Goal: Task Accomplishment & Management: Manage account settings

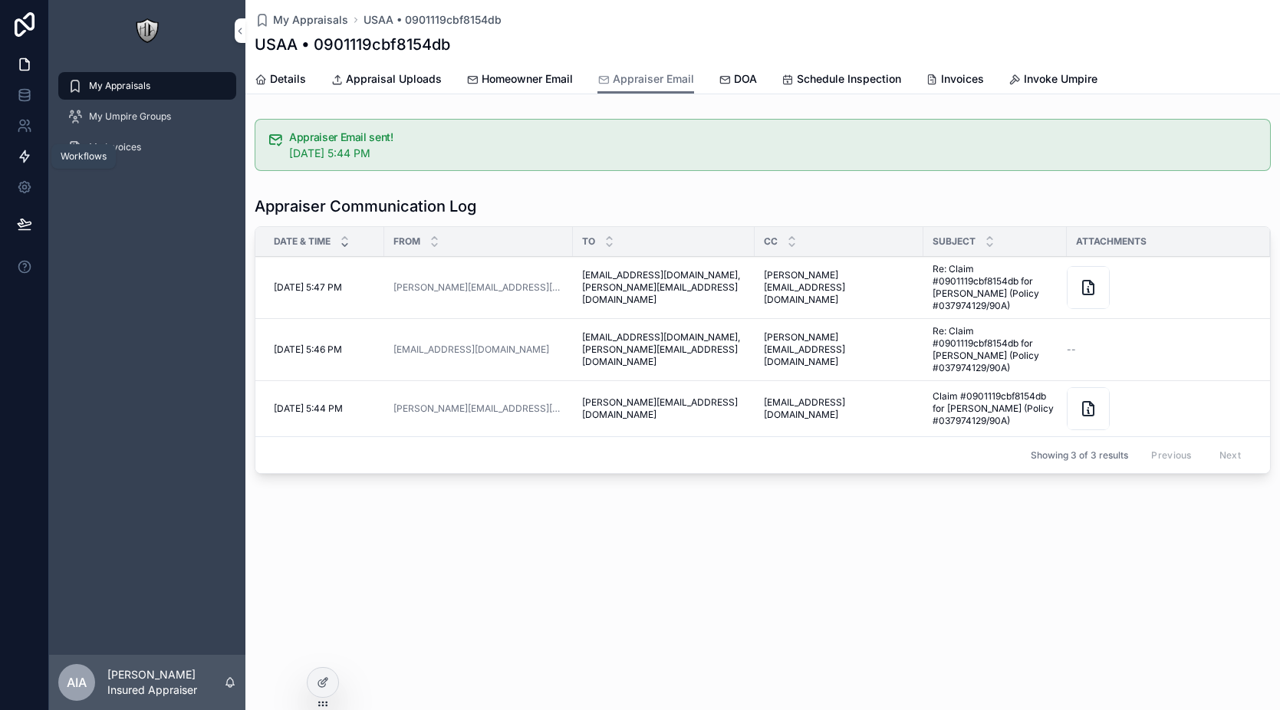
click at [17, 151] on icon at bounding box center [24, 156] width 15 height 15
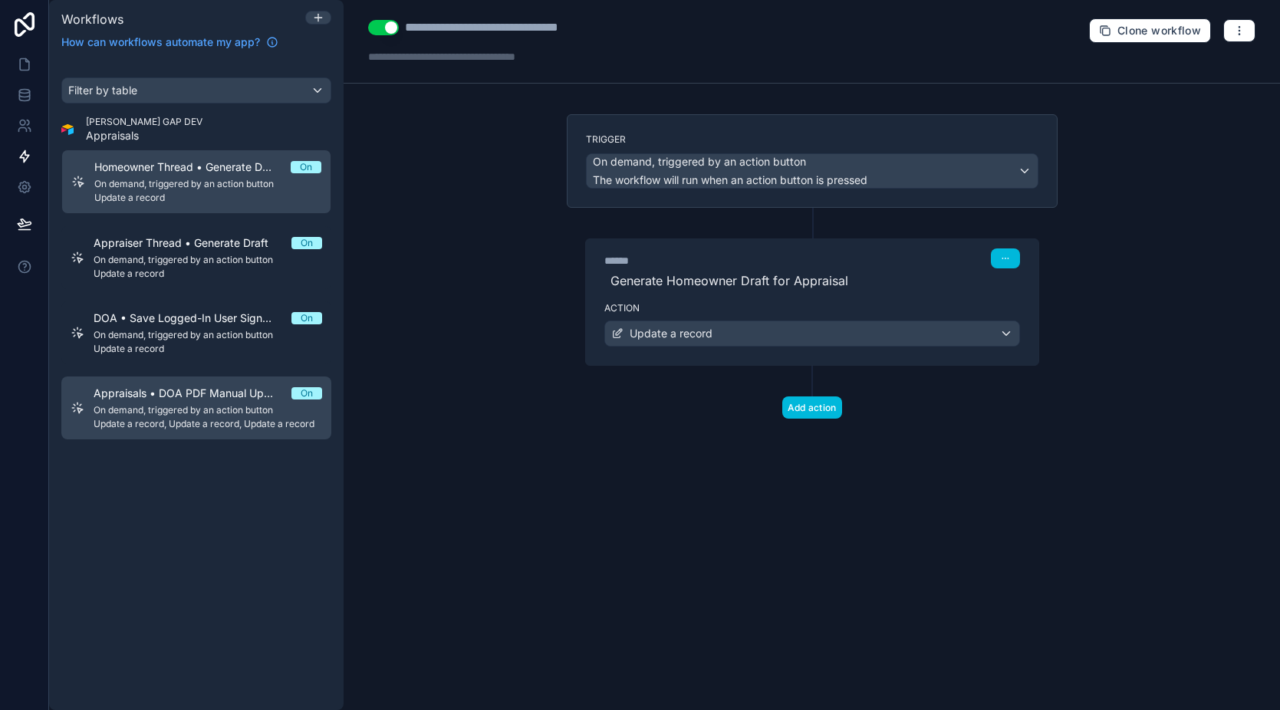
click at [215, 404] on span "On demand, triggered by an action button" at bounding box center [208, 410] width 229 height 12
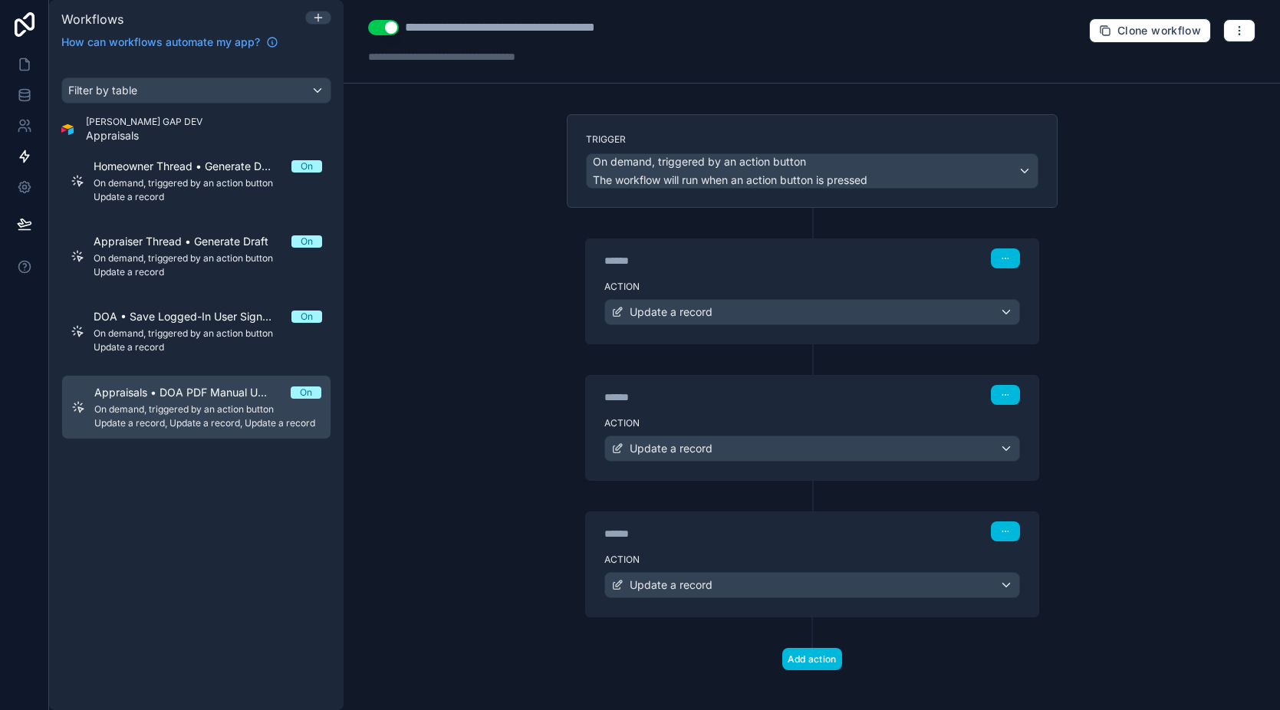
click at [761, 281] on label "Action" at bounding box center [812, 287] width 416 height 12
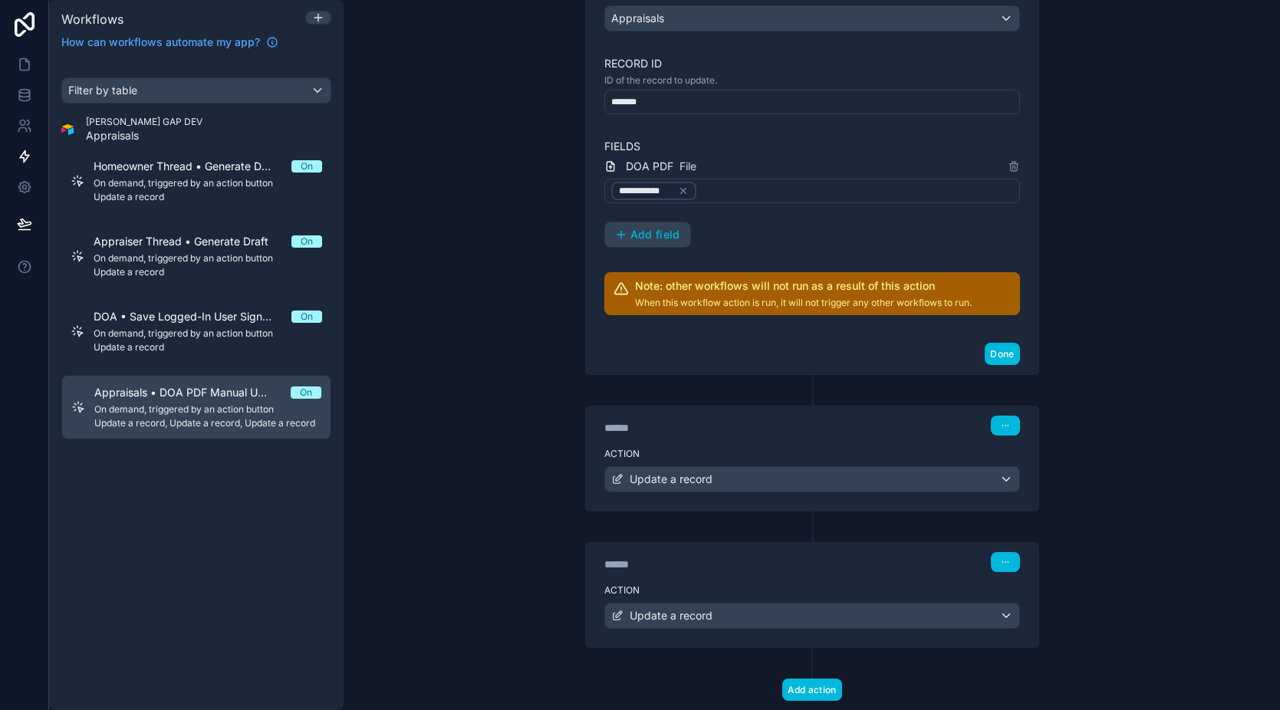
scroll to position [416, 0]
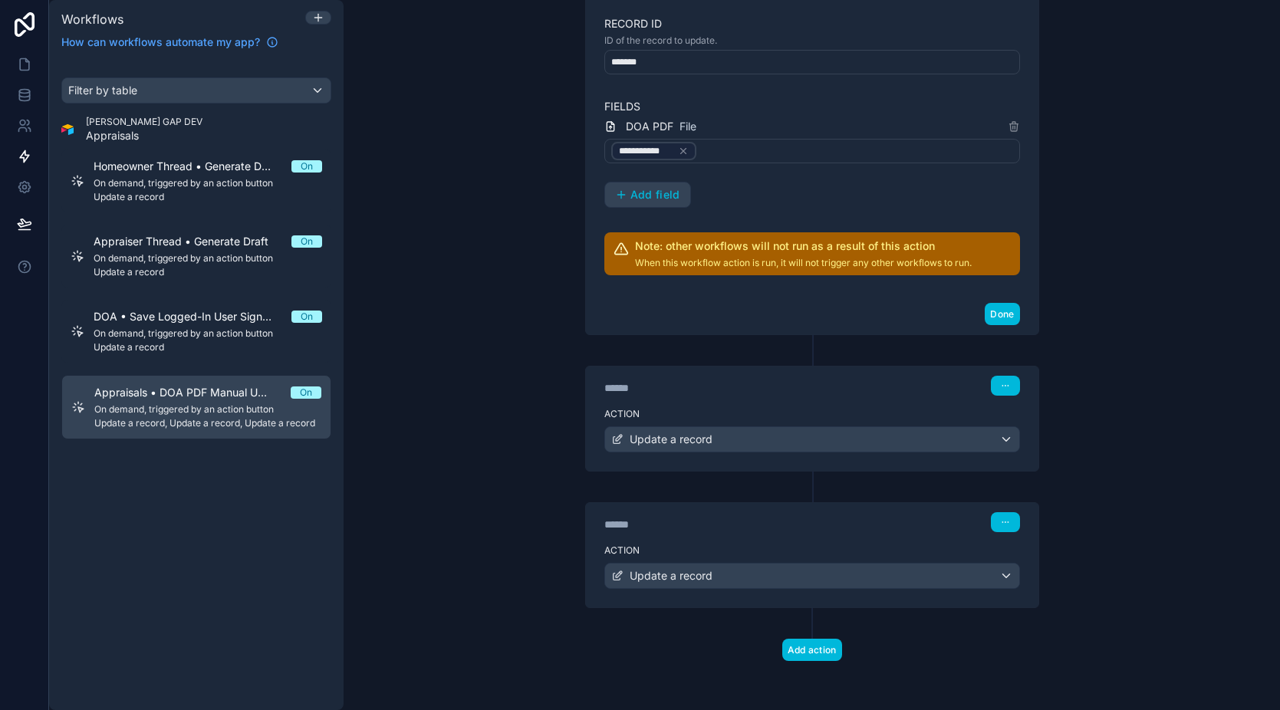
click at [815, 400] on div "****** Step 2" at bounding box center [812, 384] width 453 height 35
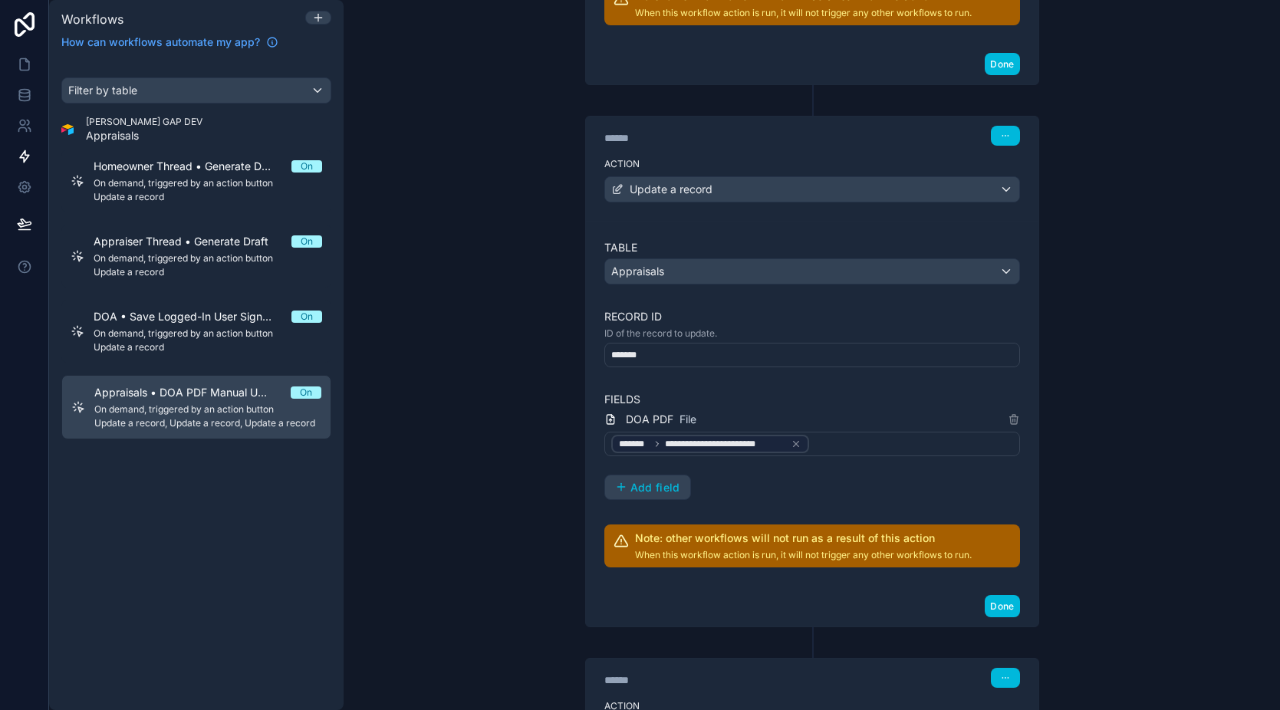
scroll to position [821, 0]
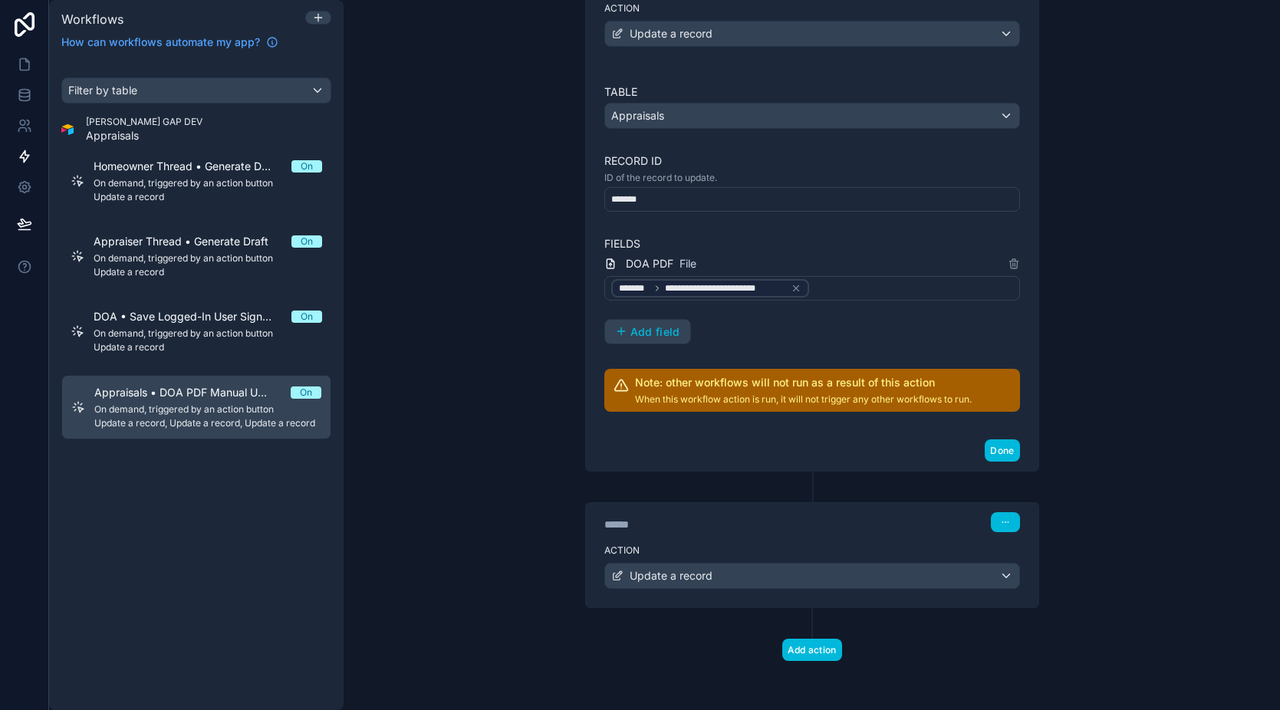
click at [779, 541] on div "Action Update a record" at bounding box center [812, 572] width 453 height 69
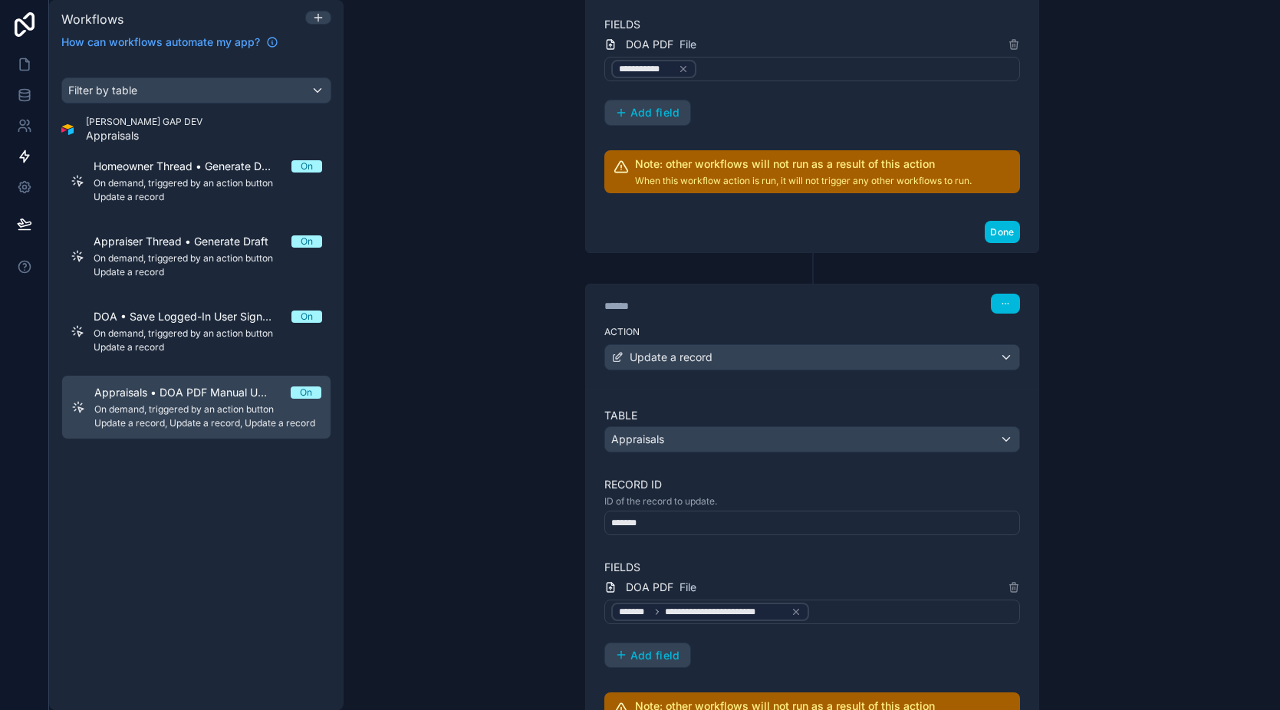
scroll to position [503, 0]
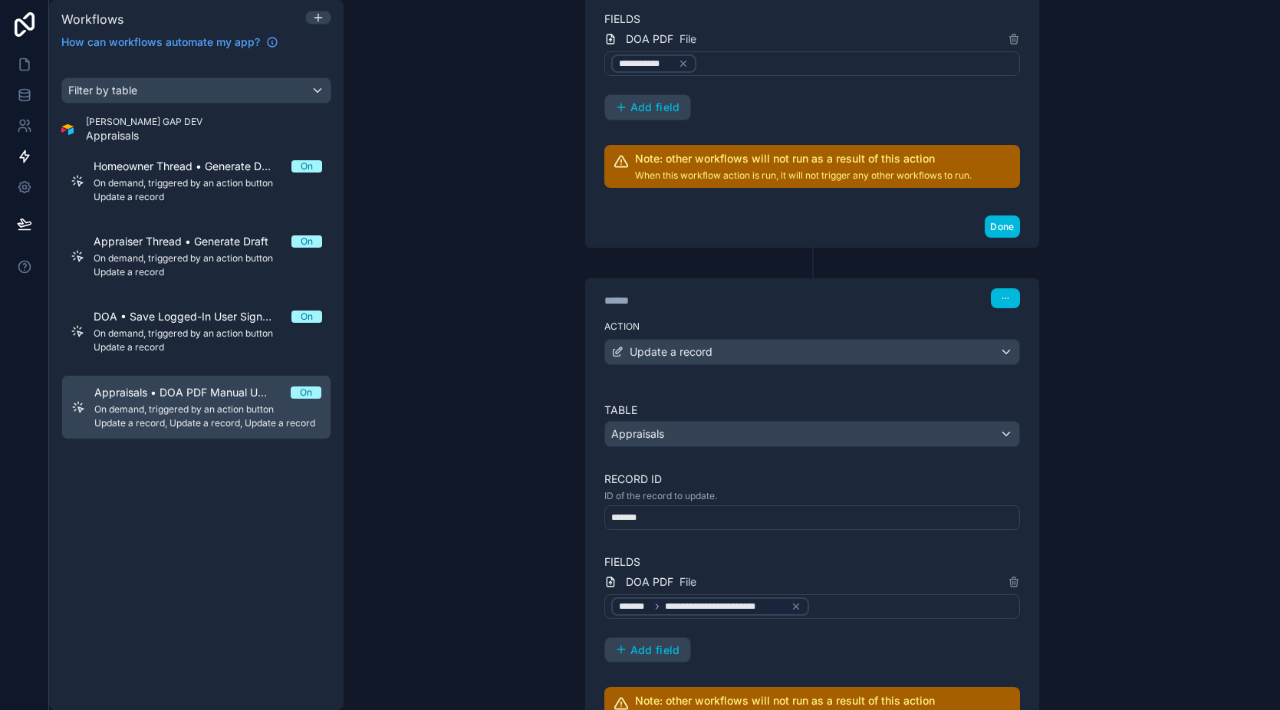
click at [201, 403] on span "On demand, triggered by an action button" at bounding box center [207, 409] width 227 height 12
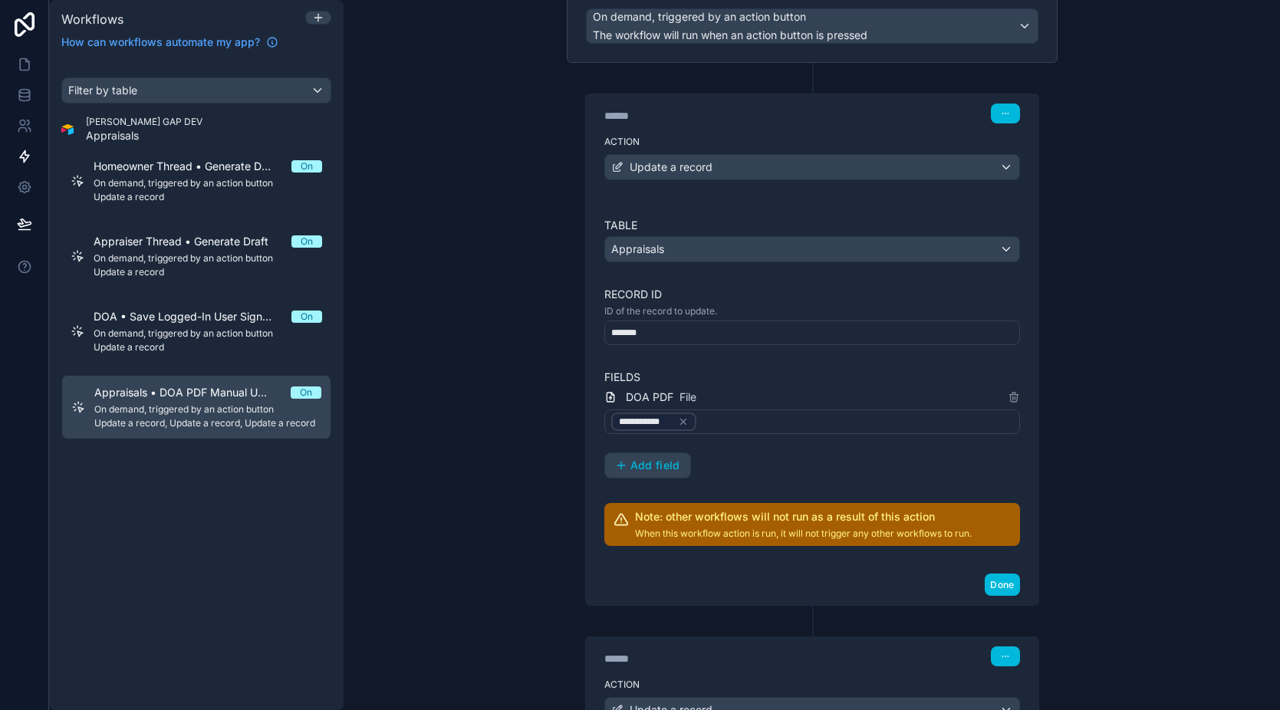
scroll to position [0, 0]
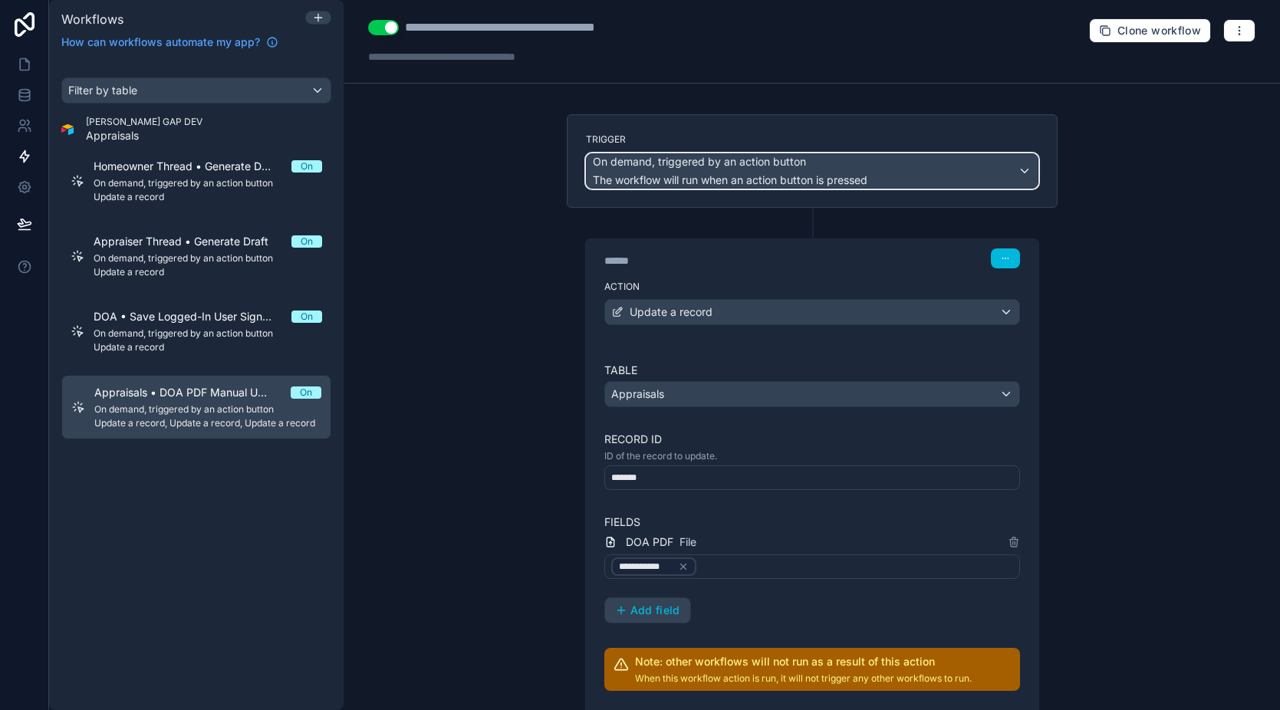
click at [789, 168] on span "On demand, triggered by an action button" at bounding box center [699, 161] width 213 height 15
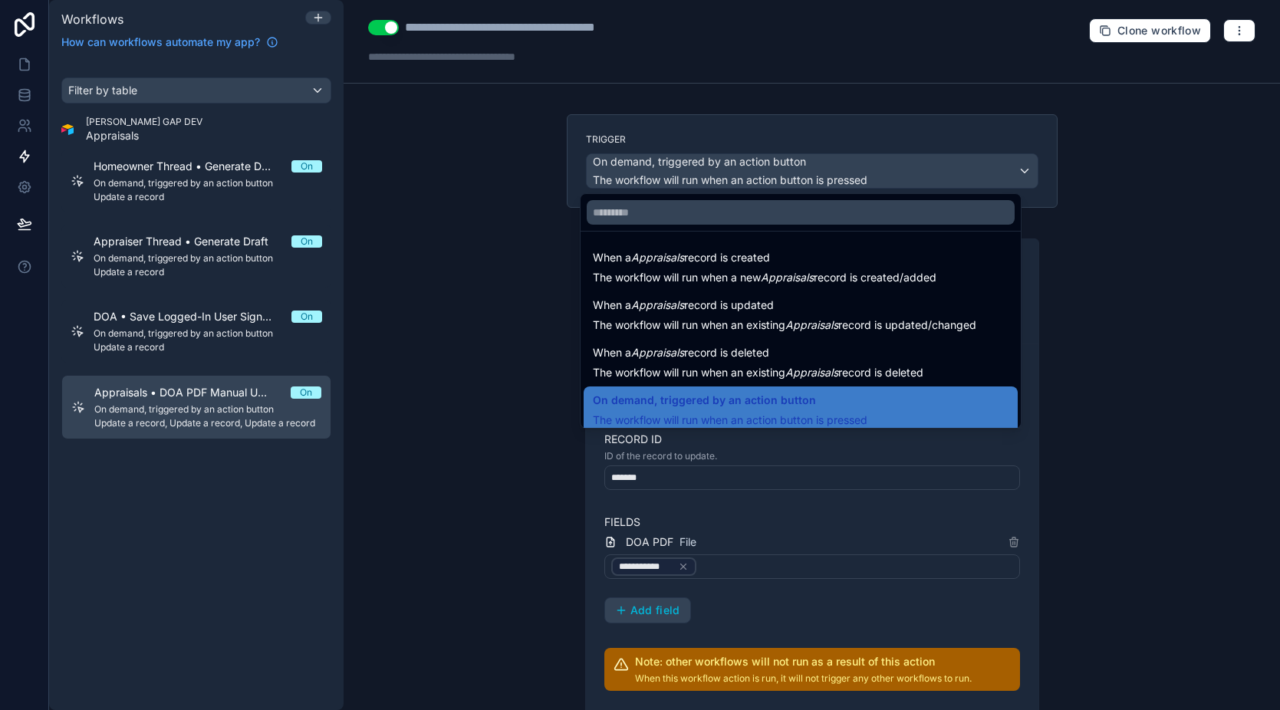
click at [1075, 249] on div at bounding box center [640, 355] width 1280 height 710
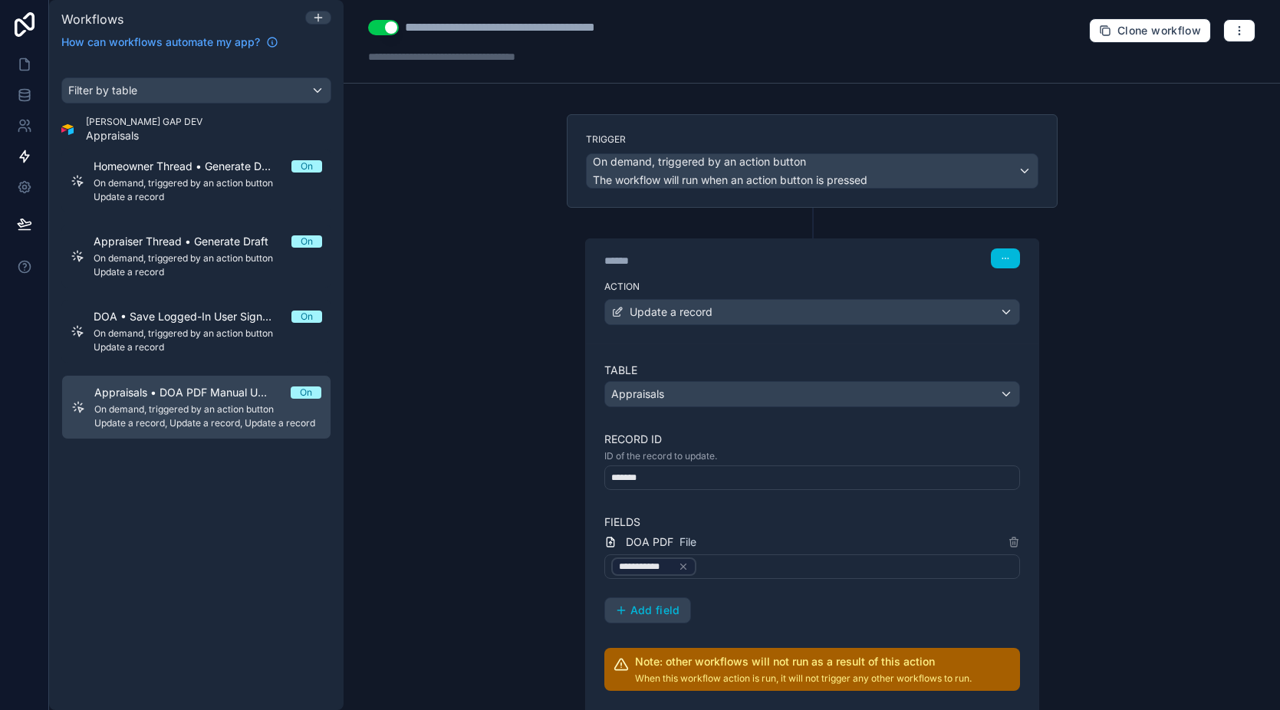
scroll to position [1, 0]
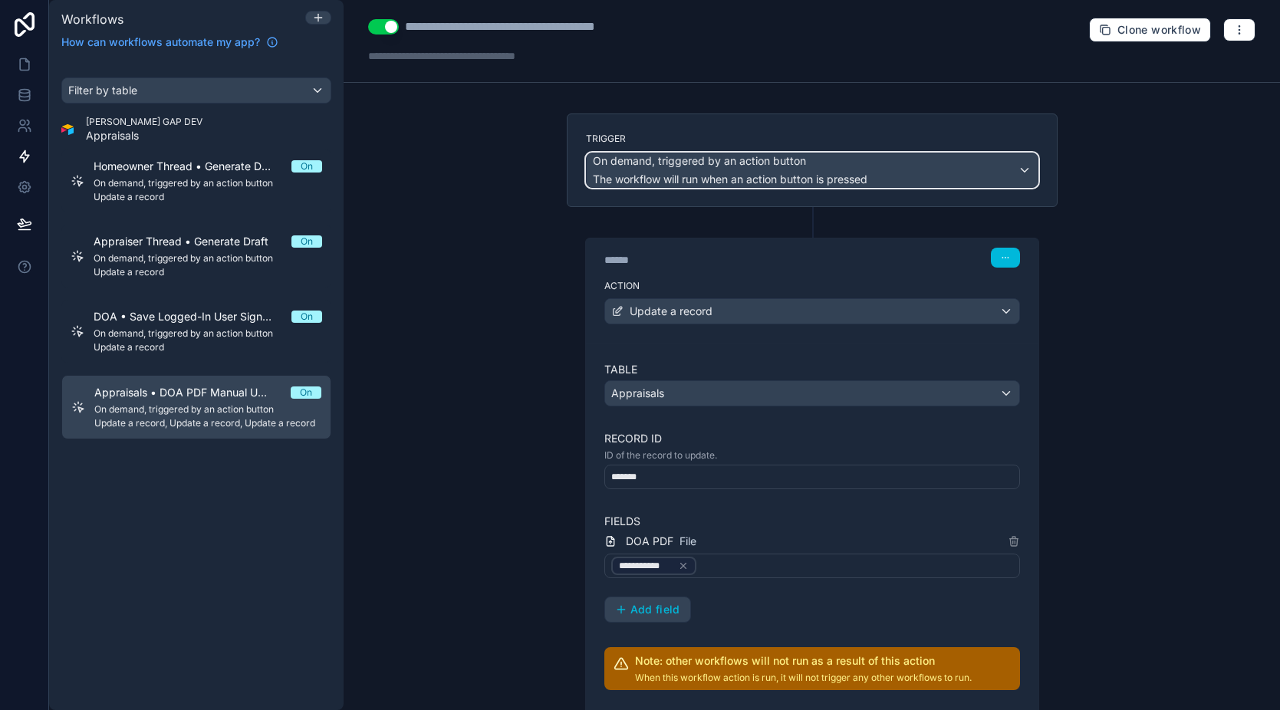
click at [991, 173] on div "On demand, triggered by an action button The workflow will run when an action b…" at bounding box center [812, 170] width 451 height 34
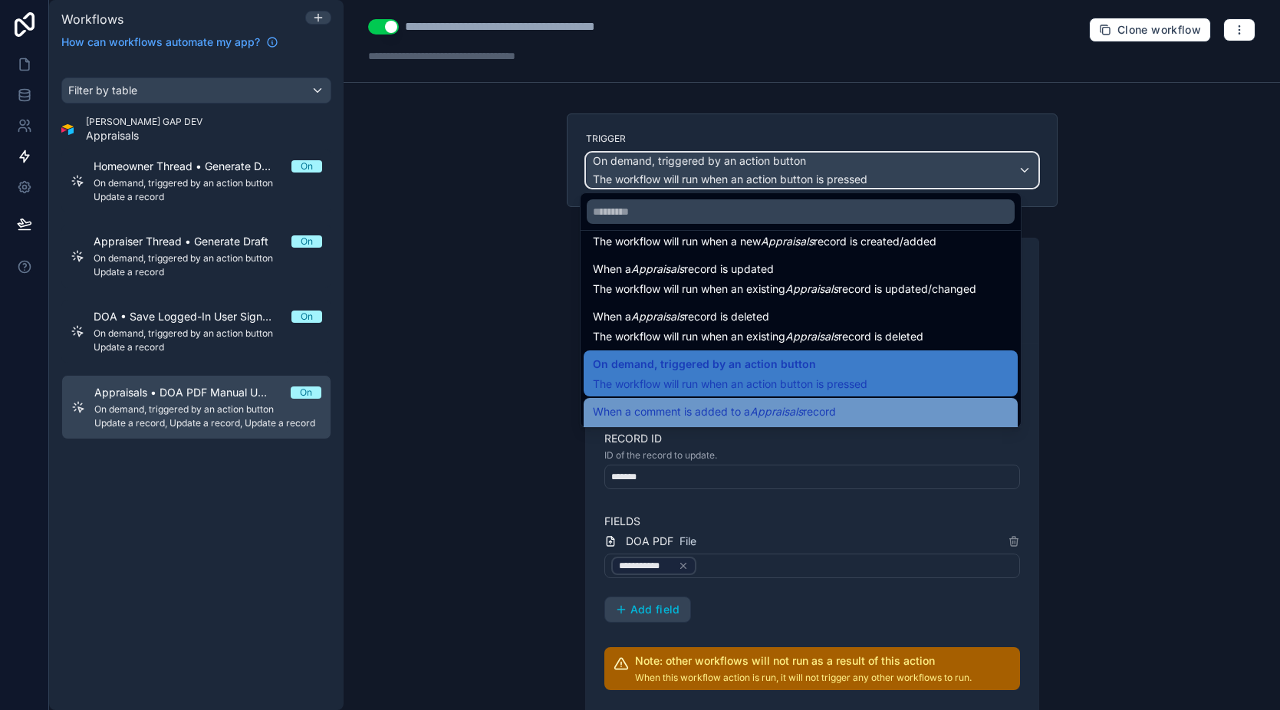
scroll to position [55, 0]
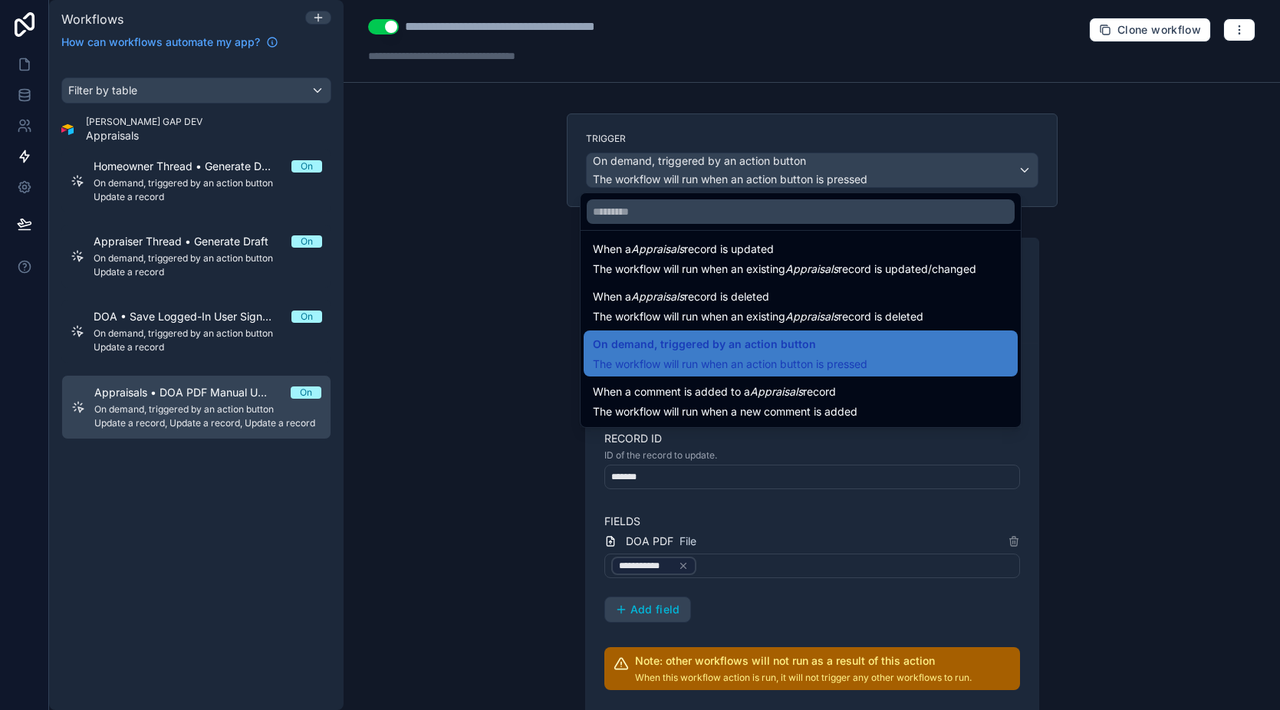
click at [1131, 406] on div at bounding box center [640, 355] width 1280 height 710
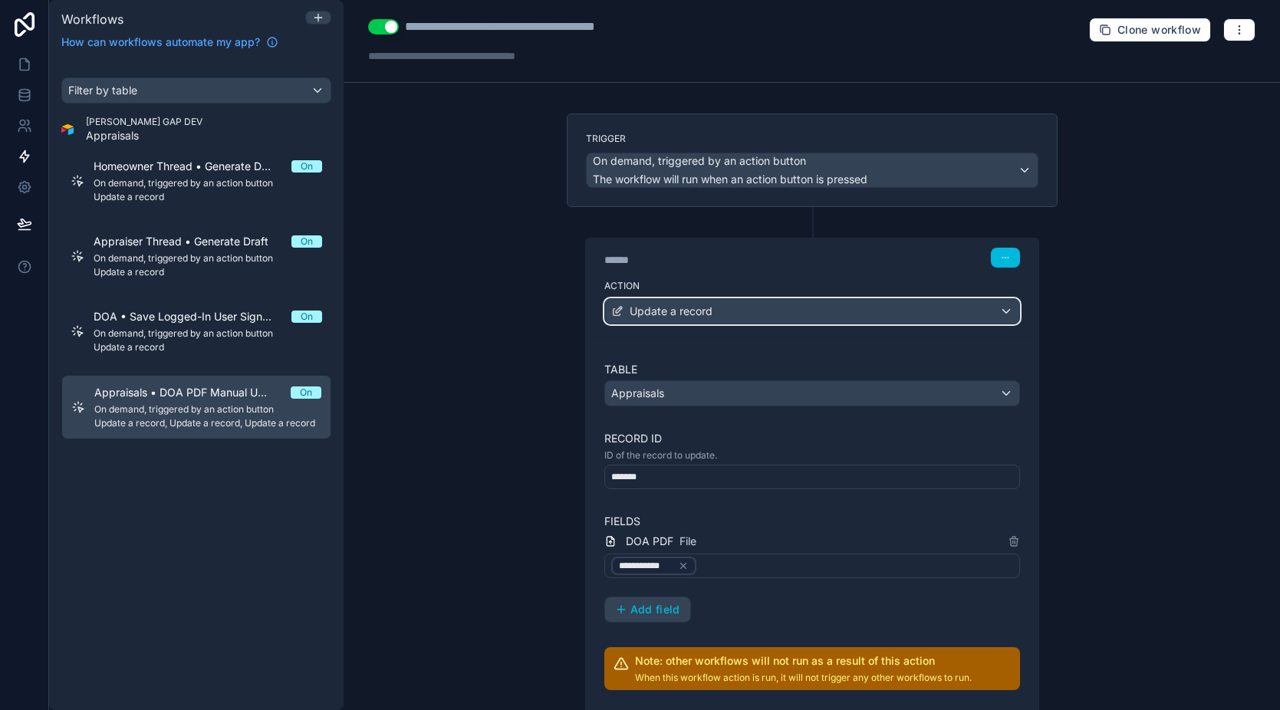
click at [761, 310] on div "Update a record" at bounding box center [812, 311] width 414 height 25
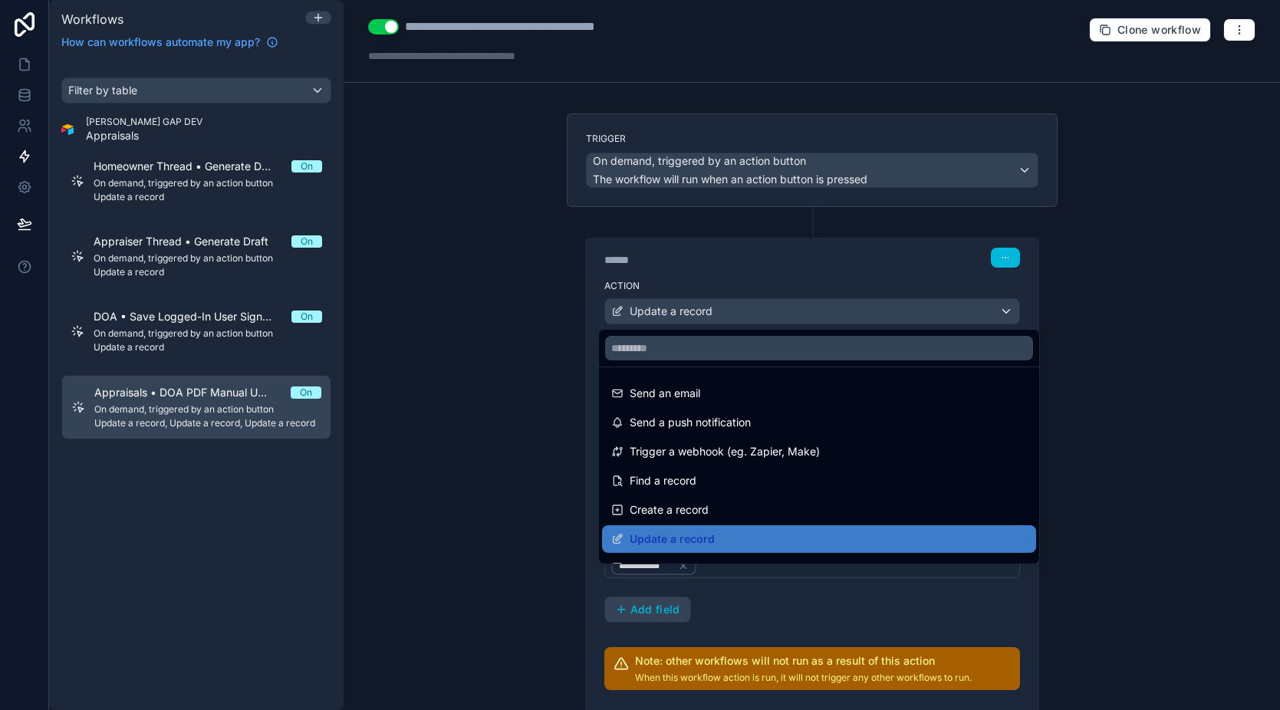
click at [775, 278] on div at bounding box center [640, 355] width 1280 height 710
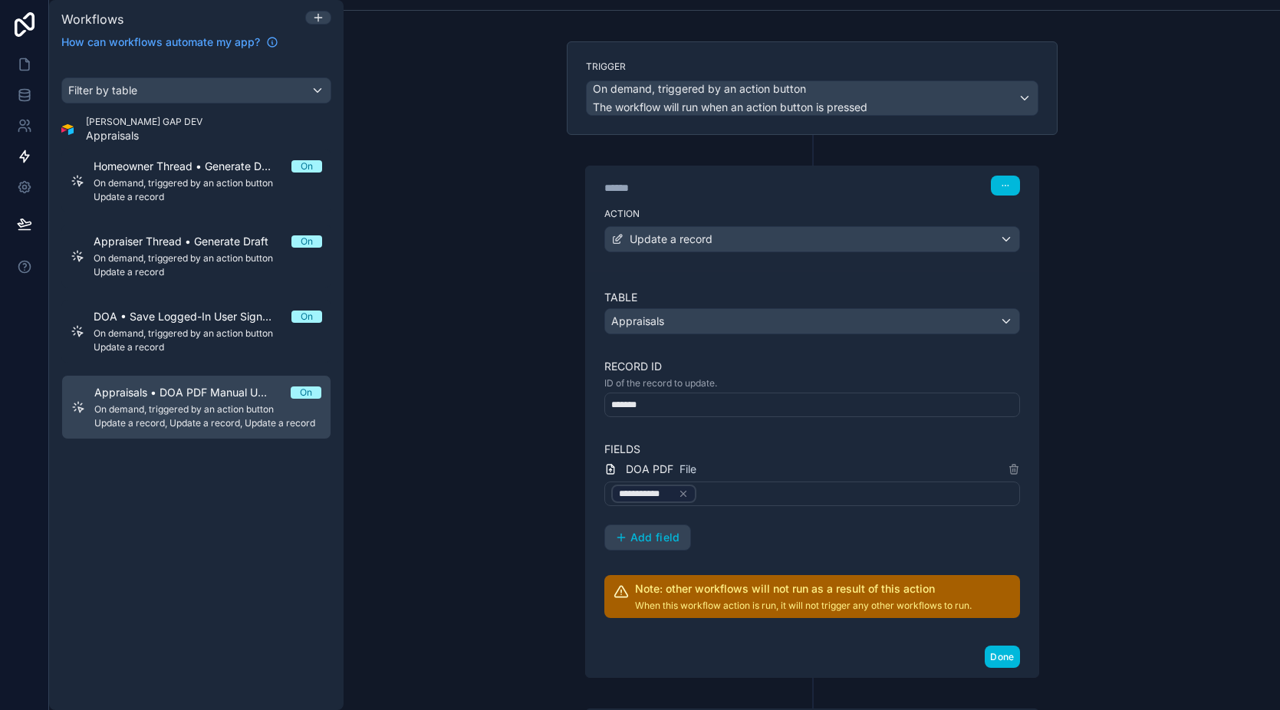
scroll to position [0, 0]
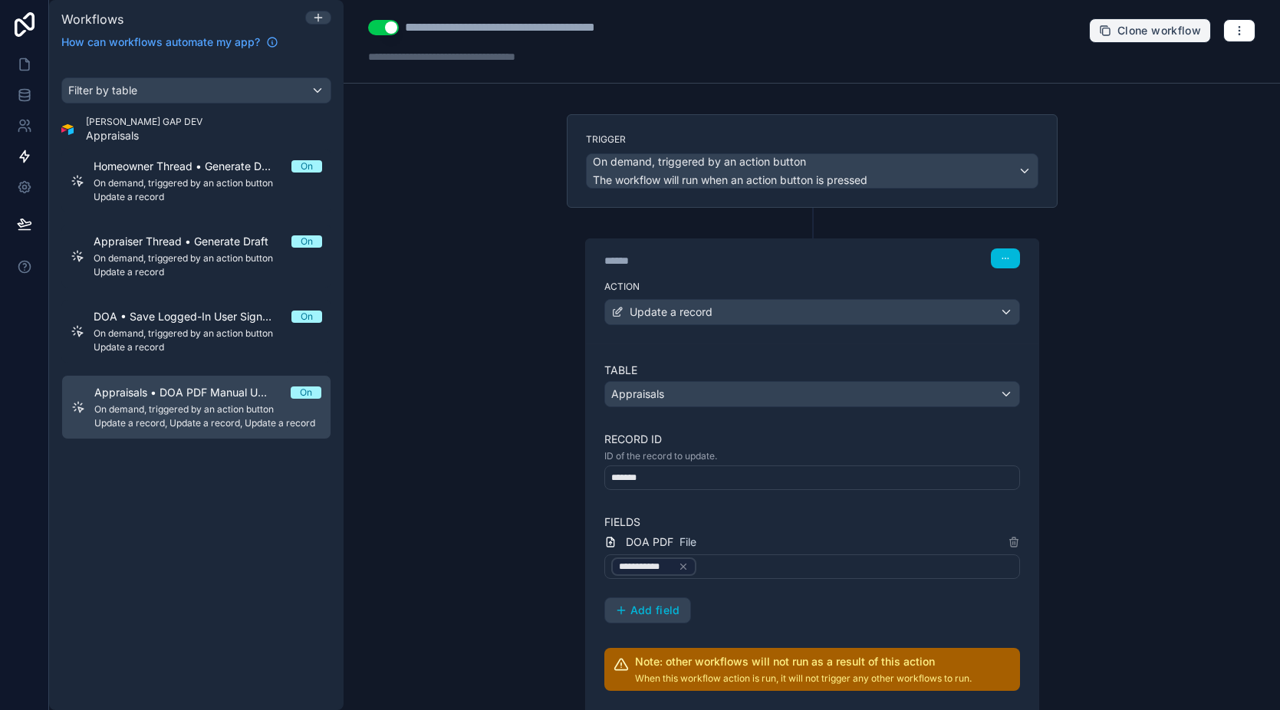
click at [1138, 29] on span "Clone workflow" at bounding box center [1160, 31] width 84 height 14
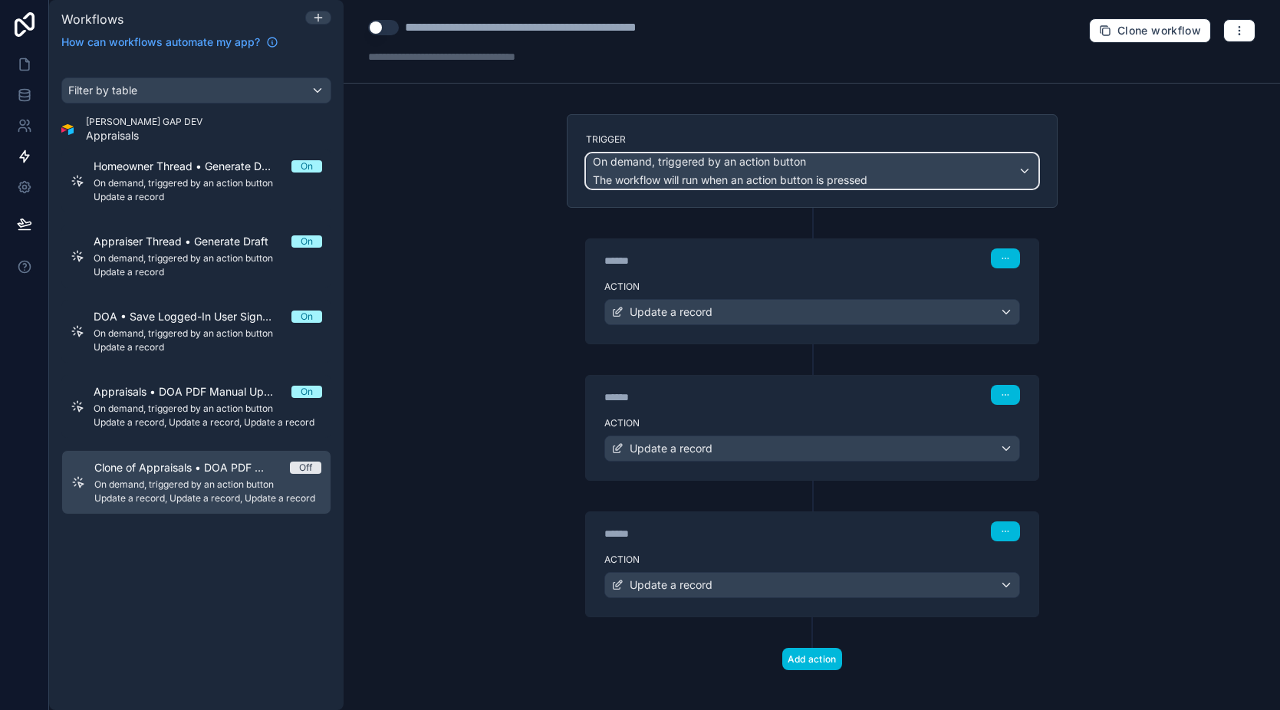
click at [719, 167] on span "On demand, triggered by an action button" at bounding box center [699, 161] width 213 height 15
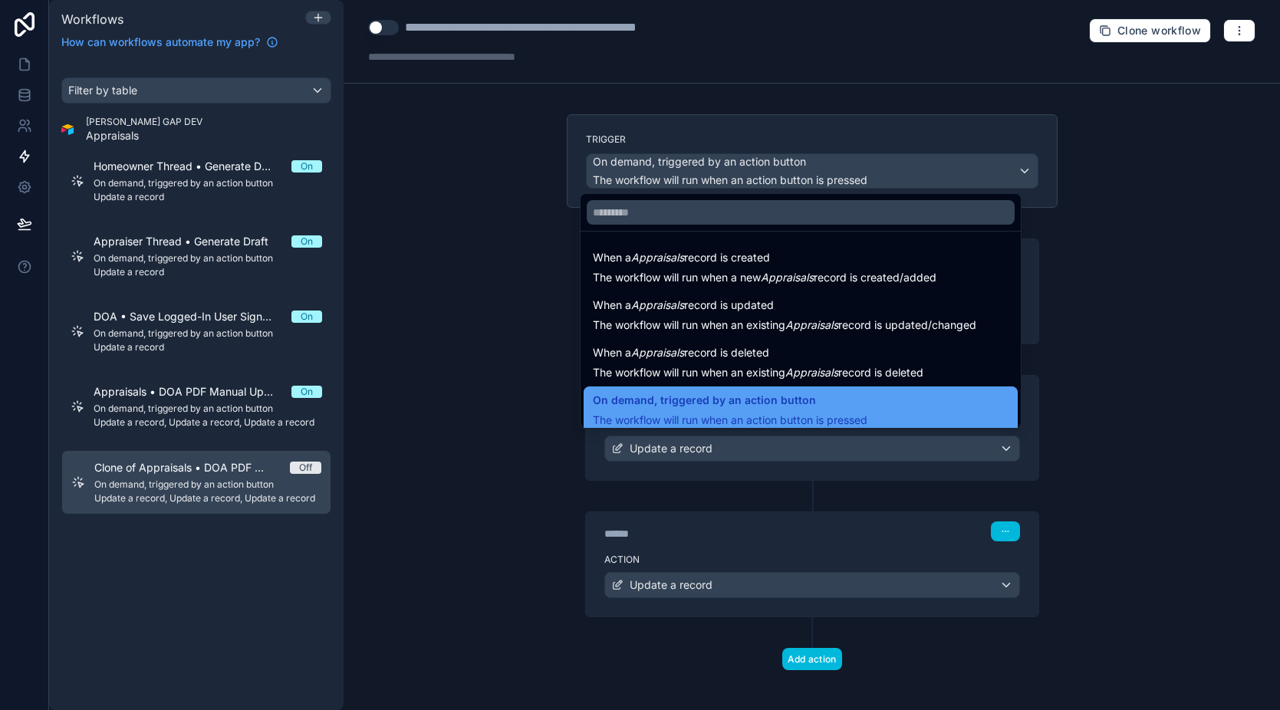
click at [760, 408] on span "On demand, triggered by an action button" at bounding box center [704, 400] width 223 height 18
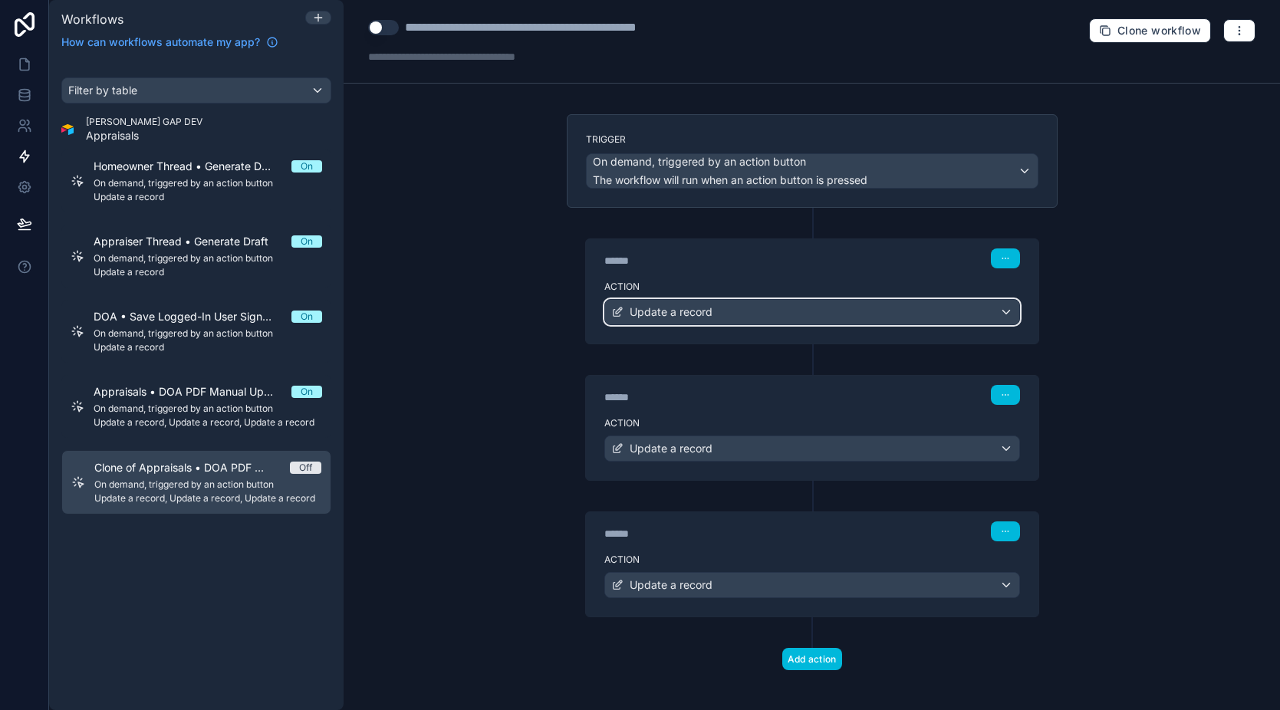
click at [716, 305] on div "Update a record" at bounding box center [812, 312] width 414 height 25
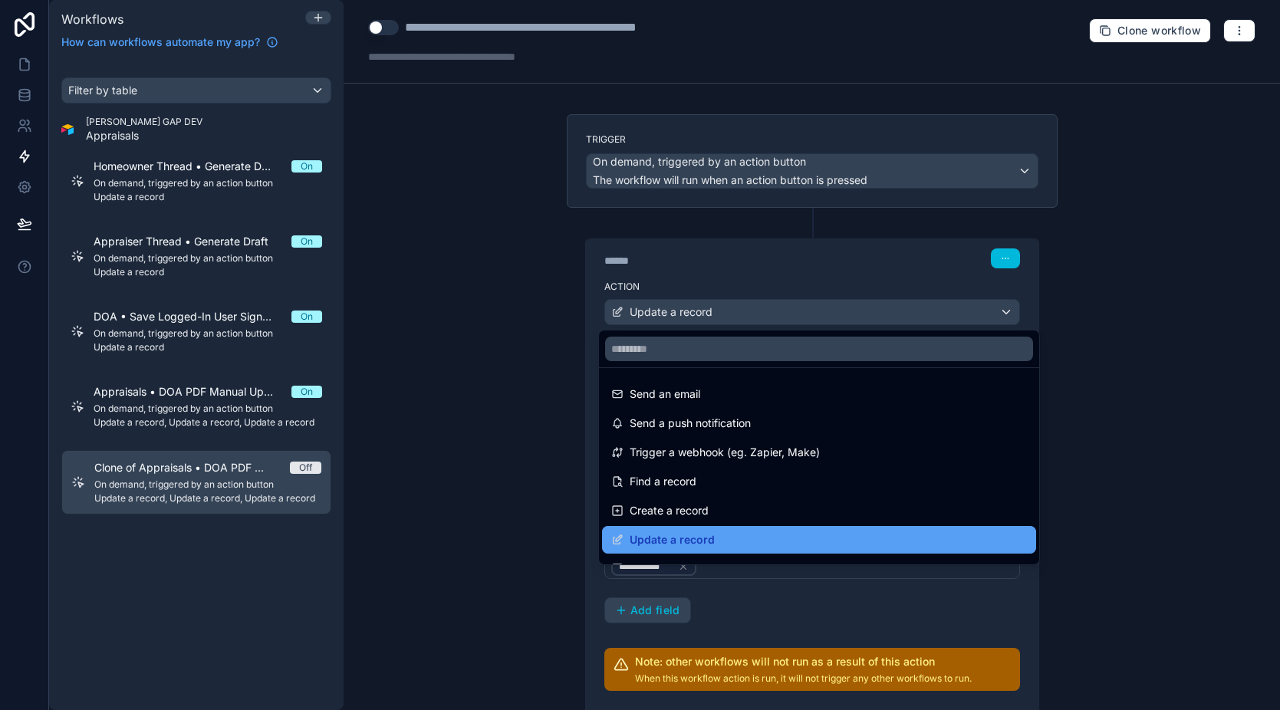
click at [710, 538] on span "Update a record" at bounding box center [672, 540] width 85 height 18
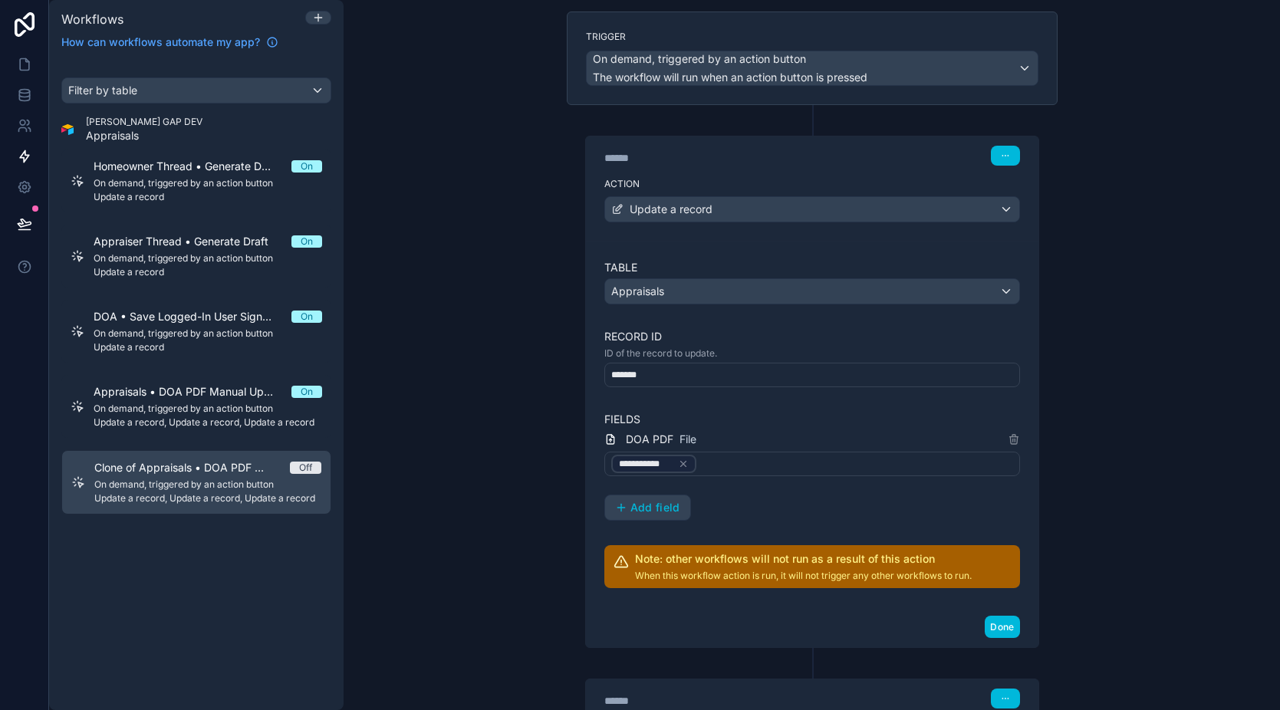
scroll to position [129, 0]
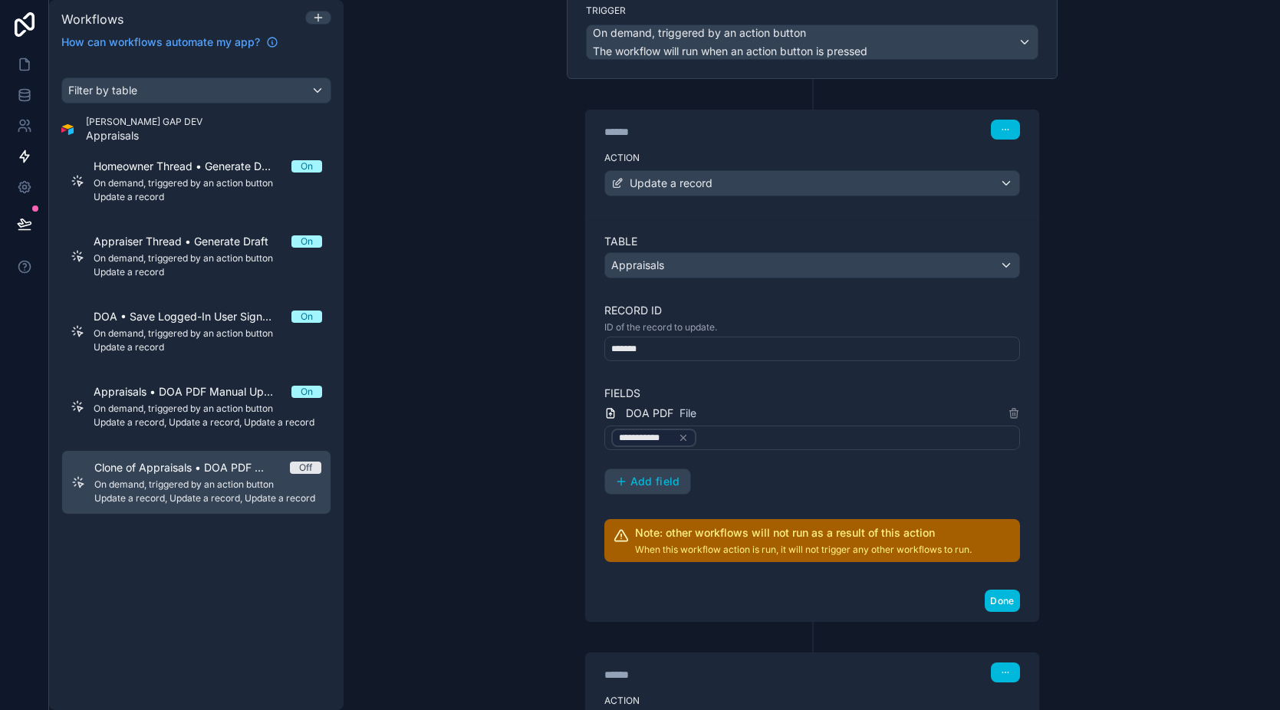
click at [704, 341] on div "*******" at bounding box center [812, 349] width 416 height 25
click at [699, 349] on div "*******" at bounding box center [812, 349] width 416 height 25
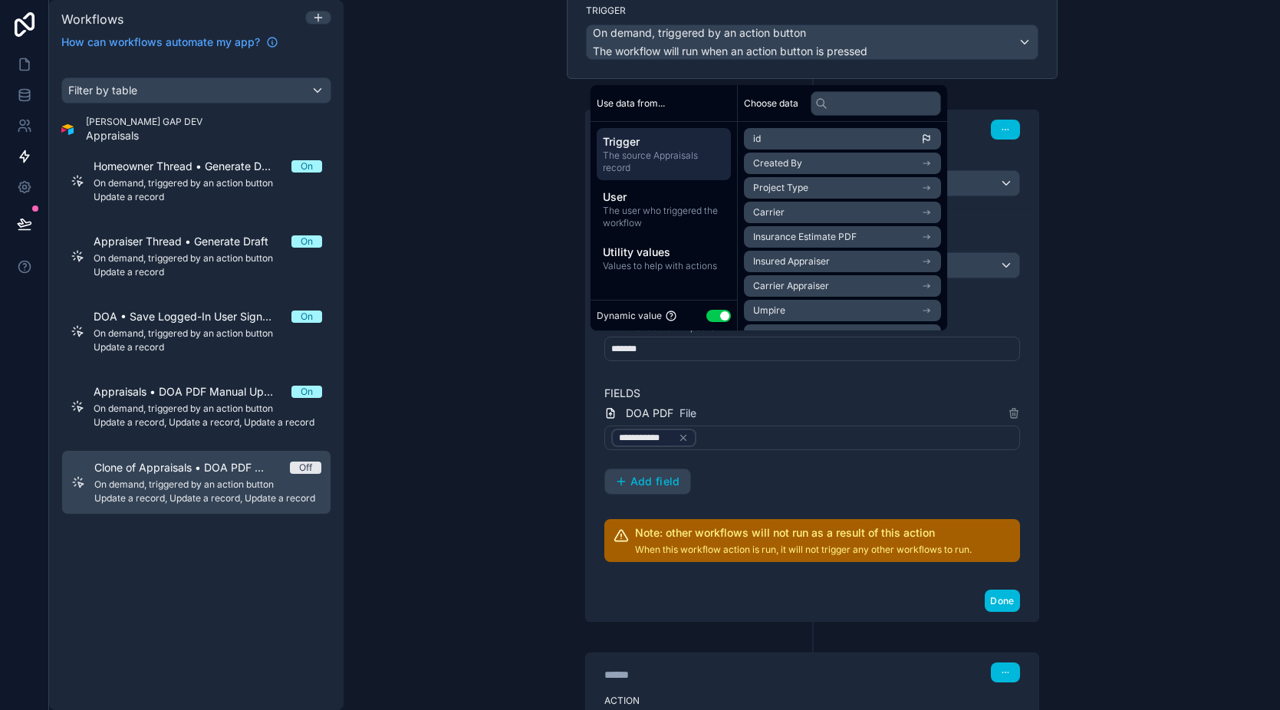
click at [779, 393] on label "Fields" at bounding box center [812, 393] width 416 height 15
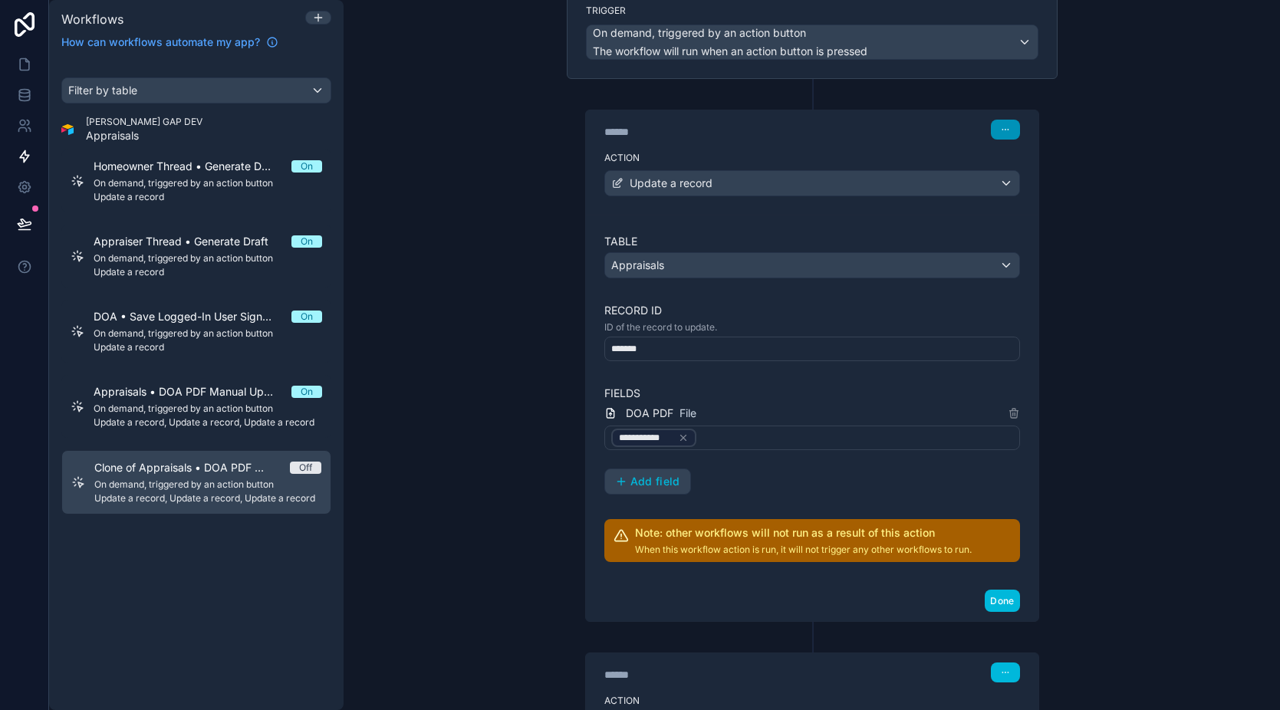
click at [1011, 127] on button "button" at bounding box center [1005, 130] width 29 height 20
click at [1099, 124] on div "**********" at bounding box center [812, 355] width 937 height 710
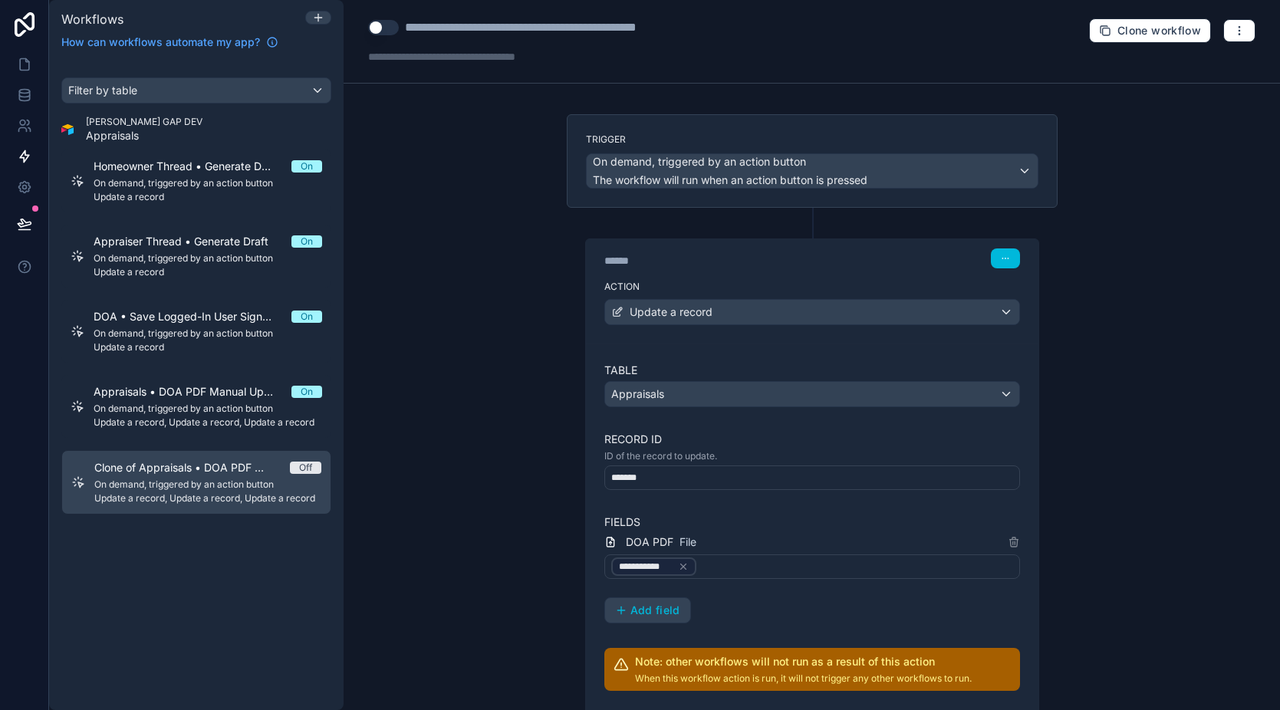
scroll to position [10, 0]
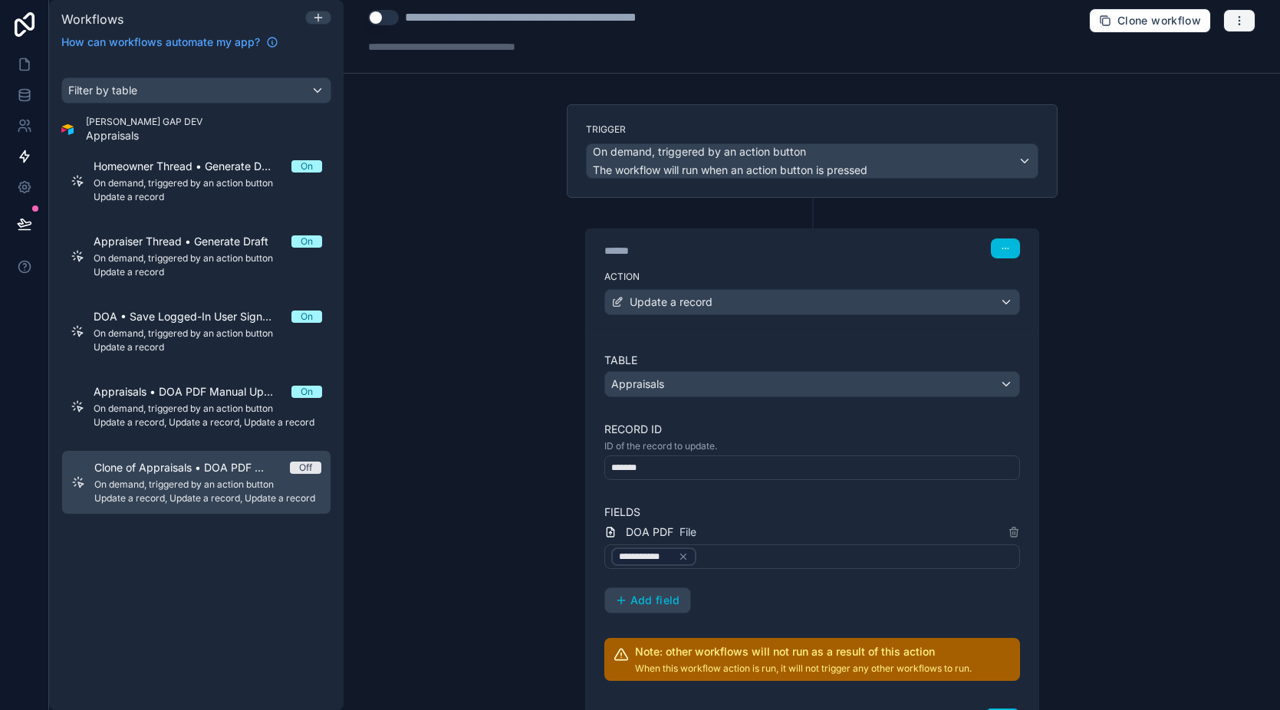
click at [1233, 18] on icon "button" at bounding box center [1239, 21] width 12 height 12
click at [1082, 318] on div "**********" at bounding box center [812, 355] width 937 height 710
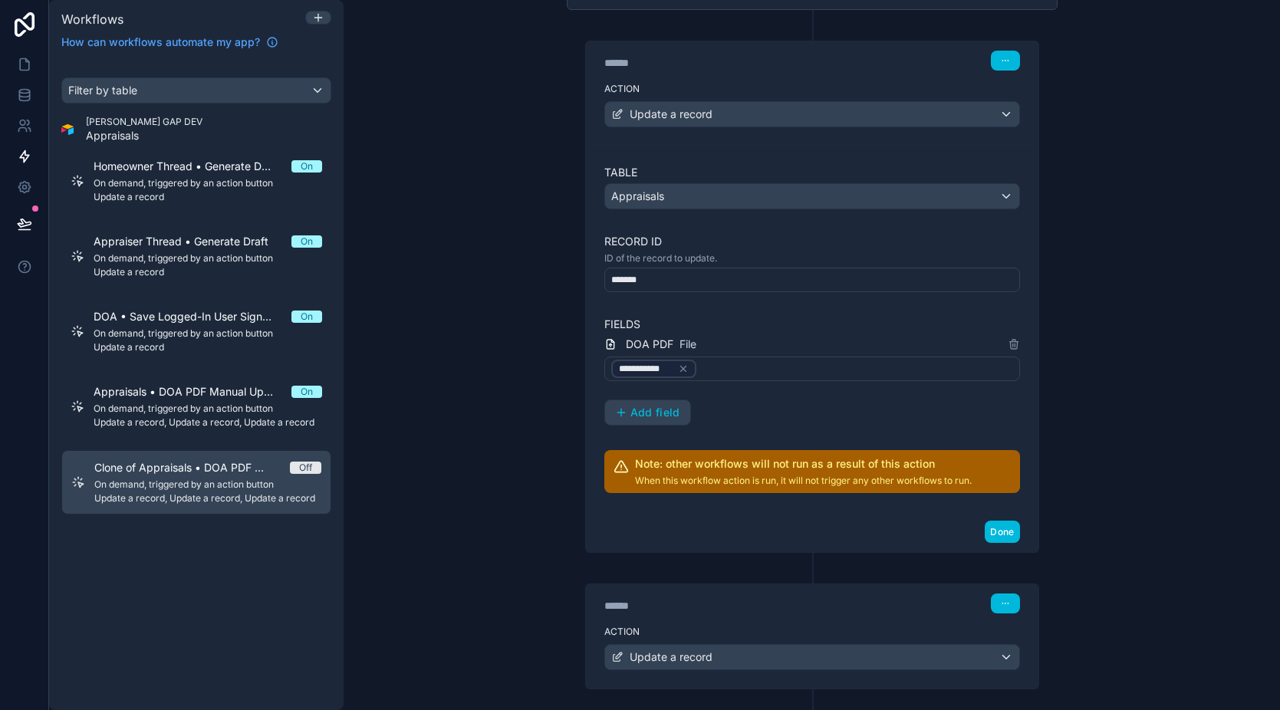
scroll to position [416, 0]
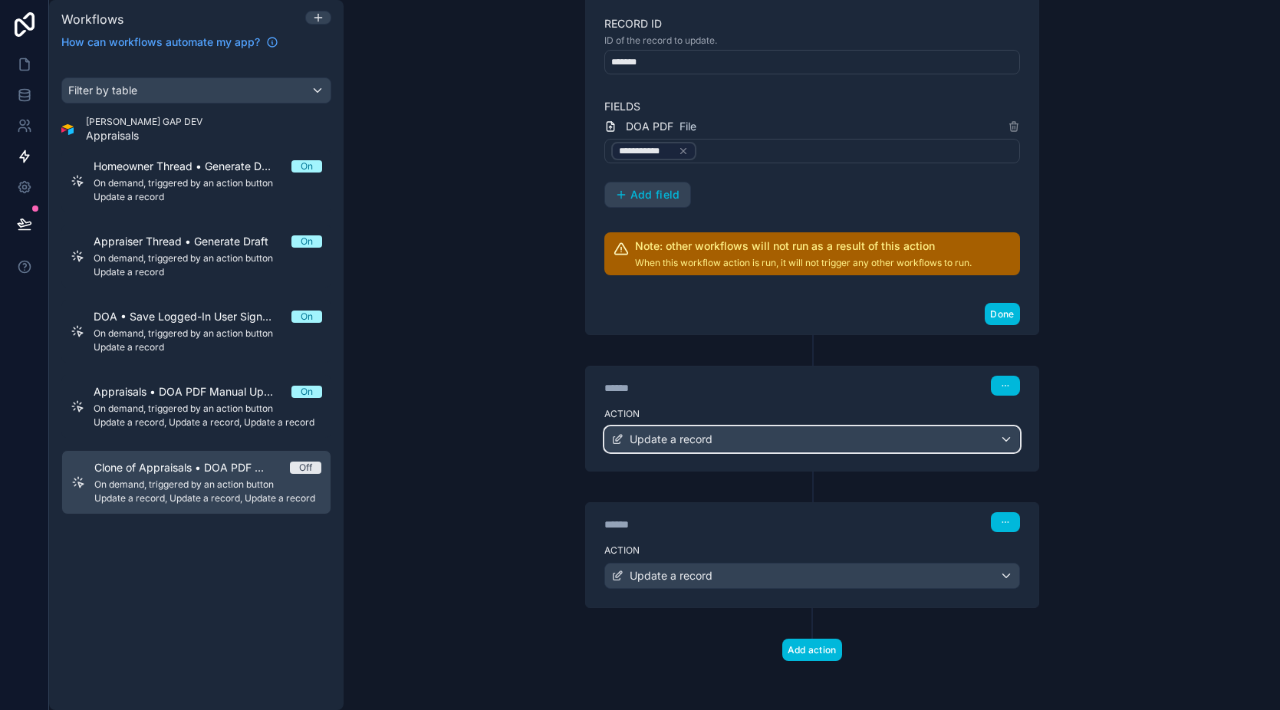
click at [808, 444] on div "Update a record" at bounding box center [812, 439] width 414 height 25
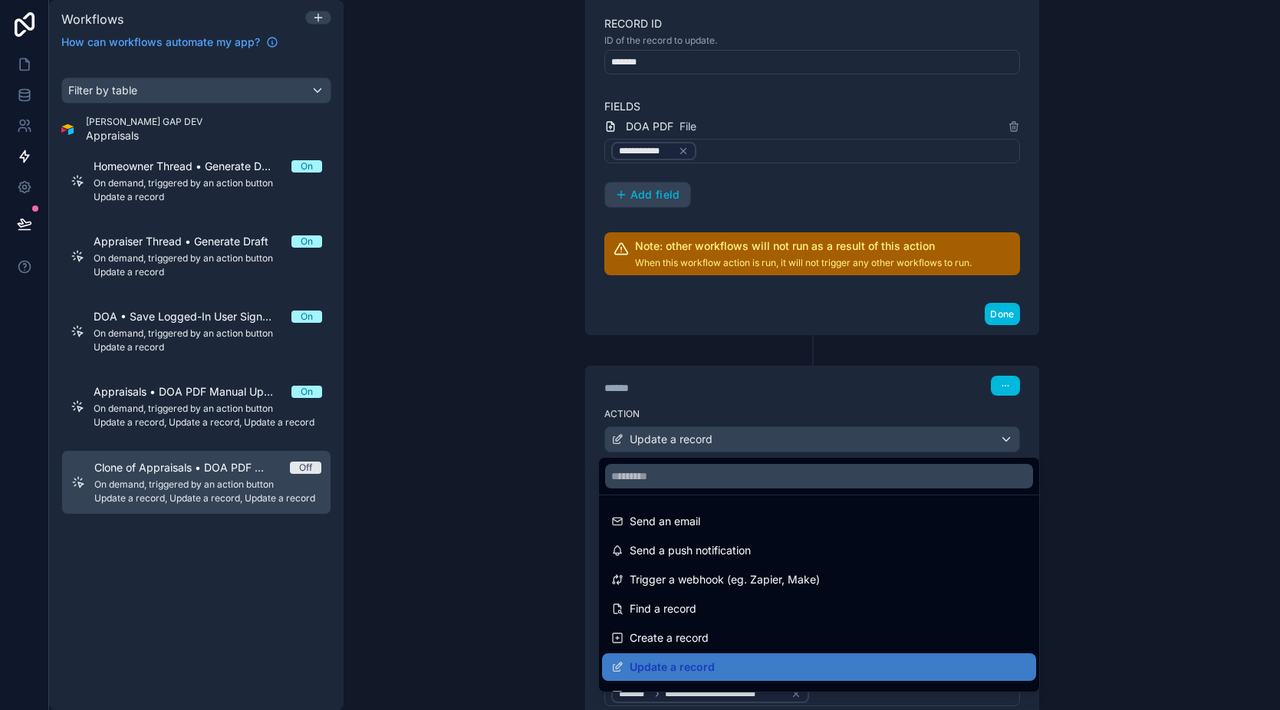
click at [1138, 436] on div at bounding box center [640, 355] width 1280 height 710
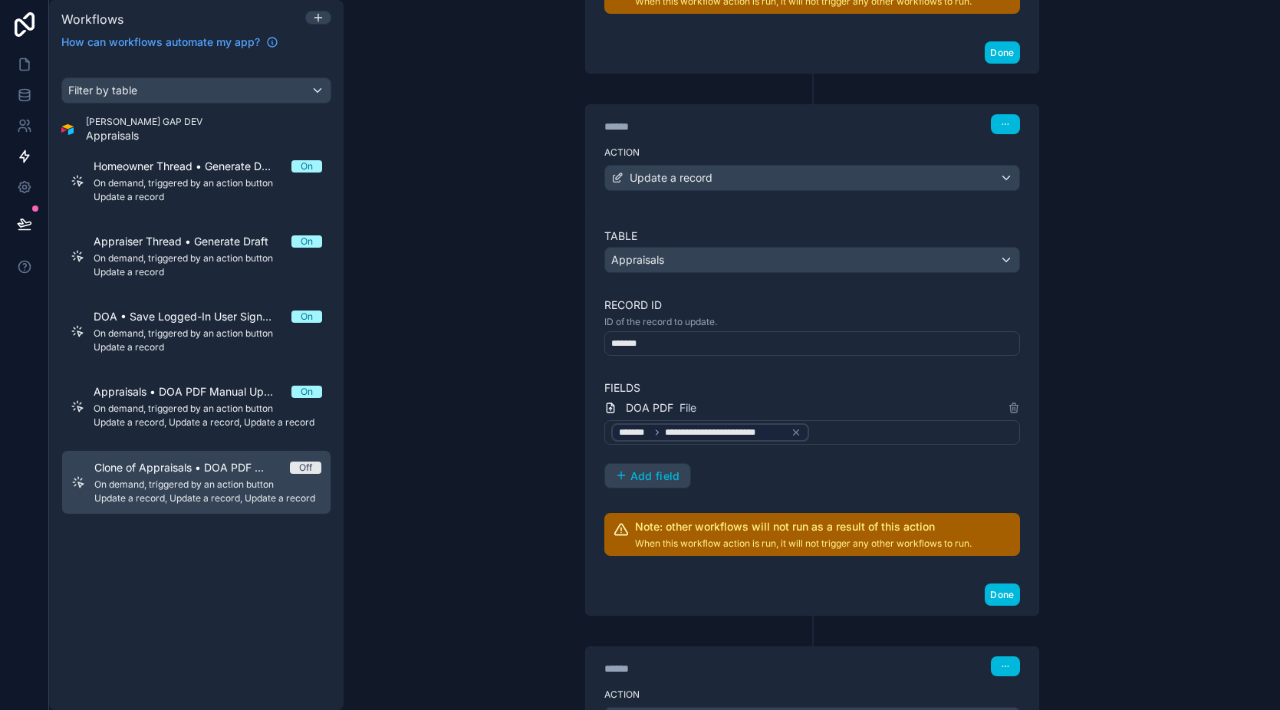
scroll to position [819, 0]
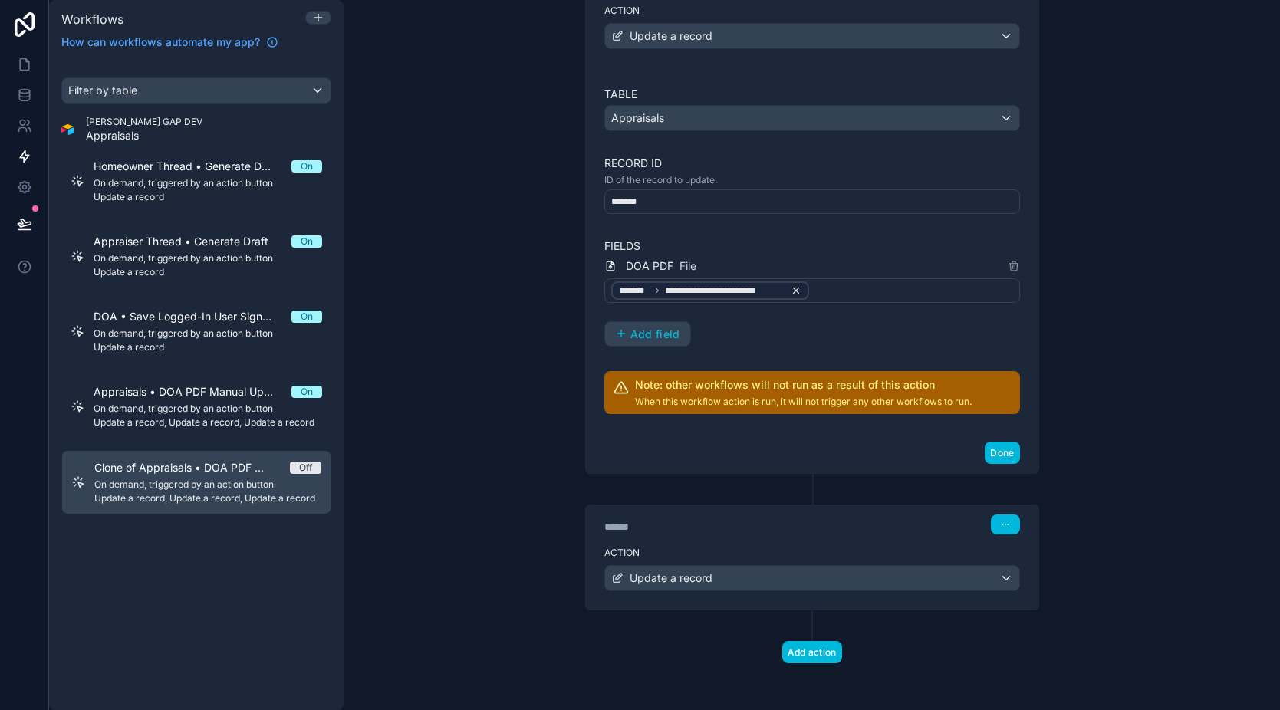
click at [792, 294] on icon at bounding box center [796, 290] width 11 height 11
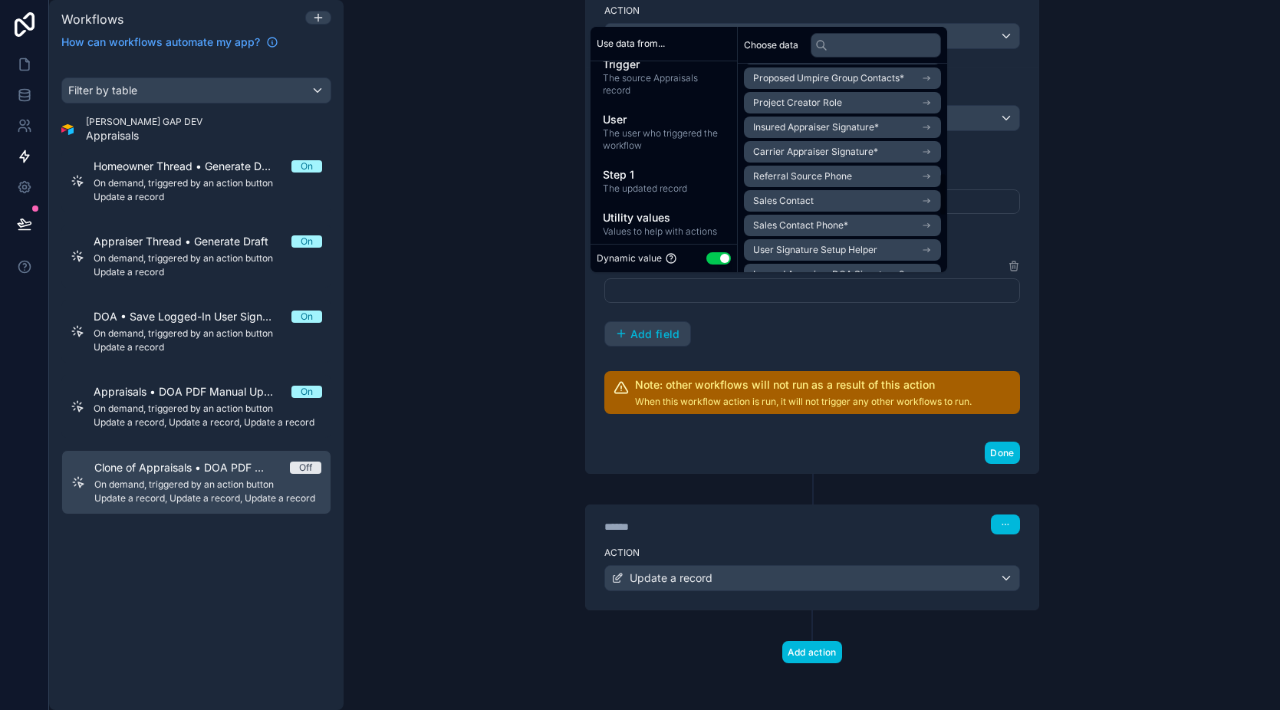
scroll to position [782, 0]
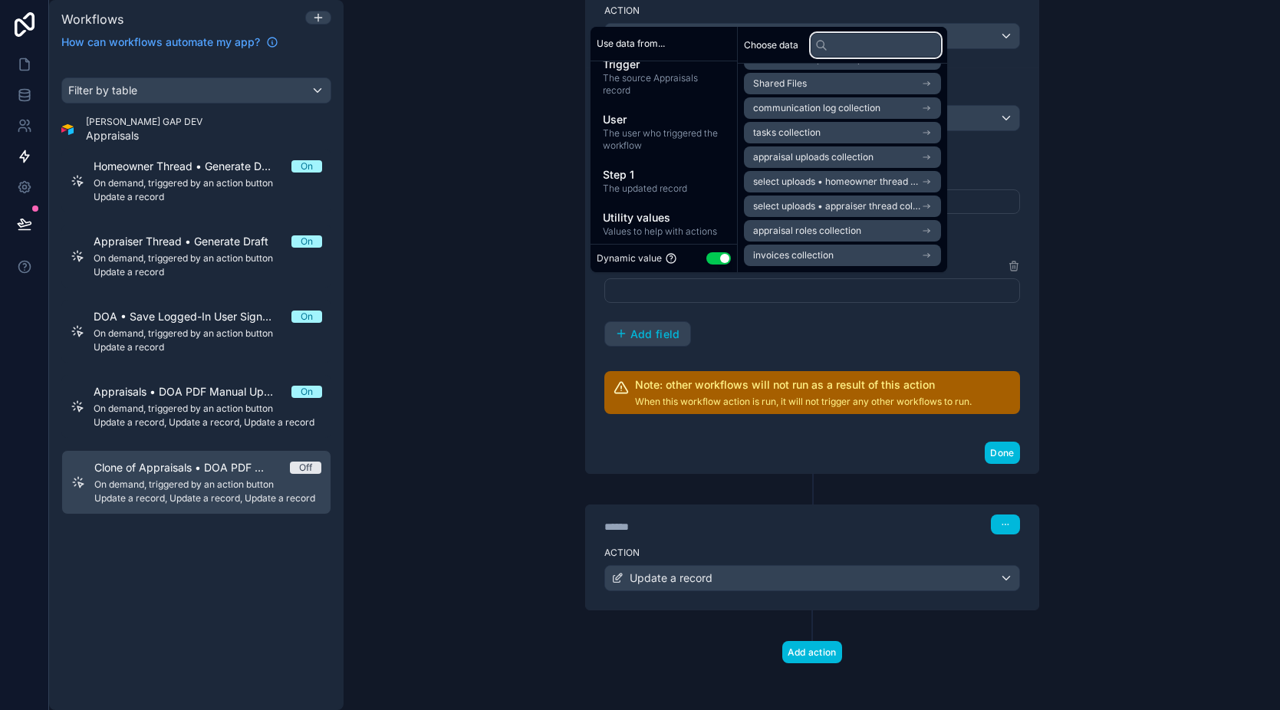
click at [860, 44] on input "text" at bounding box center [876, 45] width 130 height 25
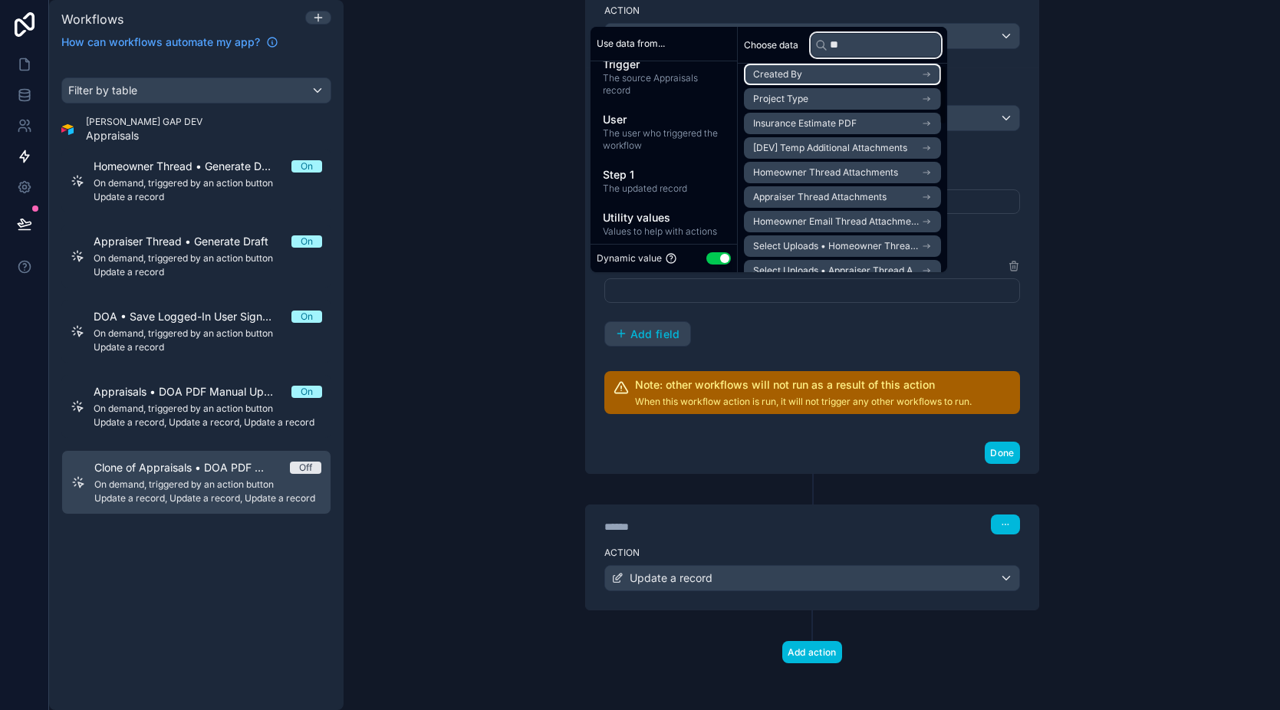
scroll to position [0, 0]
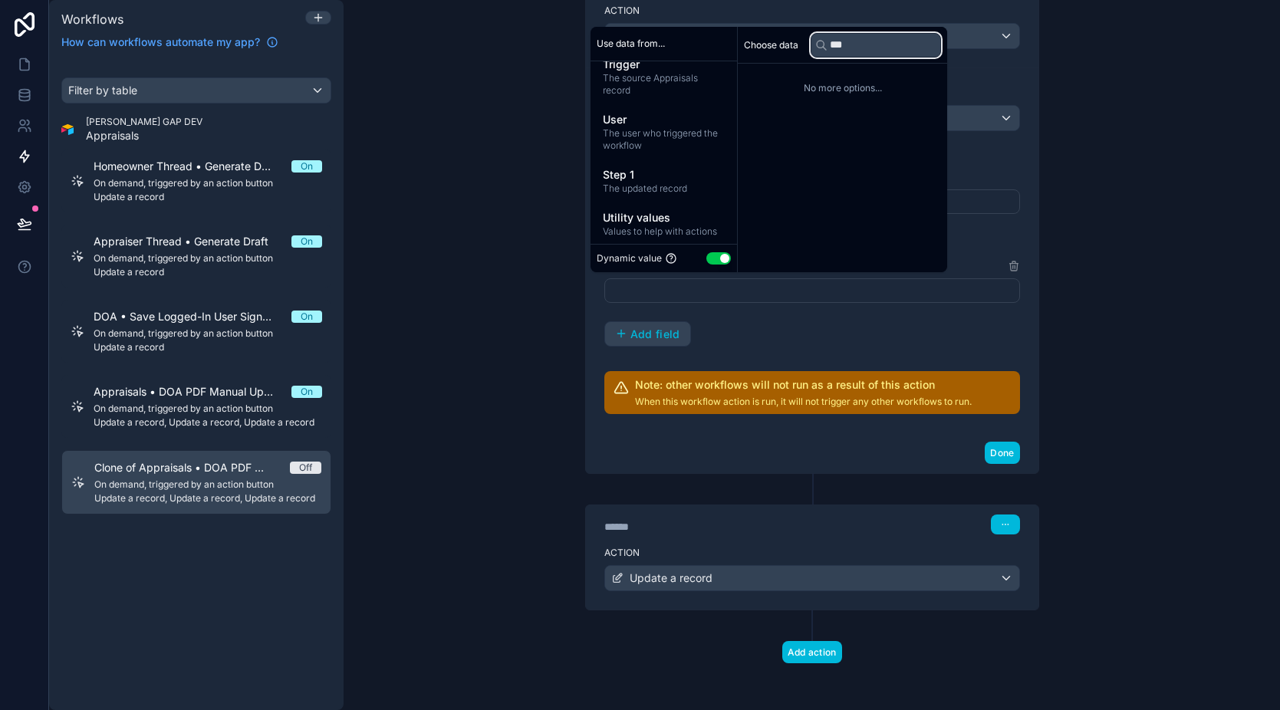
type input "***"
click at [719, 262] on button "Use setting" at bounding box center [718, 258] width 25 height 12
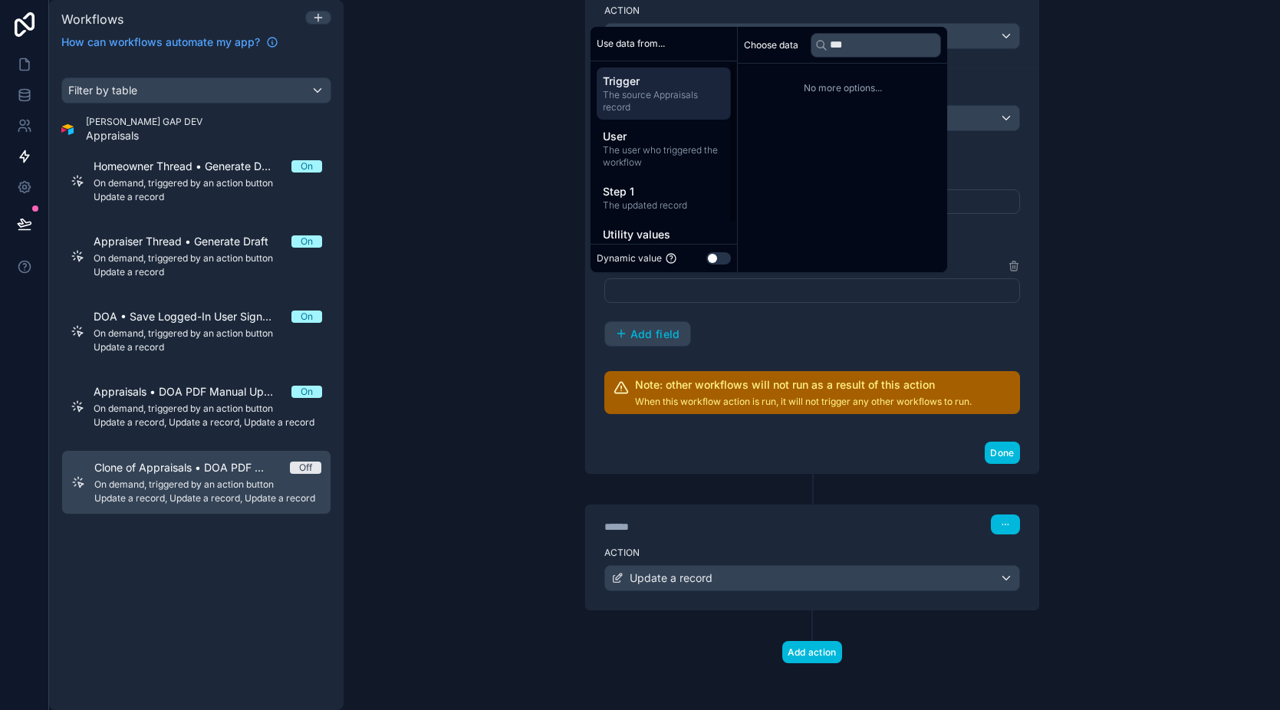
click at [666, 100] on span "The source Appraisals record" at bounding box center [664, 101] width 122 height 25
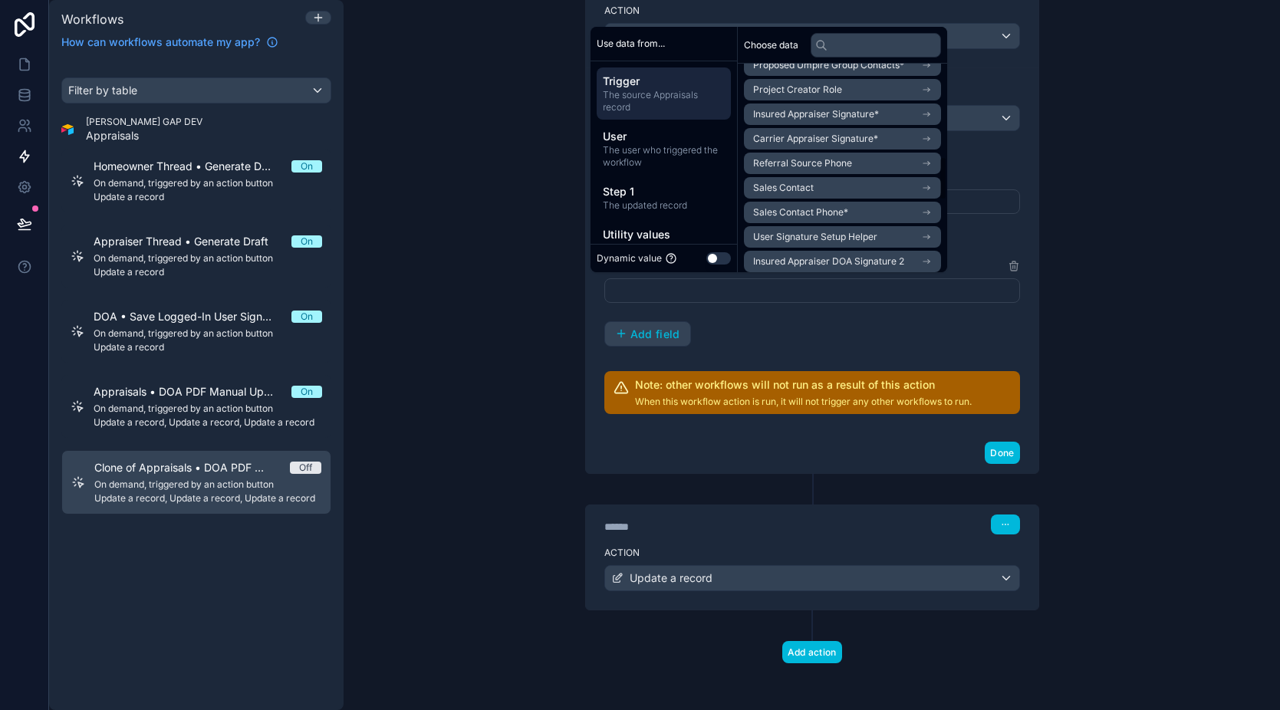
scroll to position [441, 0]
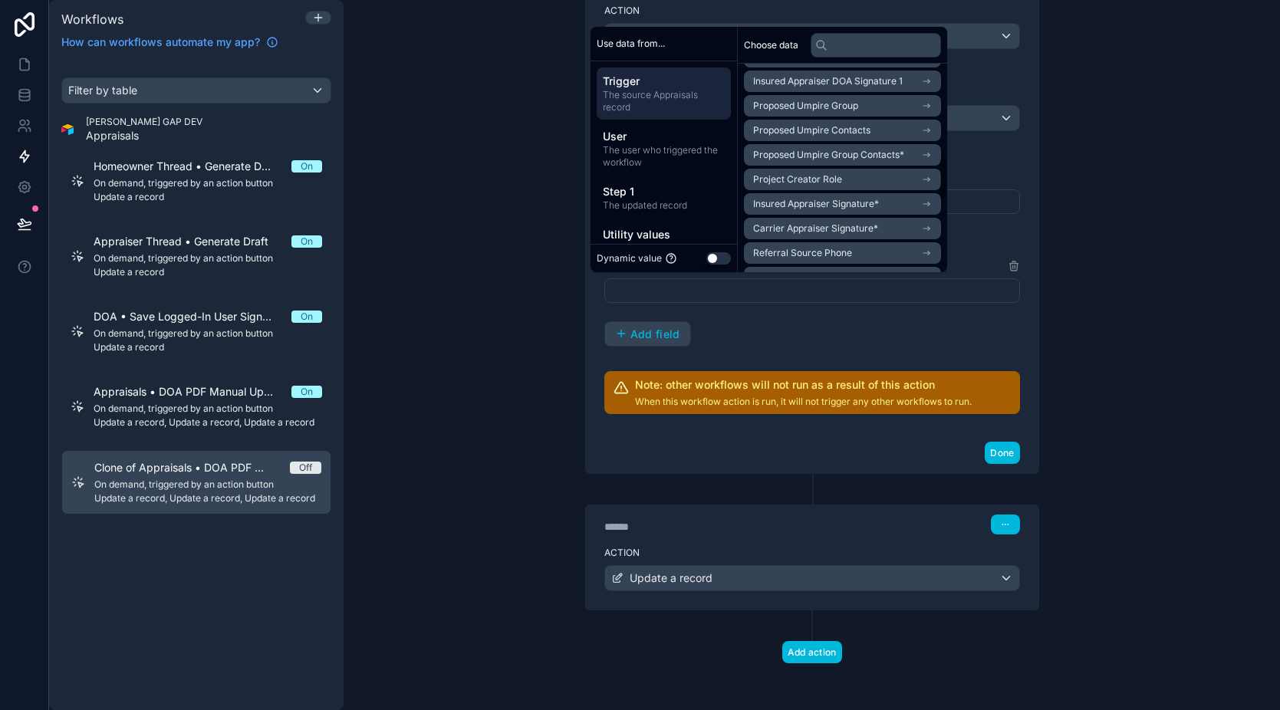
click at [1148, 258] on div "**********" at bounding box center [812, 355] width 937 height 710
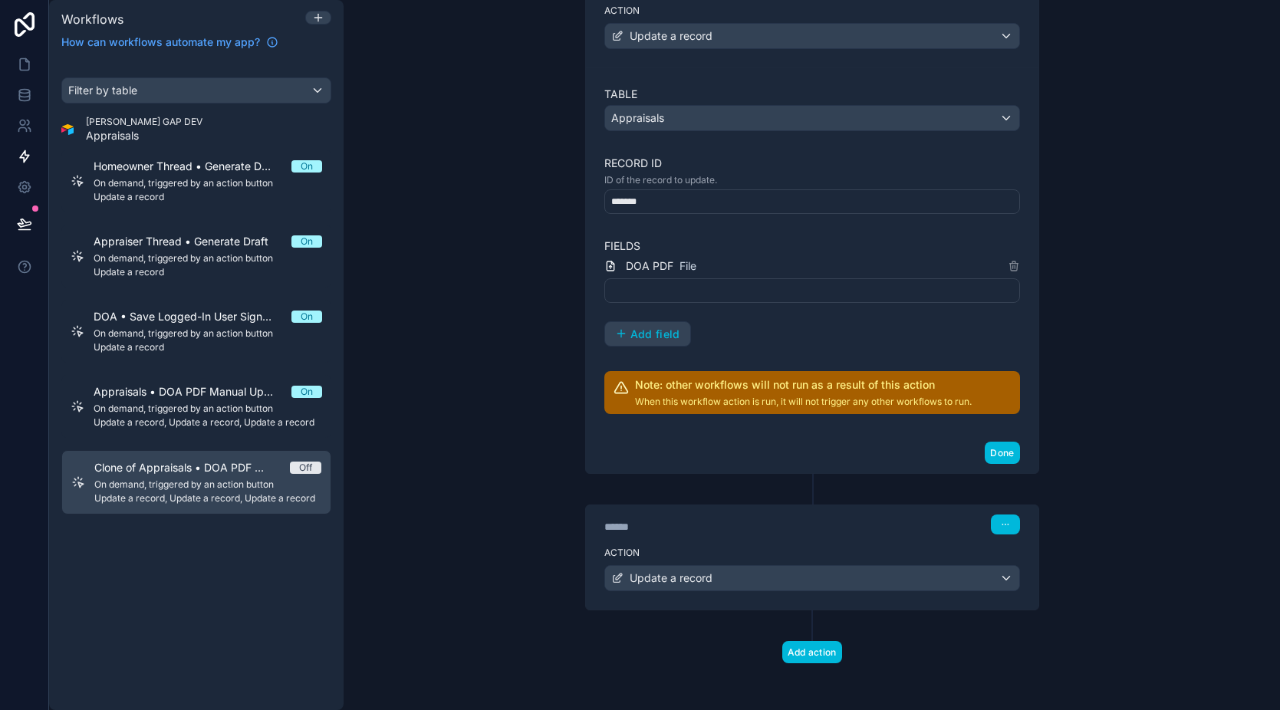
click at [779, 544] on div "Action Update a record" at bounding box center [812, 575] width 453 height 69
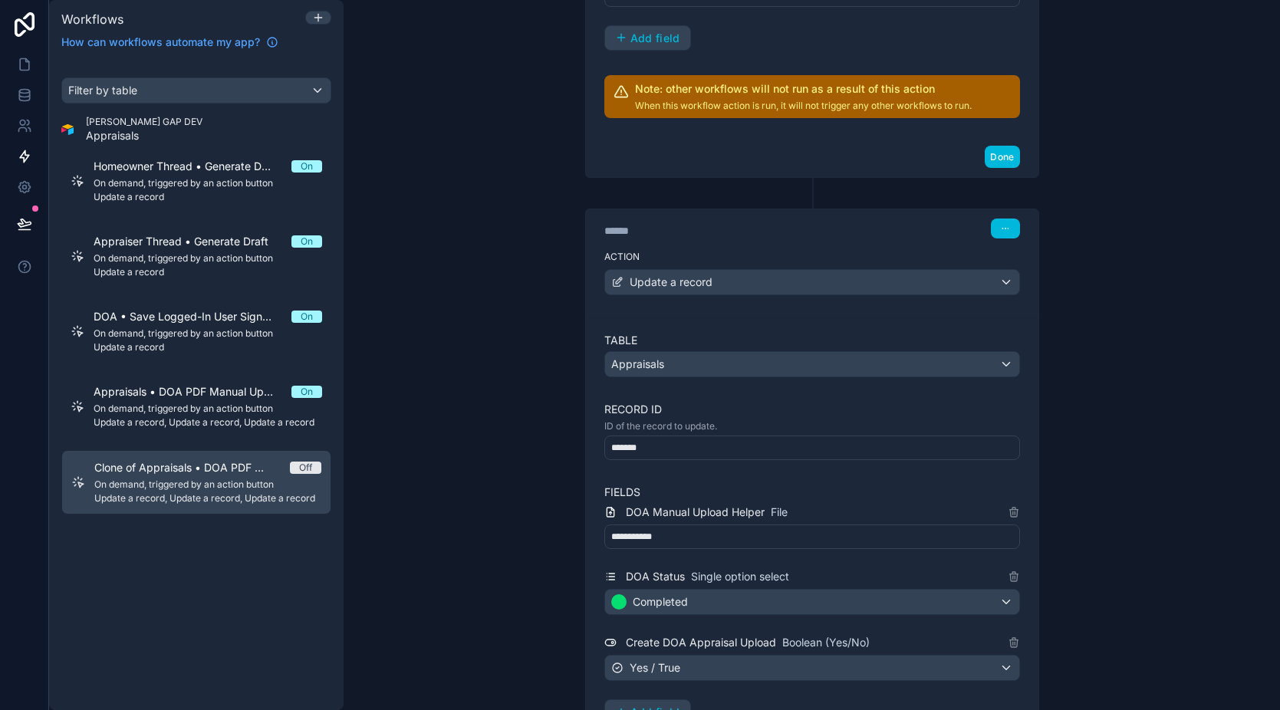
scroll to position [1221, 0]
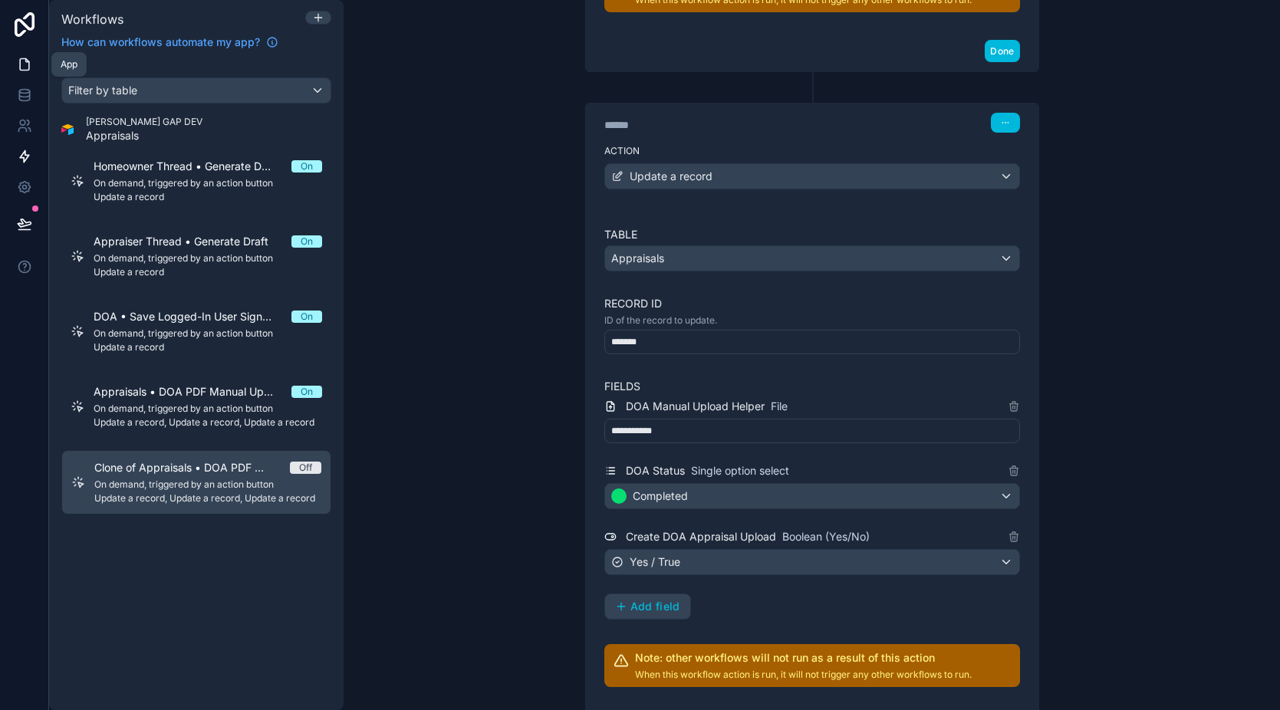
click at [26, 68] on icon at bounding box center [24, 64] width 15 height 15
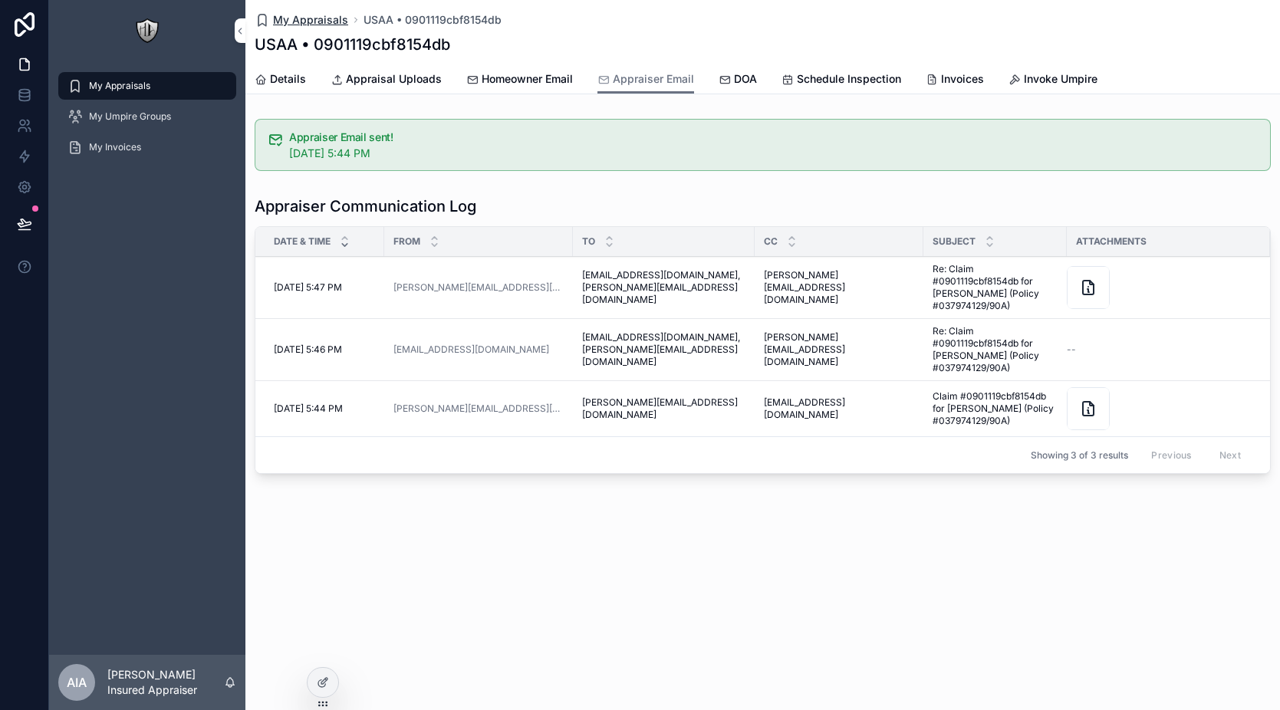
click at [309, 17] on span "My Appraisals" at bounding box center [310, 19] width 75 height 15
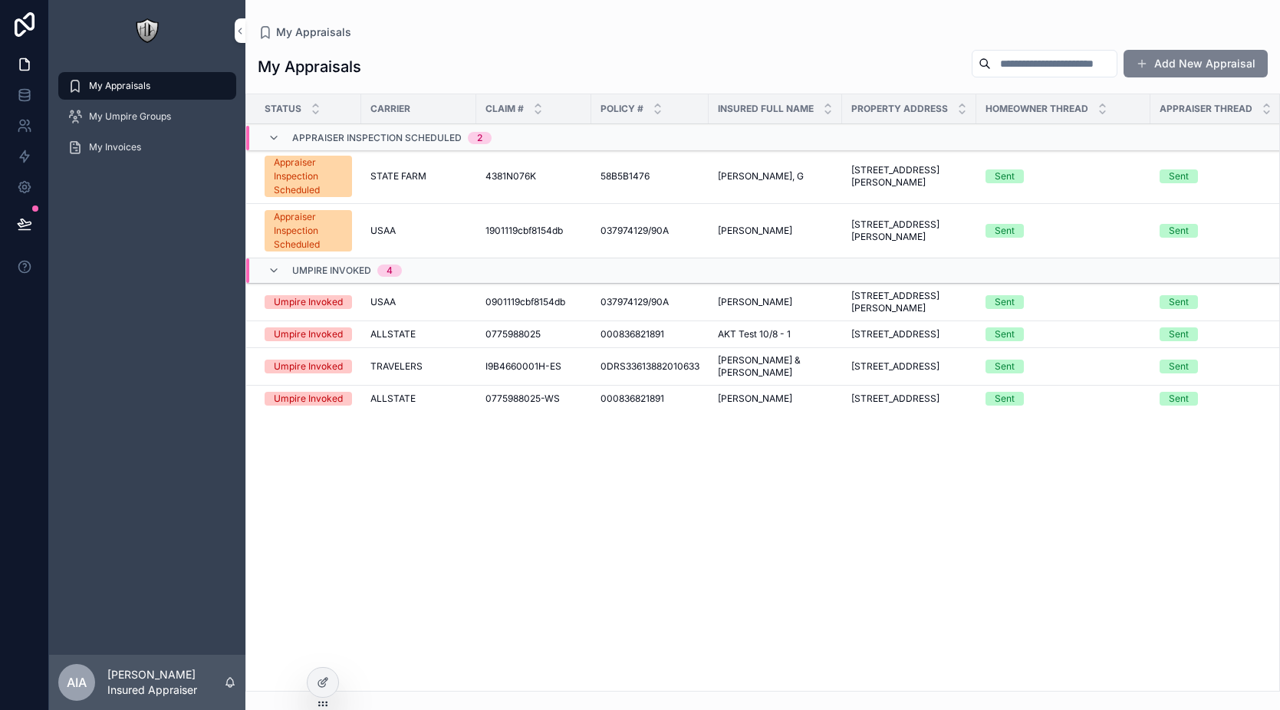
click at [1145, 70] on button "Add New Appraisal" at bounding box center [1196, 64] width 144 height 28
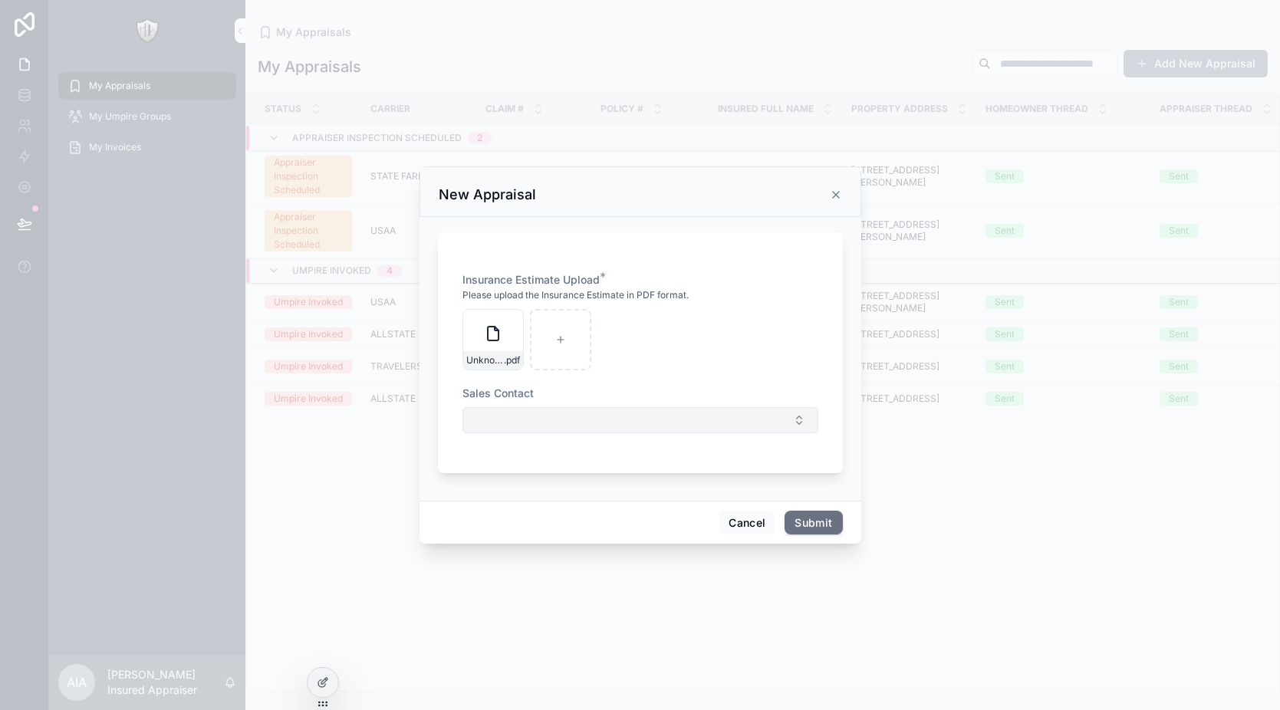
click at [696, 423] on button "Select Button" at bounding box center [641, 420] width 356 height 26
click at [635, 489] on div "[PERSON_NAME] • Flow Consulting" at bounding box center [640, 481] width 213 height 25
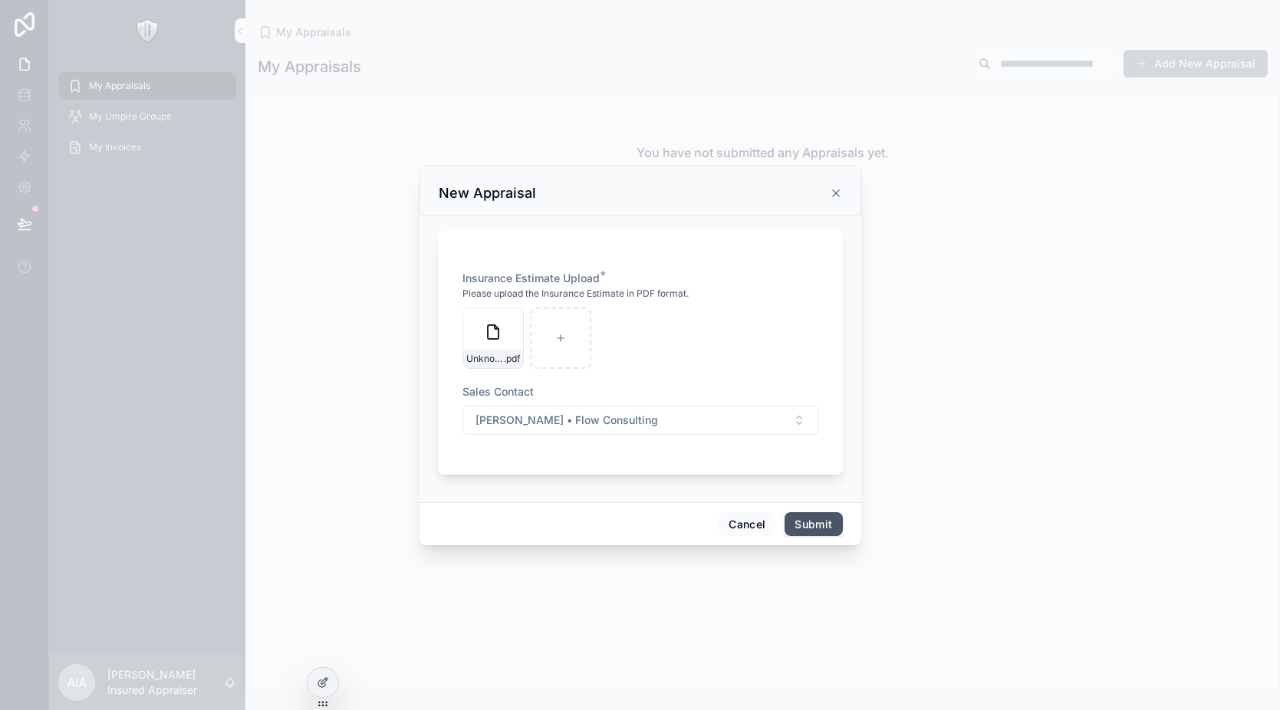
click at [819, 525] on button "Submit" at bounding box center [814, 524] width 58 height 25
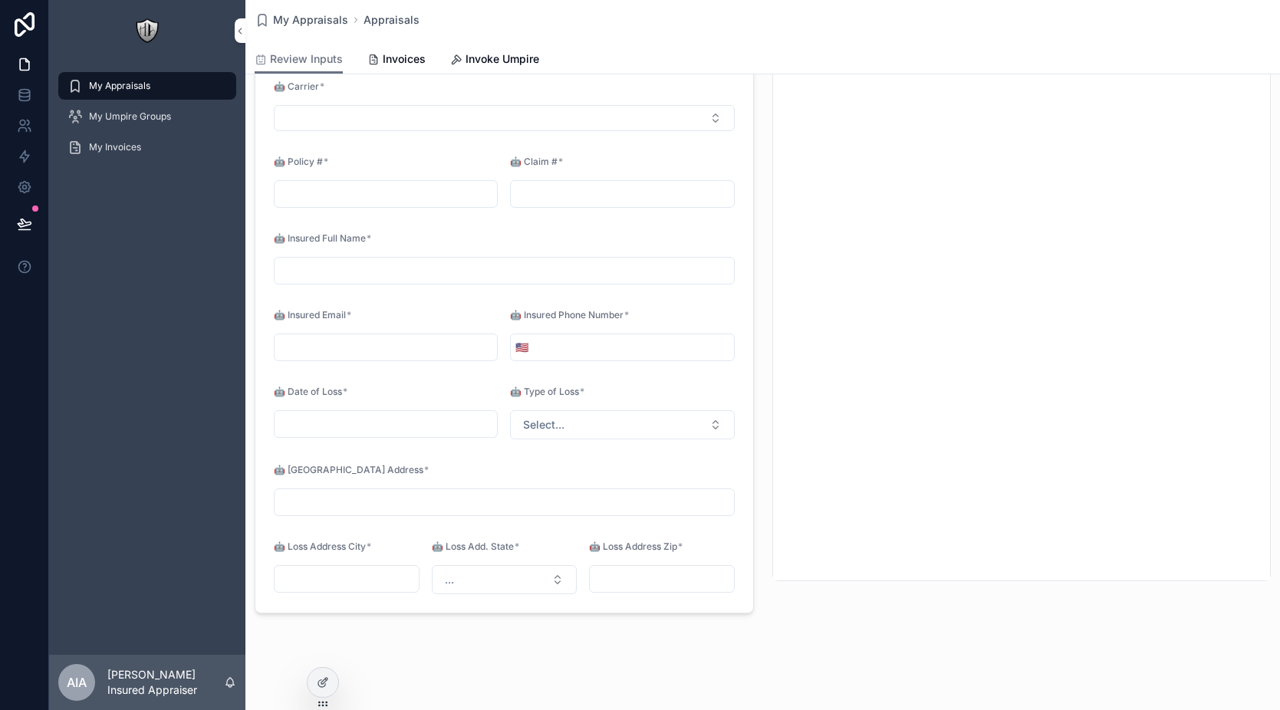
scroll to position [86, 0]
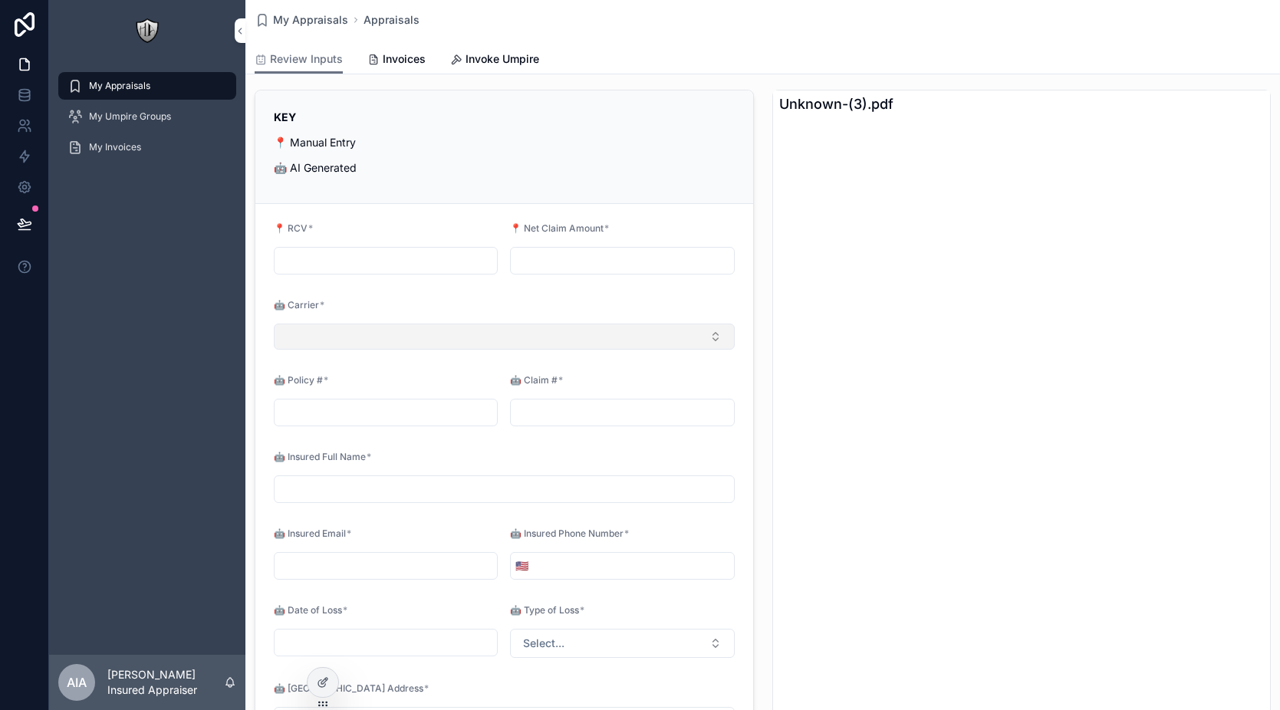
click at [422, 334] on button "Select Button" at bounding box center [504, 337] width 461 height 26
click at [432, 296] on form "📍 RCV * 📍 Net Claim Amount * 🤖 Carrier * 🤖 Policy # * 🤖 Claim # * 🤖 Insured Ful…" at bounding box center [504, 517] width 498 height 627
click at [419, 262] on input "scrollable content" at bounding box center [386, 260] width 222 height 21
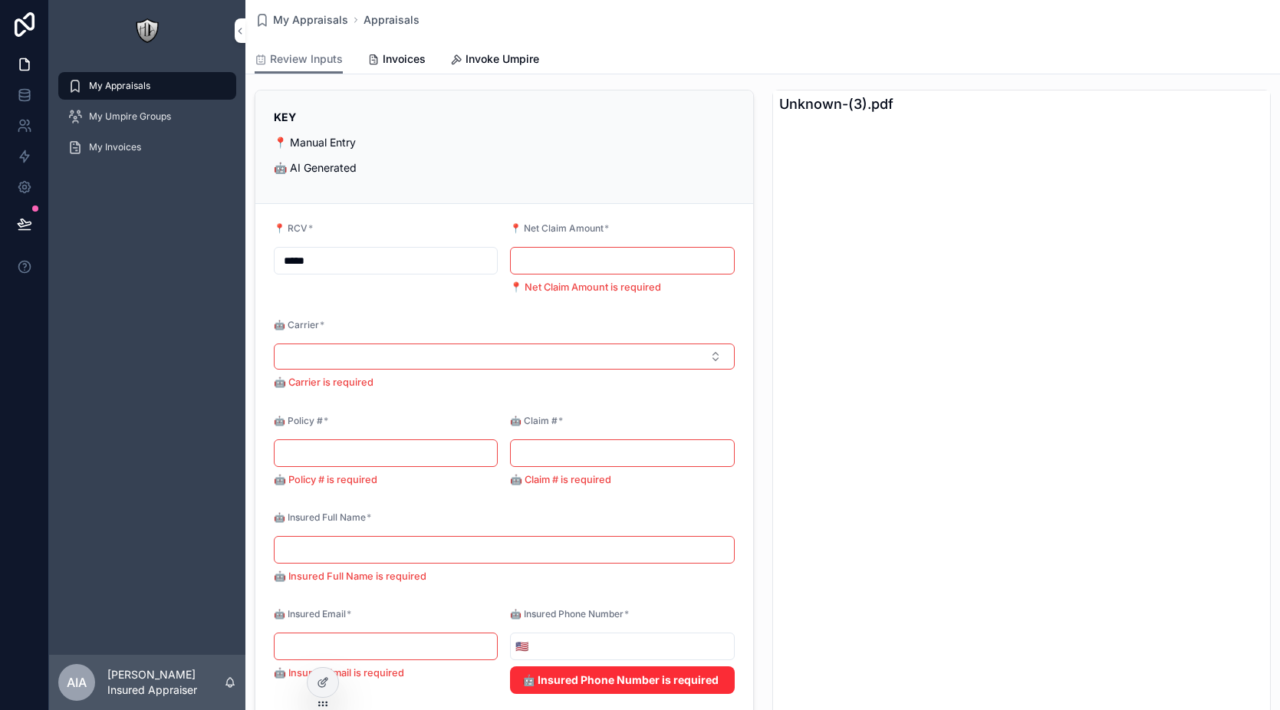
type input "*****"
click at [611, 252] on input "scrollable content" at bounding box center [622, 260] width 222 height 21
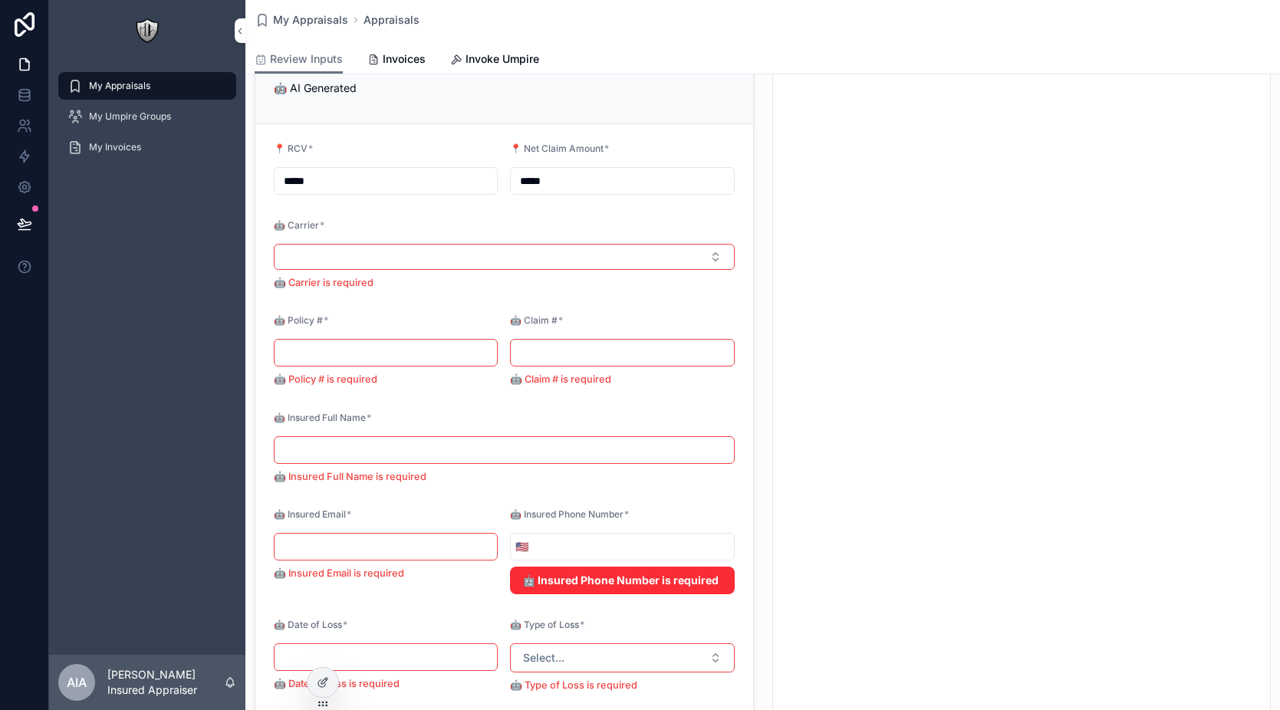
scroll to position [239, 0]
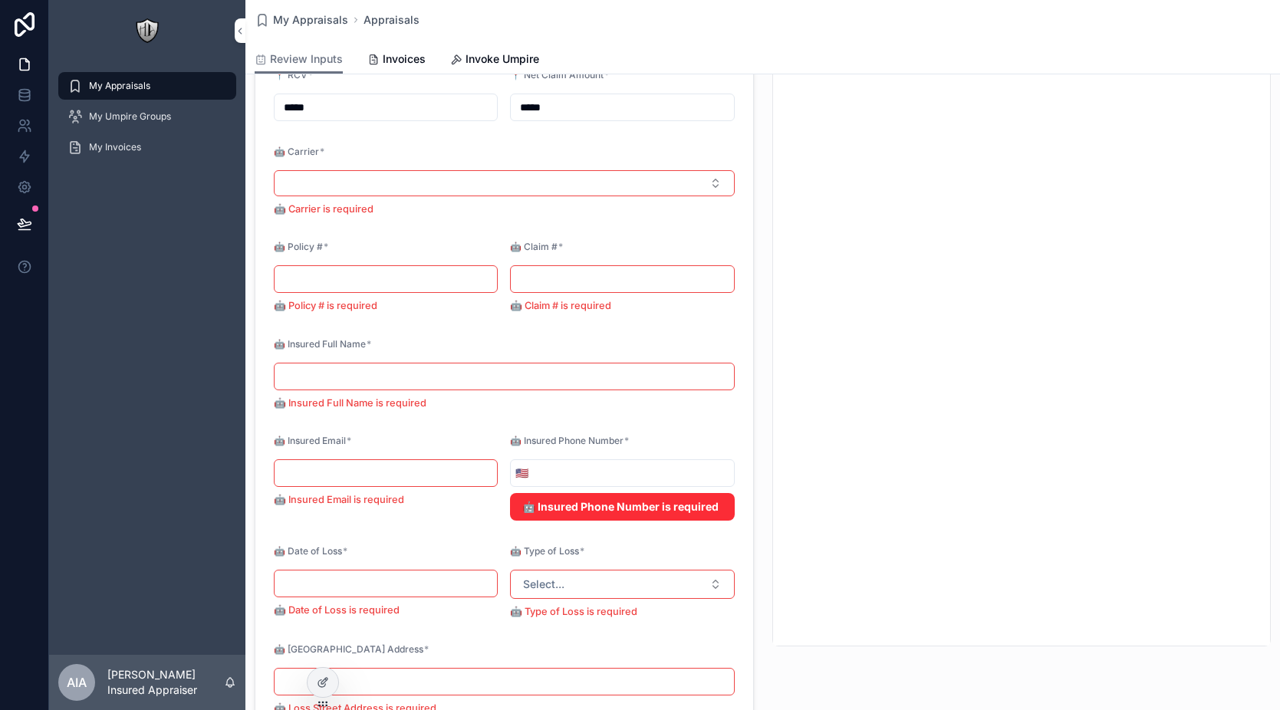
type input "*****"
click at [405, 466] on input "scrollable content" at bounding box center [386, 473] width 222 height 21
type input "**********"
click at [555, 470] on input "scrollable content" at bounding box center [633, 473] width 200 height 21
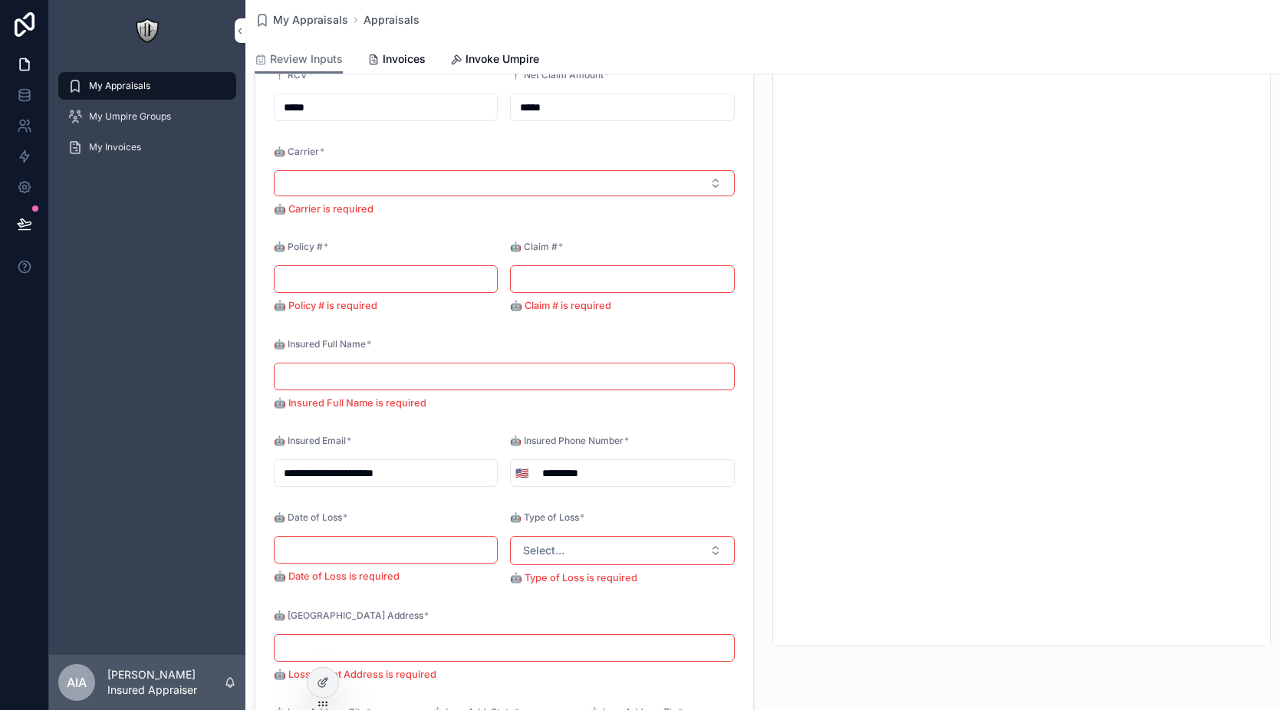
type input "**********"
click at [677, 430] on form "**********" at bounding box center [504, 431] width 498 height 761
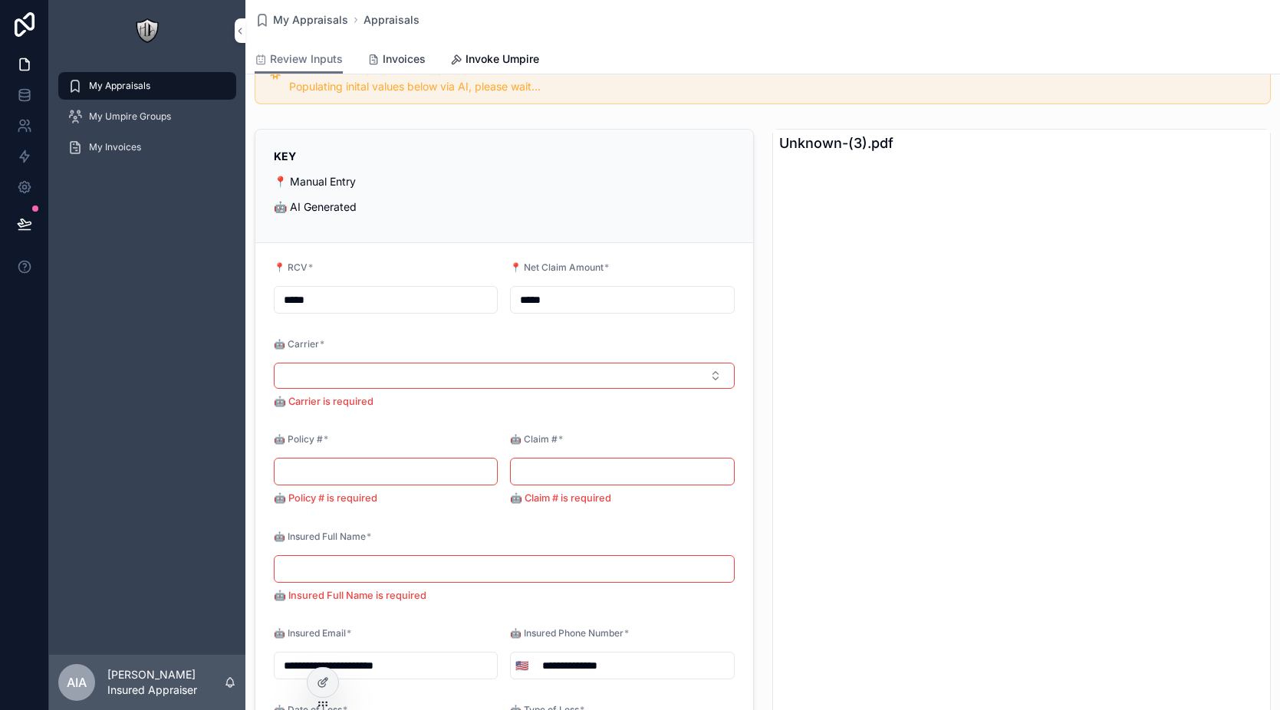
click at [410, 64] on span "Invoices" at bounding box center [404, 58] width 43 height 15
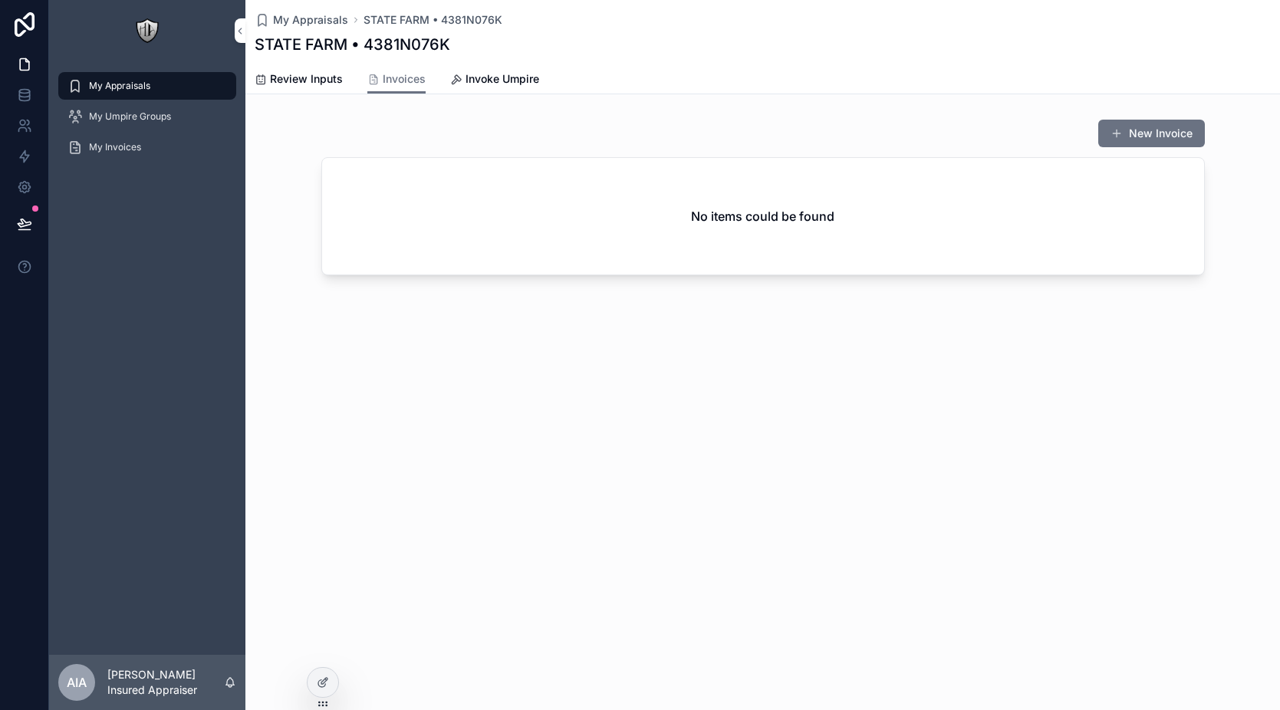
click at [294, 64] on div "Review Inputs Invoices Invoke Umpire" at bounding box center [763, 78] width 1016 height 29
click at [298, 79] on span "Review Inputs" at bounding box center [306, 78] width 73 height 15
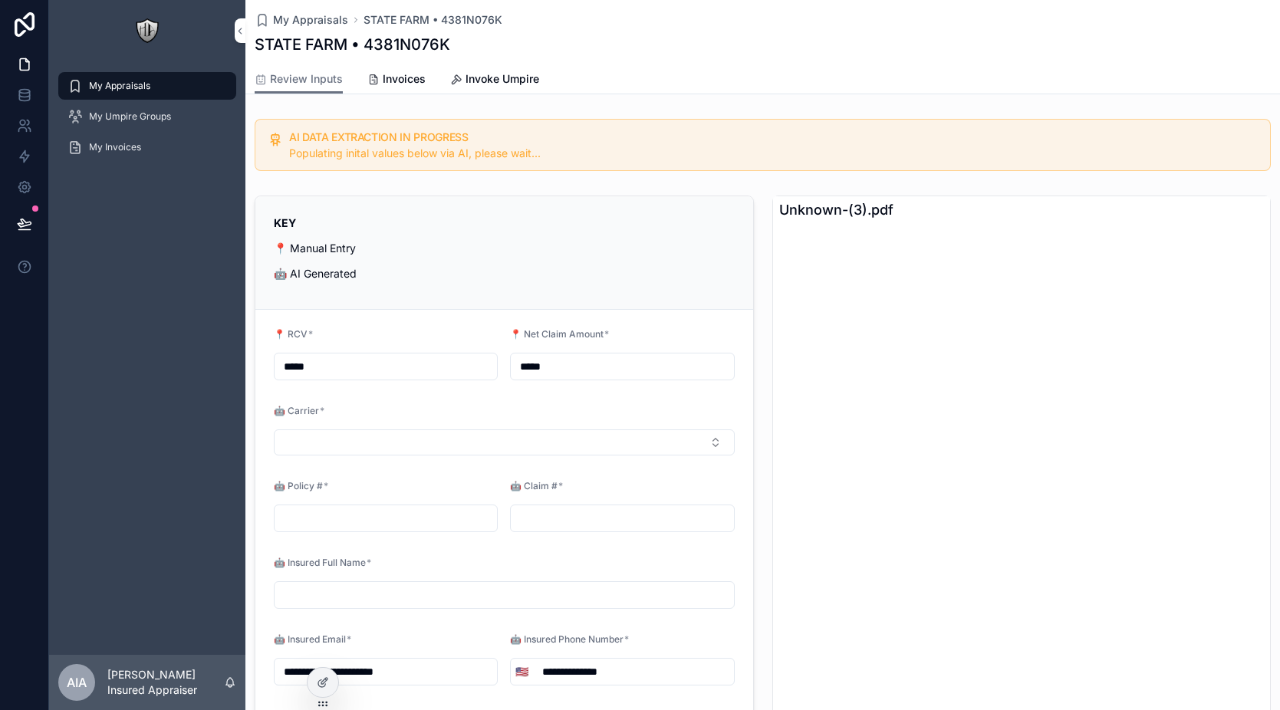
type input "*********"
type input "********"
type input "**********"
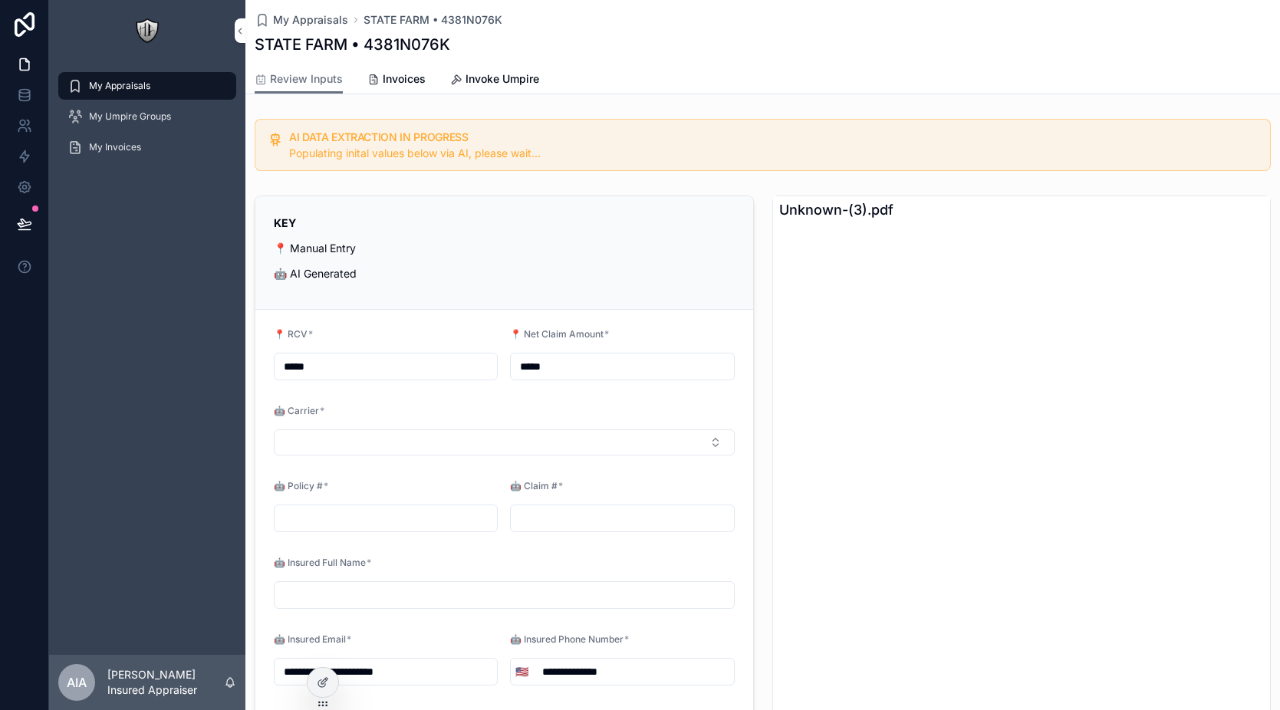
type input "*******"
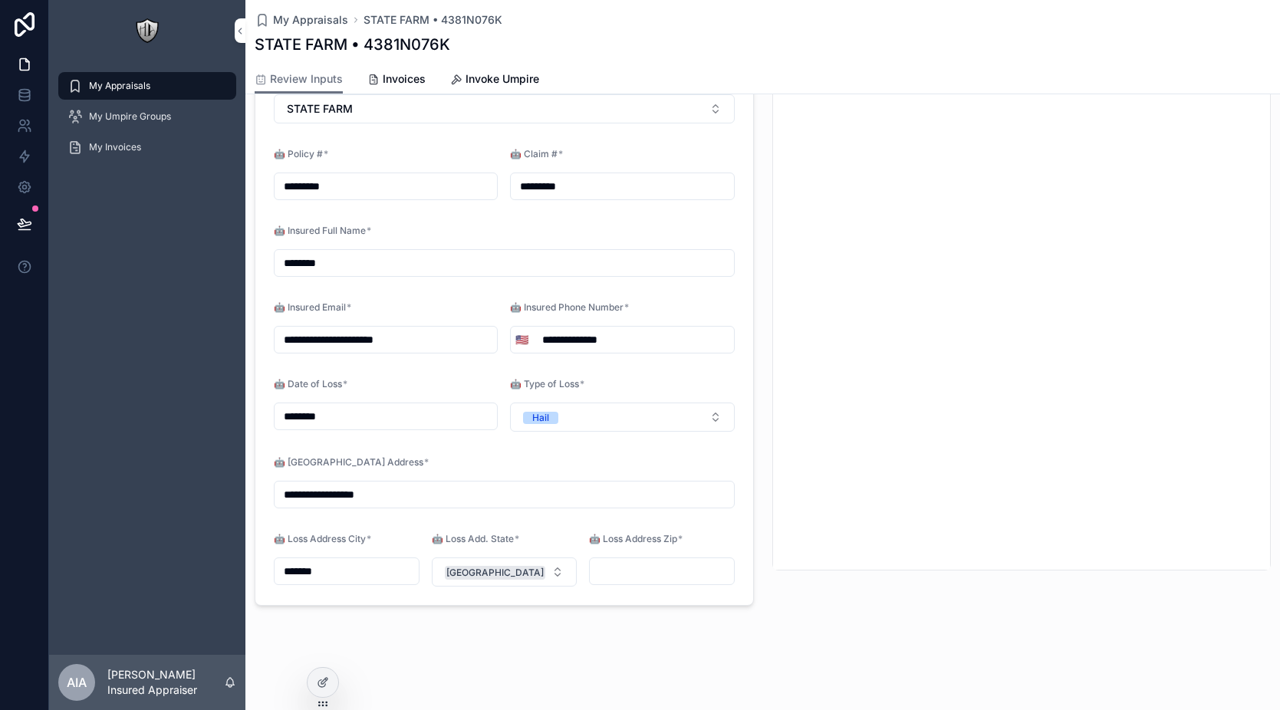
click at [634, 565] on input "scrollable content" at bounding box center [662, 571] width 144 height 21
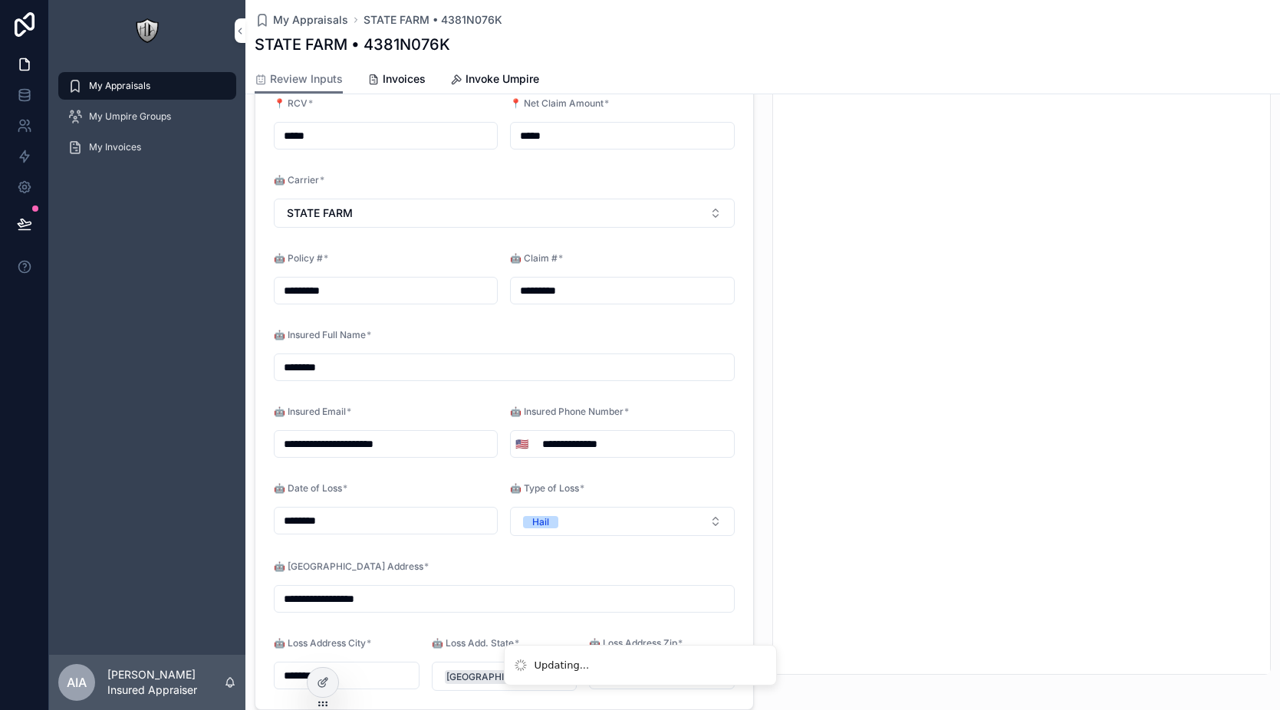
scroll to position [179, 0]
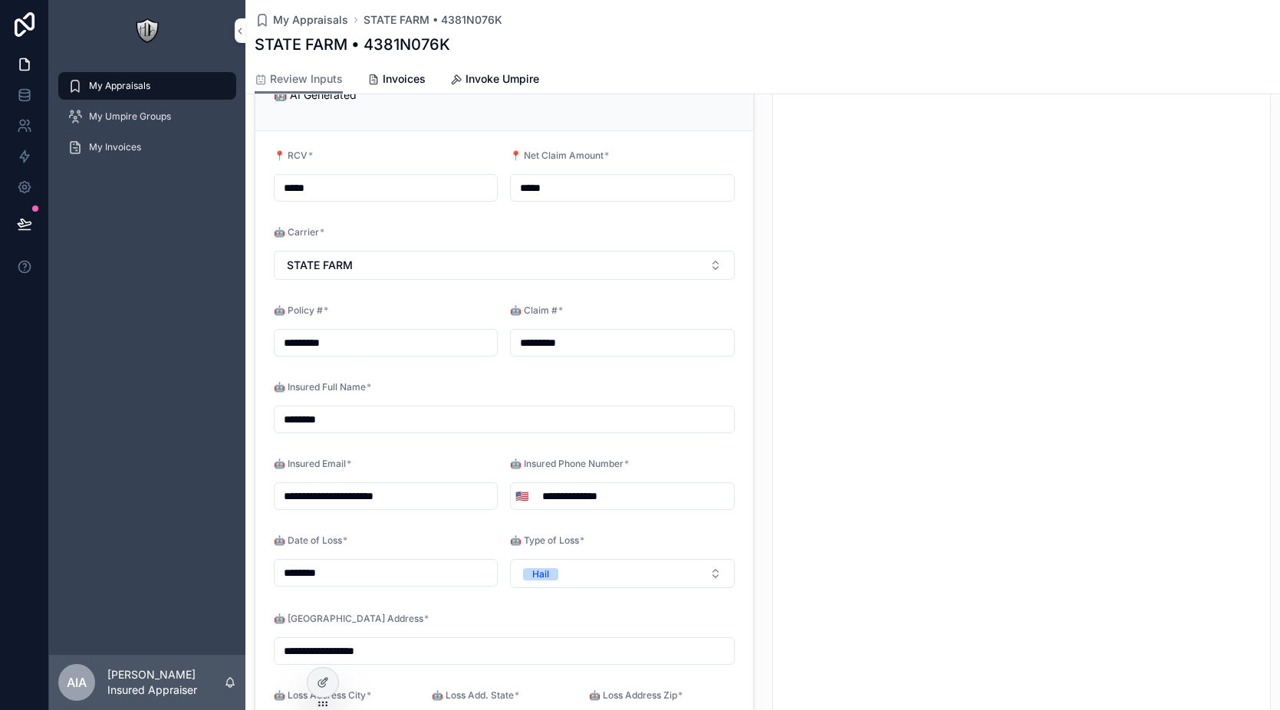
type input "*****"
click at [520, 343] on input "*********" at bounding box center [622, 342] width 222 height 21
type input "******"
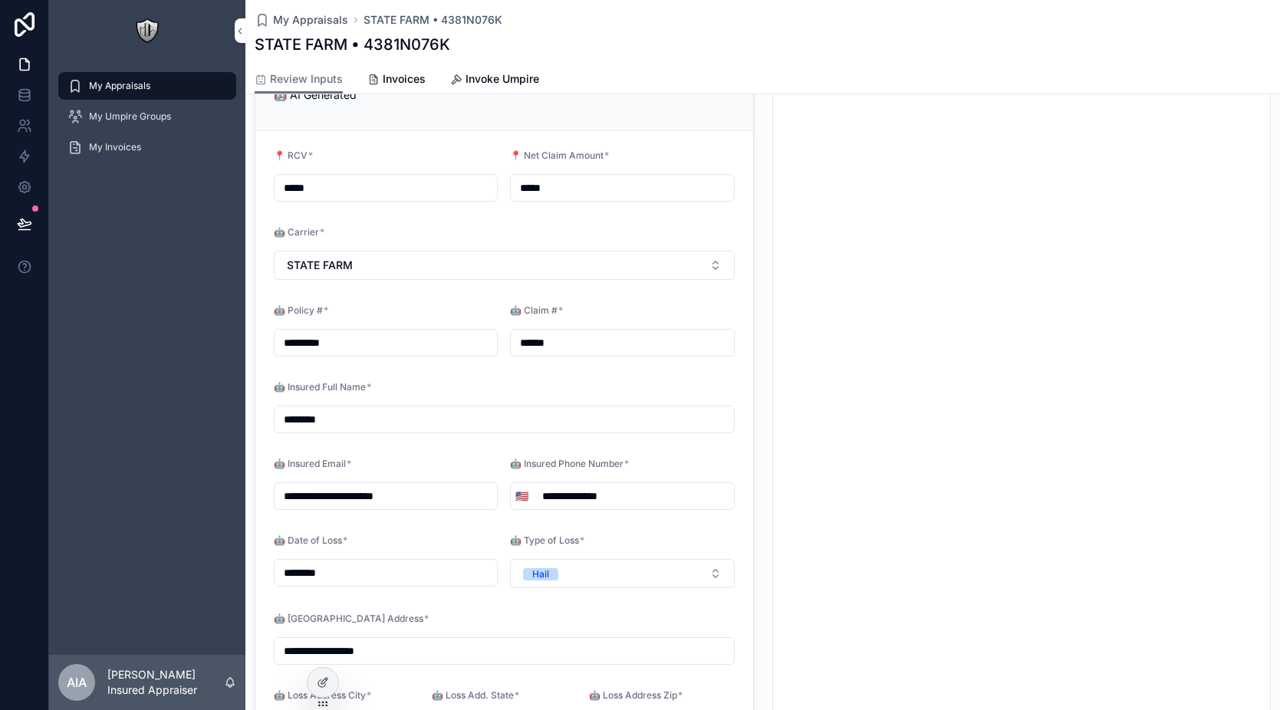
click at [569, 289] on form "**********" at bounding box center [504, 446] width 498 height 630
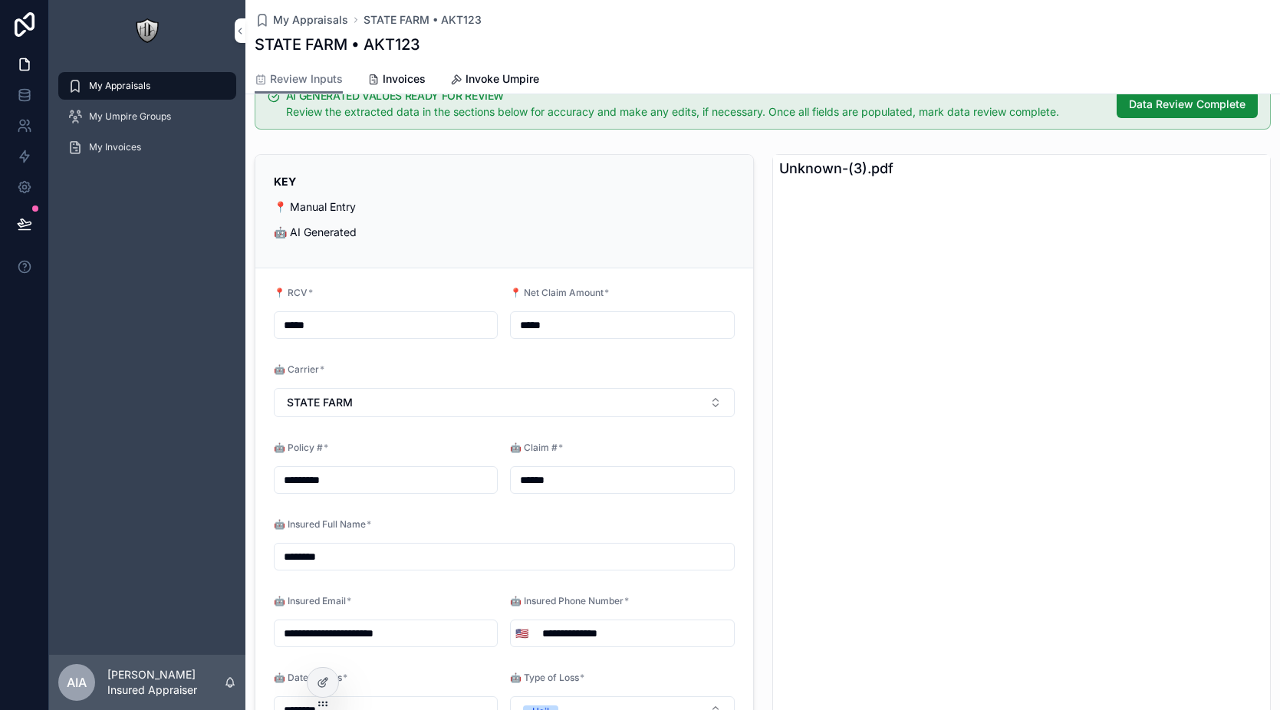
scroll to position [0, 0]
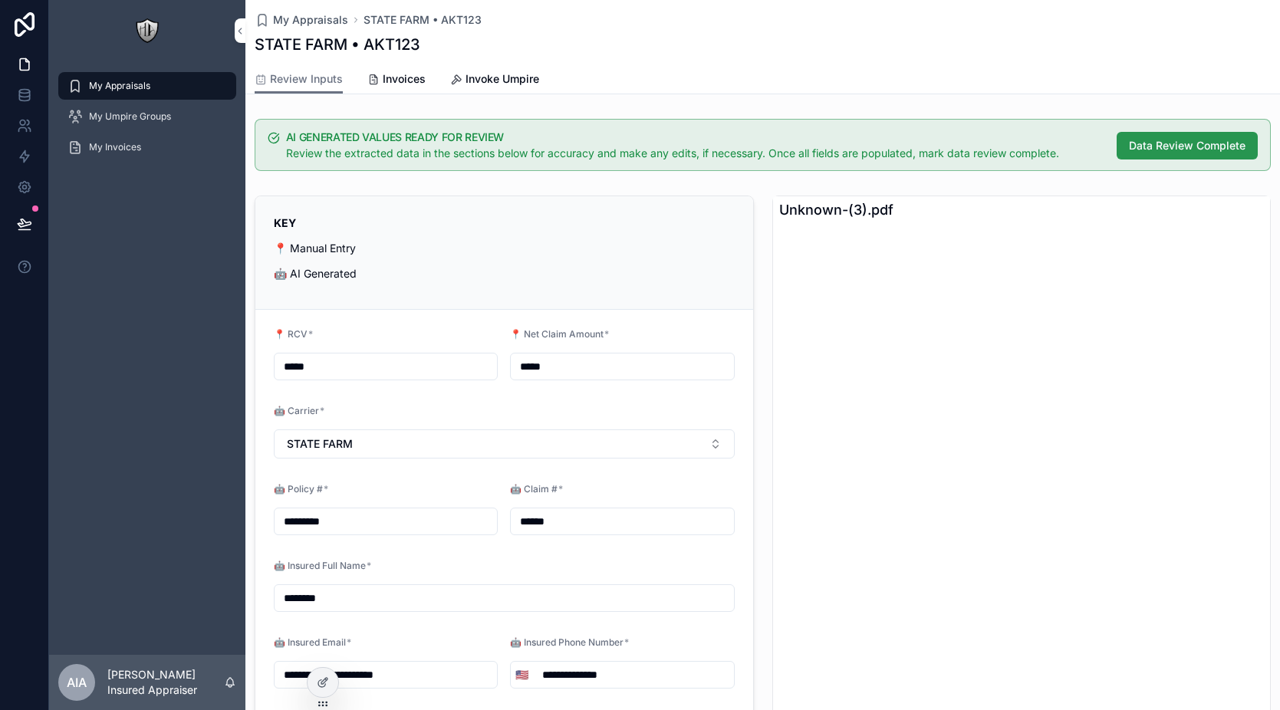
click at [1145, 147] on span "Data Review Complete" at bounding box center [1187, 145] width 117 height 15
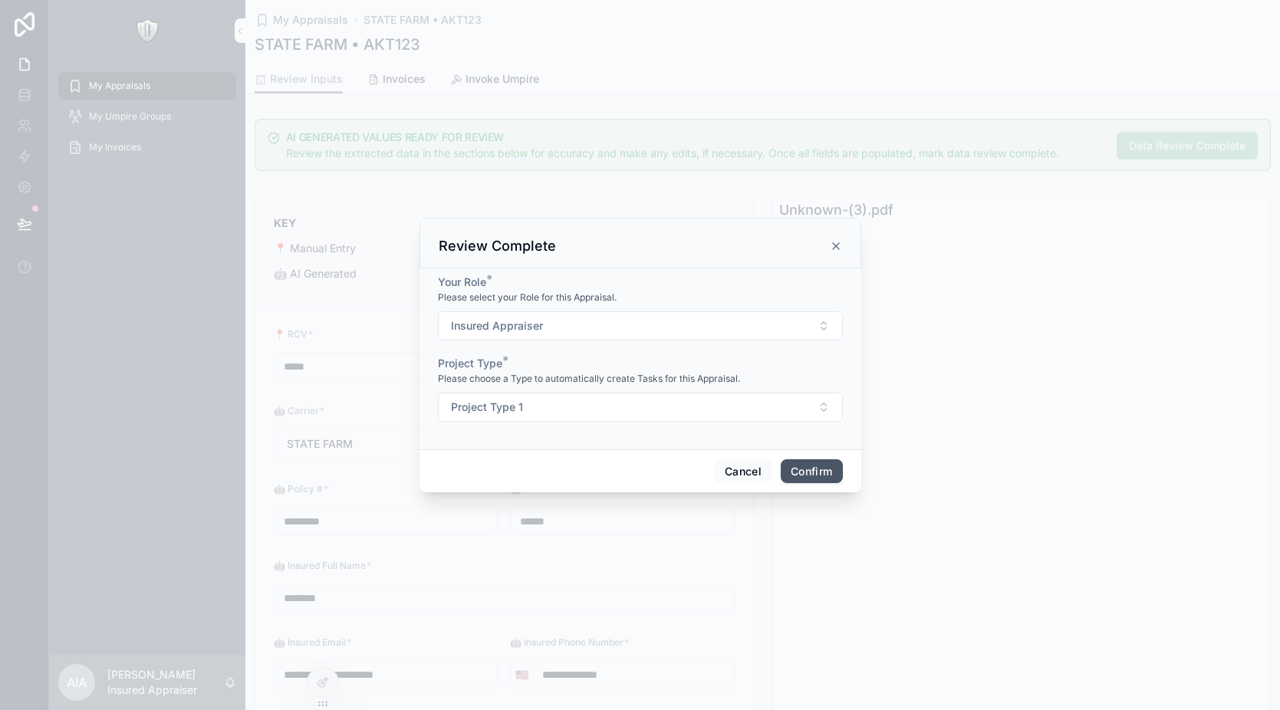
click at [799, 469] on button "Confirm" at bounding box center [811, 471] width 61 height 25
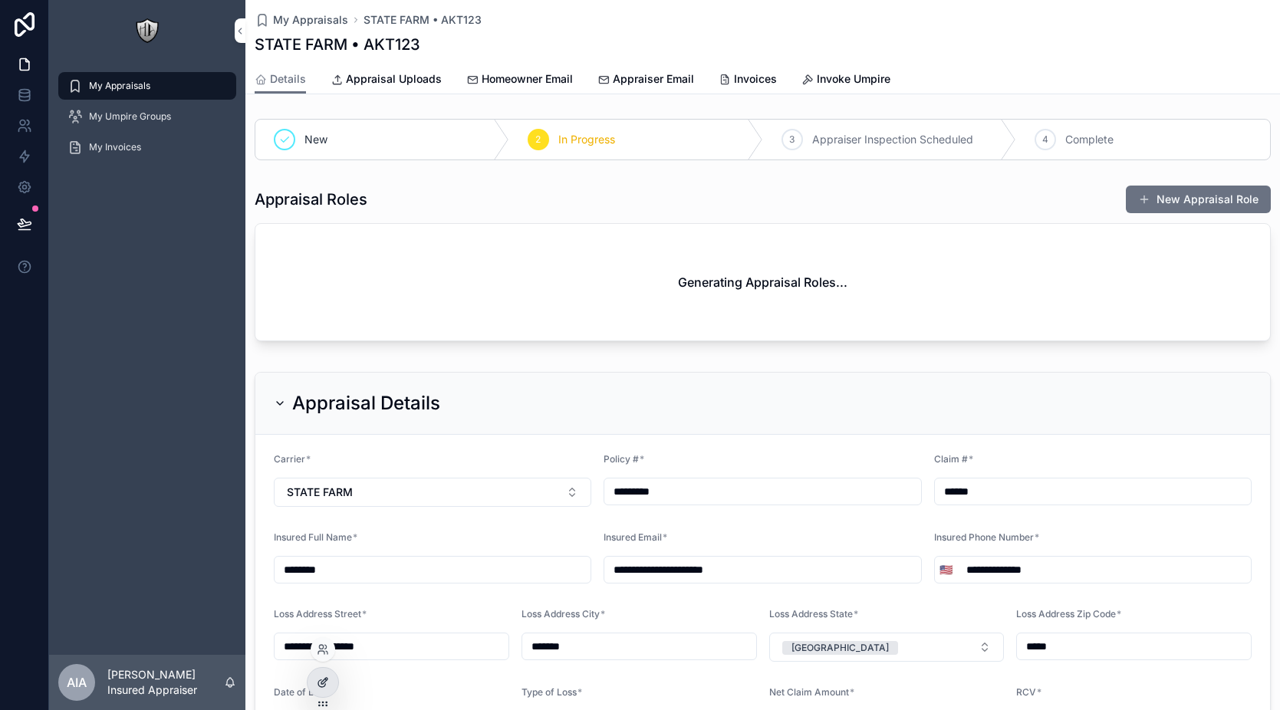
click at [331, 681] on div at bounding box center [323, 682] width 31 height 29
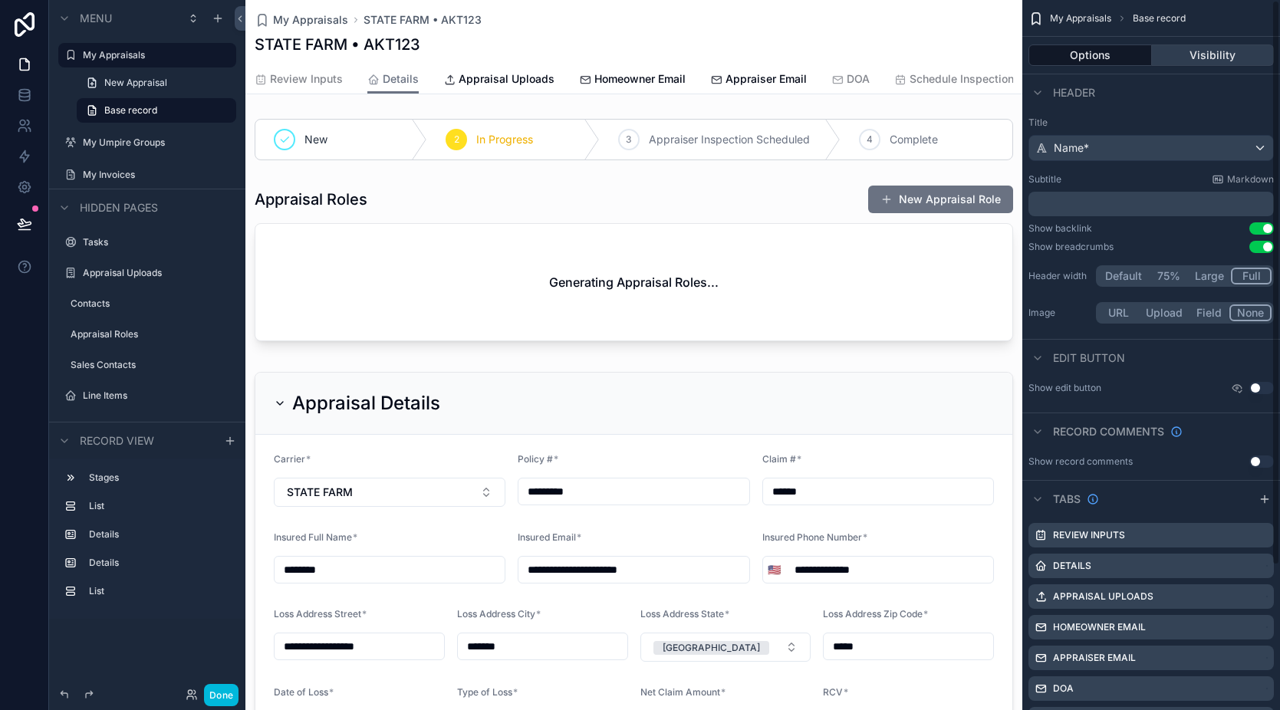
click at [1188, 48] on button "Visibility" at bounding box center [1213, 54] width 123 height 21
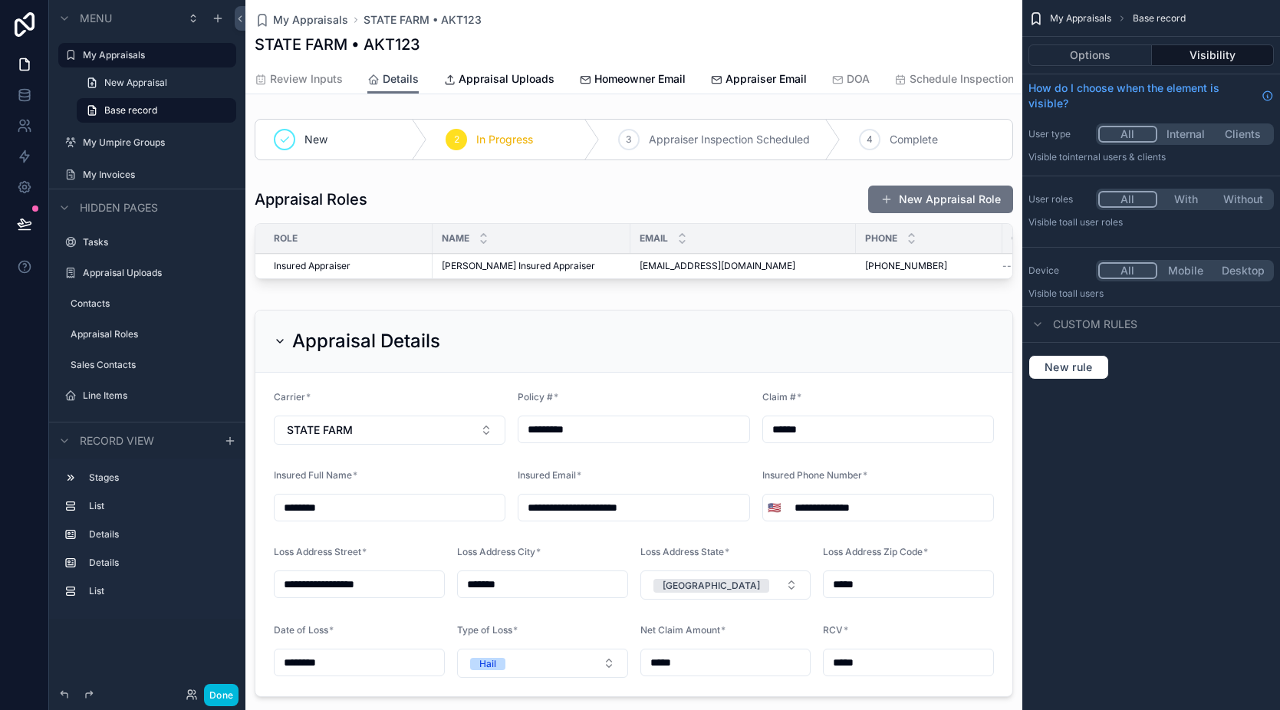
click at [385, 74] on span "Details" at bounding box center [401, 78] width 36 height 15
click at [443, 76] on icon "scrollable content" at bounding box center [449, 80] width 13 height 12
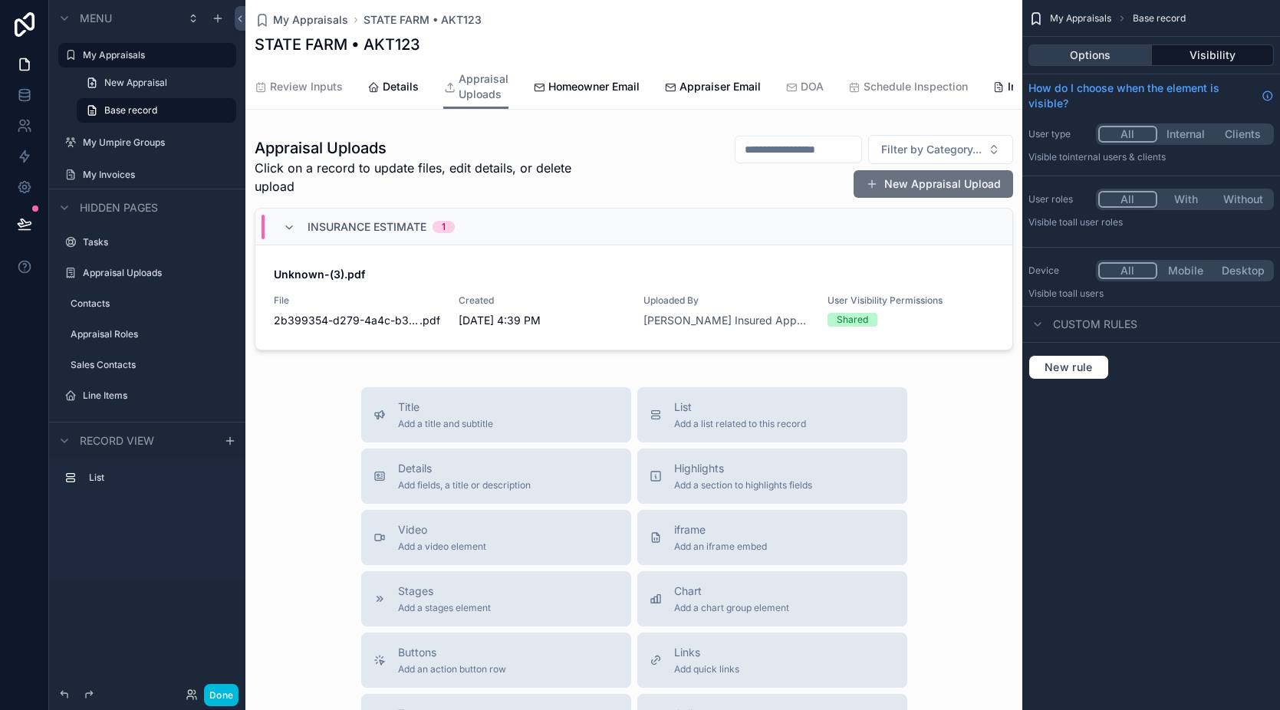
click at [1098, 63] on button "Options" at bounding box center [1090, 54] width 123 height 21
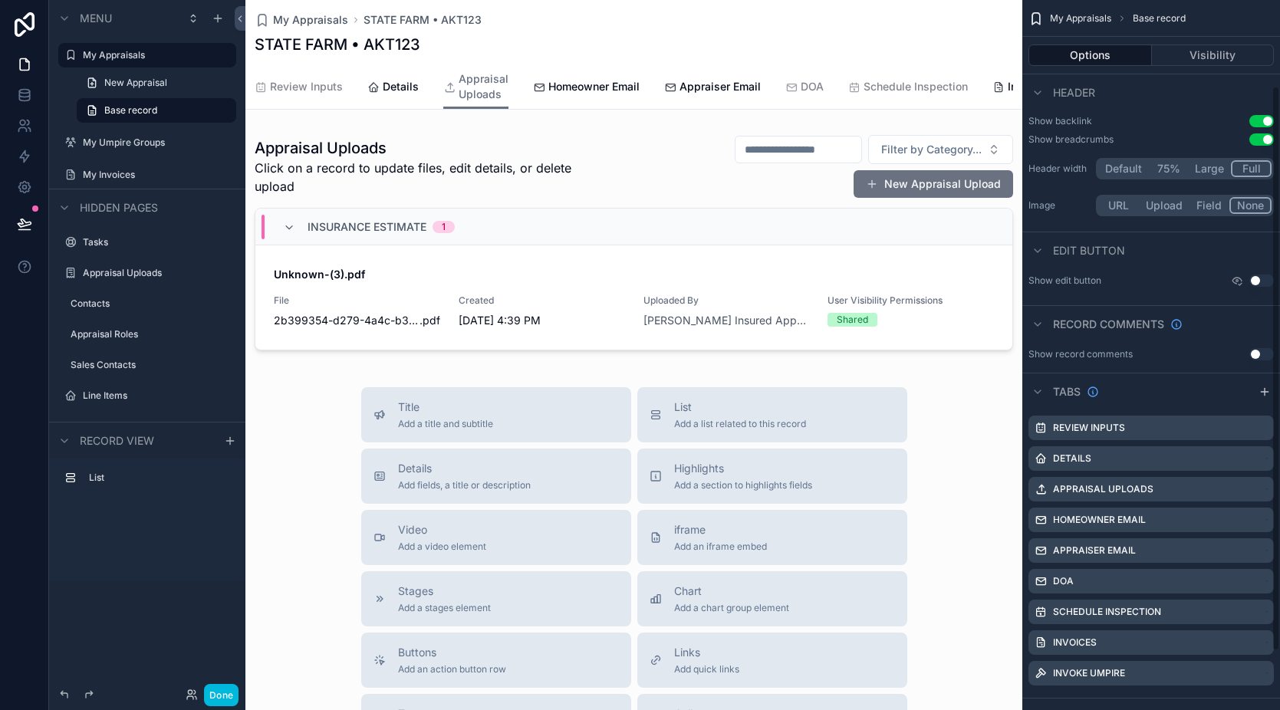
scroll to position [107, 0]
click at [1263, 462] on icon "scrollable content" at bounding box center [1262, 460] width 12 height 12
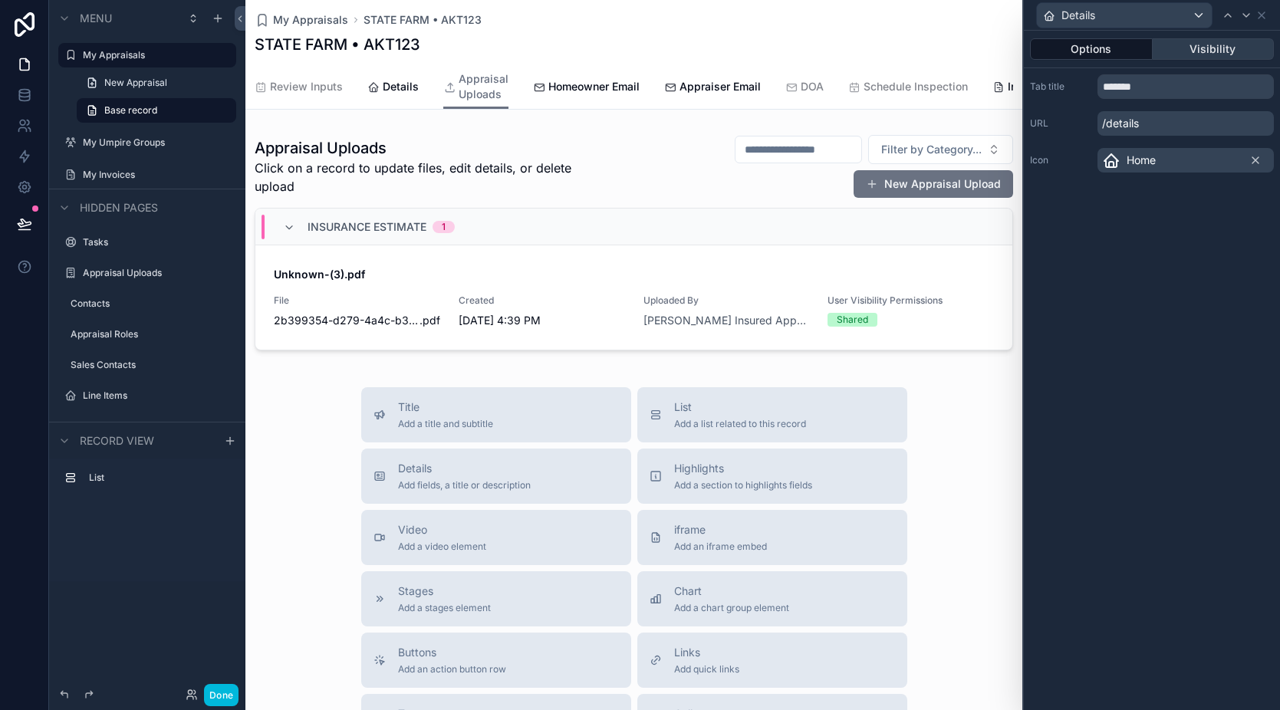
click at [1198, 41] on button "Visibility" at bounding box center [1214, 48] width 122 height 21
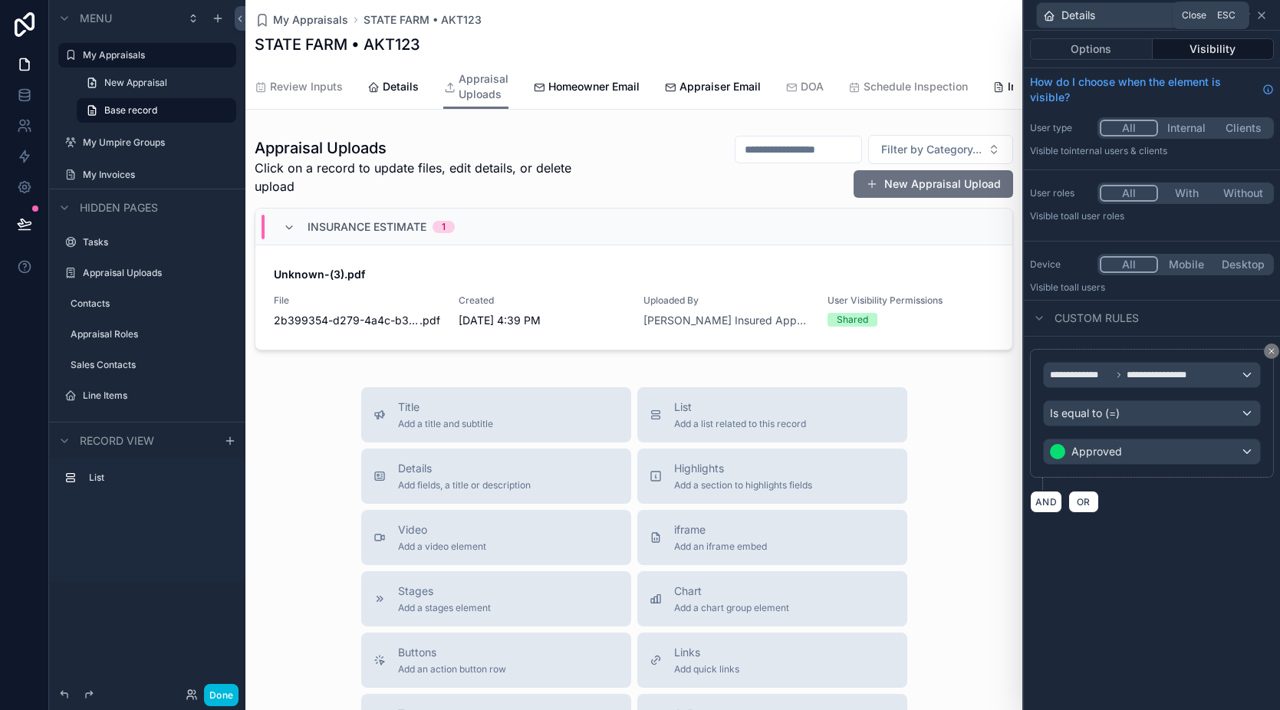
click at [1261, 17] on icon at bounding box center [1262, 15] width 12 height 12
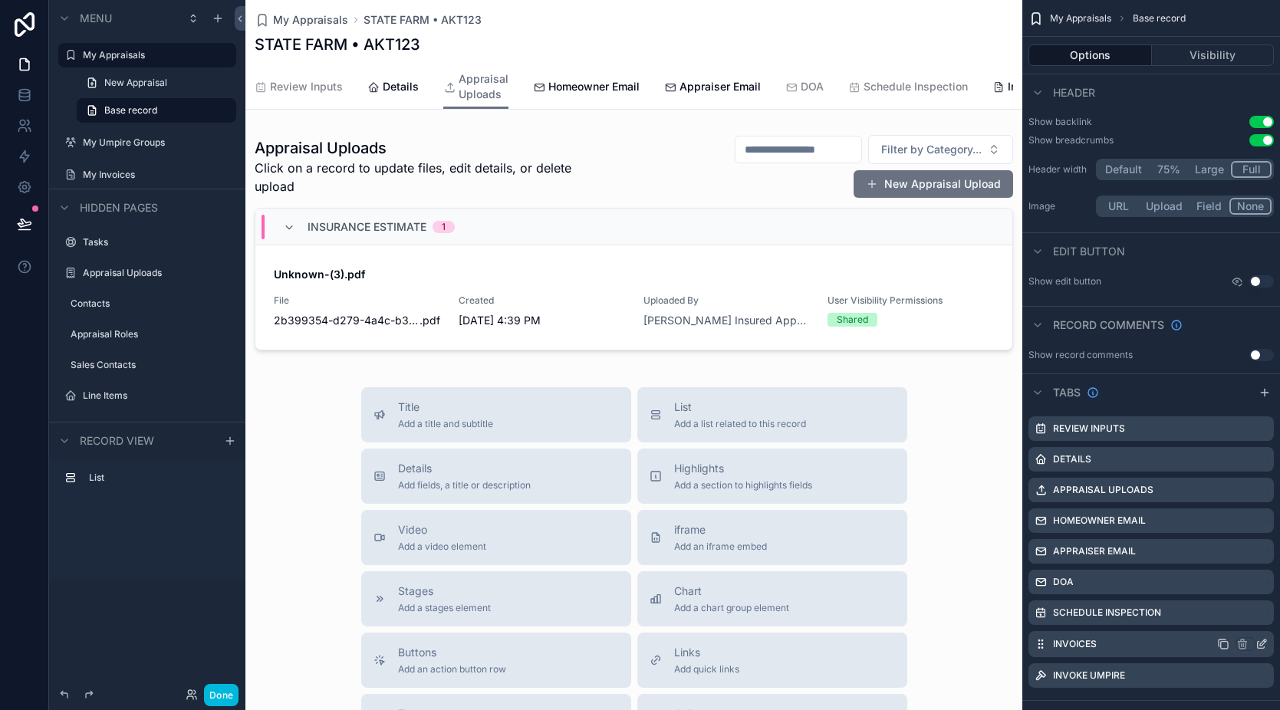
click at [1263, 644] on icon "scrollable content" at bounding box center [1263, 643] width 6 height 6
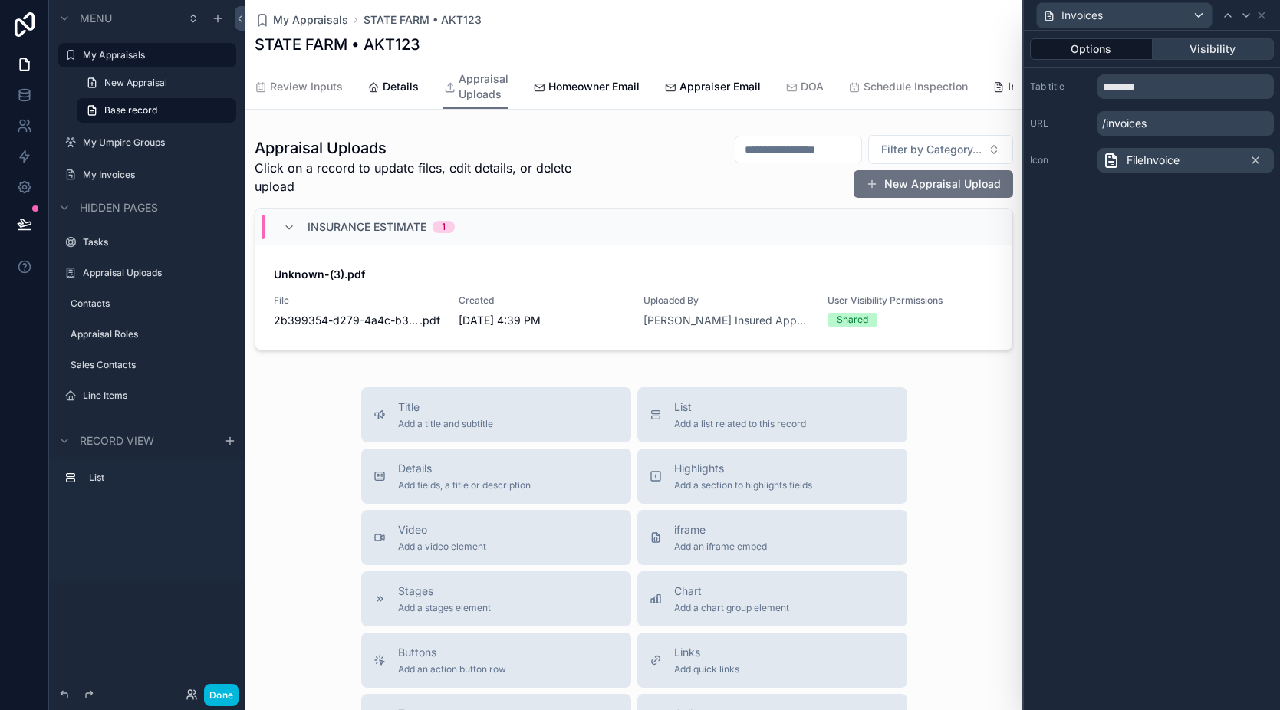
click at [1203, 48] on button "Visibility" at bounding box center [1214, 48] width 122 height 21
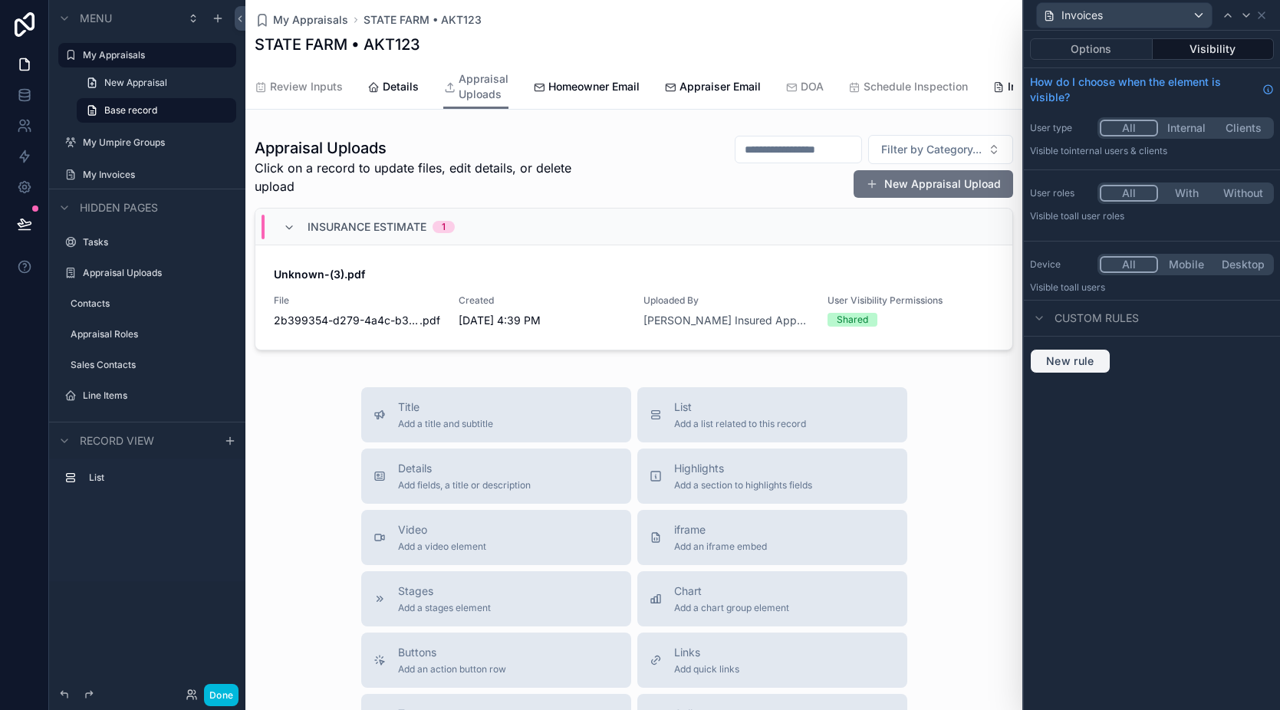
click at [1077, 361] on span "New rule" at bounding box center [1070, 361] width 61 height 14
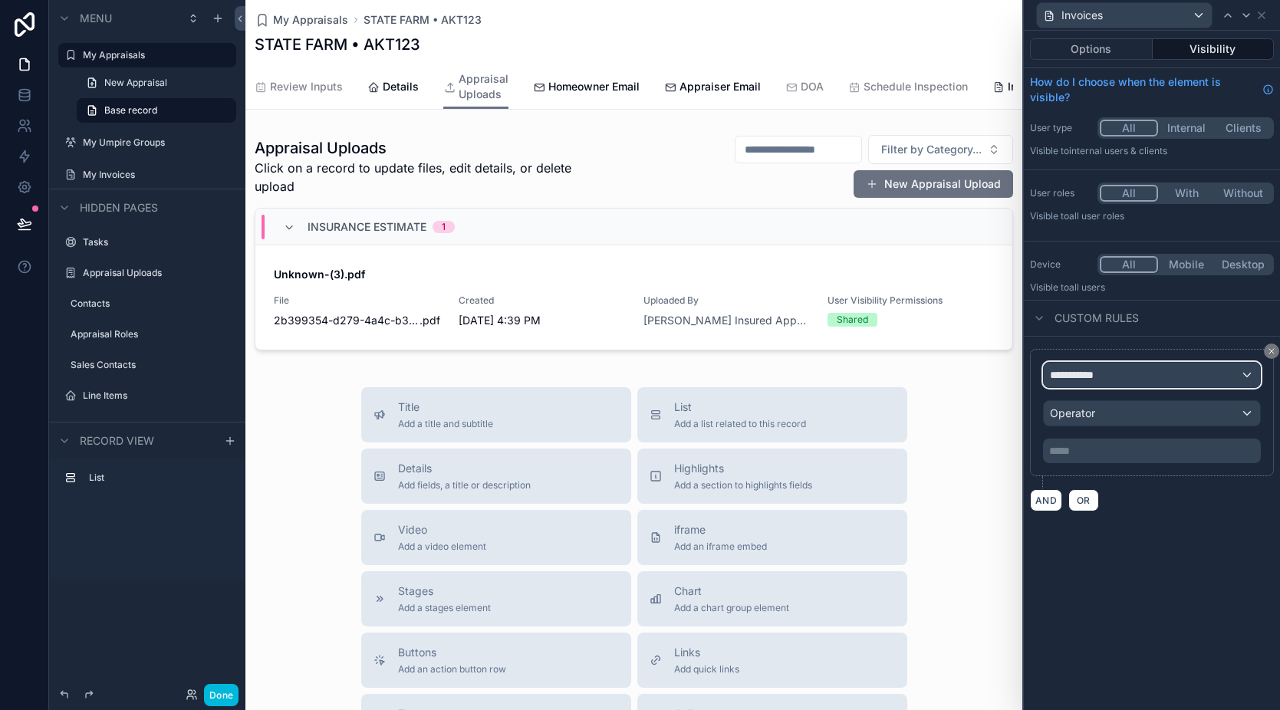
click at [1090, 381] on span "**********" at bounding box center [1078, 374] width 57 height 15
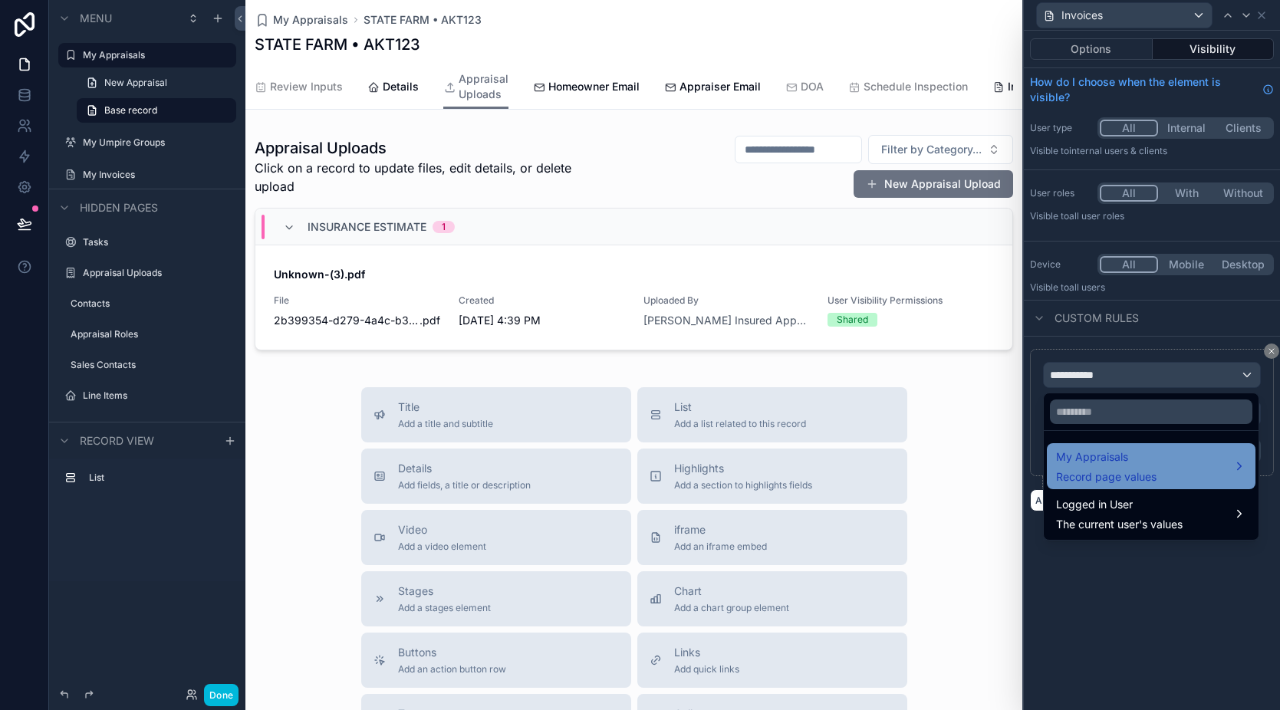
click at [1133, 466] on div "My Appraisals Record page values" at bounding box center [1106, 466] width 100 height 37
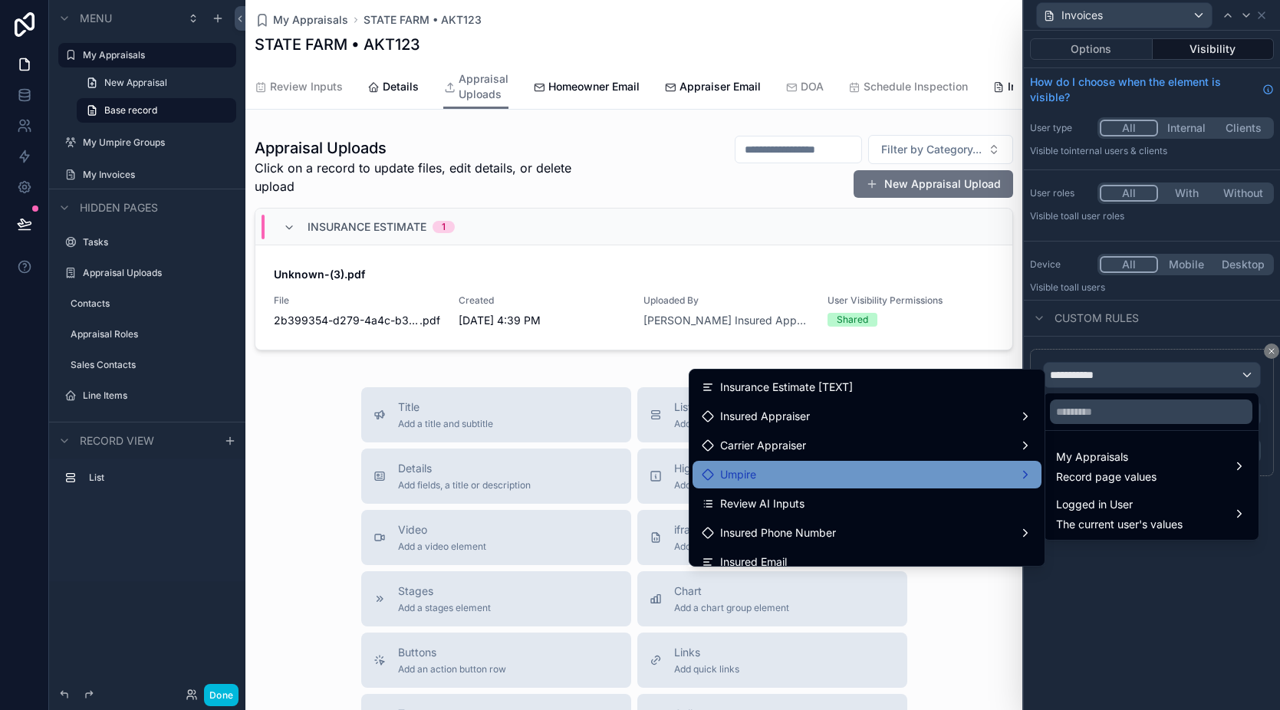
scroll to position [817, 0]
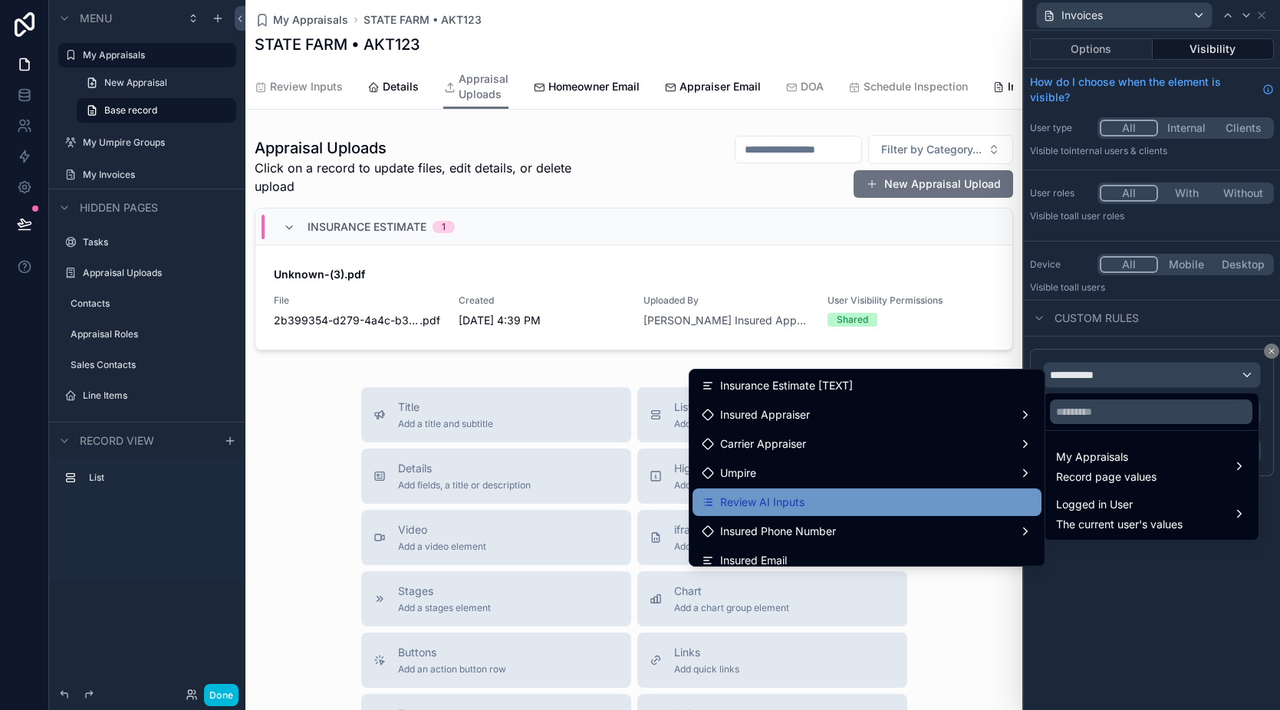
click at [837, 498] on div "Review AI Inputs" at bounding box center [867, 502] width 331 height 18
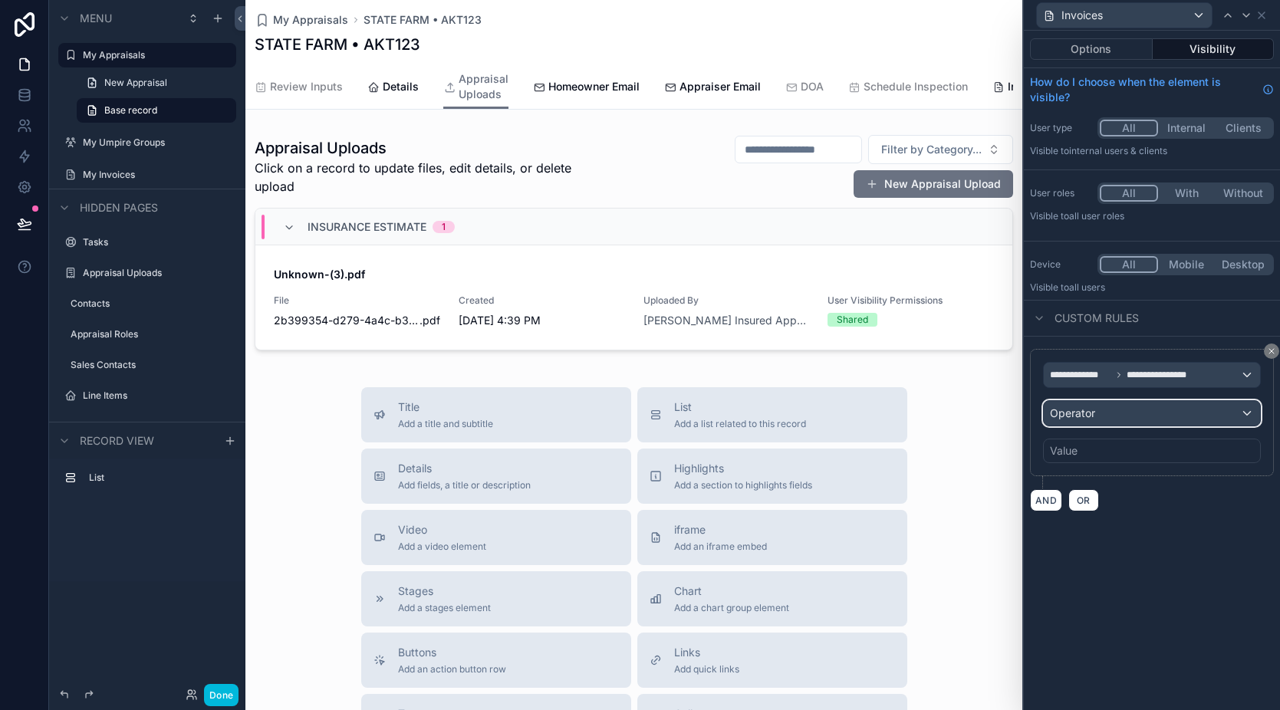
click at [1104, 423] on div "Operator" at bounding box center [1152, 413] width 216 height 25
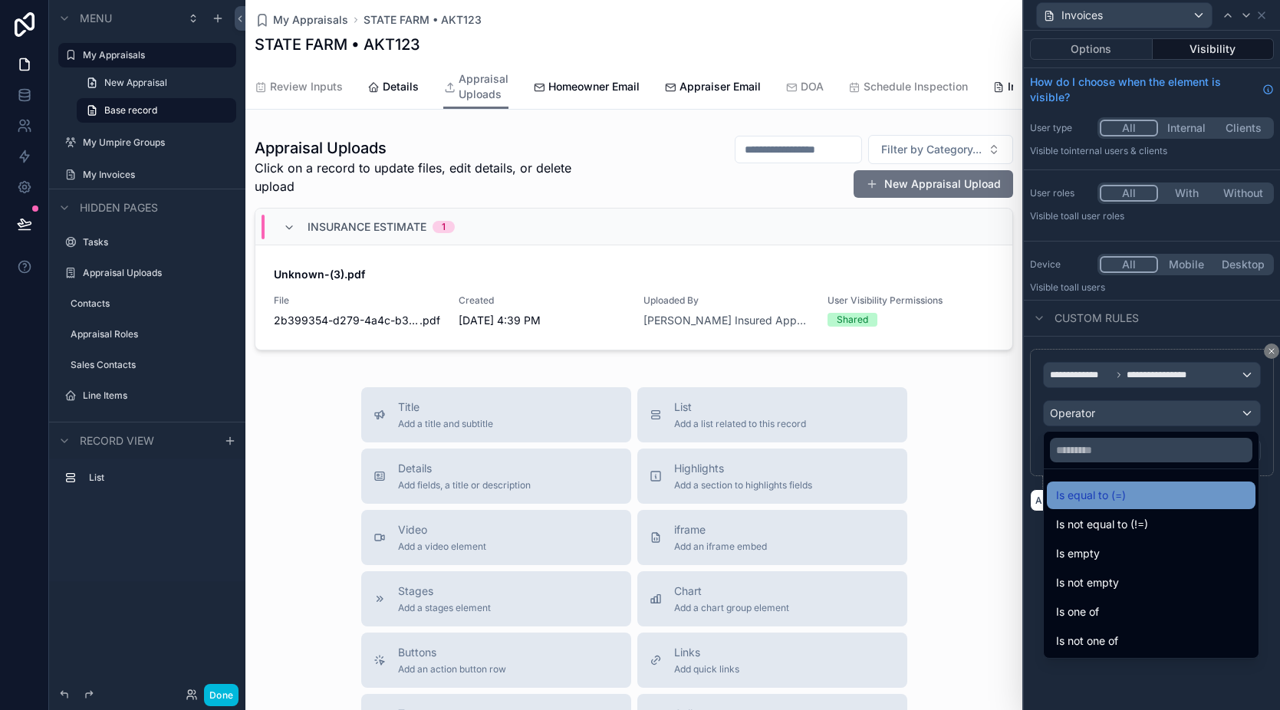
click at [1111, 496] on span "Is equal to (=)" at bounding box center [1091, 495] width 70 height 18
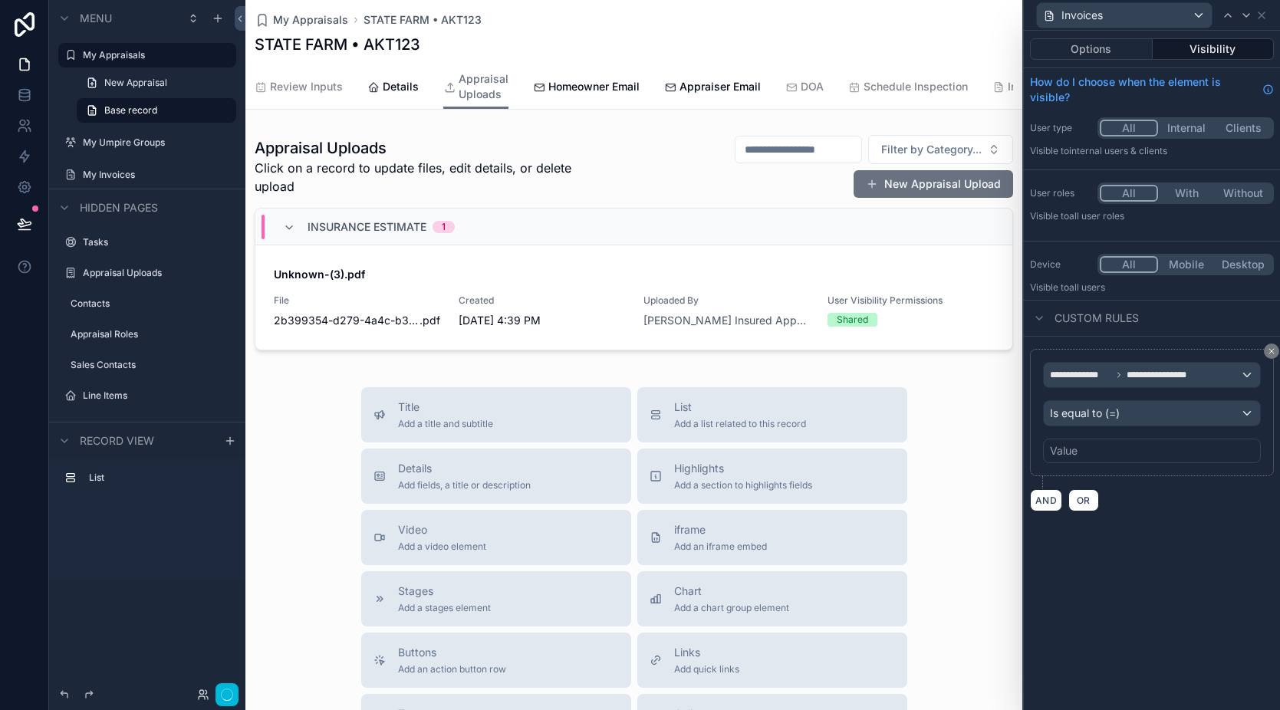
click at [1082, 449] on div "Value" at bounding box center [1152, 451] width 218 height 25
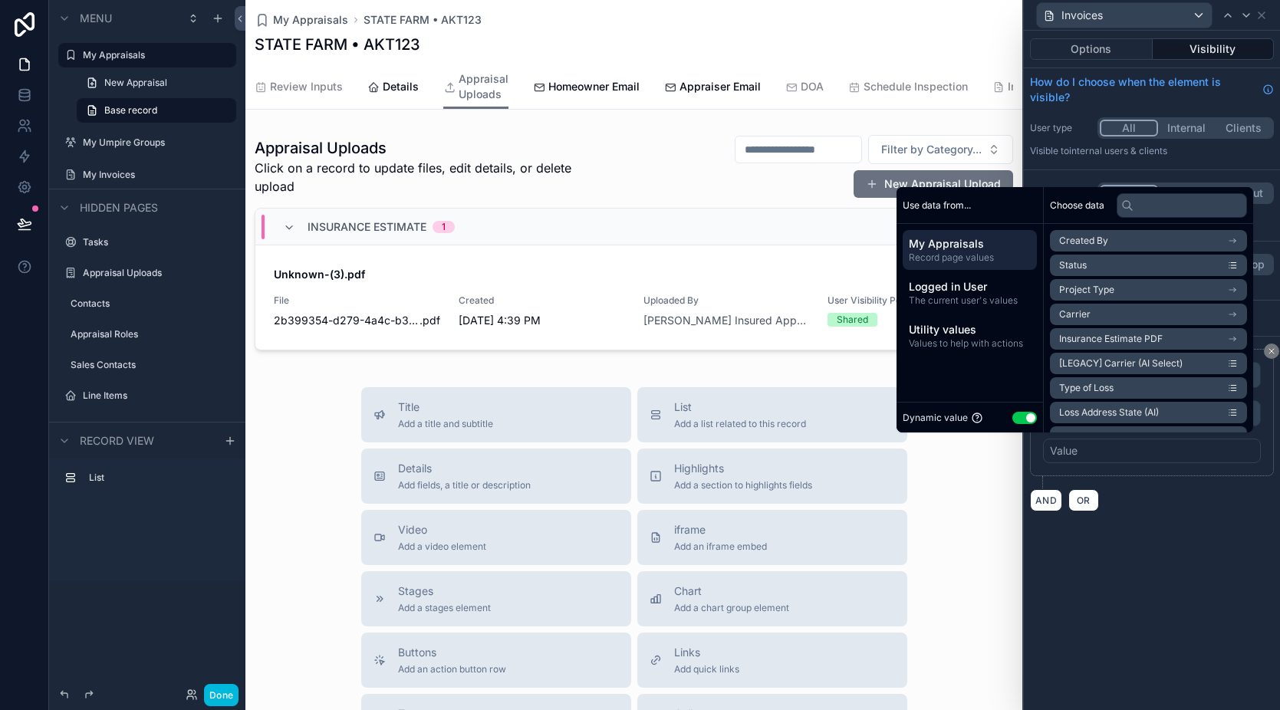
click at [1012, 417] on button "Use setting" at bounding box center [1024, 418] width 25 height 12
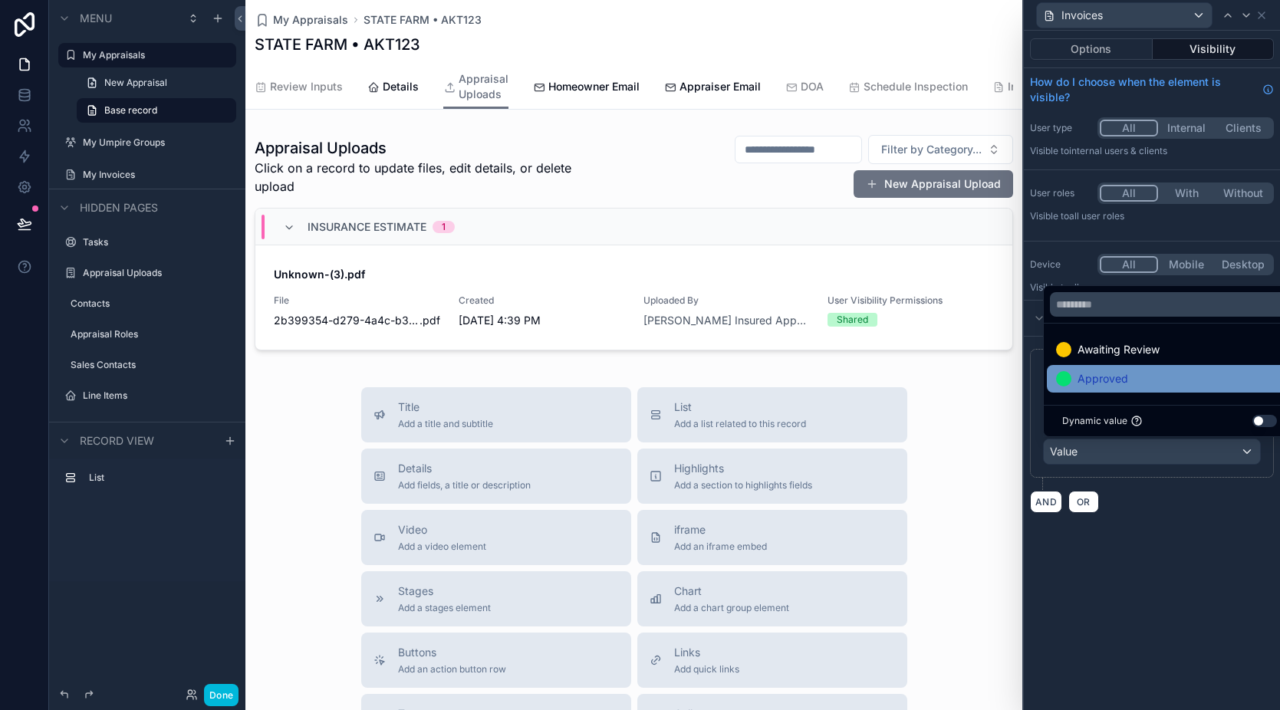
click at [1147, 375] on div "Approved" at bounding box center [1169, 379] width 227 height 18
click at [1193, 574] on div "**********" at bounding box center [1152, 371] width 256 height 680
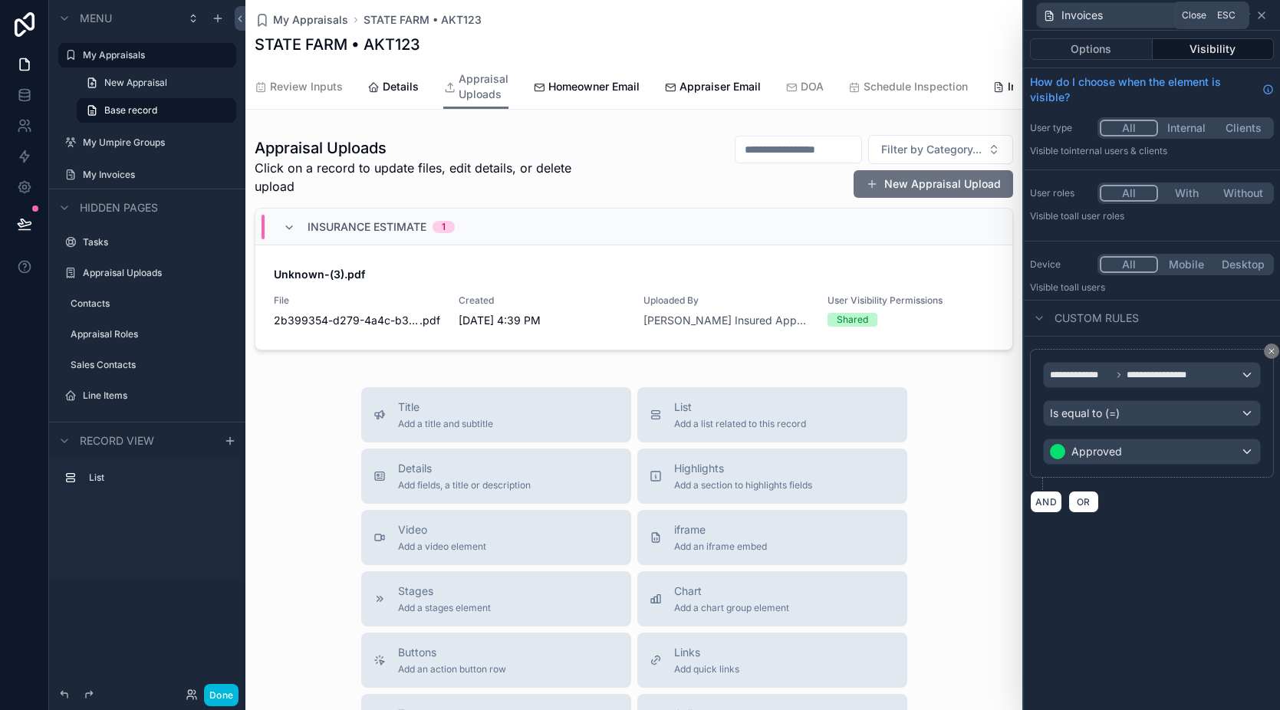
click at [1264, 15] on icon at bounding box center [1262, 15] width 12 height 12
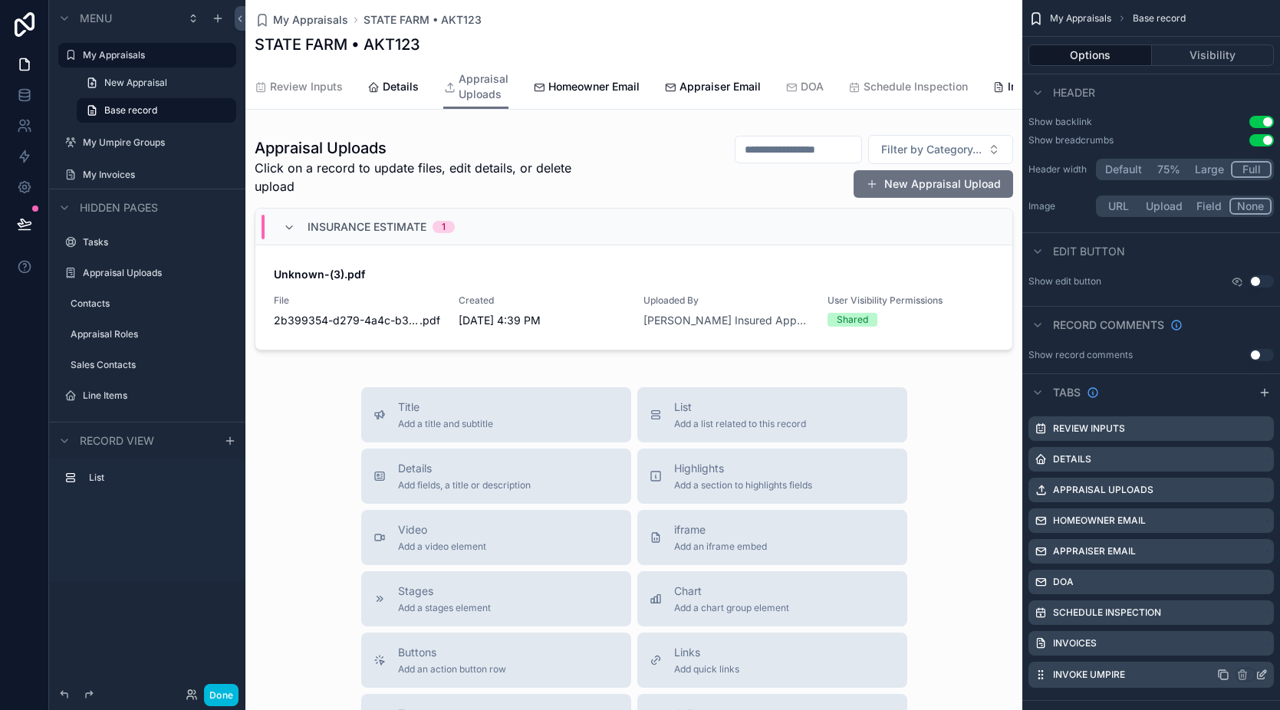
click at [1259, 675] on icon "scrollable content" at bounding box center [1262, 675] width 12 height 12
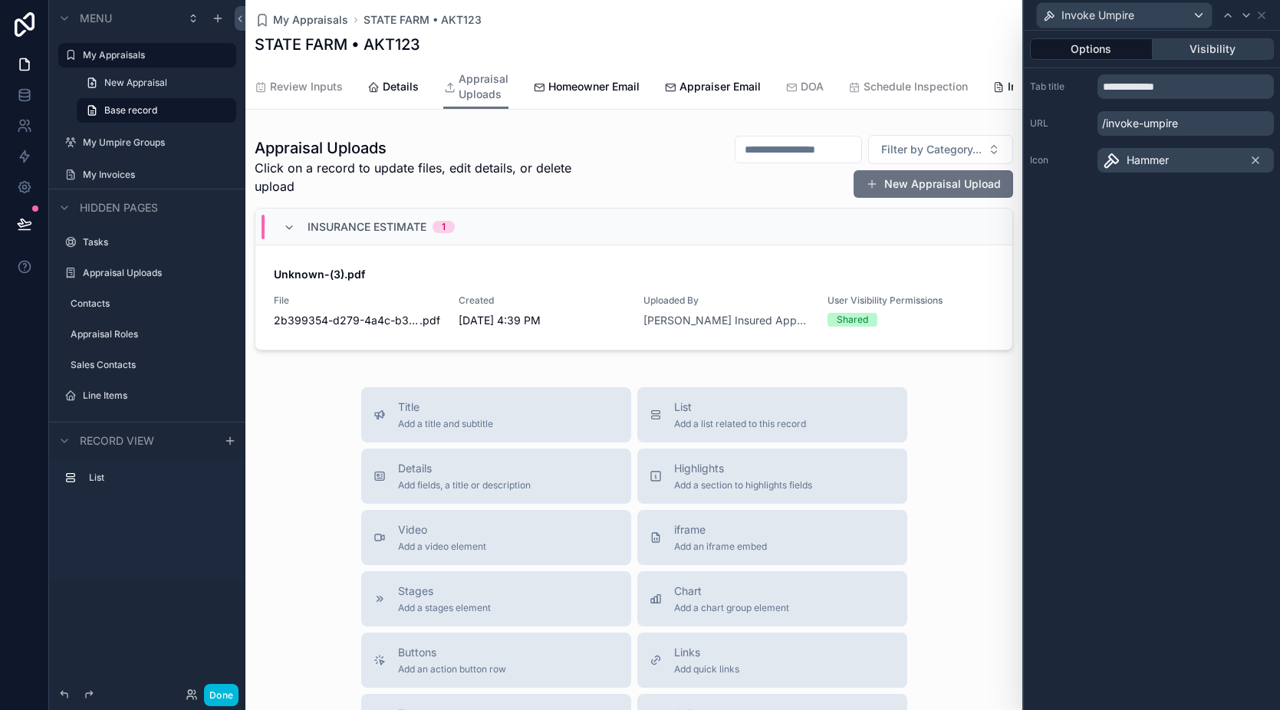
click at [1194, 44] on button "Visibility" at bounding box center [1214, 48] width 122 height 21
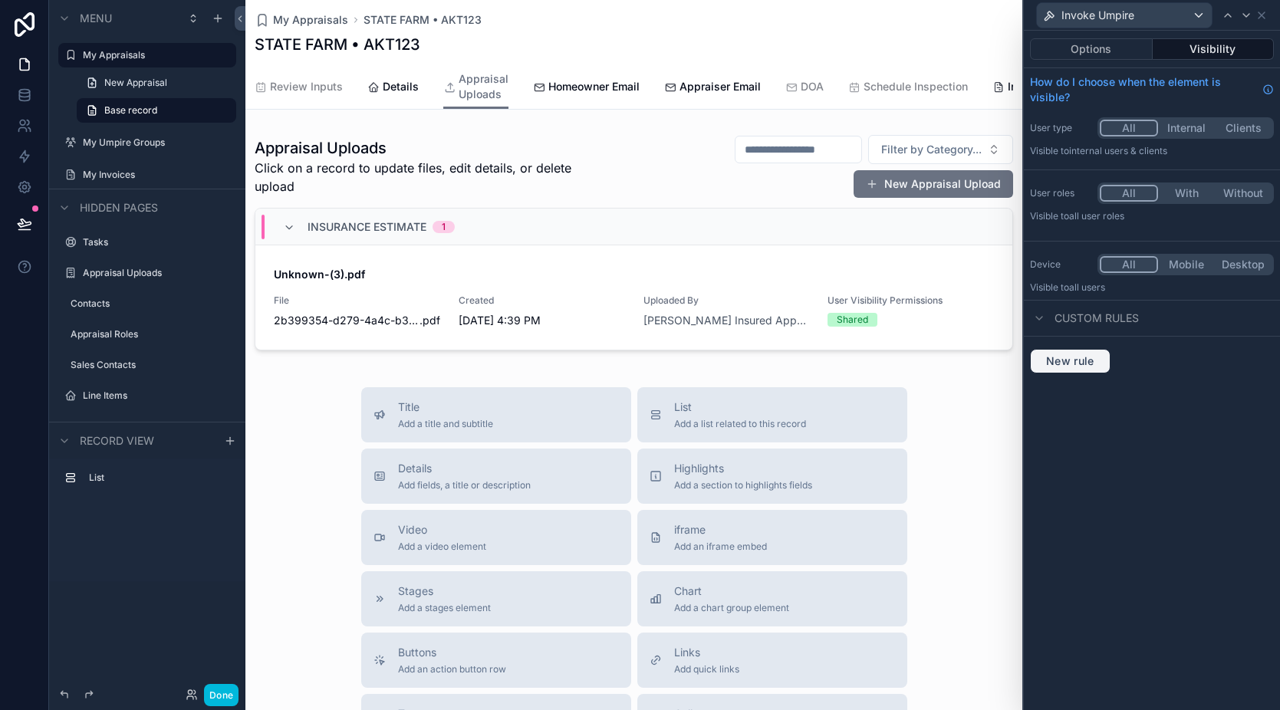
click at [1073, 361] on span "New rule" at bounding box center [1070, 361] width 61 height 14
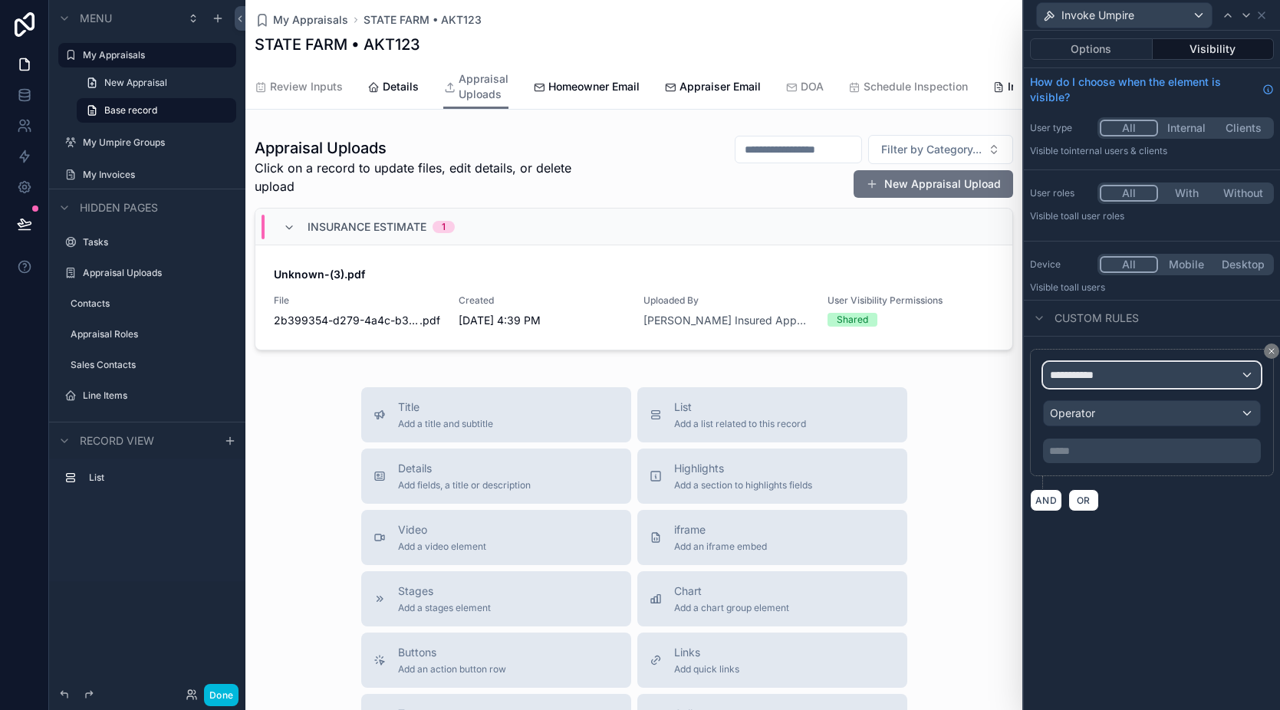
click at [1092, 380] on span "**********" at bounding box center [1078, 374] width 57 height 15
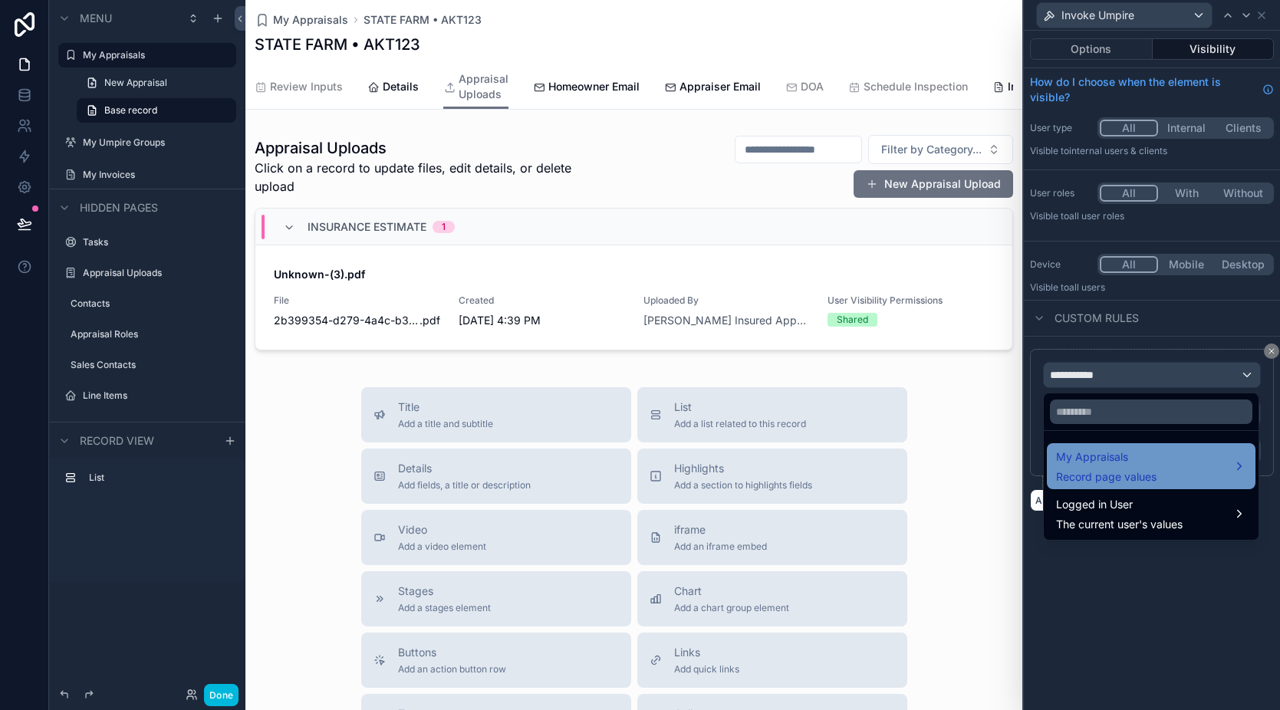
click at [1121, 467] on div "My Appraisals Record page values" at bounding box center [1106, 466] width 100 height 37
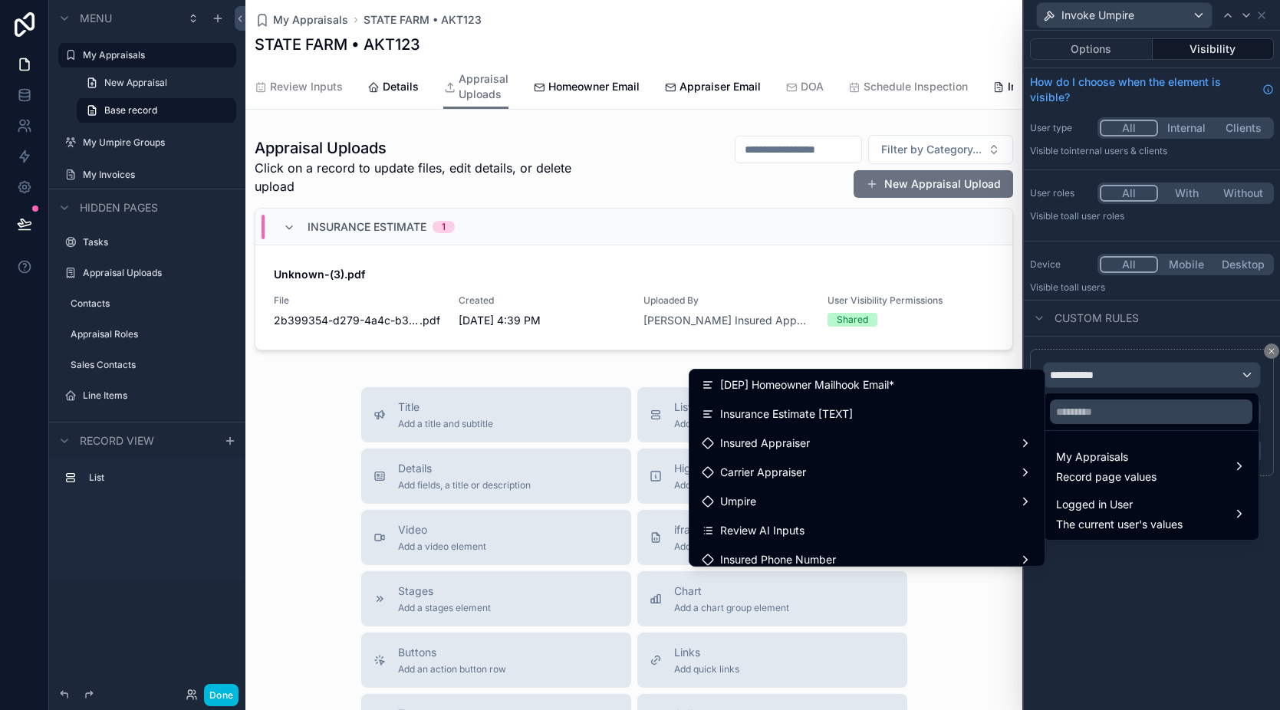
scroll to position [775, 0]
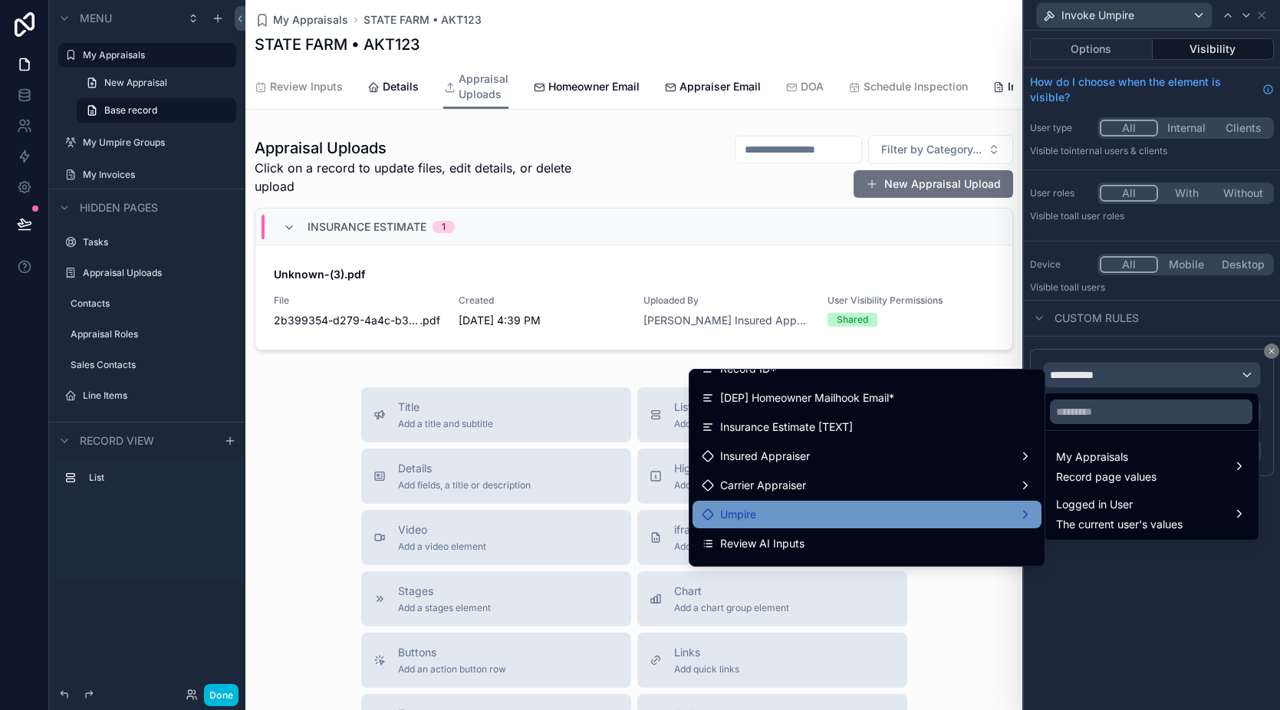
click at [877, 509] on div "Umpire" at bounding box center [867, 514] width 331 height 18
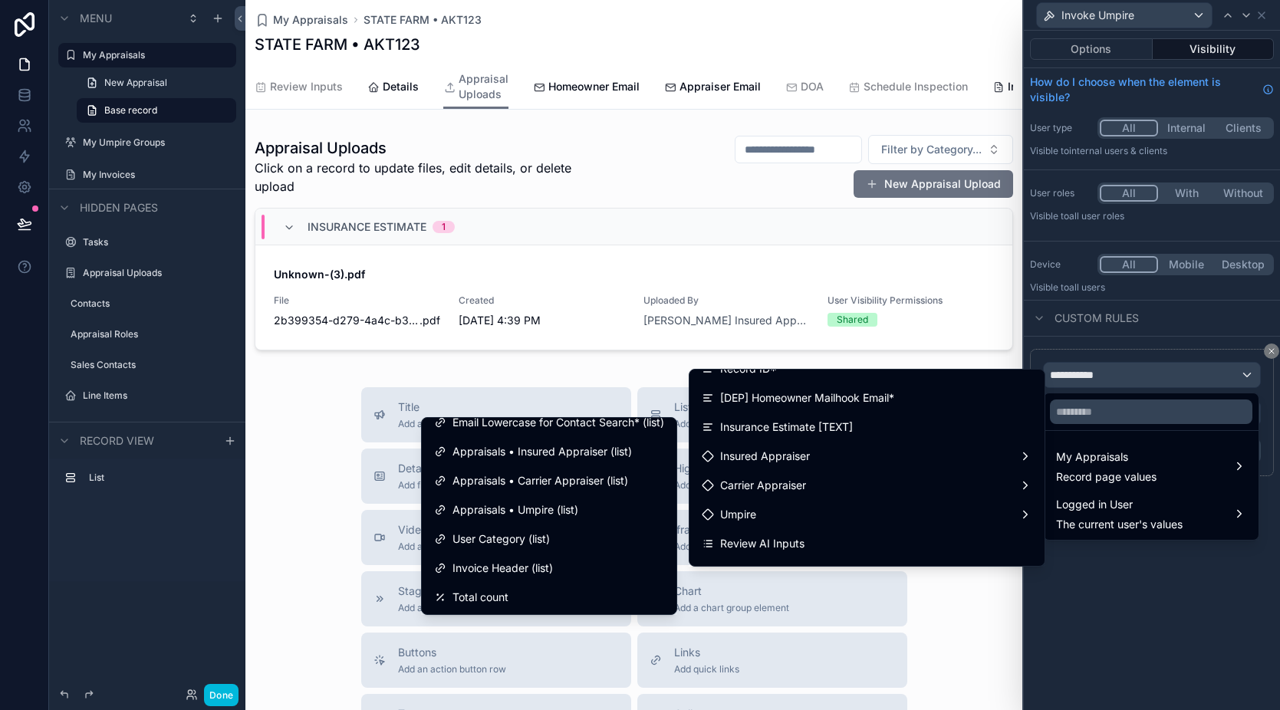
scroll to position [0, 0]
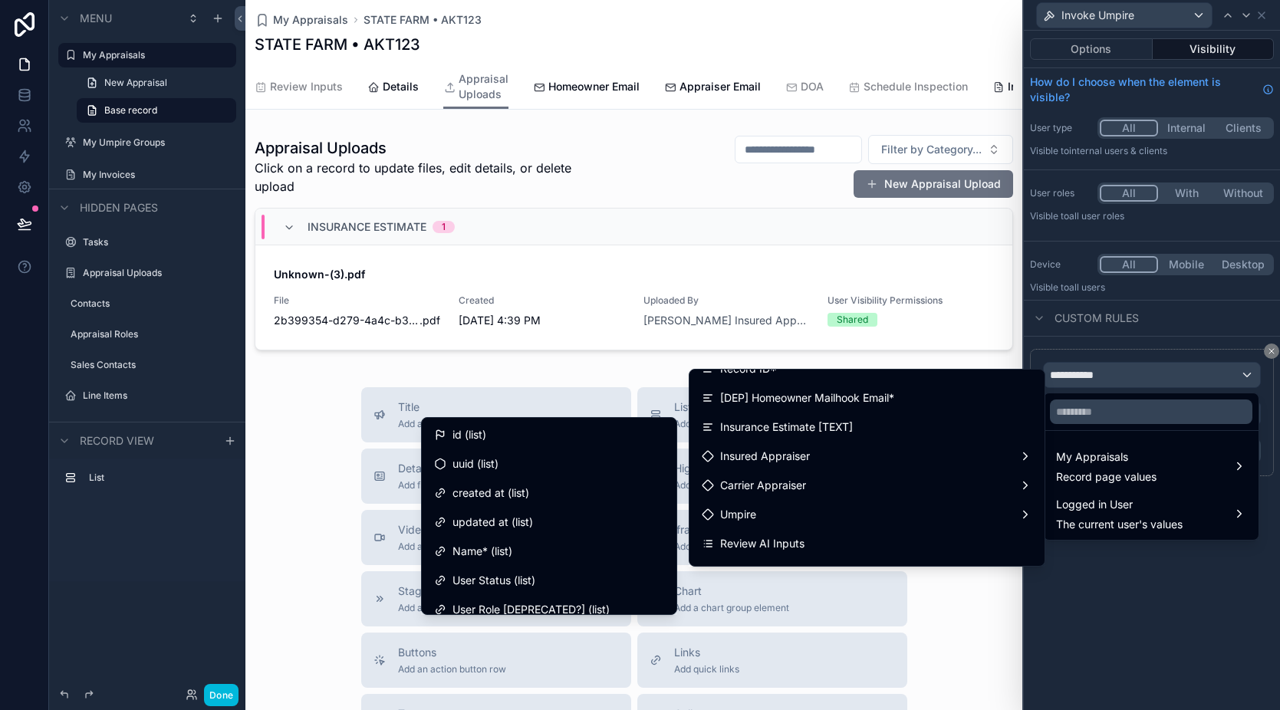
click at [1183, 597] on div at bounding box center [1152, 355] width 256 height 710
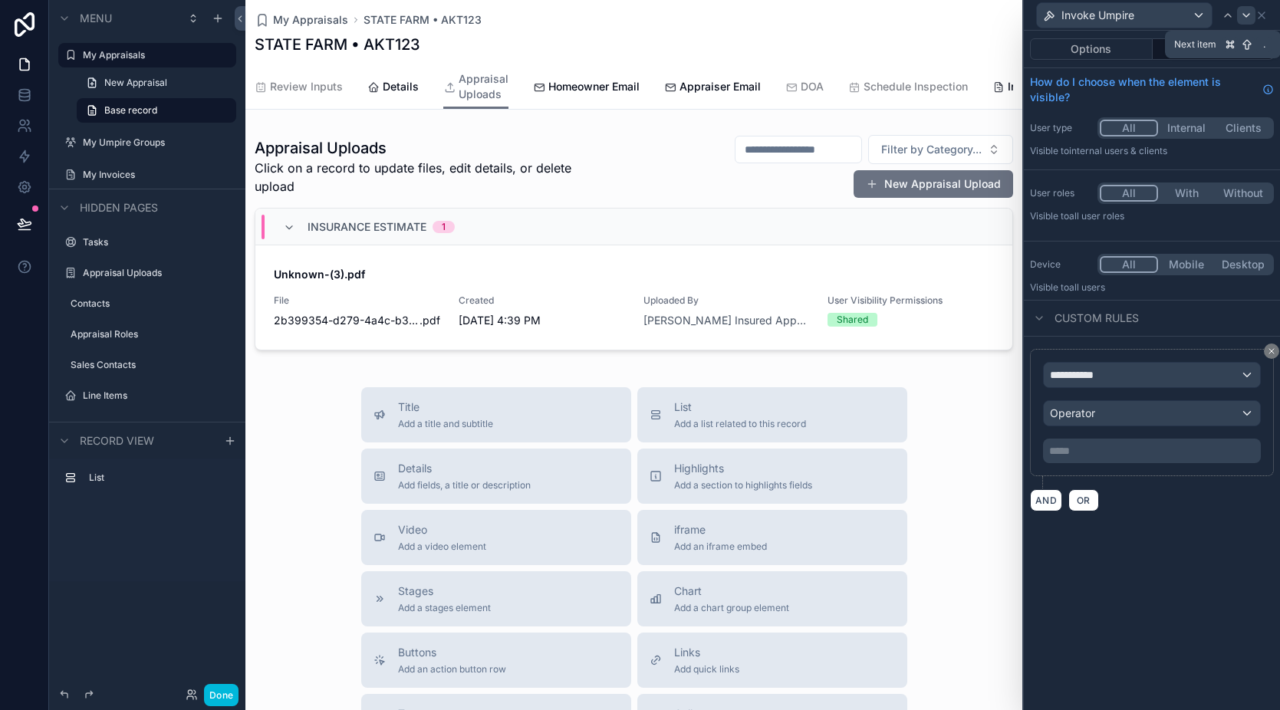
click at [1244, 18] on icon at bounding box center [1246, 15] width 12 height 12
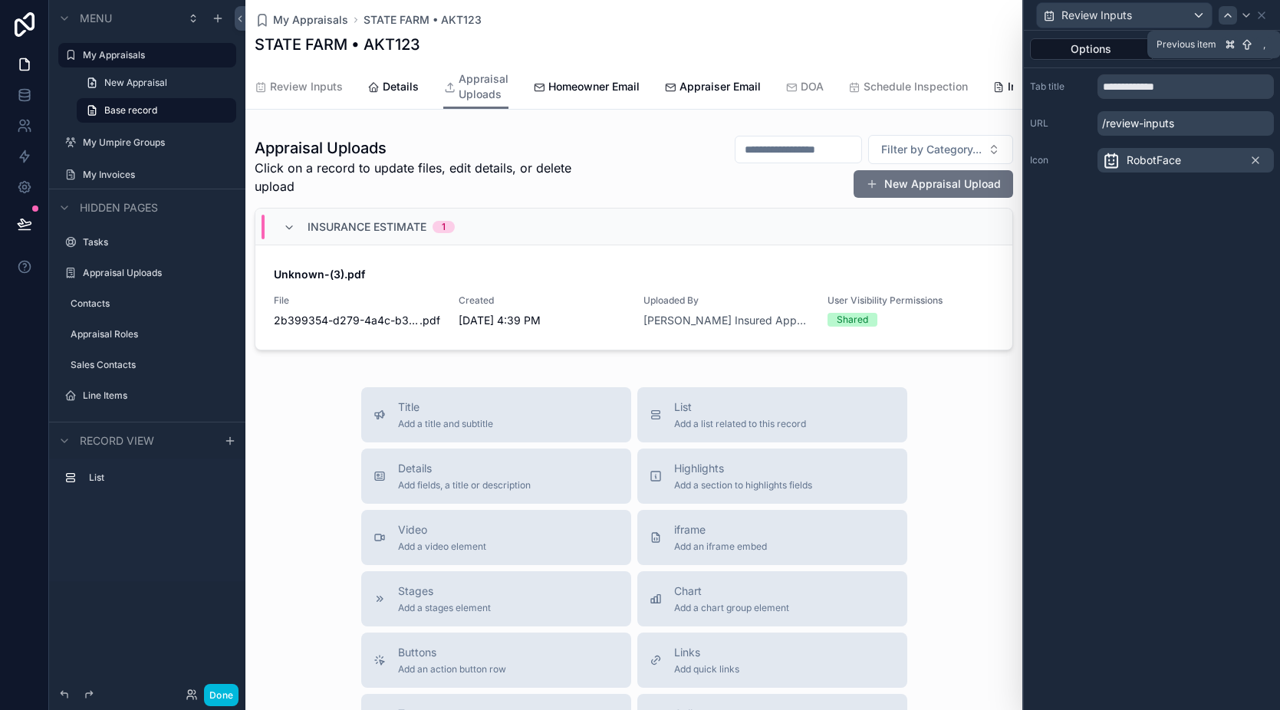
click at [1231, 19] on icon at bounding box center [1228, 15] width 12 height 12
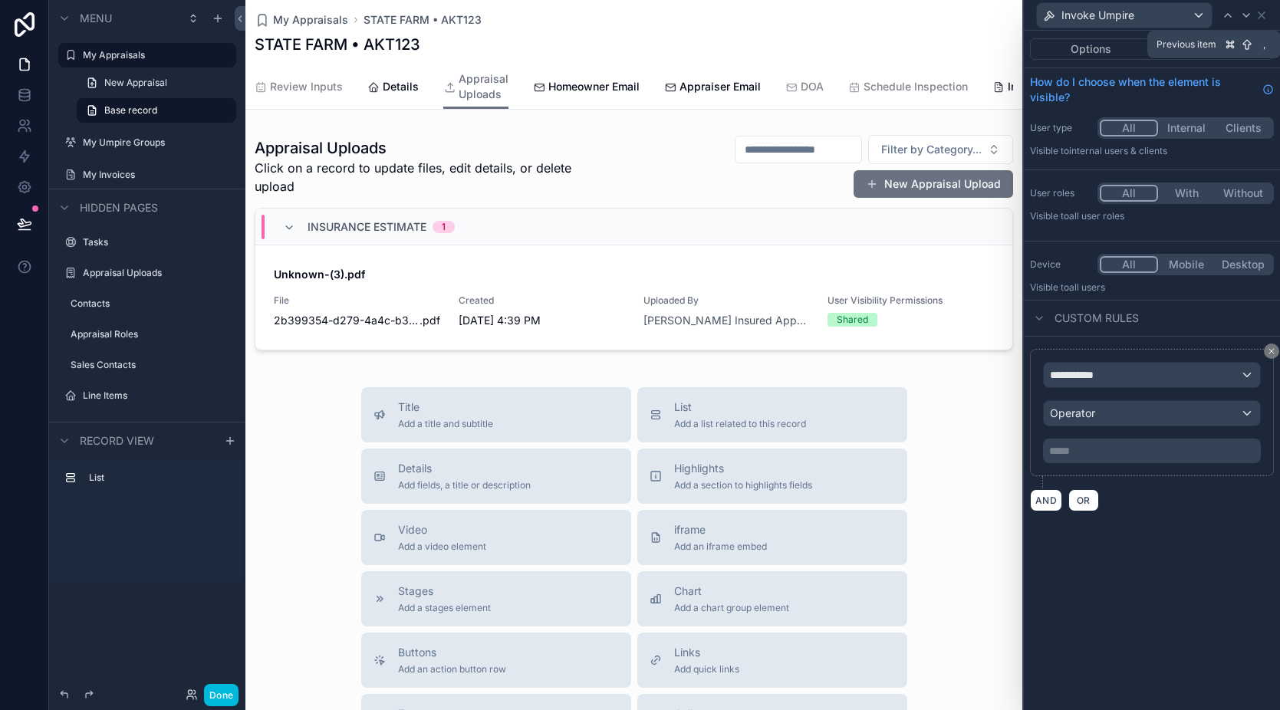
click at [1231, 19] on icon at bounding box center [1228, 15] width 12 height 12
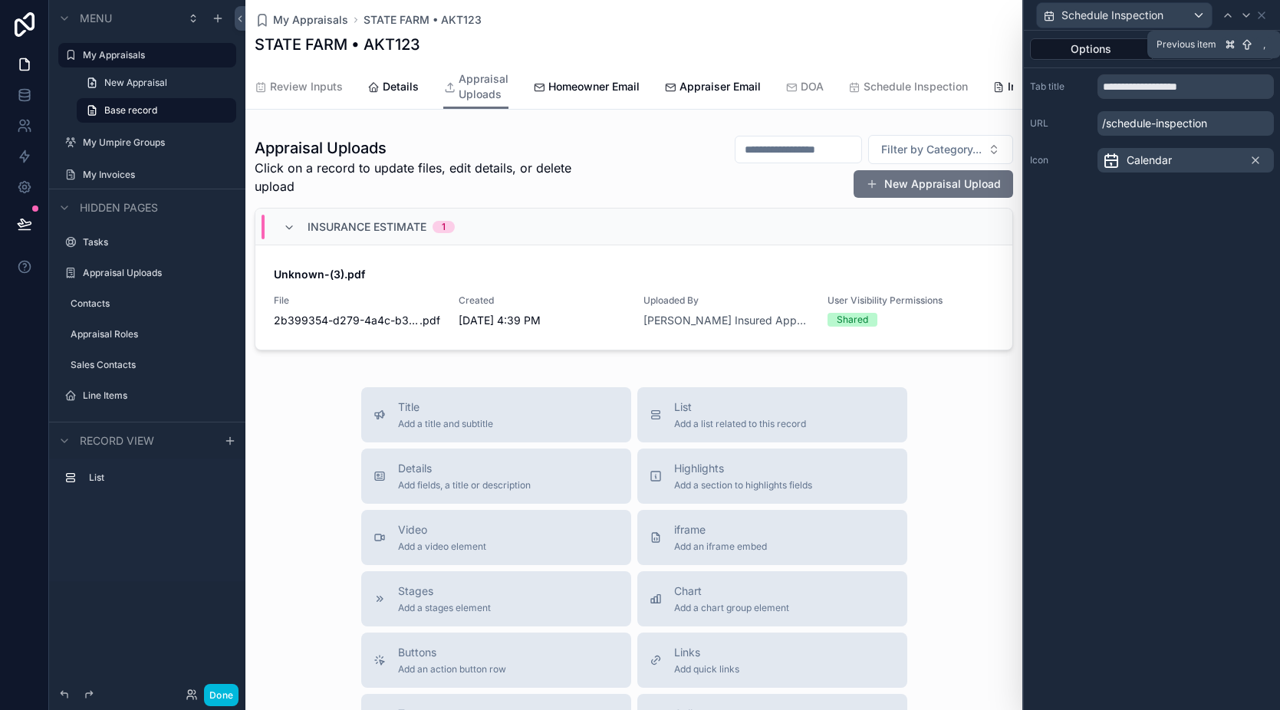
click at [1231, 19] on icon at bounding box center [1228, 15] width 12 height 12
click at [1222, 49] on button "Visibility" at bounding box center [1214, 48] width 122 height 21
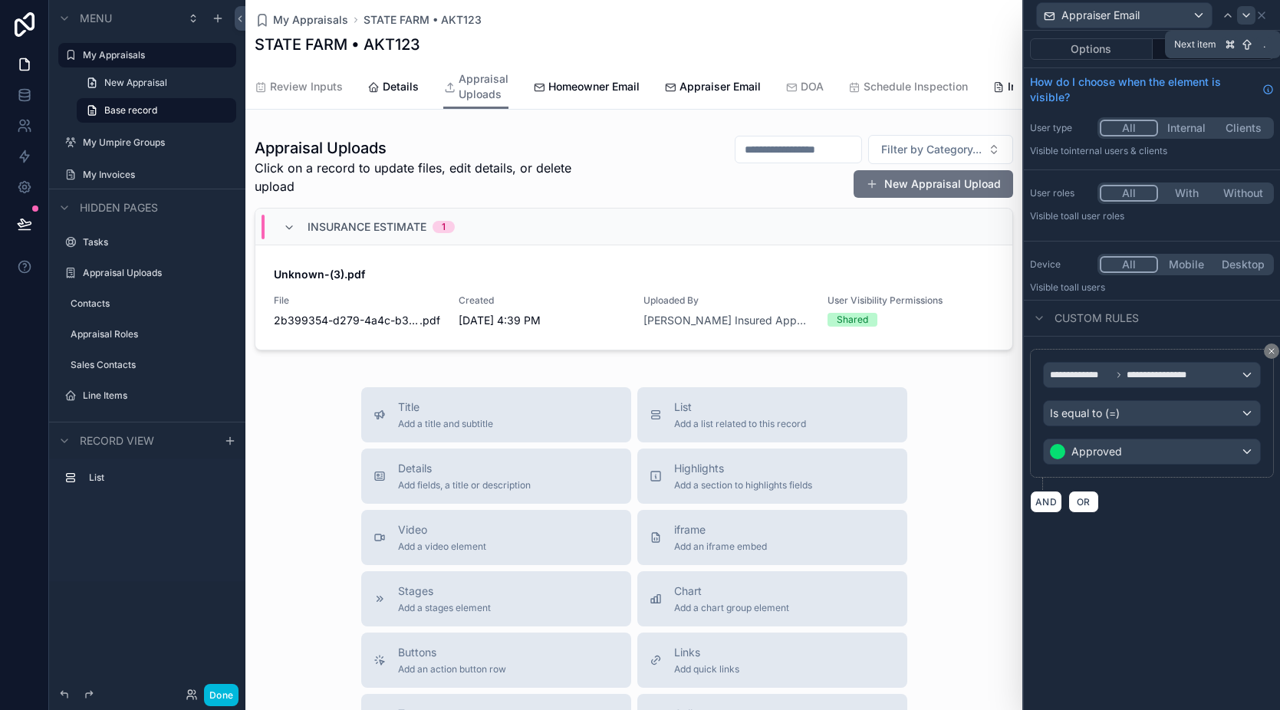
click at [1243, 16] on icon at bounding box center [1246, 15] width 12 height 12
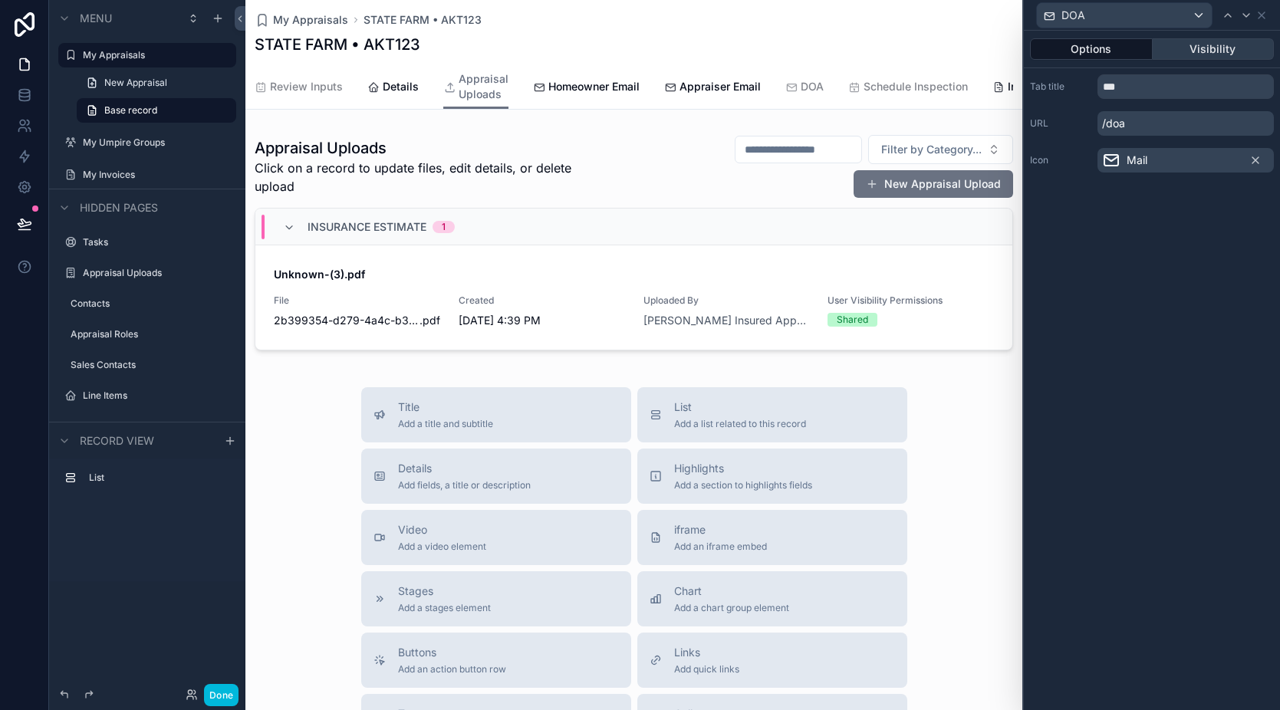
click at [1203, 51] on button "Visibility" at bounding box center [1214, 48] width 122 height 21
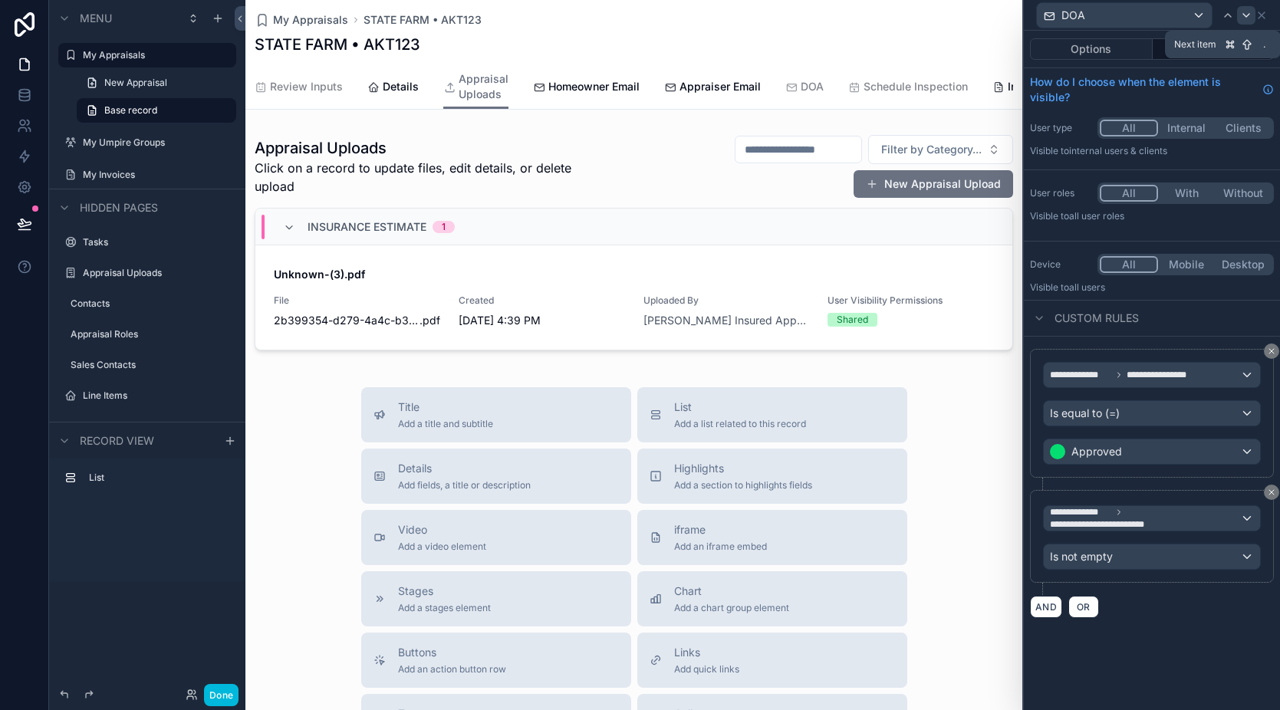
click at [1243, 12] on icon at bounding box center [1246, 15] width 12 height 12
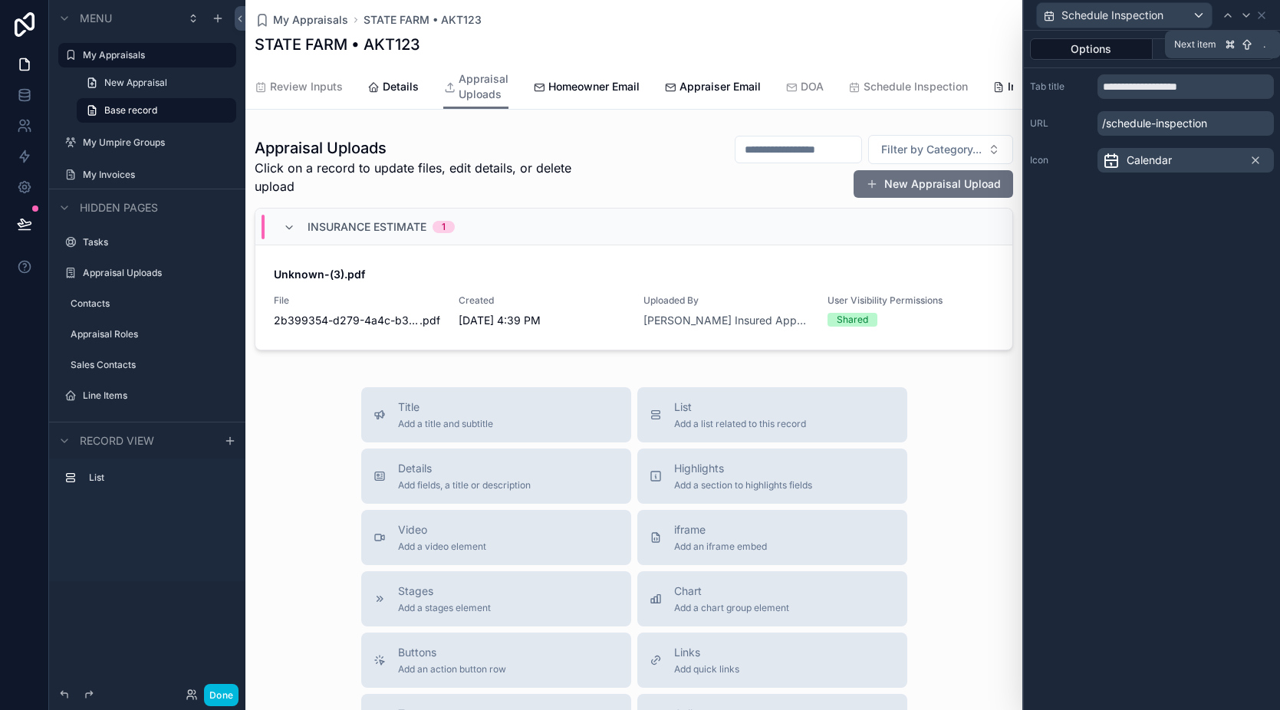
click at [1243, 12] on icon at bounding box center [1246, 15] width 12 height 12
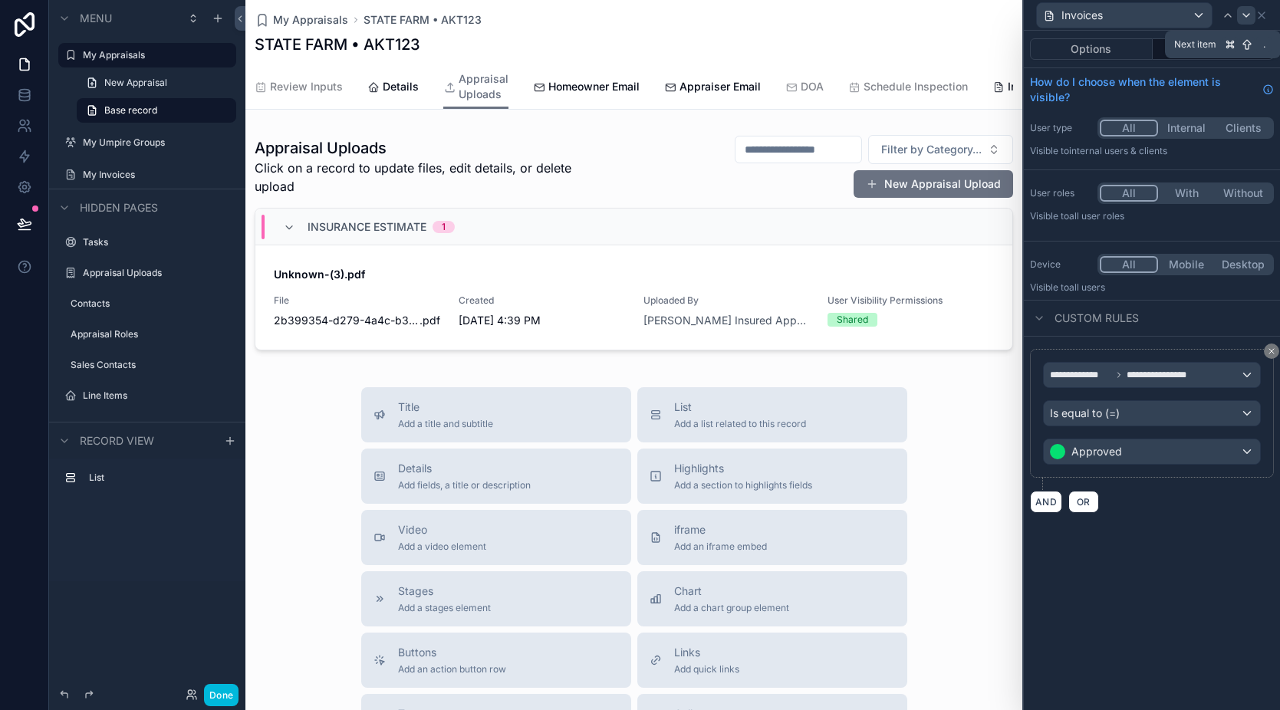
click at [1242, 21] on icon at bounding box center [1246, 15] width 12 height 12
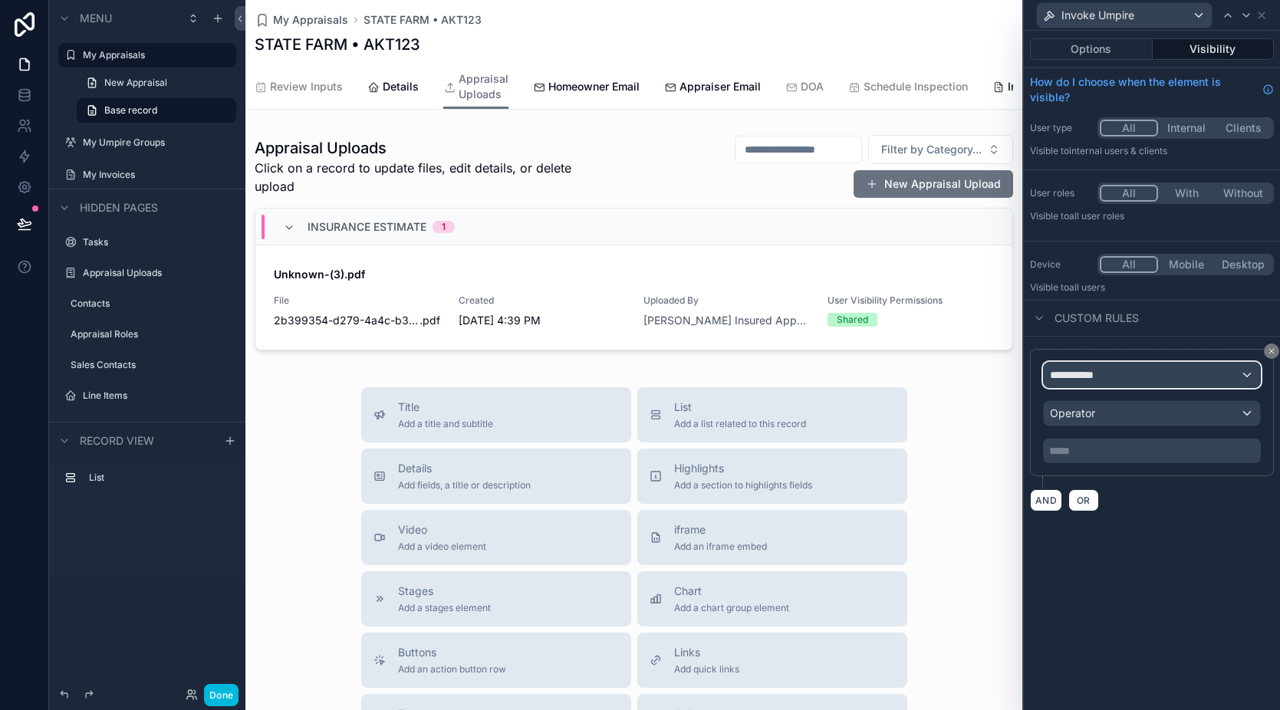
click at [1111, 373] on div "**********" at bounding box center [1152, 375] width 216 height 25
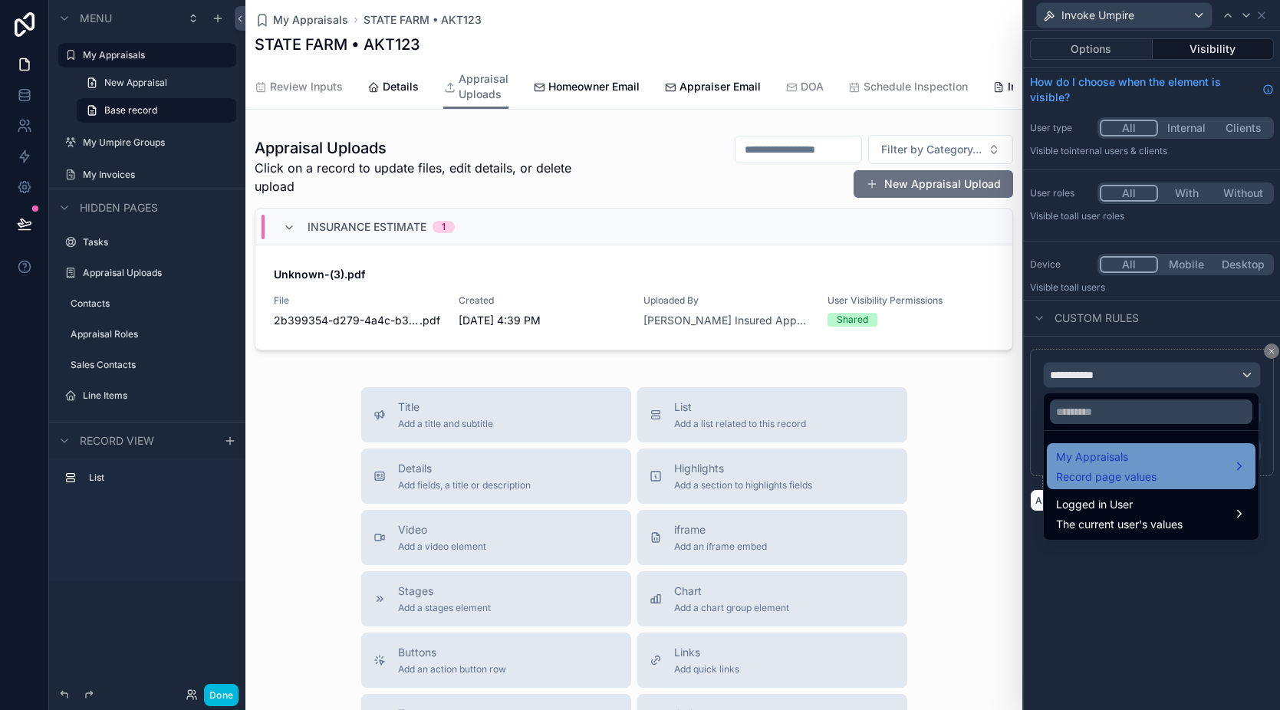
click at [1114, 464] on span "My Appraisals" at bounding box center [1106, 457] width 100 height 18
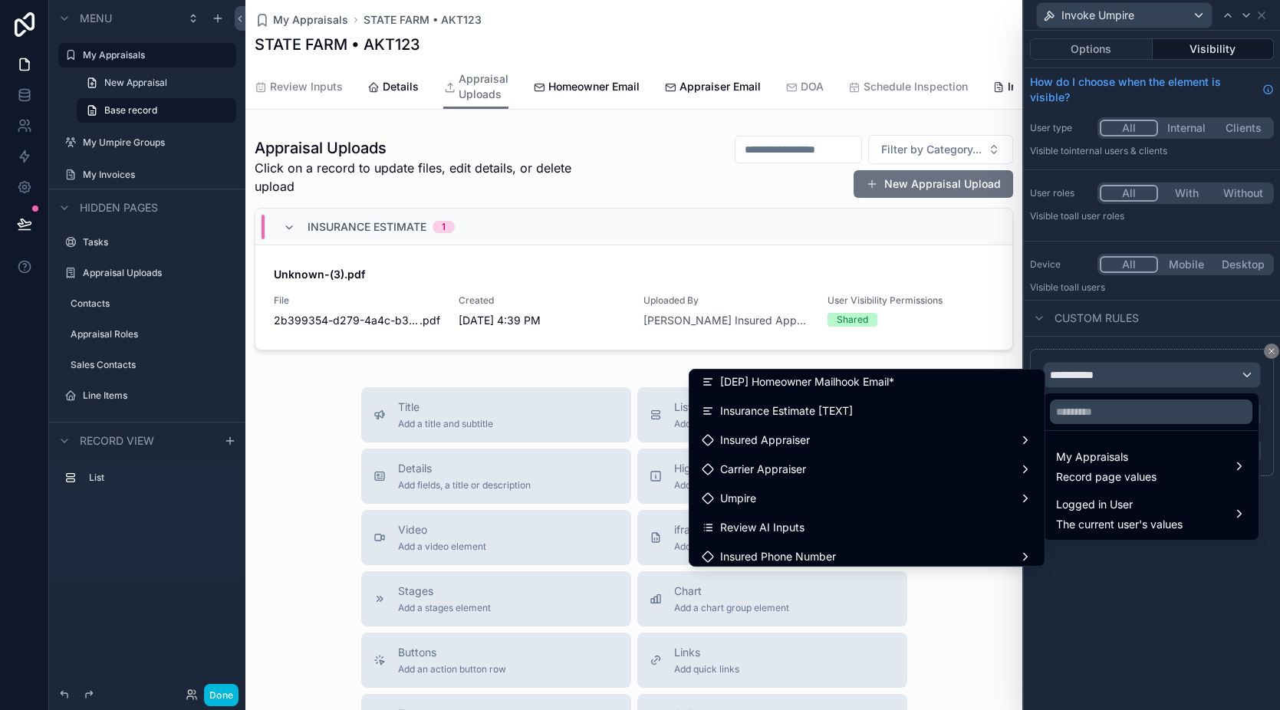
scroll to position [807, 0]
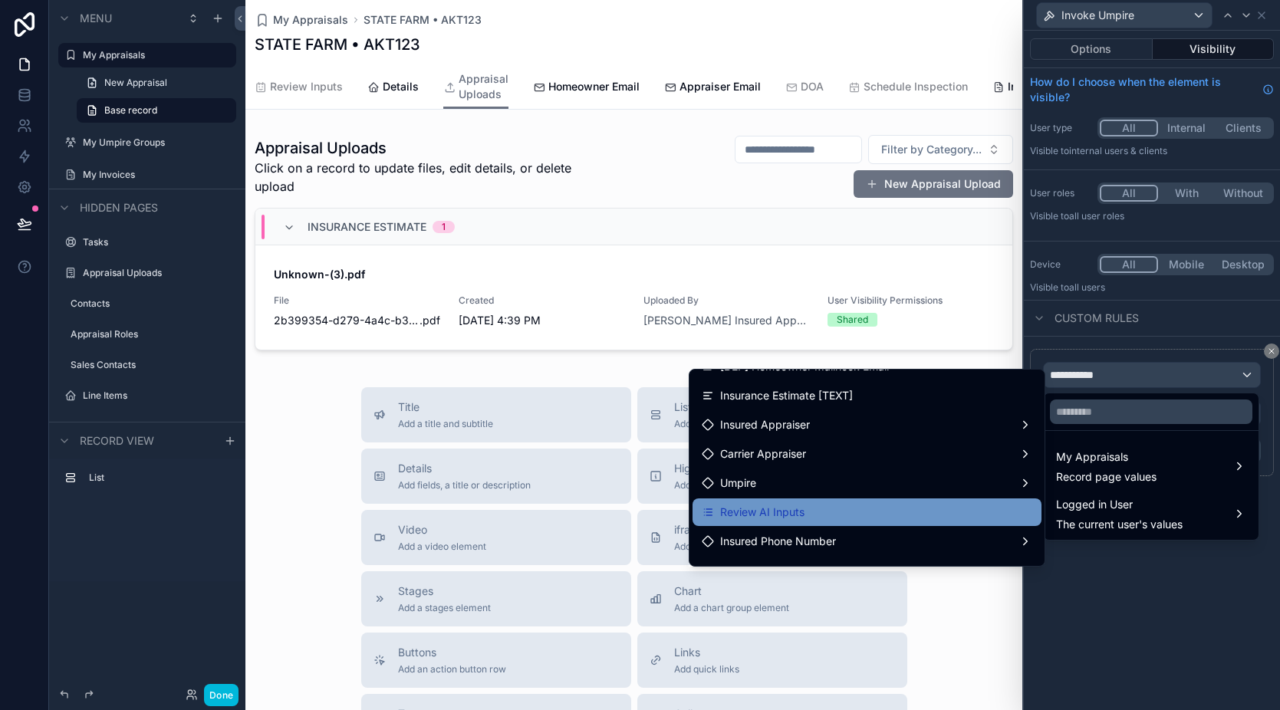
click at [840, 502] on div "Review AI Inputs" at bounding box center [867, 513] width 349 height 28
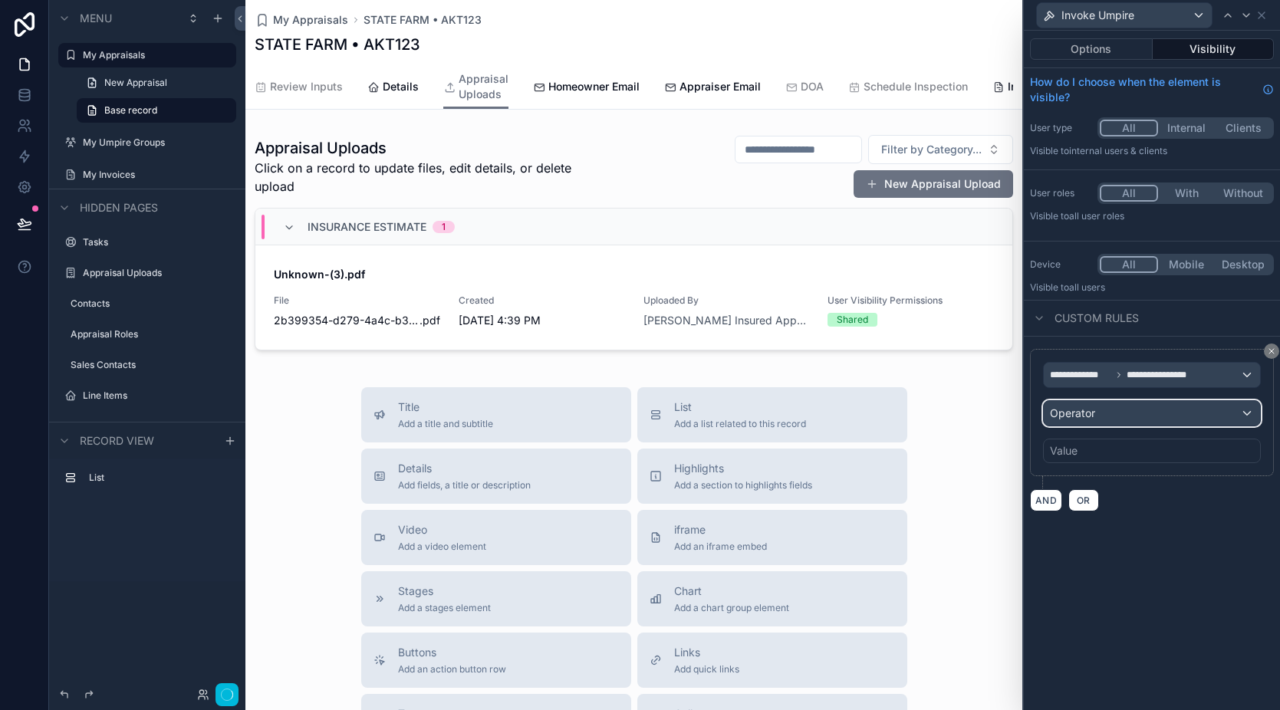
click at [1125, 409] on div "Operator" at bounding box center [1152, 413] width 216 height 25
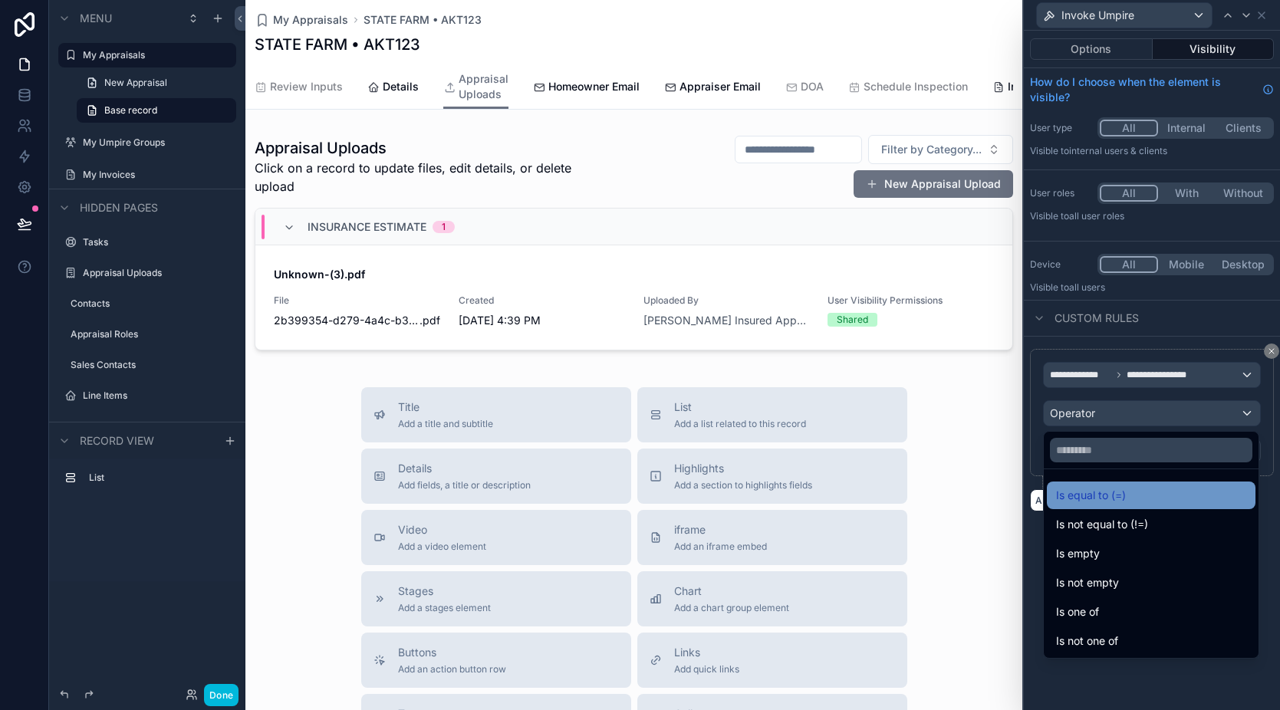
click at [1100, 489] on span "Is equal to (=)" at bounding box center [1091, 495] width 70 height 18
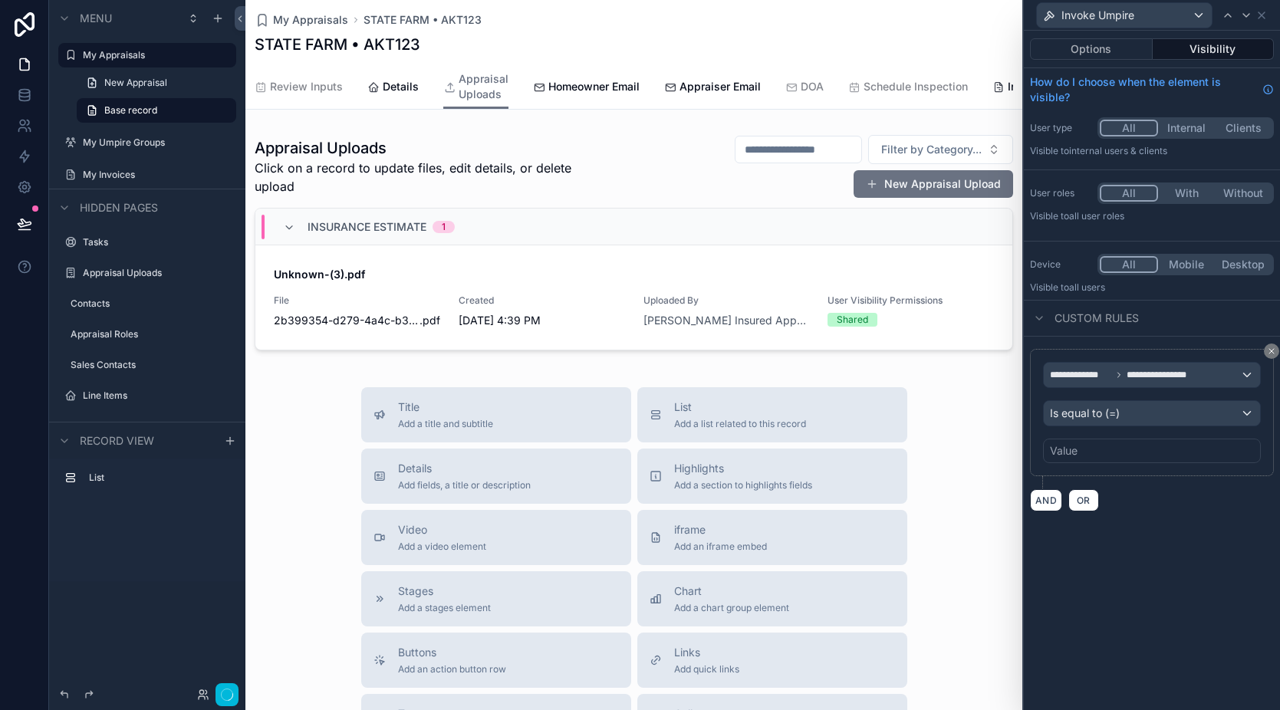
click at [1094, 455] on div "Value" at bounding box center [1152, 451] width 218 height 25
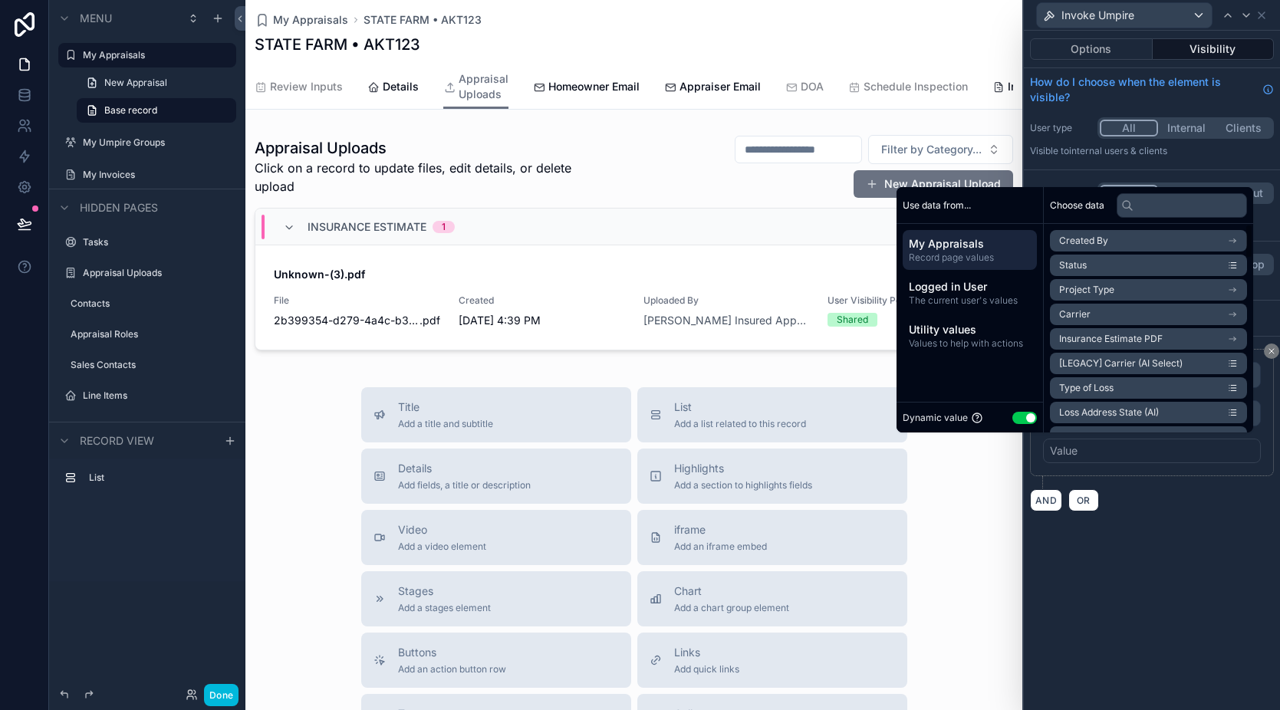
click at [1012, 423] on button "Use setting" at bounding box center [1024, 418] width 25 height 12
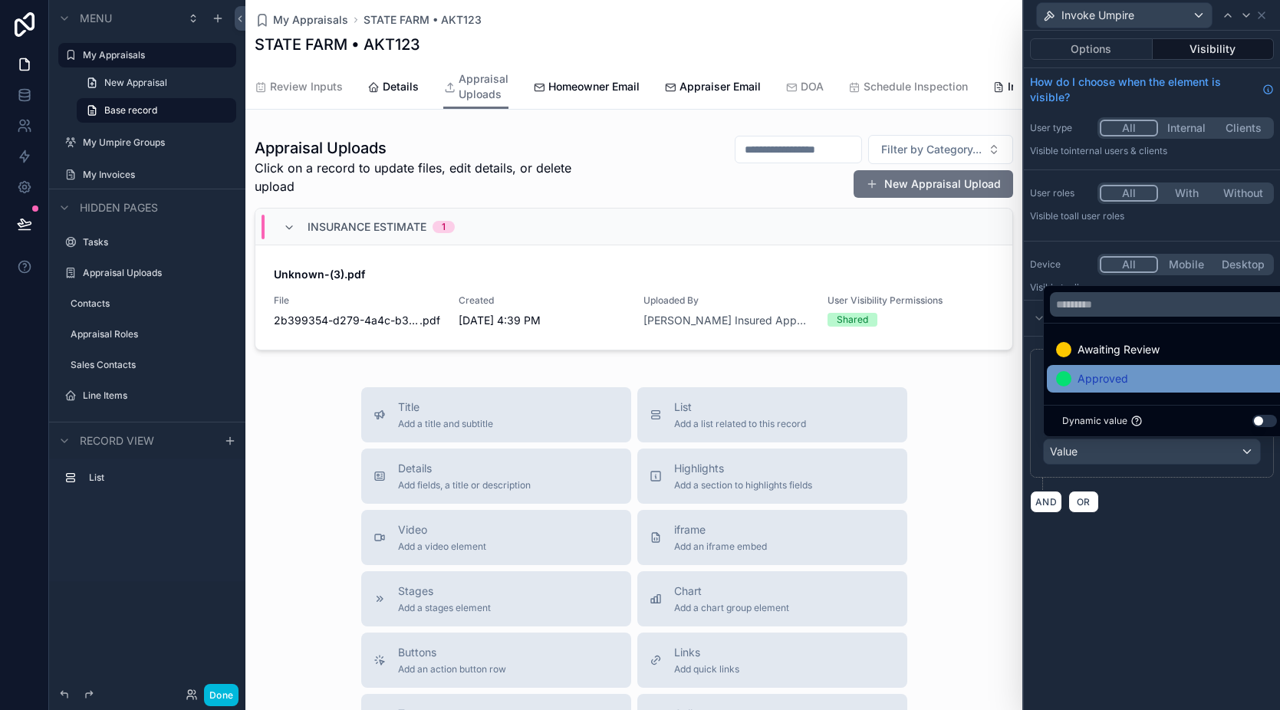
click at [1151, 370] on div "Approved" at bounding box center [1169, 379] width 227 height 18
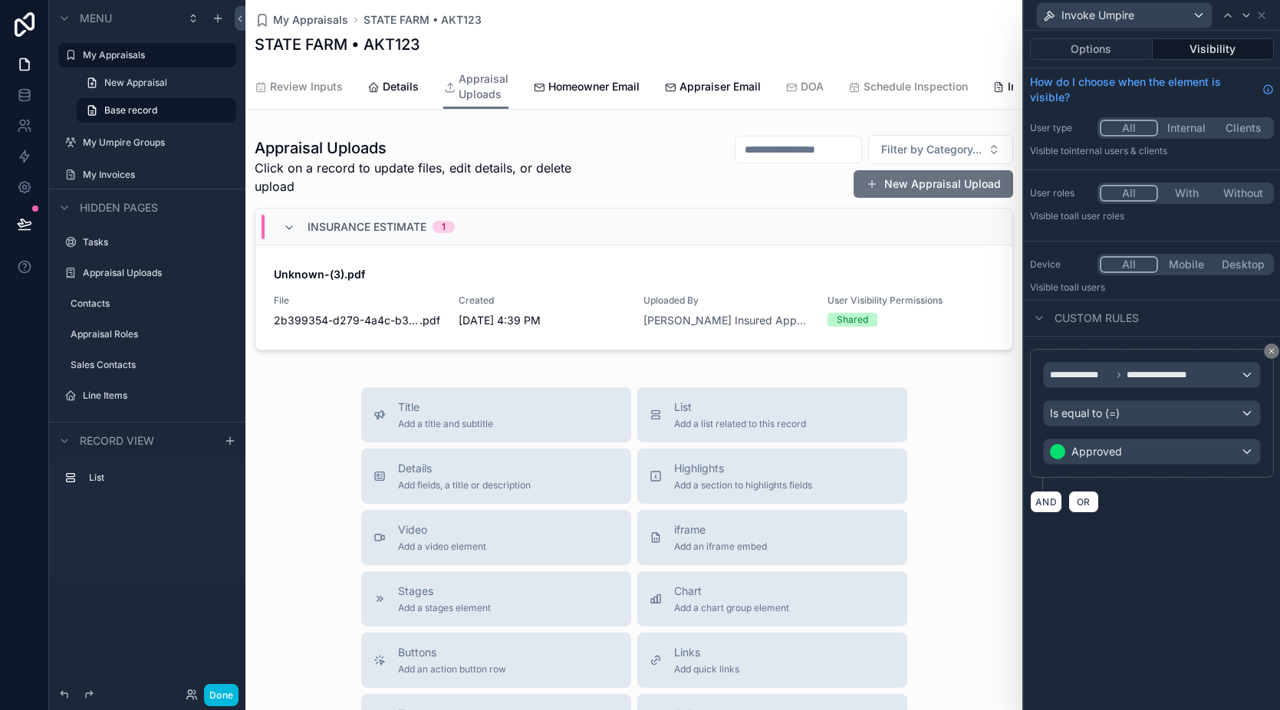
click at [1173, 500] on div "AND OR" at bounding box center [1152, 501] width 244 height 23
click at [1055, 509] on button "AND" at bounding box center [1046, 502] width 32 height 22
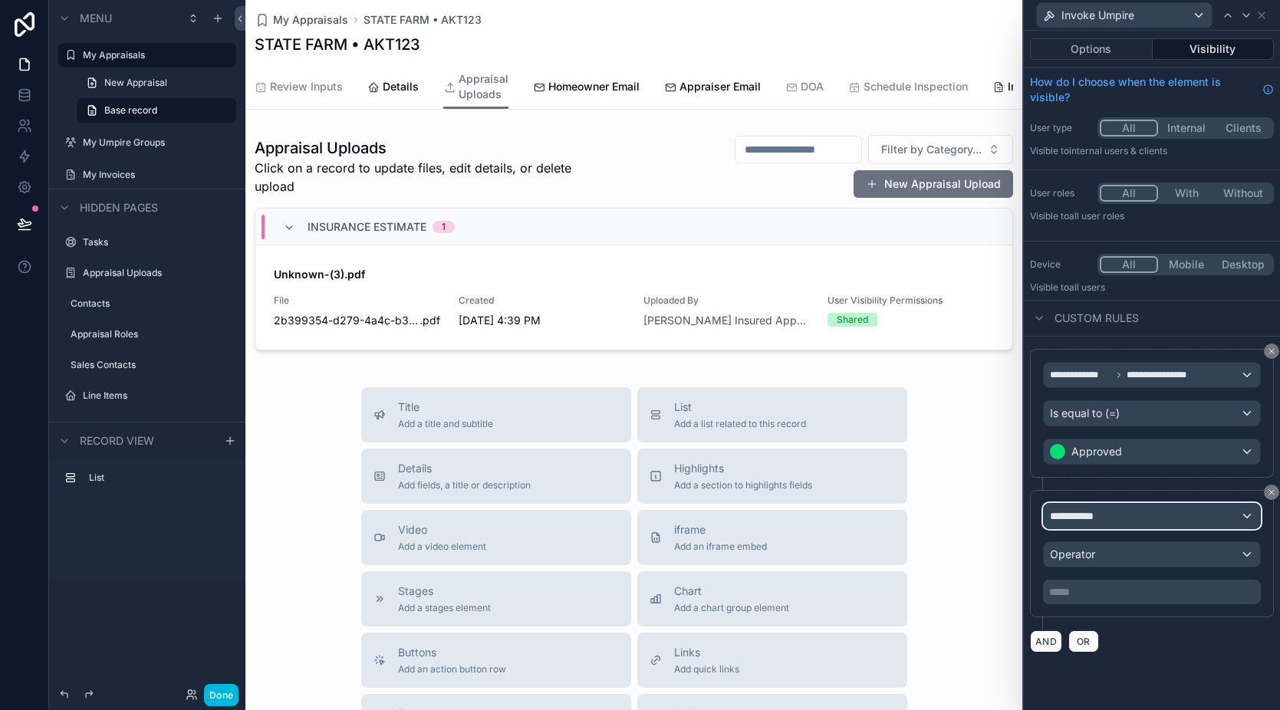
click at [1087, 509] on span "**********" at bounding box center [1078, 516] width 57 height 15
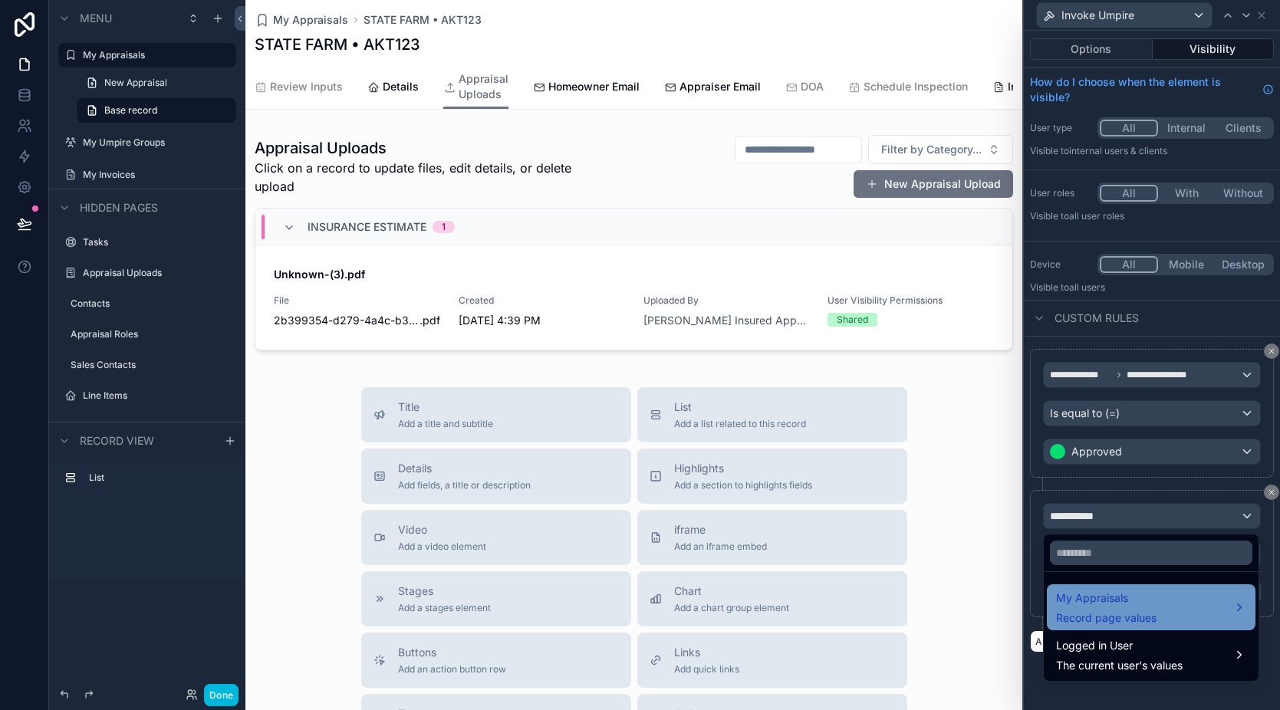
click at [1162, 587] on div "My Appraisals Record page values" at bounding box center [1151, 607] width 209 height 46
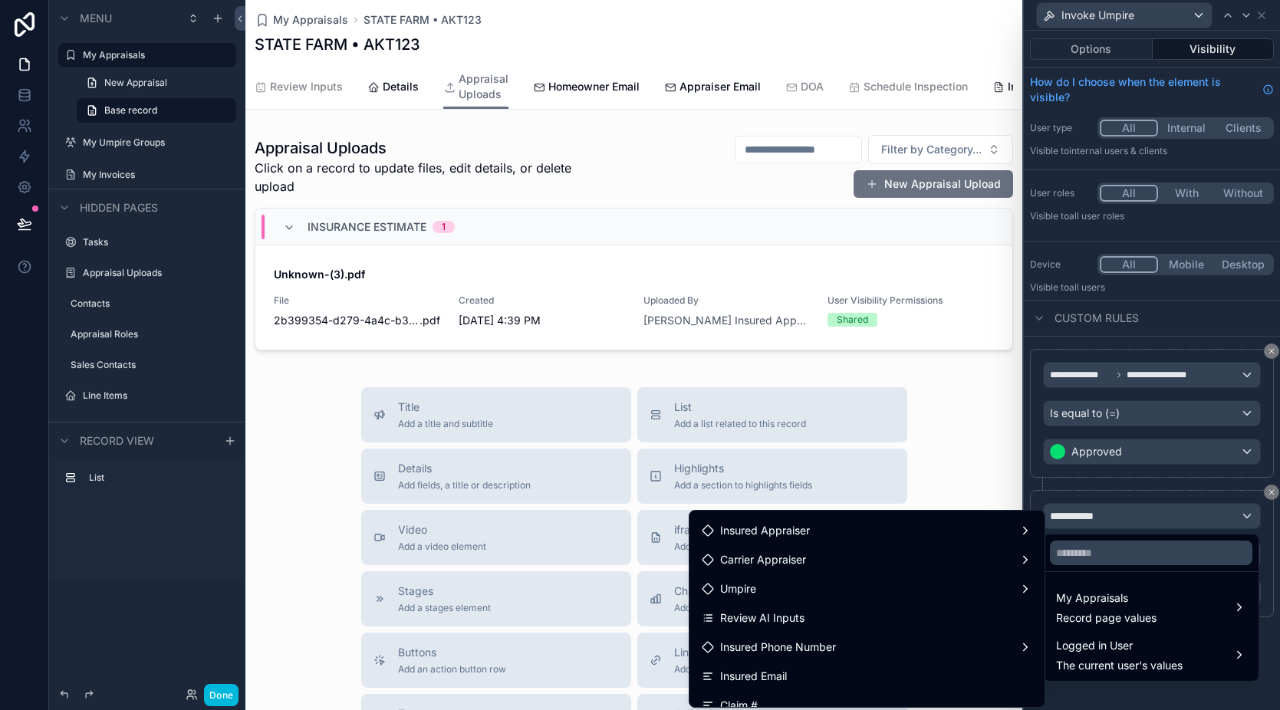
scroll to position [851, 0]
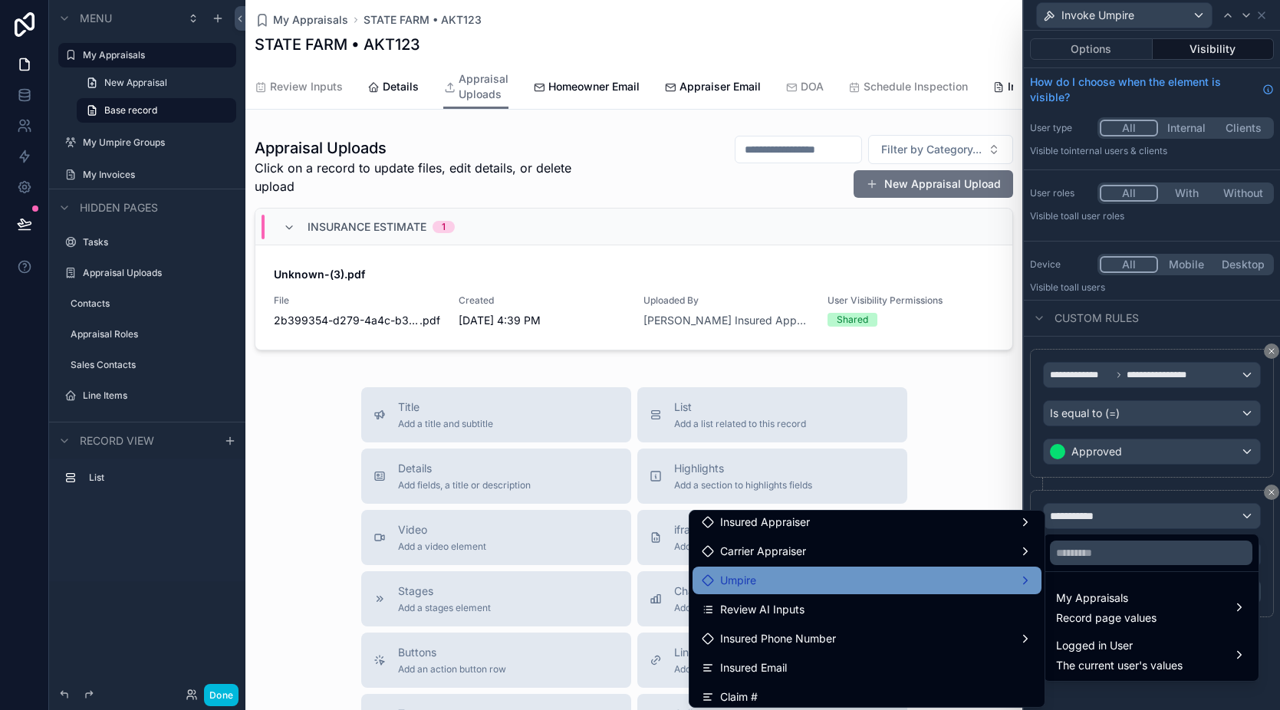
click at [894, 585] on div "Umpire" at bounding box center [867, 580] width 331 height 18
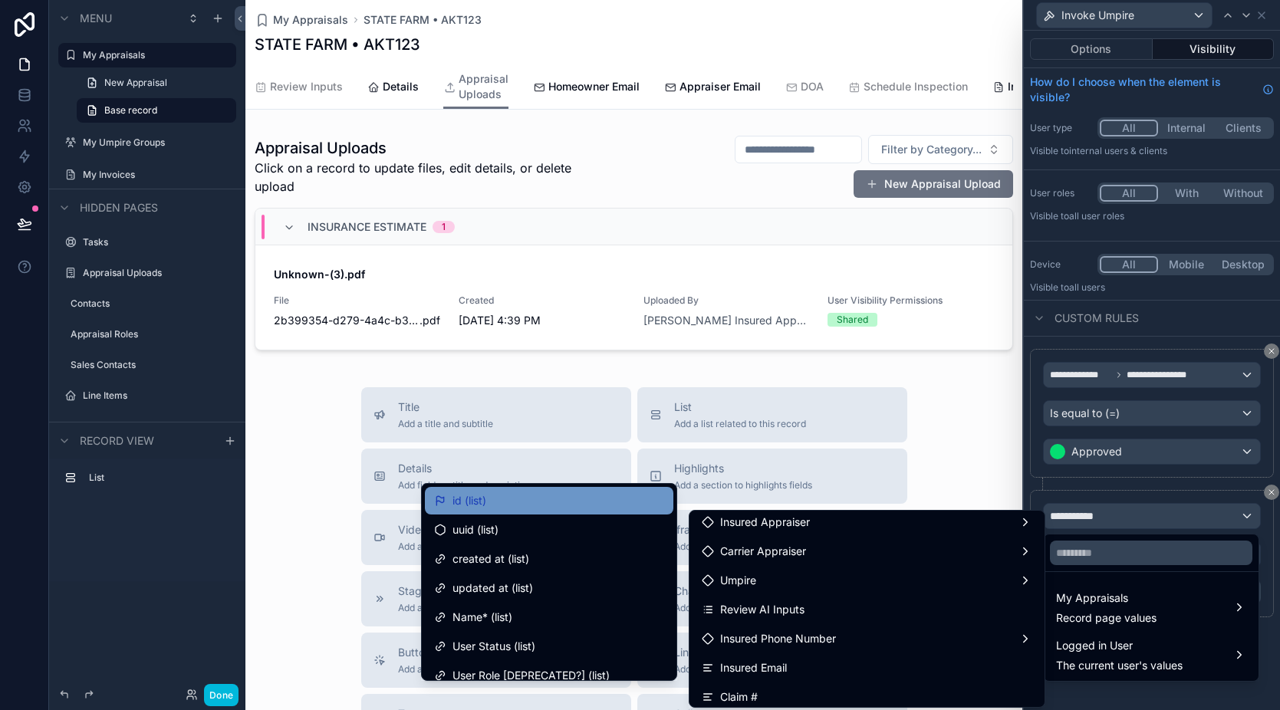
click at [545, 512] on div "id (list)" at bounding box center [549, 501] width 249 height 28
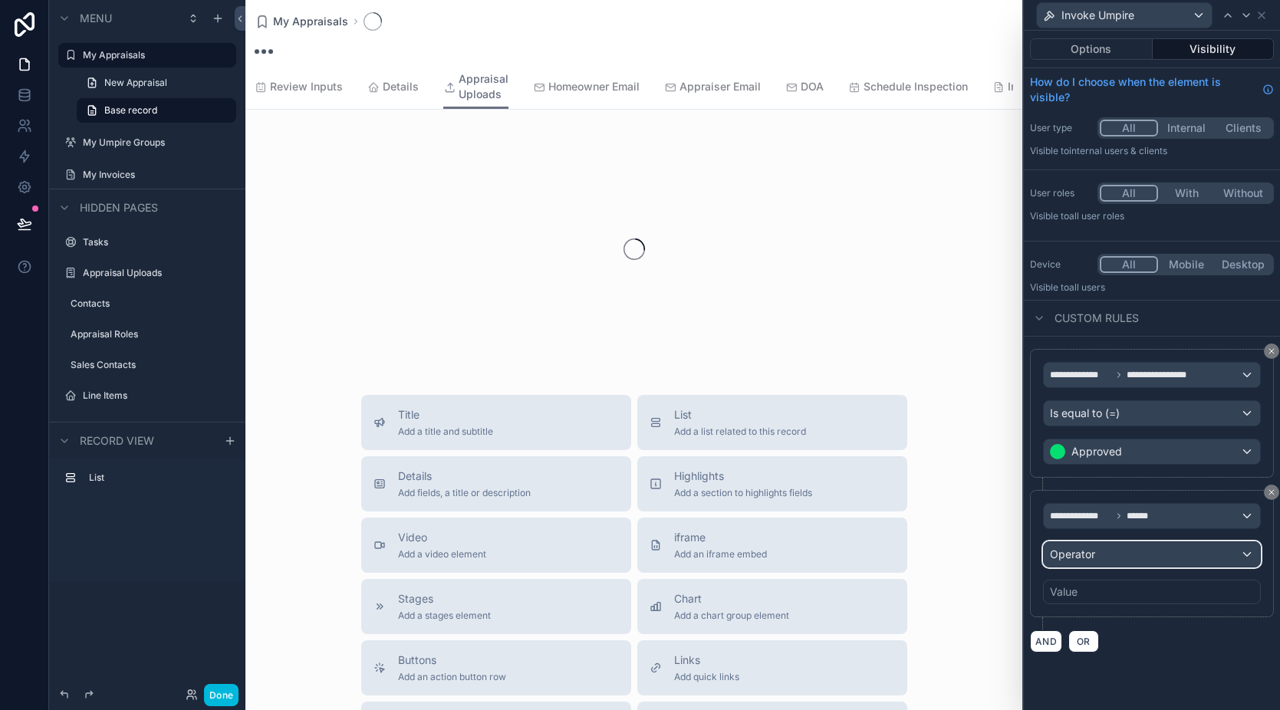
click at [1112, 555] on div "Operator" at bounding box center [1152, 554] width 216 height 25
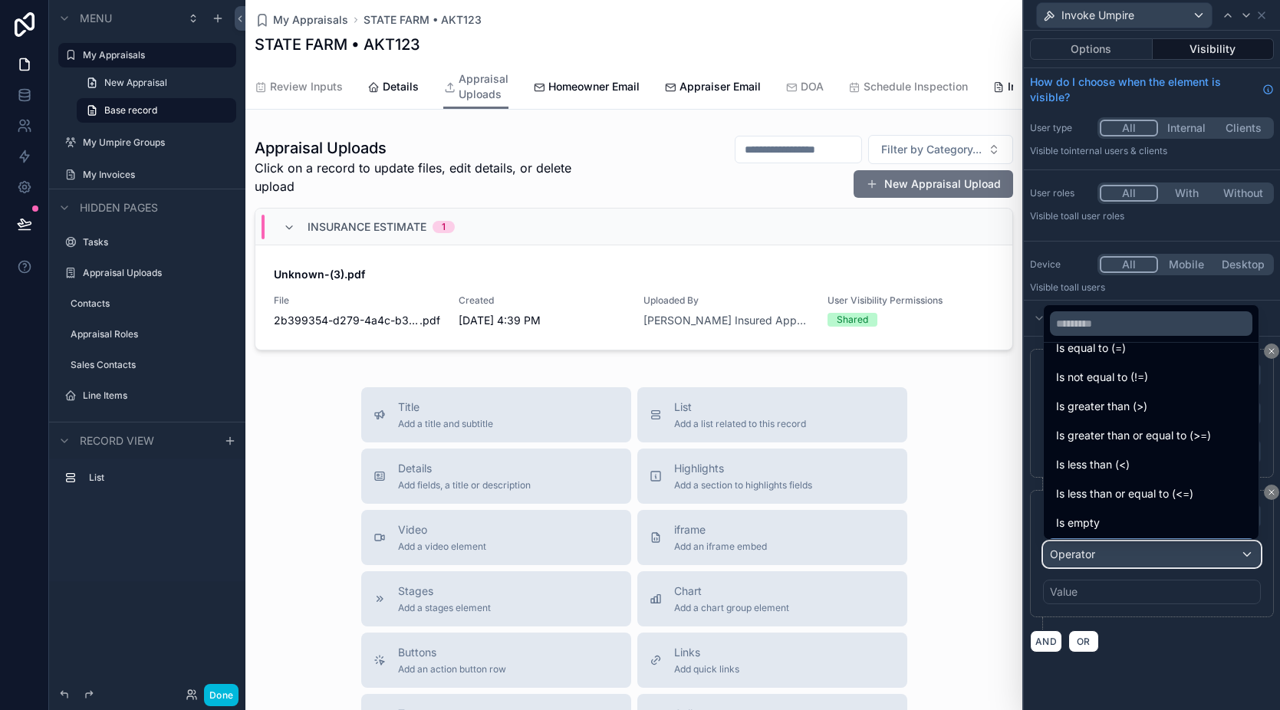
scroll to position [109, 0]
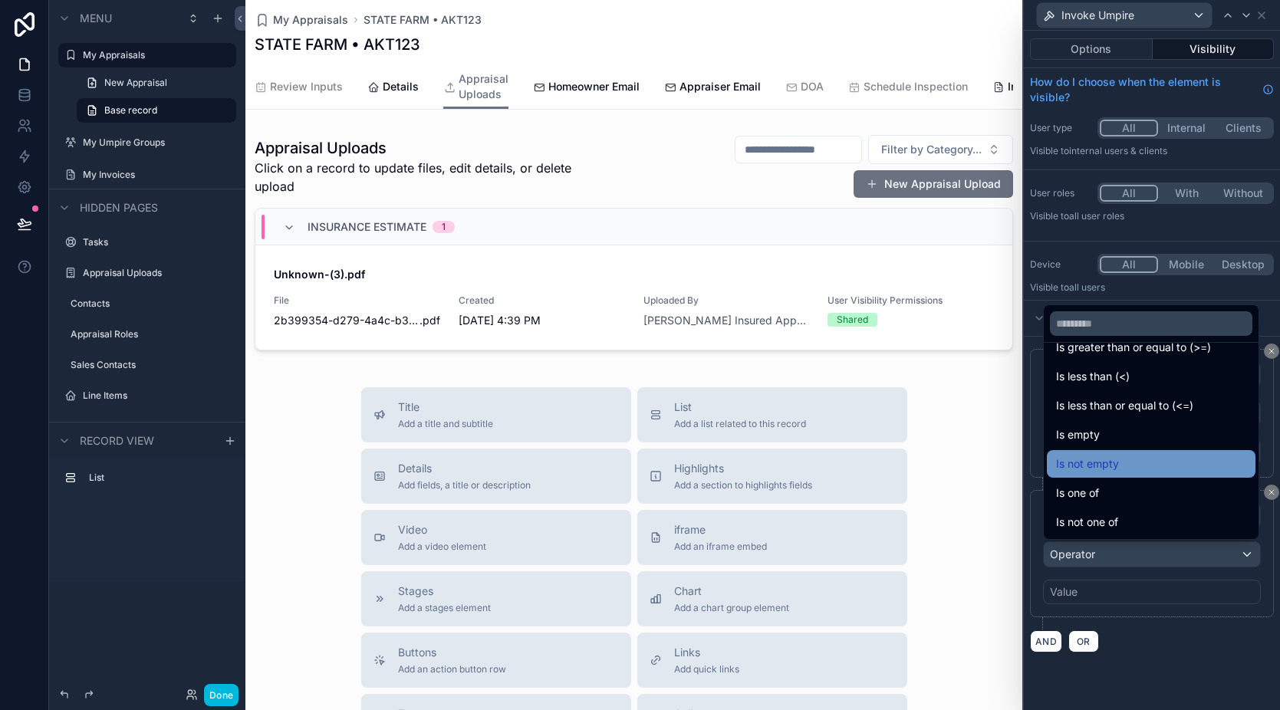
click at [1133, 467] on div "Is not empty" at bounding box center [1151, 464] width 190 height 18
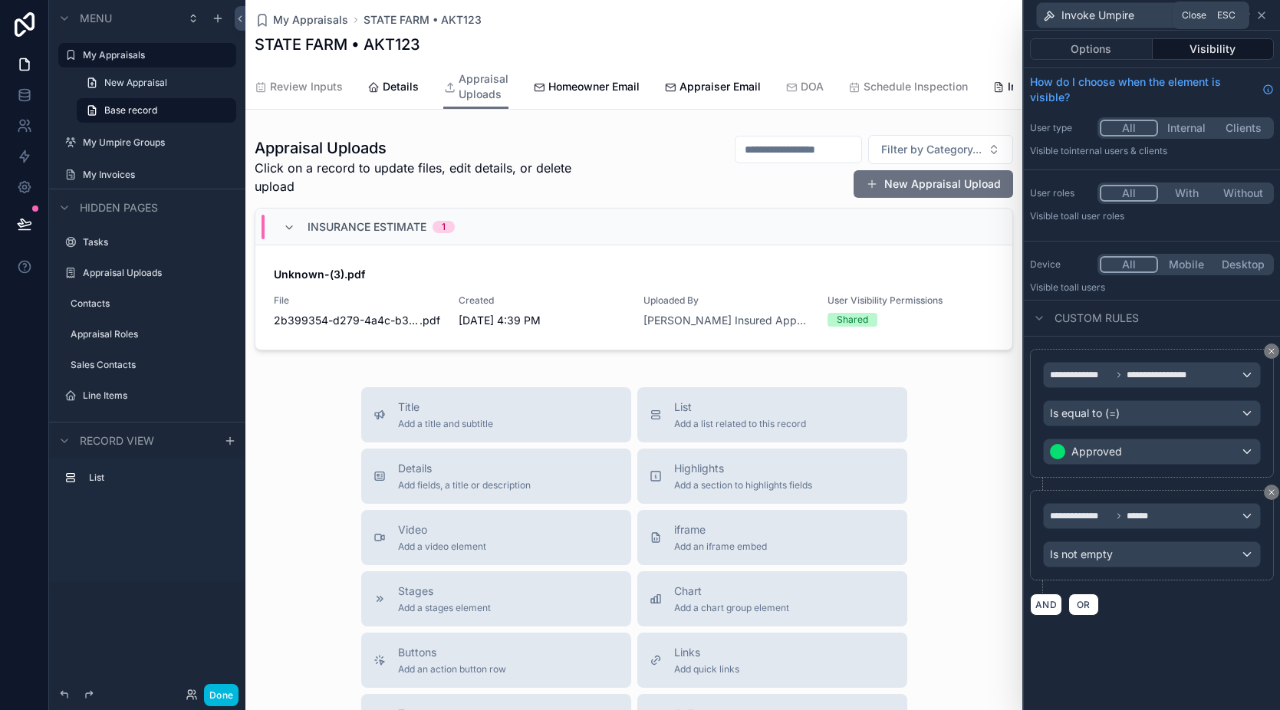
click at [1266, 18] on icon at bounding box center [1262, 15] width 12 height 12
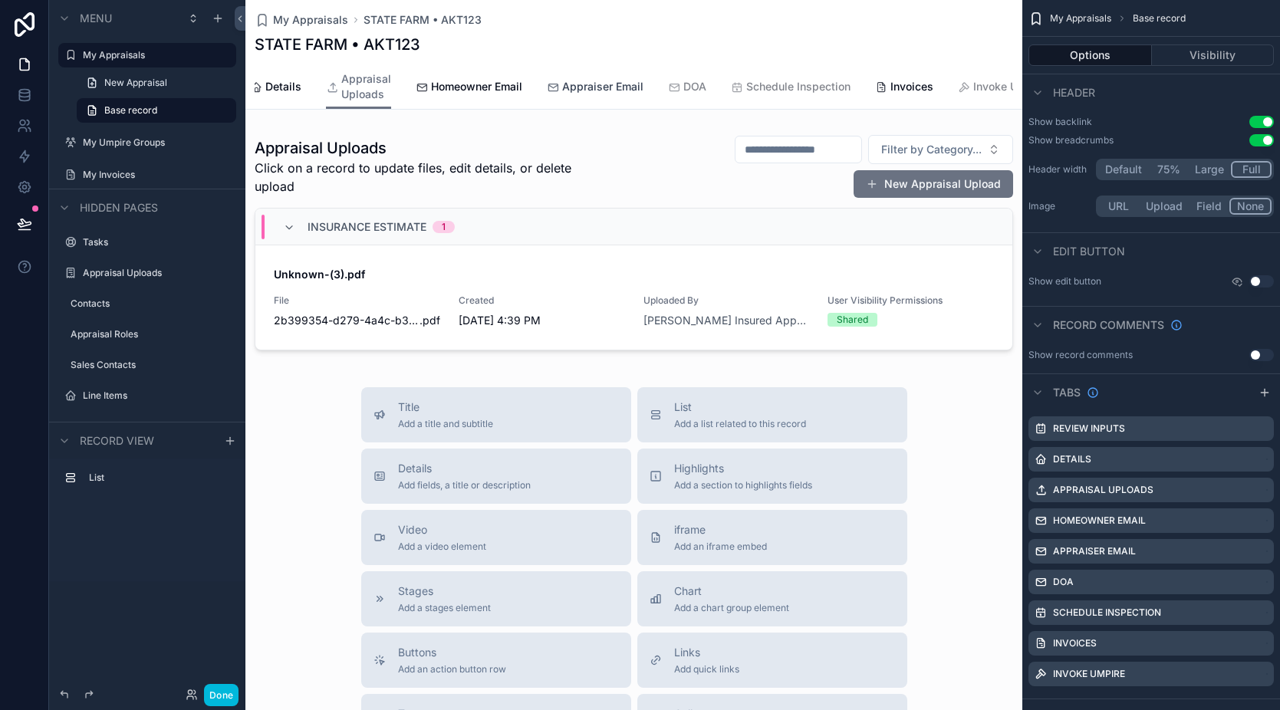
scroll to position [0, 160]
click at [650, 94] on span "DOA" at bounding box center [661, 86] width 23 height 15
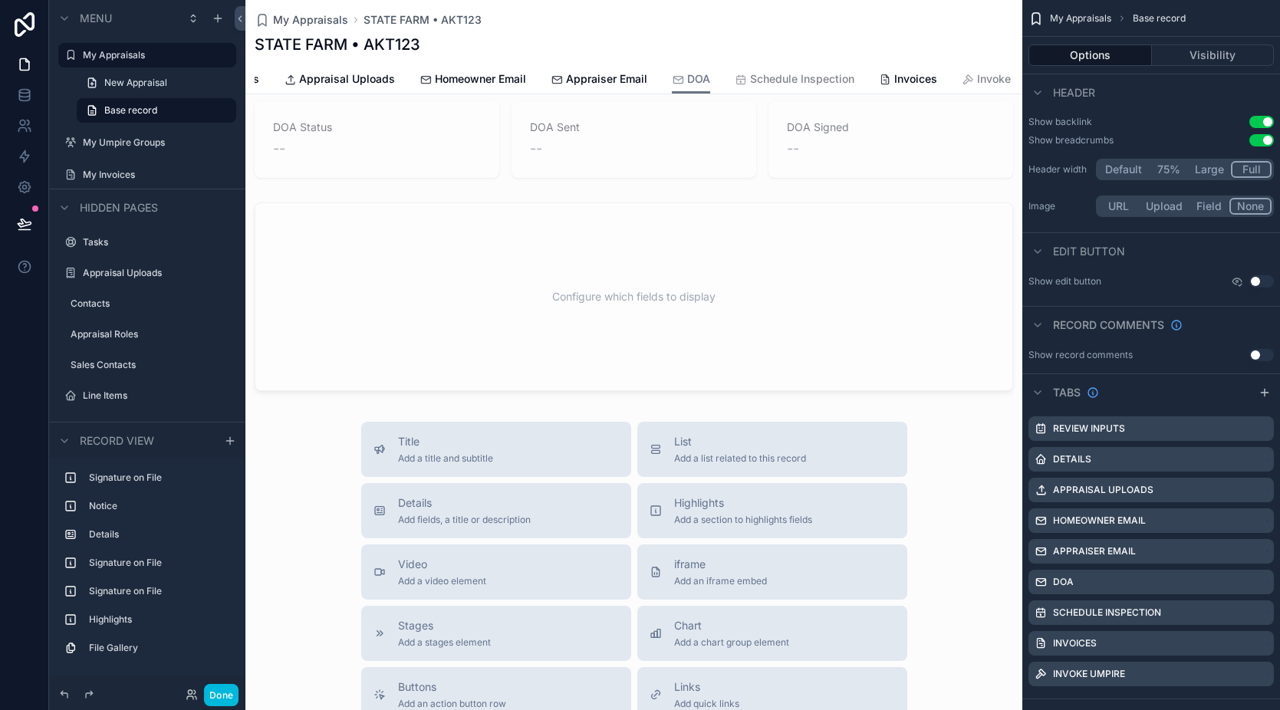
scroll to position [423, 0]
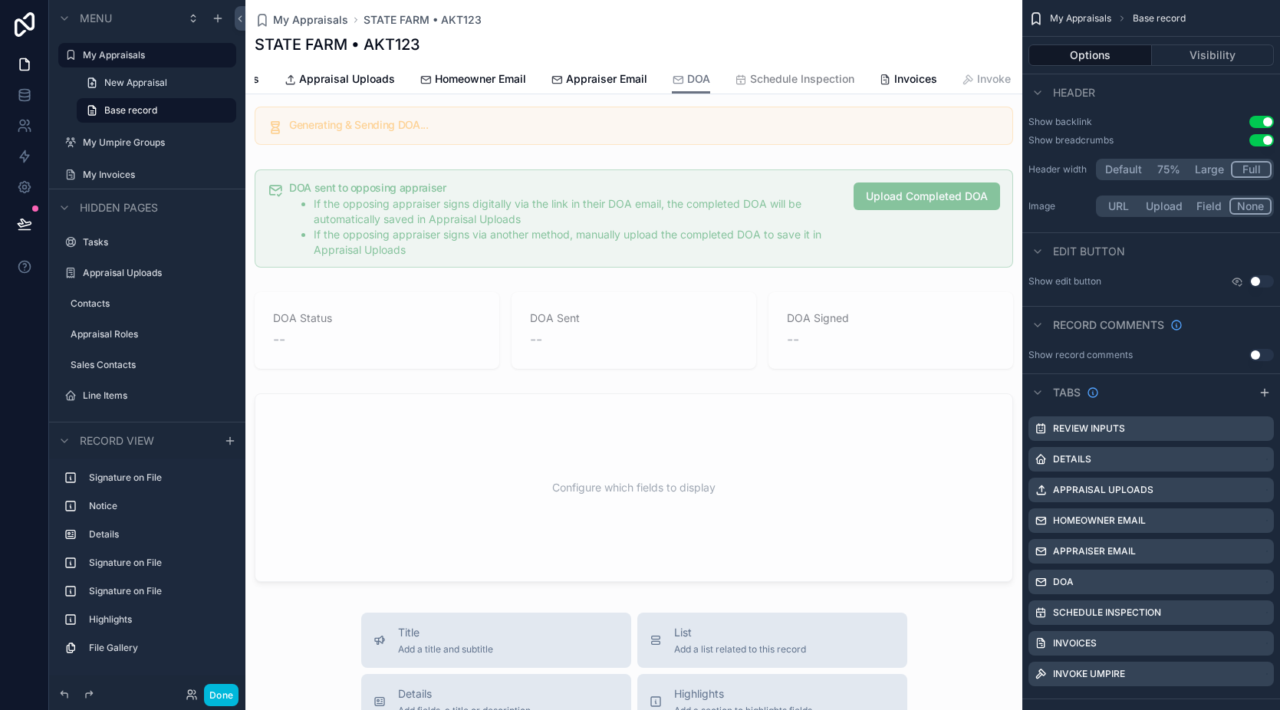
click at [978, 77] on span "Invoke Umpire" at bounding box center [1014, 78] width 74 height 15
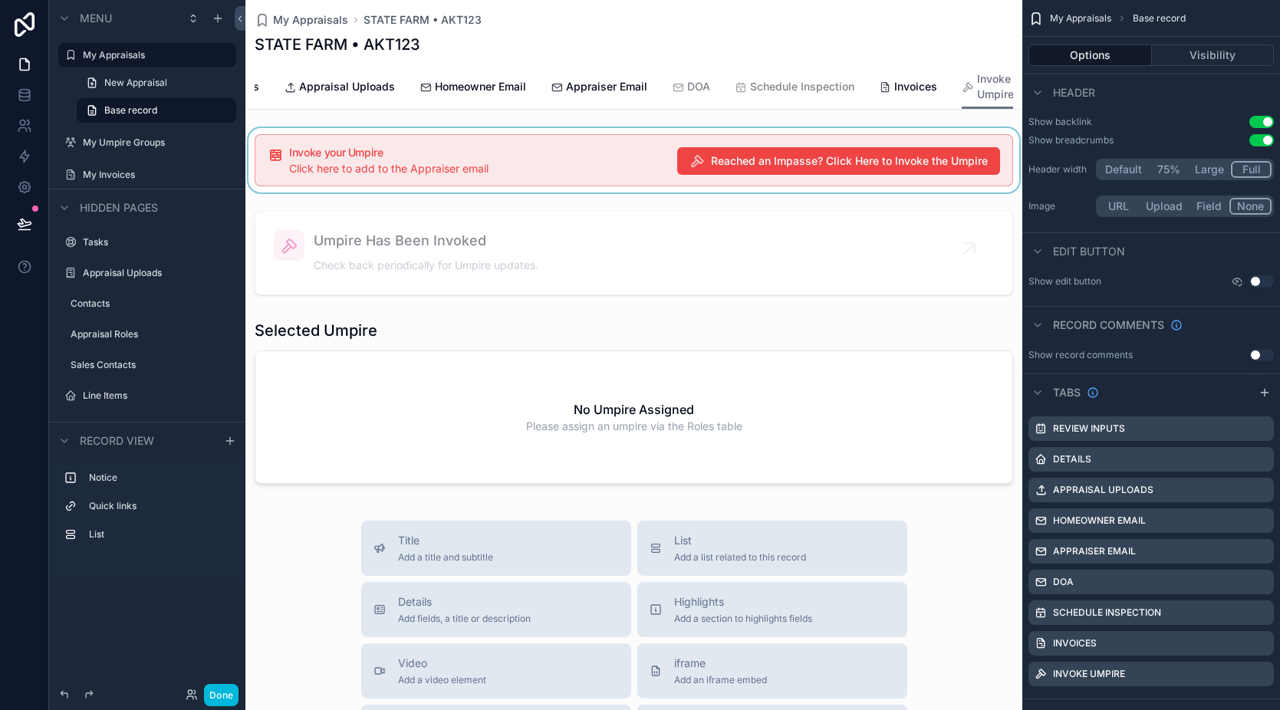
click at [863, 177] on div "scrollable content" at bounding box center [633, 160] width 777 height 64
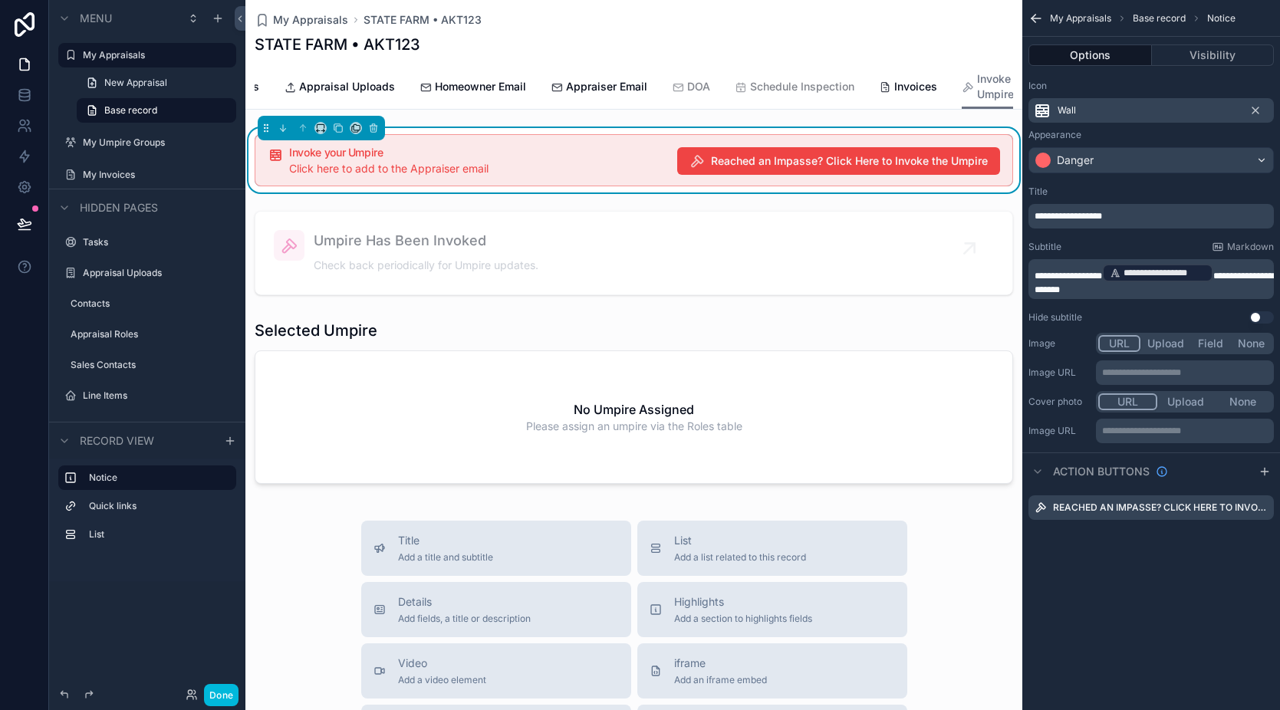
click at [1116, 290] on p "**********" at bounding box center [1153, 279] width 236 height 34
click at [1101, 560] on div "**********" at bounding box center [1151, 355] width 258 height 710
click at [687, 82] on span "DOA" at bounding box center [698, 86] width 23 height 15
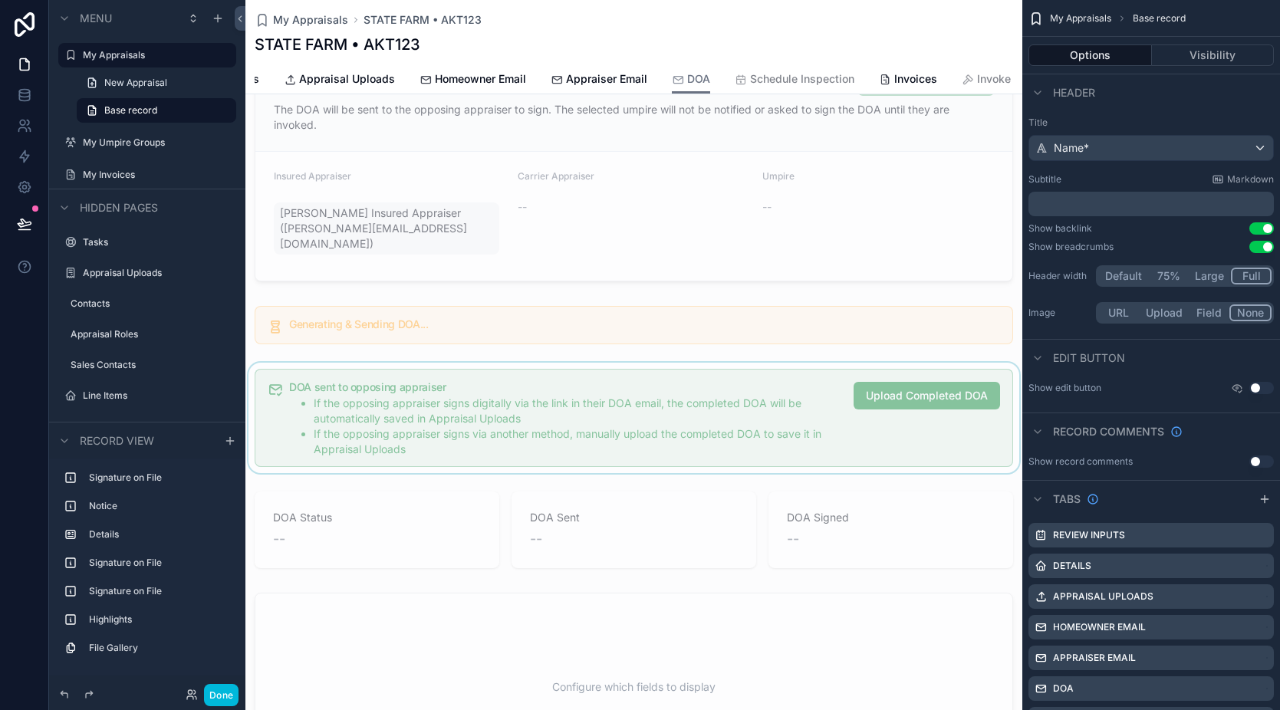
scroll to position [360, 0]
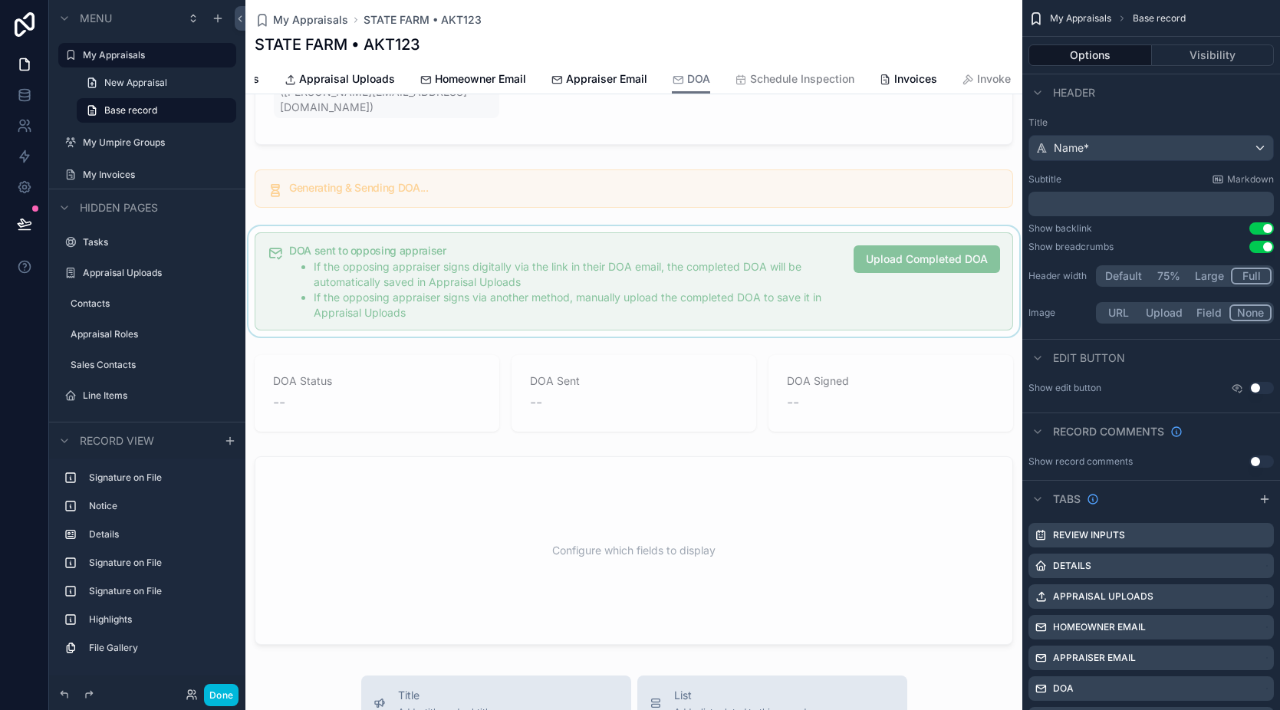
click at [812, 279] on div "scrollable content" at bounding box center [633, 281] width 777 height 110
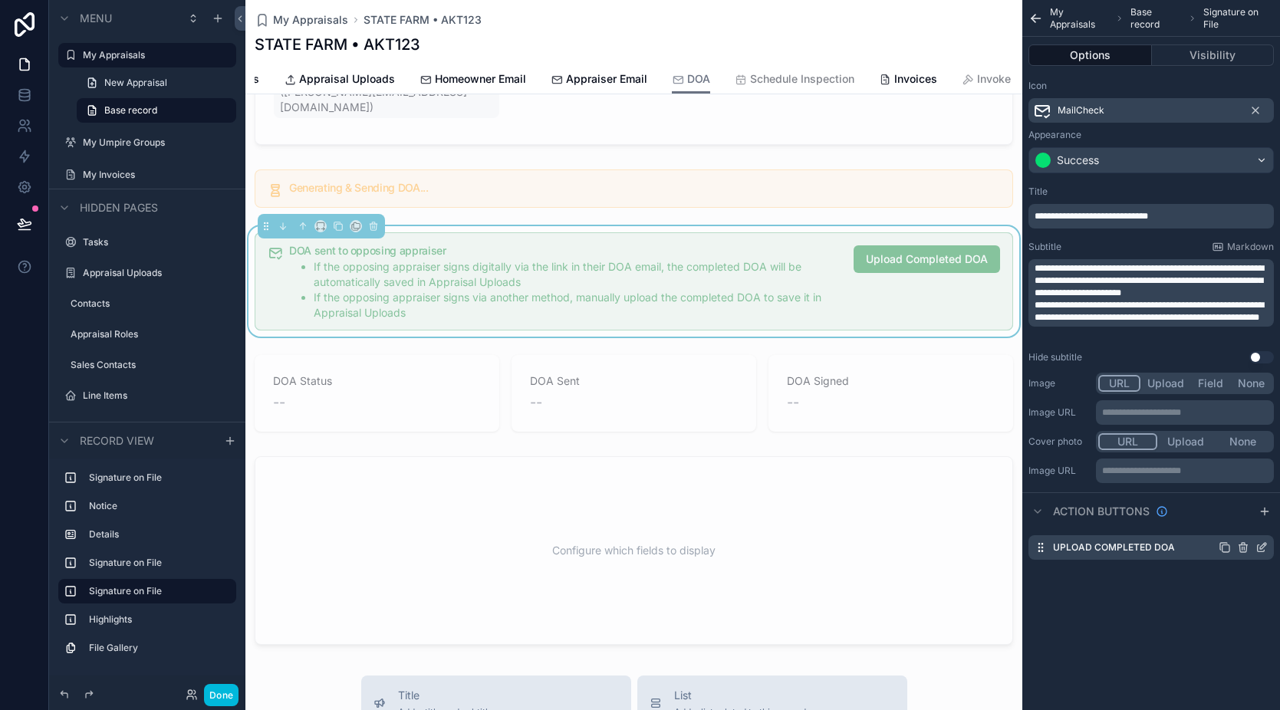
click at [1261, 549] on icon "scrollable content" at bounding box center [1263, 546] width 6 height 6
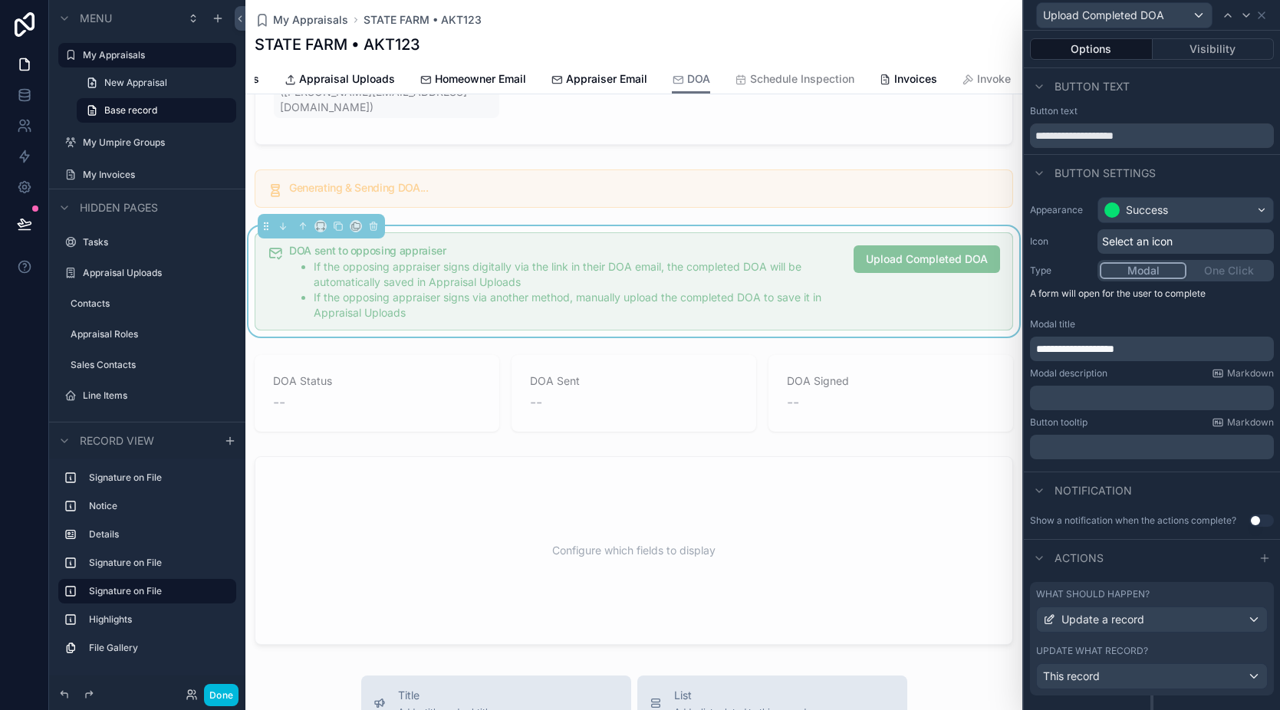
scroll to position [160, 0]
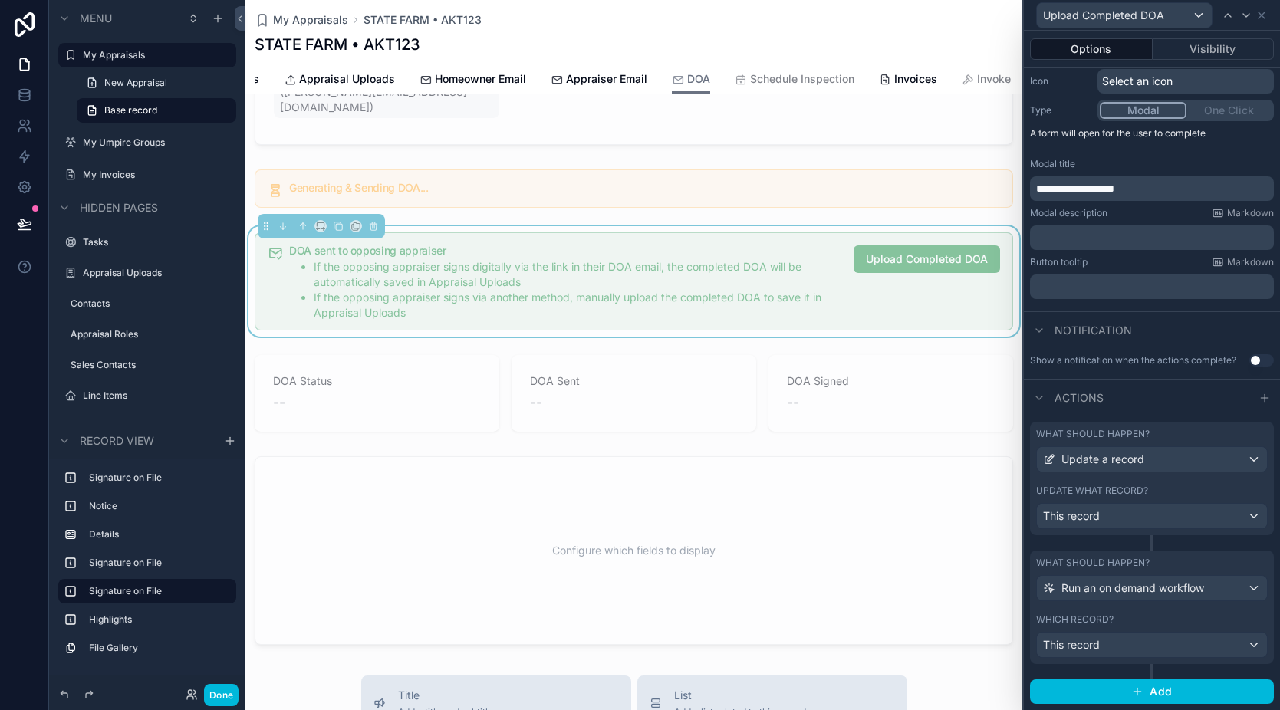
click at [1151, 485] on div "Update what record?" at bounding box center [1152, 491] width 232 height 12
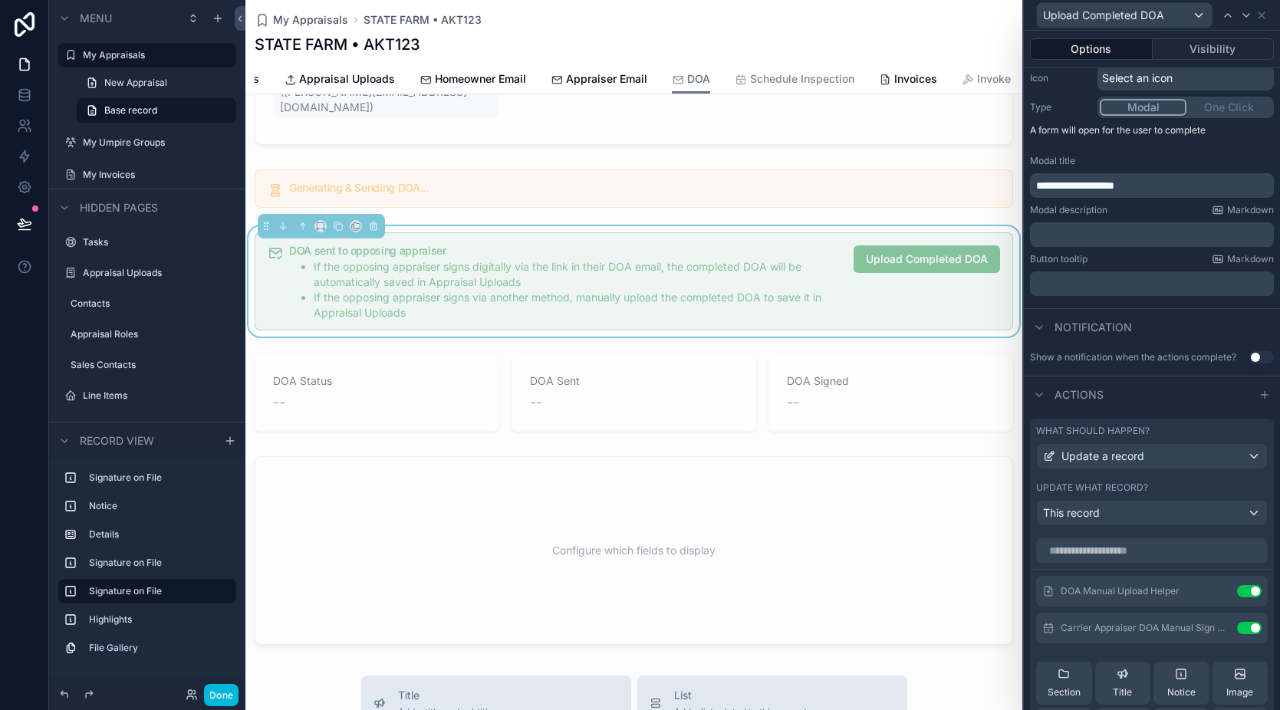
scroll to position [162, 0]
click at [1213, 591] on icon at bounding box center [1219, 593] width 12 height 12
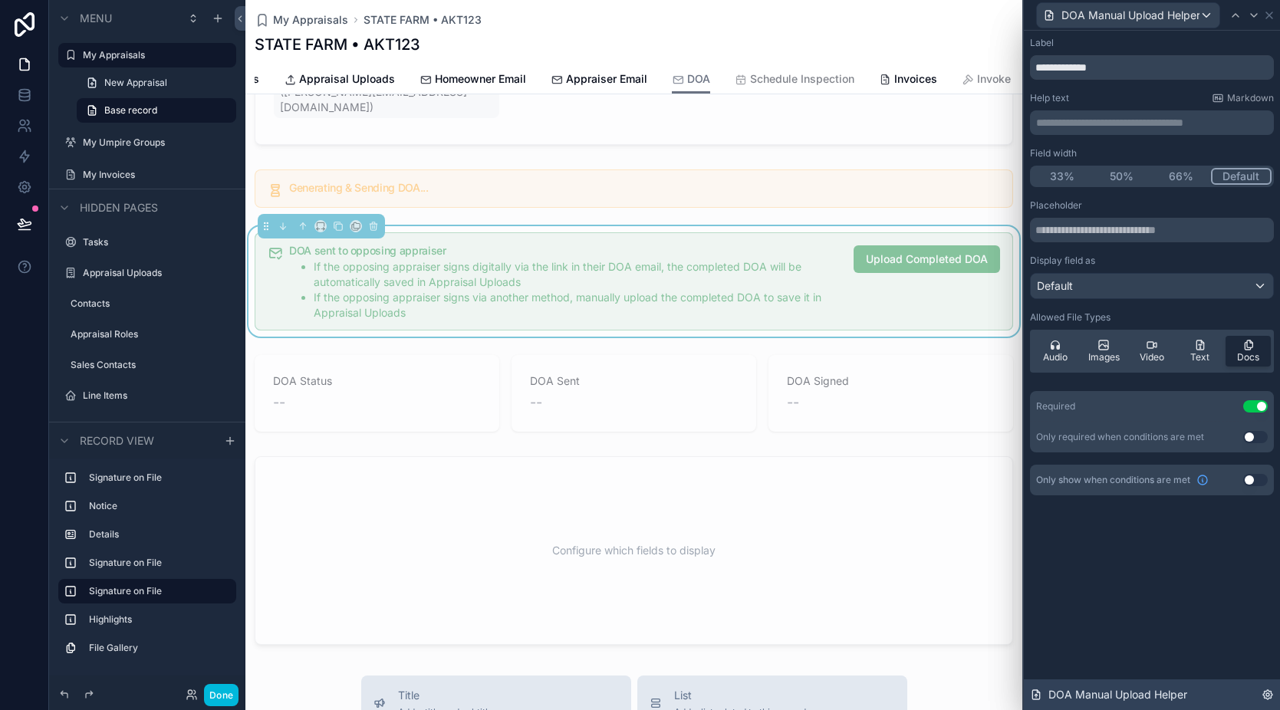
click at [1269, 693] on icon at bounding box center [1267, 694] width 3 height 3
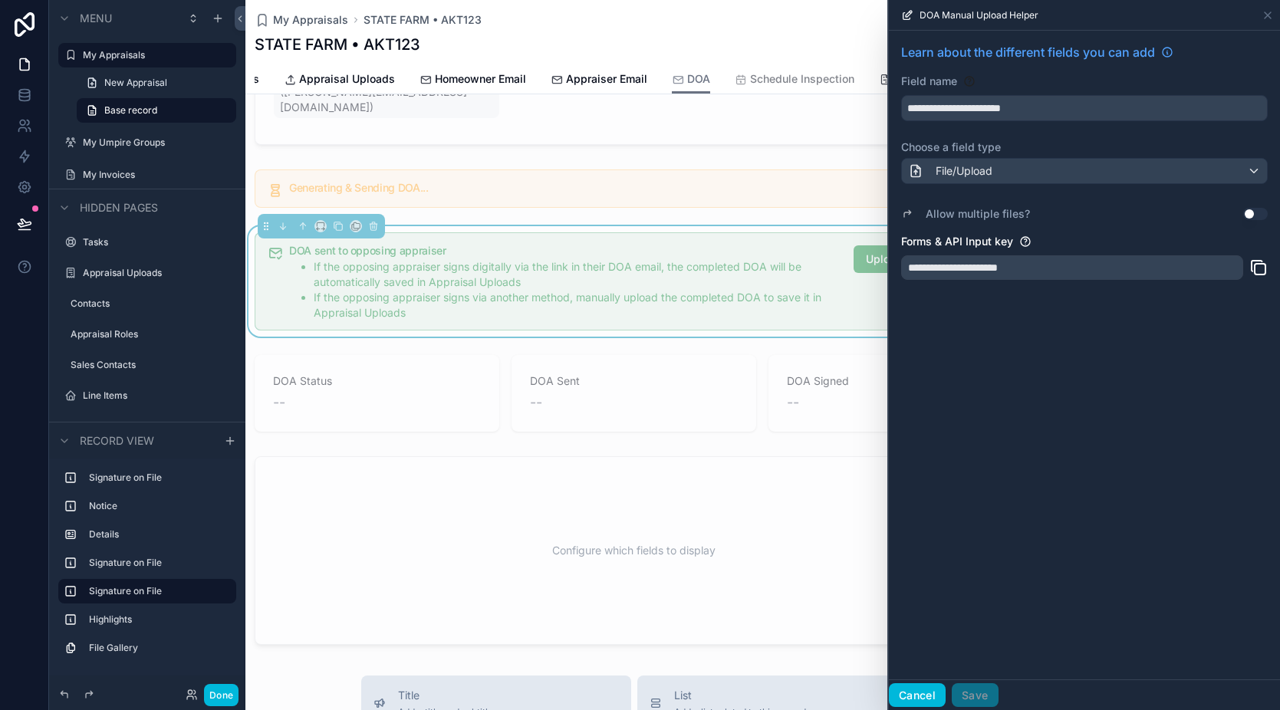
click at [917, 702] on button "Cancel" at bounding box center [917, 695] width 57 height 25
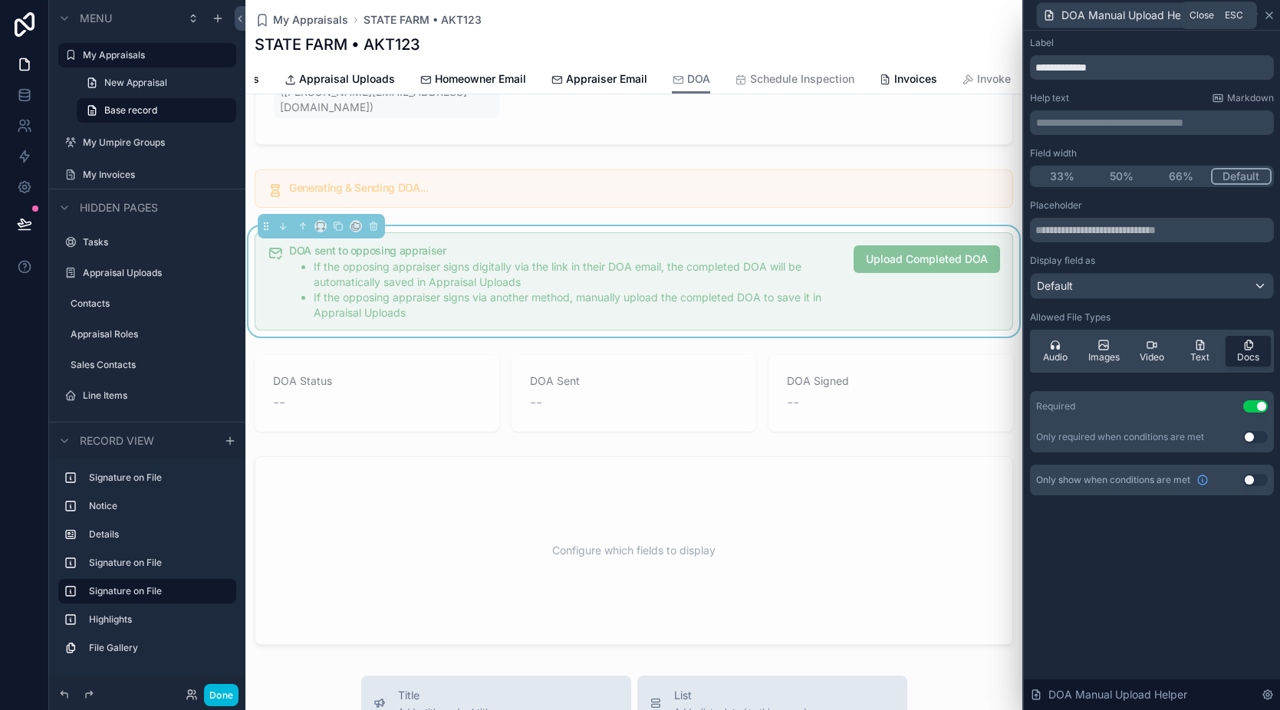
click at [1269, 18] on icon at bounding box center [1269, 15] width 12 height 12
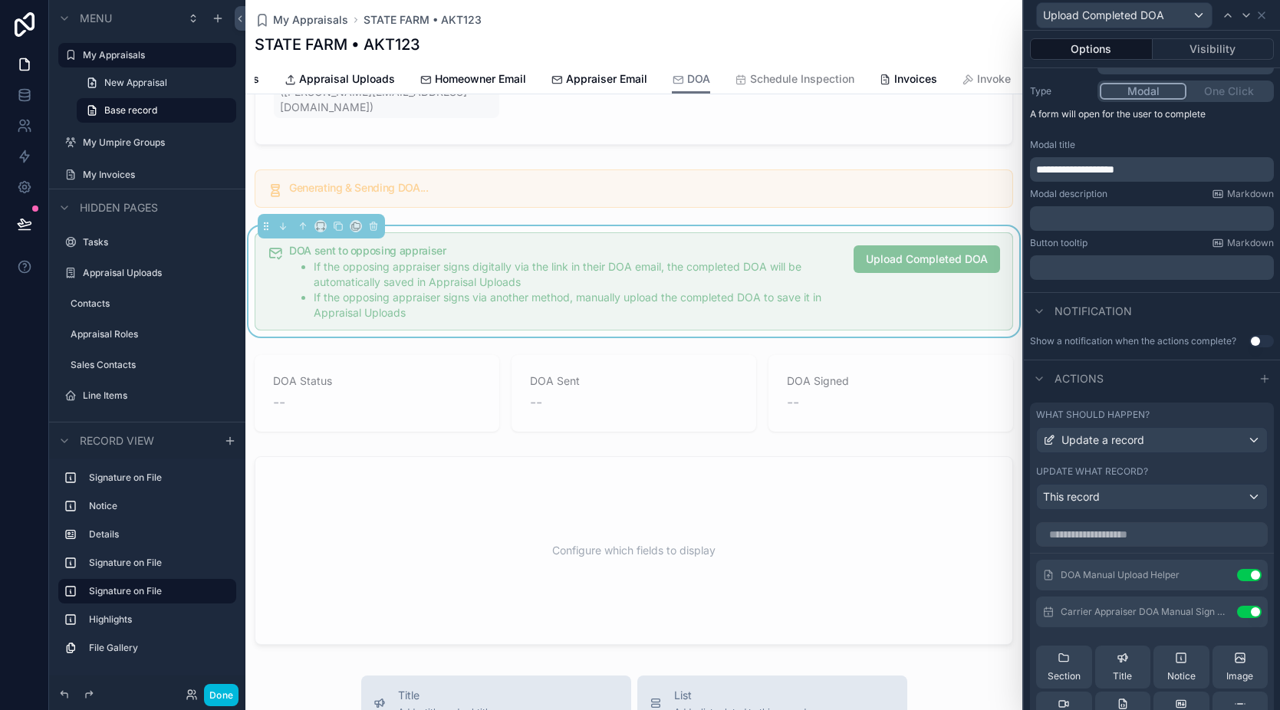
scroll to position [190, 0]
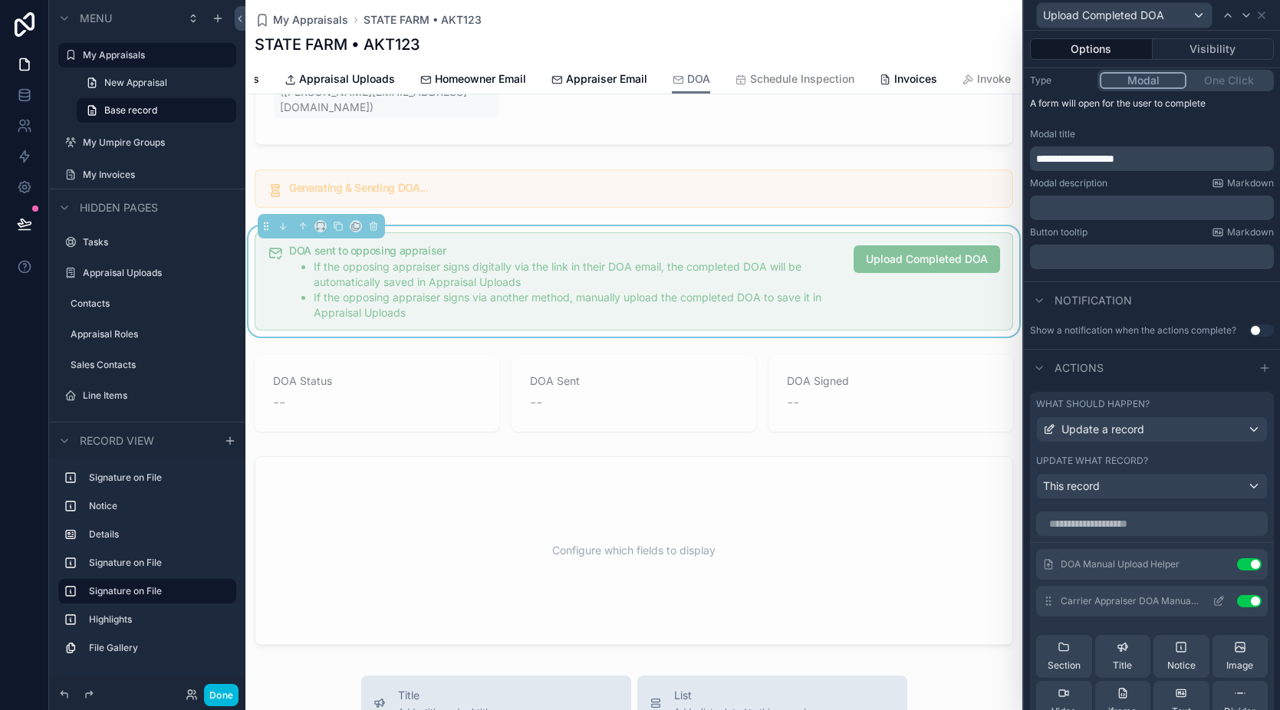
click at [1213, 604] on icon at bounding box center [1219, 601] width 12 height 12
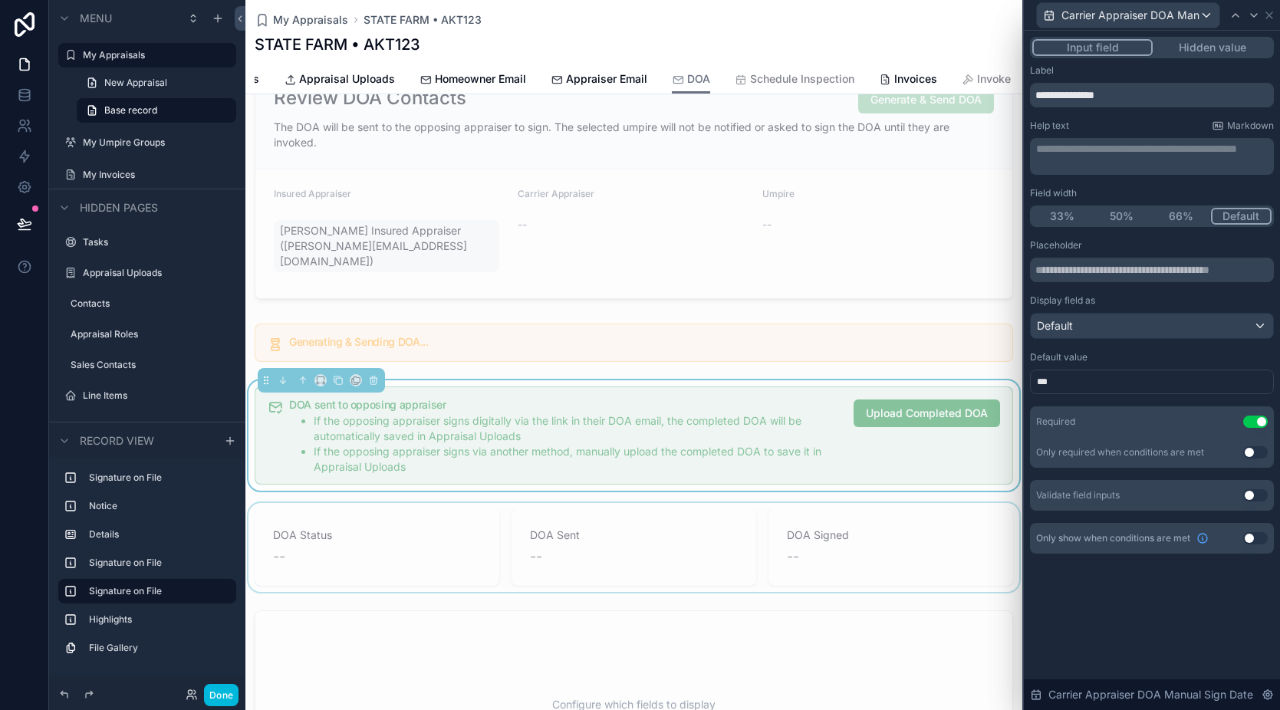
scroll to position [174, 0]
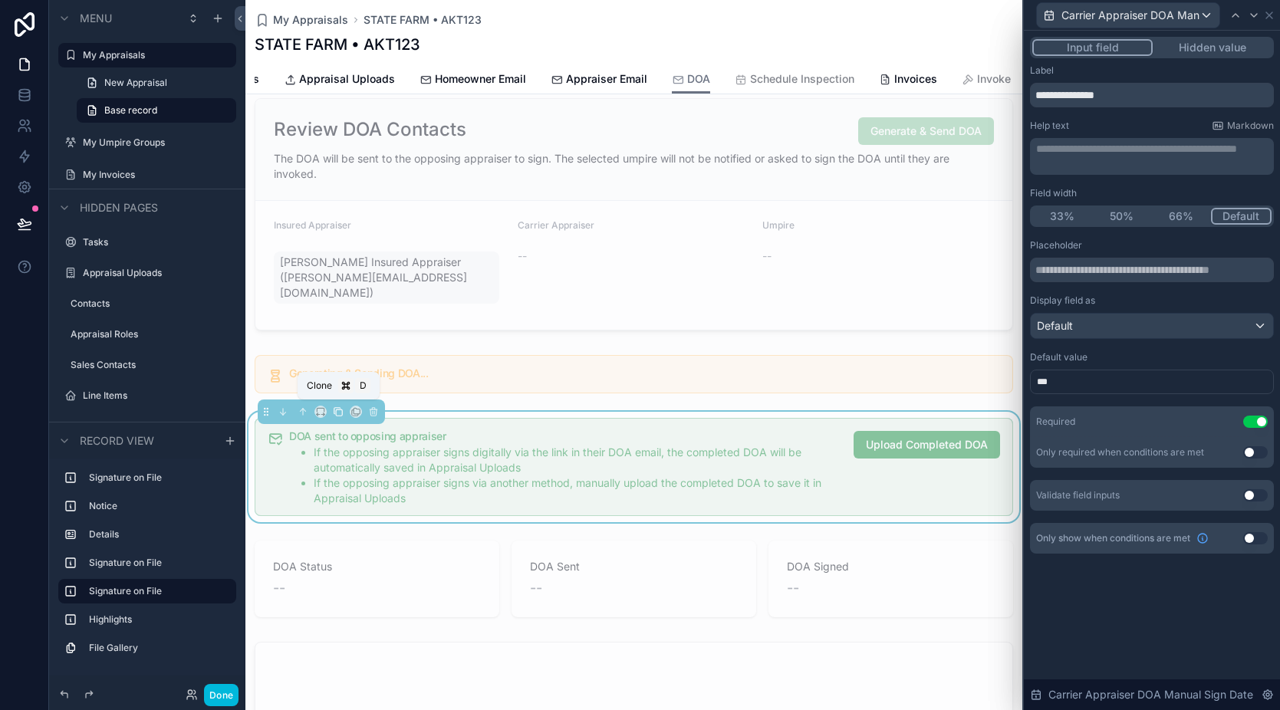
click at [336, 411] on icon "scrollable content" at bounding box center [339, 413] width 6 height 6
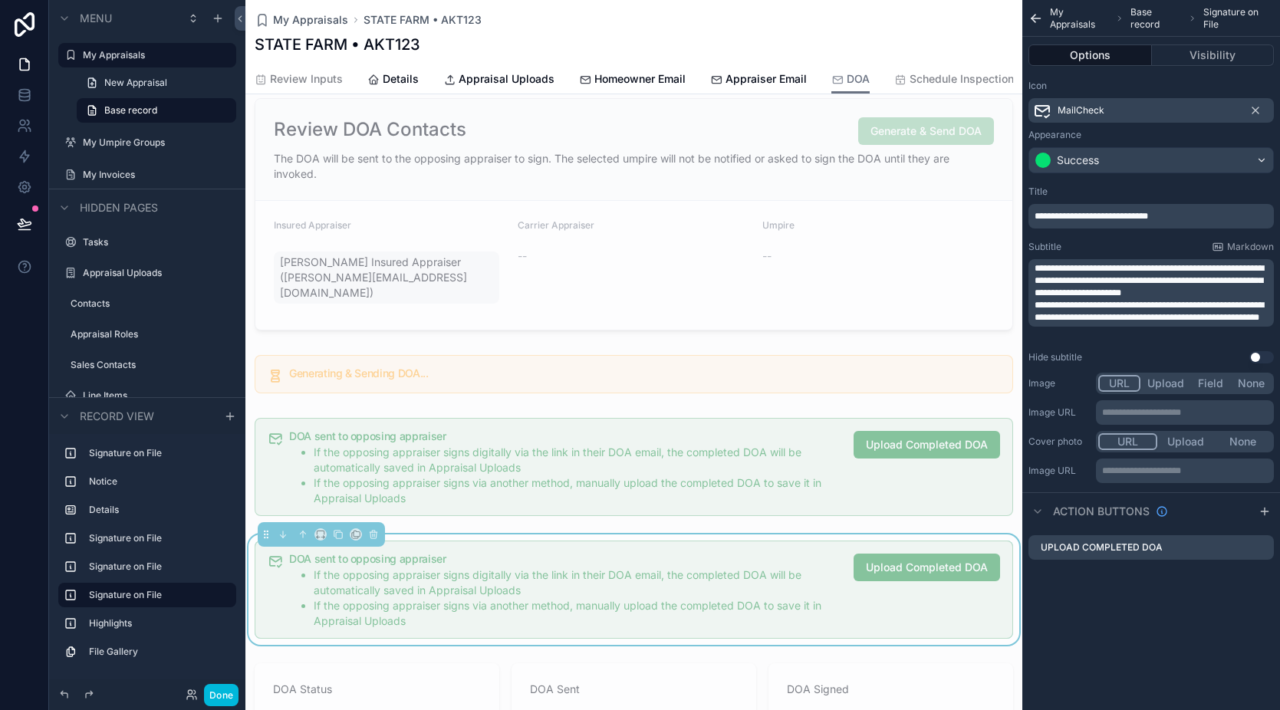
click at [1103, 213] on span "**********" at bounding box center [1092, 216] width 114 height 9
drag, startPoint x: 1189, startPoint y: 218, endPoint x: 1091, endPoint y: 217, distance: 98.2
click at [1091, 217] on p "**********" at bounding box center [1153, 216] width 236 height 12
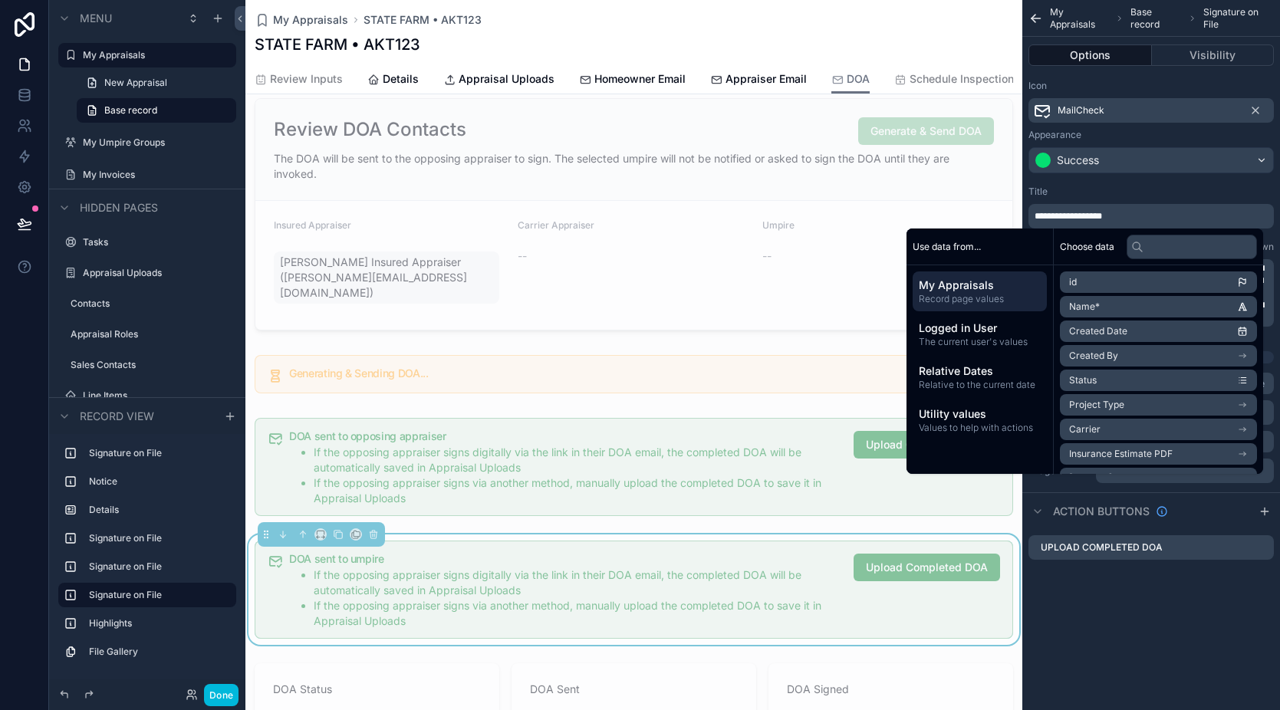
click at [1139, 623] on div "**********" at bounding box center [1151, 355] width 258 height 710
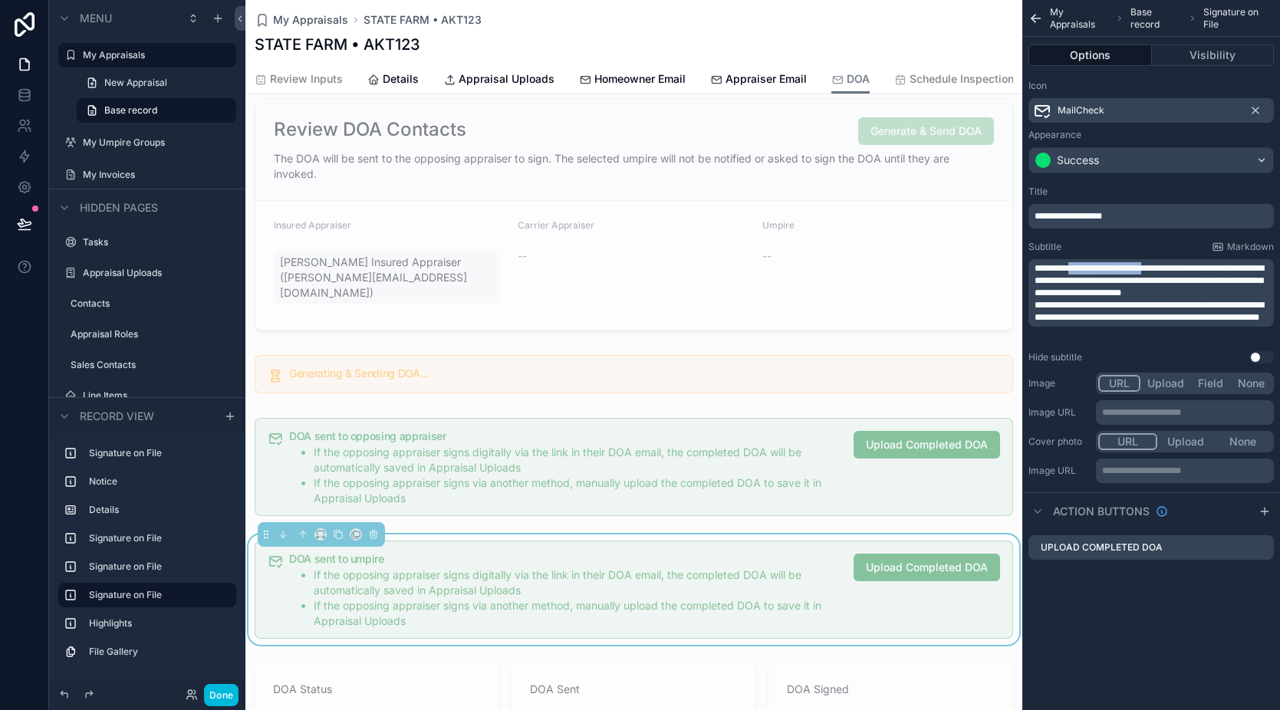
drag, startPoint x: 1154, startPoint y: 268, endPoint x: 1074, endPoint y: 272, distance: 79.9
click at [1067, 270] on span "**********" at bounding box center [1149, 281] width 229 height 34
drag, startPoint x: 1151, startPoint y: 305, endPoint x: 1068, endPoint y: 307, distance: 82.9
click at [1068, 307] on span "**********" at bounding box center [1149, 311] width 229 height 21
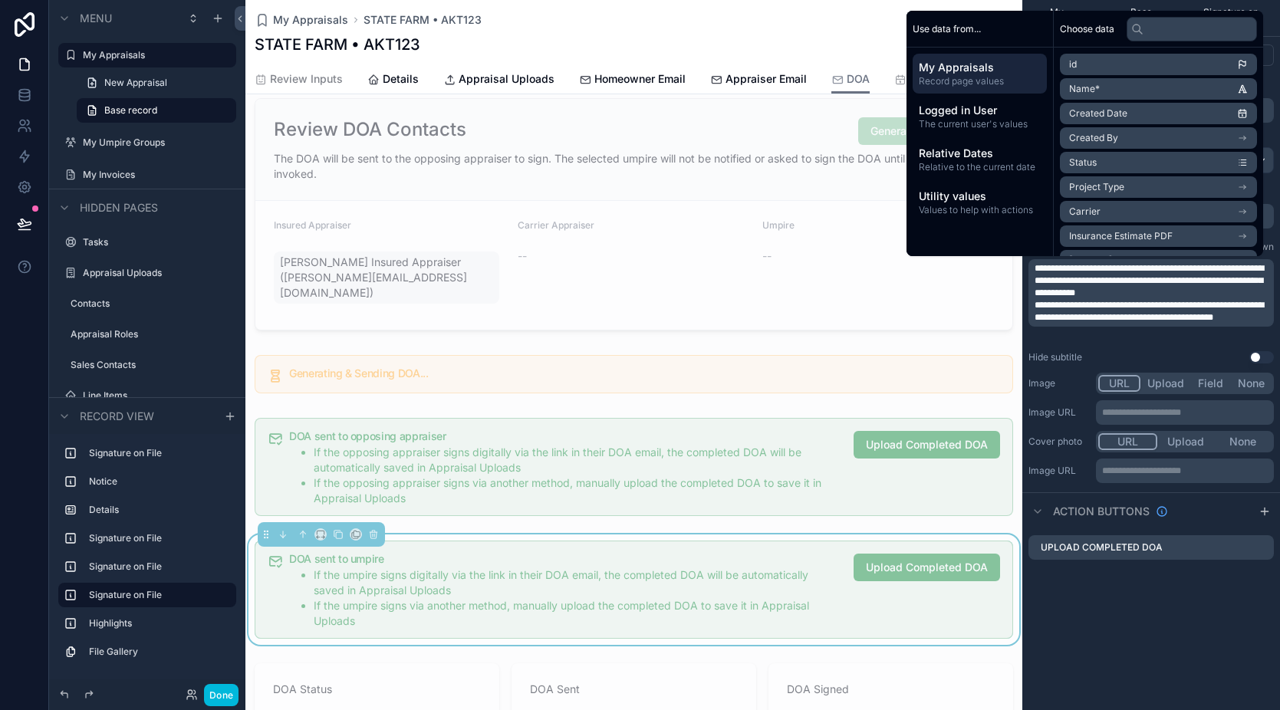
click at [1221, 626] on div "**********" at bounding box center [1151, 355] width 258 height 710
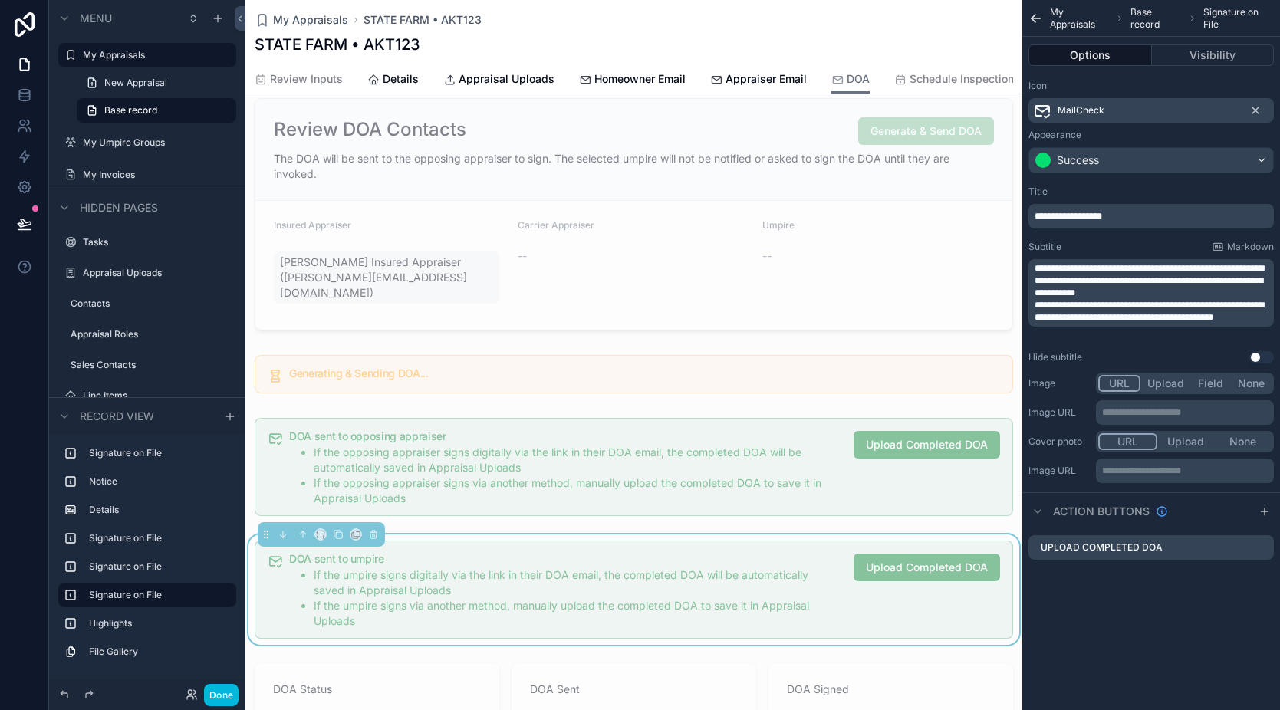
click at [1095, 213] on span "**********" at bounding box center [1068, 216] width 67 height 9
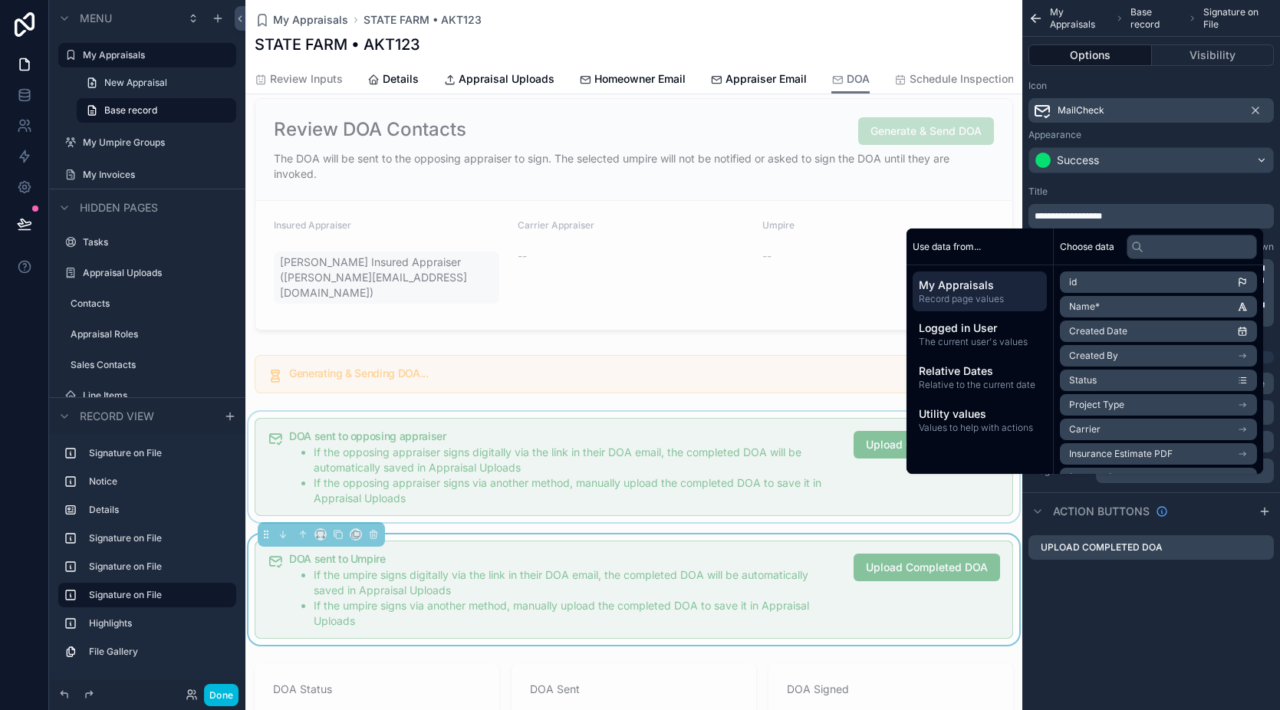
click at [644, 433] on div "scrollable content" at bounding box center [633, 467] width 777 height 110
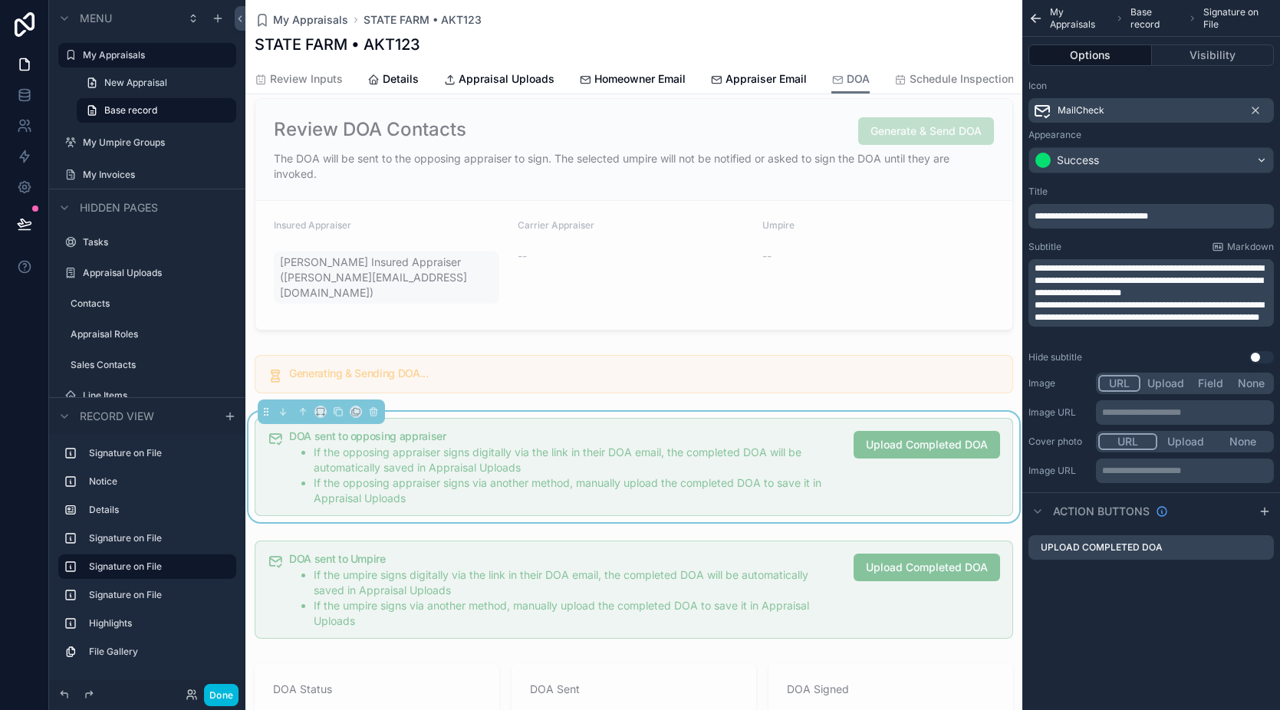
click at [1097, 216] on span "**********" at bounding box center [1092, 216] width 114 height 9
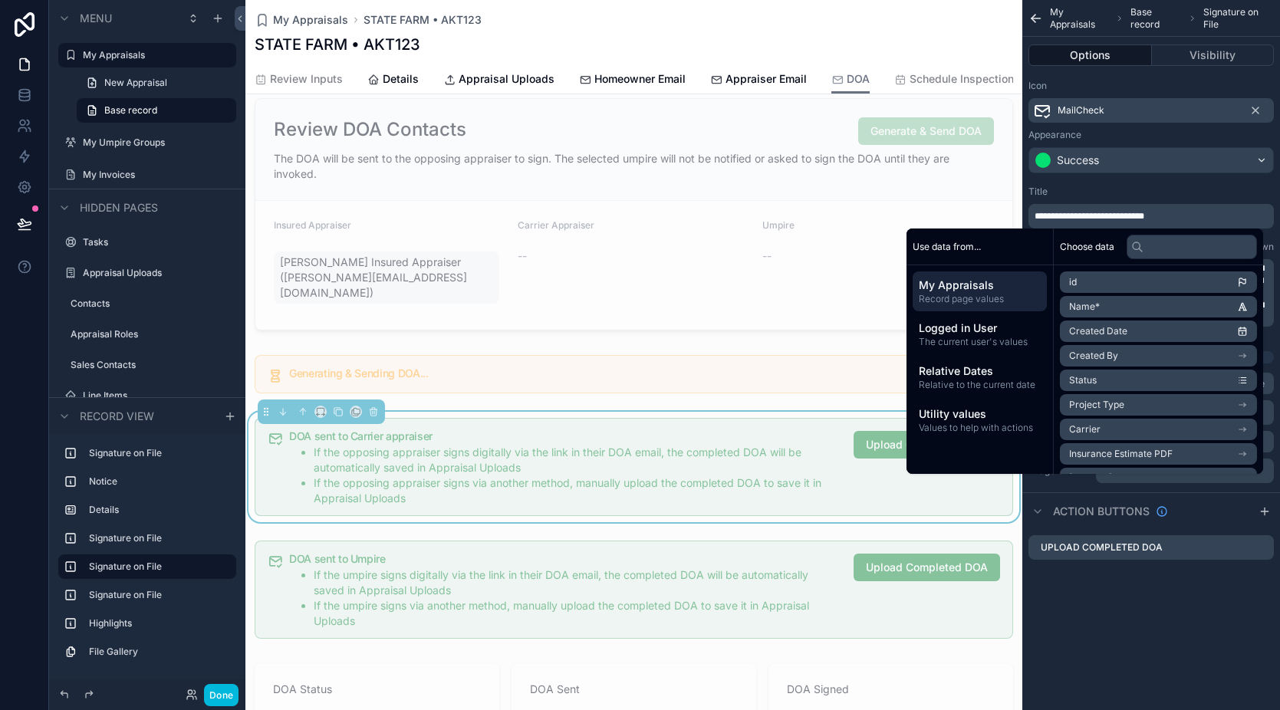
click at [1127, 214] on span "**********" at bounding box center [1090, 216] width 110 height 9
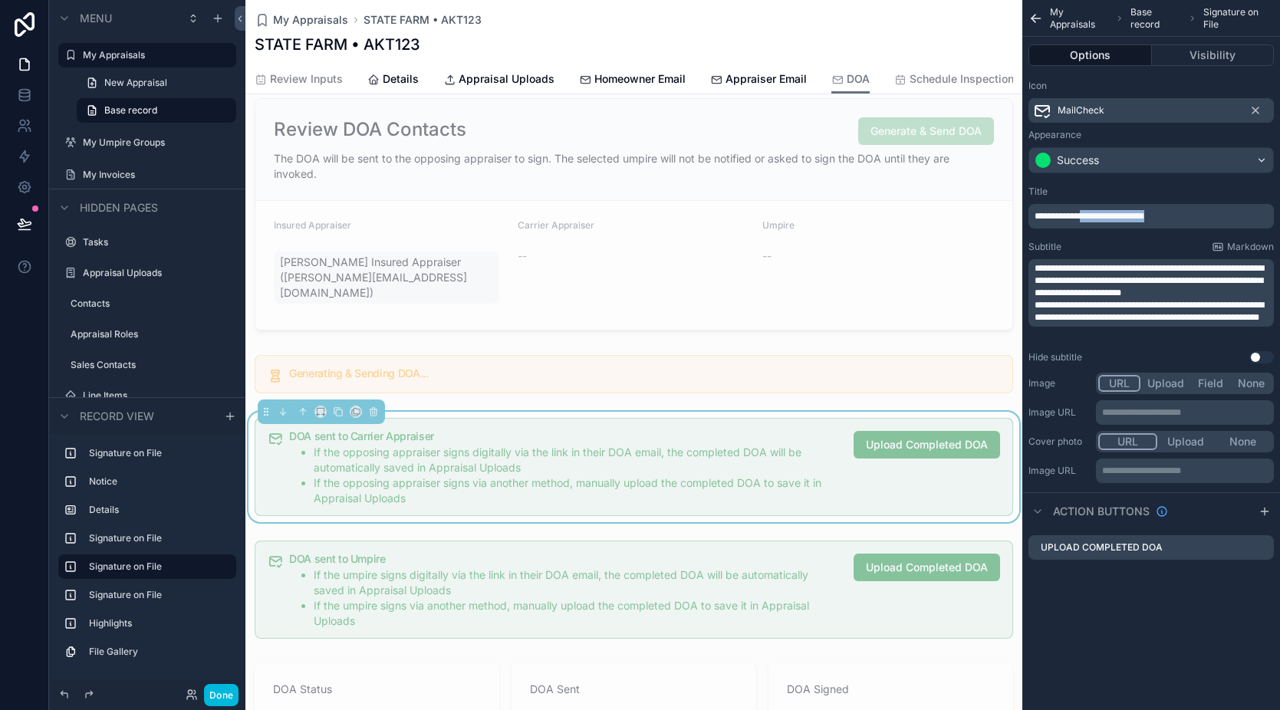
drag, startPoint x: 1167, startPoint y: 211, endPoint x: 1092, endPoint y: 217, distance: 74.7
click at [1092, 217] on p "**********" at bounding box center [1153, 216] width 236 height 12
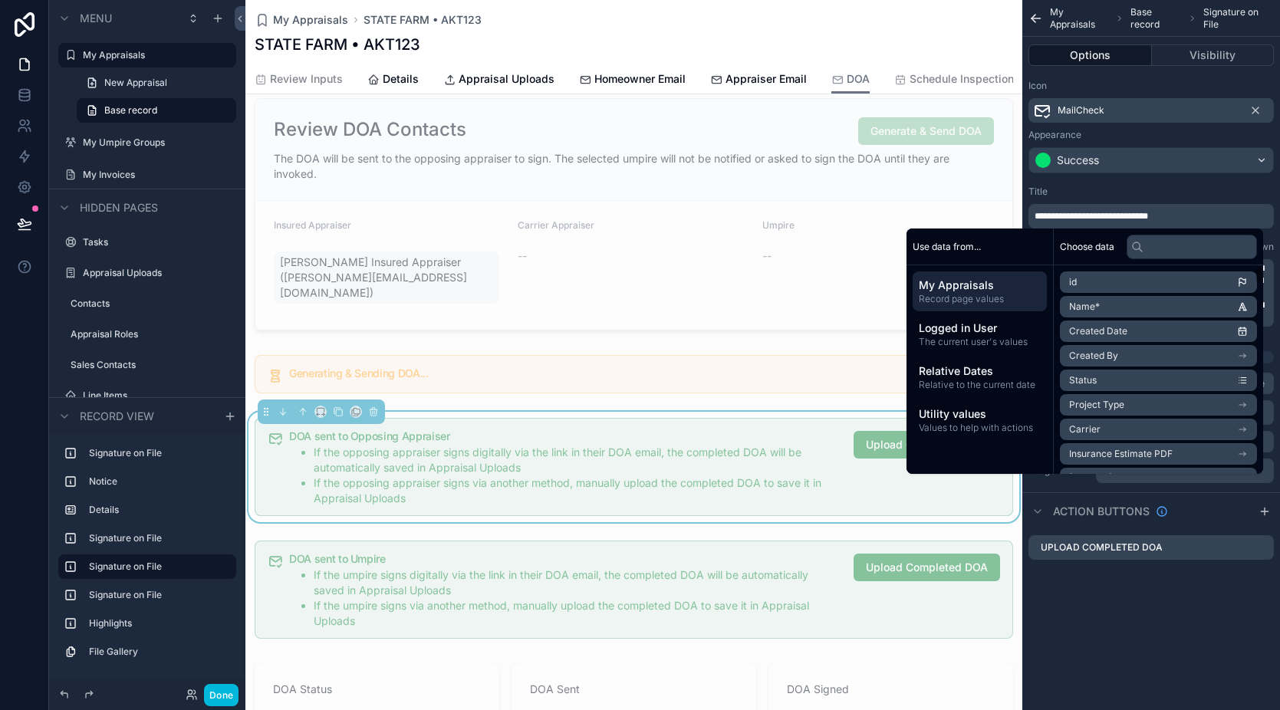
click at [1132, 652] on div "**********" at bounding box center [1151, 355] width 258 height 710
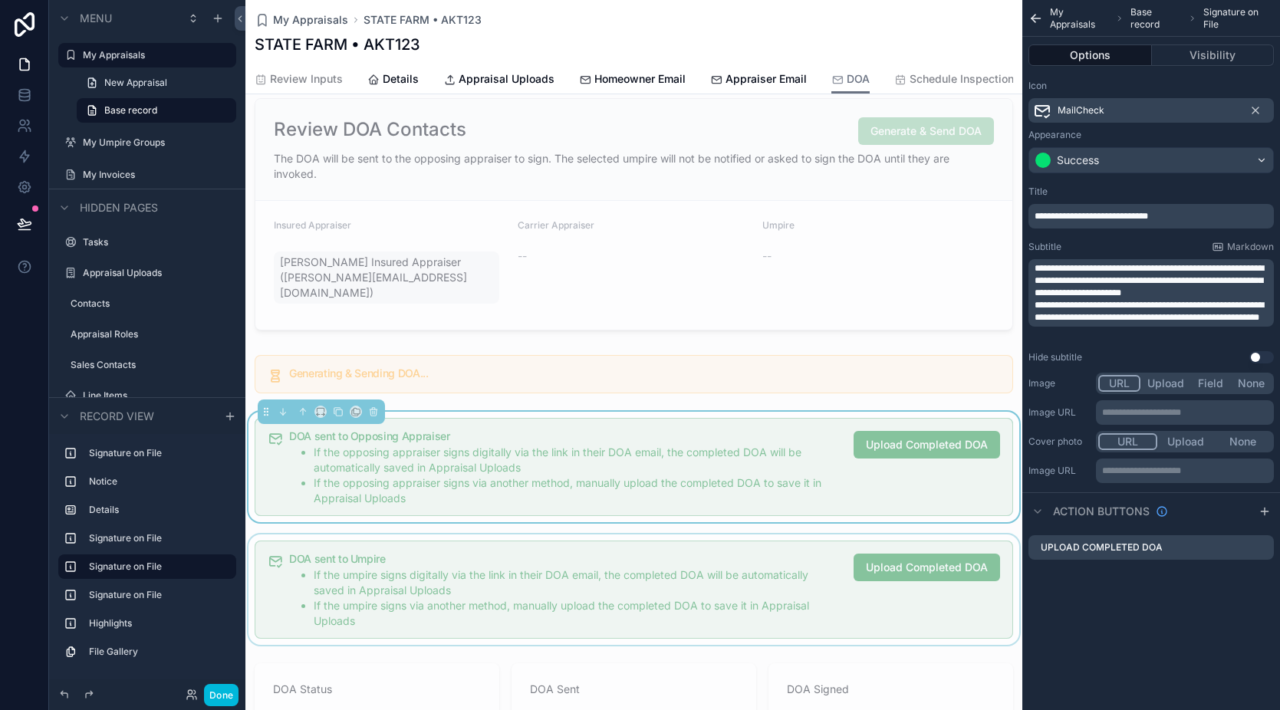
click at [733, 600] on div "scrollable content" at bounding box center [633, 590] width 777 height 110
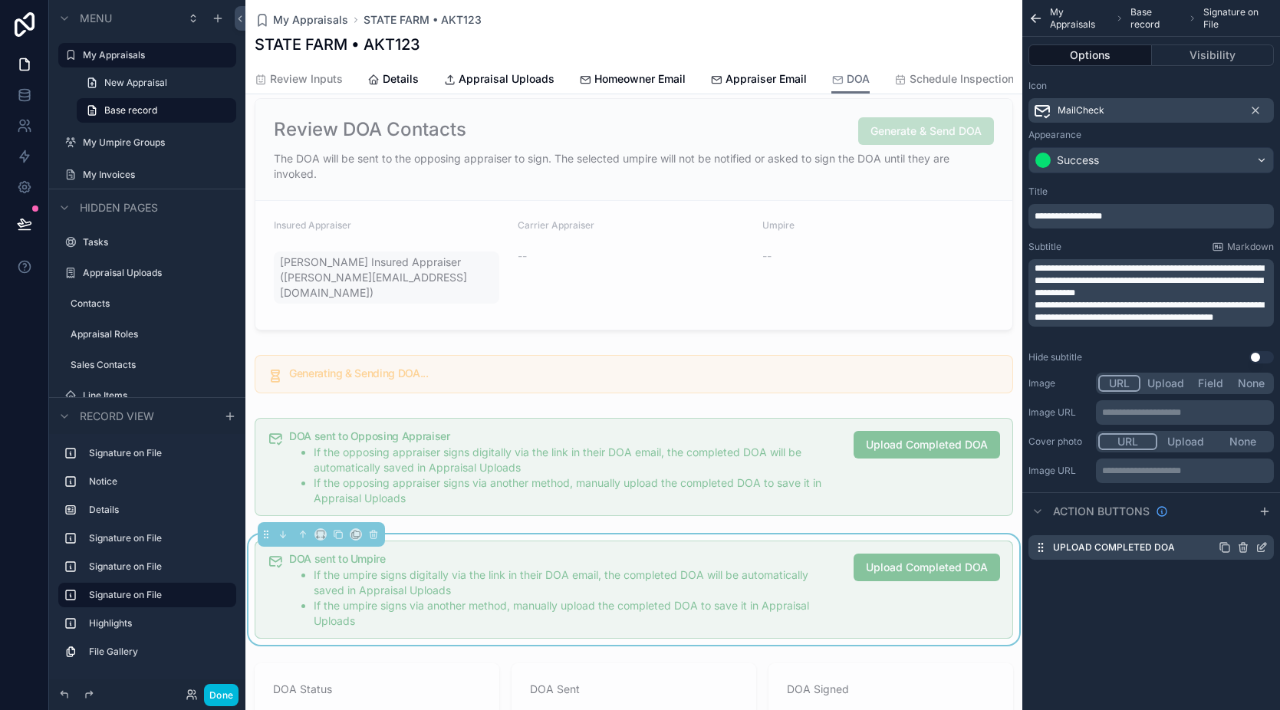
click at [1263, 550] on icon "scrollable content" at bounding box center [1262, 548] width 12 height 12
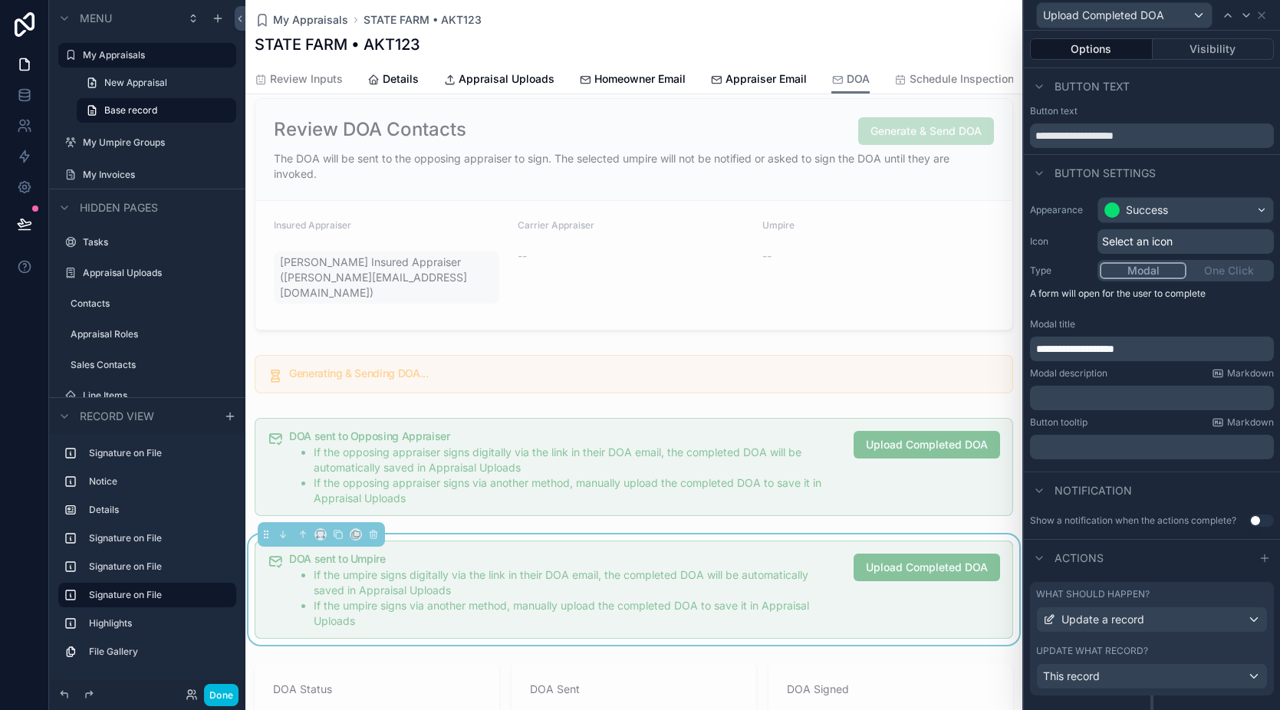
scroll to position [160, 0]
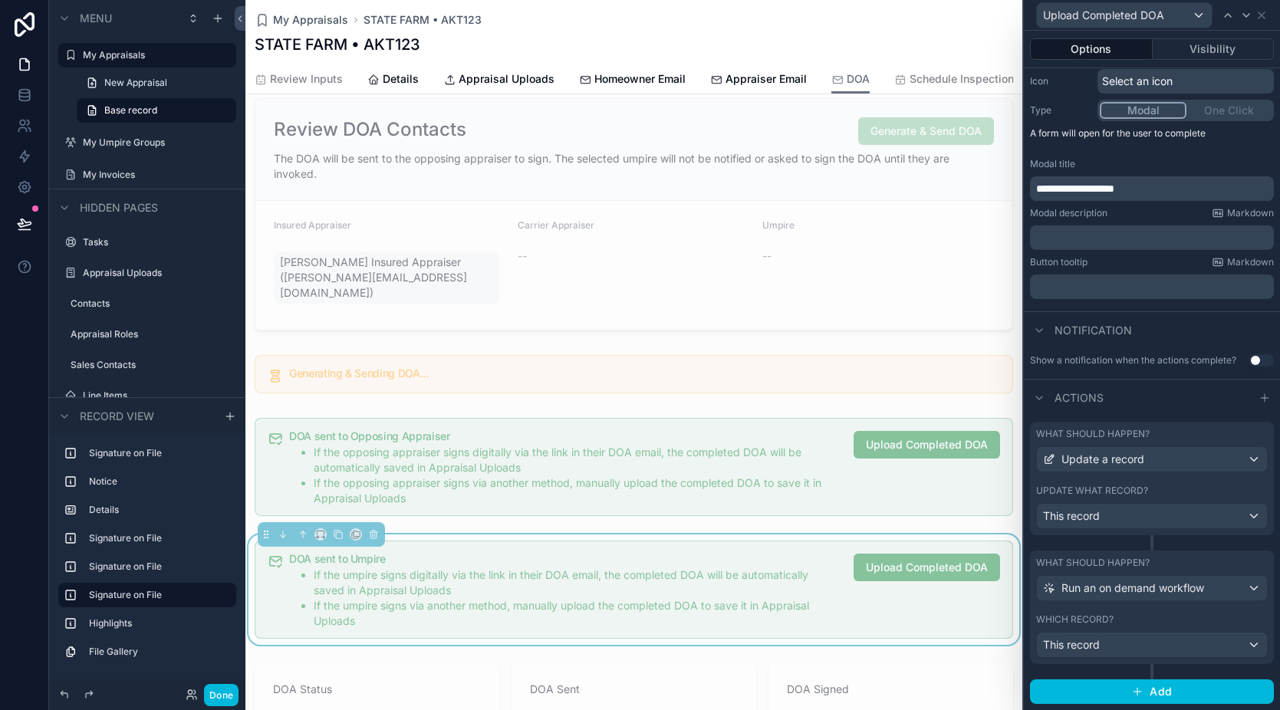
click at [1147, 433] on label "What should happen?" at bounding box center [1093, 434] width 114 height 12
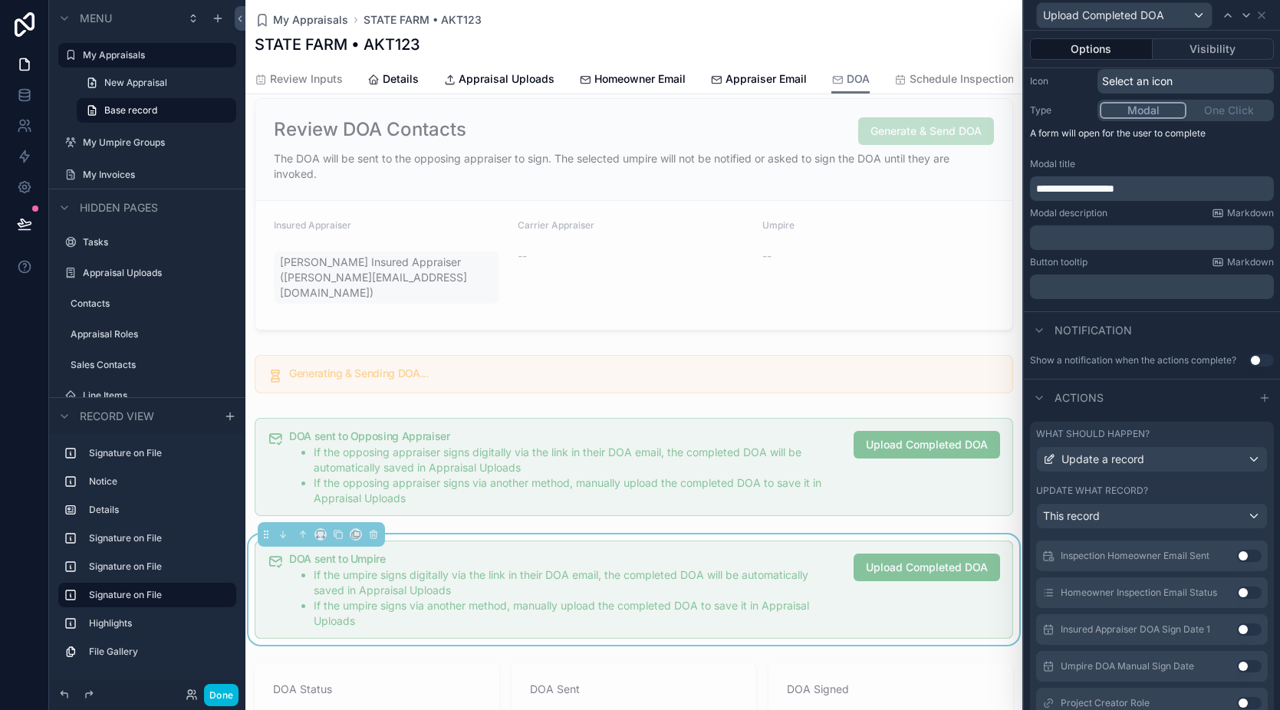
scroll to position [2181, 0]
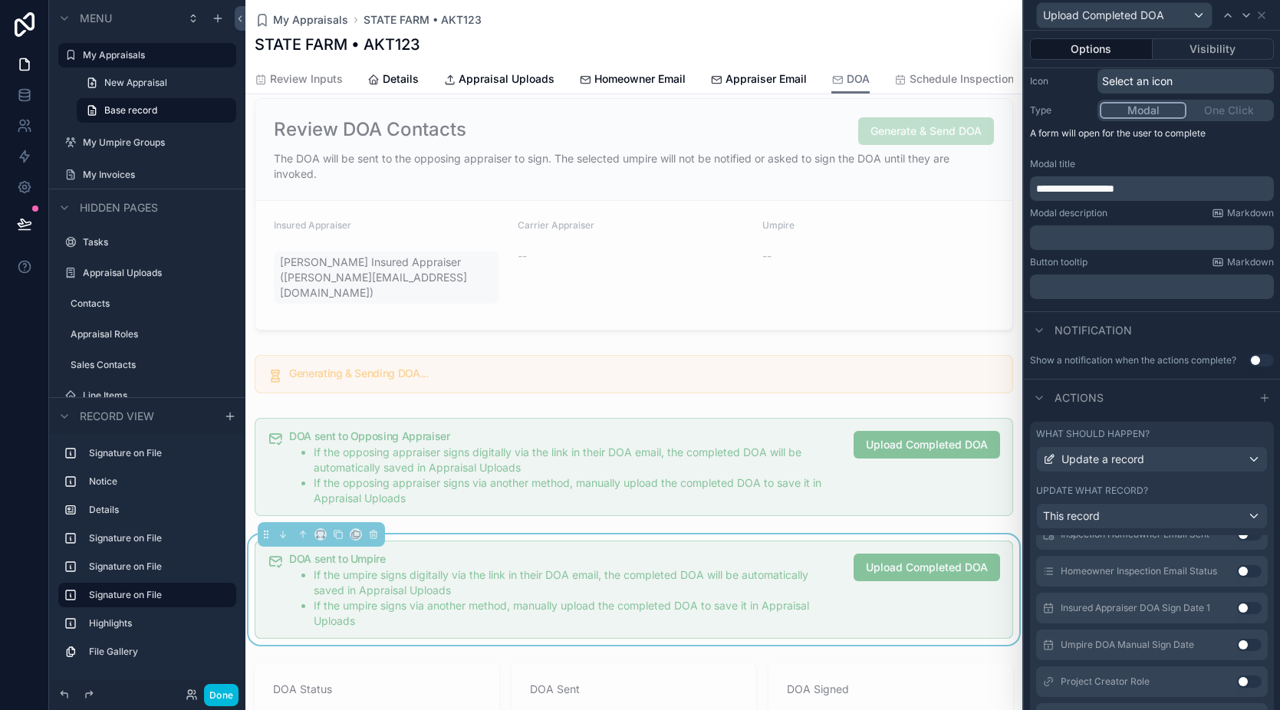
click at [1237, 644] on button "Use setting" at bounding box center [1249, 645] width 25 height 12
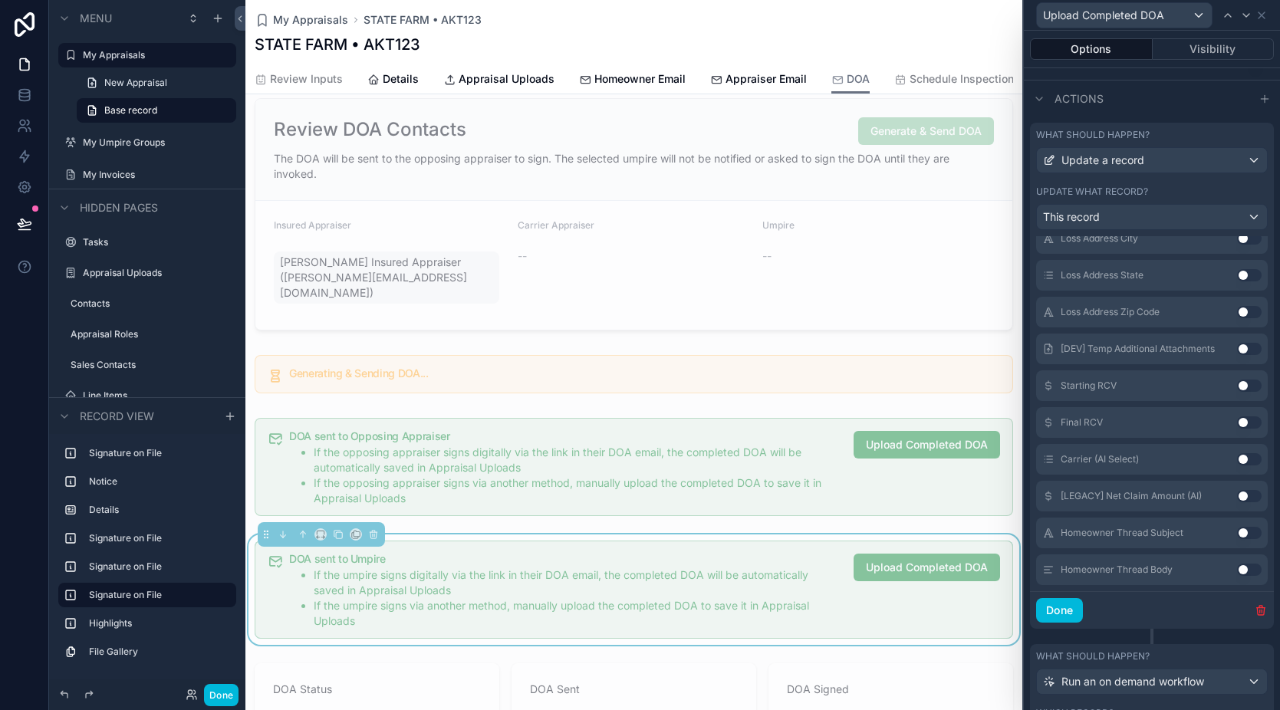
scroll to position [480, 0]
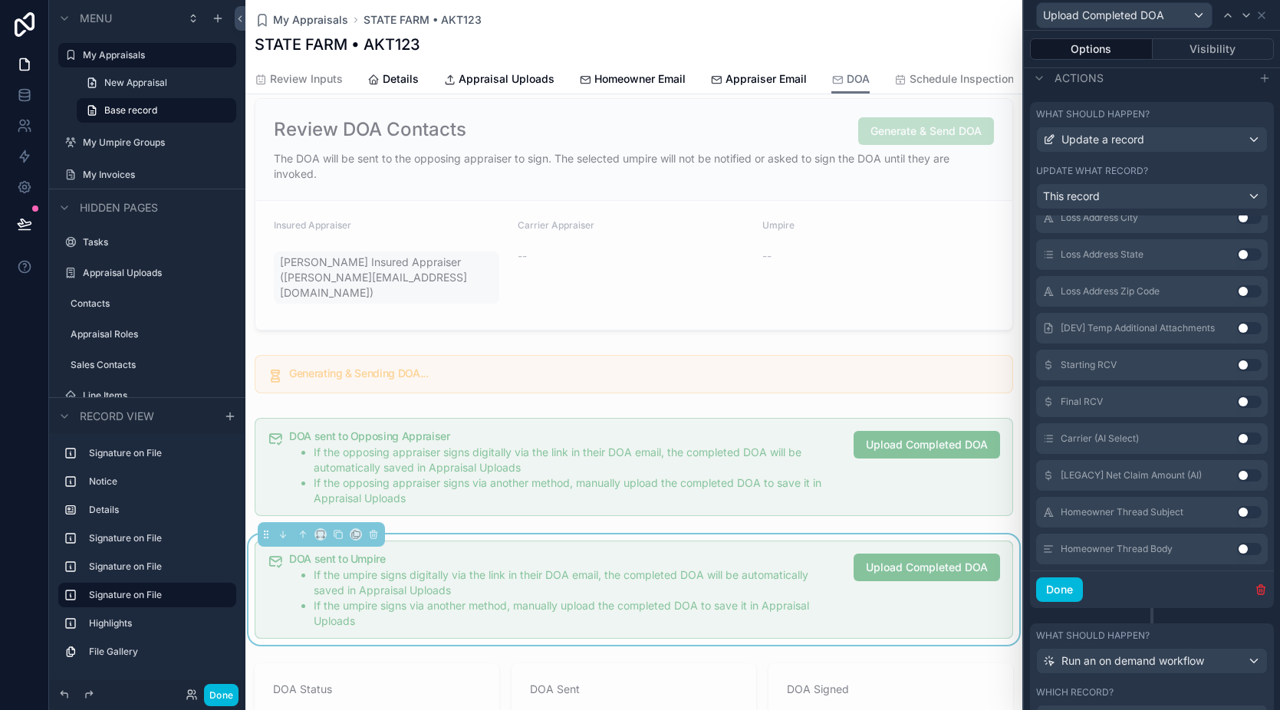
click at [1195, 619] on div "What should happen? Update a record Update what record? This record DOA Manual …" at bounding box center [1152, 363] width 244 height 522
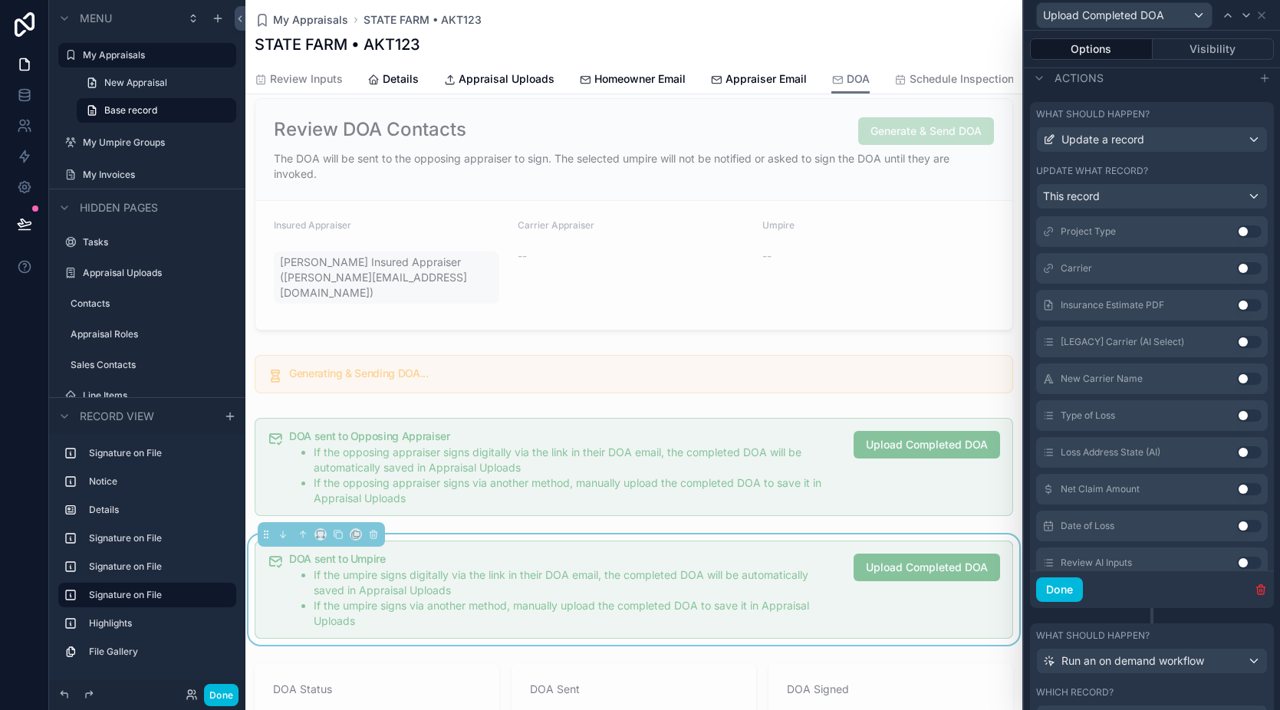
scroll to position [0, 0]
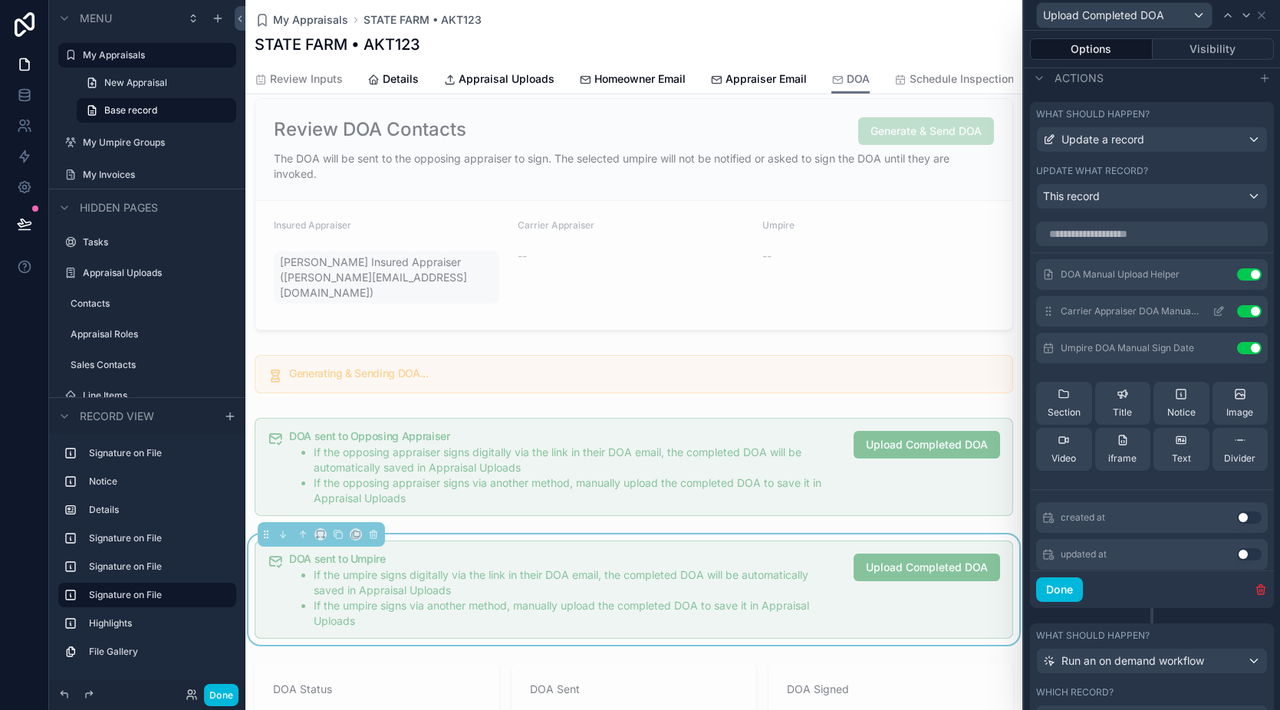
click at [1237, 309] on button "Use setting" at bounding box center [1249, 311] width 25 height 12
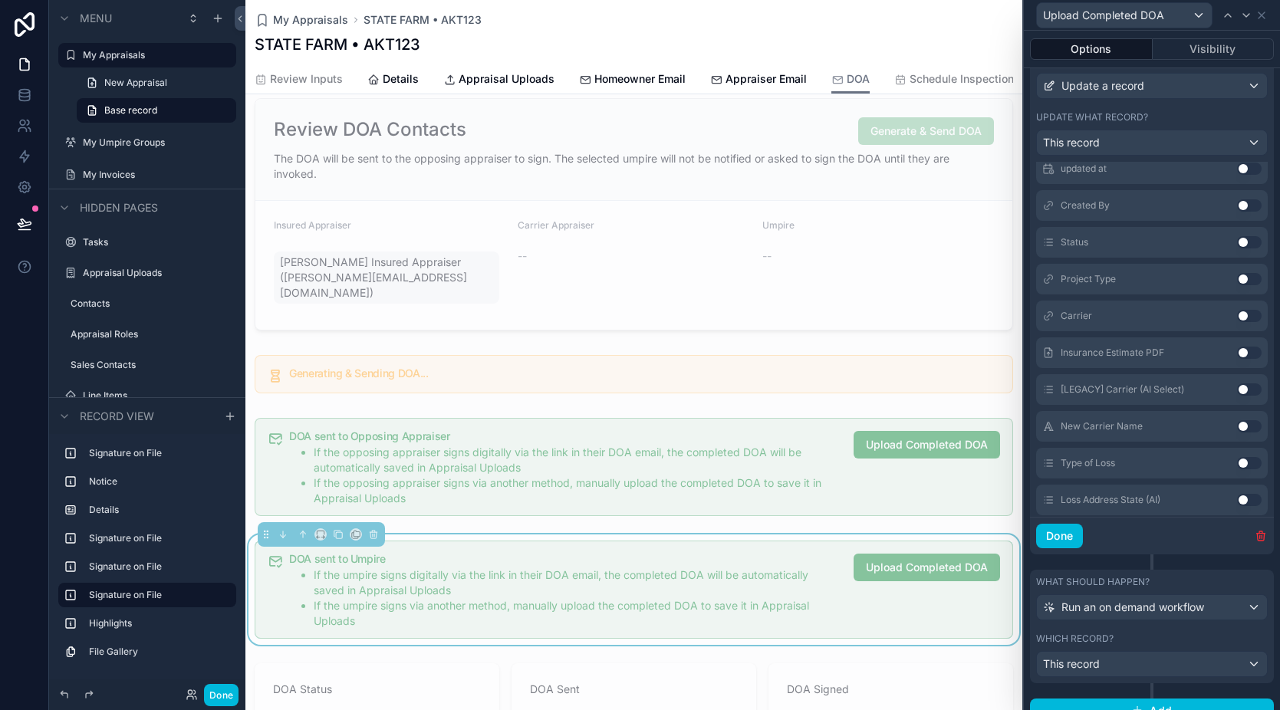
scroll to position [552, 0]
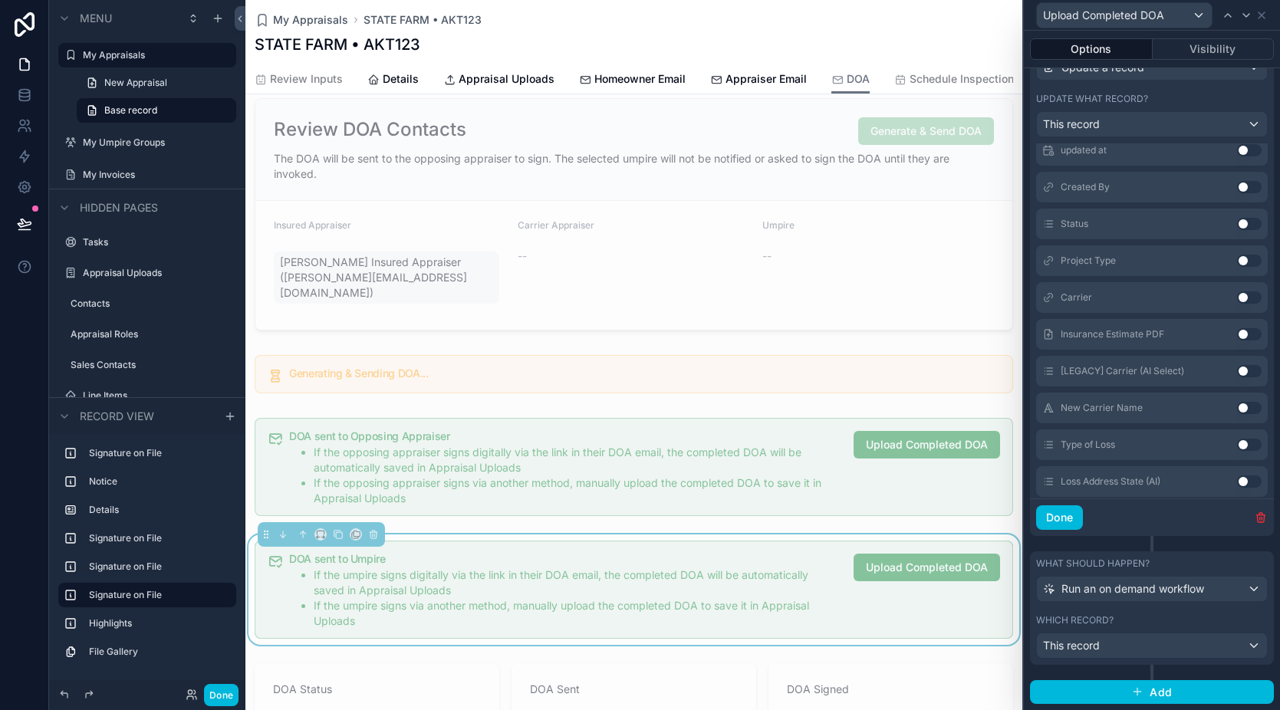
click at [1164, 616] on div "Which record?" at bounding box center [1152, 620] width 232 height 12
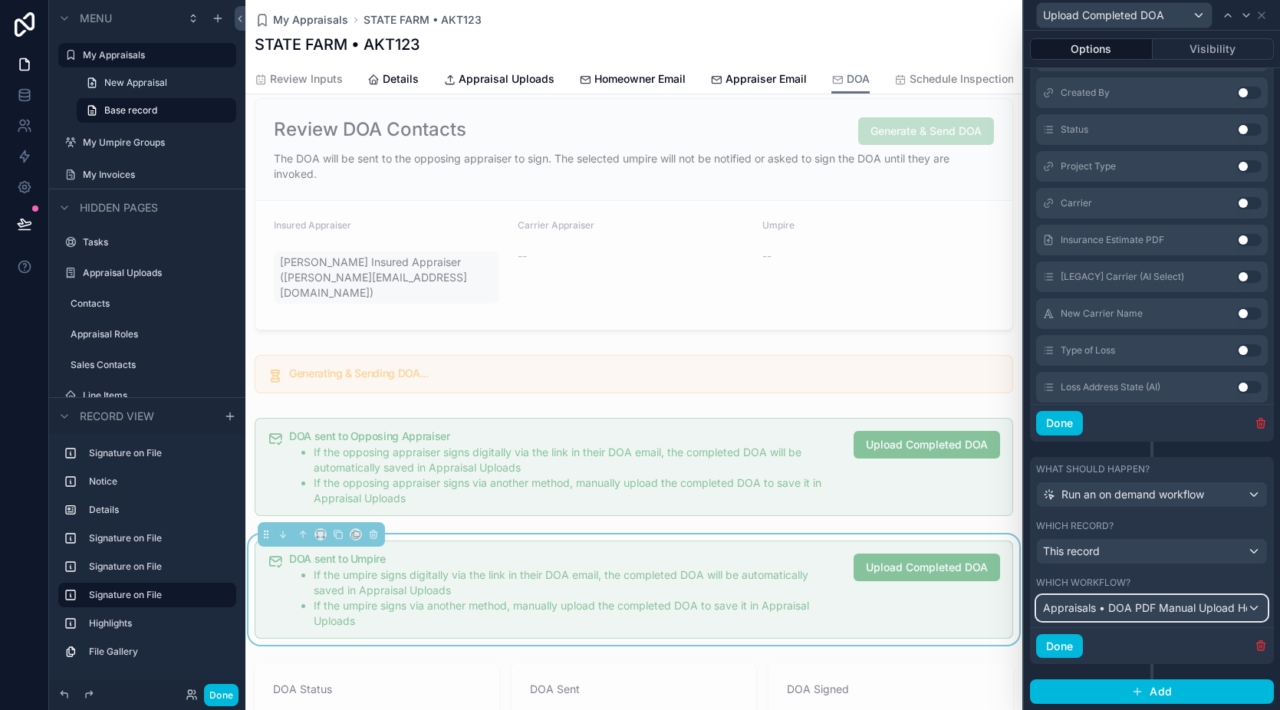
click at [1168, 606] on span "Appraisals • DOA PDF Manual Upload Helper" at bounding box center [1145, 608] width 204 height 15
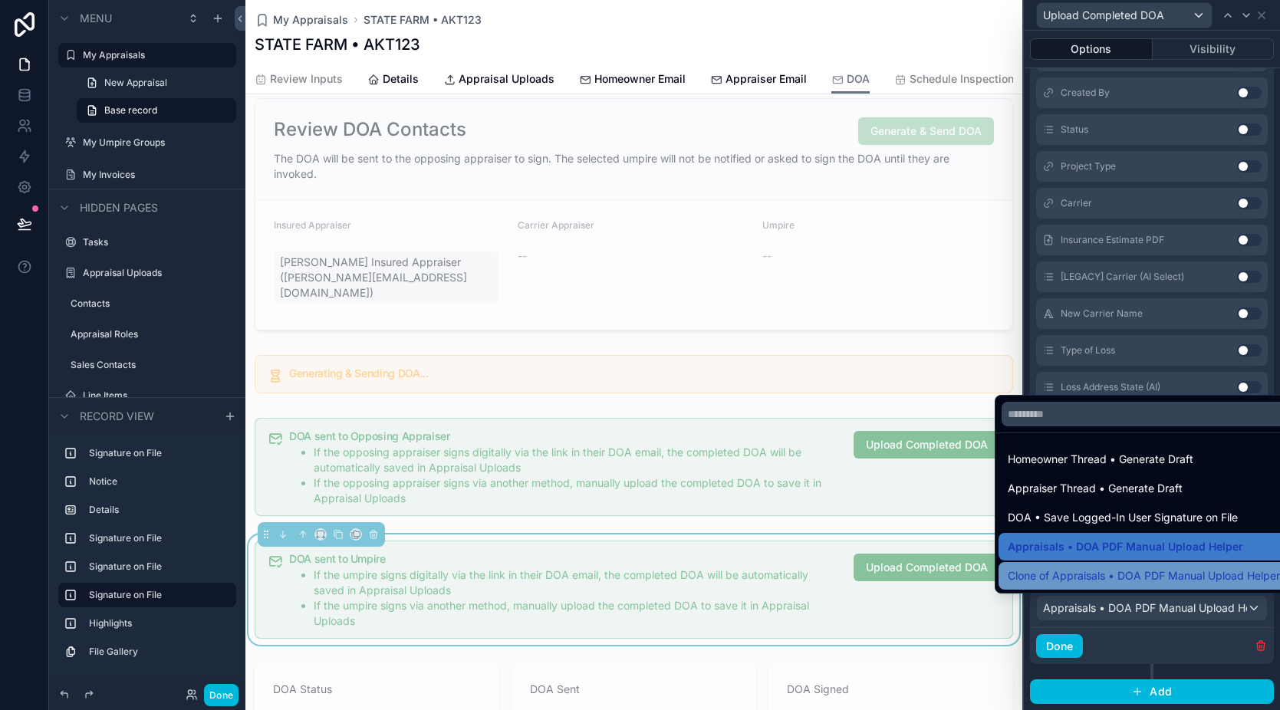
click at [1152, 576] on span "Clone of Appraisals • DOA PDF Manual Upload Helper" at bounding box center [1144, 576] width 272 height 18
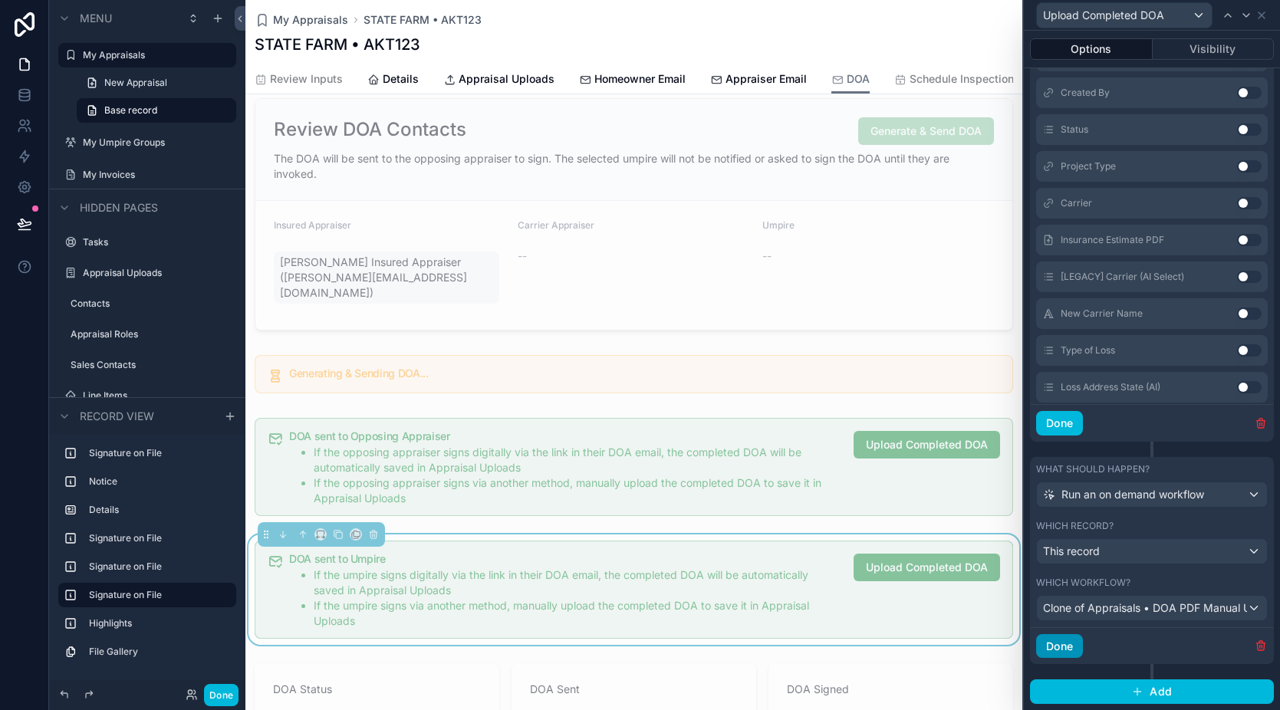
click at [1075, 643] on button "Done" at bounding box center [1059, 646] width 47 height 25
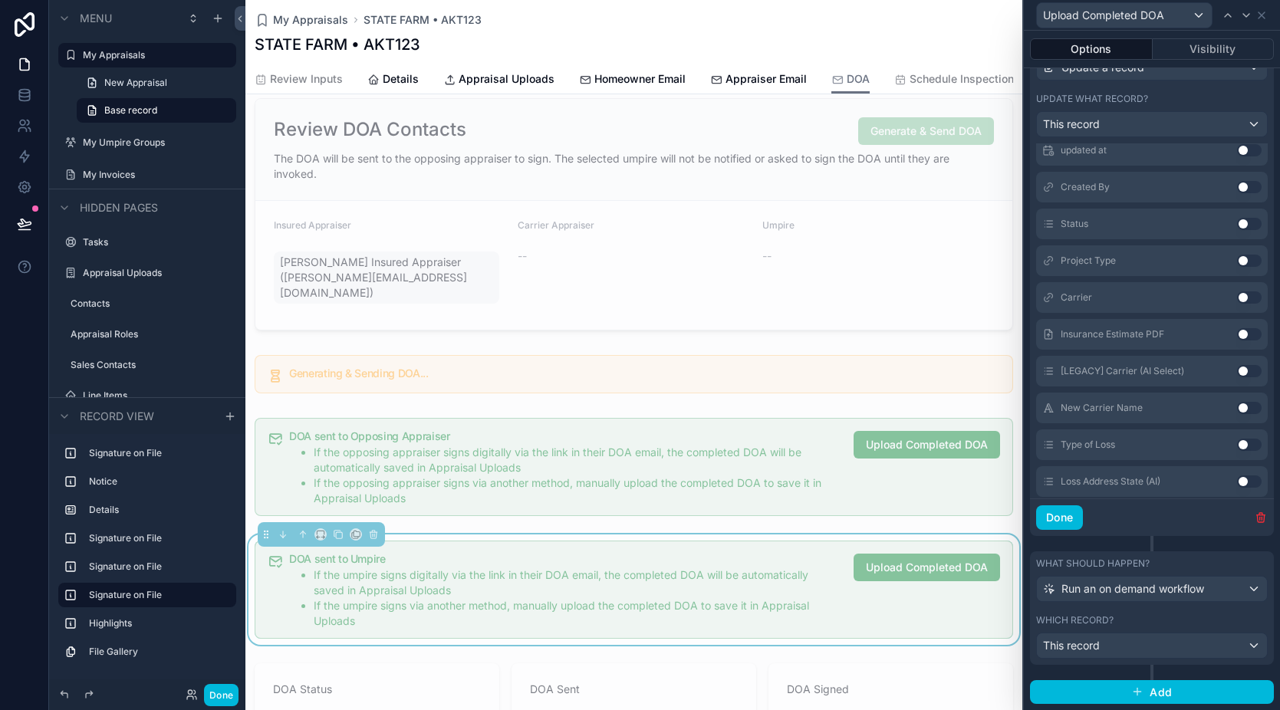
scroll to position [552, 0]
click at [1065, 523] on button "Done" at bounding box center [1059, 517] width 47 height 25
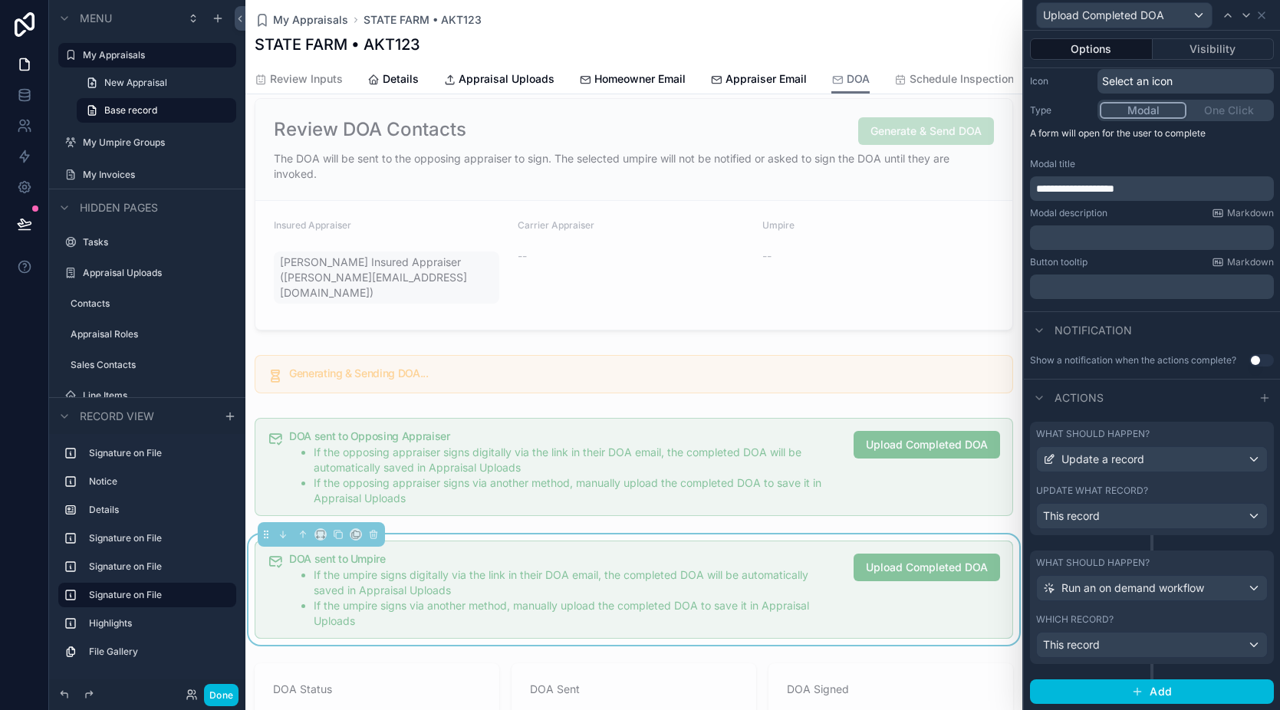
scroll to position [606, 0]
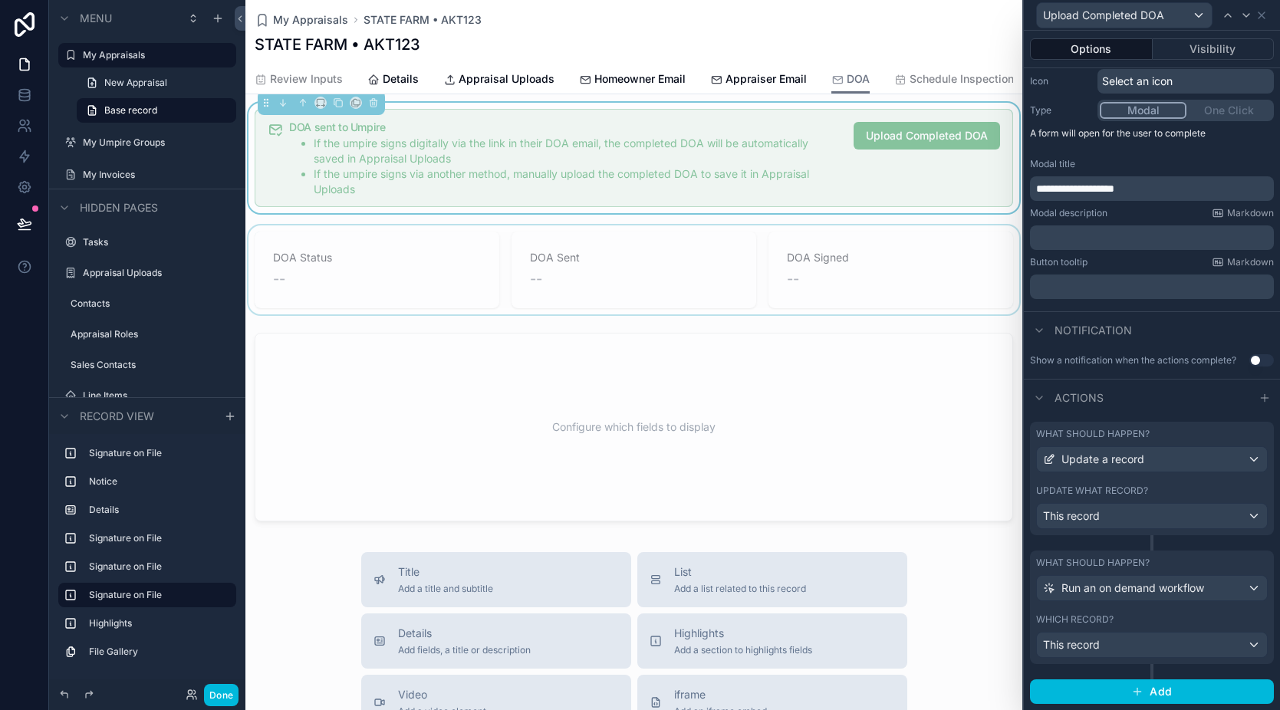
click at [619, 285] on div "scrollable content" at bounding box center [633, 270] width 777 height 89
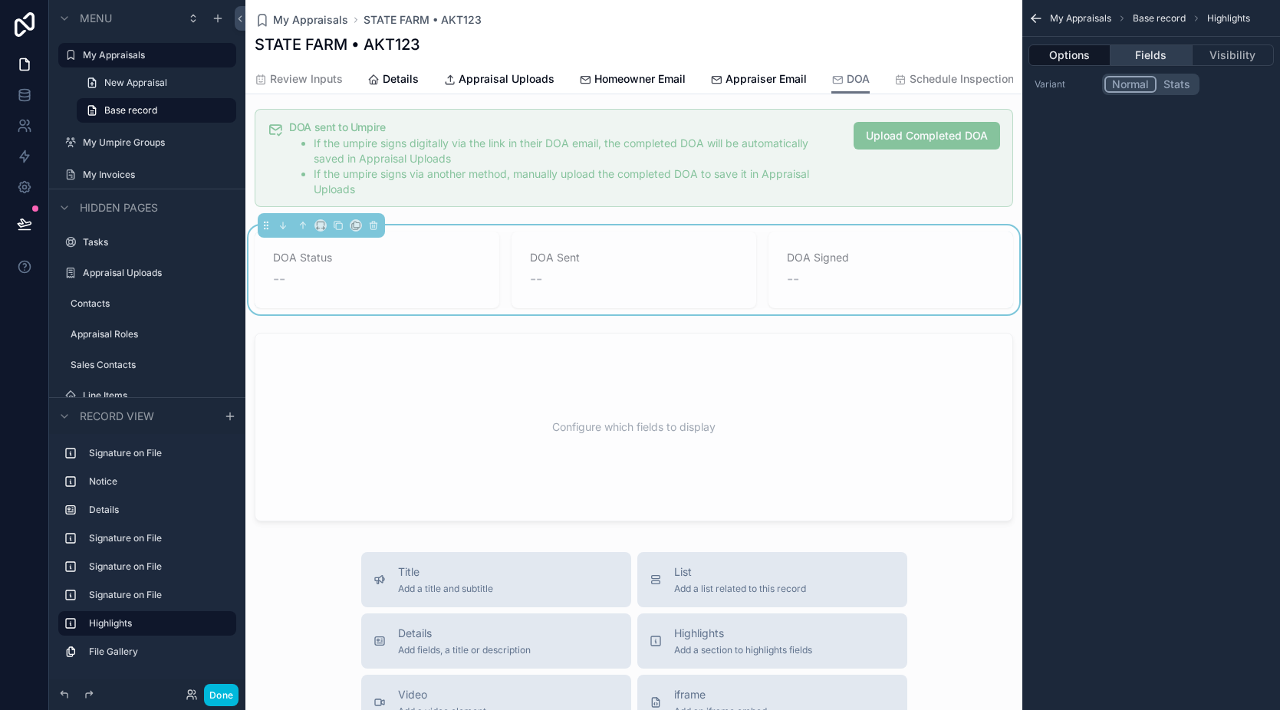
click at [1149, 57] on button "Fields" at bounding box center [1151, 54] width 81 height 21
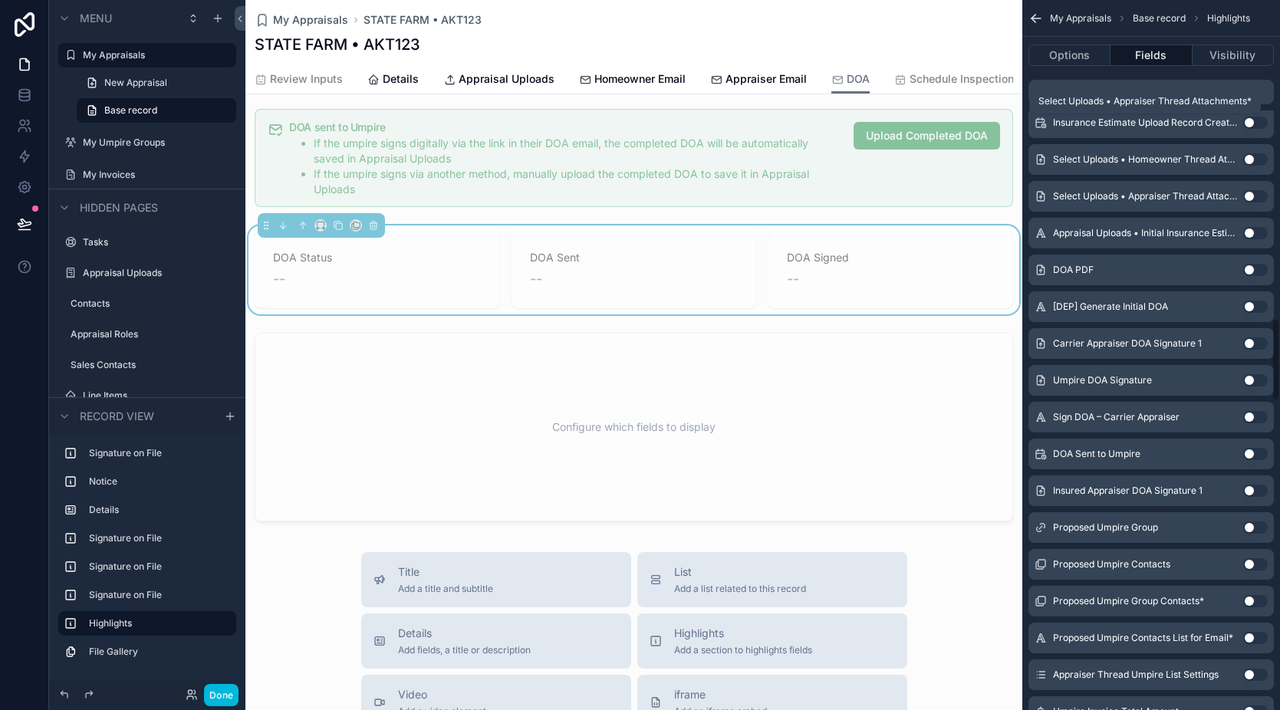
scroll to position [2725, 0]
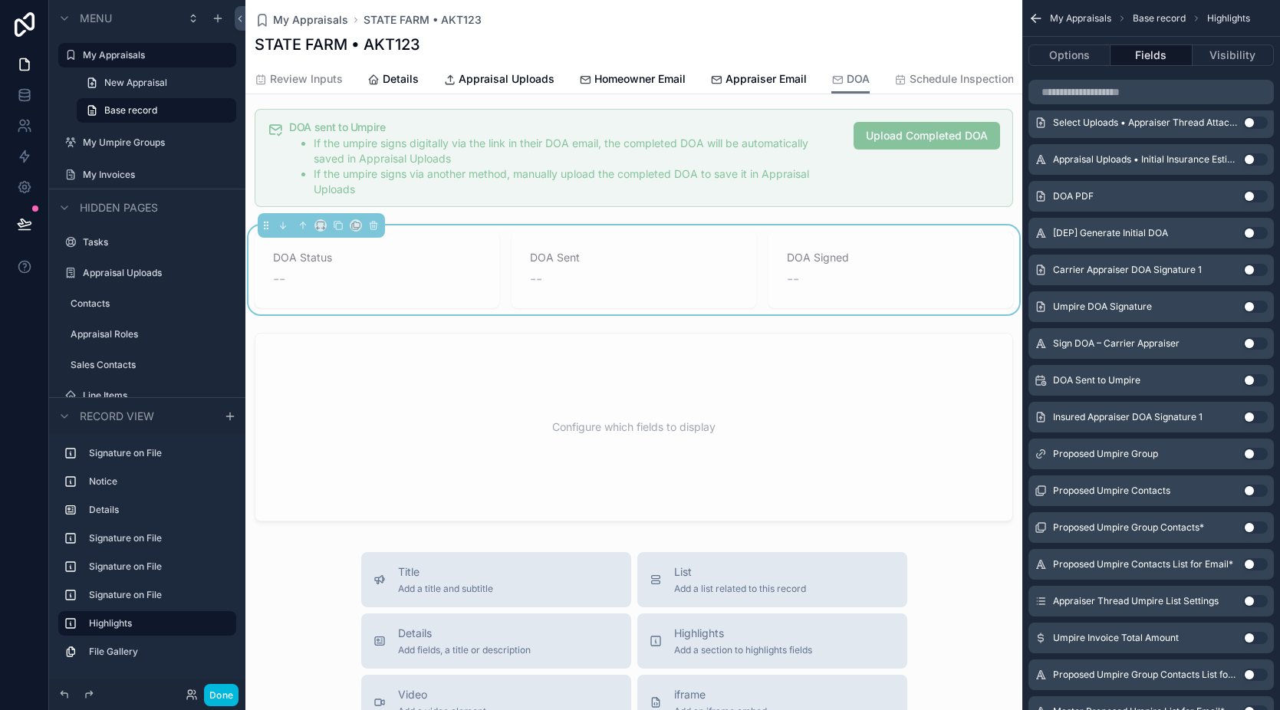
click at [1254, 382] on button "Use setting" at bounding box center [1255, 380] width 25 height 12
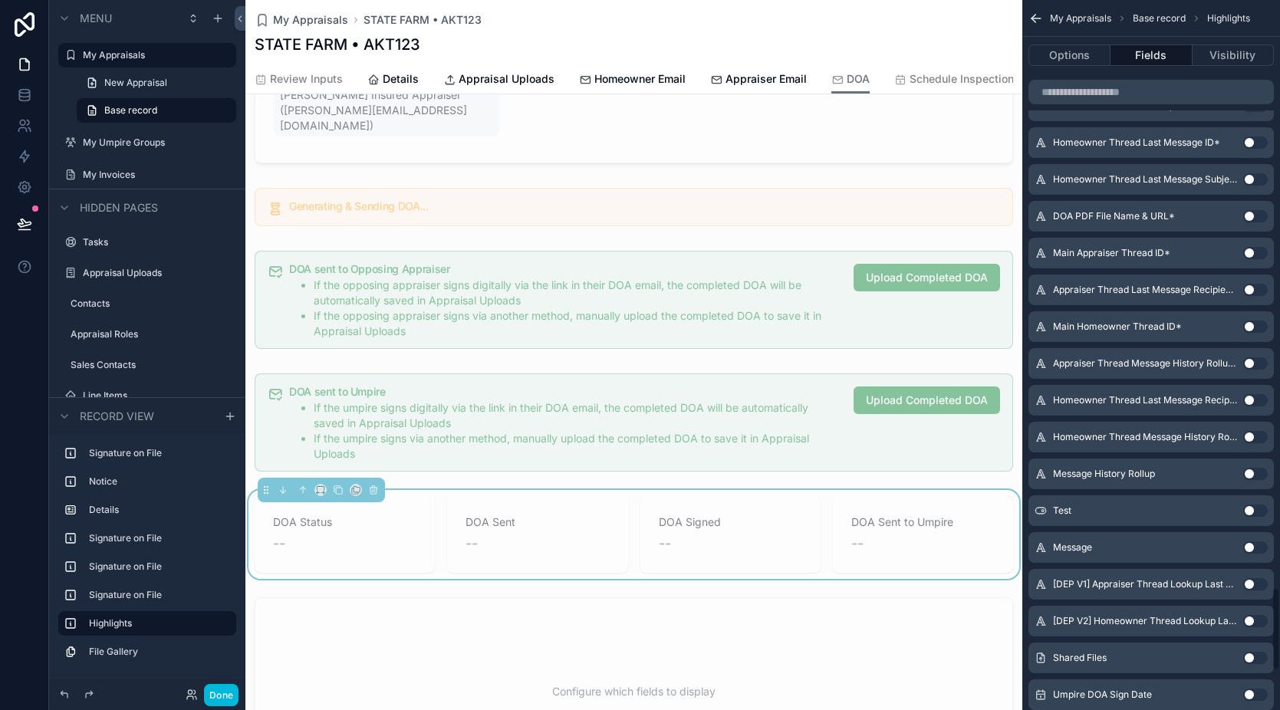
scroll to position [5362, 0]
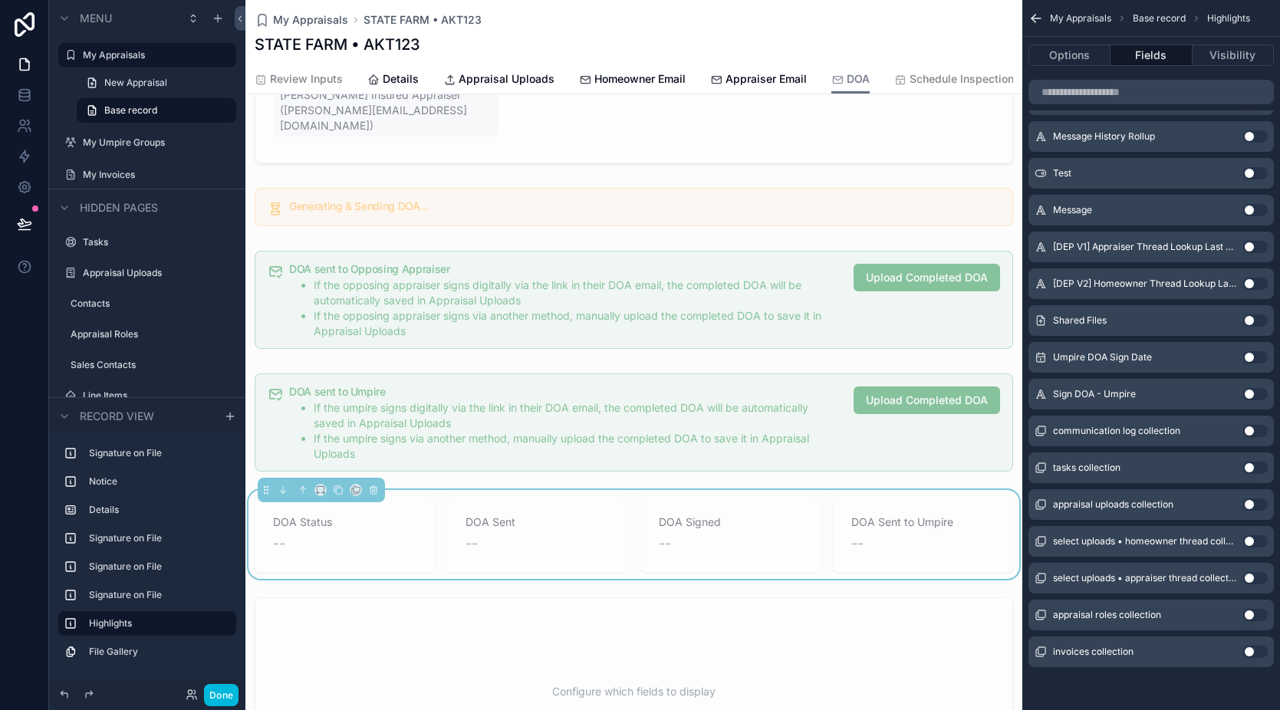
click at [1252, 358] on button "Use setting" at bounding box center [1255, 357] width 25 height 12
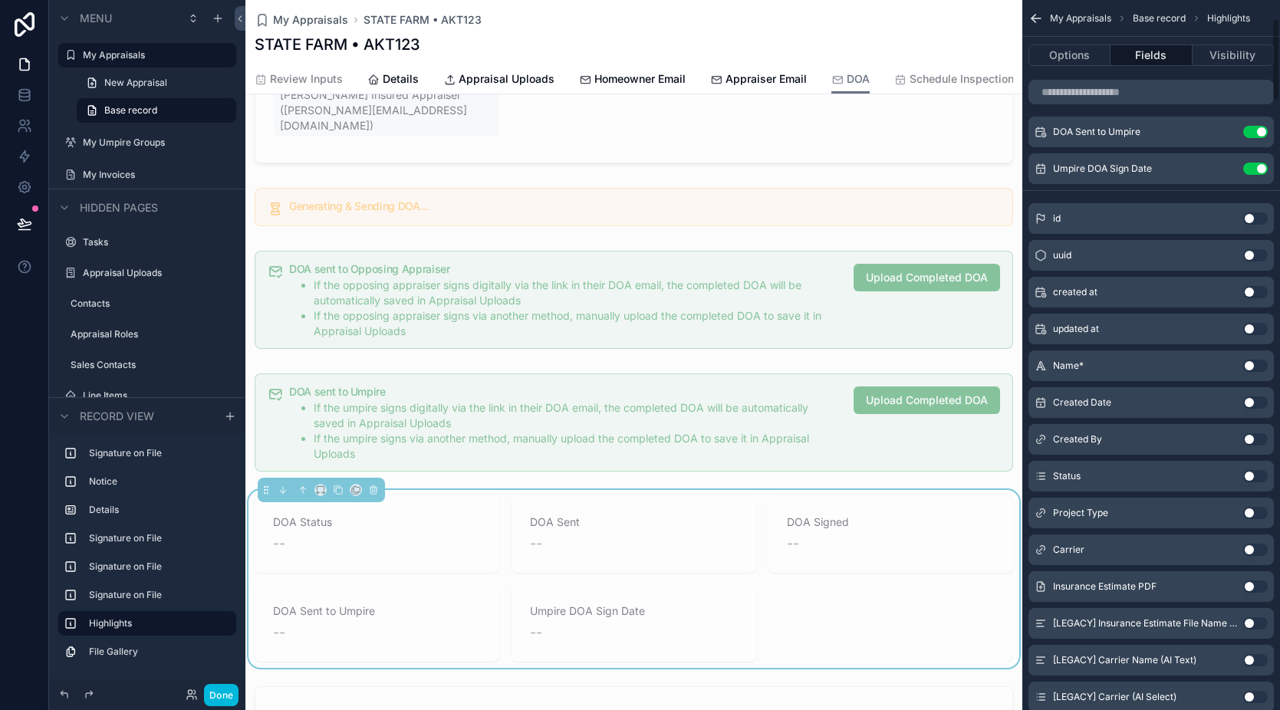
scroll to position [0, 0]
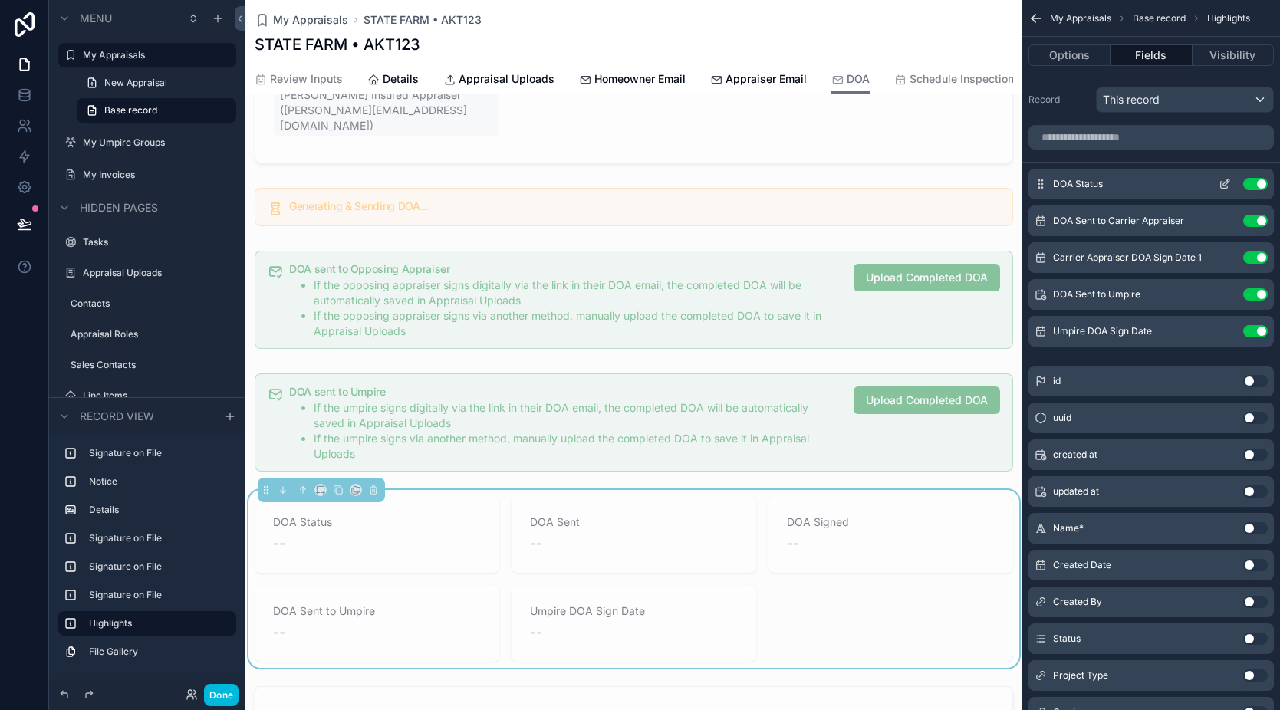
click at [1225, 183] on icon "scrollable content" at bounding box center [1225, 184] width 12 height 12
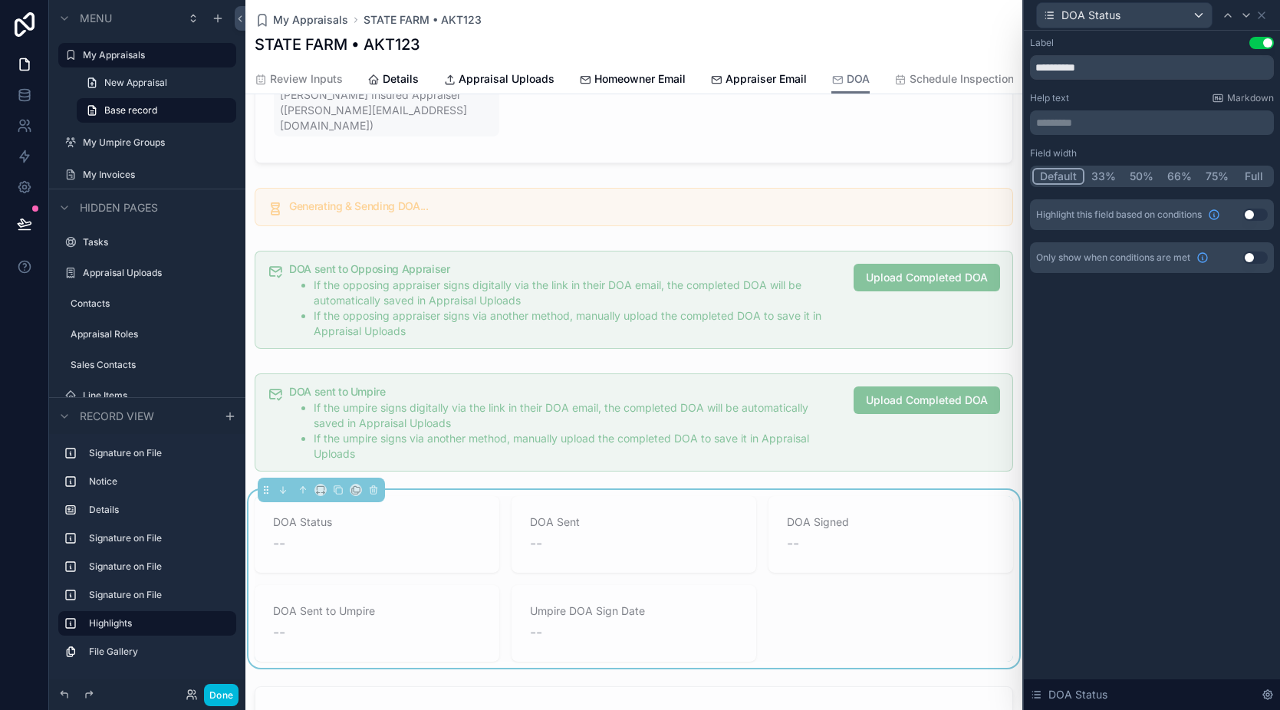
click at [1253, 179] on button "Full" at bounding box center [1254, 176] width 36 height 17
click at [1266, 18] on icon at bounding box center [1262, 15] width 12 height 12
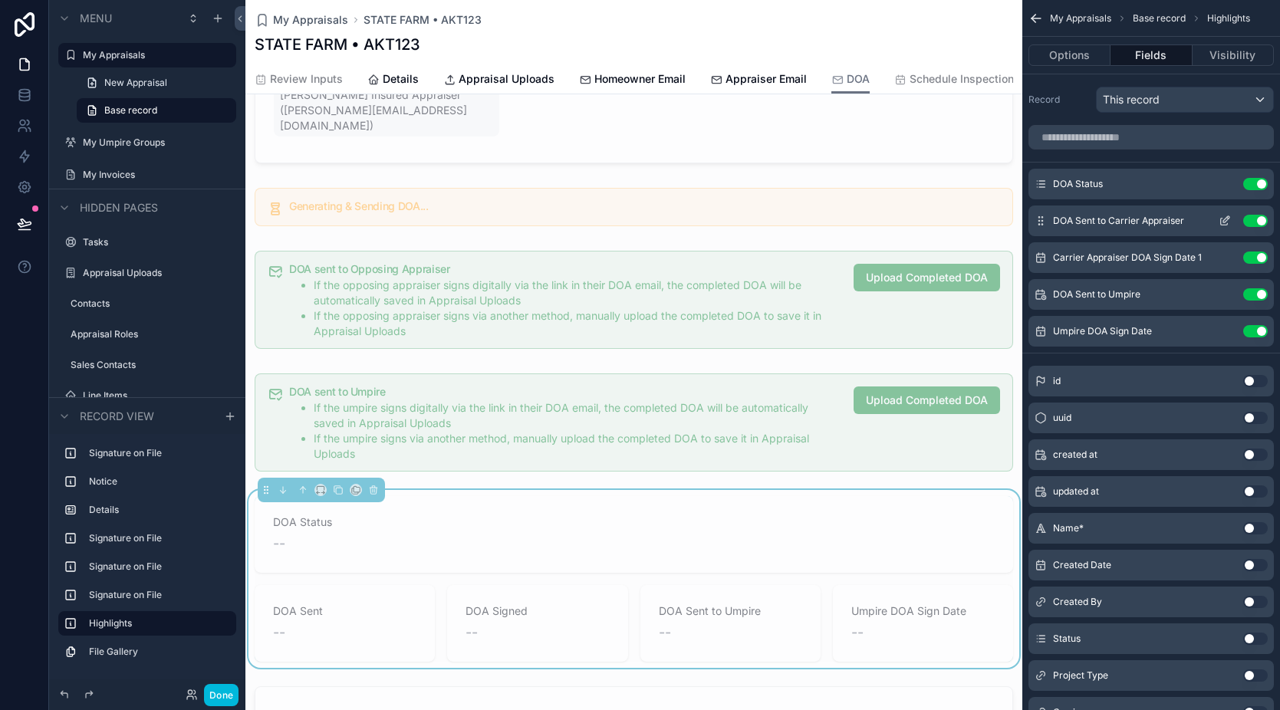
click at [1222, 221] on icon "scrollable content" at bounding box center [1225, 221] width 12 height 12
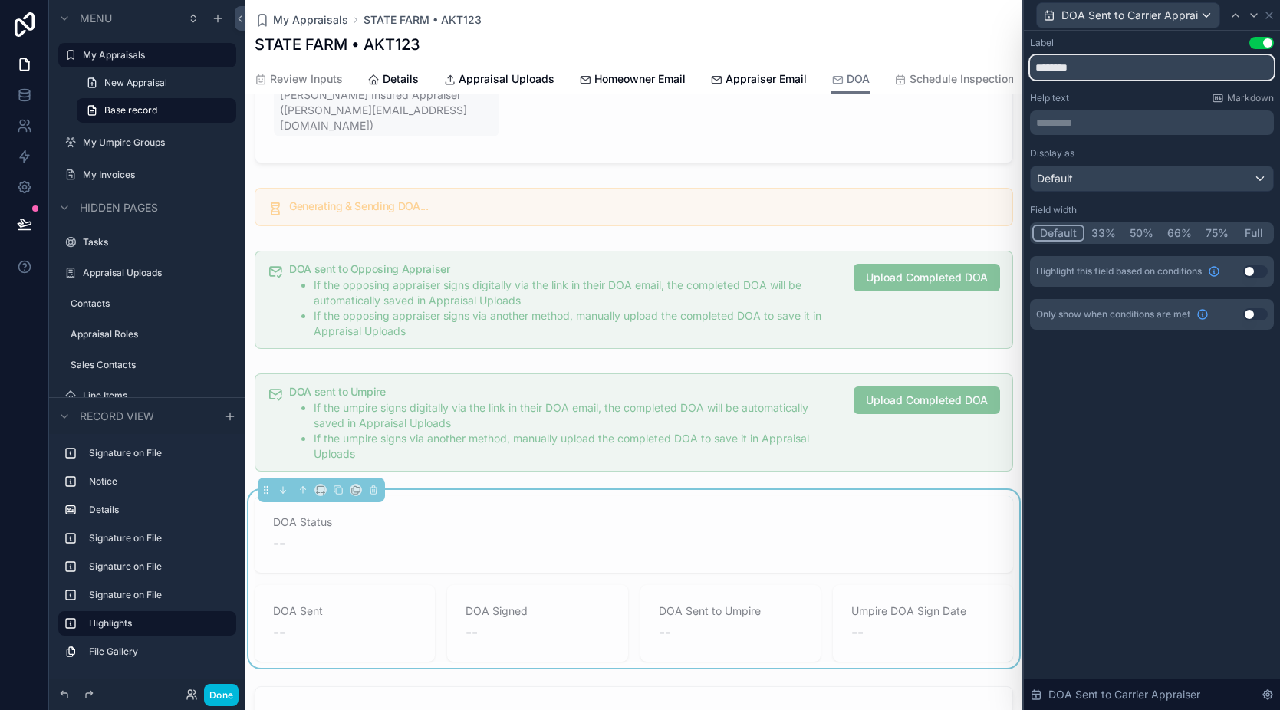
click at [1100, 73] on input "********" at bounding box center [1152, 67] width 244 height 25
click at [1119, 69] on input "**********" at bounding box center [1152, 67] width 244 height 25
click at [1174, 347] on div "**********" at bounding box center [1152, 199] width 256 height 336
drag, startPoint x: 1200, startPoint y: 65, endPoint x: 1110, endPoint y: 69, distance: 90.6
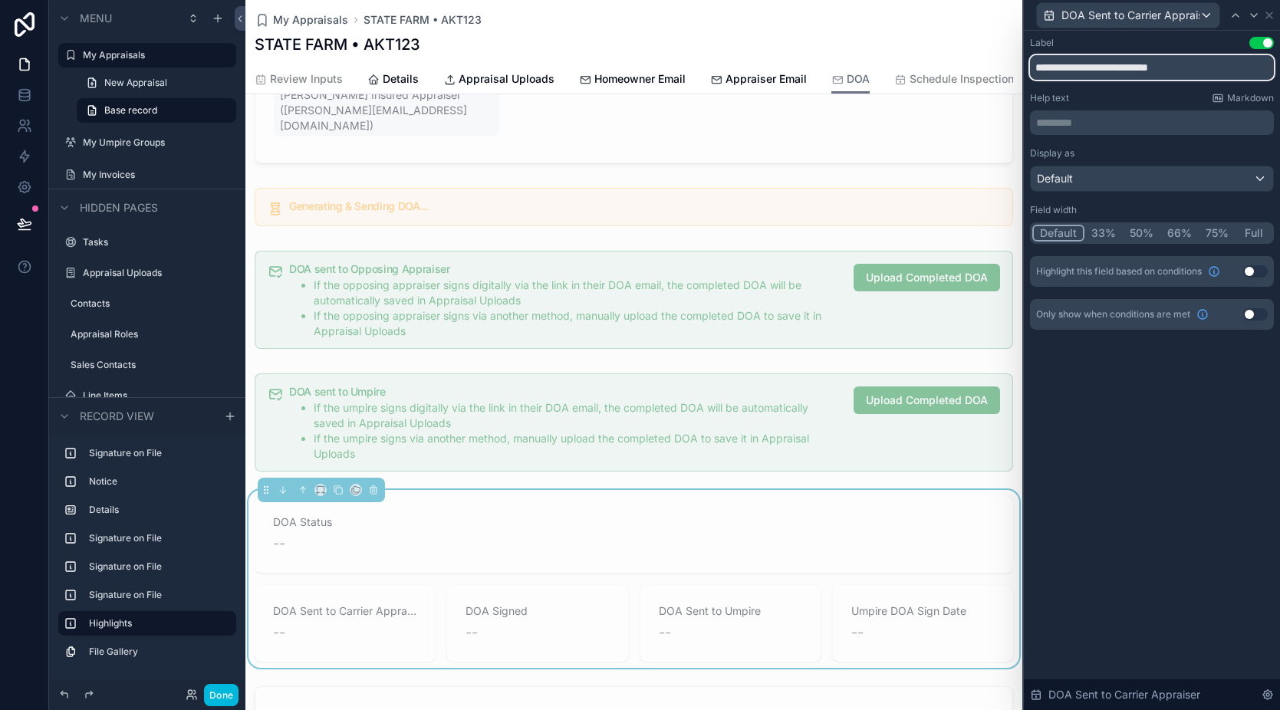
click at [1110, 69] on input "**********" at bounding box center [1152, 67] width 244 height 25
type input "**********"
click at [1147, 231] on button "50%" at bounding box center [1142, 233] width 38 height 17
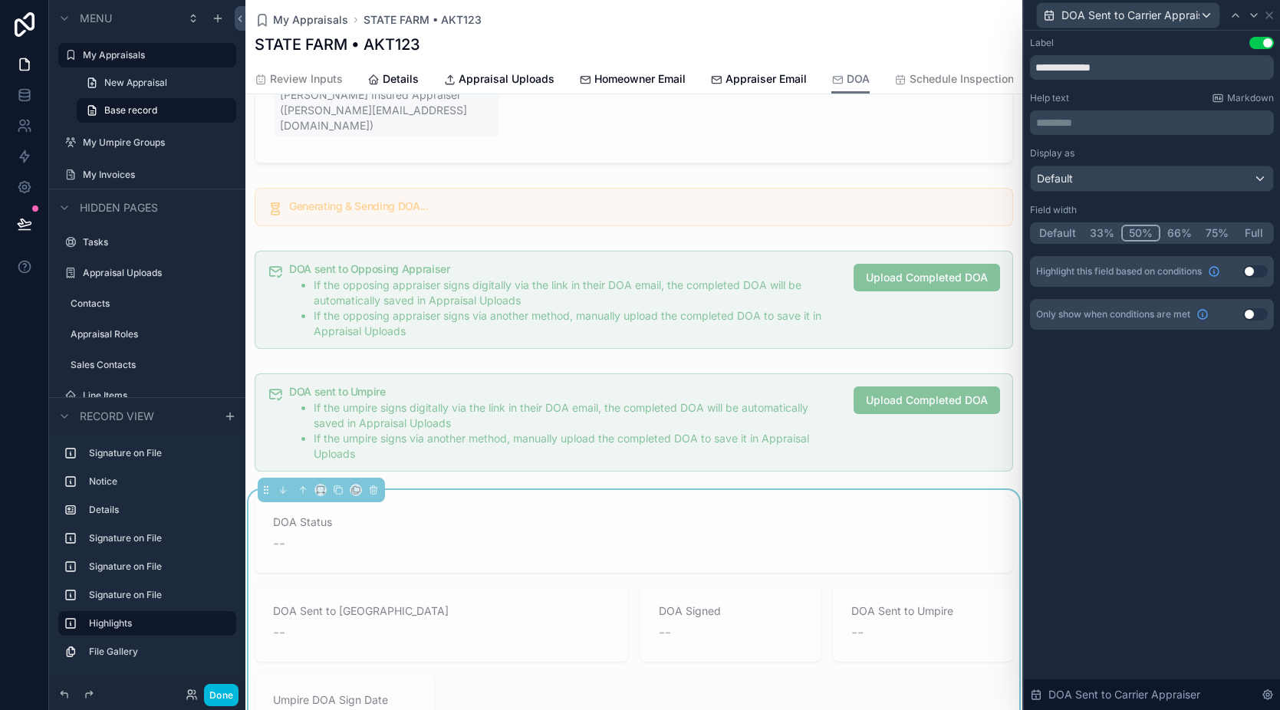
click at [1066, 231] on button "Default" at bounding box center [1057, 233] width 51 height 17
click at [1097, 232] on button "33%" at bounding box center [1104, 233] width 38 height 17
click at [1267, 14] on icon at bounding box center [1269, 15] width 12 height 12
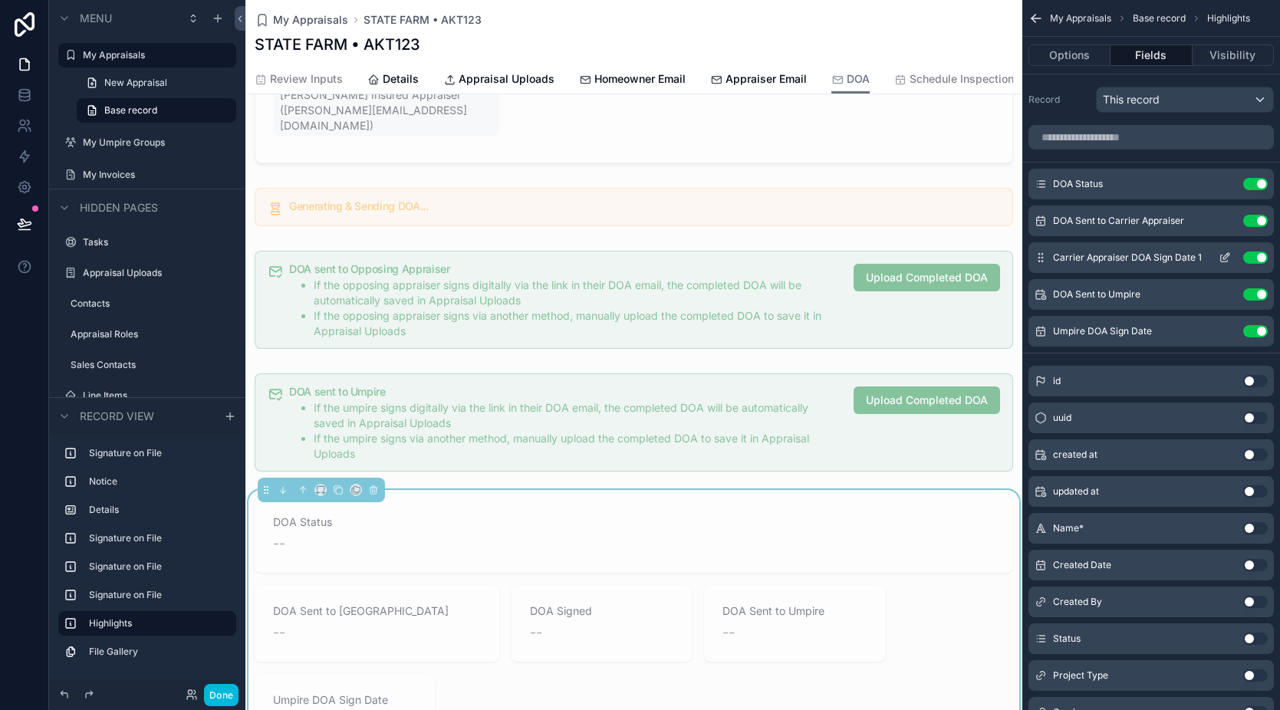
click at [1221, 255] on icon "scrollable content" at bounding box center [1224, 258] width 7 height 7
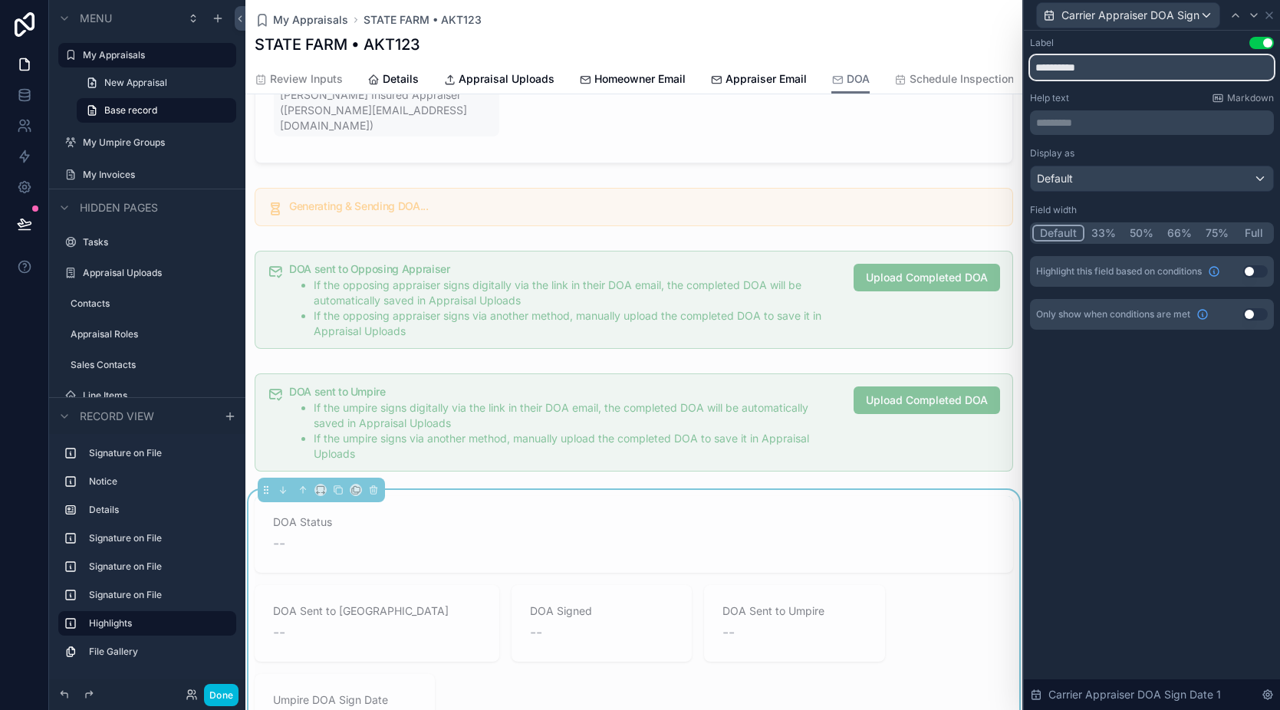
click at [1117, 66] on input "**********" at bounding box center [1152, 67] width 244 height 25
type input "**********"
click at [1109, 227] on button "33%" at bounding box center [1104, 233] width 38 height 17
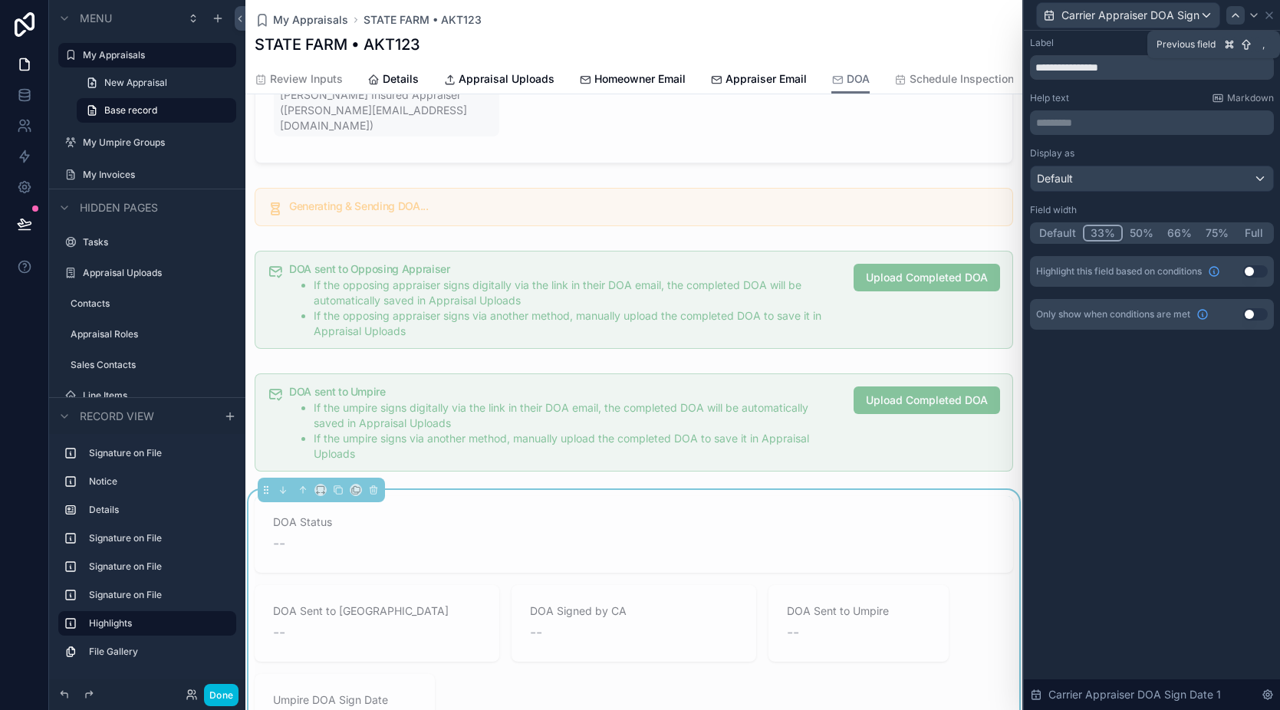
click at [1228, 18] on div at bounding box center [1235, 15] width 18 height 18
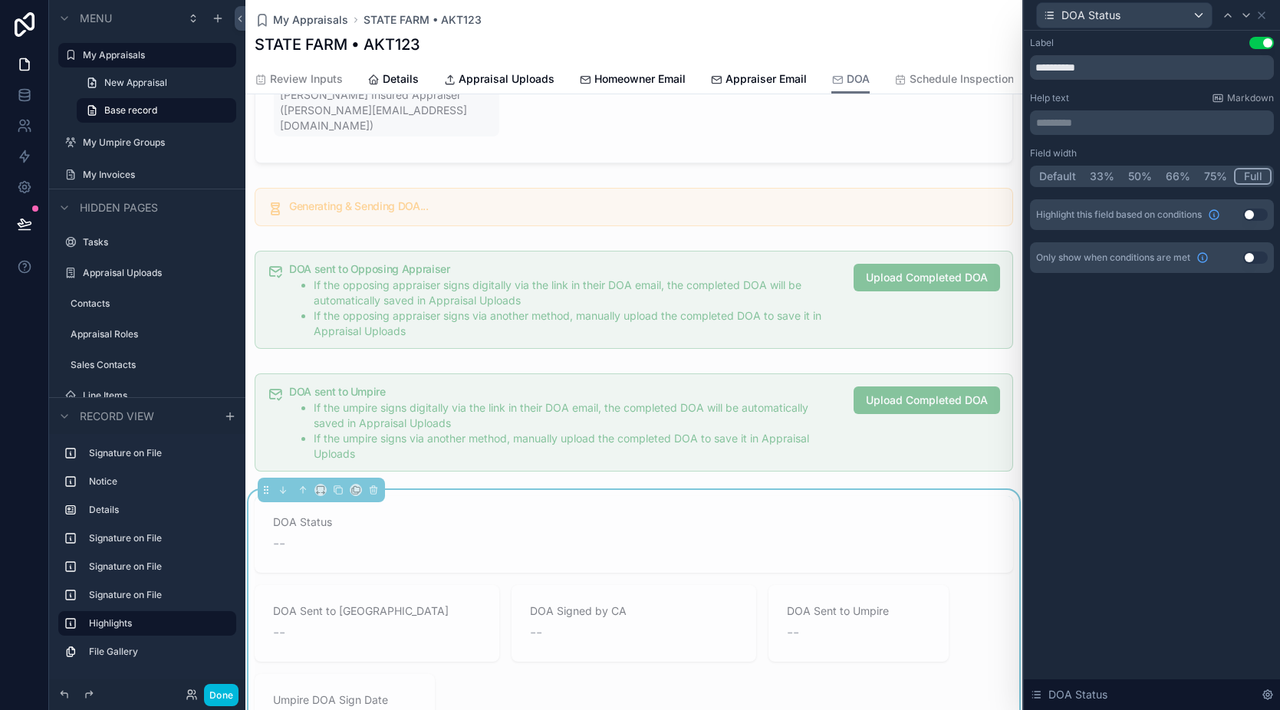
click at [1094, 181] on button "33%" at bounding box center [1102, 176] width 38 height 17
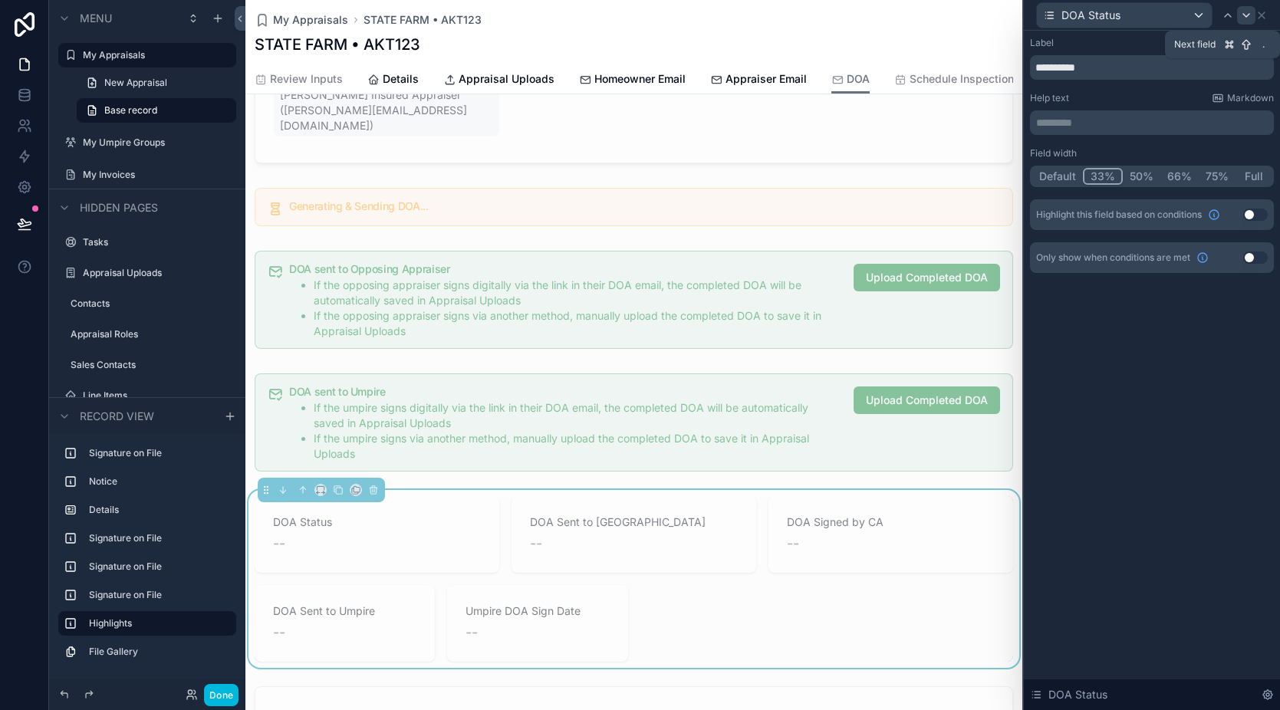
click at [1241, 15] on icon at bounding box center [1246, 15] width 12 height 12
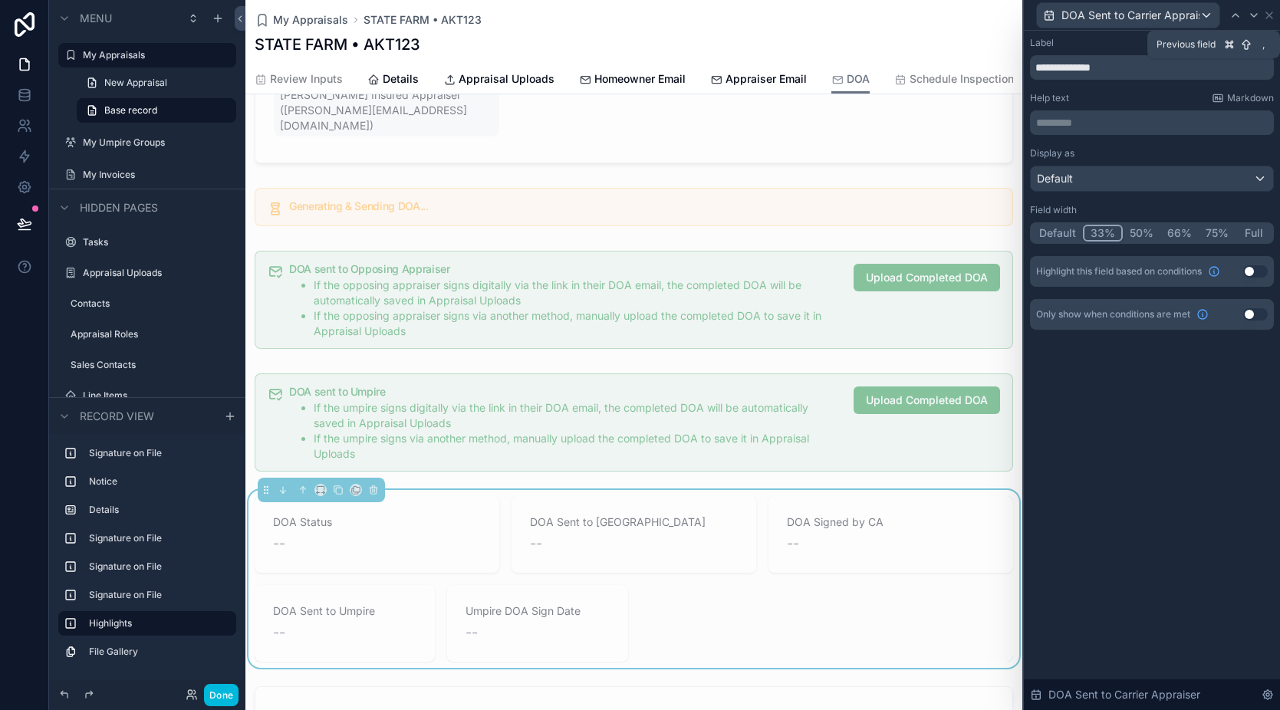
click at [1241, 15] on icon at bounding box center [1236, 15] width 12 height 12
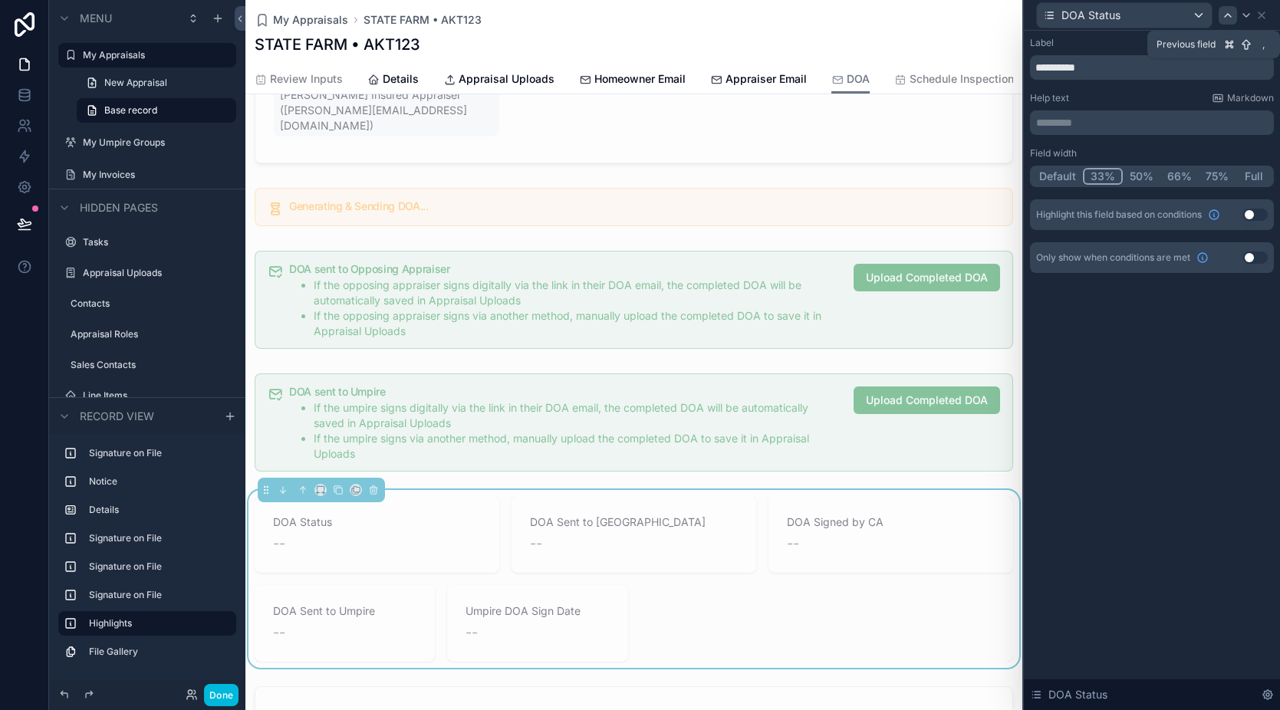
click at [1232, 21] on icon at bounding box center [1228, 15] width 12 height 12
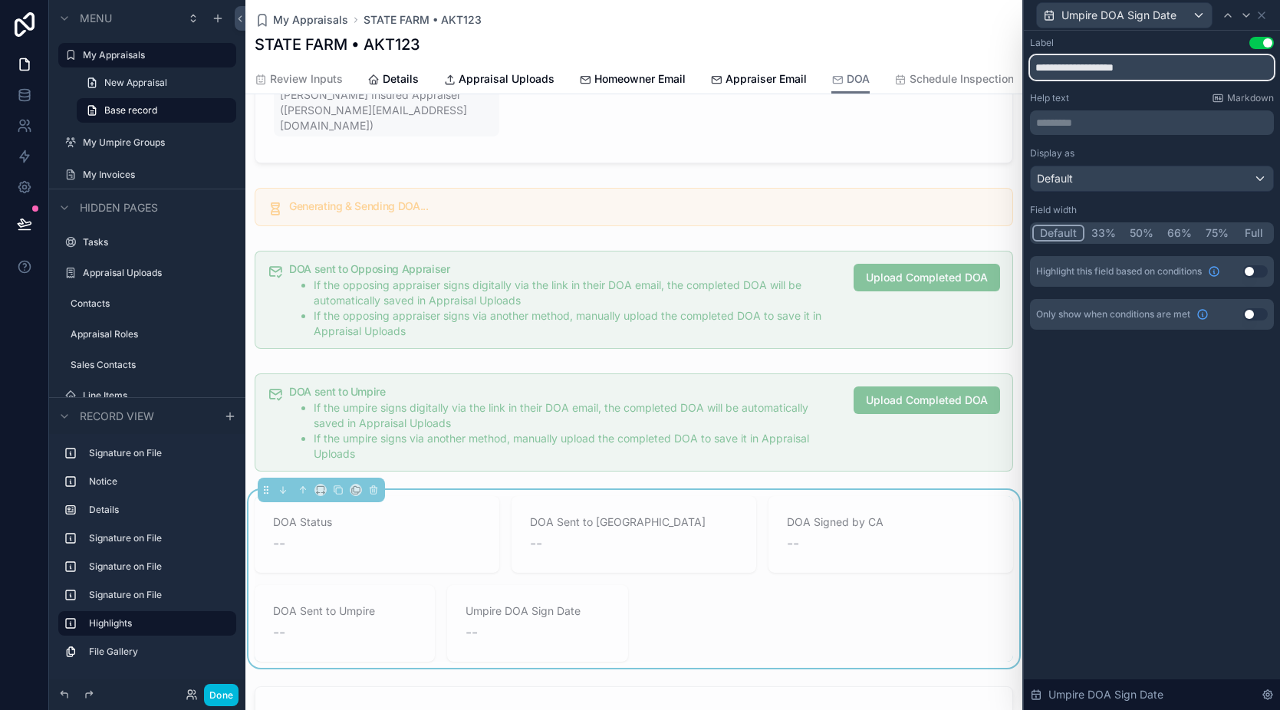
click at [1126, 68] on input "**********" at bounding box center [1152, 67] width 244 height 25
type input "**********"
click at [1255, 315] on button "Use setting" at bounding box center [1255, 314] width 25 height 12
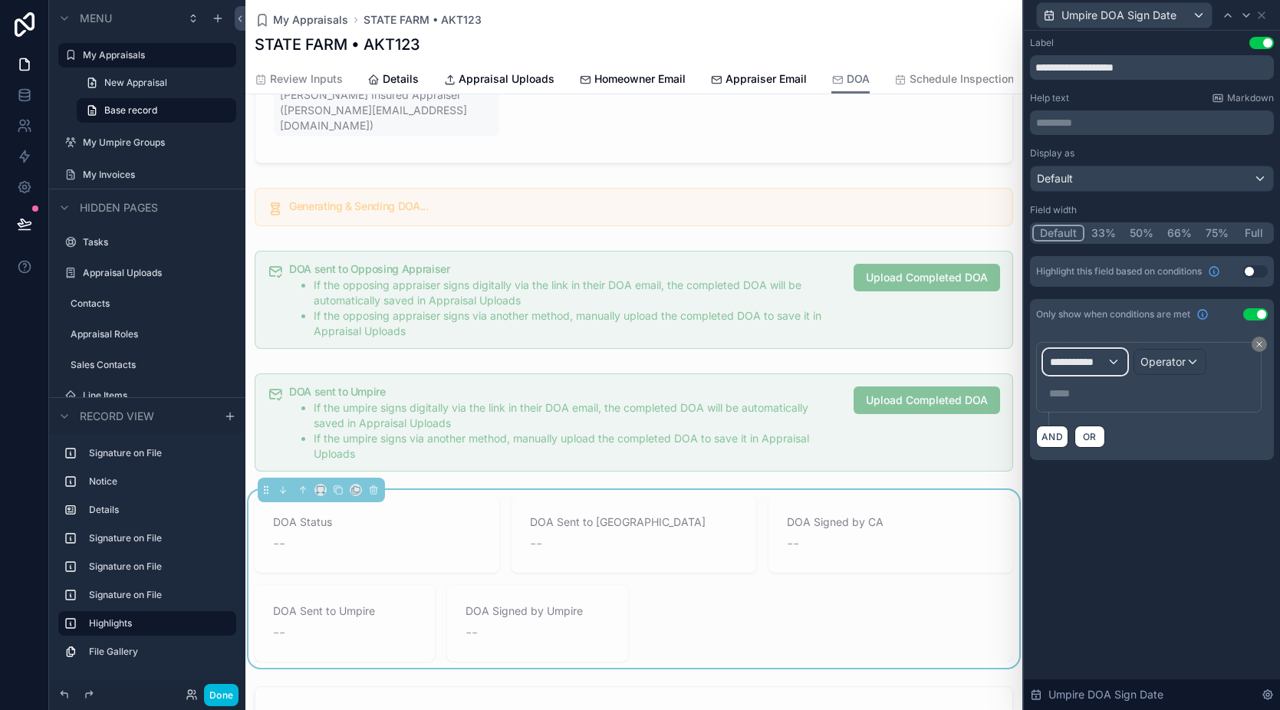
click at [1089, 367] on span "**********" at bounding box center [1078, 361] width 57 height 15
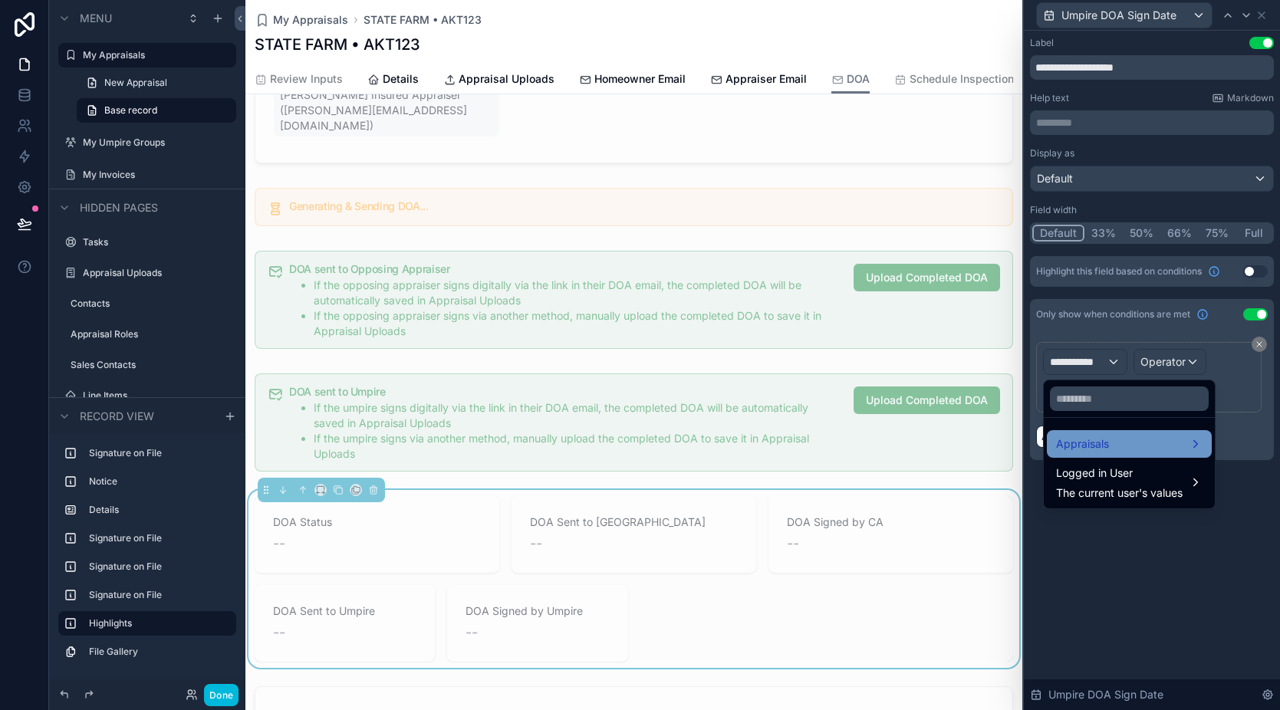
click at [1125, 440] on div "Appraisals" at bounding box center [1129, 444] width 147 height 18
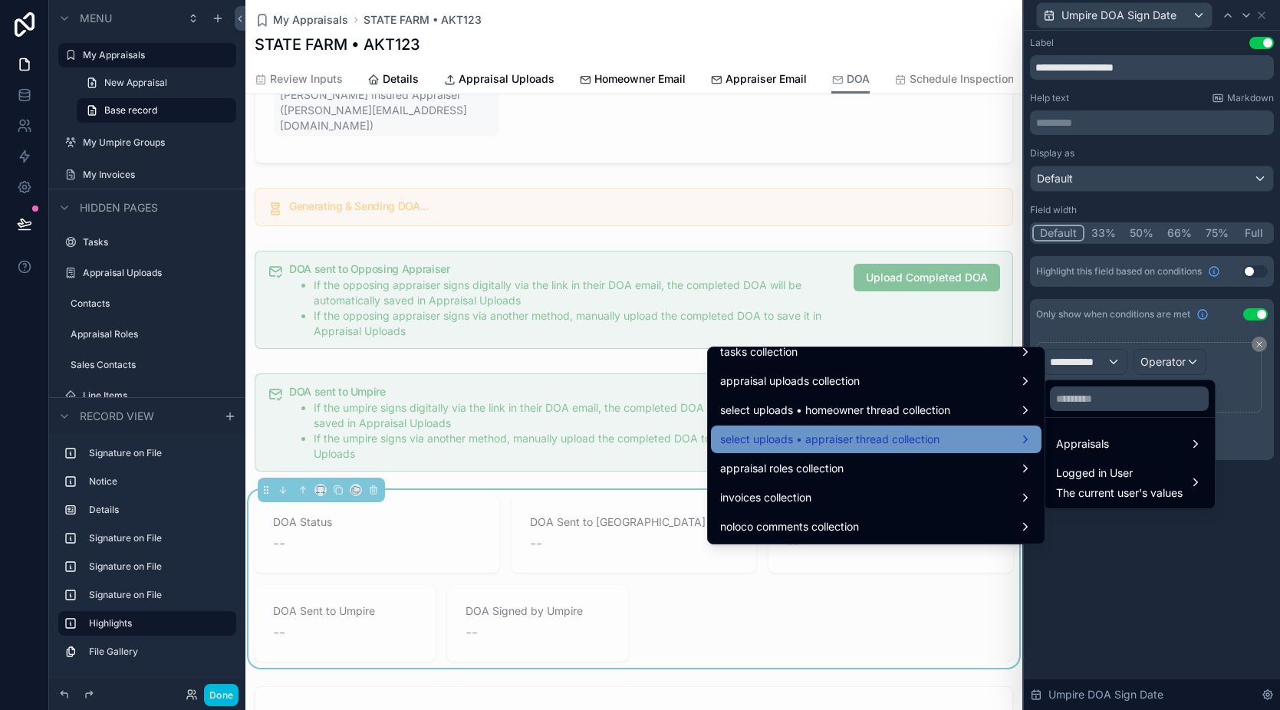
scroll to position [4348, 0]
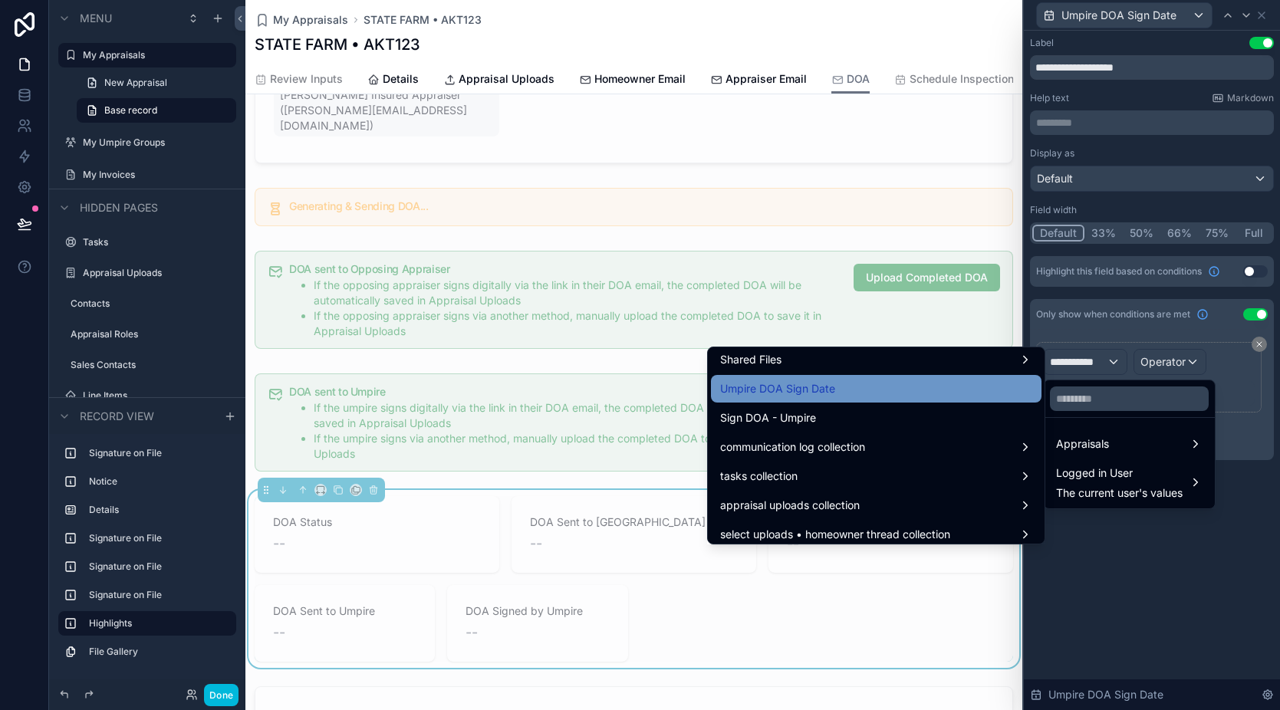
click at [836, 393] on div "Umpire DOA Sign Date" at bounding box center [876, 389] width 312 height 18
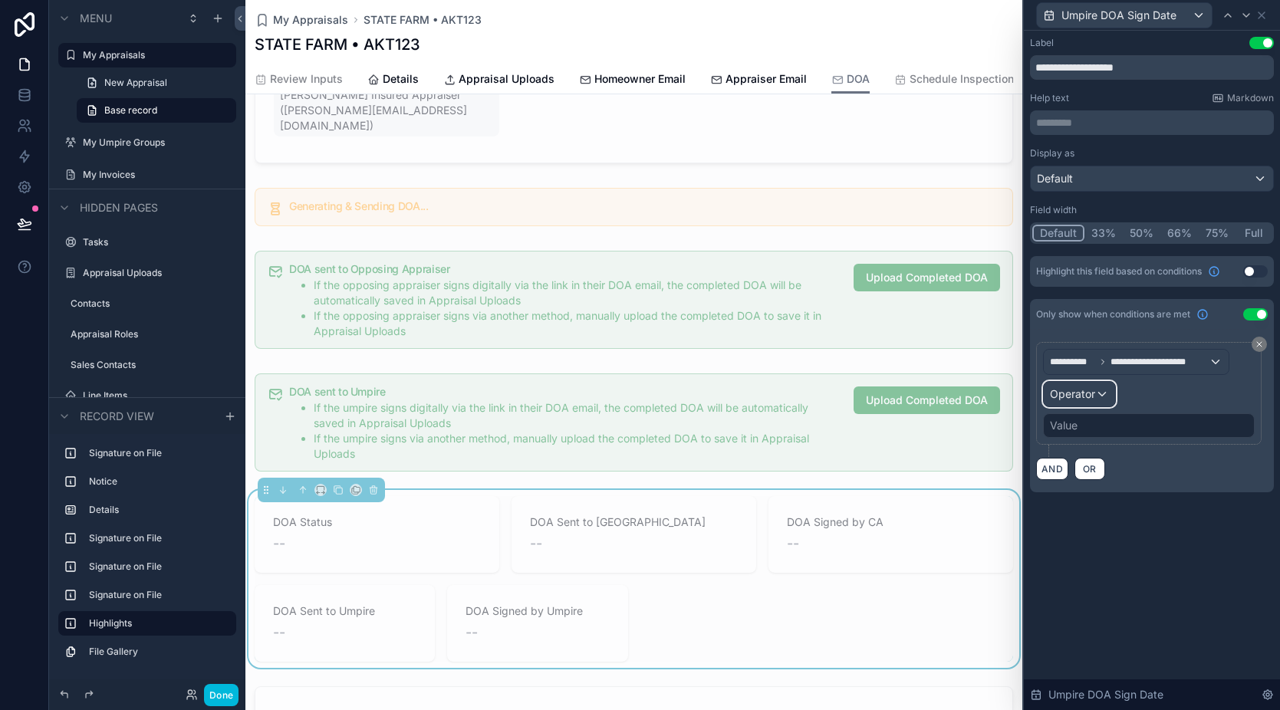
click at [1067, 405] on div "Operator" at bounding box center [1079, 394] width 71 height 25
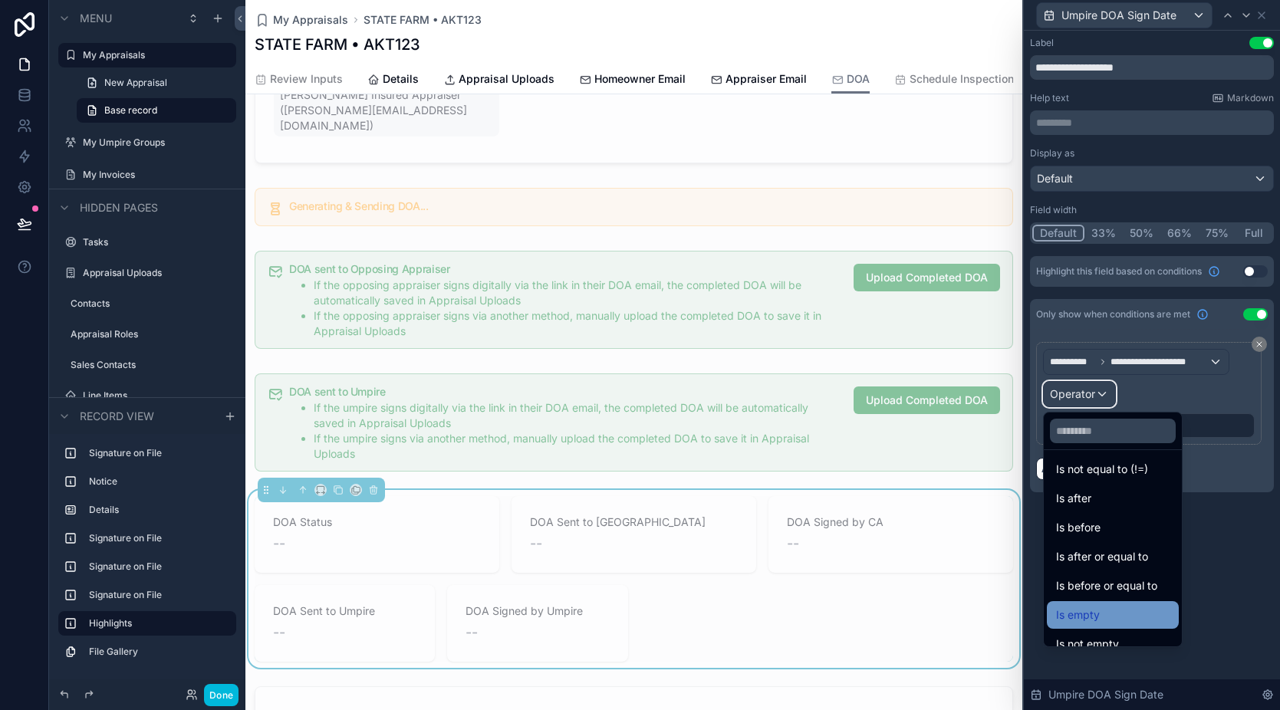
scroll to position [51, 0]
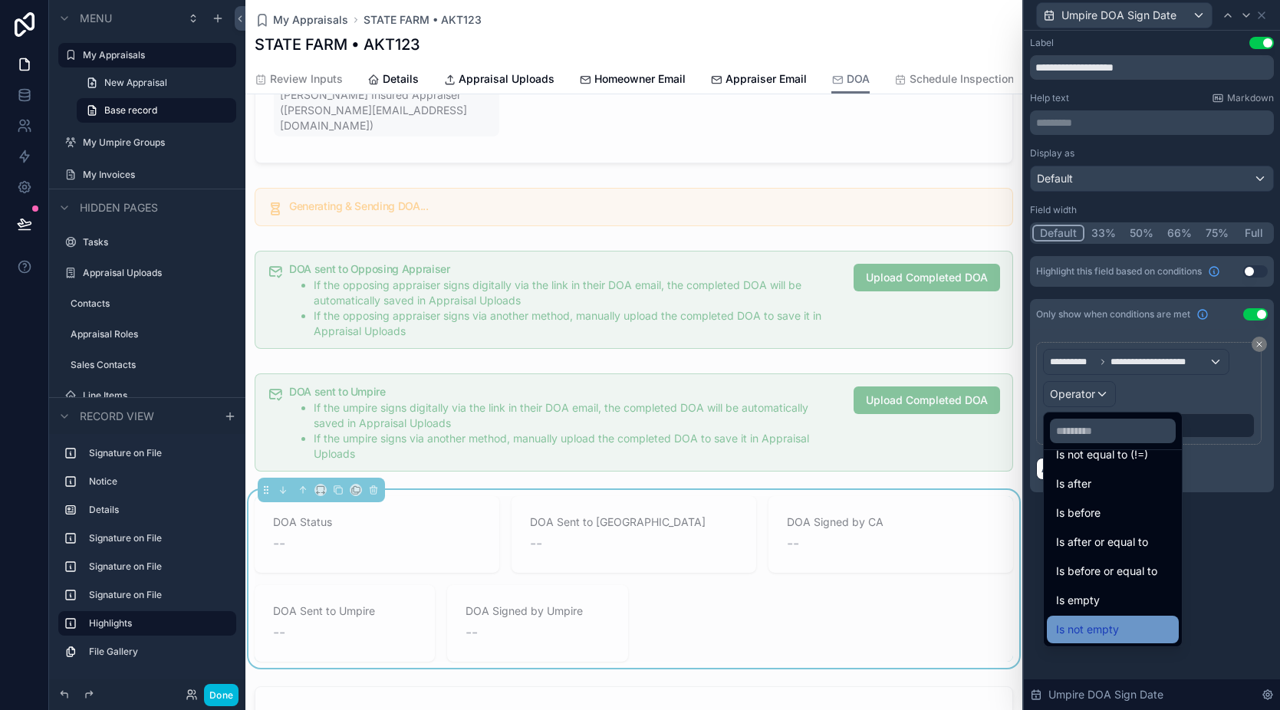
click at [1111, 625] on span "Is not empty" at bounding box center [1087, 630] width 63 height 18
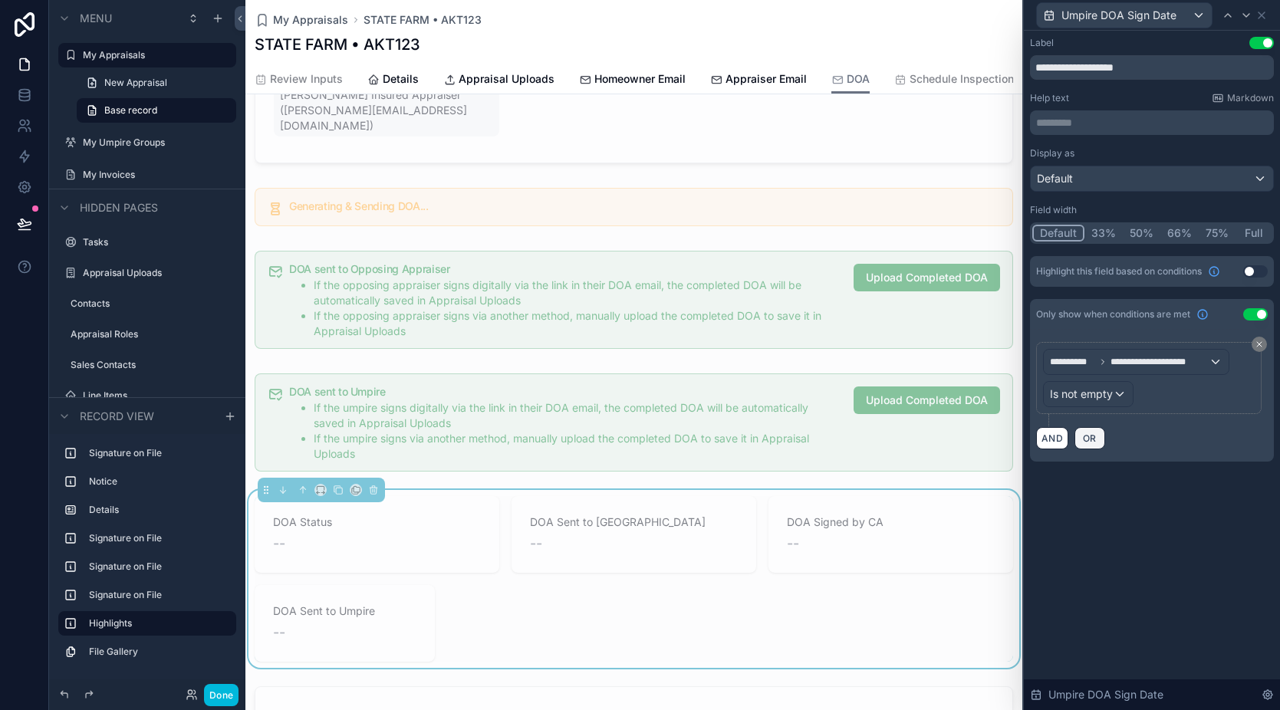
click at [1099, 443] on button "OR" at bounding box center [1090, 438] width 31 height 22
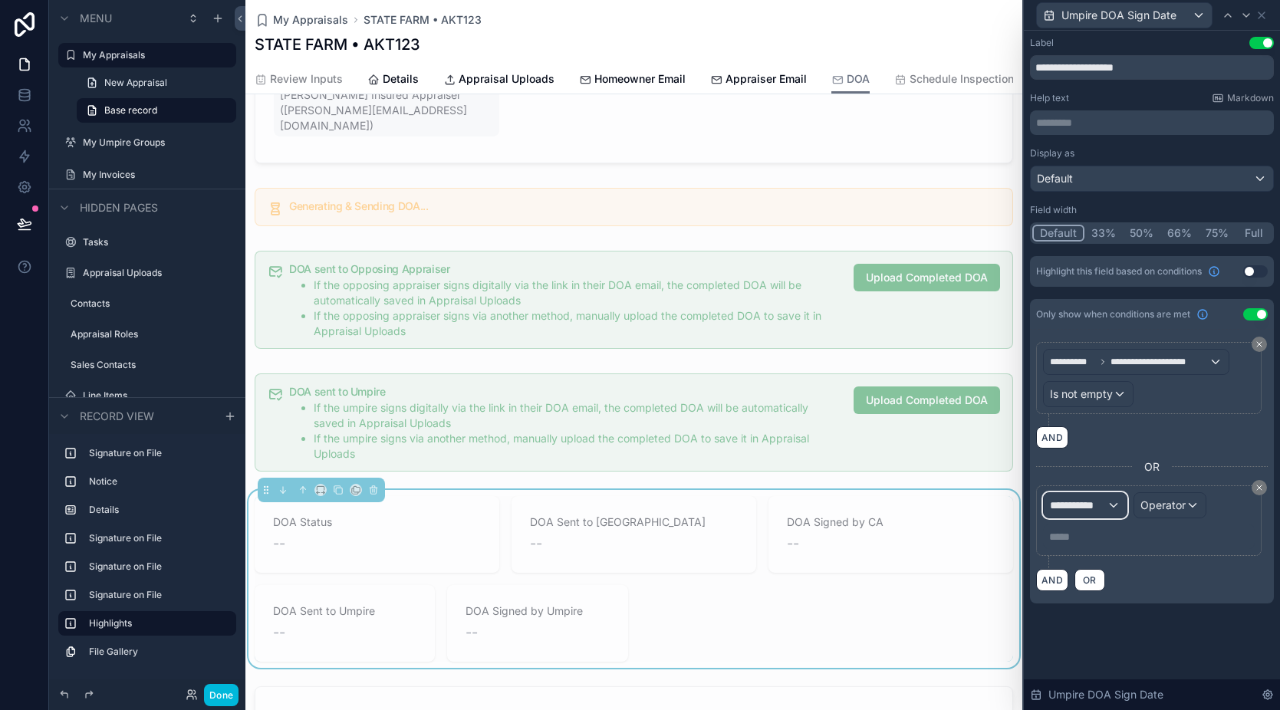
click at [1070, 505] on span "**********" at bounding box center [1078, 505] width 57 height 15
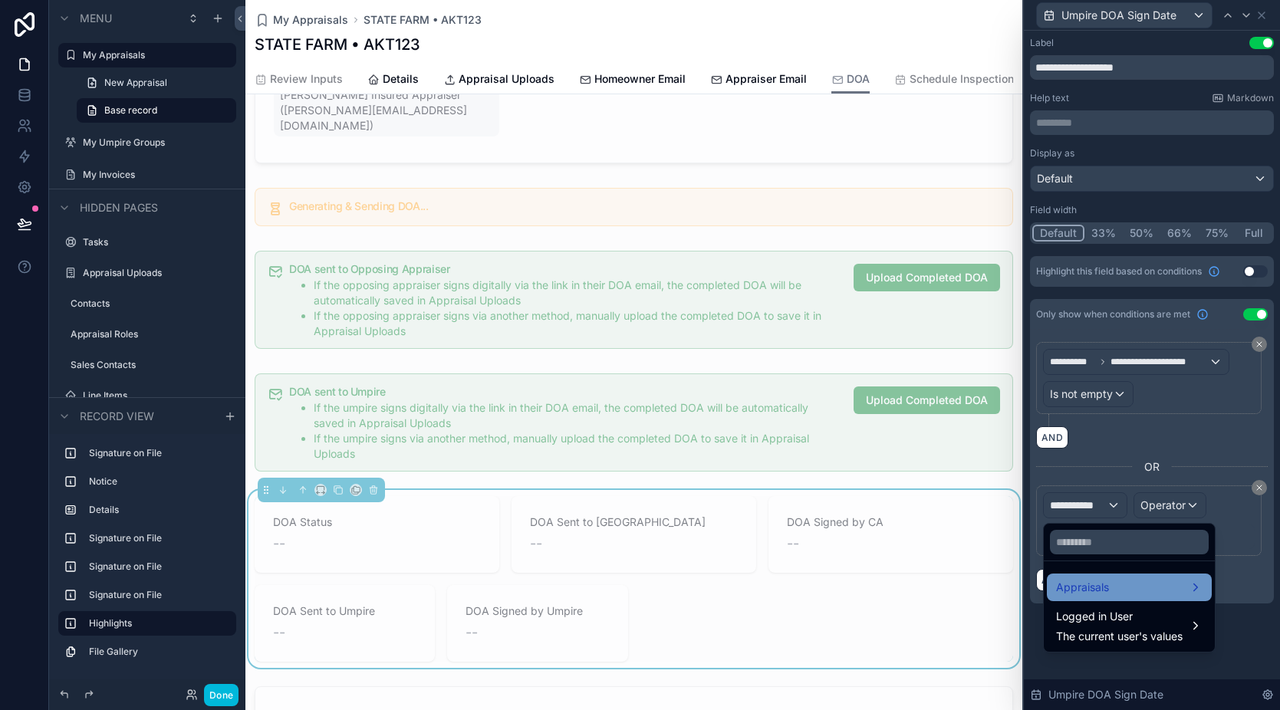
click at [1091, 576] on div "Appraisals" at bounding box center [1129, 588] width 165 height 28
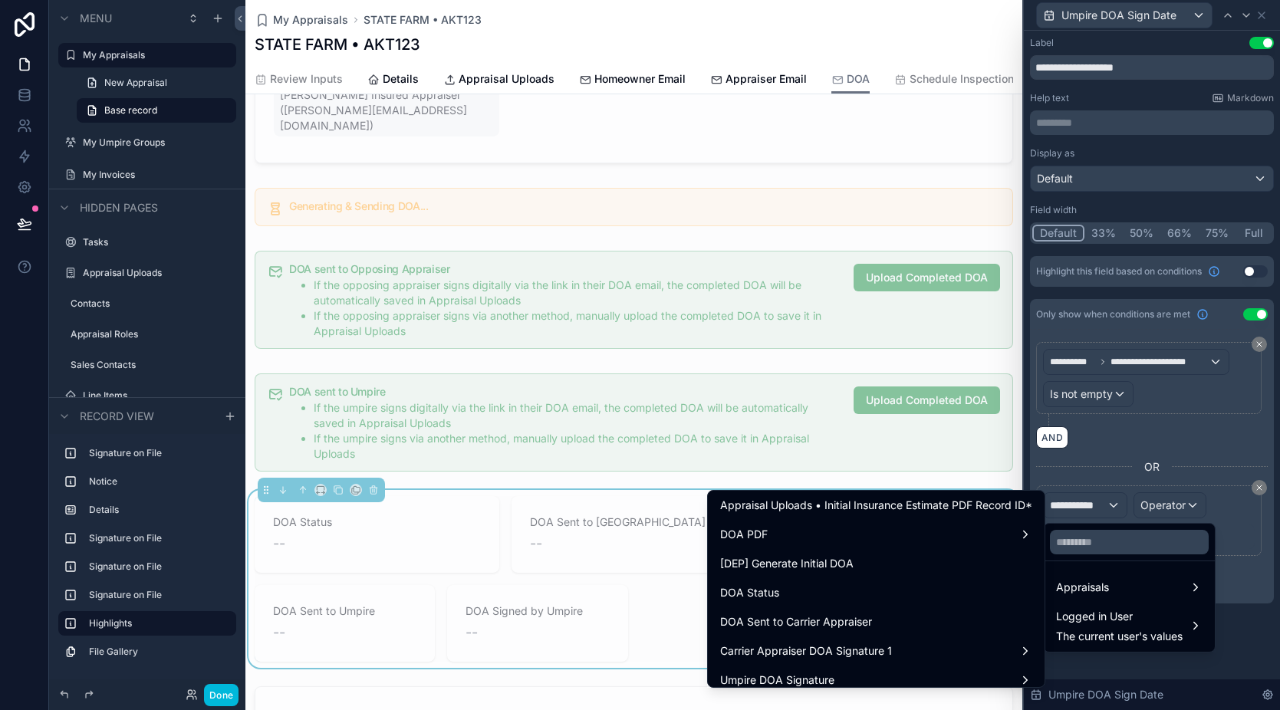
scroll to position [2044, 0]
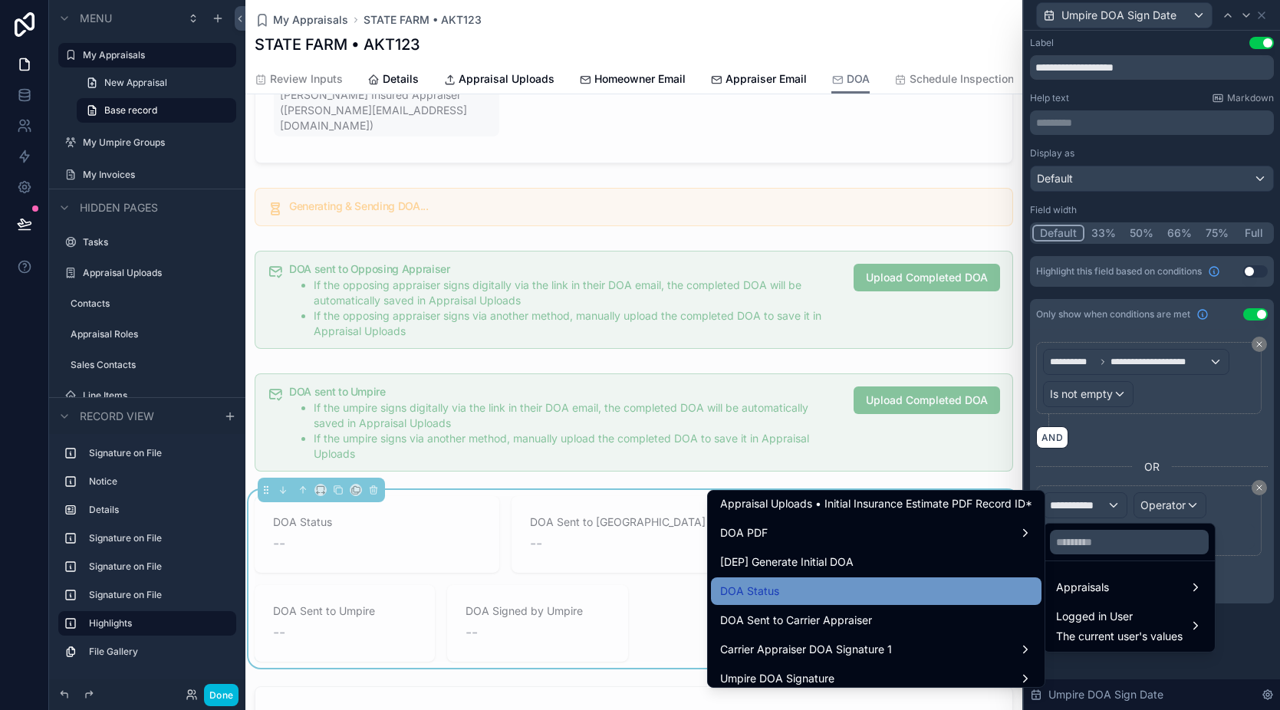
click at [796, 587] on div "DOA Status" at bounding box center [876, 591] width 312 height 18
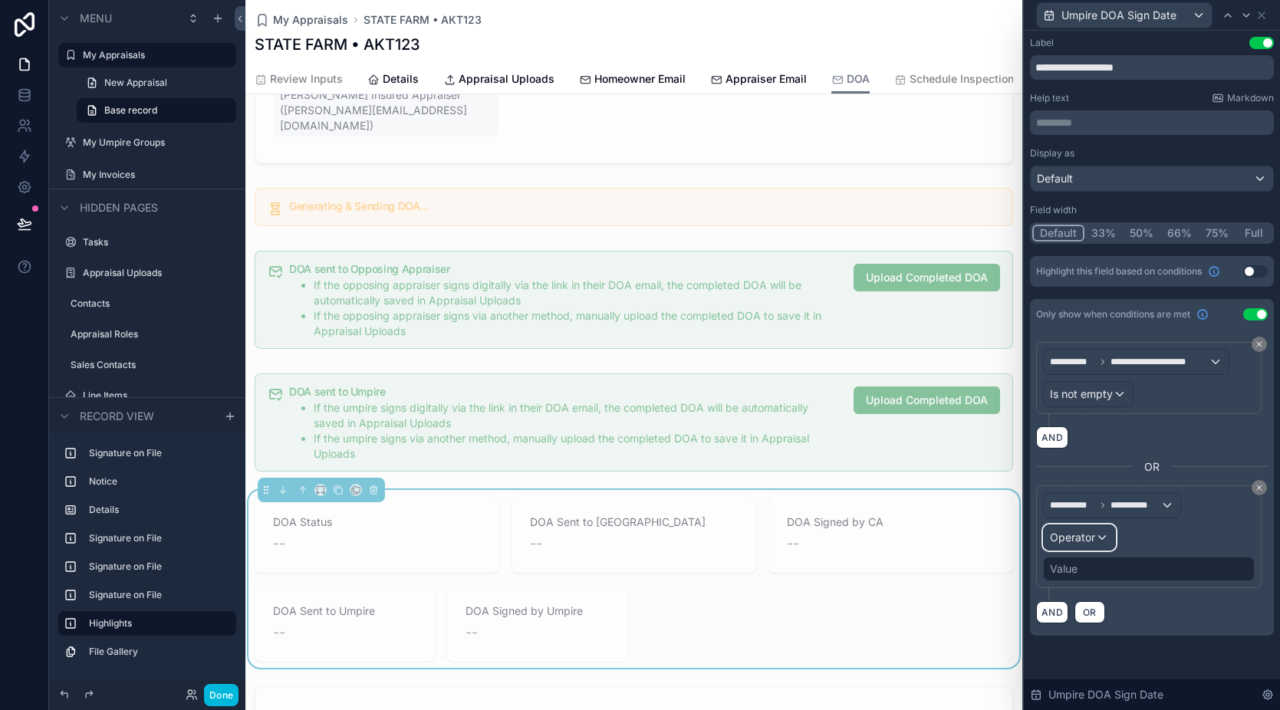
click at [1080, 535] on span "Operator" at bounding box center [1072, 537] width 45 height 13
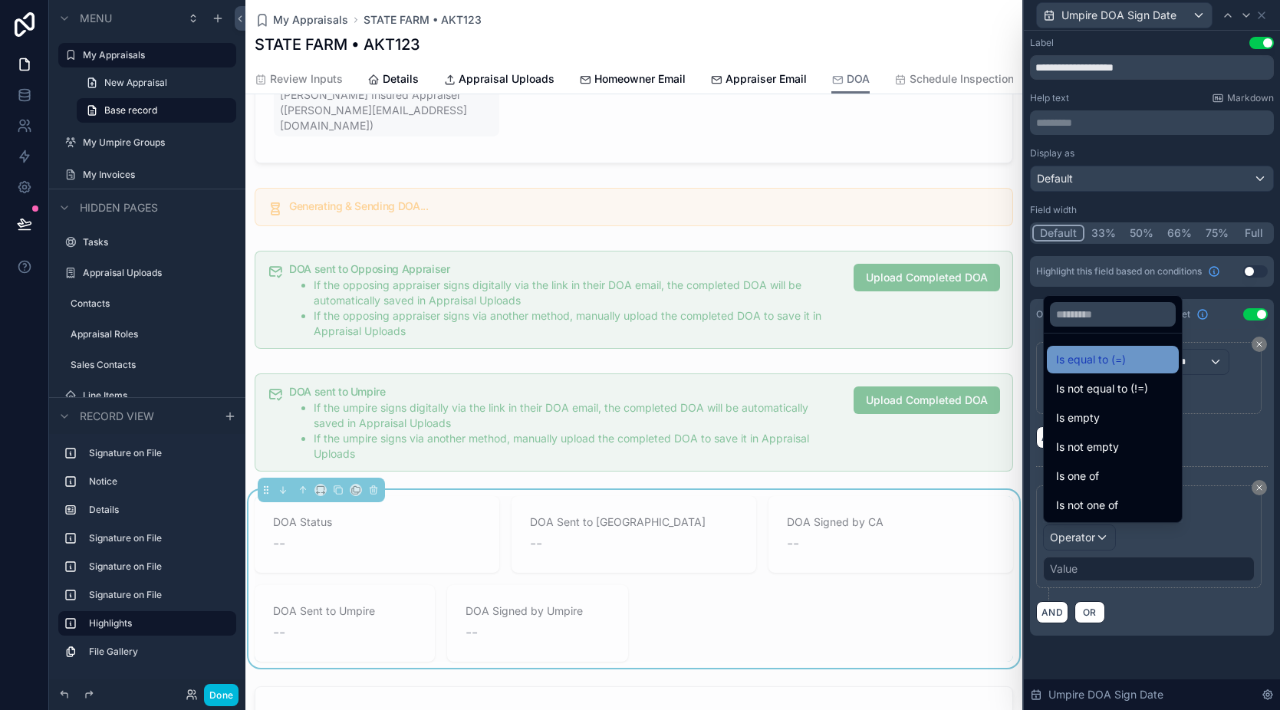
click at [1098, 366] on span "Is equal to (=)" at bounding box center [1091, 360] width 70 height 18
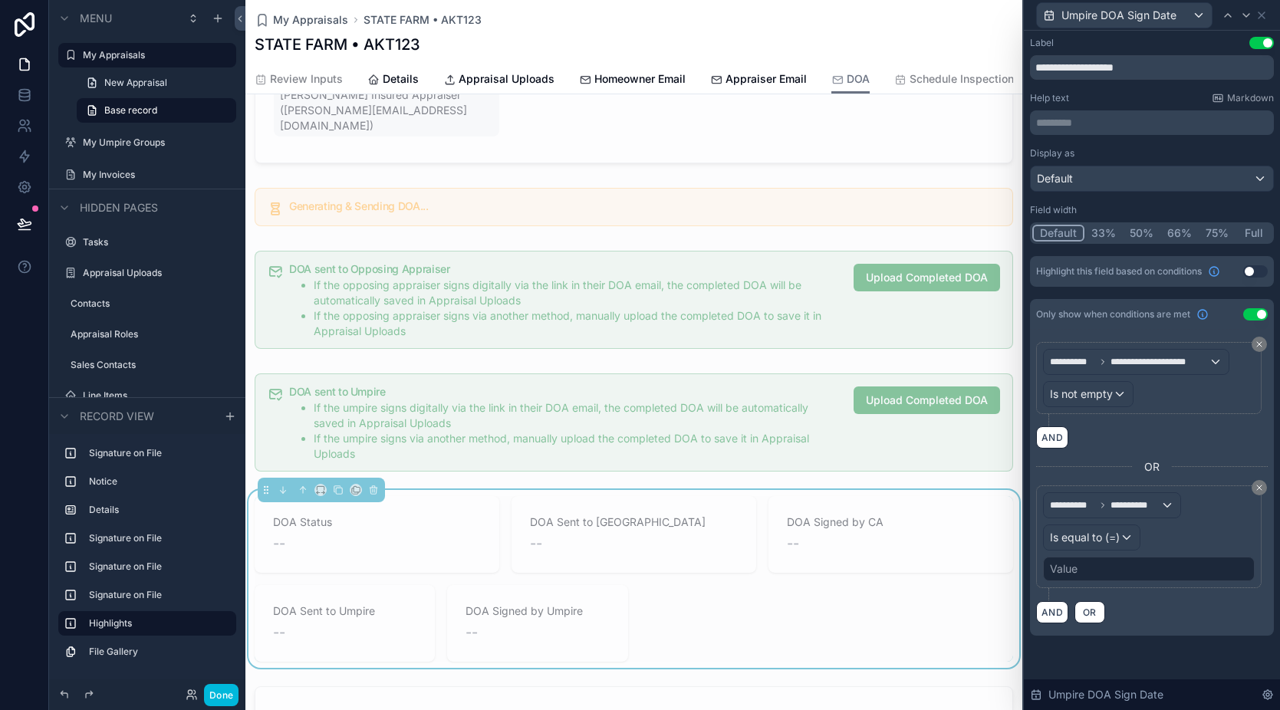
click at [1101, 569] on div "Value" at bounding box center [1149, 569] width 212 height 25
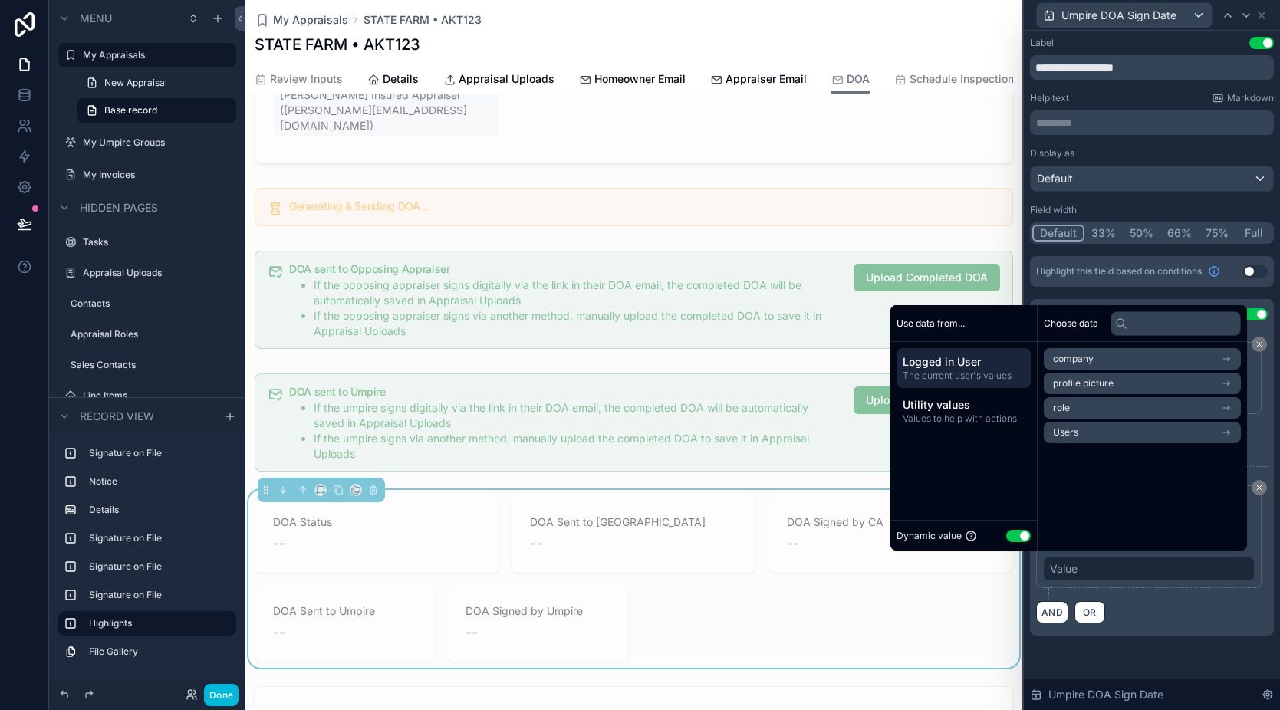
click at [1007, 531] on button "Use setting" at bounding box center [1018, 536] width 25 height 12
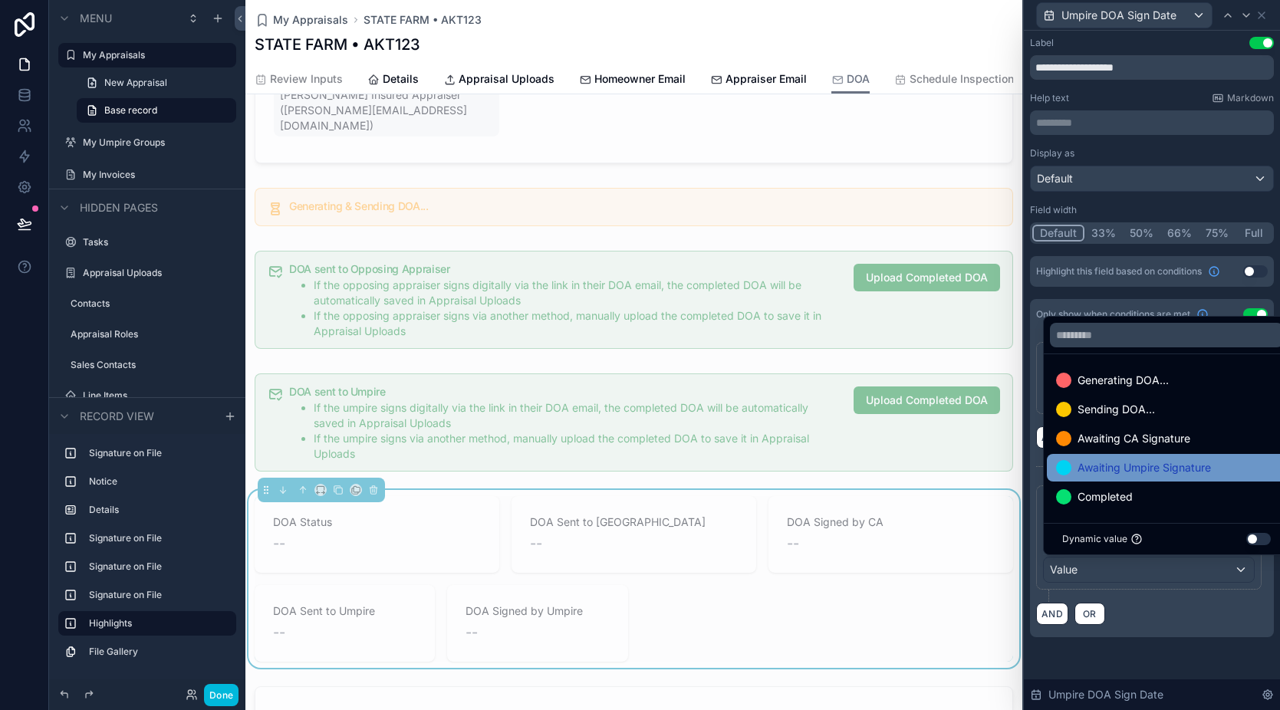
click at [1171, 469] on span "Awaiting Umpire Signature" at bounding box center [1144, 468] width 133 height 18
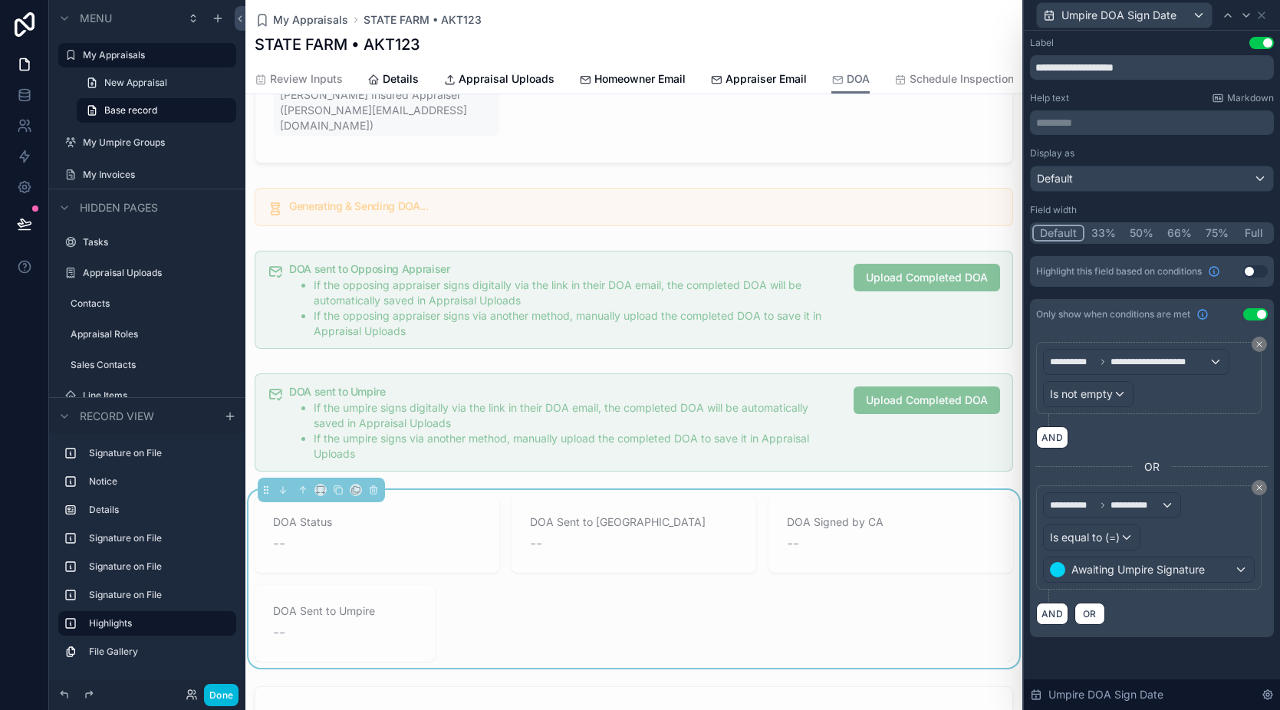
click at [1187, 654] on div "**********" at bounding box center [1152, 353] width 256 height 644
click at [1230, 21] on div at bounding box center [1228, 15] width 18 height 18
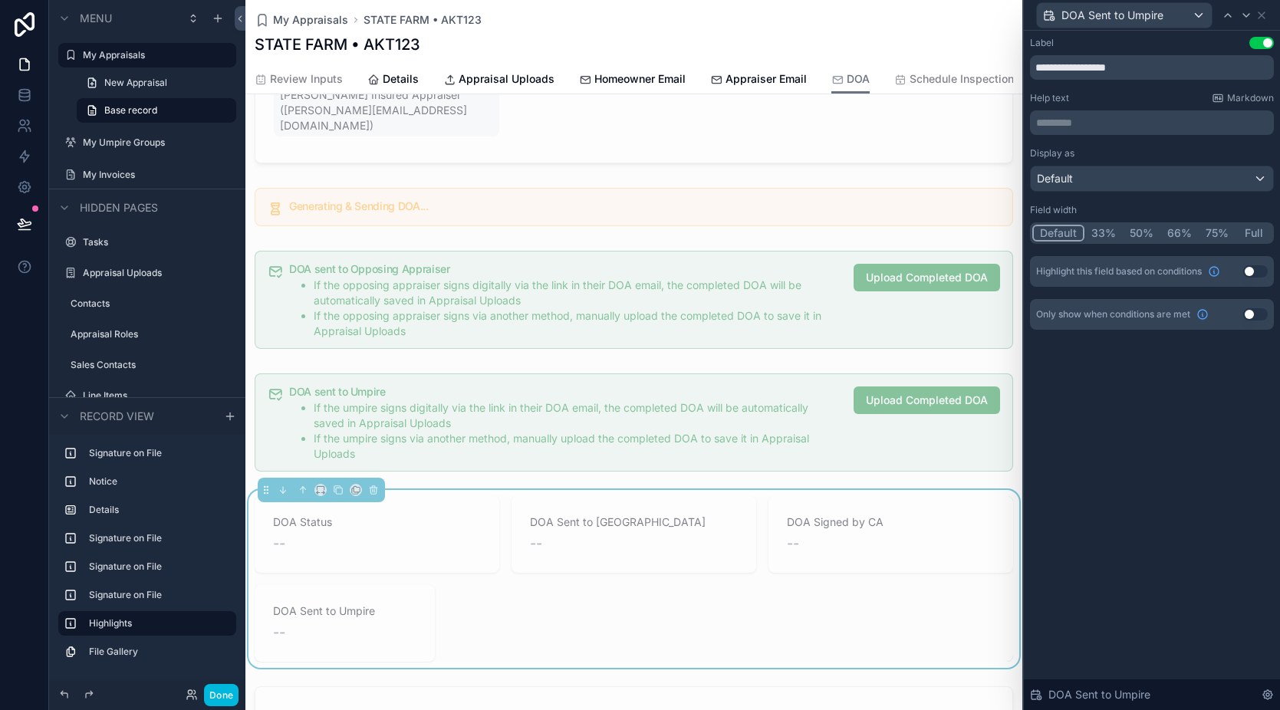
click at [1253, 317] on button "Use setting" at bounding box center [1255, 314] width 25 height 12
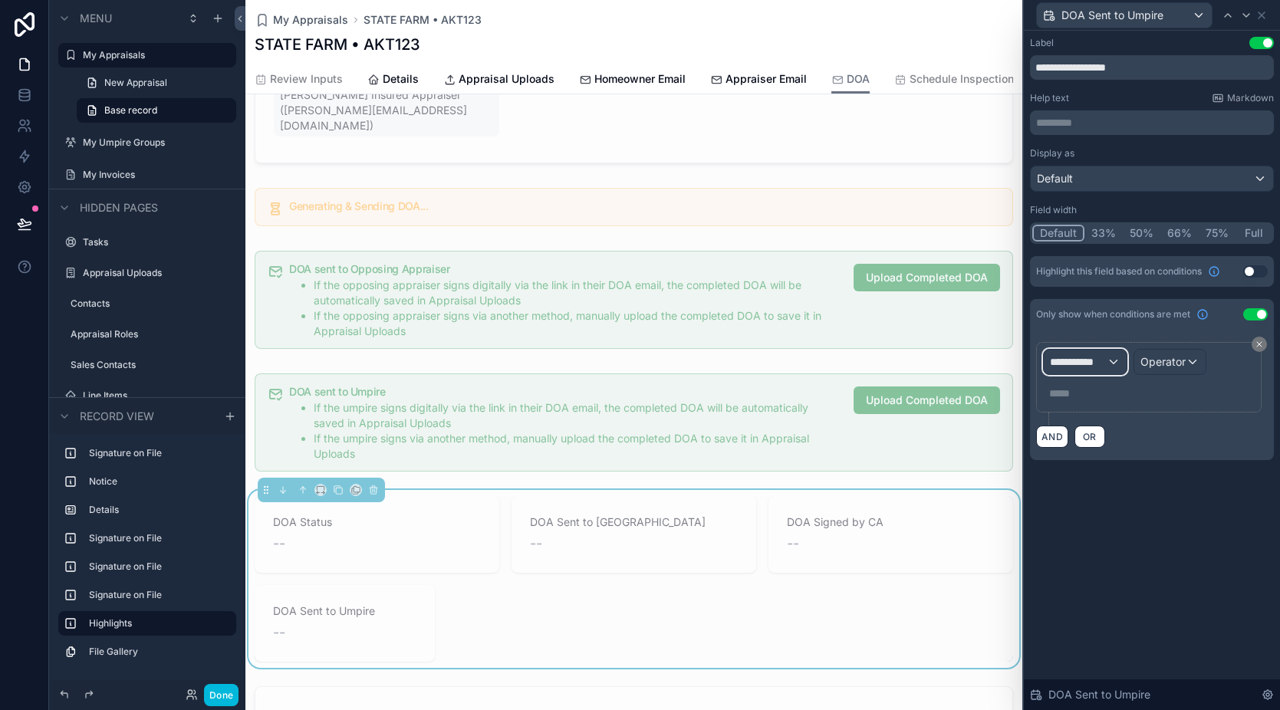
click at [1112, 357] on div "**********" at bounding box center [1085, 362] width 83 height 25
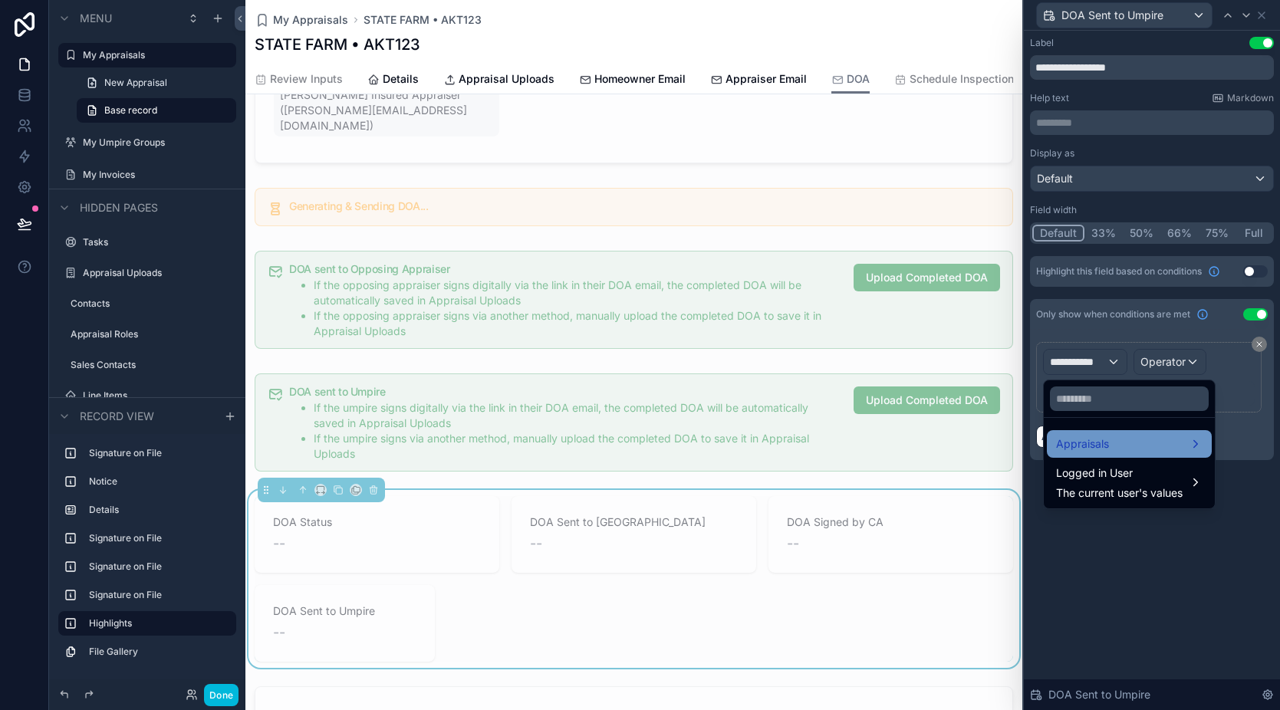
click at [1131, 447] on div "Appraisals" at bounding box center [1129, 444] width 147 height 18
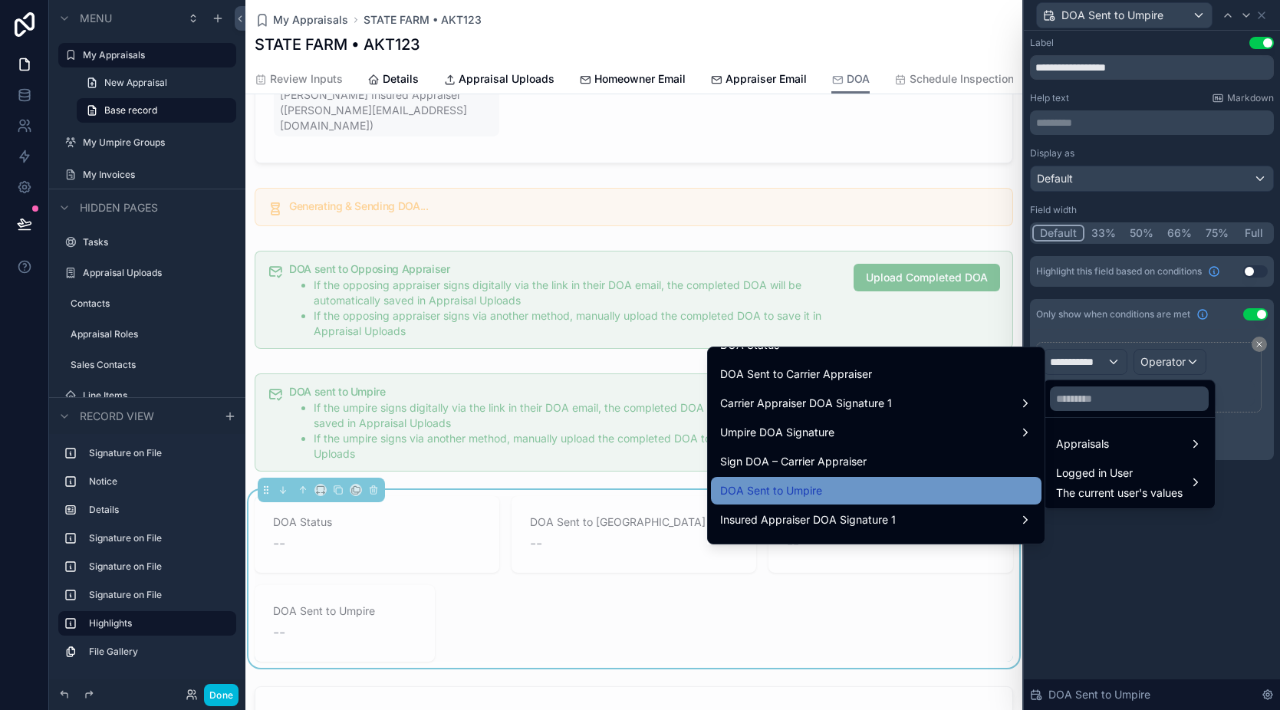
scroll to position [2146, 0]
click at [852, 492] on div "DOA Sent to Umpire" at bounding box center [876, 491] width 312 height 18
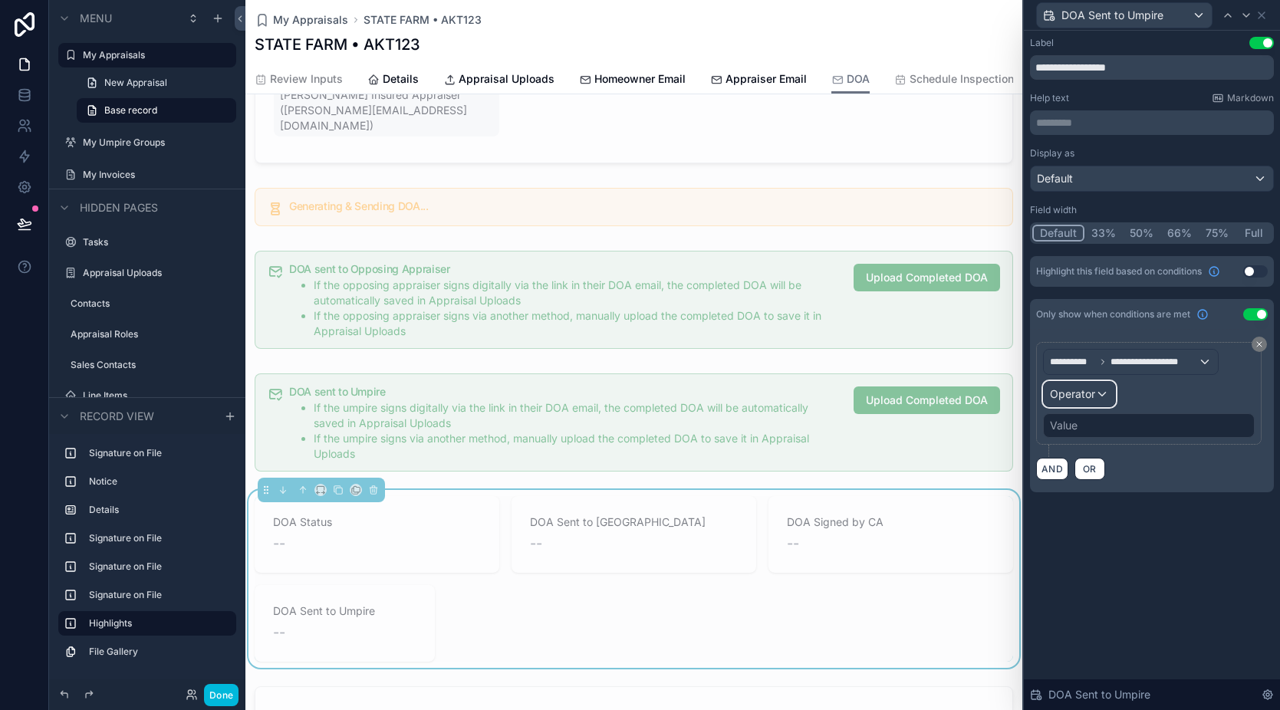
click at [1101, 398] on div "Operator" at bounding box center [1079, 394] width 71 height 25
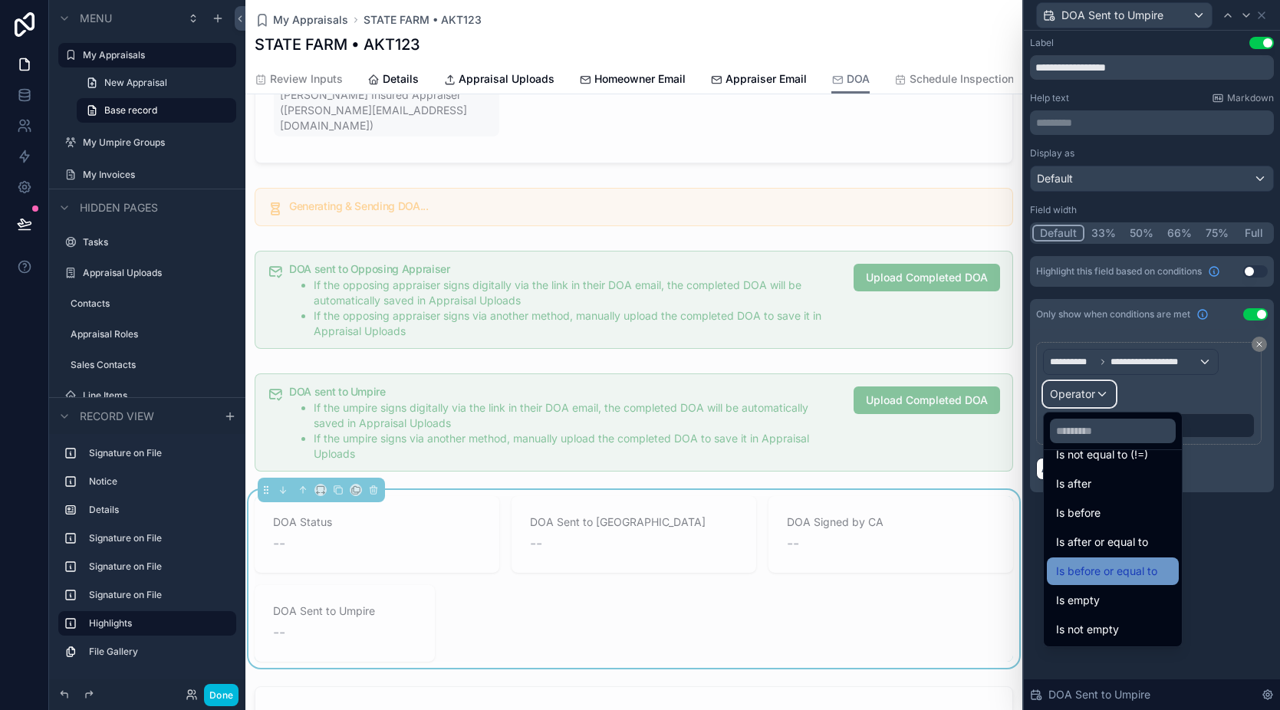
scroll to position [46, 0]
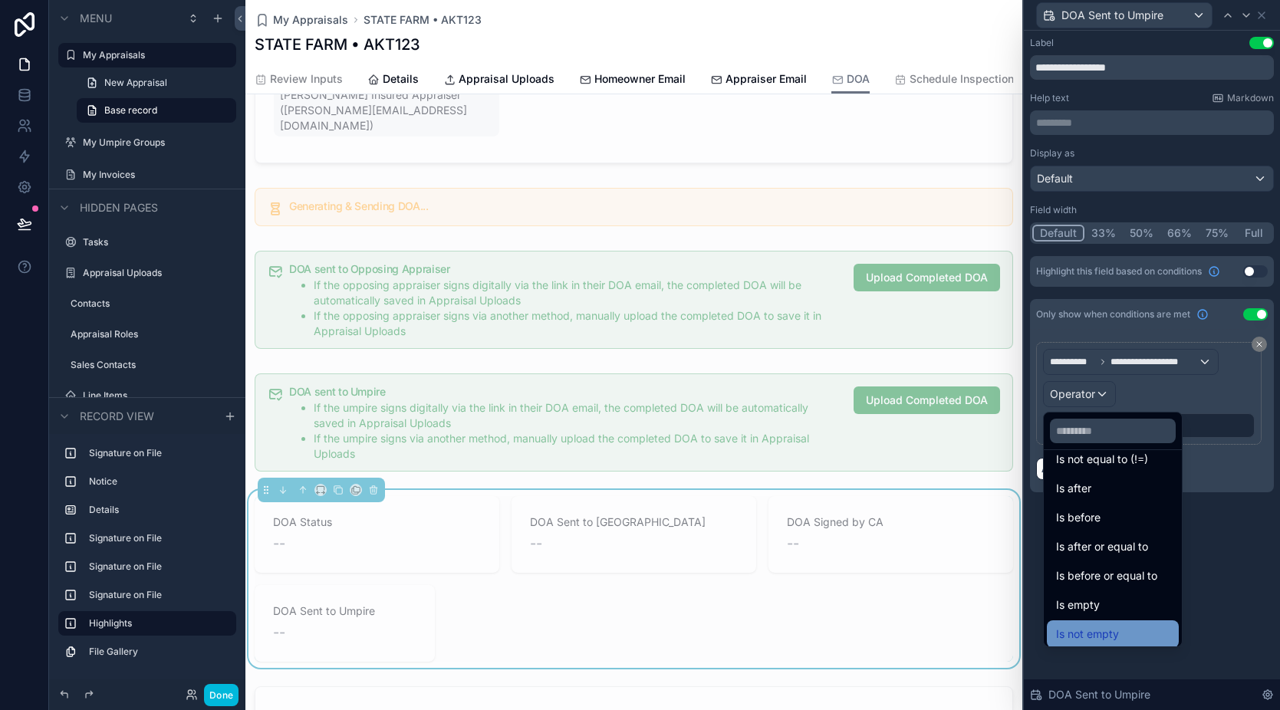
click at [1090, 629] on span "Is not empty" at bounding box center [1087, 634] width 63 height 18
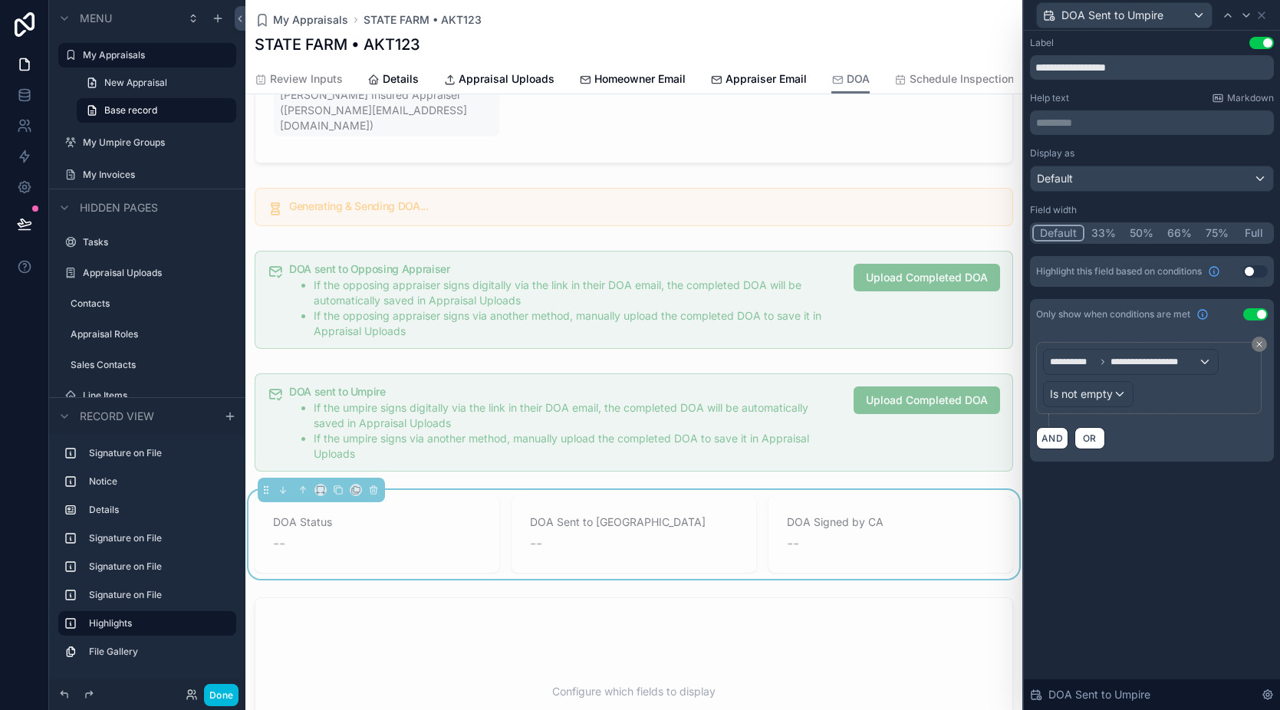
click at [1112, 558] on div "**********" at bounding box center [1152, 371] width 256 height 680
click at [746, 316] on div "scrollable content" at bounding box center [633, 300] width 777 height 110
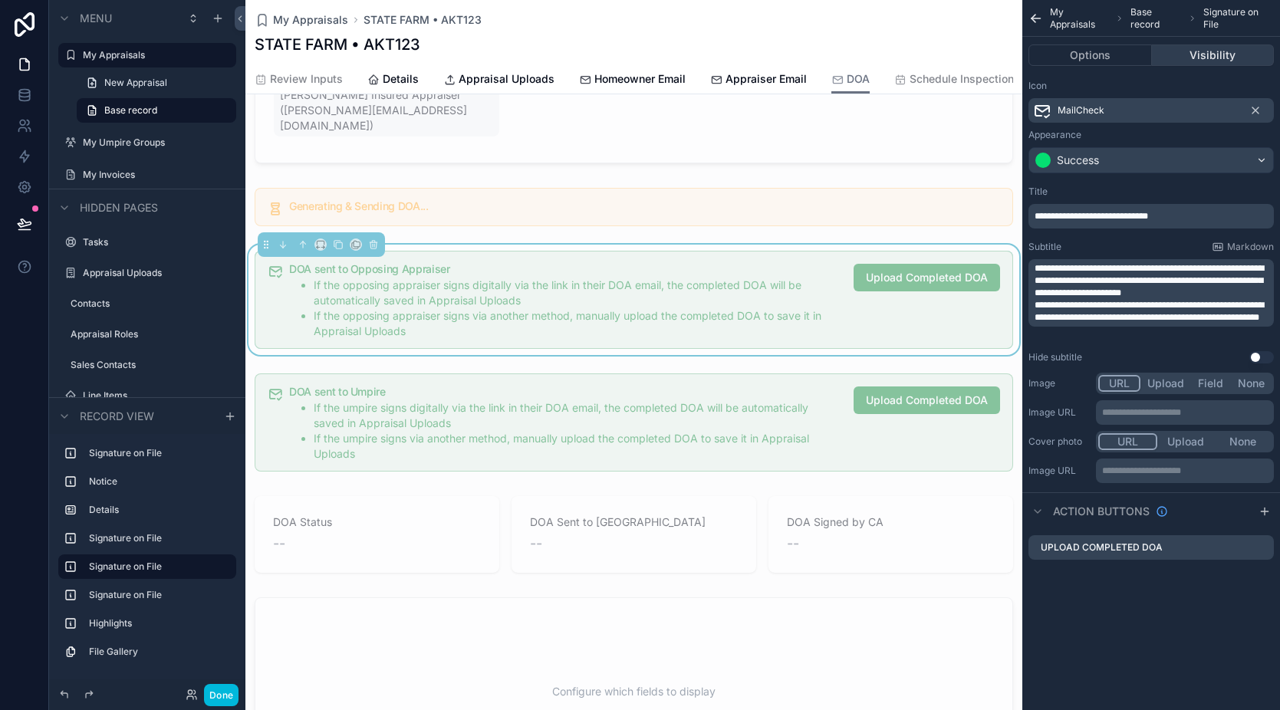
click at [1200, 54] on button "Visibility" at bounding box center [1213, 54] width 123 height 21
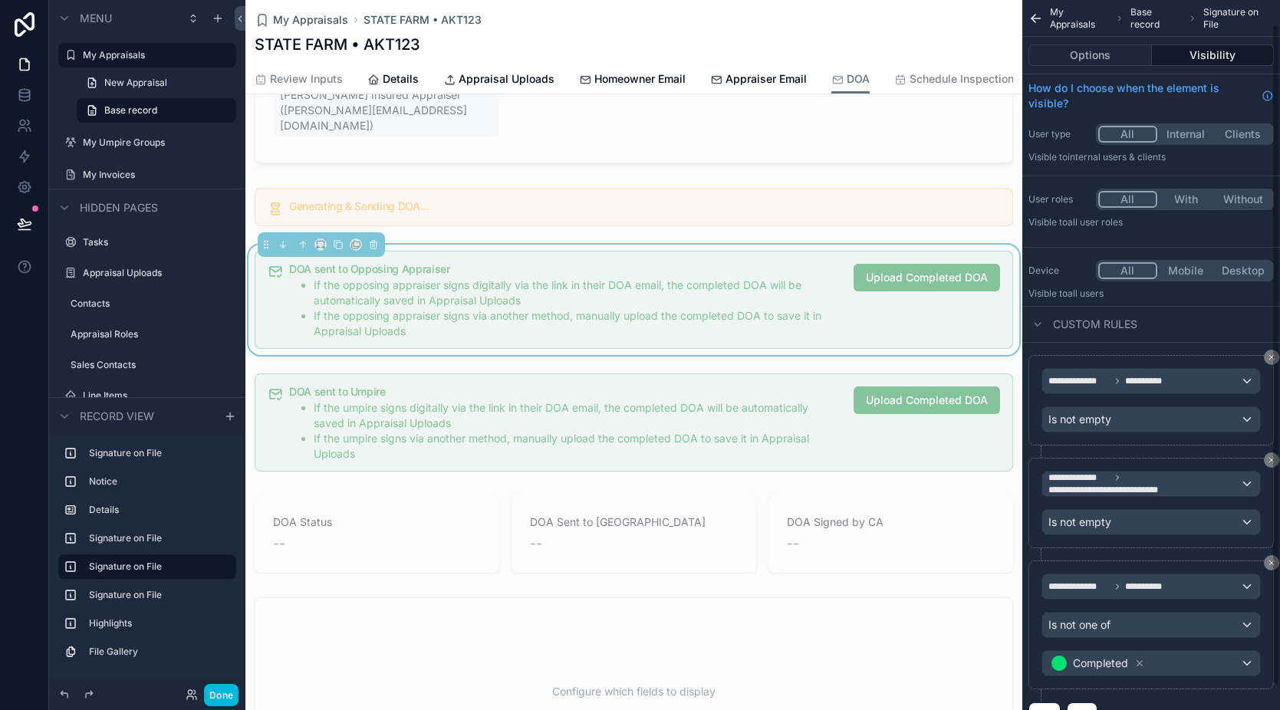
scroll to position [51, 0]
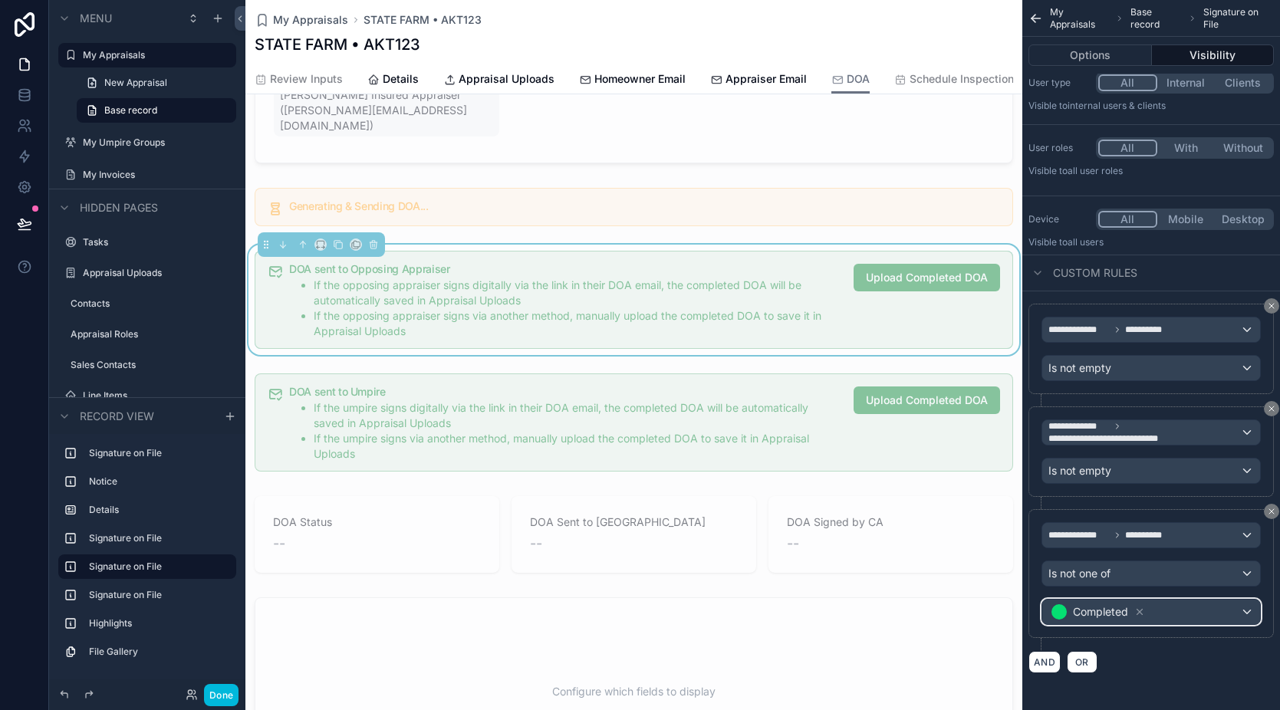
click at [1217, 614] on div "Completed" at bounding box center [1151, 612] width 218 height 25
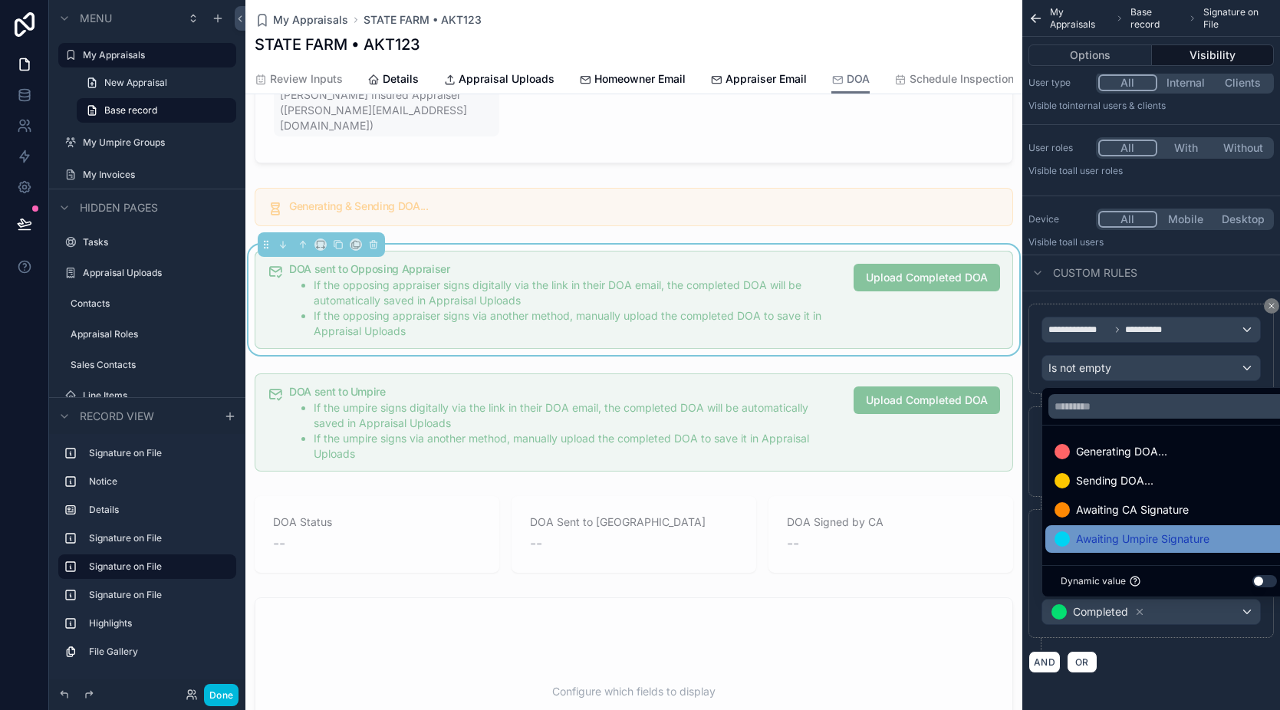
click at [1183, 542] on span "Awaiting Umpire Signature" at bounding box center [1142, 539] width 133 height 18
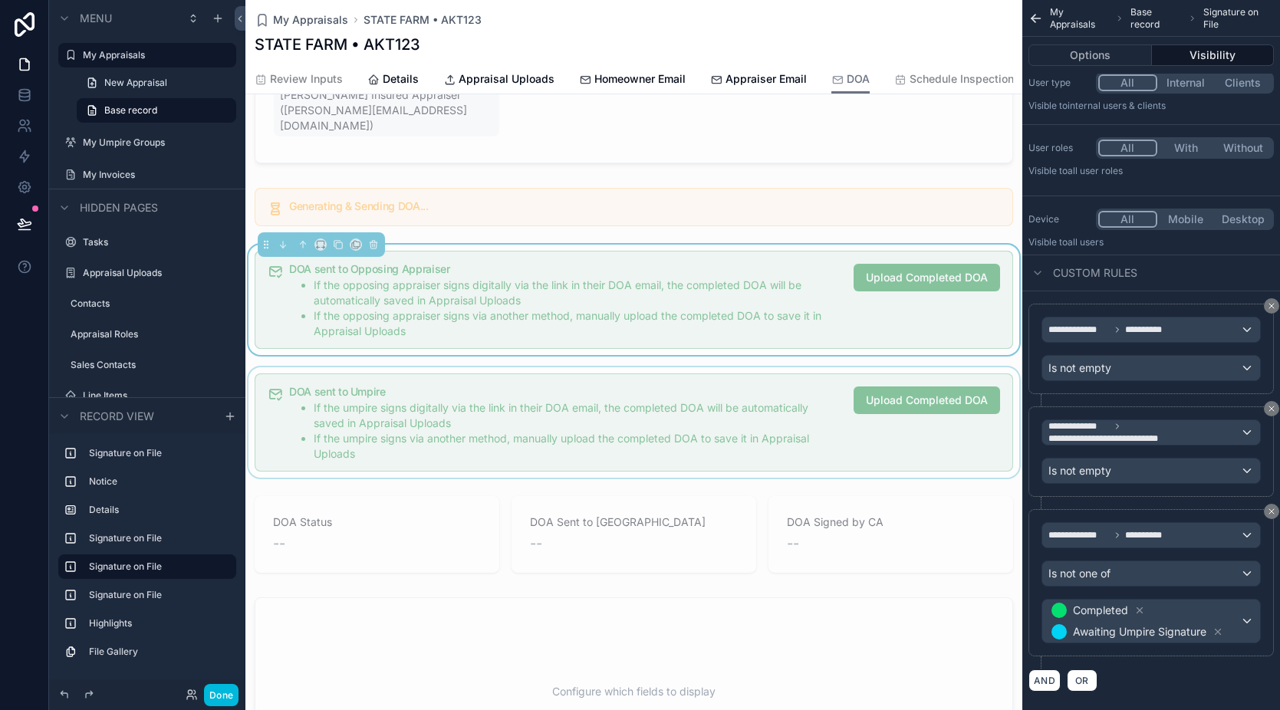
click at [739, 410] on div "scrollable content" at bounding box center [633, 422] width 777 height 110
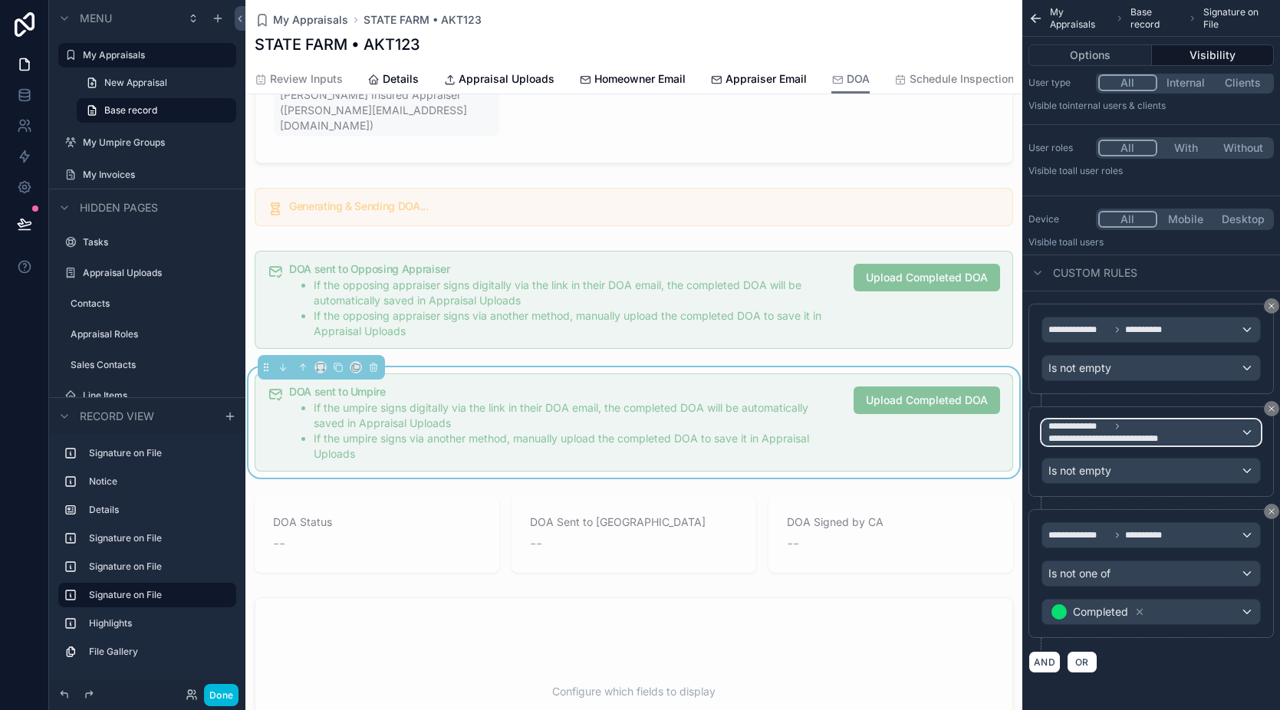
click at [1156, 435] on span "**********" at bounding box center [1114, 439] width 130 height 12
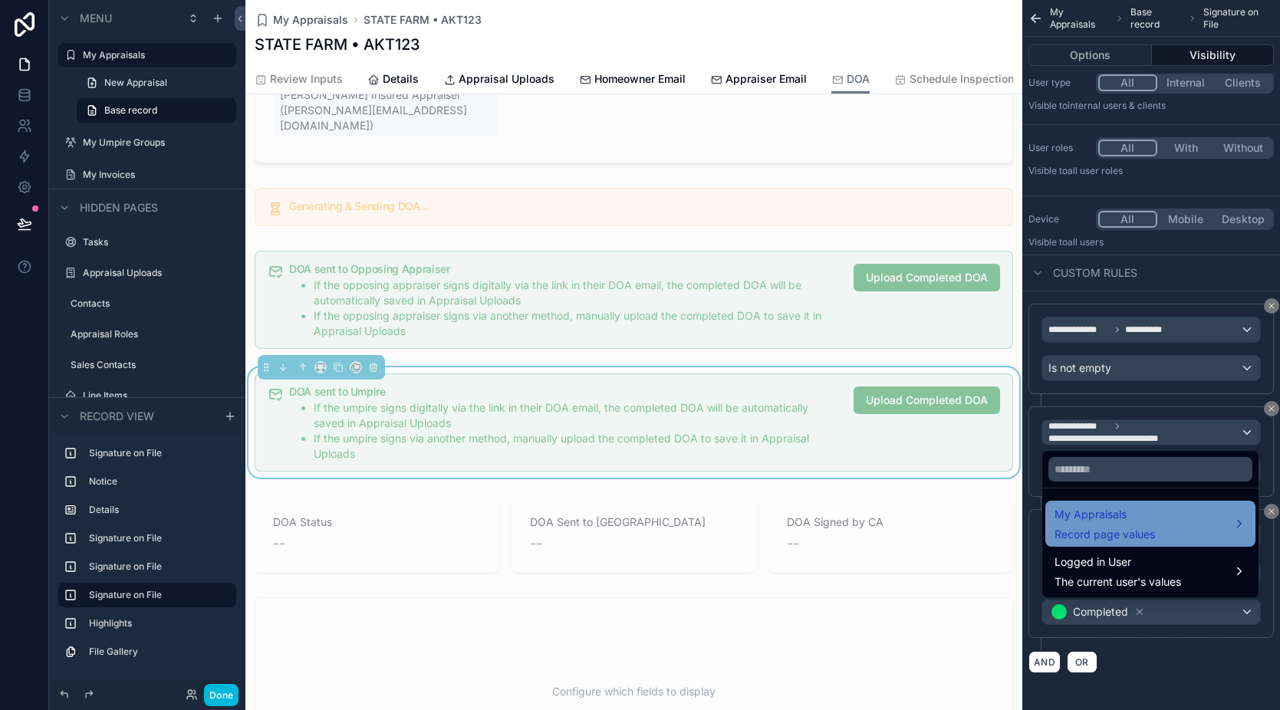
click at [1141, 522] on span "My Appraisals" at bounding box center [1105, 514] width 100 height 18
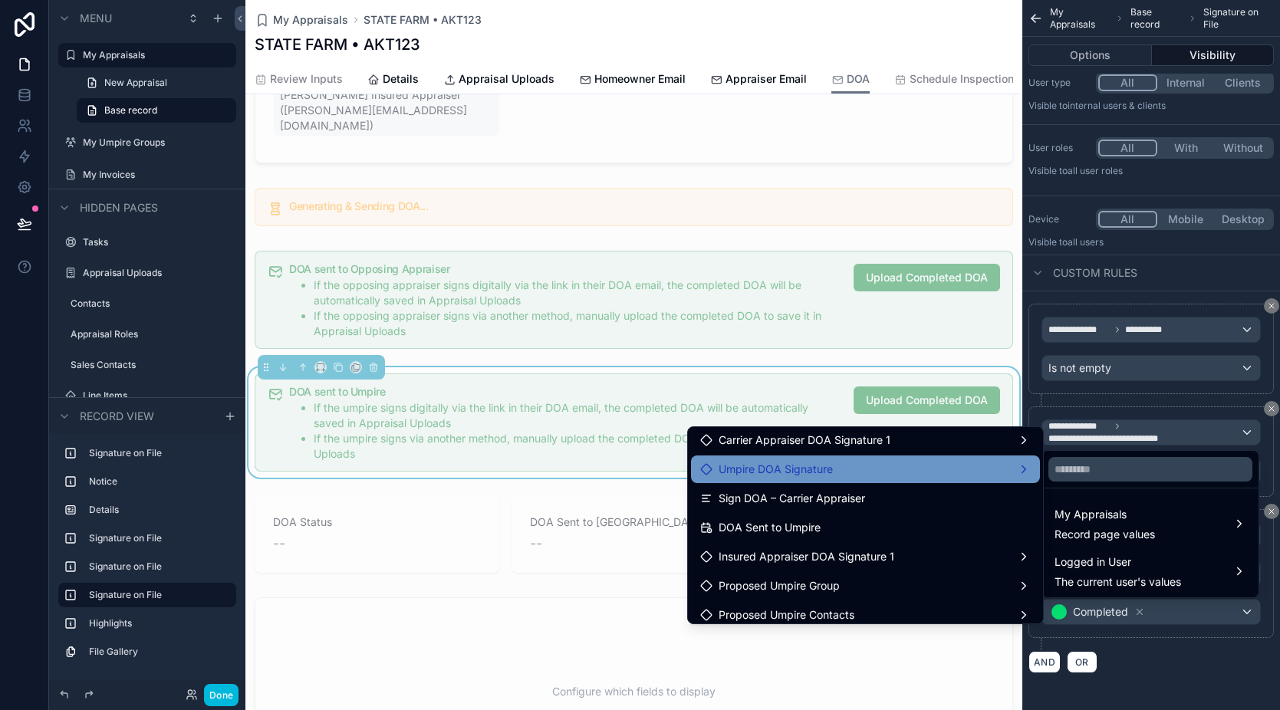
scroll to position [2103, 0]
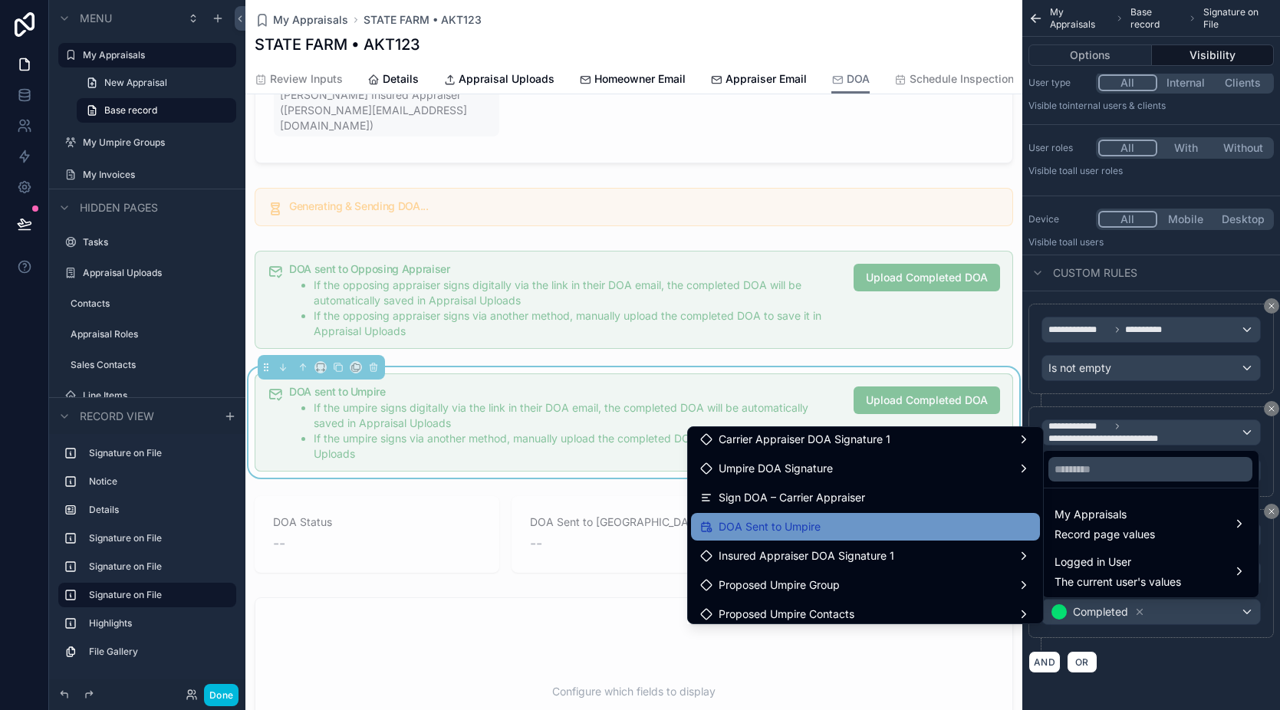
click at [834, 529] on div "DOA Sent to Umpire" at bounding box center [865, 527] width 331 height 18
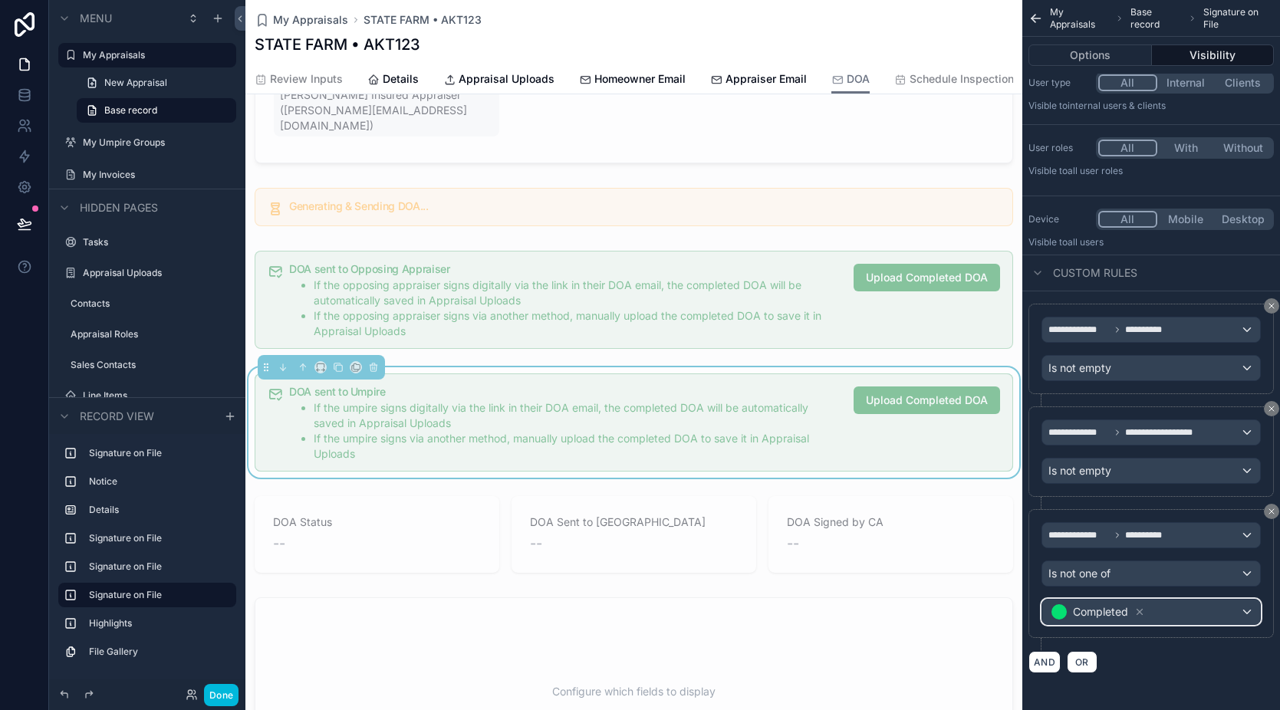
click at [1192, 611] on div "Completed" at bounding box center [1151, 612] width 218 height 25
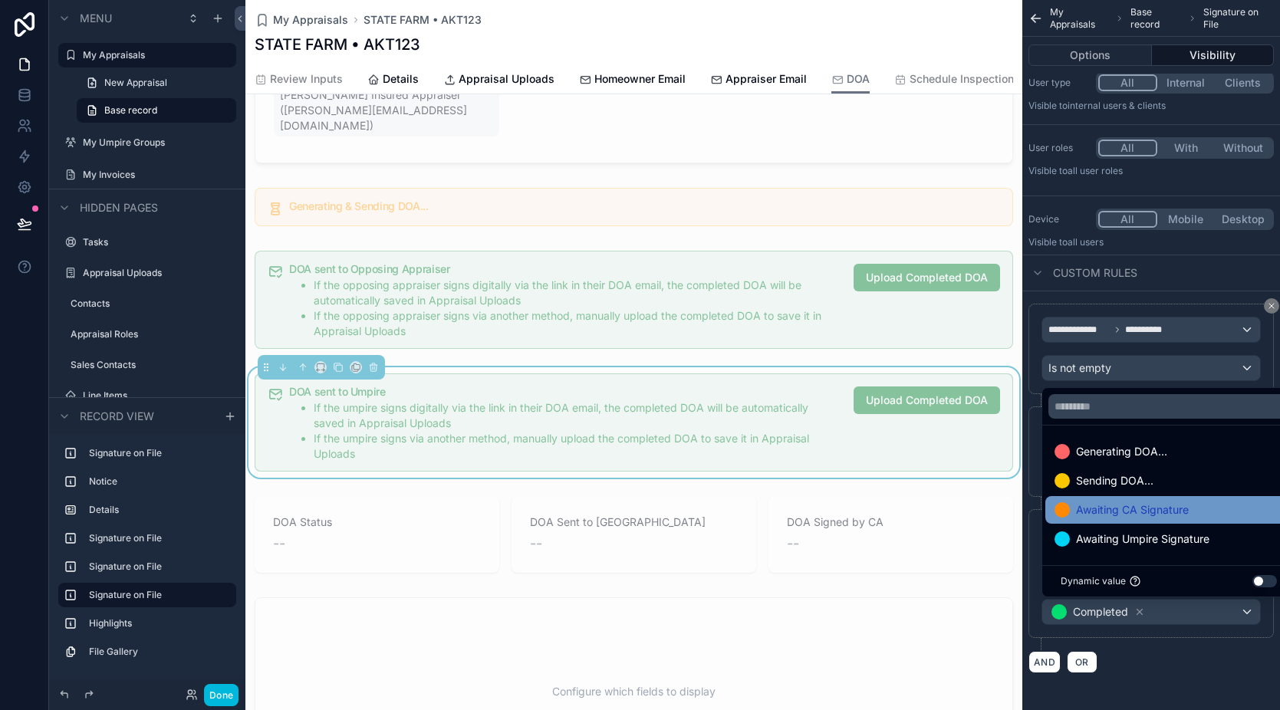
click at [1137, 512] on span "Awaiting CA Signature" at bounding box center [1132, 510] width 113 height 18
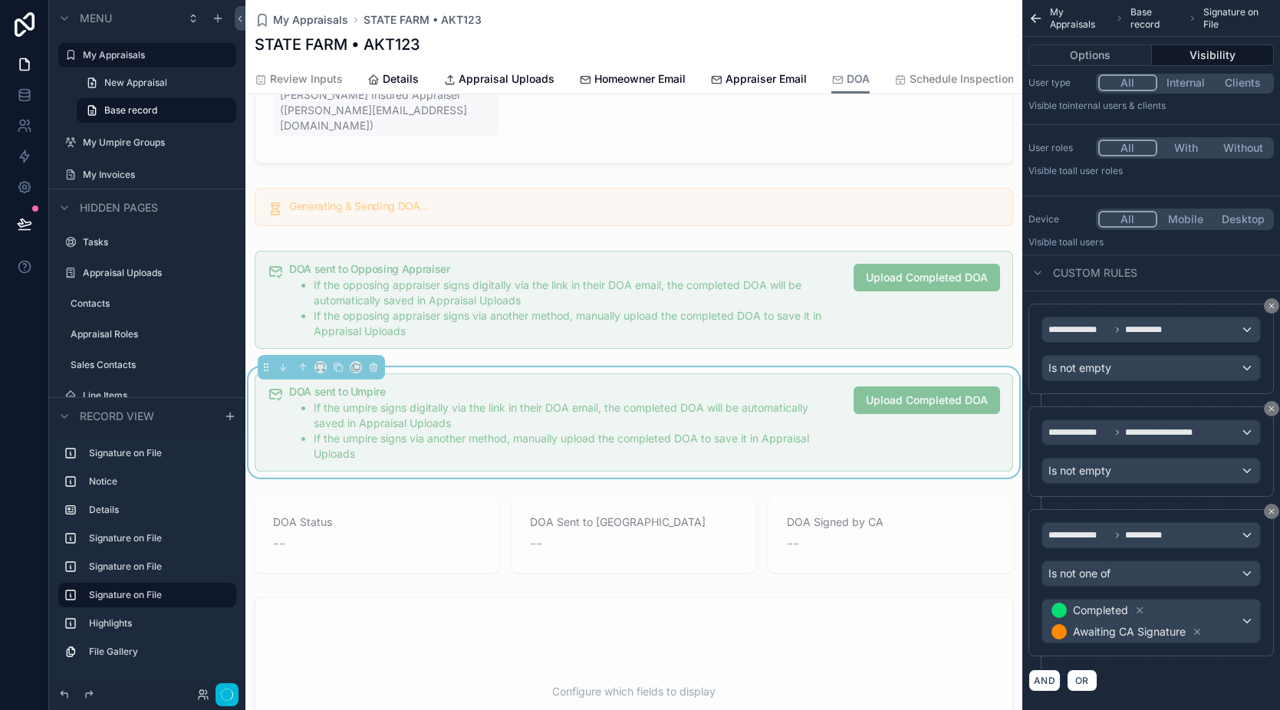
click at [1159, 677] on div "AND OR" at bounding box center [1151, 680] width 245 height 23
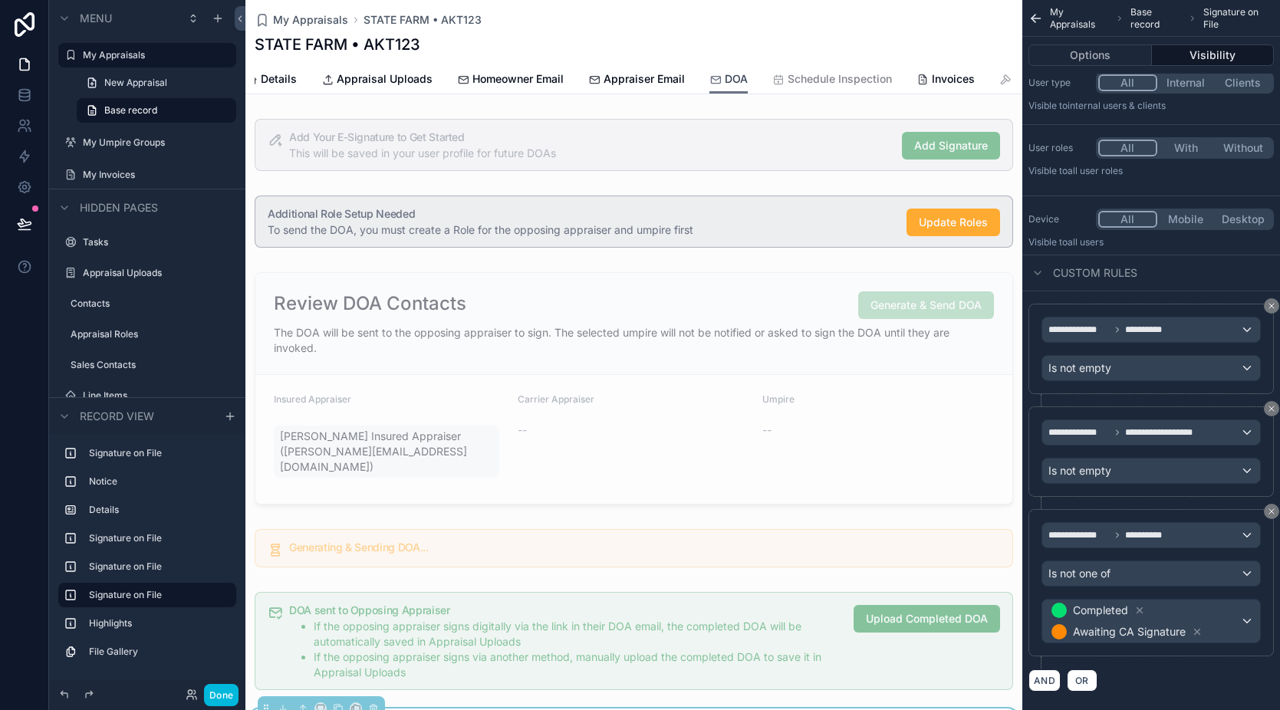
scroll to position [0, 205]
click at [945, 77] on span "Invoke Umpire" at bounding box center [977, 78] width 74 height 15
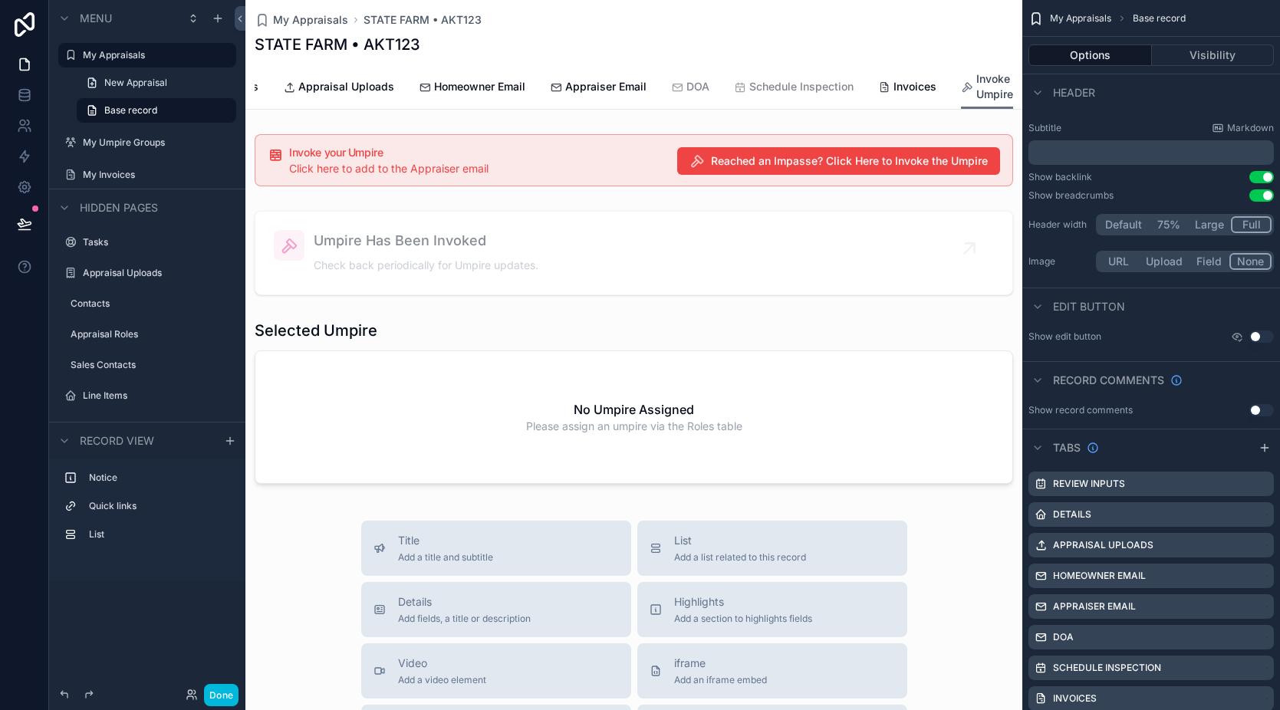
scroll to position [0, 168]
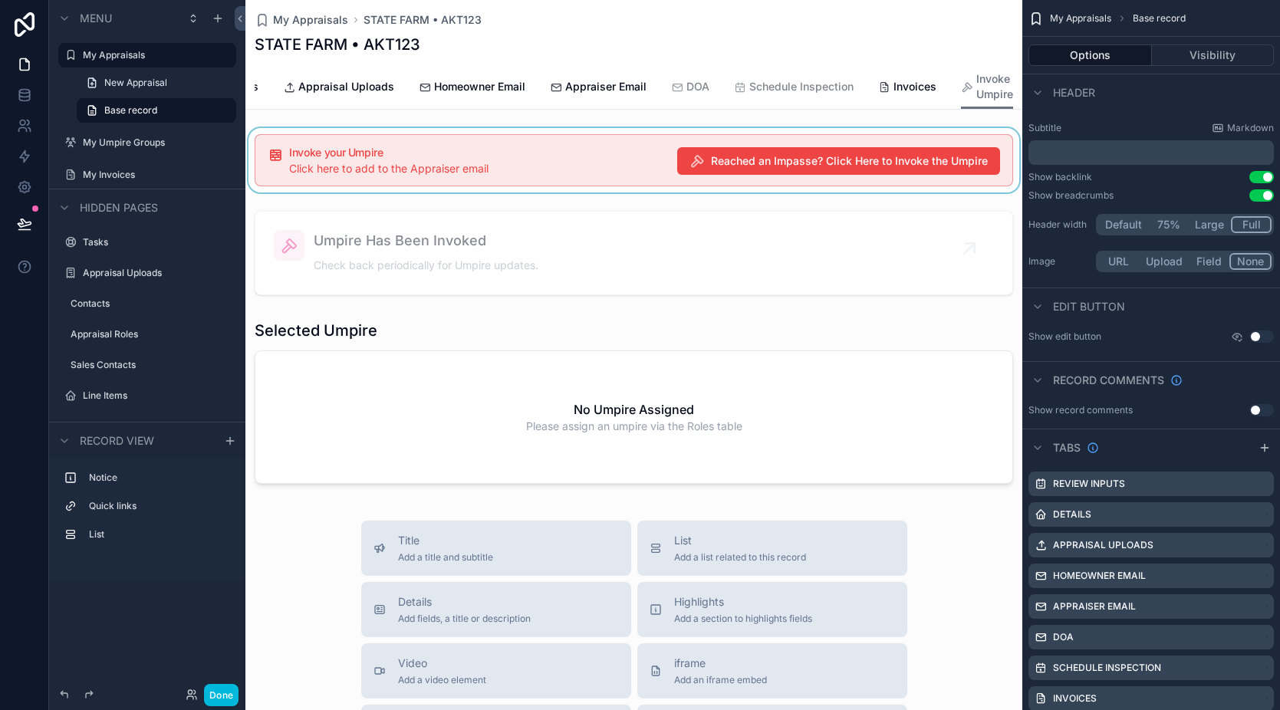
click at [754, 179] on div "scrollable content" at bounding box center [633, 160] width 777 height 64
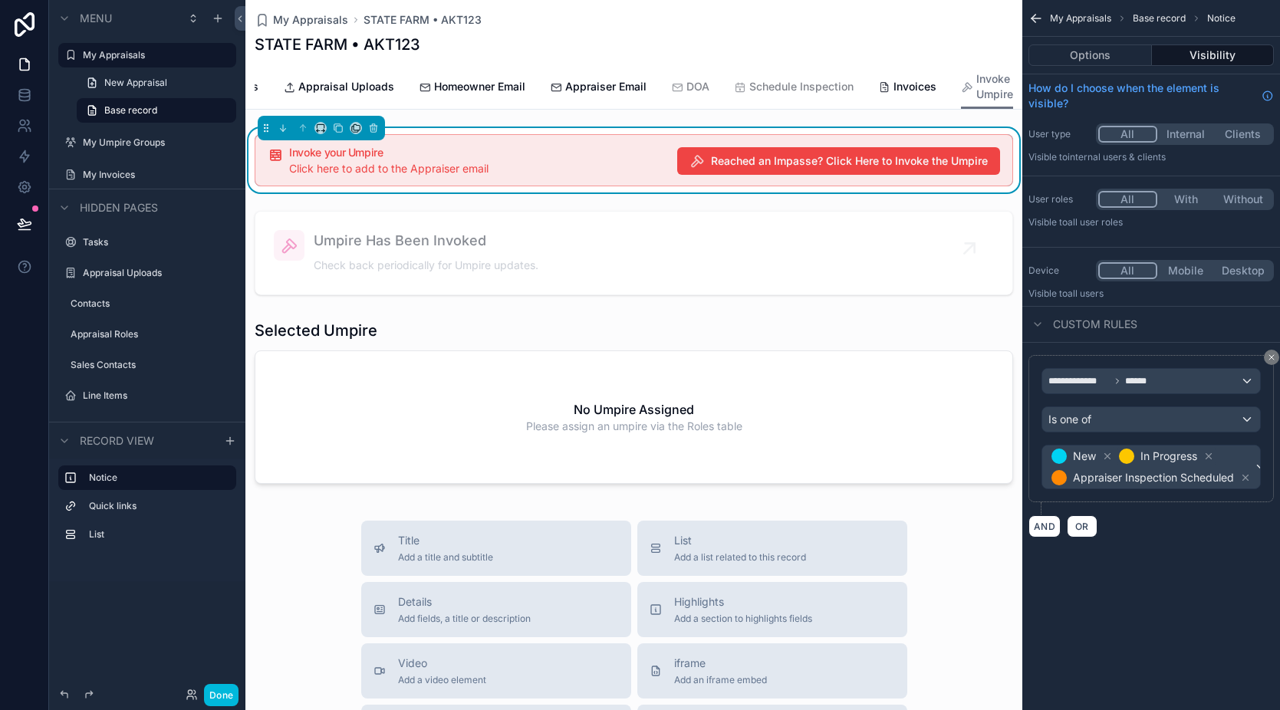
scroll to position [0, 0]
click at [1243, 458] on span "New In Progress Appraiser Inspection Scheduled" at bounding box center [1152, 467] width 206 height 43
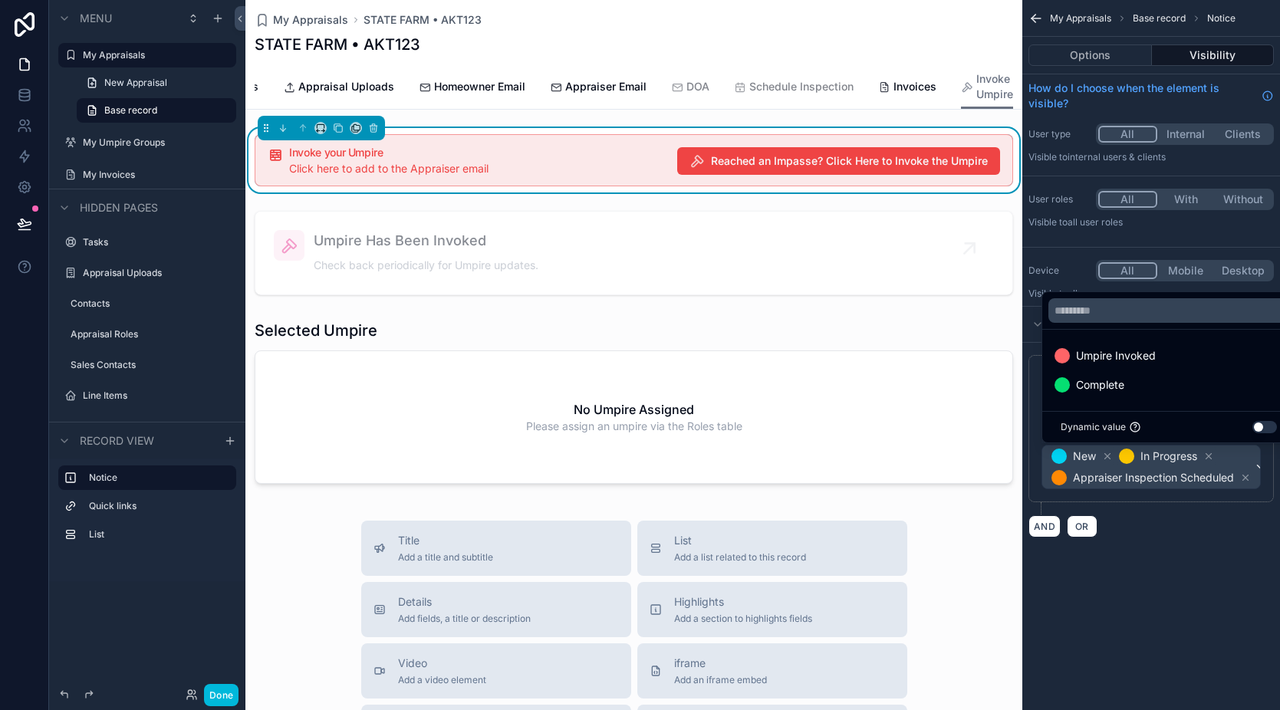
click at [1193, 559] on div "scrollable content" at bounding box center [640, 355] width 1280 height 710
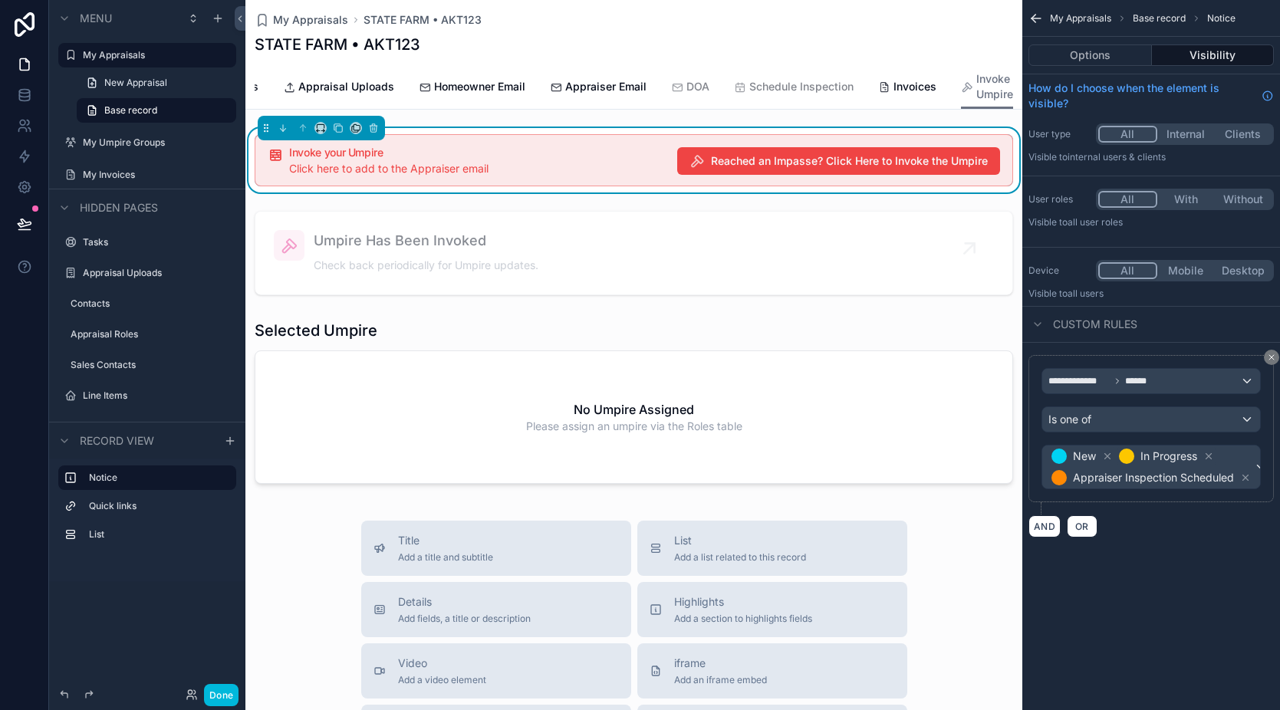
click at [1170, 525] on div "AND OR" at bounding box center [1151, 526] width 245 height 23
click at [343, 95] on link "Appraisal Uploads" at bounding box center [338, 88] width 111 height 31
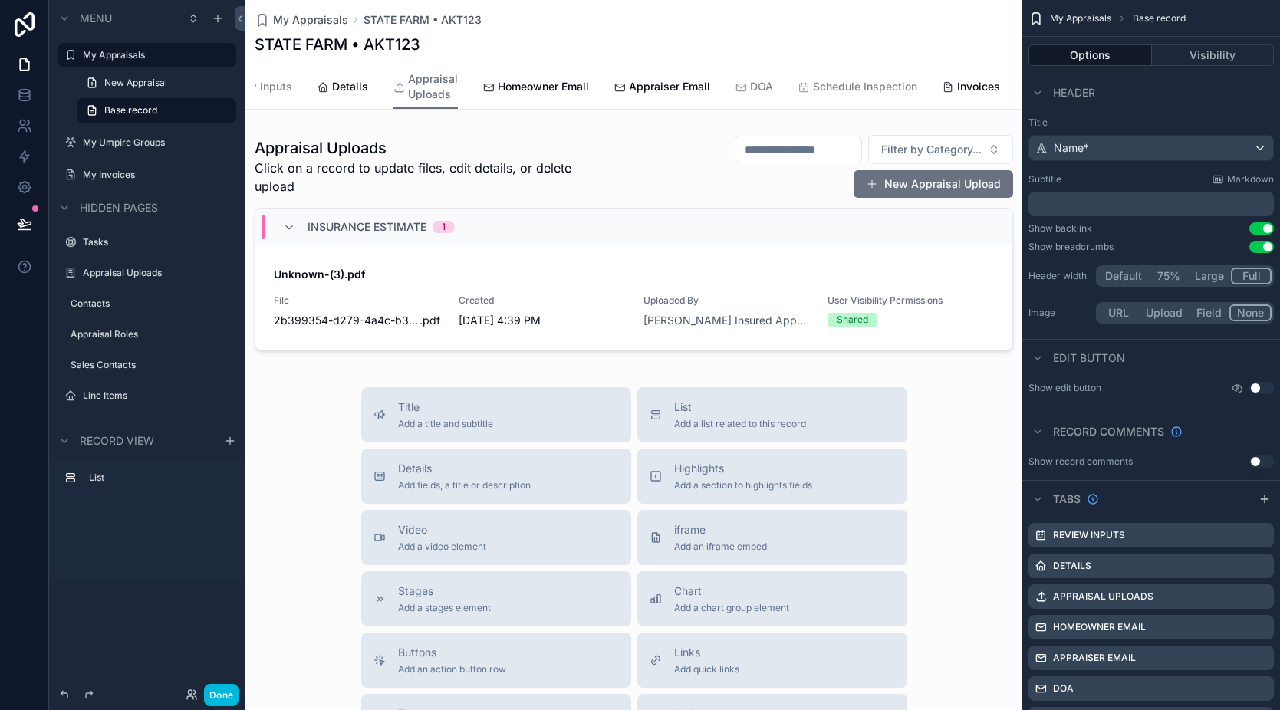
scroll to position [0, 160]
click at [940, 84] on span "Invoke Umpire" at bounding box center [977, 86] width 74 height 15
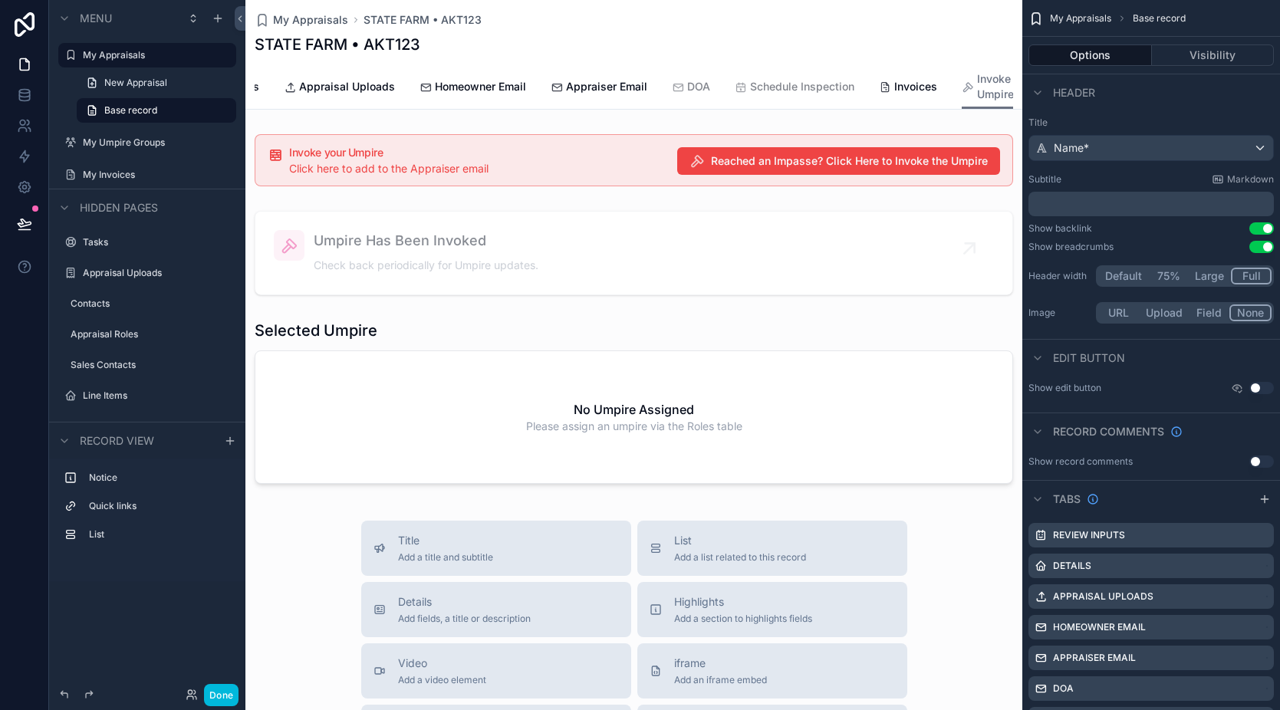
click at [615, 209] on div "Invoke your Umpire Click here to add to the Appraiser email Reached an Impasse?…" at bounding box center [633, 312] width 777 height 368
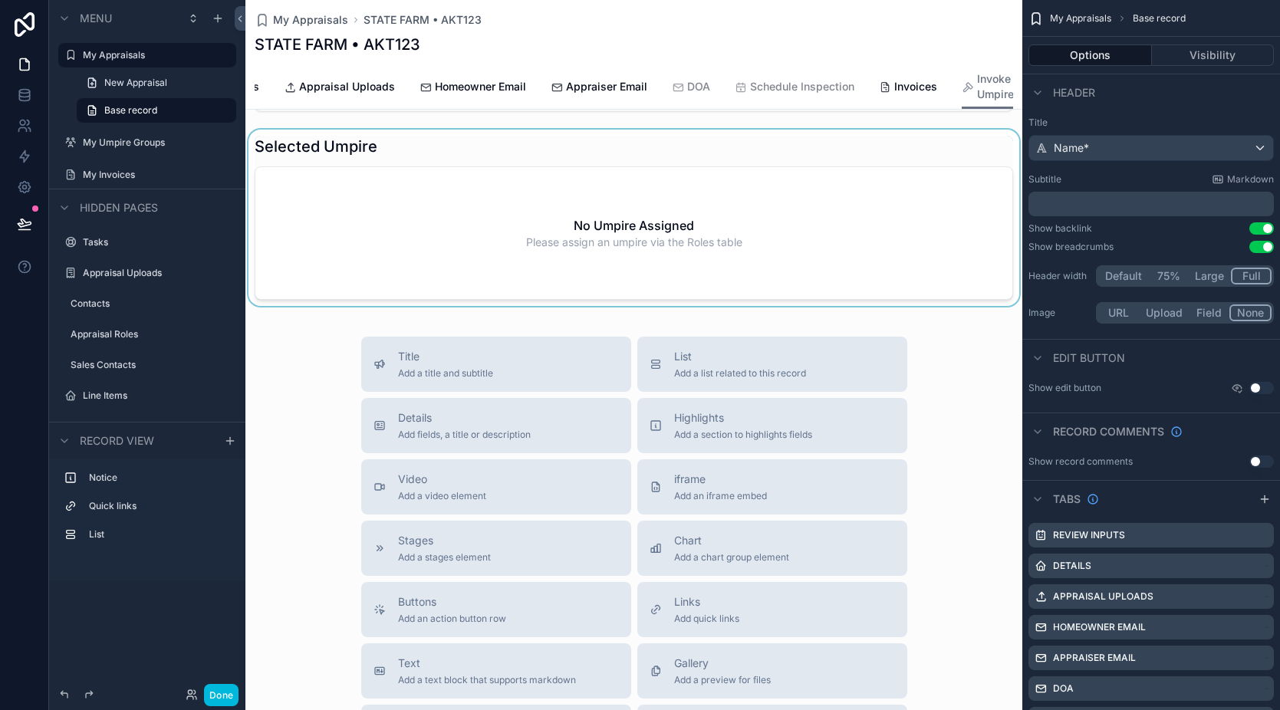
scroll to position [188, 0]
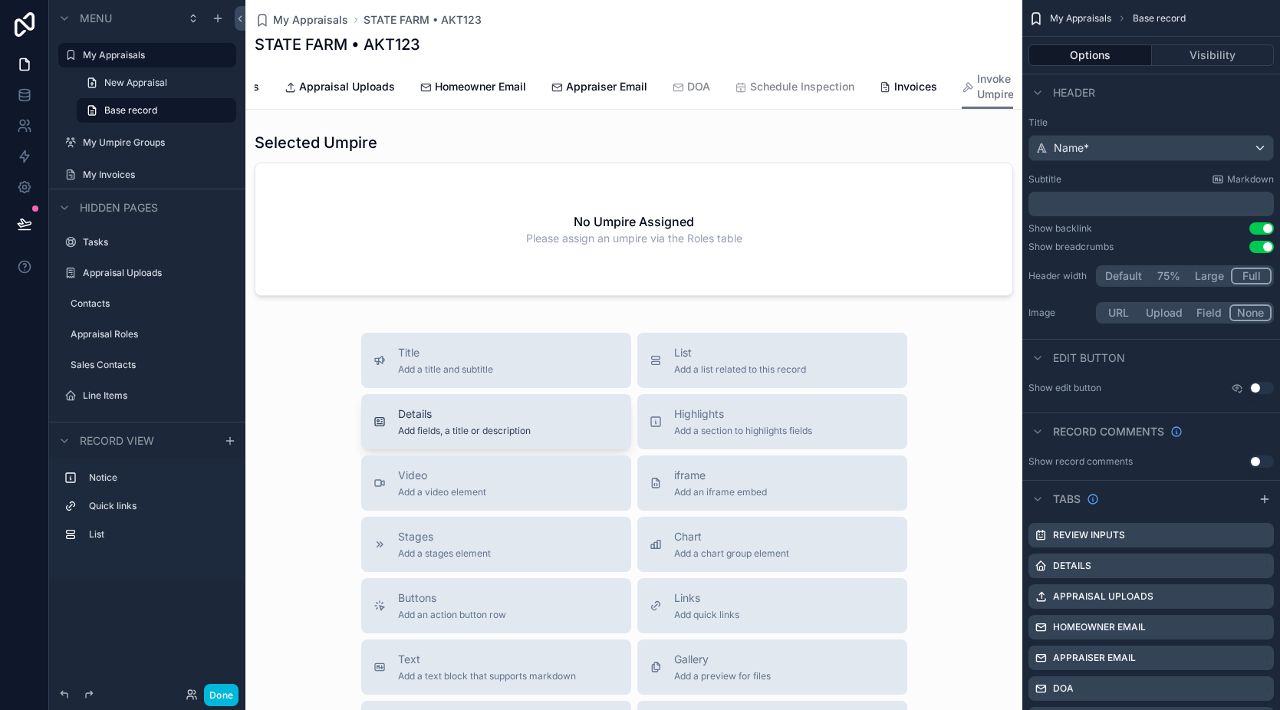
click at [530, 437] on div "Details Add fields, a title or description" at bounding box center [496, 422] width 245 height 31
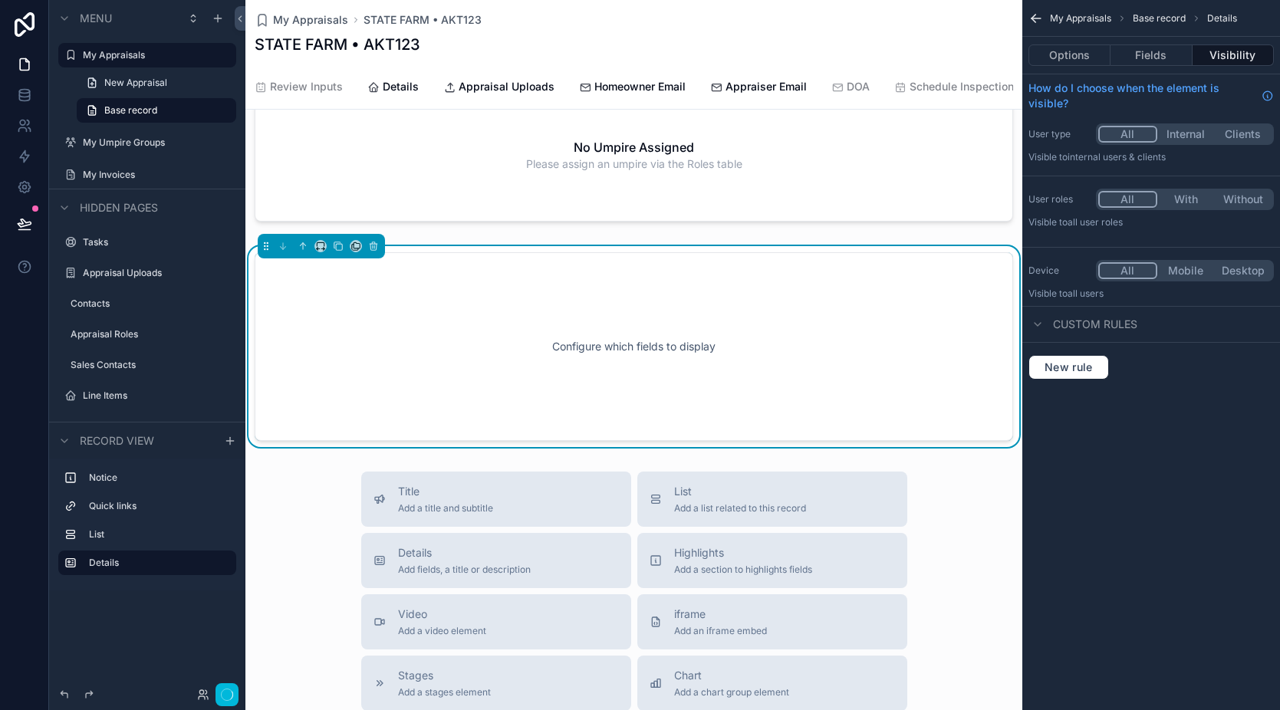
scroll to position [265, 0]
click at [1174, 64] on button "Fields" at bounding box center [1151, 54] width 81 height 21
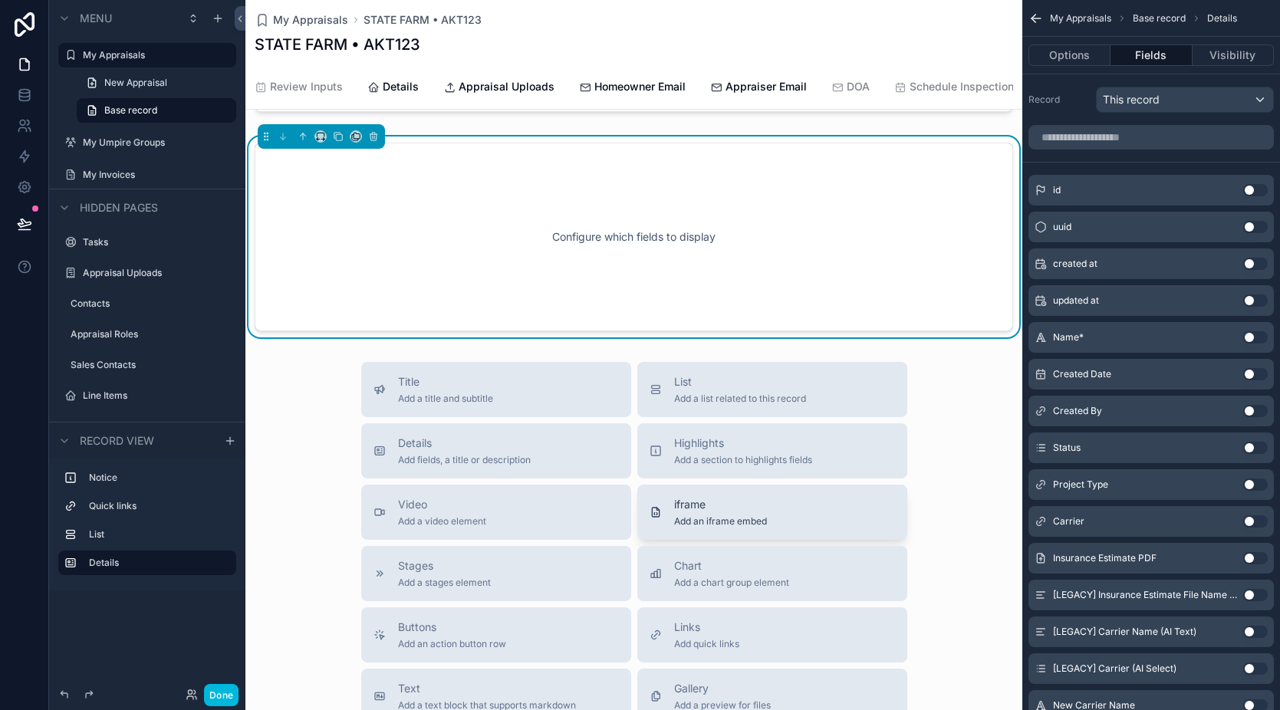
scroll to position [383, 0]
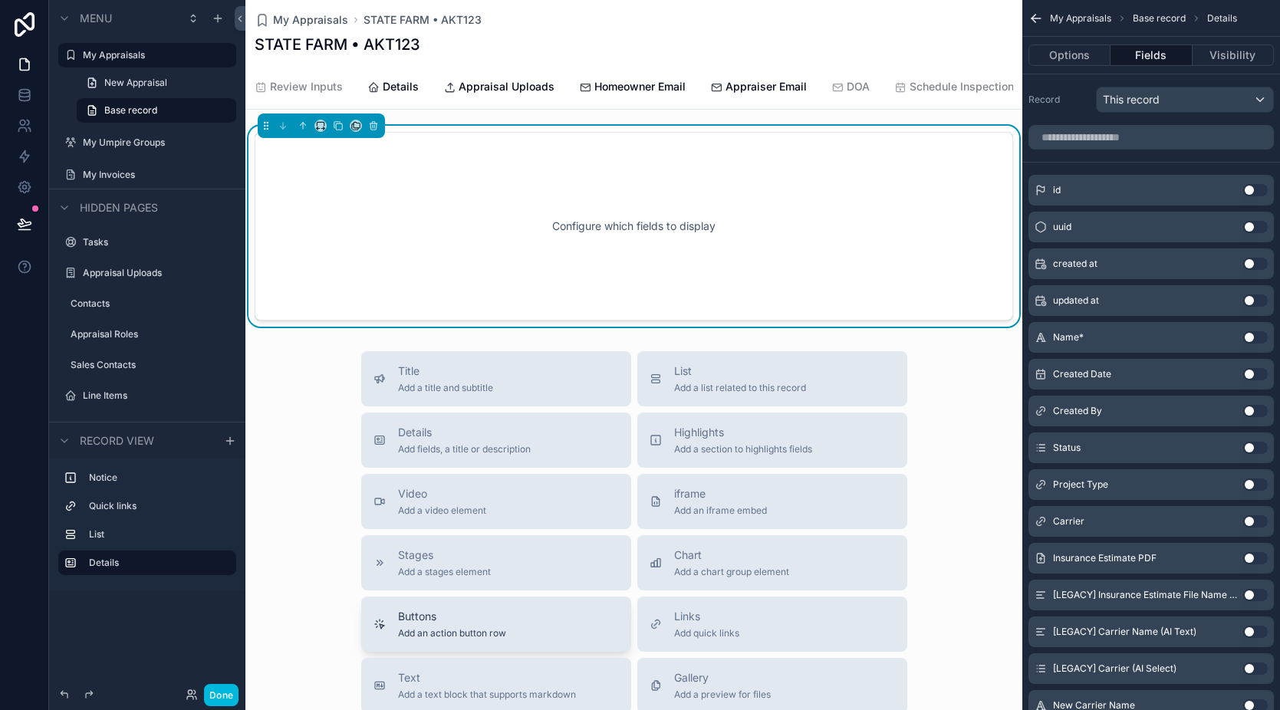
click at [512, 636] on div "Buttons Add an action button row" at bounding box center [496, 624] width 245 height 31
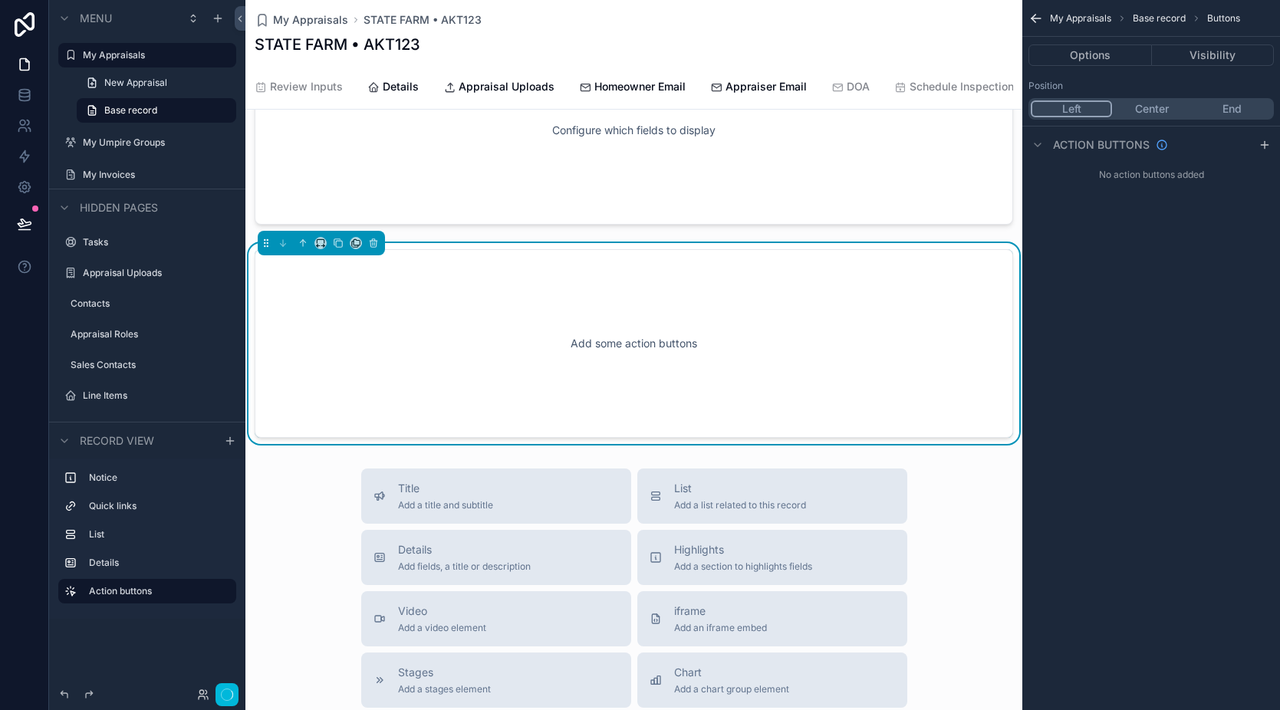
scroll to position [285, 0]
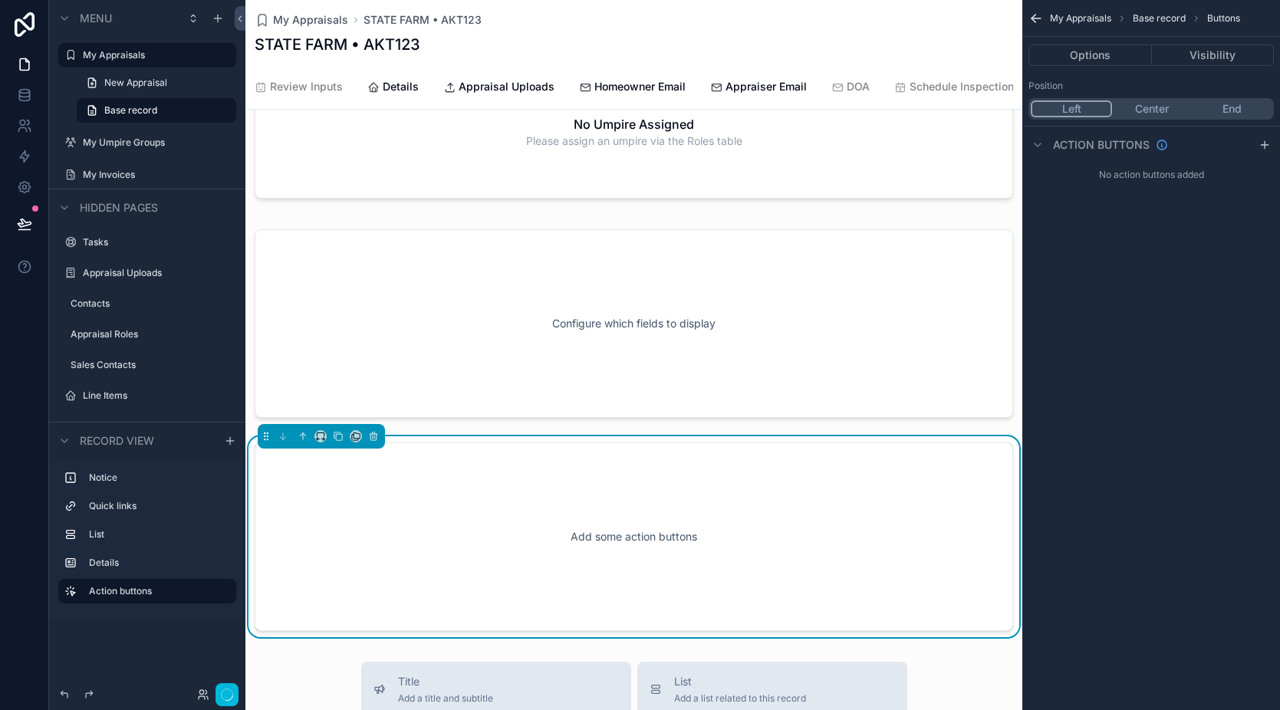
click at [627, 336] on div "scrollable content" at bounding box center [633, 323] width 777 height 201
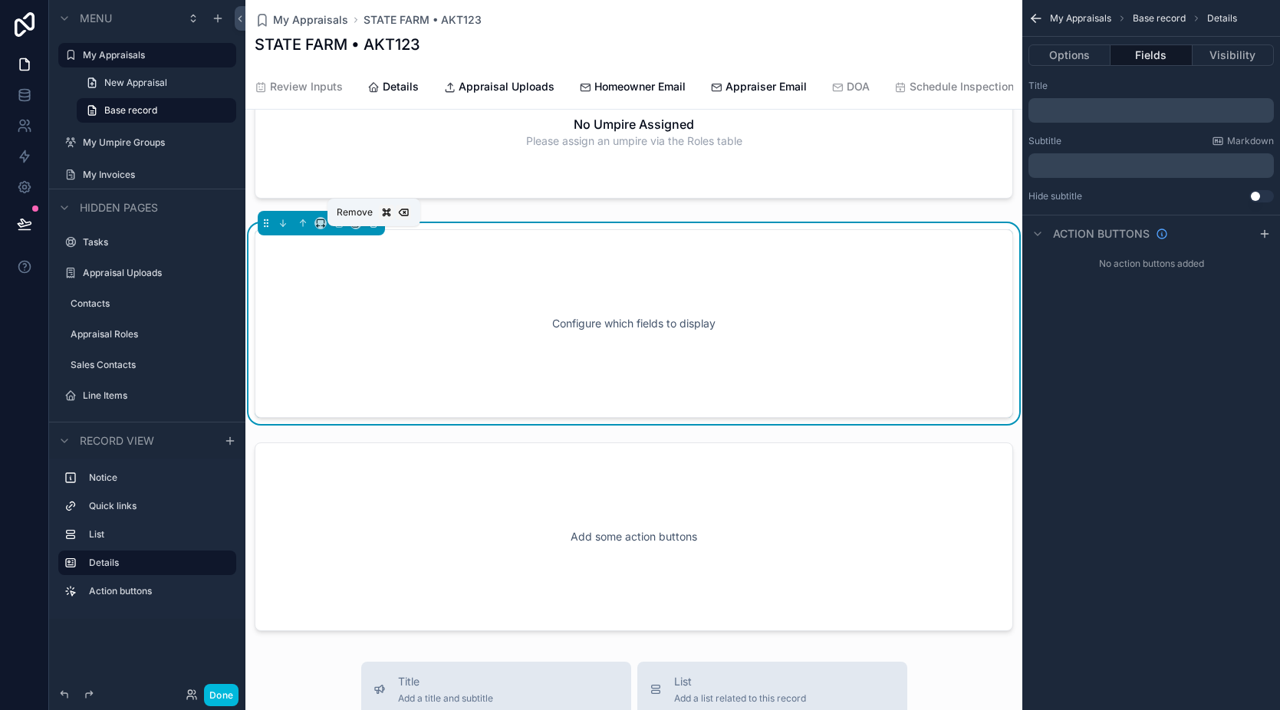
click at [368, 229] on icon "scrollable content" at bounding box center [373, 223] width 11 height 11
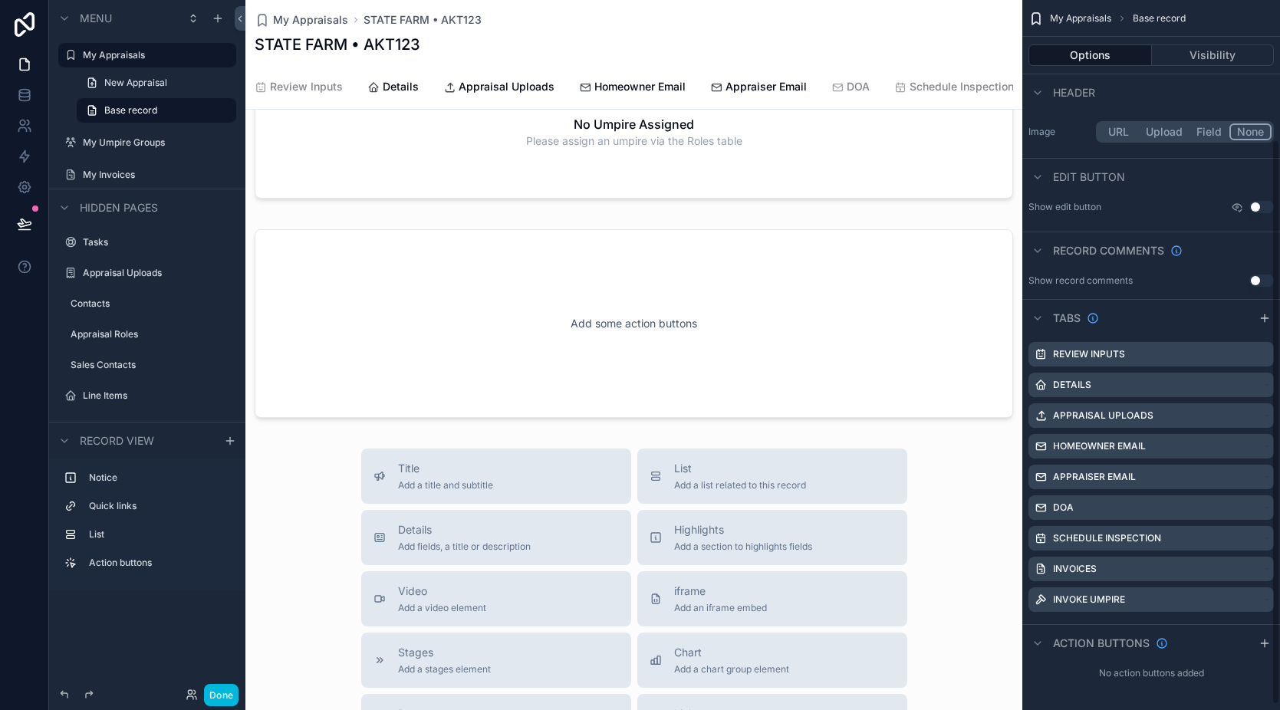
scroll to position [0, 0]
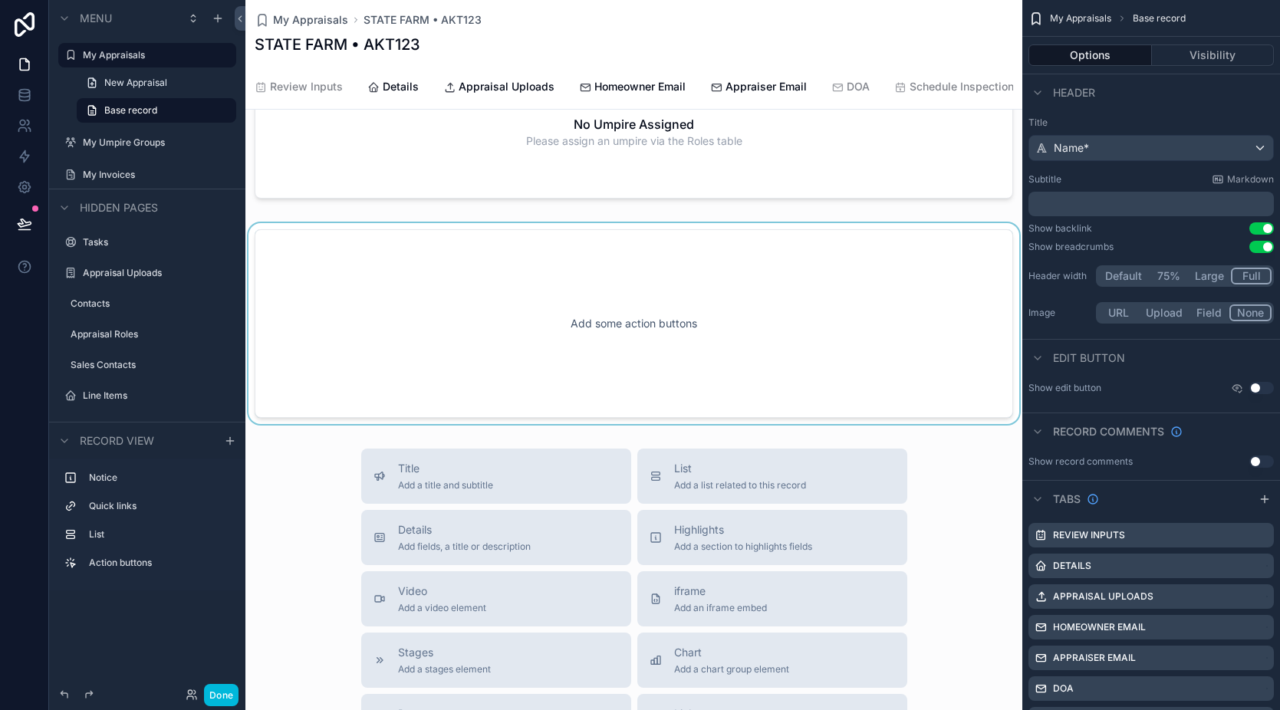
click at [743, 346] on div "scrollable content" at bounding box center [633, 323] width 777 height 201
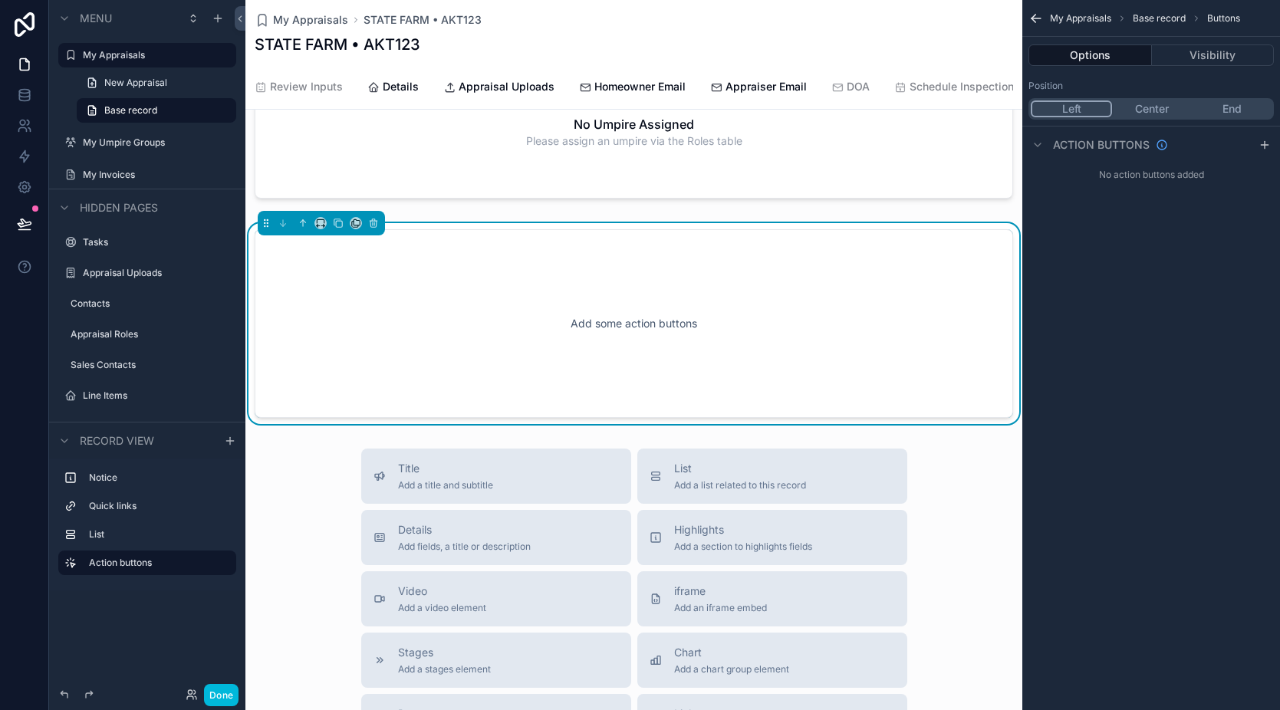
click at [810, 351] on div "Add some action buttons" at bounding box center [634, 324] width 708 height 138
click at [1239, 56] on button "Visibility" at bounding box center [1213, 54] width 123 height 21
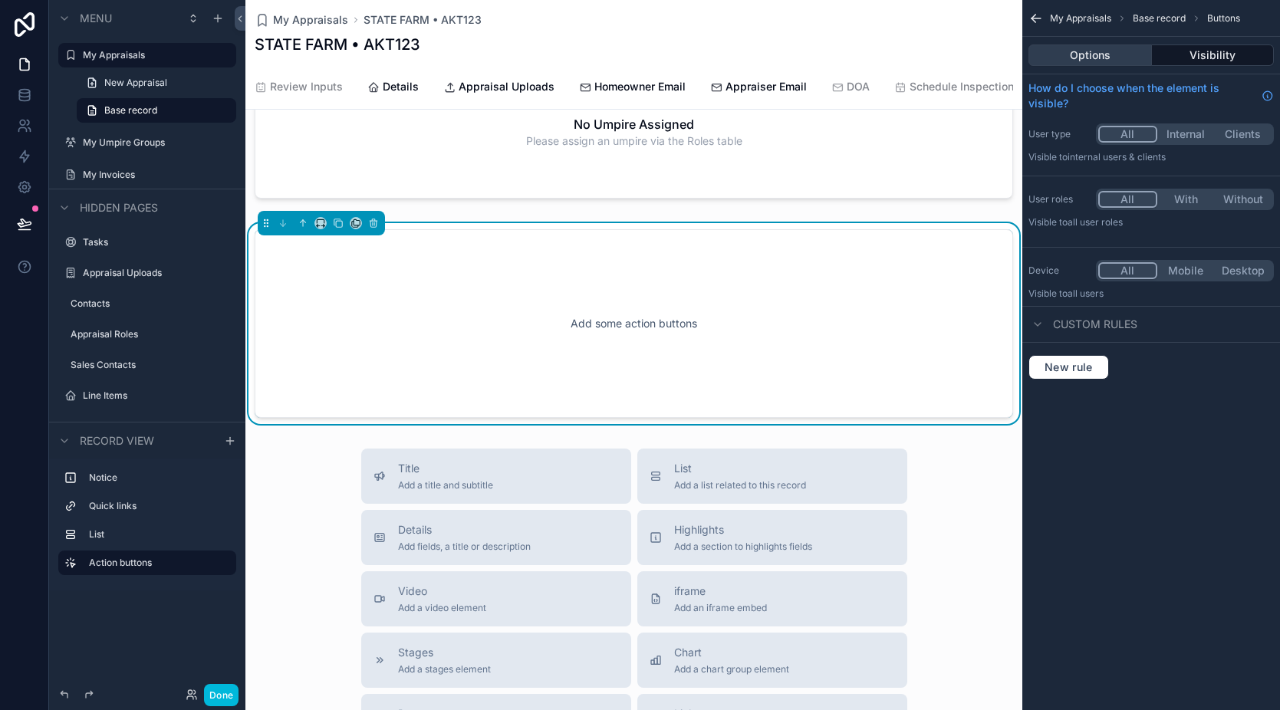
click at [1115, 61] on button "Options" at bounding box center [1090, 54] width 123 height 21
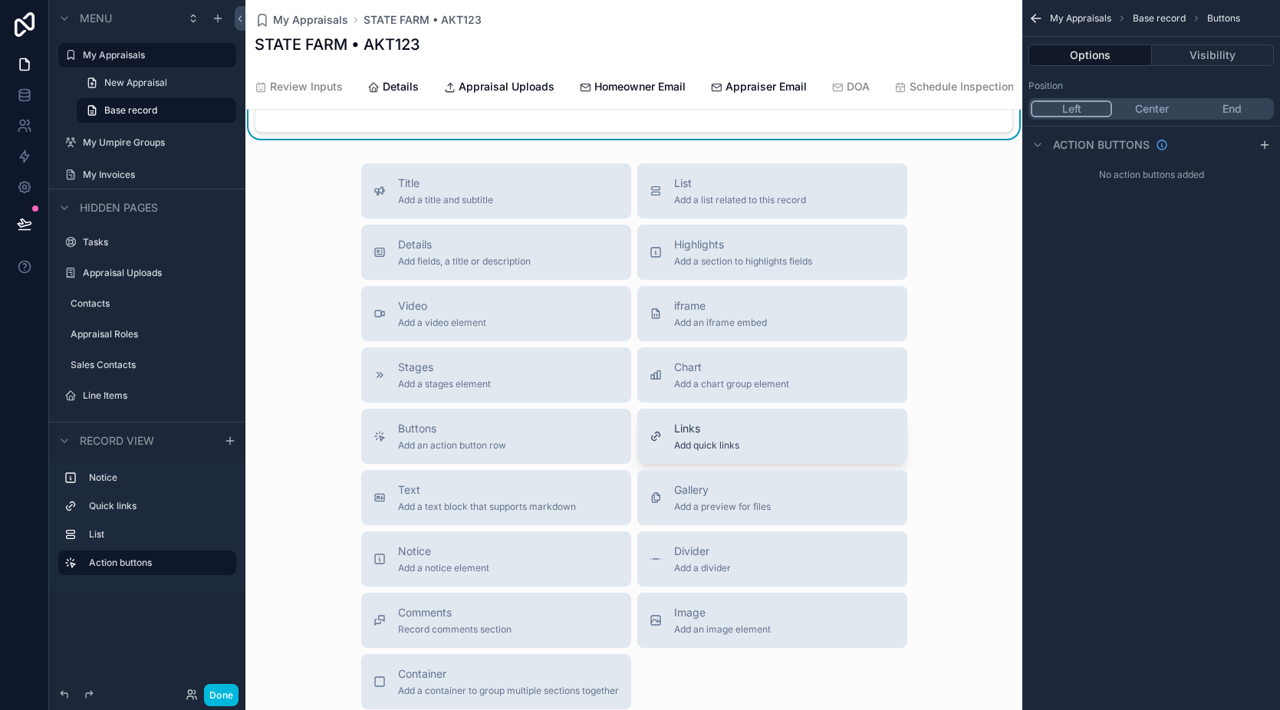
scroll to position [599, 0]
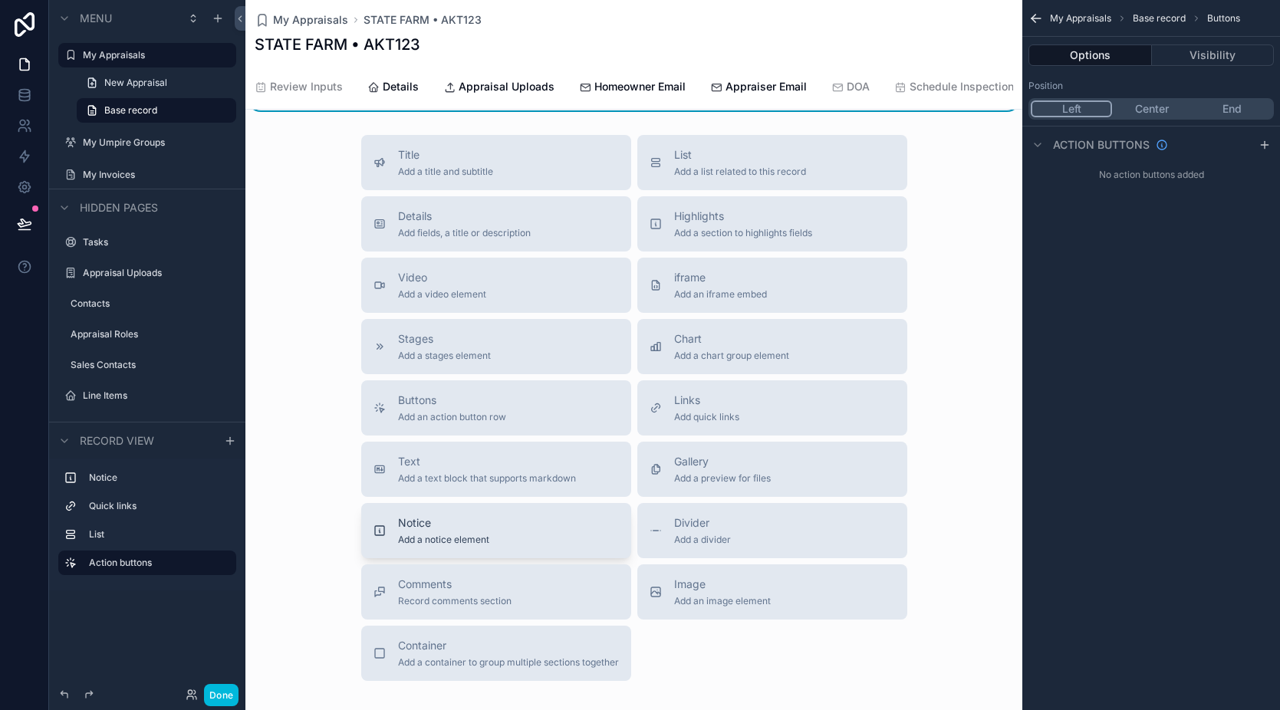
click at [472, 546] on span "Add a notice element" at bounding box center [443, 540] width 91 height 12
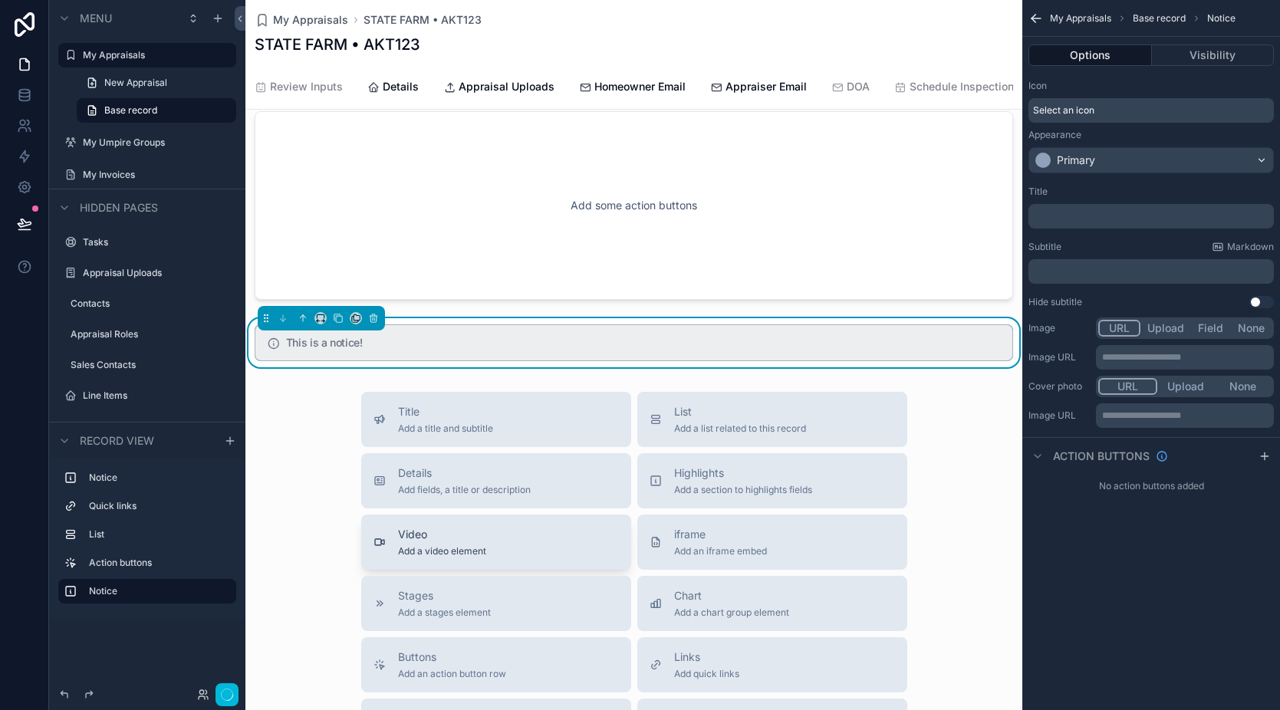
scroll to position [403, 0]
click at [847, 84] on span "DOA" at bounding box center [858, 86] width 23 height 15
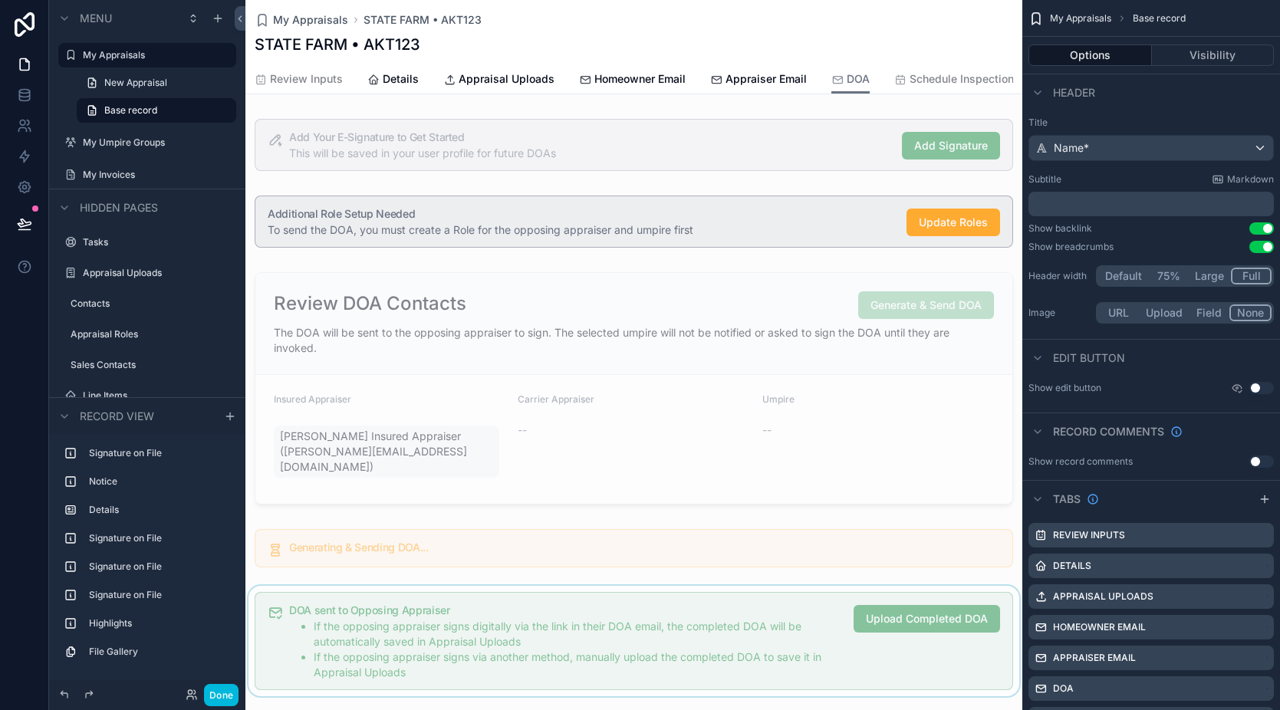
click at [598, 596] on div "scrollable content" at bounding box center [633, 641] width 777 height 110
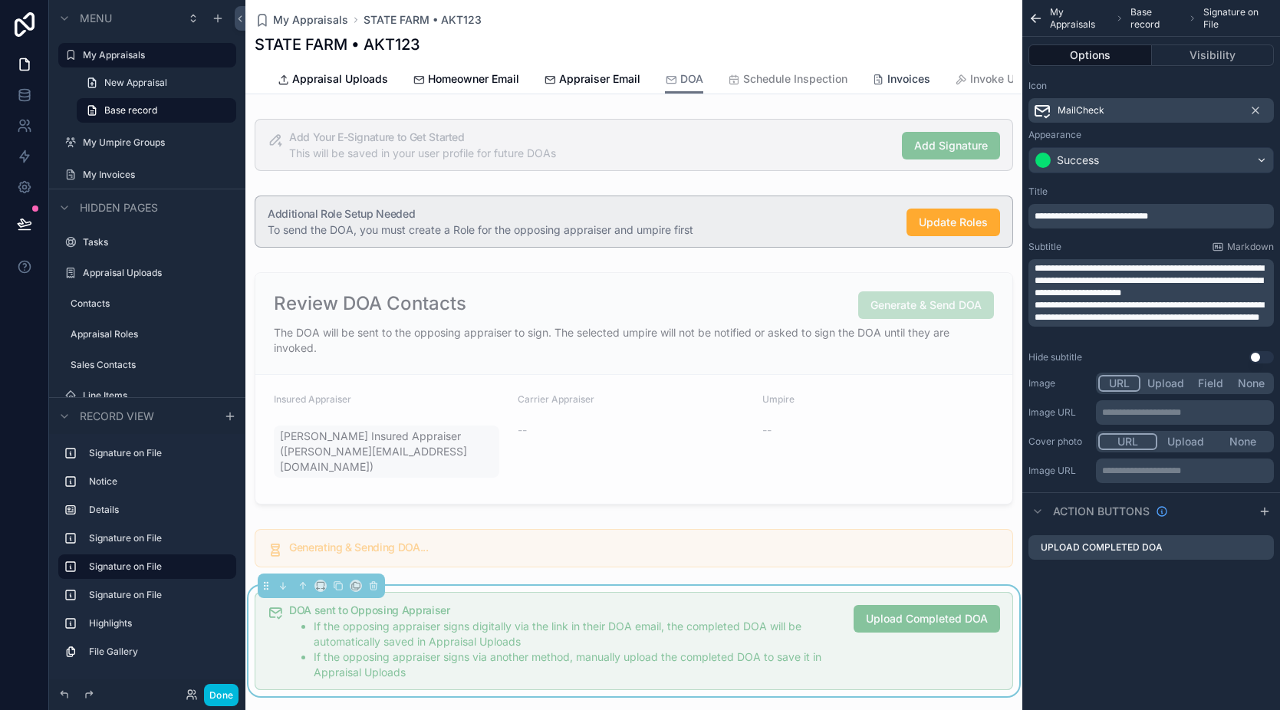
scroll to position [0, 205]
click at [948, 84] on span "Invoke Umpire" at bounding box center [977, 78] width 74 height 15
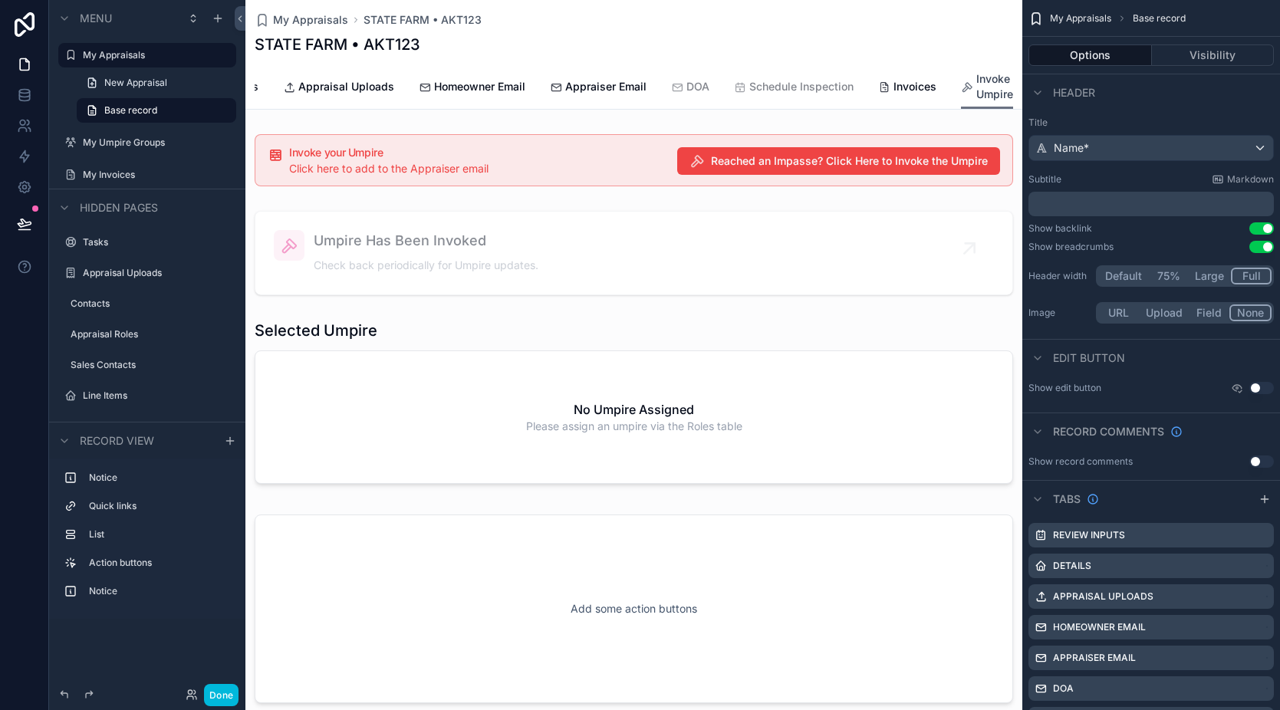
scroll to position [0, 168]
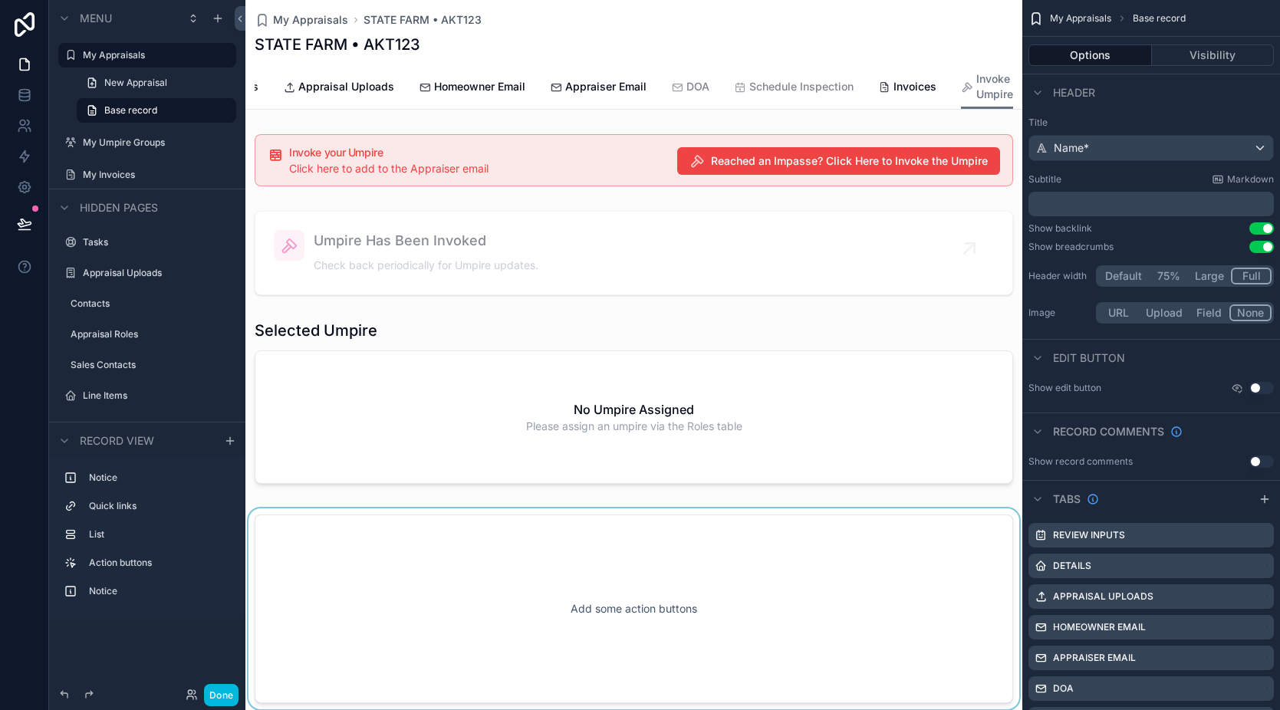
click at [677, 542] on div "scrollable content" at bounding box center [633, 609] width 777 height 201
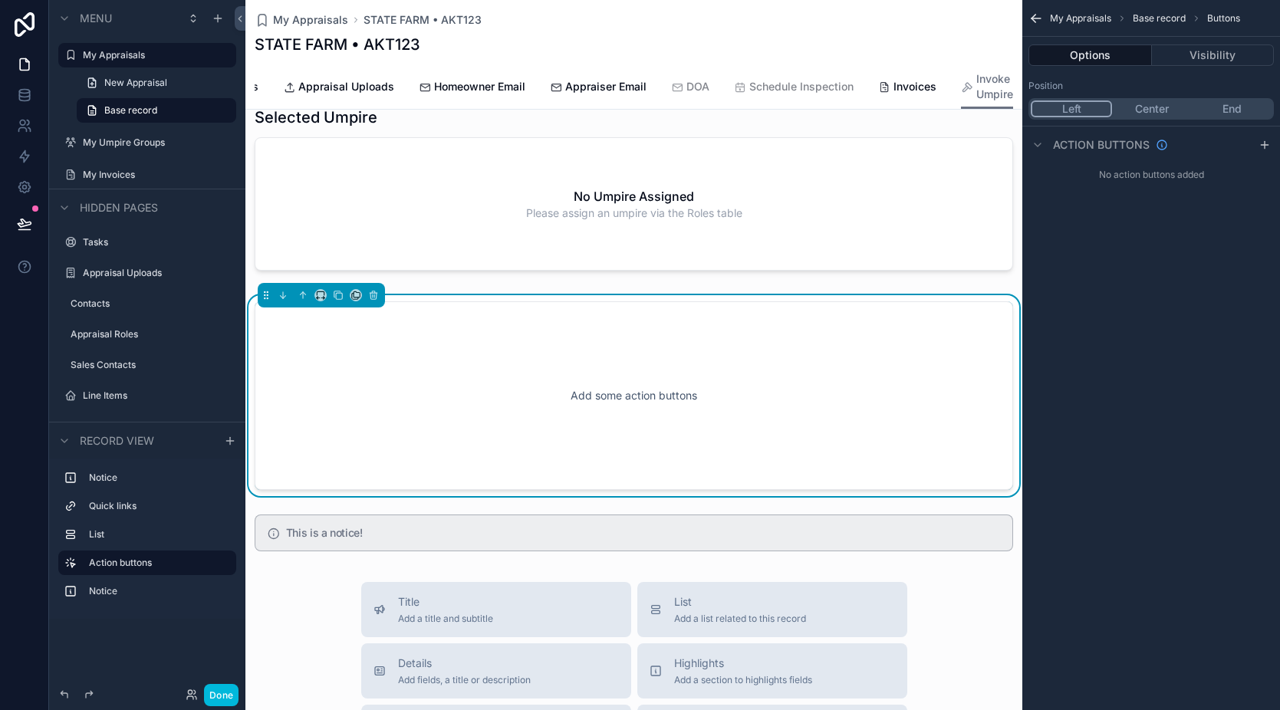
scroll to position [251, 0]
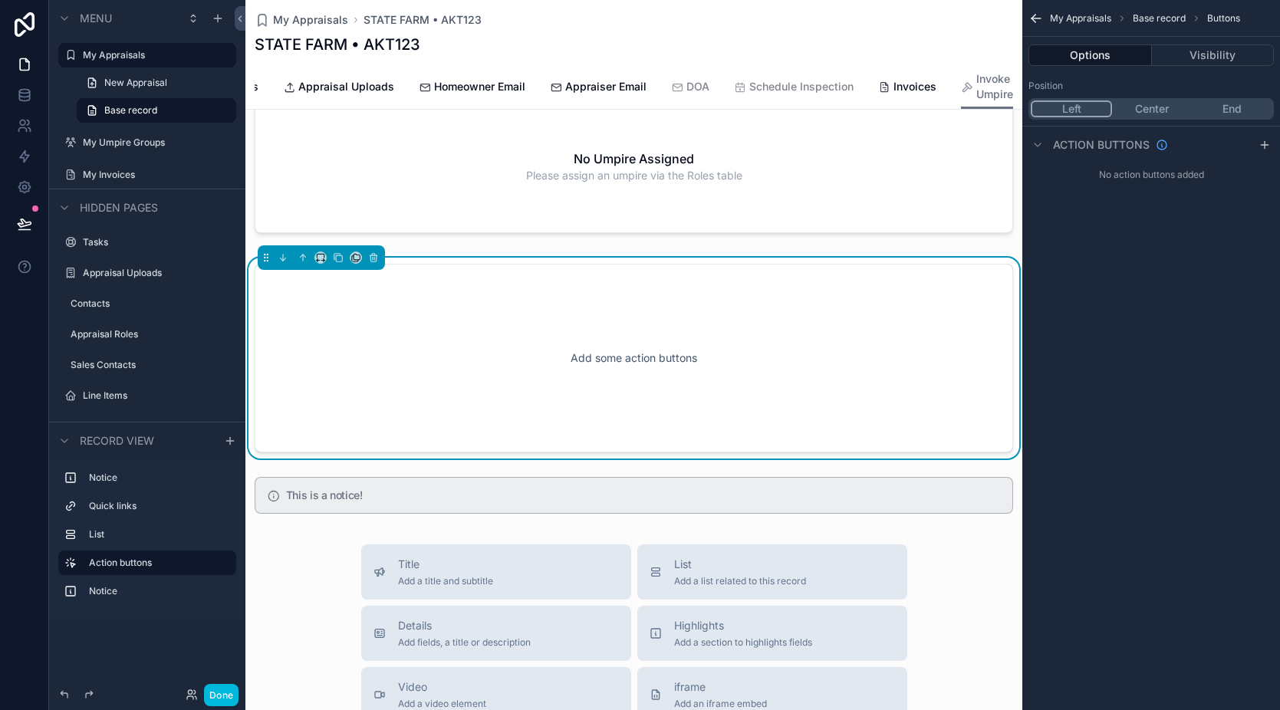
click at [623, 403] on div "Add some action buttons" at bounding box center [634, 358] width 708 height 138
click at [686, 494] on div "scrollable content" at bounding box center [633, 495] width 777 height 49
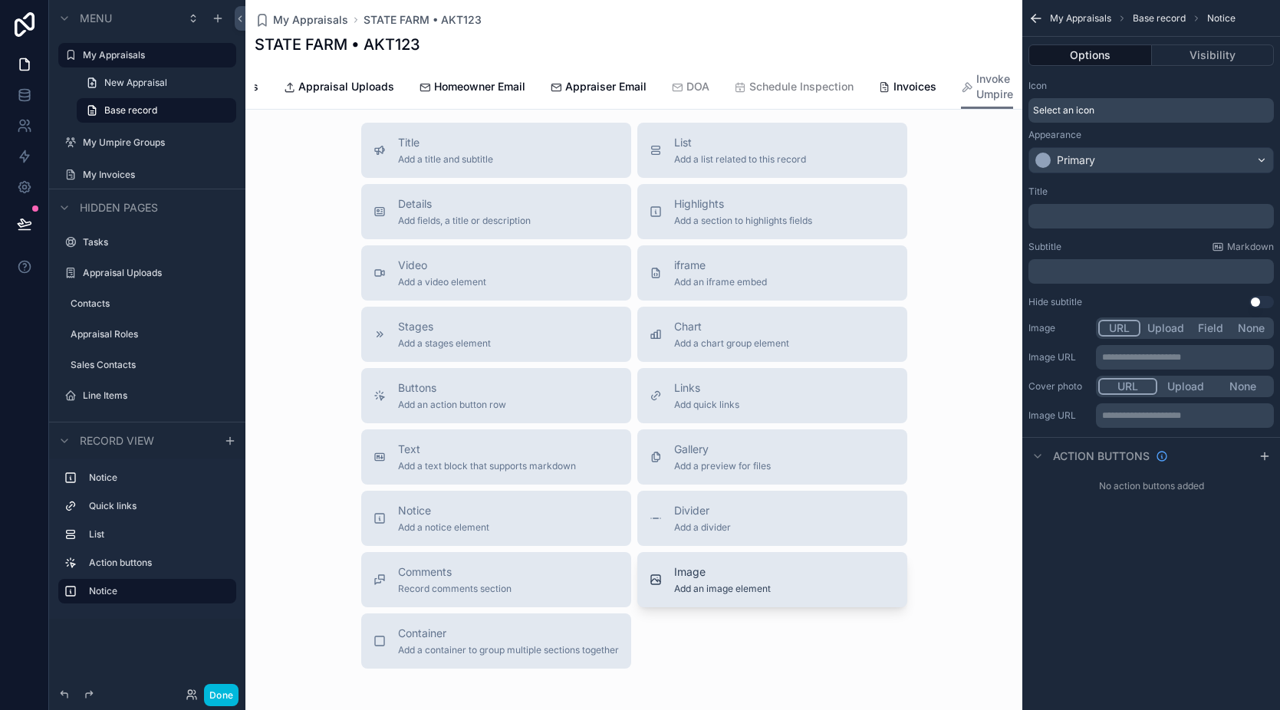
scroll to position [433, 0]
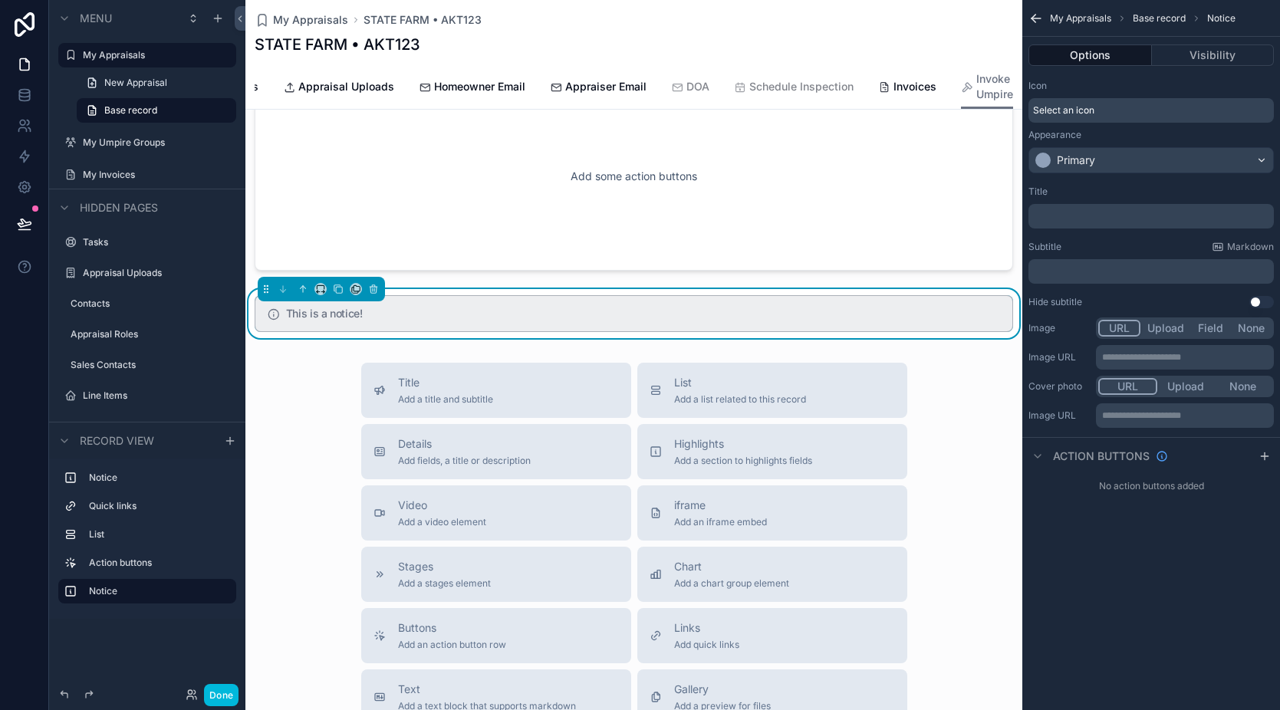
click at [720, 322] on div "This is a notice!" at bounding box center [643, 315] width 714 height 14
click at [1257, 459] on div "scrollable content" at bounding box center [1265, 456] width 18 height 18
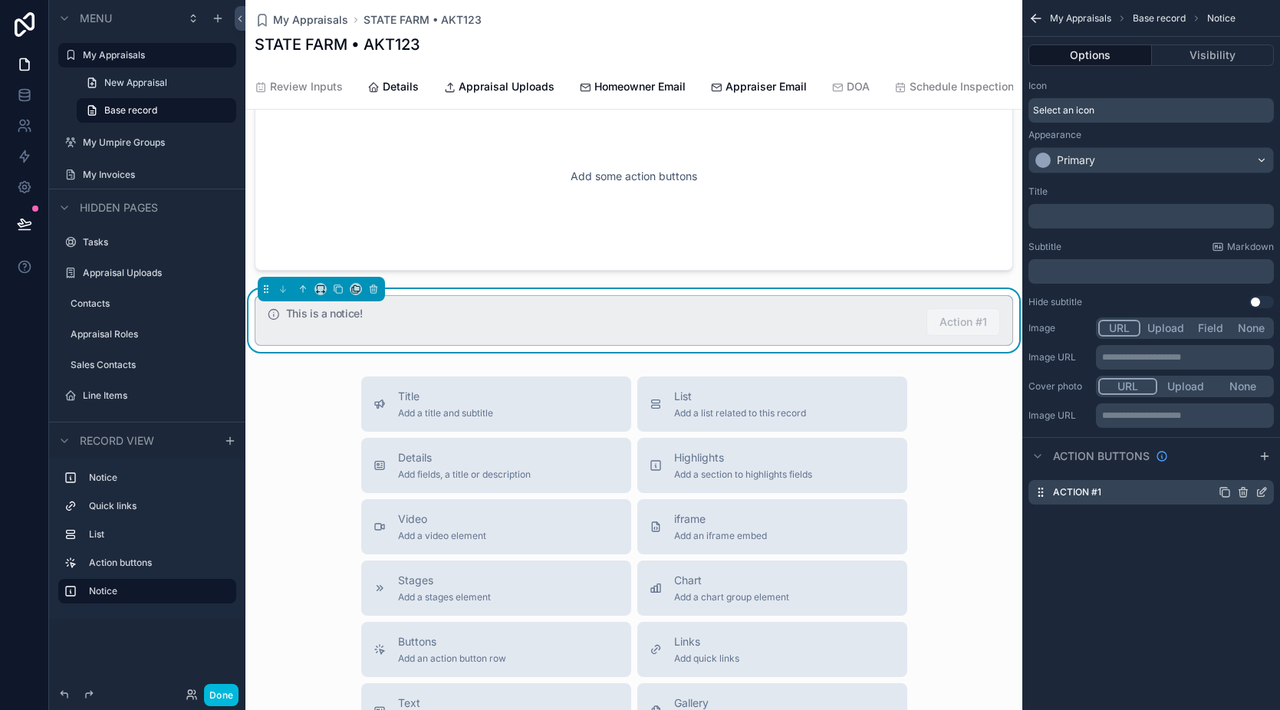
click at [1261, 491] on icon "scrollable content" at bounding box center [1263, 491] width 6 height 6
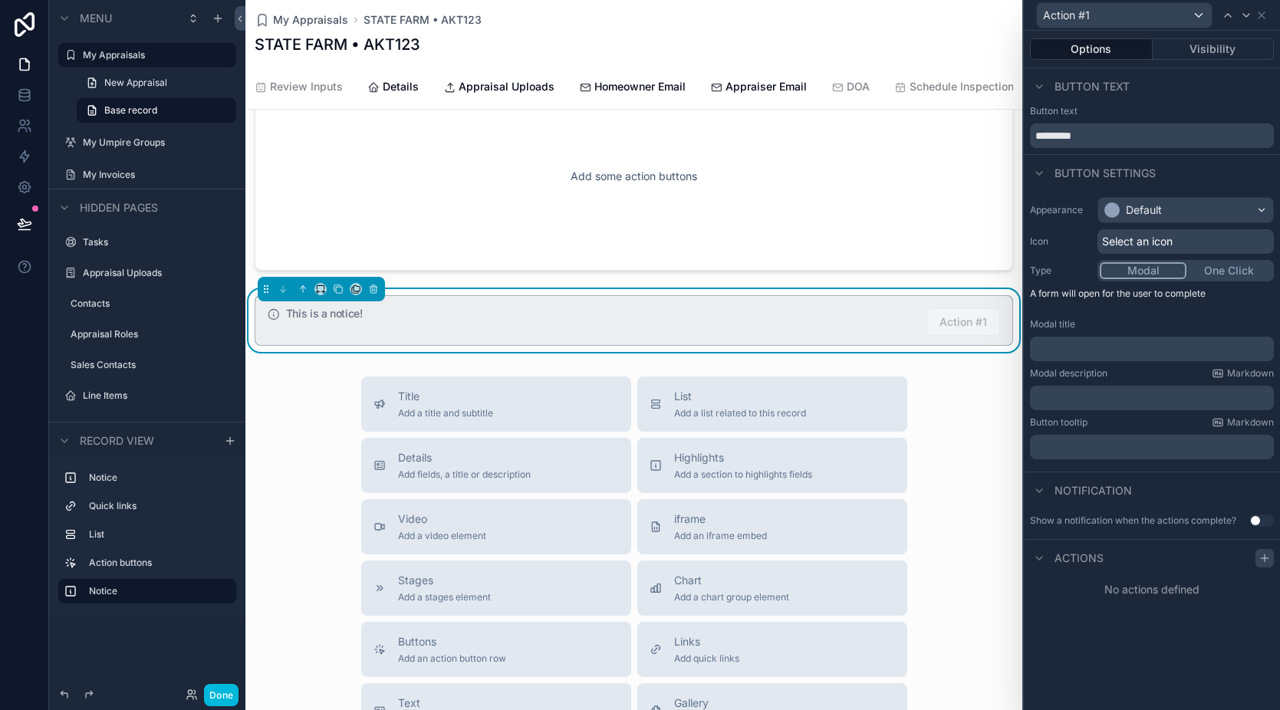
click at [1260, 555] on icon at bounding box center [1265, 558] width 12 height 12
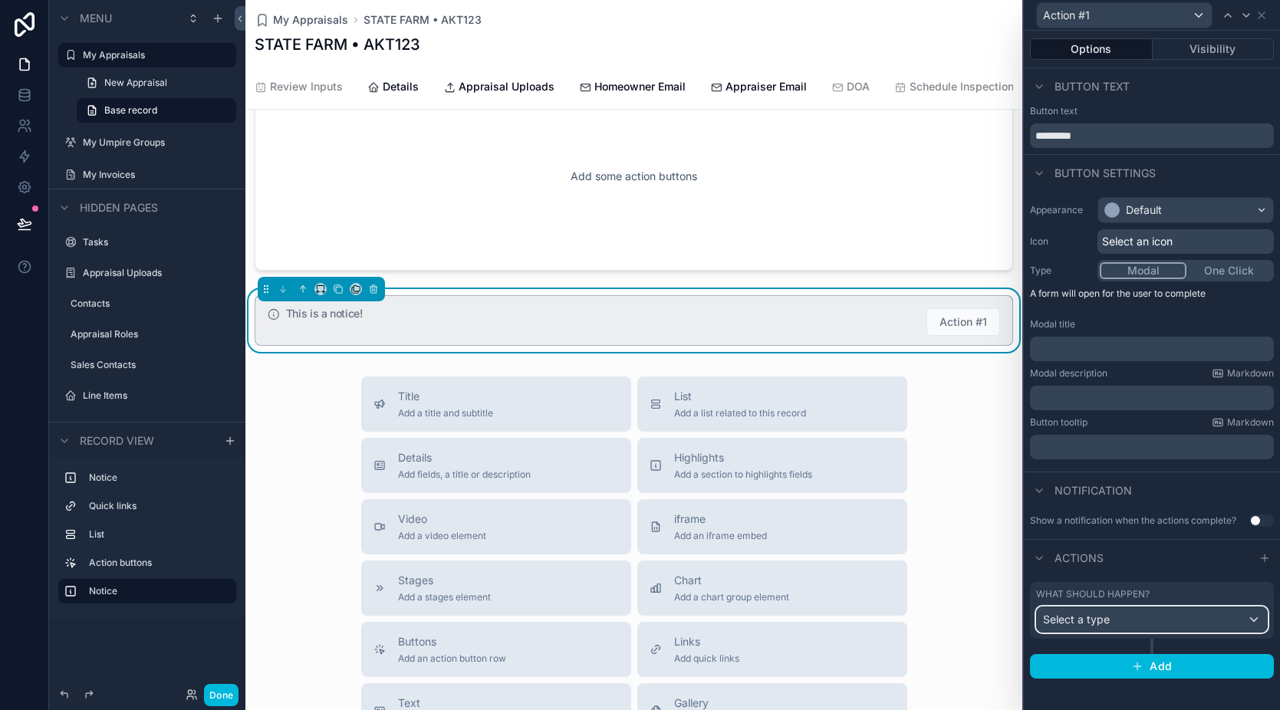
click at [1186, 624] on div "Select a type" at bounding box center [1152, 619] width 230 height 25
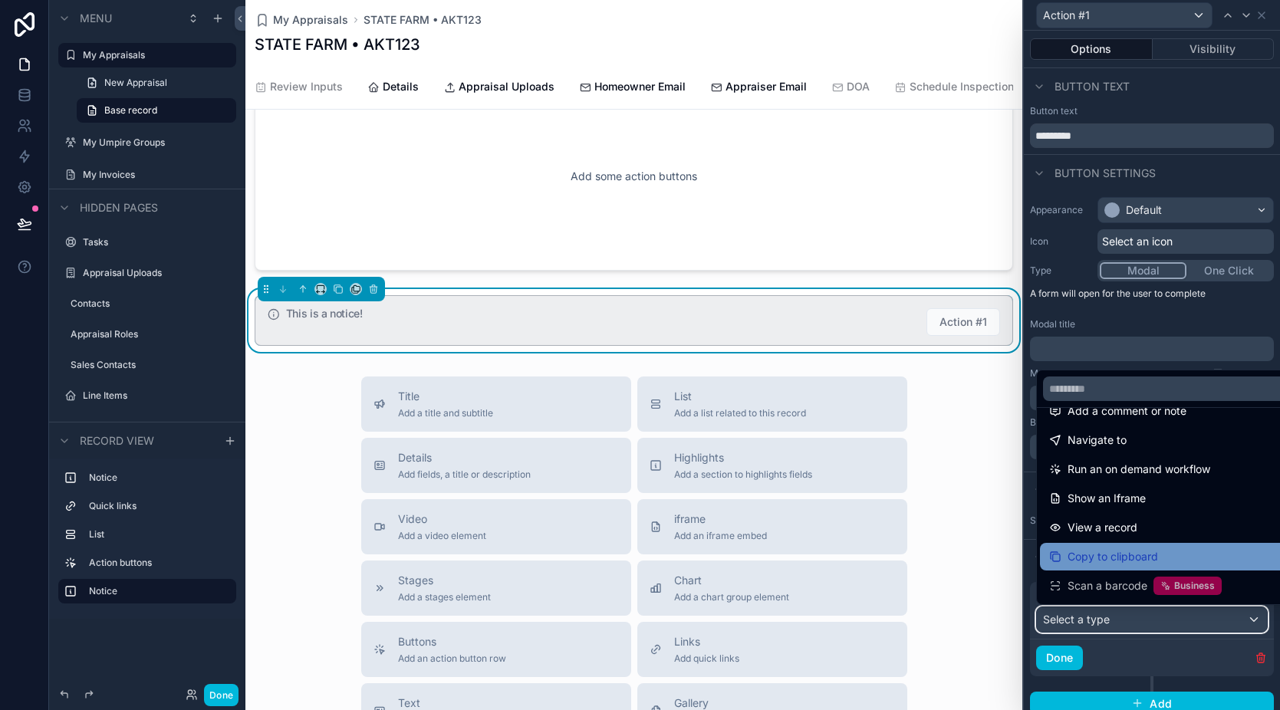
scroll to position [111, 0]
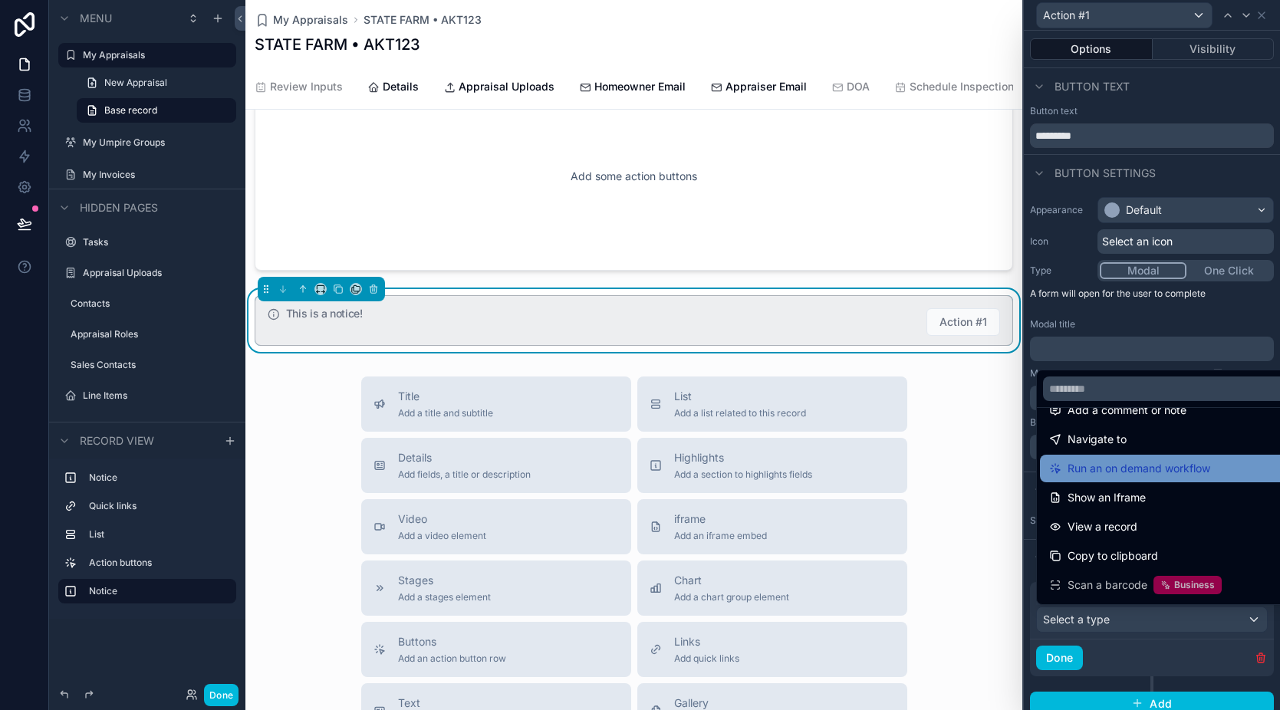
click at [1154, 467] on span "Run an on demand workflow" at bounding box center [1139, 468] width 143 height 18
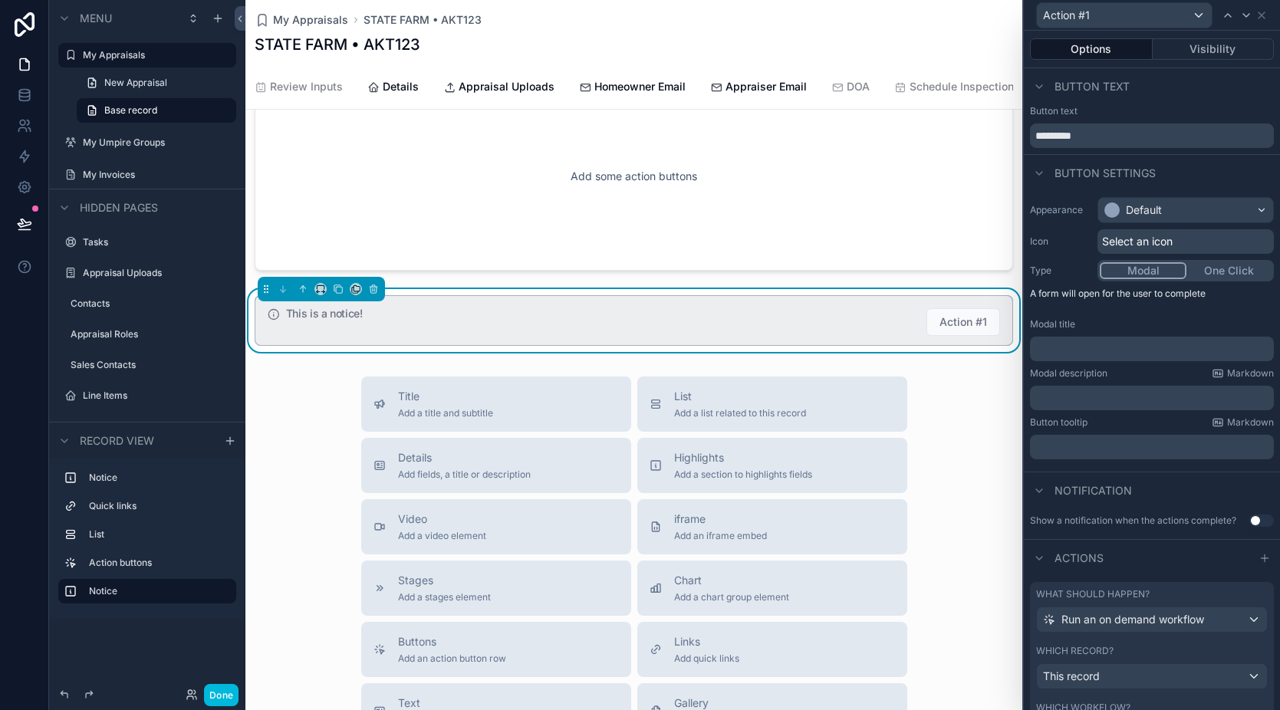
scroll to position [125, 0]
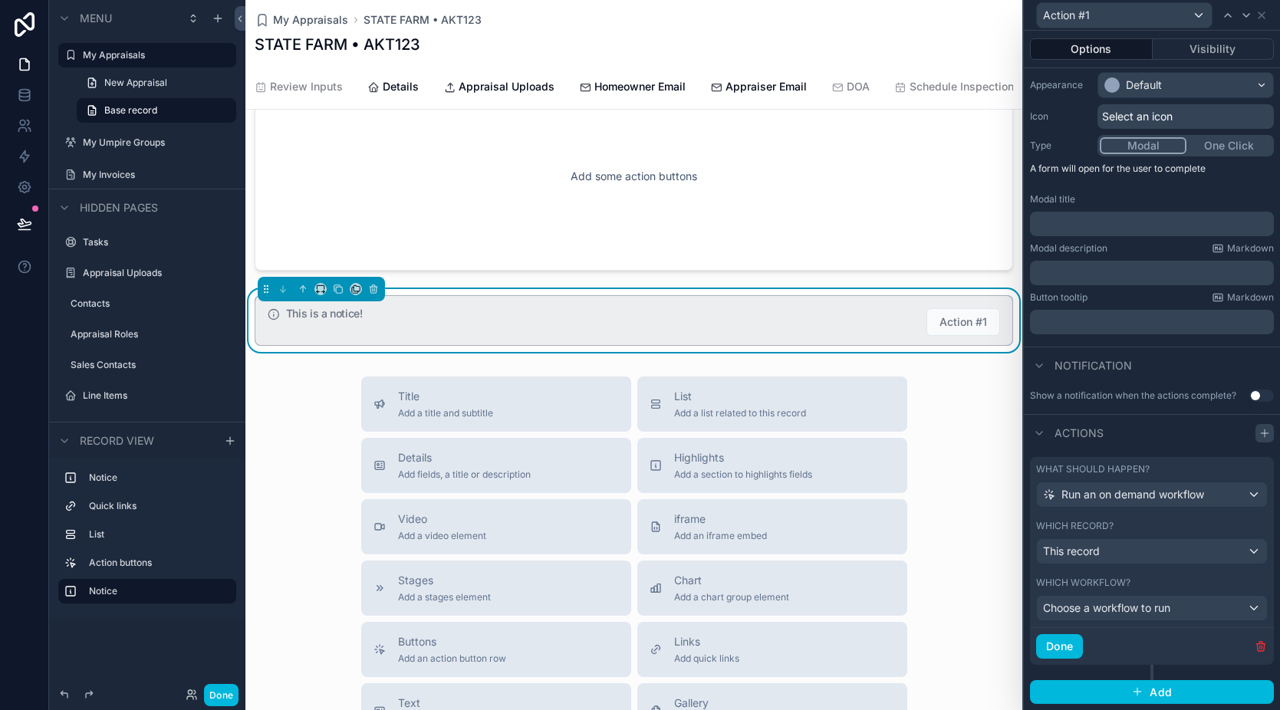
click at [1259, 437] on icon at bounding box center [1265, 433] width 12 height 12
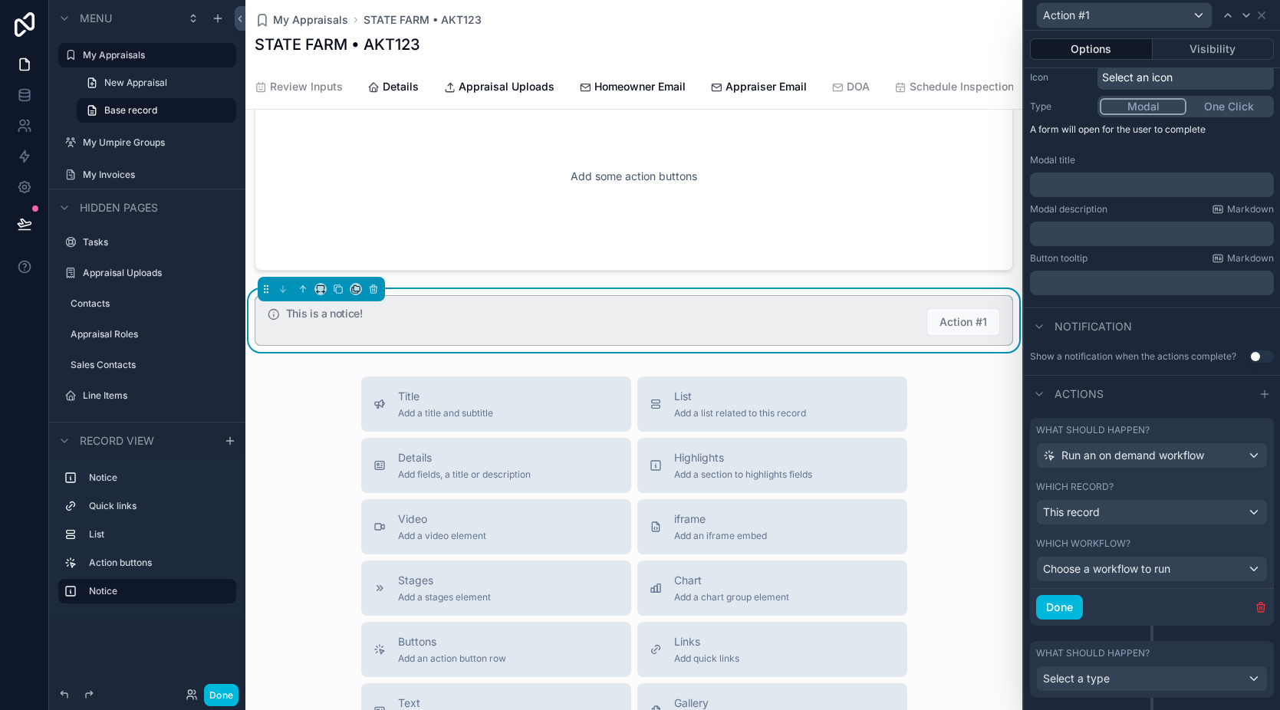
scroll to position [197, 0]
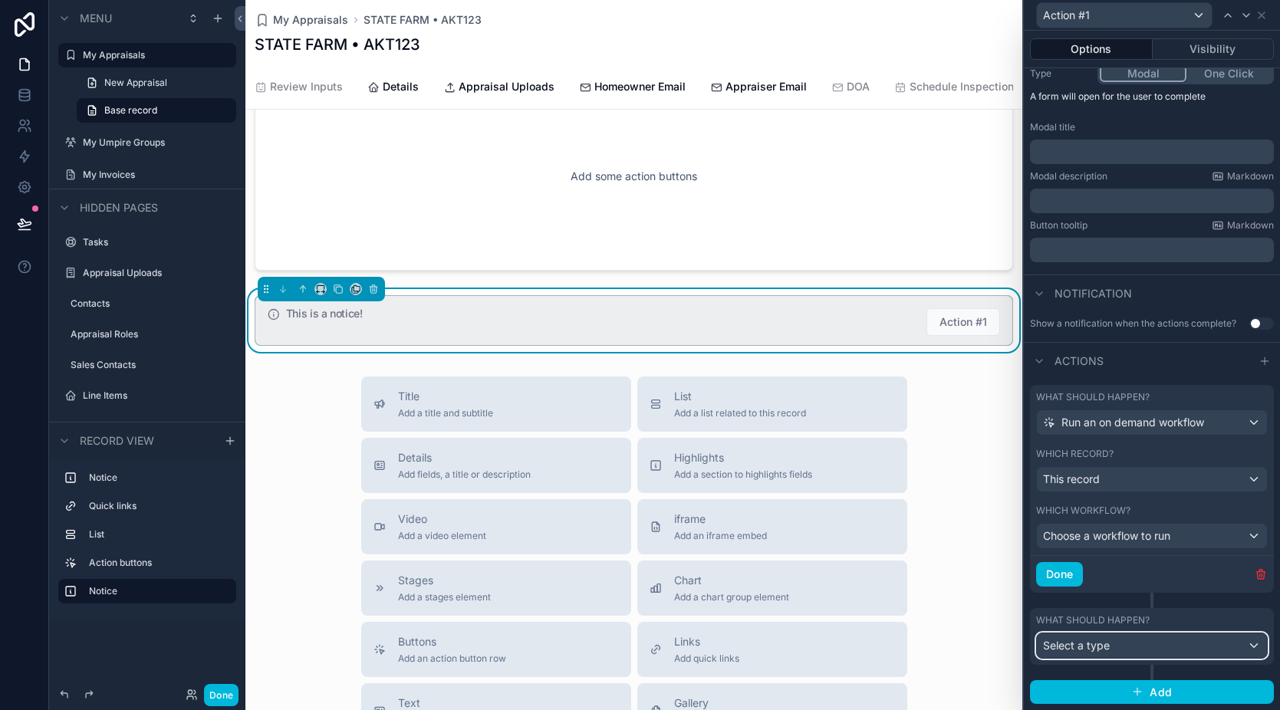
click at [1141, 654] on div "Select a type" at bounding box center [1152, 646] width 230 height 25
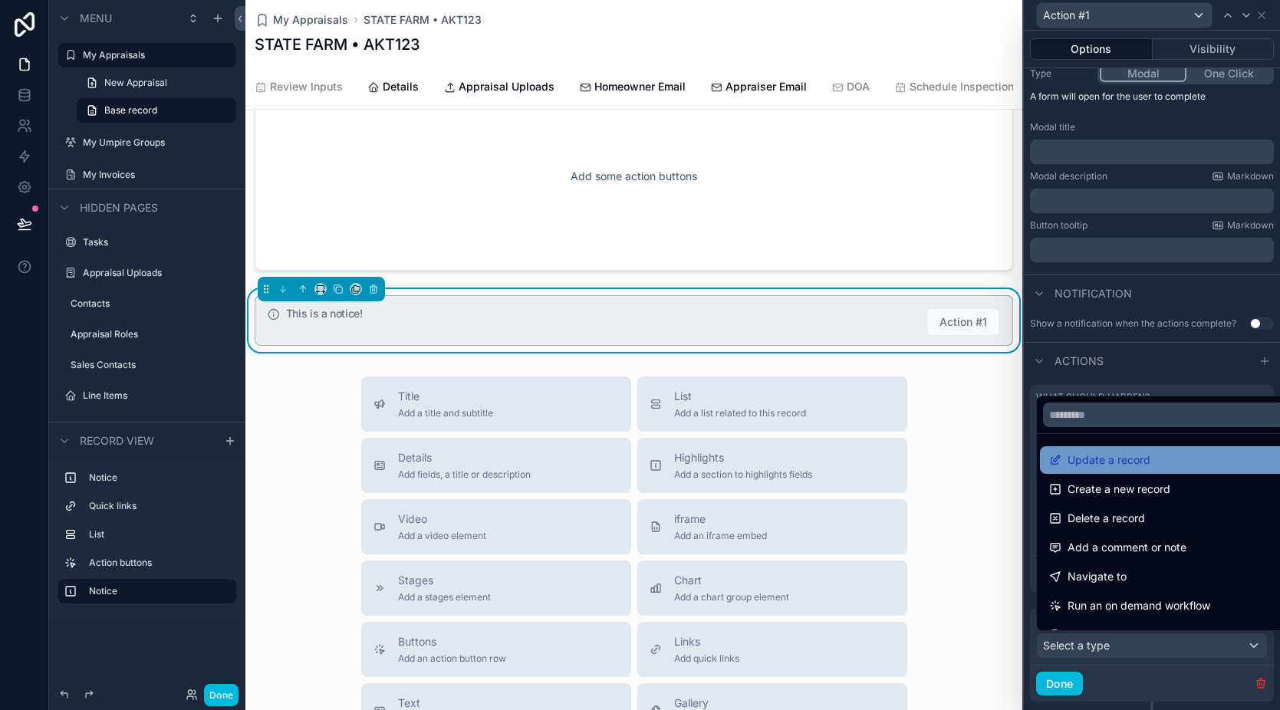
click at [1127, 462] on span "Update a record" at bounding box center [1109, 460] width 83 height 18
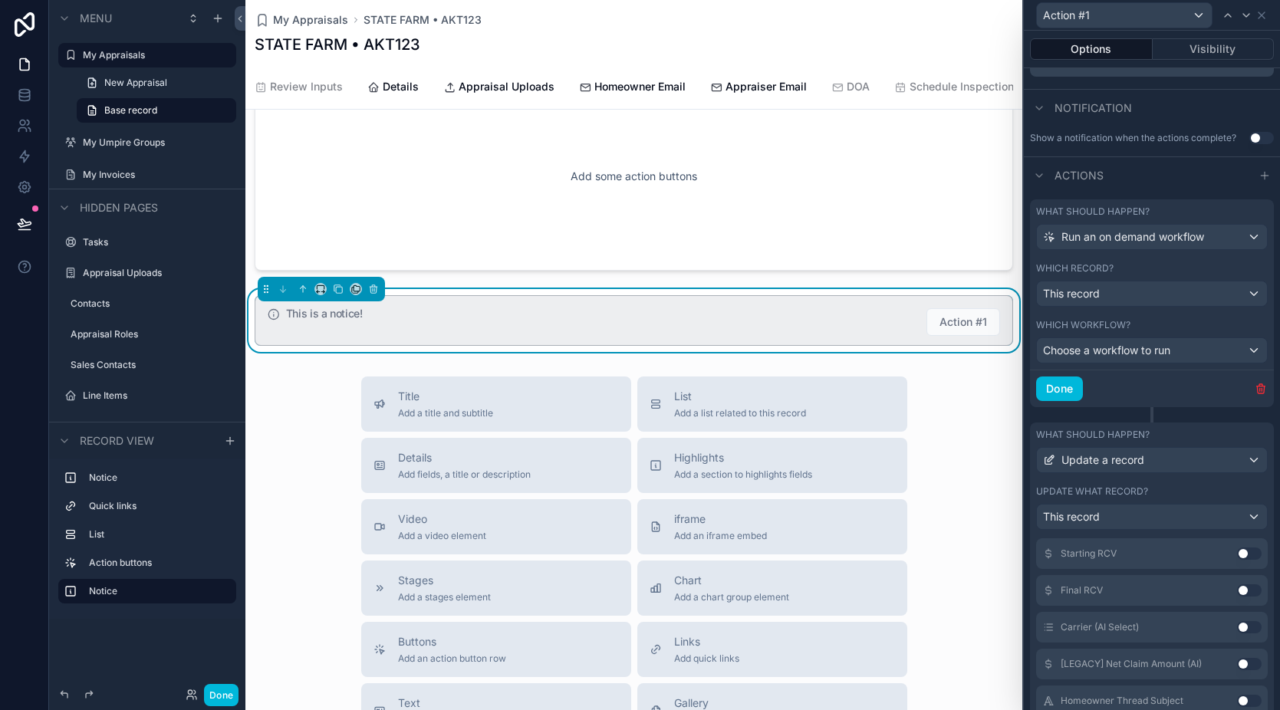
scroll to position [592, 0]
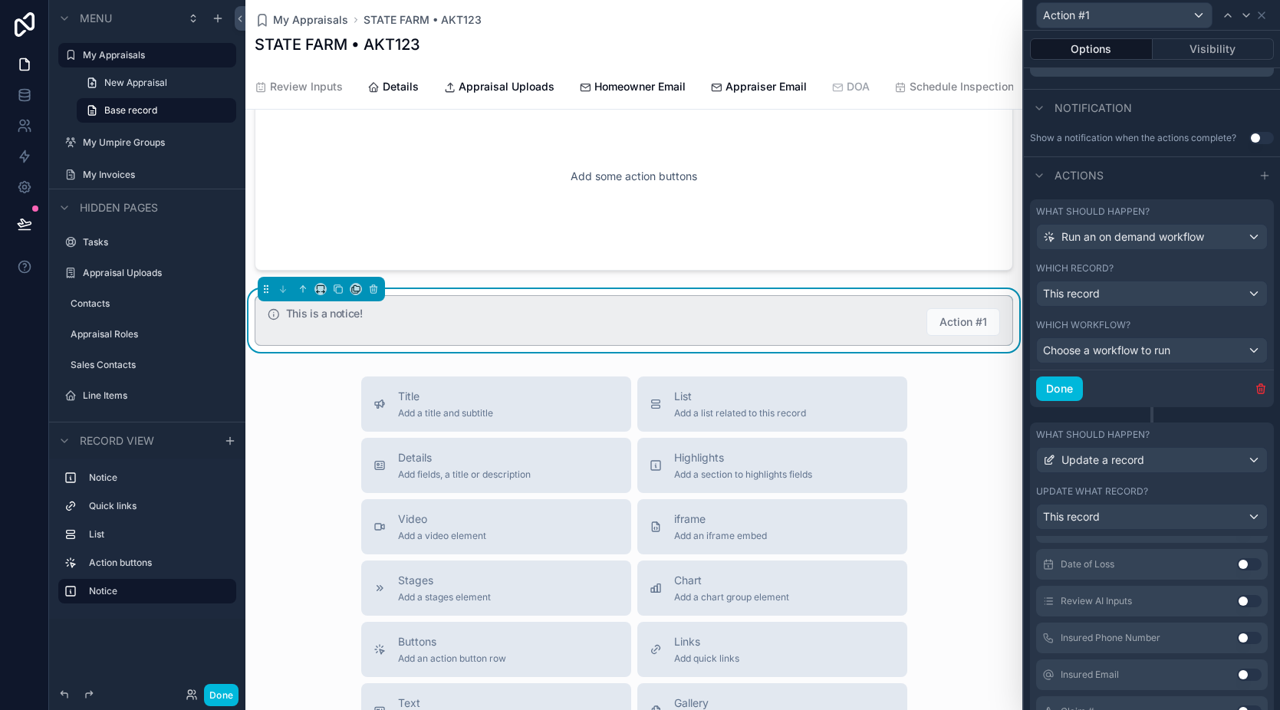
click at [853, 84] on span "DOA" at bounding box center [858, 86] width 23 height 15
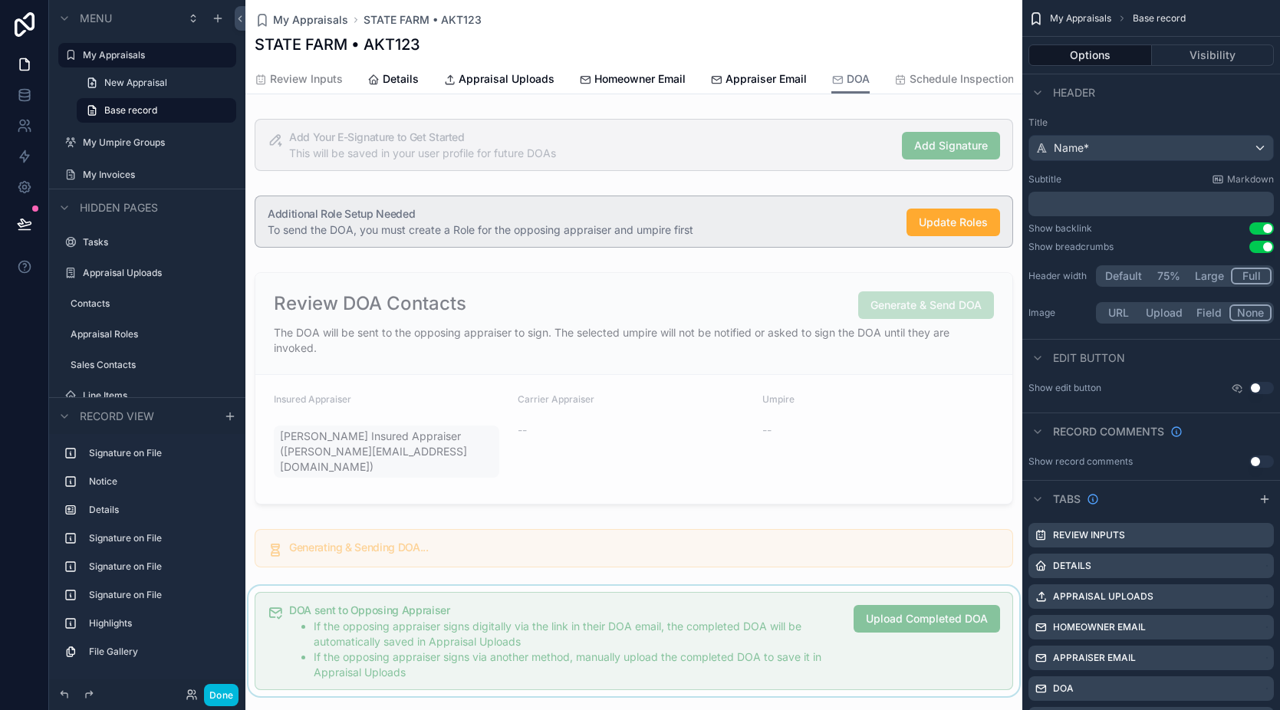
scroll to position [492, 0]
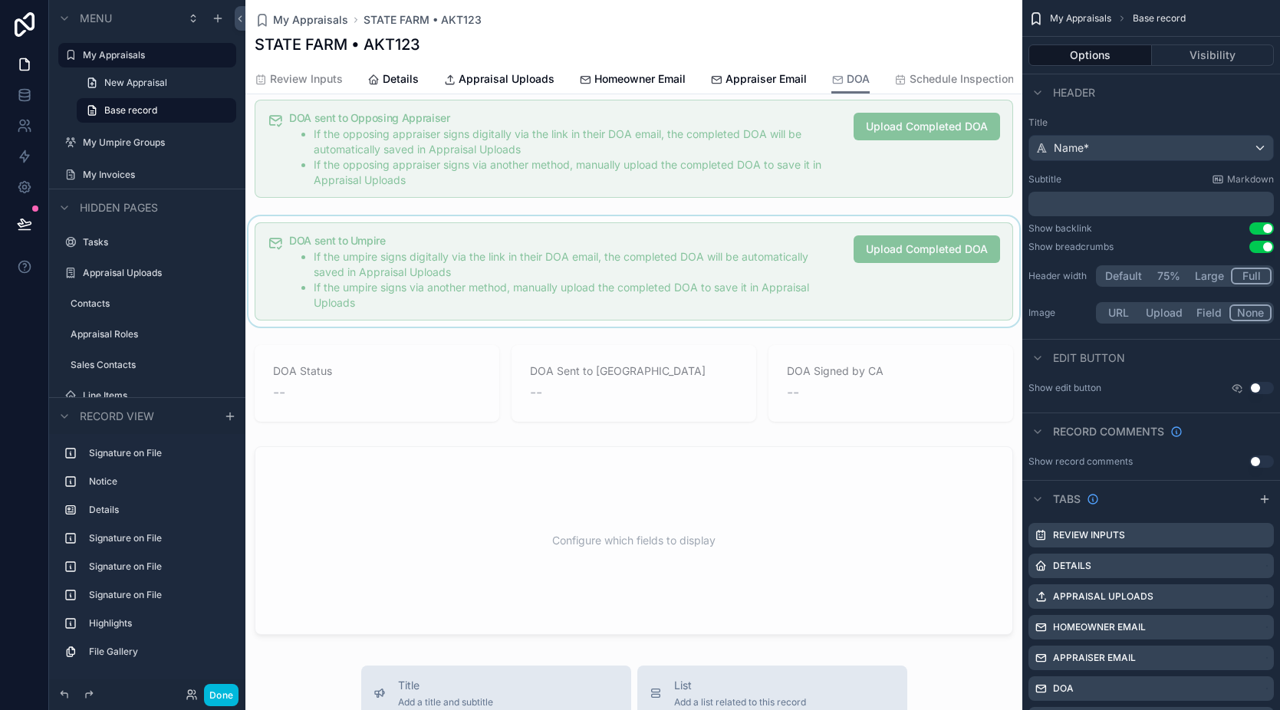
click at [721, 235] on div "scrollable content" at bounding box center [633, 271] width 777 height 110
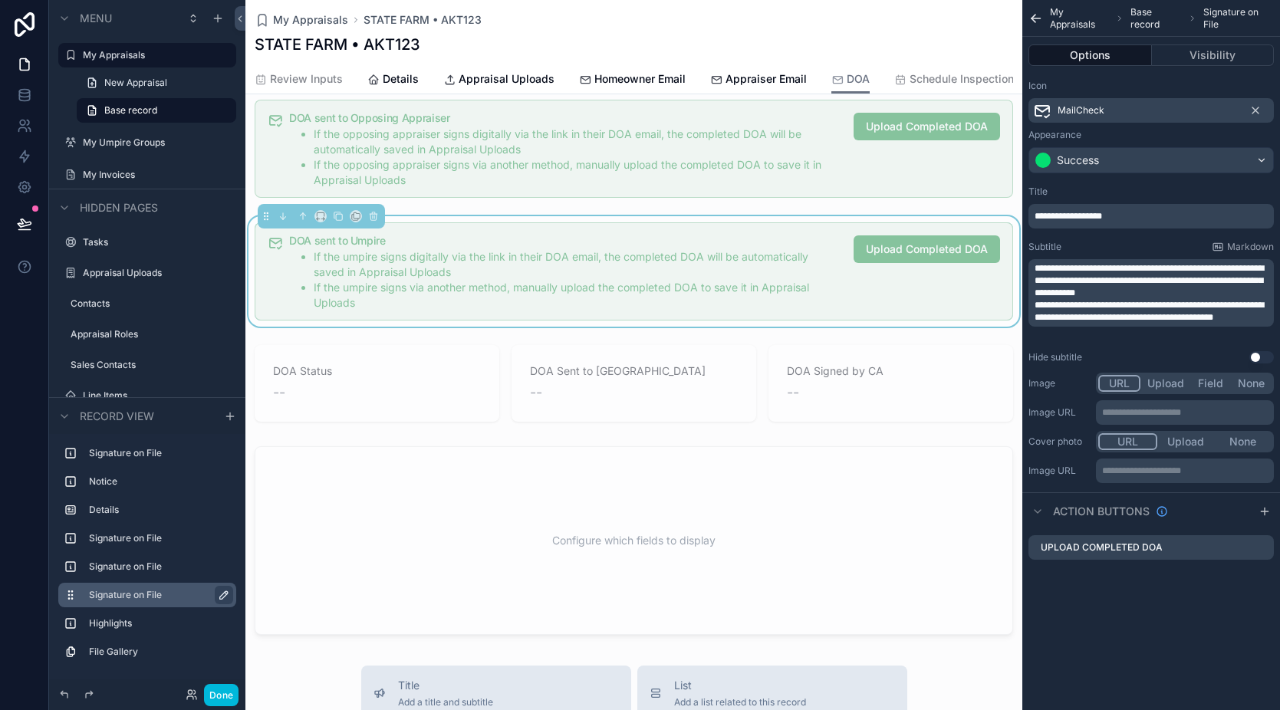
click at [223, 597] on icon "scrollable content" at bounding box center [224, 595] width 12 height 12
click at [223, 597] on icon "scrollable content" at bounding box center [221, 595] width 12 height 12
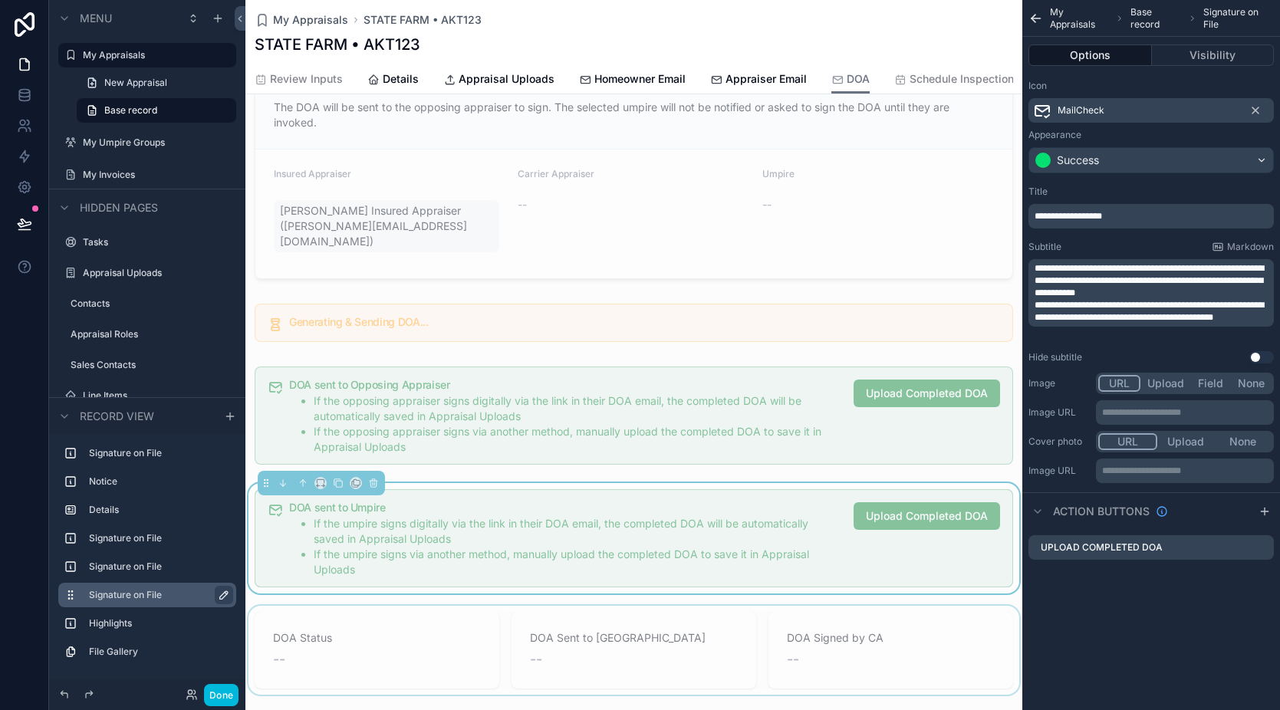
scroll to position [205, 0]
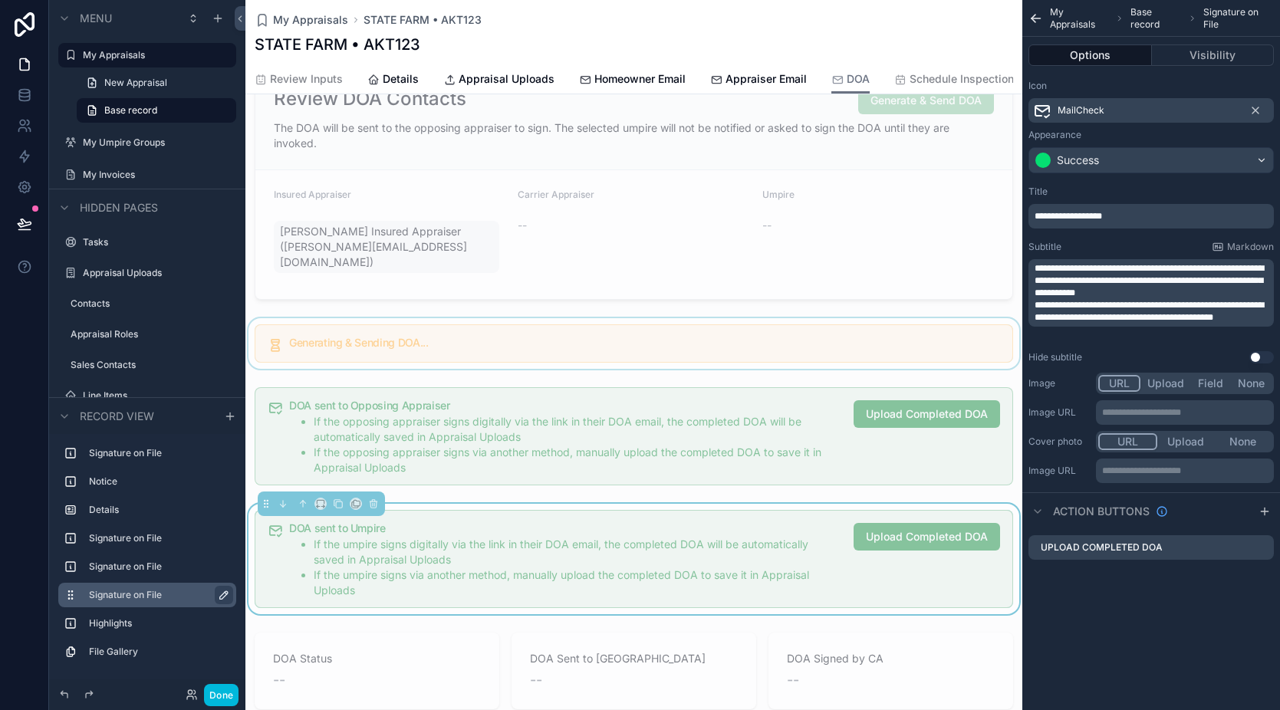
click at [663, 337] on div "scrollable content" at bounding box center [633, 343] width 777 height 51
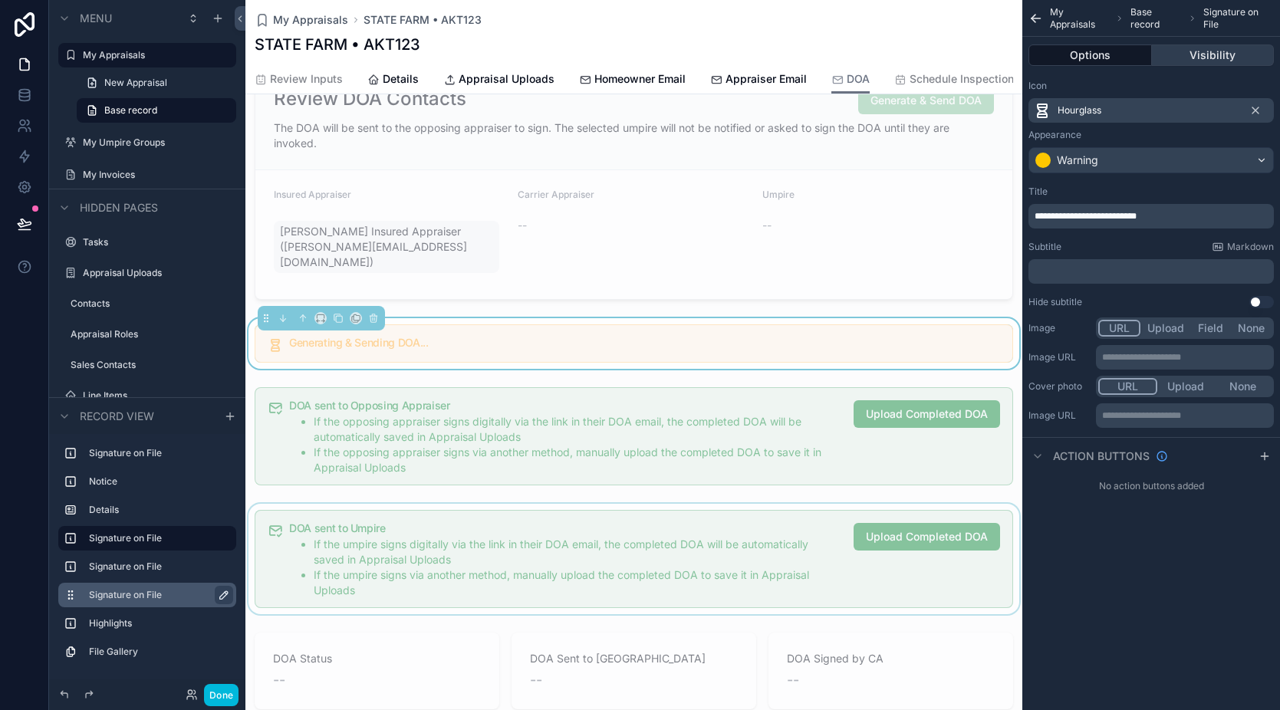
click at [1203, 58] on button "Visibility" at bounding box center [1213, 54] width 123 height 21
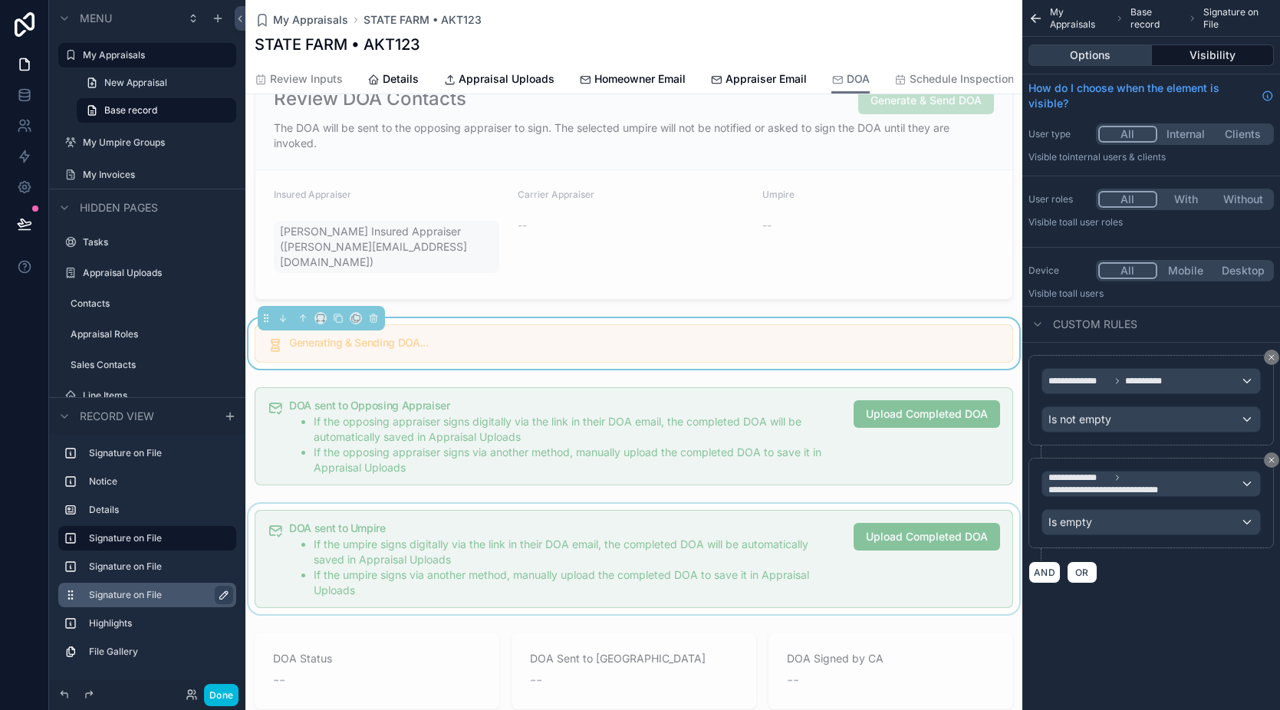
click at [1118, 57] on button "Options" at bounding box center [1090, 54] width 123 height 21
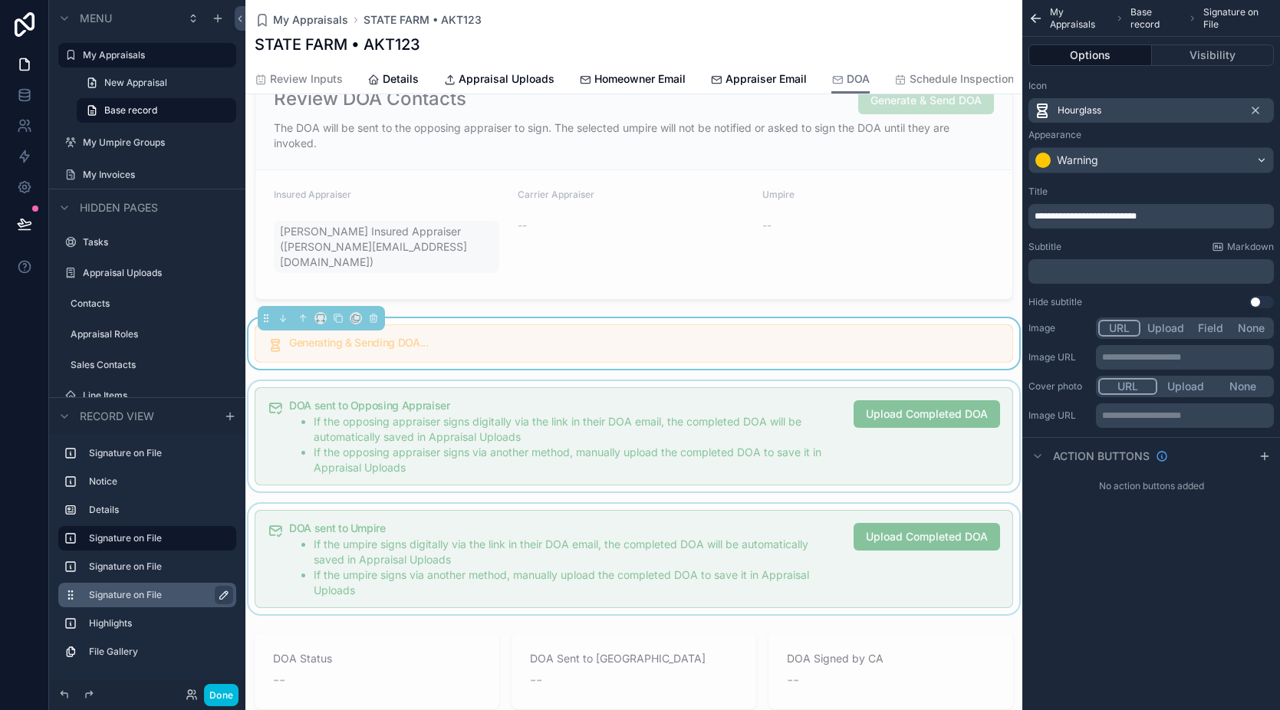
click at [670, 422] on div "scrollable content" at bounding box center [633, 436] width 777 height 110
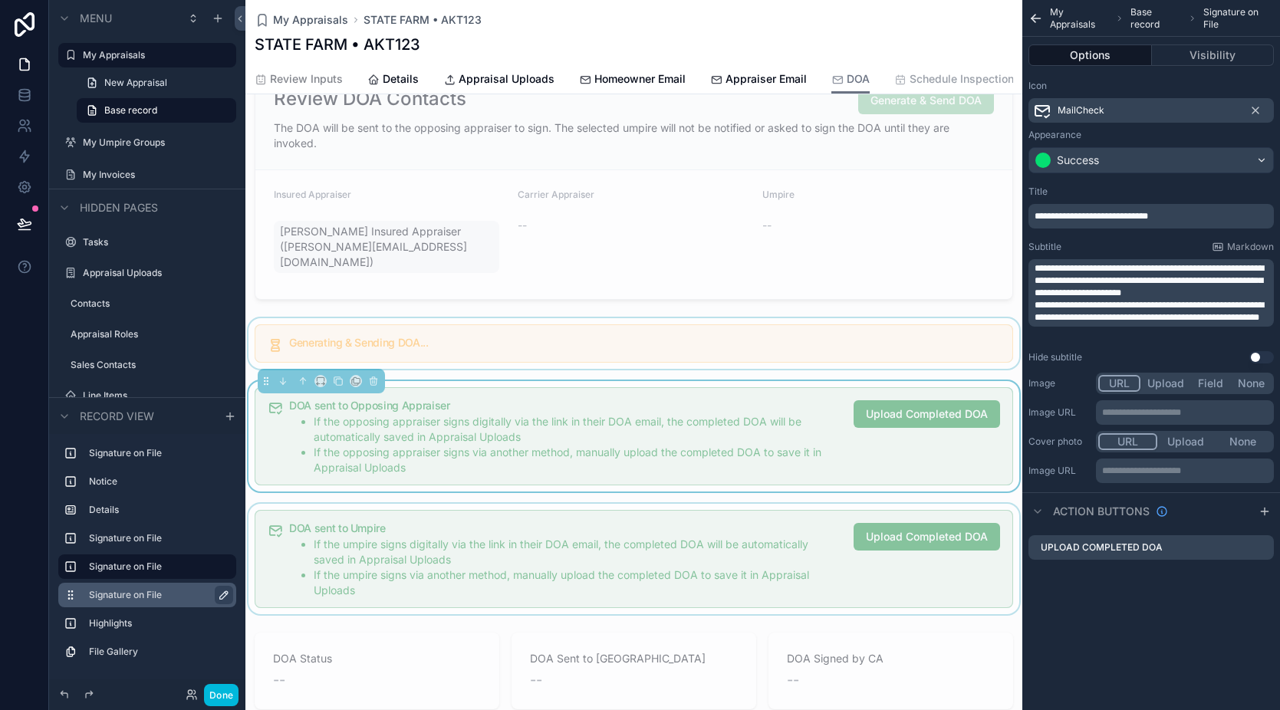
scroll to position [0, 205]
click at [902, 77] on div "Review Inputs Details Appraisal Uploads Homeowner Email Appraiser Email DOA Sch…" at bounding box center [634, 78] width 759 height 29
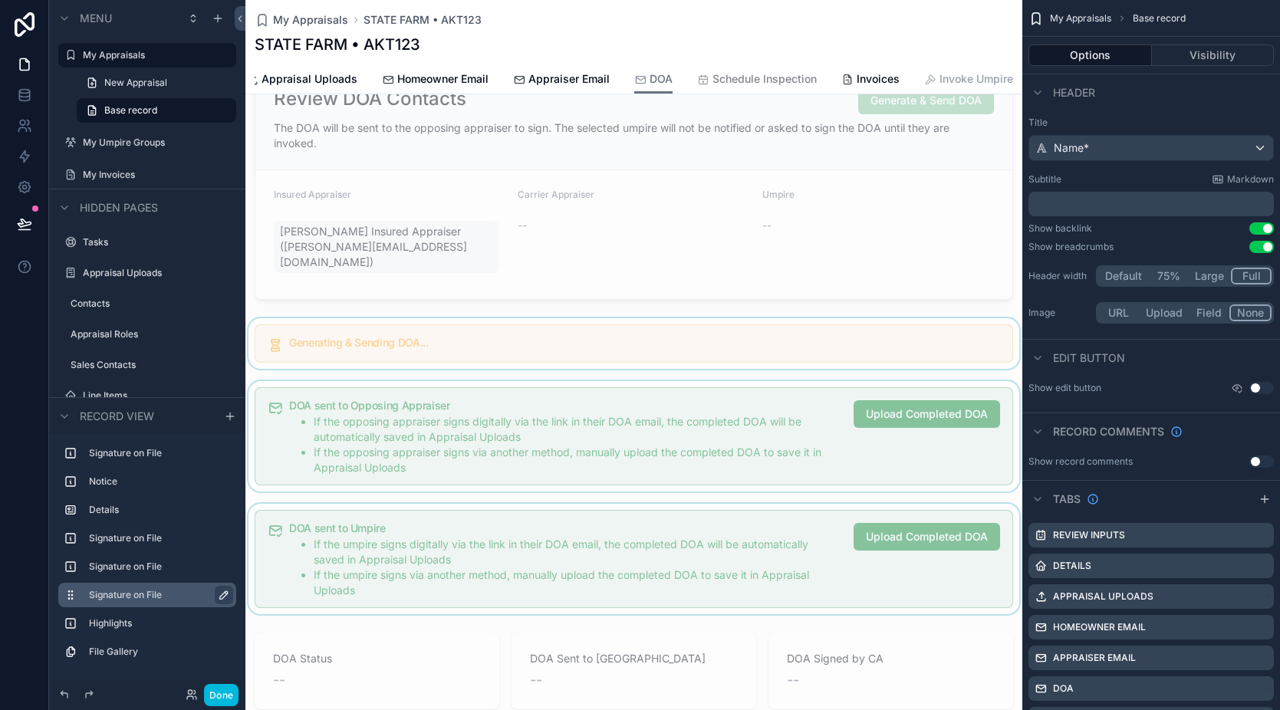
click at [924, 74] on icon "scrollable content" at bounding box center [930, 80] width 12 height 12
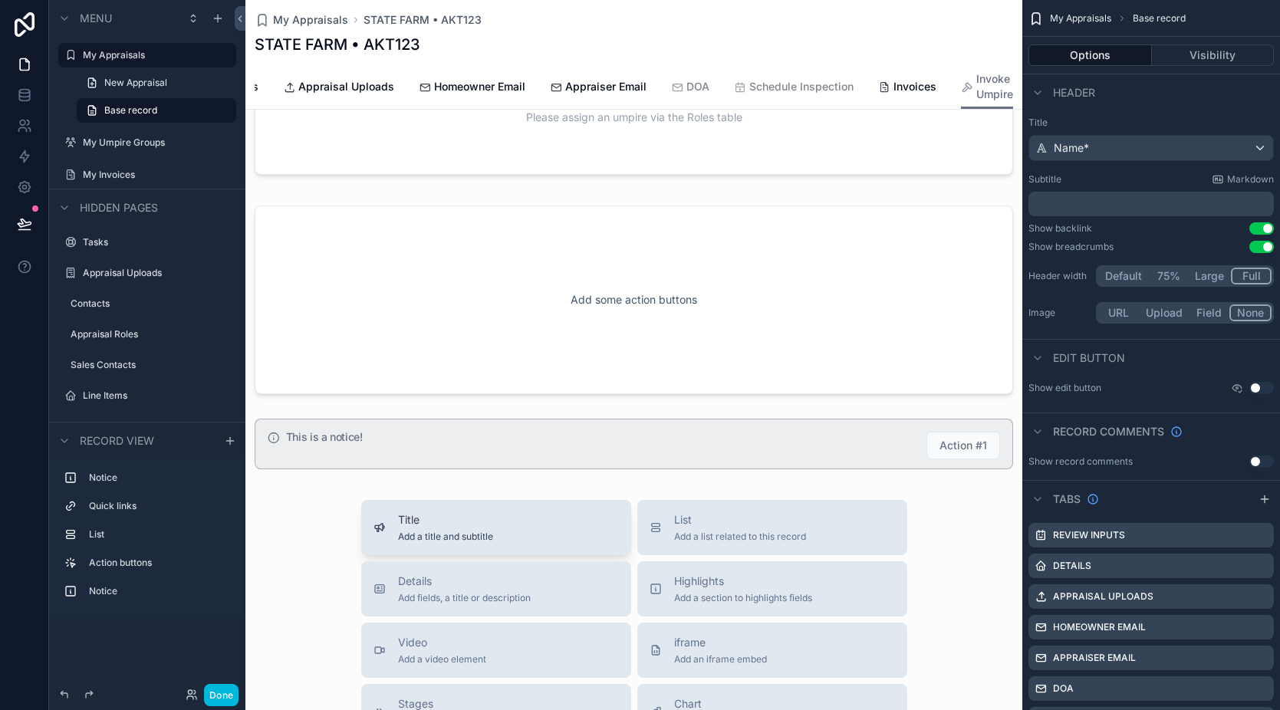
scroll to position [388, 0]
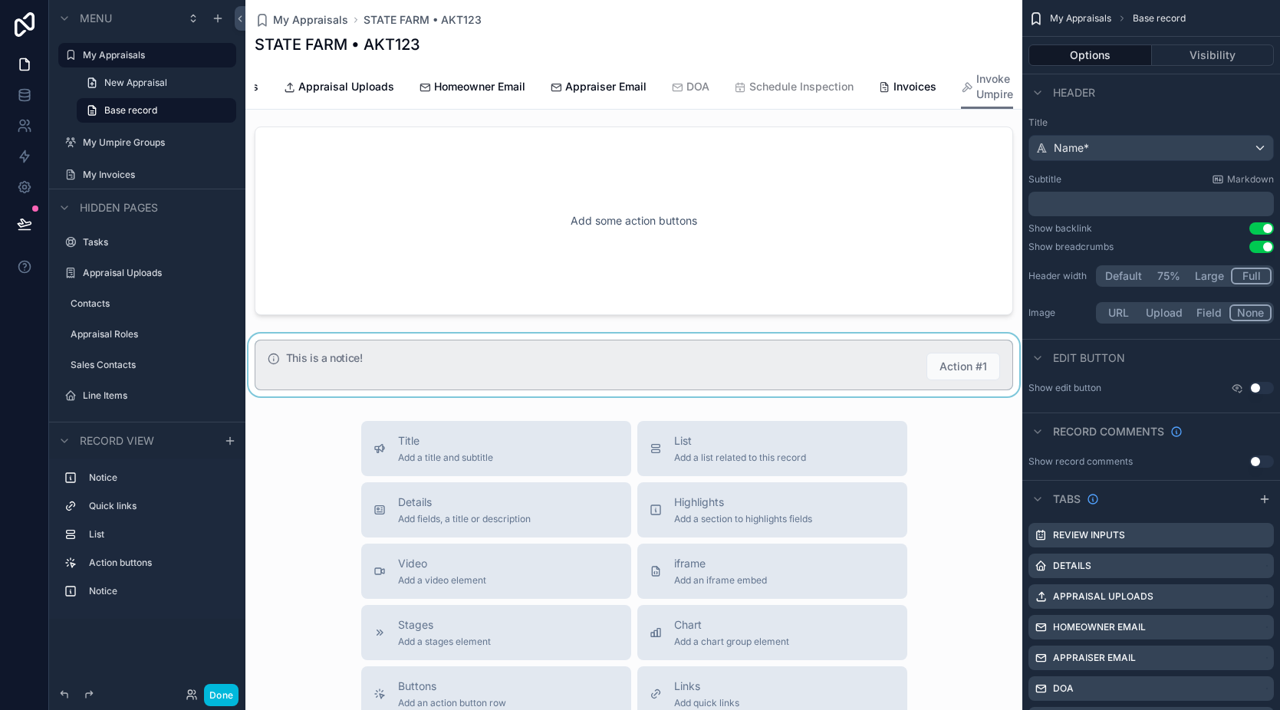
click at [585, 384] on div "scrollable content" at bounding box center [633, 365] width 777 height 63
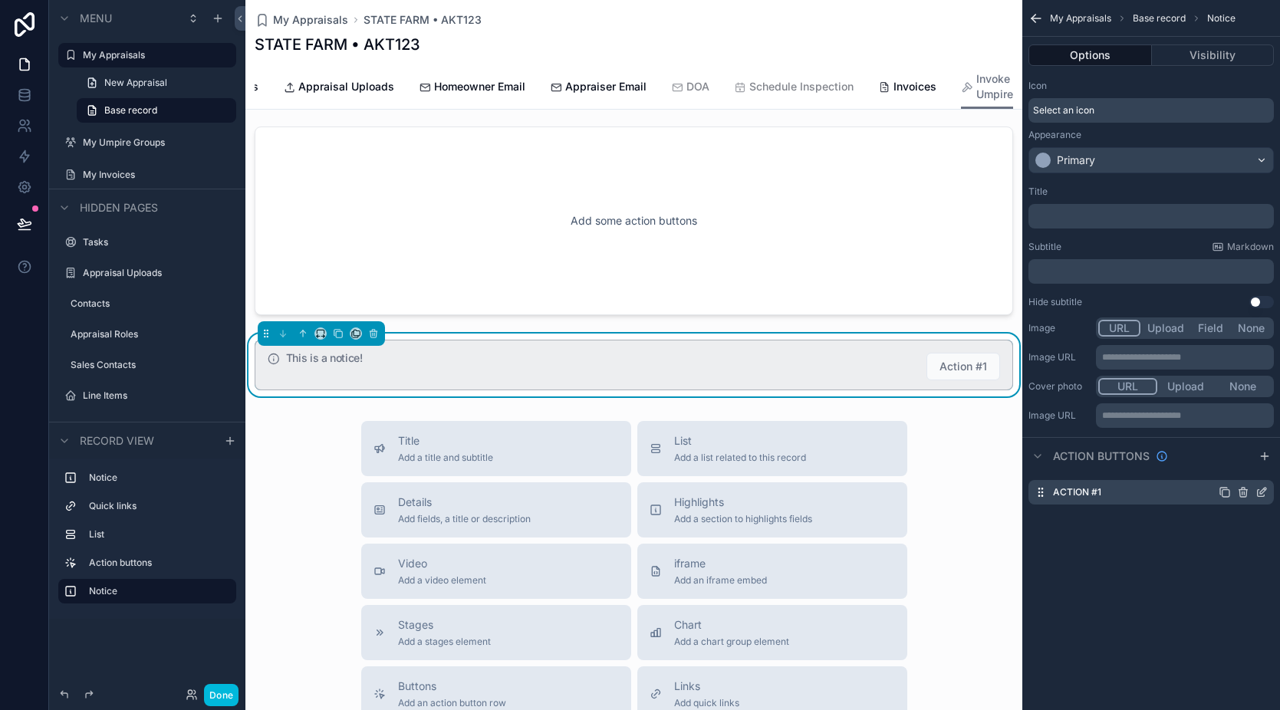
click at [1260, 493] on icon "scrollable content" at bounding box center [1263, 491] width 6 height 6
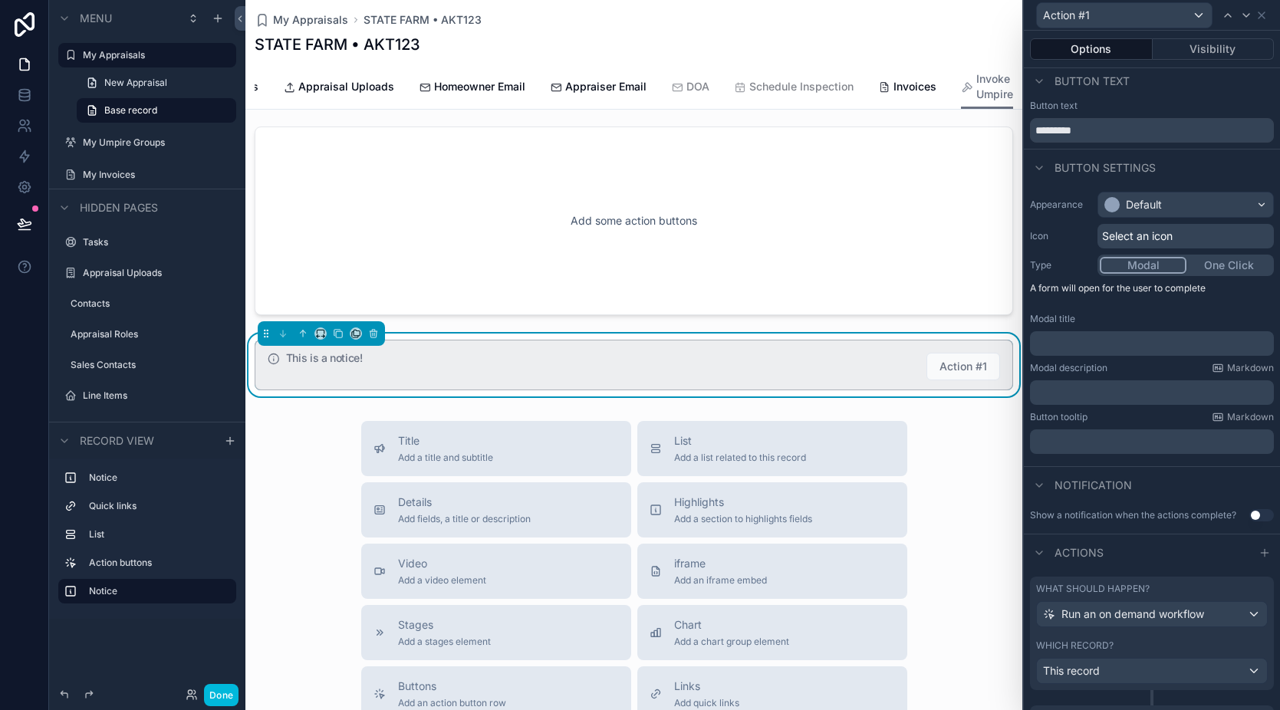
scroll to position [160, 0]
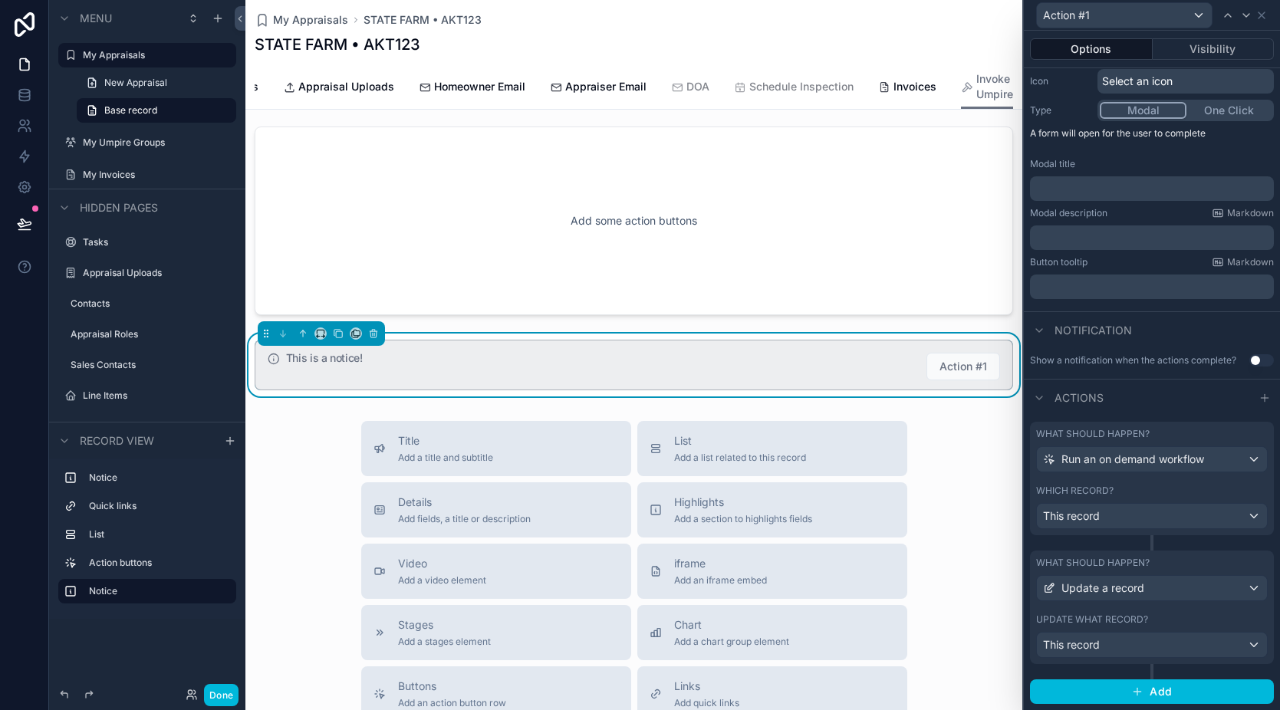
click at [1170, 442] on div "What should happen? Run an on demand workflow" at bounding box center [1152, 450] width 232 height 44
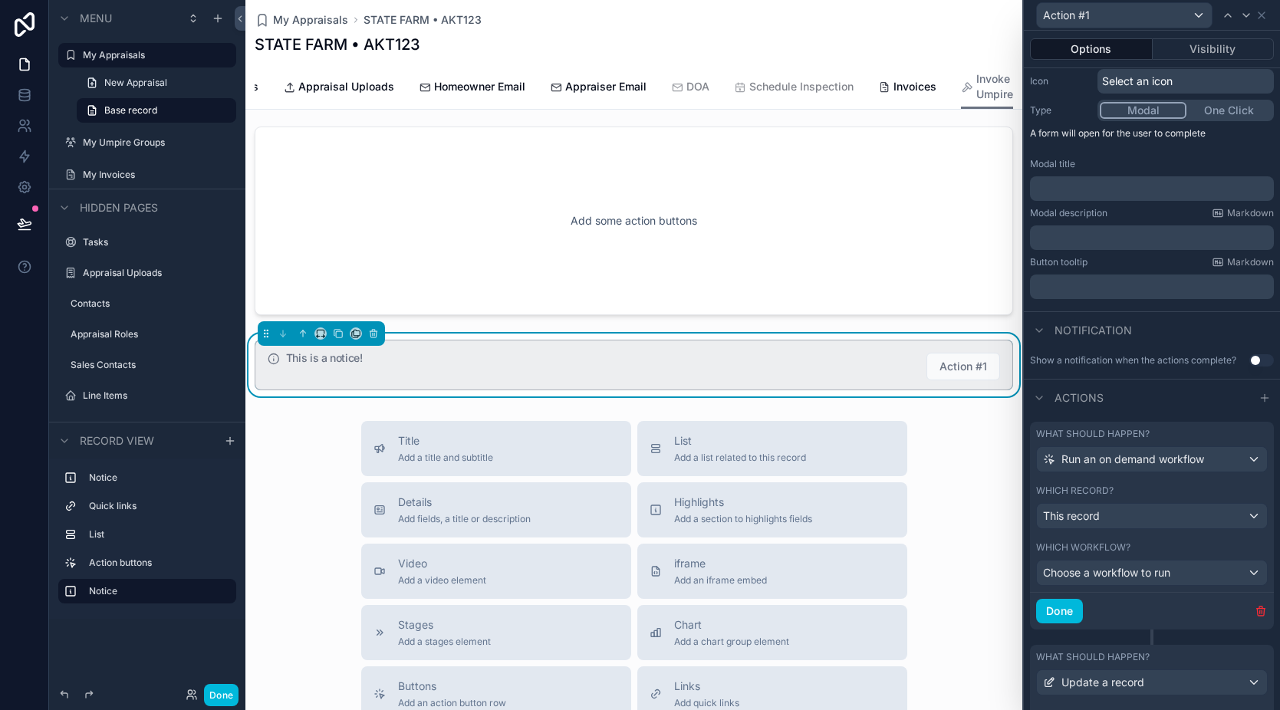
drag, startPoint x: 1168, startPoint y: 436, endPoint x: 1167, endPoint y: 473, distance: 36.8
click at [1167, 473] on div "What should happen? Run an on demand workflow Which record? This record" at bounding box center [1152, 479] width 244 height 114
click at [1255, 614] on icon "button" at bounding box center [1261, 611] width 12 height 12
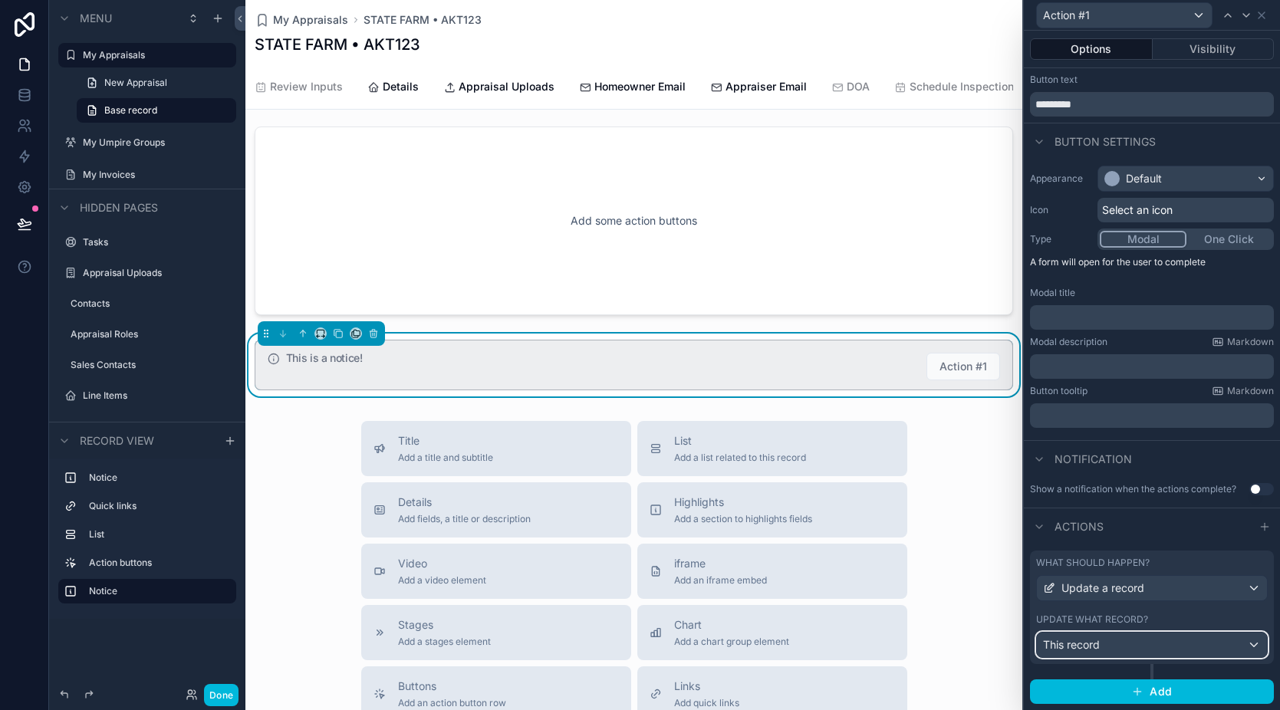
click at [1159, 644] on div "This record" at bounding box center [1152, 645] width 230 height 25
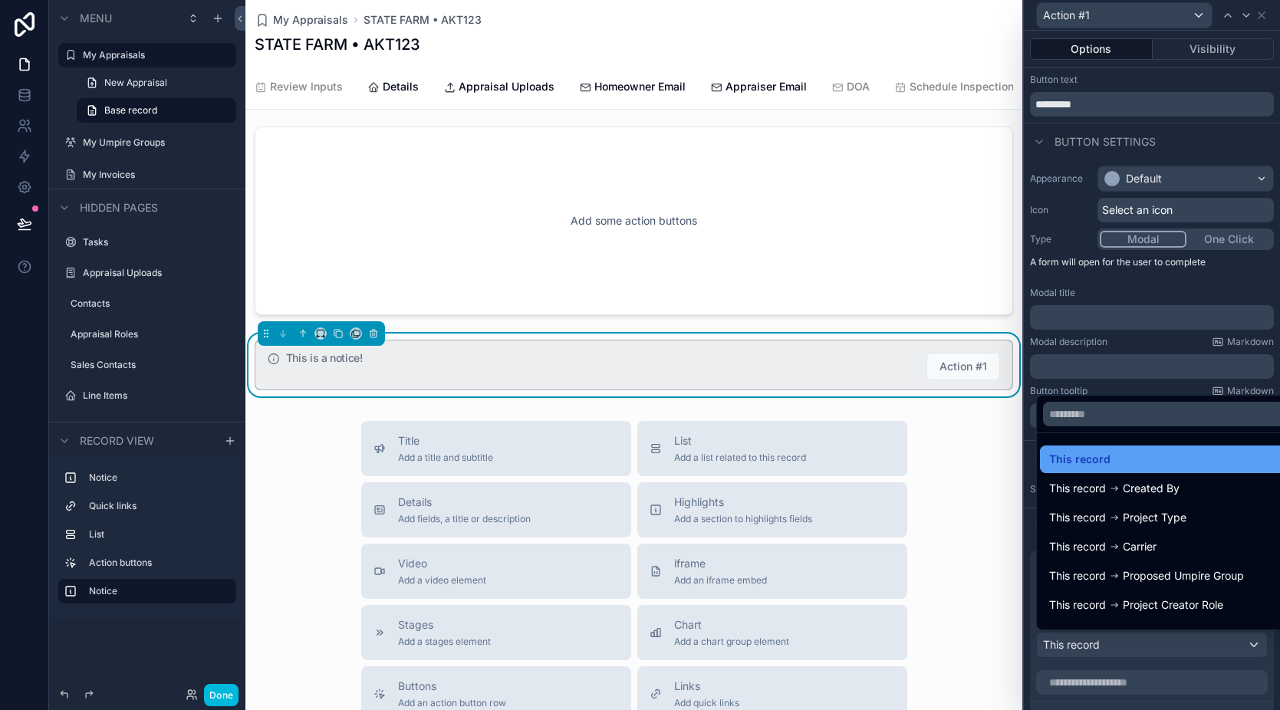
click at [1157, 458] on div "This record" at bounding box center [1163, 459] width 229 height 18
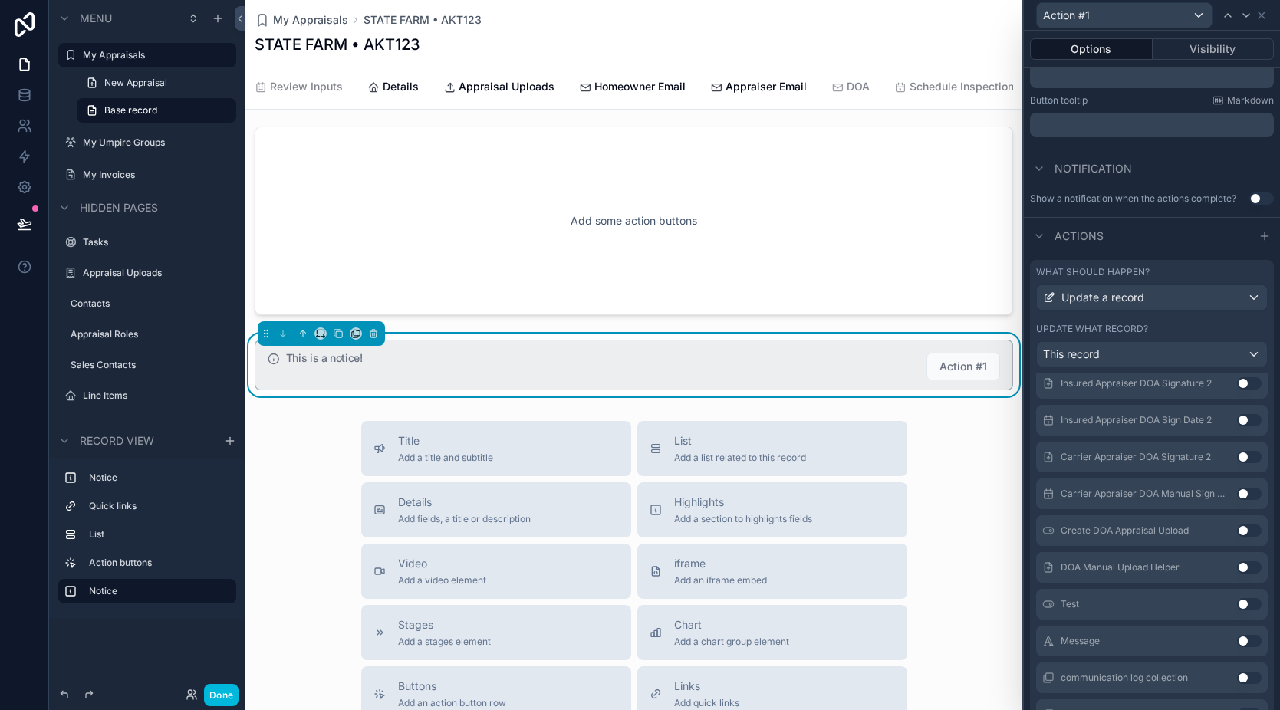
scroll to position [2561, 0]
click at [1237, 570] on button "Use setting" at bounding box center [1249, 568] width 25 height 12
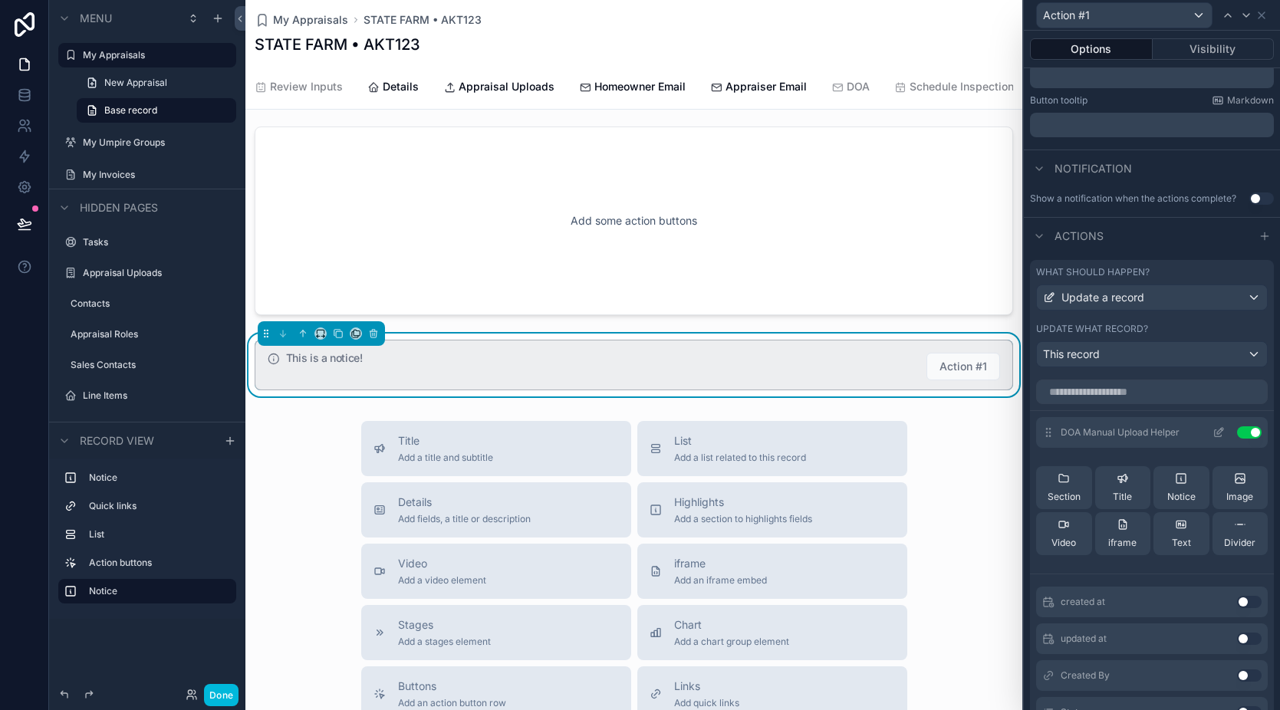
click at [1213, 435] on icon at bounding box center [1219, 432] width 12 height 12
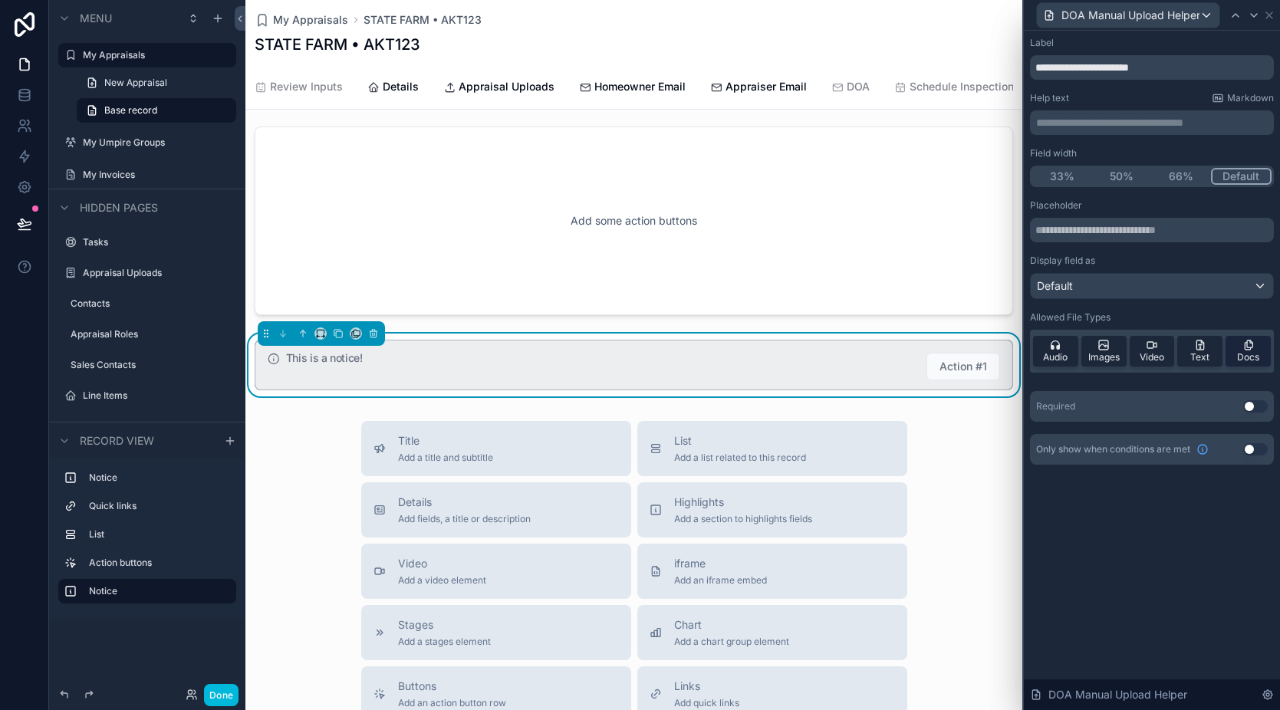
click at [1243, 349] on icon at bounding box center [1249, 345] width 12 height 12
click at [1244, 351] on span "Docs" at bounding box center [1248, 357] width 22 height 12
click at [1060, 357] on span "Audio" at bounding box center [1055, 357] width 25 height 12
click at [1108, 361] on span "Images" at bounding box center [1103, 357] width 31 height 12
click at [1144, 359] on span "Video" at bounding box center [1152, 357] width 25 height 12
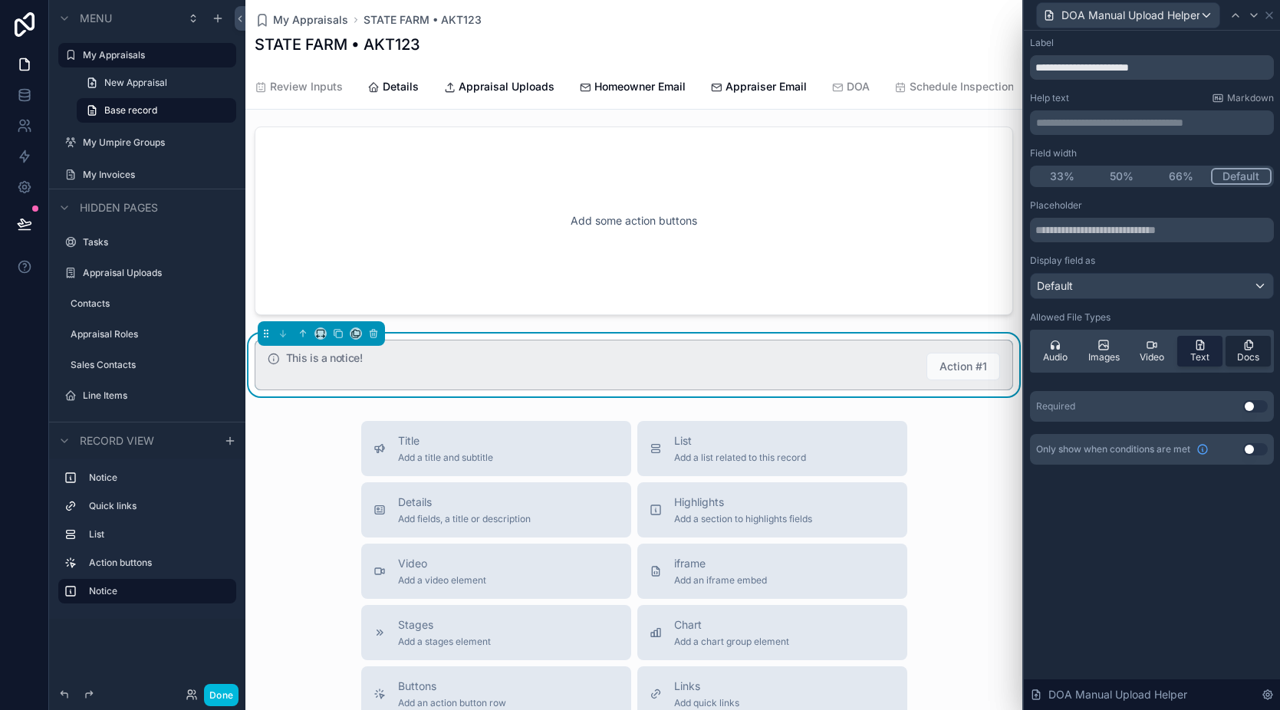
click at [1189, 360] on div "Text" at bounding box center [1199, 351] width 45 height 31
click at [1260, 410] on button "Use setting" at bounding box center [1255, 406] width 25 height 12
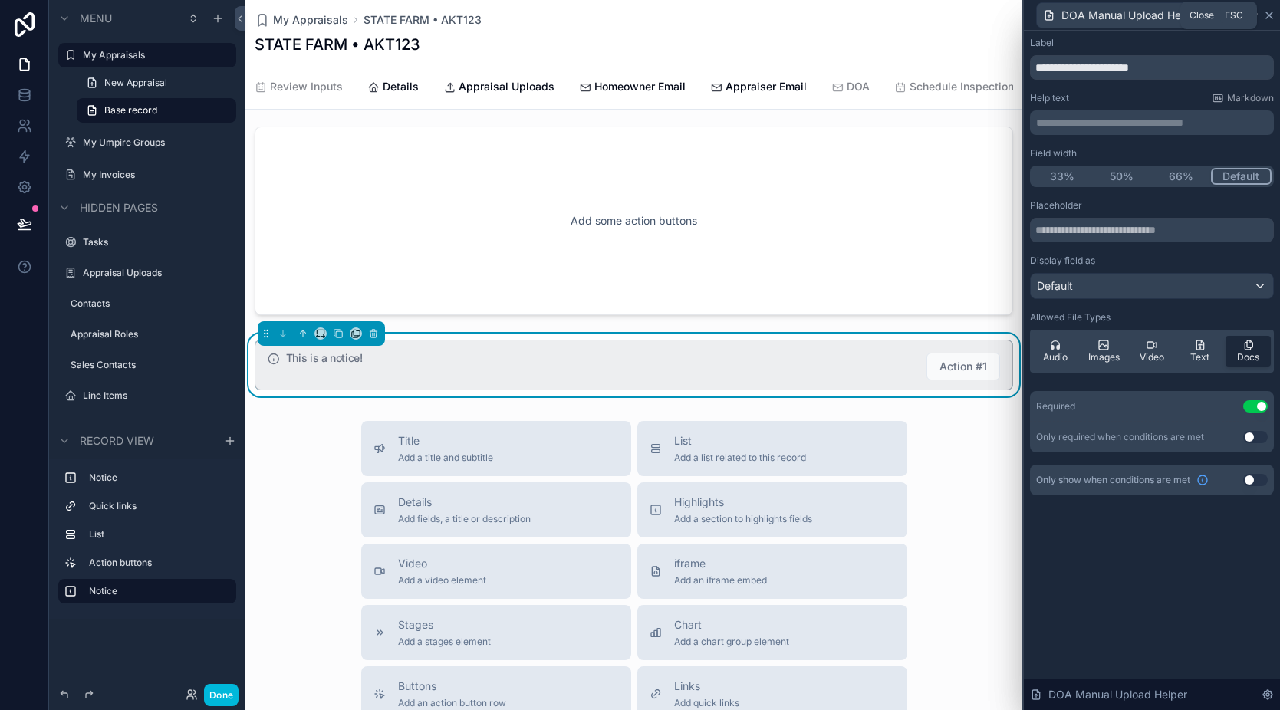
click at [1275, 19] on icon at bounding box center [1269, 15] width 12 height 12
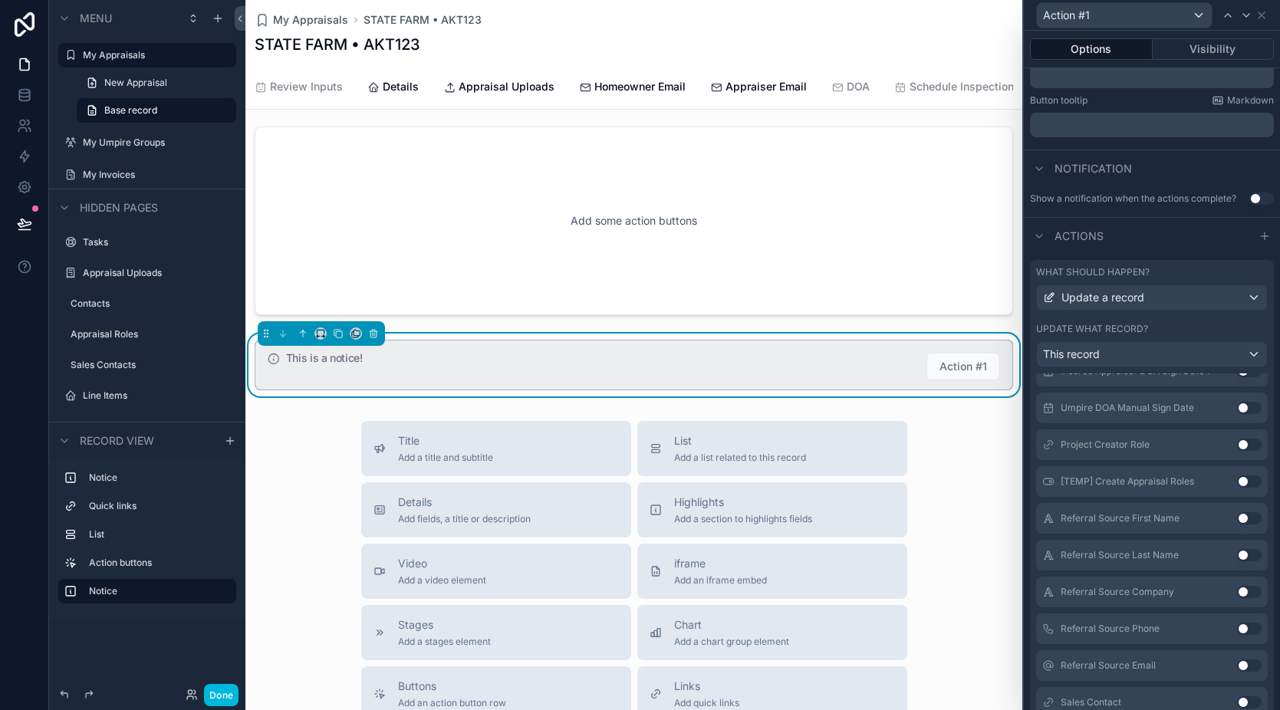
scroll to position [2145, 0]
click at [1237, 480] on button "Use setting" at bounding box center [1249, 482] width 25 height 12
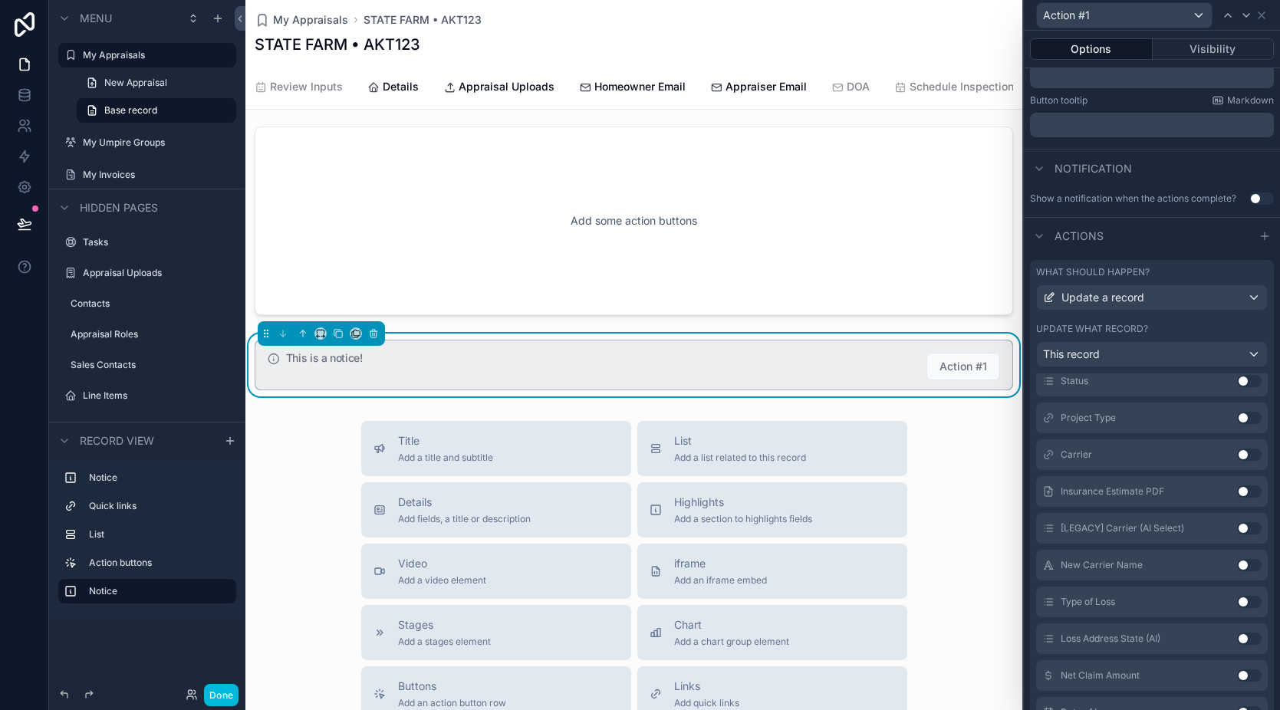
scroll to position [0, 0]
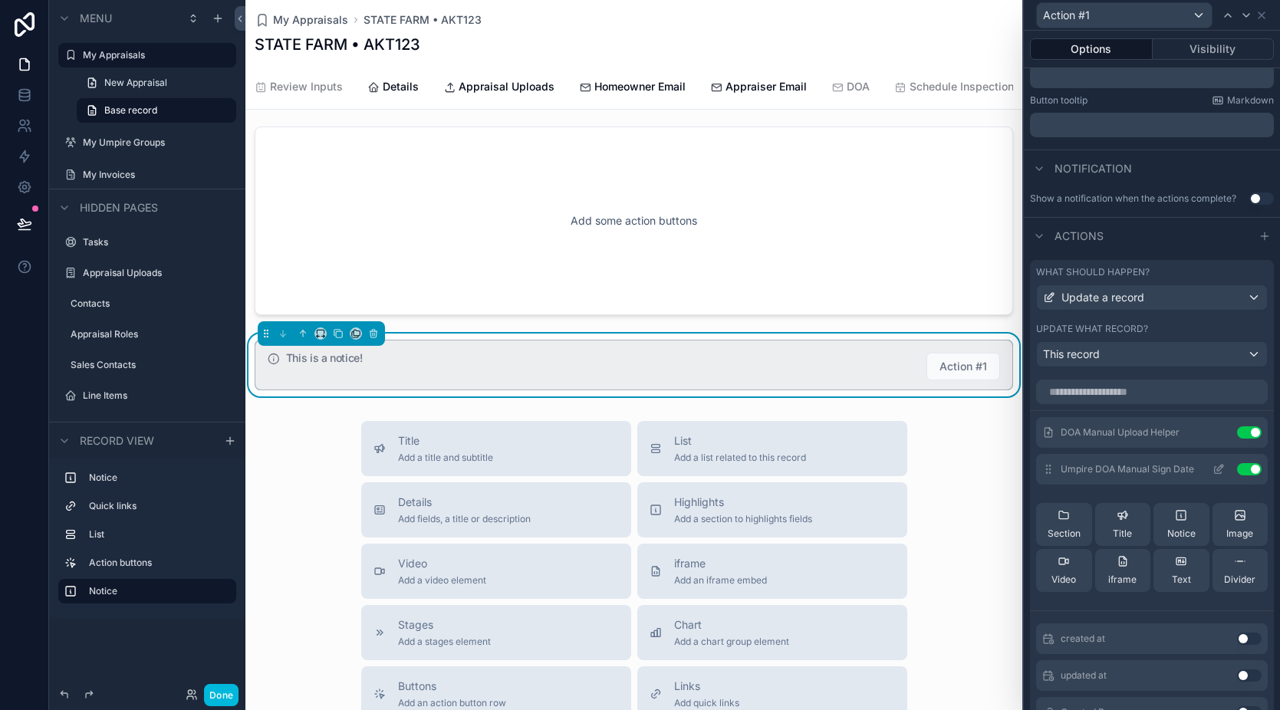
click at [1213, 469] on icon at bounding box center [1219, 469] width 12 height 12
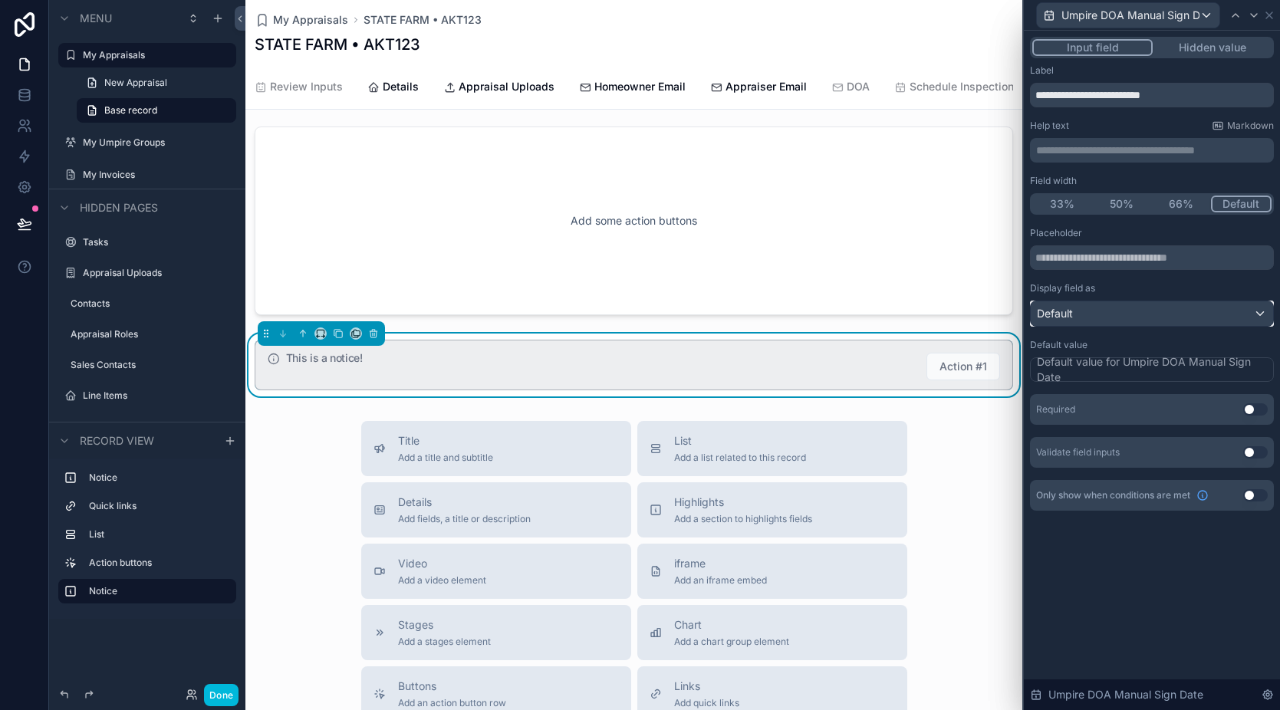
click at [1154, 318] on div "Default" at bounding box center [1152, 313] width 242 height 25
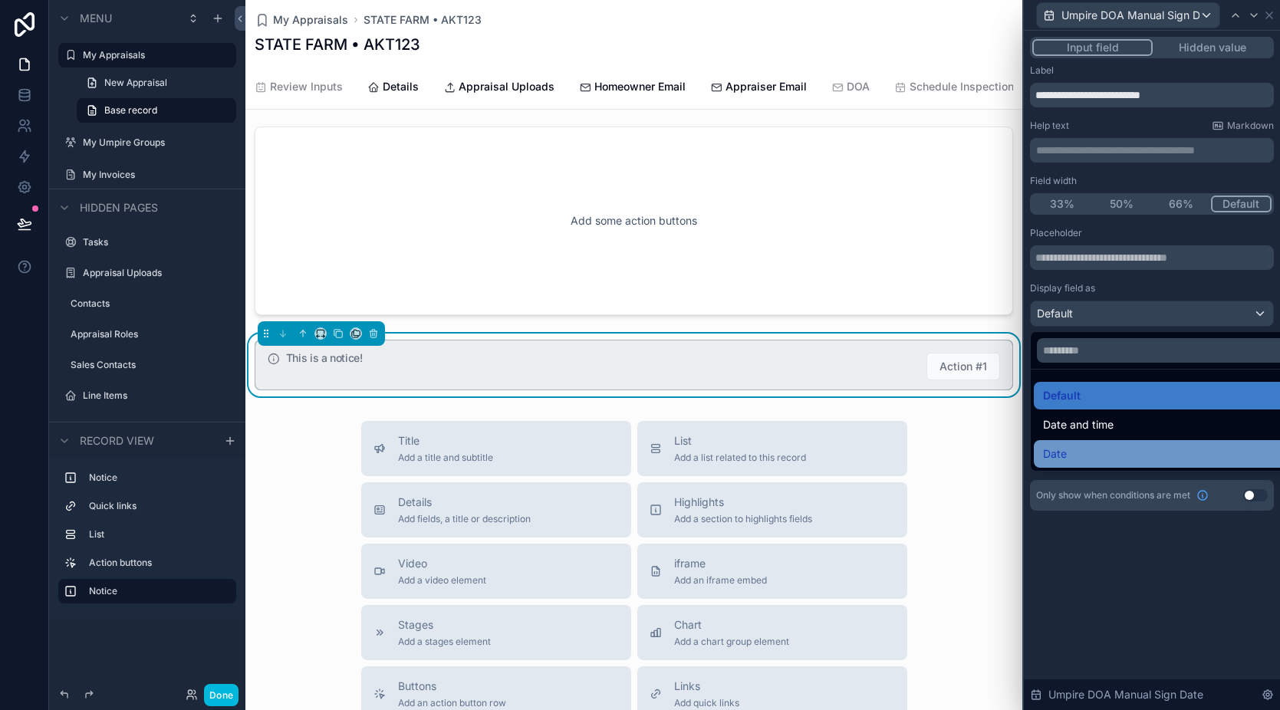
click at [1113, 456] on div "Date" at bounding box center [1169, 454] width 253 height 18
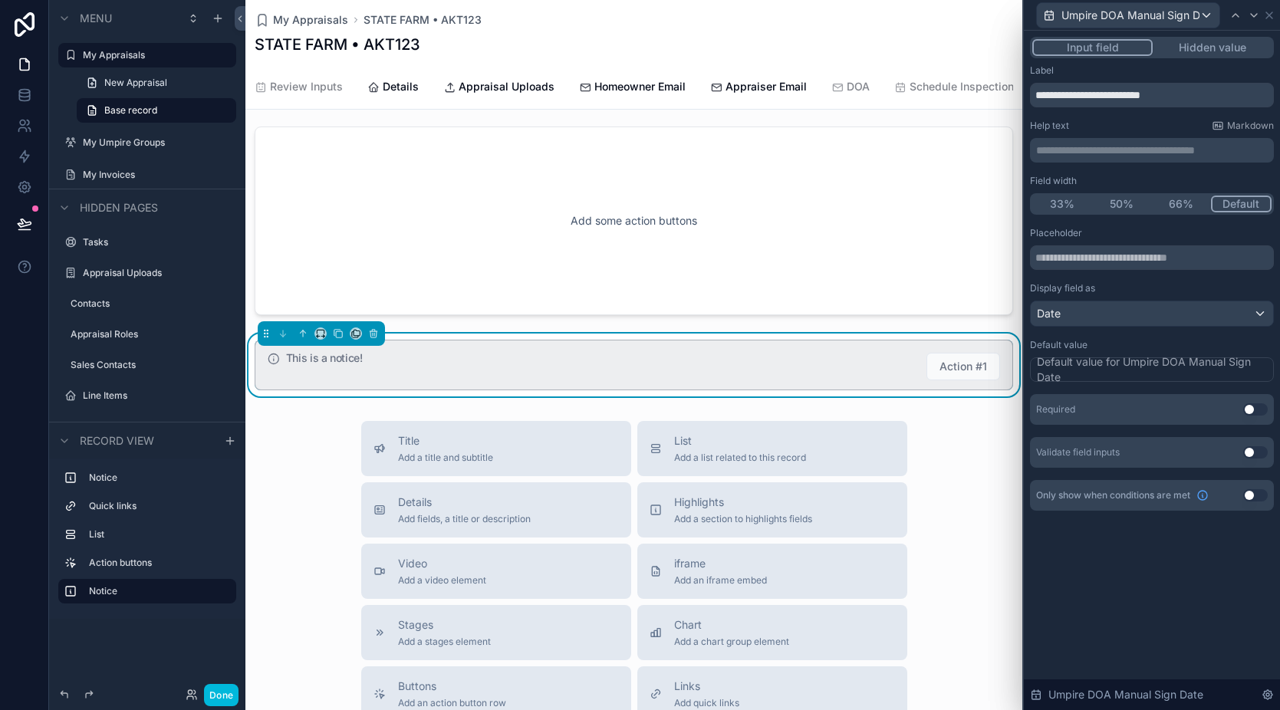
click at [1263, 407] on button "Use setting" at bounding box center [1255, 409] width 25 height 12
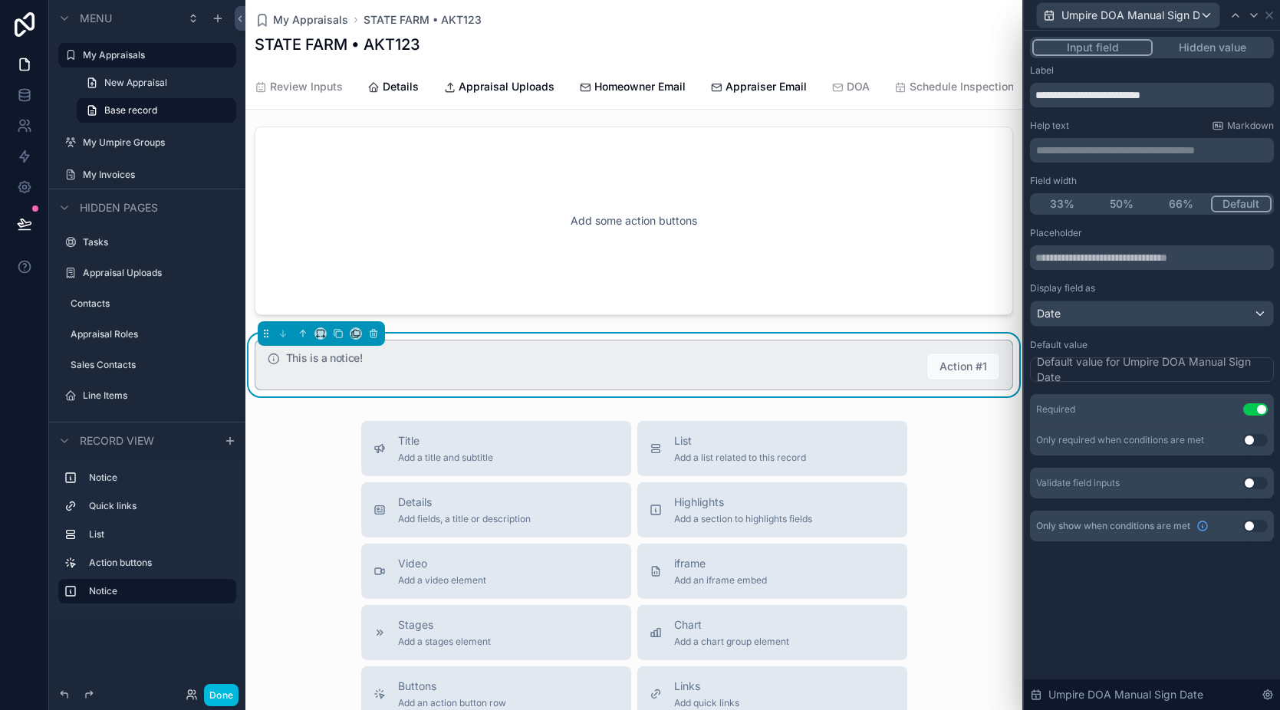
click at [1157, 366] on div "Default value for Umpire DOA Manual Sign Date" at bounding box center [1153, 369] width 233 height 31
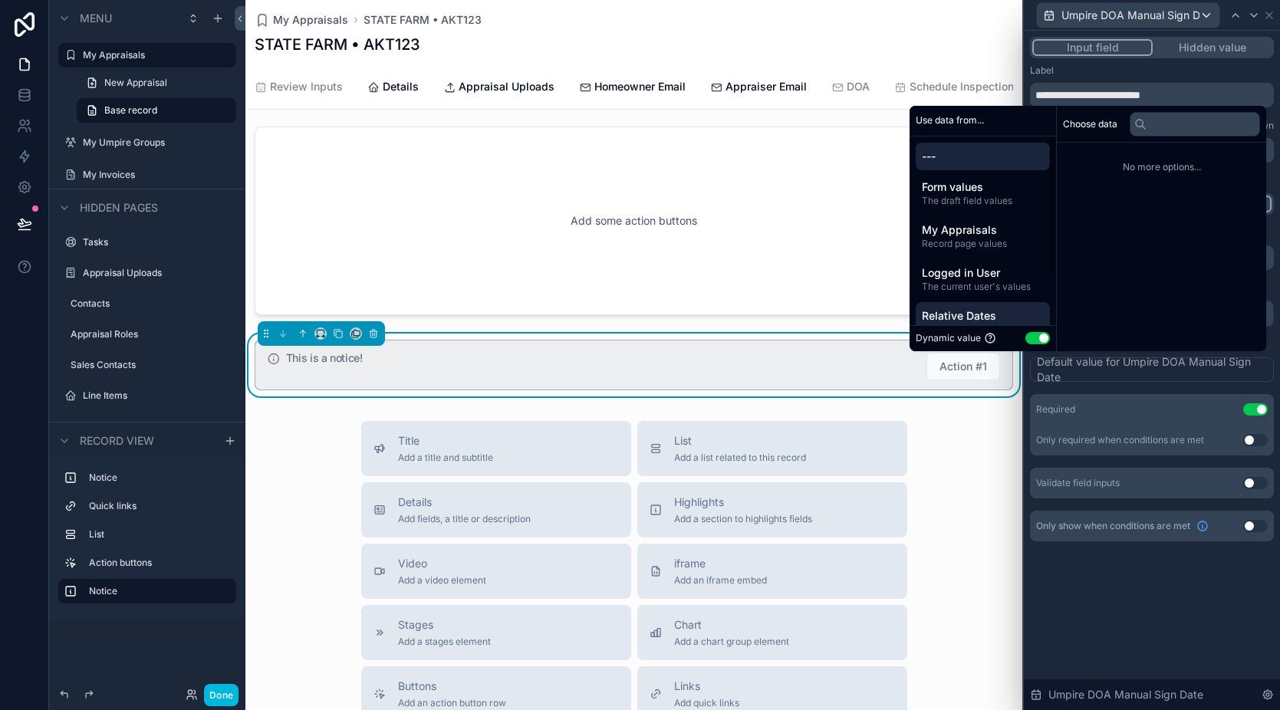
click at [986, 314] on span "Relative Dates" at bounding box center [983, 315] width 122 height 15
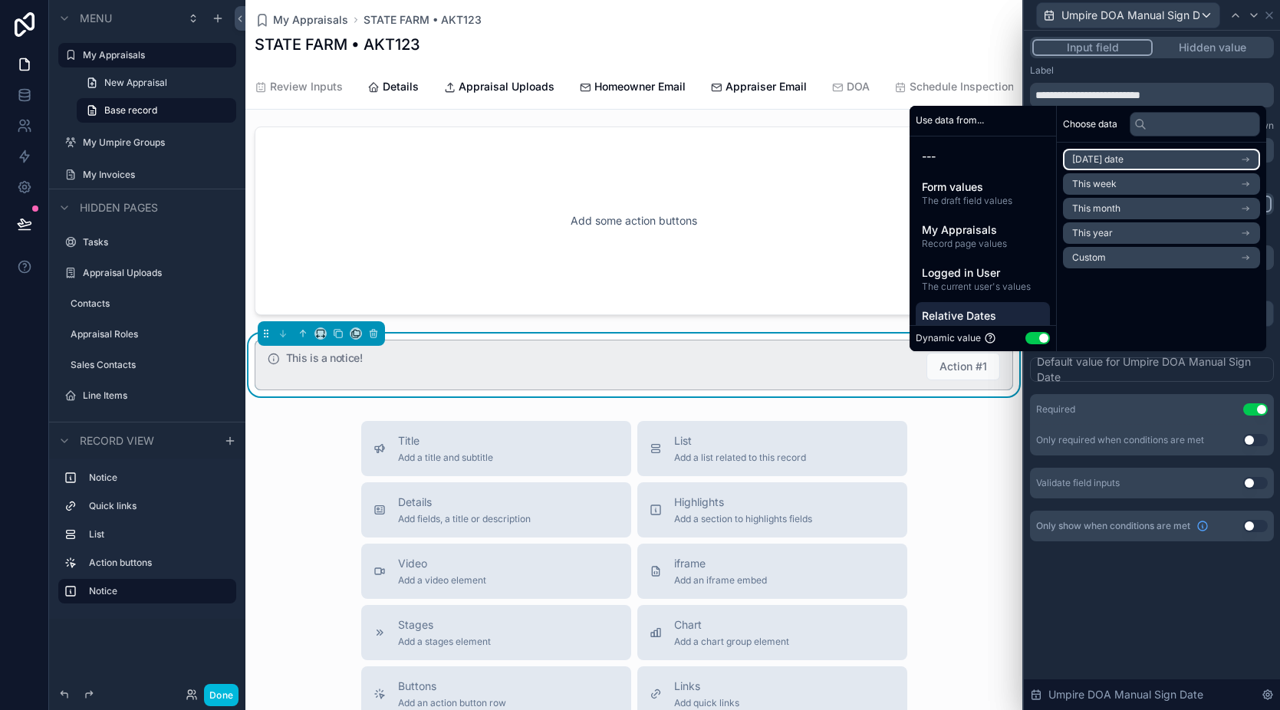
click at [1127, 153] on li "[DATE] date" at bounding box center [1161, 159] width 197 height 21
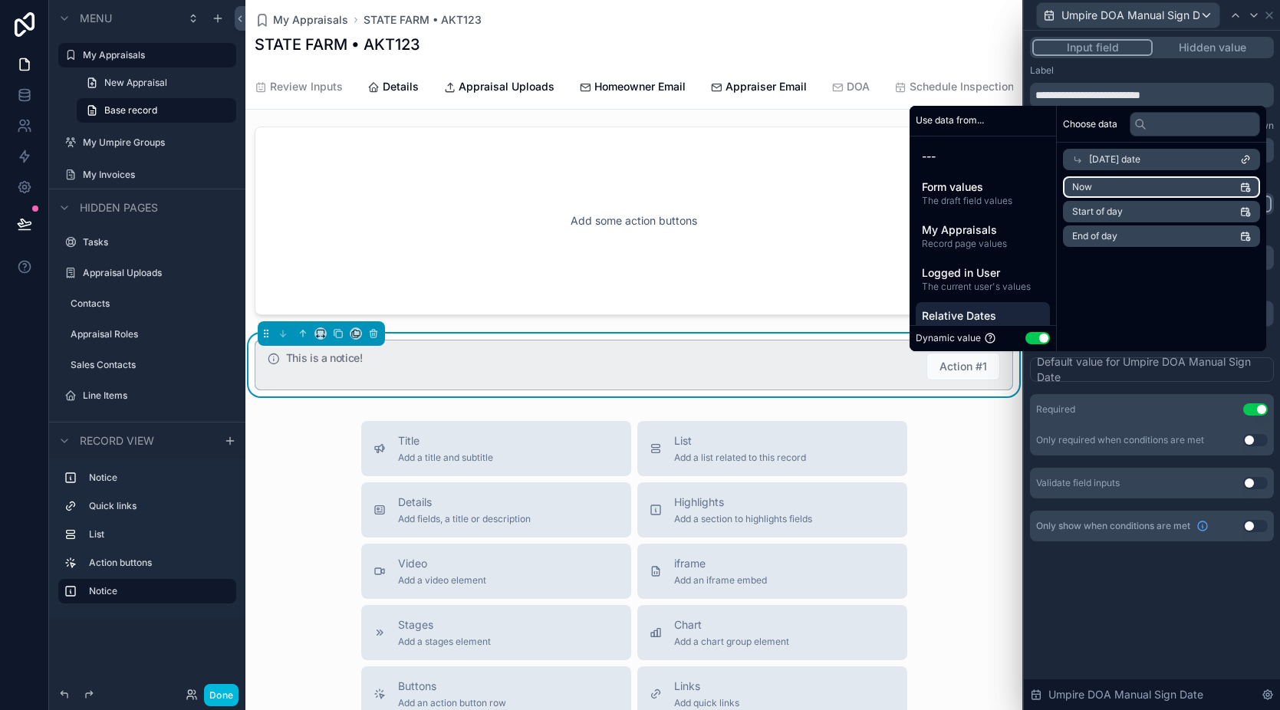
click at [1119, 191] on li "Now" at bounding box center [1161, 186] width 197 height 21
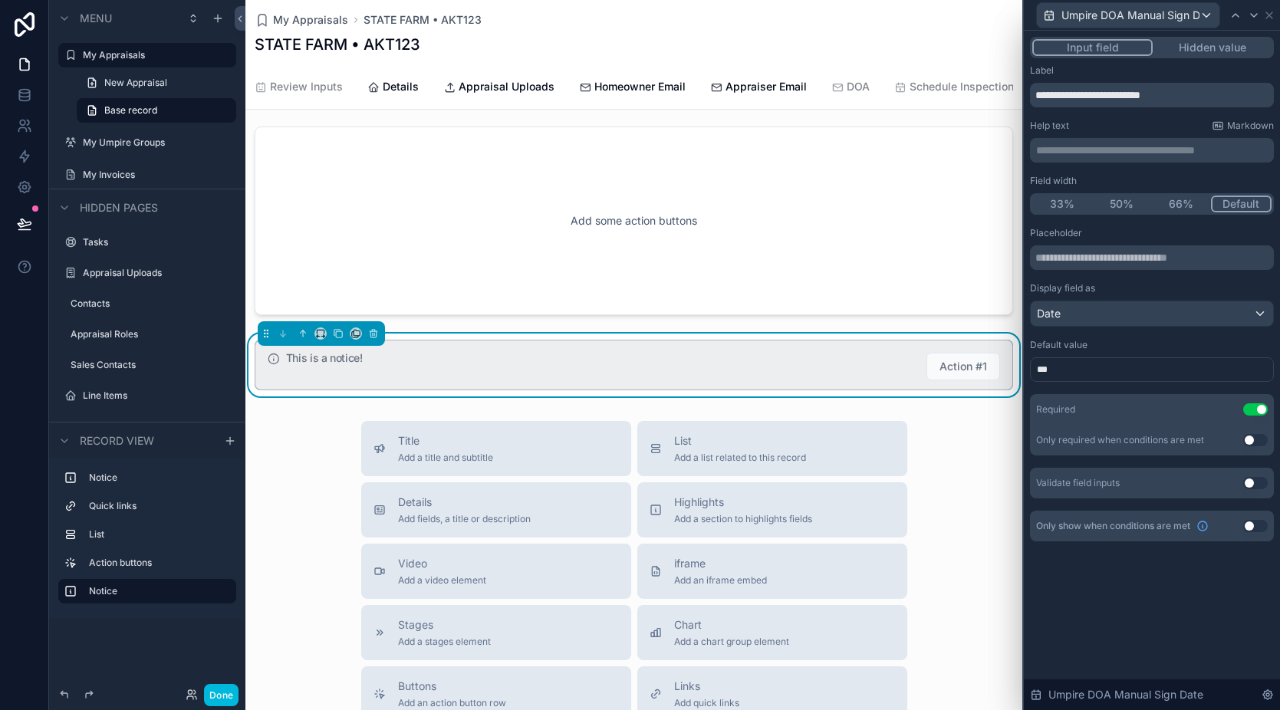
click at [1165, 597] on div "**********" at bounding box center [1152, 371] width 256 height 680
click at [864, 87] on span "DOA" at bounding box center [858, 86] width 23 height 15
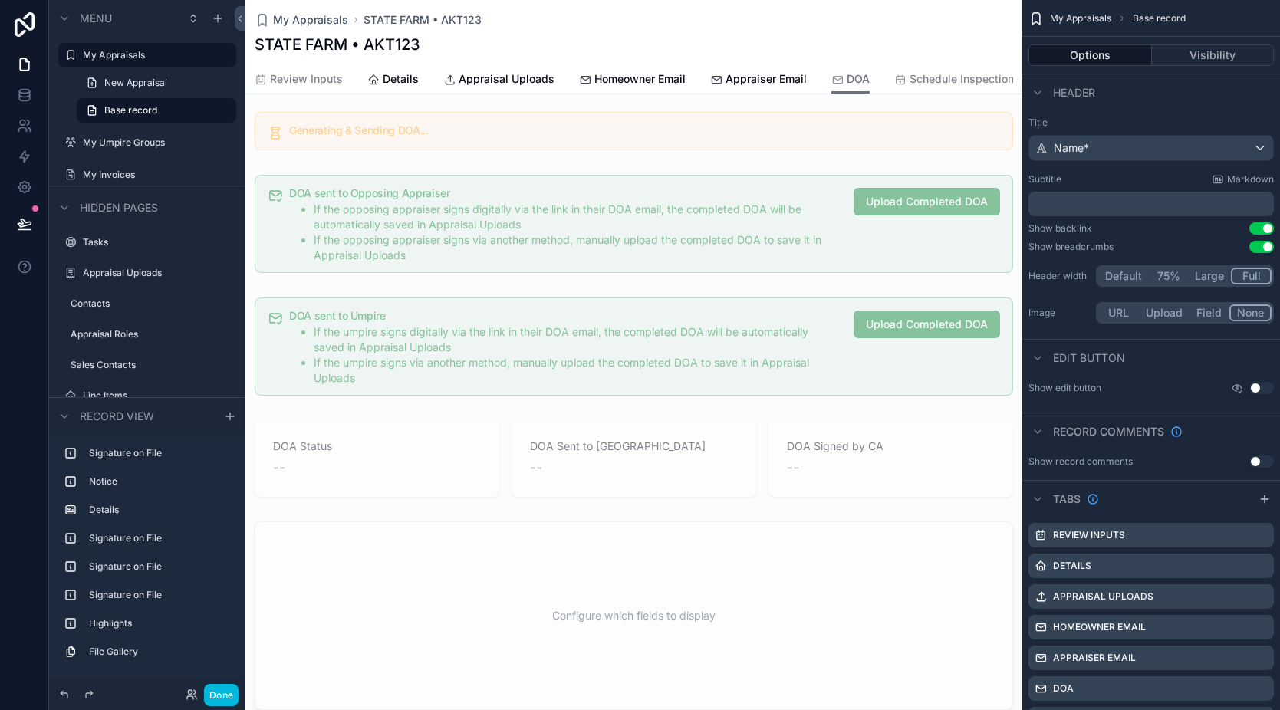
scroll to position [344, 0]
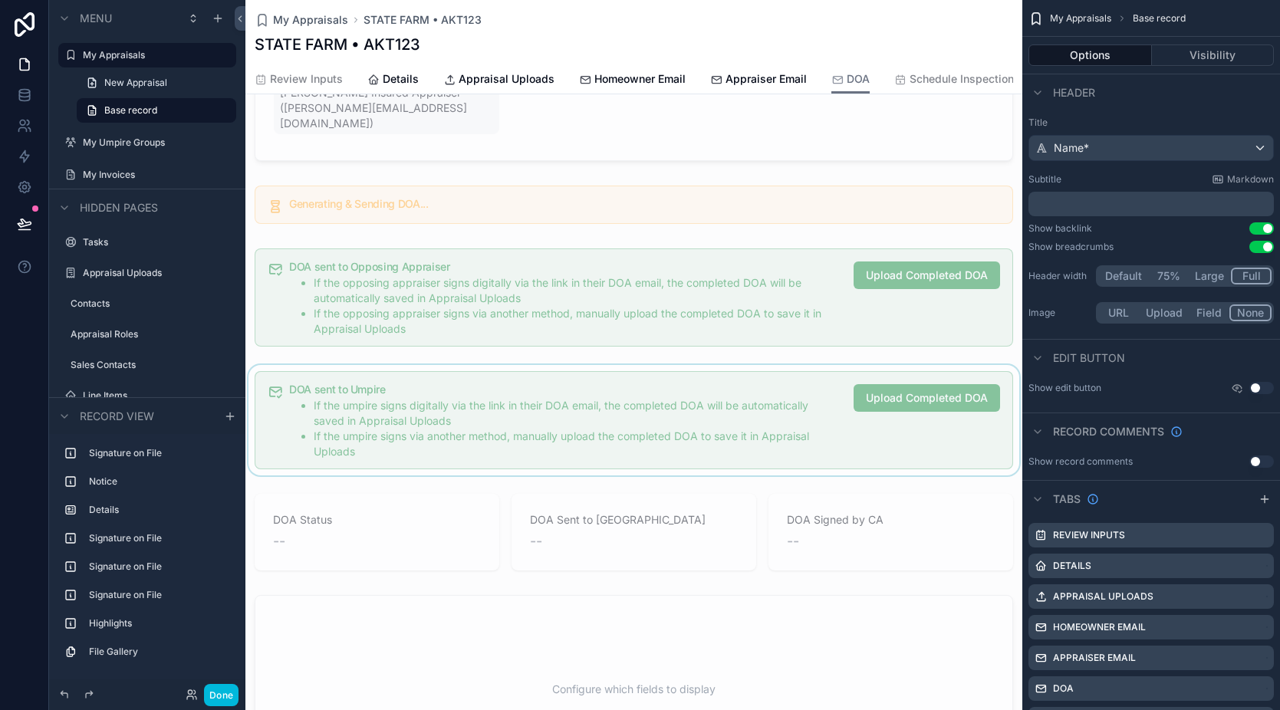
click at [779, 410] on div "scrollable content" at bounding box center [633, 420] width 777 height 110
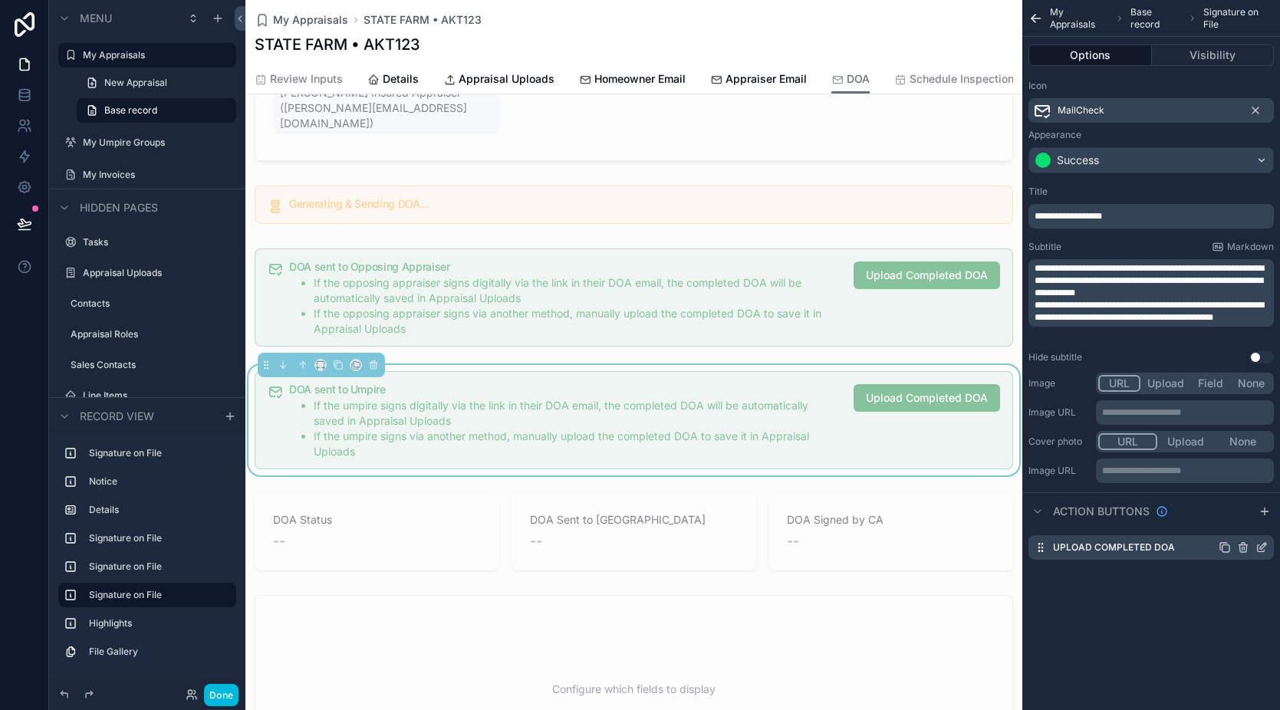
click at [1259, 545] on icon "scrollable content" at bounding box center [1262, 548] width 12 height 12
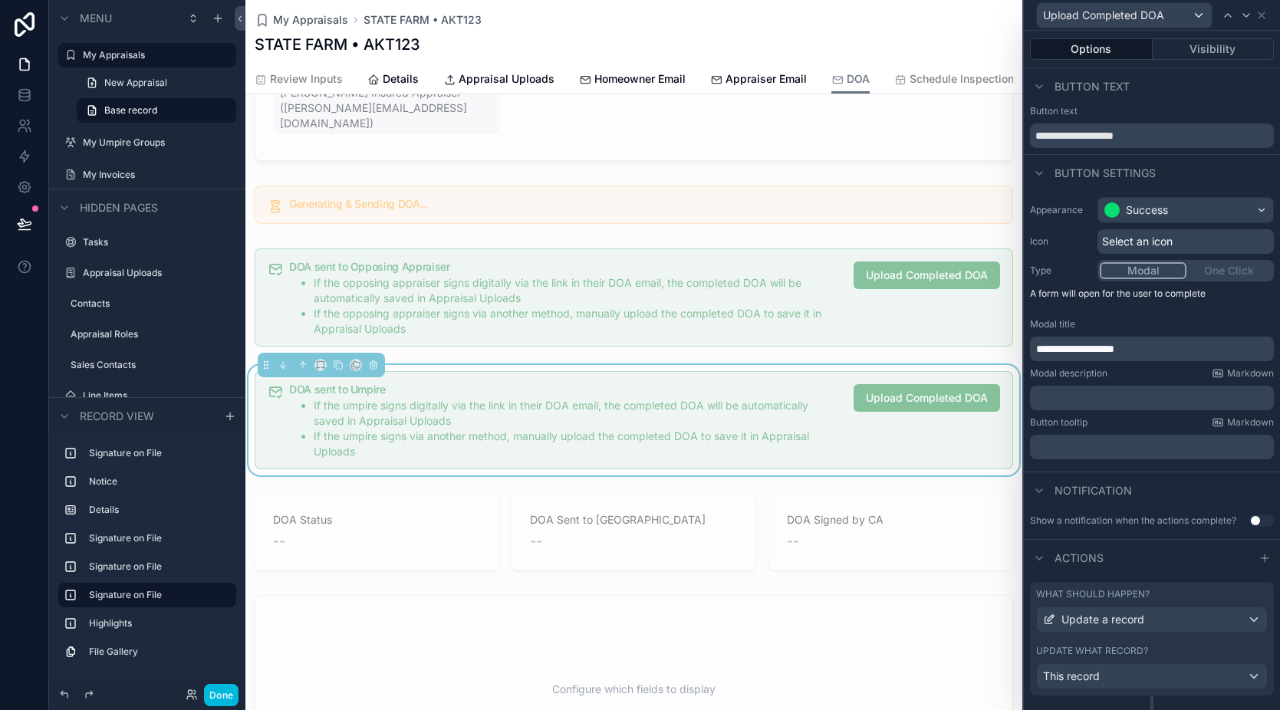
scroll to position [160, 0]
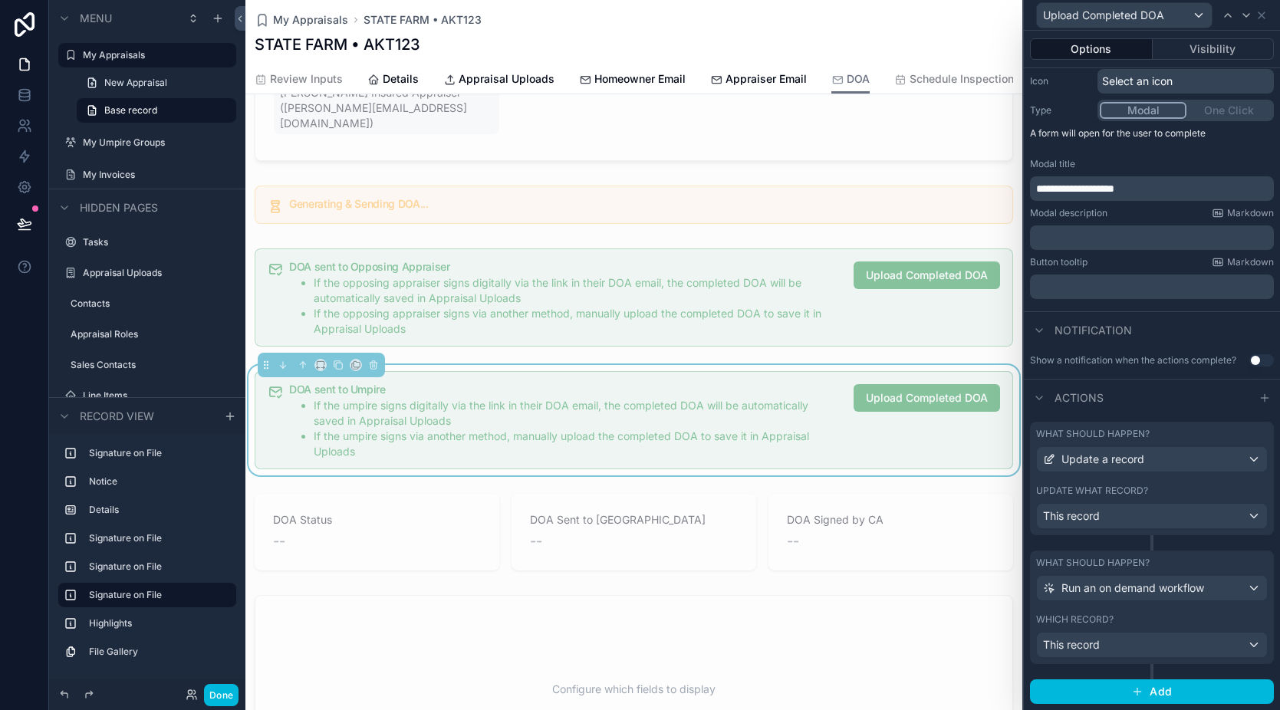
click at [1164, 430] on div "What should happen?" at bounding box center [1152, 434] width 232 height 12
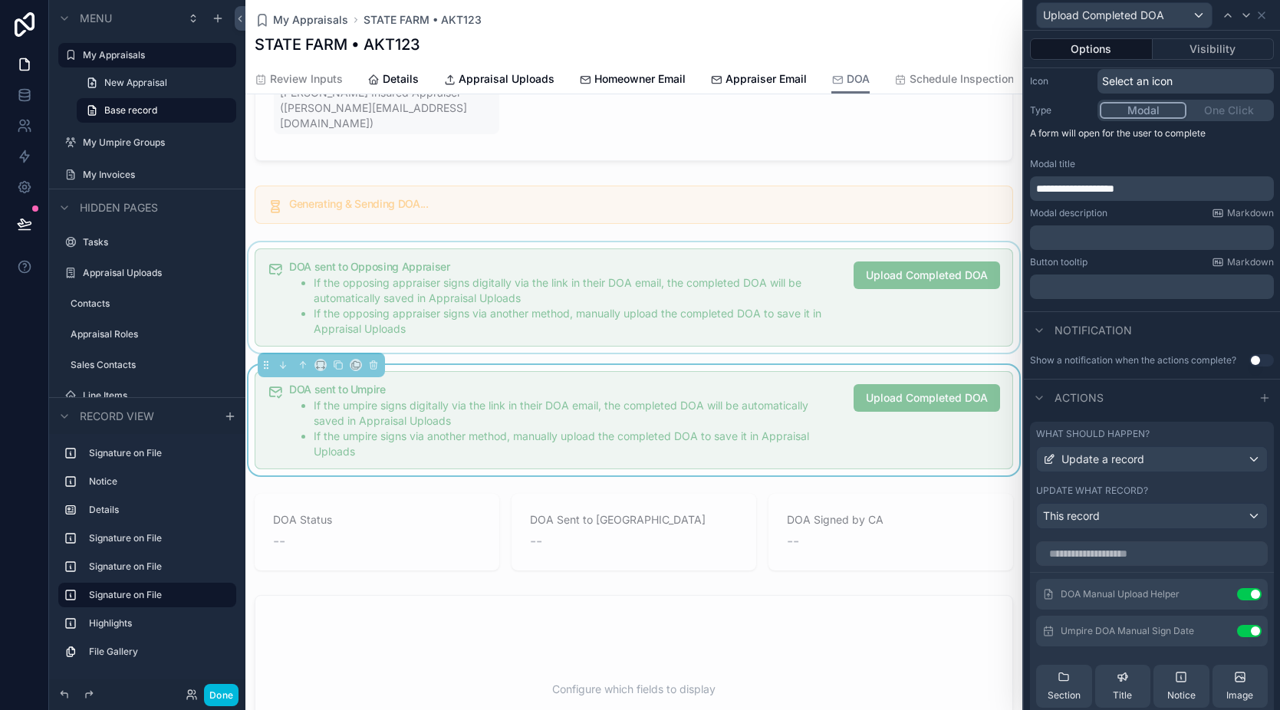
click at [762, 264] on div "scrollable content" at bounding box center [633, 297] width 777 height 110
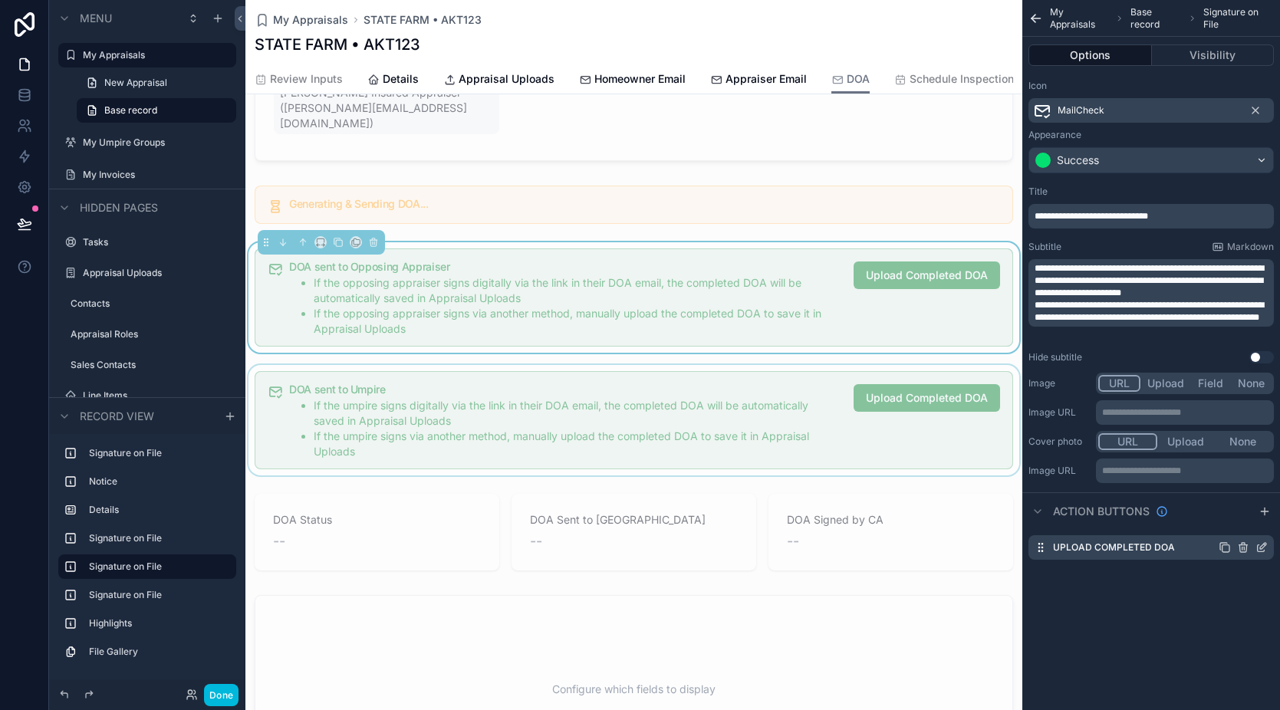
click at [1263, 547] on icon "scrollable content" at bounding box center [1262, 548] width 12 height 12
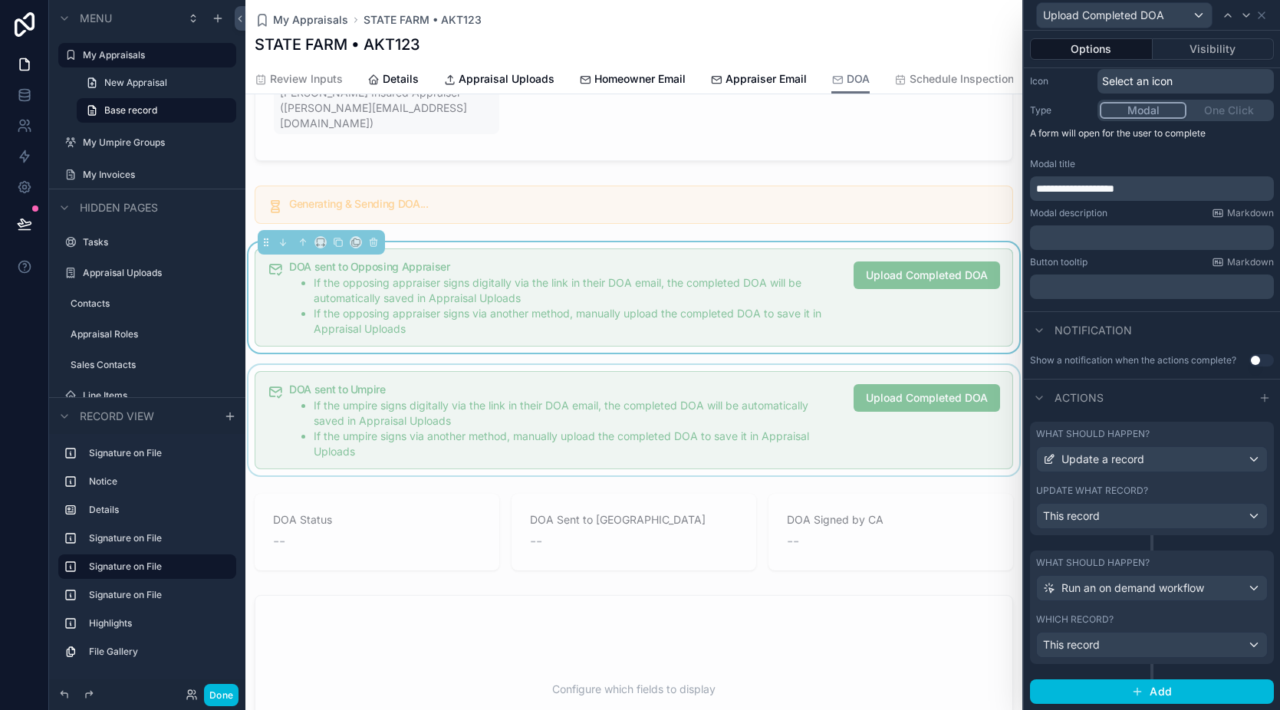
click at [1186, 486] on div "Update what record?" at bounding box center [1152, 491] width 232 height 12
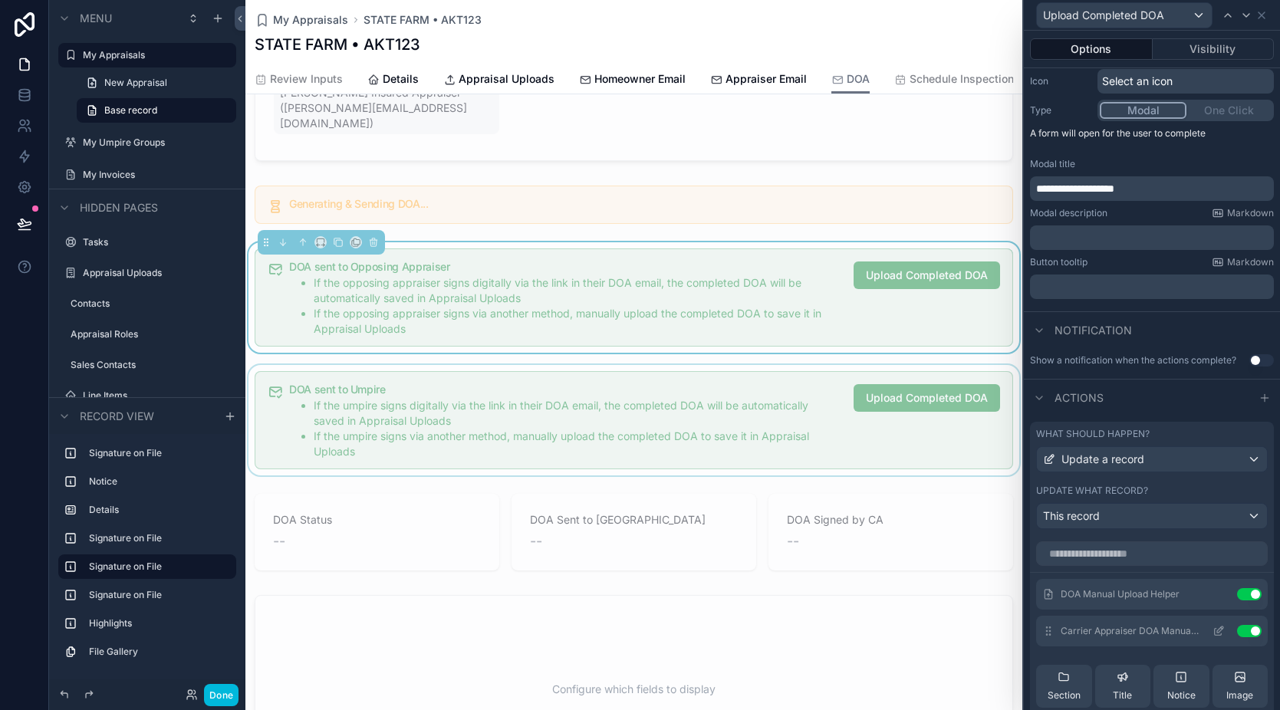
click at [1213, 630] on icon at bounding box center [1219, 631] width 12 height 12
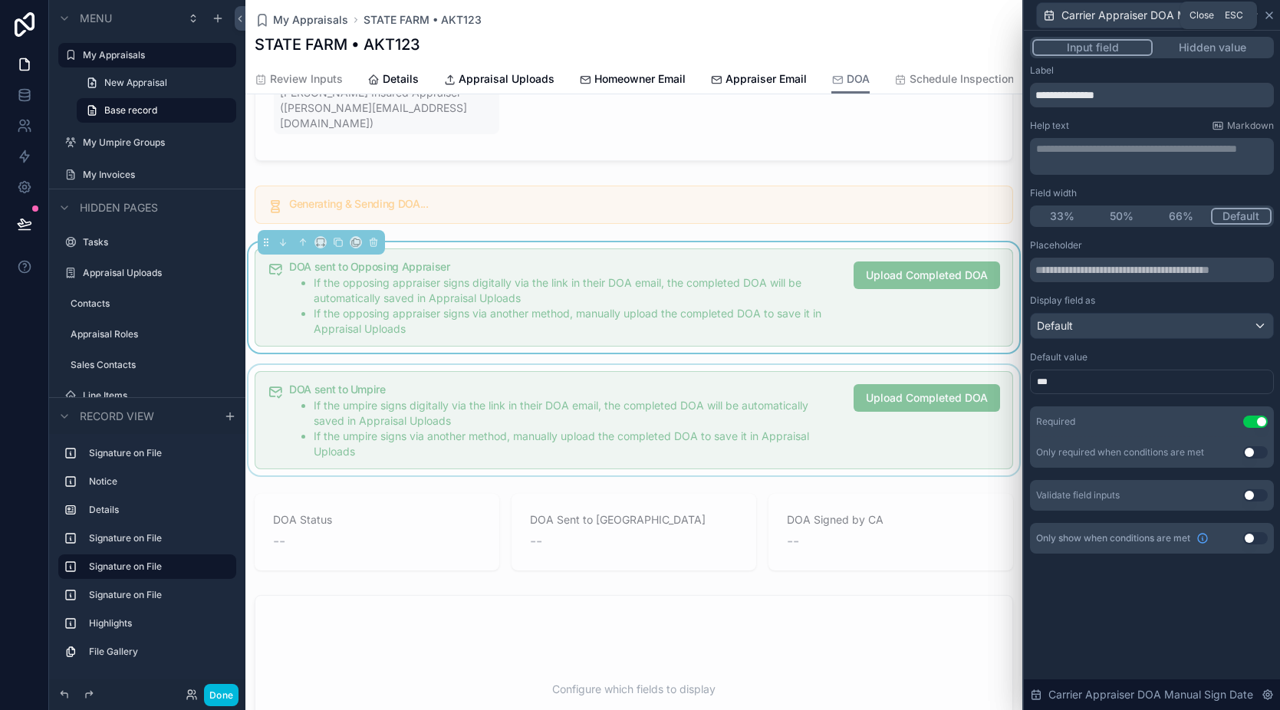
click at [1268, 14] on icon at bounding box center [1269, 15] width 12 height 12
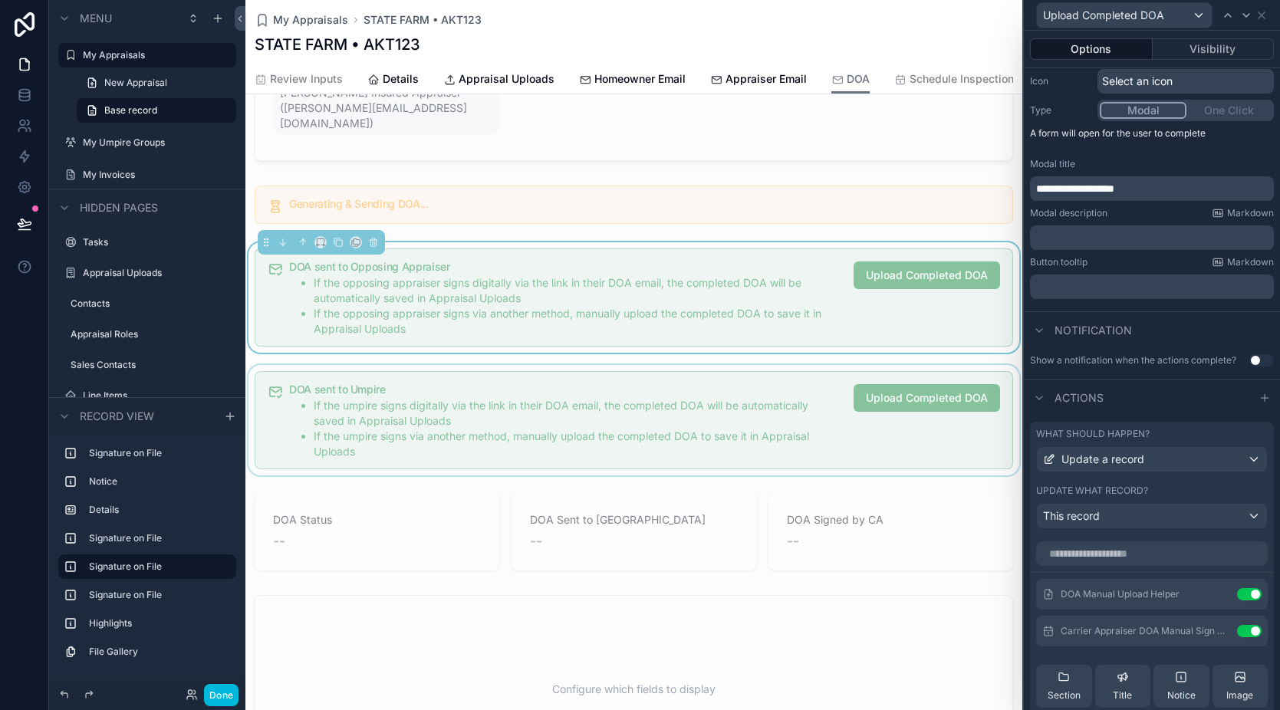
click at [745, 402] on div "scrollable content" at bounding box center [633, 420] width 777 height 110
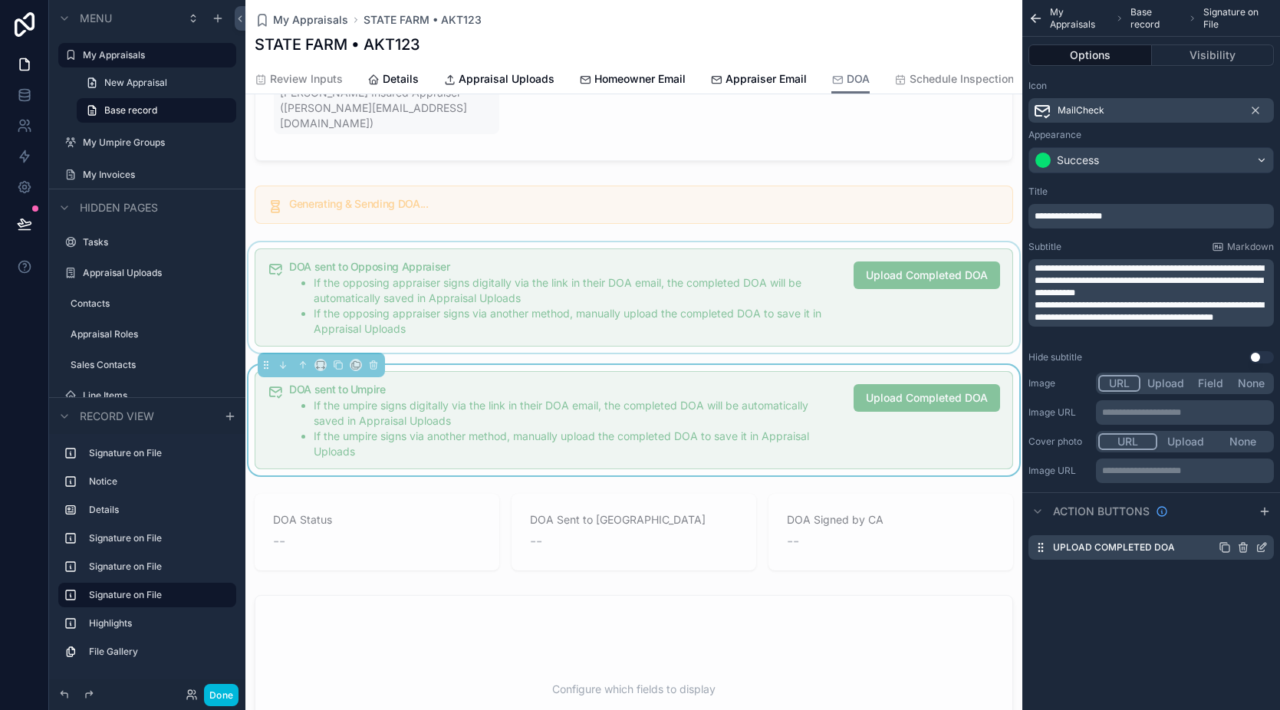
click at [1260, 548] on icon "scrollable content" at bounding box center [1263, 546] width 6 height 6
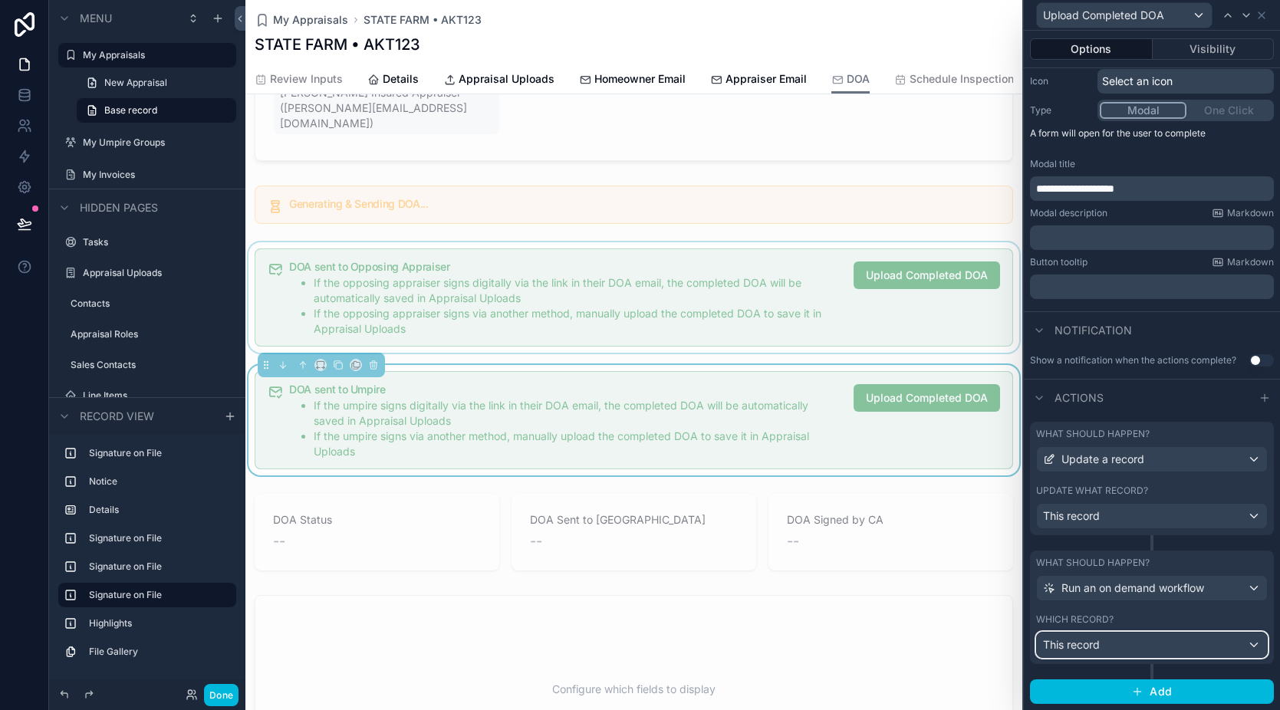
click at [1101, 642] on div "This record" at bounding box center [1152, 645] width 230 height 25
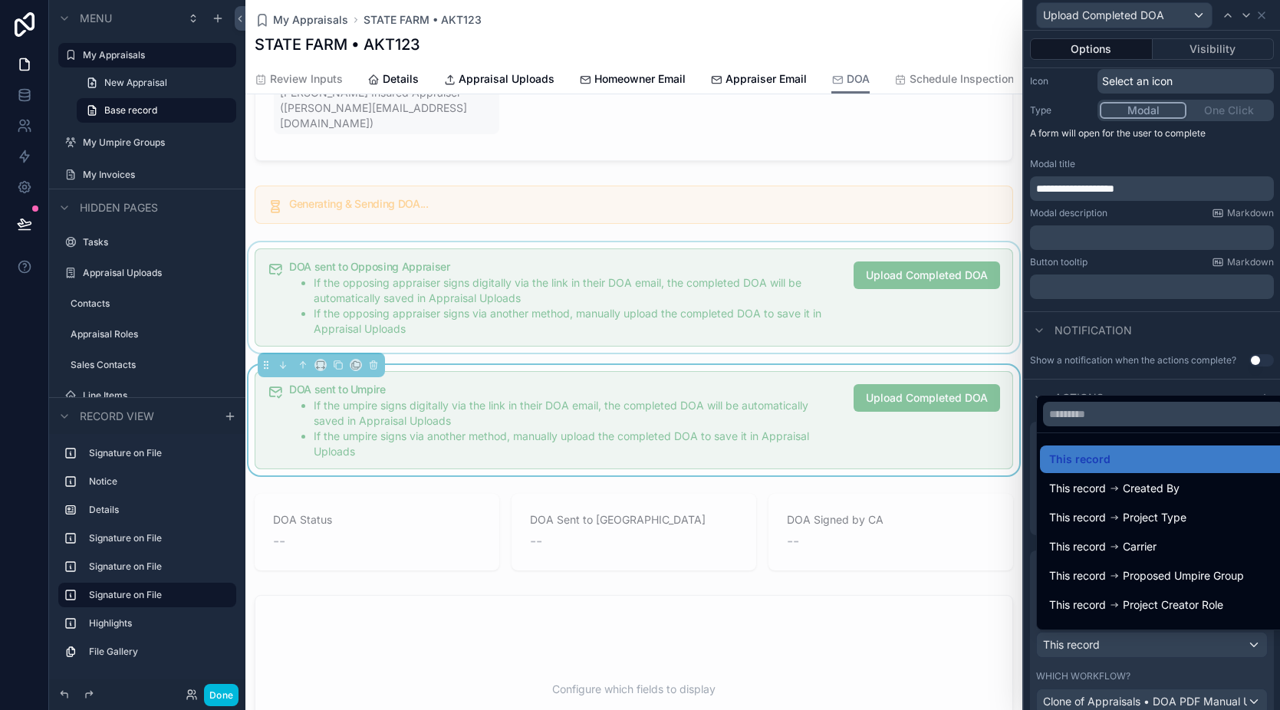
click at [1158, 393] on div "This record This record Created By This record Project Type This record Carrier…" at bounding box center [1145, 511] width 219 height 239
click at [1161, 389] on div at bounding box center [1152, 355] width 256 height 710
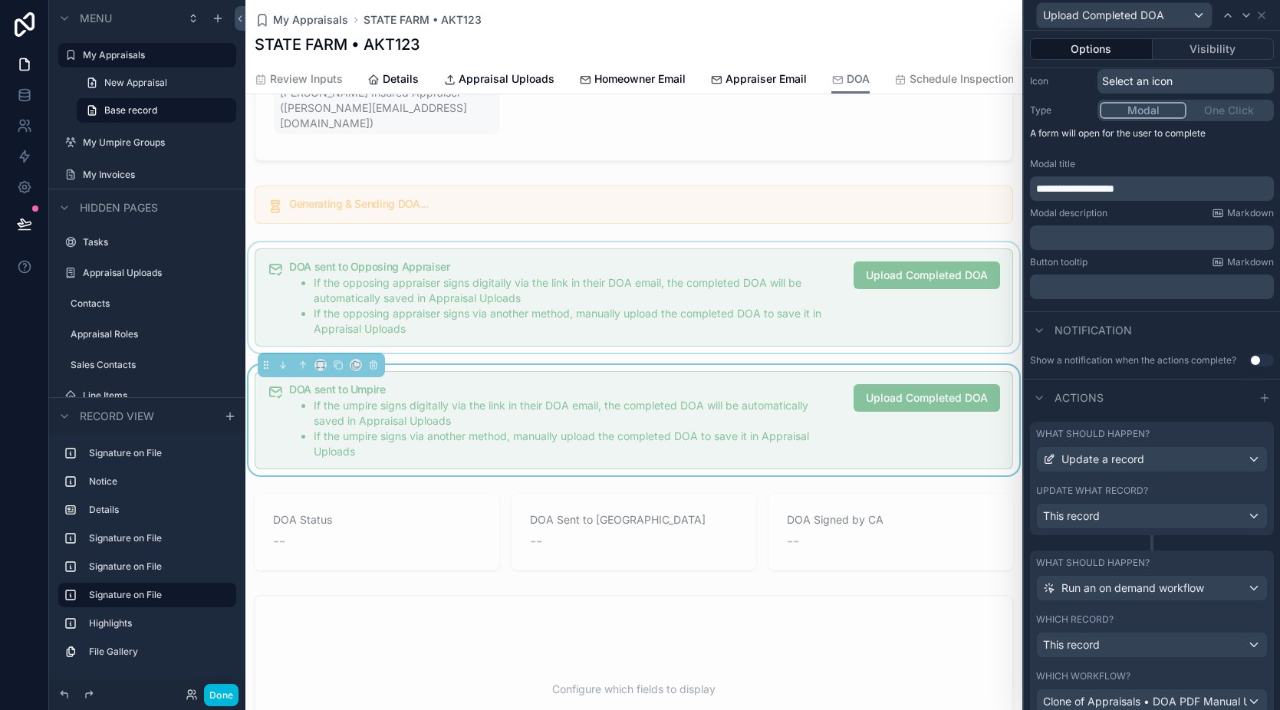
scroll to position [254, 0]
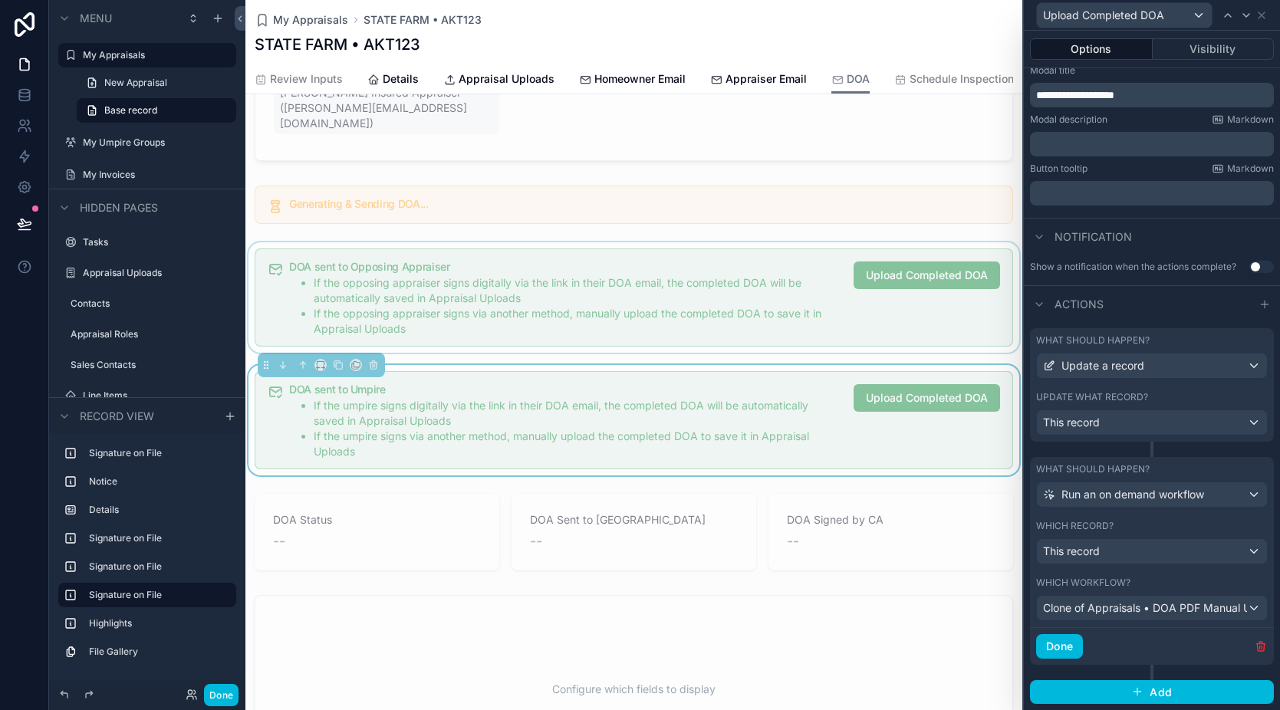
click at [780, 316] on div "scrollable content" at bounding box center [633, 297] width 777 height 110
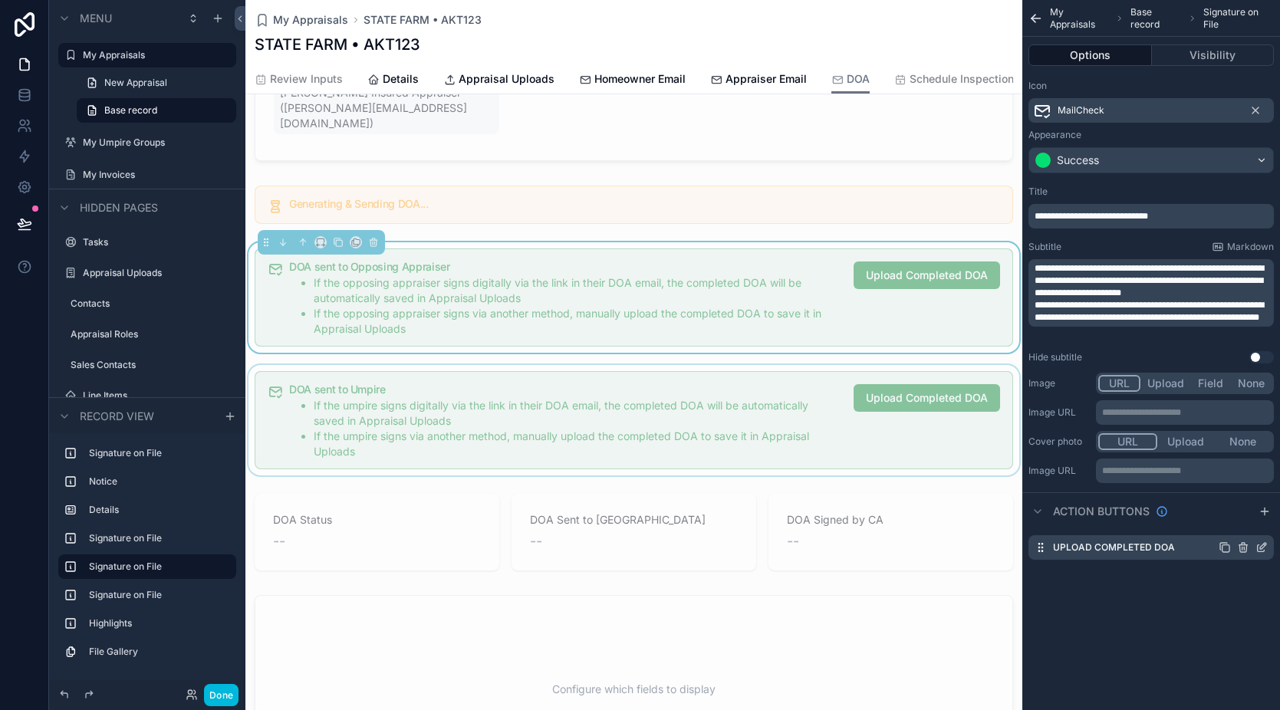
click at [1259, 547] on icon "scrollable content" at bounding box center [1262, 548] width 12 height 12
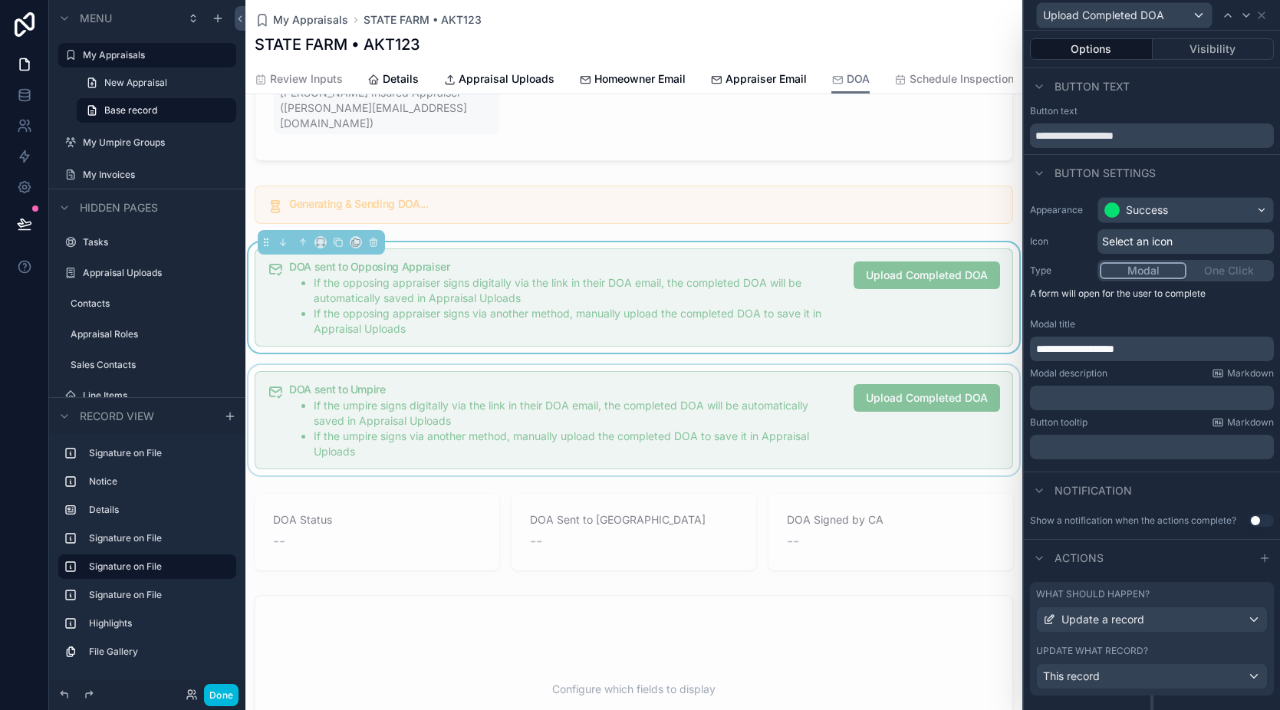
scroll to position [47, 0]
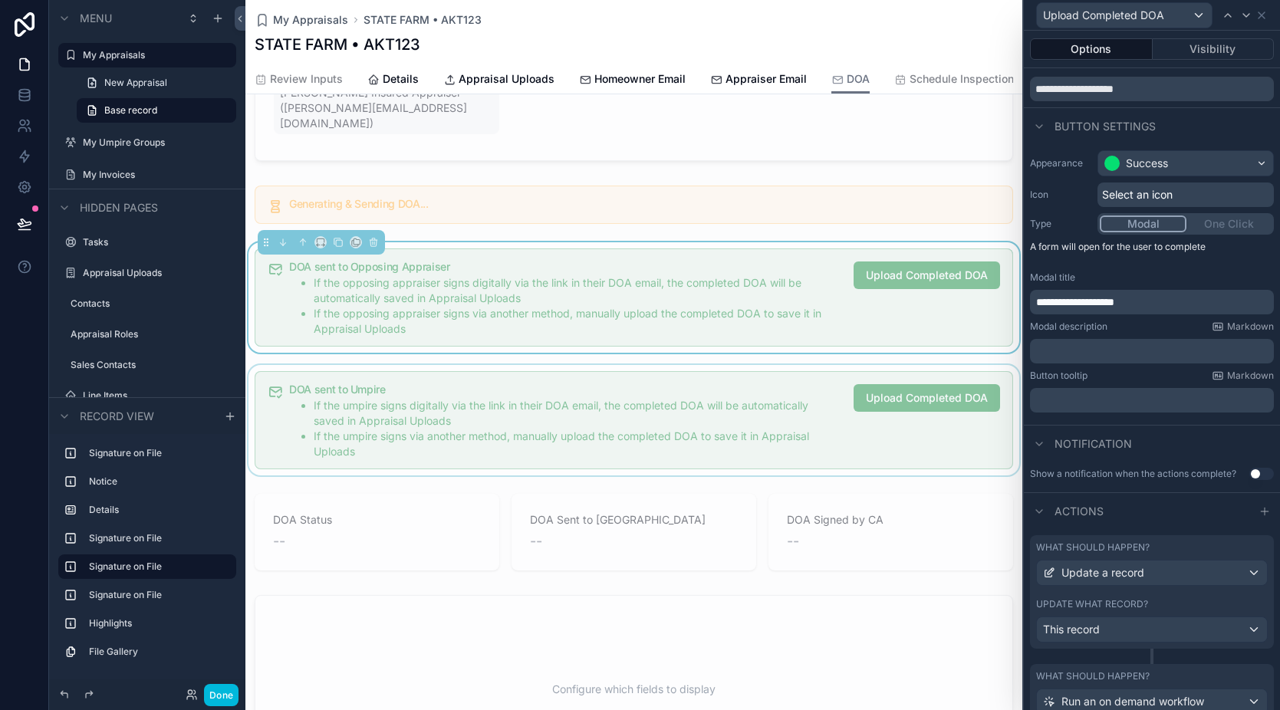
click at [680, 394] on div "scrollable content" at bounding box center [633, 420] width 777 height 110
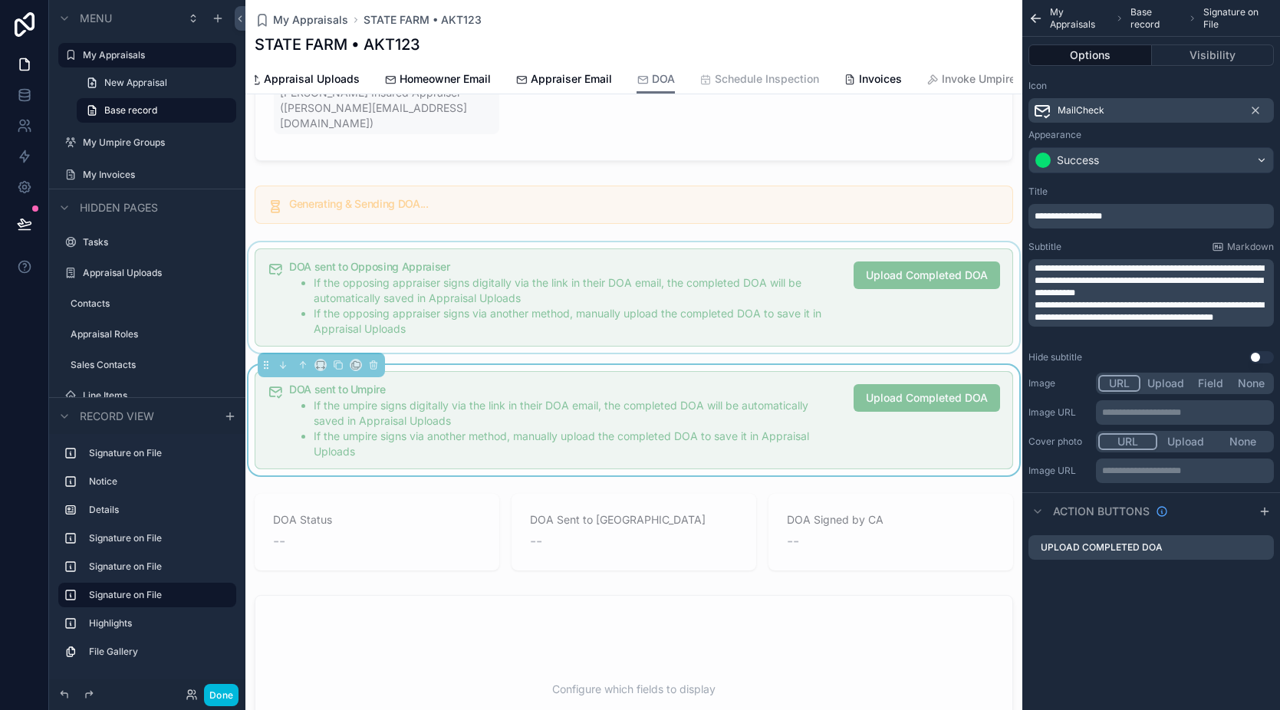
scroll to position [0, 205]
click at [944, 77] on span "Invoke Umpire" at bounding box center [977, 78] width 74 height 15
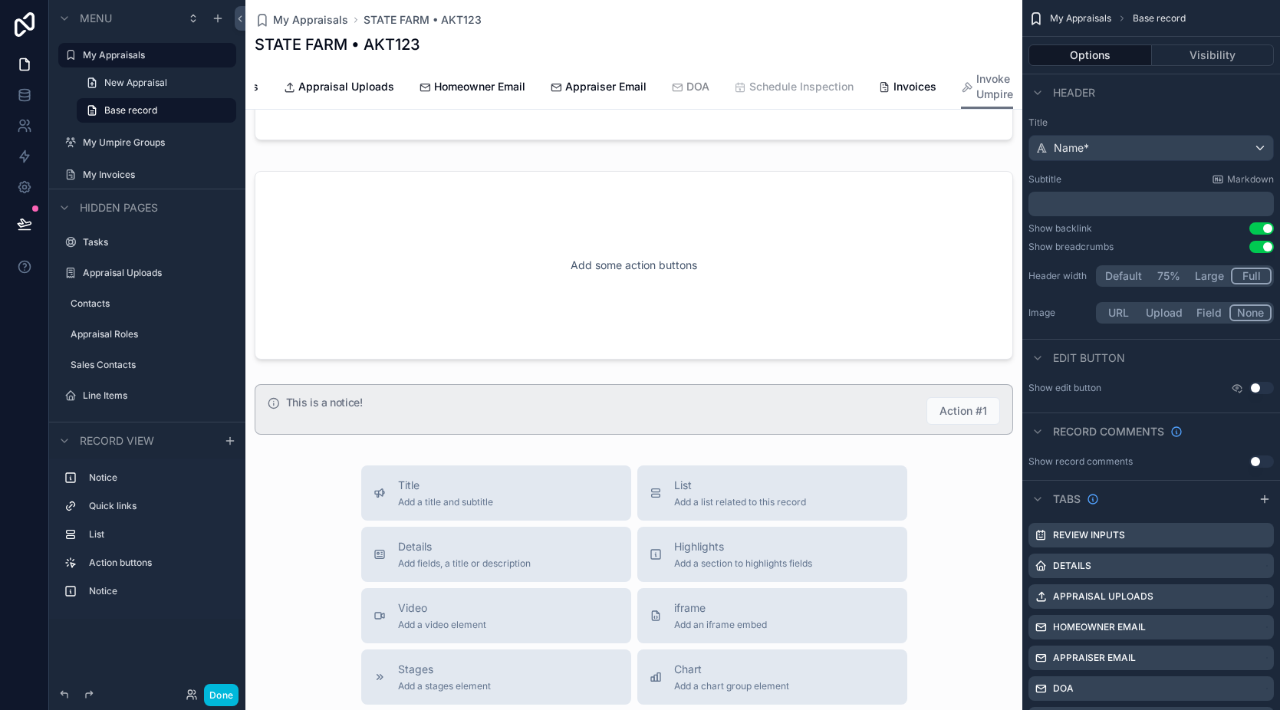
scroll to position [0, 168]
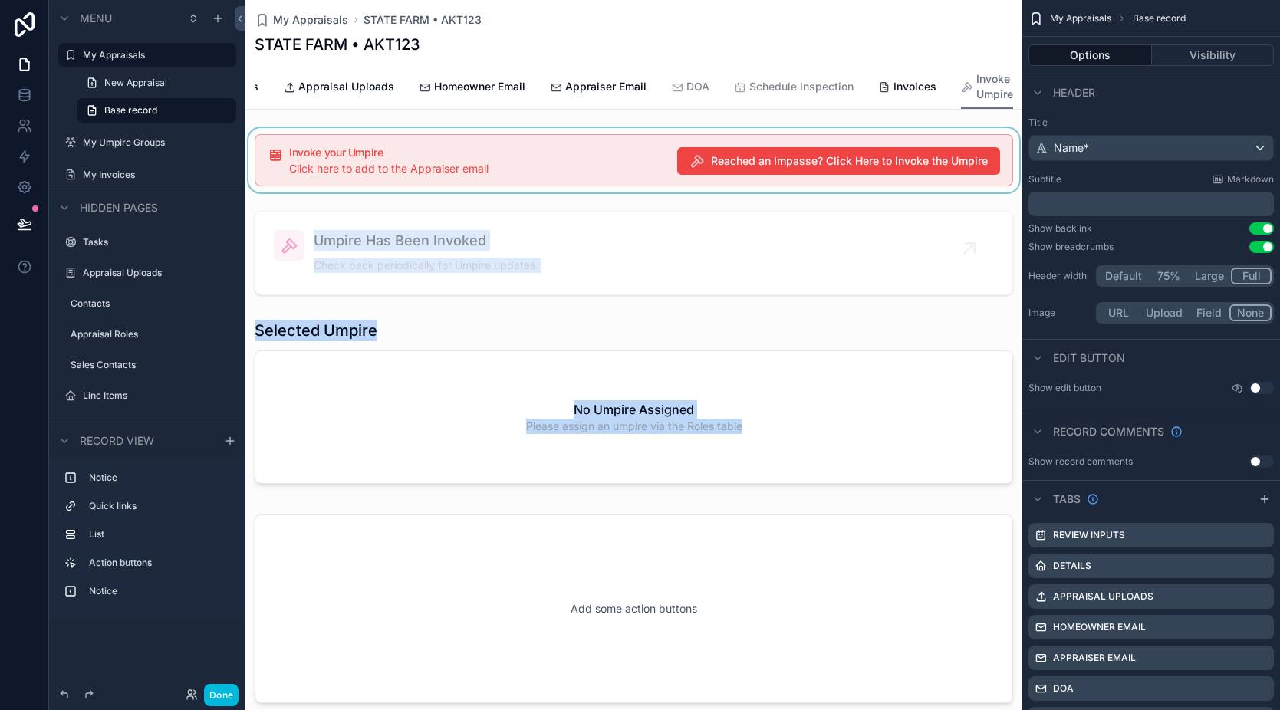
drag, startPoint x: 626, startPoint y: 354, endPoint x: 643, endPoint y: 165, distance: 189.4
click at [643, 165] on div "Invoke your Umpire Click here to add to the Appraiser email Reached an Impasse?…" at bounding box center [633, 456] width 777 height 657
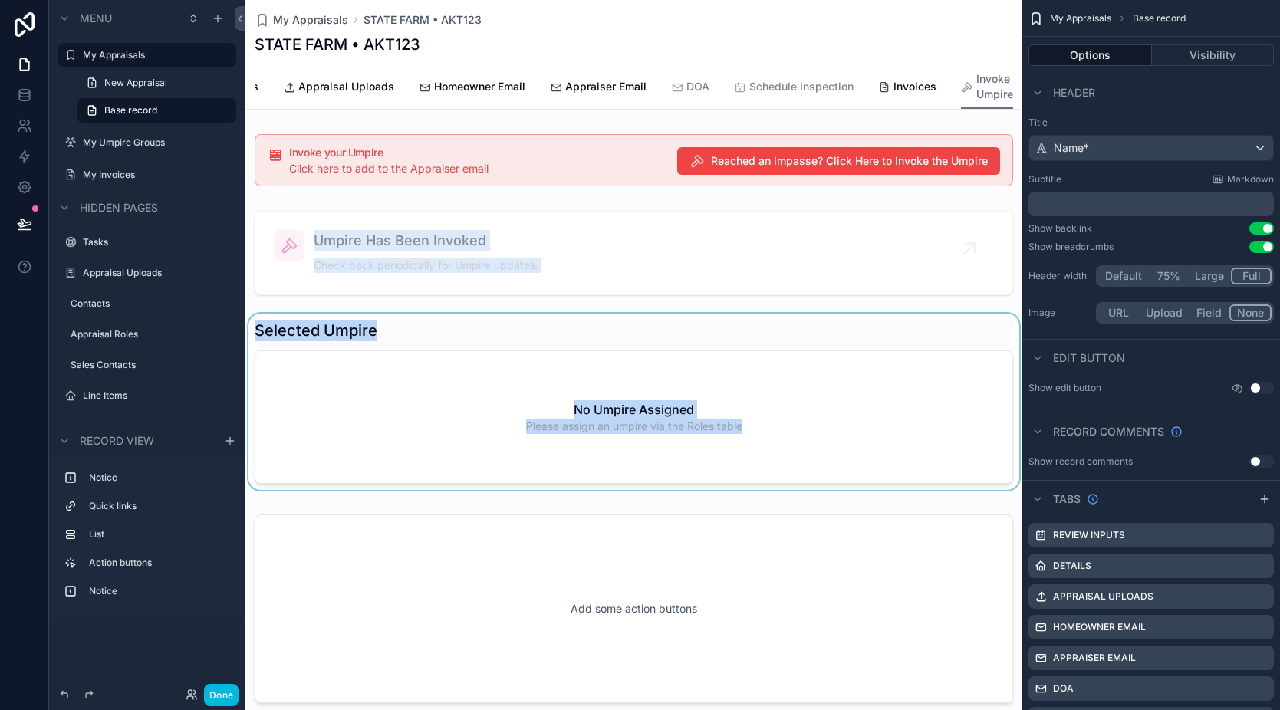
click at [621, 345] on div "scrollable content" at bounding box center [633, 405] width 777 height 183
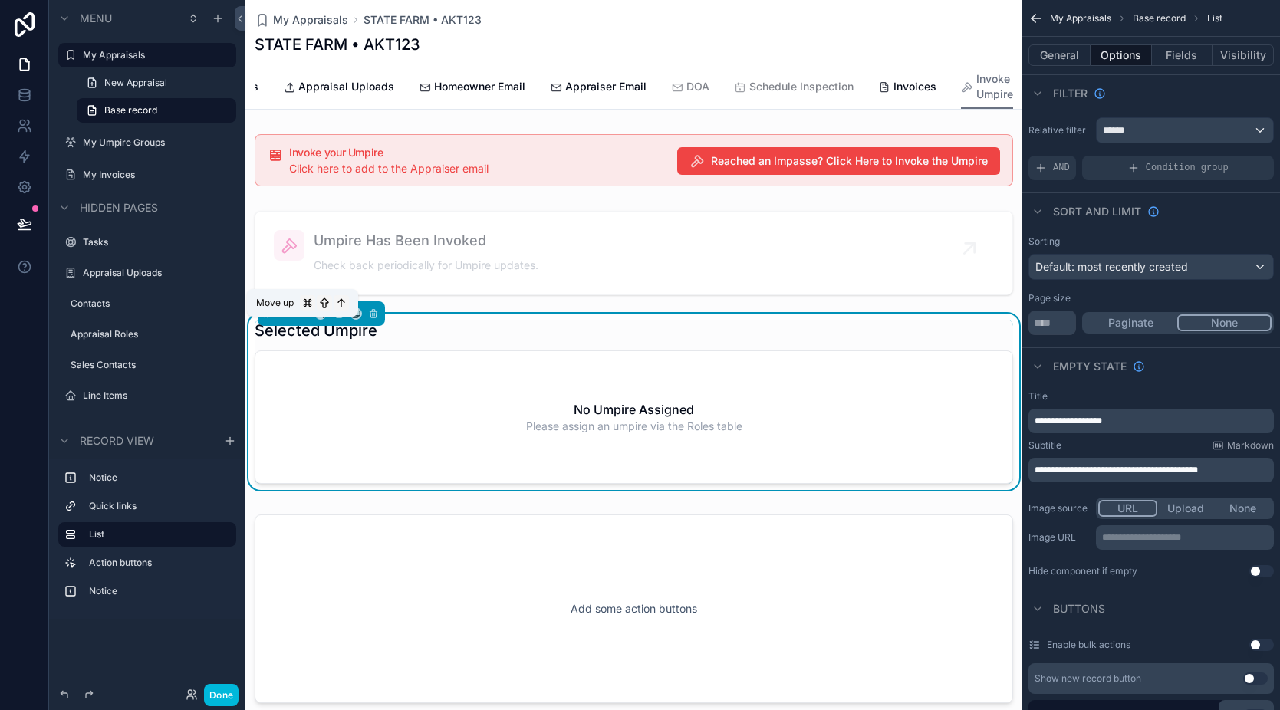
click at [298, 319] on icon "scrollable content" at bounding box center [303, 313] width 11 height 11
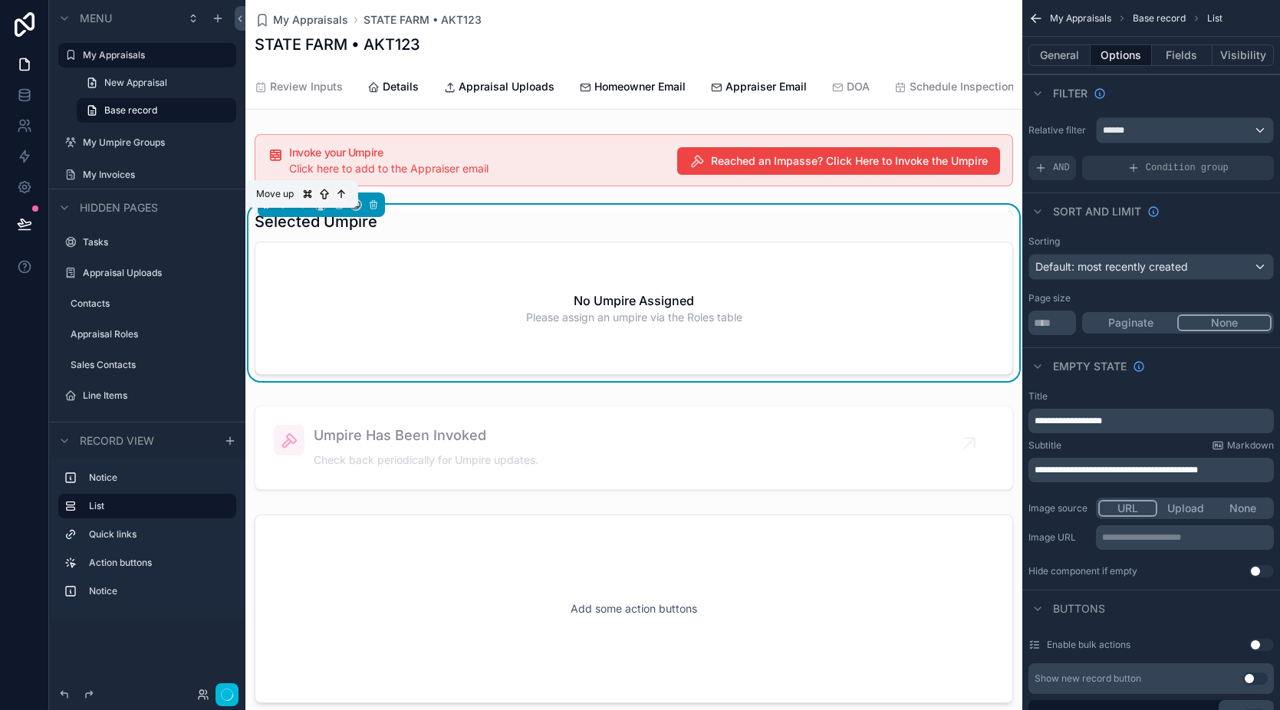
click at [305, 210] on icon "scrollable content" at bounding box center [303, 204] width 11 height 11
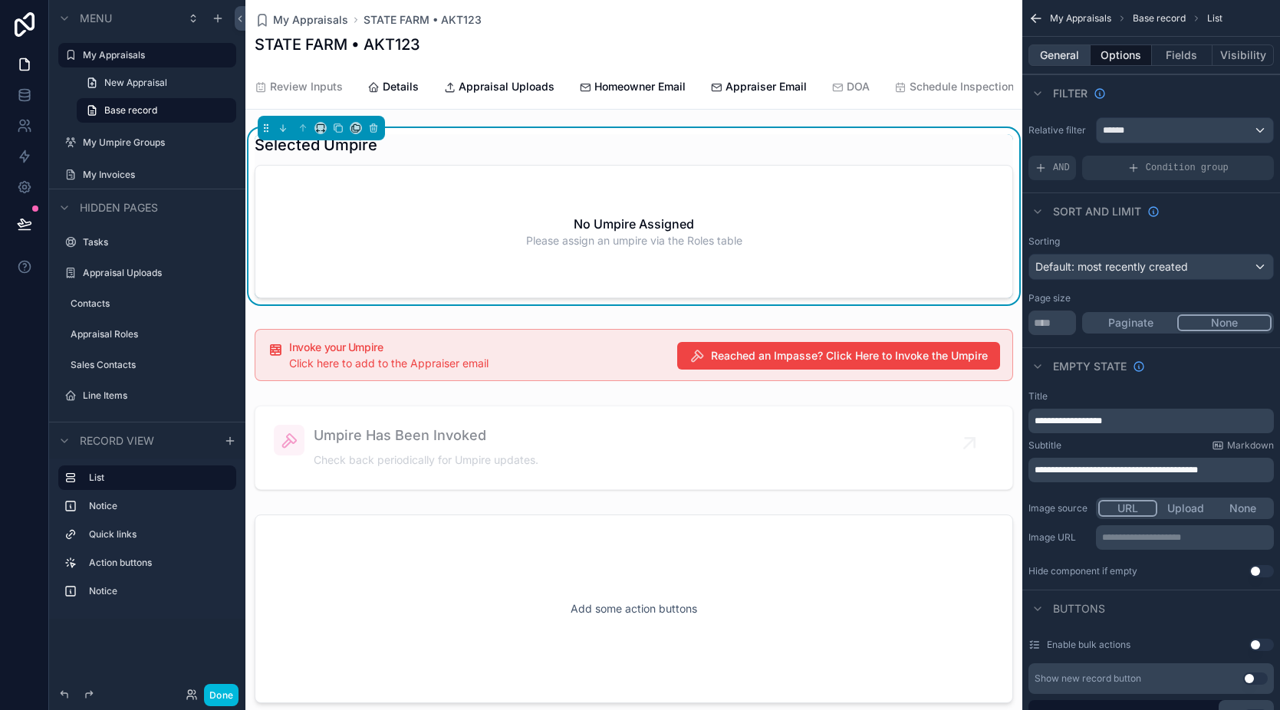
click at [1065, 56] on button "General" at bounding box center [1060, 54] width 62 height 21
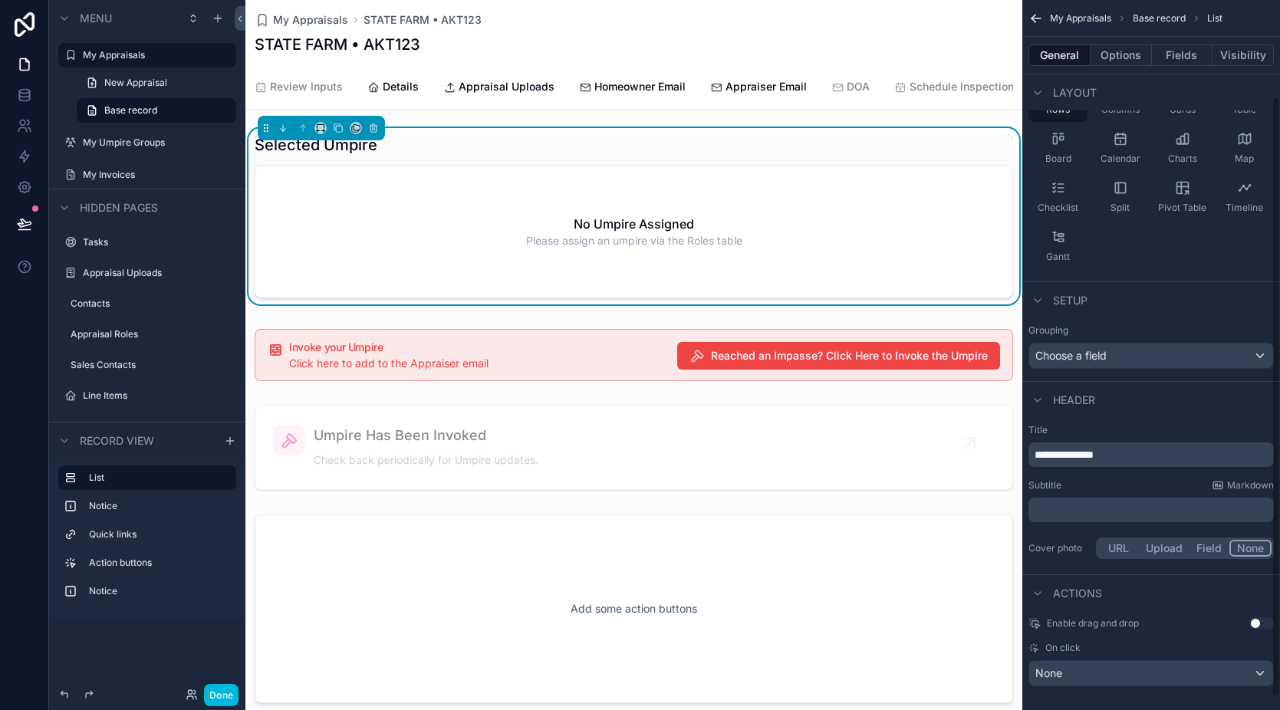
scroll to position [0, 0]
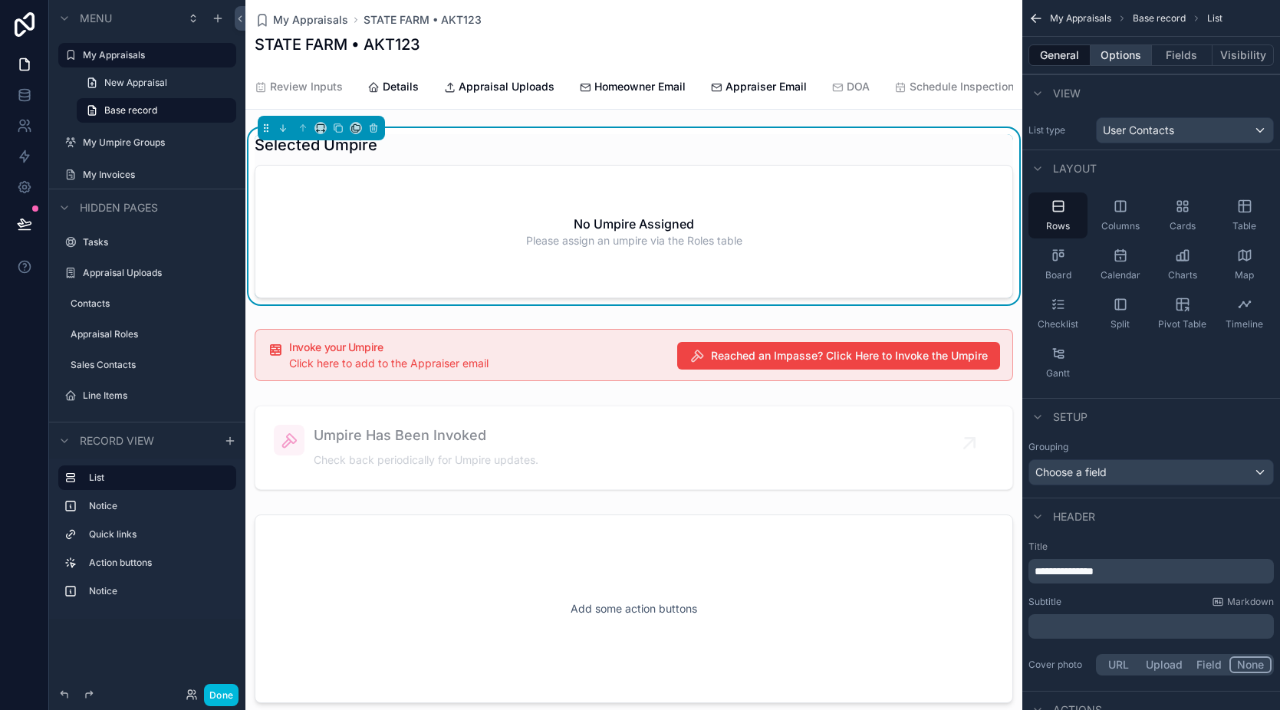
click at [1123, 54] on button "Options" at bounding box center [1121, 54] width 61 height 21
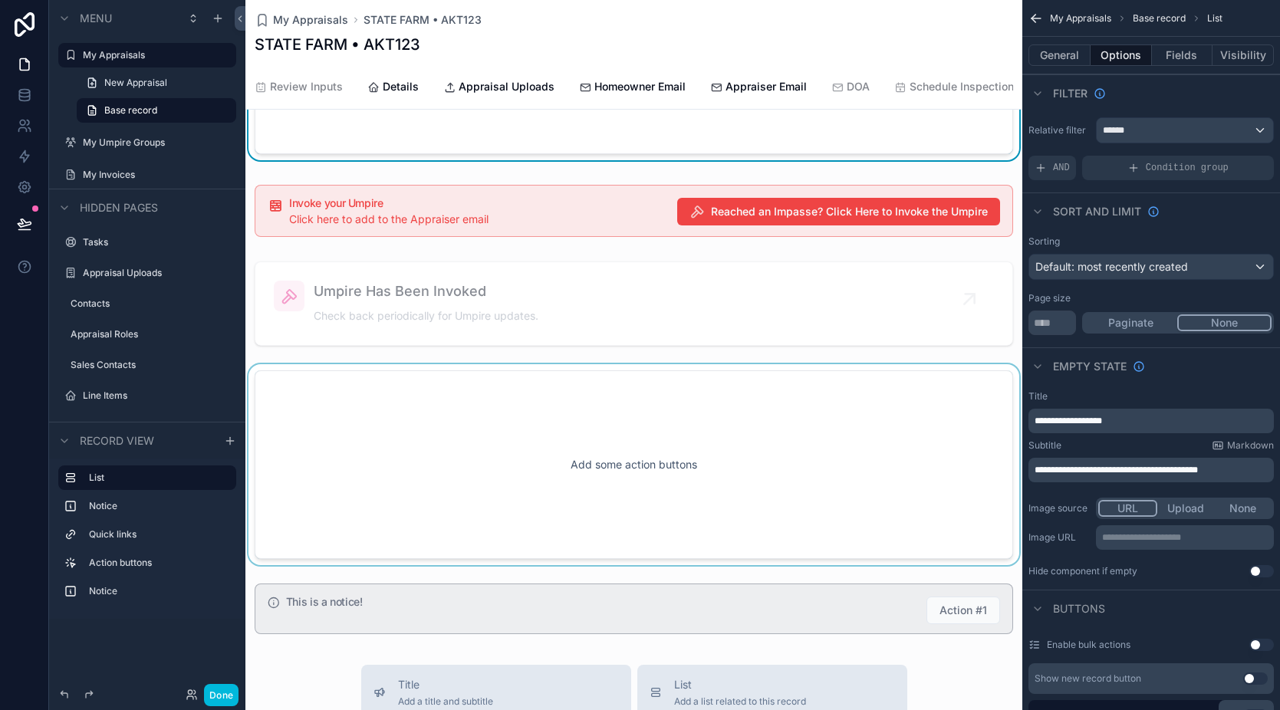
scroll to position [212, 0]
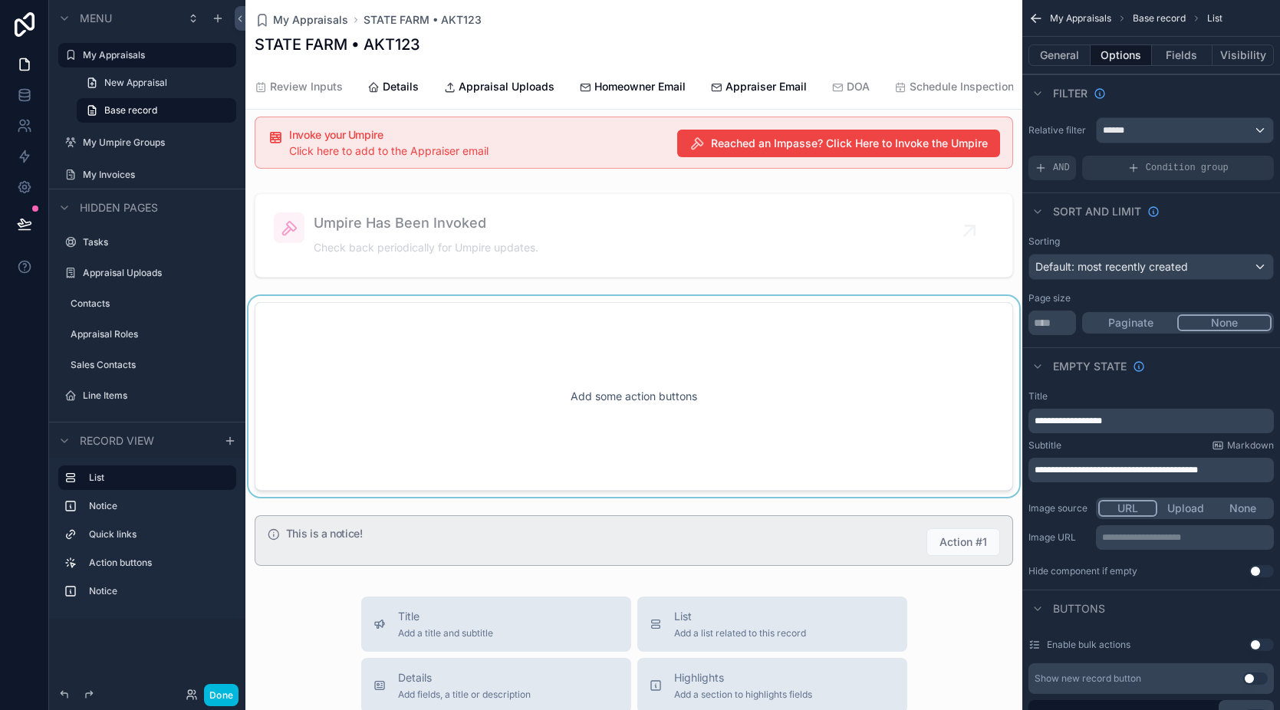
click at [653, 416] on div "scrollable content" at bounding box center [633, 396] width 777 height 201
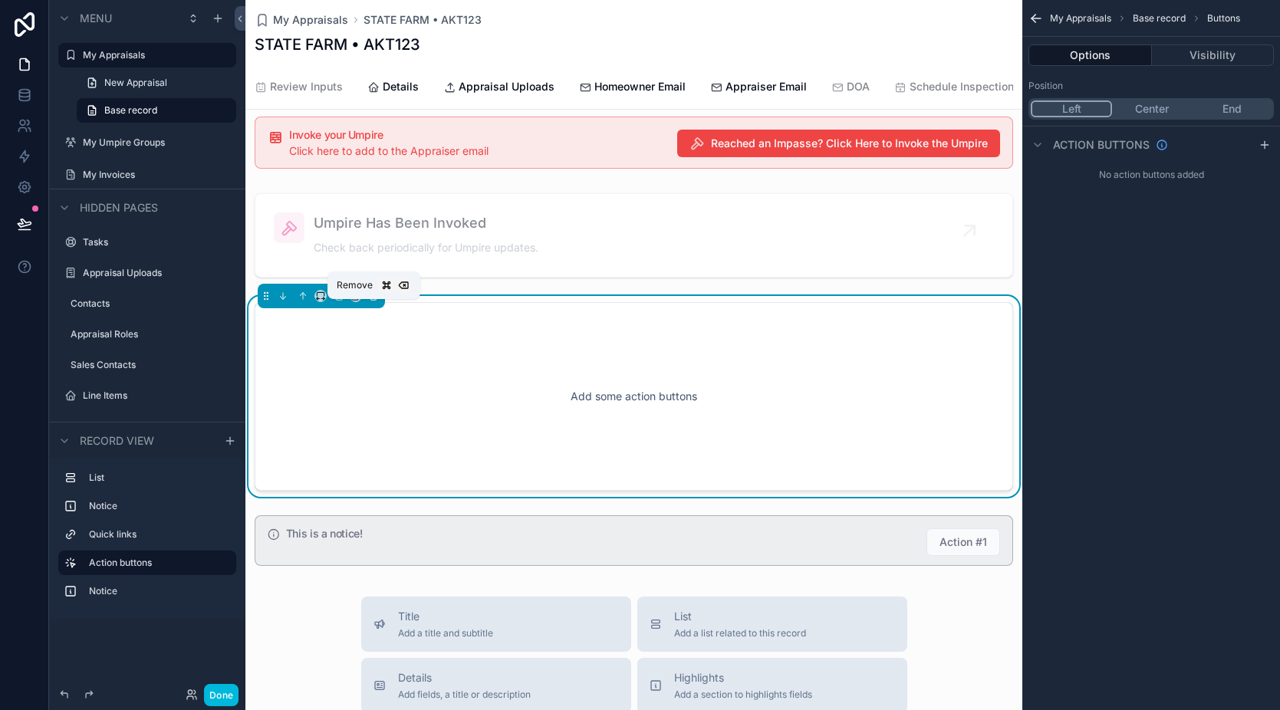
click at [377, 301] on icon "scrollable content" at bounding box center [373, 296] width 11 height 11
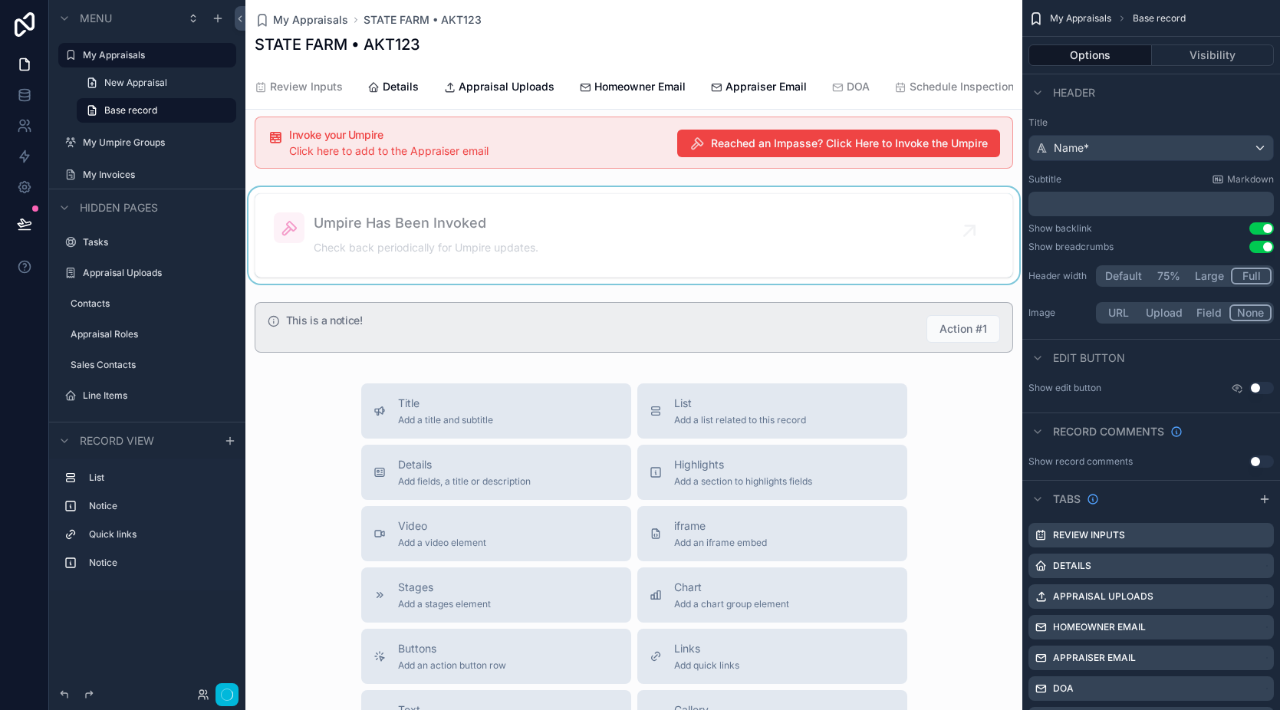
scroll to position [0, 0]
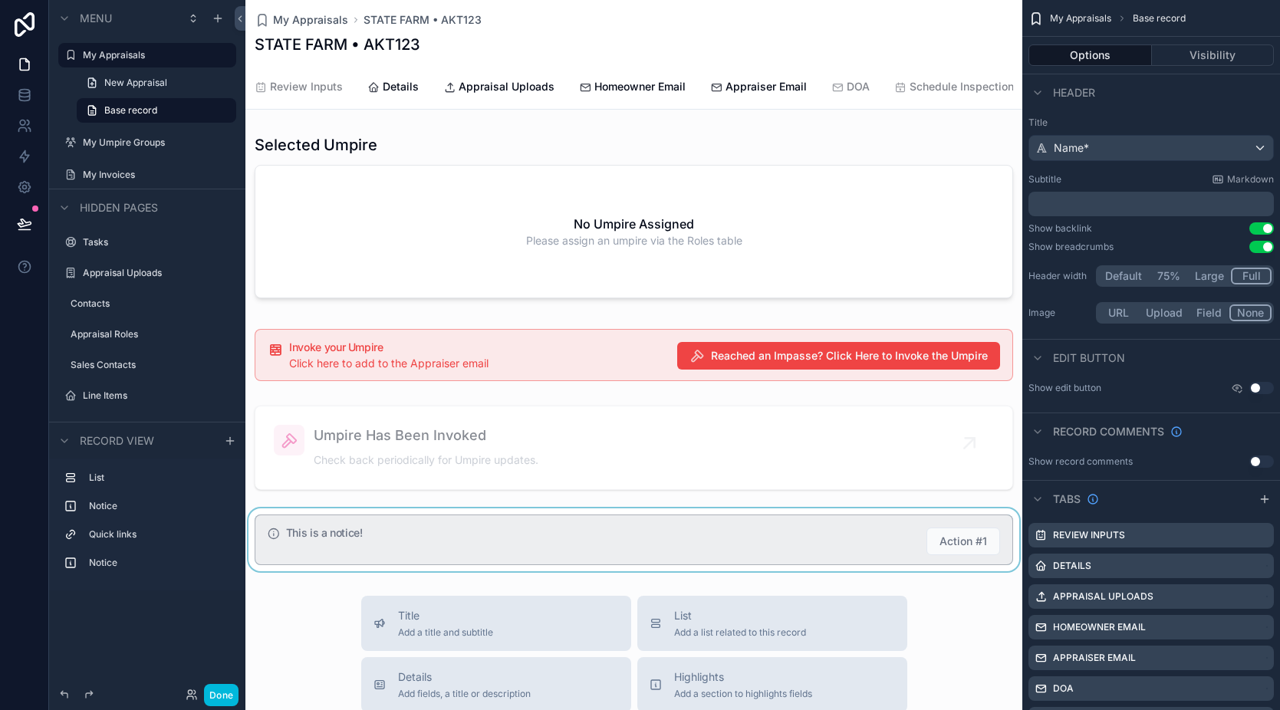
click at [525, 532] on div "scrollable content" at bounding box center [633, 540] width 777 height 63
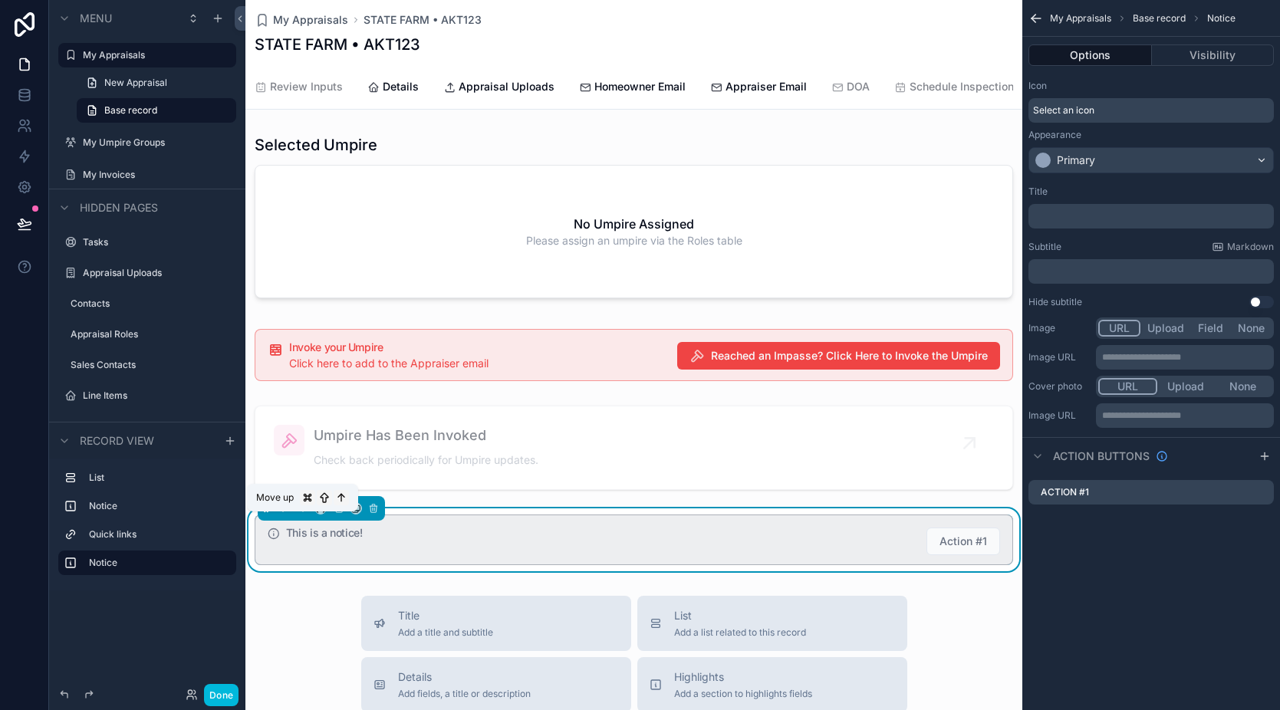
click at [299, 514] on icon "scrollable content" at bounding box center [303, 508] width 11 height 11
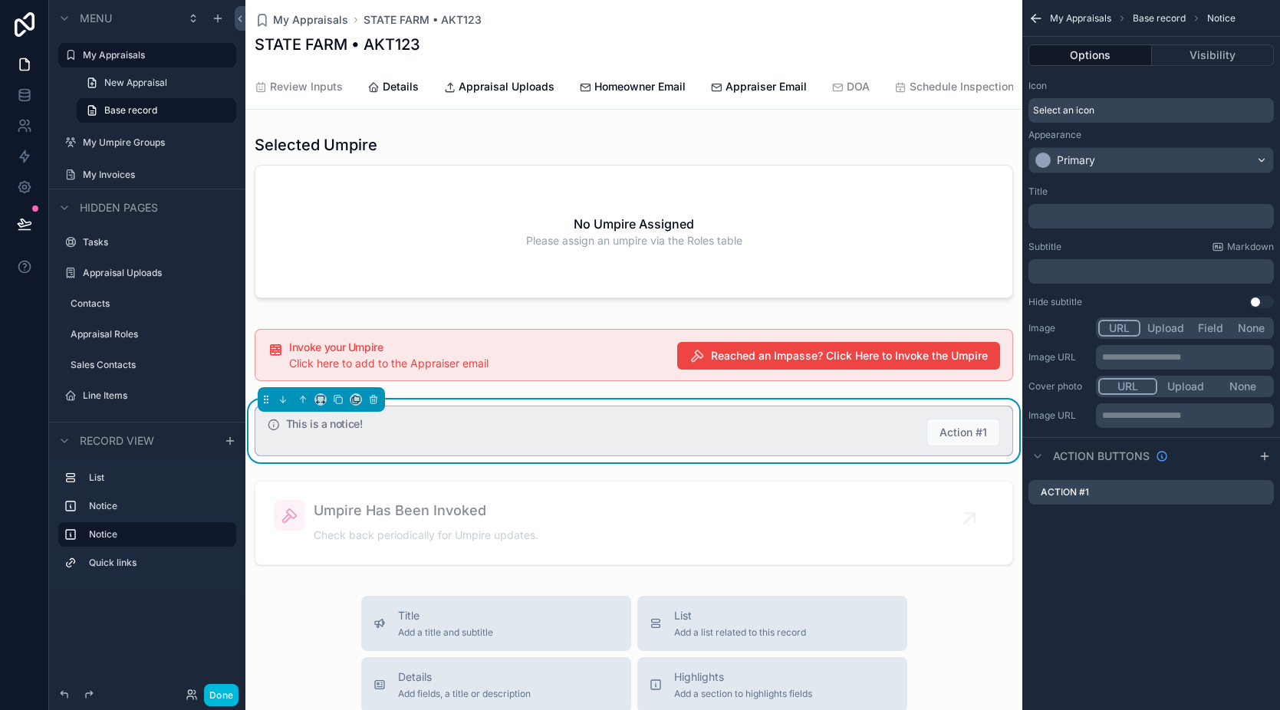
click at [779, 446] on div "This is a notice! Action #1" at bounding box center [643, 433] width 714 height 28
click at [834, 85] on icon "scrollable content" at bounding box center [837, 87] width 12 height 12
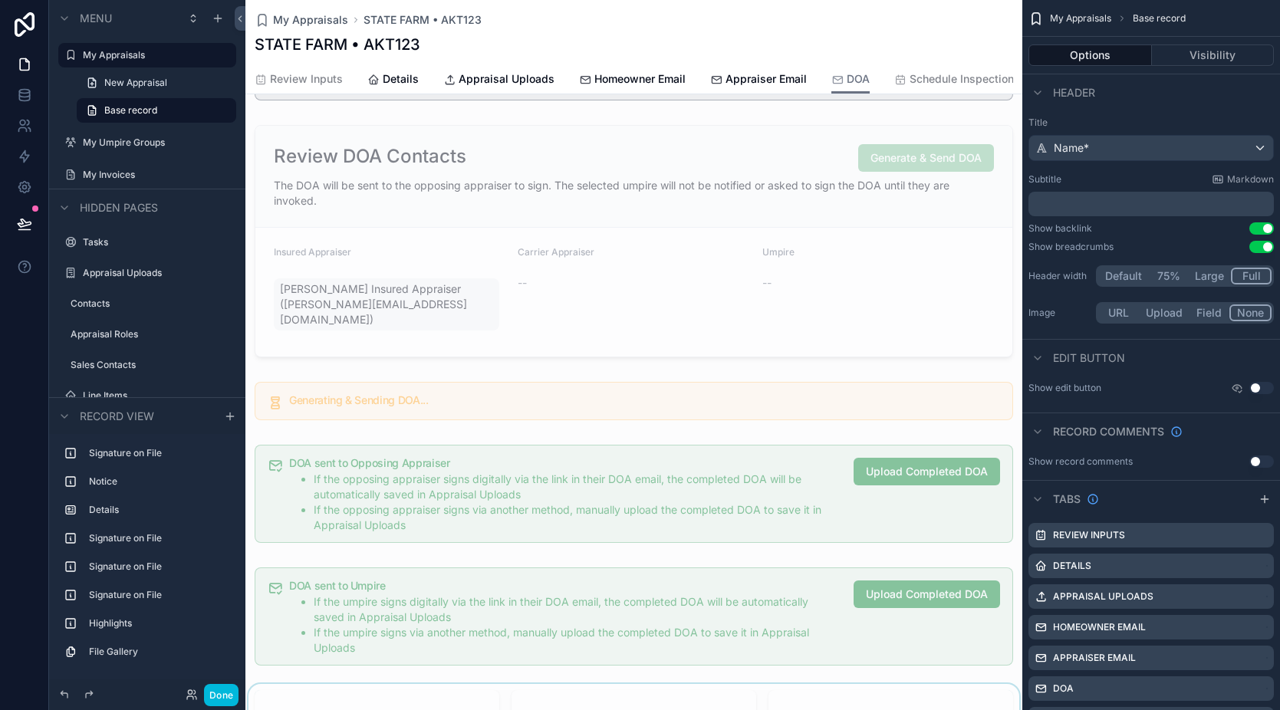
scroll to position [221, 0]
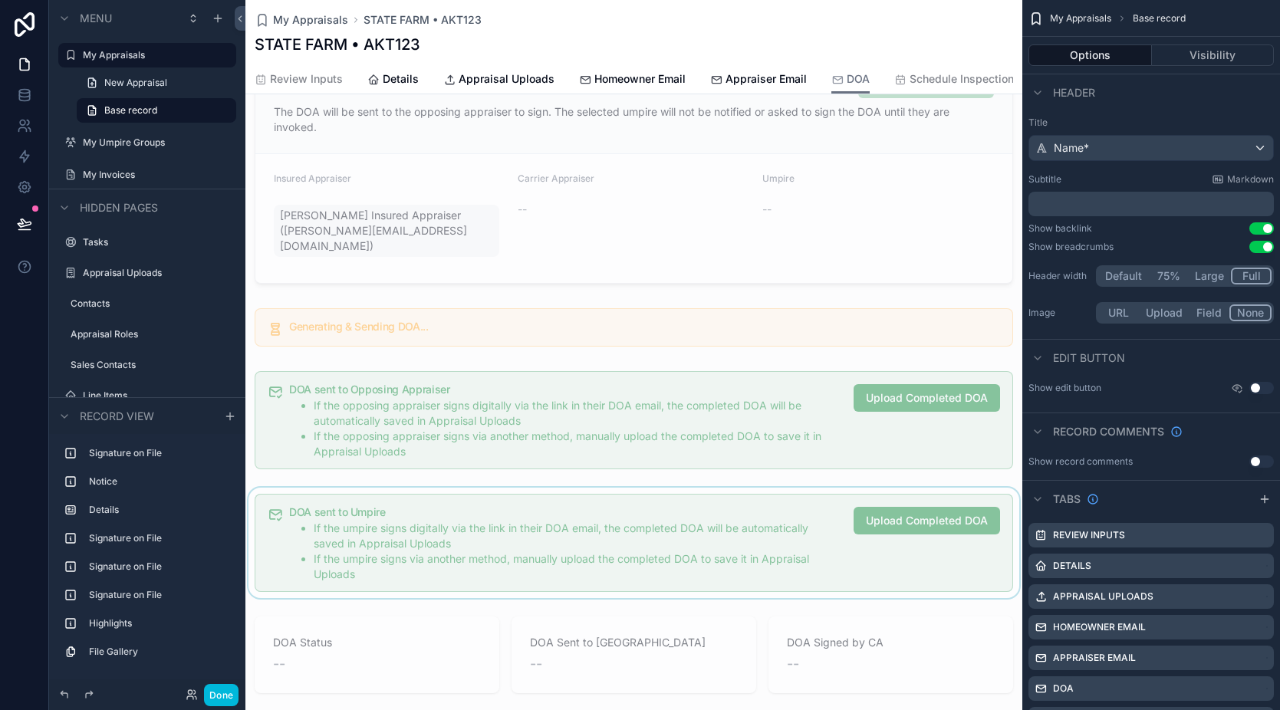
click at [564, 555] on div "scrollable content" at bounding box center [633, 543] width 777 height 110
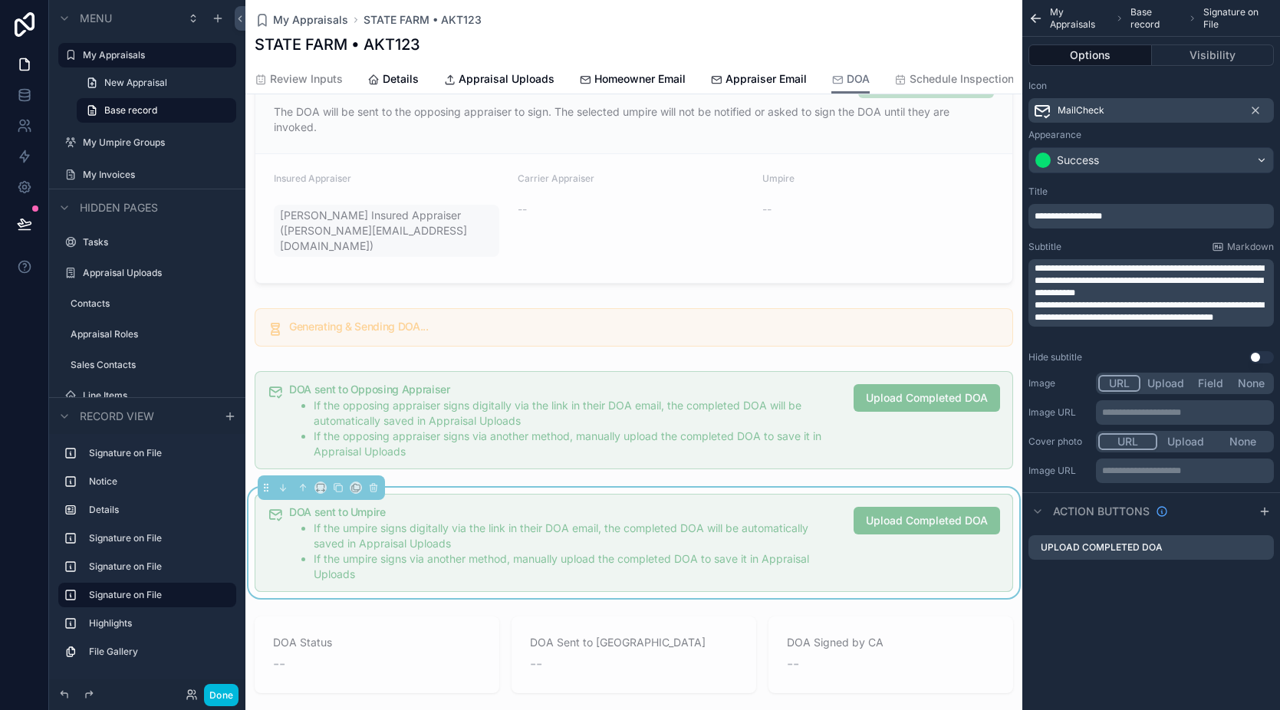
click at [1123, 324] on p "**********" at bounding box center [1153, 311] width 236 height 25
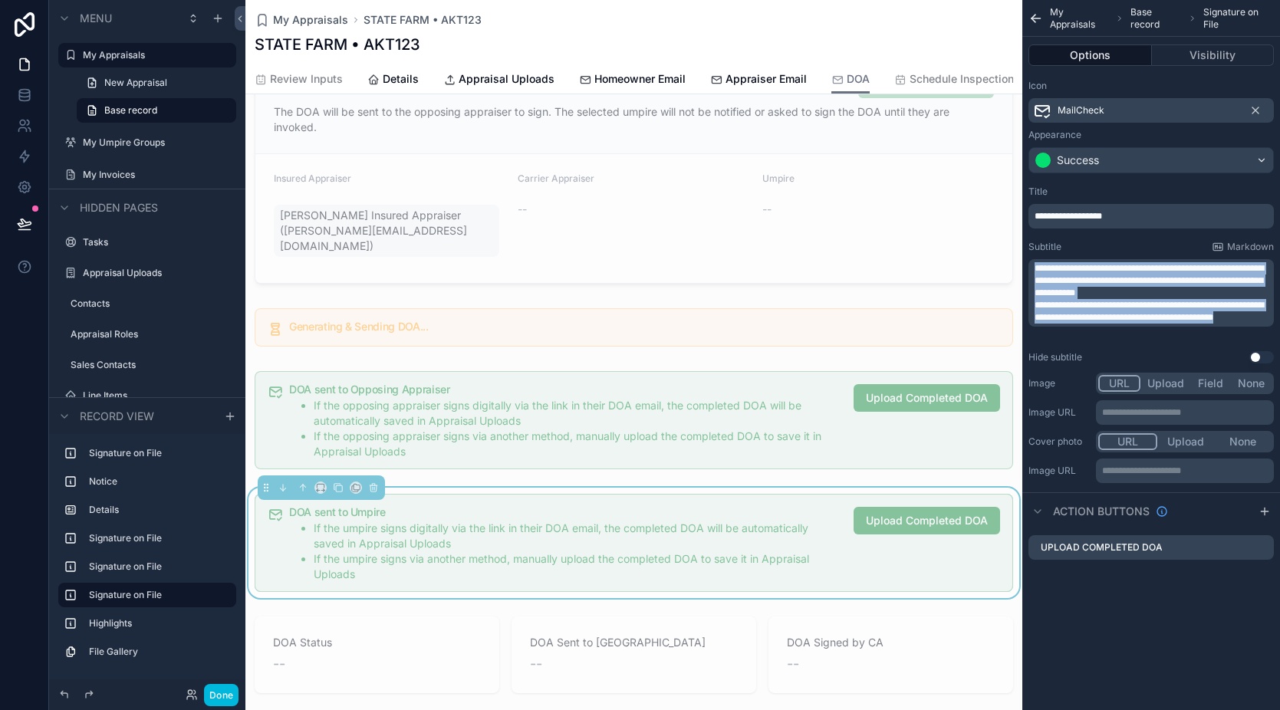
drag, startPoint x: 1101, startPoint y: 329, endPoint x: 1031, endPoint y: 270, distance: 92.0
click at [1031, 270] on div "**********" at bounding box center [1151, 292] width 245 height 67
copy div "**********"
click at [950, 85] on span "Schedule Inspection" at bounding box center [962, 78] width 104 height 15
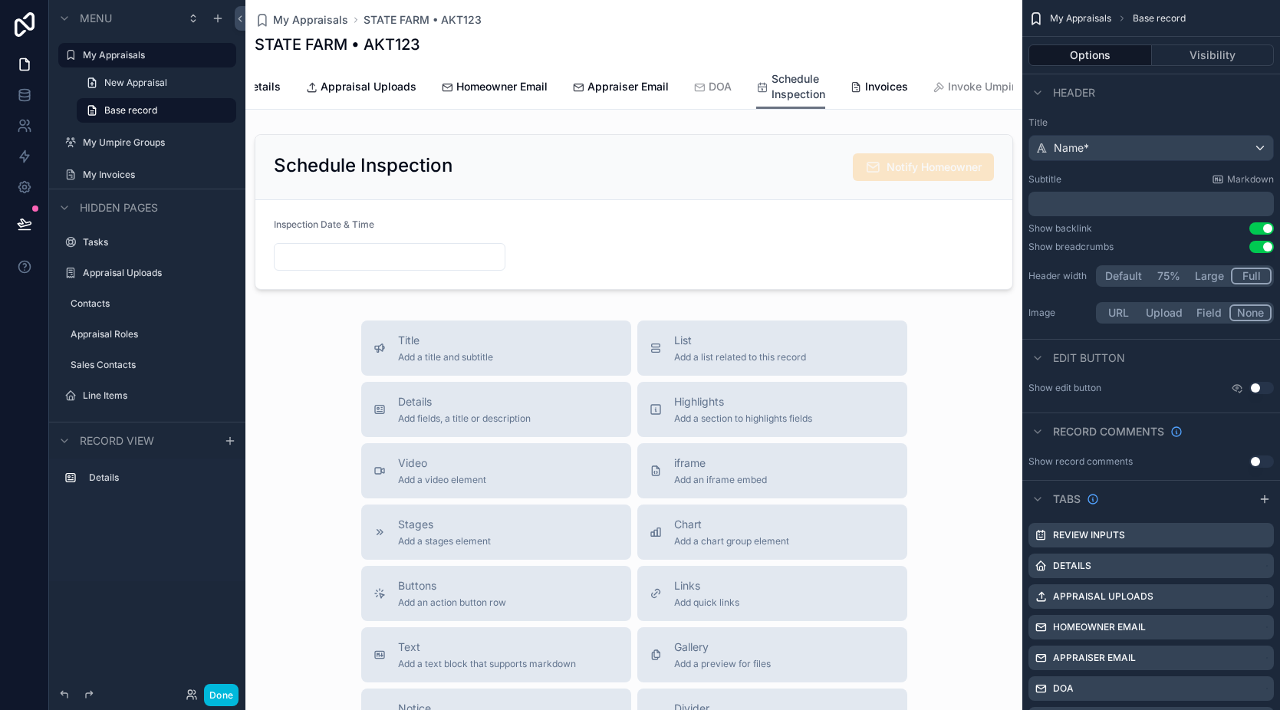
scroll to position [0, 150]
click at [940, 87] on span "Invoke Umpire" at bounding box center [977, 86] width 74 height 15
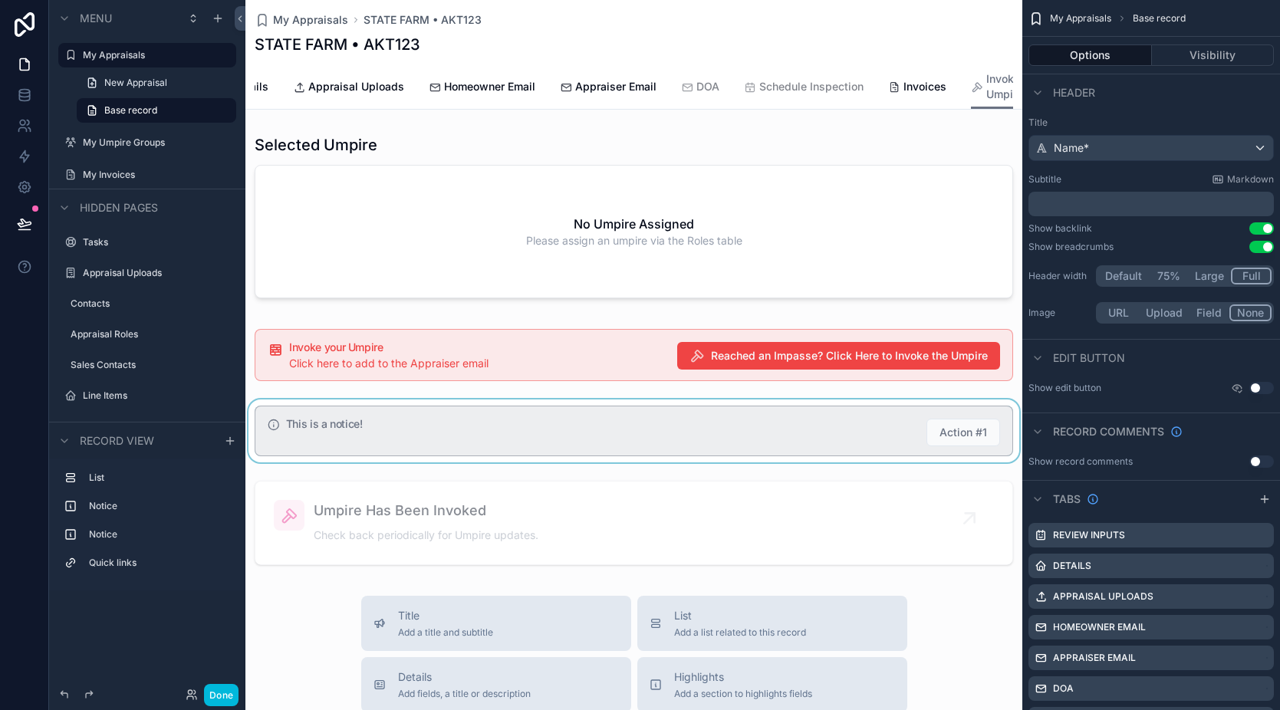
click at [502, 440] on div "scrollable content" at bounding box center [633, 431] width 777 height 63
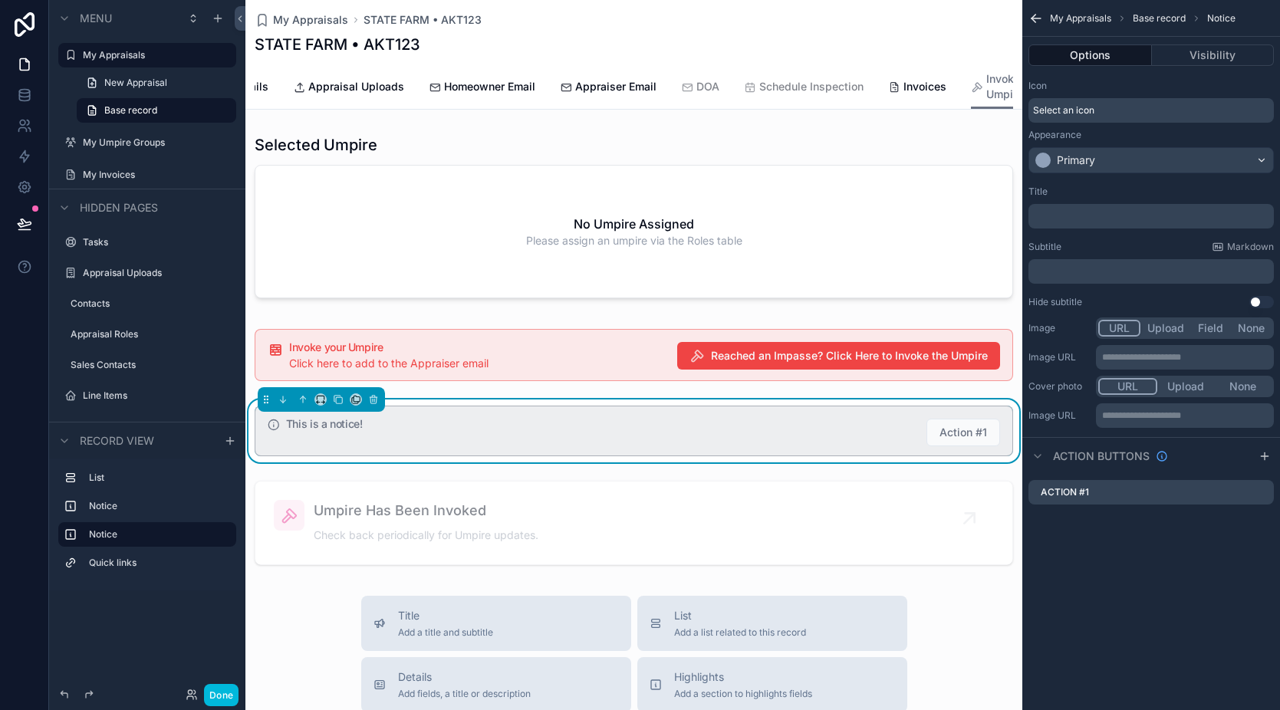
click at [1066, 273] on p "﻿" at bounding box center [1153, 271] width 236 height 12
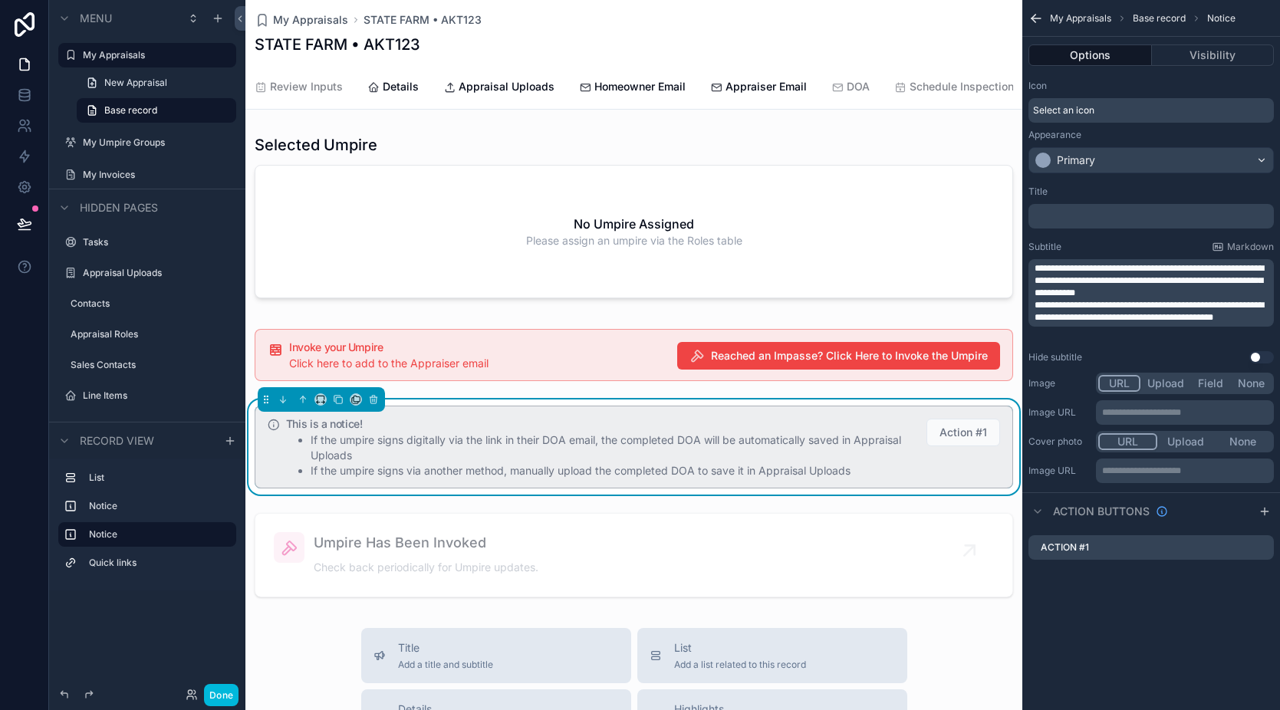
click at [1167, 351] on div "Hide subtitle Use setting" at bounding box center [1151, 357] width 245 height 12
click at [1101, 110] on div "Select an icon" at bounding box center [1151, 110] width 245 height 25
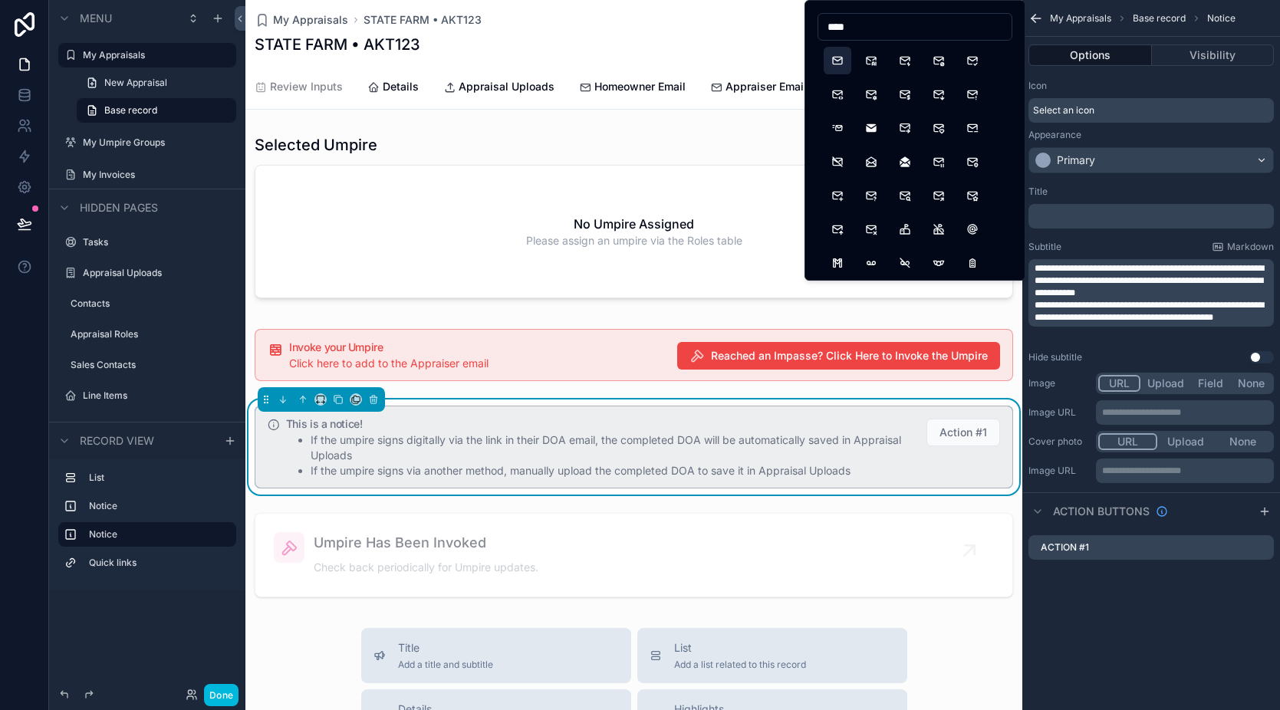
type input "****"
click at [844, 64] on button "Mail" at bounding box center [838, 61] width 28 height 28
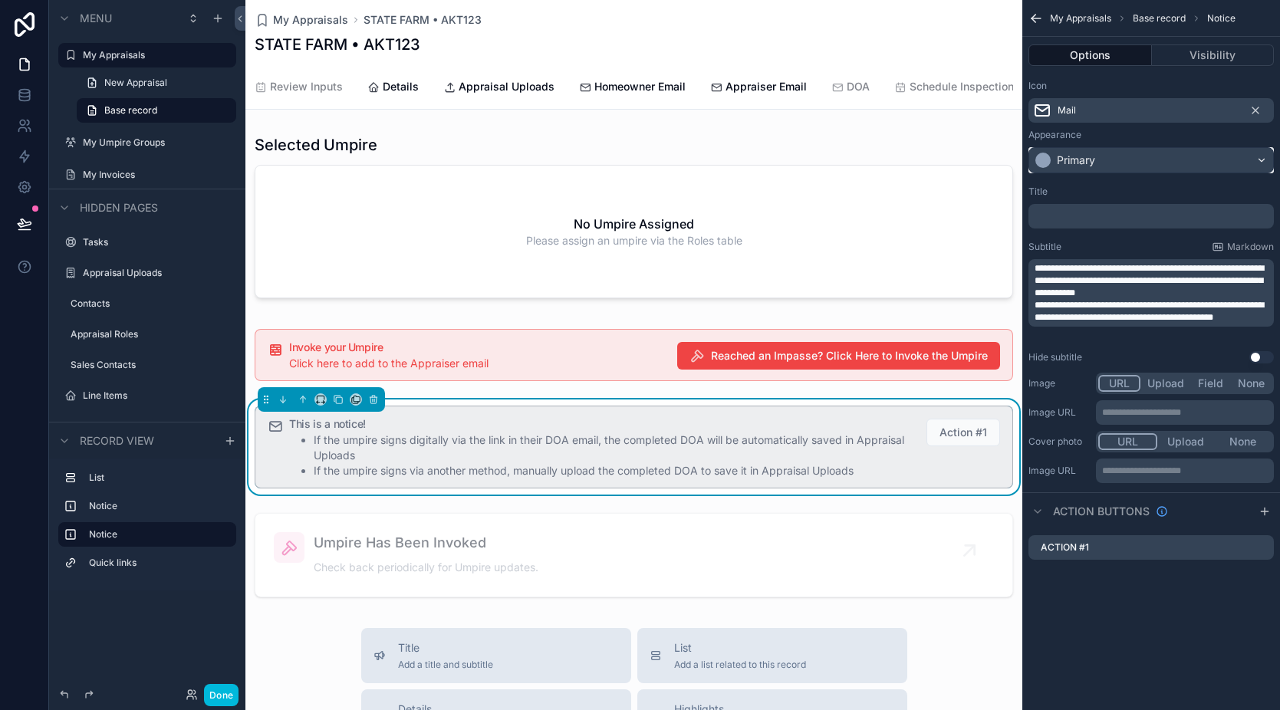
click at [1118, 160] on div "Primary" at bounding box center [1151, 160] width 244 height 25
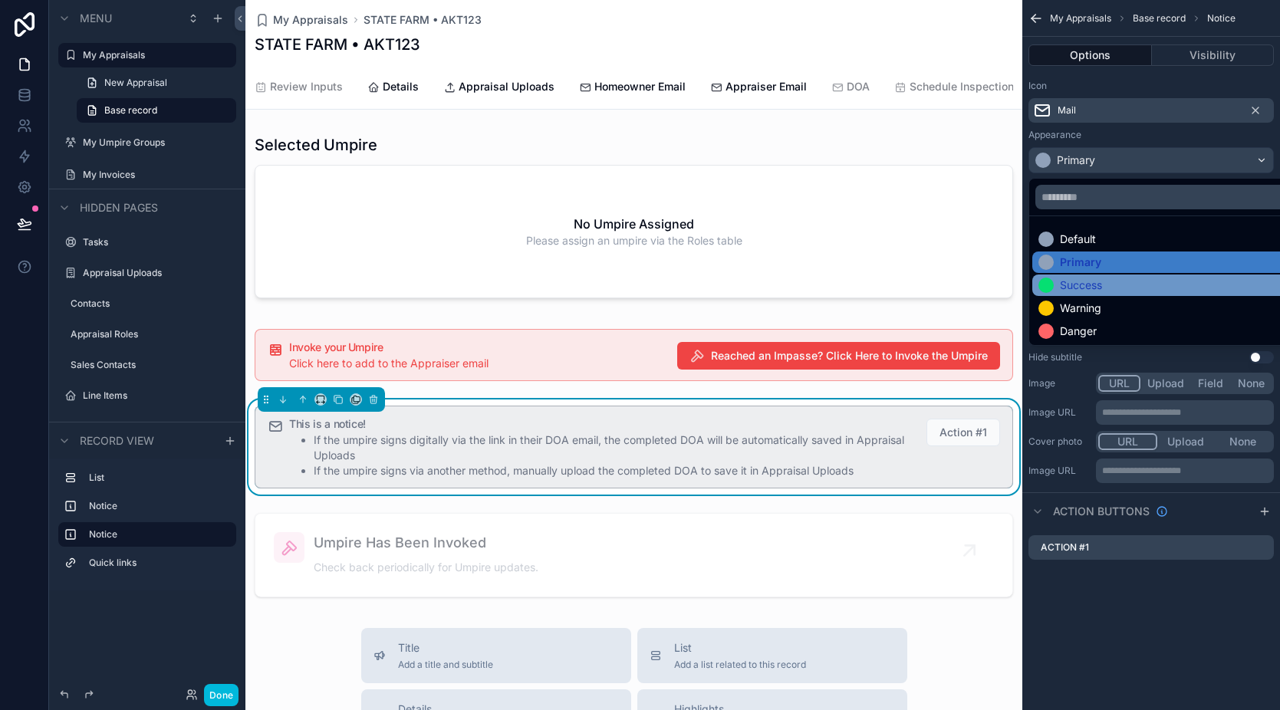
click at [1092, 289] on div "Success" at bounding box center [1081, 285] width 42 height 15
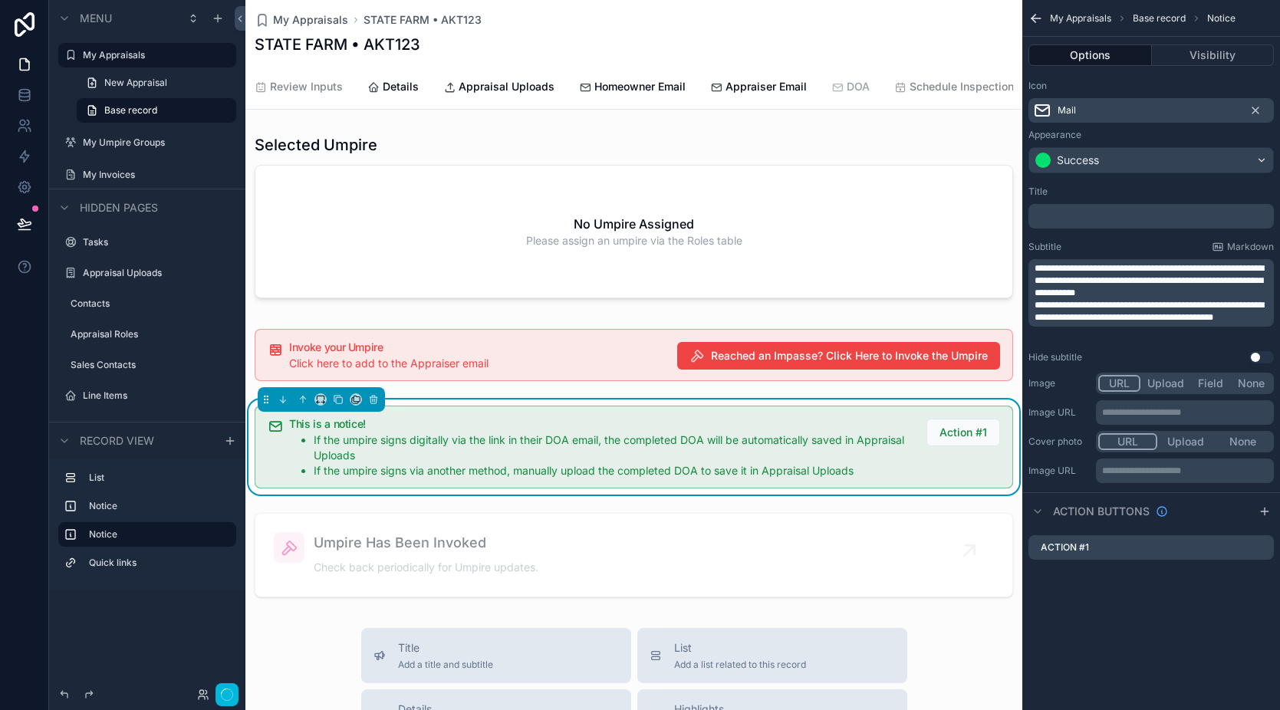
click at [838, 89] on icon "scrollable content" at bounding box center [837, 87] width 12 height 12
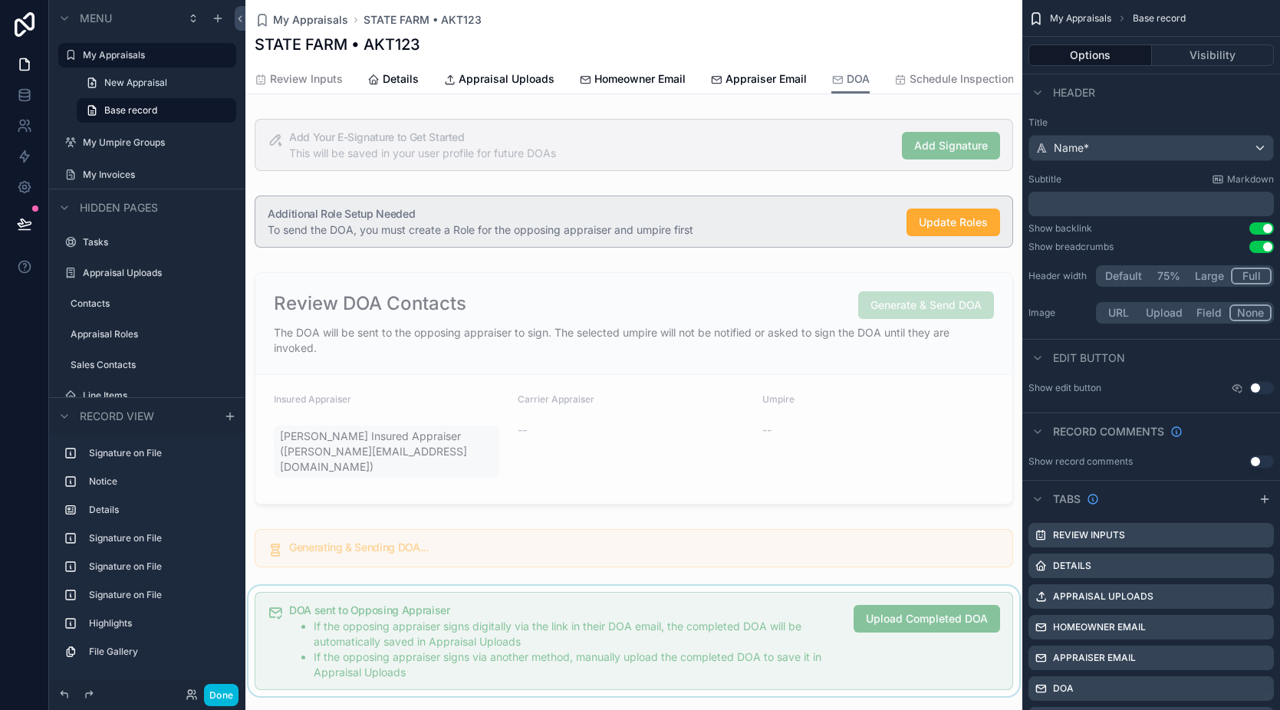
scroll to position [435, 0]
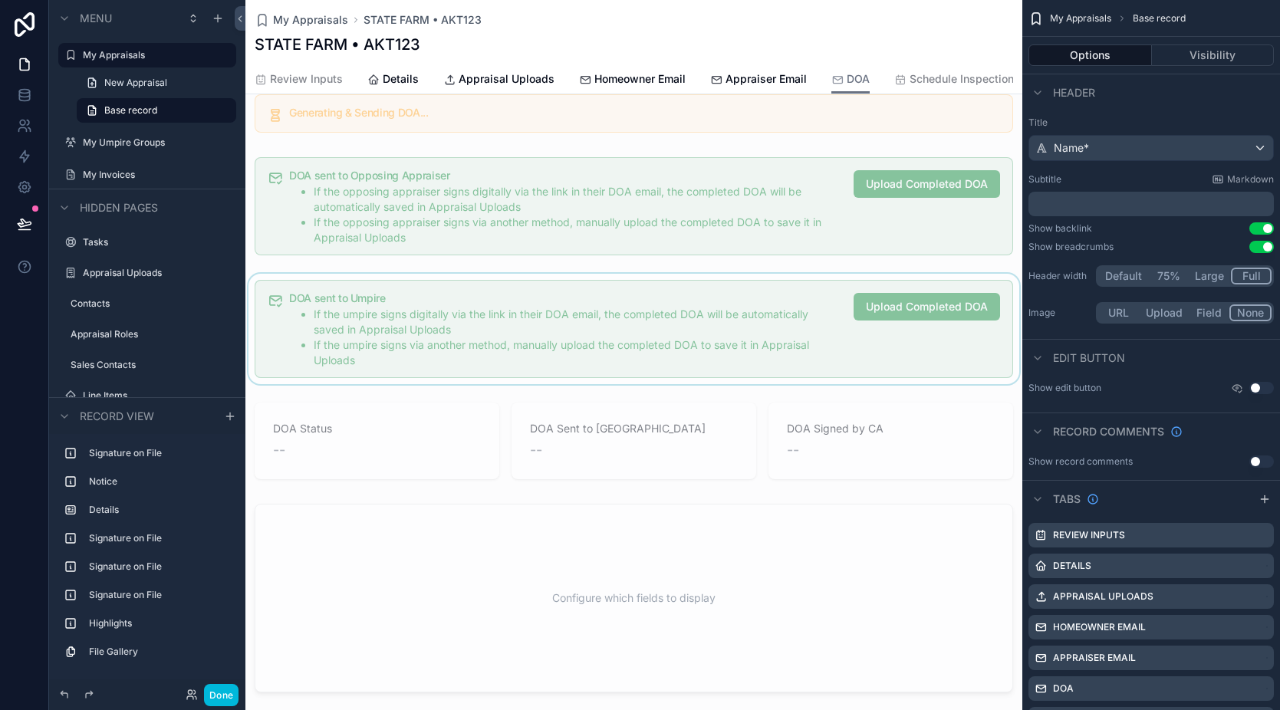
click at [704, 318] on div "scrollable content" at bounding box center [633, 329] width 777 height 110
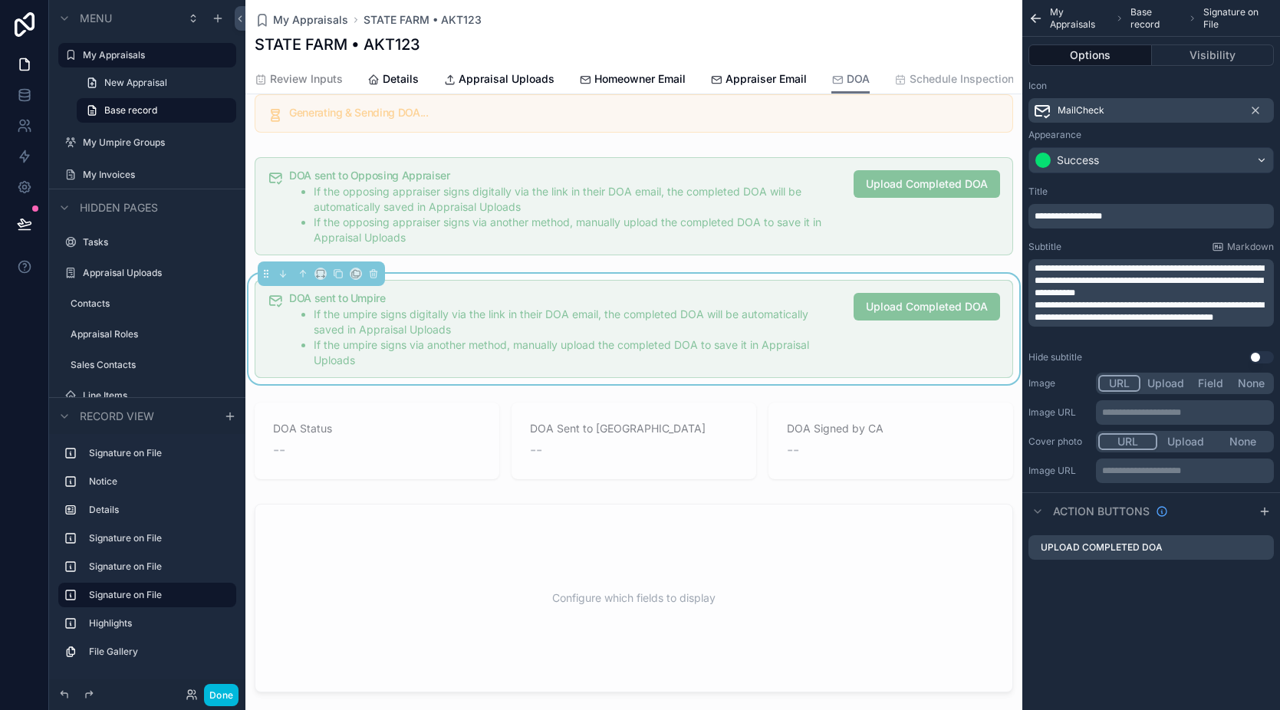
click at [910, 83] on span "Schedule Inspection" at bounding box center [962, 78] width 104 height 15
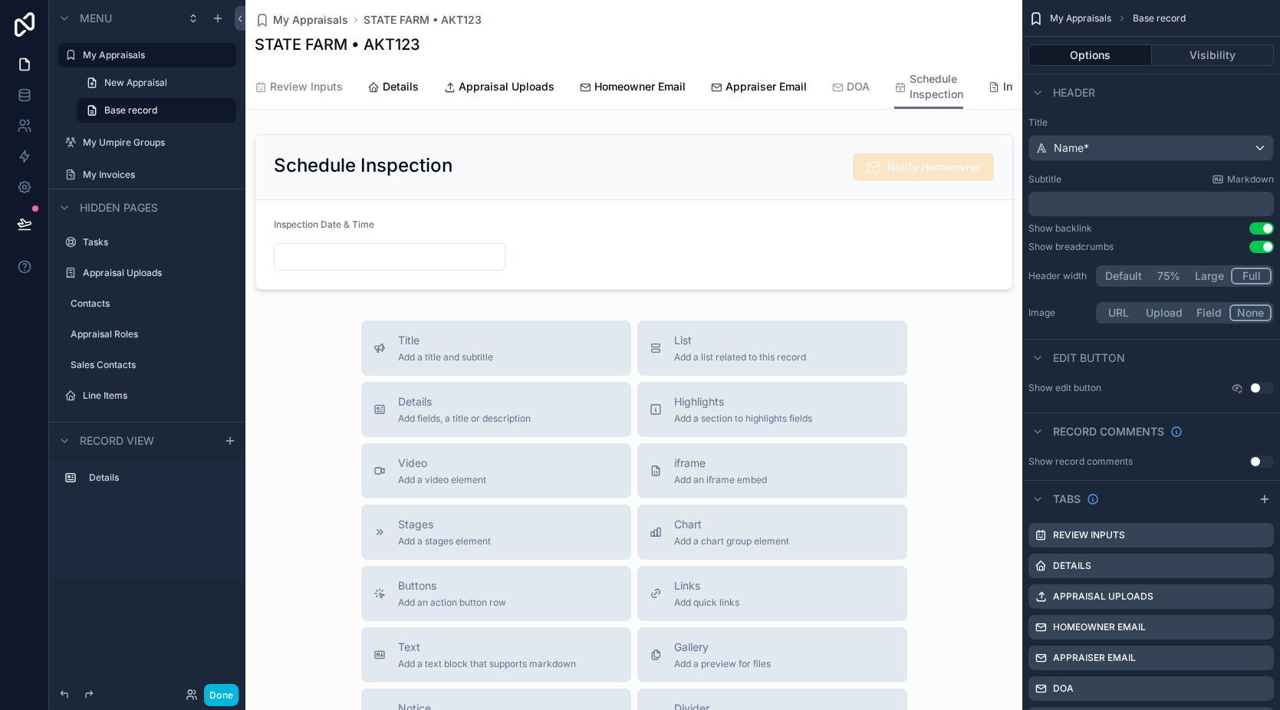
click at [991, 97] on link "Invoices" at bounding box center [1017, 88] width 58 height 31
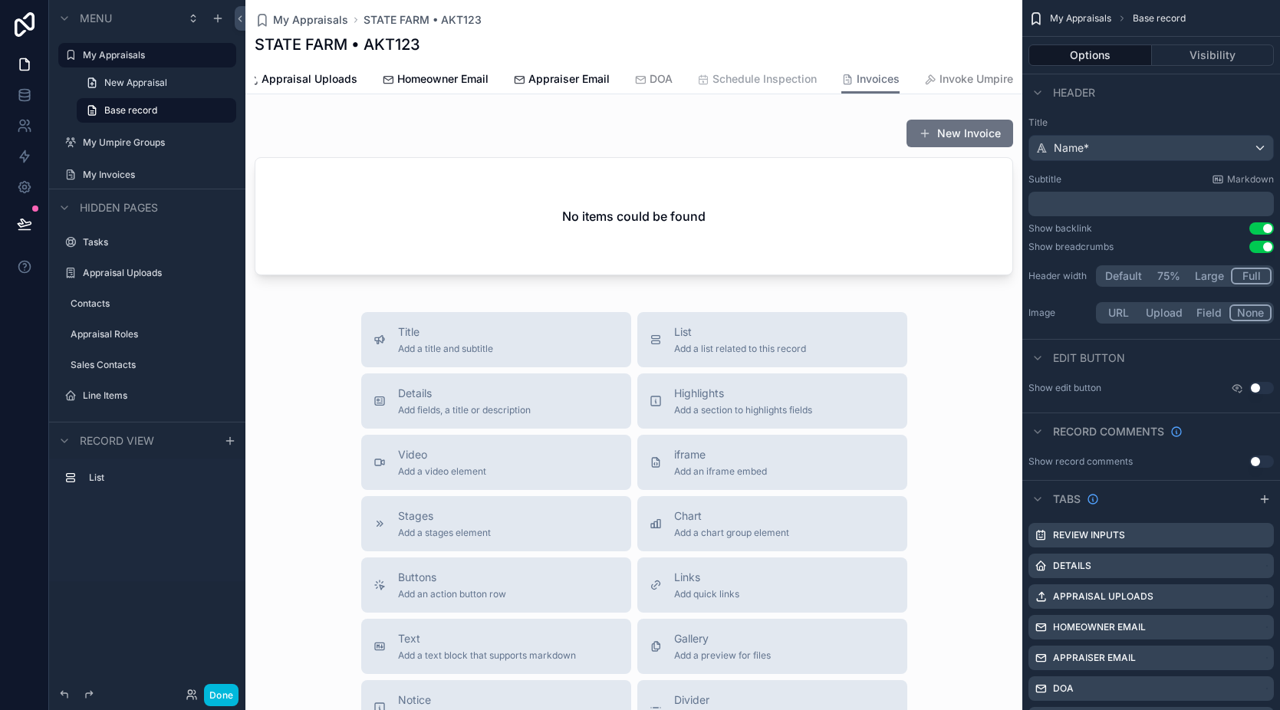
click at [960, 87] on link "Invoke Umpire" at bounding box center [968, 80] width 89 height 31
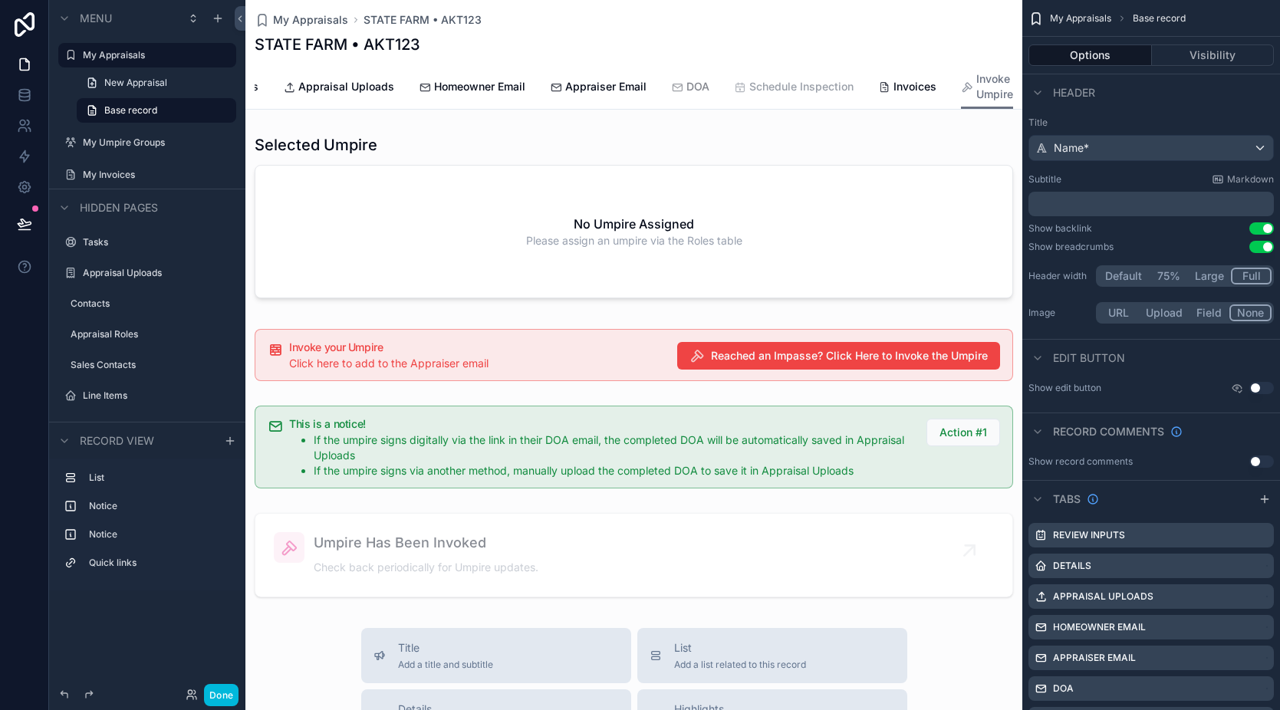
scroll to position [0, 168]
click at [627, 447] on div "scrollable content" at bounding box center [633, 447] width 777 height 95
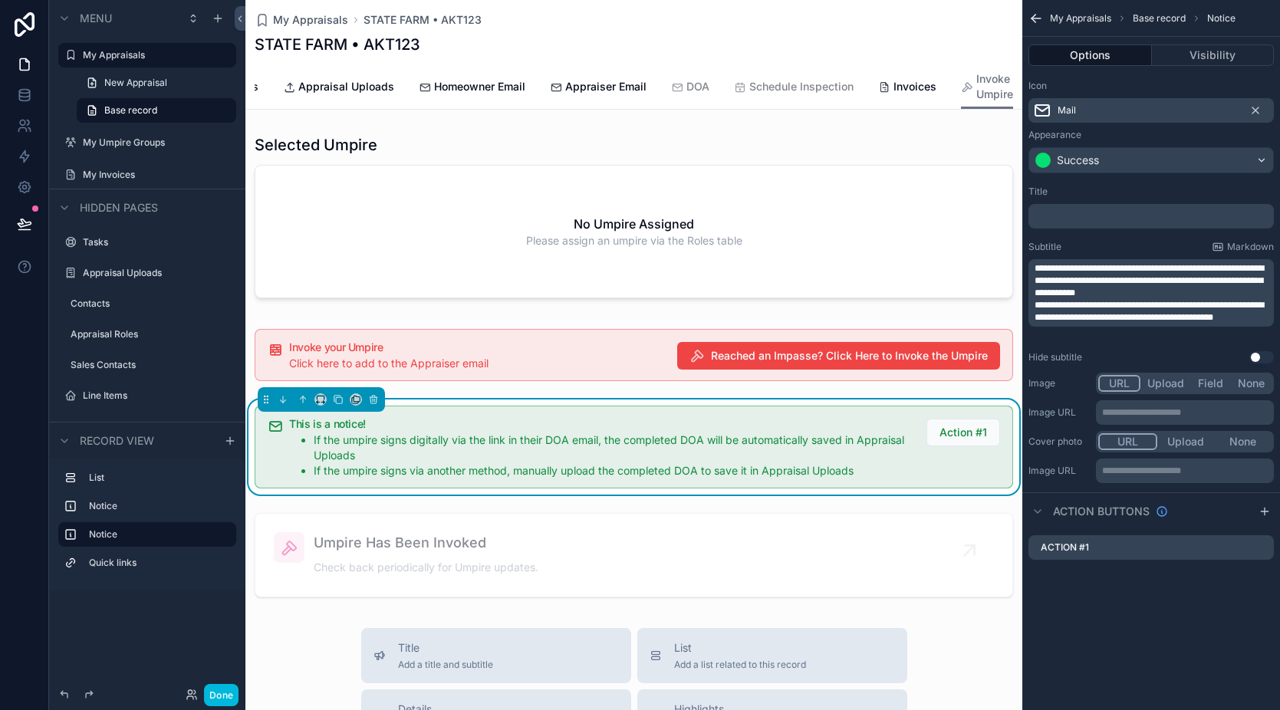
click at [1058, 213] on p "﻿" at bounding box center [1153, 216] width 236 height 12
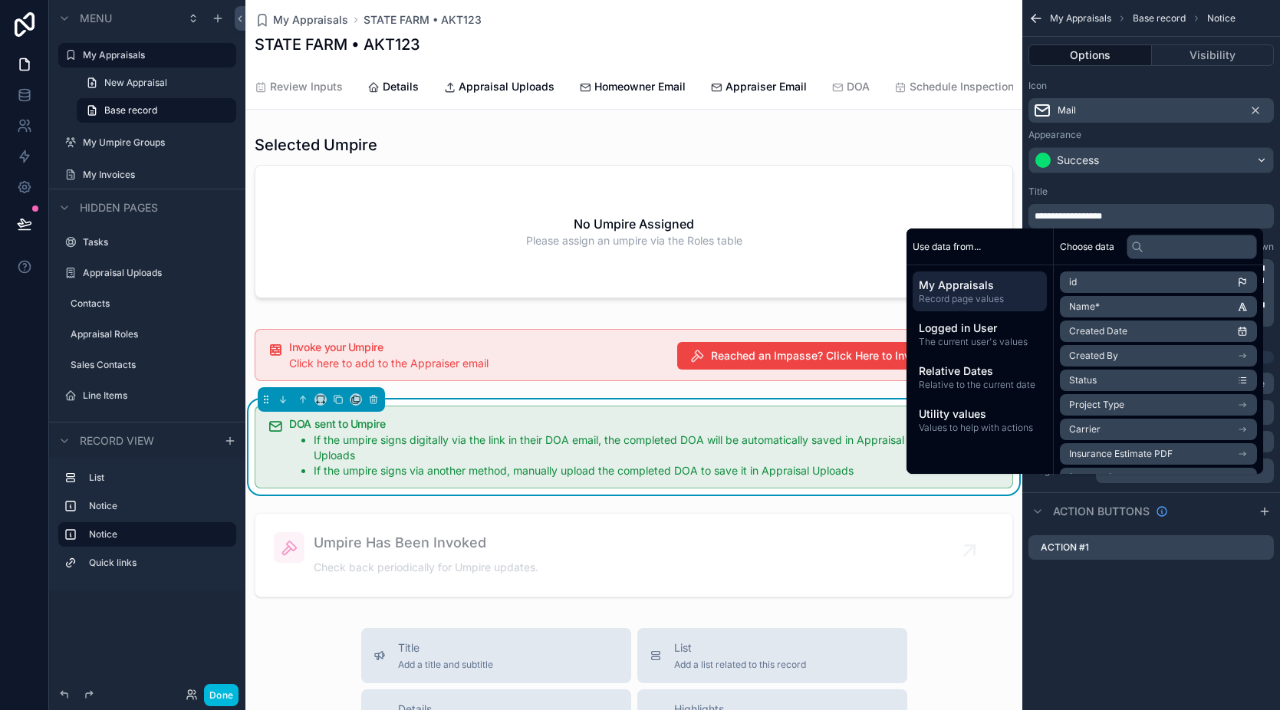
click at [1097, 190] on div "Title" at bounding box center [1151, 192] width 245 height 12
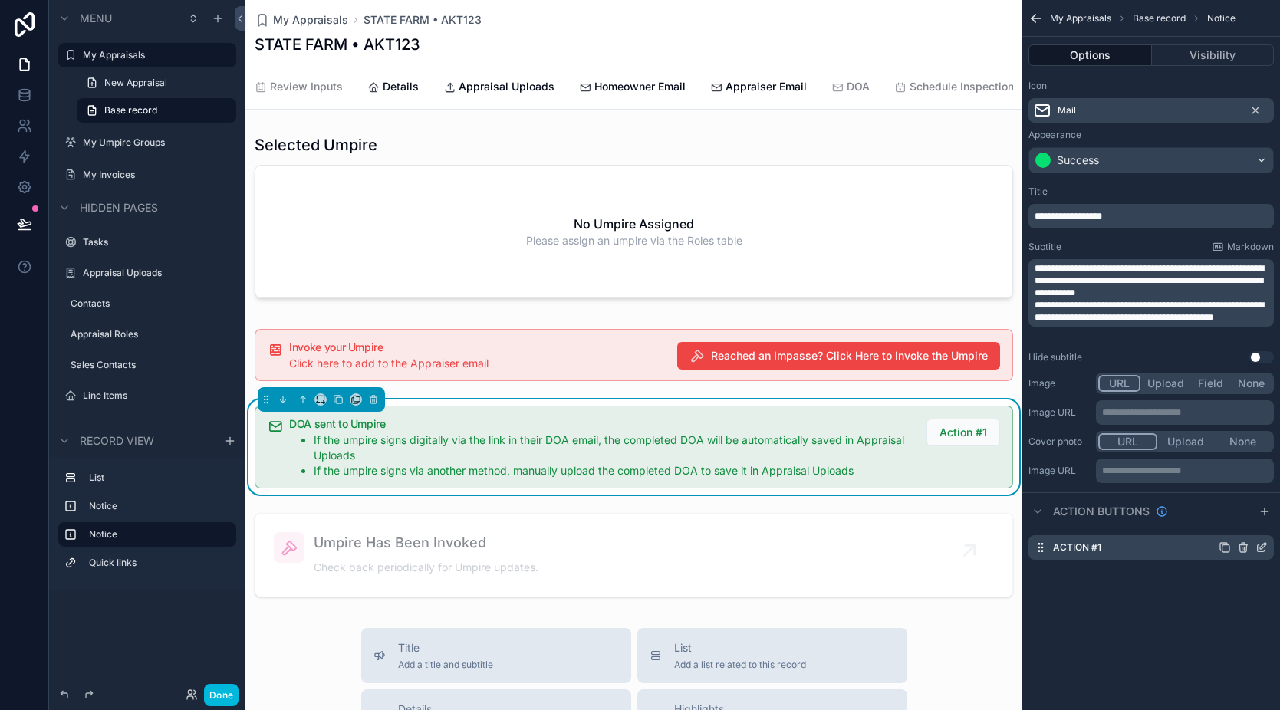
click at [1263, 551] on icon "scrollable content" at bounding box center [1262, 548] width 12 height 12
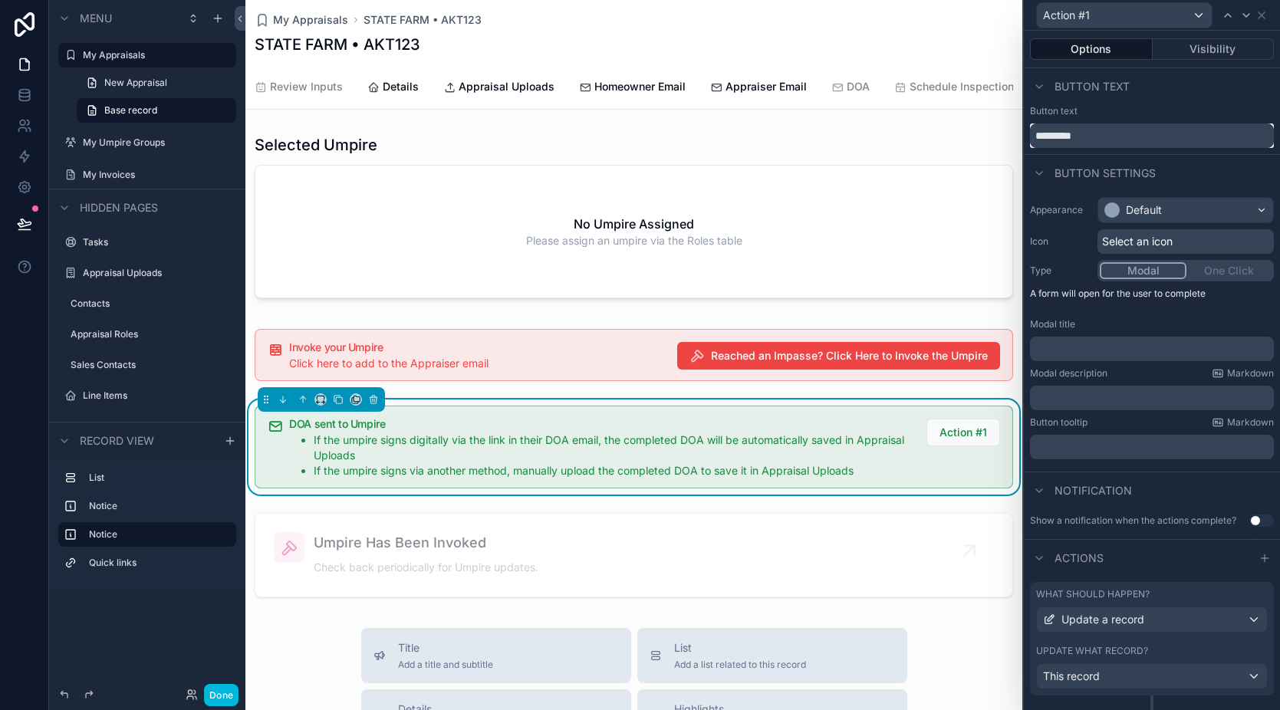
click at [1095, 137] on input "*********" at bounding box center [1152, 135] width 244 height 25
type input "**********"
click at [1164, 314] on div "Appearance Default Icon Select an icon Type Modal One Click A form will open fo…" at bounding box center [1152, 328] width 256 height 275
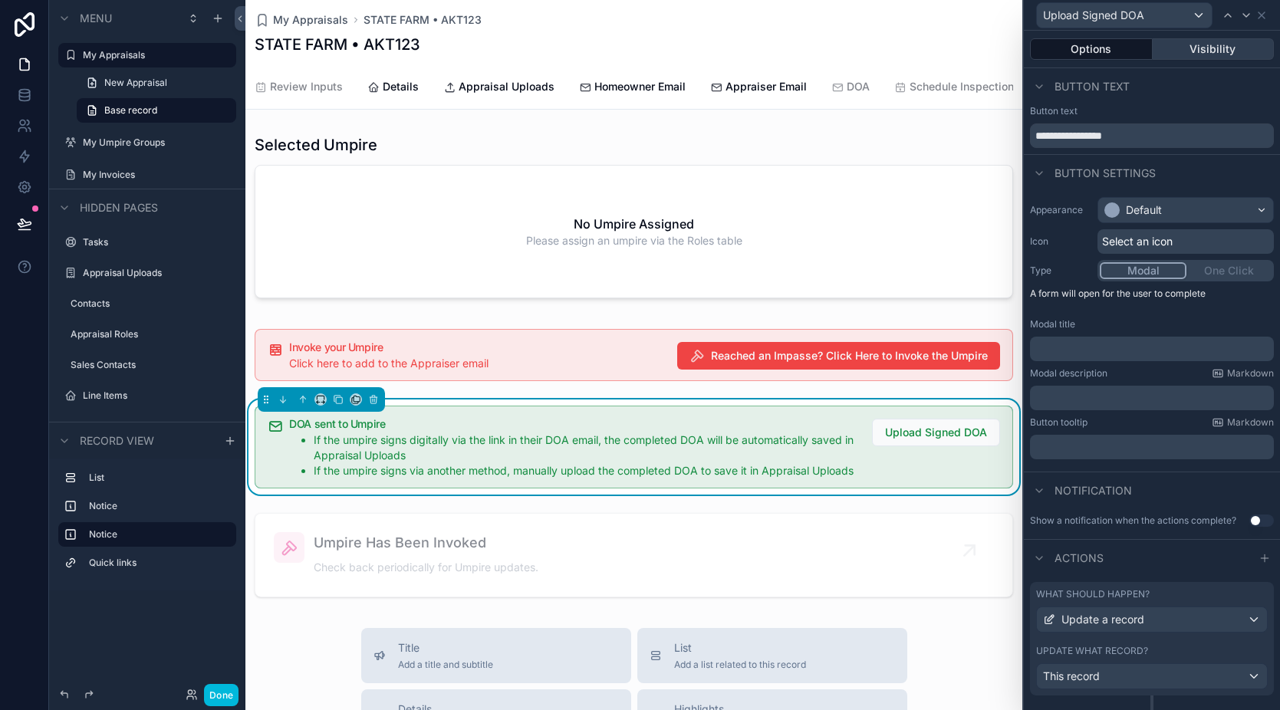
click at [1210, 54] on button "Visibility" at bounding box center [1214, 48] width 122 height 21
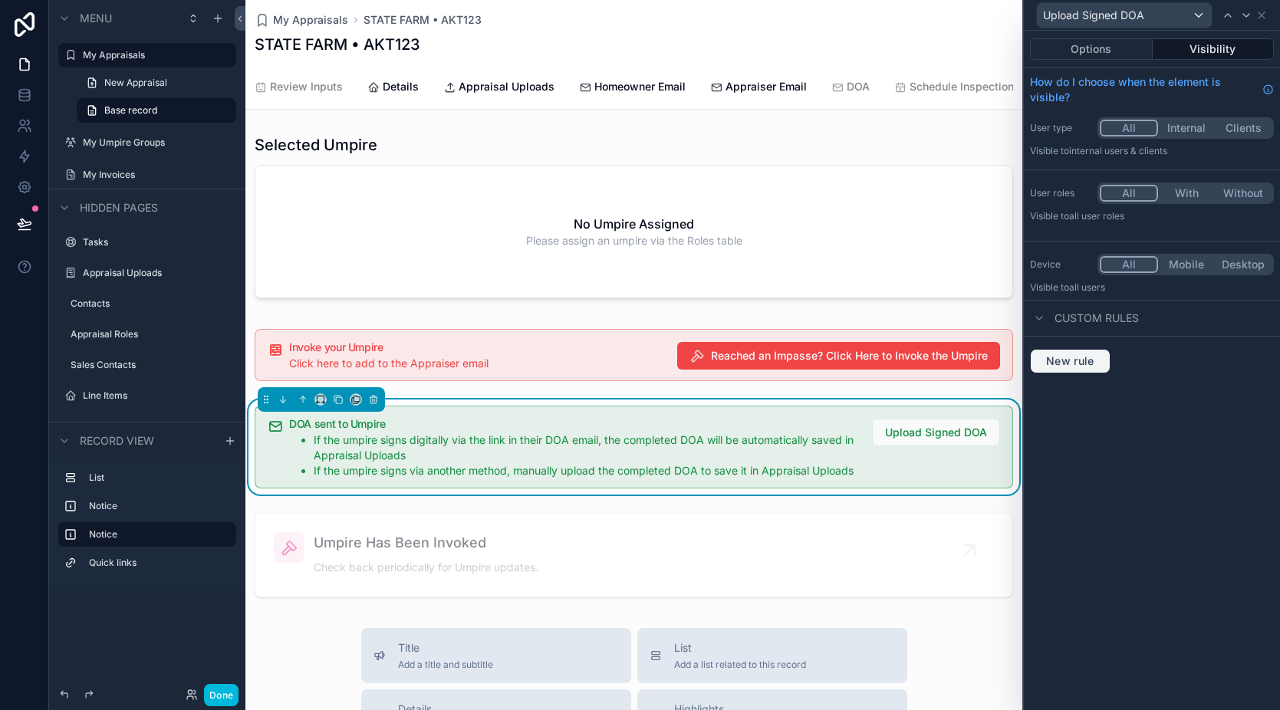
click at [1066, 364] on span "New rule" at bounding box center [1070, 361] width 61 height 14
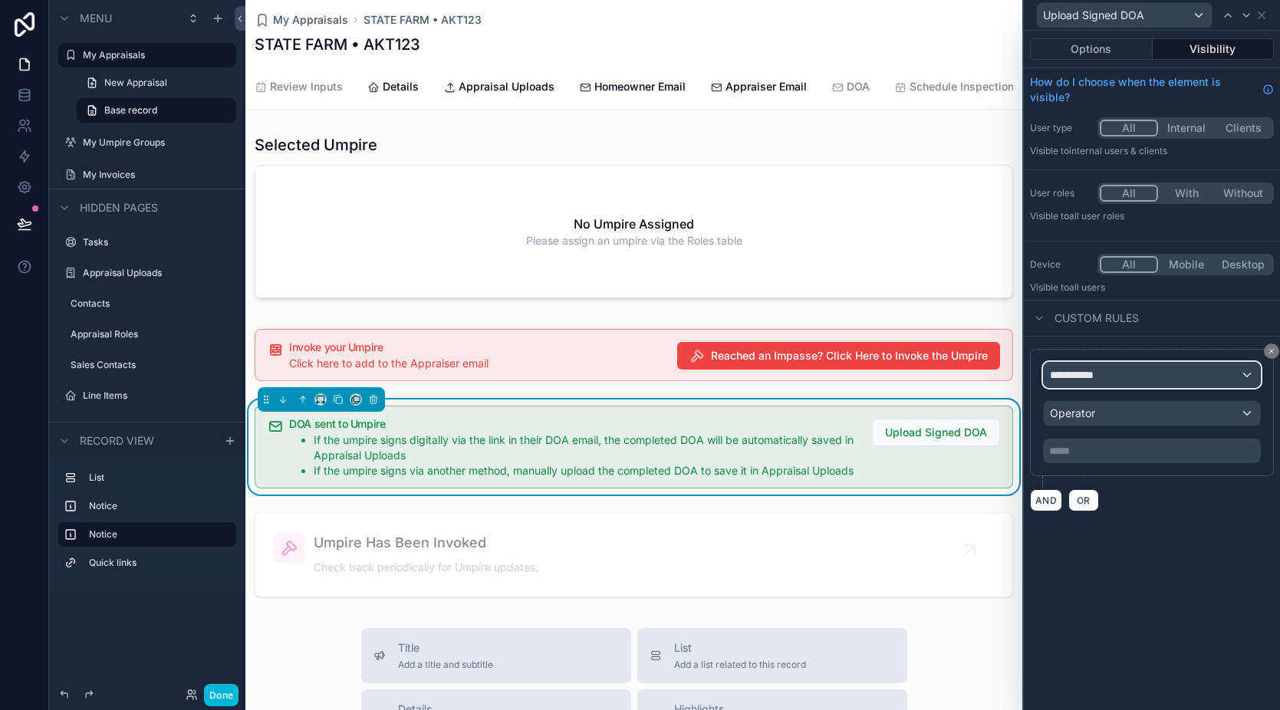
click at [1129, 381] on div "**********" at bounding box center [1152, 375] width 216 height 25
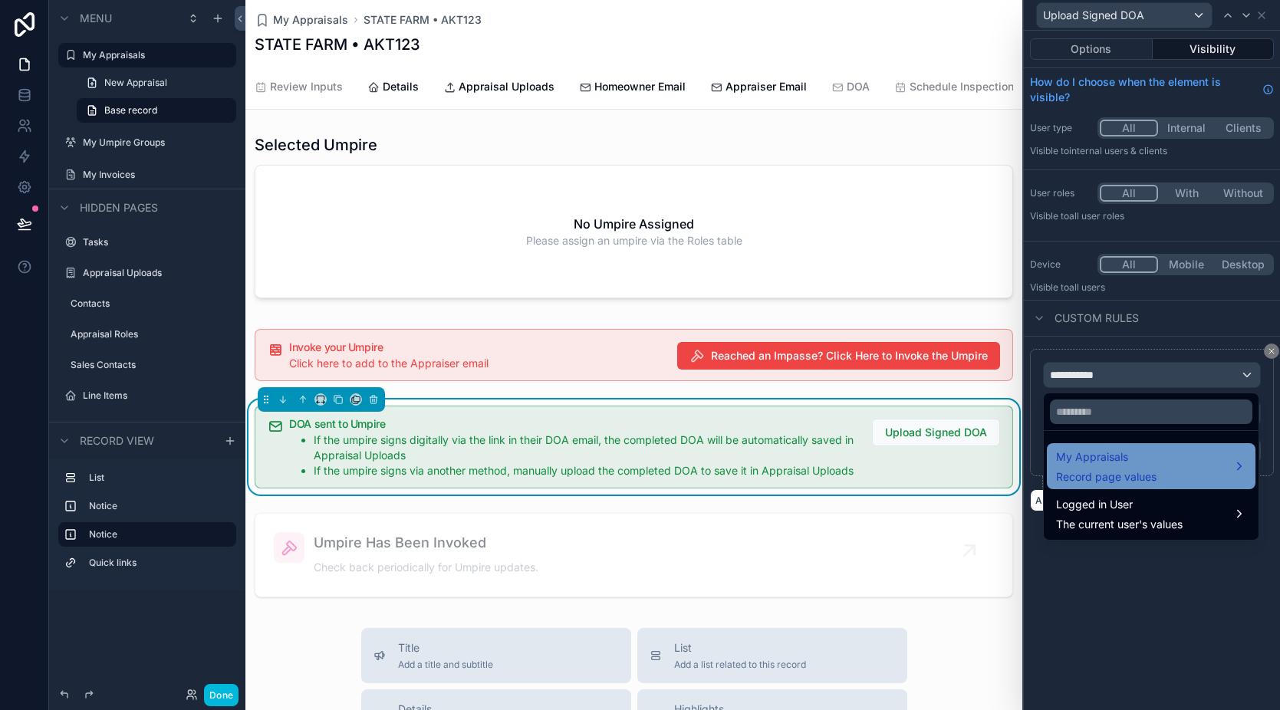
click at [1117, 468] on div "My Appraisals Record page values" at bounding box center [1106, 466] width 100 height 37
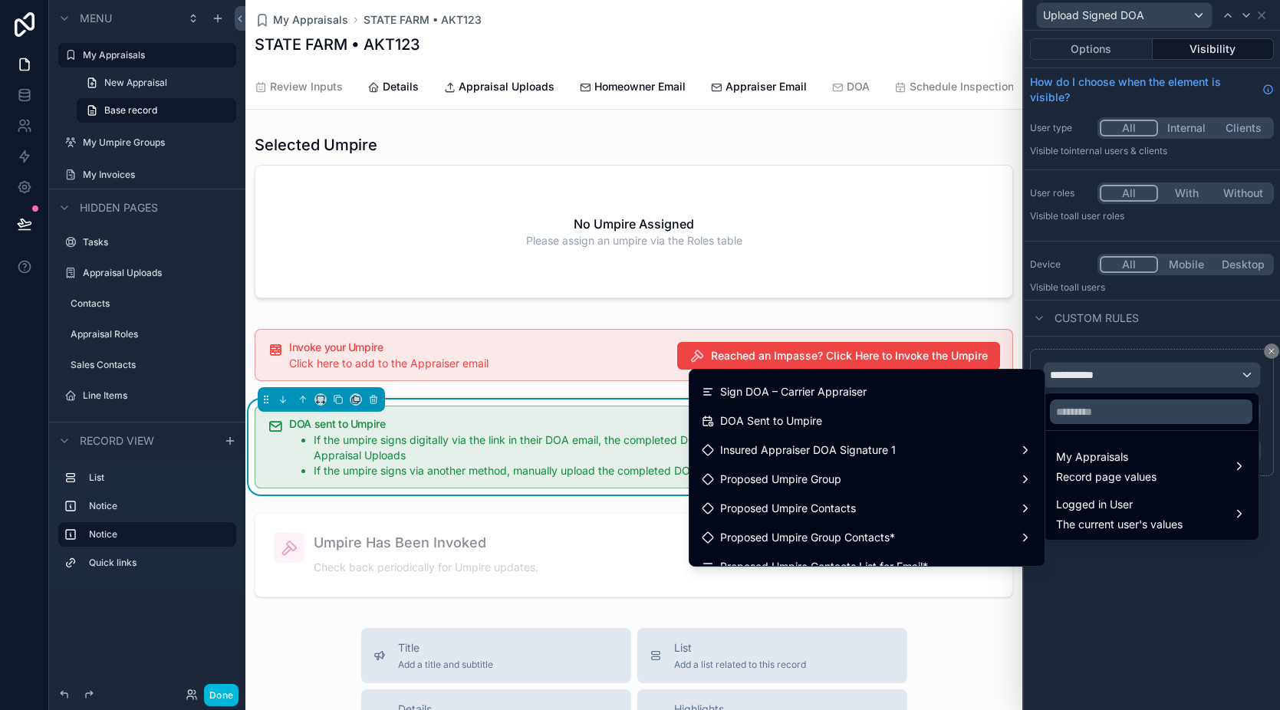
scroll to position [2063, 0]
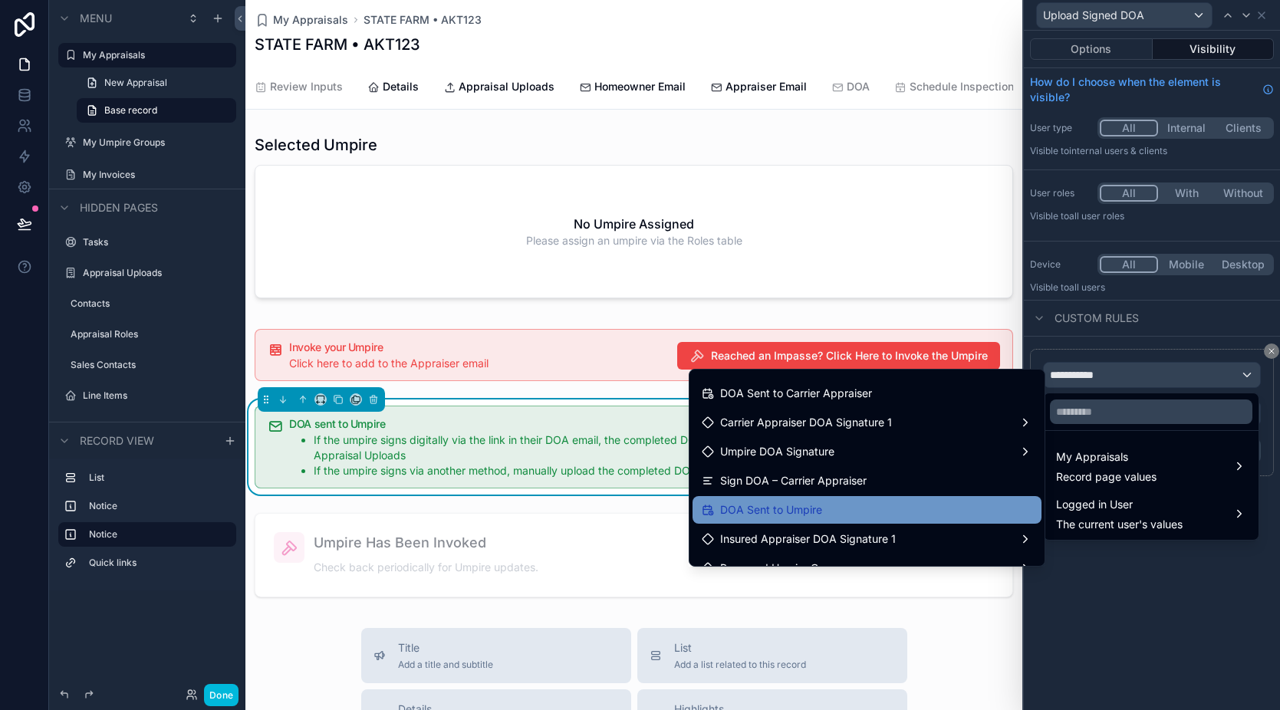
click at [890, 499] on div "DOA Sent to Umpire" at bounding box center [867, 510] width 349 height 28
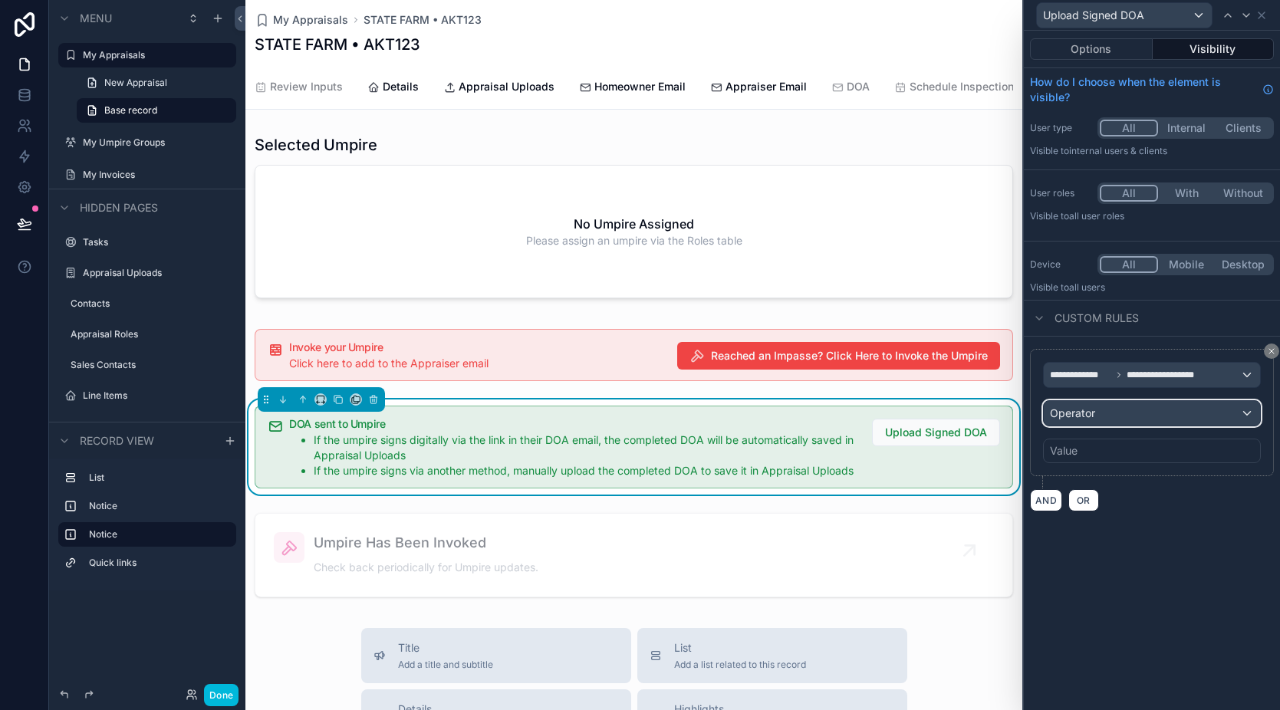
click at [1108, 417] on div "Operator" at bounding box center [1152, 413] width 216 height 25
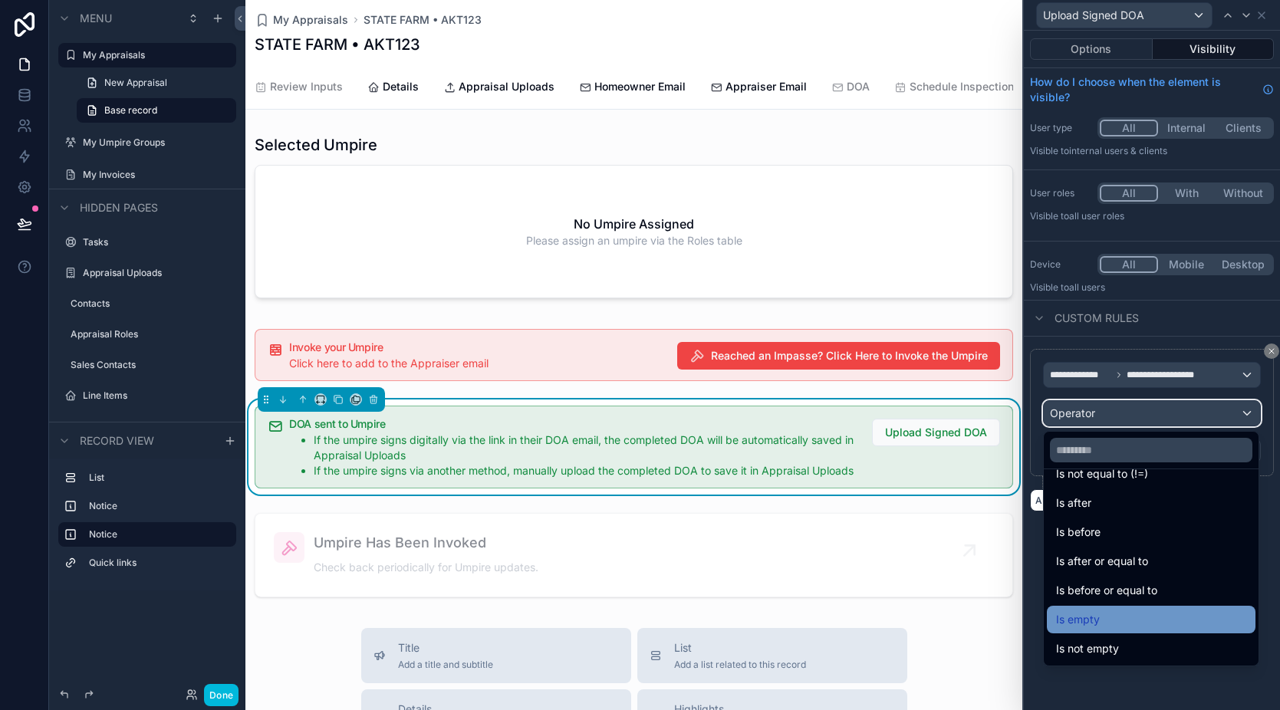
scroll to position [50, 0]
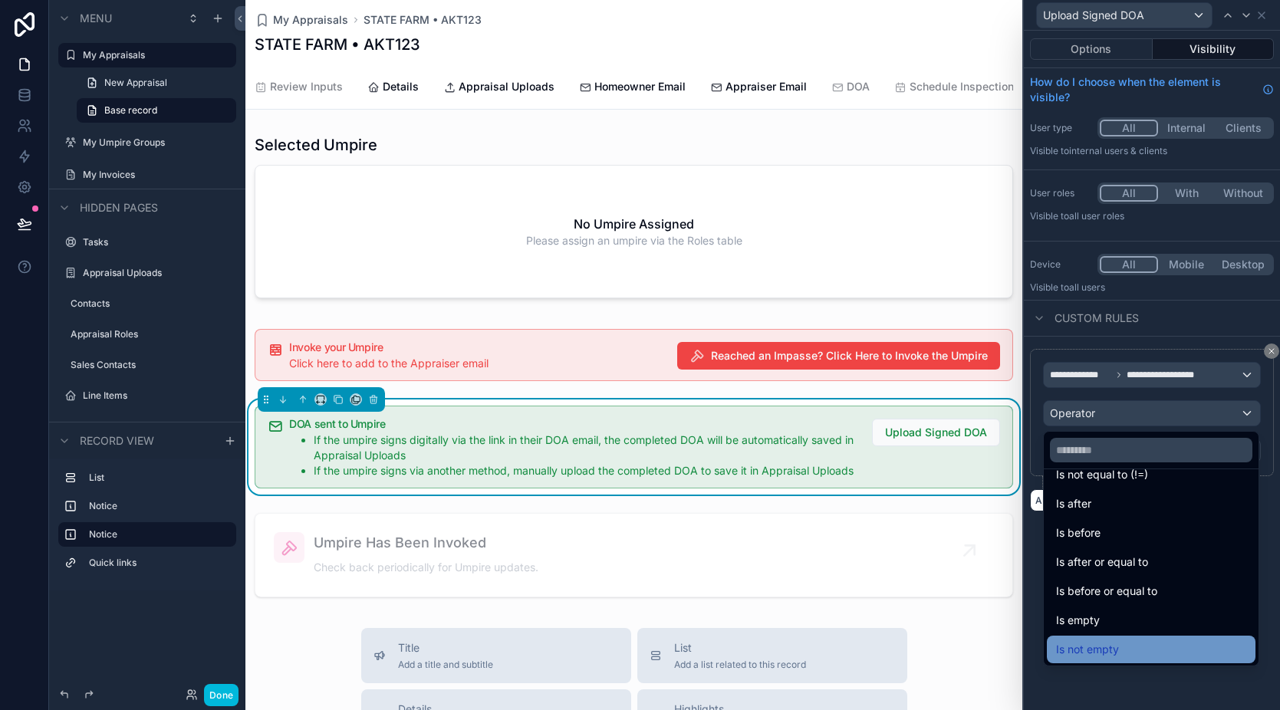
click at [1116, 640] on span "Is not empty" at bounding box center [1087, 649] width 63 height 18
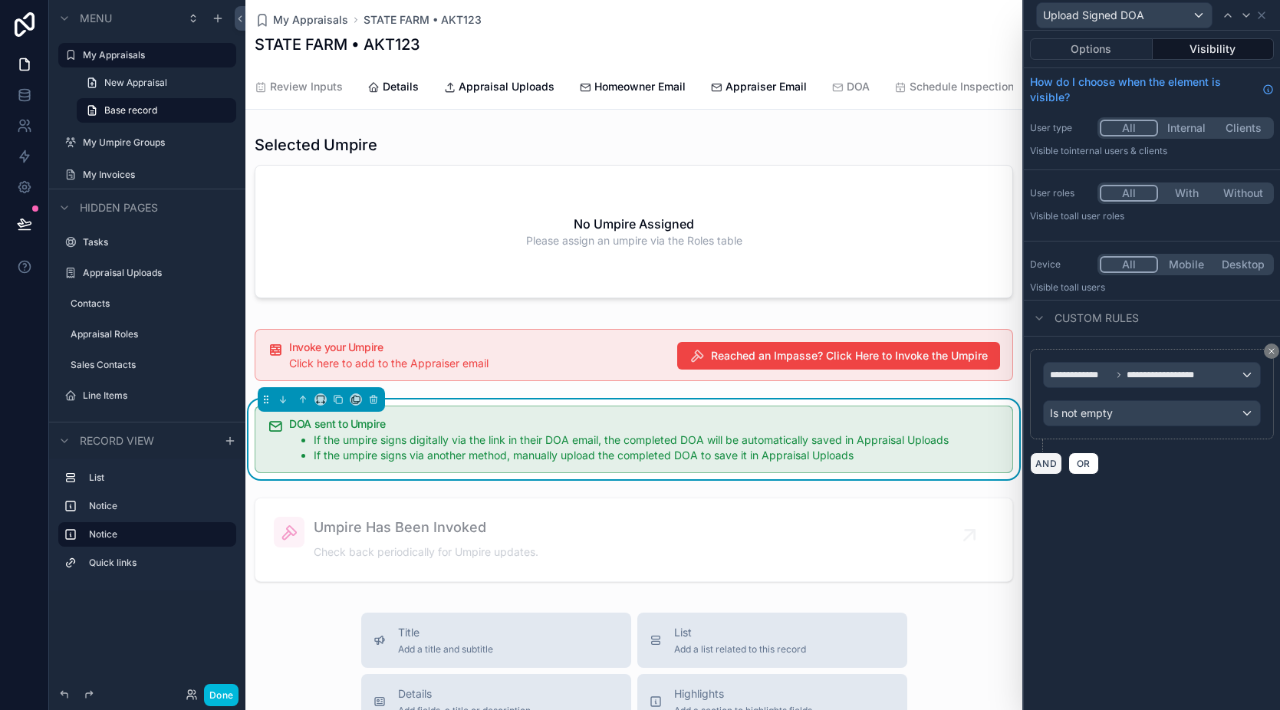
click at [1050, 468] on button "AND" at bounding box center [1046, 464] width 32 height 22
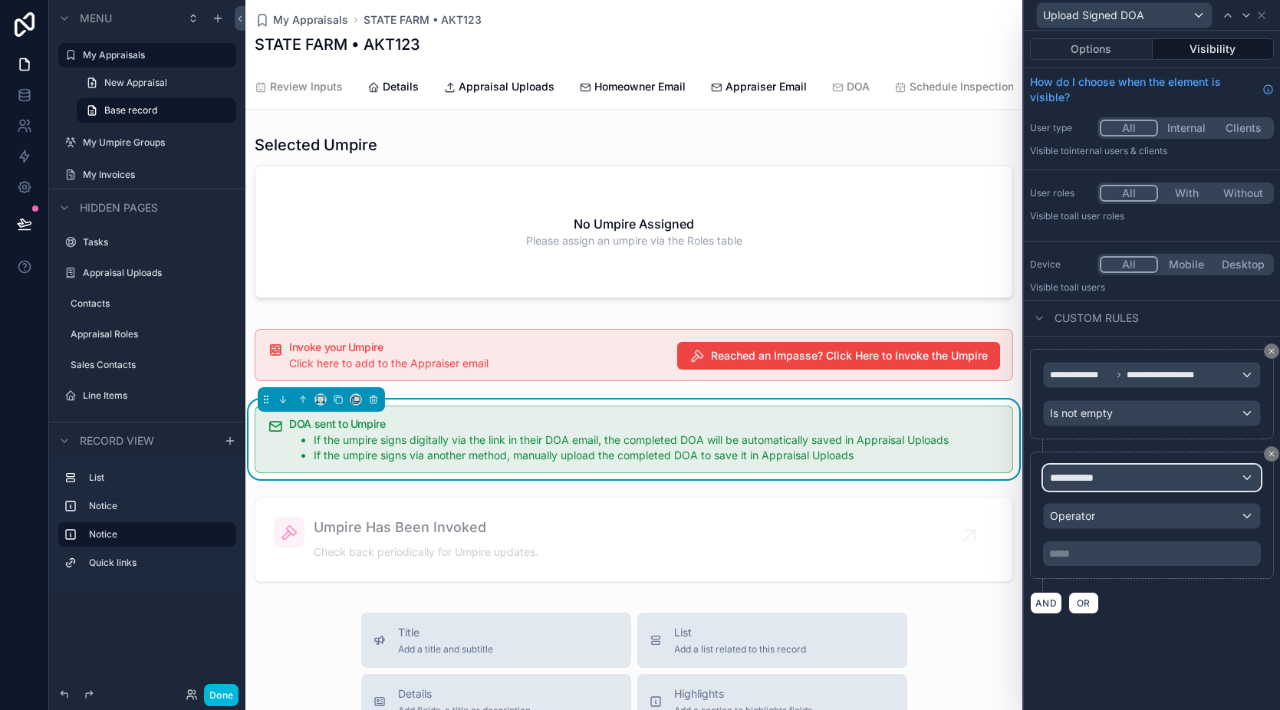
click at [1129, 482] on div "**********" at bounding box center [1152, 478] width 216 height 25
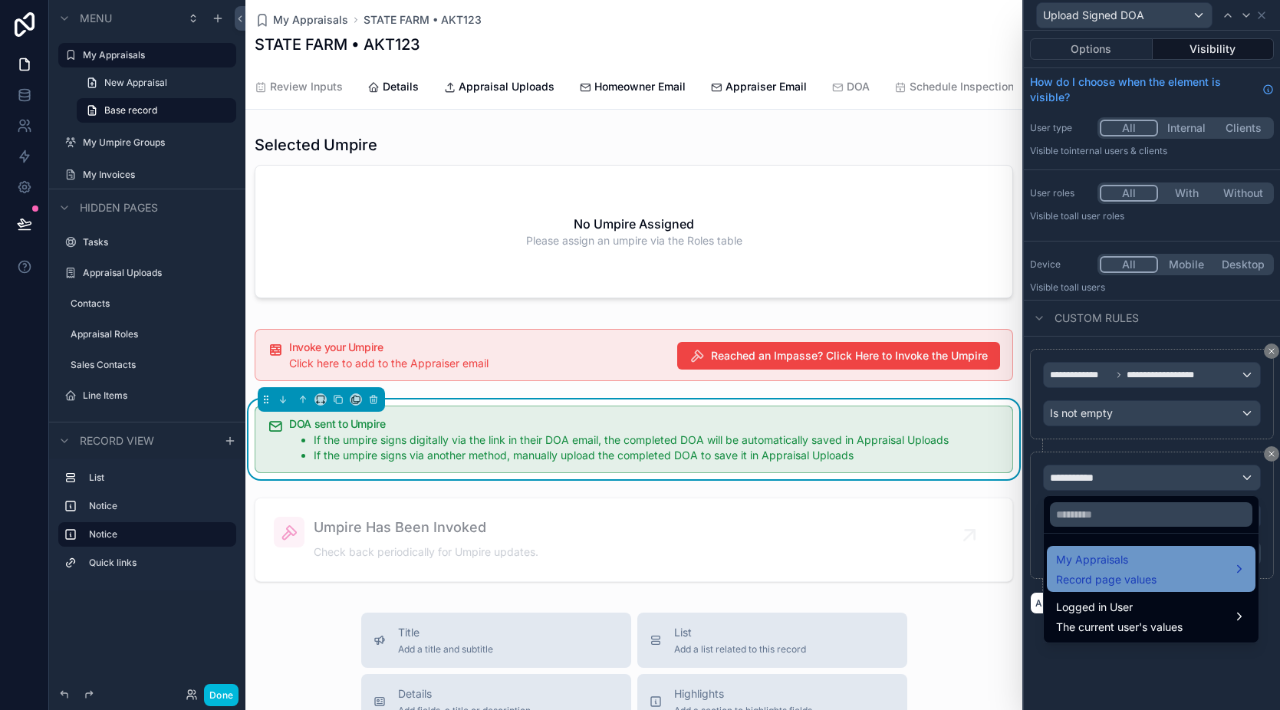
click at [1161, 580] on div "My Appraisals Record page values" at bounding box center [1151, 569] width 190 height 37
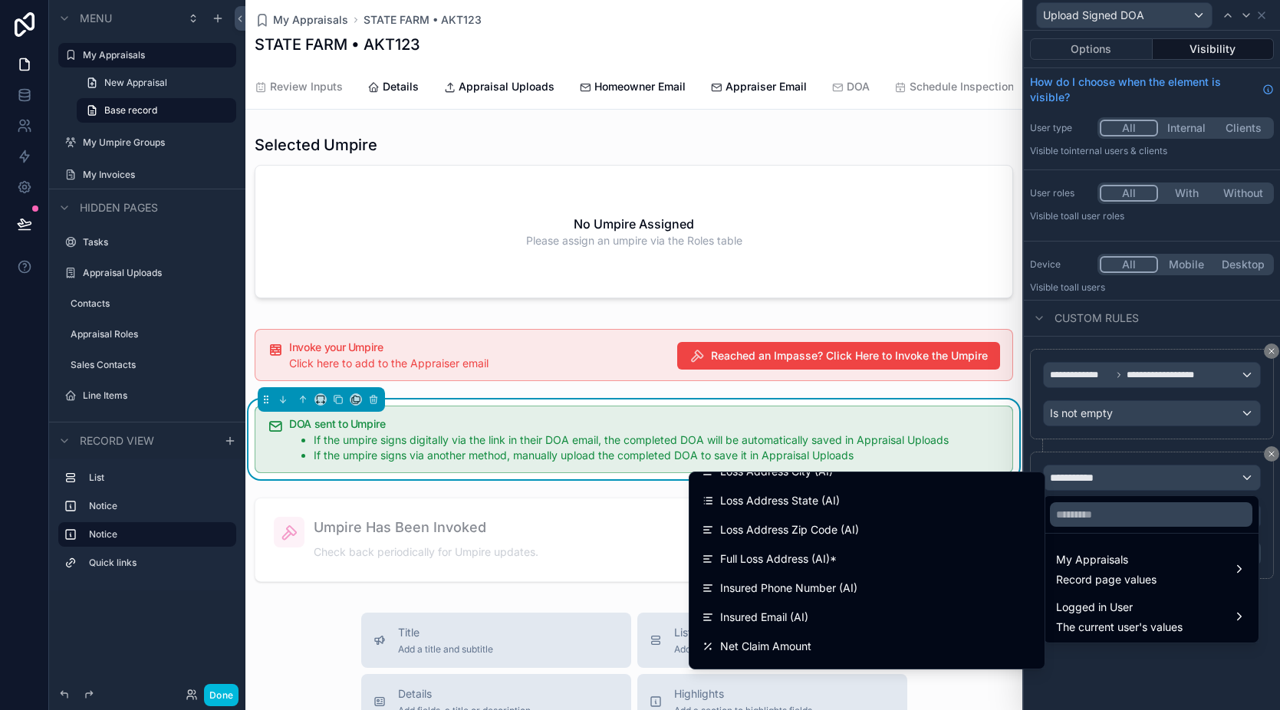
scroll to position [637, 0]
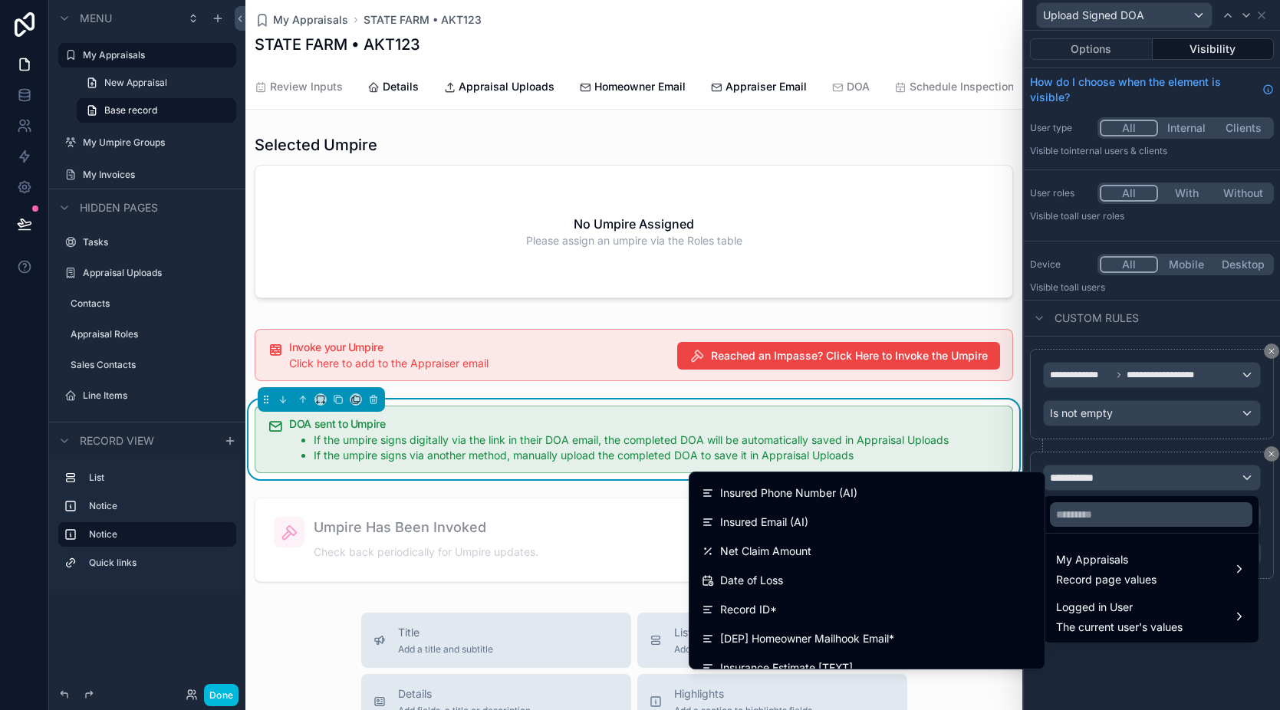
click at [1194, 440] on div at bounding box center [1152, 355] width 256 height 710
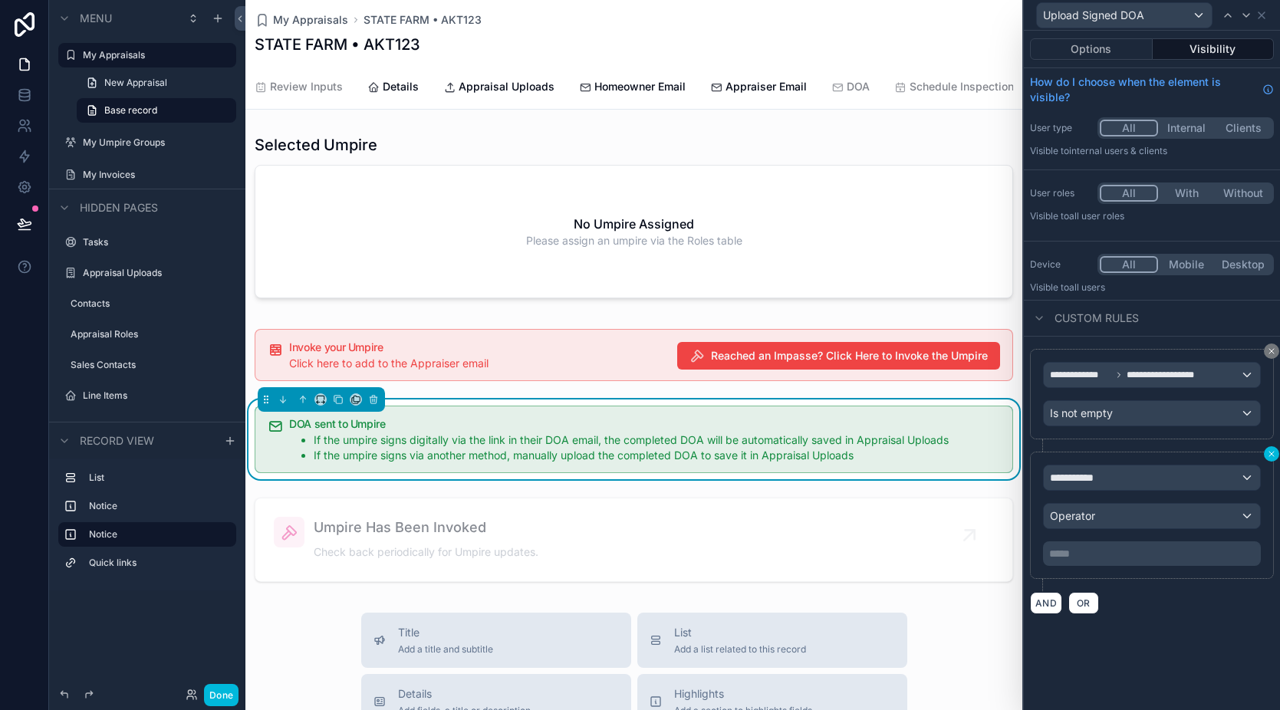
click at [1268, 459] on button at bounding box center [1271, 453] width 15 height 15
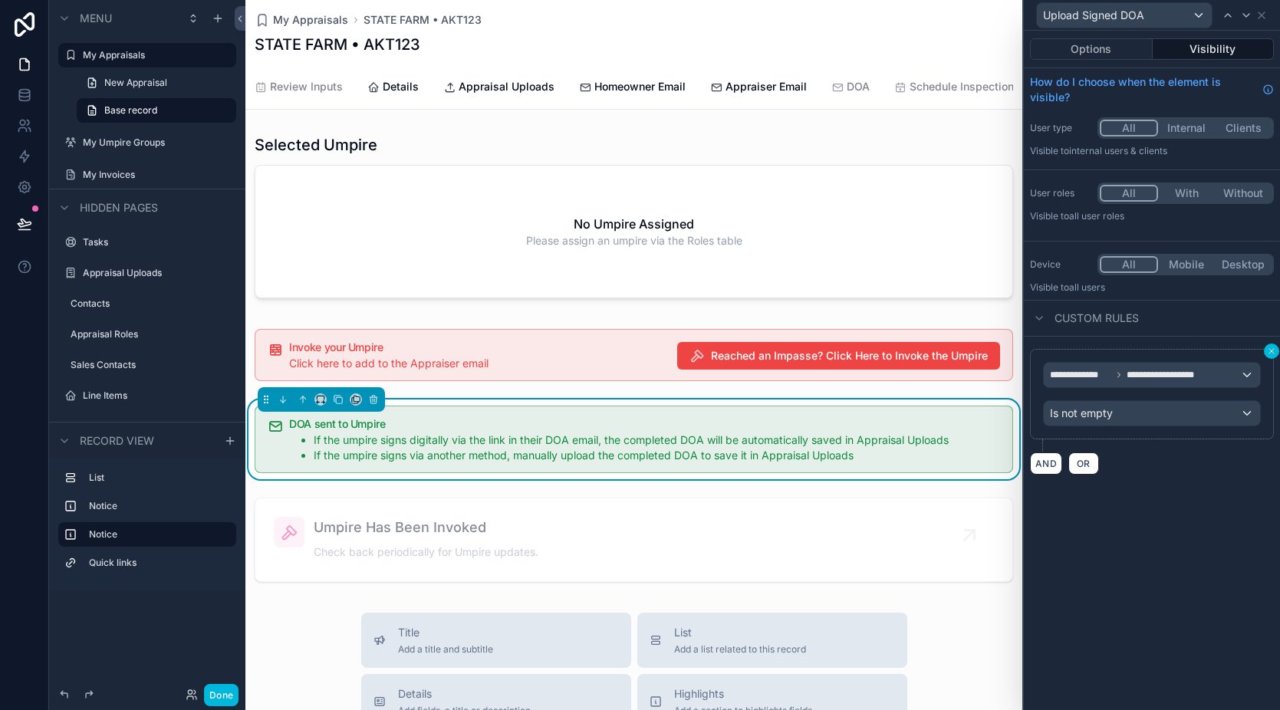
click at [1268, 348] on icon at bounding box center [1271, 351] width 9 height 9
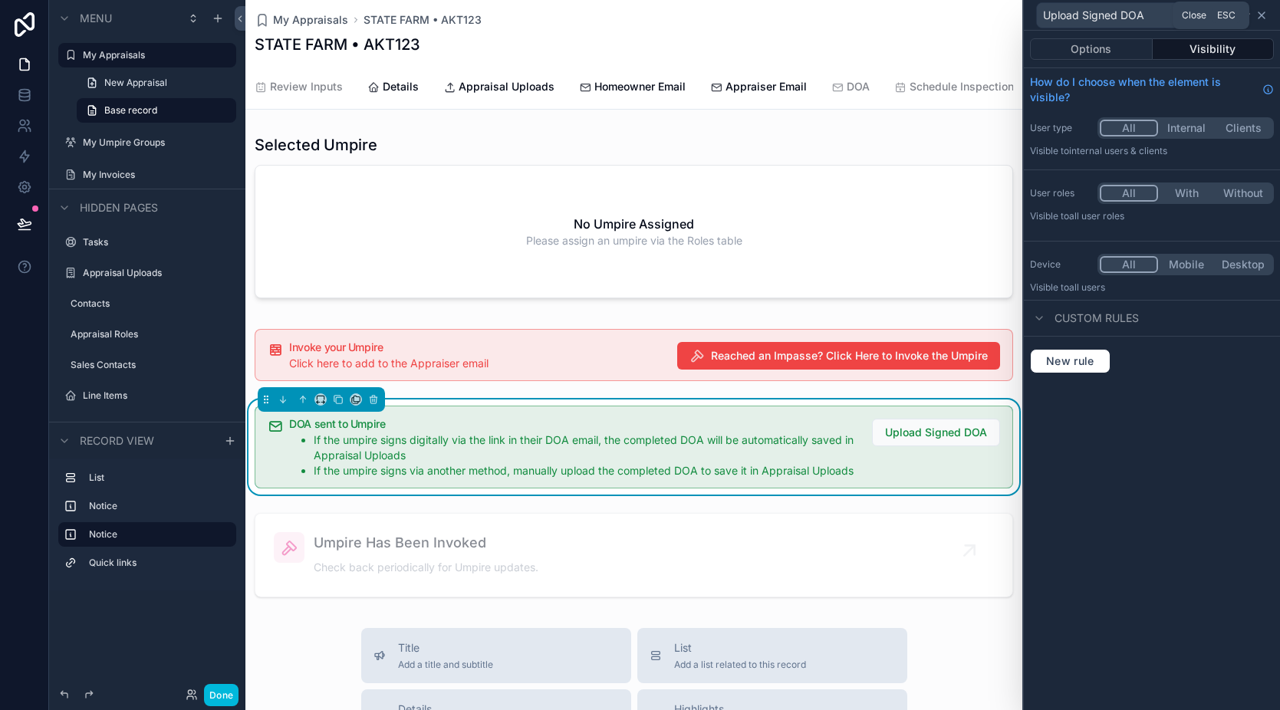
click at [1263, 13] on icon at bounding box center [1262, 15] width 6 height 6
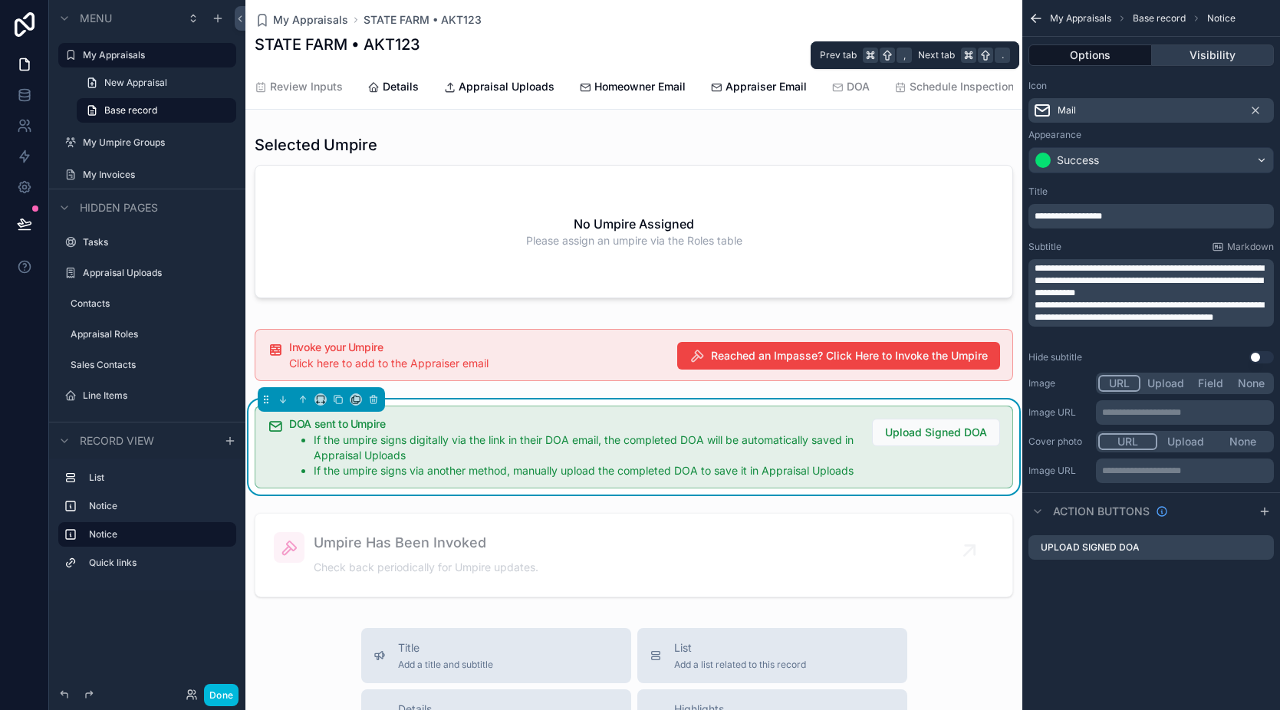
click at [1205, 50] on button "Visibility" at bounding box center [1213, 54] width 123 height 21
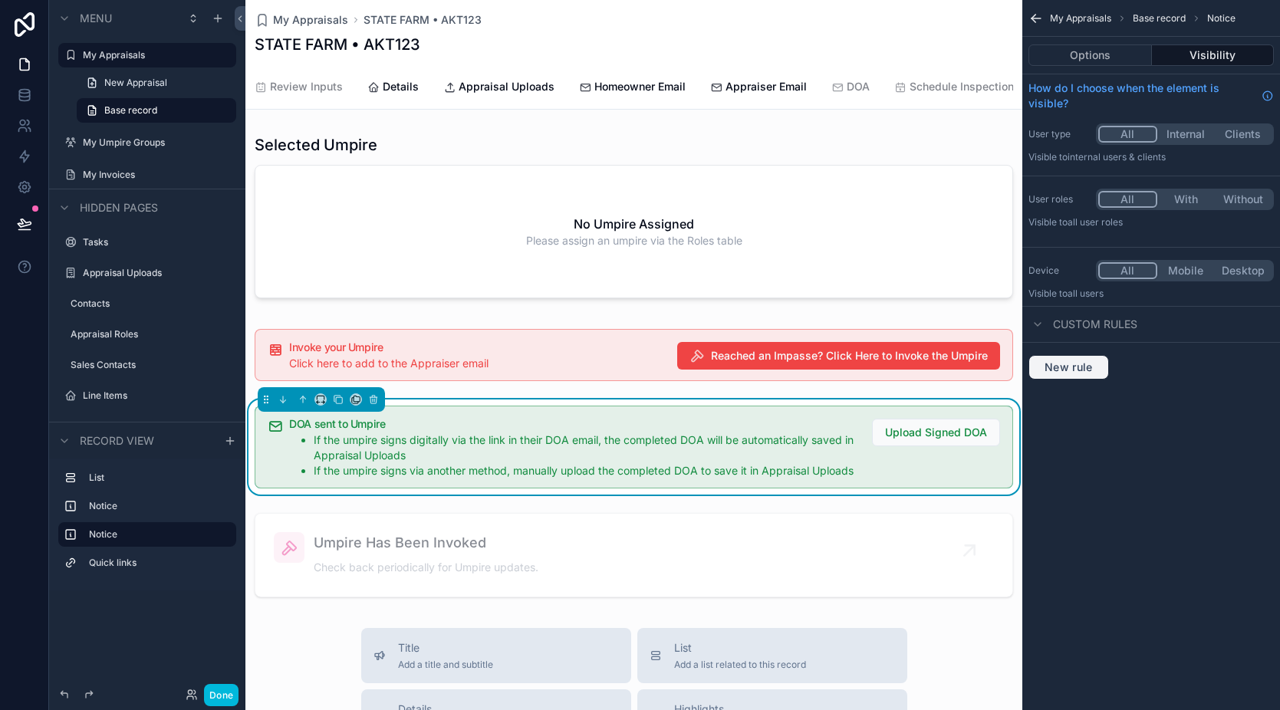
click at [1070, 366] on span "New rule" at bounding box center [1069, 368] width 61 height 14
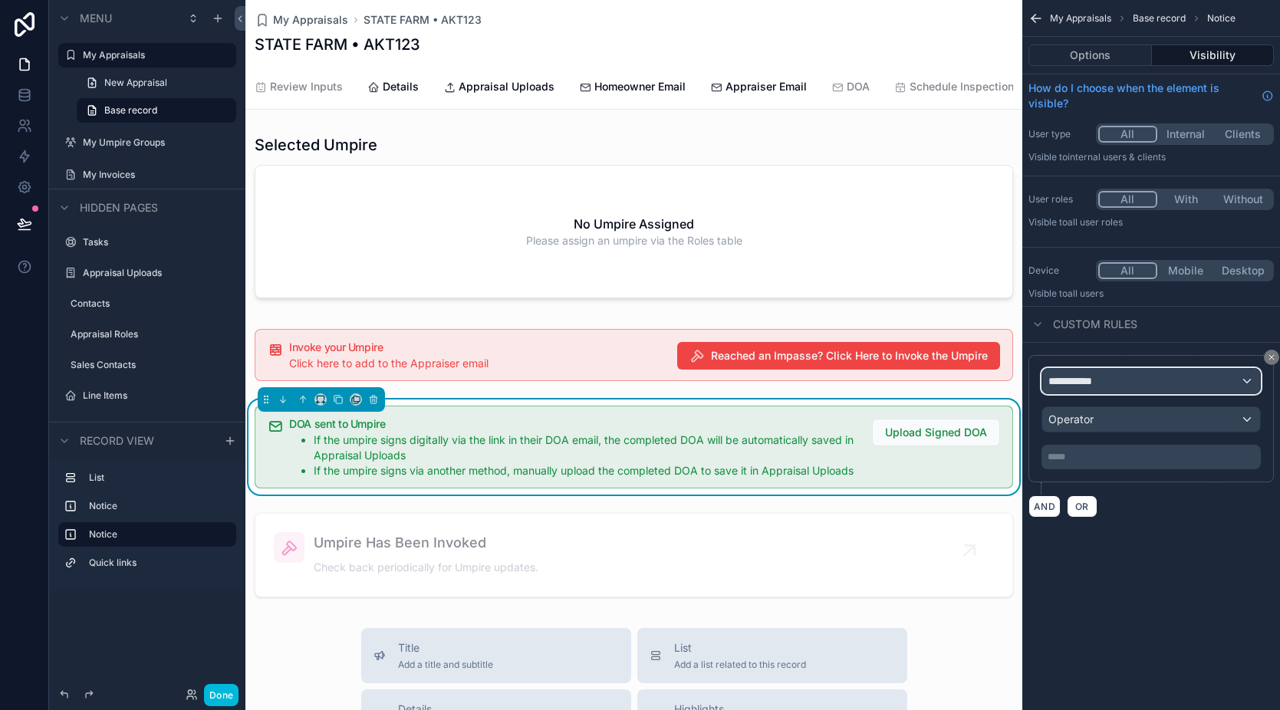
click at [1088, 377] on span "**********" at bounding box center [1077, 381] width 57 height 15
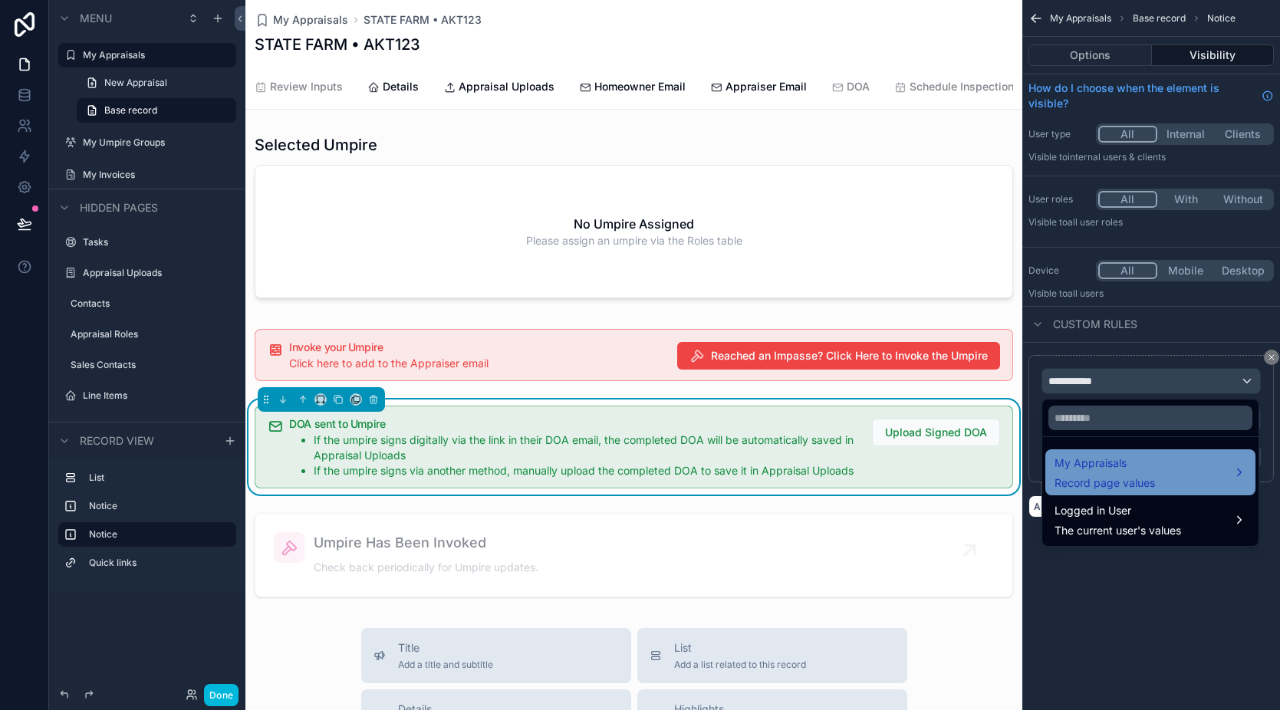
click at [1091, 466] on span "My Appraisals" at bounding box center [1105, 463] width 100 height 18
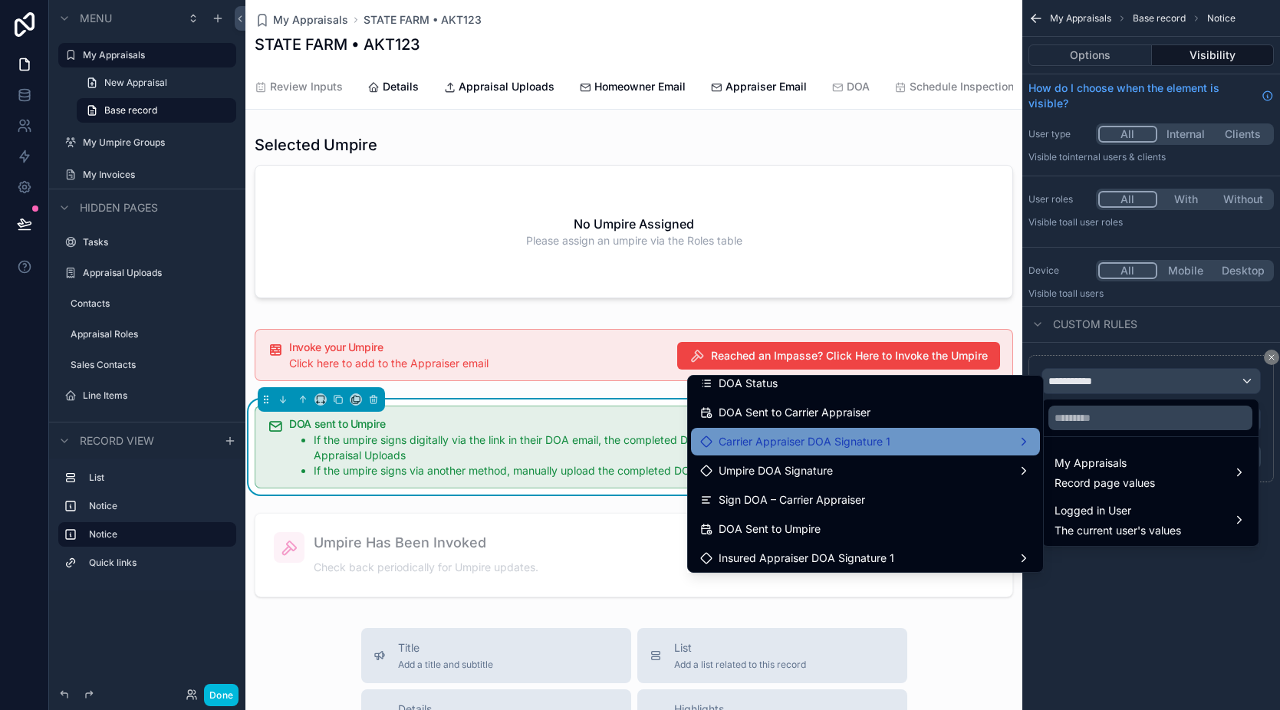
scroll to position [2067, 0]
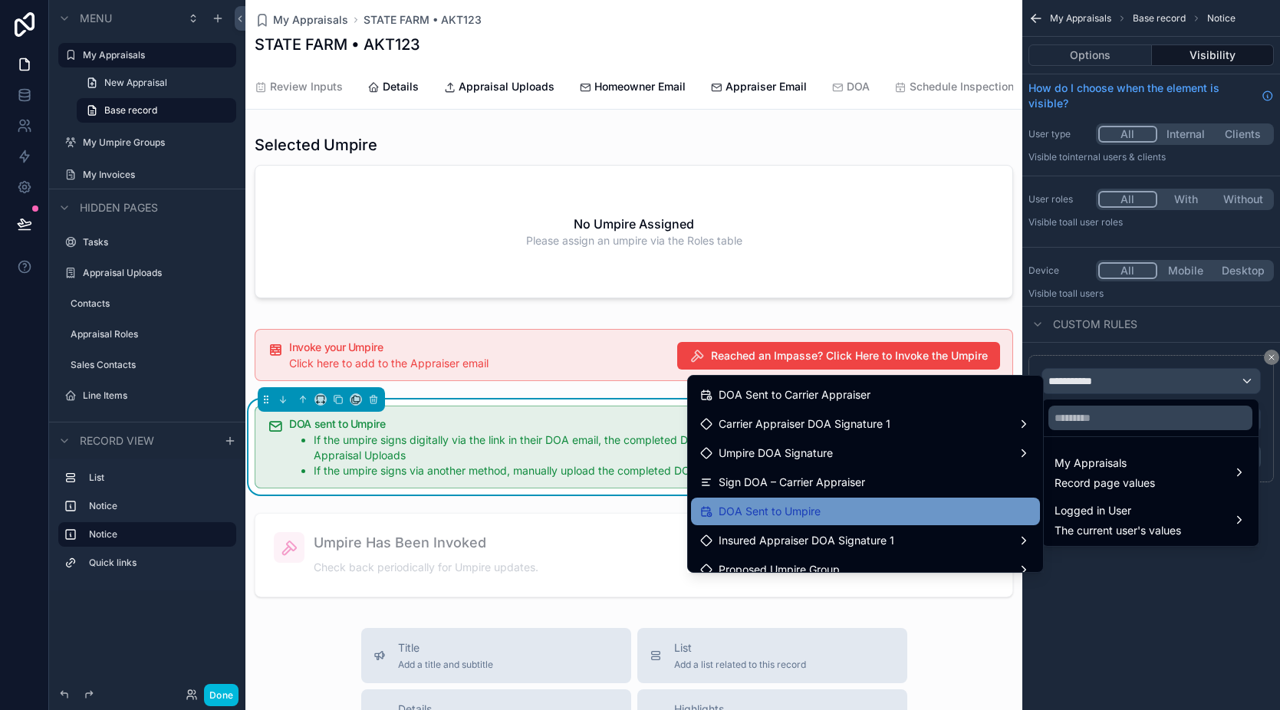
click at [810, 513] on div "DOA Sent to Umpire" at bounding box center [865, 511] width 331 height 18
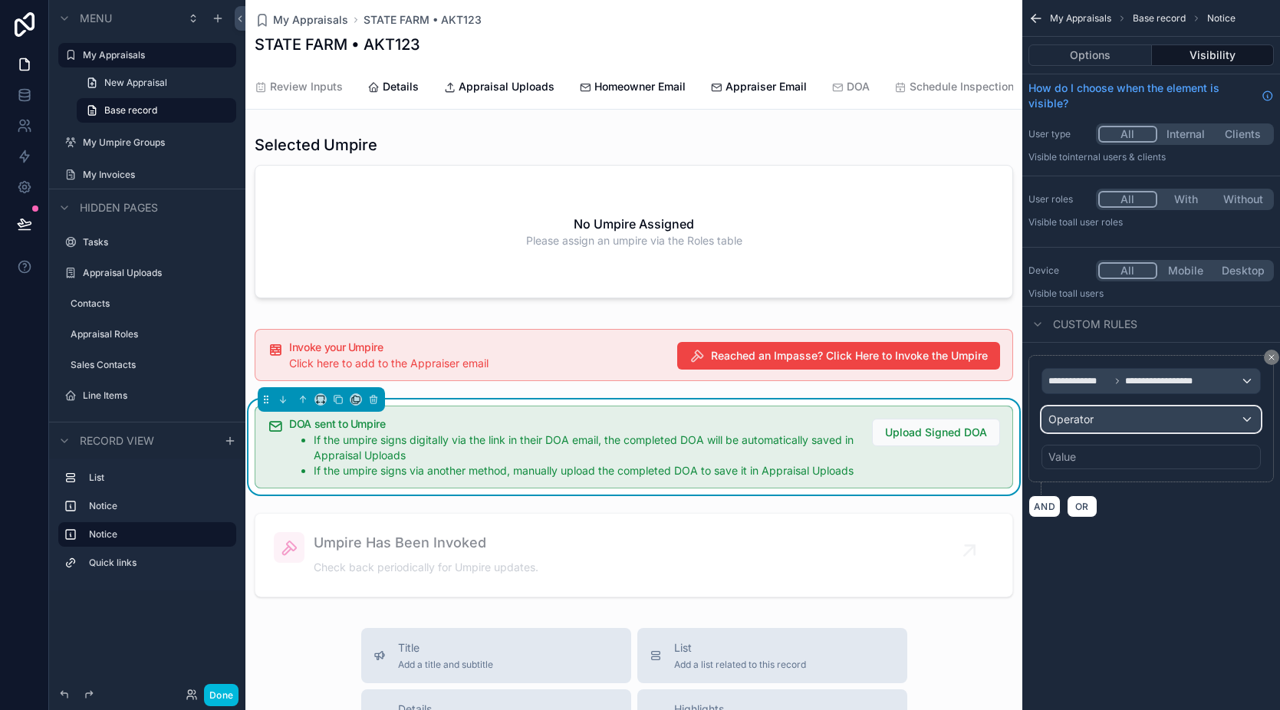
click at [1113, 417] on div "Operator" at bounding box center [1151, 419] width 218 height 25
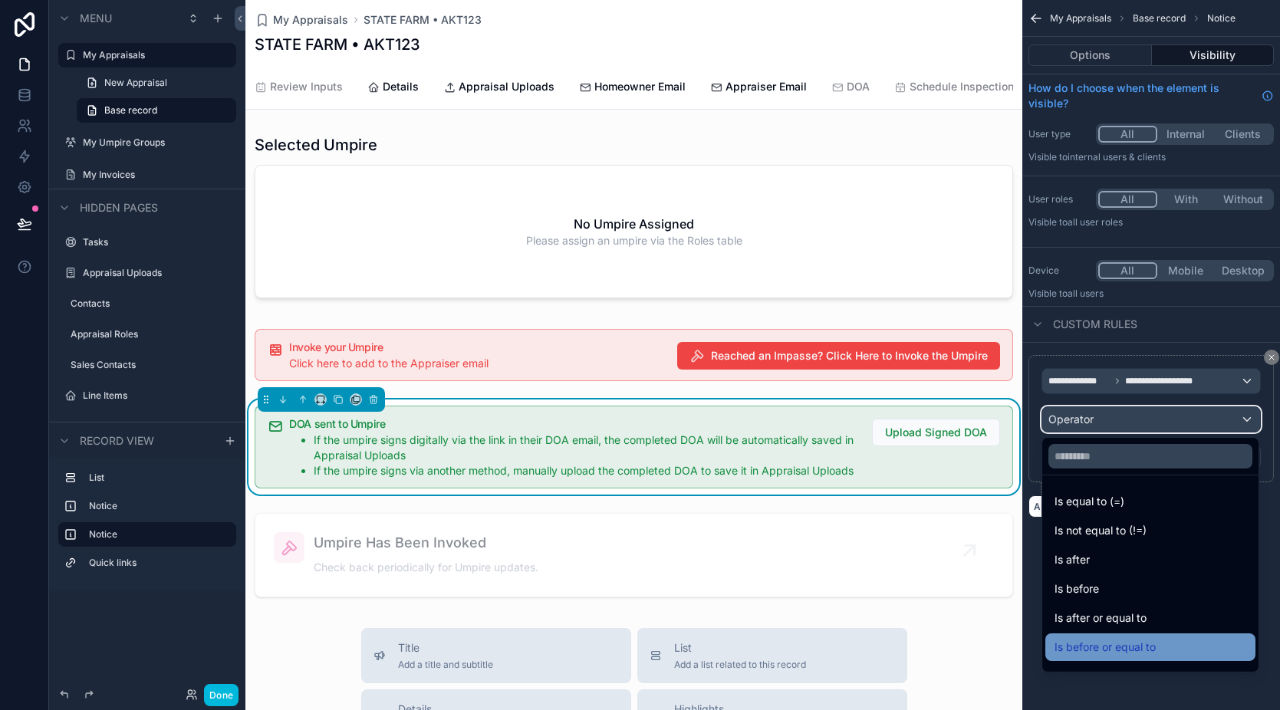
scroll to position [51, 0]
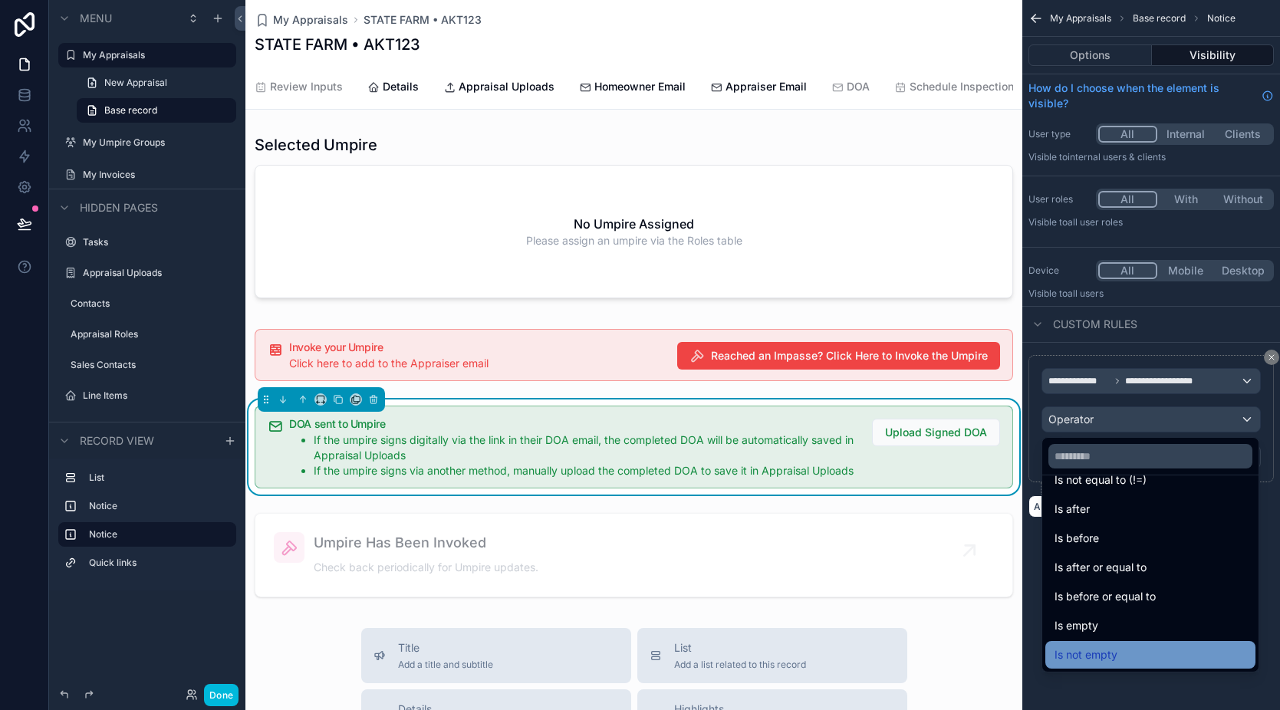
click at [1111, 656] on span "Is not empty" at bounding box center [1086, 655] width 63 height 18
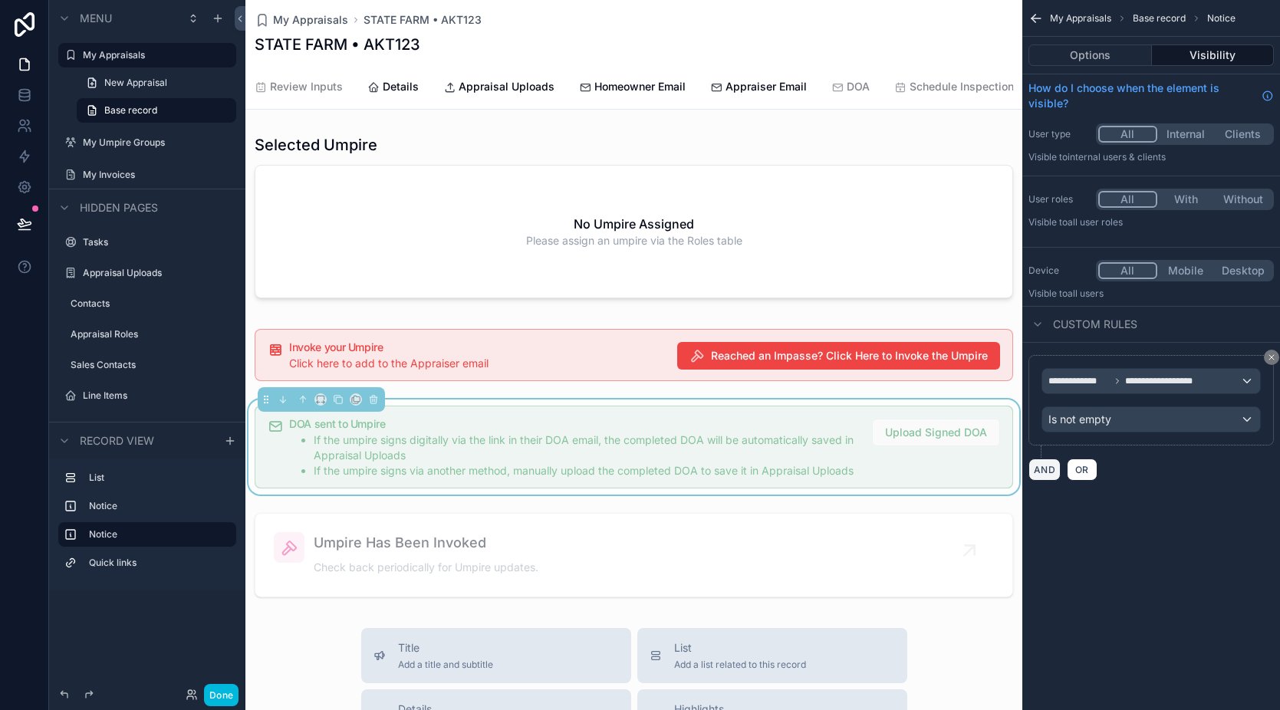
click at [1051, 472] on button "AND" at bounding box center [1045, 470] width 32 height 22
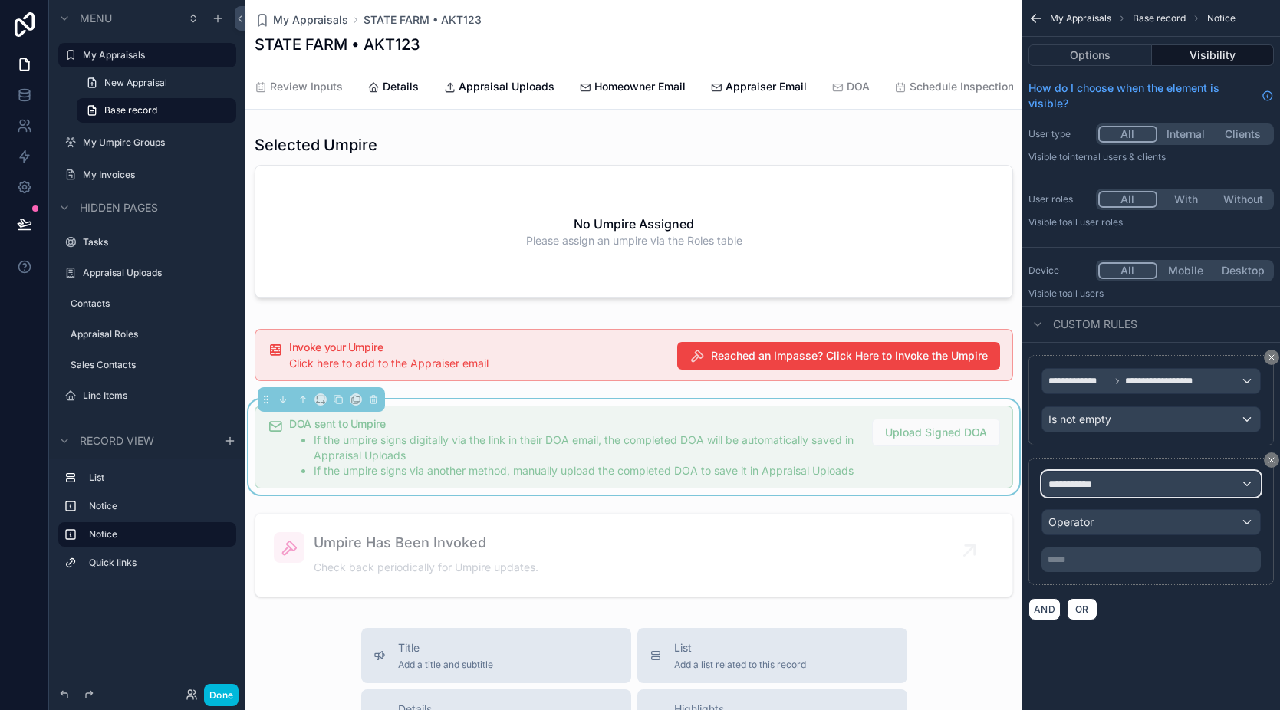
click at [1099, 491] on span "**********" at bounding box center [1077, 483] width 57 height 15
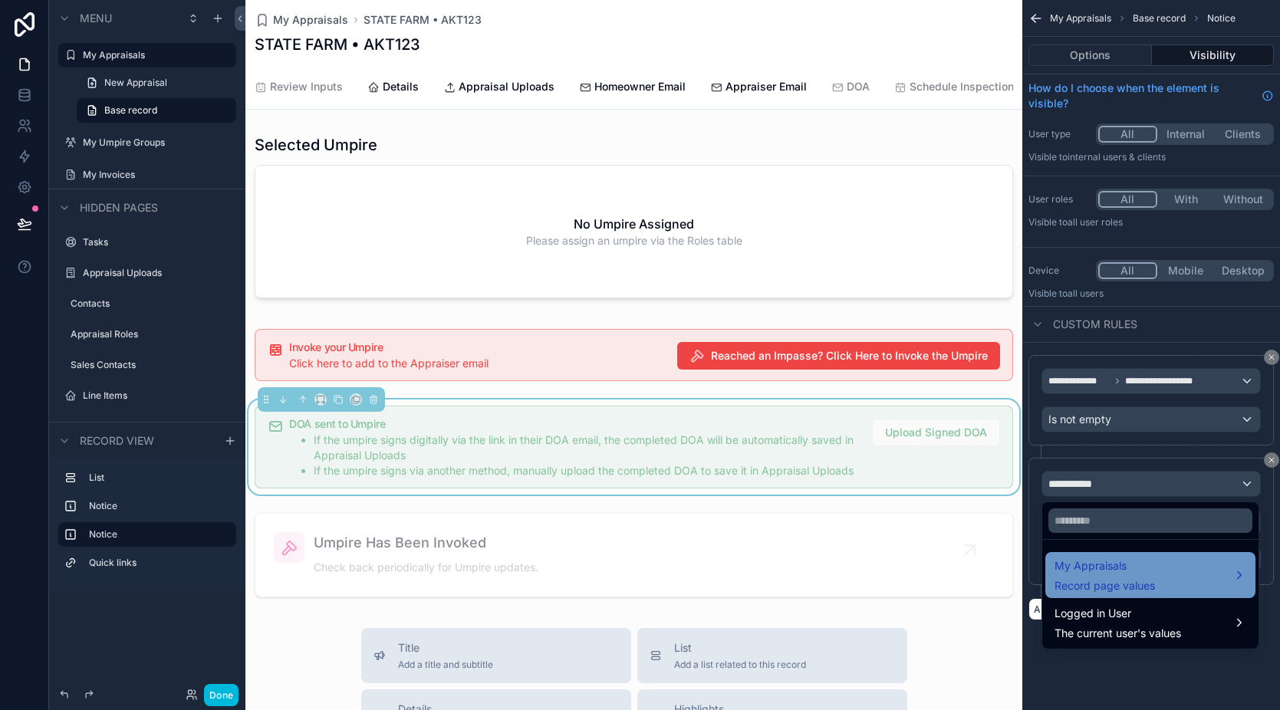
click at [1082, 594] on div "My Appraisals Record page values" at bounding box center [1150, 575] width 210 height 46
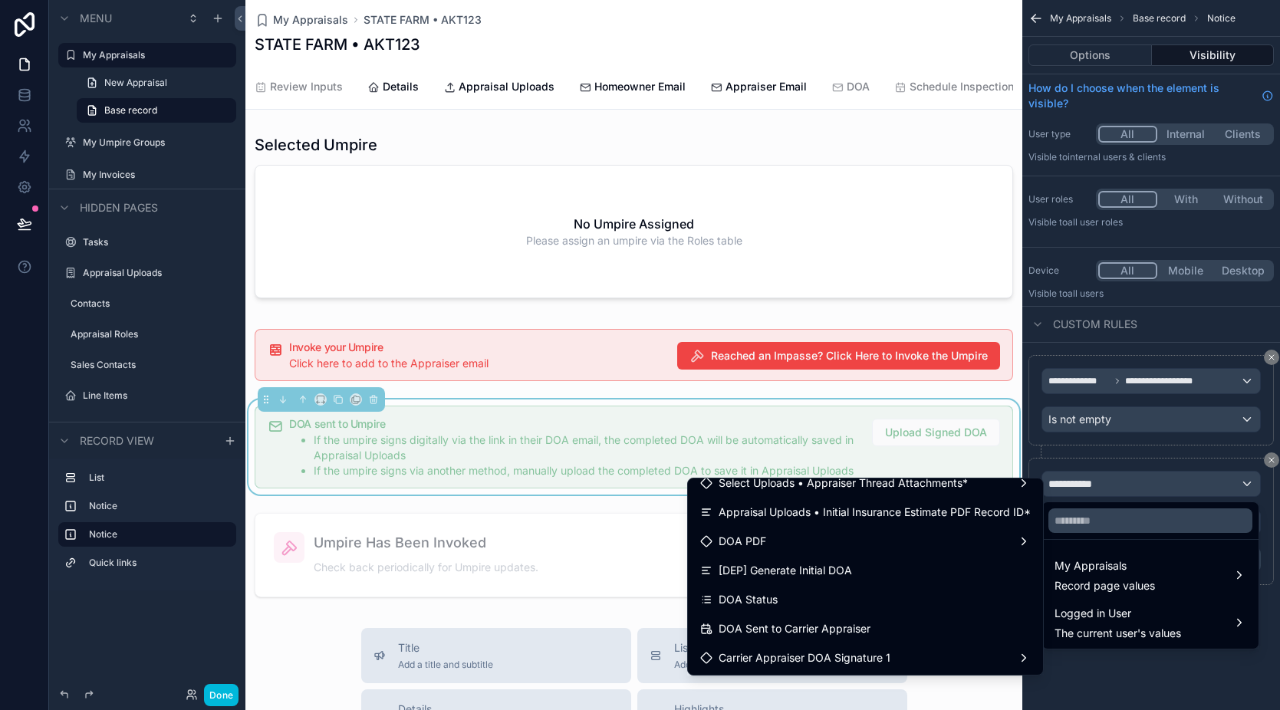
scroll to position [1905, 0]
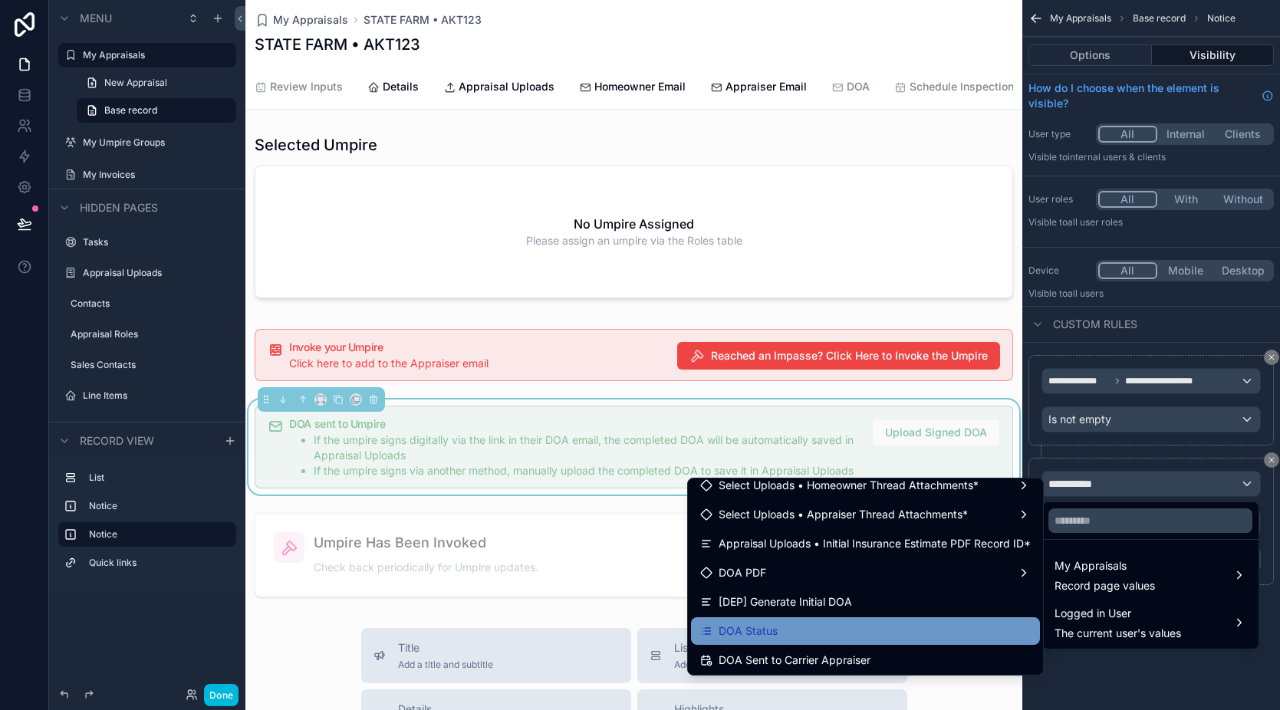
click at [802, 618] on div "DOA Status" at bounding box center [865, 631] width 349 height 28
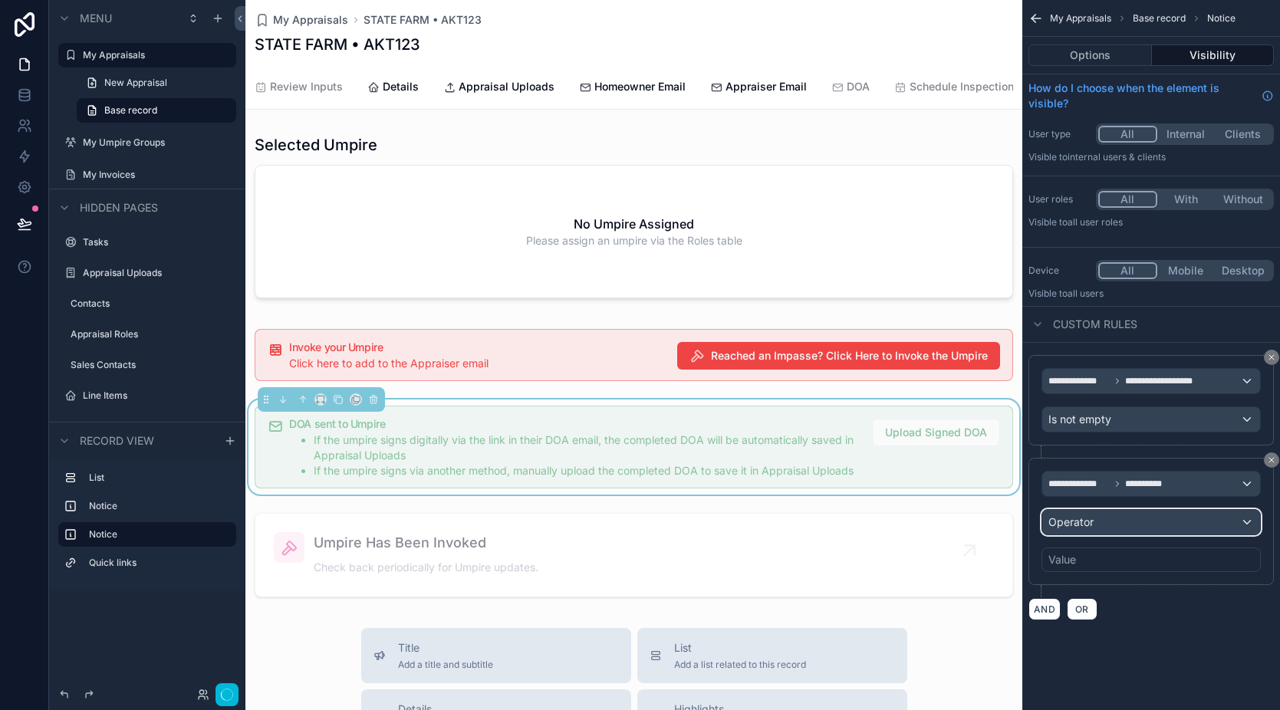
click at [1126, 532] on div "Operator" at bounding box center [1151, 522] width 218 height 25
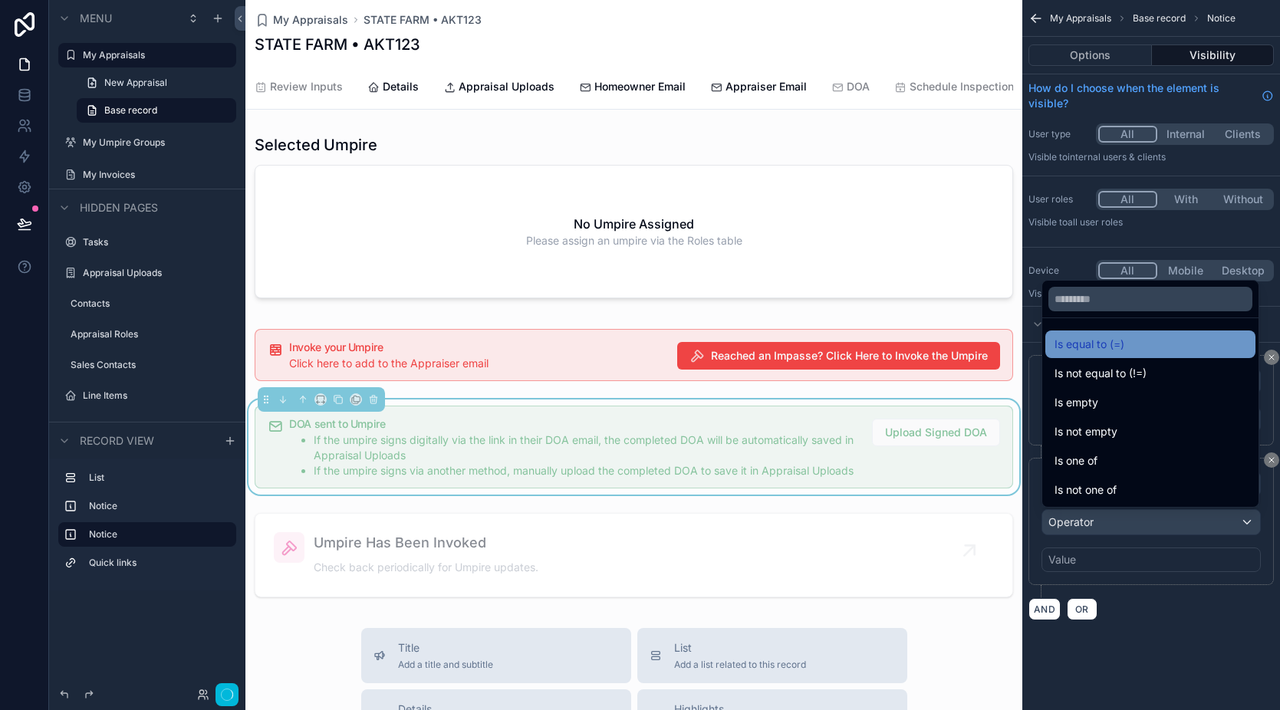
click at [1099, 343] on span "Is equal to (=)" at bounding box center [1090, 344] width 70 height 18
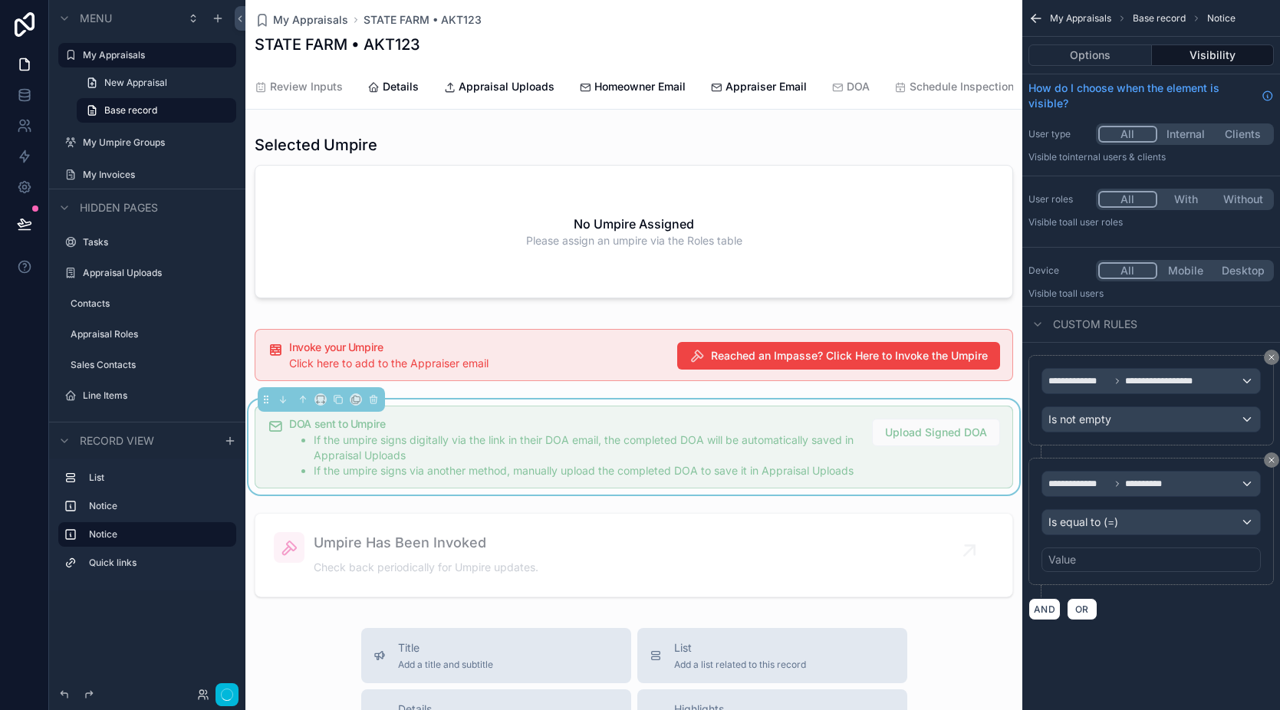
click at [1116, 563] on div "Value" at bounding box center [1151, 560] width 219 height 25
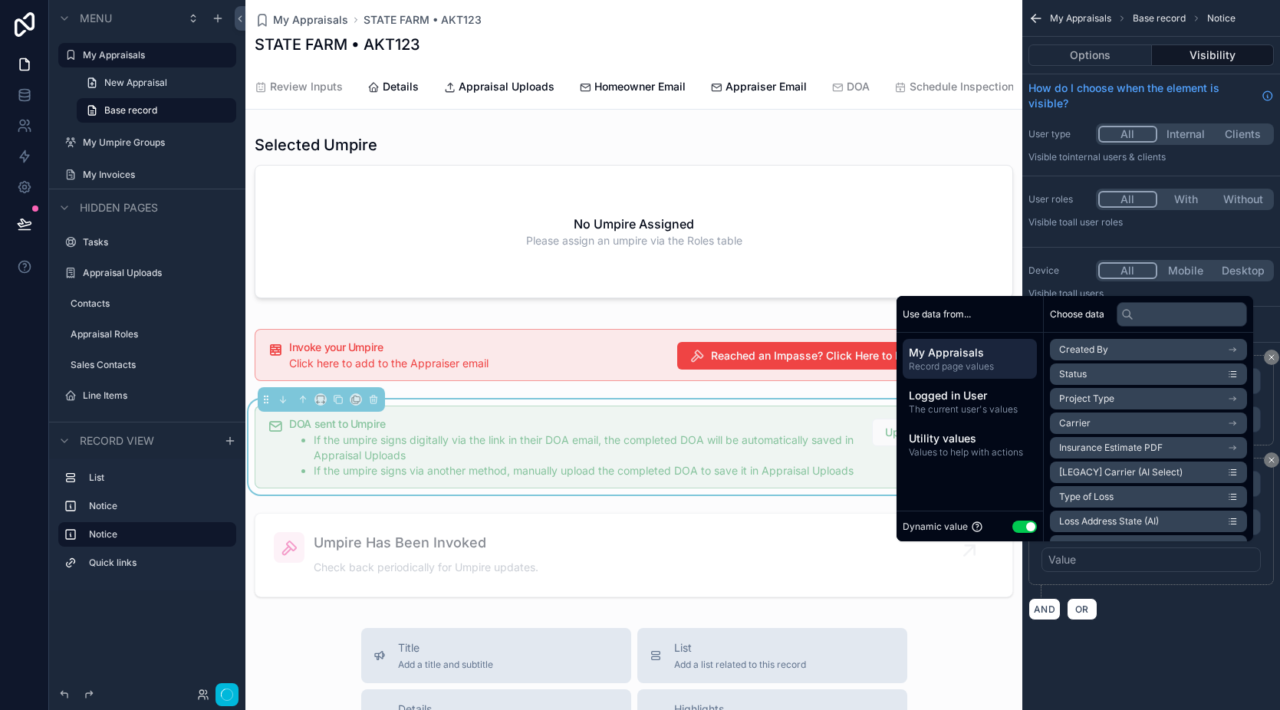
click at [1019, 522] on button "Use setting" at bounding box center [1024, 527] width 25 height 12
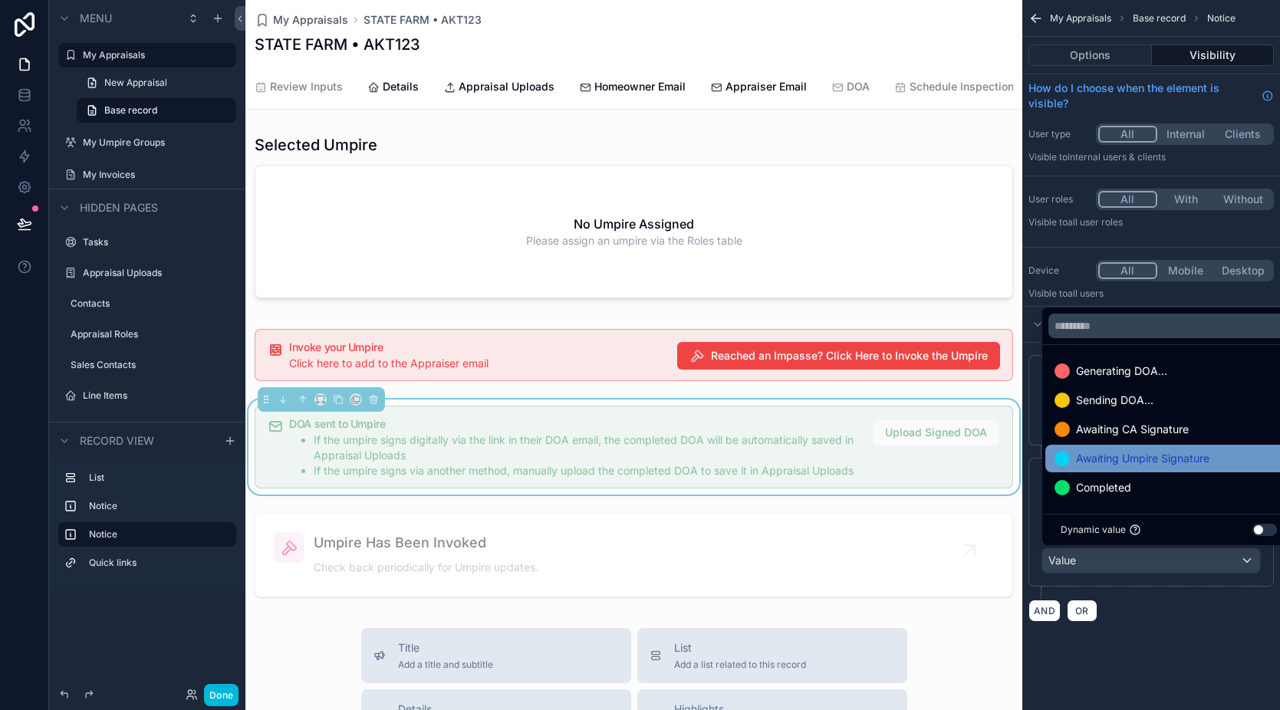
click at [1151, 463] on span "Awaiting Umpire Signature" at bounding box center [1142, 458] width 133 height 18
click at [1193, 640] on div "**********" at bounding box center [1151, 329] width 258 height 659
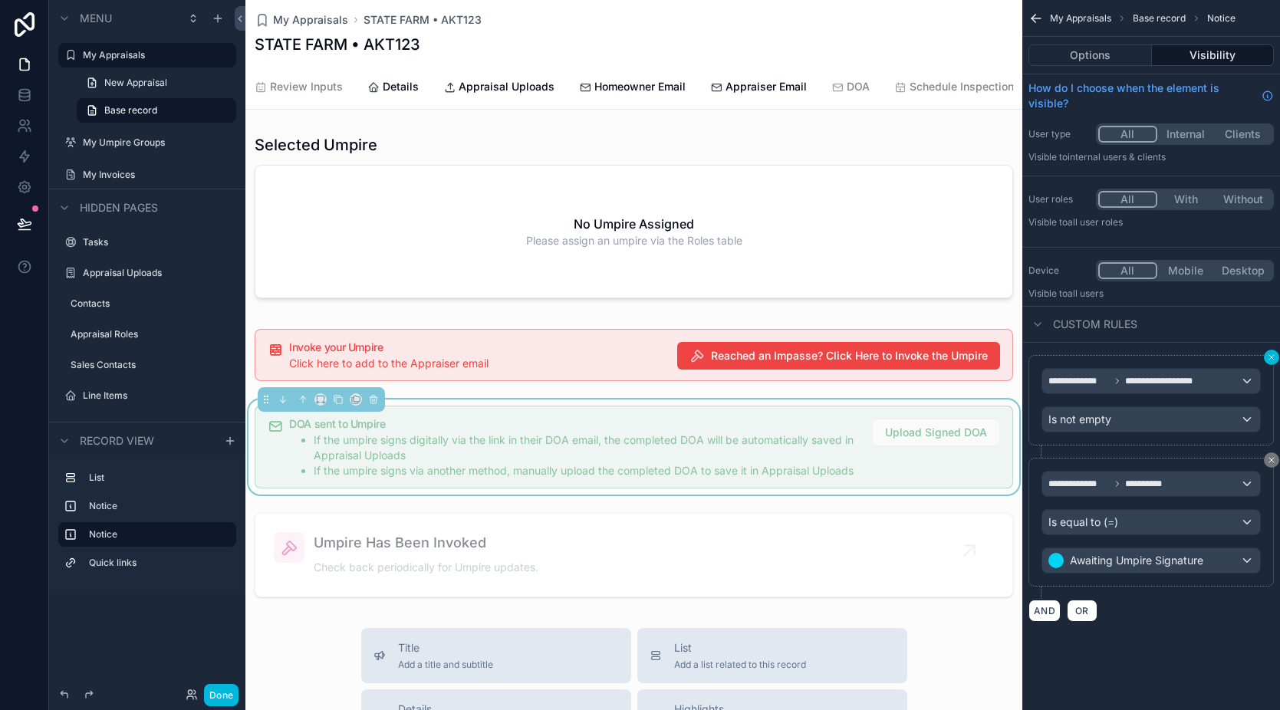
click at [1271, 361] on icon "scrollable content" at bounding box center [1271, 357] width 9 height 9
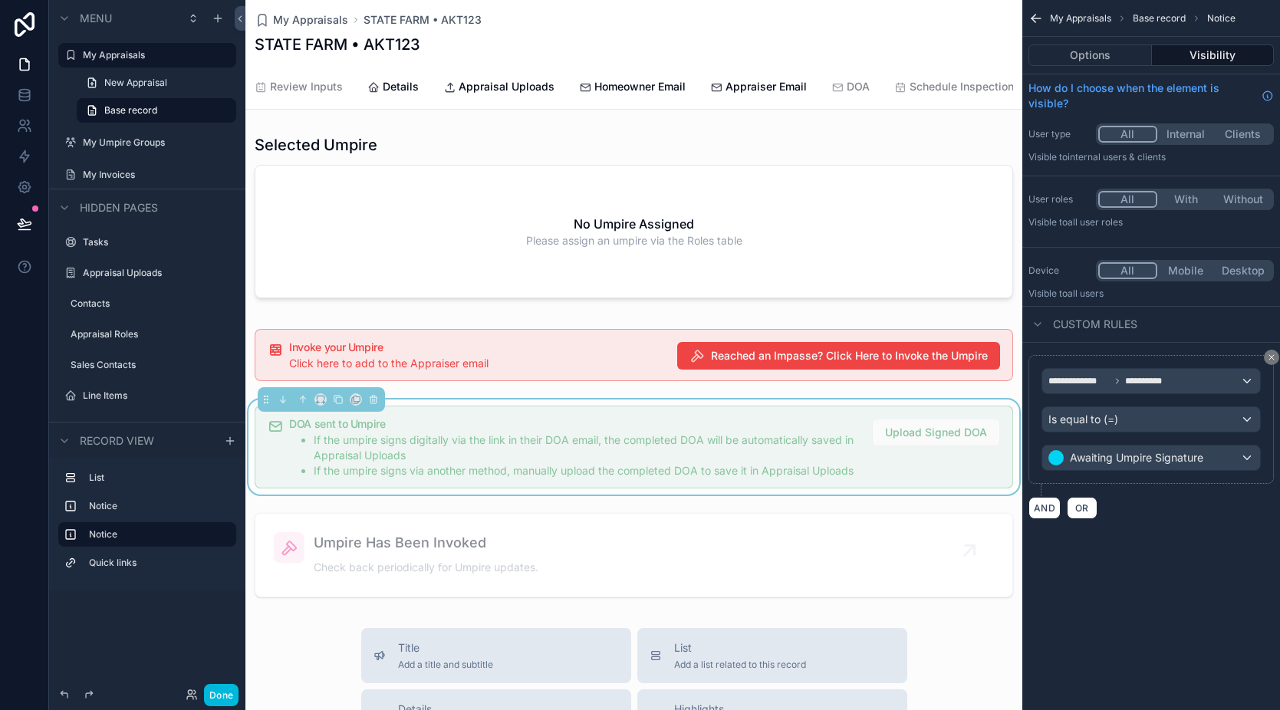
click at [1137, 626] on div "**********" at bounding box center [1151, 355] width 258 height 710
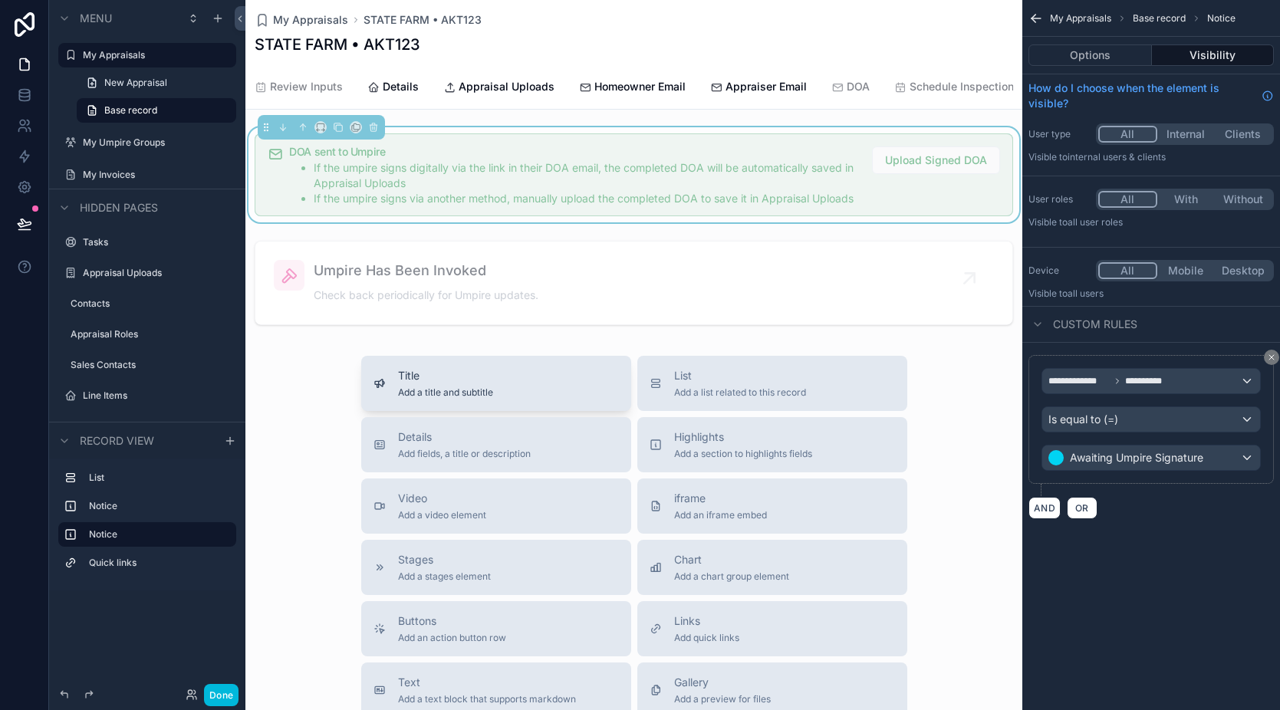
scroll to position [0, 0]
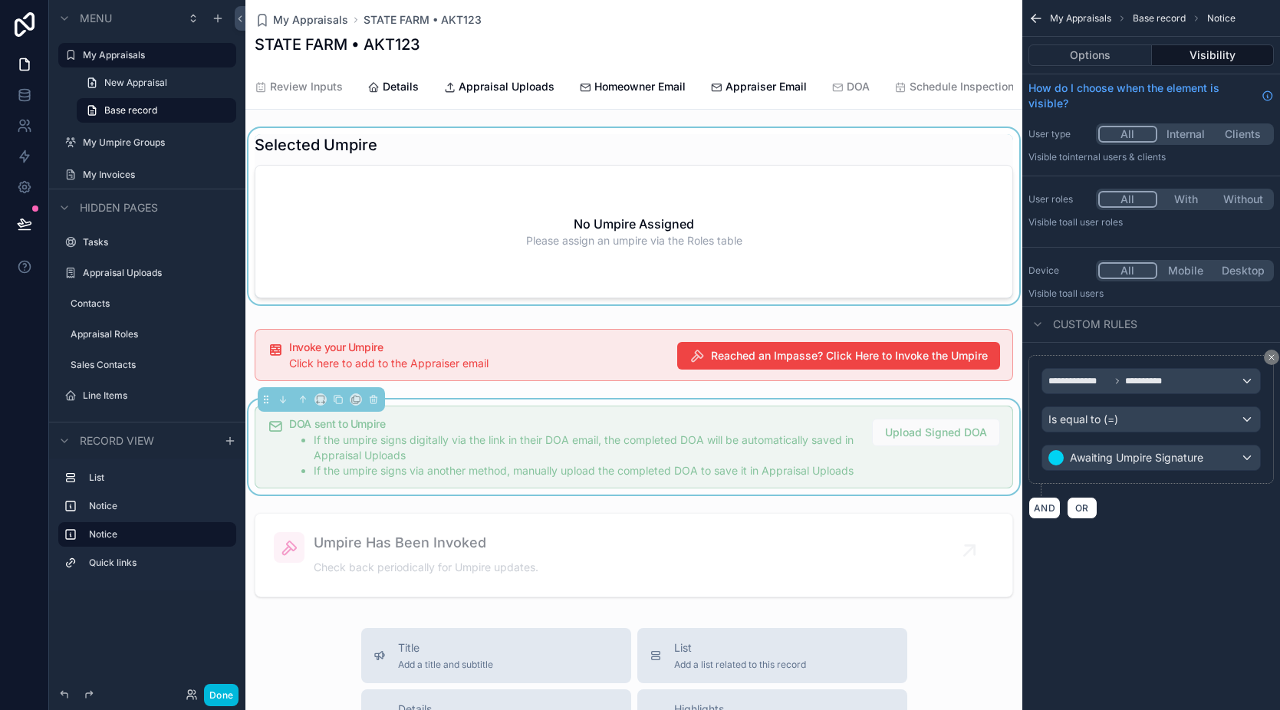
click at [539, 181] on div "scrollable content" at bounding box center [633, 219] width 777 height 183
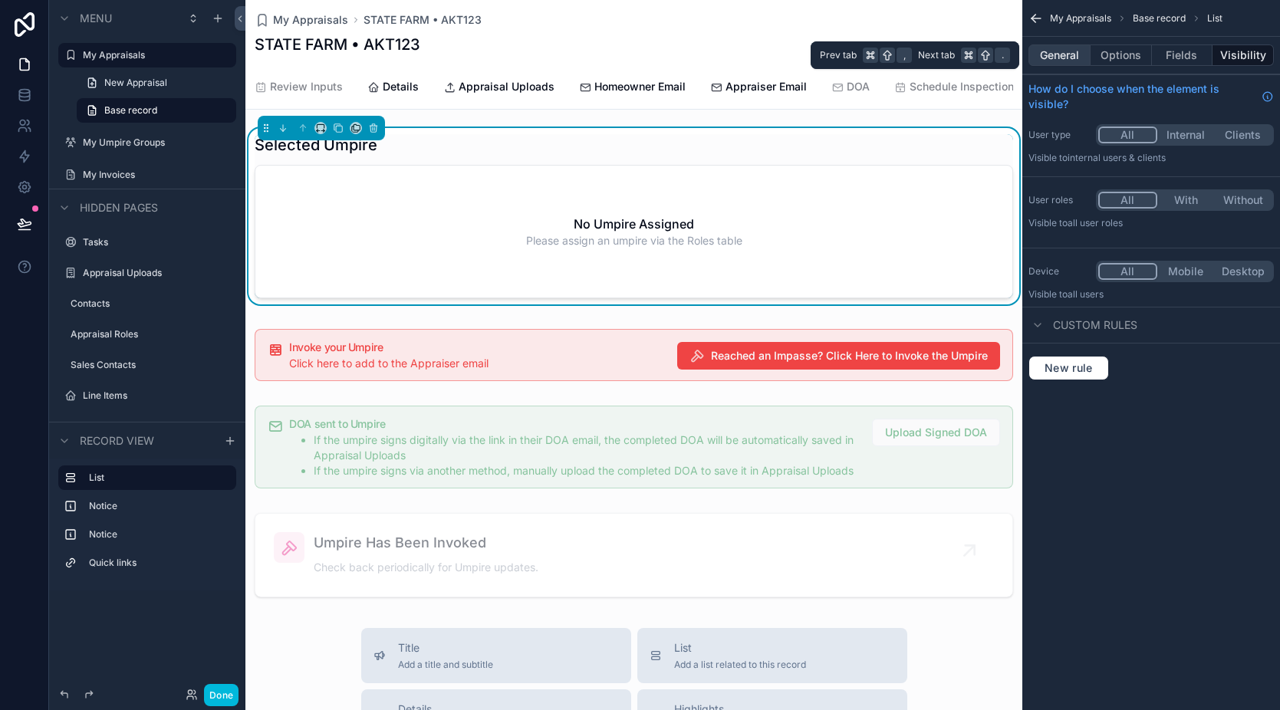
click at [1059, 62] on button "General" at bounding box center [1060, 54] width 62 height 21
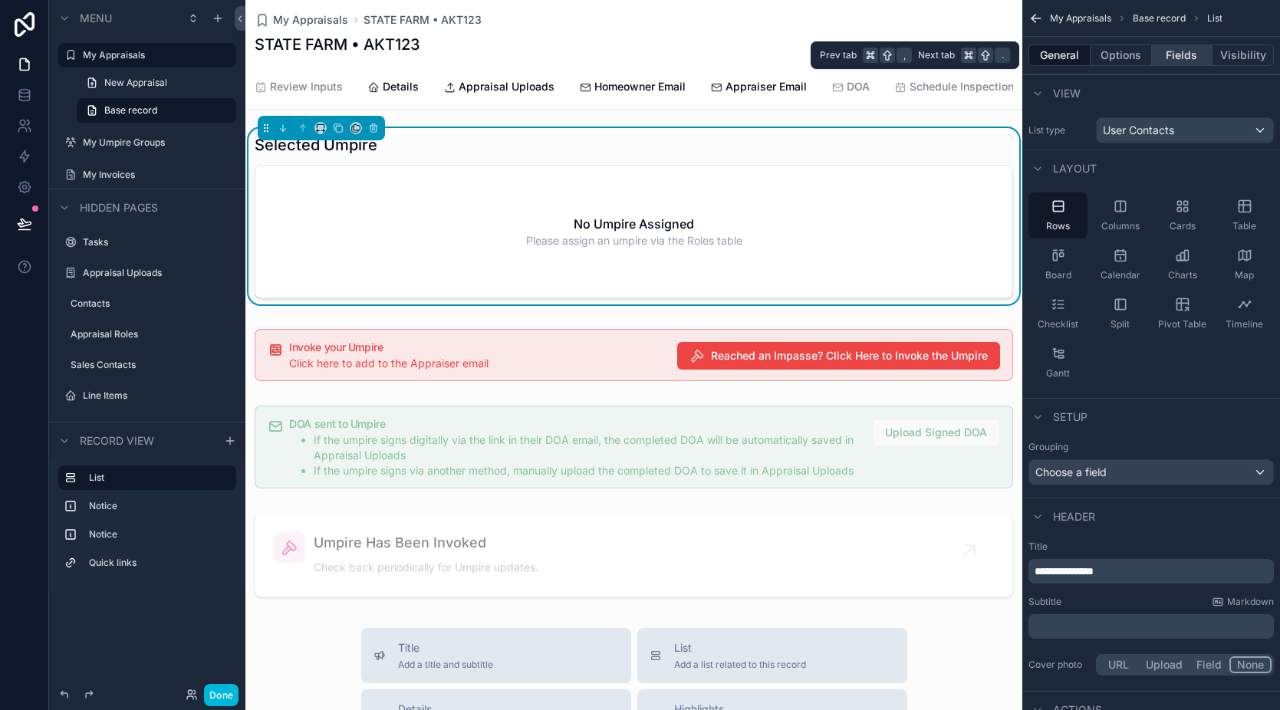
click at [1190, 58] on button "Fields" at bounding box center [1182, 54] width 61 height 21
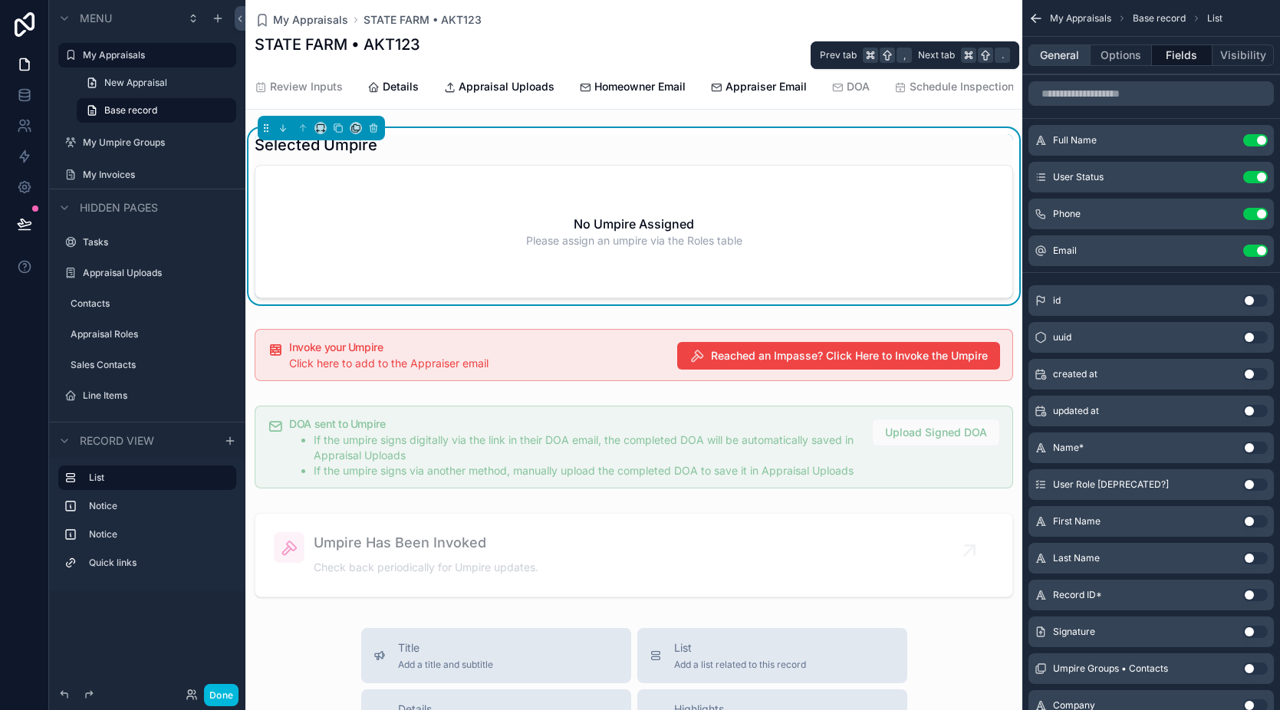
click at [1072, 61] on button "General" at bounding box center [1060, 54] width 62 height 21
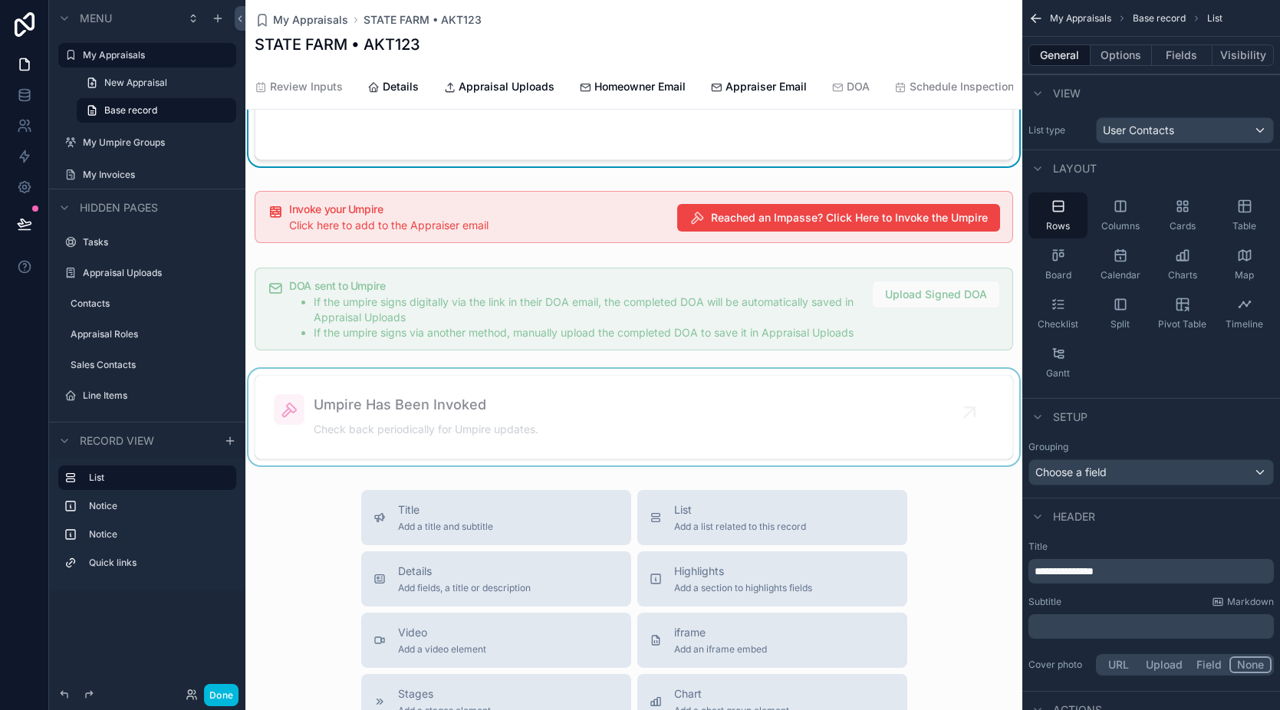
scroll to position [196, 0]
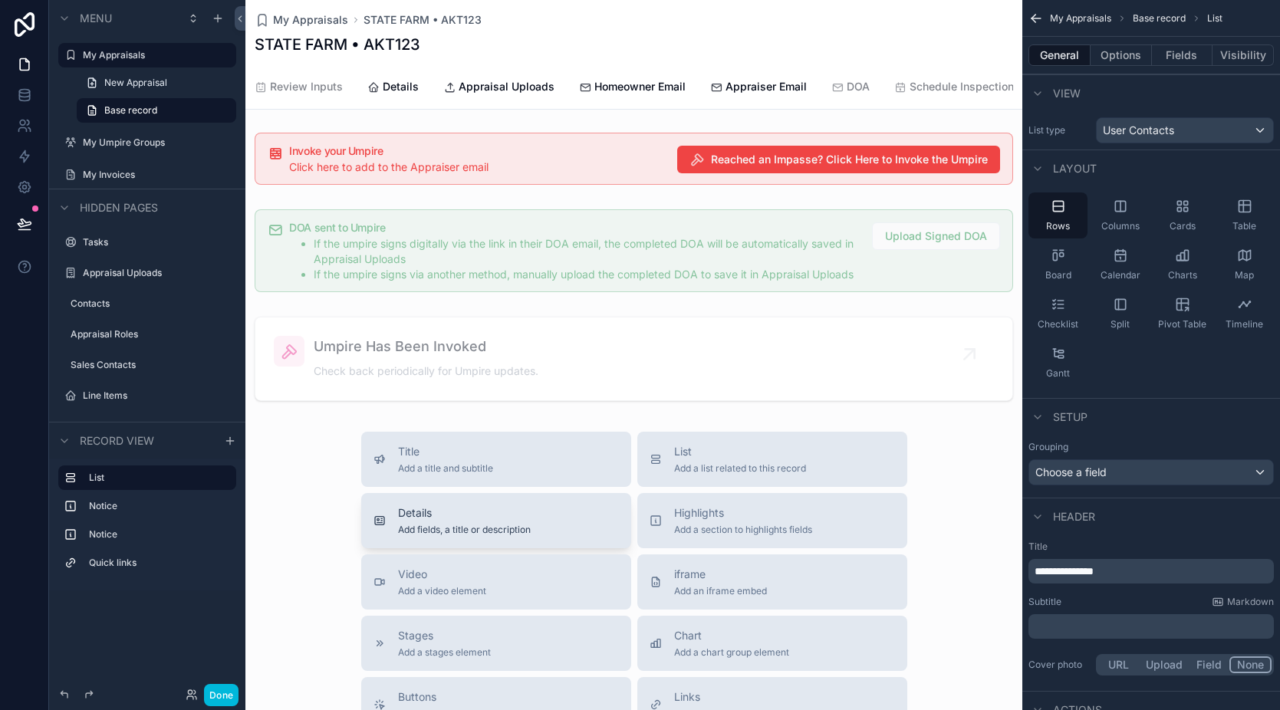
click at [558, 533] on div "Details Add fields, a title or description" at bounding box center [496, 520] width 245 height 31
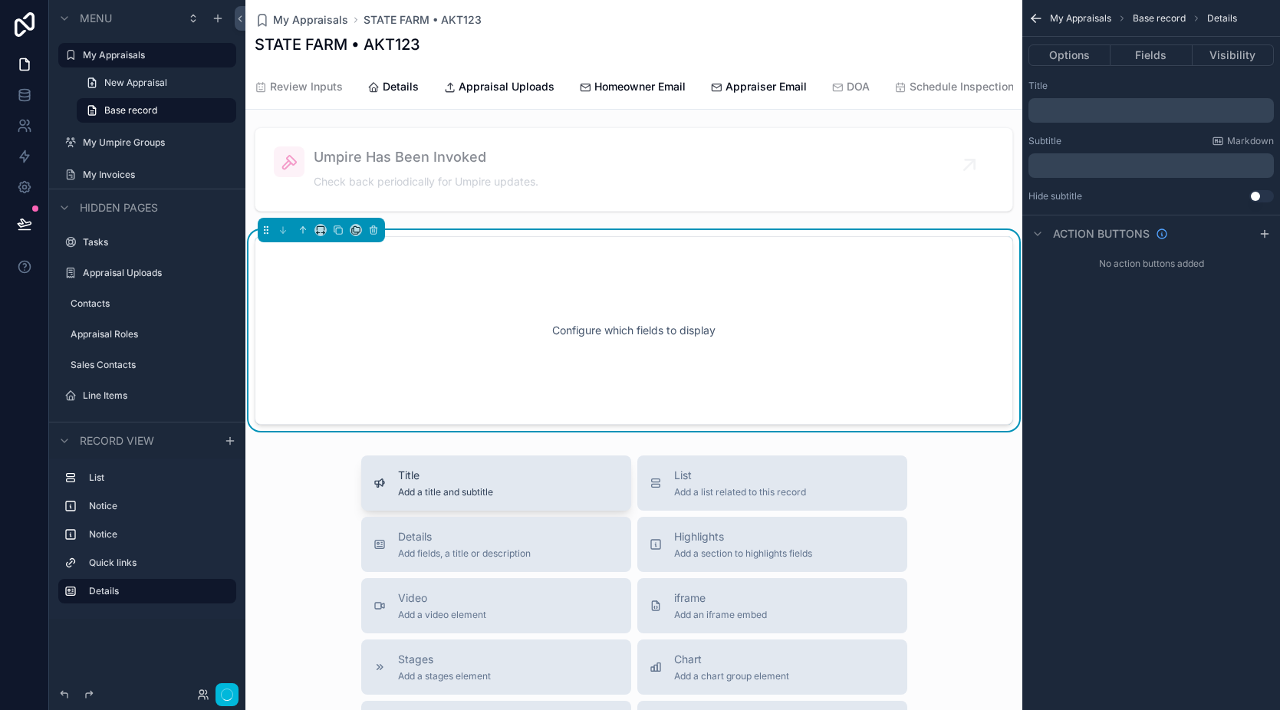
scroll to position [388, 0]
click at [301, 233] on icon "scrollable content" at bounding box center [303, 227] width 11 height 11
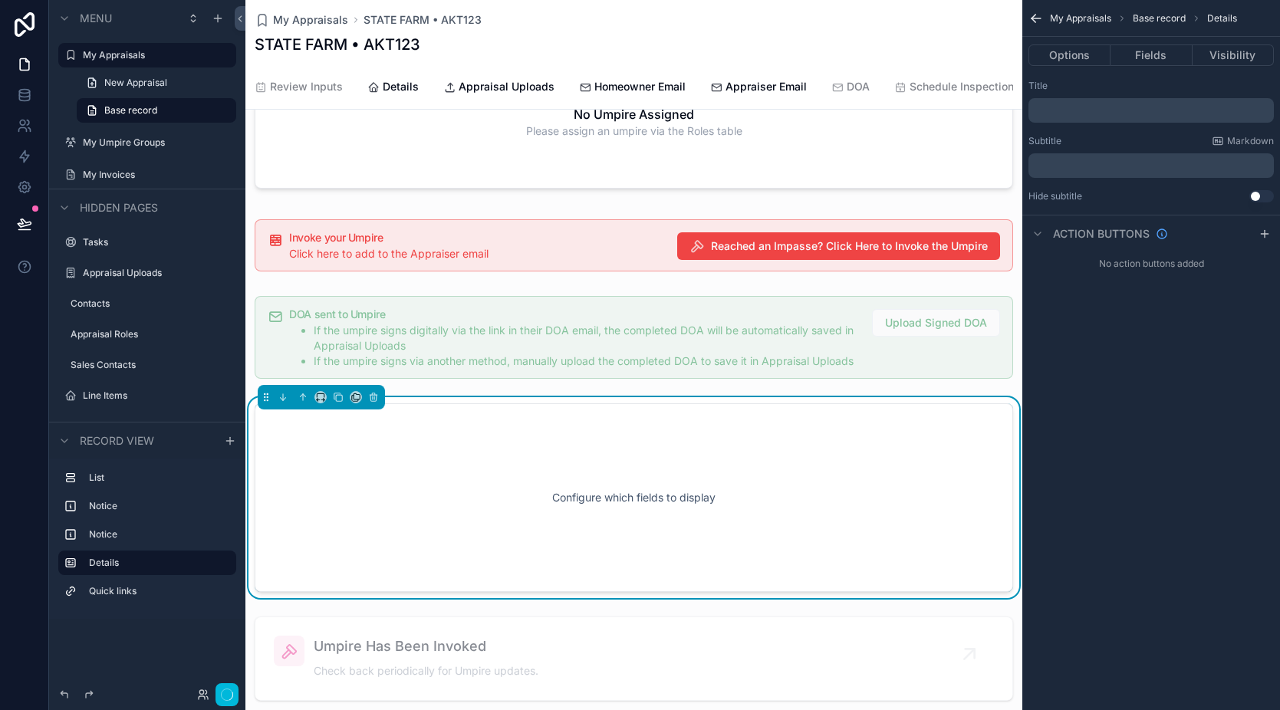
scroll to position [87, 0]
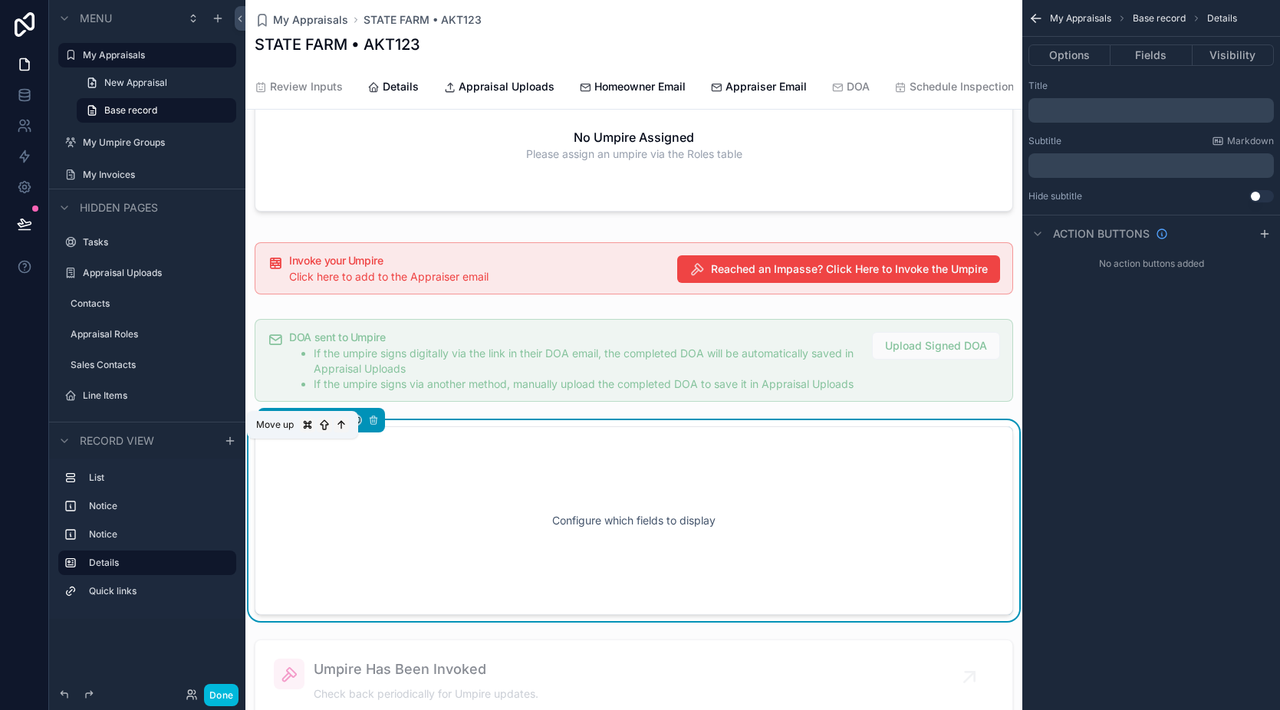
click at [298, 426] on icon "scrollable content" at bounding box center [303, 420] width 11 height 11
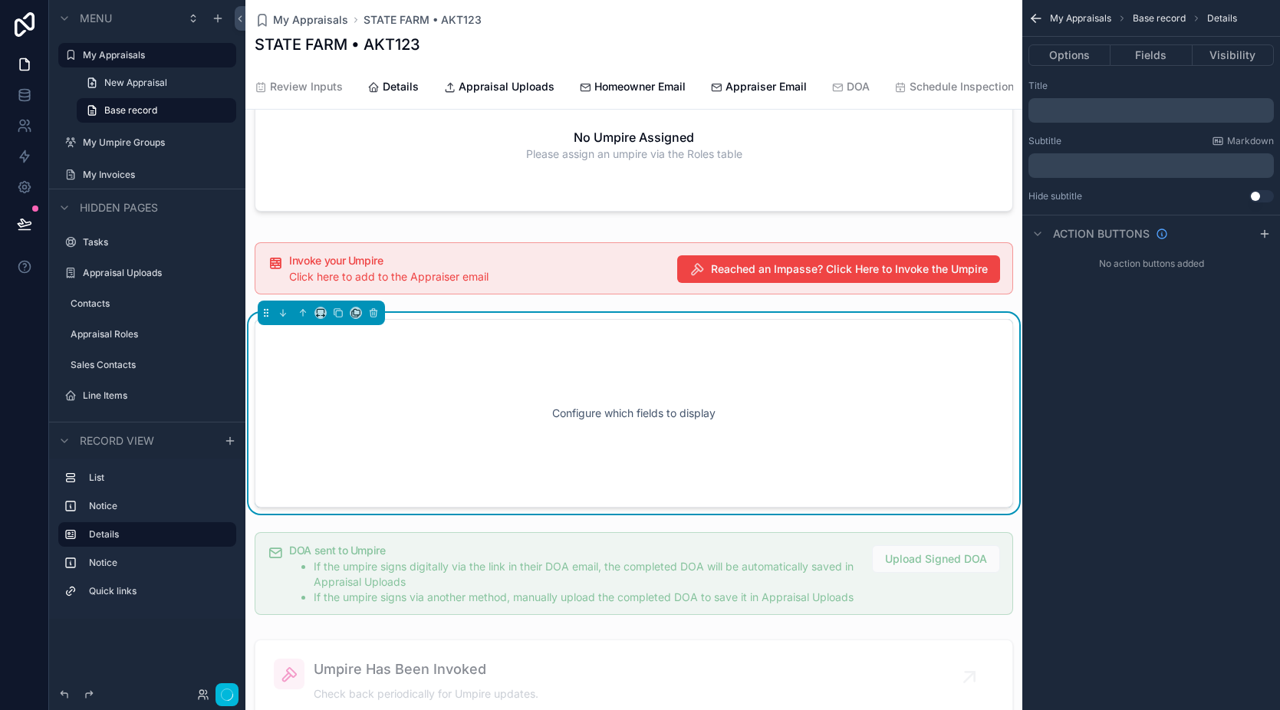
scroll to position [0, 0]
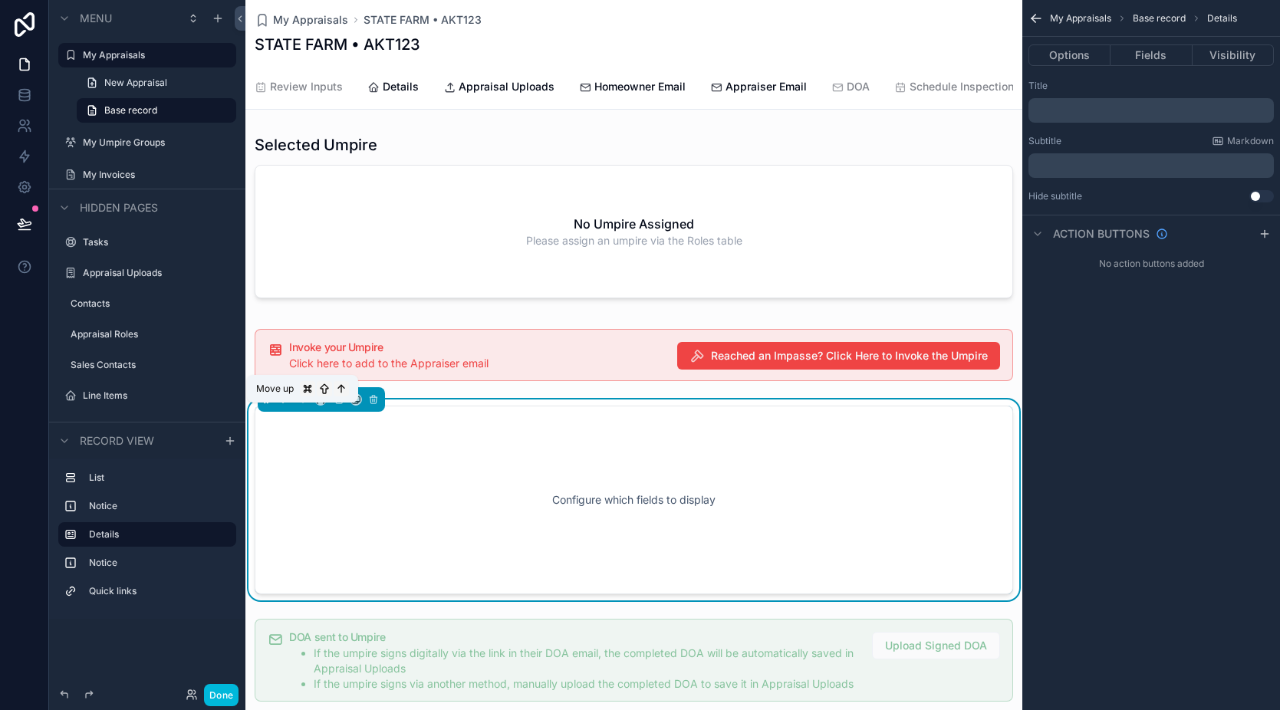
click at [303, 405] on icon "scrollable content" at bounding box center [303, 399] width 11 height 11
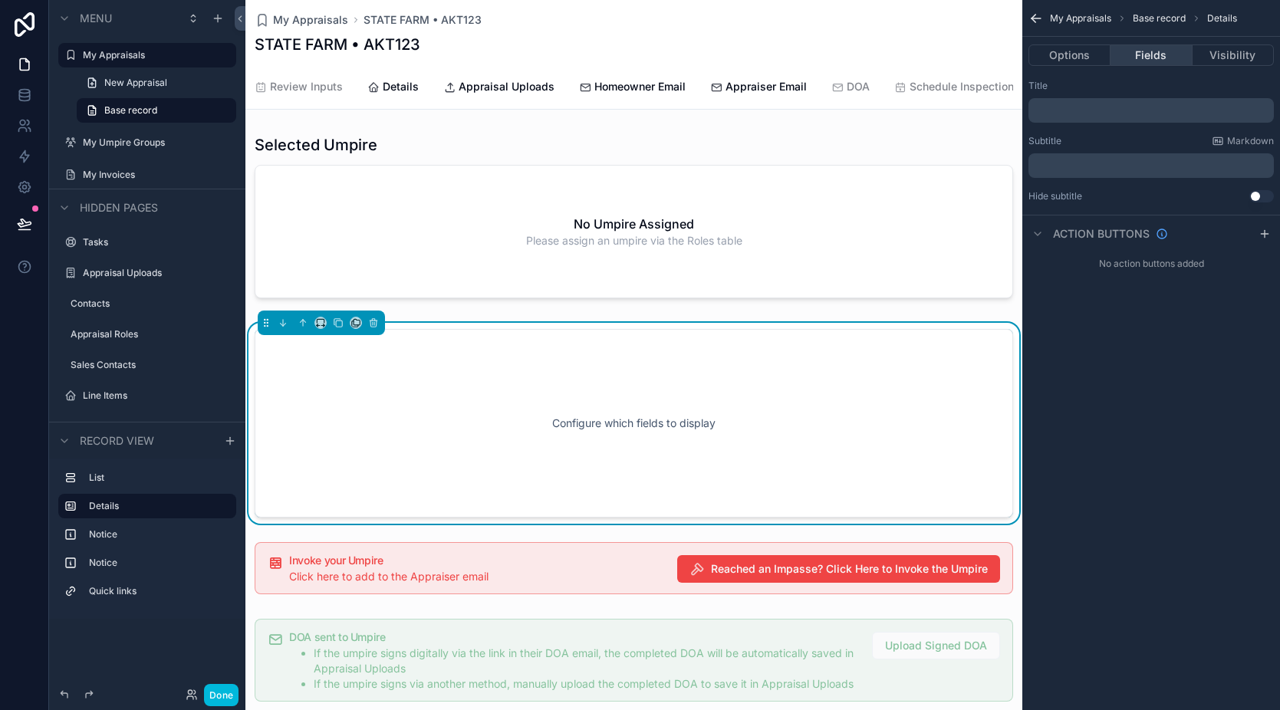
click at [1148, 47] on button "Fields" at bounding box center [1151, 54] width 81 height 21
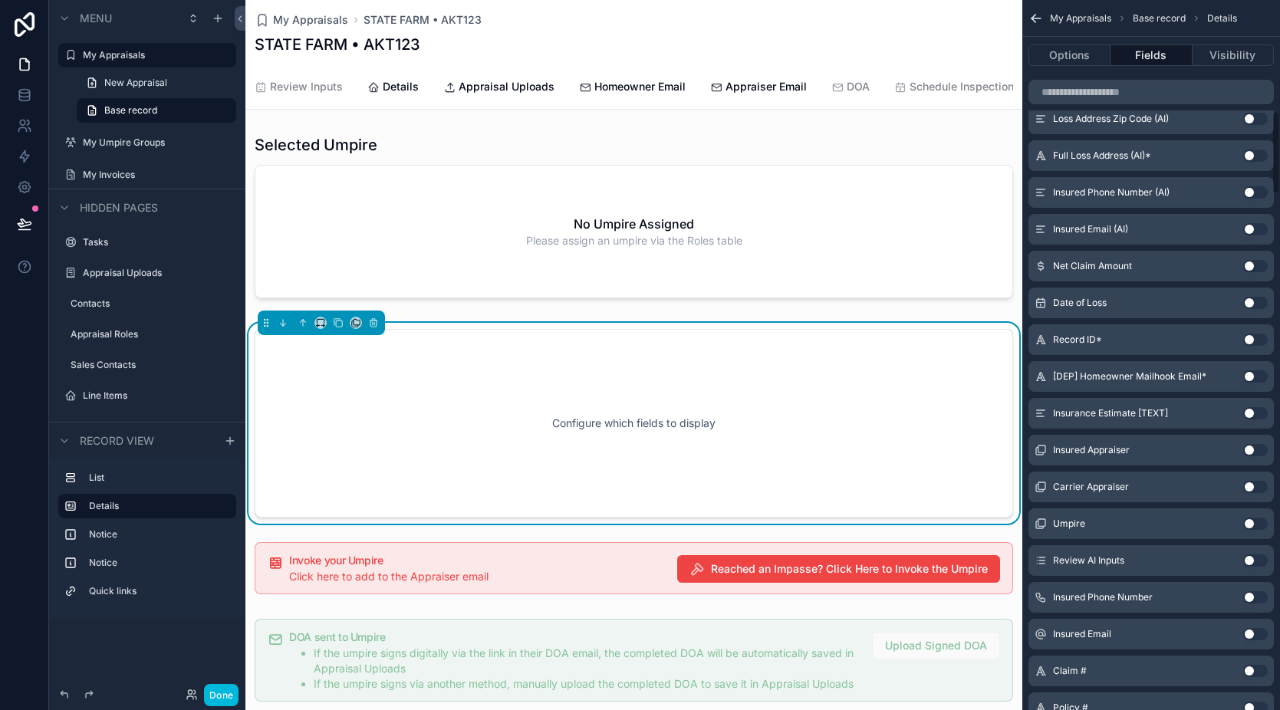
scroll to position [950, 0]
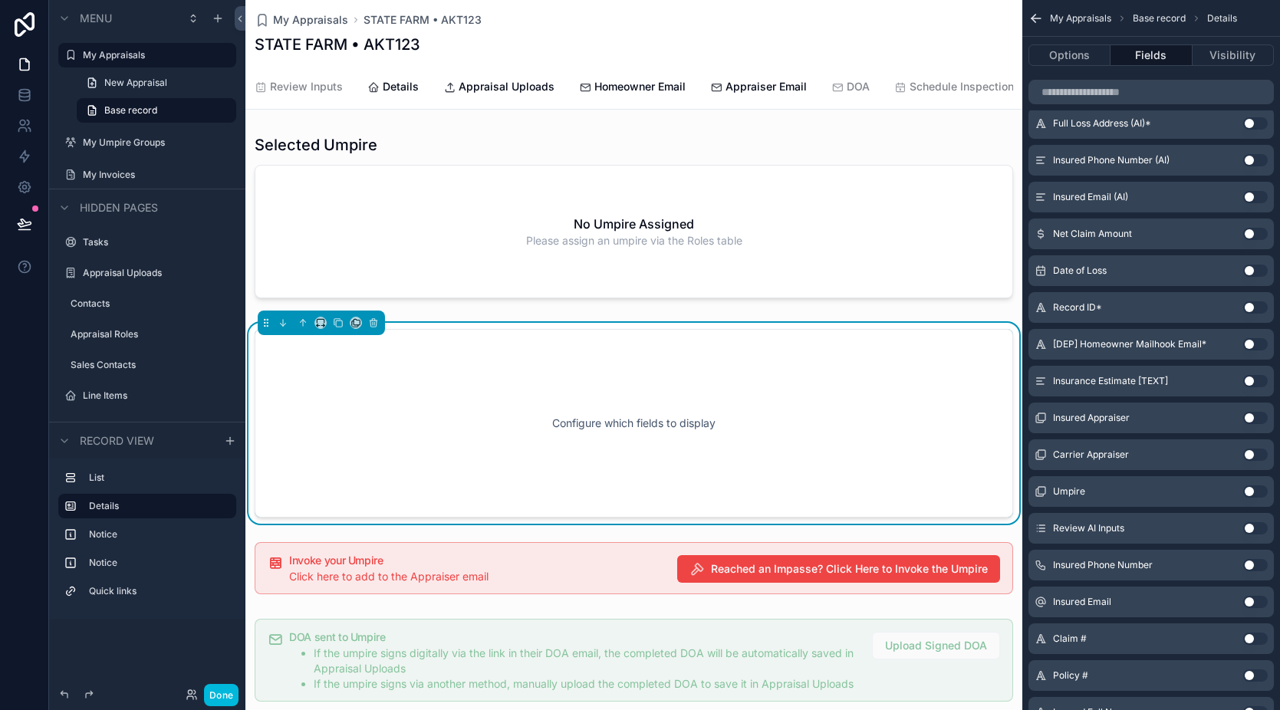
click at [1254, 490] on button "Use setting" at bounding box center [1255, 492] width 25 height 12
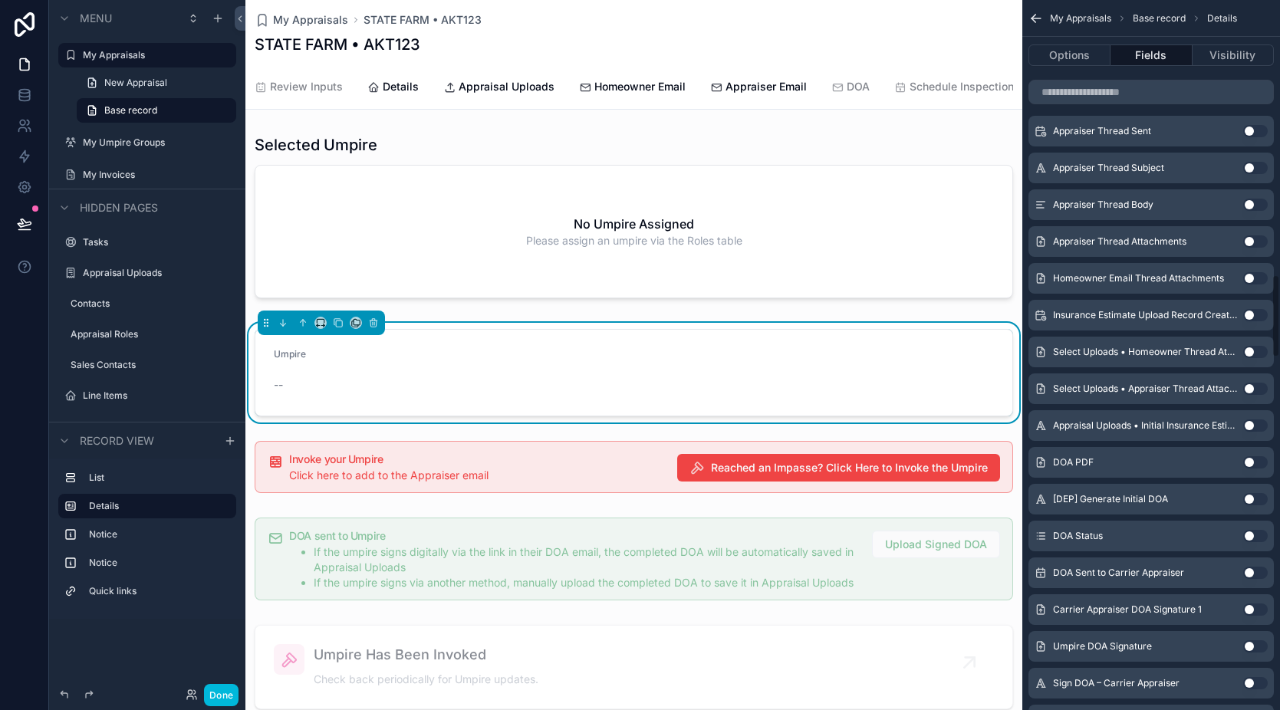
scroll to position [2357, 0]
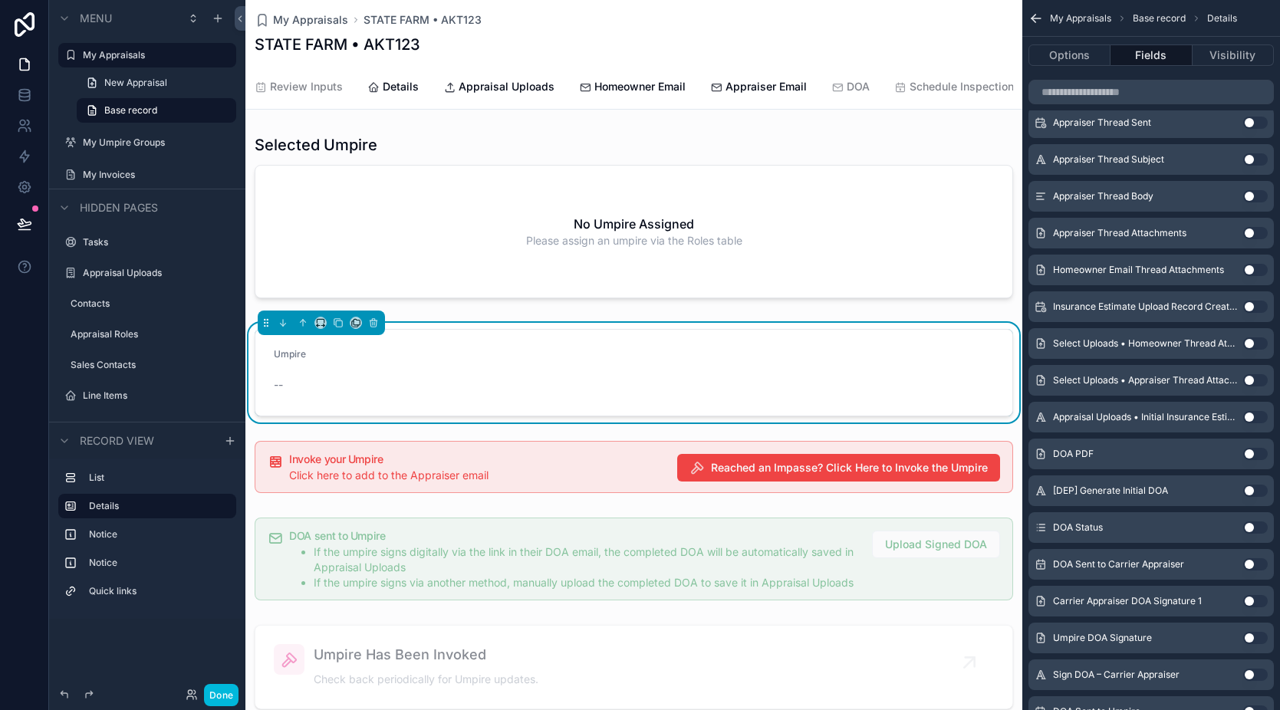
click at [1259, 525] on button "Use setting" at bounding box center [1255, 528] width 25 height 12
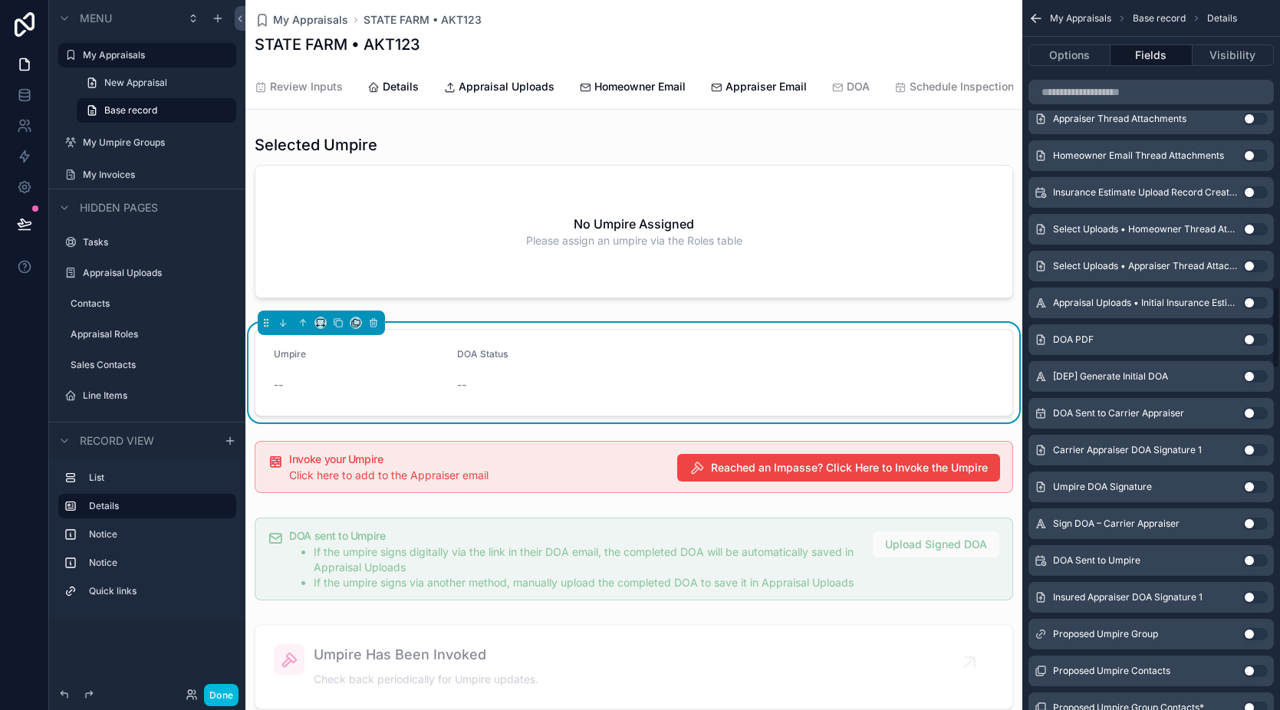
scroll to position [2504, 0]
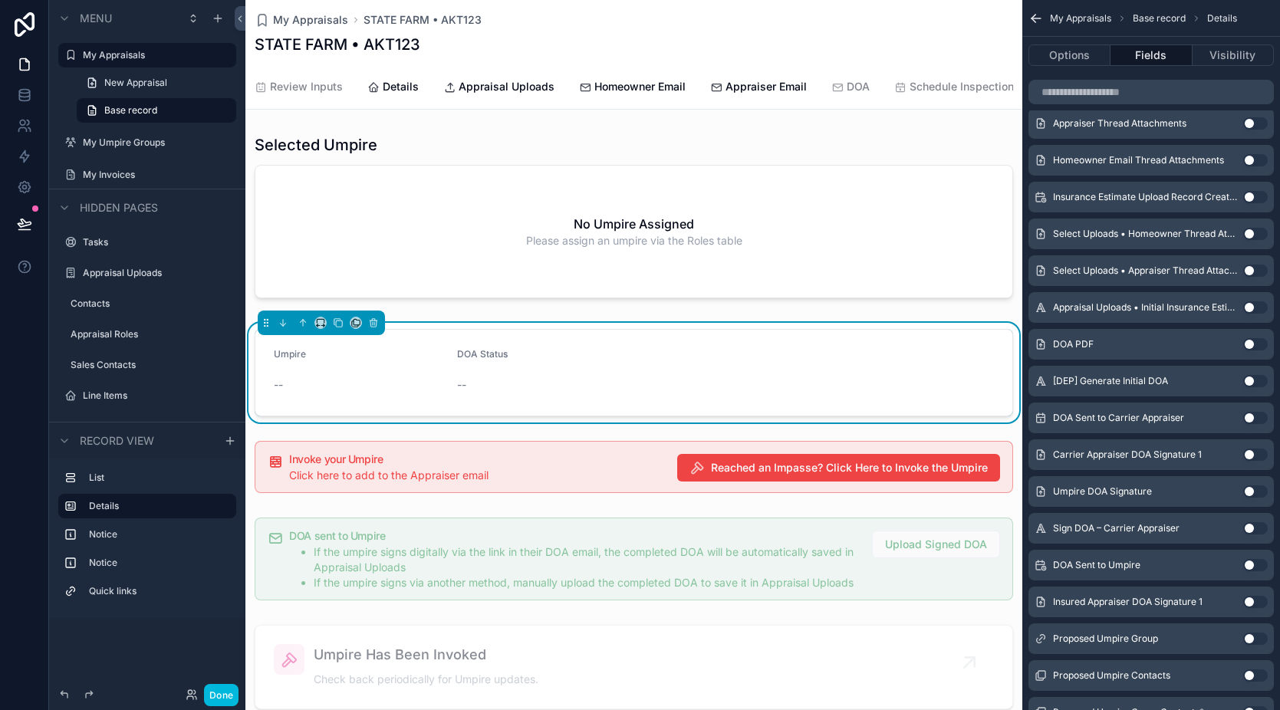
click at [1255, 570] on button "Use setting" at bounding box center [1255, 565] width 25 height 12
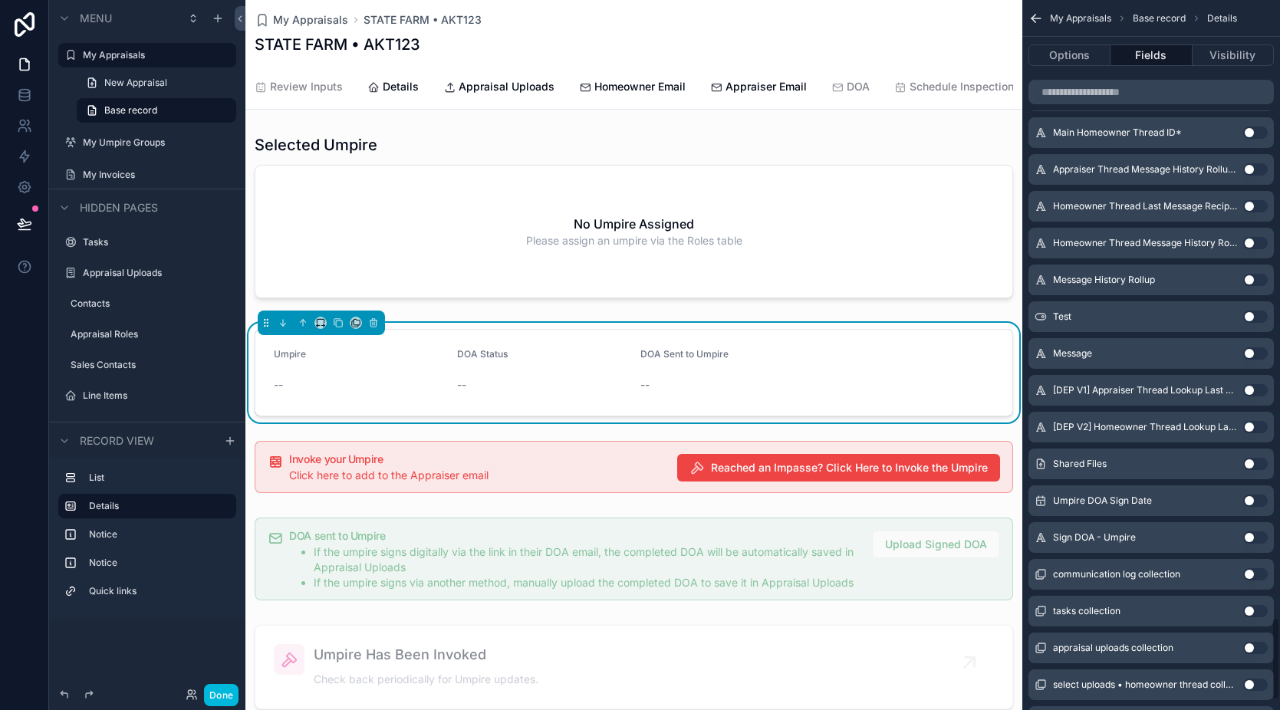
scroll to position [5292, 0]
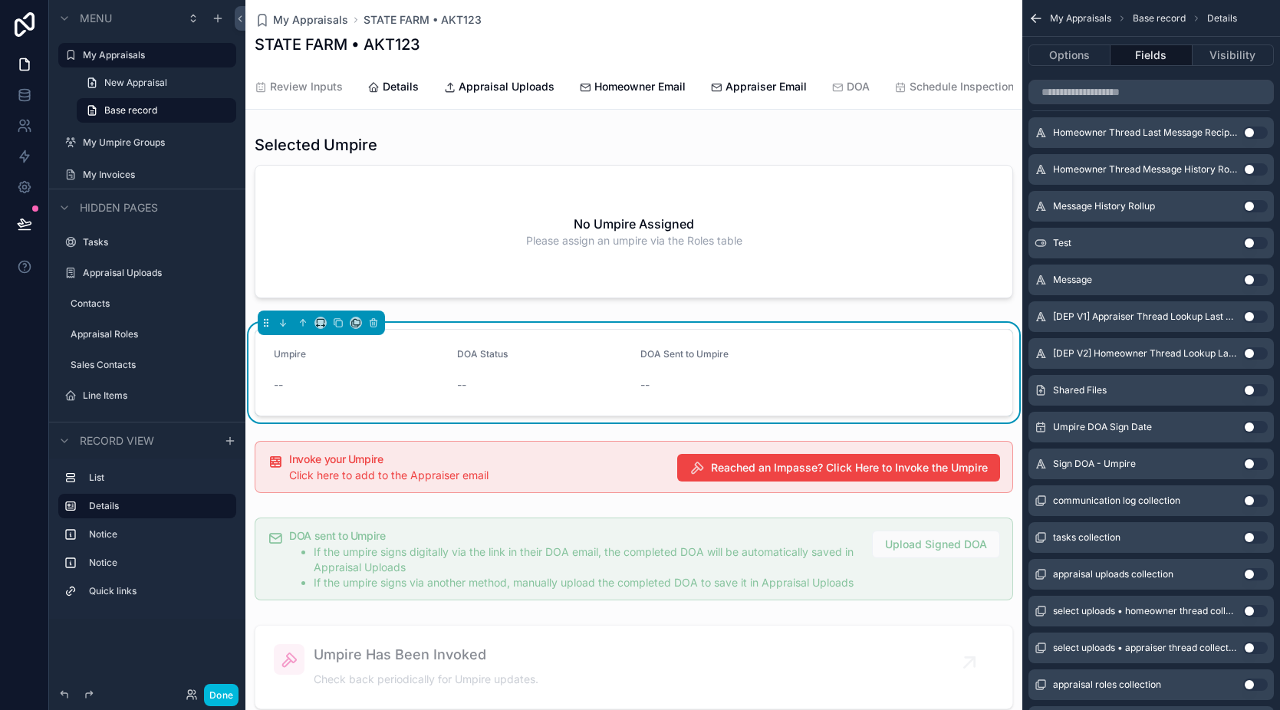
click at [1256, 429] on button "Use setting" at bounding box center [1255, 427] width 25 height 12
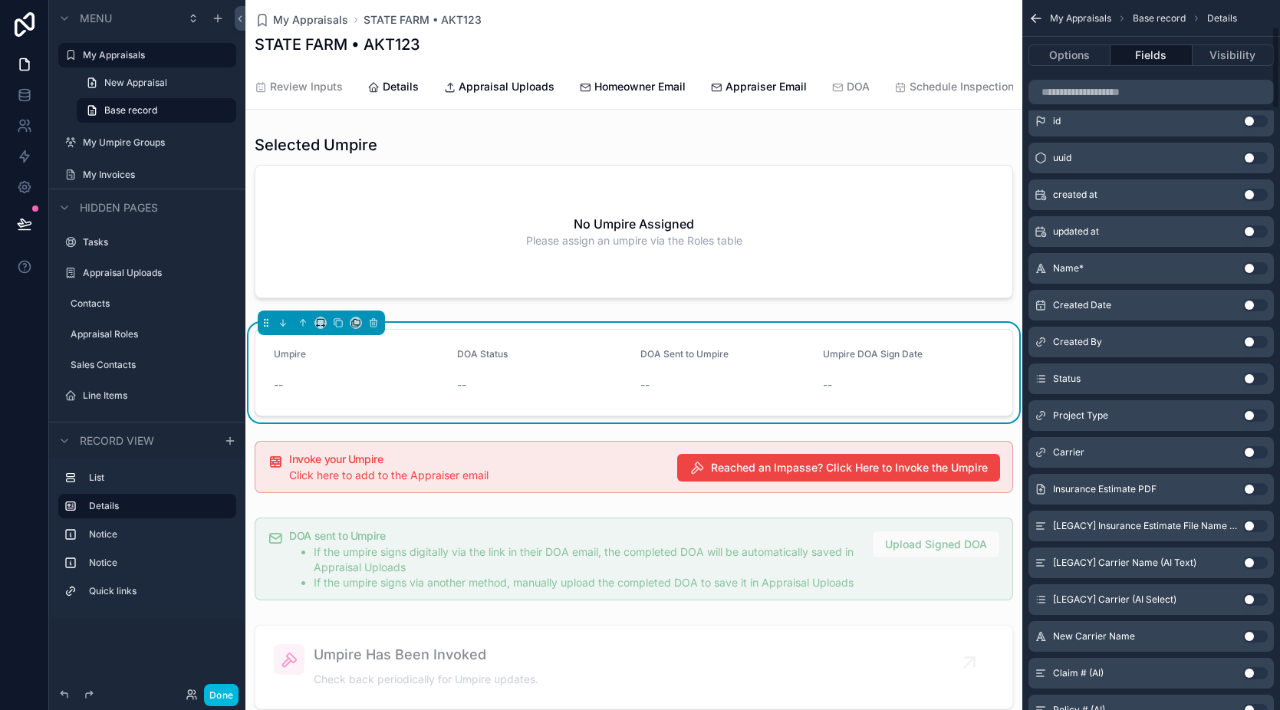
scroll to position [0, 0]
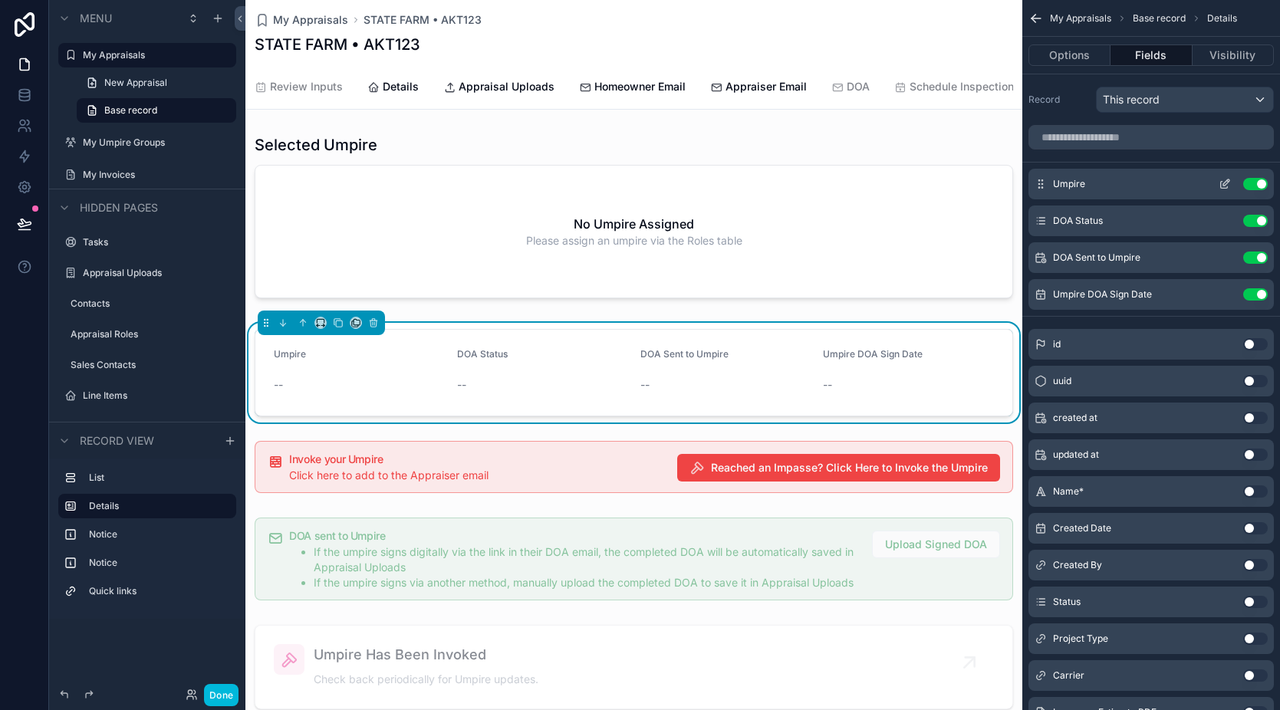
click at [1227, 183] on icon "scrollable content" at bounding box center [1226, 182] width 6 height 6
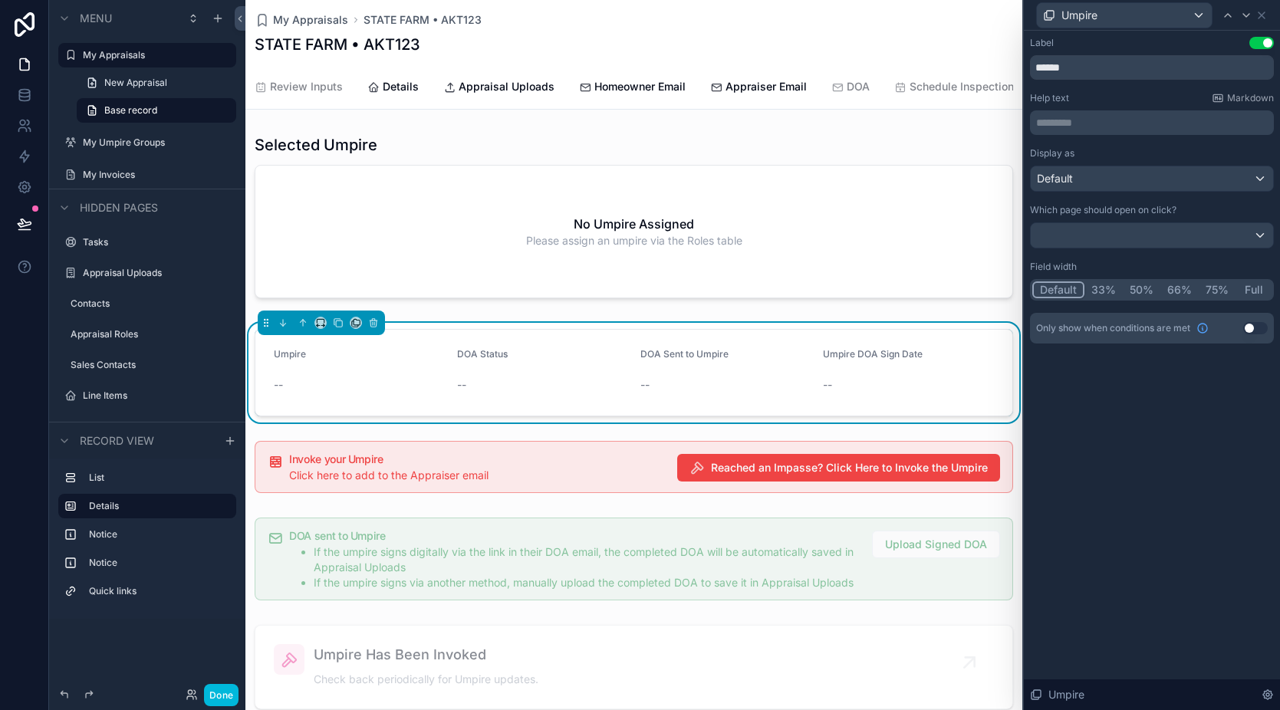
click at [1243, 289] on button "Full" at bounding box center [1254, 289] width 36 height 17
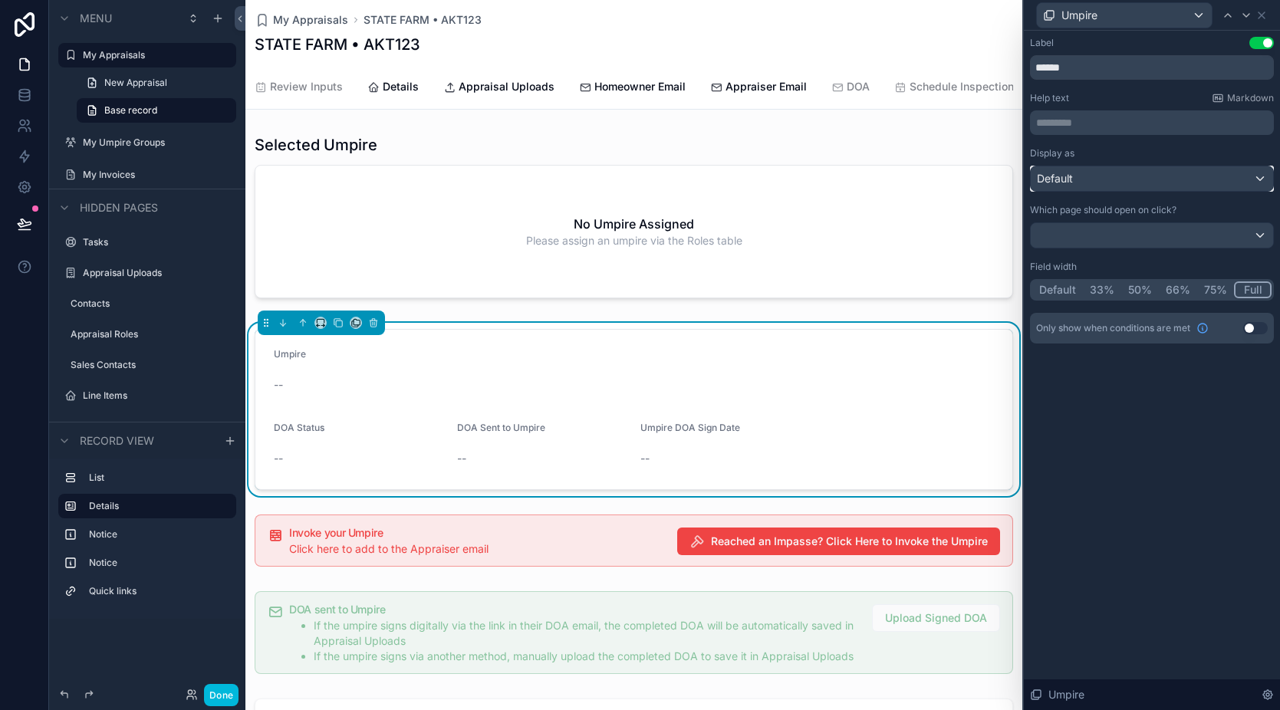
click at [1167, 186] on div "Default" at bounding box center [1152, 178] width 242 height 25
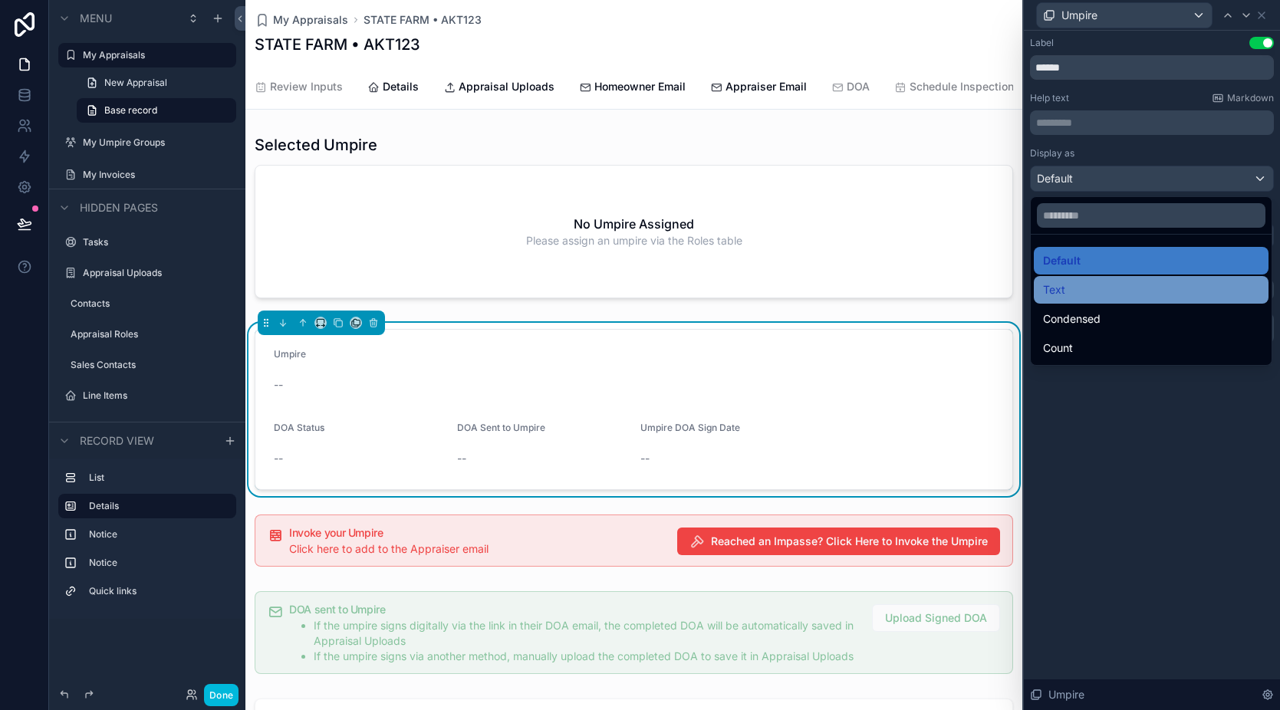
click at [1124, 295] on div "Text" at bounding box center [1151, 290] width 216 height 18
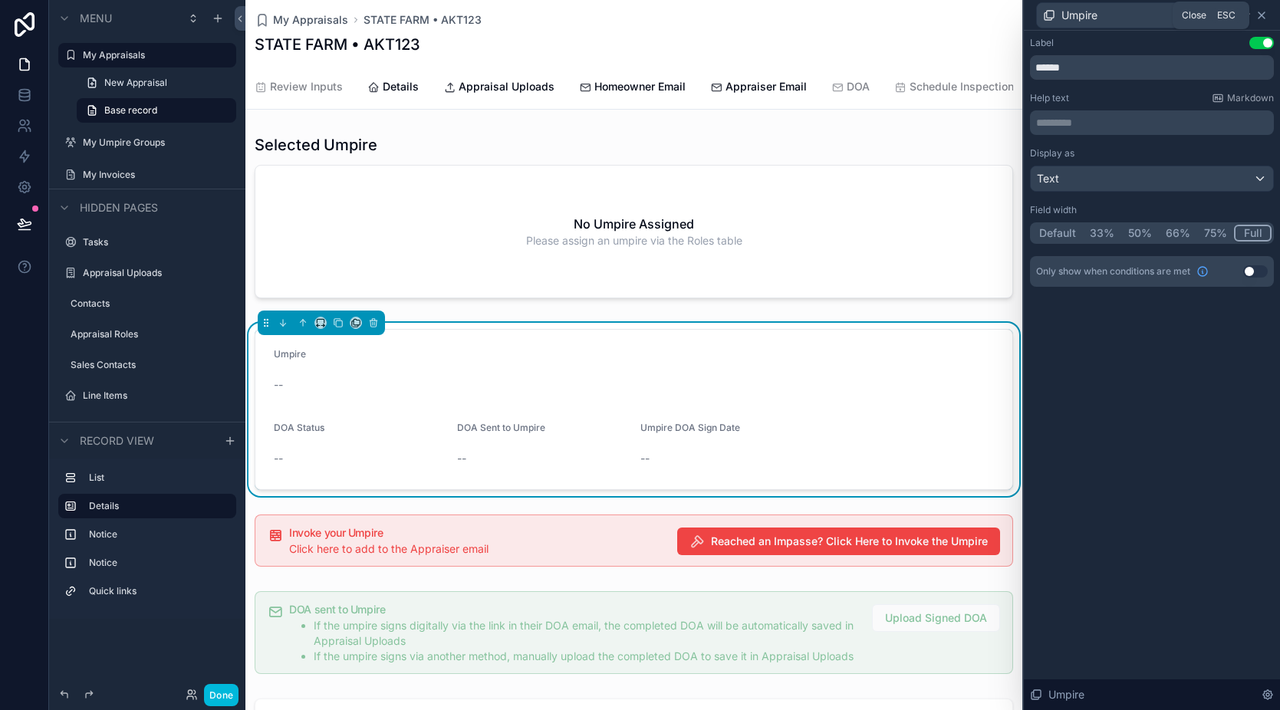
click at [1263, 17] on icon at bounding box center [1262, 15] width 6 height 6
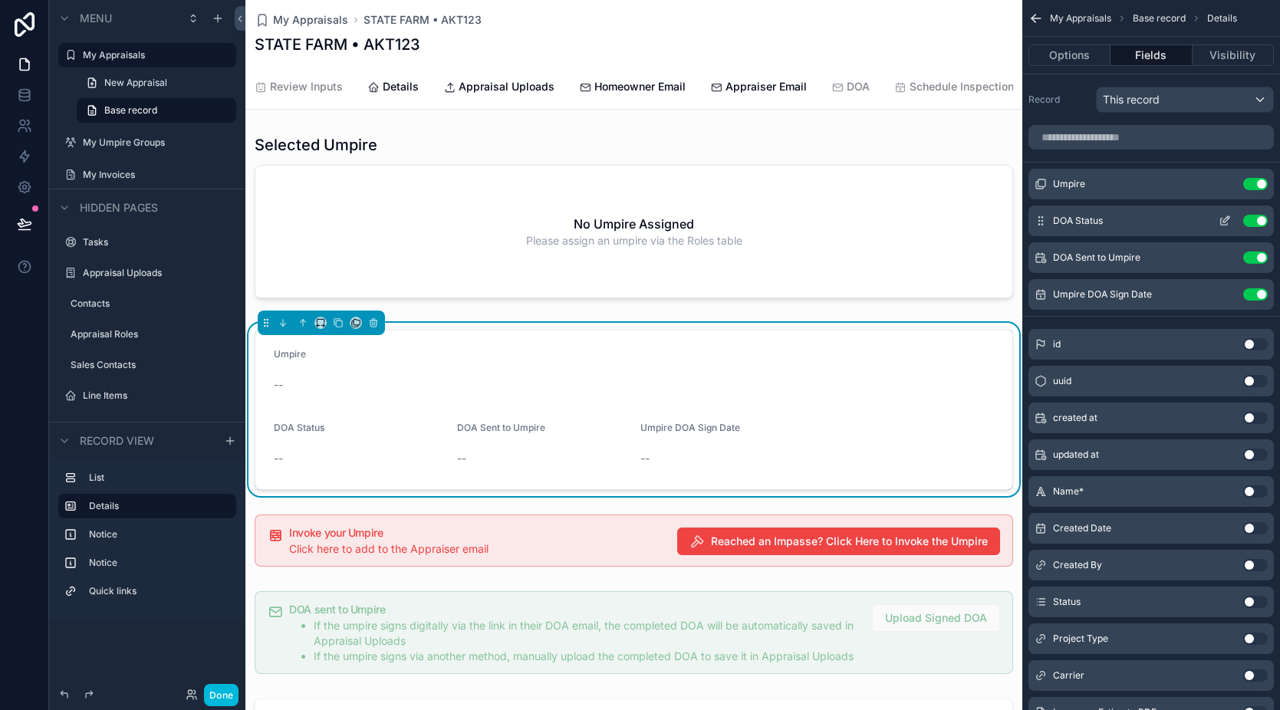
click at [1226, 219] on icon "scrollable content" at bounding box center [1226, 219] width 6 height 6
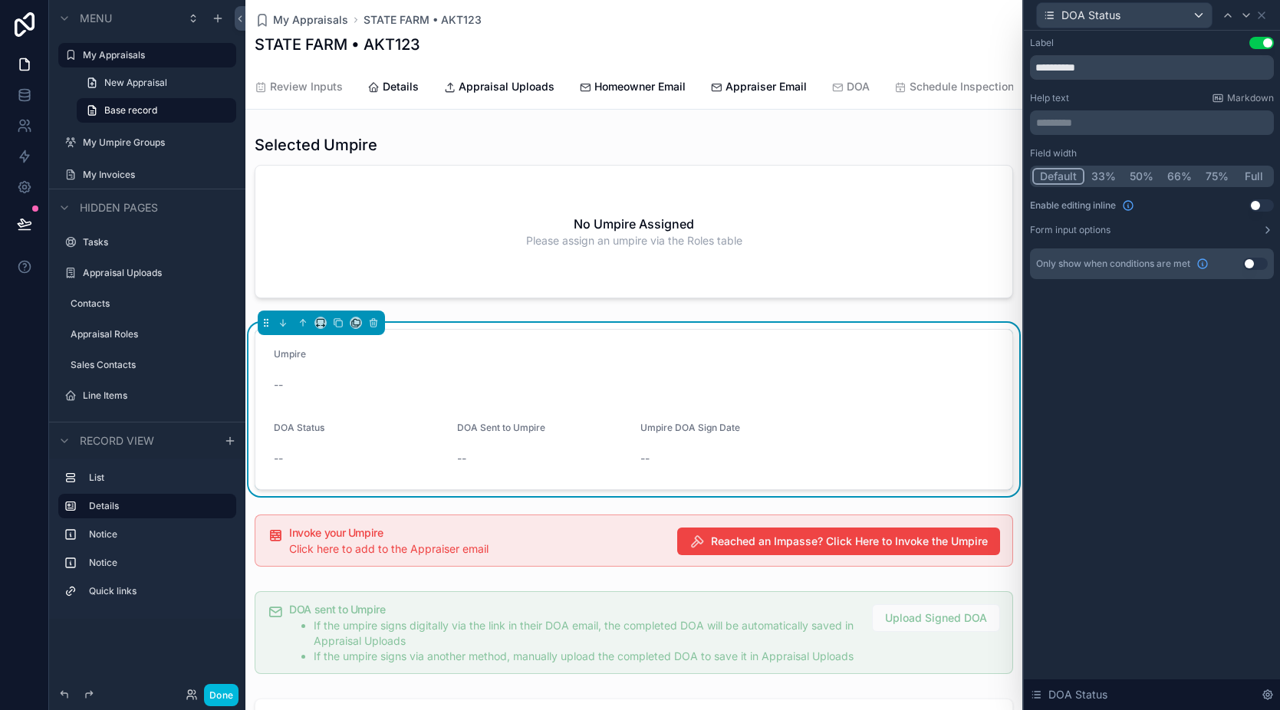
click at [1256, 262] on button "Use setting" at bounding box center [1255, 264] width 25 height 12
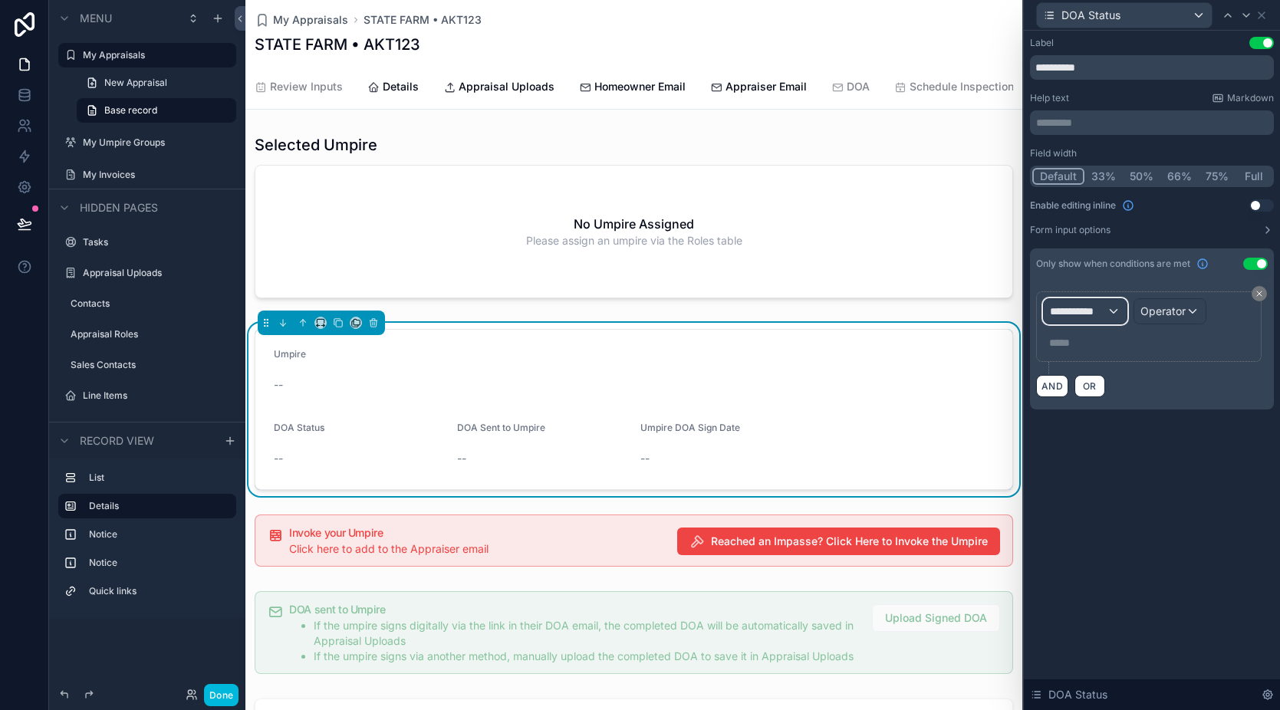
click at [1101, 323] on div "**********" at bounding box center [1085, 311] width 83 height 25
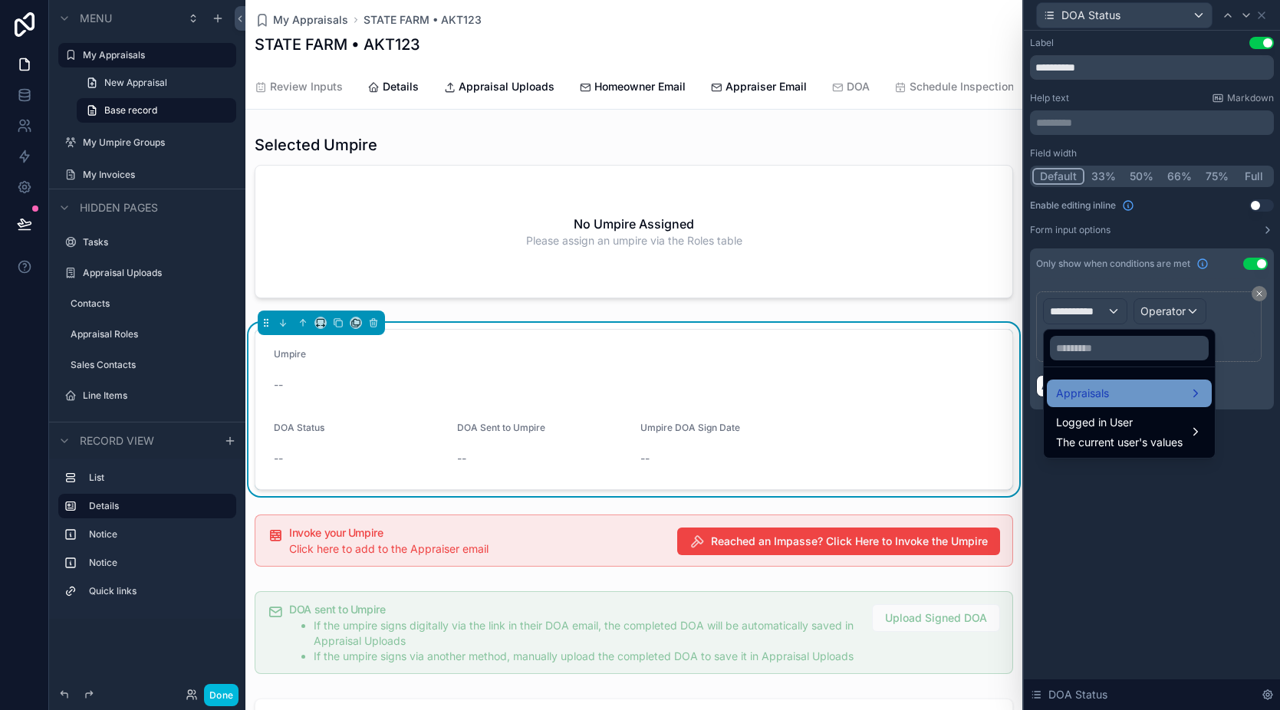
click at [1121, 393] on div "Appraisals" at bounding box center [1129, 393] width 147 height 18
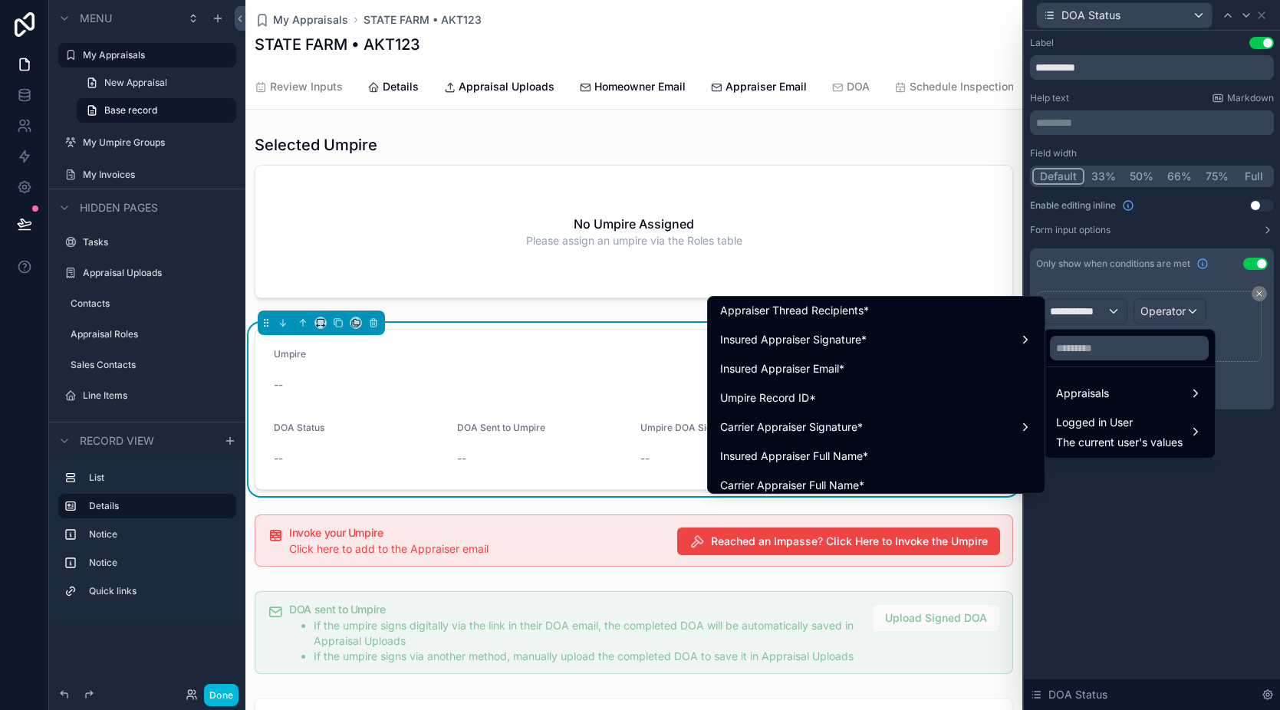
scroll to position [2910, 0]
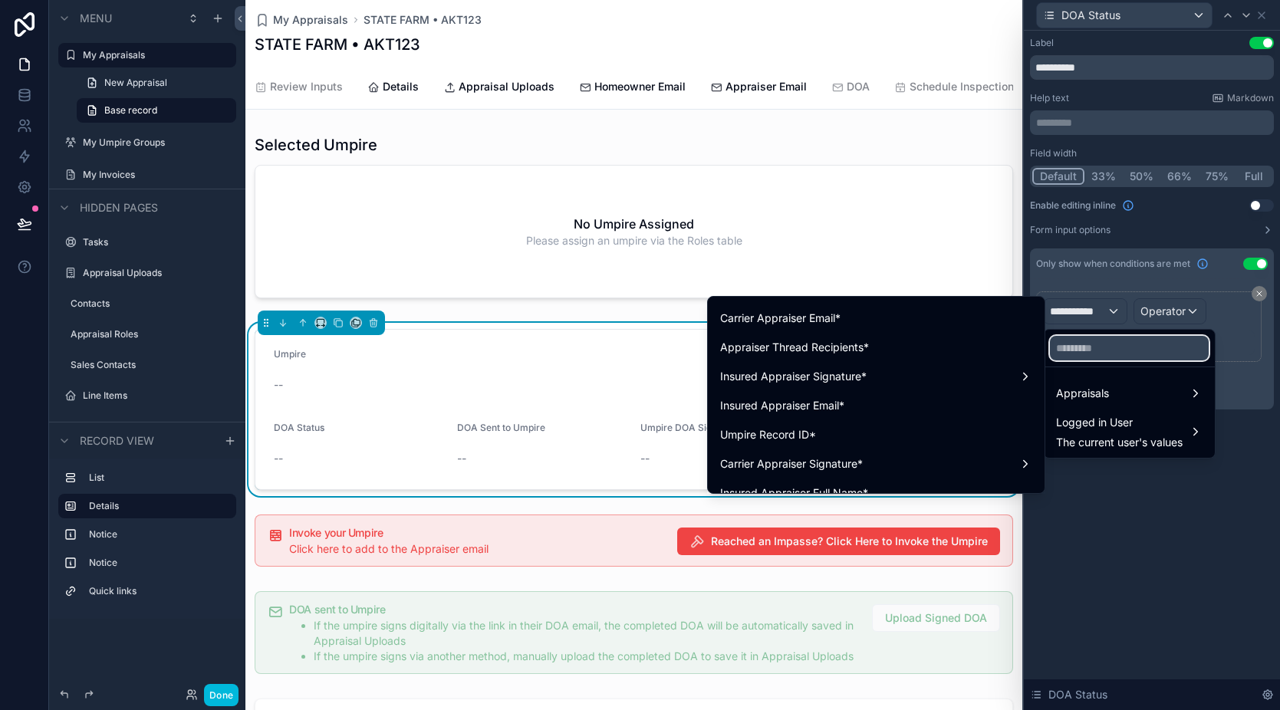
click at [1068, 348] on input "text" at bounding box center [1129, 348] width 159 height 25
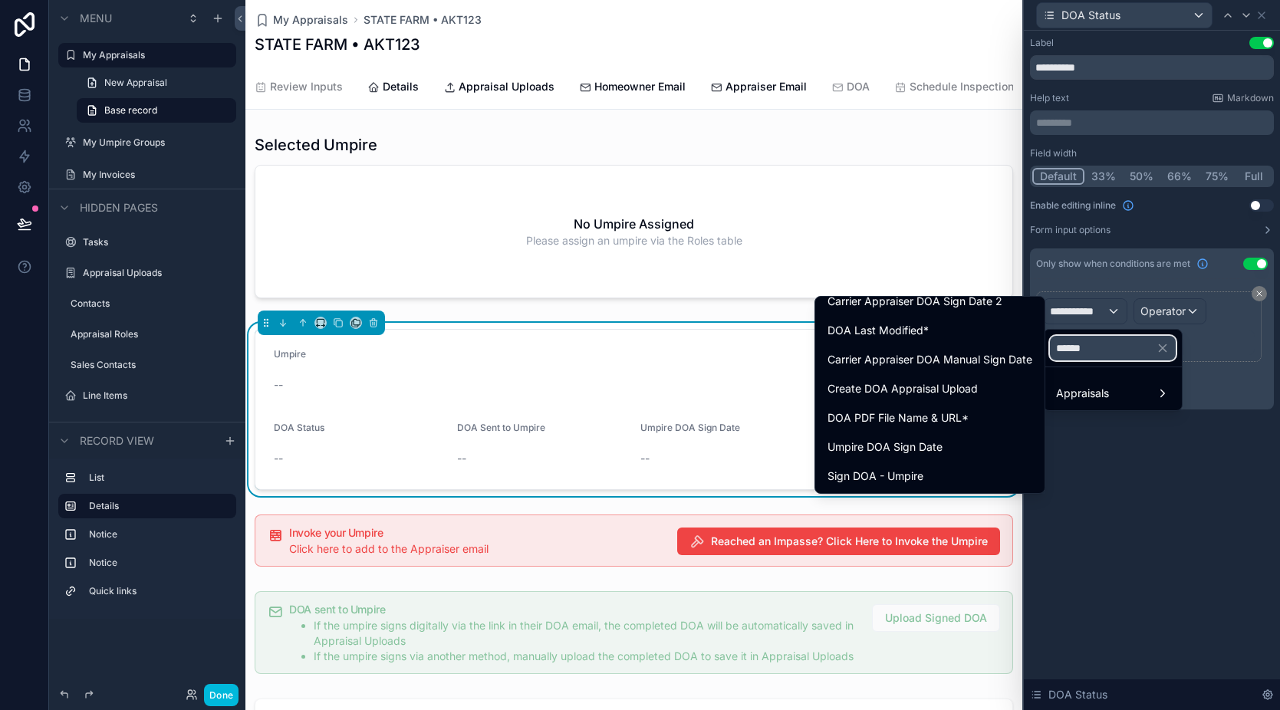
scroll to position [0, 0]
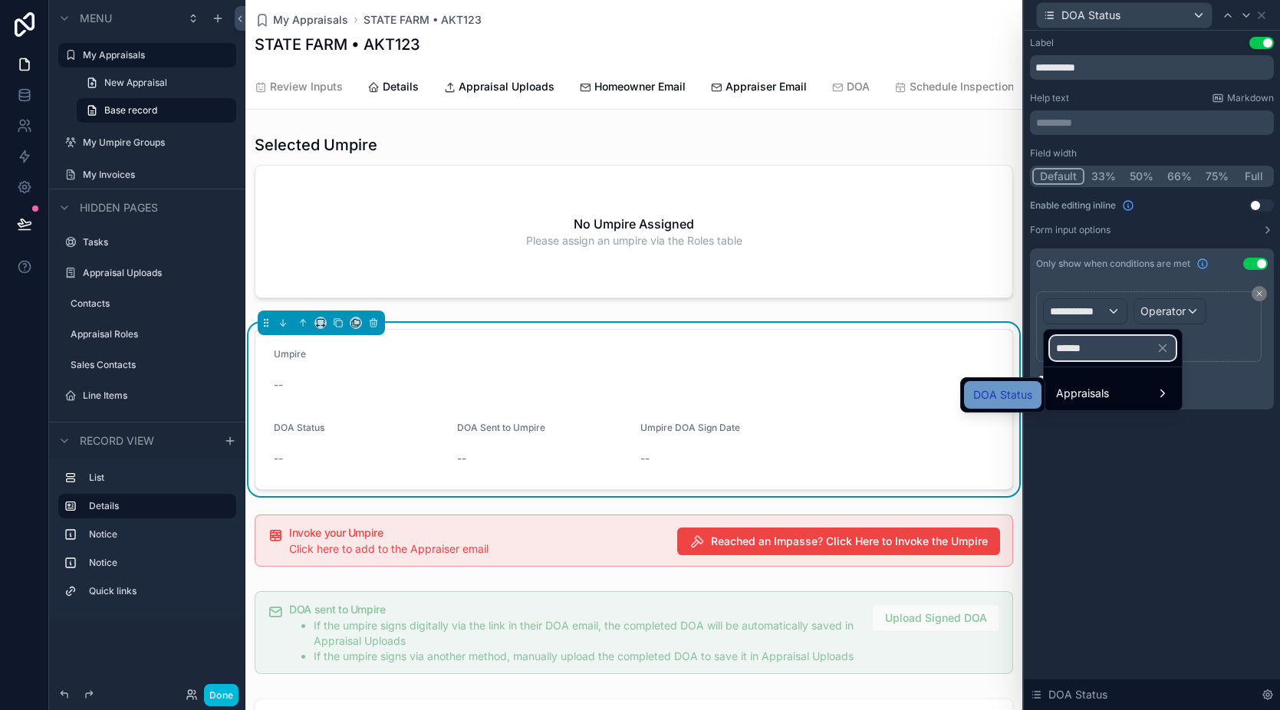
type input "******"
click at [1006, 392] on span "DOA Status" at bounding box center [1002, 395] width 59 height 18
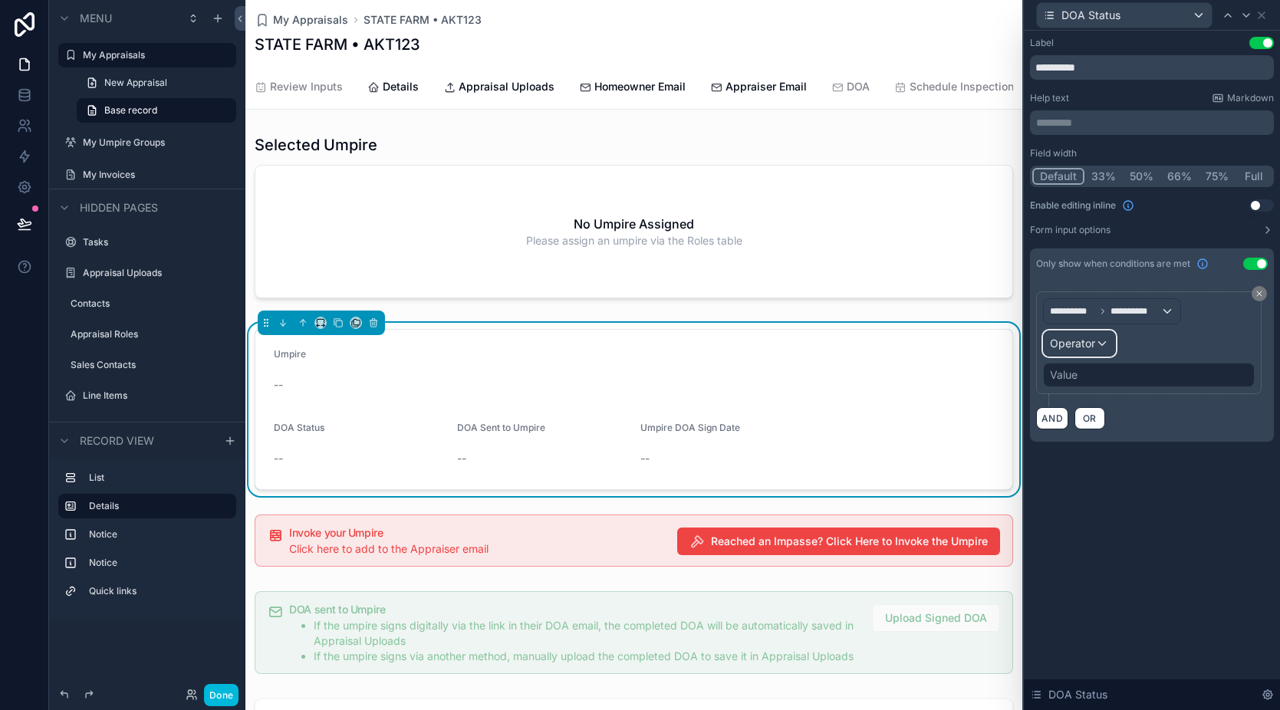
click at [1093, 350] on span "Operator" at bounding box center [1072, 343] width 45 height 15
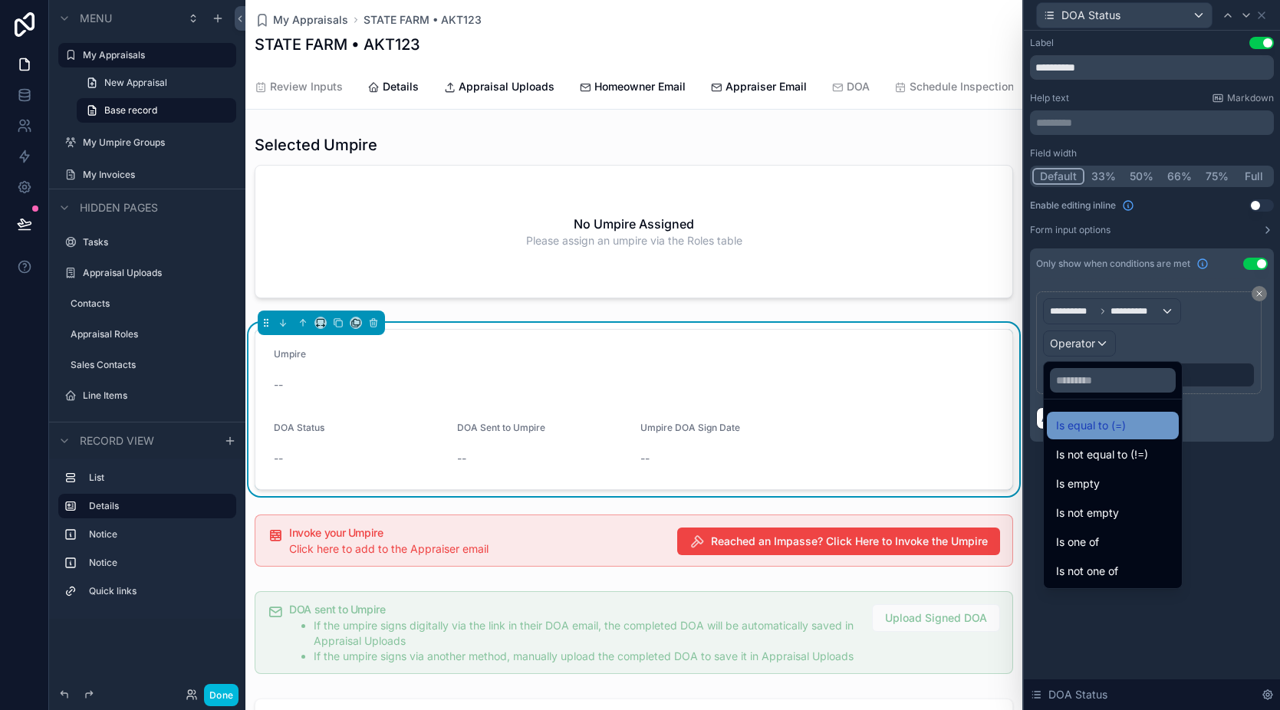
click at [1119, 423] on span "Is equal to (=)" at bounding box center [1091, 425] width 70 height 18
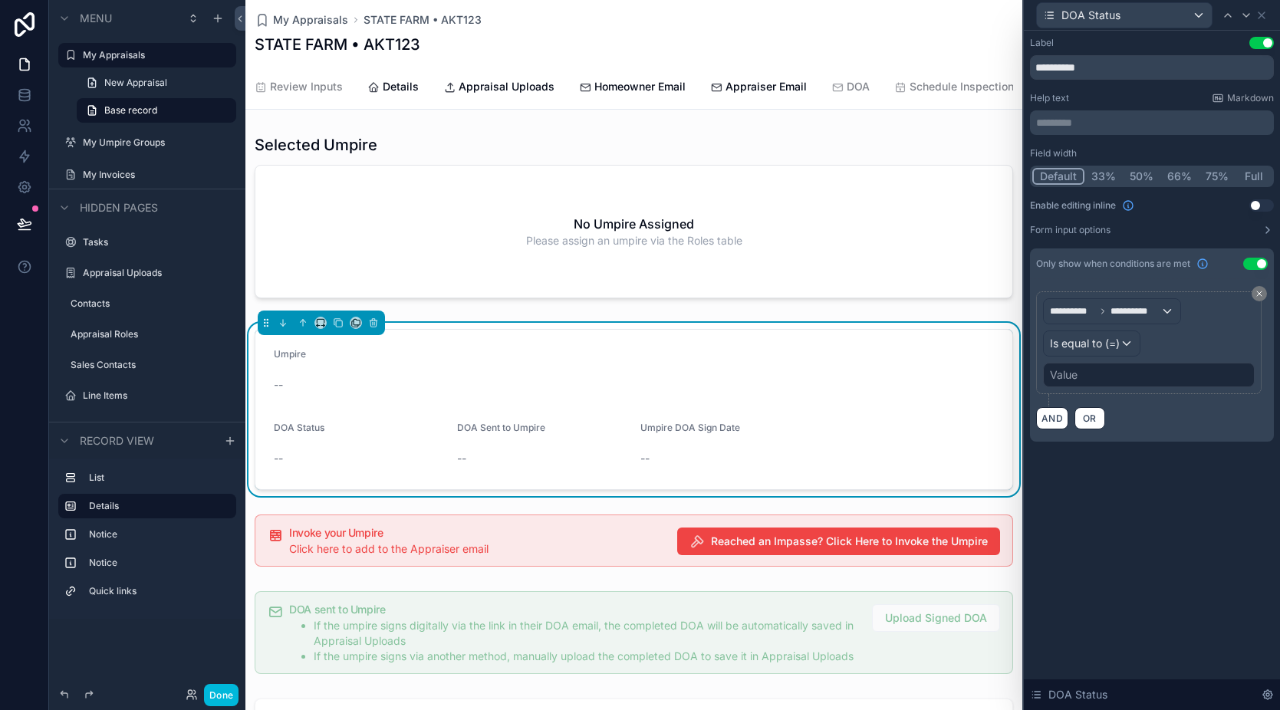
click at [1096, 379] on div "Value" at bounding box center [1149, 375] width 212 height 25
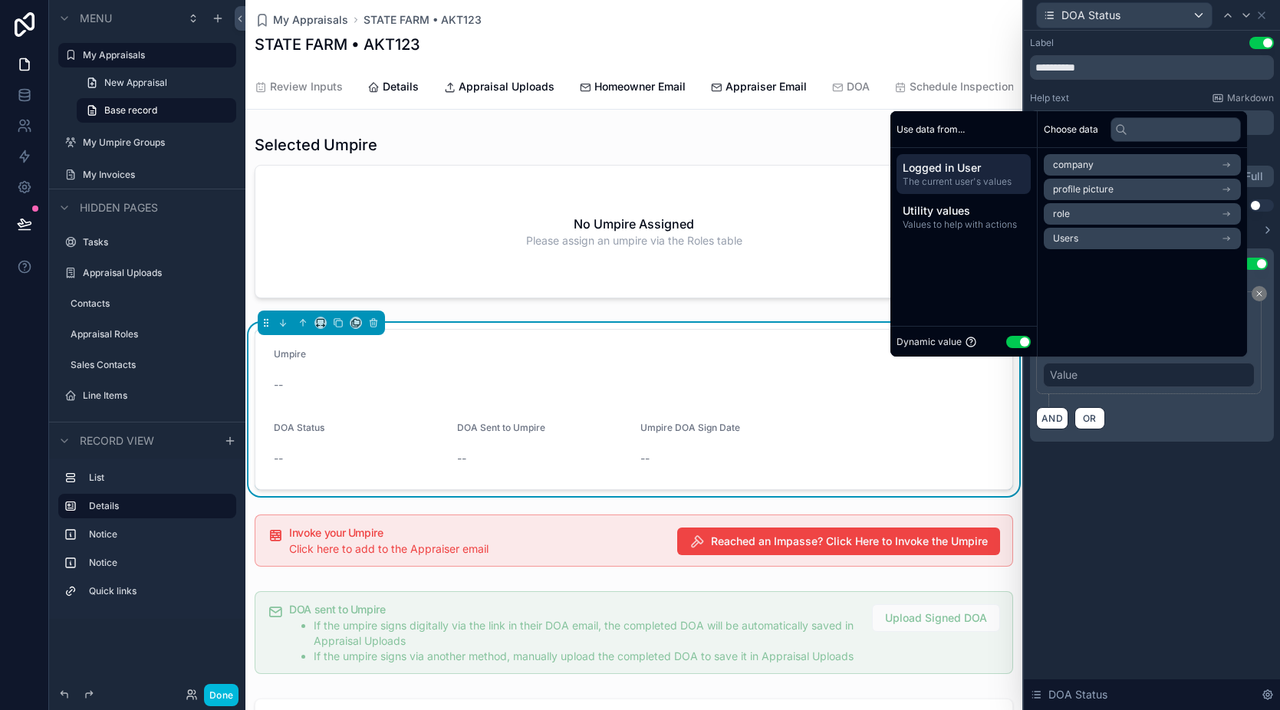
click at [1009, 347] on button "Use setting" at bounding box center [1018, 342] width 25 height 12
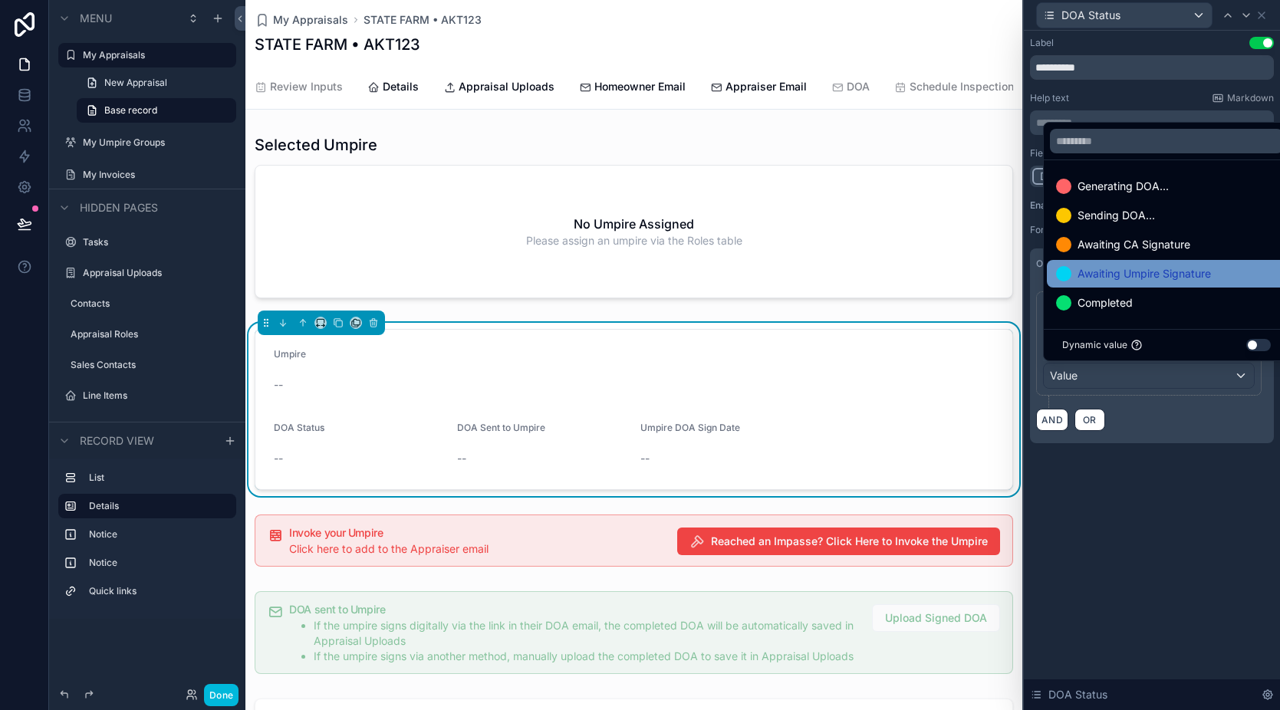
click at [1130, 277] on span "Awaiting Umpire Signature" at bounding box center [1144, 274] width 133 height 18
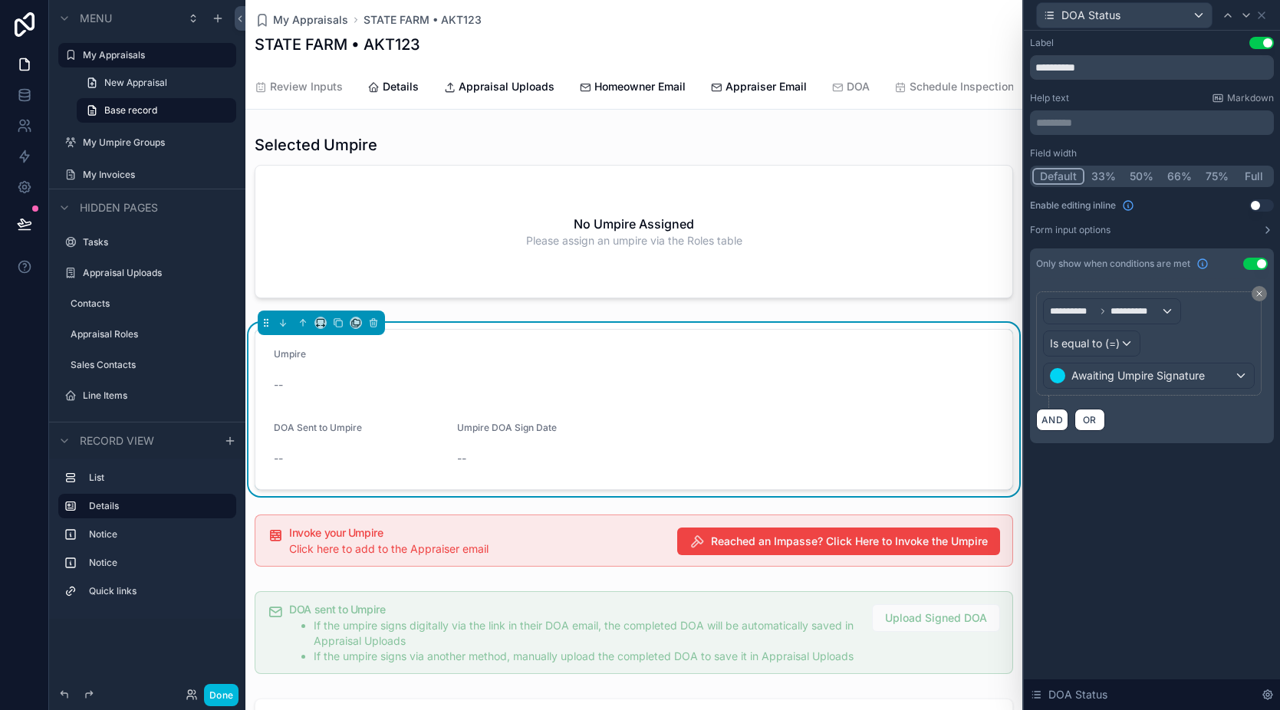
click at [1189, 518] on div "**********" at bounding box center [1152, 371] width 256 height 680
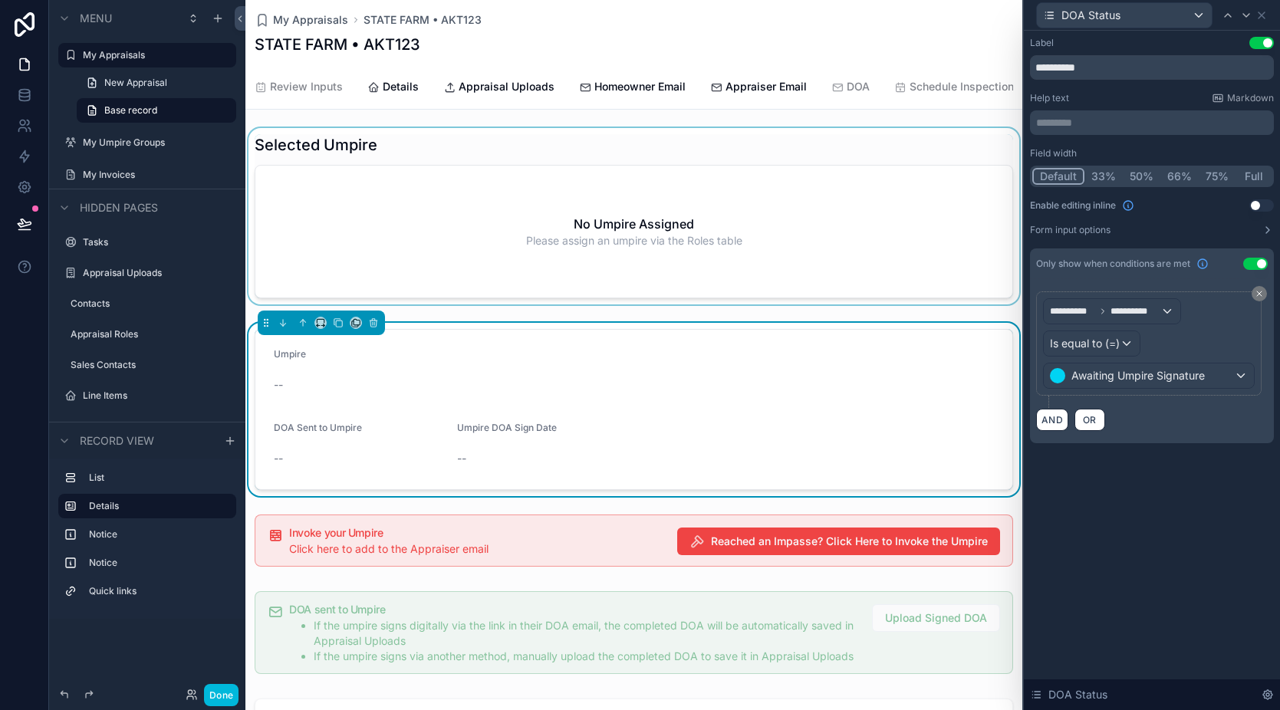
click at [493, 153] on div "scrollable content" at bounding box center [633, 219] width 777 height 183
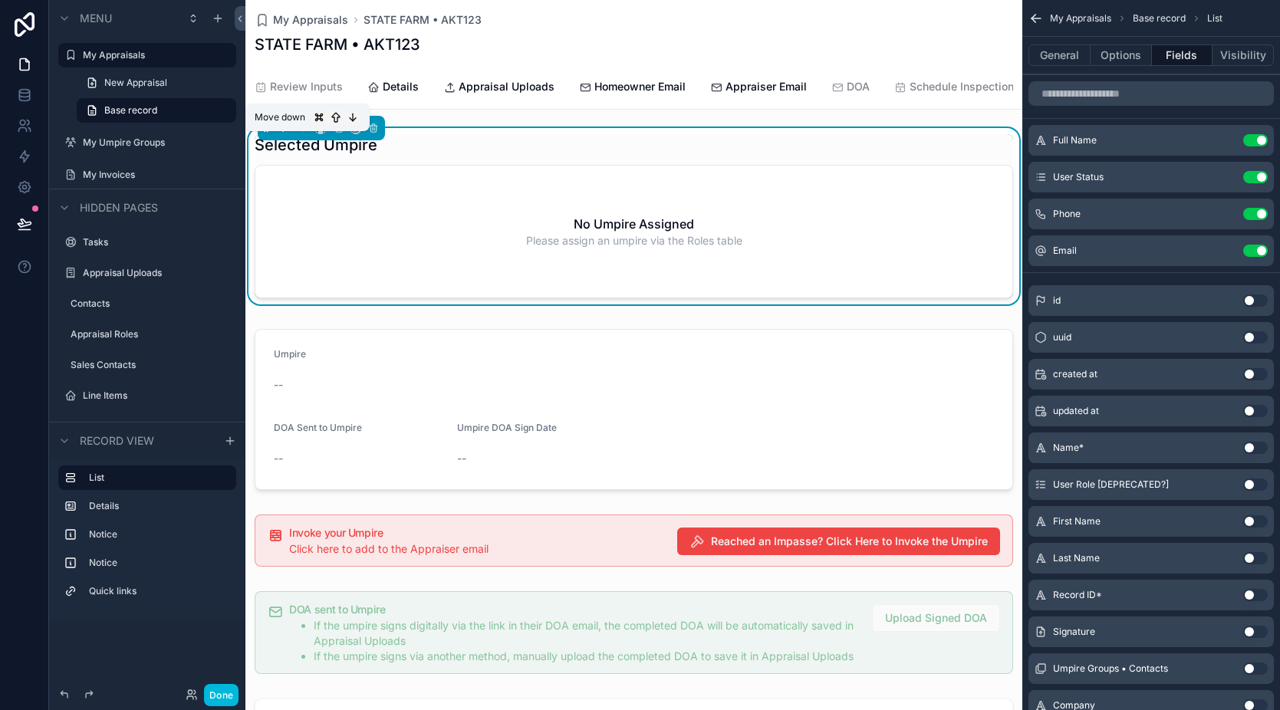
click at [287, 133] on icon "scrollable content" at bounding box center [283, 128] width 11 height 11
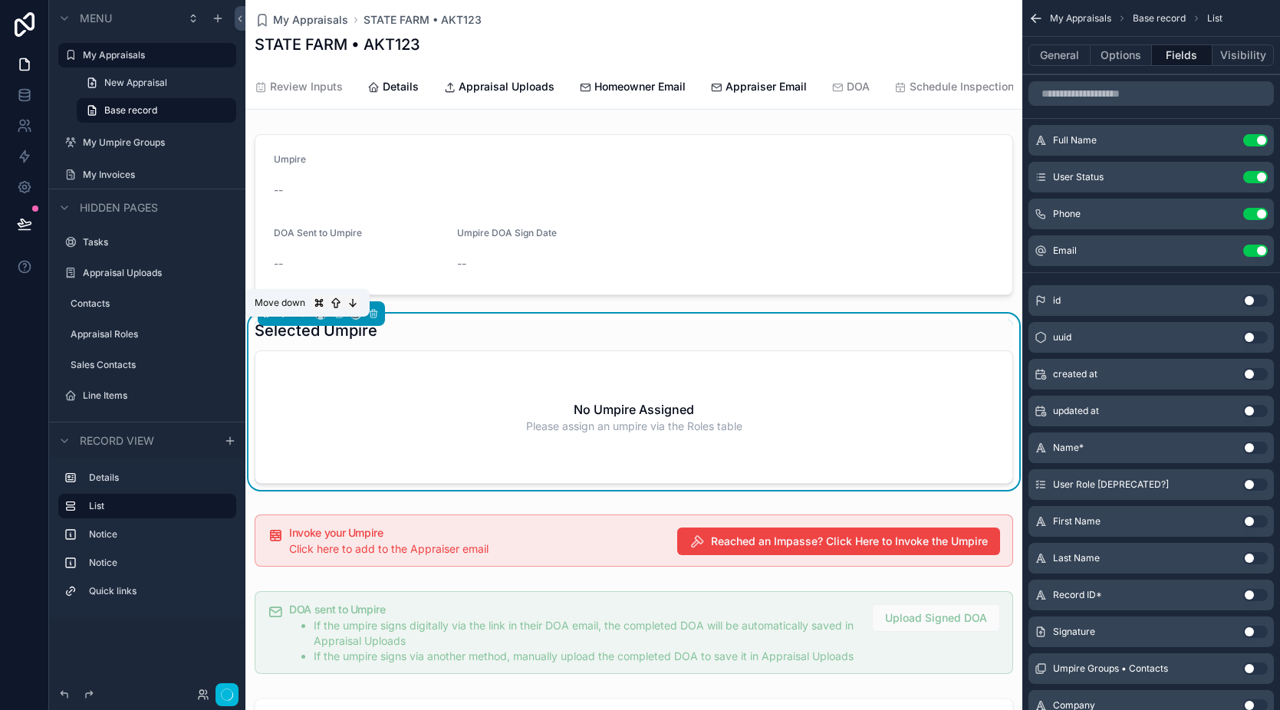
click at [286, 319] on icon "scrollable content" at bounding box center [283, 313] width 11 height 11
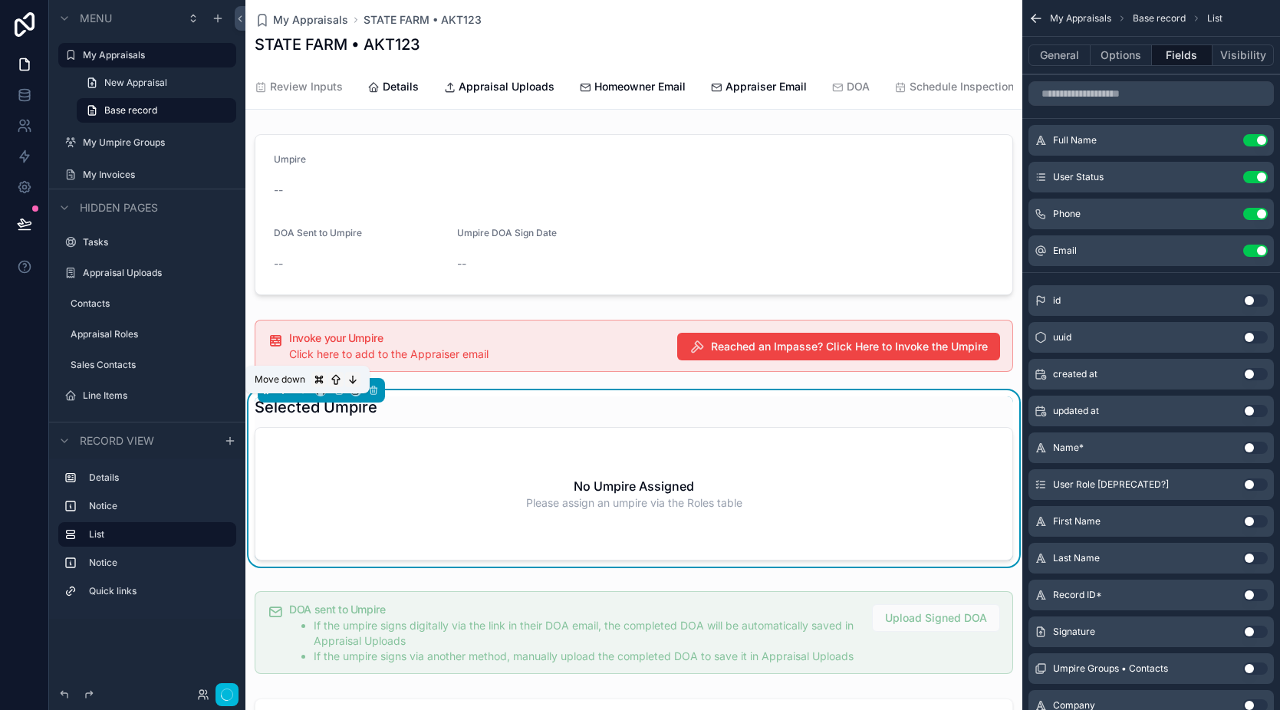
click at [281, 396] on icon "scrollable content" at bounding box center [283, 390] width 11 height 11
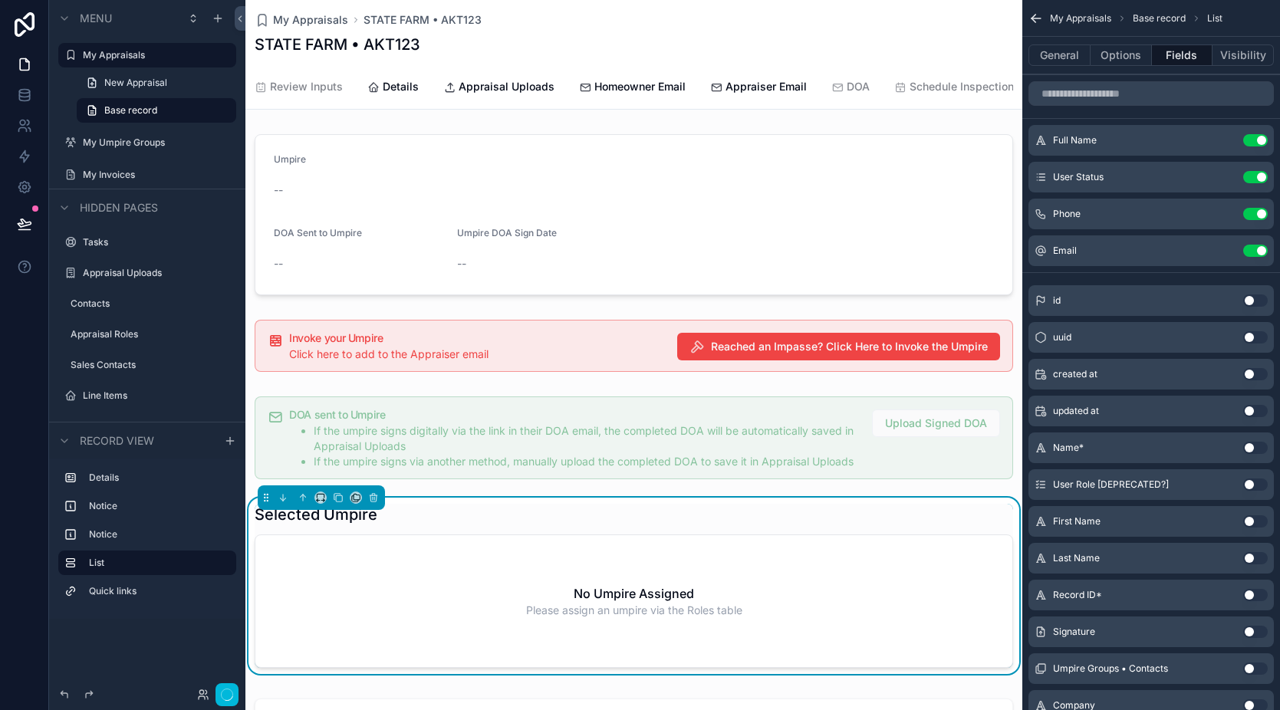
scroll to position [210, 0]
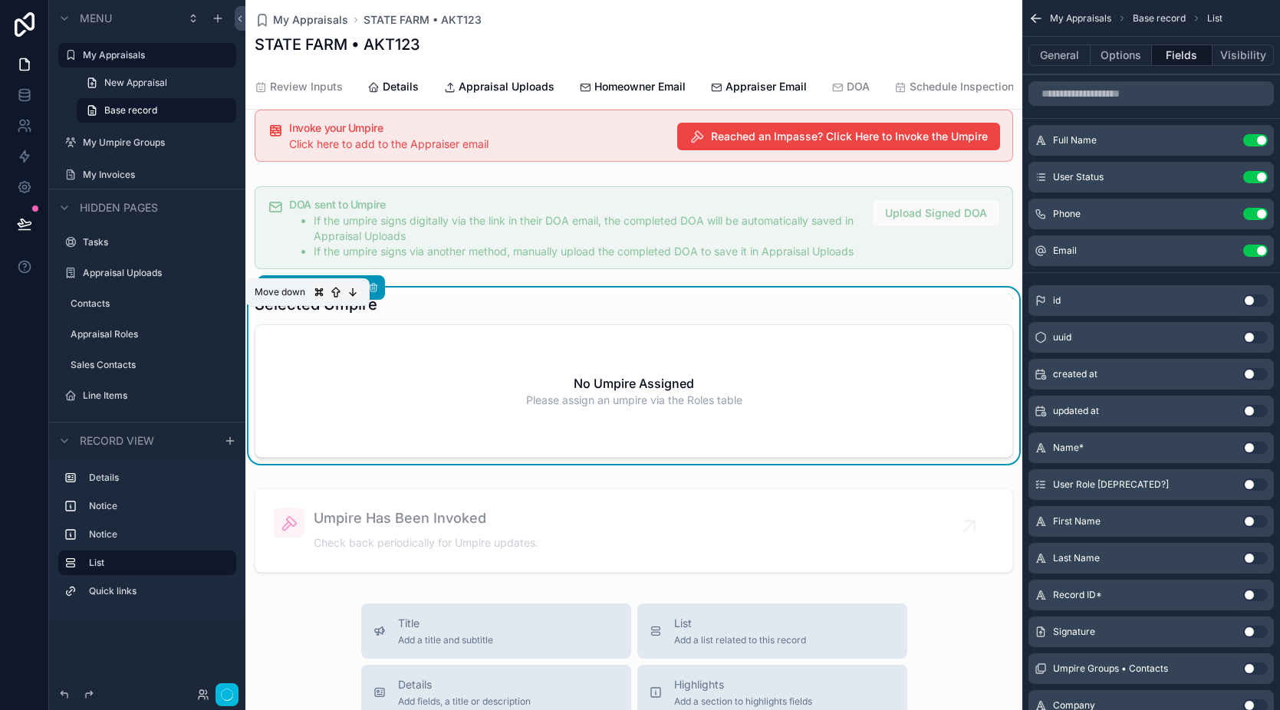
click at [284, 291] on icon "scrollable content" at bounding box center [284, 289] width 3 height 3
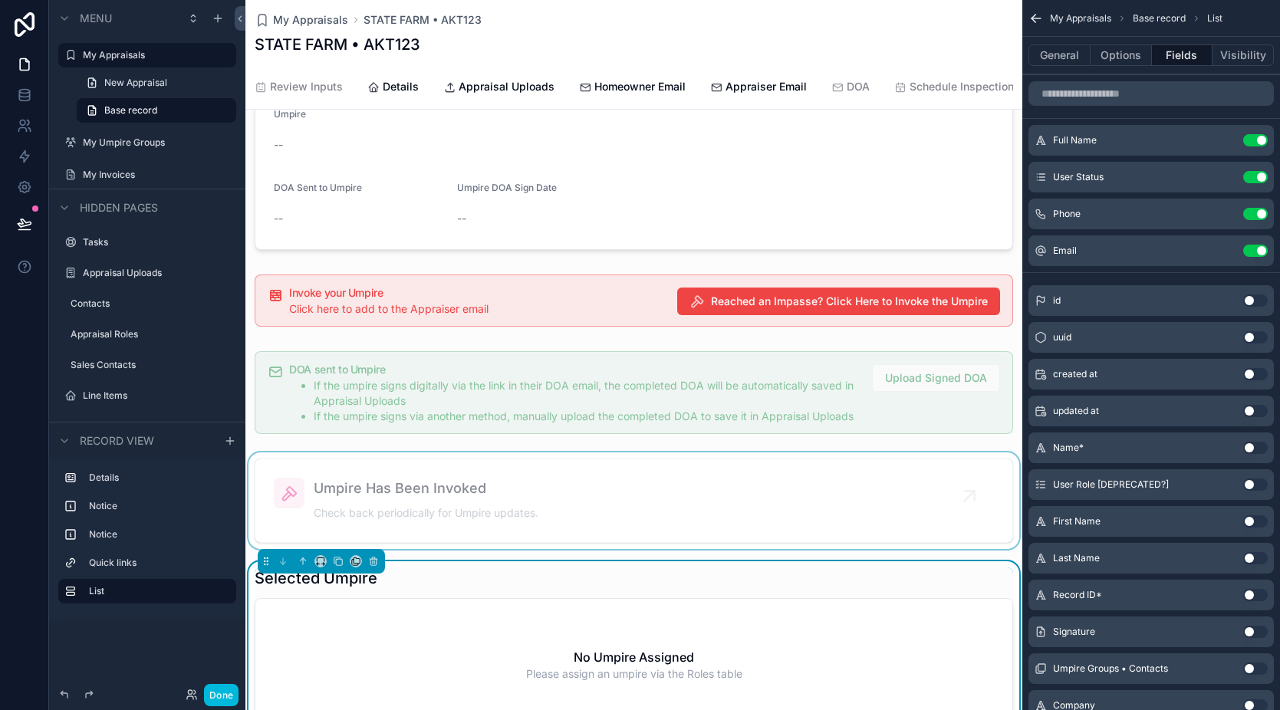
scroll to position [0, 0]
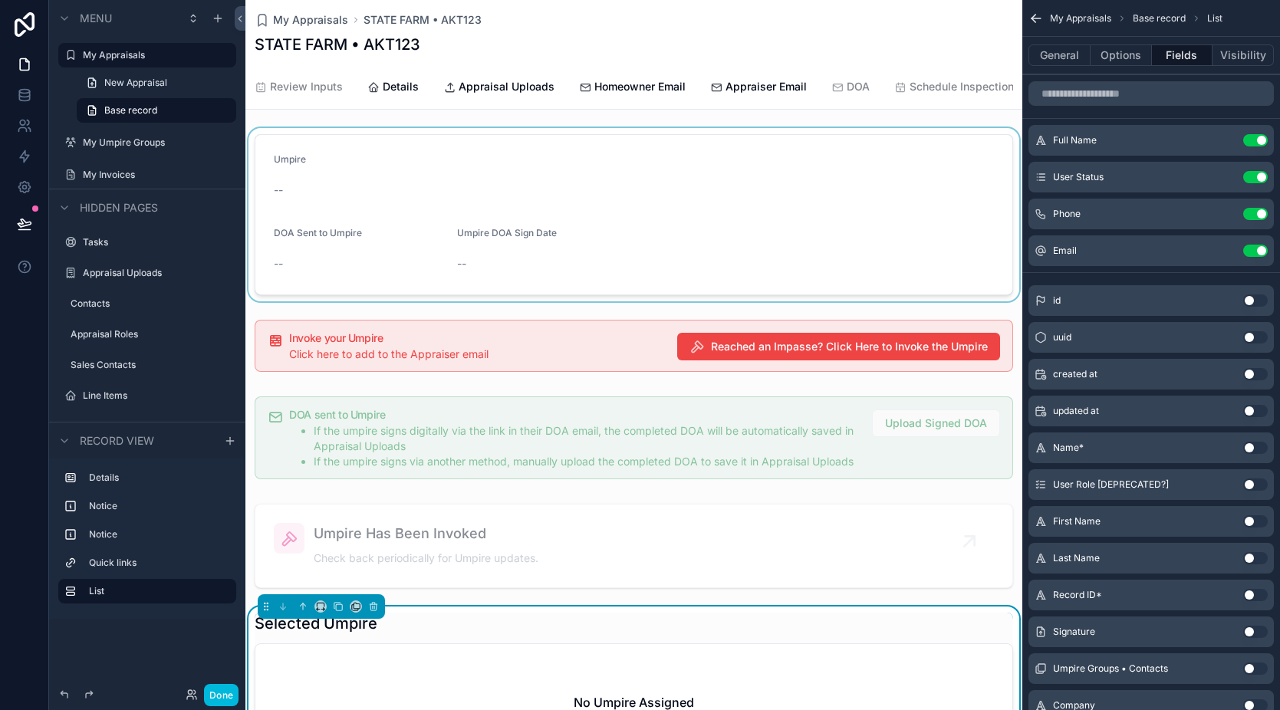
click at [756, 258] on div "scrollable content" at bounding box center [633, 214] width 777 height 173
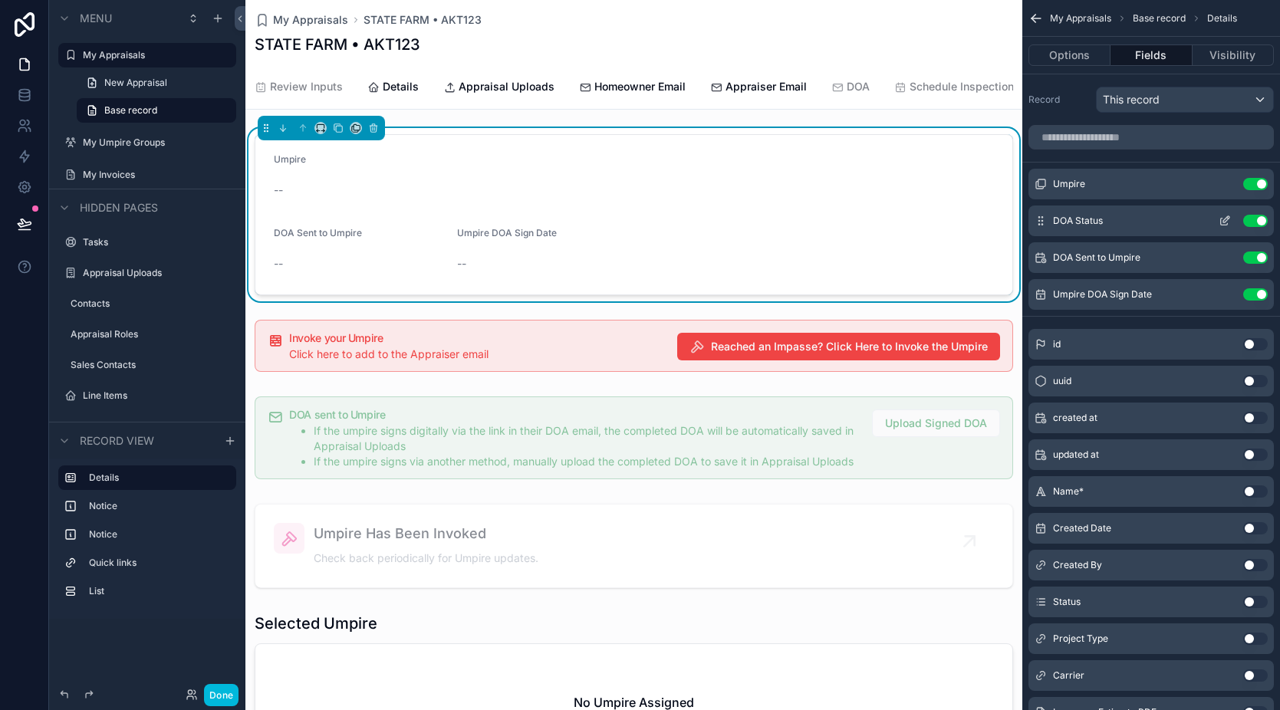
click at [1223, 223] on icon "scrollable content" at bounding box center [1225, 221] width 12 height 12
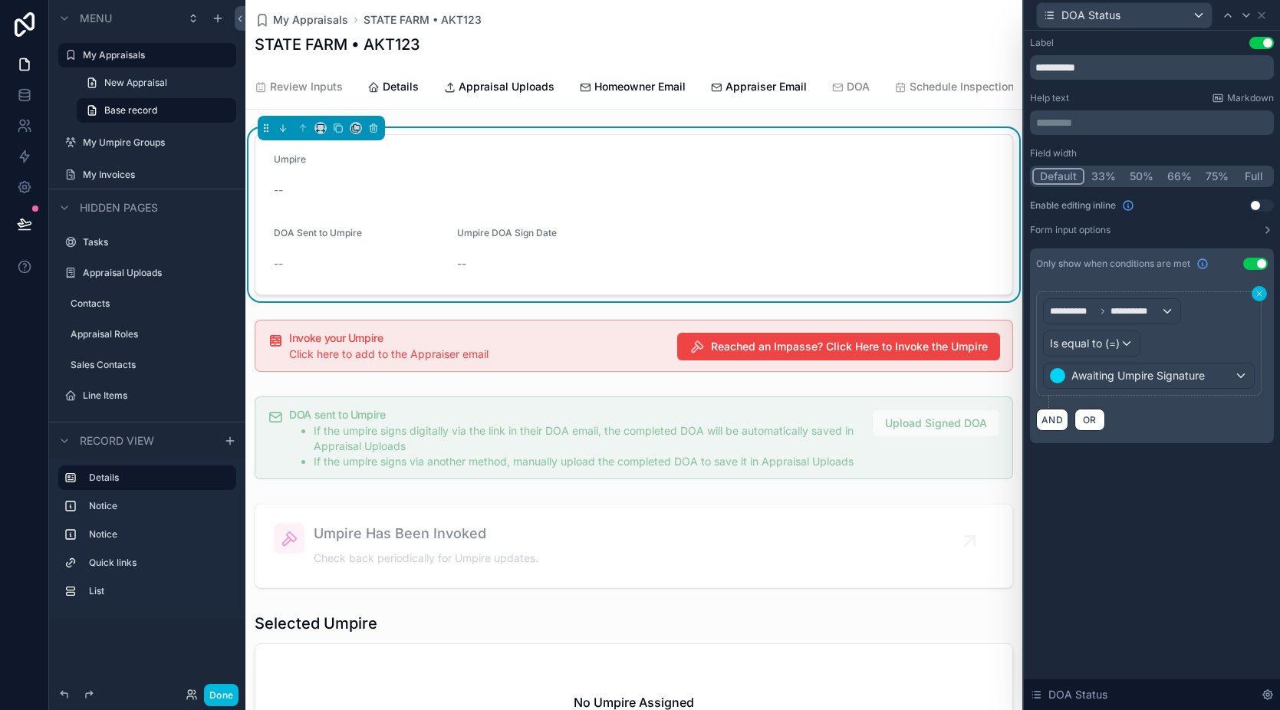
click at [1256, 295] on icon at bounding box center [1259, 293] width 9 height 9
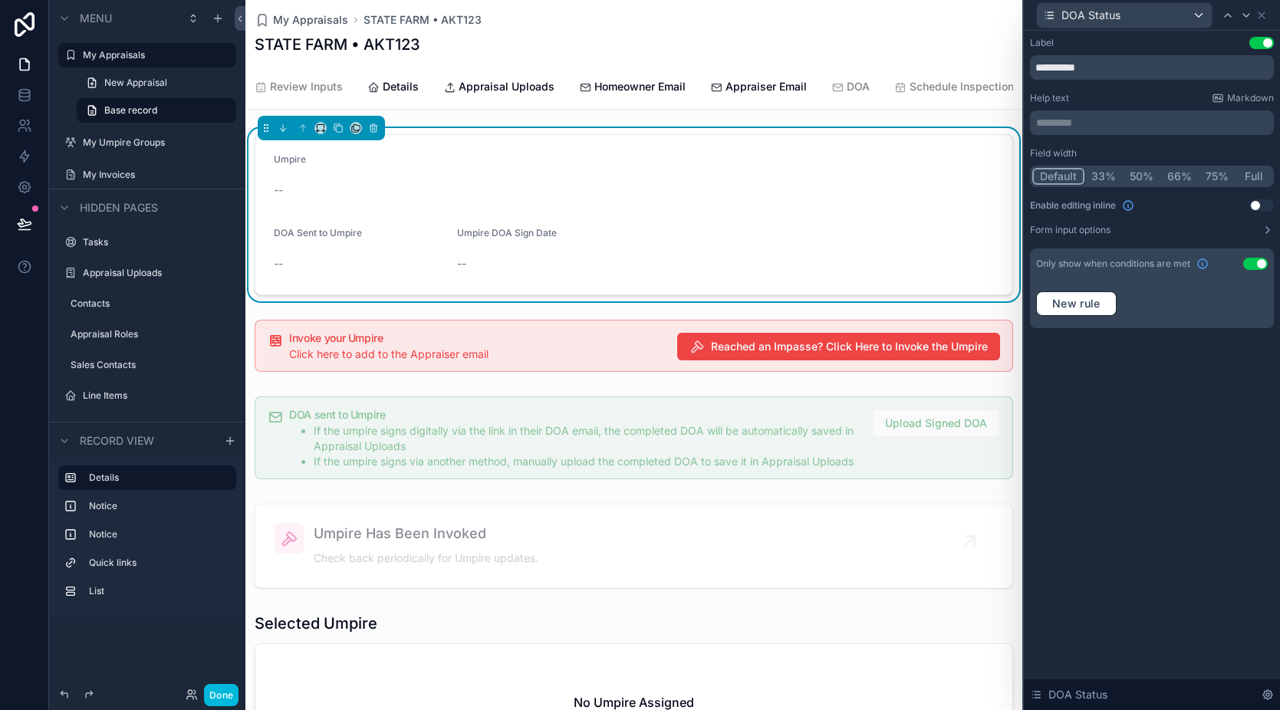
click at [1253, 267] on button "Use setting" at bounding box center [1255, 264] width 25 height 12
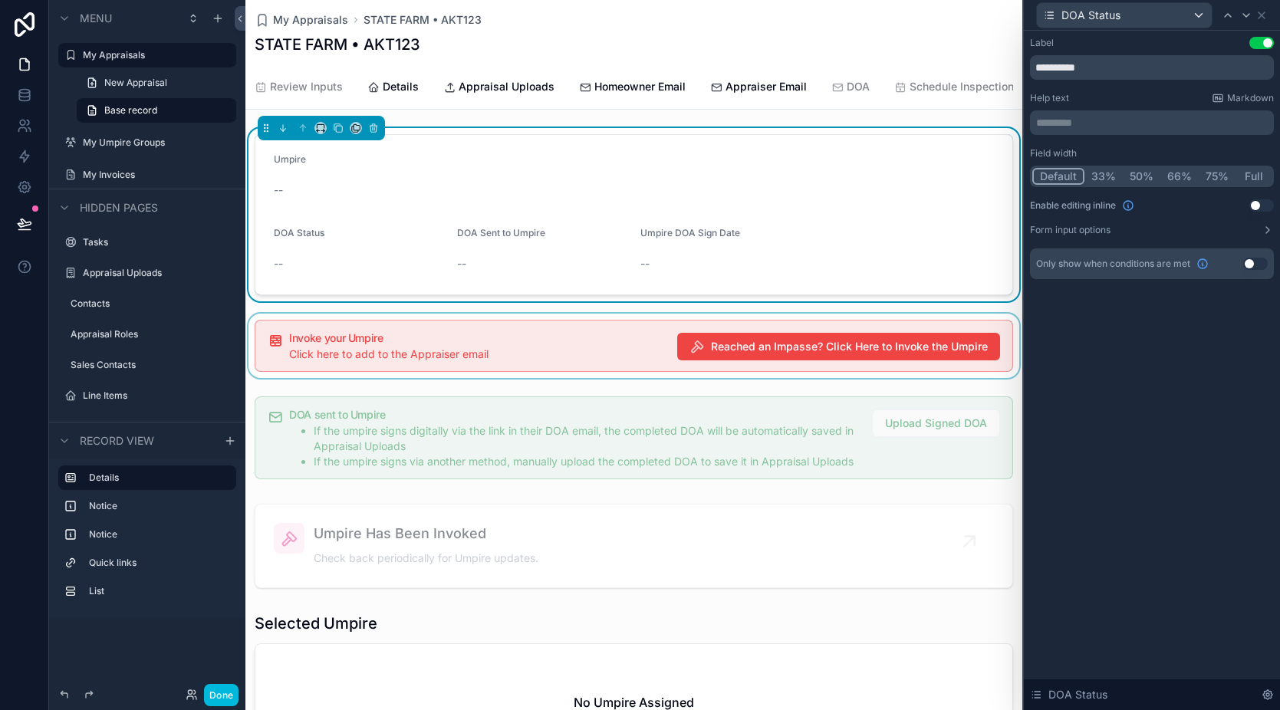
click at [522, 370] on div "scrollable content" at bounding box center [633, 346] width 777 height 64
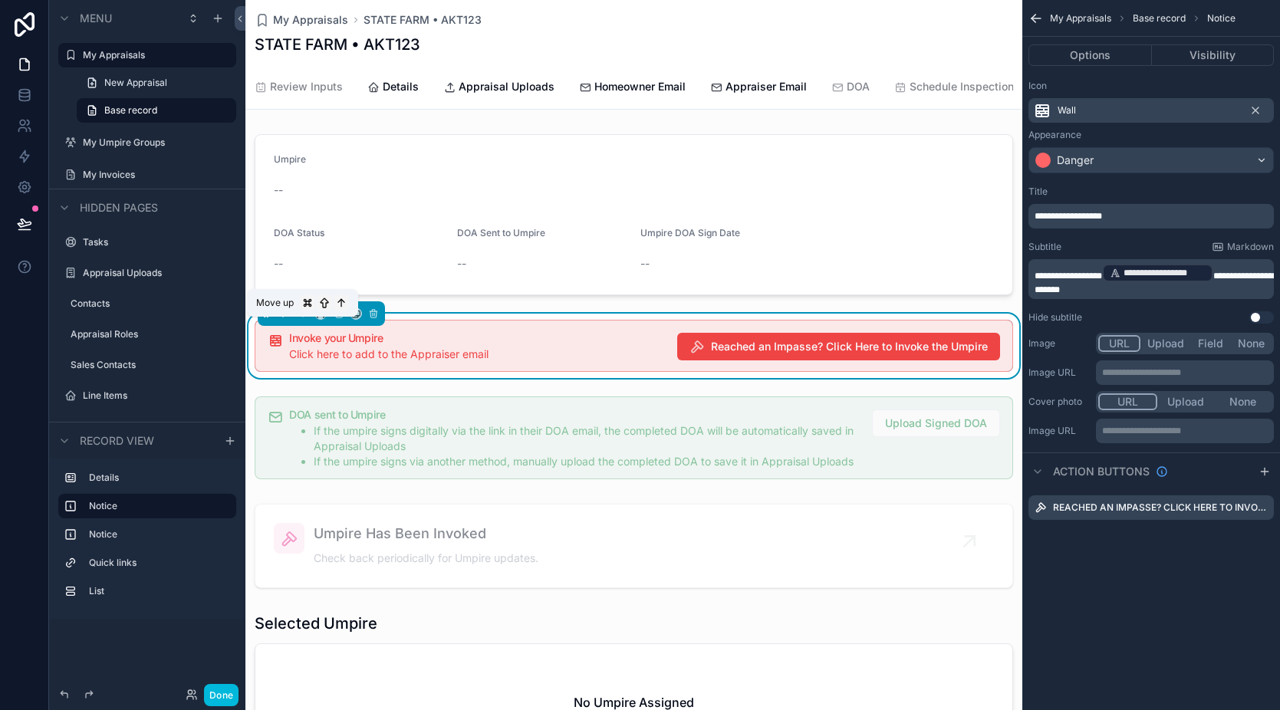
click at [301, 319] on icon "scrollable content" at bounding box center [303, 313] width 11 height 11
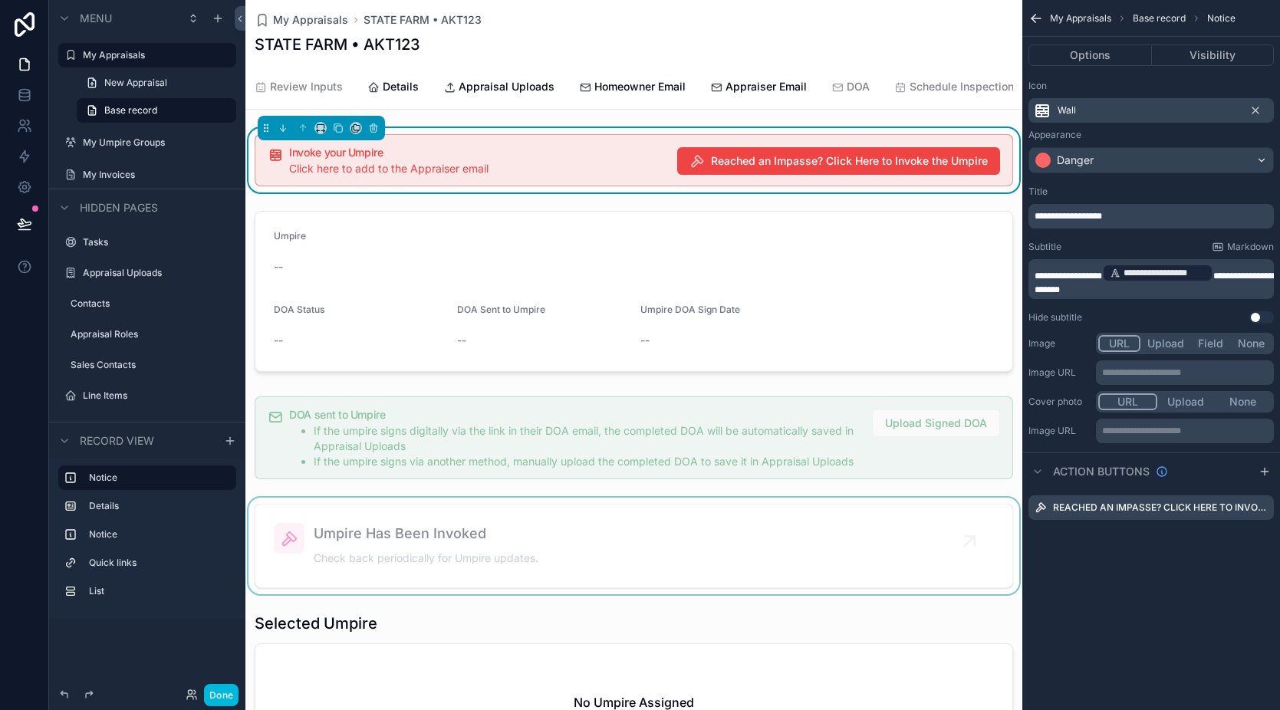
click at [585, 567] on div "scrollable content" at bounding box center [633, 546] width 777 height 97
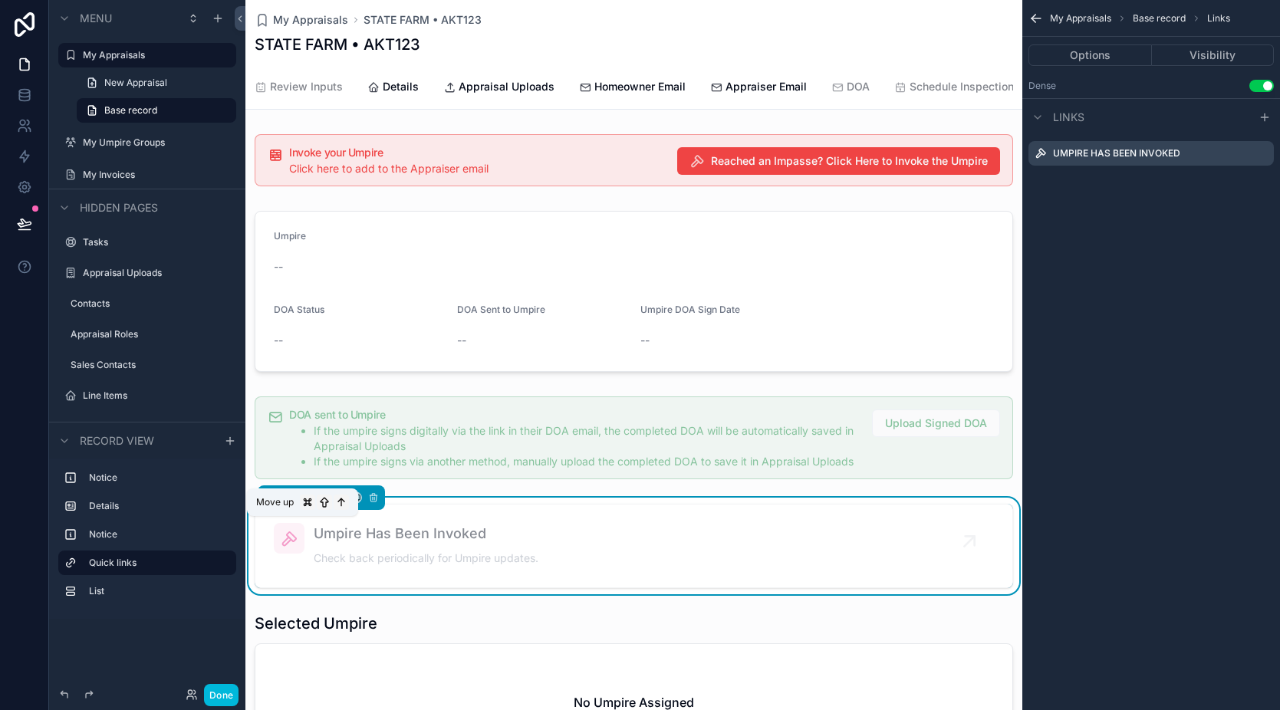
click at [302, 506] on button "scrollable content" at bounding box center [303, 497] width 17 height 17
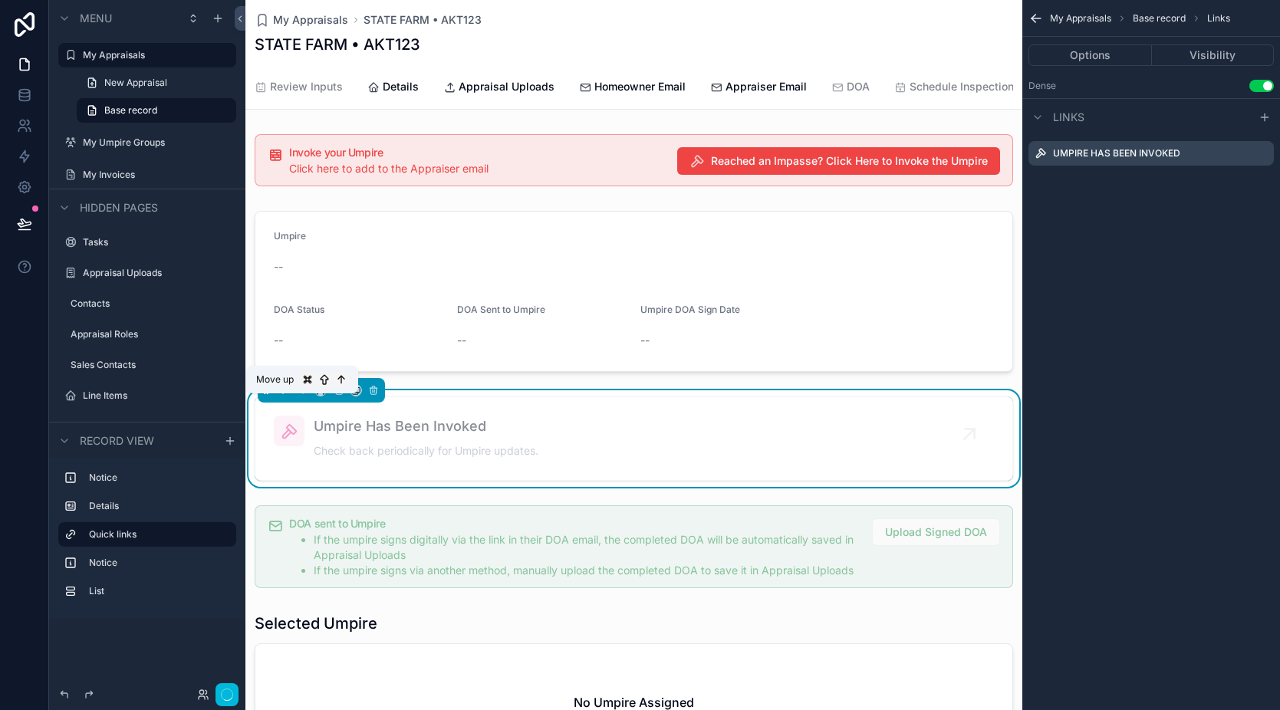
click at [305, 396] on icon "scrollable content" at bounding box center [303, 390] width 11 height 11
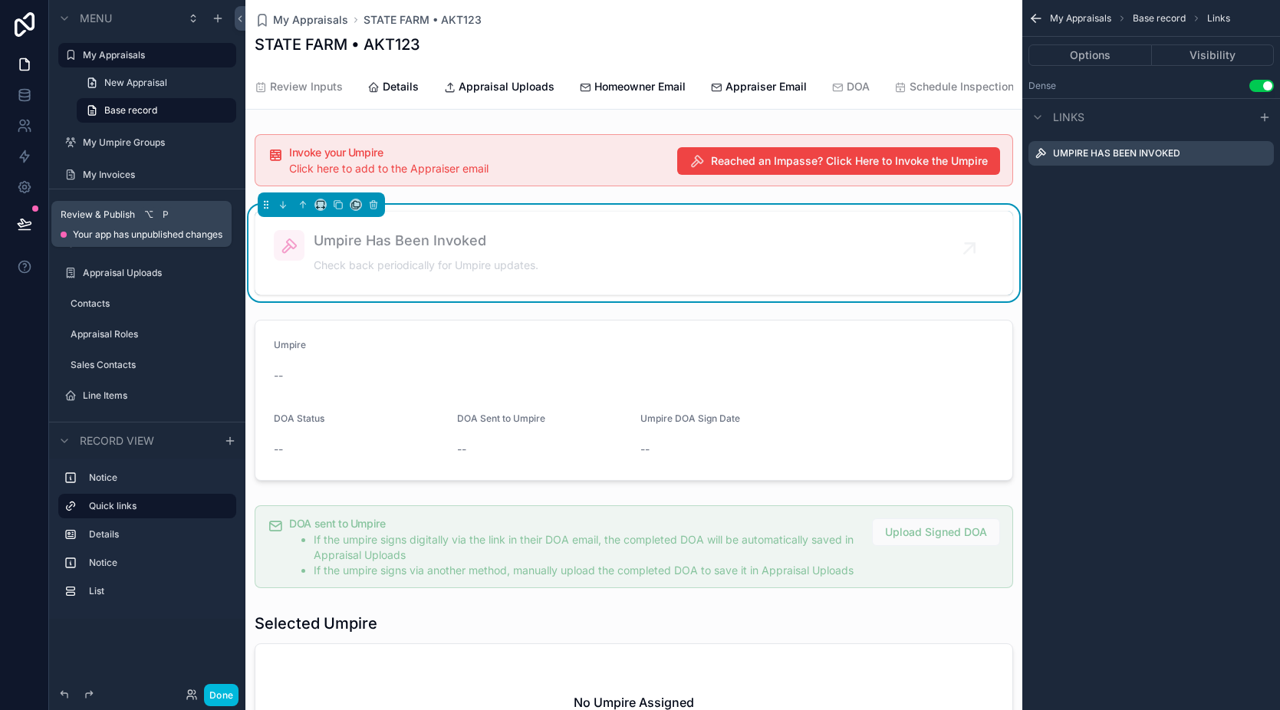
click at [29, 230] on icon at bounding box center [24, 230] width 12 height 0
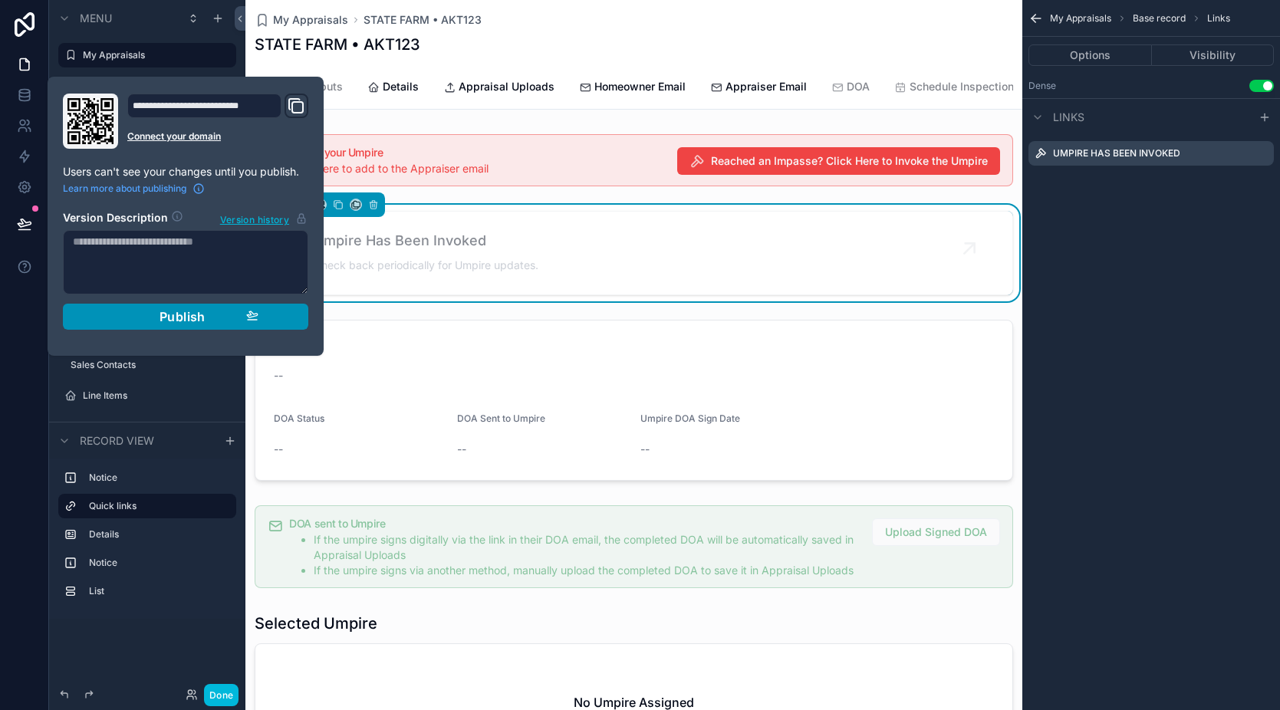
click at [175, 309] on span "Publish" at bounding box center [183, 316] width 46 height 15
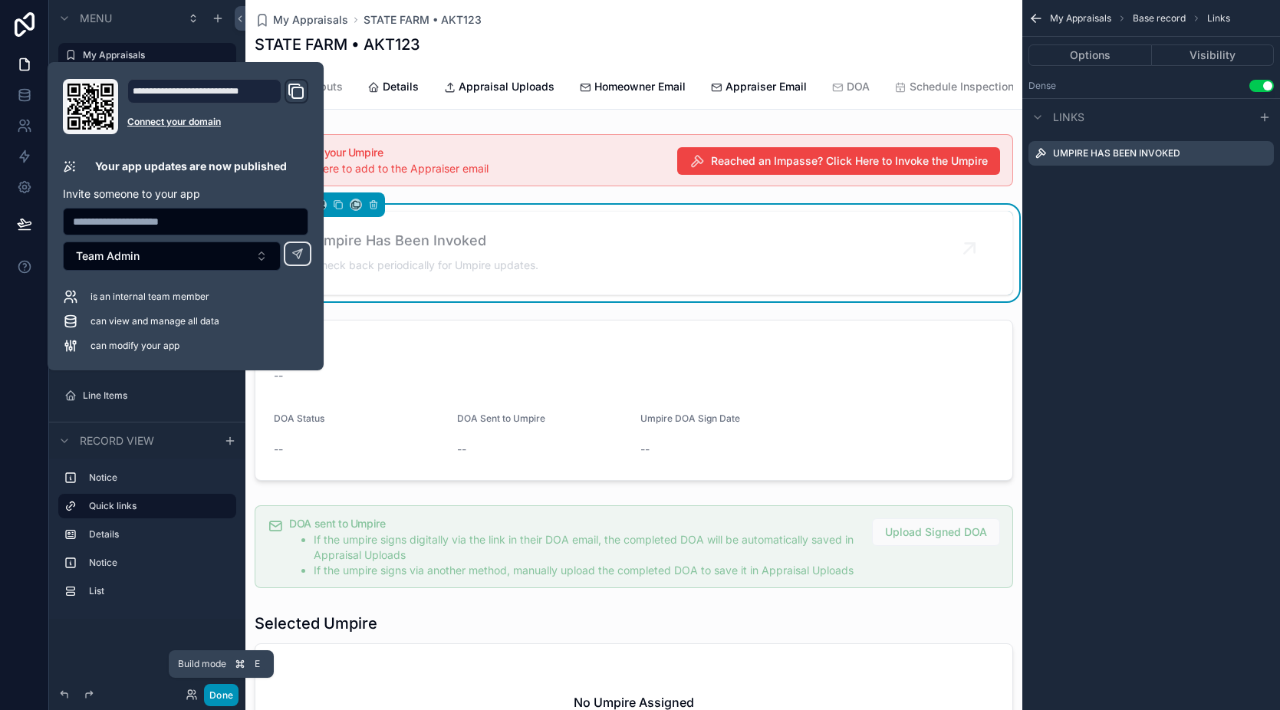
click at [224, 692] on button "Done" at bounding box center [221, 695] width 35 height 22
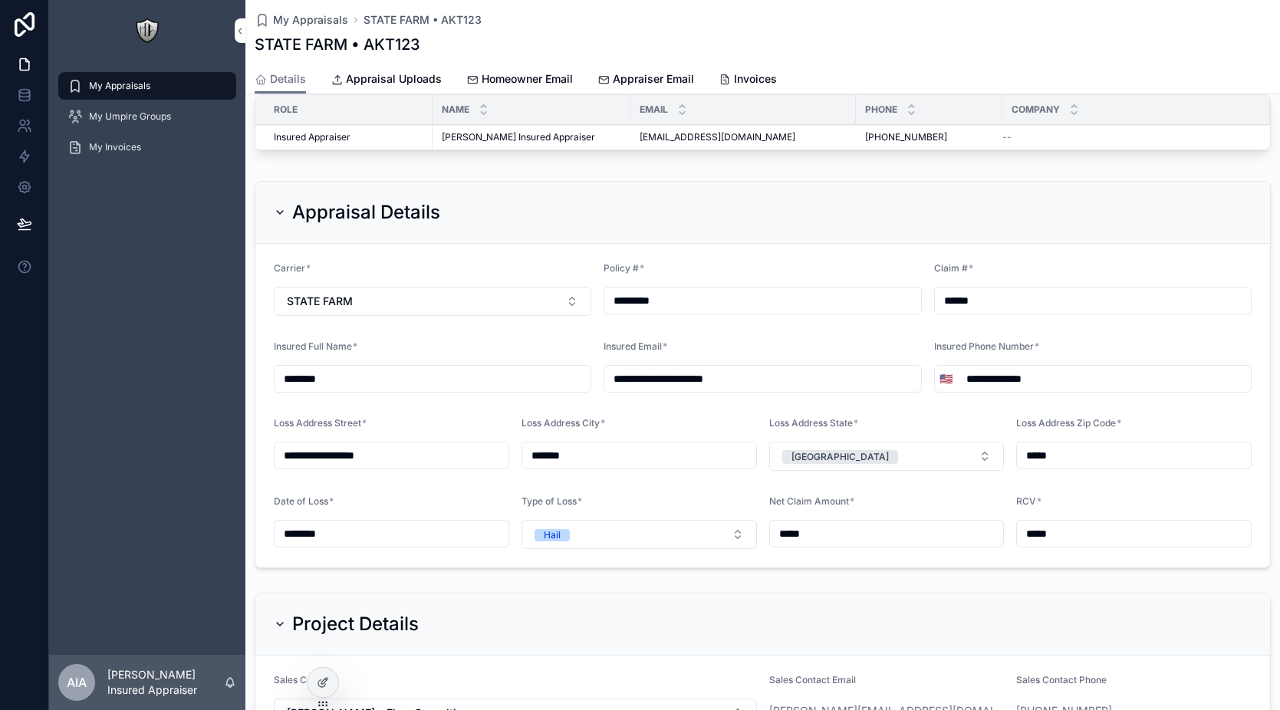
scroll to position [114, 0]
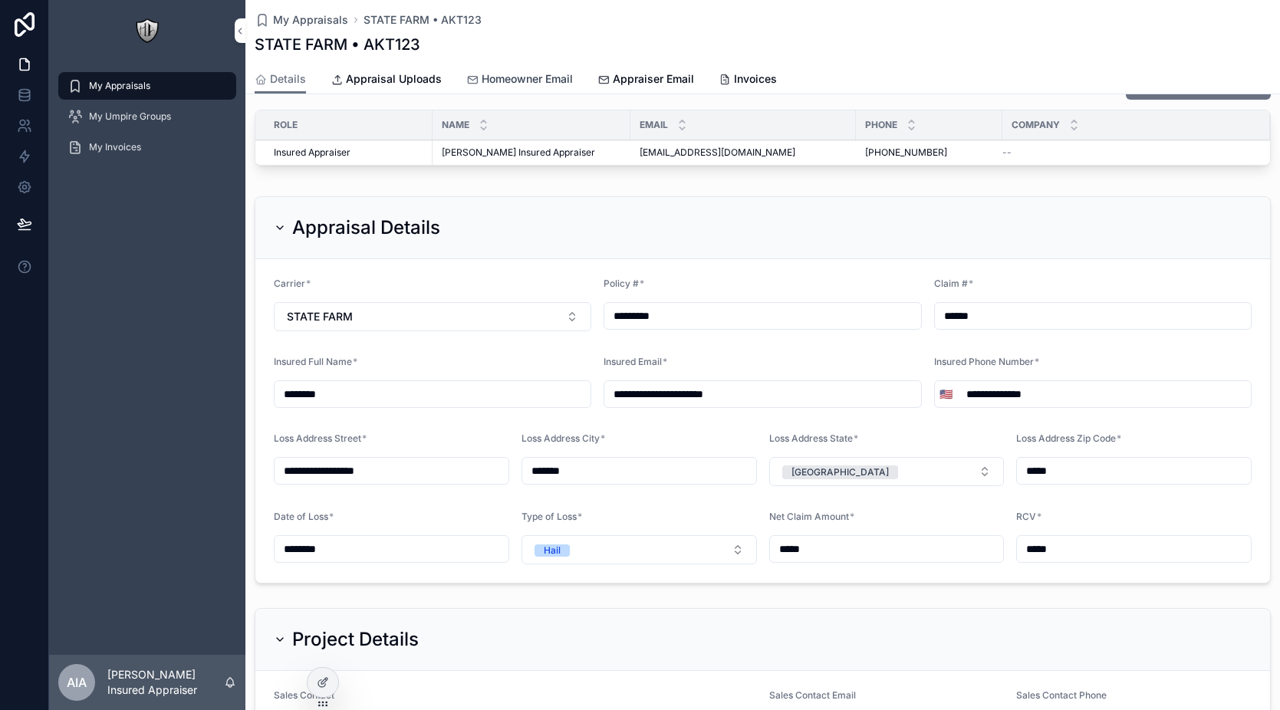
click at [495, 77] on span "Homeowner Email" at bounding box center [527, 78] width 91 height 15
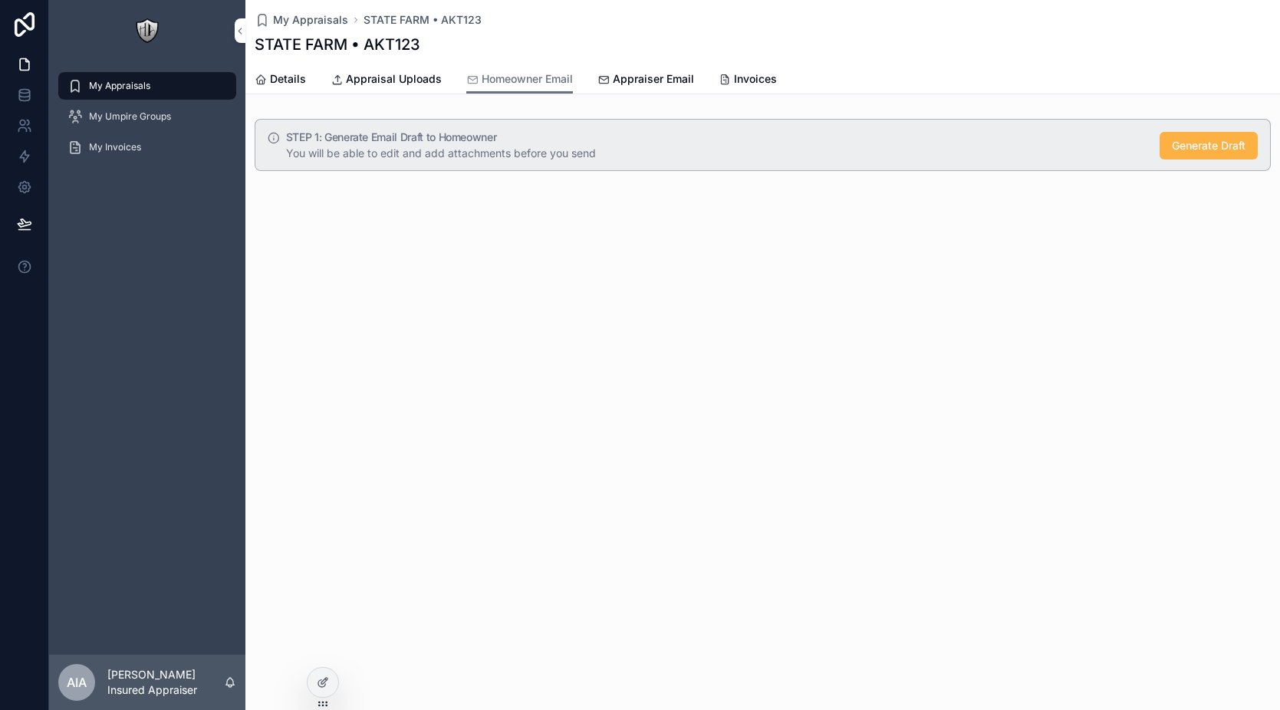
click at [1193, 150] on span "Generate Draft" at bounding box center [1209, 145] width 74 height 15
click at [653, 80] on span "Appraiser Email" at bounding box center [653, 78] width 81 height 15
click at [1194, 147] on span "Update Roles" at bounding box center [1211, 145] width 69 height 15
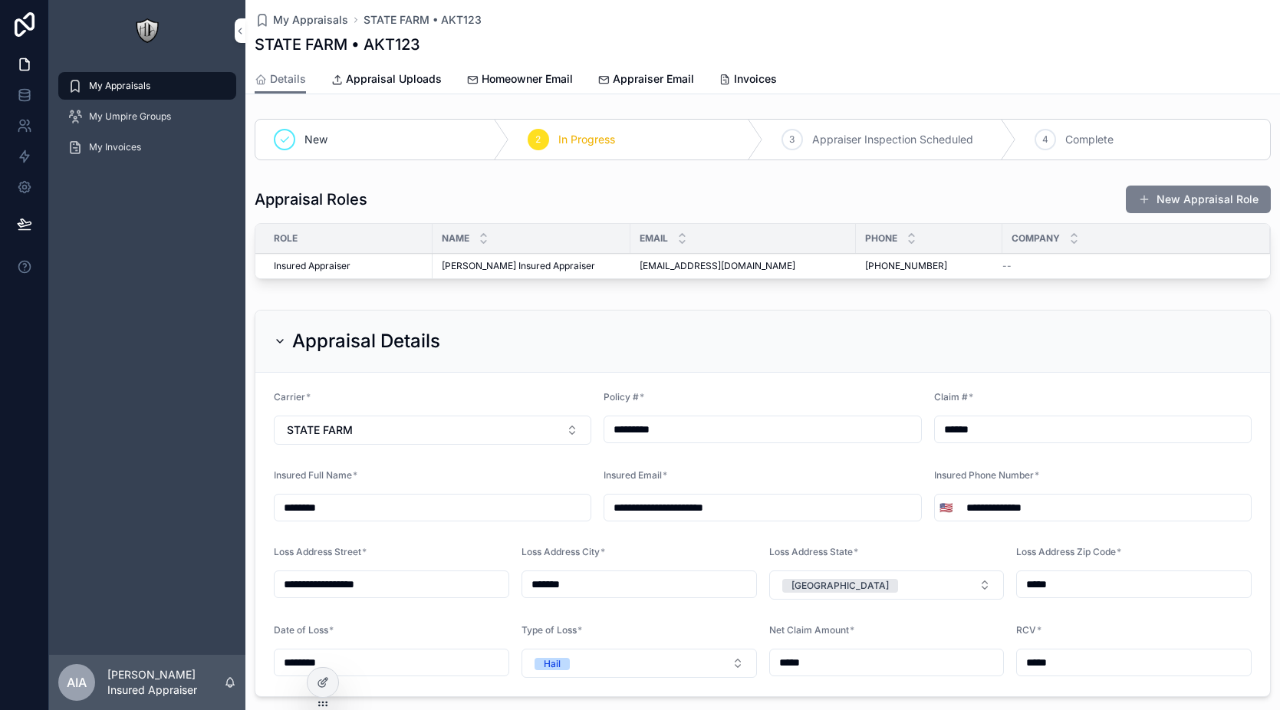
click at [1157, 193] on button "New Appraisal Role" at bounding box center [1198, 200] width 145 height 28
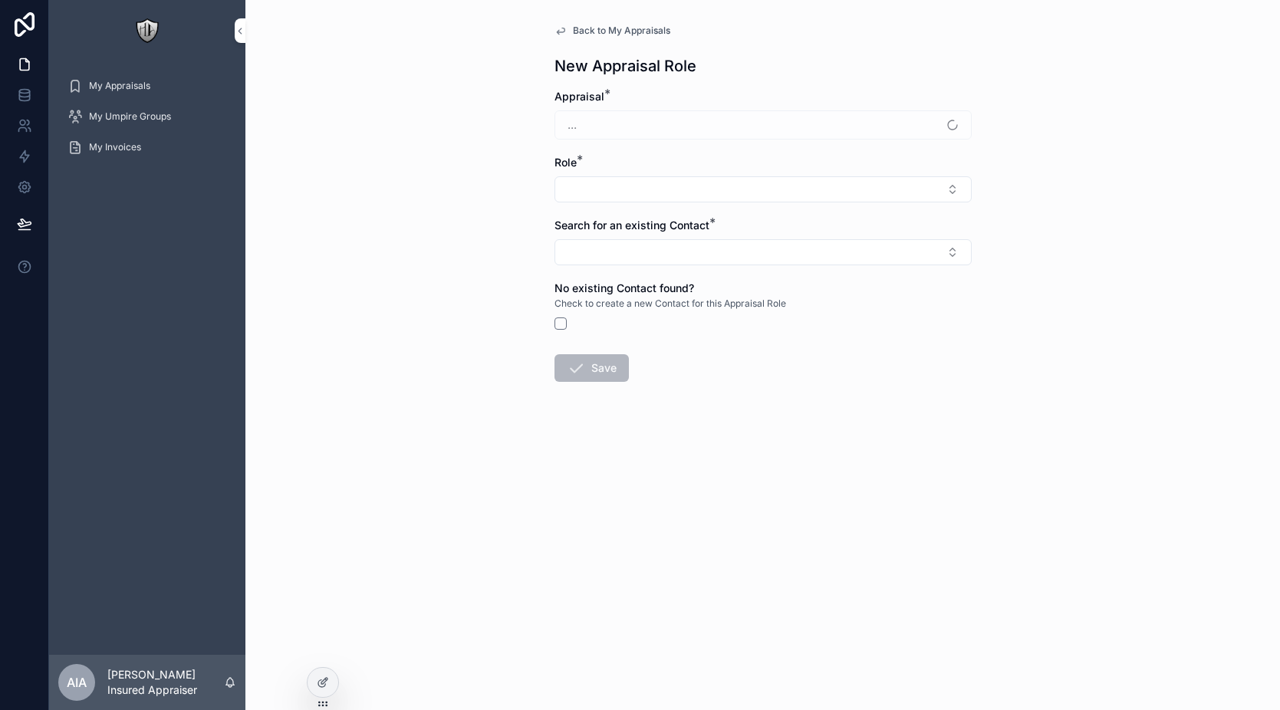
click at [689, 203] on form "Appraisal * ... Role * Search for an existing Contact * No existing Contact fou…" at bounding box center [763, 284] width 417 height 391
click at [689, 197] on button "Select Button" at bounding box center [763, 189] width 417 height 26
click at [733, 260] on div "Carrier Appraiser" at bounding box center [763, 250] width 213 height 25
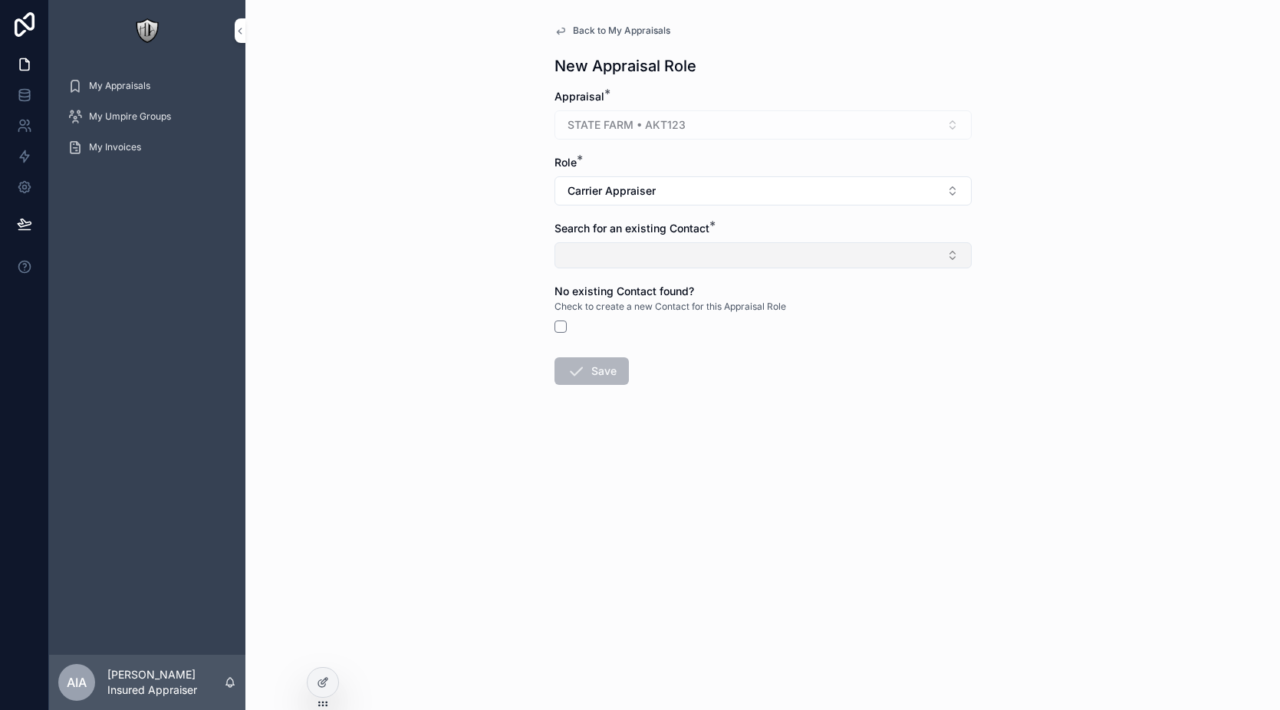
click at [664, 249] on button "Select Button" at bounding box center [763, 255] width 417 height 26
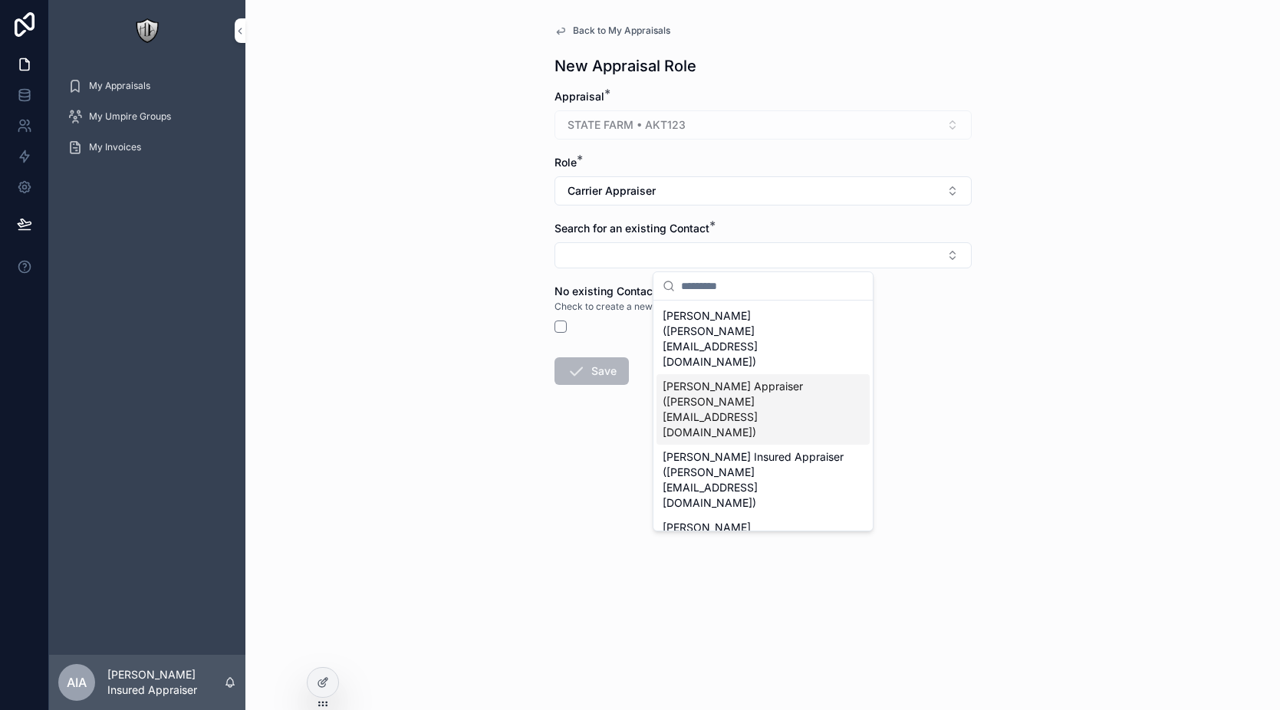
click at [762, 379] on span "Alex Carrier Appraiser (alex+ca@flowconsulting.llc)" at bounding box center [754, 409] width 183 height 61
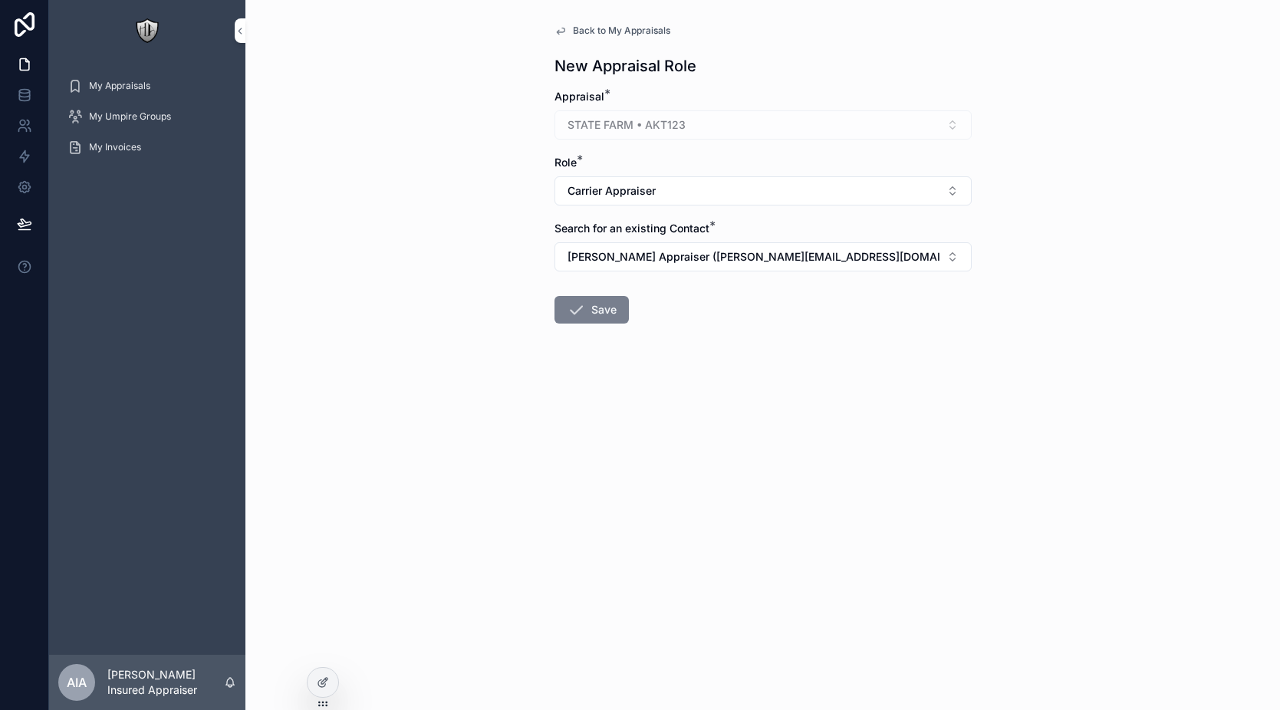
click at [595, 311] on button "Save" at bounding box center [592, 310] width 74 height 28
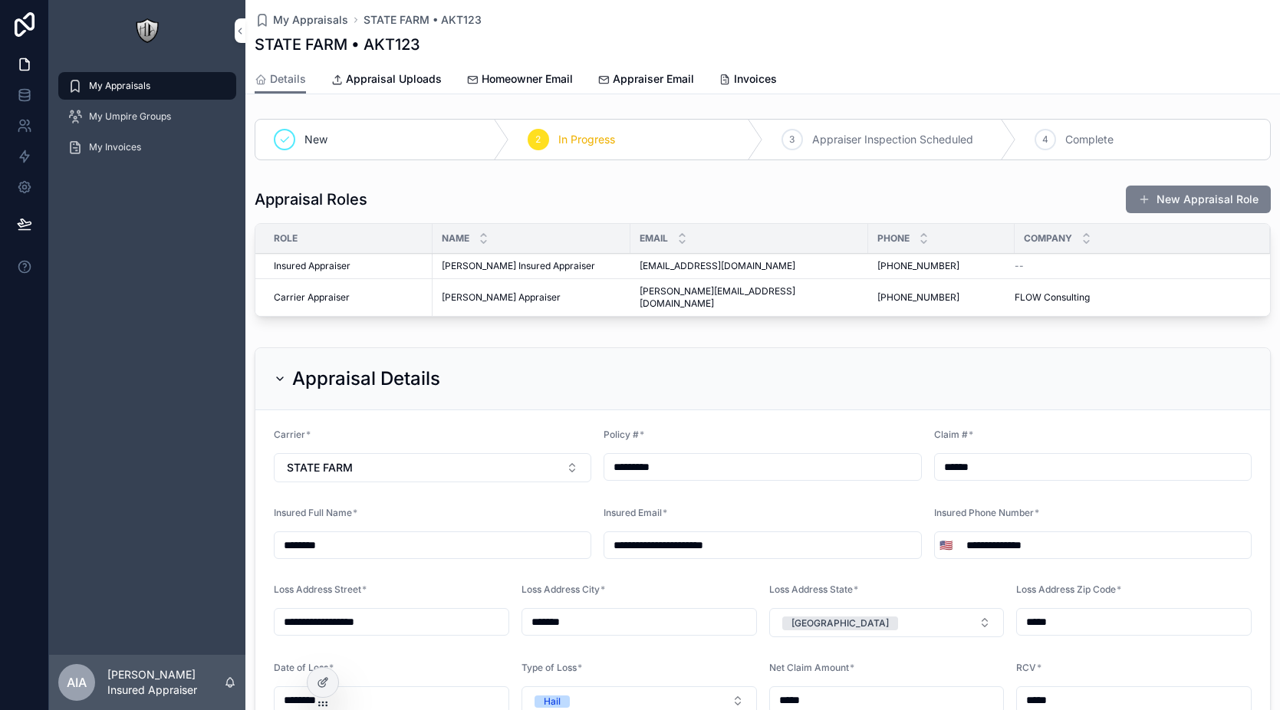
click at [1170, 203] on button "New Appraisal Role" at bounding box center [1198, 200] width 145 height 28
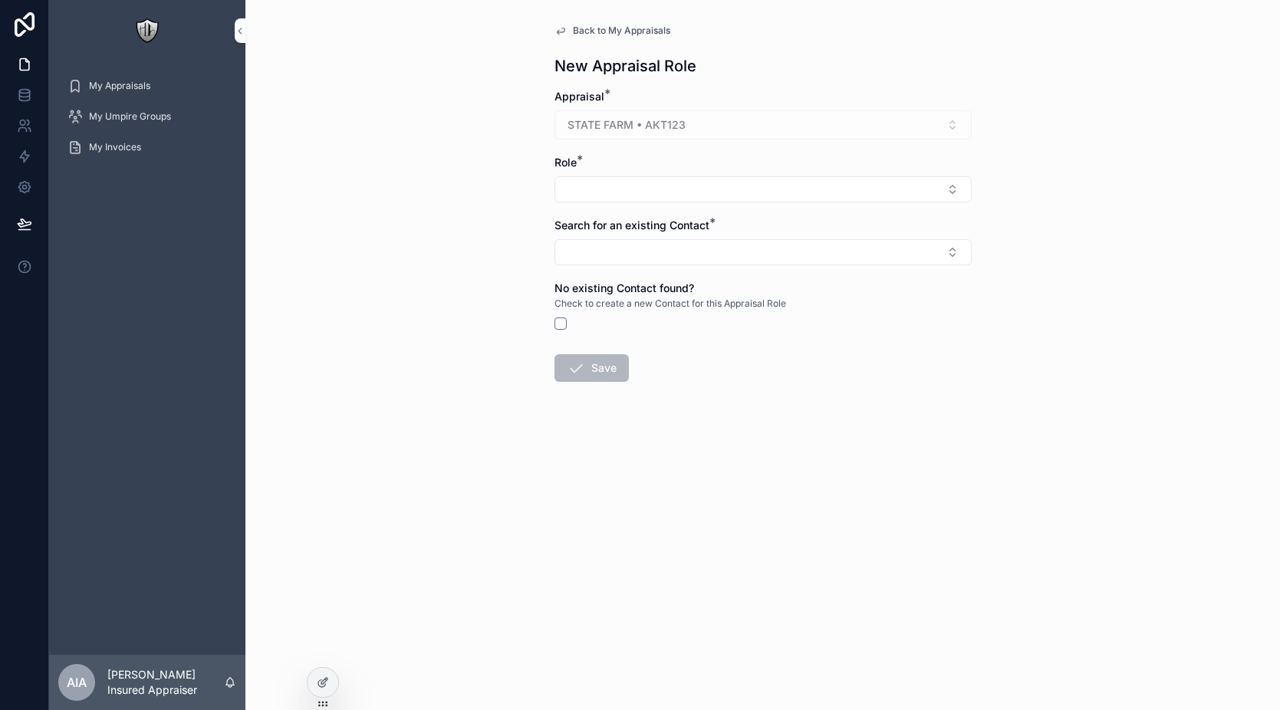
click at [657, 196] on button "Select Button" at bounding box center [763, 189] width 417 height 26
click at [689, 276] on span "Umpire" at bounding box center [681, 274] width 36 height 15
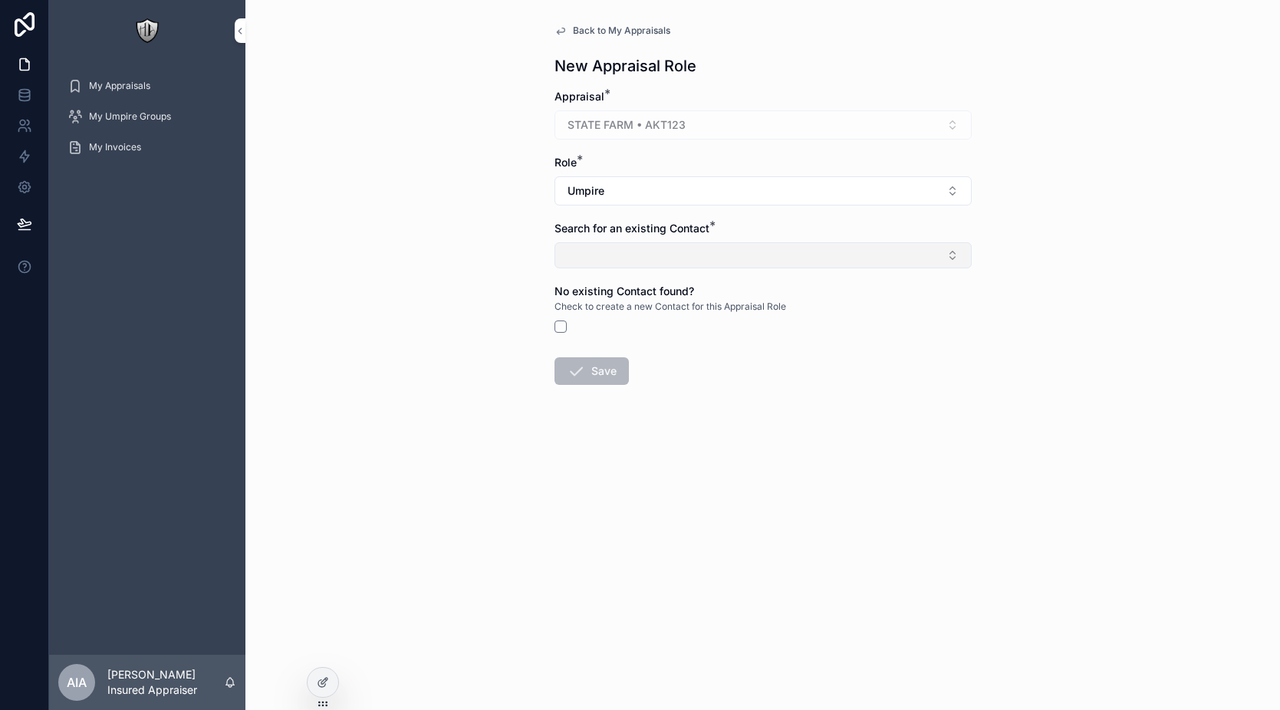
click at [682, 259] on button "Select Button" at bounding box center [763, 255] width 417 height 26
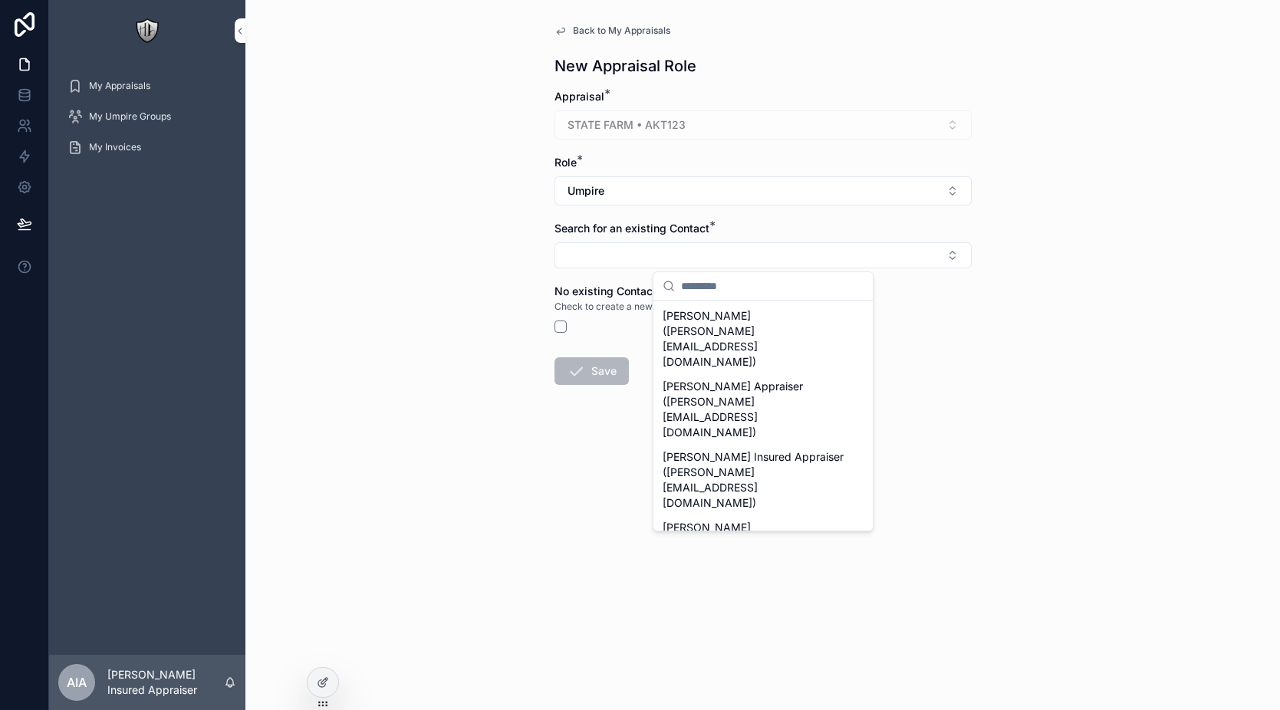
scroll to position [175, 0]
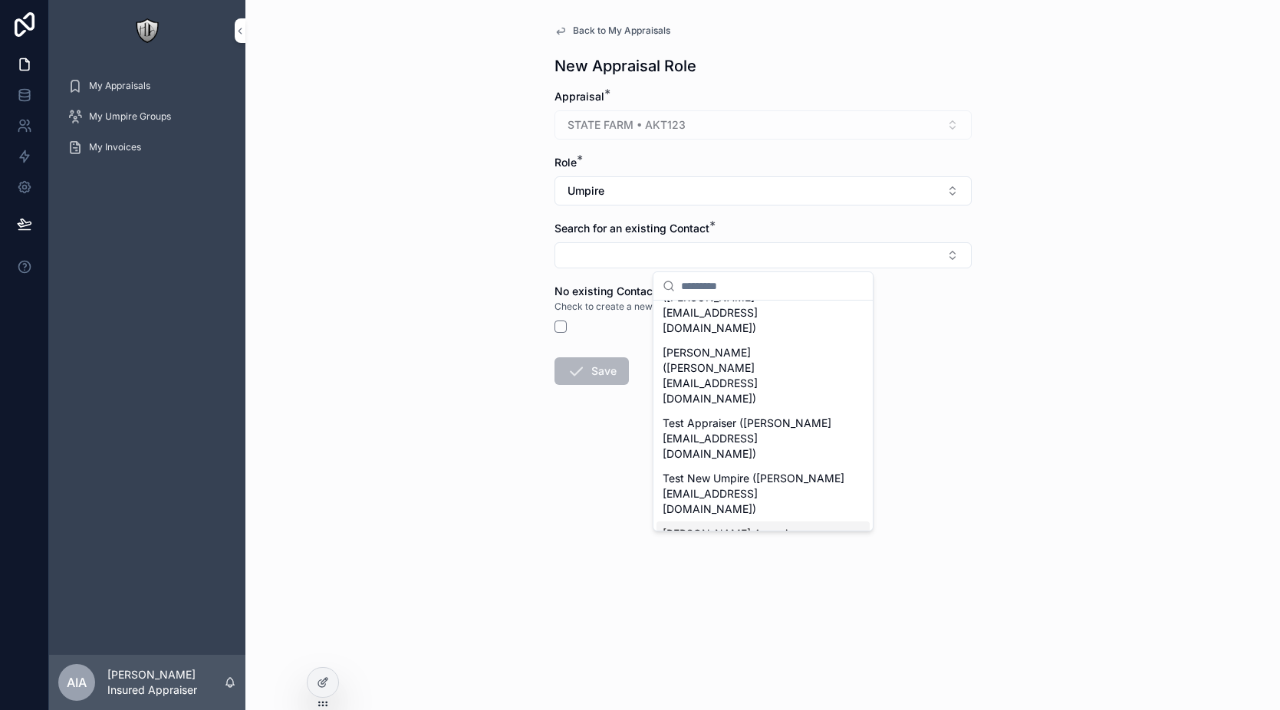
click at [954, 337] on form "Appraisal * STATE FARM • AKT123 Role * Umpire Search for an existing Contact * …" at bounding box center [763, 286] width 417 height 394
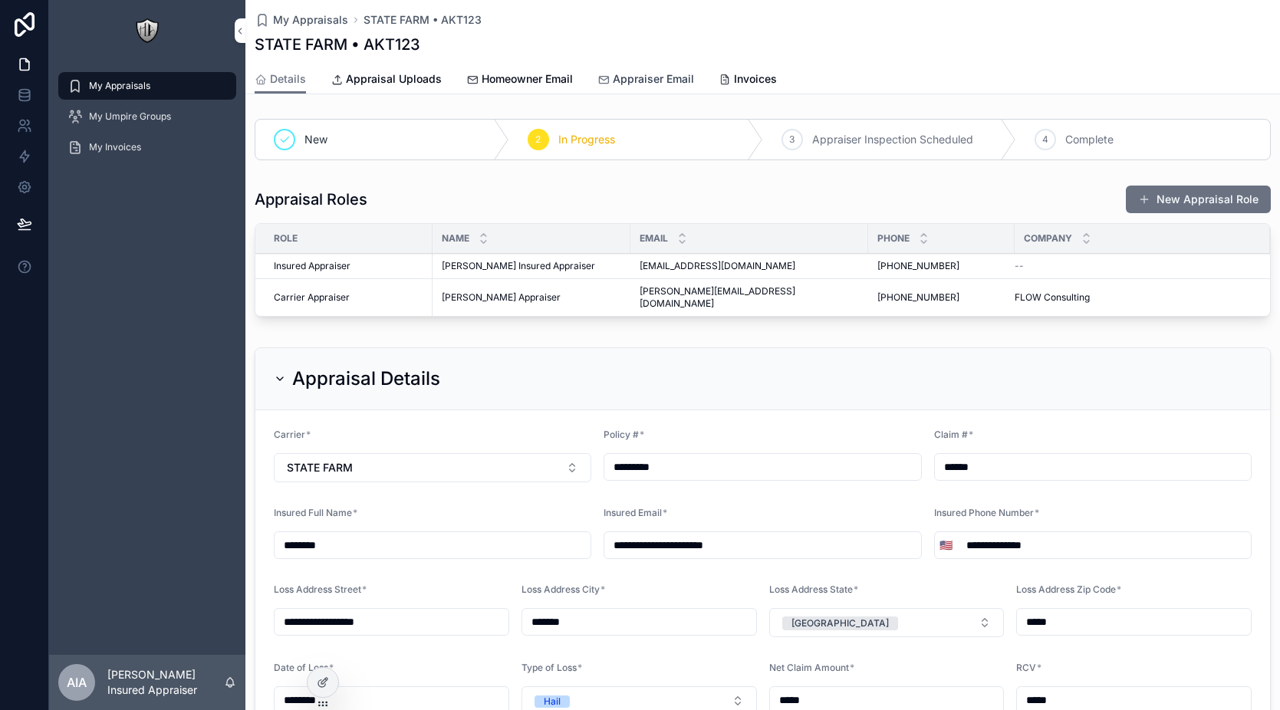
click at [604, 84] on icon "scrollable content" at bounding box center [604, 80] width 12 height 12
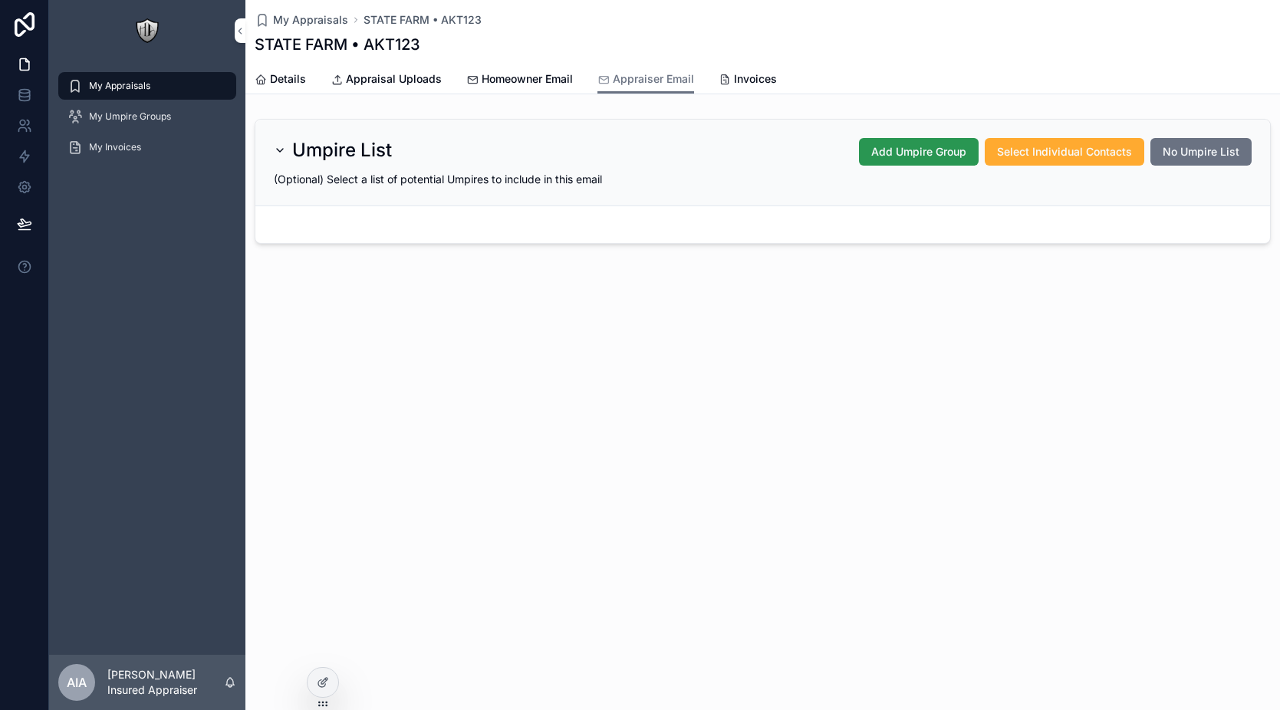
click at [930, 153] on span "Add Umpire Group" at bounding box center [918, 151] width 95 height 15
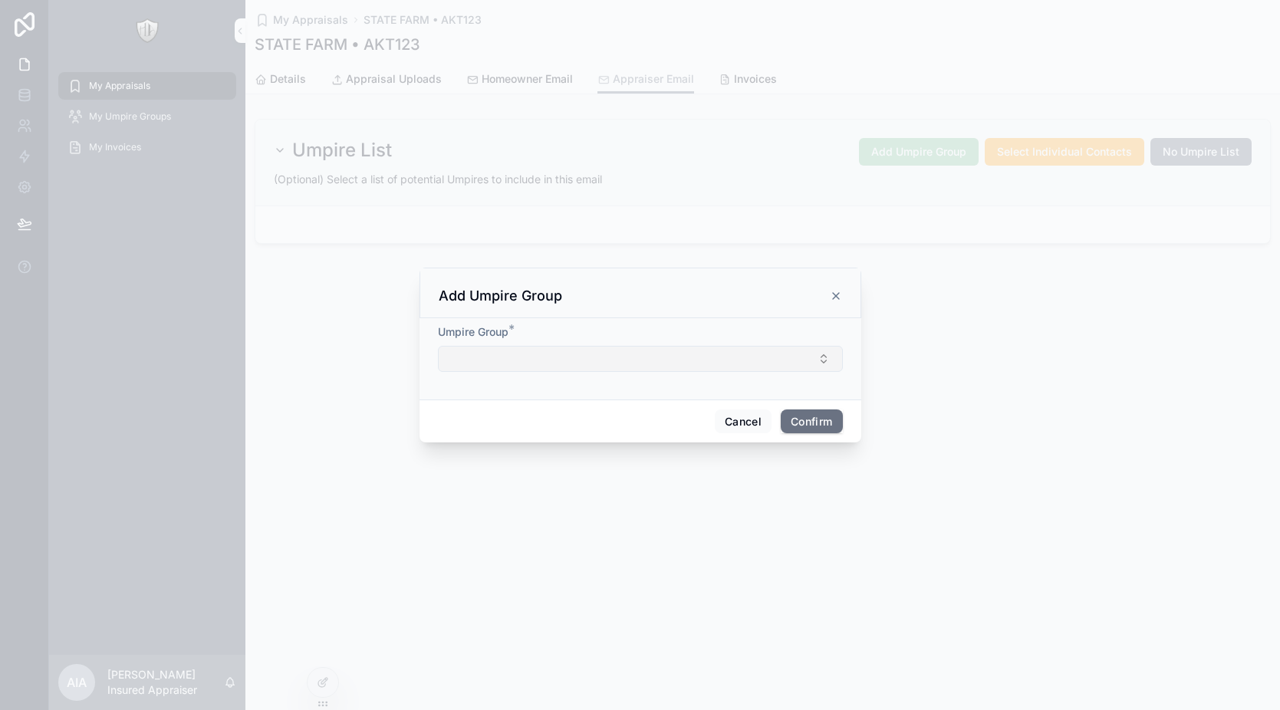
click at [551, 351] on button "Select Button" at bounding box center [640, 359] width 405 height 26
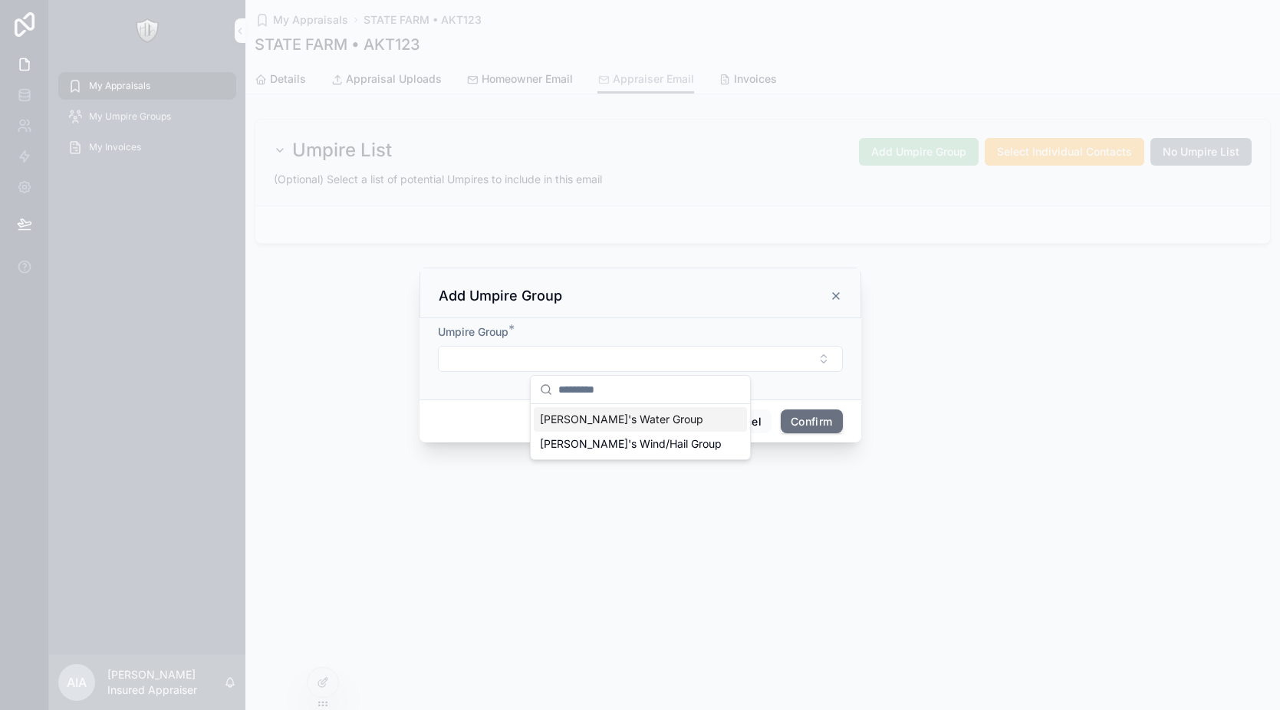
click at [573, 412] on span "Alex's Water Group" at bounding box center [621, 419] width 163 height 15
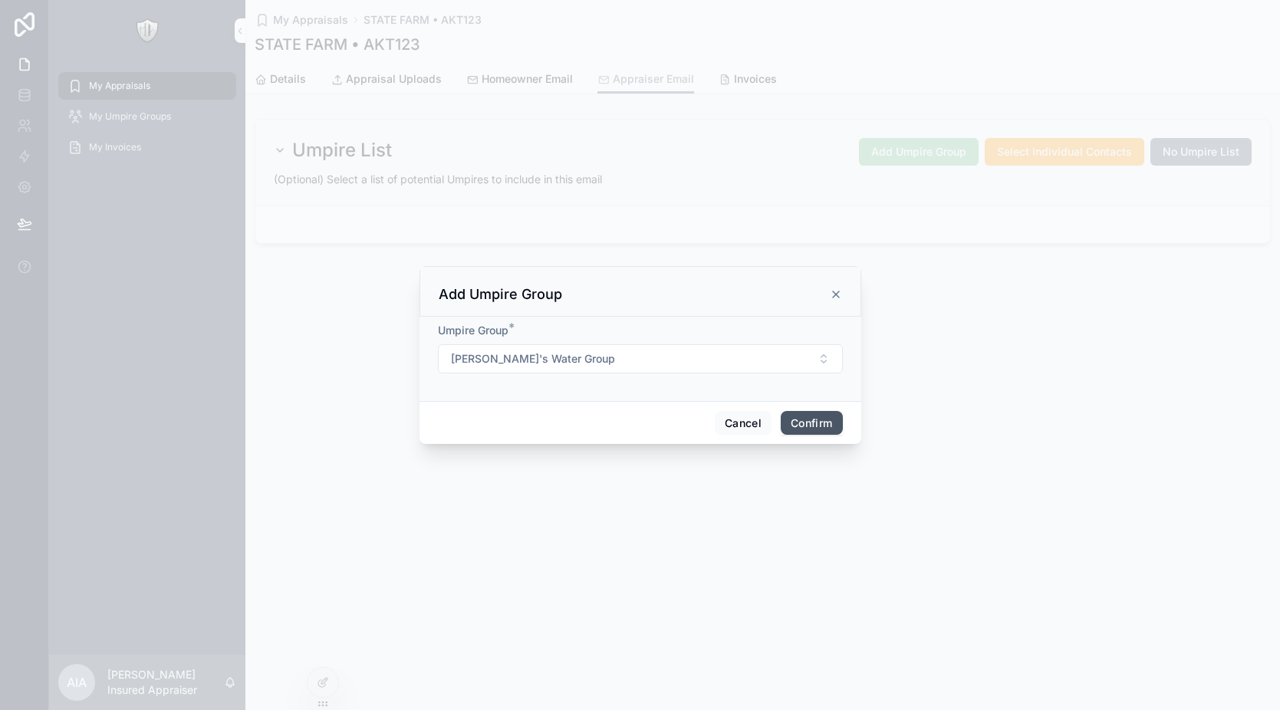
click at [786, 424] on button "Confirm" at bounding box center [811, 423] width 61 height 25
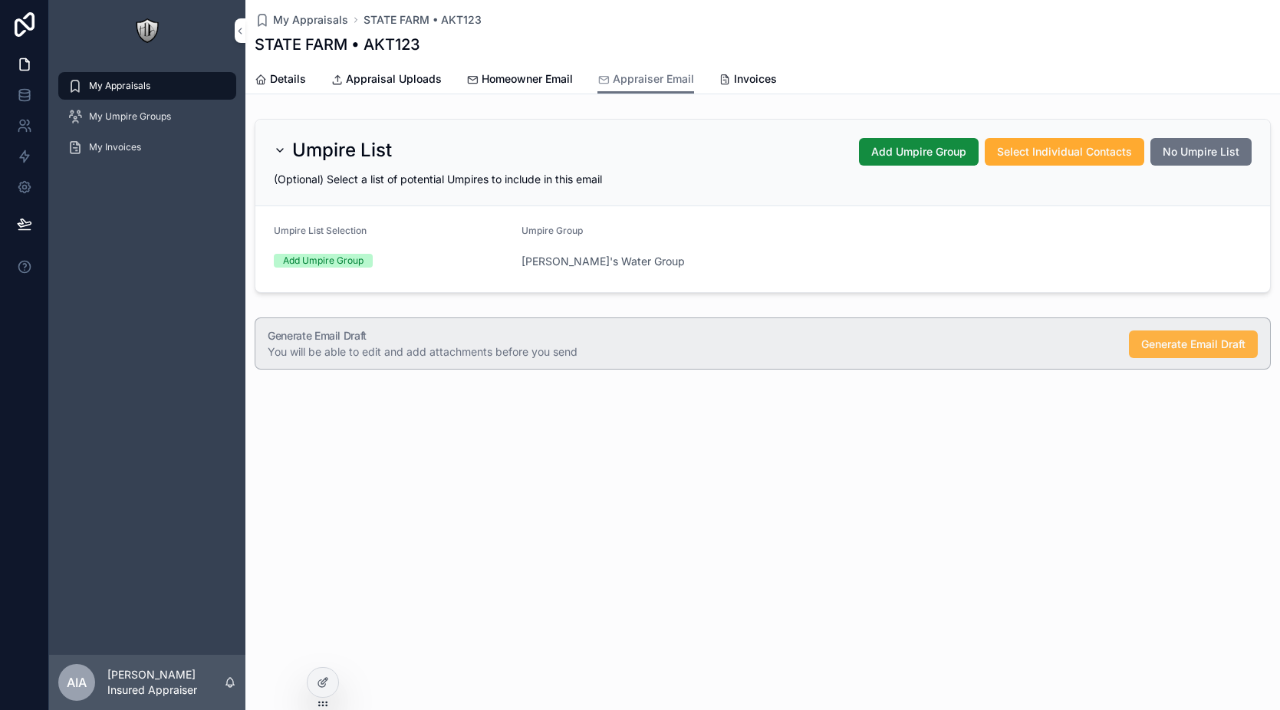
click at [1178, 351] on span "Generate Email Draft" at bounding box center [1193, 344] width 104 height 15
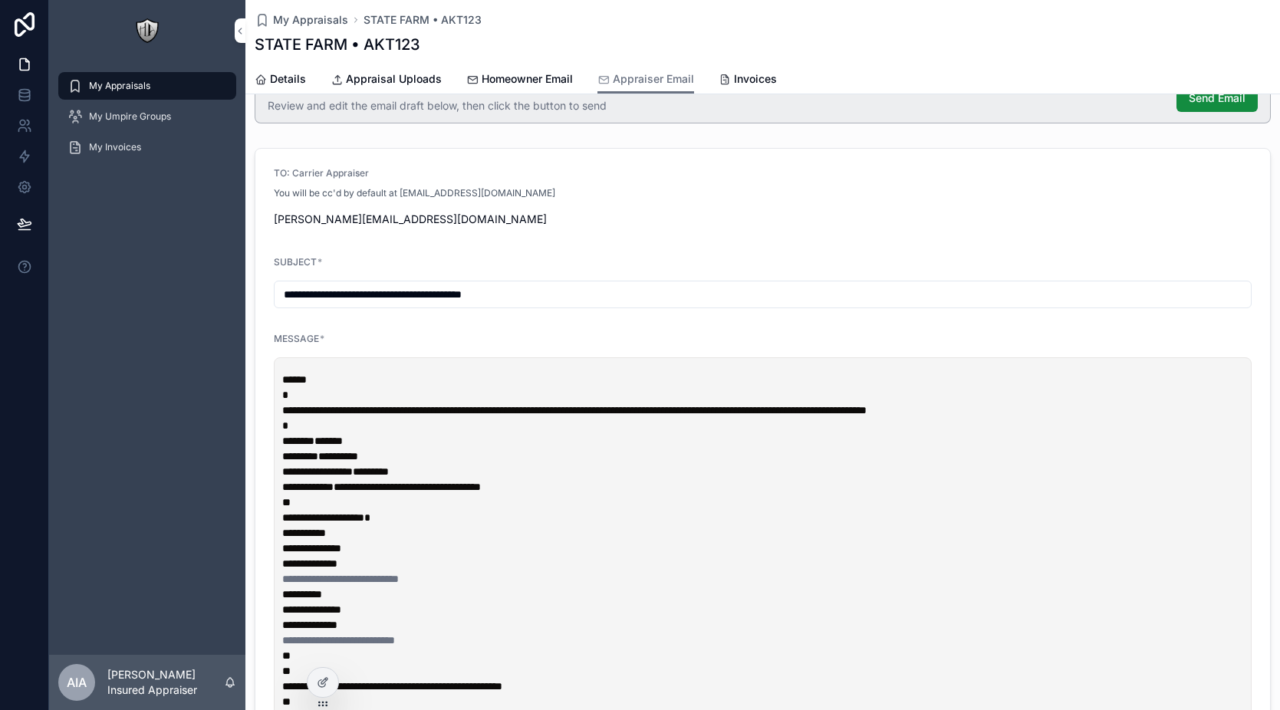
scroll to position [37, 0]
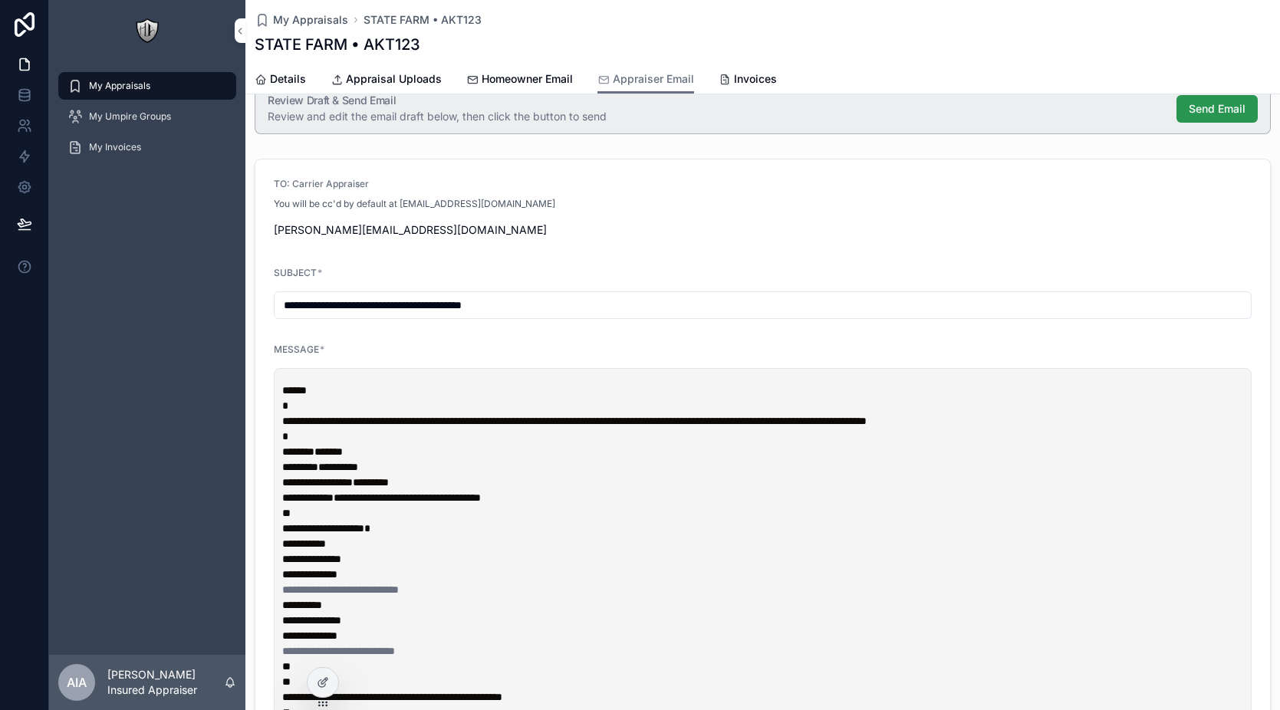
click at [1202, 107] on span "Send Email" at bounding box center [1217, 108] width 57 height 15
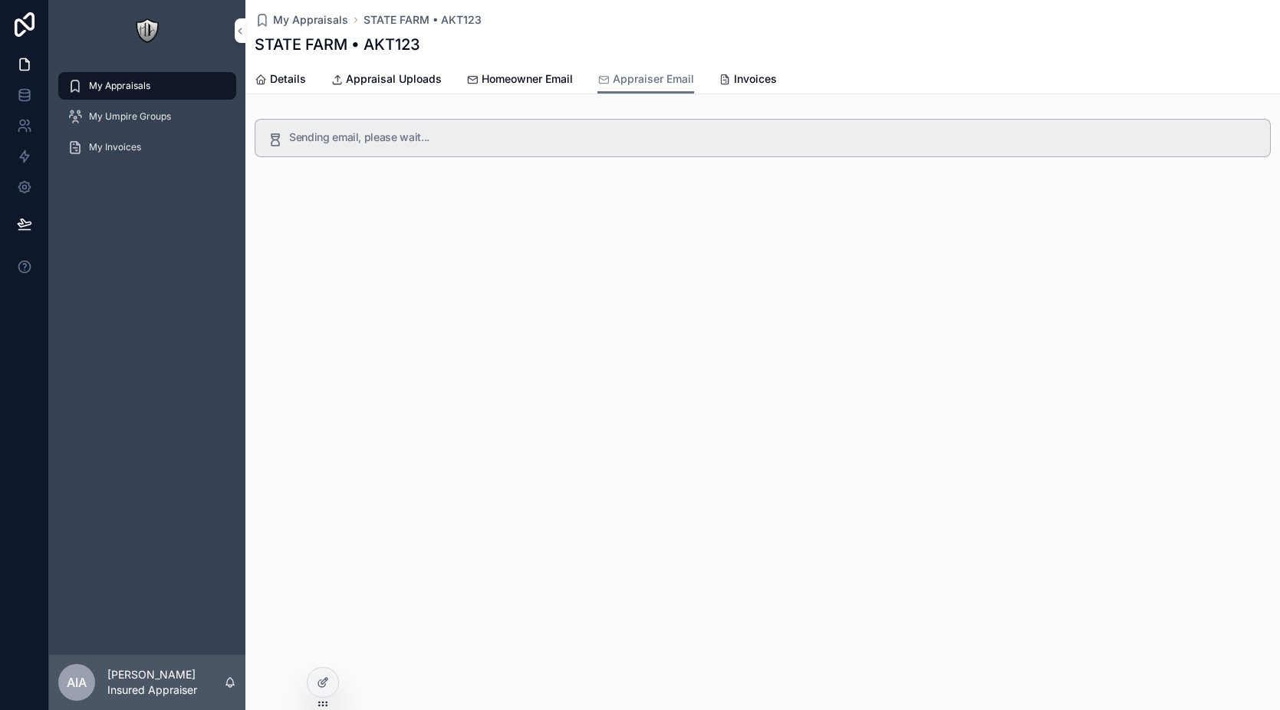
scroll to position [0, 0]
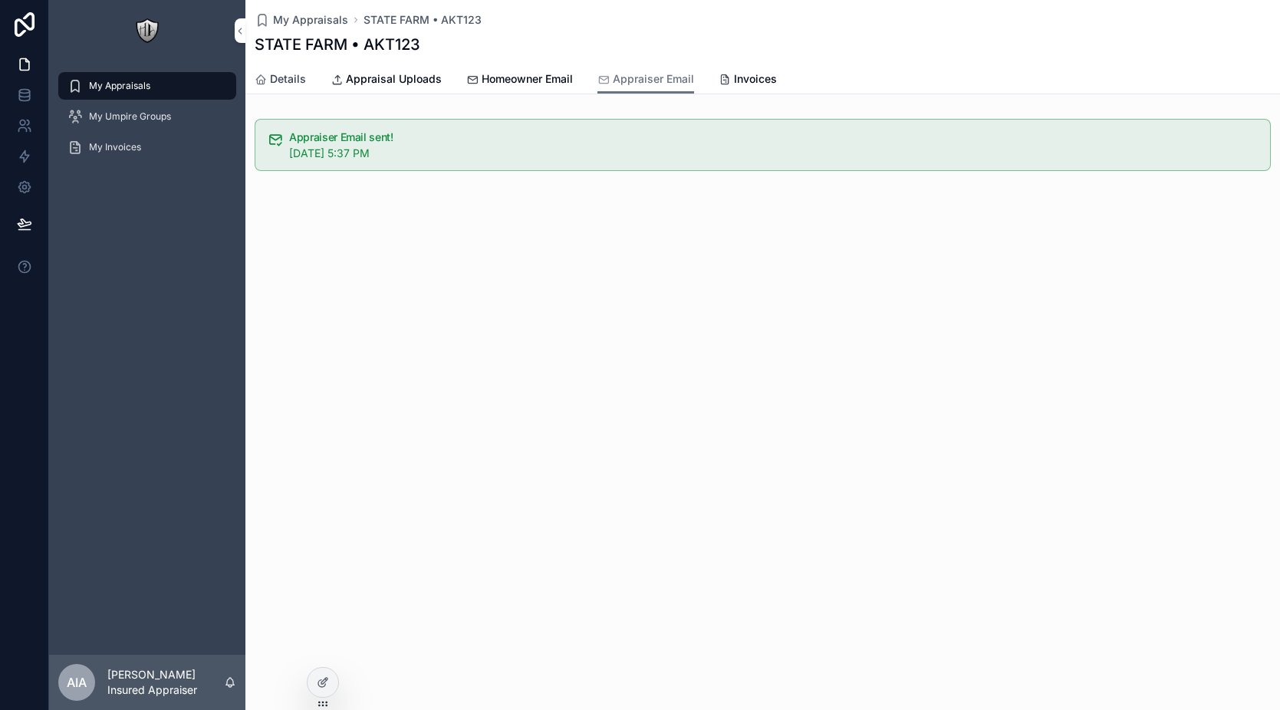
click at [281, 84] on span "Details" at bounding box center [288, 78] width 36 height 15
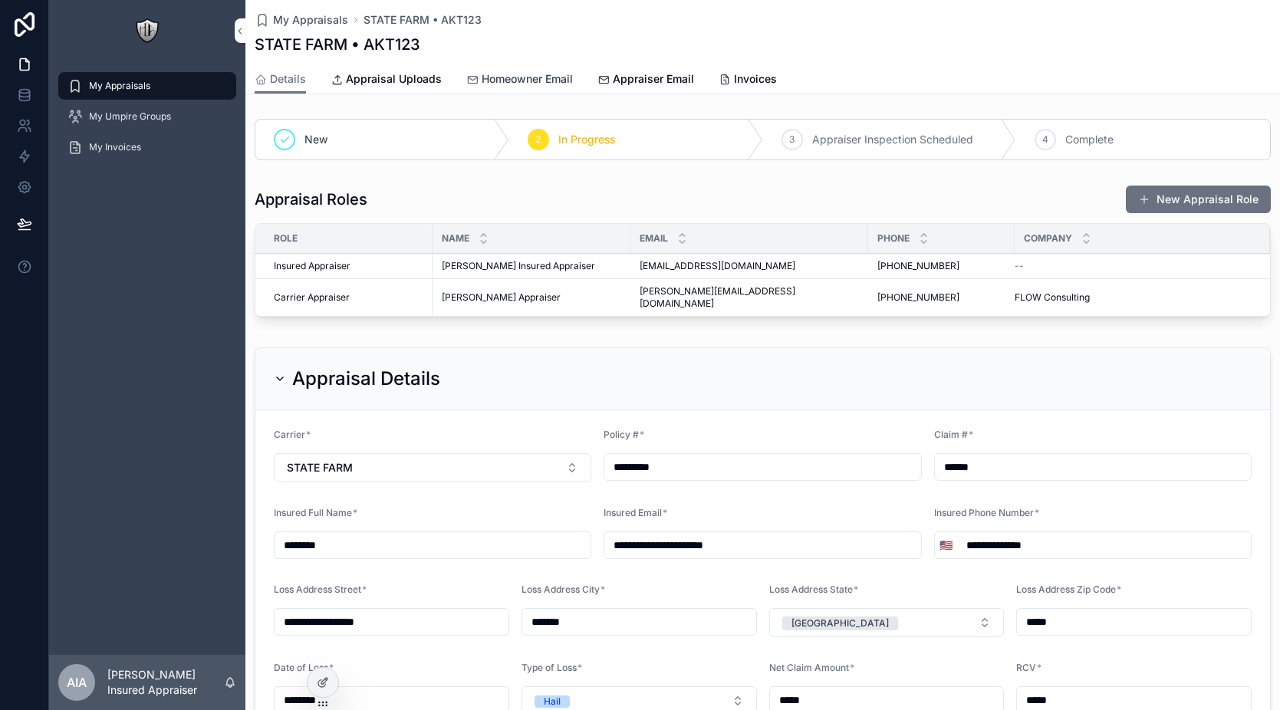
click at [555, 78] on span "Homeowner Email" at bounding box center [527, 78] width 91 height 15
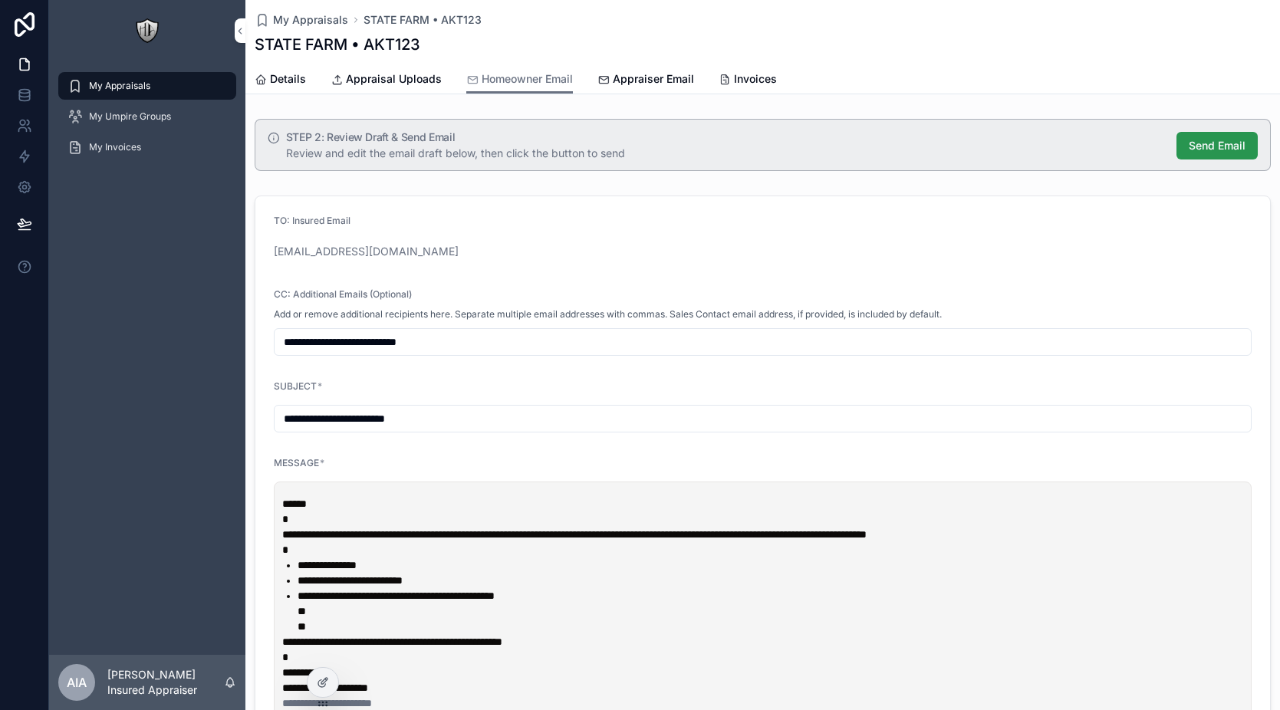
click at [1190, 153] on span "Send Email" at bounding box center [1217, 145] width 57 height 15
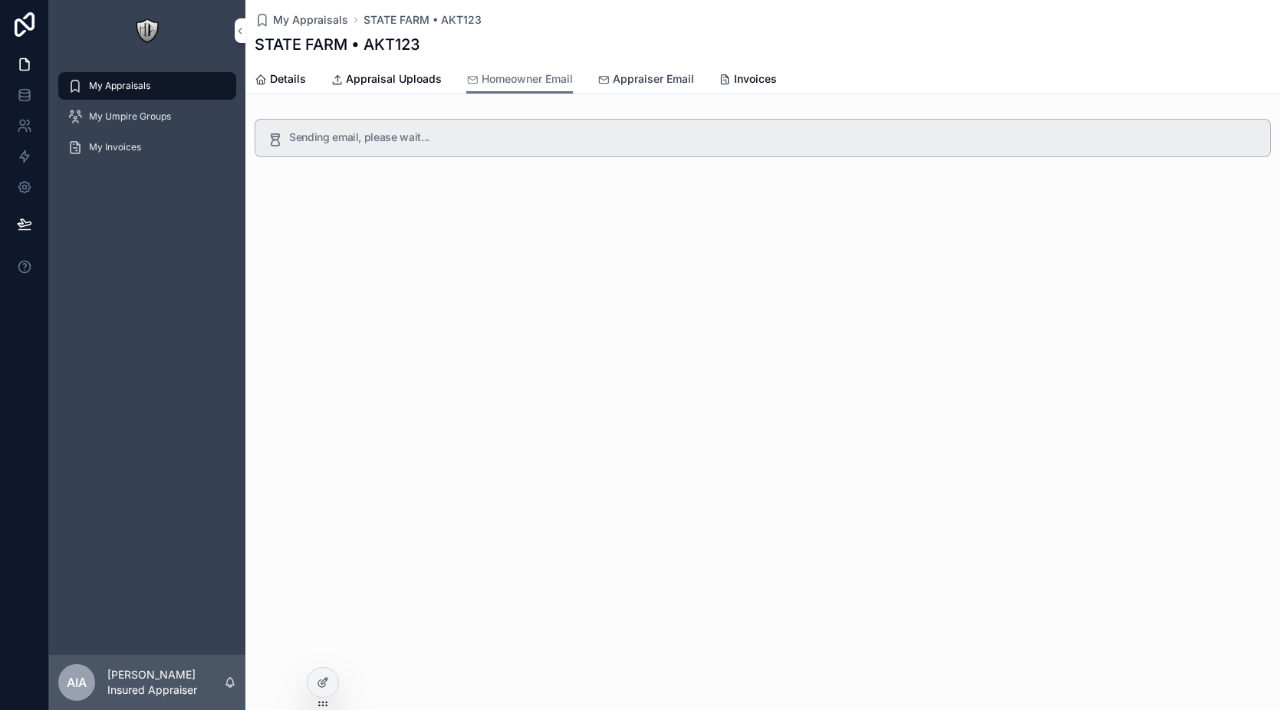
click at [650, 89] on link "Appraiser Email" at bounding box center [646, 80] width 97 height 31
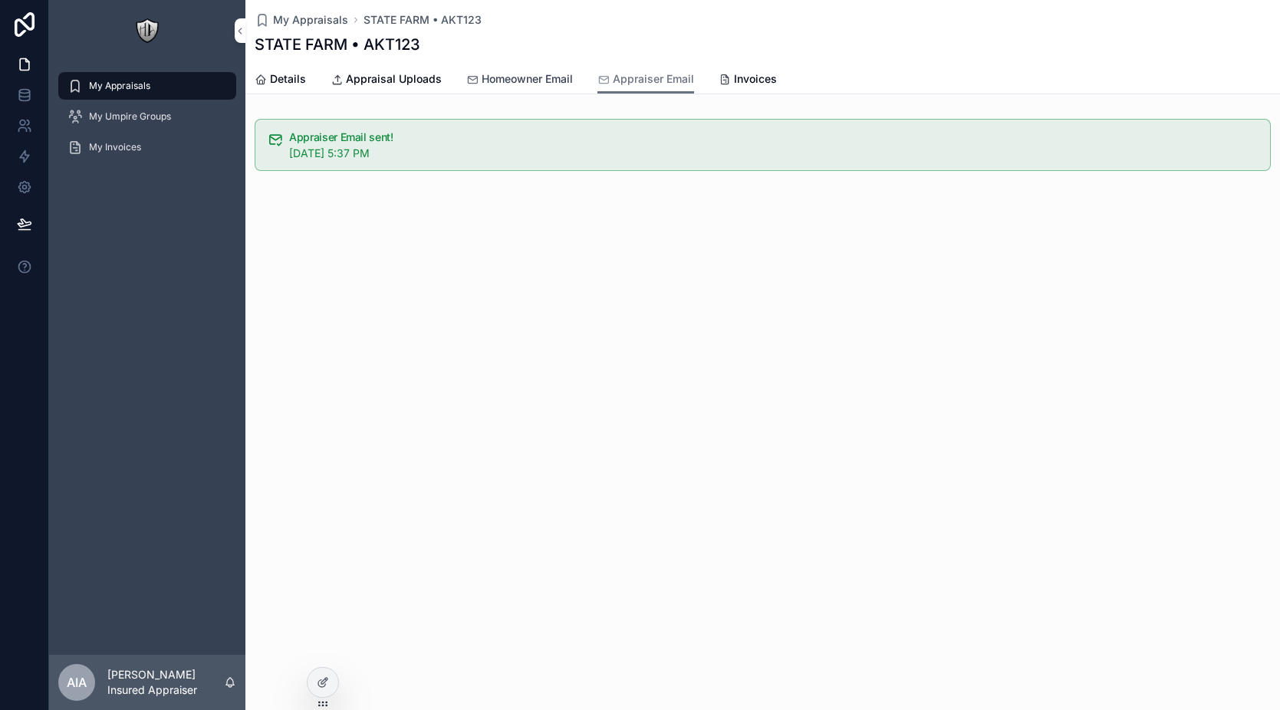
click at [526, 82] on span "Homeowner Email" at bounding box center [527, 78] width 91 height 15
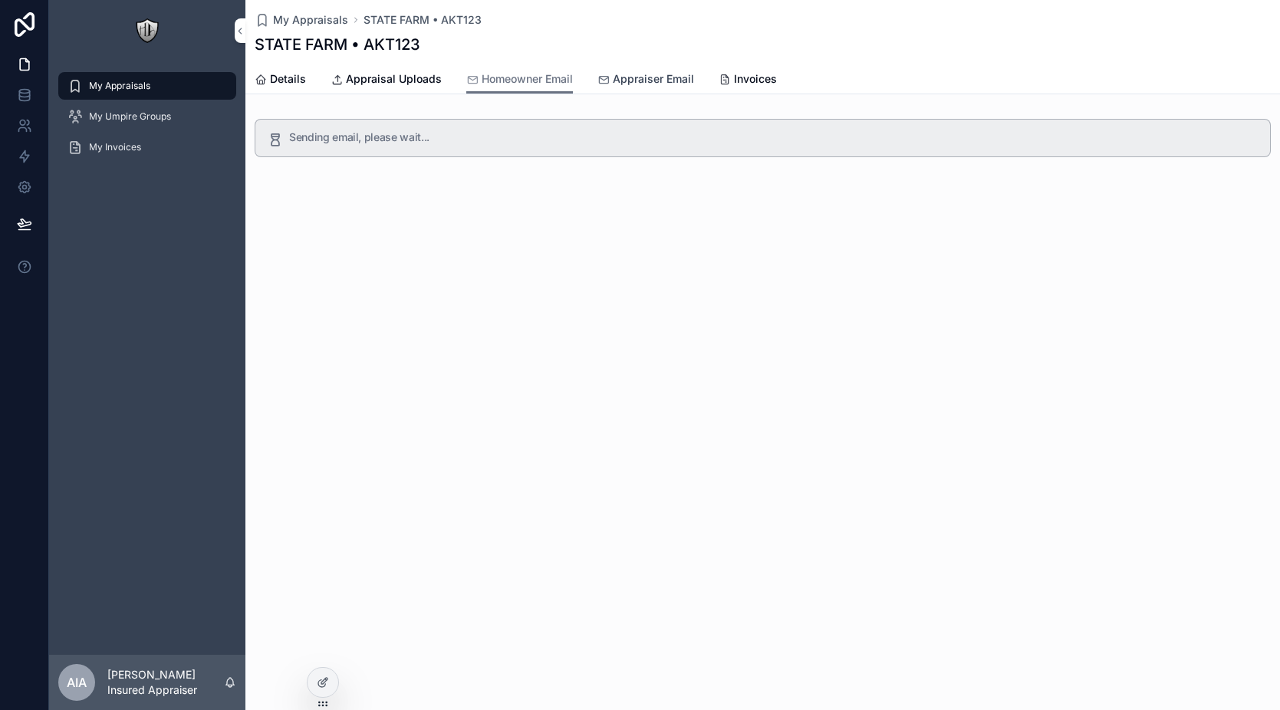
click at [640, 80] on span "Appraiser Email" at bounding box center [653, 78] width 81 height 15
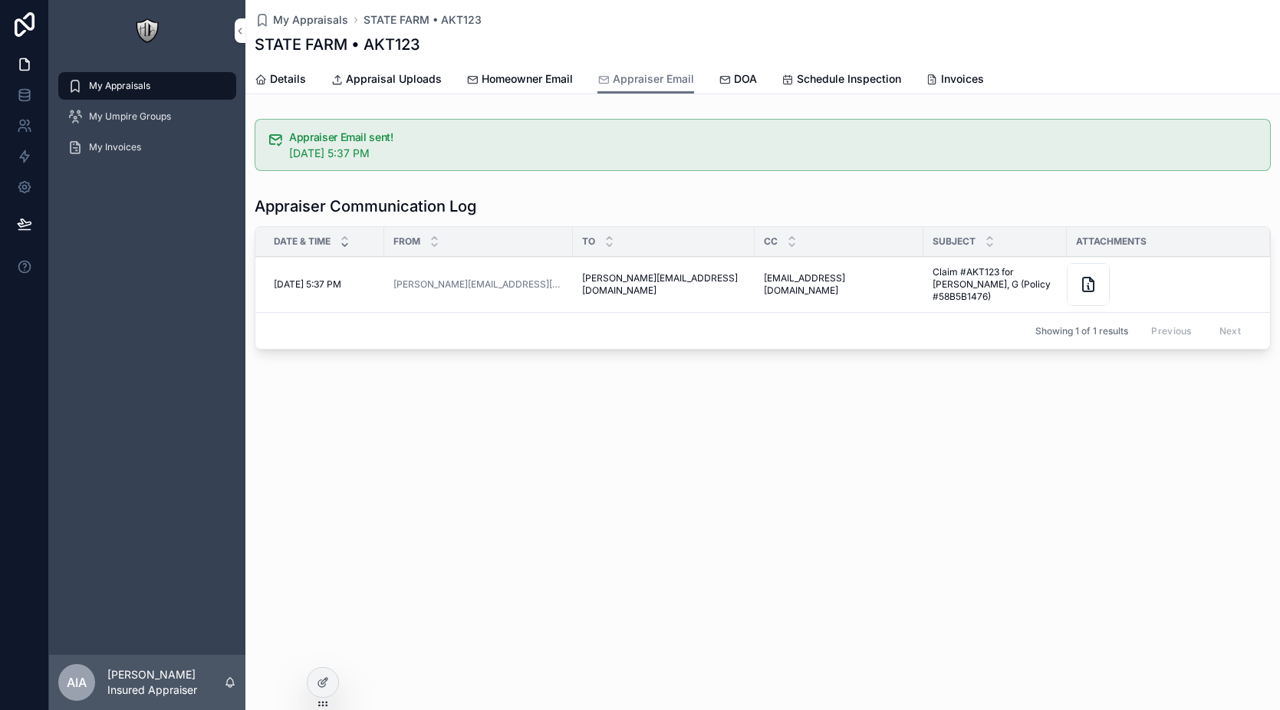
click at [723, 370] on div "My Appraisals STATE FARM • AKT123 STATE FARM • AKT123 Appraiser Email Details A…" at bounding box center [762, 230] width 1035 height 460
click at [324, 677] on icon at bounding box center [323, 683] width 12 height 12
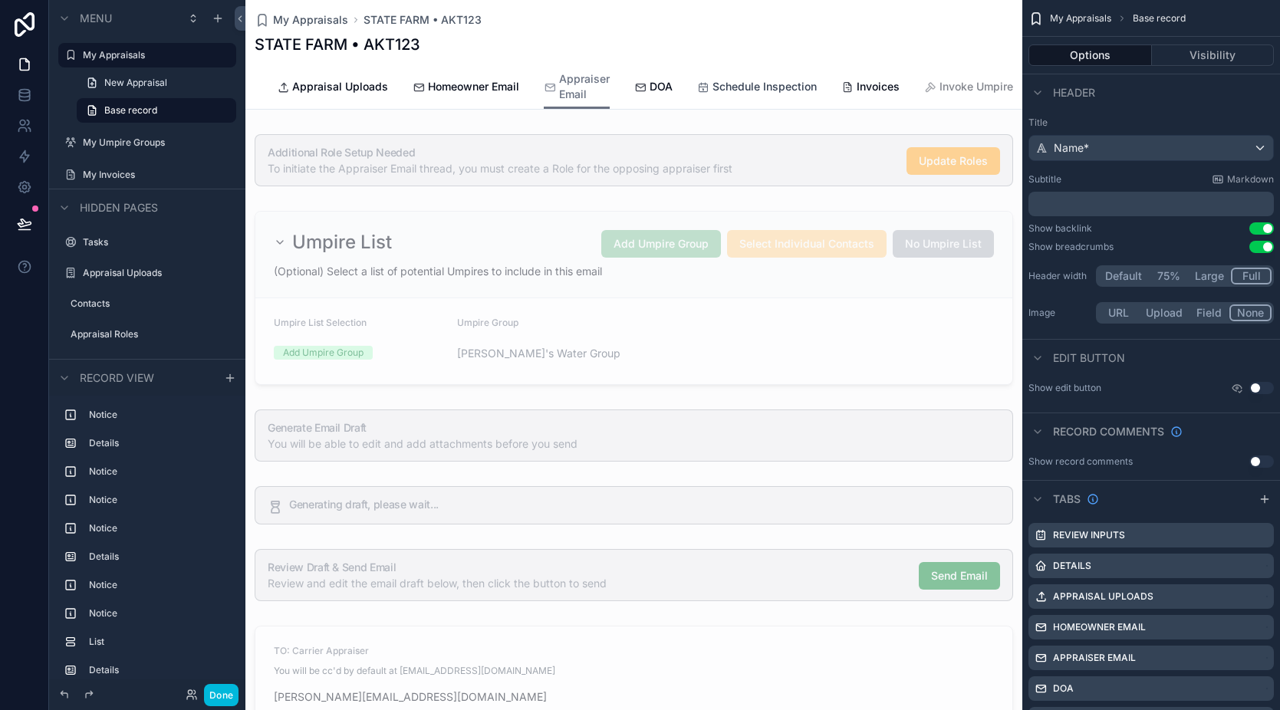
scroll to position [0, 175]
click at [940, 79] on span "Invoke Umpire" at bounding box center [977, 86] width 74 height 15
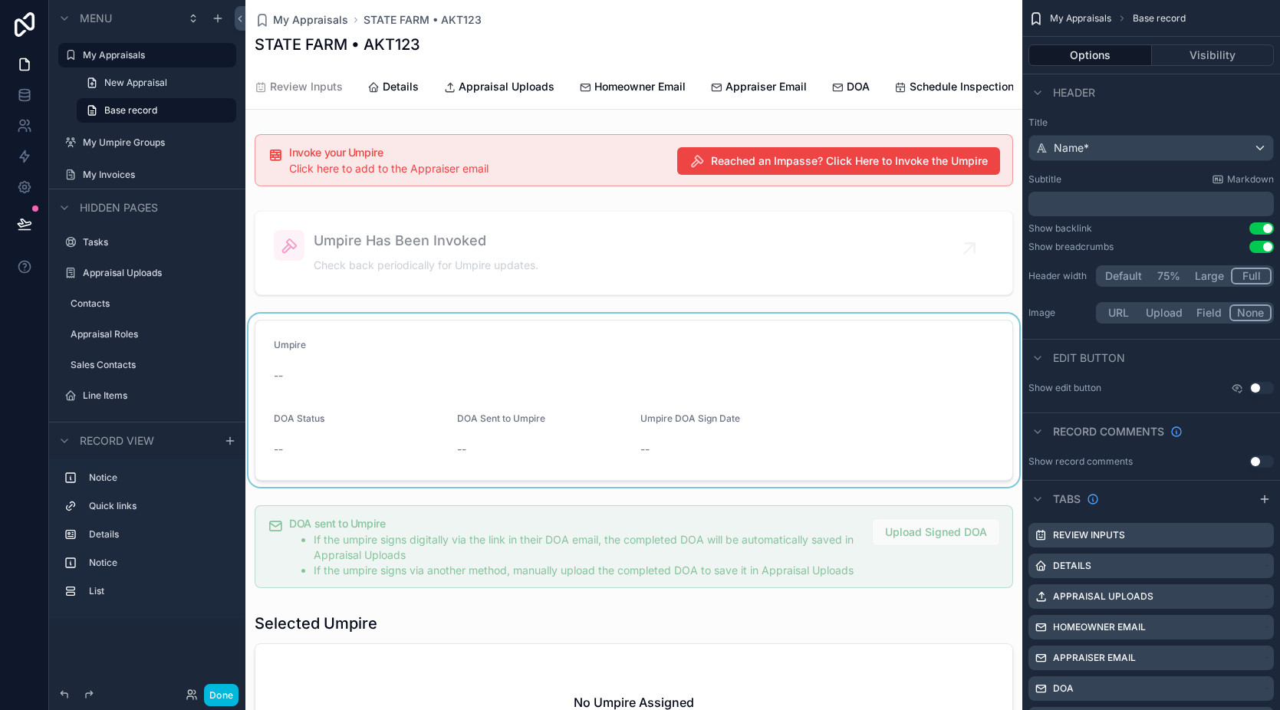
click at [640, 354] on div "scrollable content" at bounding box center [633, 400] width 777 height 173
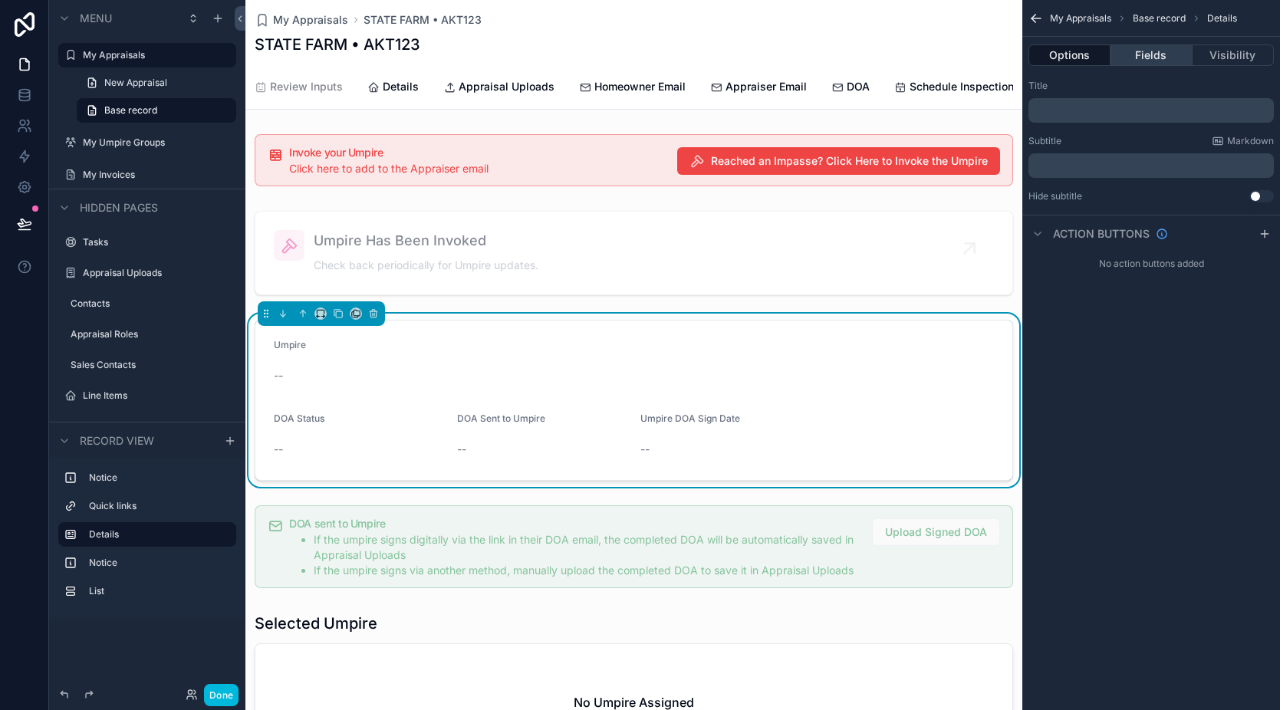
click at [1170, 58] on button "Fields" at bounding box center [1151, 54] width 81 height 21
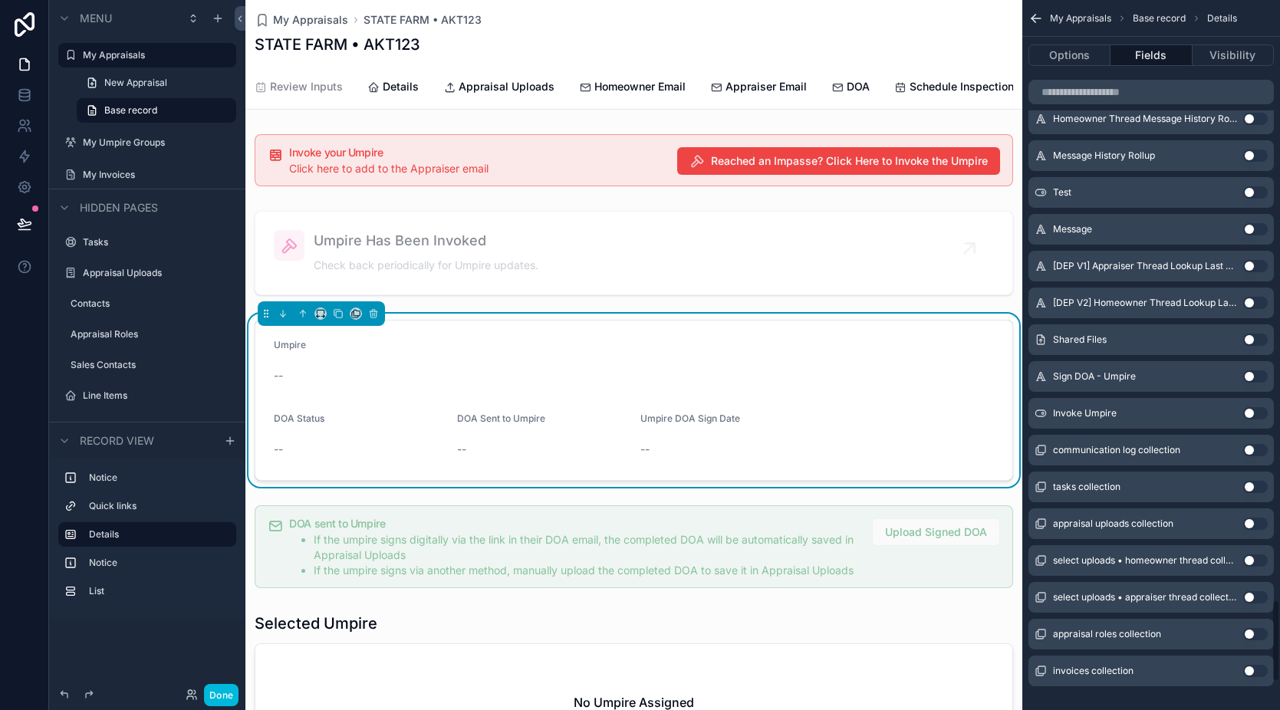
scroll to position [5399, 0]
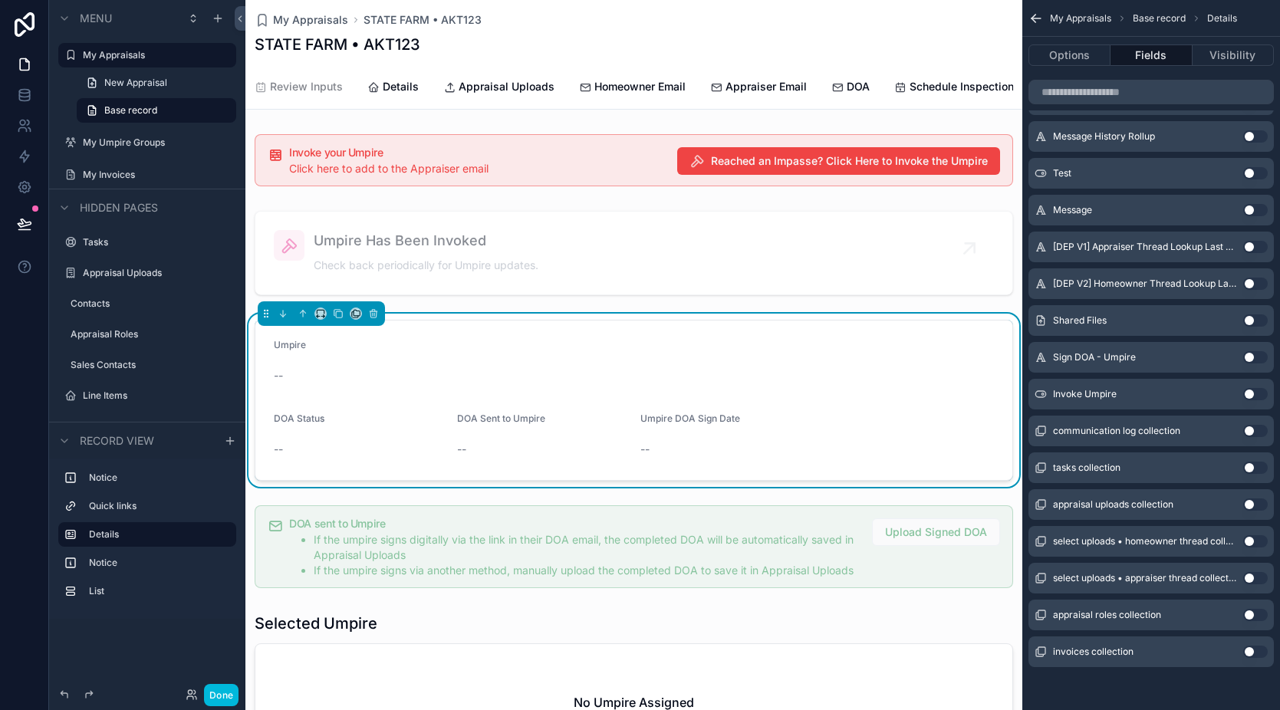
click at [1253, 393] on button "Use setting" at bounding box center [1255, 394] width 25 height 12
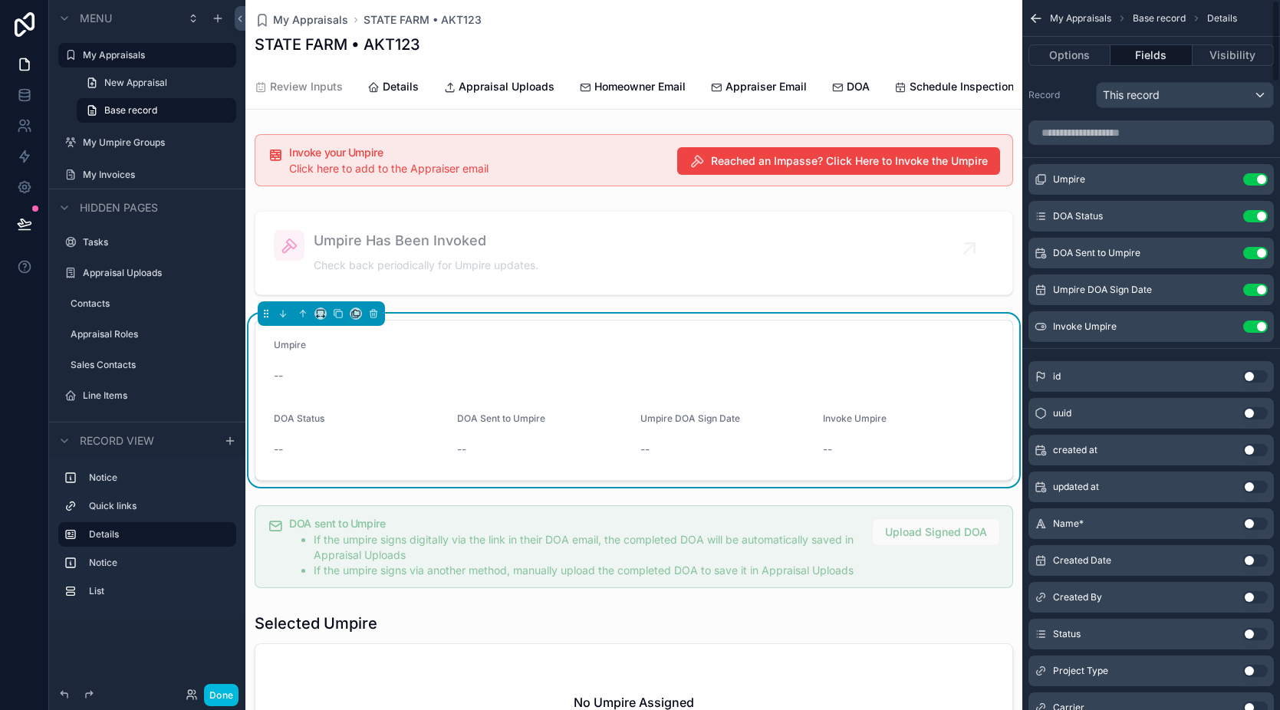
scroll to position [0, 0]
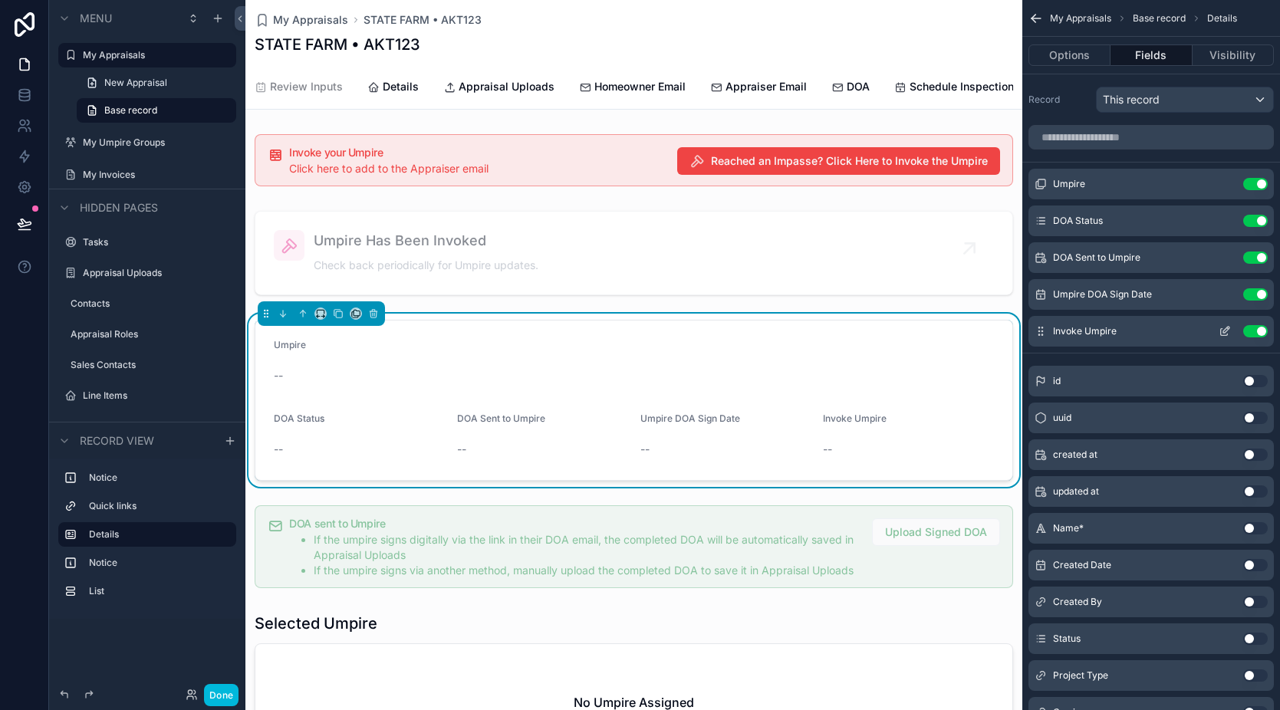
click at [1223, 334] on icon "scrollable content" at bounding box center [1224, 332] width 7 height 7
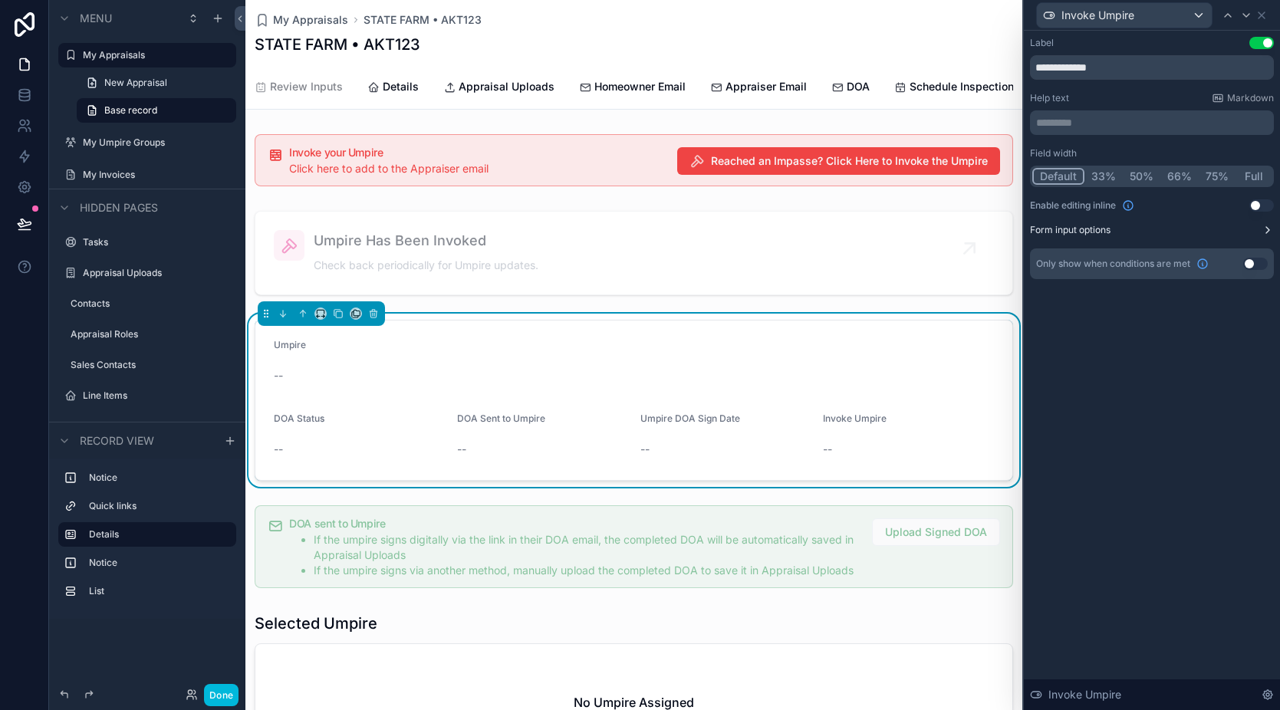
click at [1252, 228] on button "Form input options" at bounding box center [1152, 230] width 244 height 12
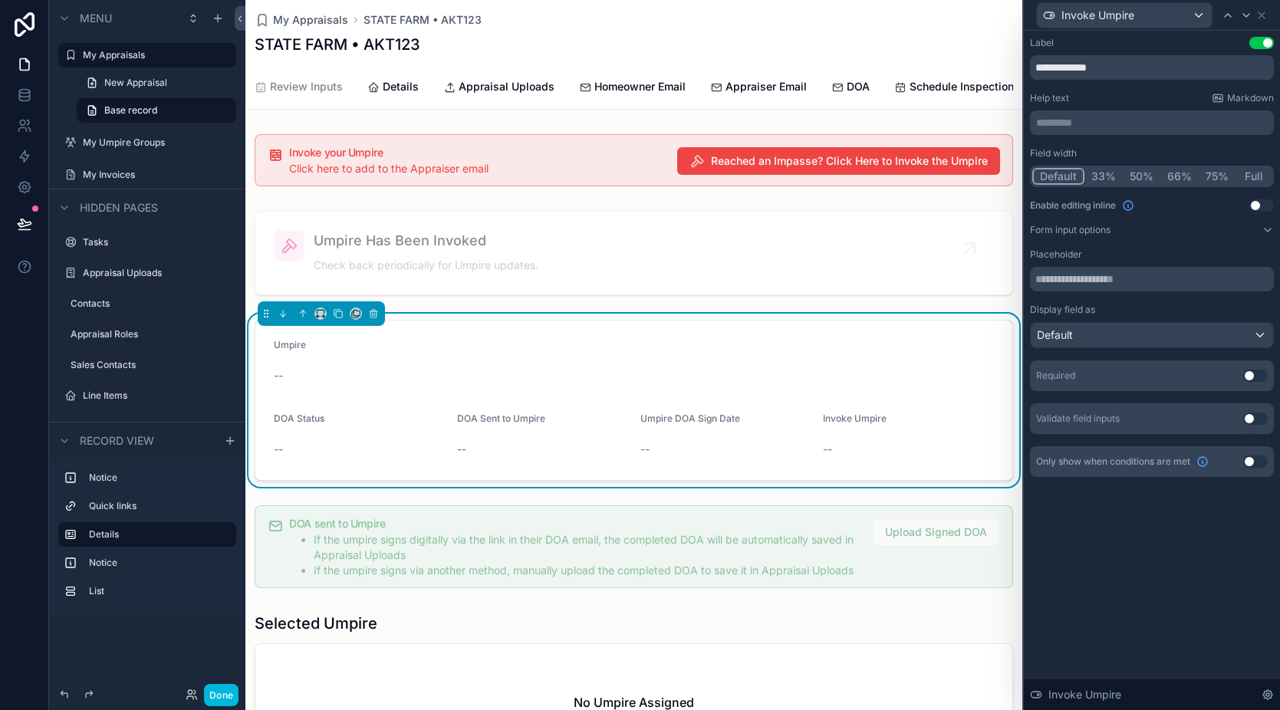
click at [846, 424] on span "Invoke Umpire" at bounding box center [855, 419] width 64 height 12
click at [1262, 206] on button "Use setting" at bounding box center [1261, 205] width 25 height 12
click at [839, 424] on span "Invoke Umpire" at bounding box center [855, 419] width 64 height 12
click at [1207, 341] on div "Default" at bounding box center [1152, 335] width 242 height 25
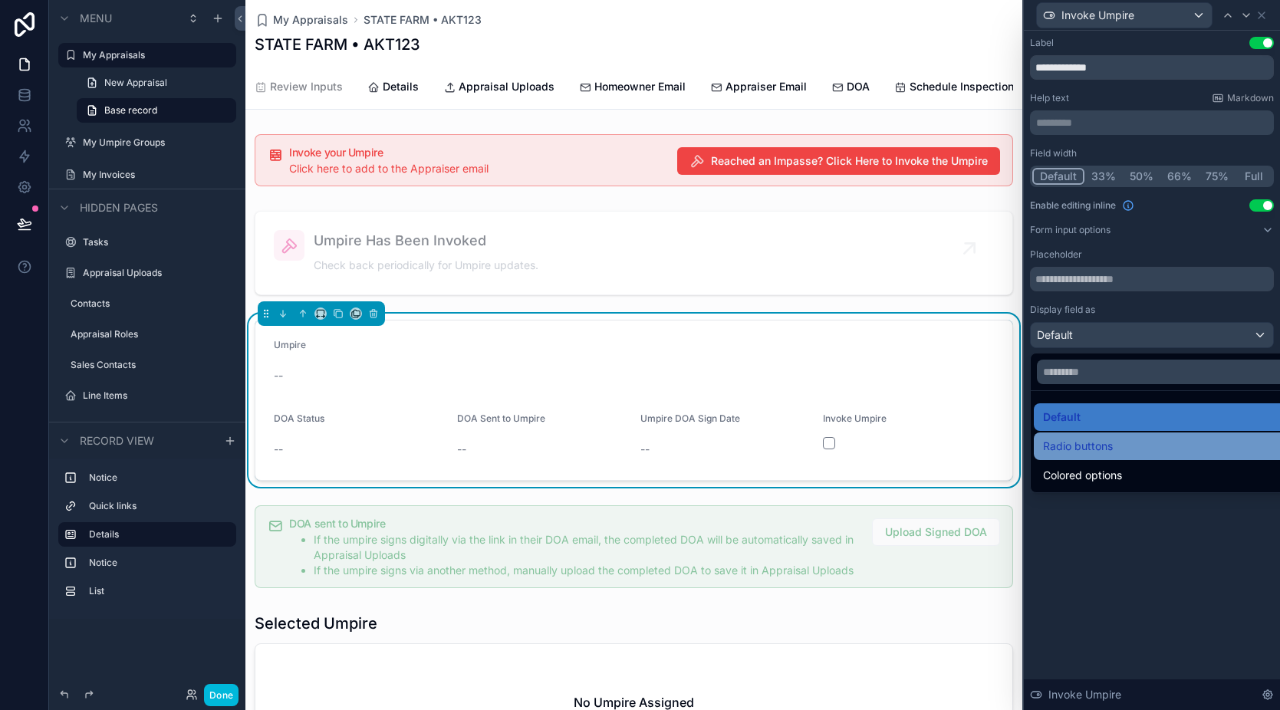
click at [1167, 438] on div "Radio buttons" at bounding box center [1169, 446] width 253 height 18
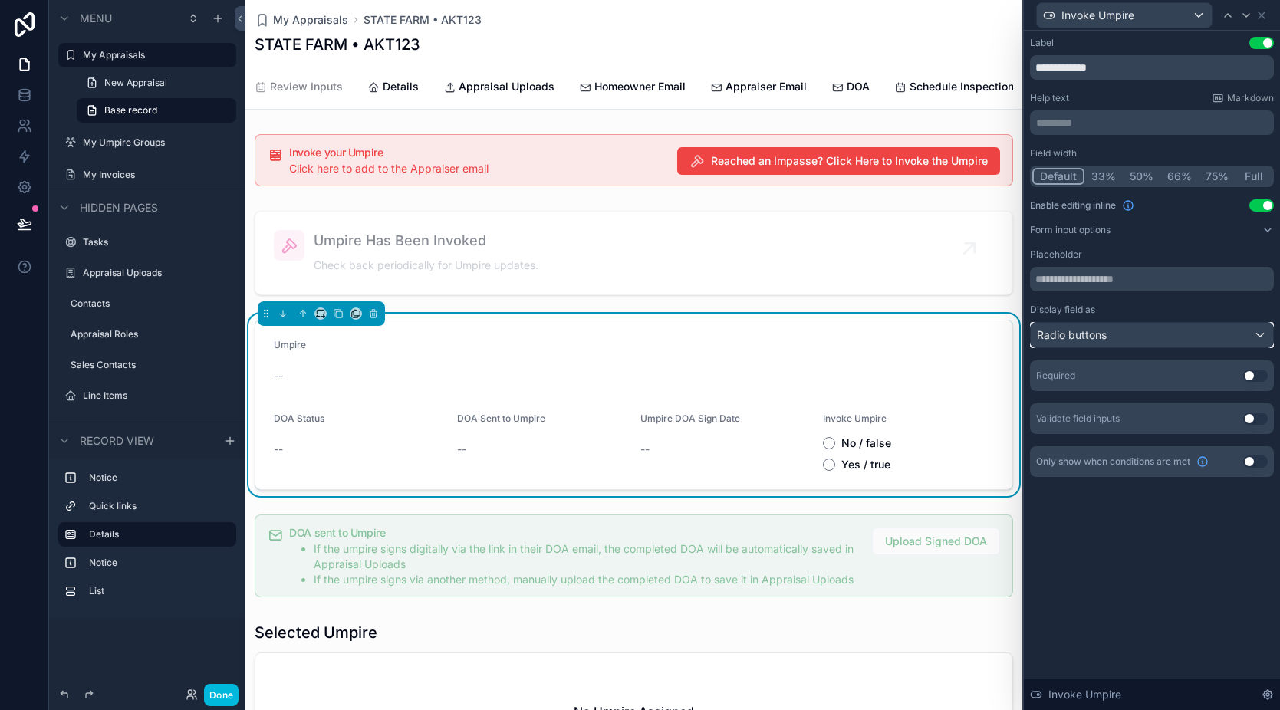
click at [1138, 329] on div "Radio buttons" at bounding box center [1152, 335] width 242 height 25
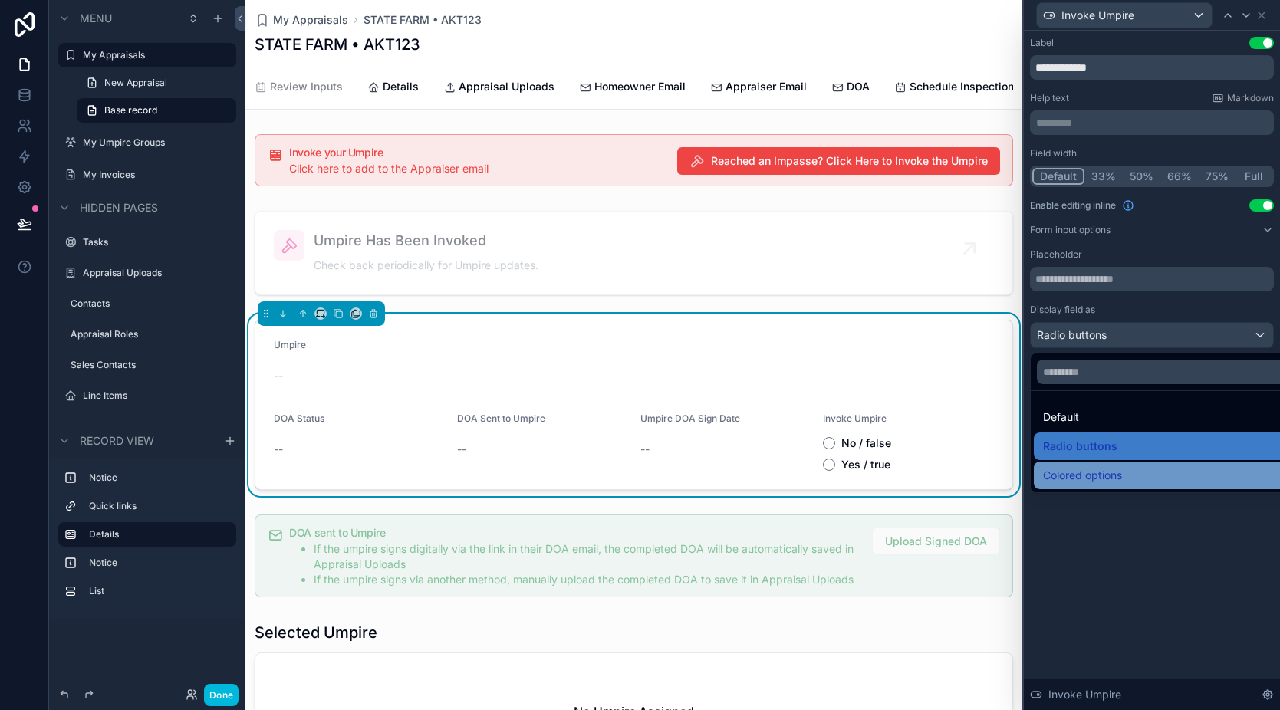
click at [1127, 469] on div "Colored options" at bounding box center [1169, 475] width 253 height 18
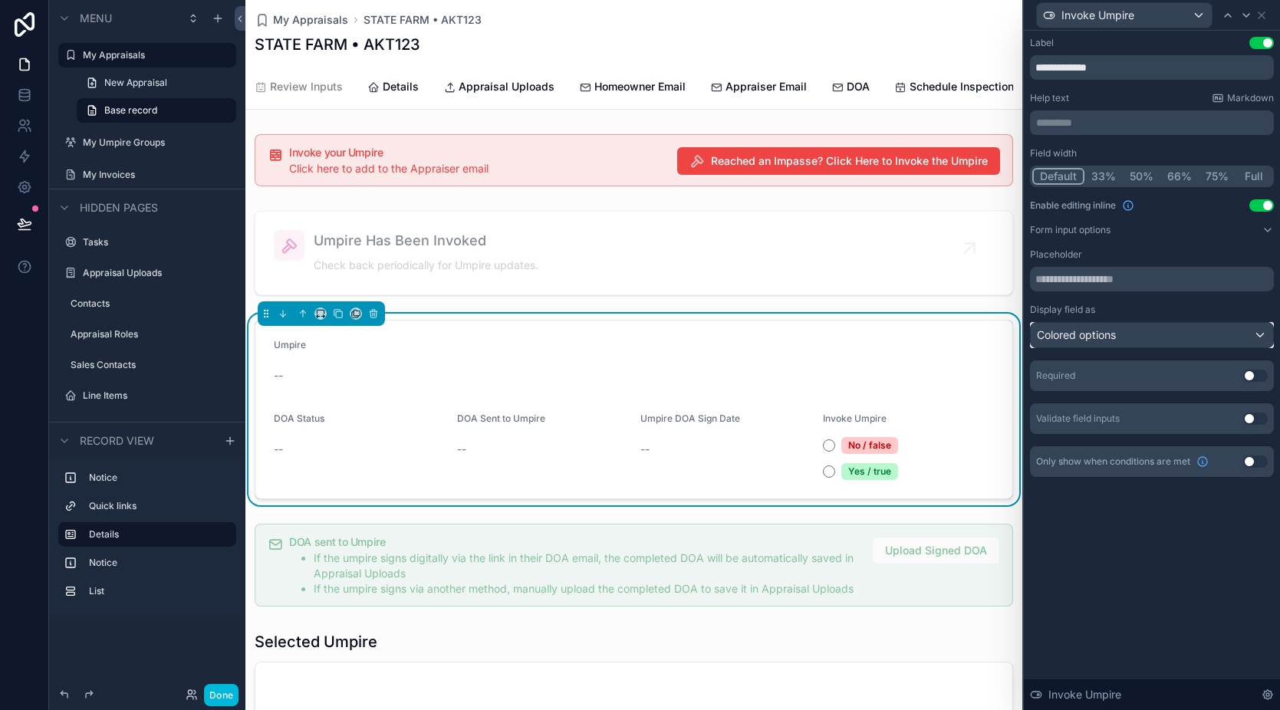
click at [1141, 323] on div "Colored options" at bounding box center [1152, 335] width 242 height 25
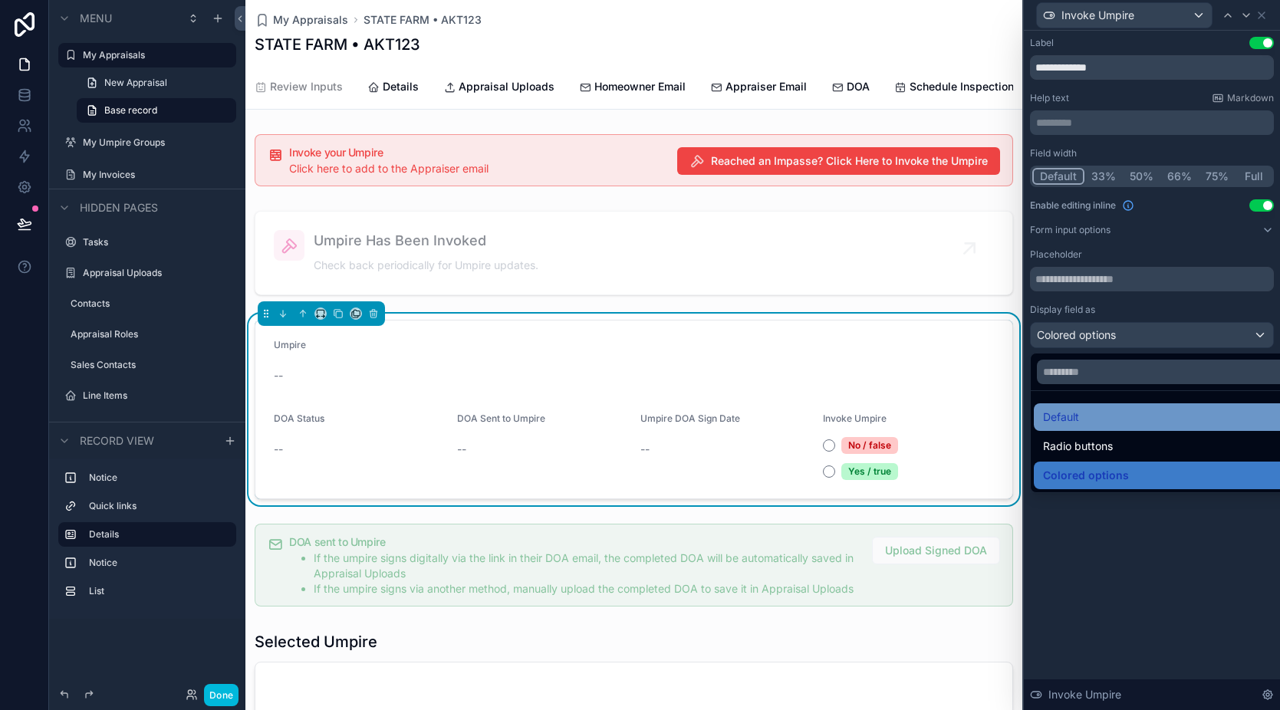
click at [1116, 418] on div "Default" at bounding box center [1169, 417] width 253 height 18
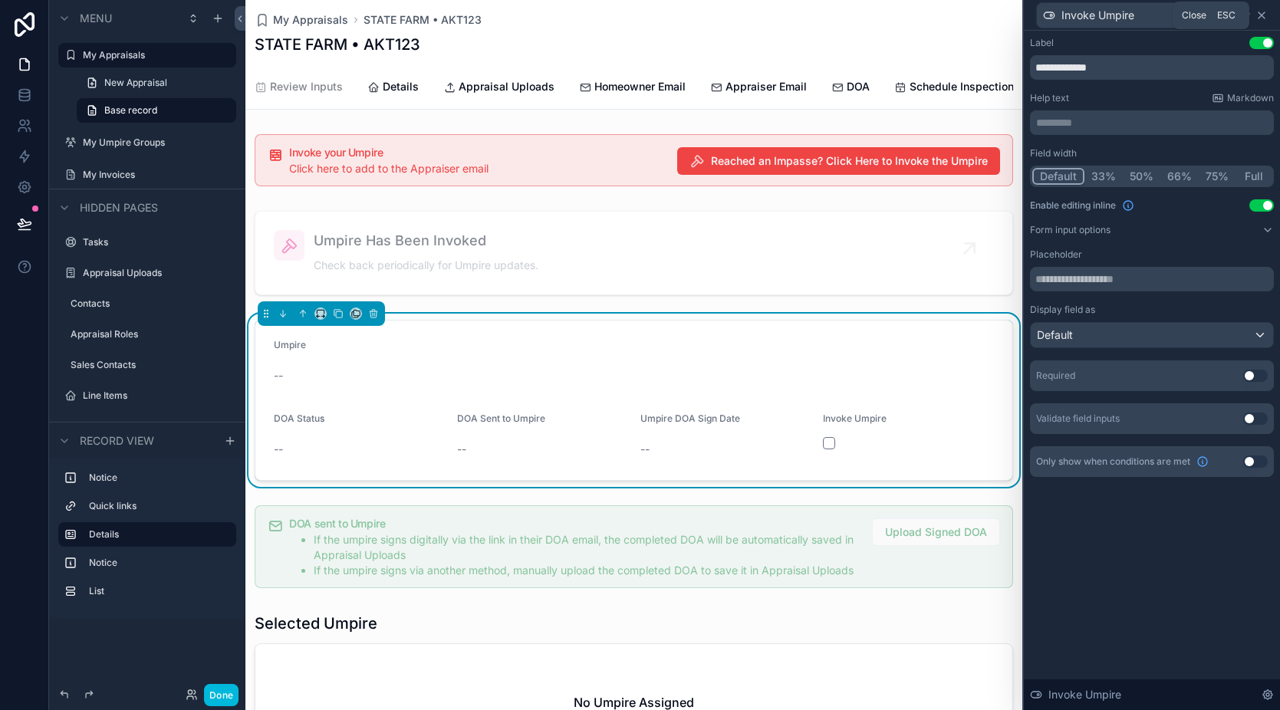
click at [1267, 15] on icon at bounding box center [1262, 15] width 12 height 12
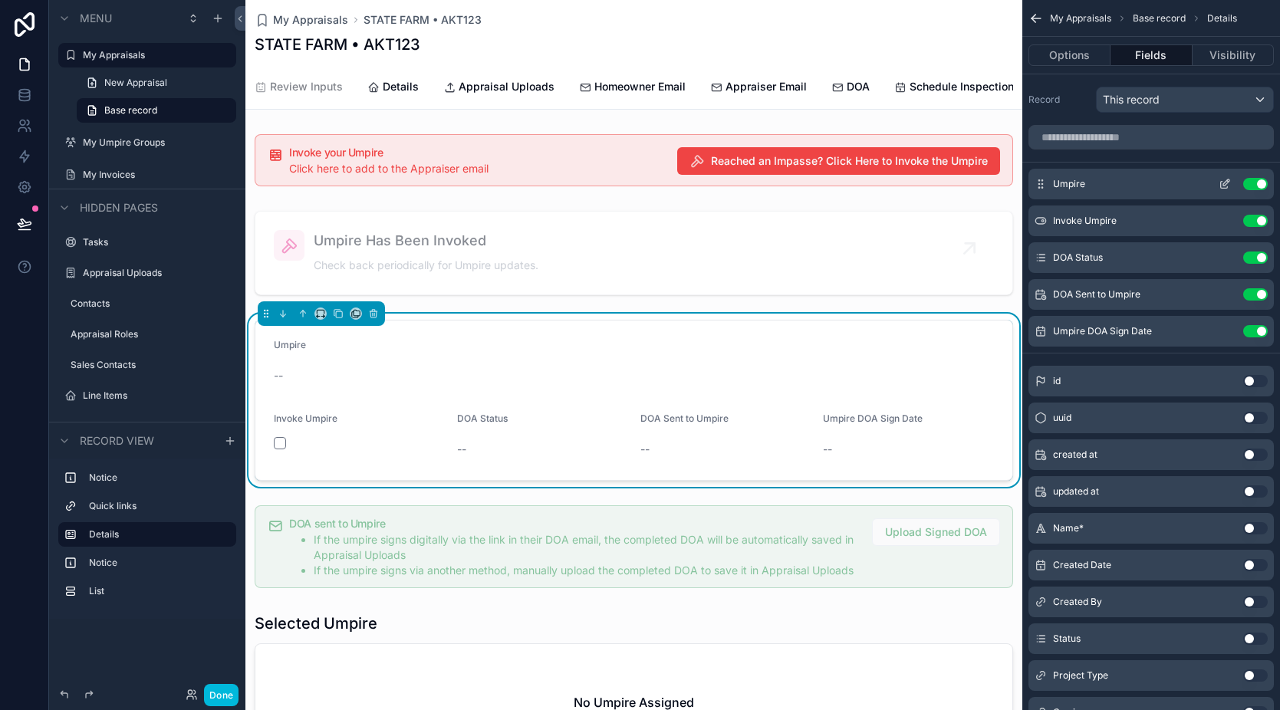
click at [1226, 183] on icon "scrollable content" at bounding box center [1225, 184] width 12 height 12
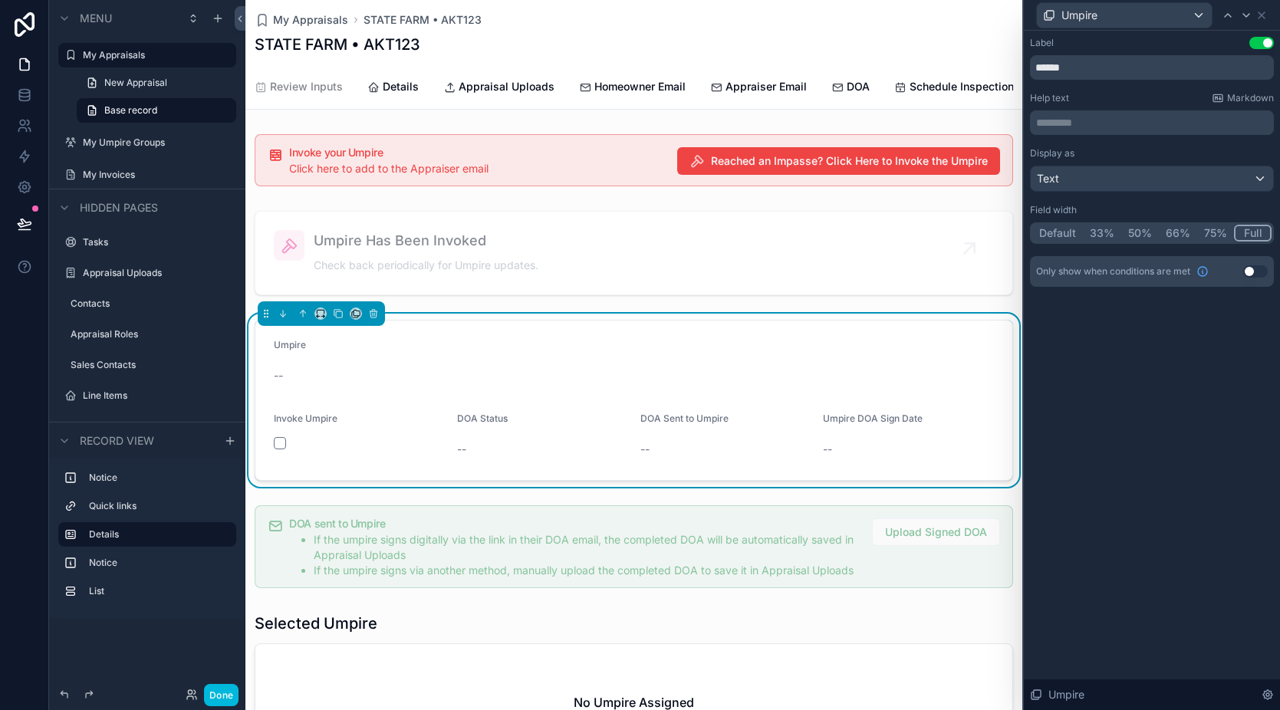
click at [1207, 230] on button "75%" at bounding box center [1215, 233] width 37 height 17
click at [1263, 13] on icon at bounding box center [1262, 15] width 6 height 6
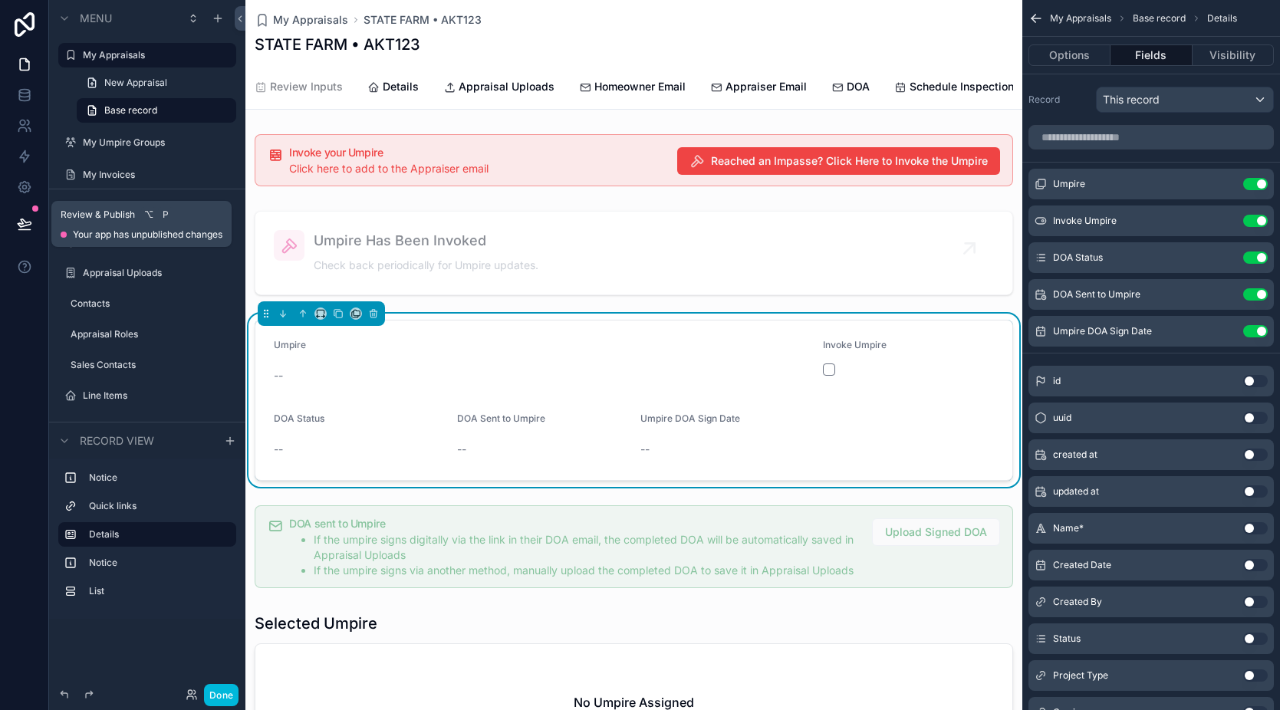
click at [23, 227] on icon at bounding box center [24, 223] width 15 height 15
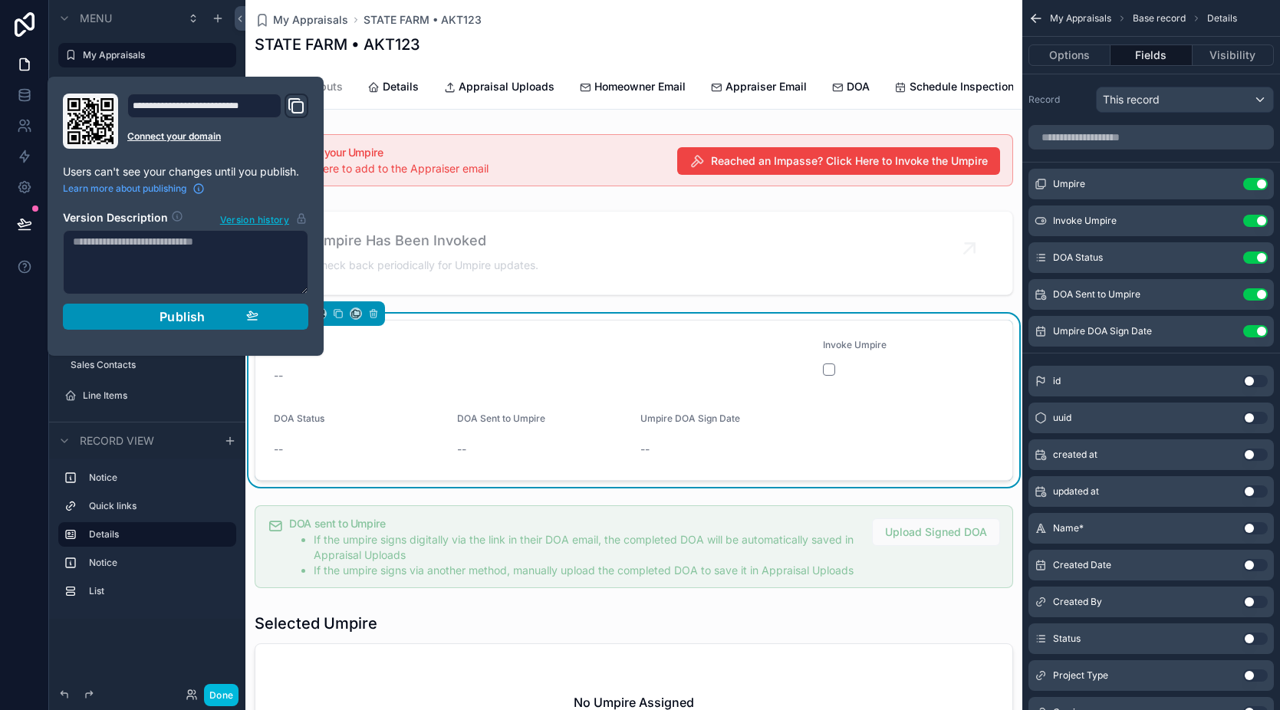
click at [186, 321] on span "Publish" at bounding box center [183, 316] width 46 height 15
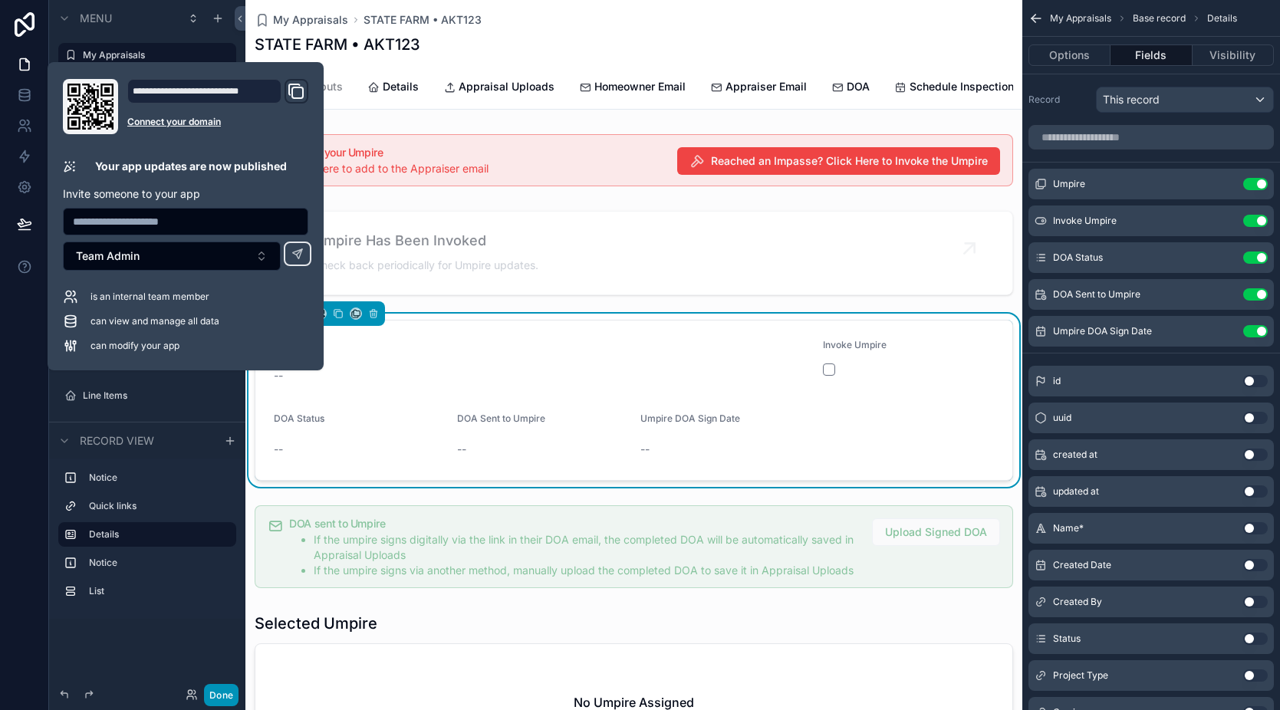
click at [219, 700] on button "Done" at bounding box center [221, 695] width 35 height 22
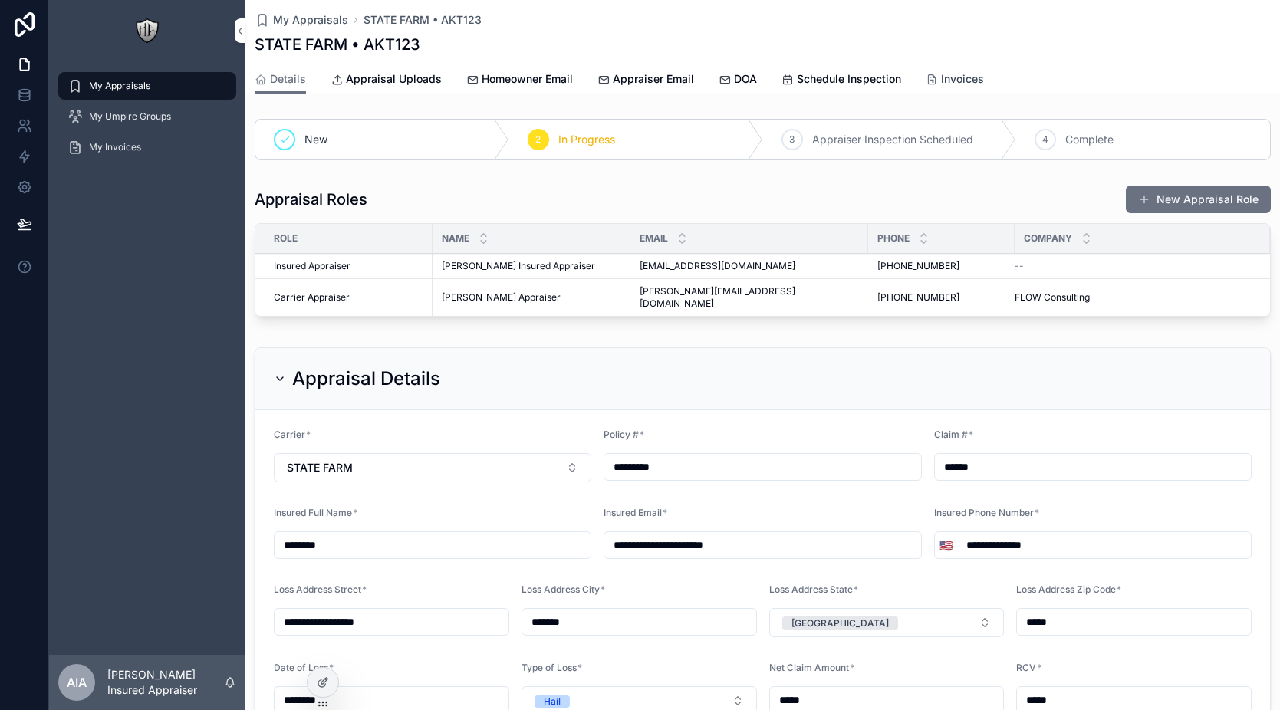
click at [955, 86] on span "Invoices" at bounding box center [962, 78] width 43 height 15
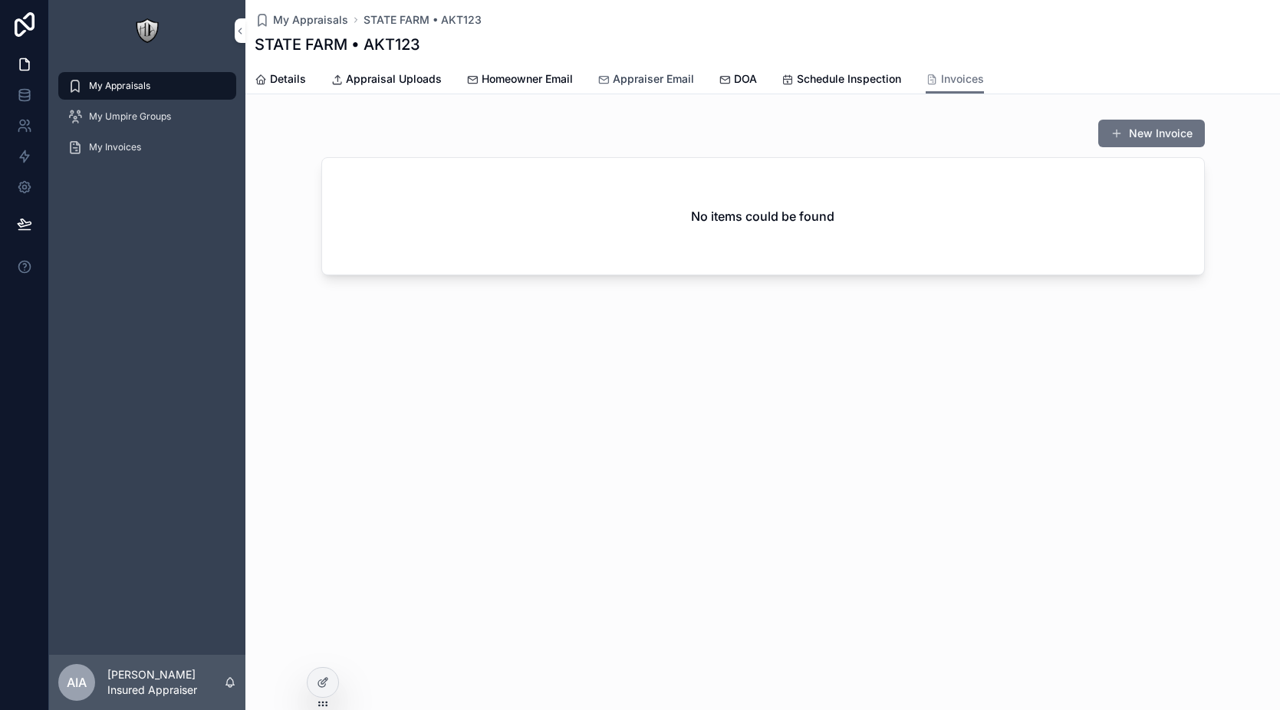
click at [615, 77] on span "Appraiser Email" at bounding box center [653, 78] width 81 height 15
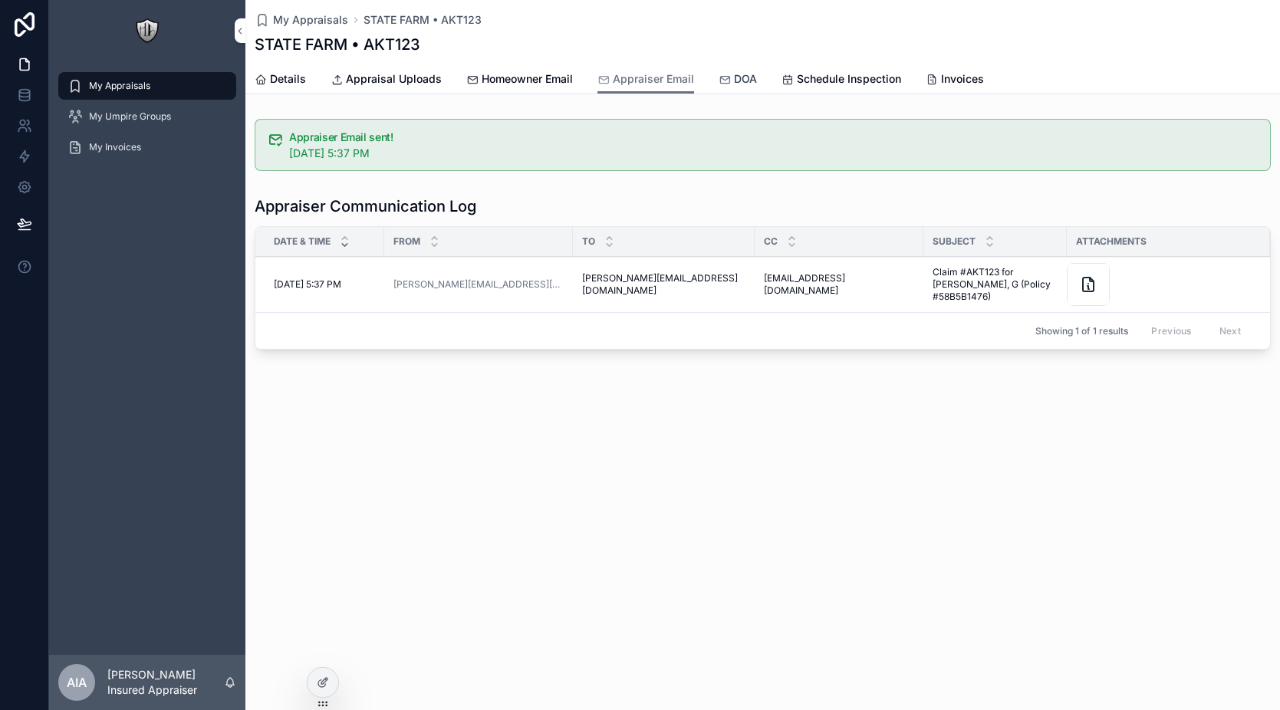
click at [730, 83] on div "DOA" at bounding box center [738, 78] width 38 height 15
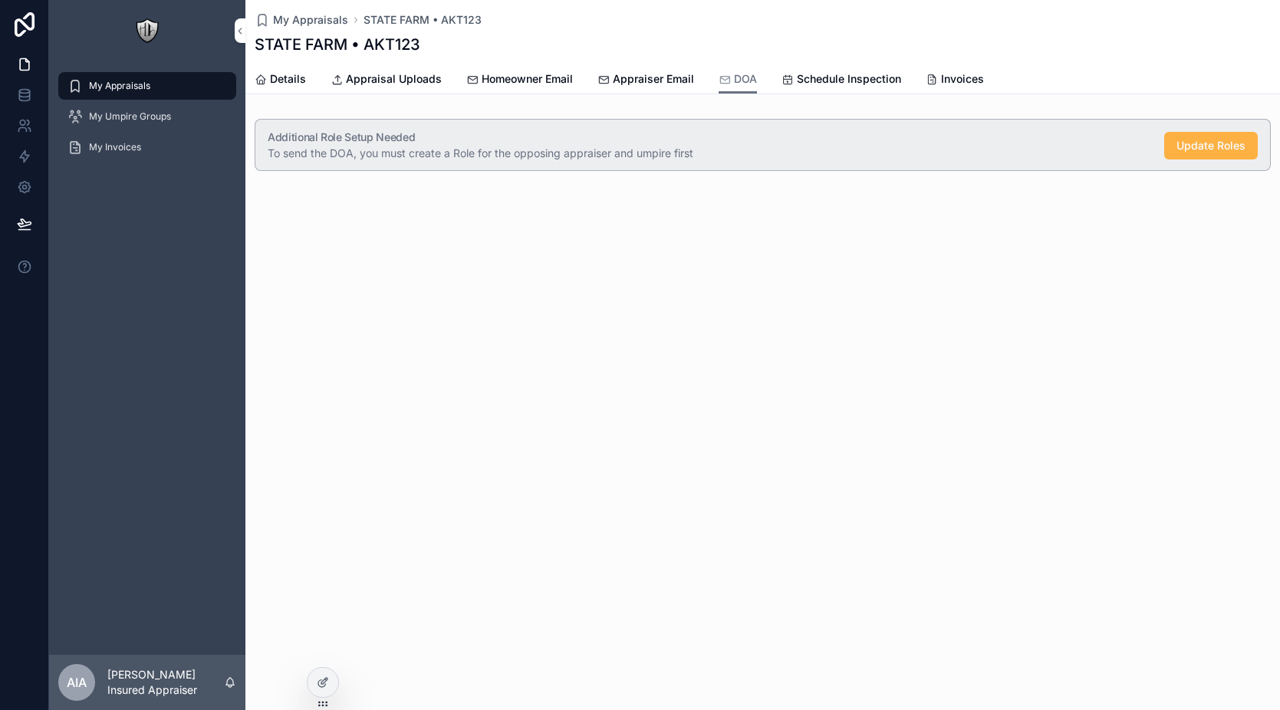
click at [1175, 153] on button "Update Roles" at bounding box center [1211, 146] width 94 height 28
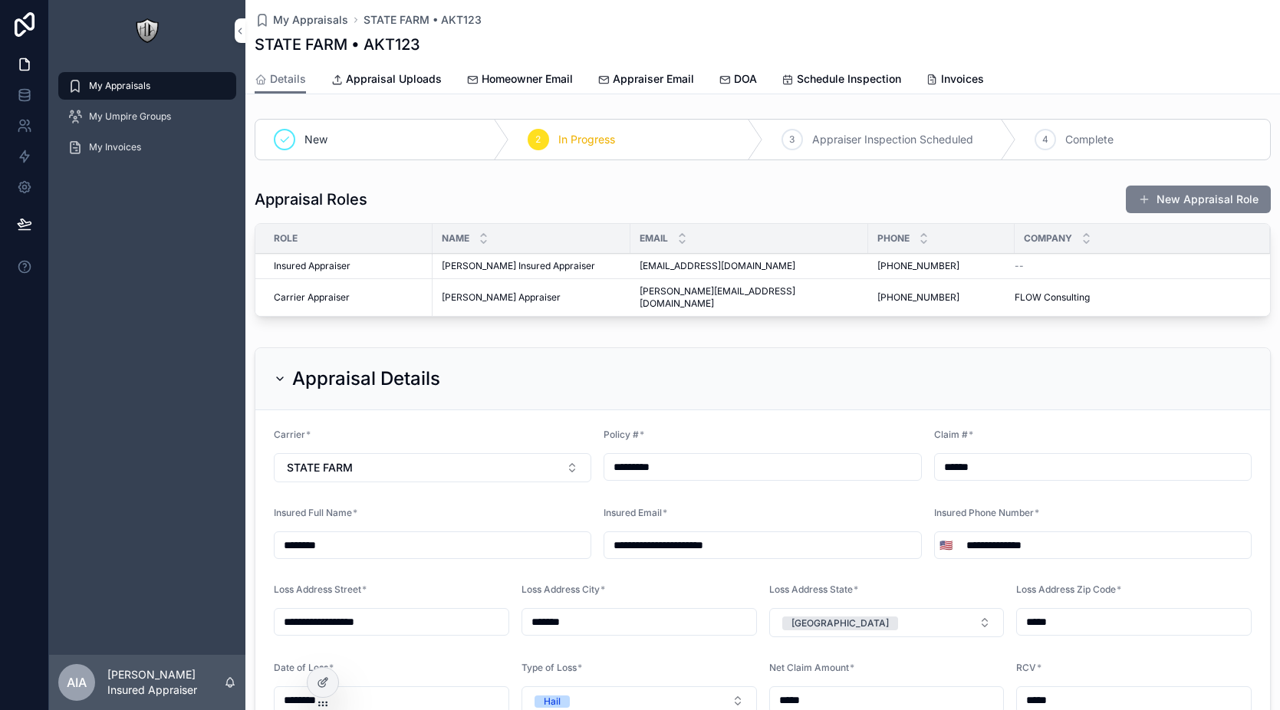
click at [1213, 196] on button "New Appraisal Role" at bounding box center [1198, 200] width 145 height 28
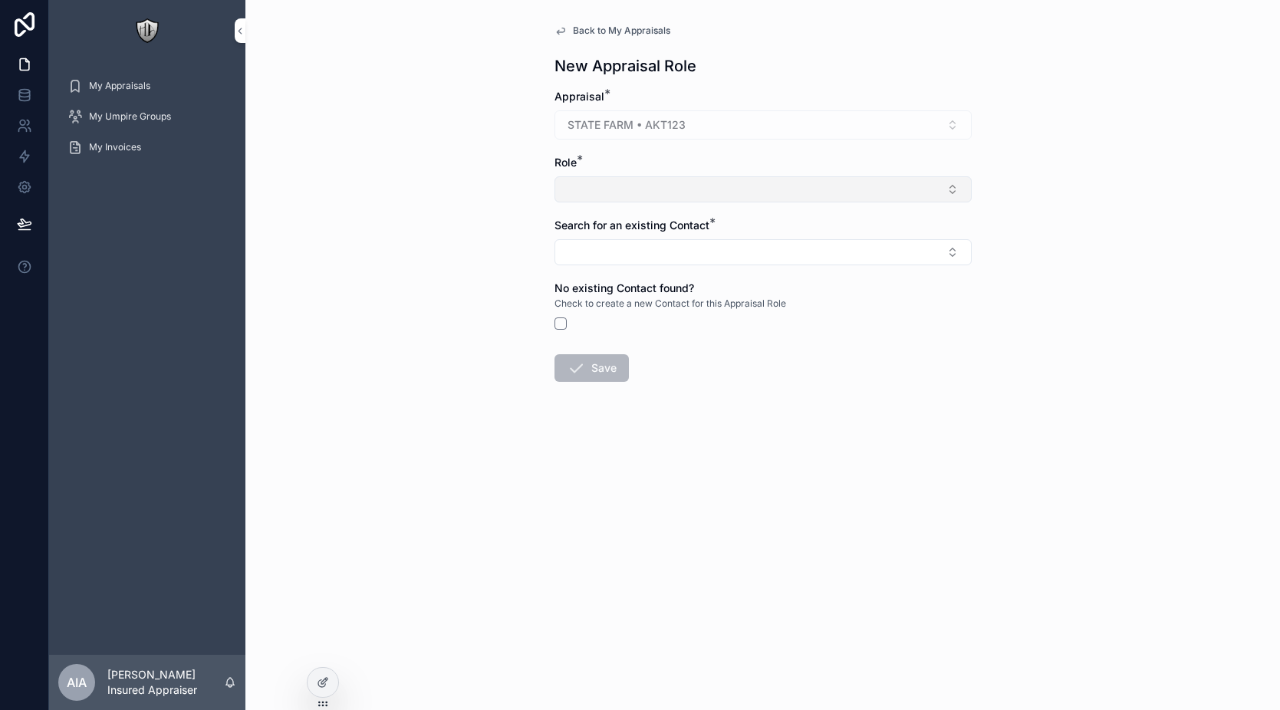
click at [684, 199] on button "Select Button" at bounding box center [763, 189] width 417 height 26
click at [693, 280] on span "Umpire" at bounding box center [681, 274] width 36 height 15
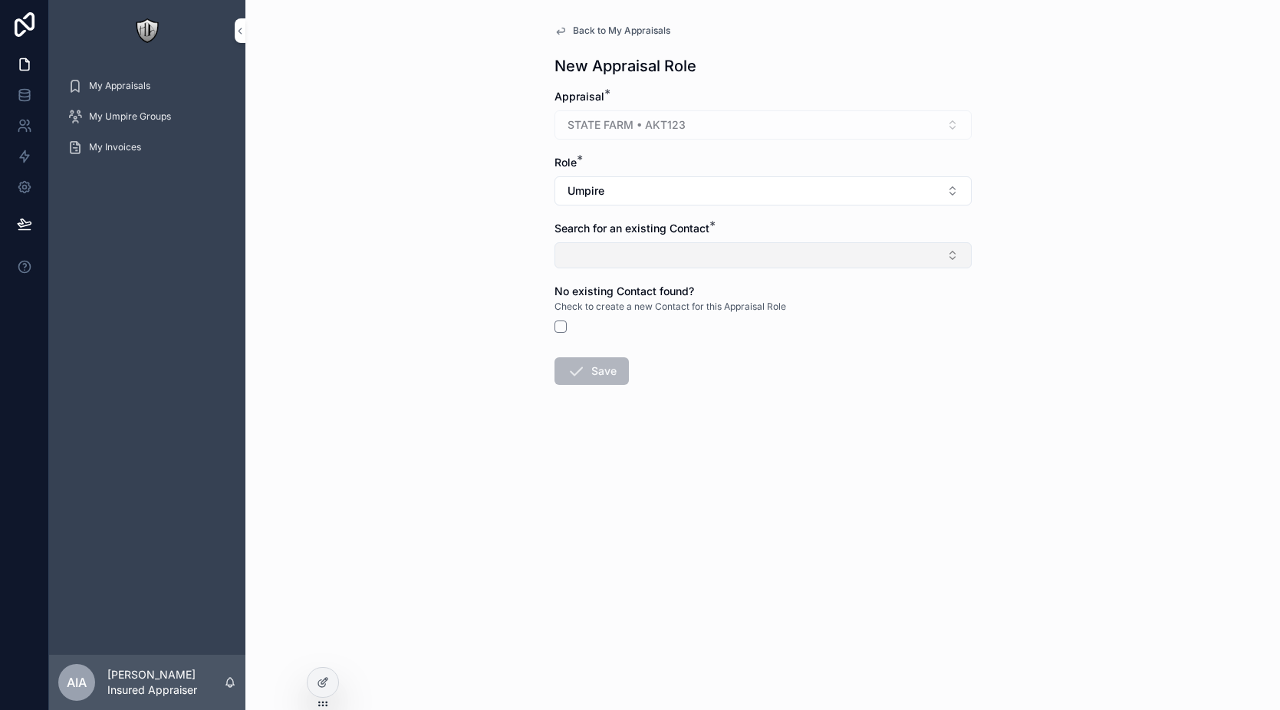
click at [684, 255] on button "Select Button" at bounding box center [763, 255] width 417 height 26
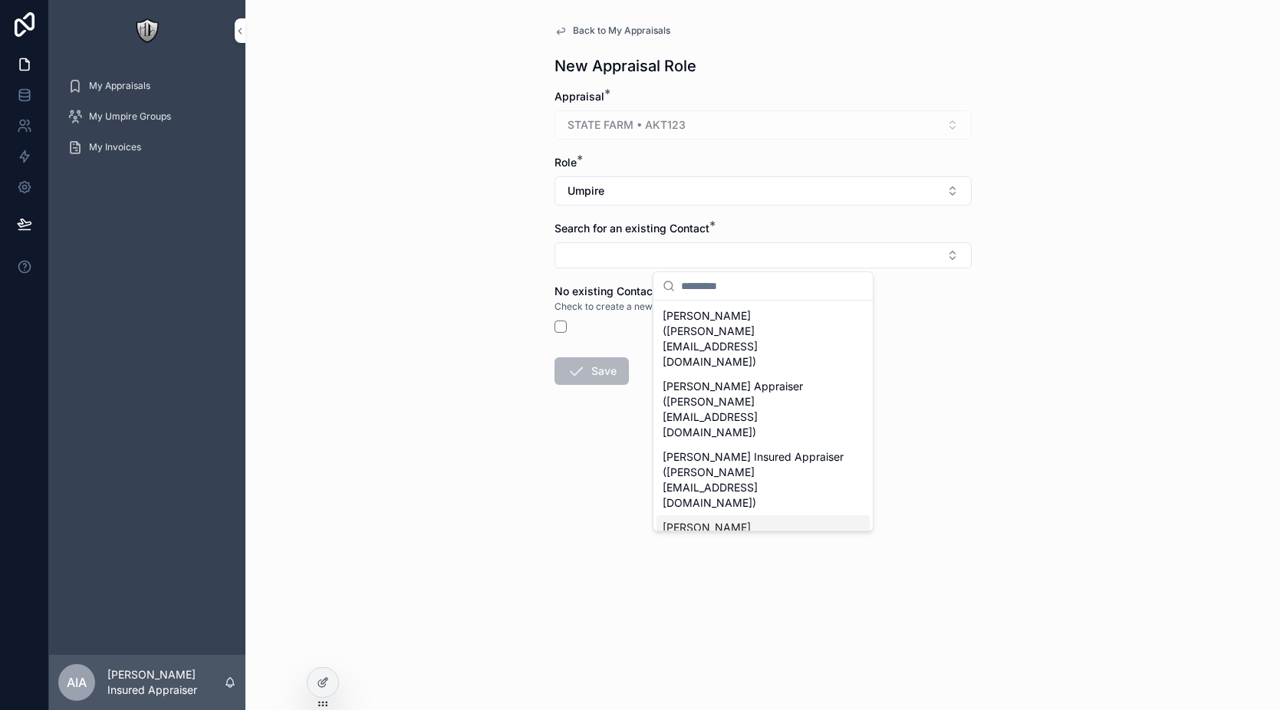
click at [752, 520] on span "Alex Umpire (alex+umpire@flowconsulting.llc)" at bounding box center [754, 550] width 183 height 61
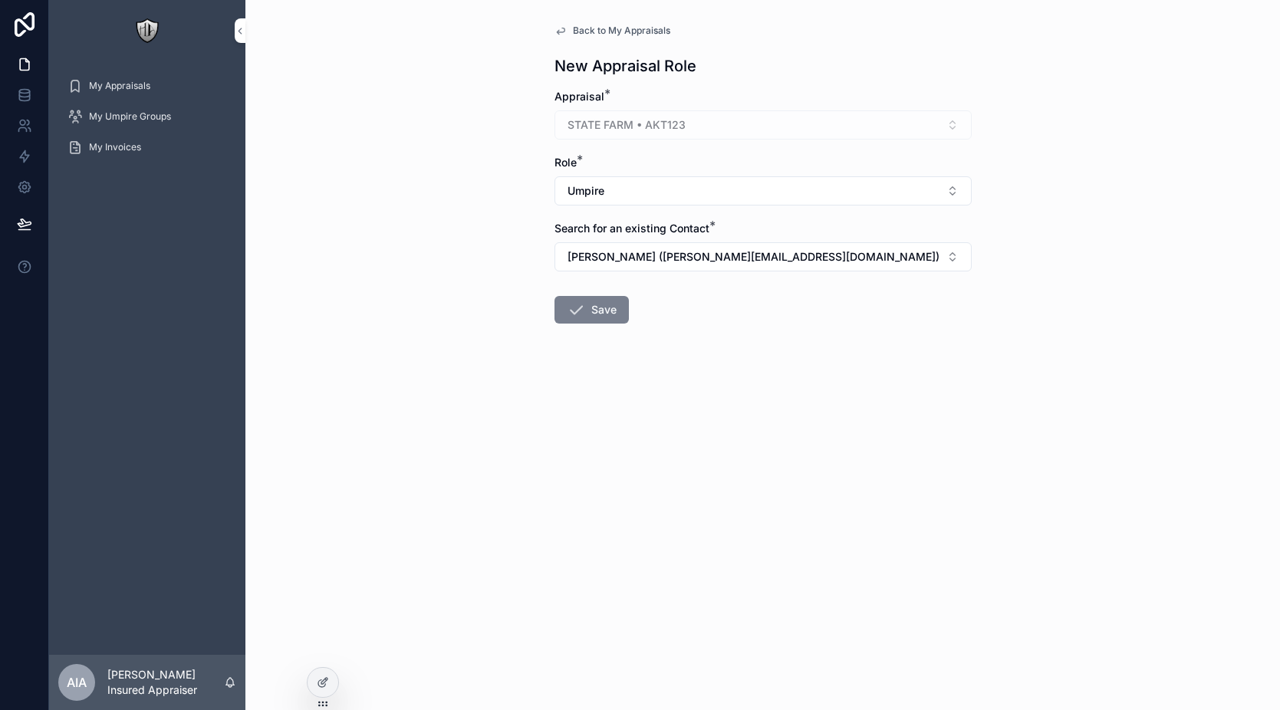
click at [591, 322] on button "Save" at bounding box center [592, 310] width 74 height 28
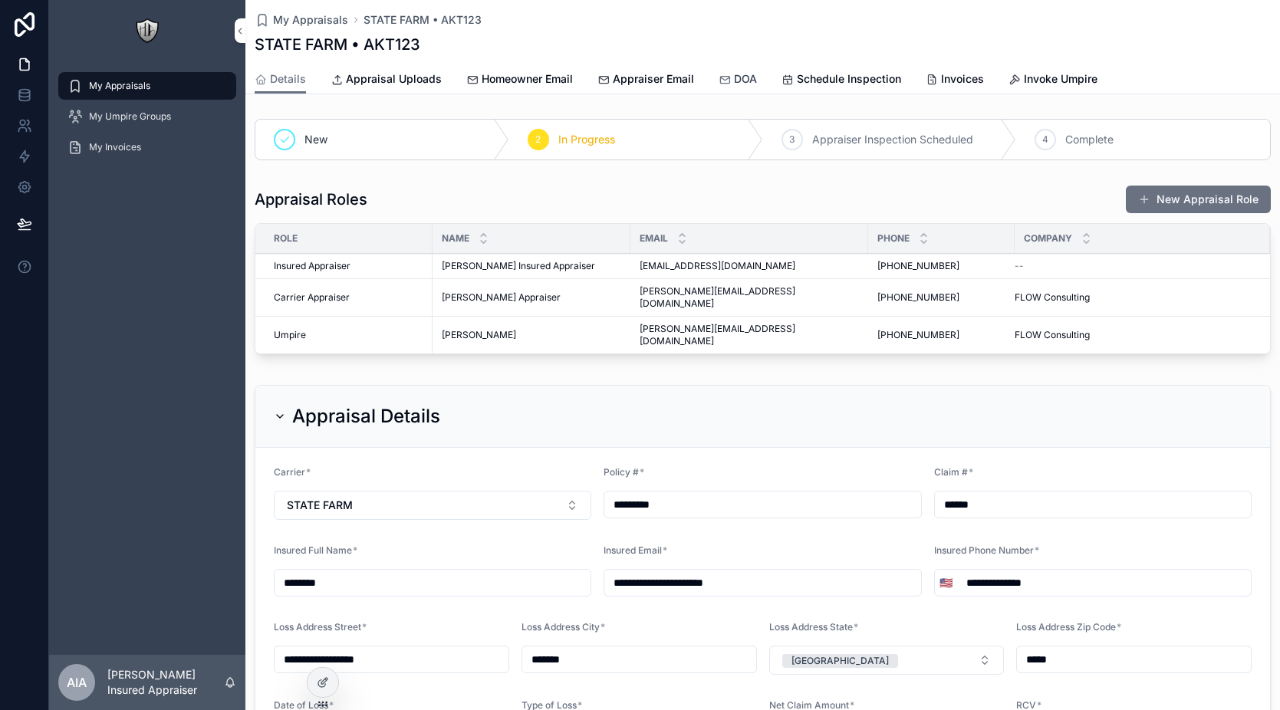
click at [744, 82] on span "DOA" at bounding box center [745, 78] width 23 height 15
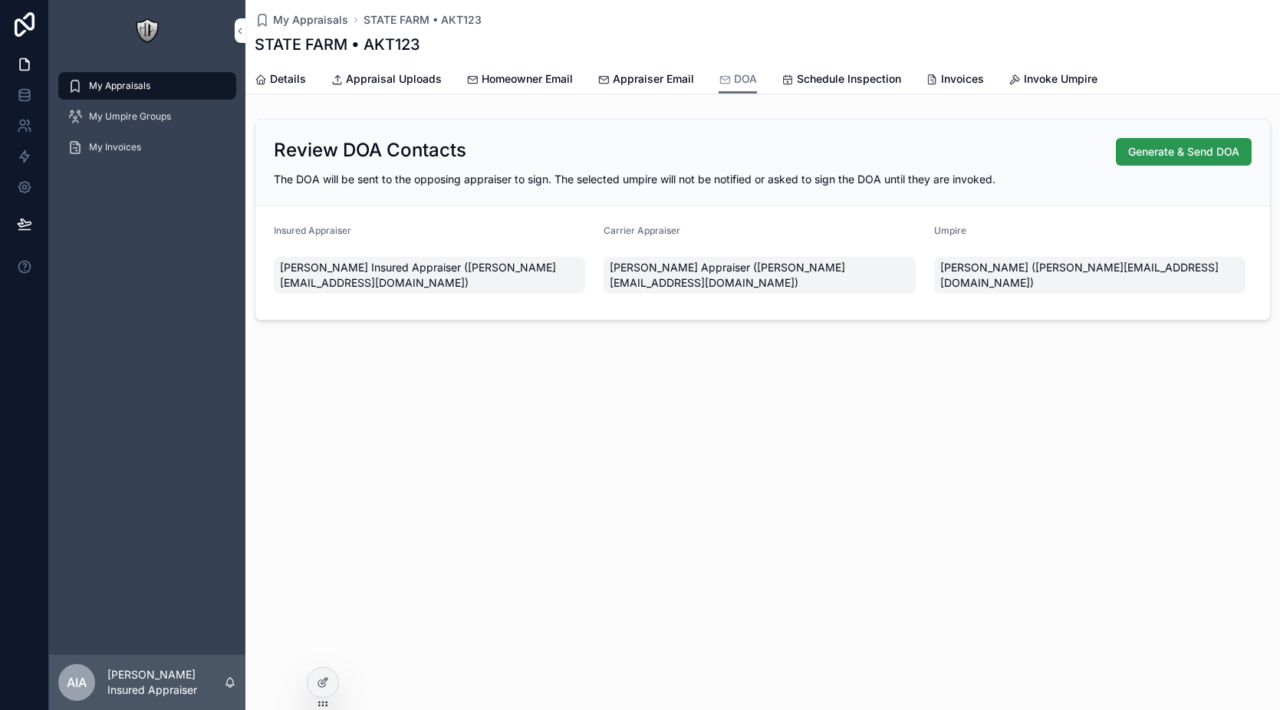
click at [1148, 149] on span "Generate & Send DOA" at bounding box center [1183, 151] width 111 height 15
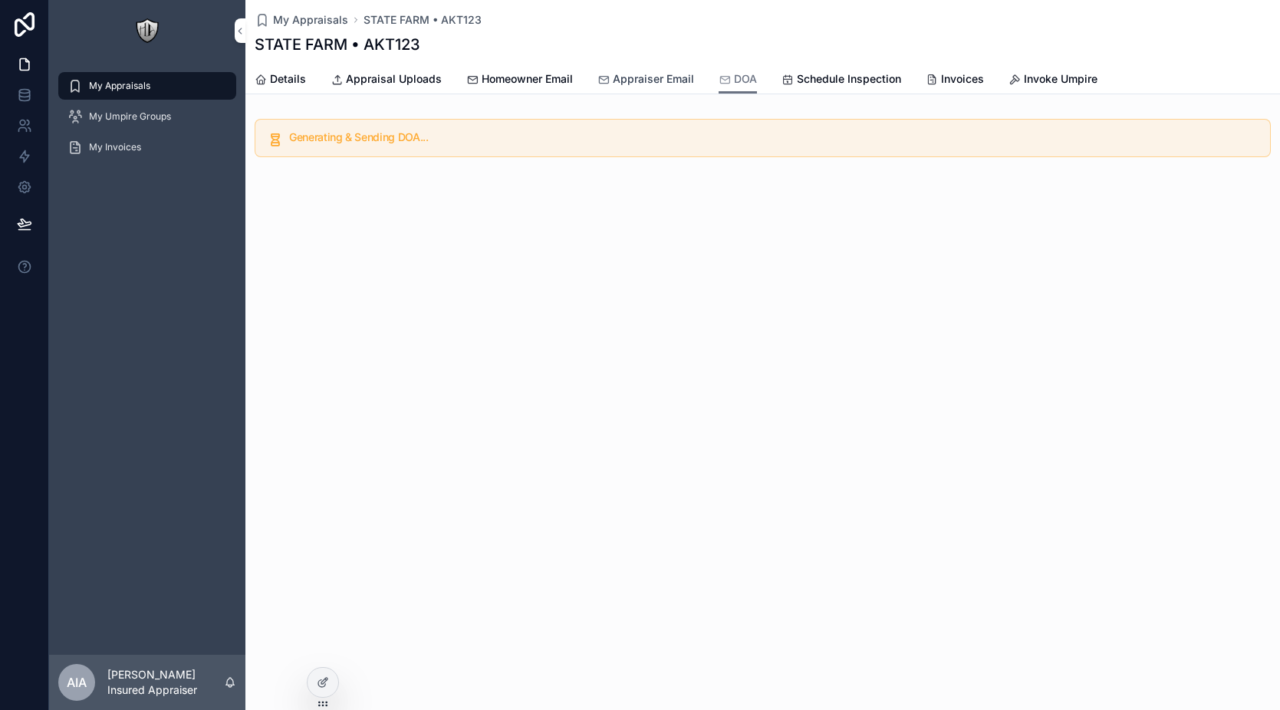
click at [648, 77] on span "Appraiser Email" at bounding box center [653, 78] width 81 height 15
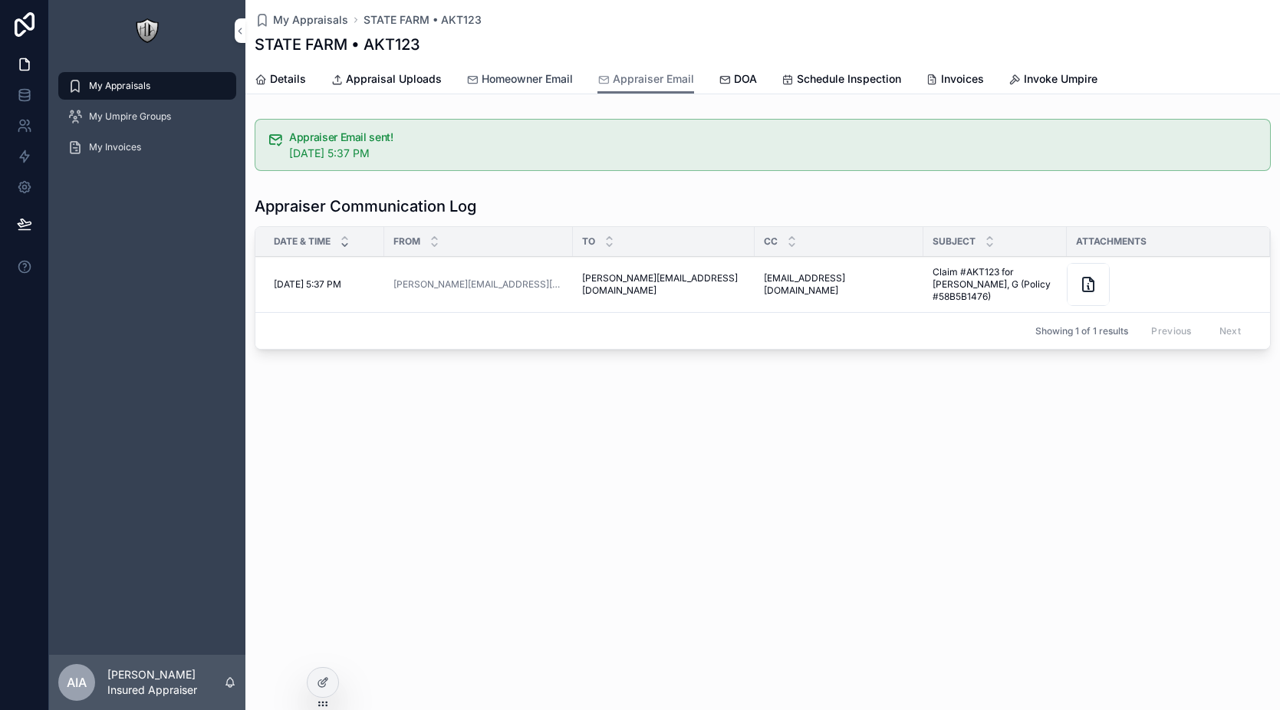
click at [514, 72] on span "Homeowner Email" at bounding box center [527, 78] width 91 height 15
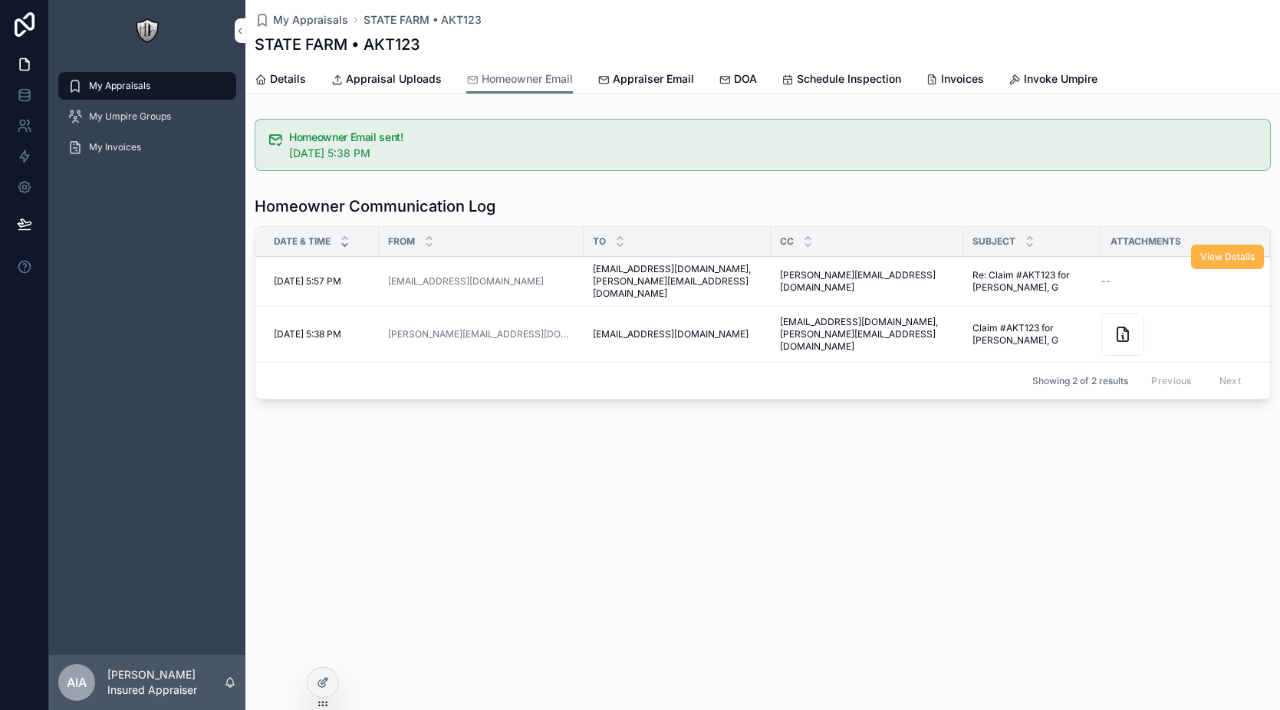
click at [1240, 262] on span "View Details" at bounding box center [1227, 257] width 54 height 12
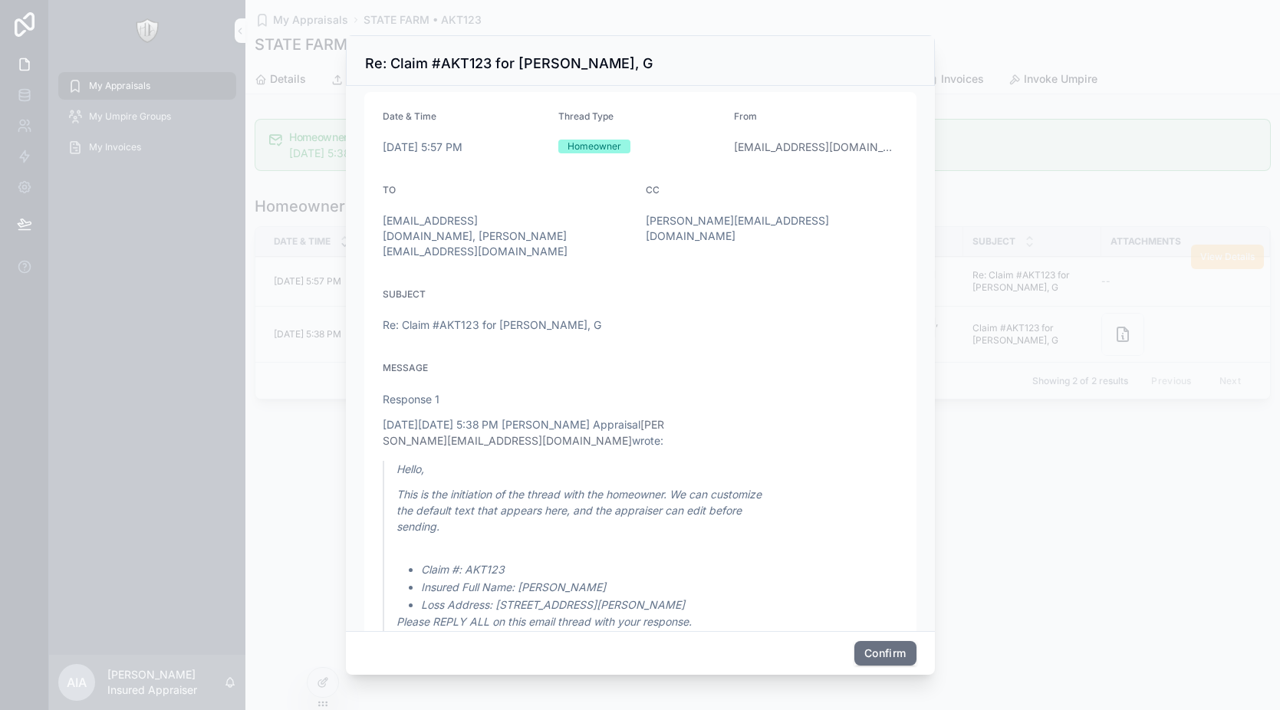
click at [1051, 142] on div at bounding box center [640, 355] width 1280 height 710
click at [900, 650] on button "Confirm" at bounding box center [884, 653] width 61 height 25
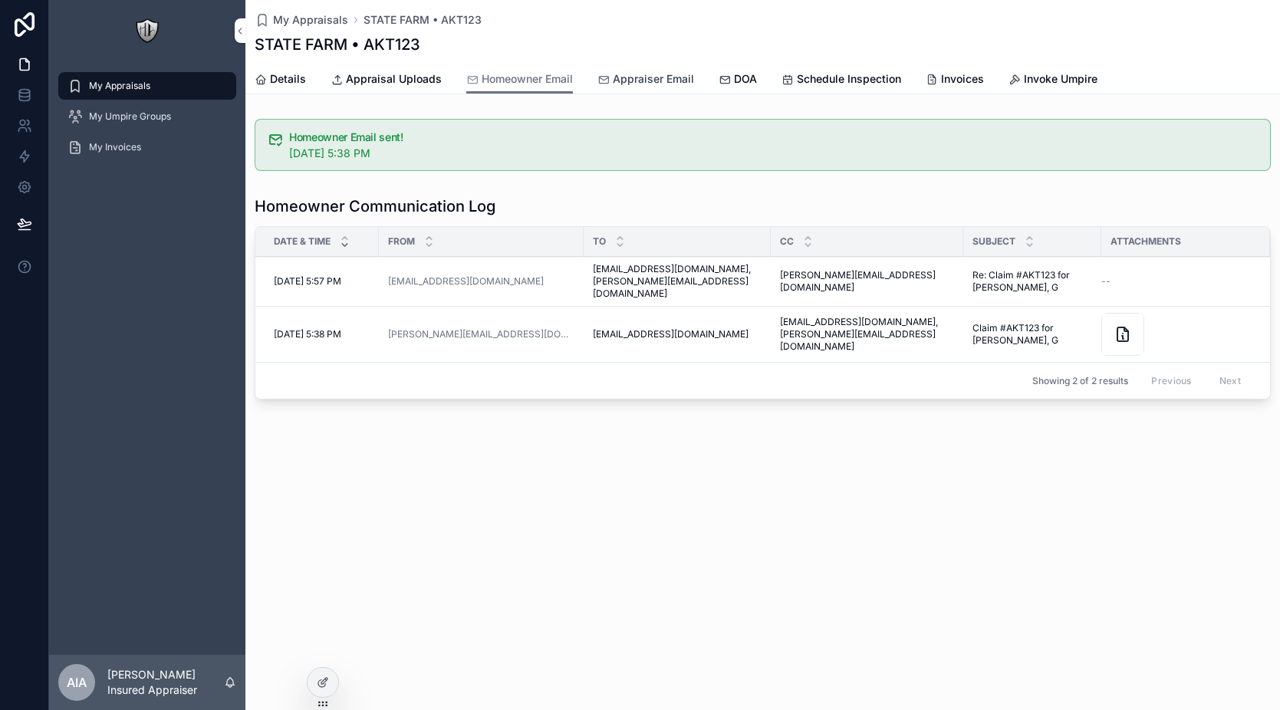
click at [620, 84] on span "Appraiser Email" at bounding box center [653, 78] width 81 height 15
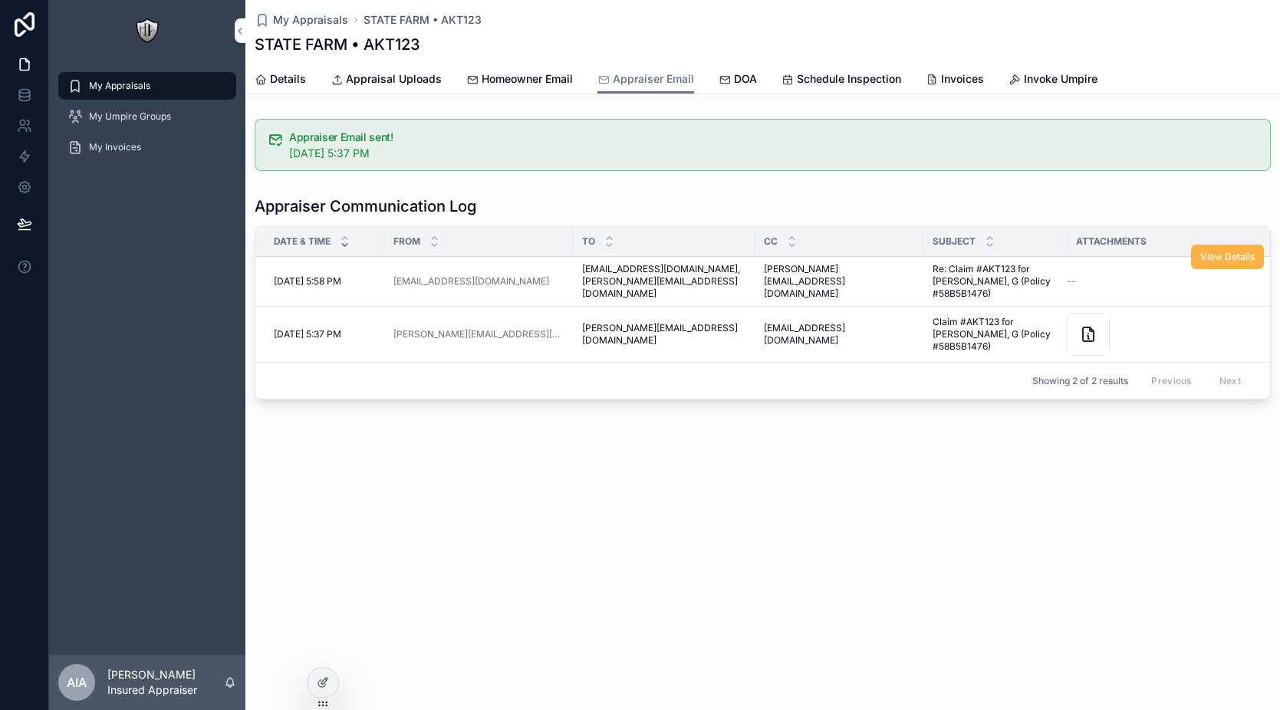
click at [1223, 261] on span "View Details" at bounding box center [1227, 257] width 54 height 12
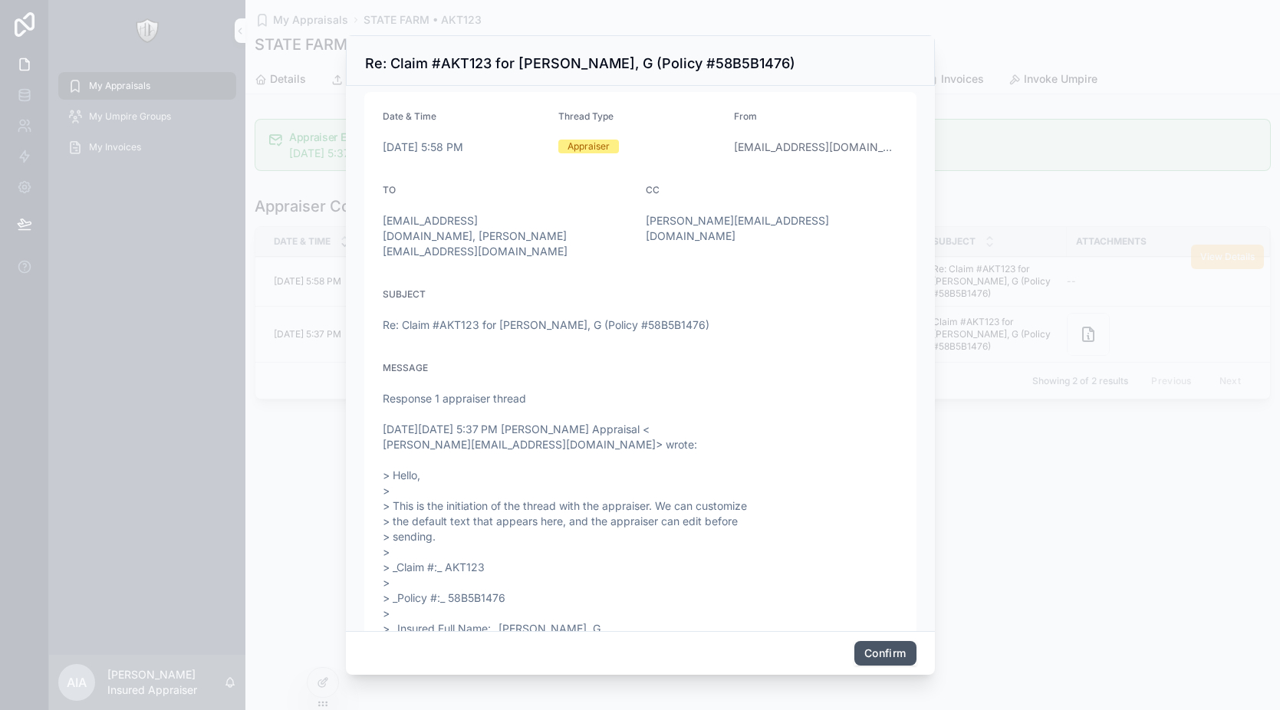
click at [884, 658] on button "Confirm" at bounding box center [884, 653] width 61 height 25
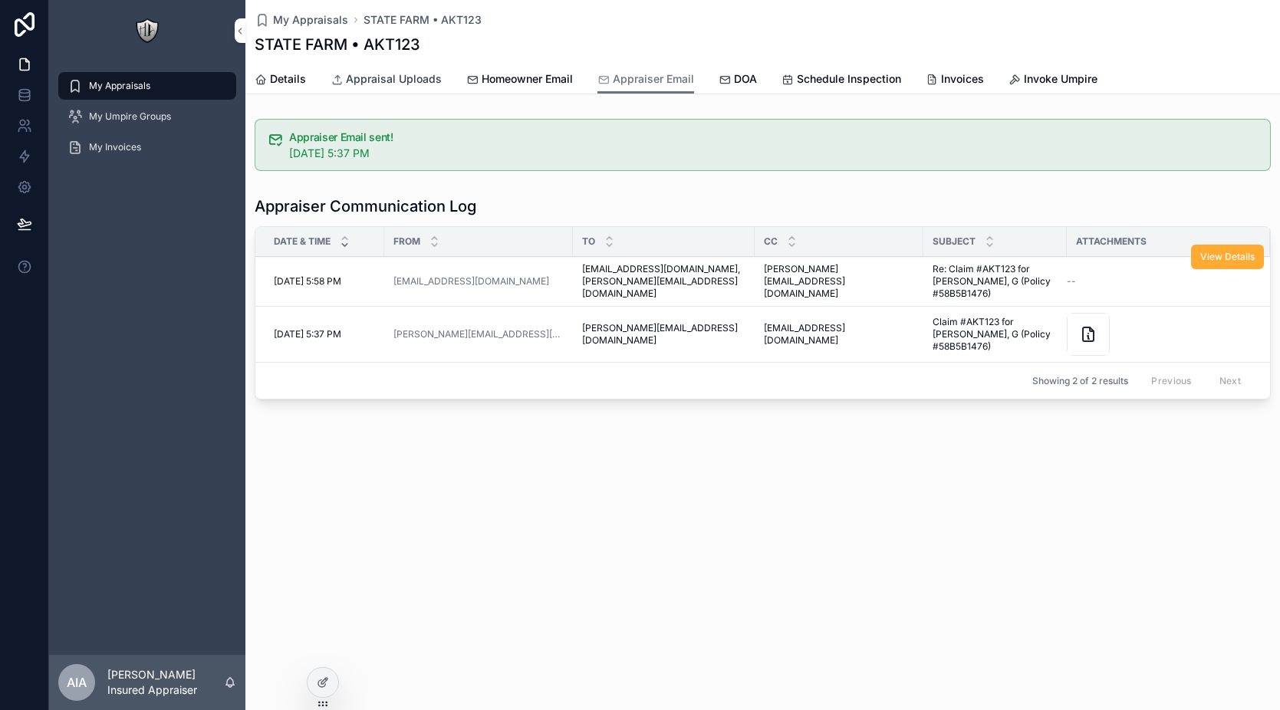
click at [351, 79] on span "Appraisal Uploads" at bounding box center [394, 78] width 96 height 15
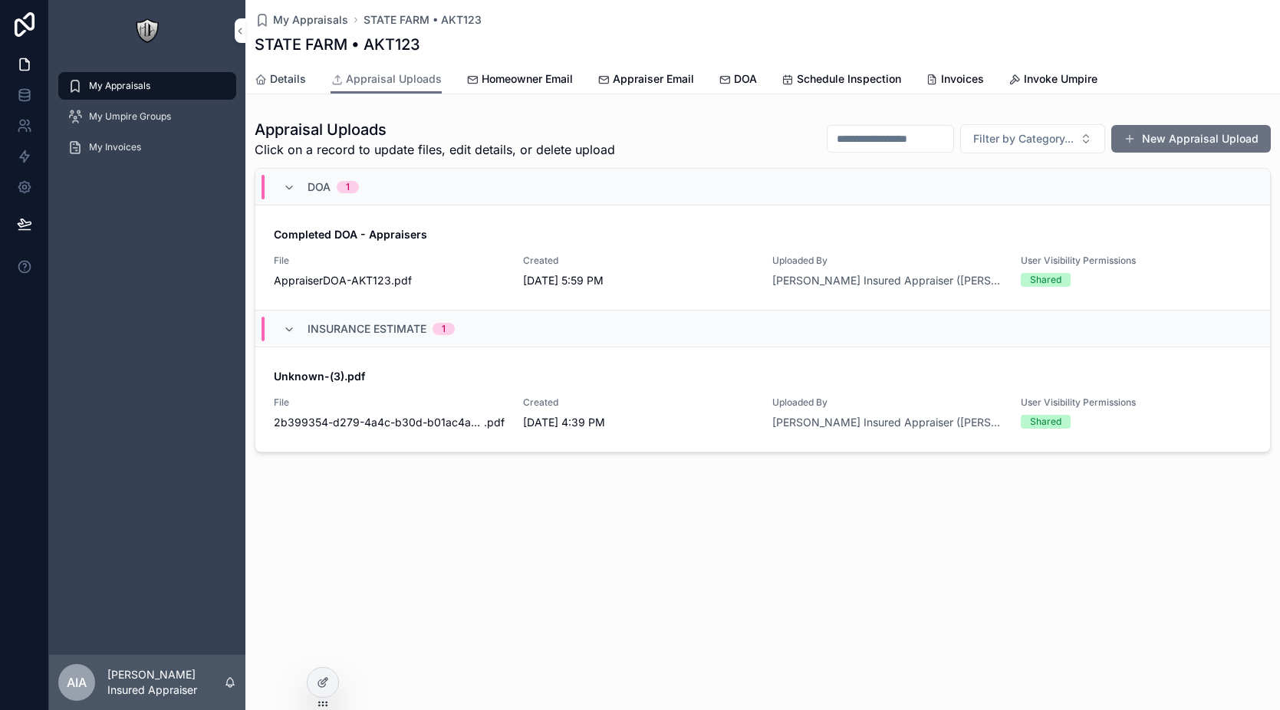
click at [296, 81] on span "Details" at bounding box center [288, 78] width 36 height 15
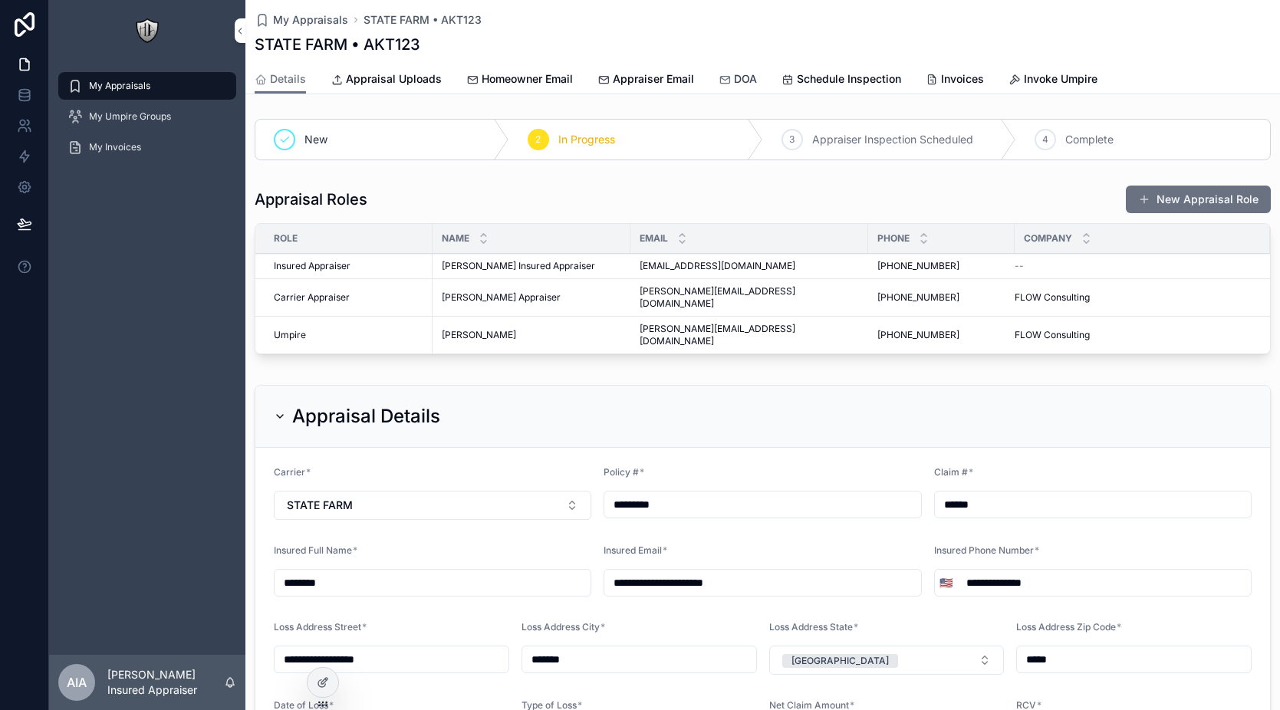
click at [750, 84] on span "DOA" at bounding box center [745, 78] width 23 height 15
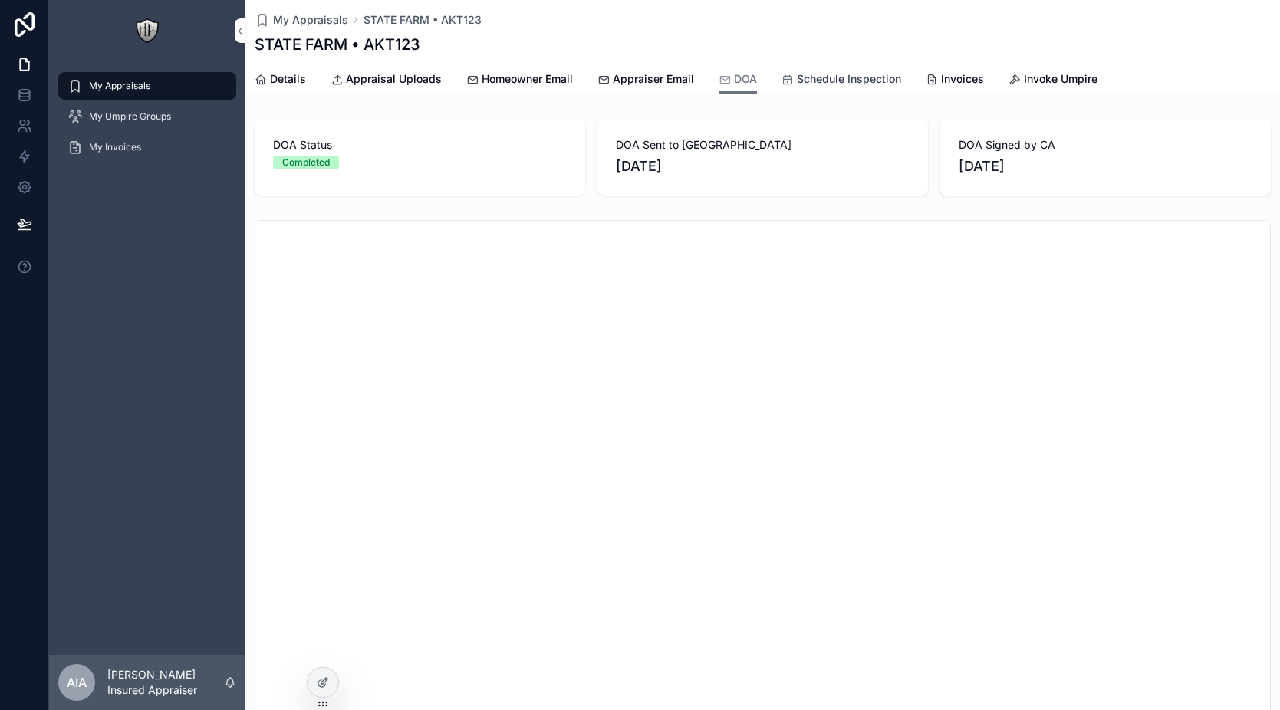
click at [809, 80] on span "Schedule Inspection" at bounding box center [849, 78] width 104 height 15
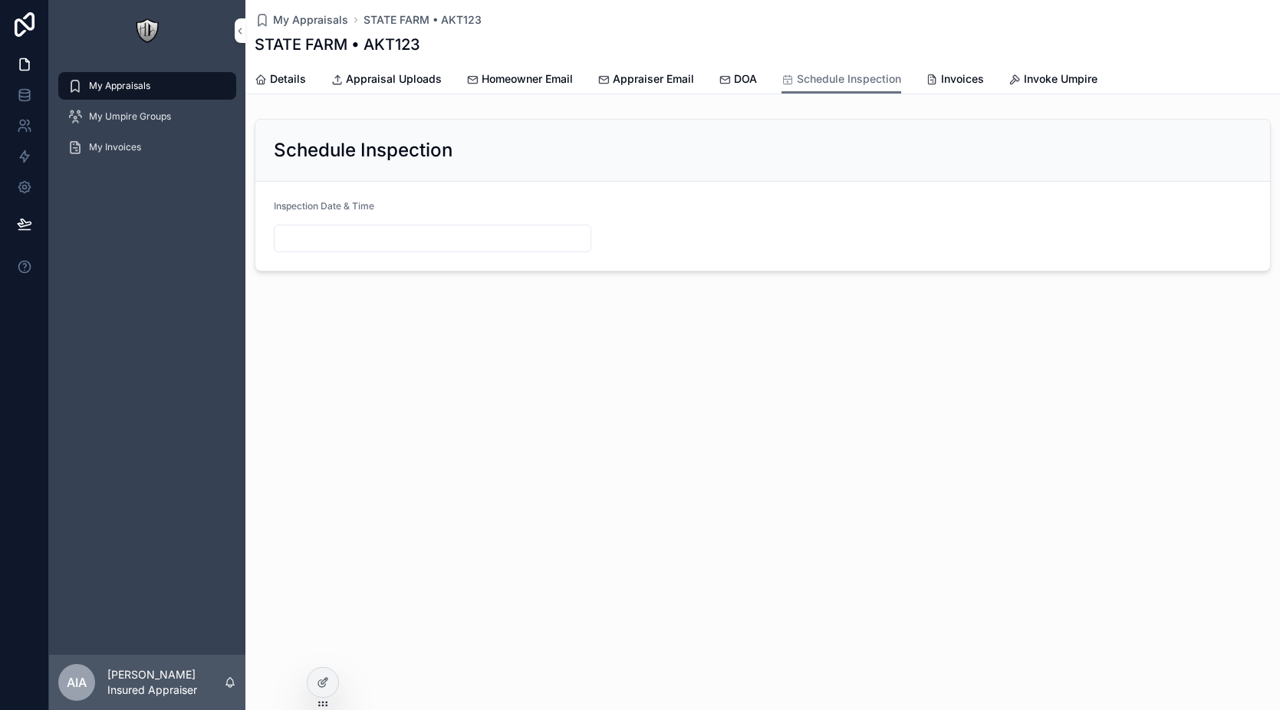
click at [446, 242] on input "scrollable content" at bounding box center [433, 238] width 316 height 21
click at [489, 432] on button "17" at bounding box center [488, 432] width 28 height 28
type input "**********"
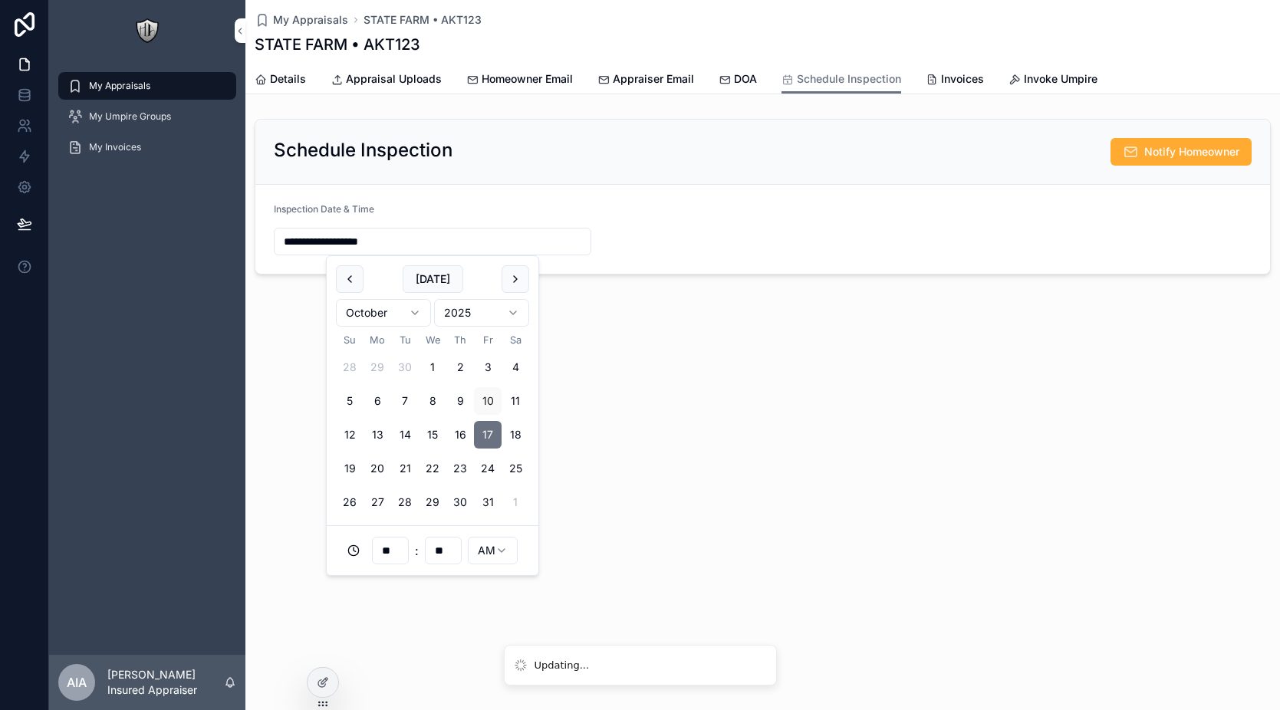
click at [684, 256] on form "**********" at bounding box center [762, 229] width 1015 height 89
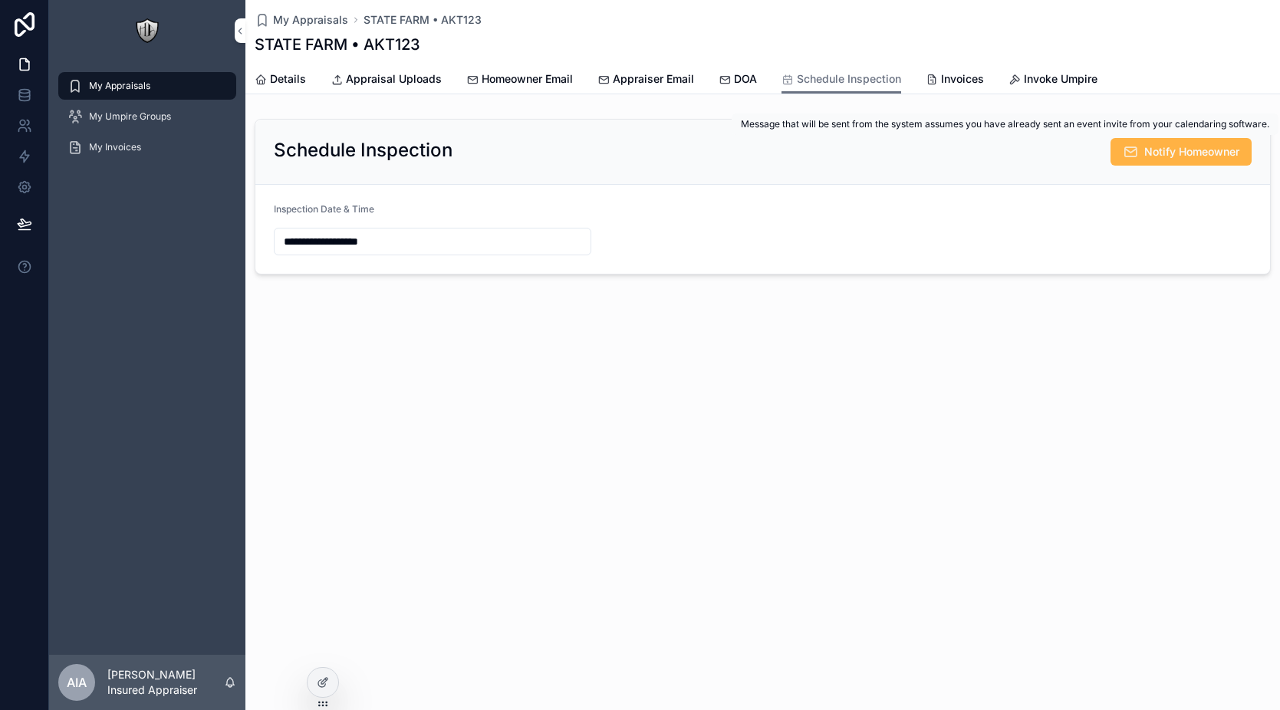
click at [1147, 157] on span "Notify Homeowner" at bounding box center [1191, 151] width 95 height 15
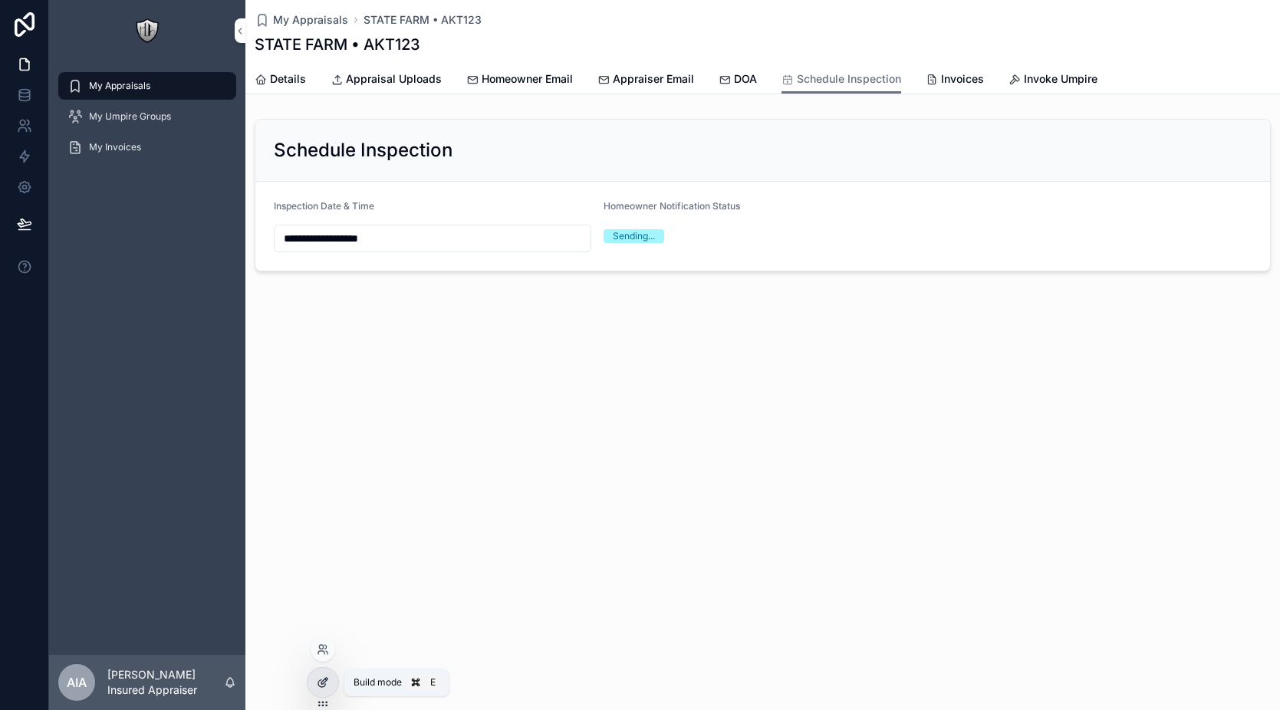
click at [319, 686] on icon at bounding box center [323, 683] width 12 height 12
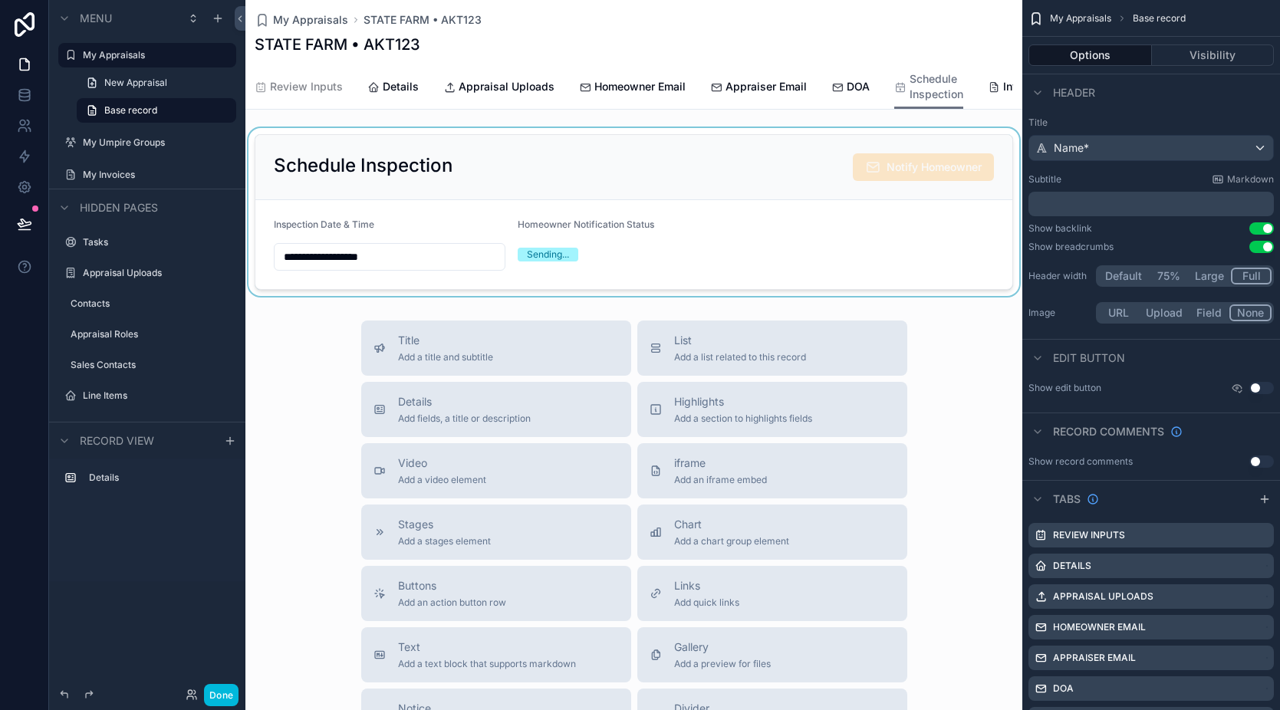
click at [884, 194] on div "scrollable content" at bounding box center [633, 212] width 777 height 168
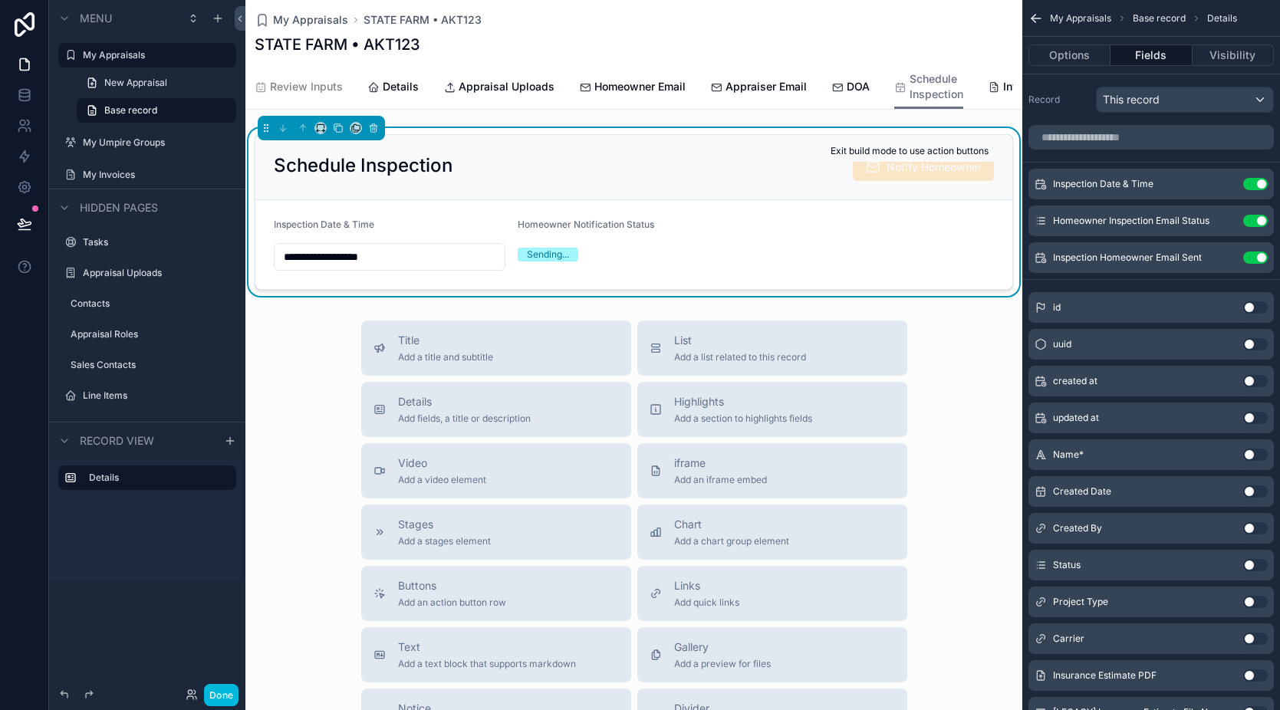
click at [884, 181] on span "Notify Homeowner" at bounding box center [923, 167] width 141 height 28
click at [1088, 49] on button "Options" at bounding box center [1070, 54] width 82 height 21
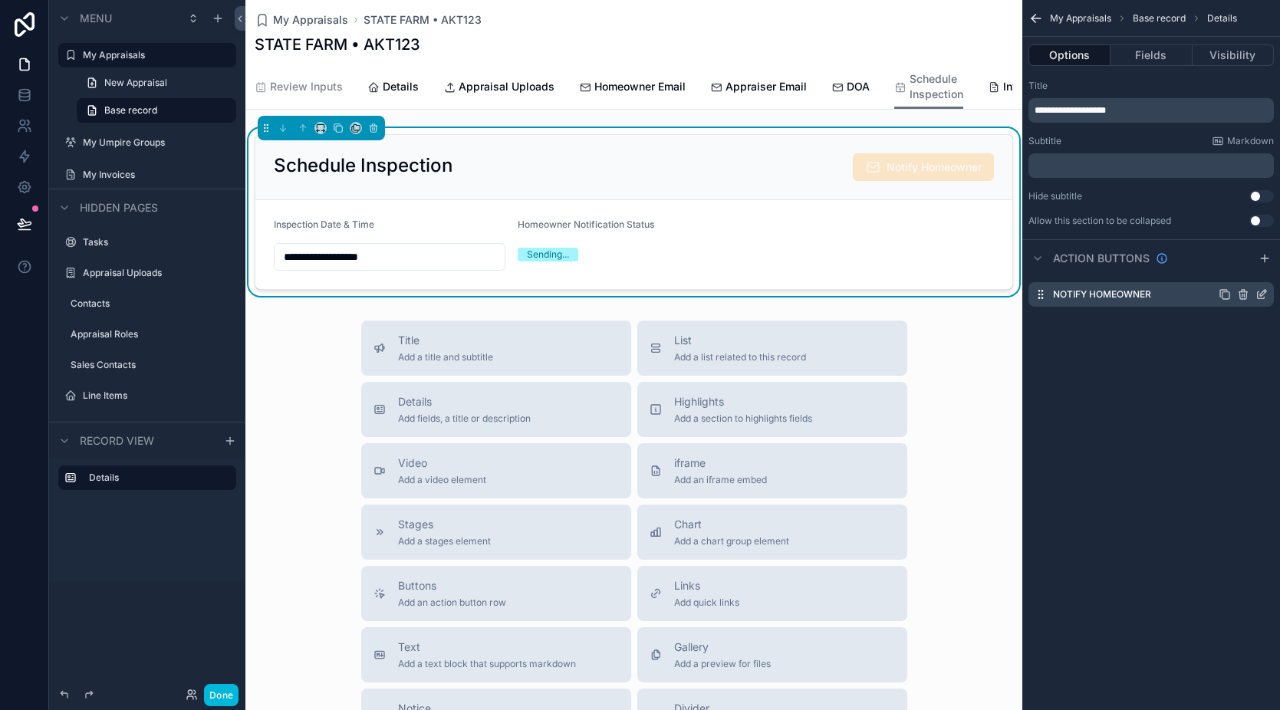
click at [1264, 293] on icon "scrollable content" at bounding box center [1263, 293] width 6 height 6
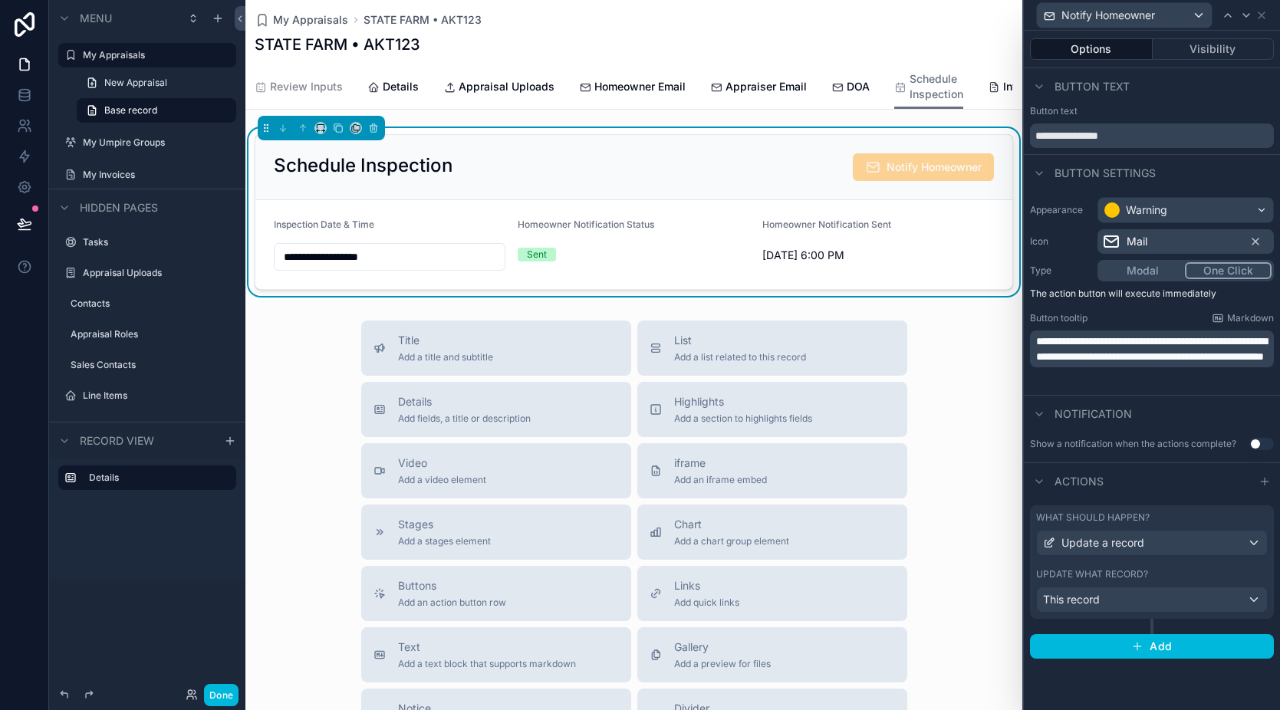
click at [1150, 360] on span "**********" at bounding box center [1151, 349] width 231 height 26
click at [1108, 359] on span "**********" at bounding box center [1151, 349] width 231 height 26
click at [1234, 360] on span "**********" at bounding box center [1152, 356] width 232 height 41
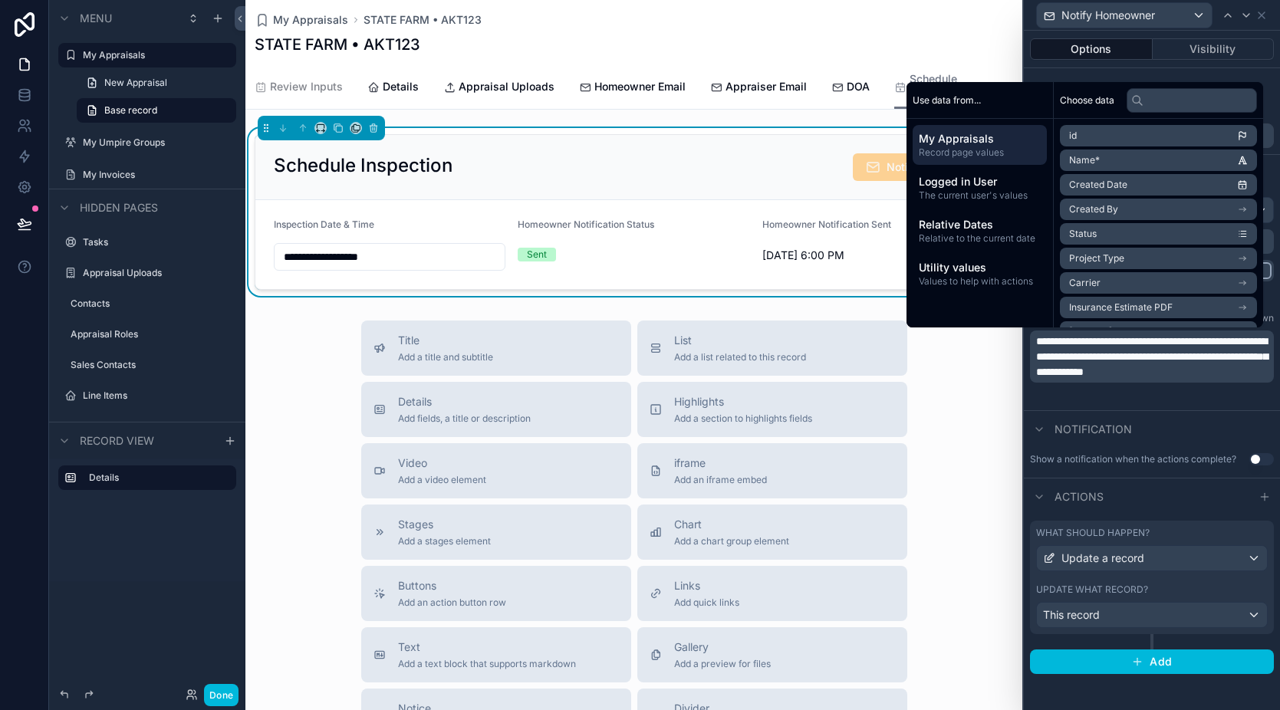
click at [1069, 372] on span "**********" at bounding box center [1152, 356] width 232 height 41
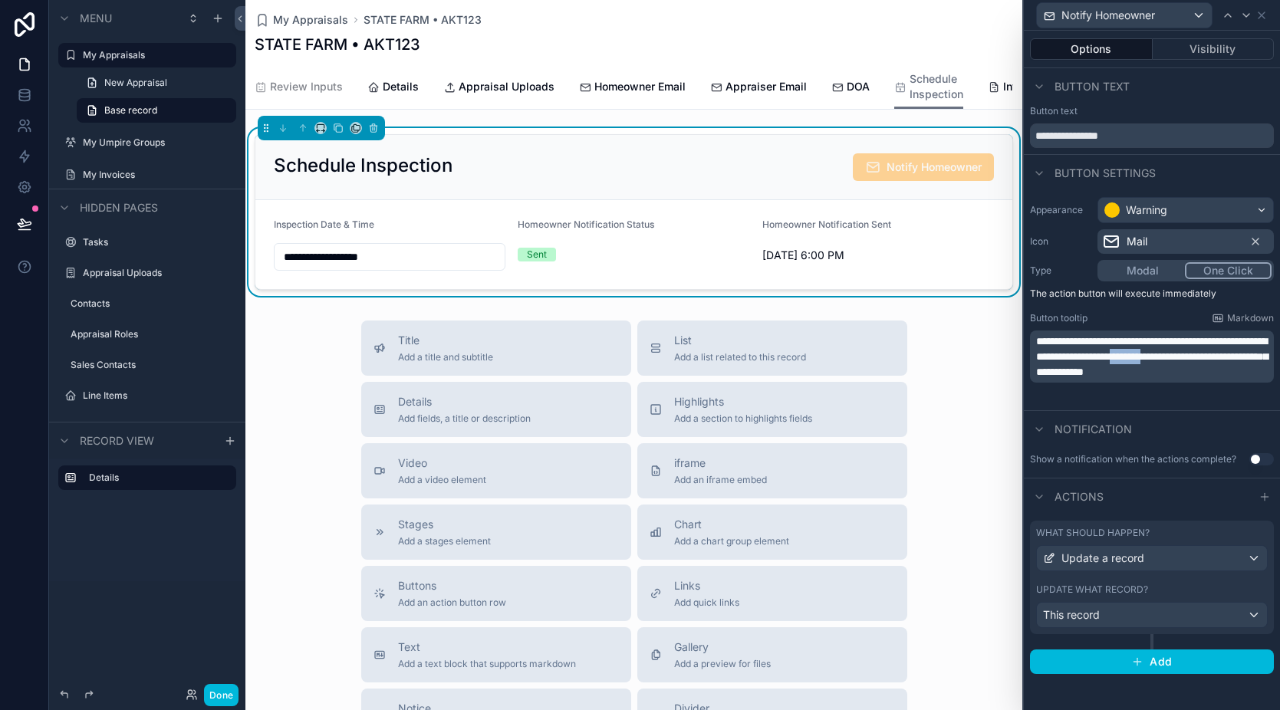
click at [1069, 372] on span "**********" at bounding box center [1152, 356] width 232 height 41
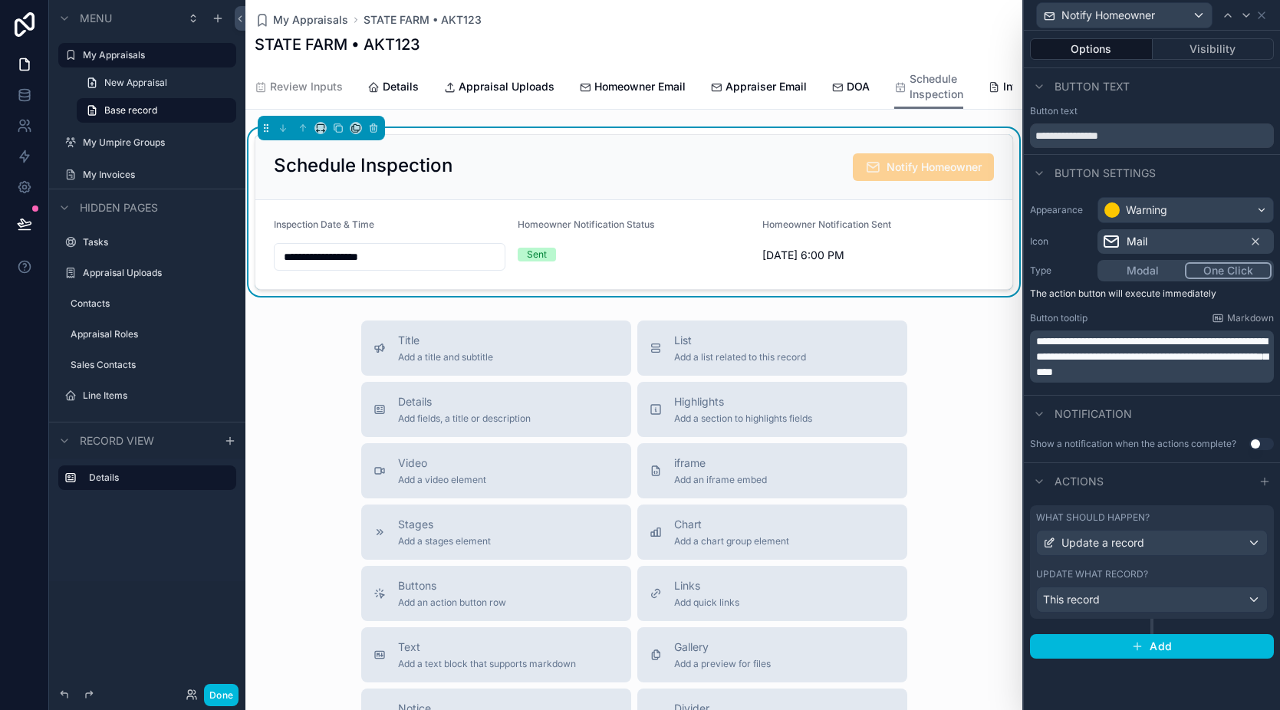
click at [1118, 372] on span "**********" at bounding box center [1152, 356] width 232 height 41
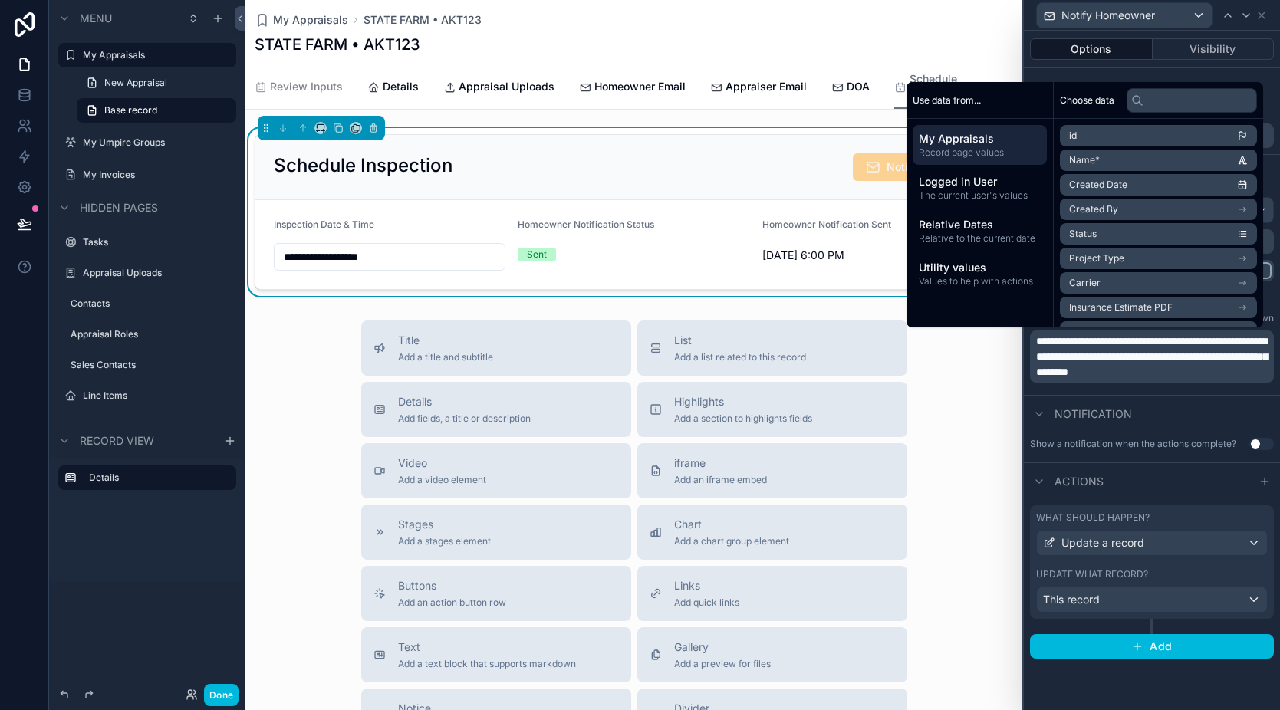
click at [1127, 357] on span "**********" at bounding box center [1152, 356] width 232 height 41
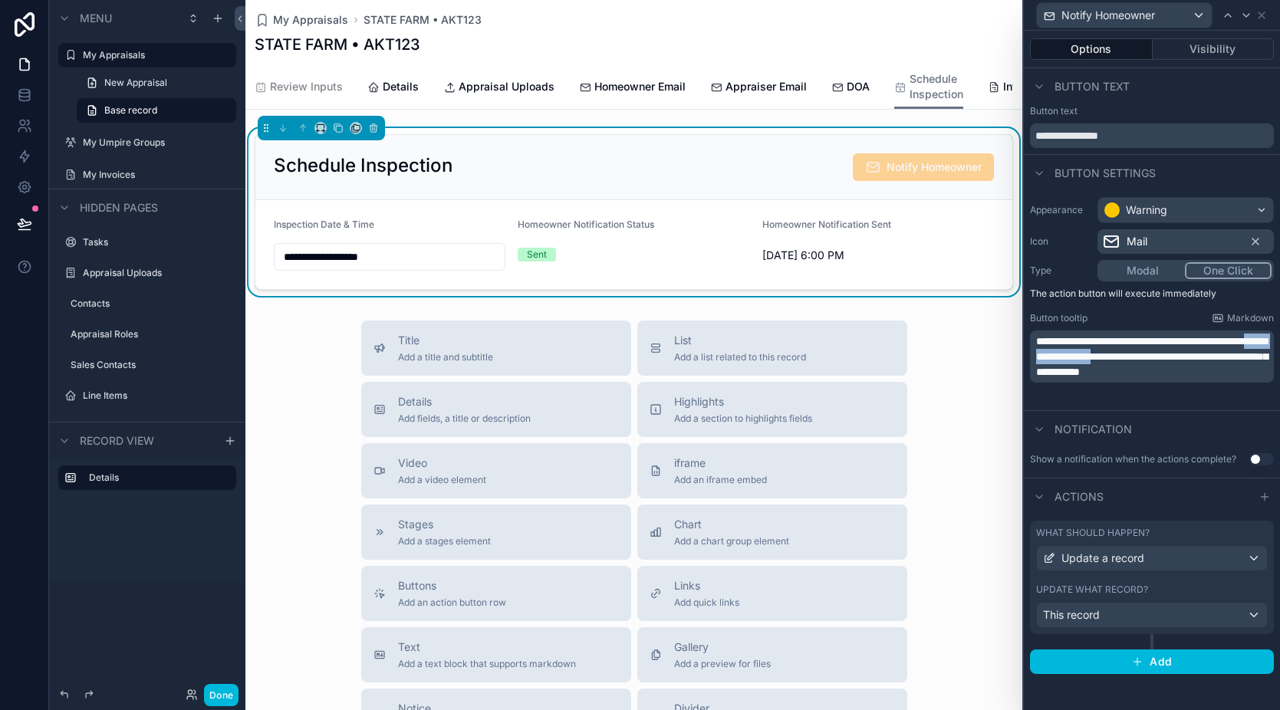
drag, startPoint x: 1203, startPoint y: 357, endPoint x: 1109, endPoint y: 357, distance: 94.3
click at [1109, 357] on span "**********" at bounding box center [1152, 356] width 232 height 41
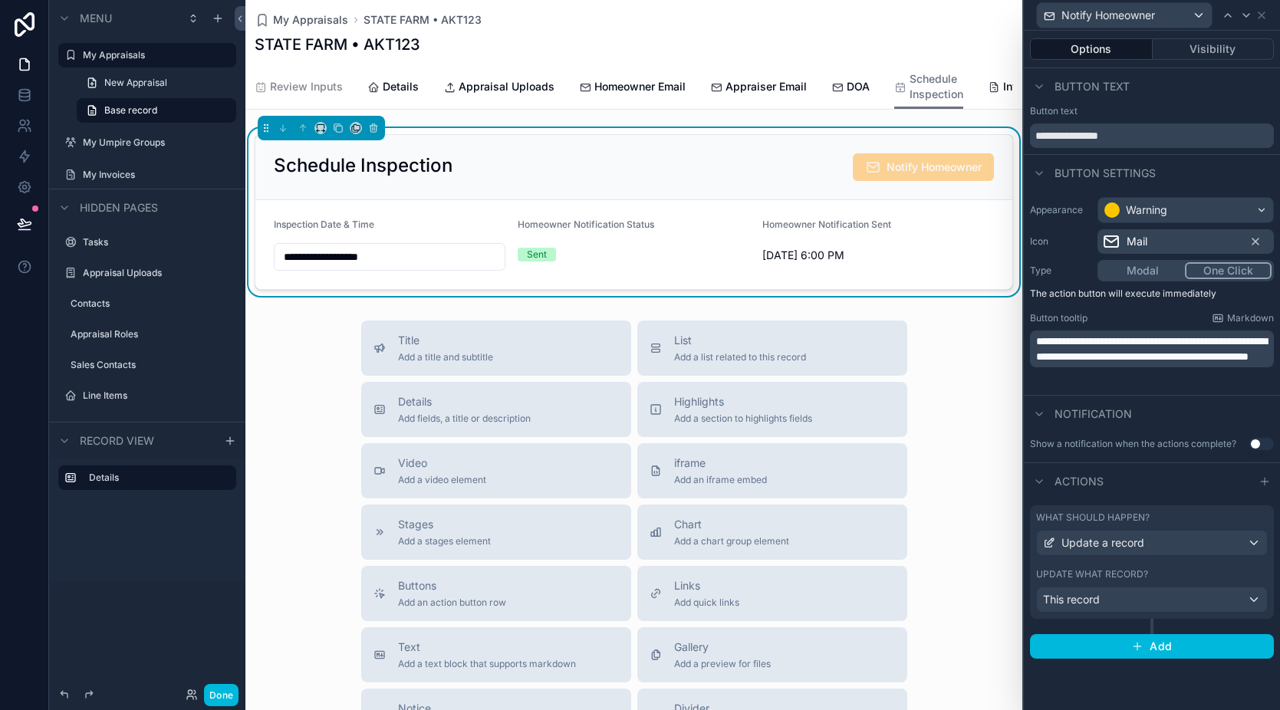
click at [1072, 344] on span "**********" at bounding box center [1151, 349] width 231 height 26
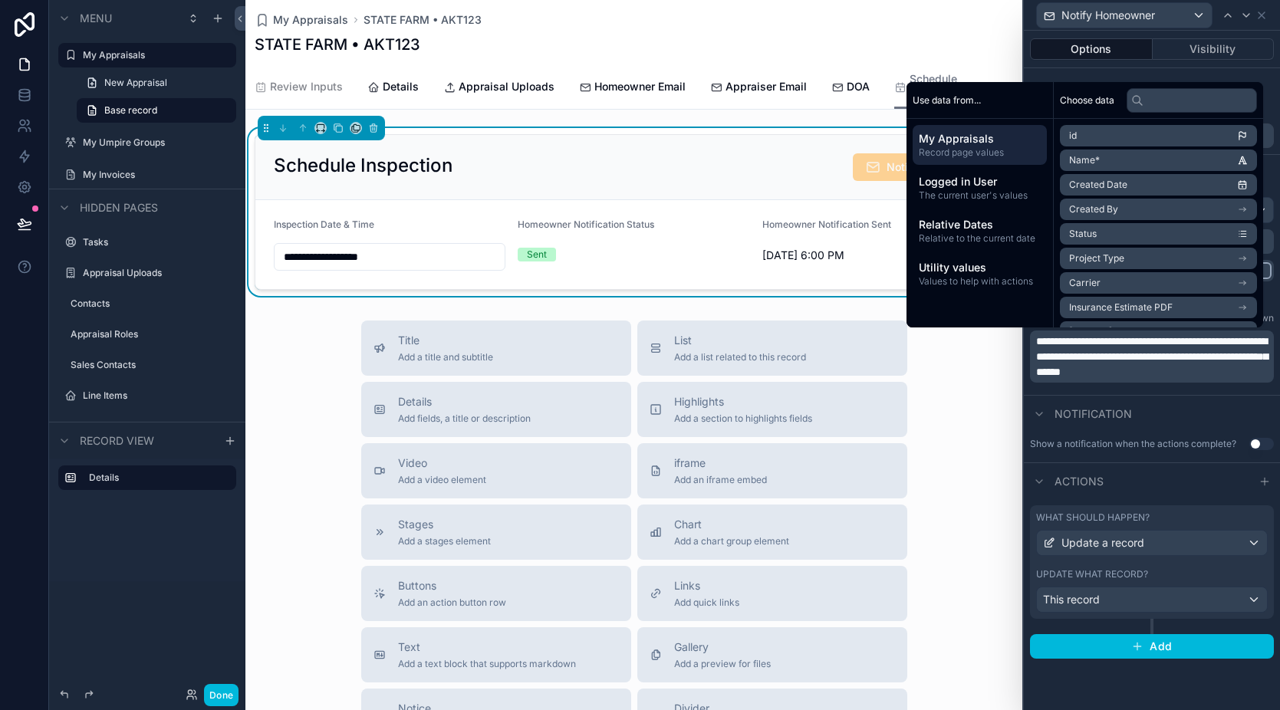
click at [959, 386] on div "Title Add a title and subtitle List Add a list related to this record Details A…" at bounding box center [633, 594] width 777 height 546
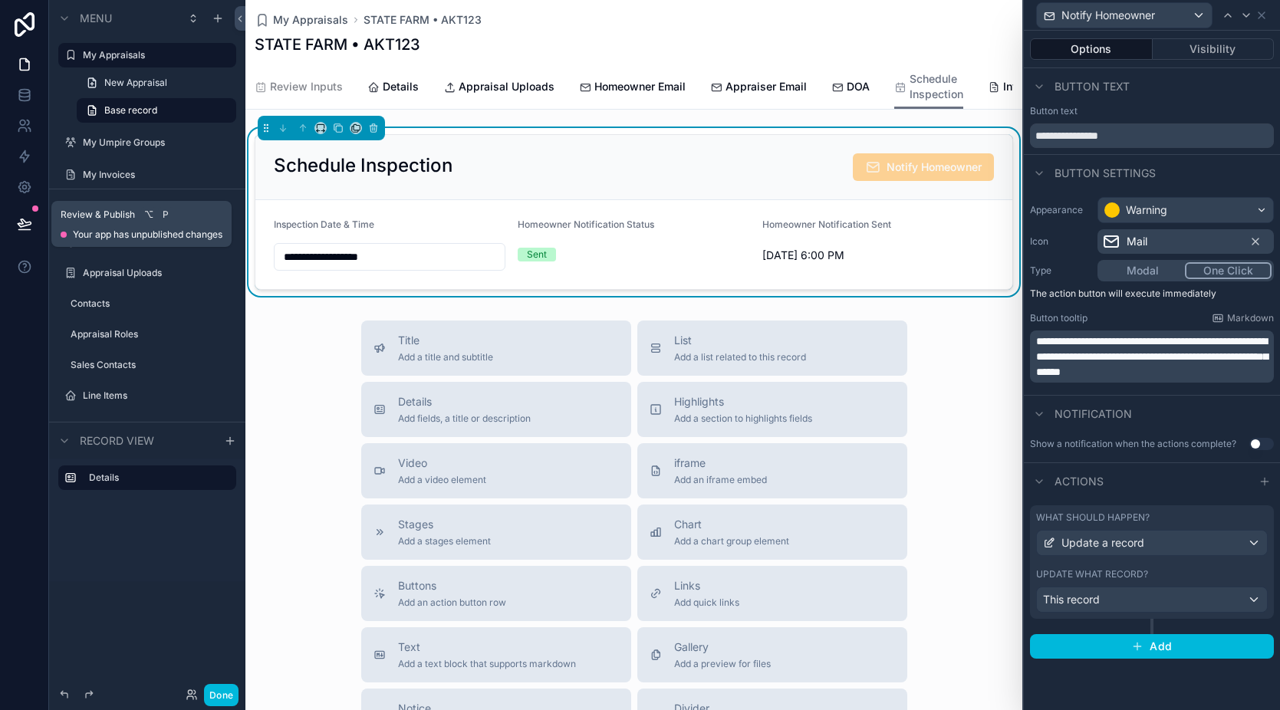
click at [21, 222] on icon at bounding box center [24, 223] width 13 height 8
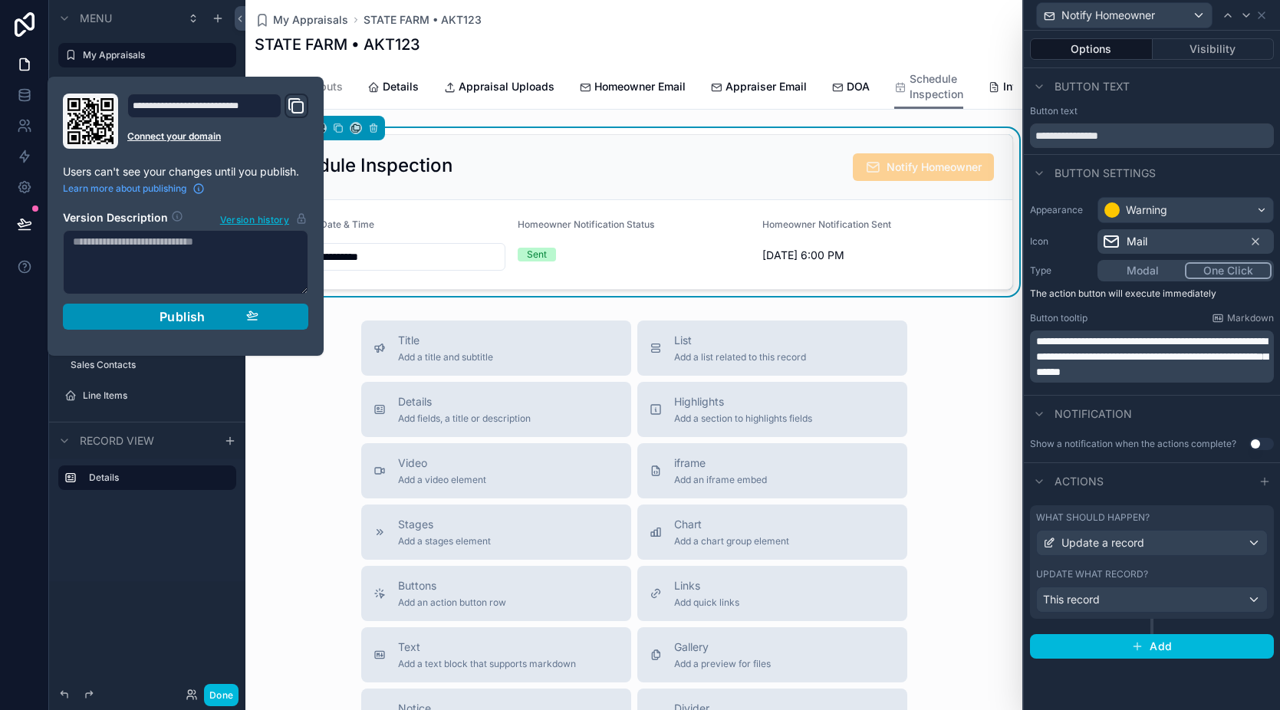
click at [181, 312] on span "Publish" at bounding box center [183, 316] width 46 height 15
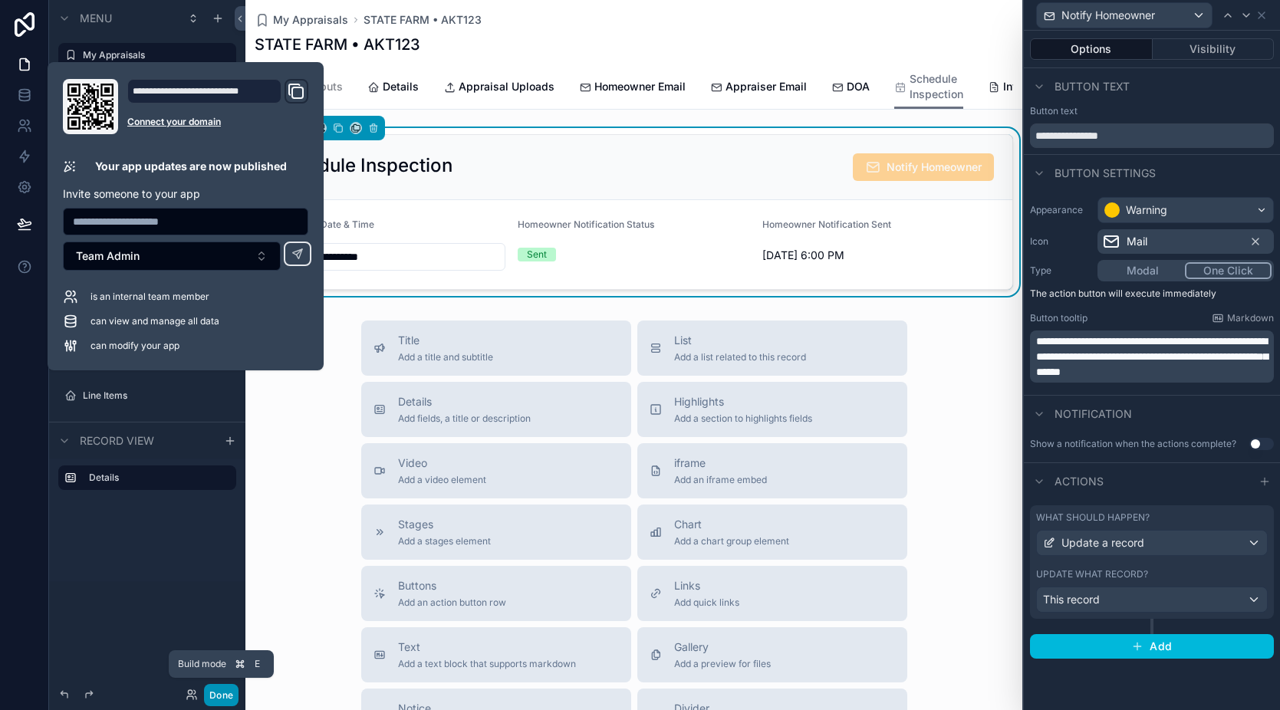
click at [226, 698] on button "Done" at bounding box center [221, 695] width 35 height 22
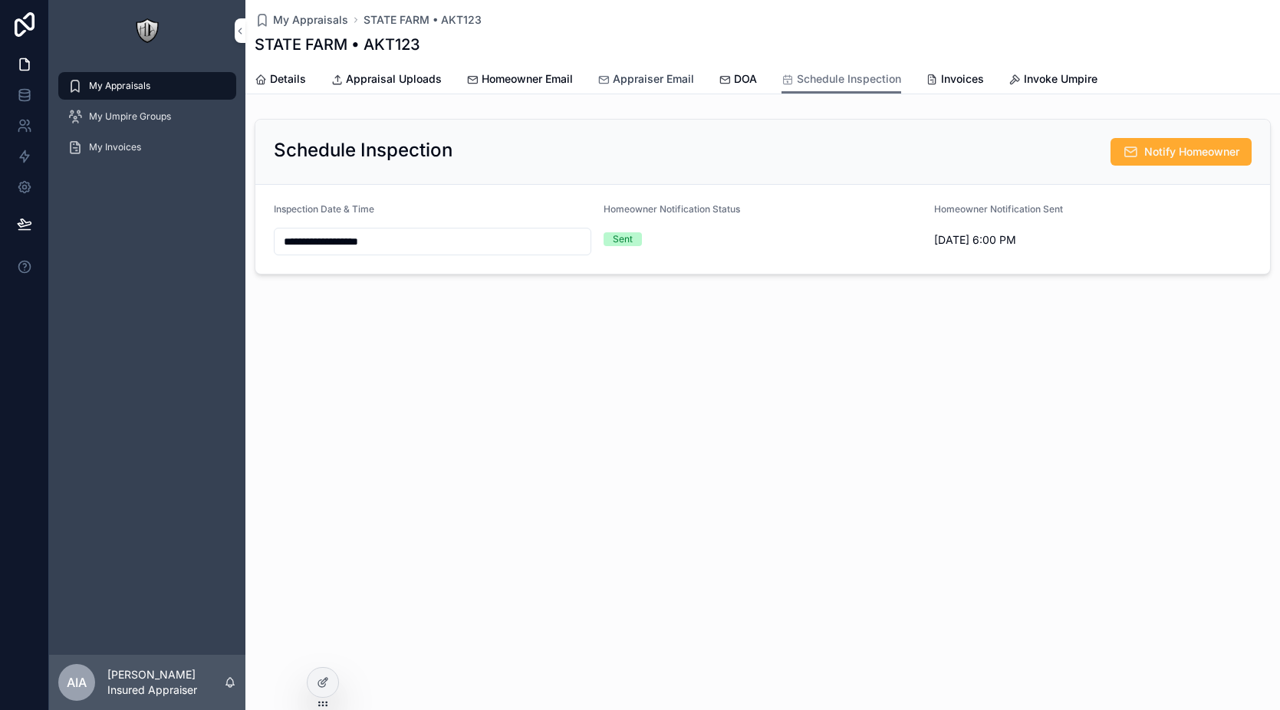
click at [621, 80] on span "Appraiser Email" at bounding box center [653, 78] width 81 height 15
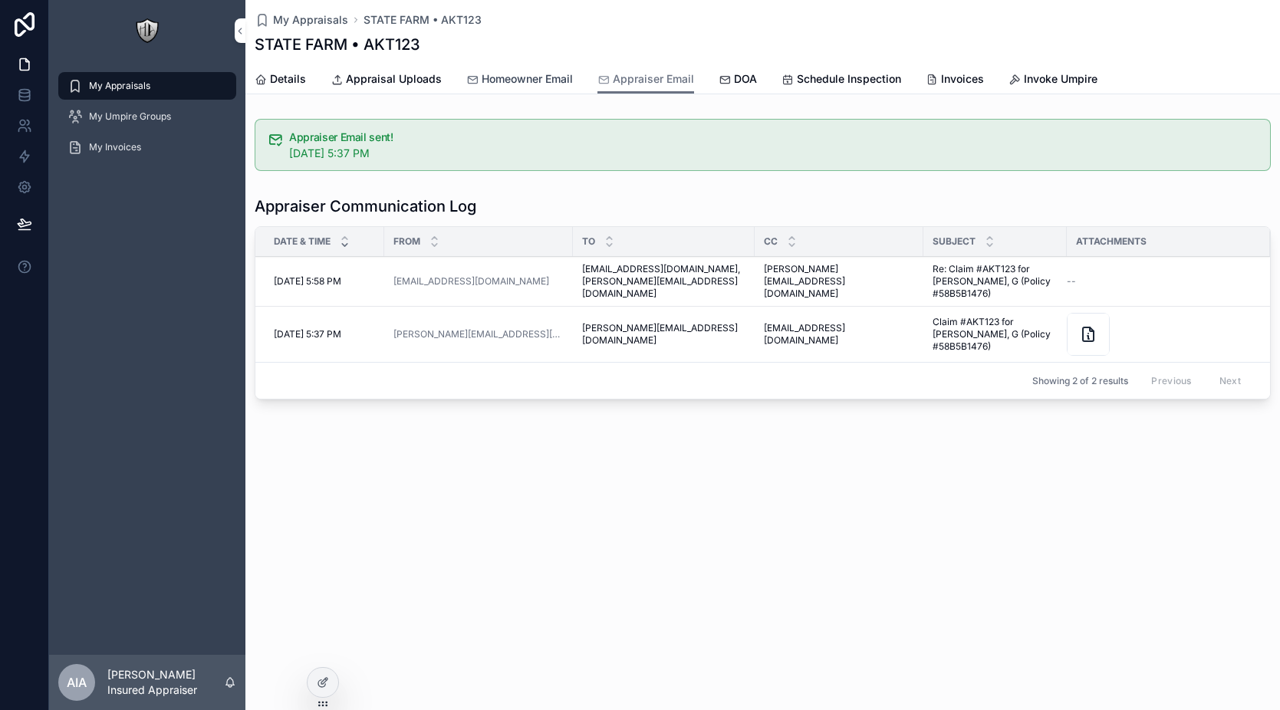
click at [505, 84] on span "Homeowner Email" at bounding box center [527, 78] width 91 height 15
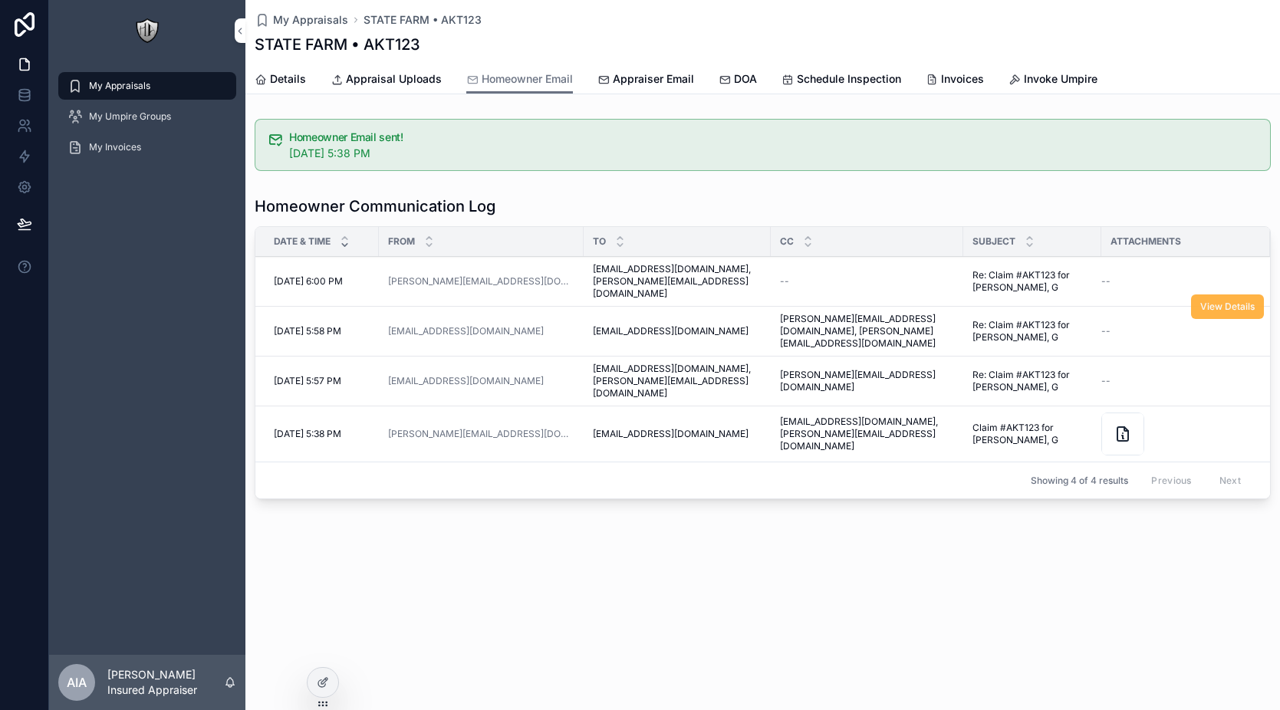
click at [1200, 302] on button "View Details" at bounding box center [1227, 307] width 73 height 25
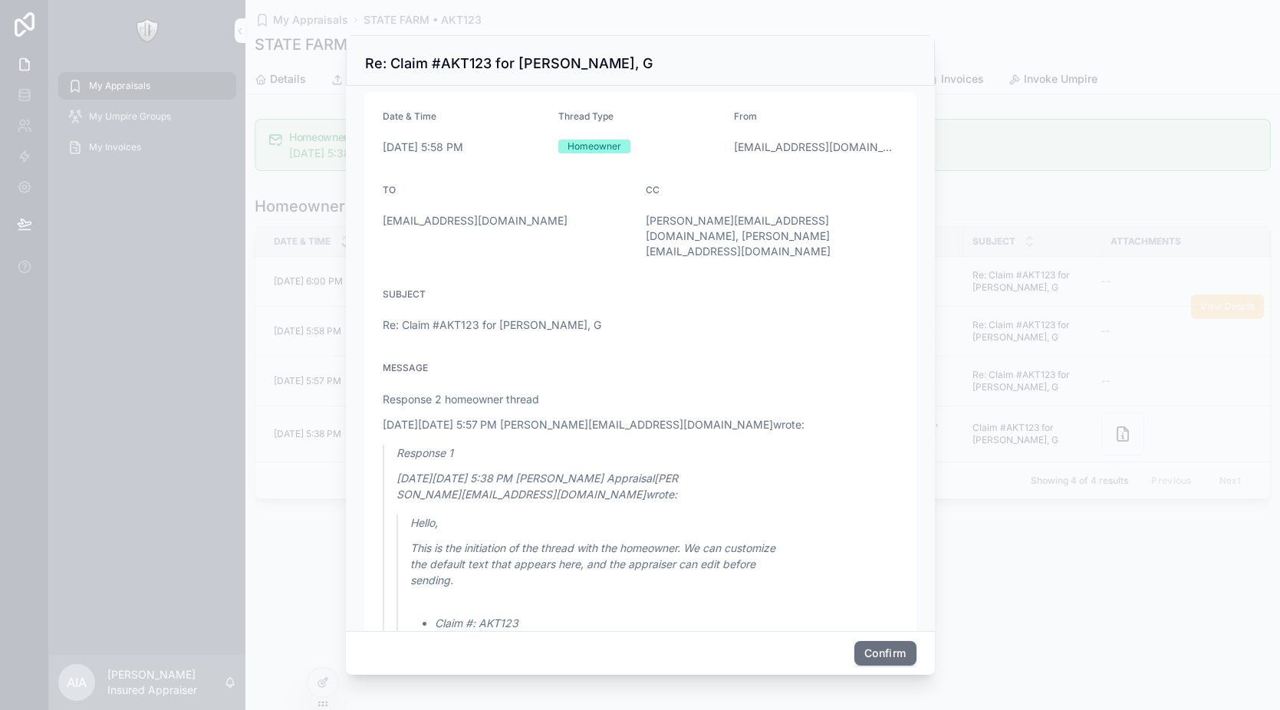
click at [1046, 341] on div at bounding box center [640, 355] width 1280 height 710
click at [883, 646] on button "Confirm" at bounding box center [884, 653] width 61 height 25
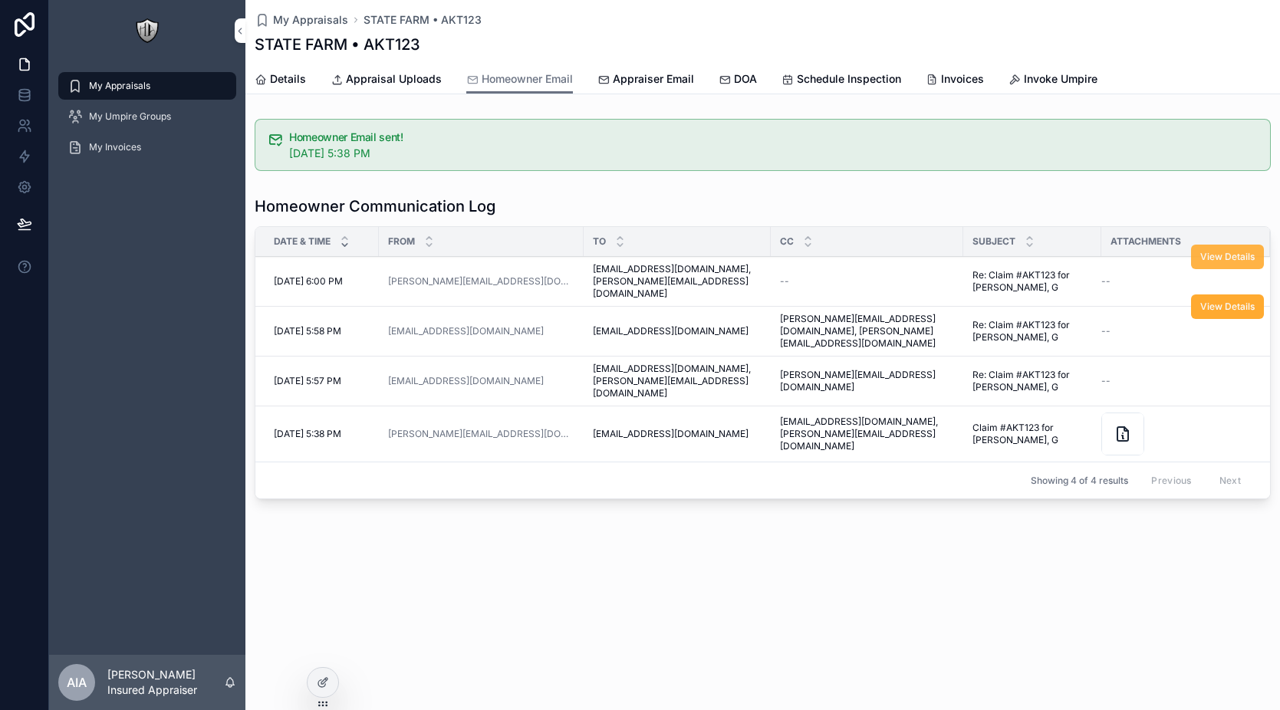
click at [1214, 265] on button "View Details" at bounding box center [1227, 257] width 73 height 25
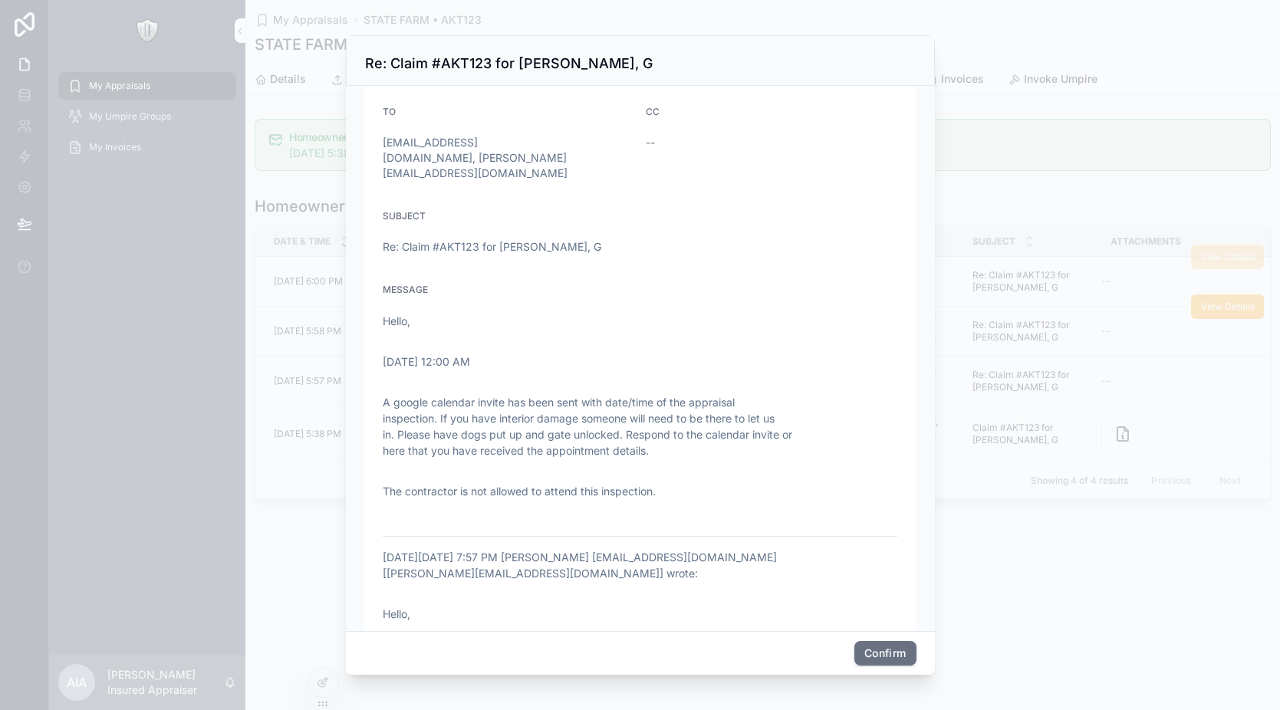
scroll to position [63, 0]
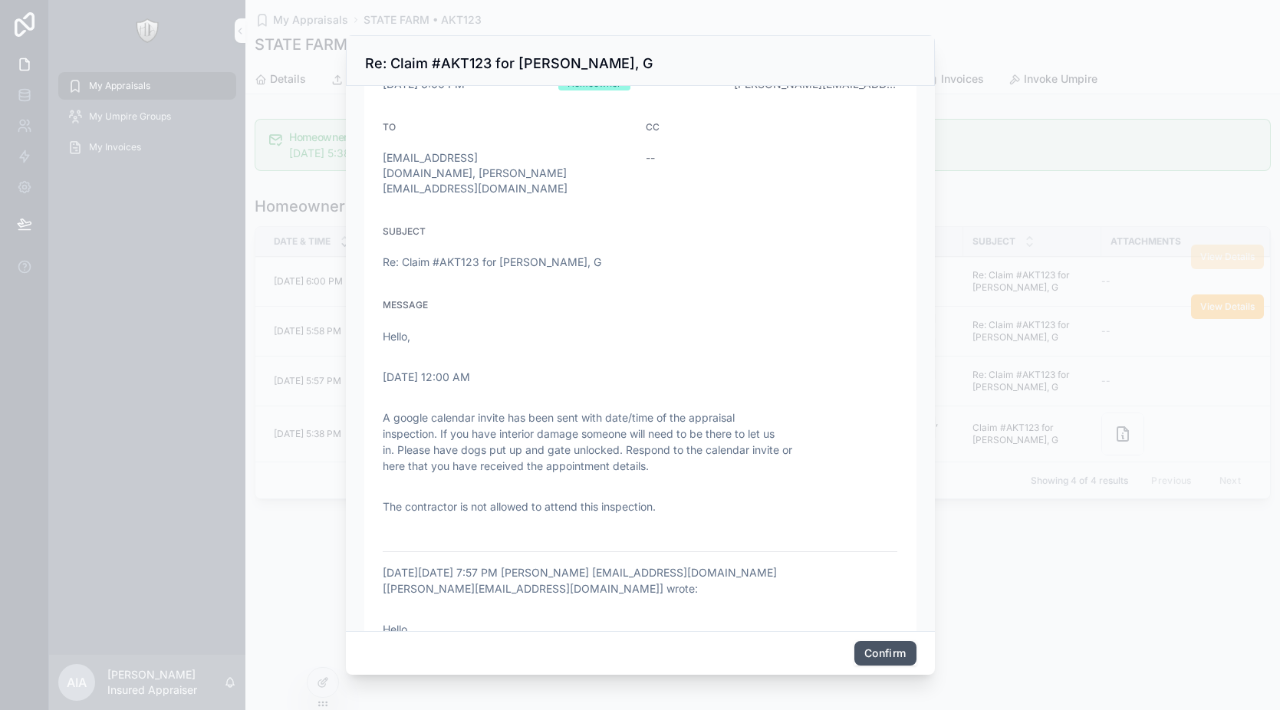
click at [876, 655] on button "Confirm" at bounding box center [884, 653] width 61 height 25
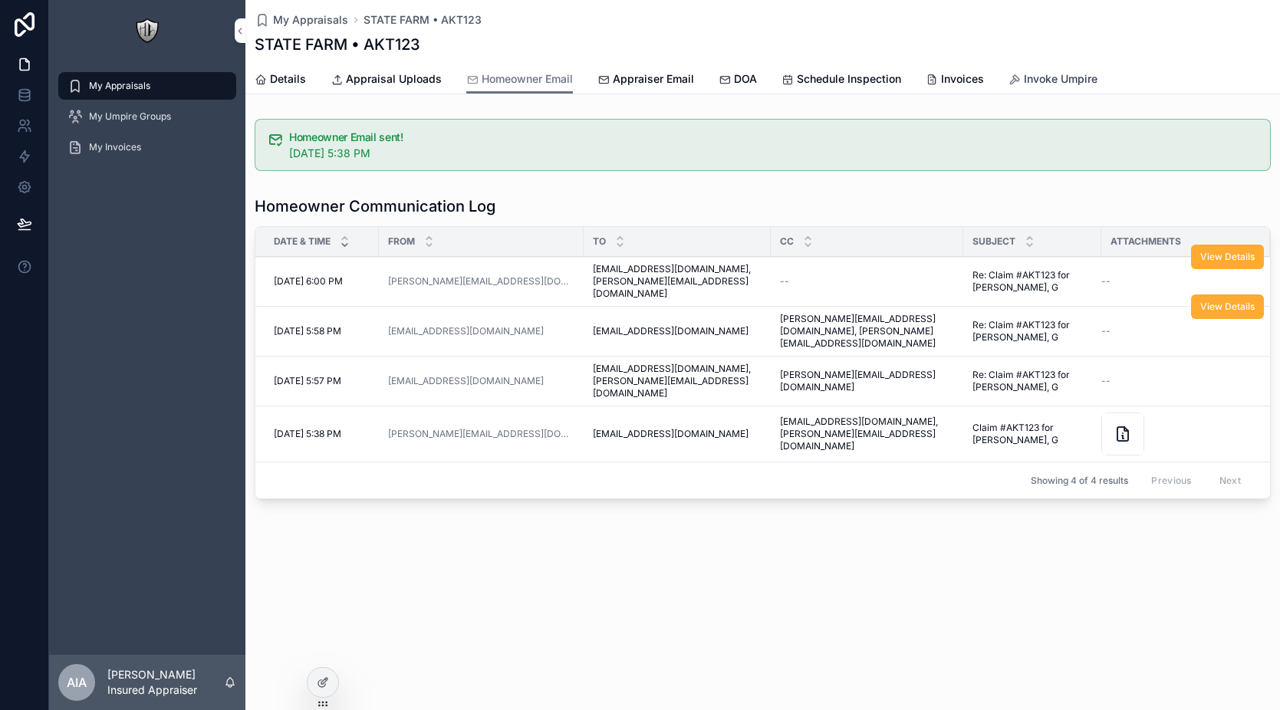
click at [1046, 74] on span "Invoke Umpire" at bounding box center [1061, 78] width 74 height 15
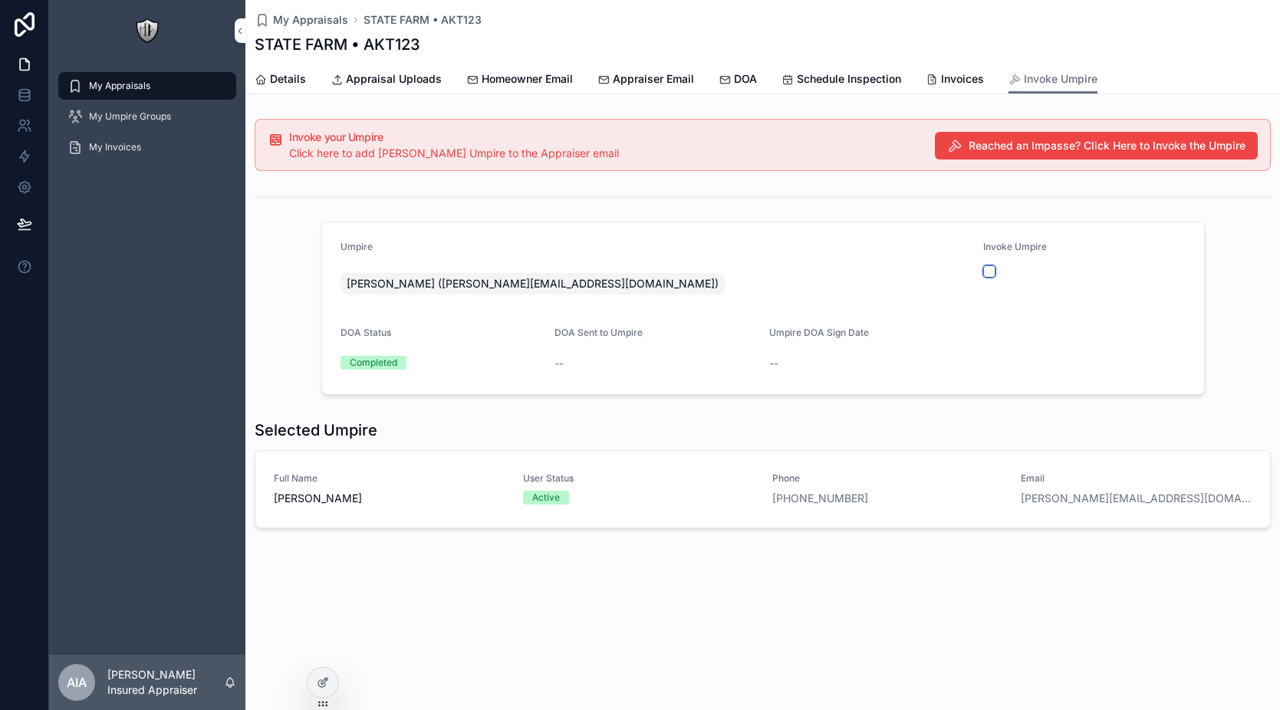
click at [990, 272] on button "scrollable content" at bounding box center [989, 271] width 12 height 12
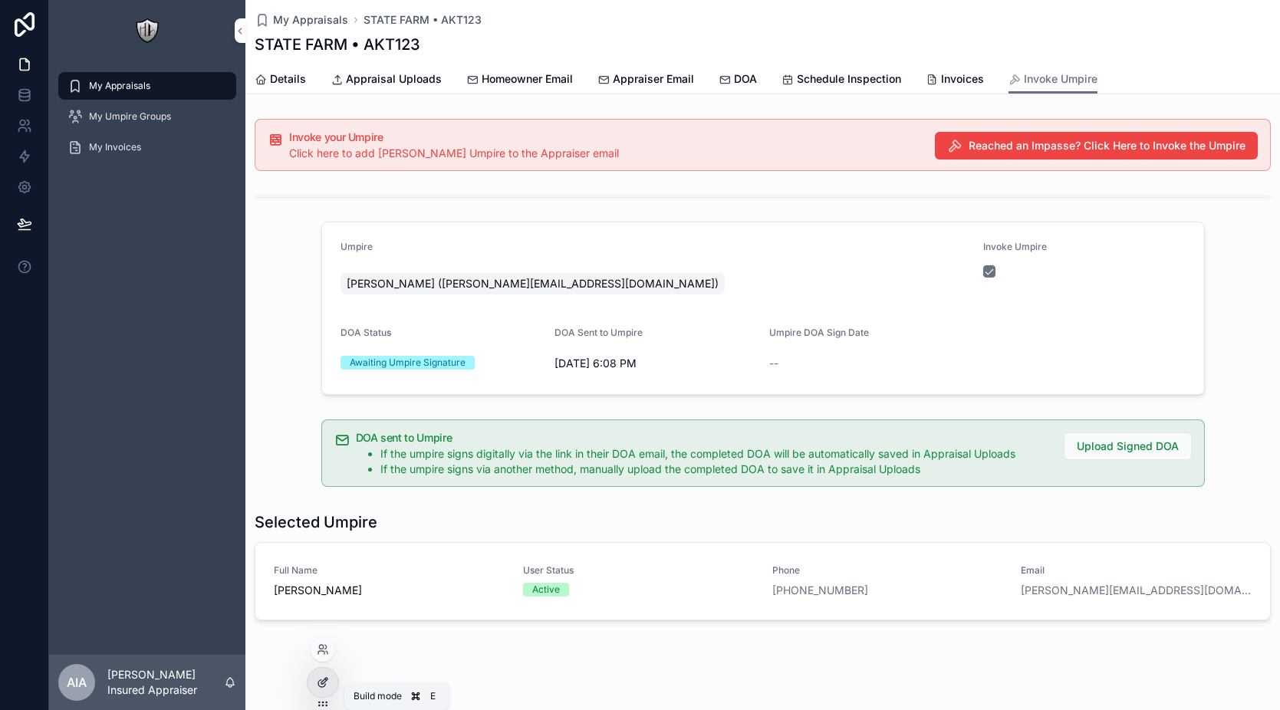
click at [329, 685] on div at bounding box center [323, 682] width 31 height 29
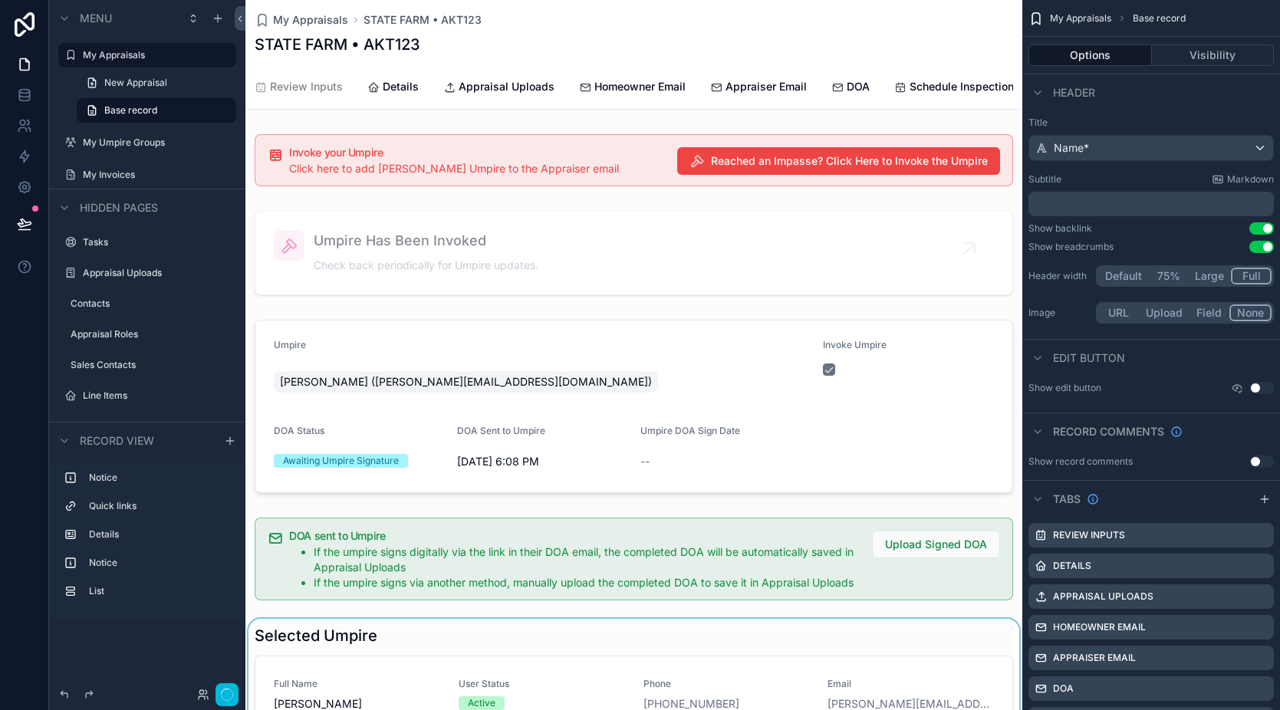
click at [515, 667] on div "scrollable content" at bounding box center [633, 682] width 777 height 127
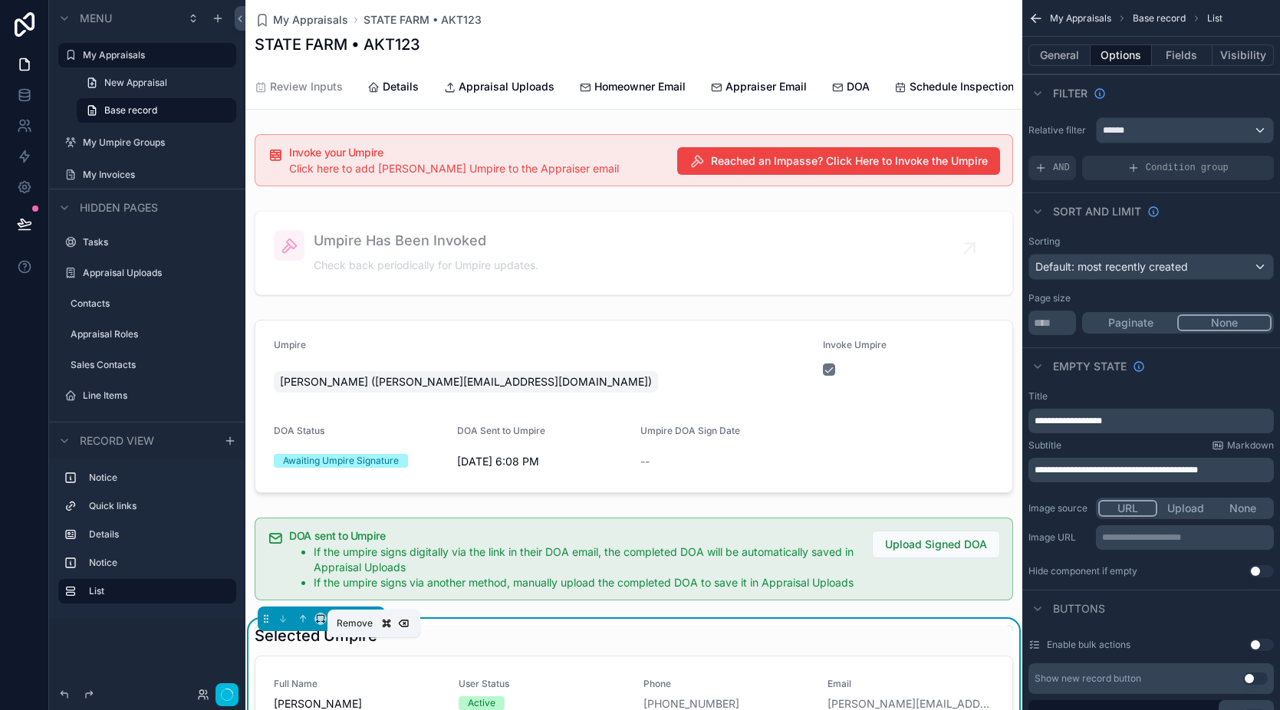
click at [377, 624] on icon "scrollable content" at bounding box center [373, 619] width 11 height 11
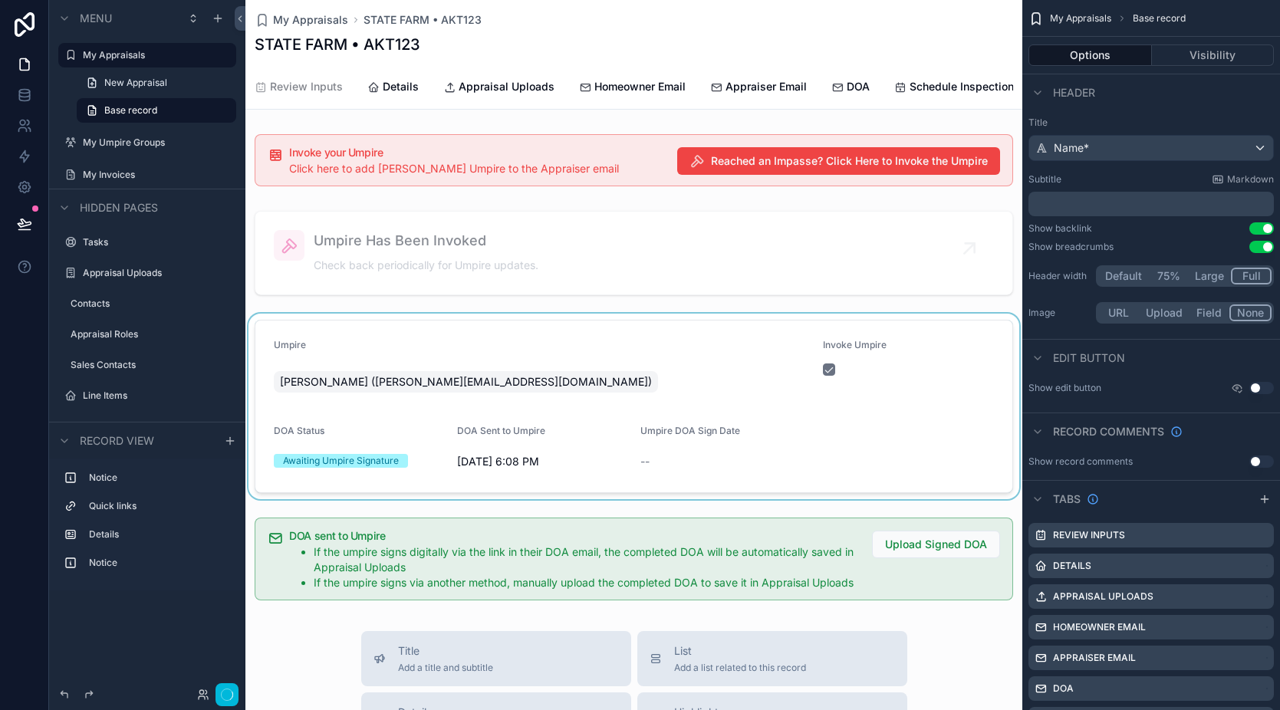
click at [539, 368] on div "scrollable content" at bounding box center [633, 407] width 777 height 186
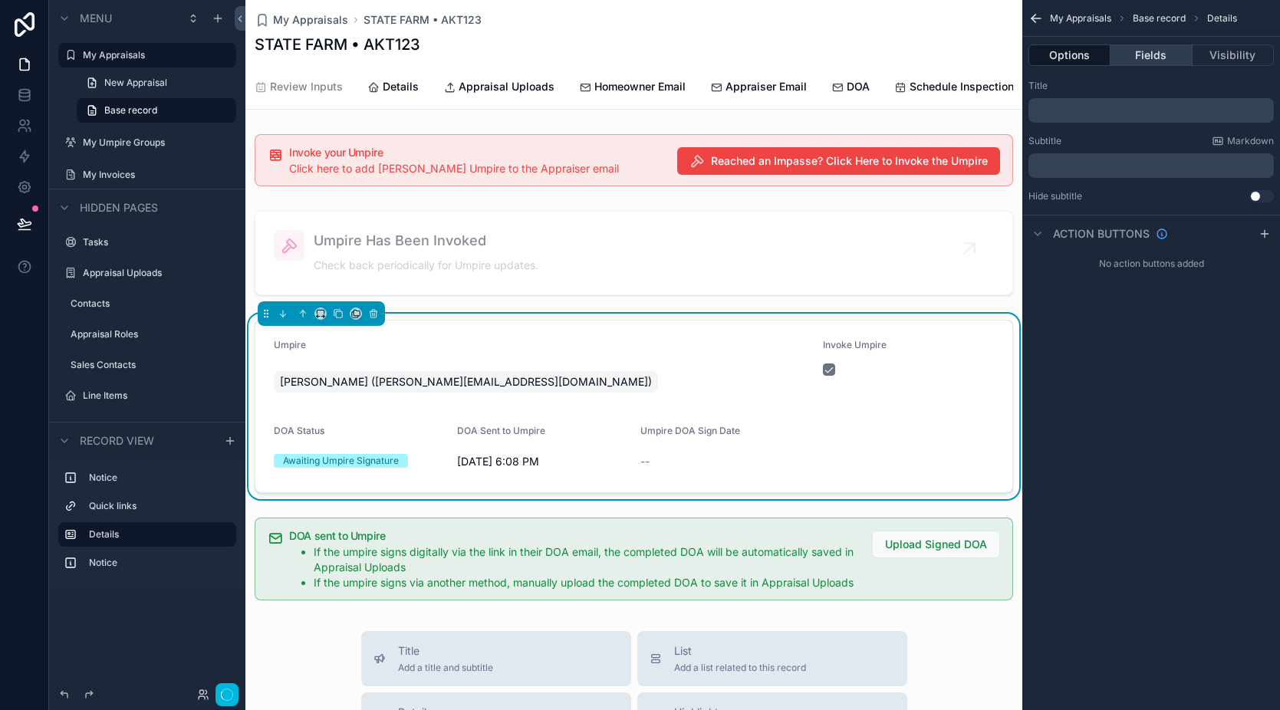
click at [1144, 52] on button "Fields" at bounding box center [1151, 54] width 81 height 21
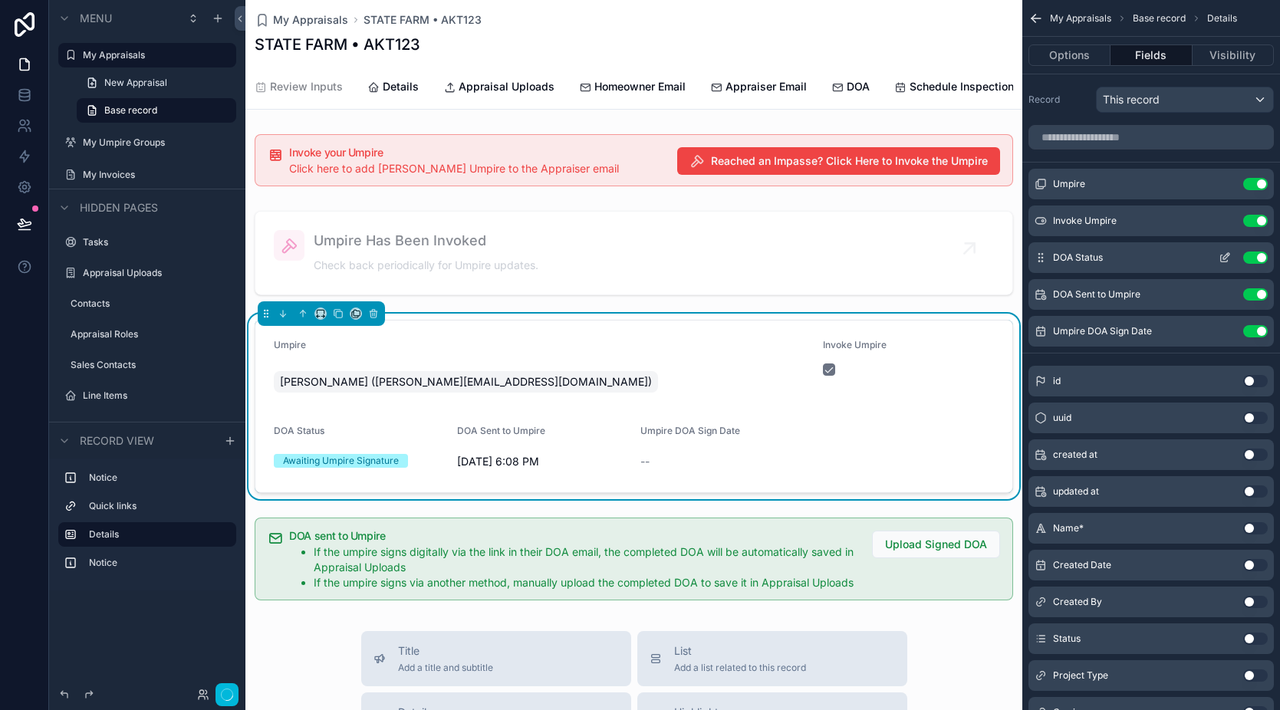
click at [1226, 260] on icon "scrollable content" at bounding box center [1225, 258] width 12 height 12
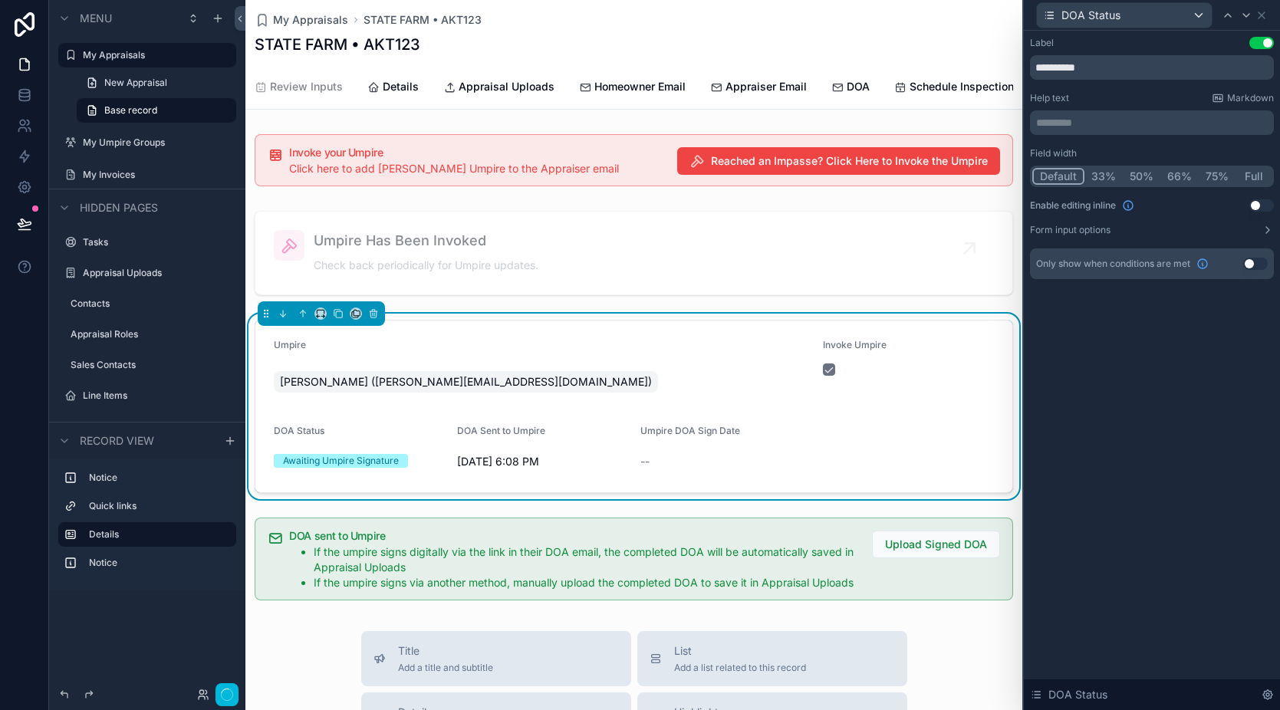
click at [1258, 268] on button "Use setting" at bounding box center [1255, 264] width 25 height 12
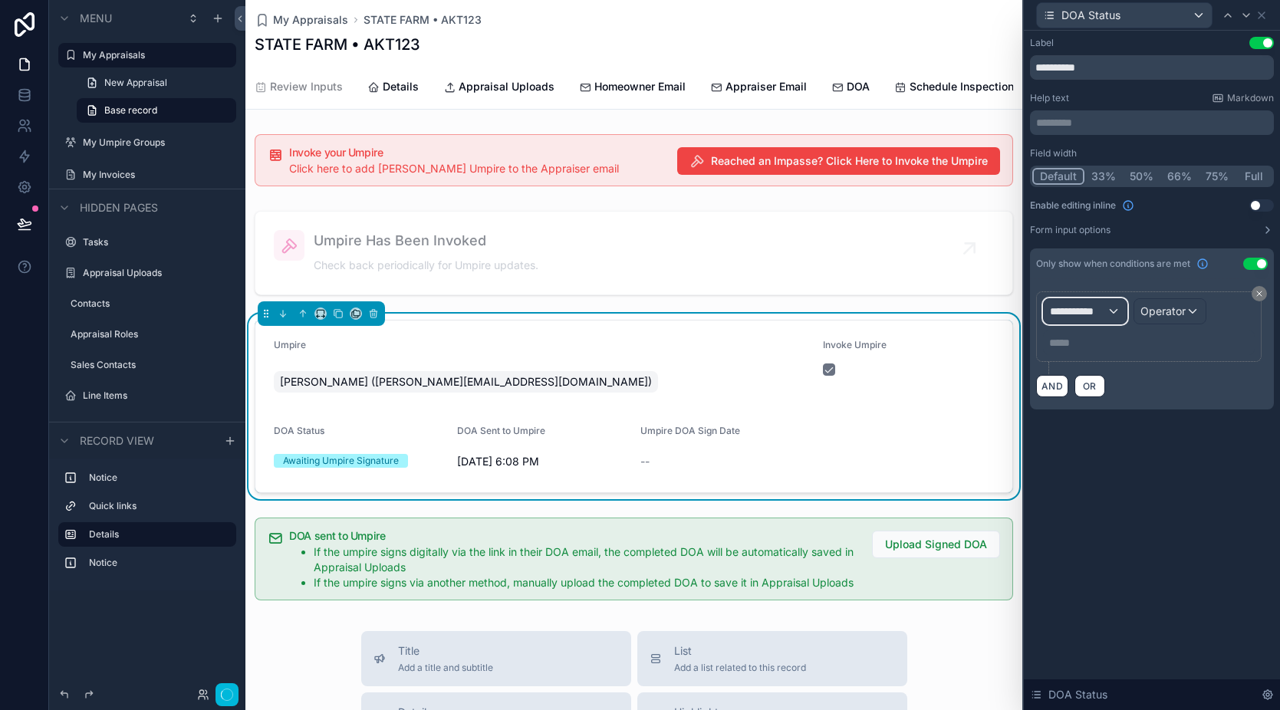
click at [1115, 317] on div "**********" at bounding box center [1085, 311] width 83 height 25
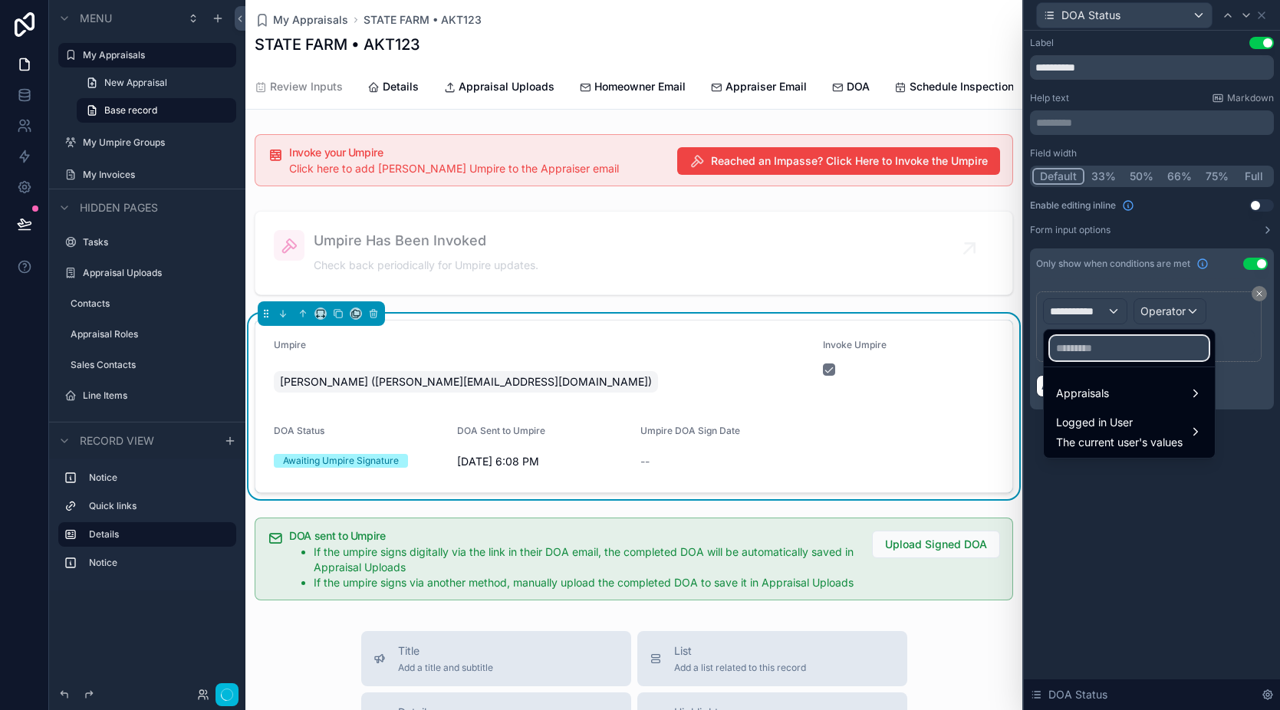
click at [1107, 345] on input "text" at bounding box center [1129, 348] width 159 height 25
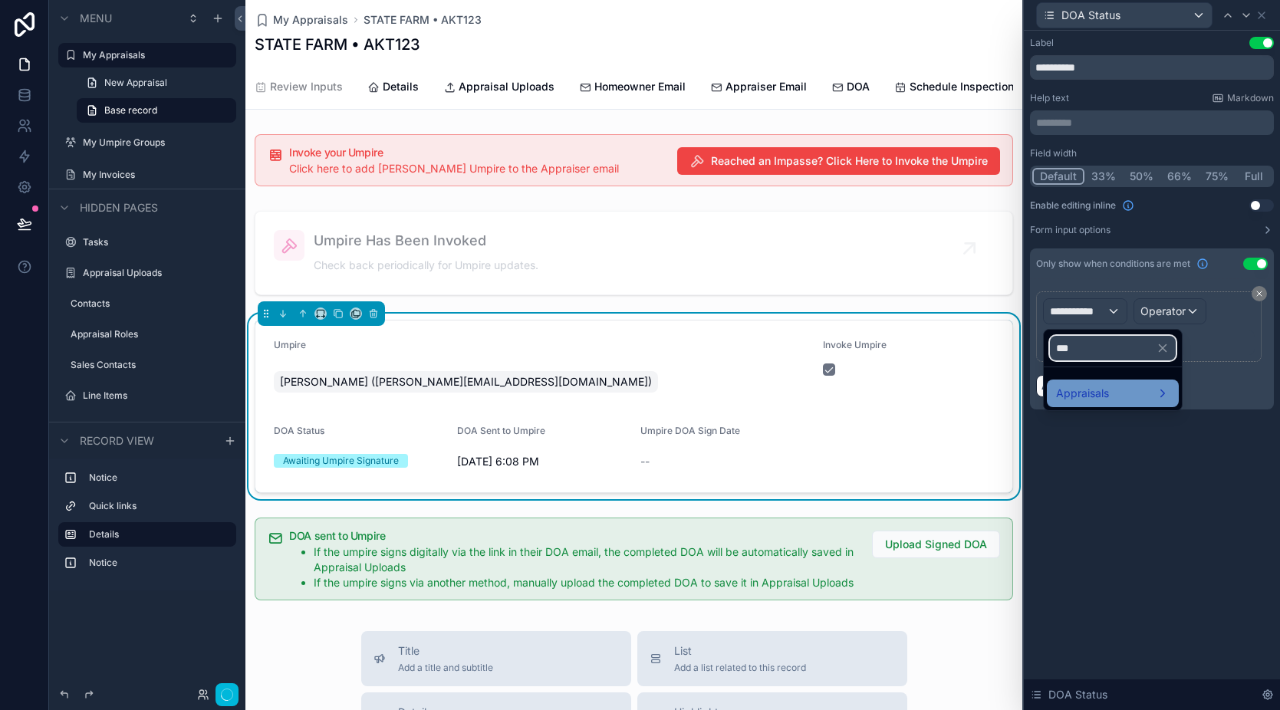
type input "***"
click at [1155, 395] on div "Appraisals" at bounding box center [1113, 393] width 114 height 18
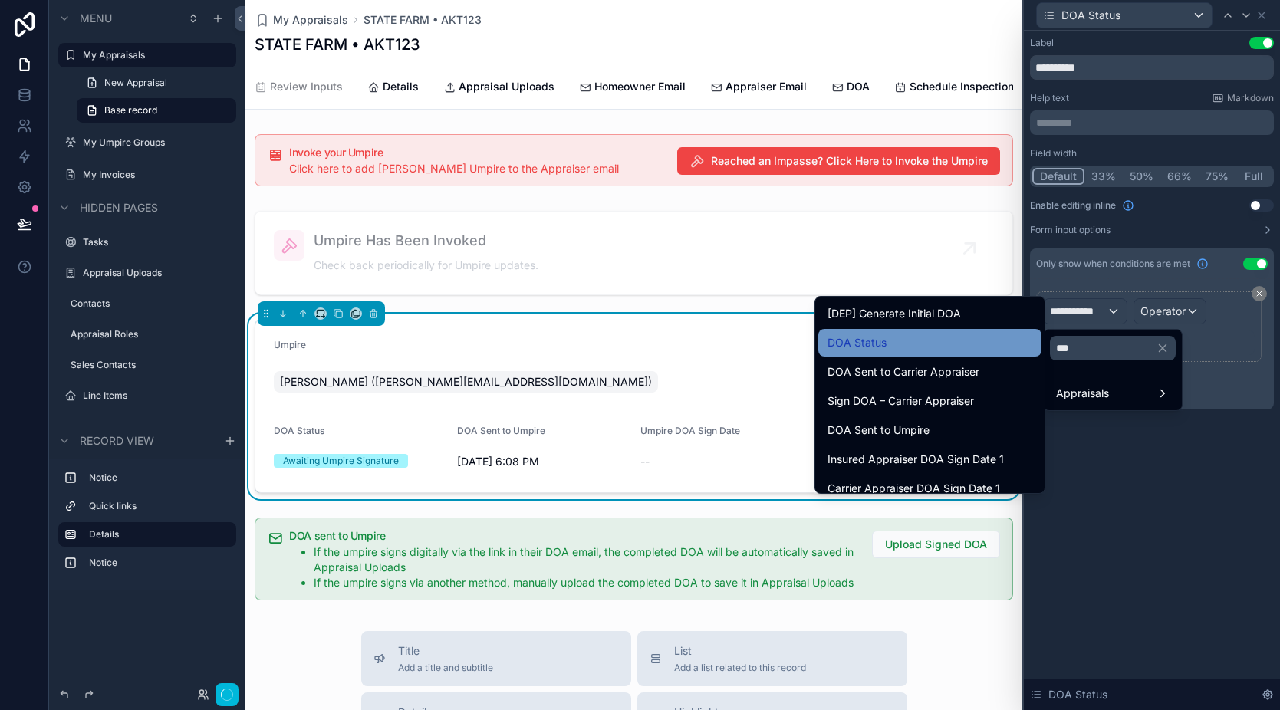
click at [917, 334] on div "DOA Status" at bounding box center [930, 343] width 205 height 18
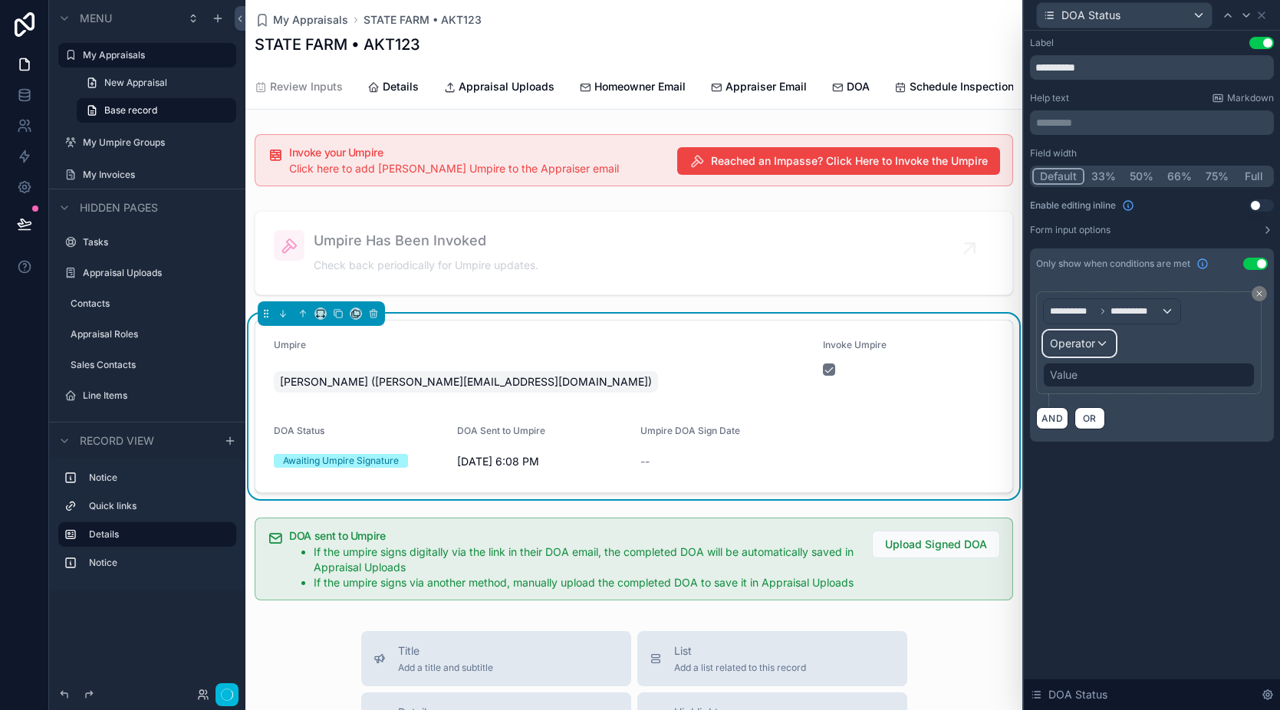
click at [1075, 344] on span "Operator" at bounding box center [1072, 343] width 45 height 13
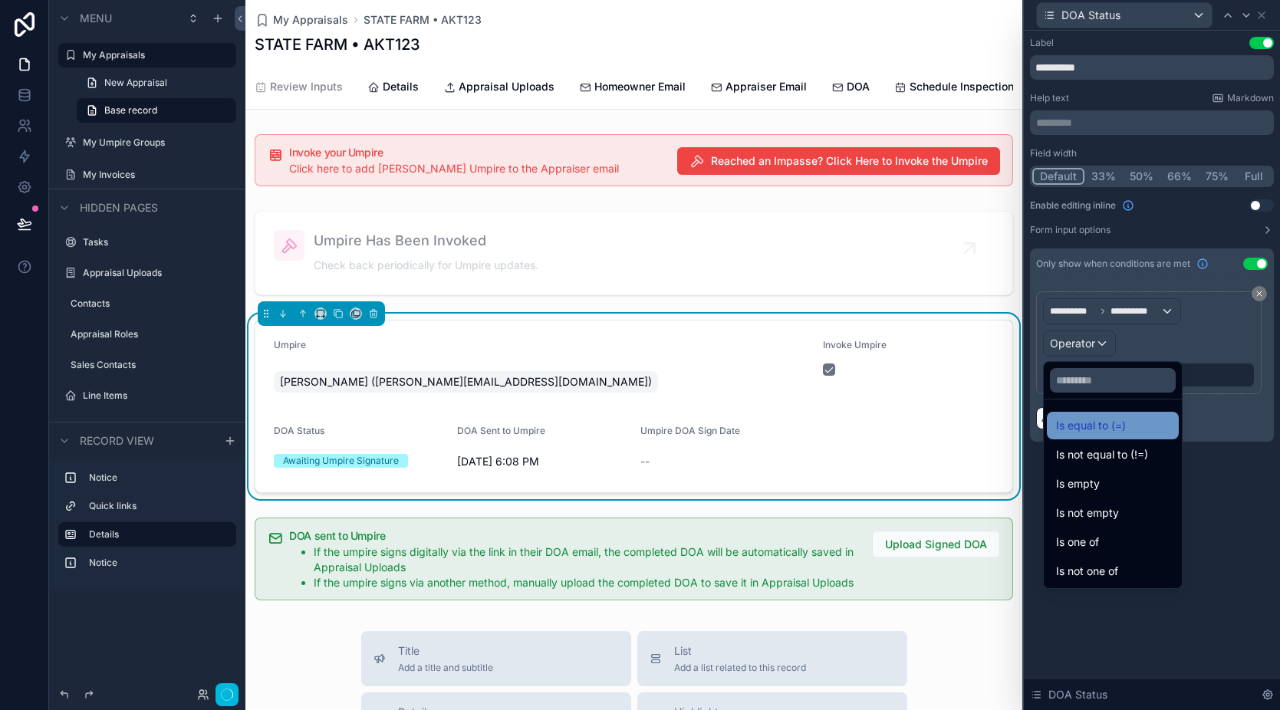
click at [1095, 423] on span "Is equal to (=)" at bounding box center [1091, 425] width 70 height 18
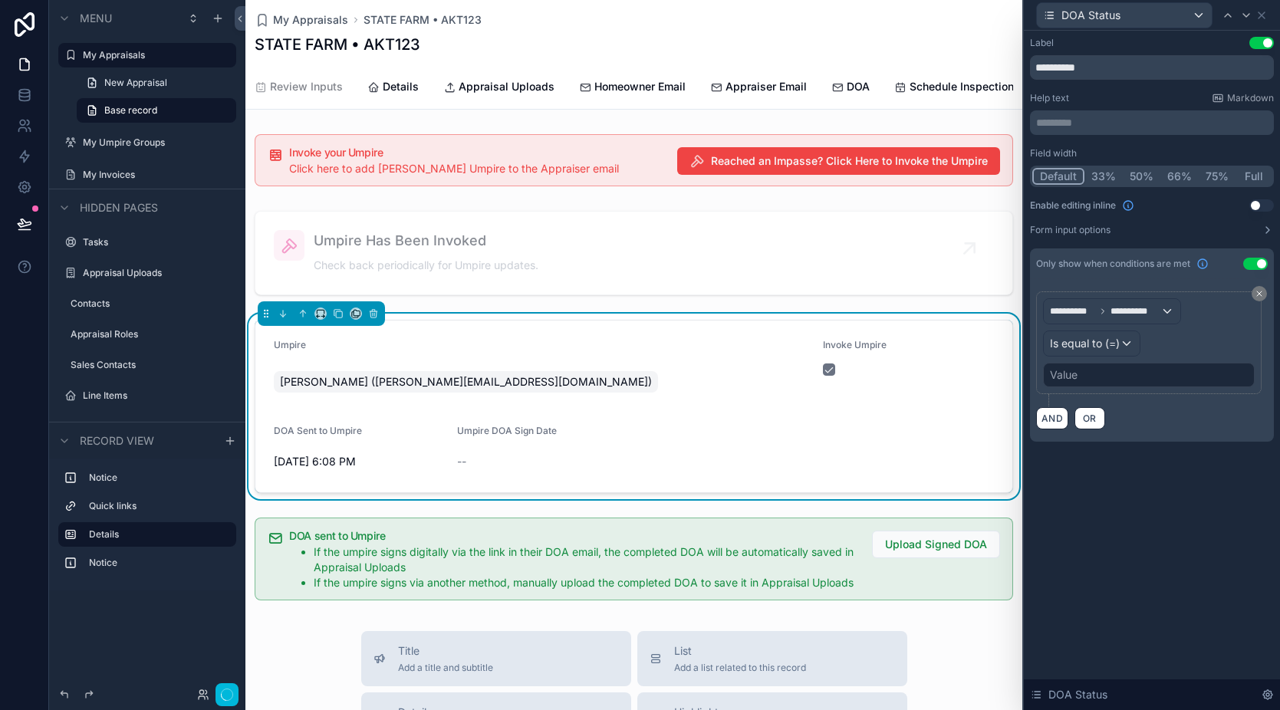
click at [1082, 365] on div "Value" at bounding box center [1149, 375] width 212 height 25
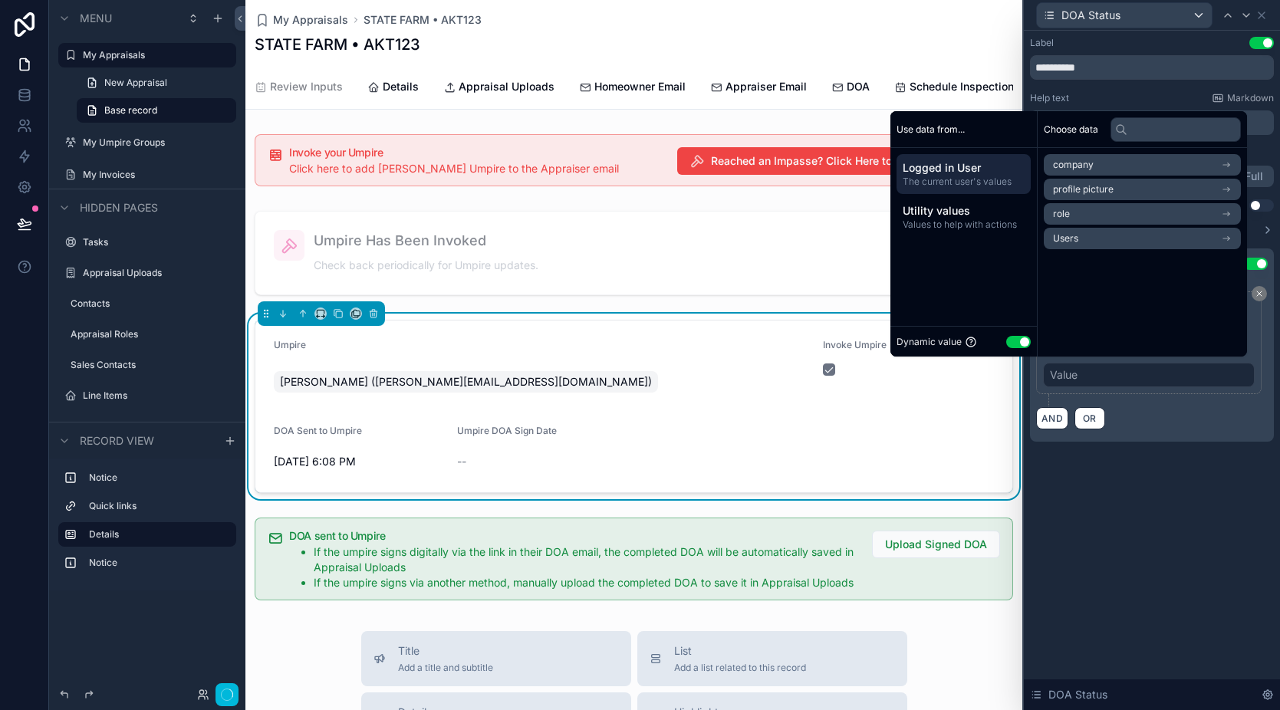
click at [1012, 340] on button "Use setting" at bounding box center [1018, 342] width 25 height 12
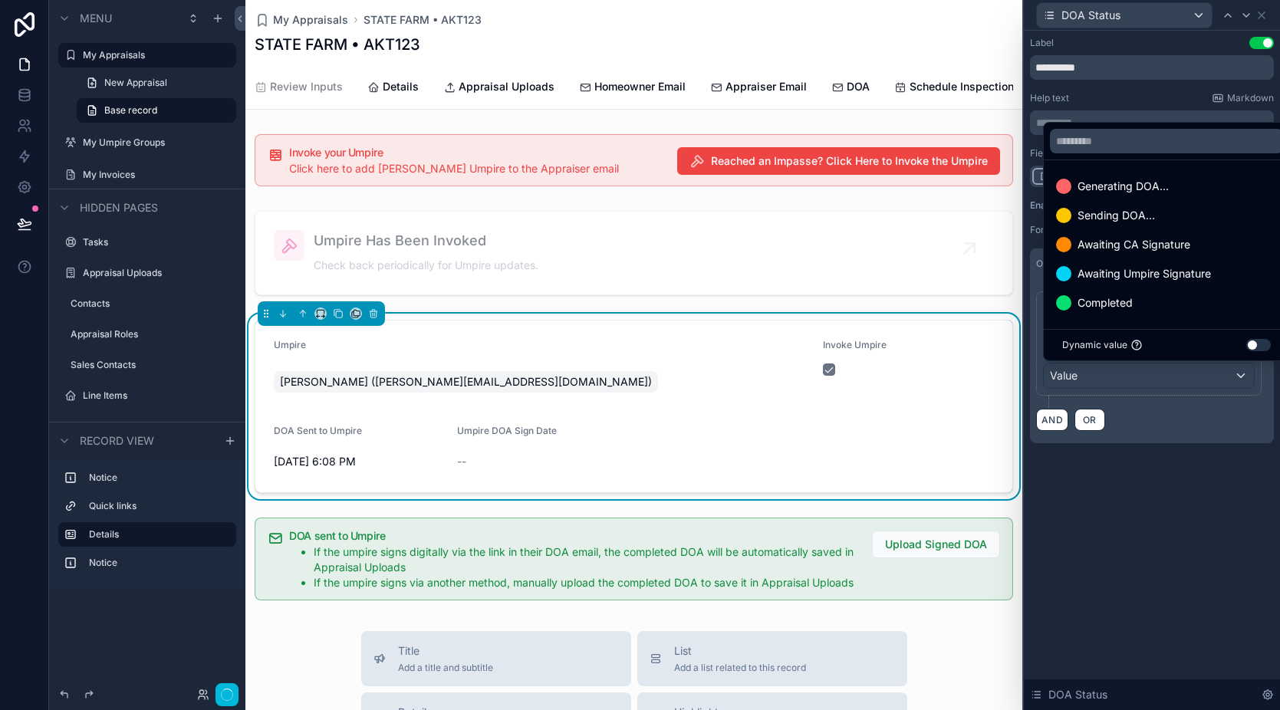
click at [1148, 411] on div at bounding box center [1152, 355] width 256 height 710
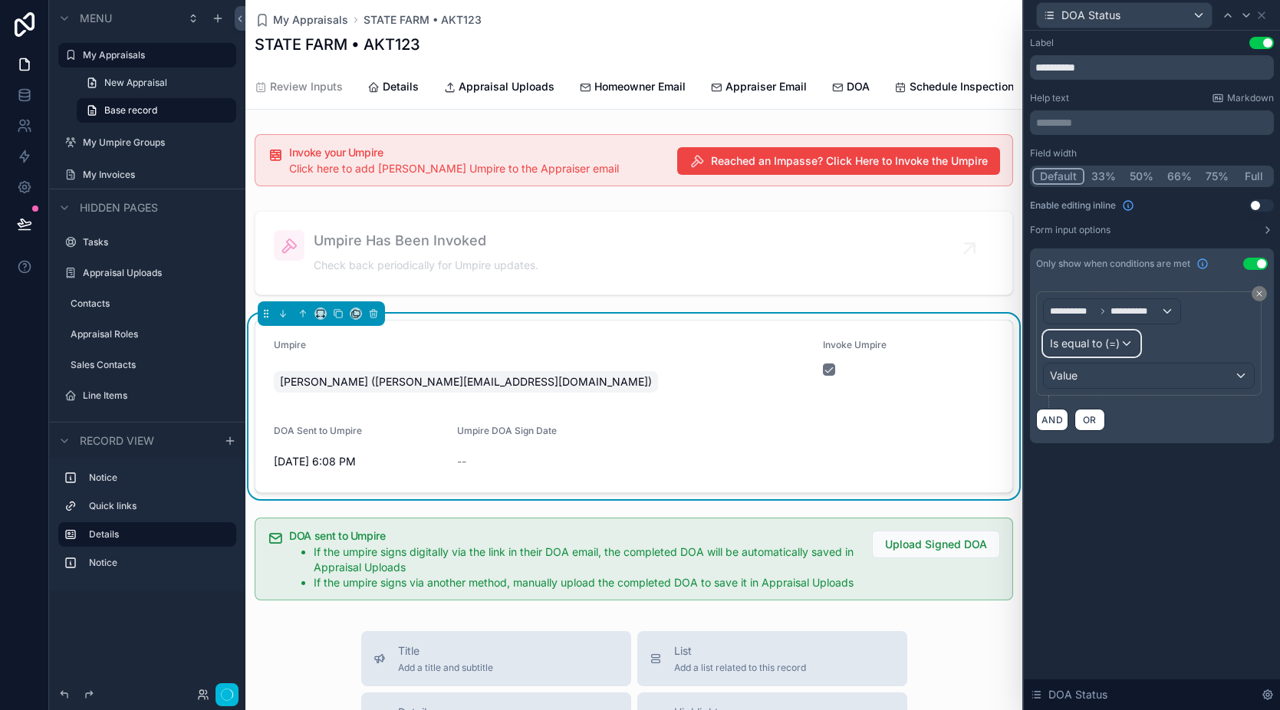
click at [1113, 339] on span "Is equal to (=)" at bounding box center [1085, 343] width 70 height 15
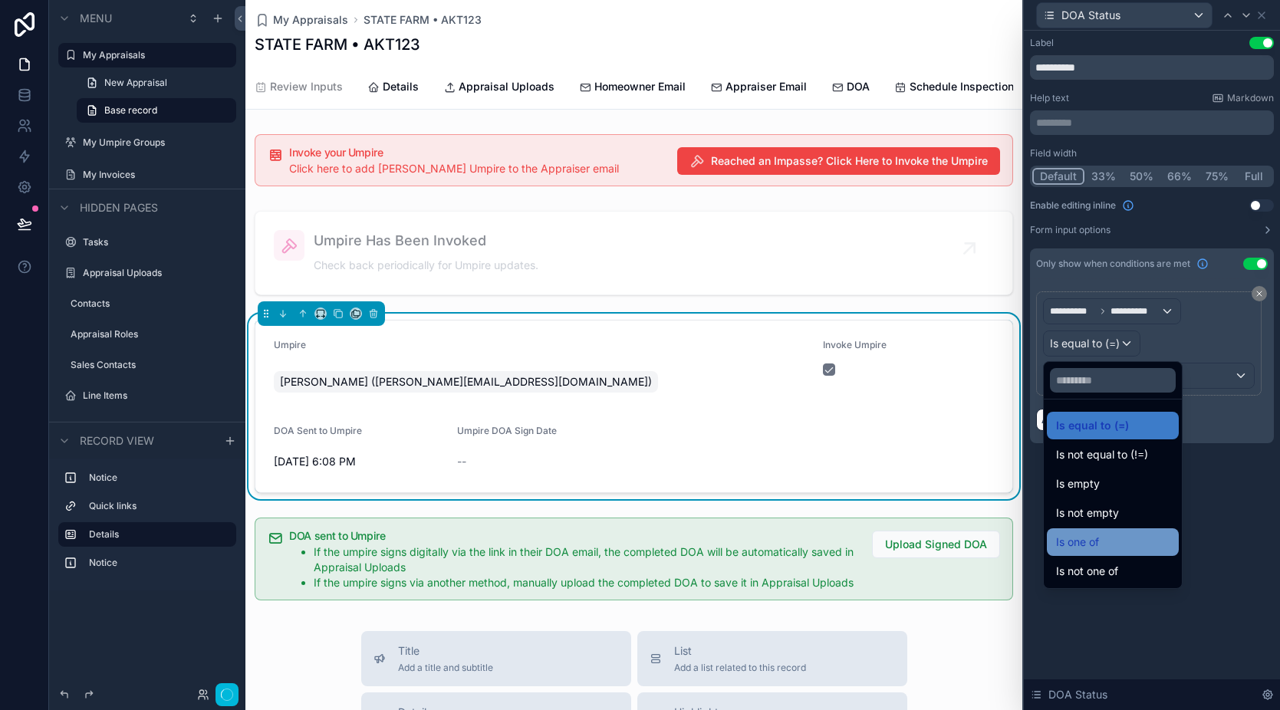
click at [1104, 546] on div "Is one of" at bounding box center [1113, 542] width 114 height 18
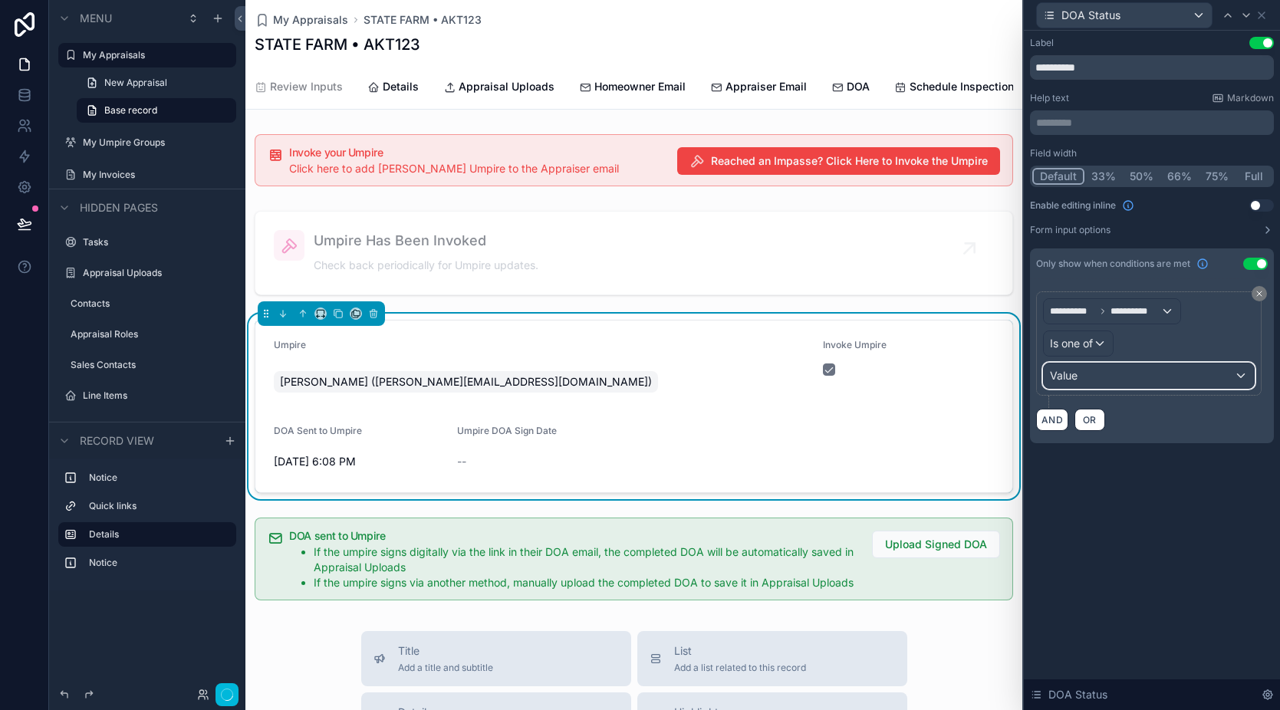
click at [1099, 381] on div "Value" at bounding box center [1149, 376] width 210 height 25
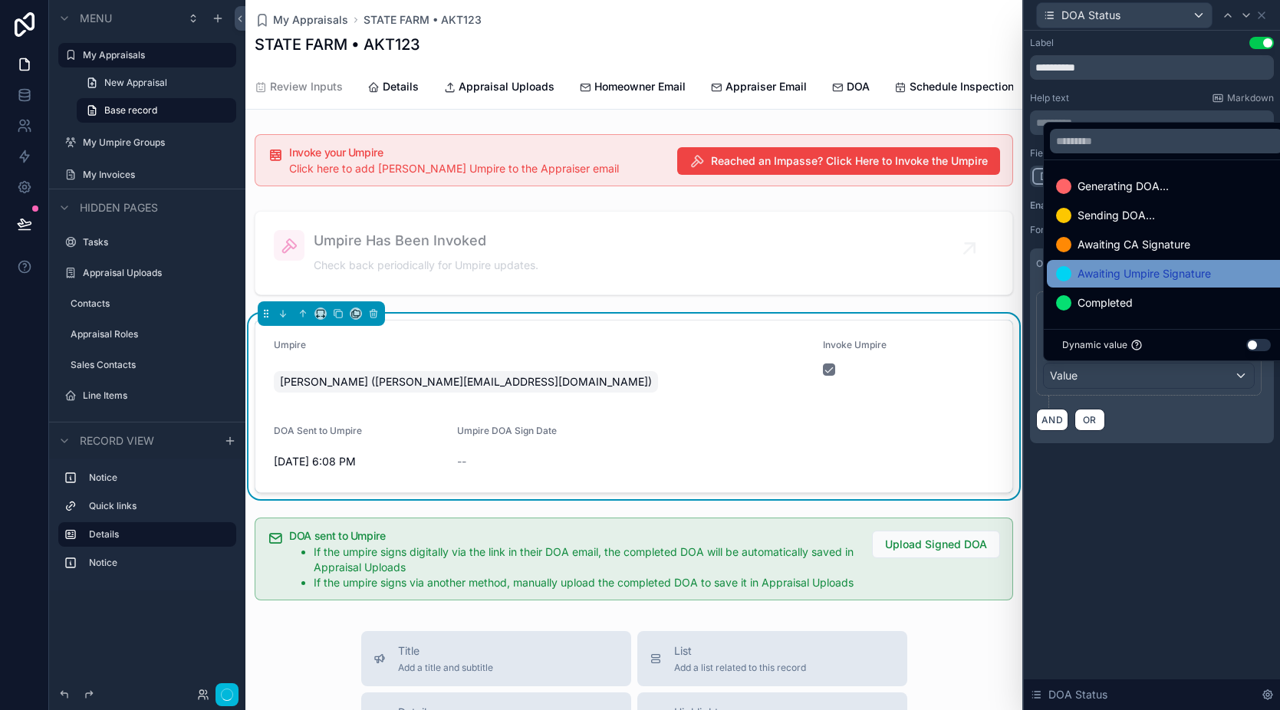
click at [1144, 279] on span "Awaiting Umpire Signature" at bounding box center [1144, 274] width 133 height 18
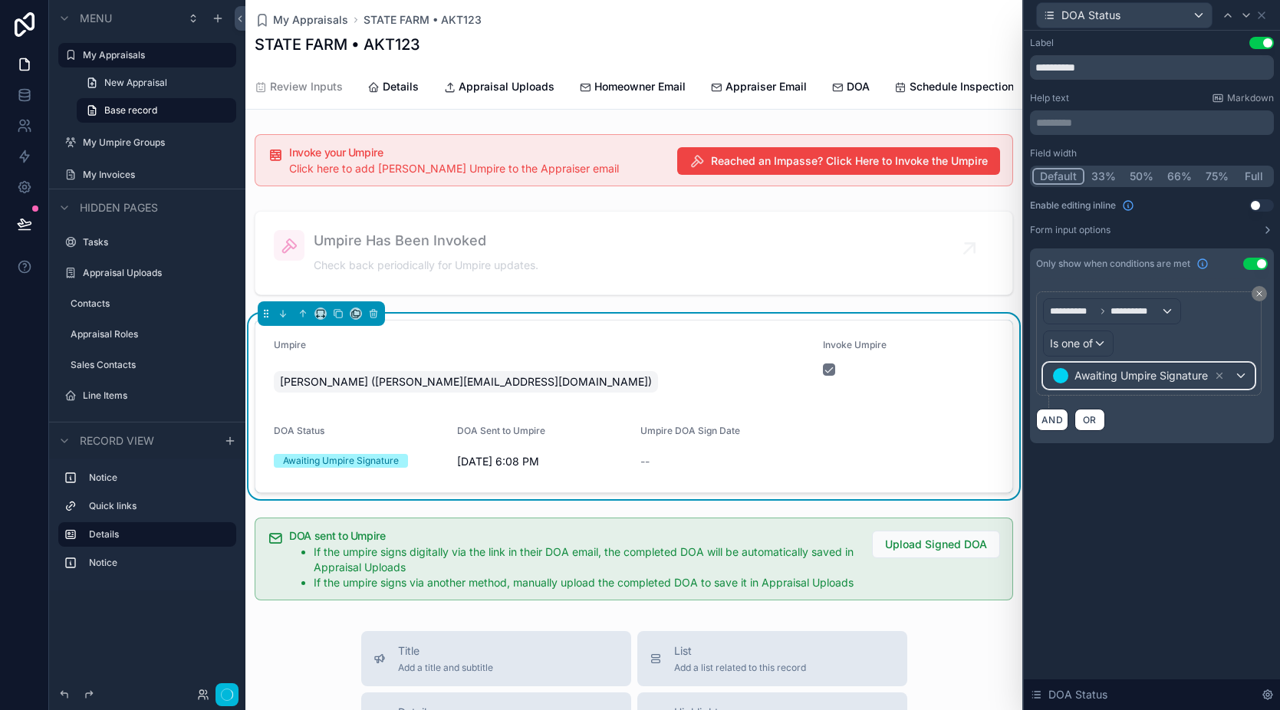
click at [1239, 377] on div "Awaiting Umpire Signature" at bounding box center [1149, 376] width 210 height 25
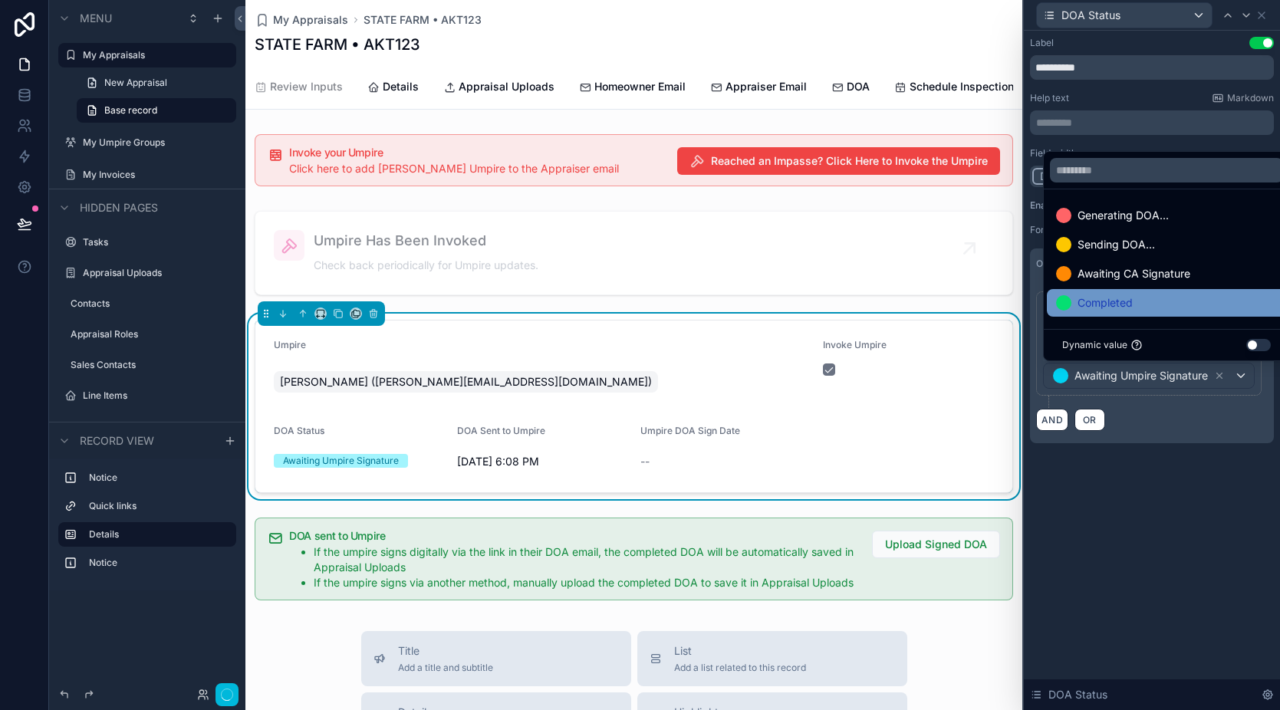
click at [1121, 299] on span "Completed" at bounding box center [1105, 303] width 55 height 18
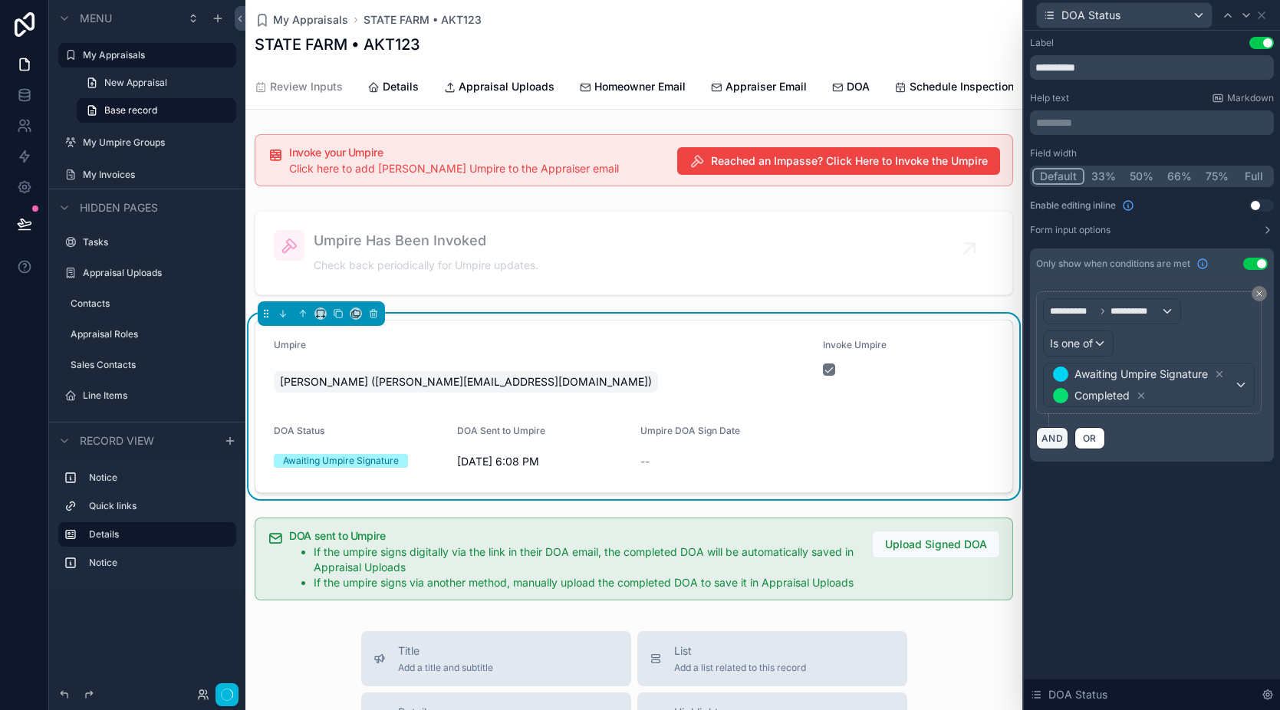
click at [1059, 440] on button "AND" at bounding box center [1052, 438] width 32 height 22
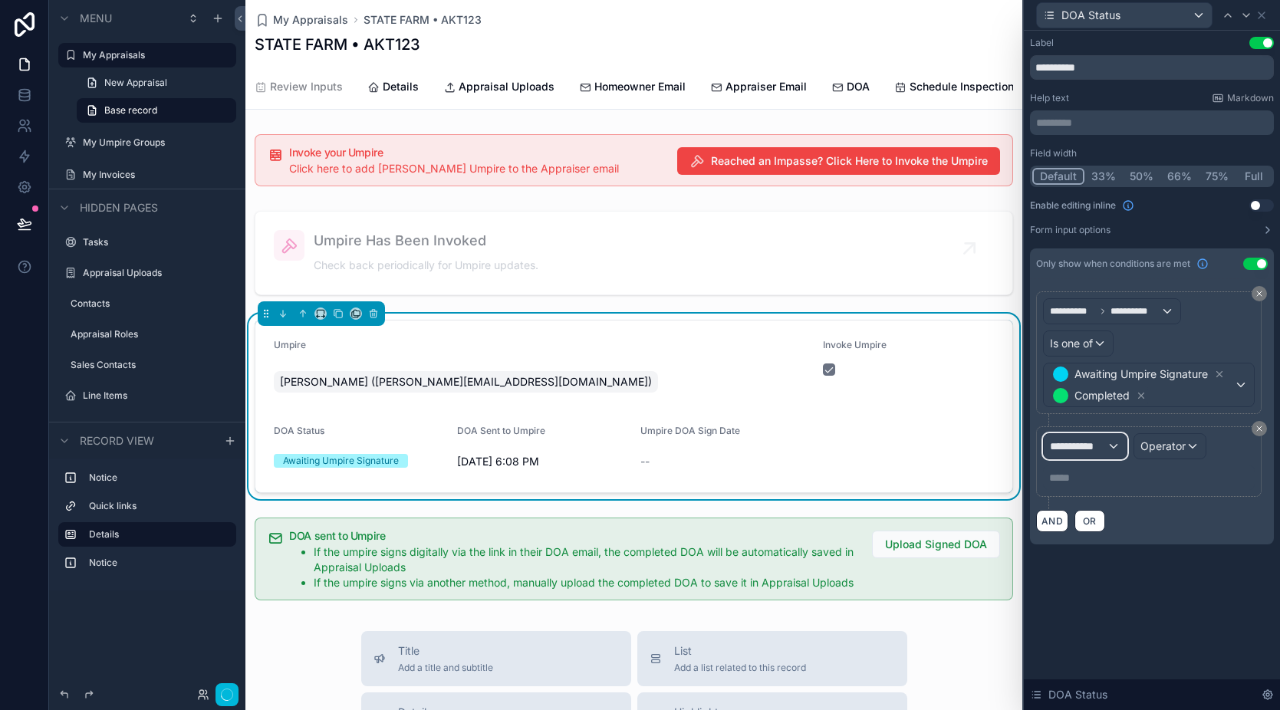
click at [1100, 452] on span "**********" at bounding box center [1078, 446] width 57 height 15
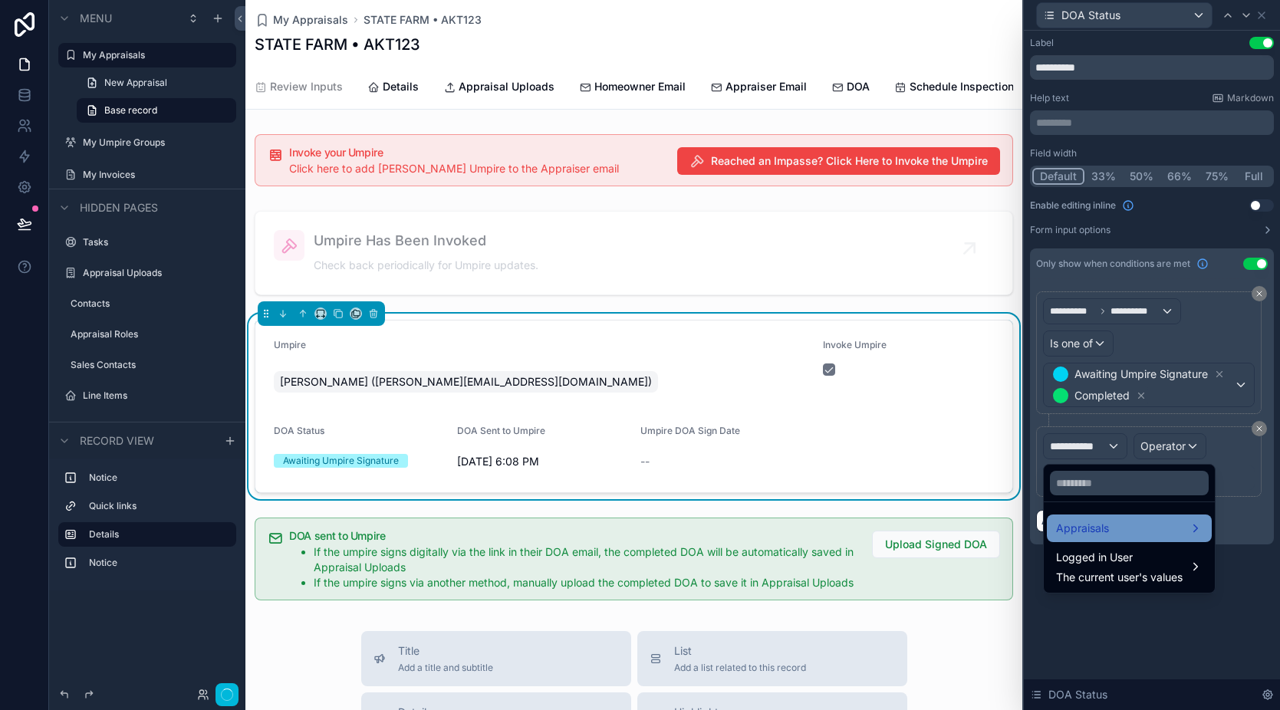
click at [1118, 523] on div "Appraisals" at bounding box center [1129, 528] width 147 height 18
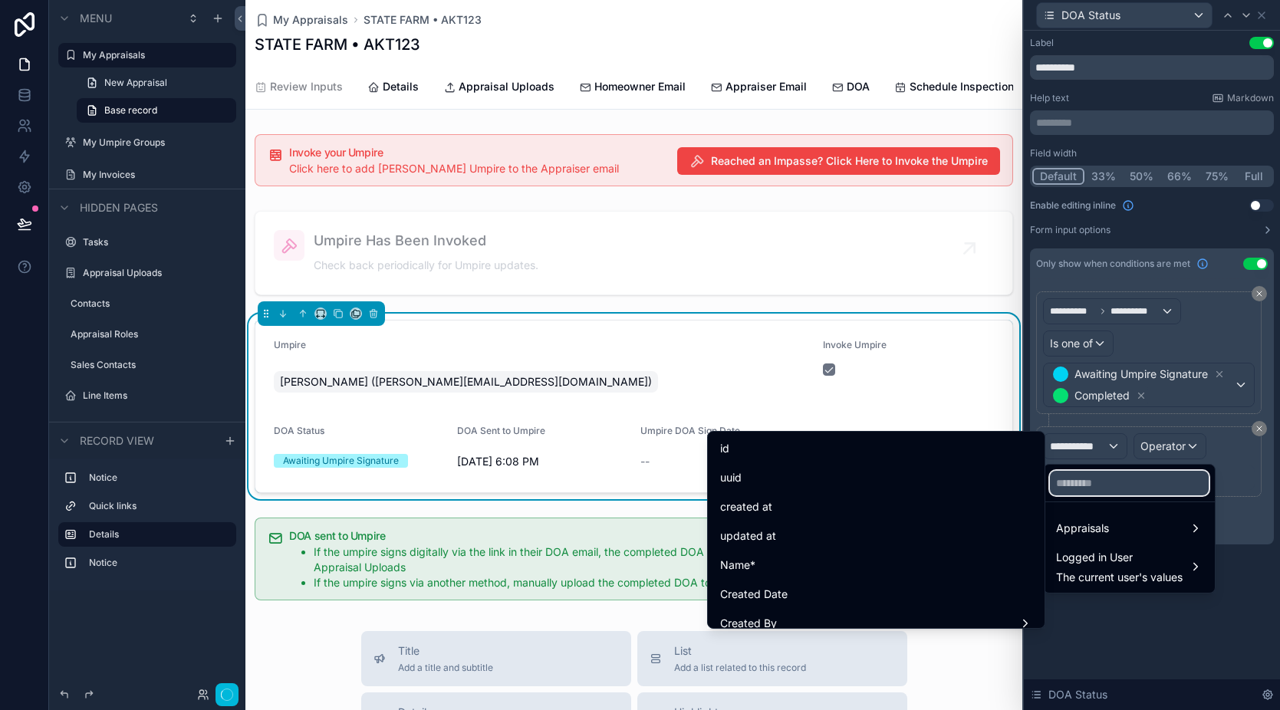
click at [1114, 492] on input "text" at bounding box center [1129, 483] width 159 height 25
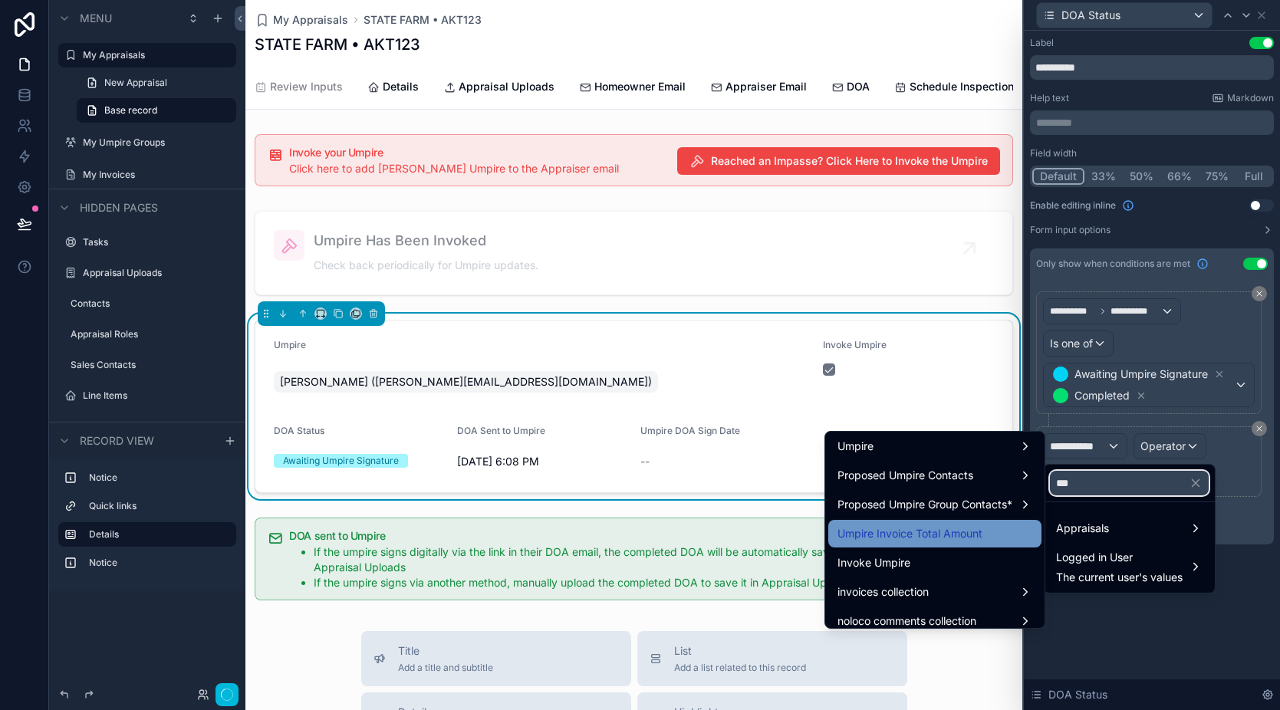
scroll to position [52, 0]
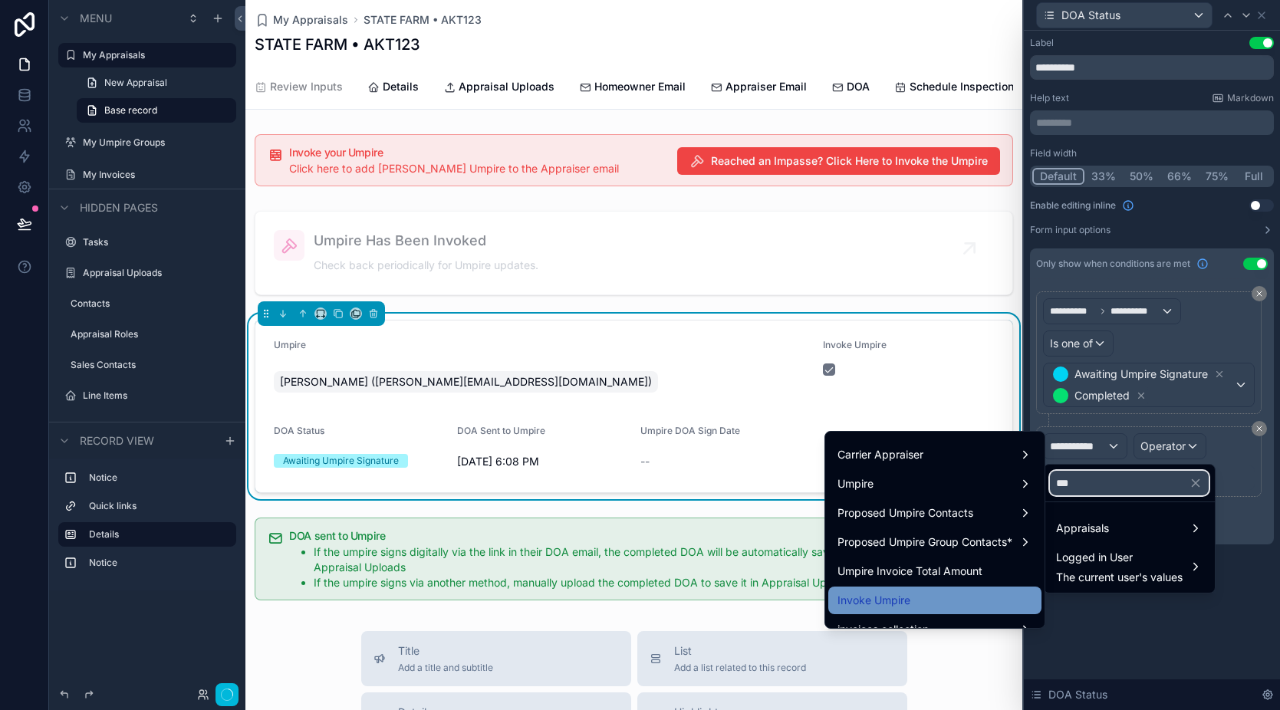
type input "***"
click at [930, 605] on div "Invoke Umpire" at bounding box center [935, 600] width 195 height 18
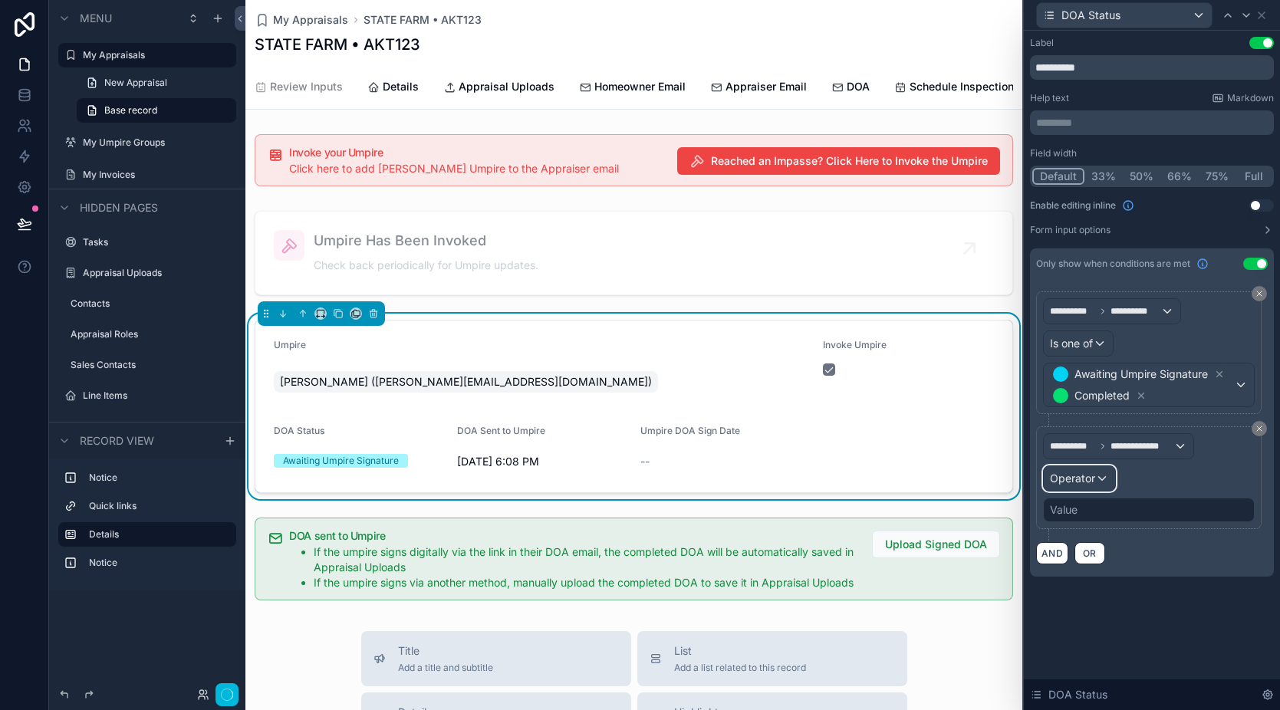
click at [1097, 483] on div "Operator" at bounding box center [1079, 478] width 71 height 25
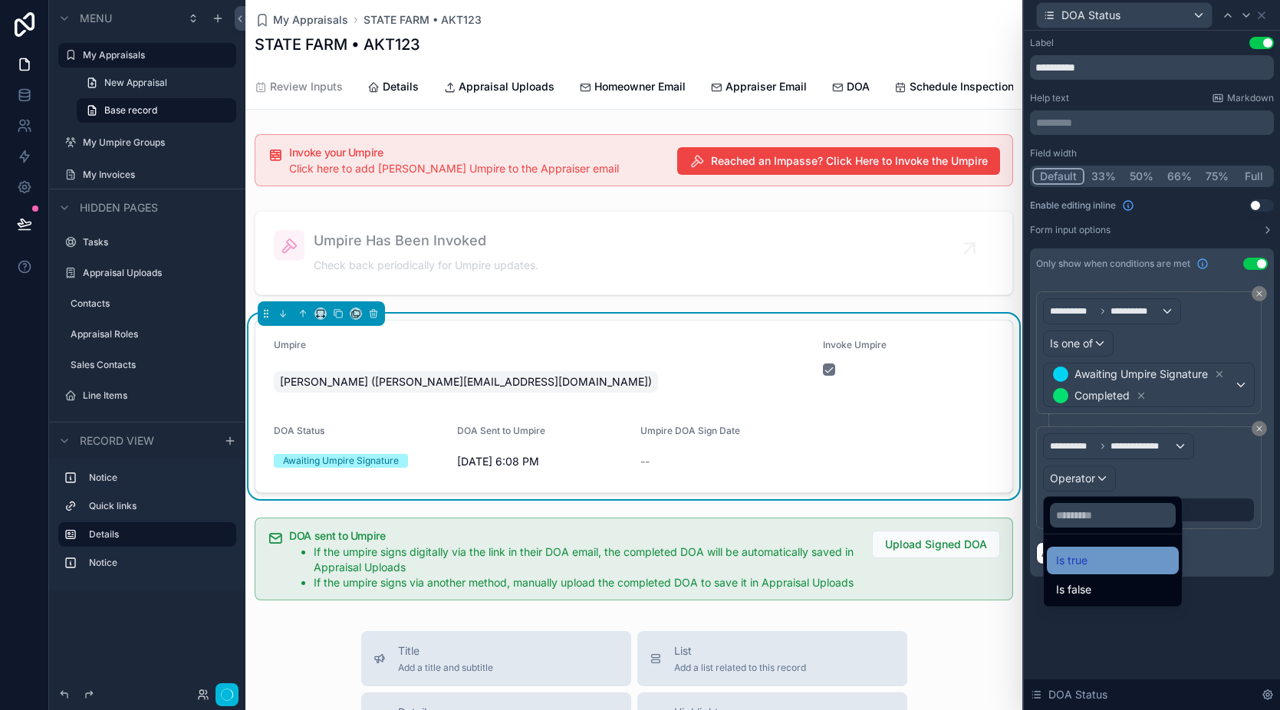
click at [1091, 571] on div "Is true" at bounding box center [1113, 561] width 132 height 28
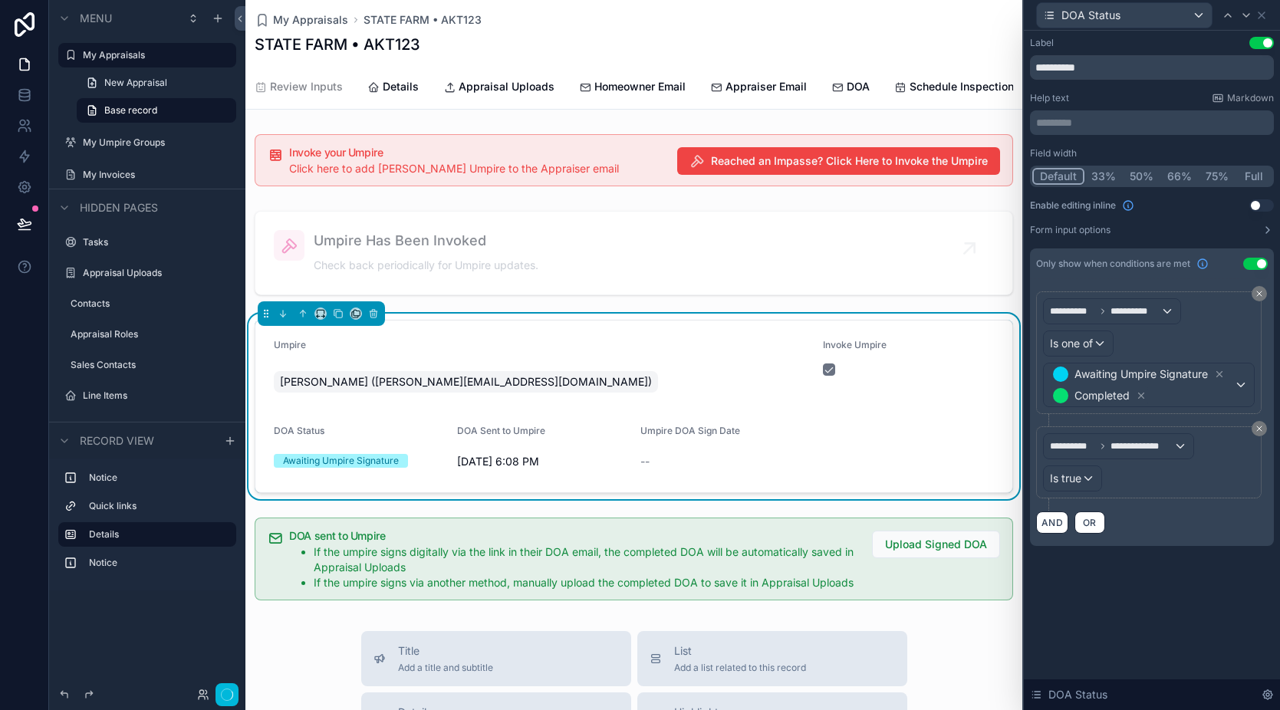
click at [897, 400] on div "Invoke Umpire" at bounding box center [908, 369] width 171 height 61
click at [849, 330] on div "Umpire Alex Umpire (alex+umpire@flowconsulting.llc) Invoke Umpire DOA Status Aw…" at bounding box center [633, 407] width 777 height 186
click at [1259, 17] on icon at bounding box center [1262, 15] width 6 height 6
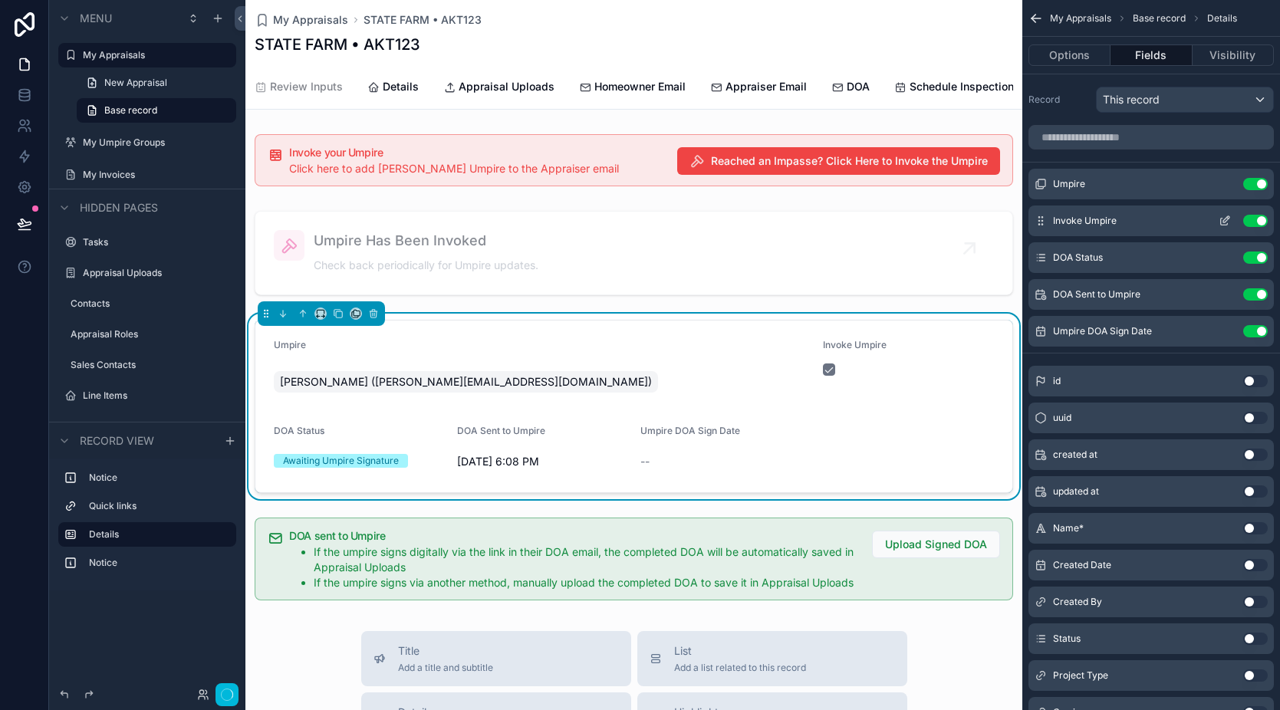
click at [1224, 222] on icon "scrollable content" at bounding box center [1226, 219] width 6 height 6
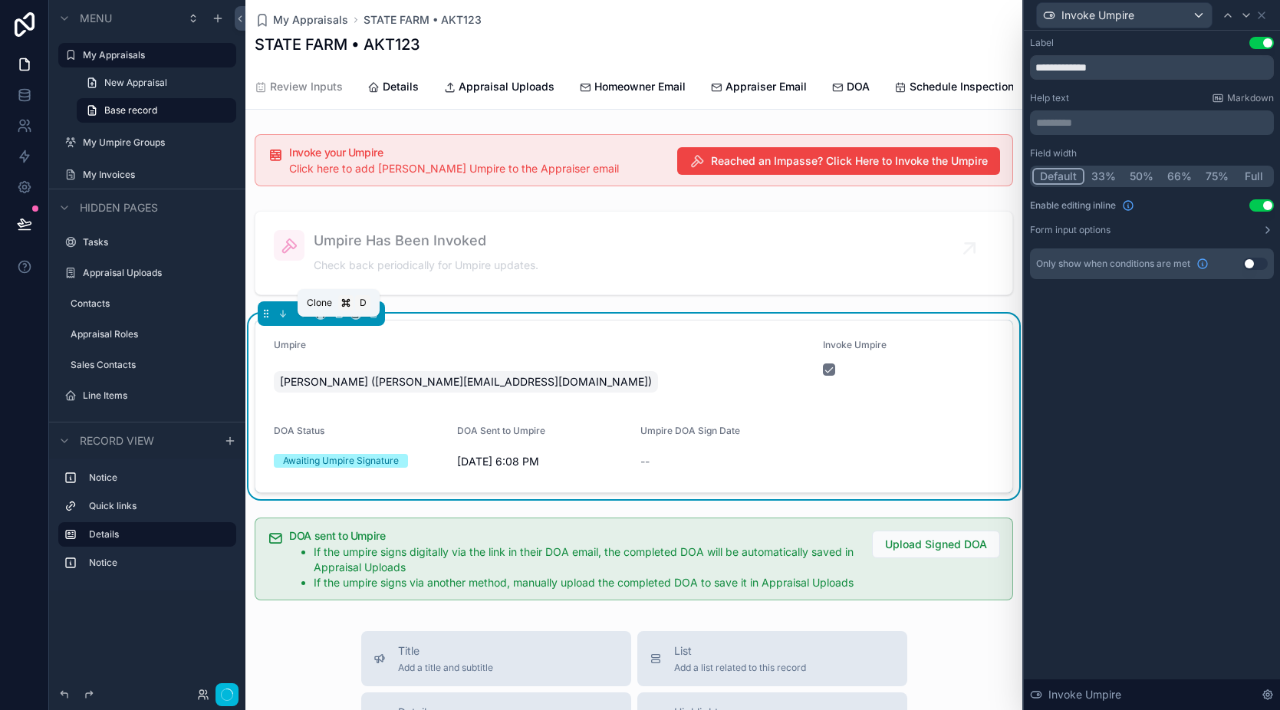
click at [340, 319] on icon "scrollable content" at bounding box center [338, 313] width 11 height 11
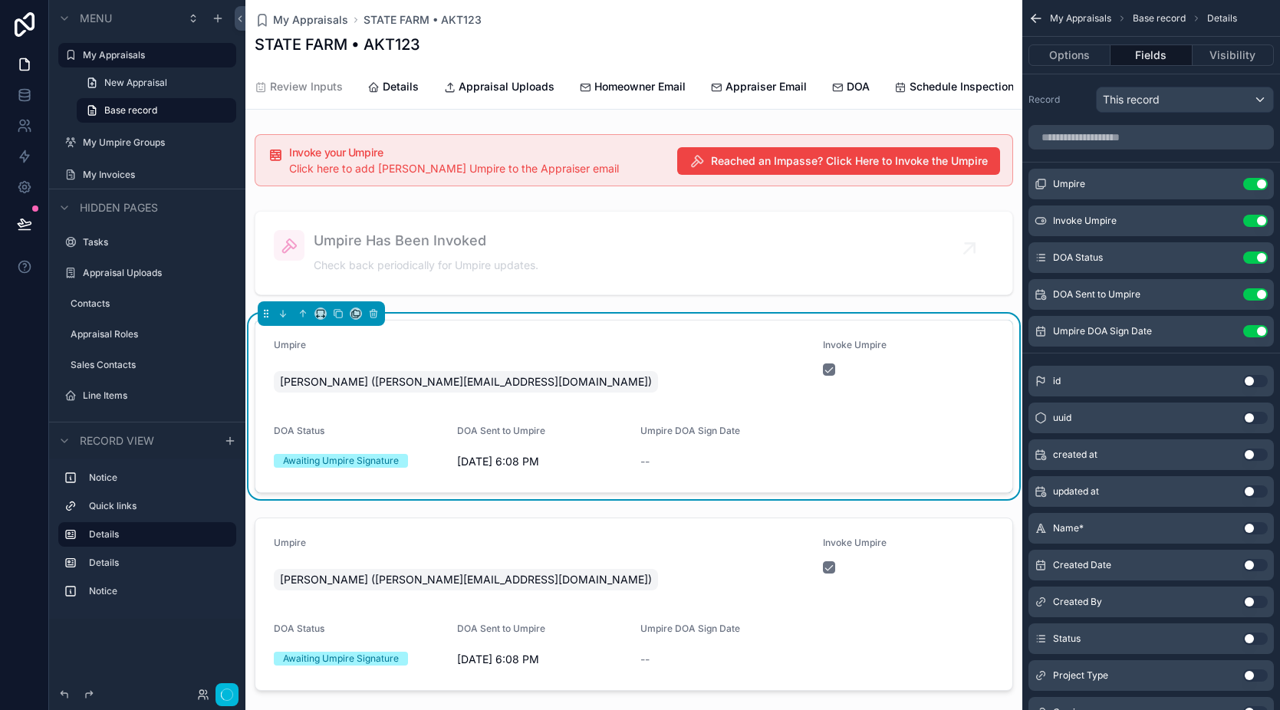
click at [940, 400] on div "Invoke Umpire" at bounding box center [908, 369] width 171 height 61
click at [1256, 258] on button "Use setting" at bounding box center [1255, 258] width 25 height 12
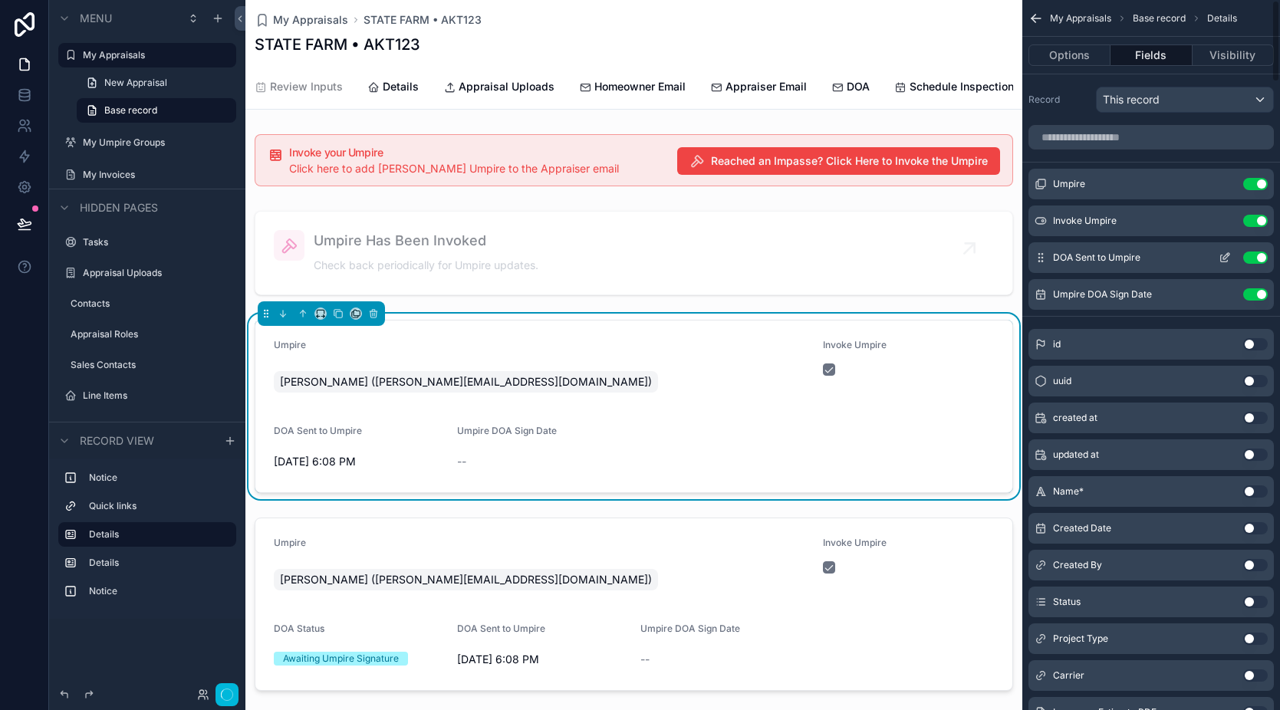
click at [1256, 262] on button "Use setting" at bounding box center [1255, 258] width 25 height 12
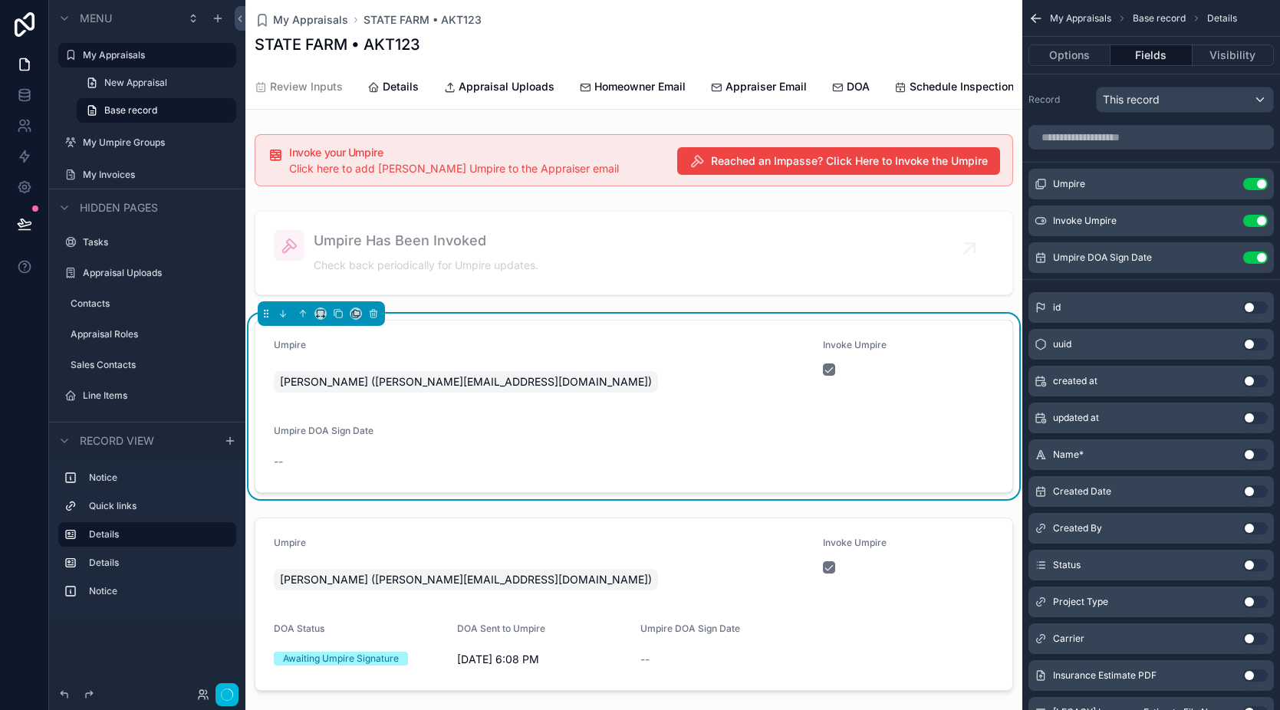
click at [1256, 262] on button "Use setting" at bounding box center [1255, 258] width 25 height 12
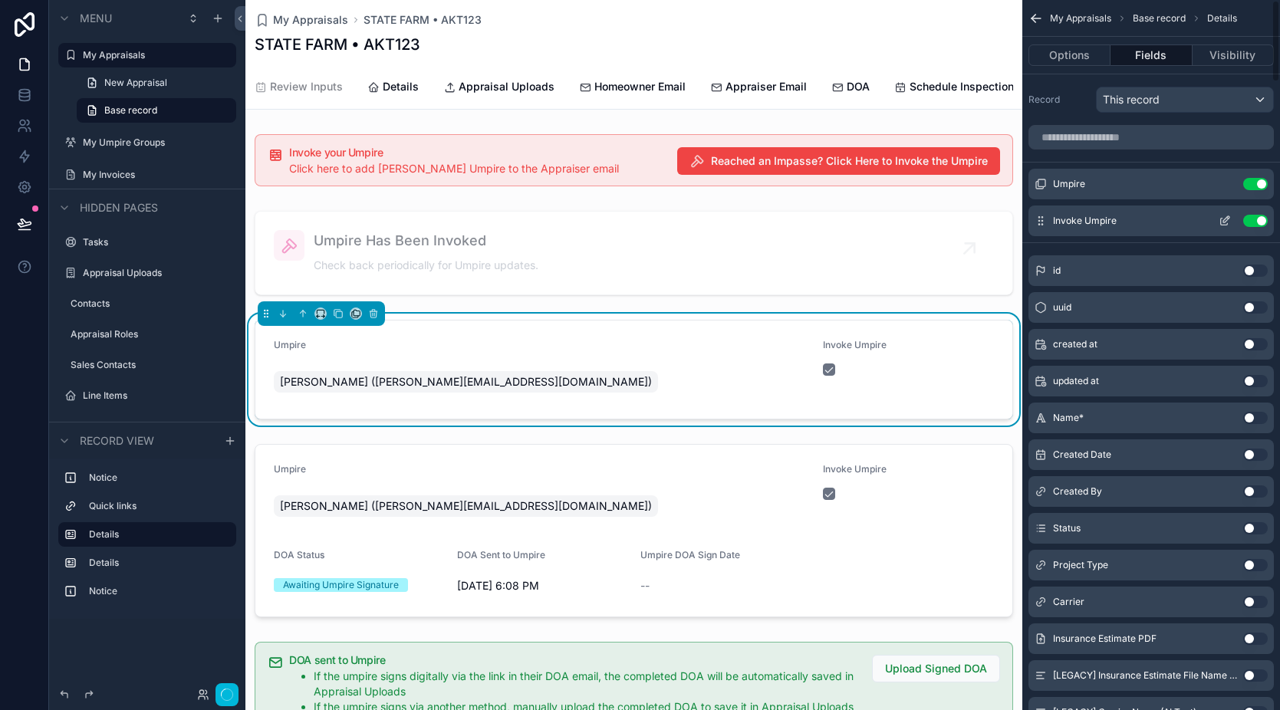
click at [1230, 220] on icon "scrollable content" at bounding box center [1225, 221] width 12 height 12
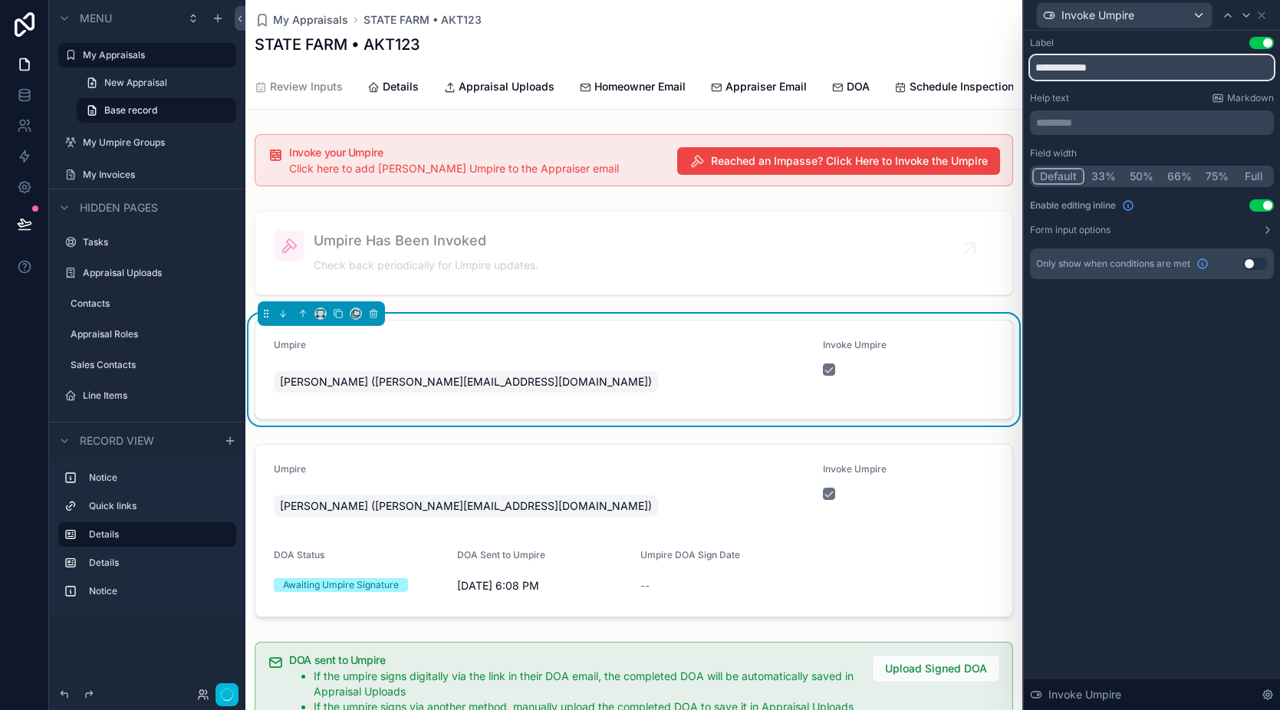
click at [1128, 73] on input "**********" at bounding box center [1152, 67] width 244 height 25
type input "**********"
click at [1187, 352] on div "**********" at bounding box center [1152, 371] width 256 height 680
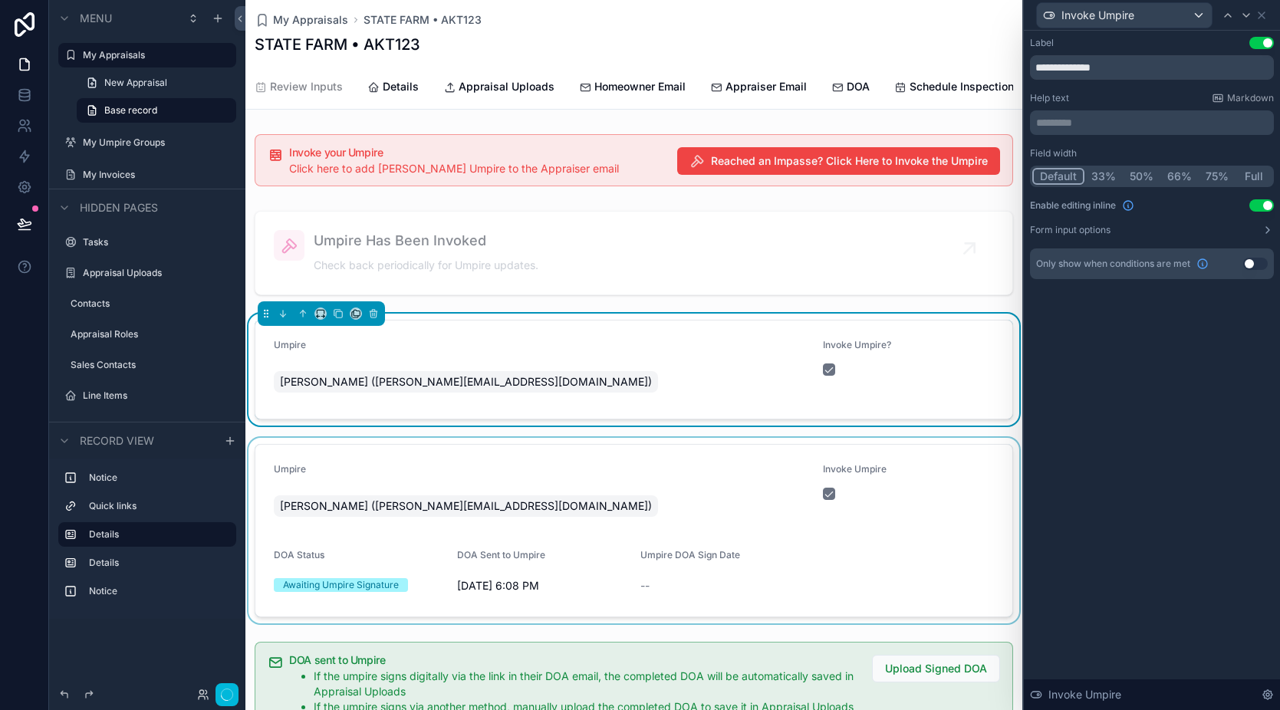
click at [899, 487] on div "scrollable content" at bounding box center [633, 531] width 777 height 186
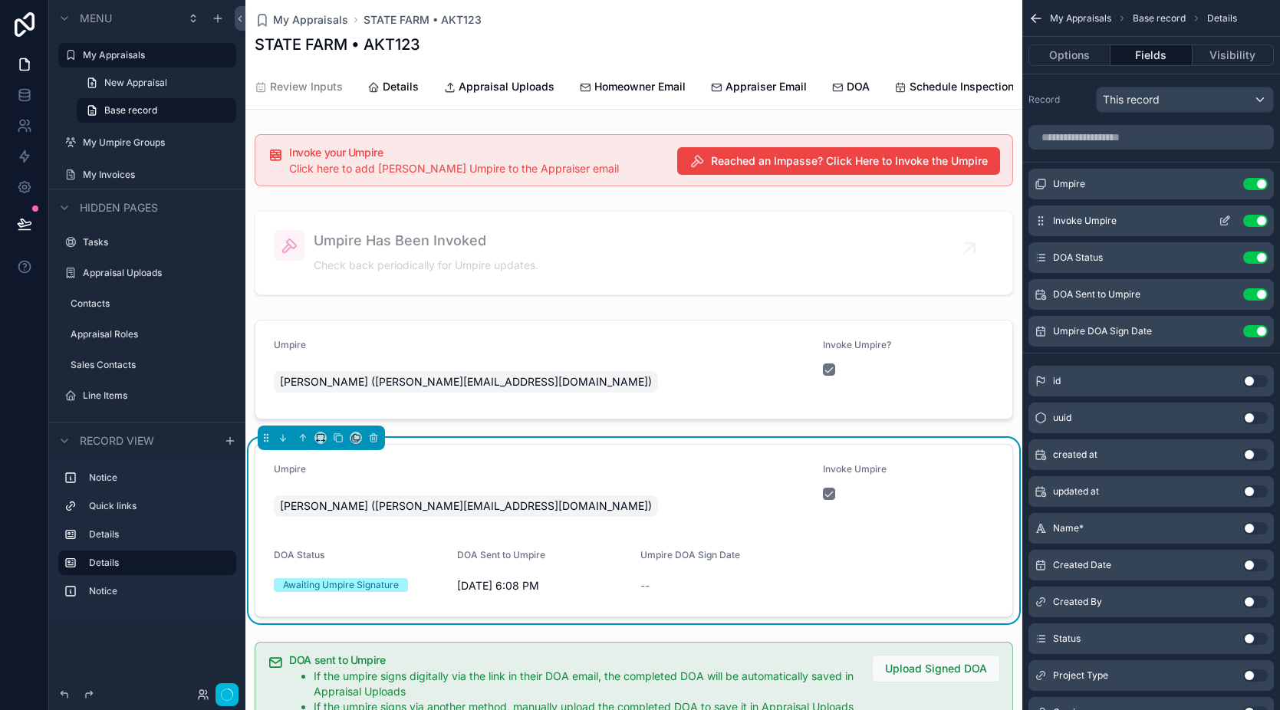
click at [1220, 219] on icon "scrollable content" at bounding box center [1225, 221] width 12 height 12
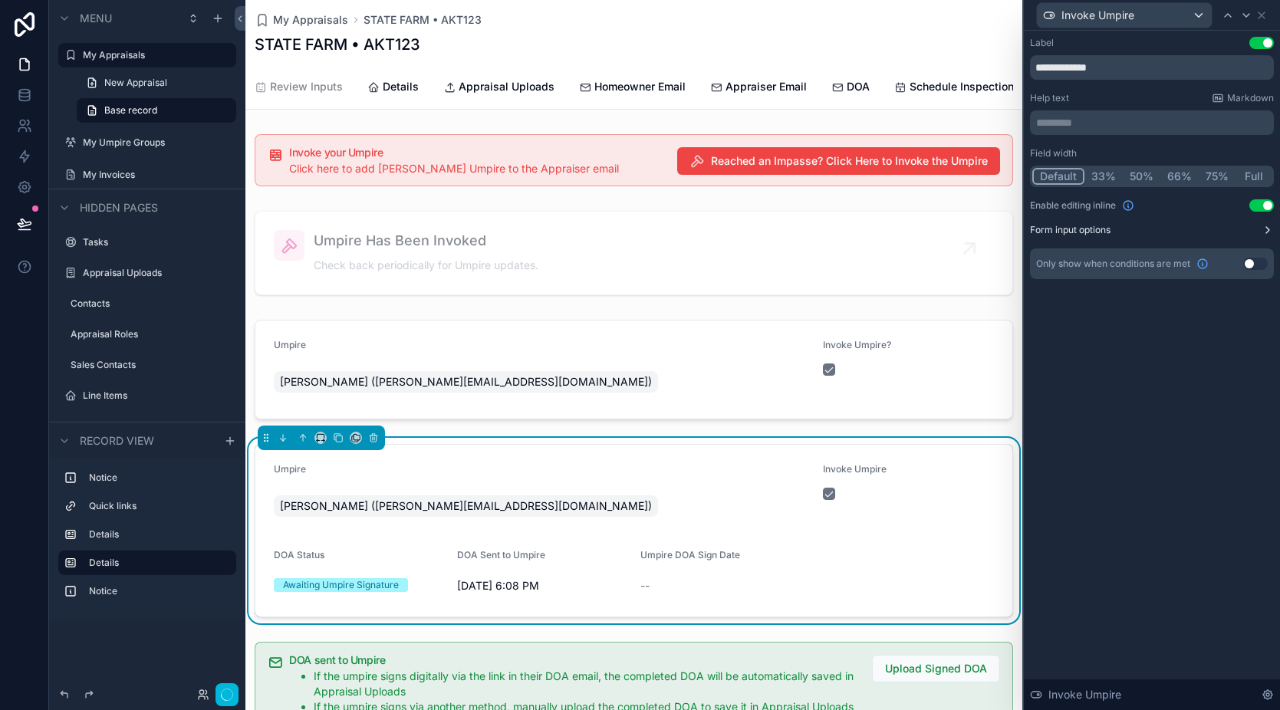
click at [1203, 231] on button "Form input options" at bounding box center [1152, 230] width 244 height 12
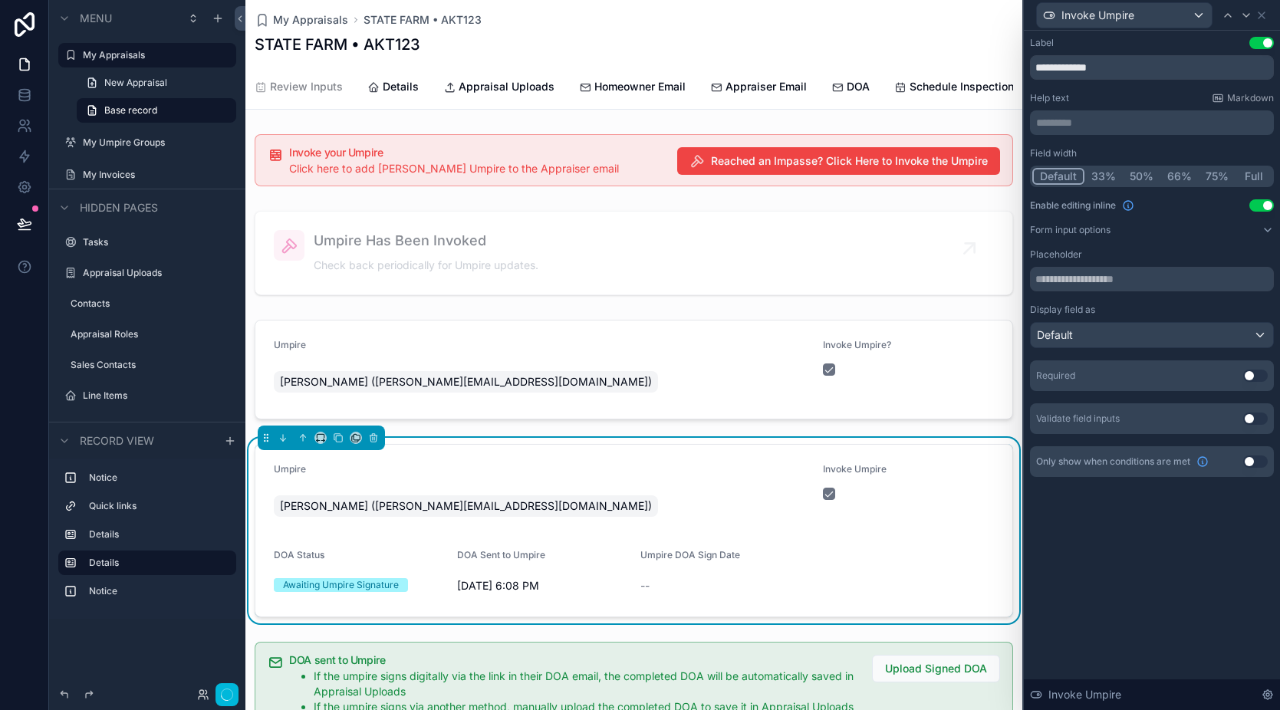
click at [1260, 203] on button "Use setting" at bounding box center [1261, 205] width 25 height 12
click at [1249, 18] on icon at bounding box center [1246, 15] width 12 height 12
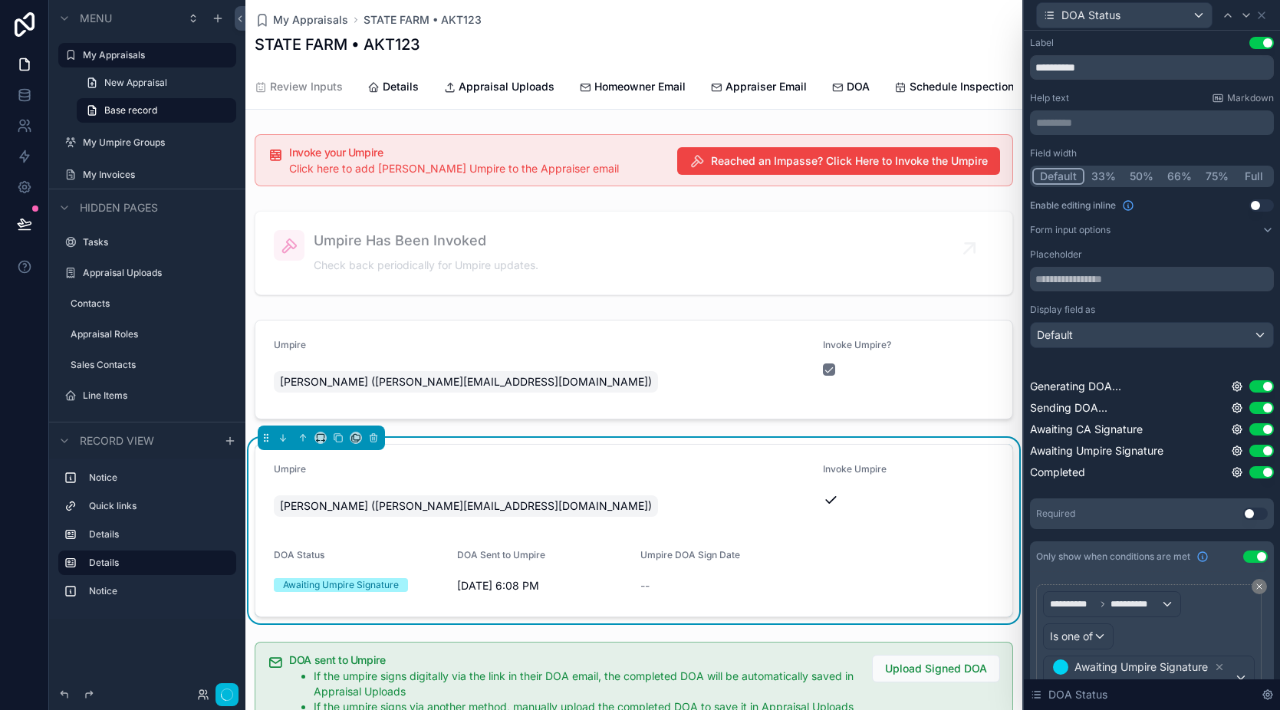
click at [1108, 175] on button "33%" at bounding box center [1104, 176] width 38 height 17
click at [1242, 13] on icon at bounding box center [1246, 15] width 12 height 12
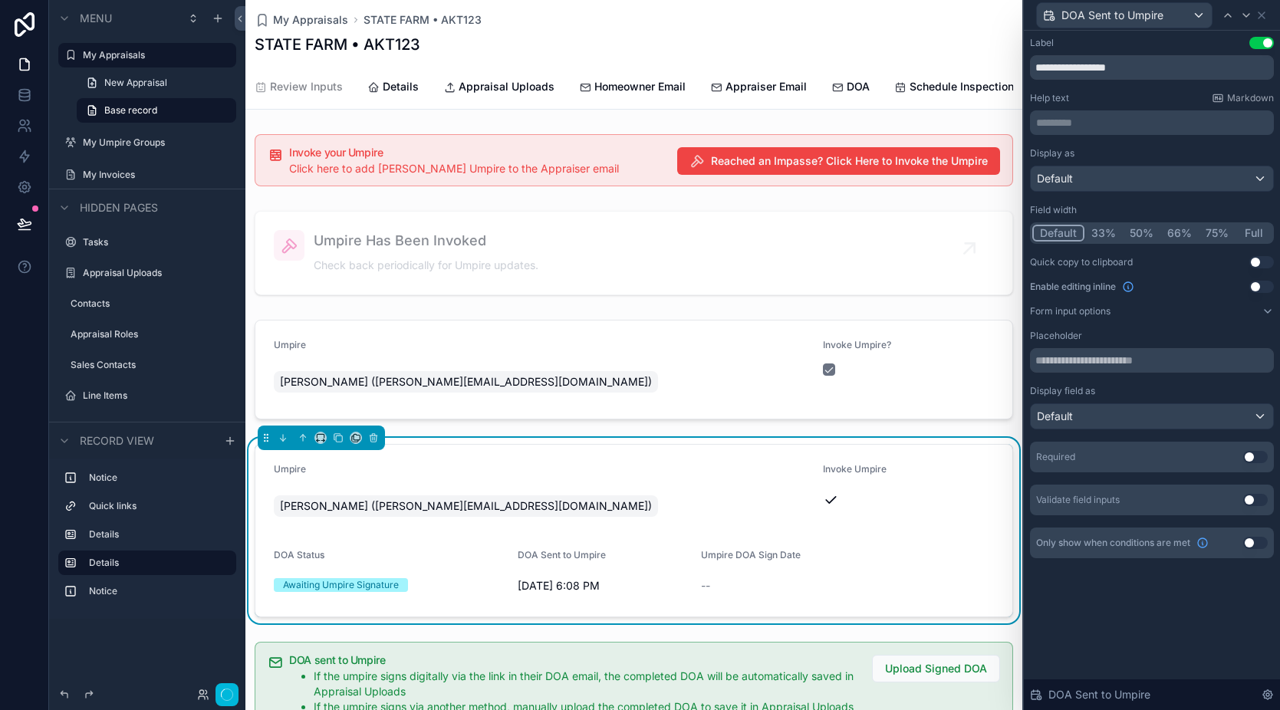
click at [1112, 233] on button "33%" at bounding box center [1104, 233] width 38 height 17
click at [1246, 15] on icon at bounding box center [1246, 15] width 12 height 12
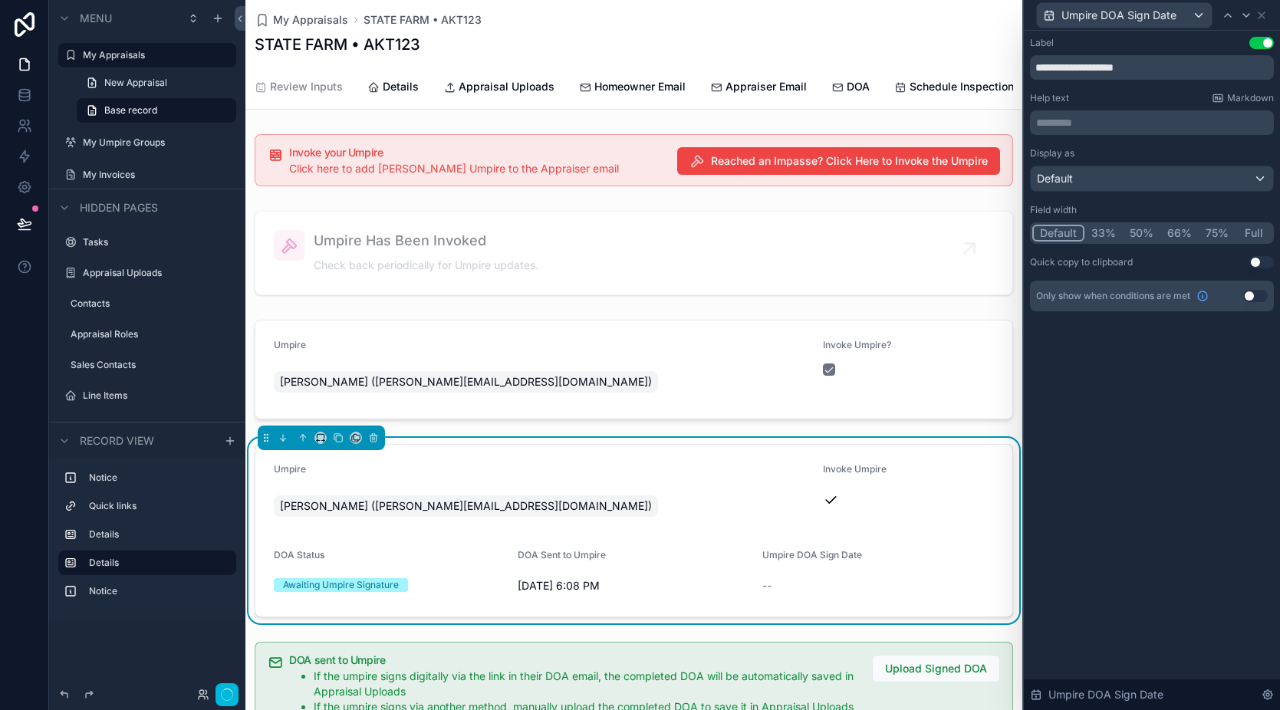
click at [1111, 235] on button "33%" at bounding box center [1104, 233] width 38 height 17
click at [1266, 14] on icon at bounding box center [1262, 15] width 12 height 12
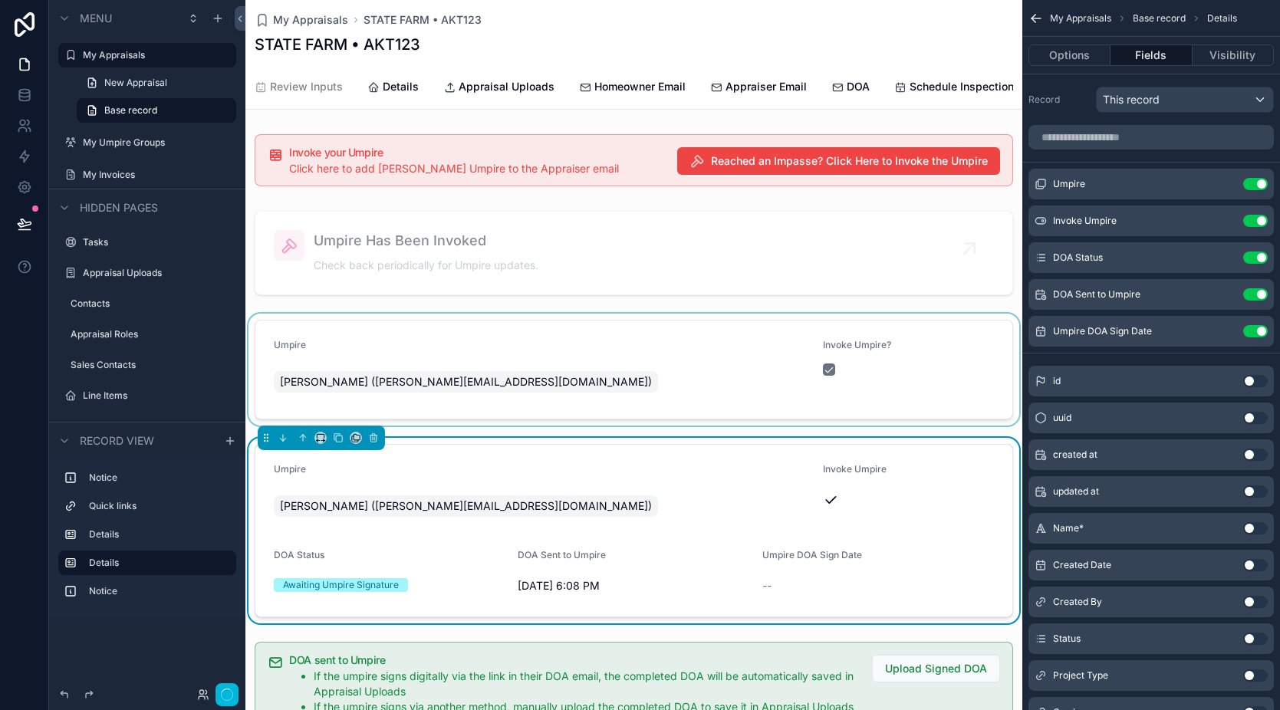
click at [916, 387] on div "scrollable content" at bounding box center [633, 370] width 777 height 112
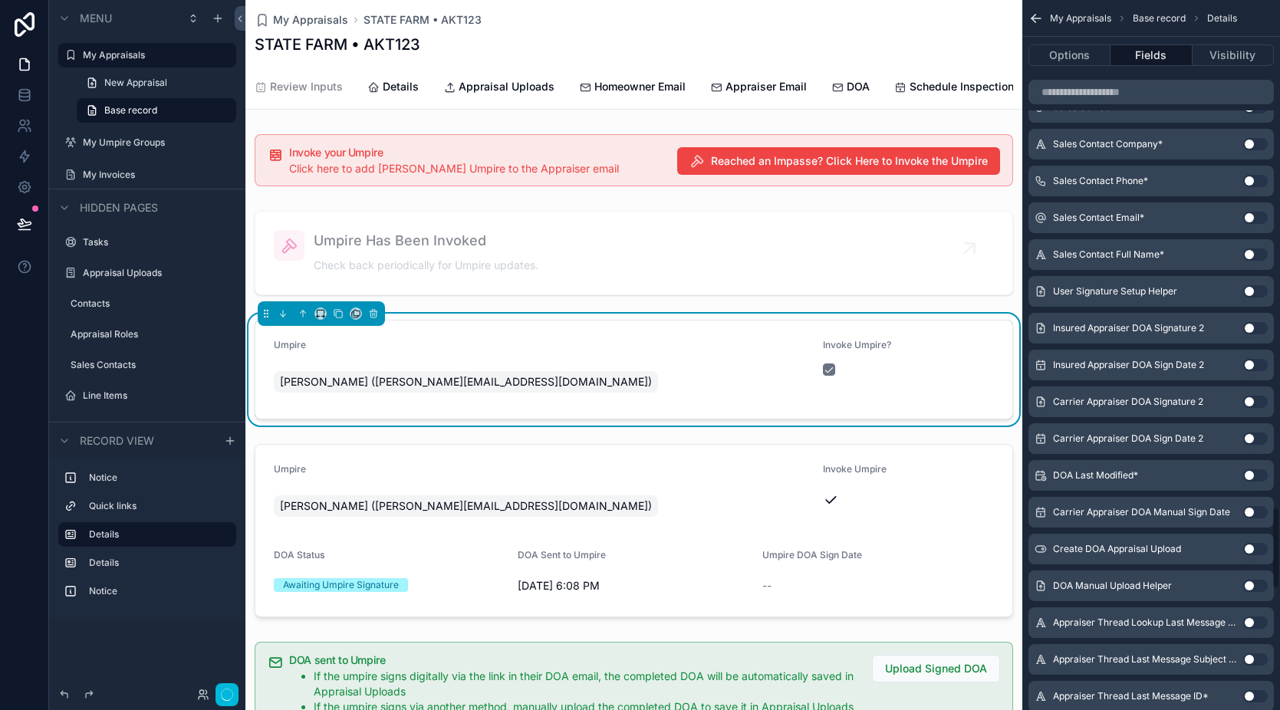
scroll to position [4097, 0]
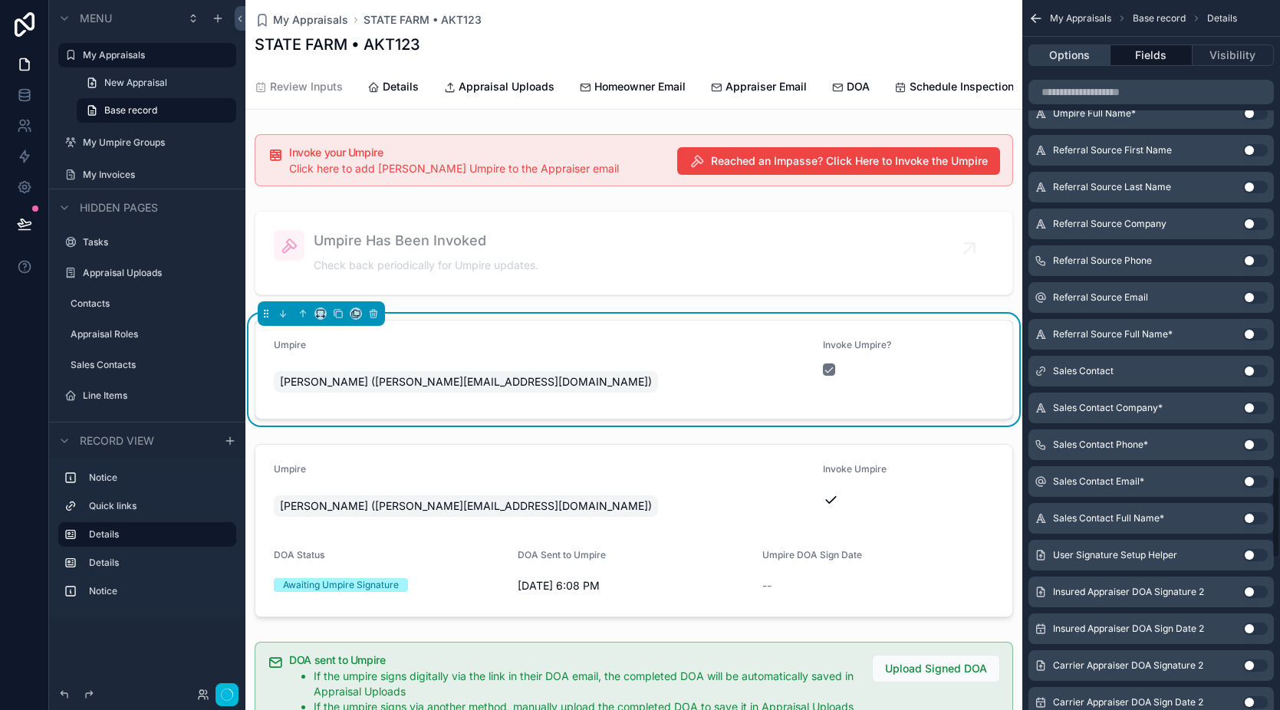
click at [1058, 58] on button "Options" at bounding box center [1070, 54] width 82 height 21
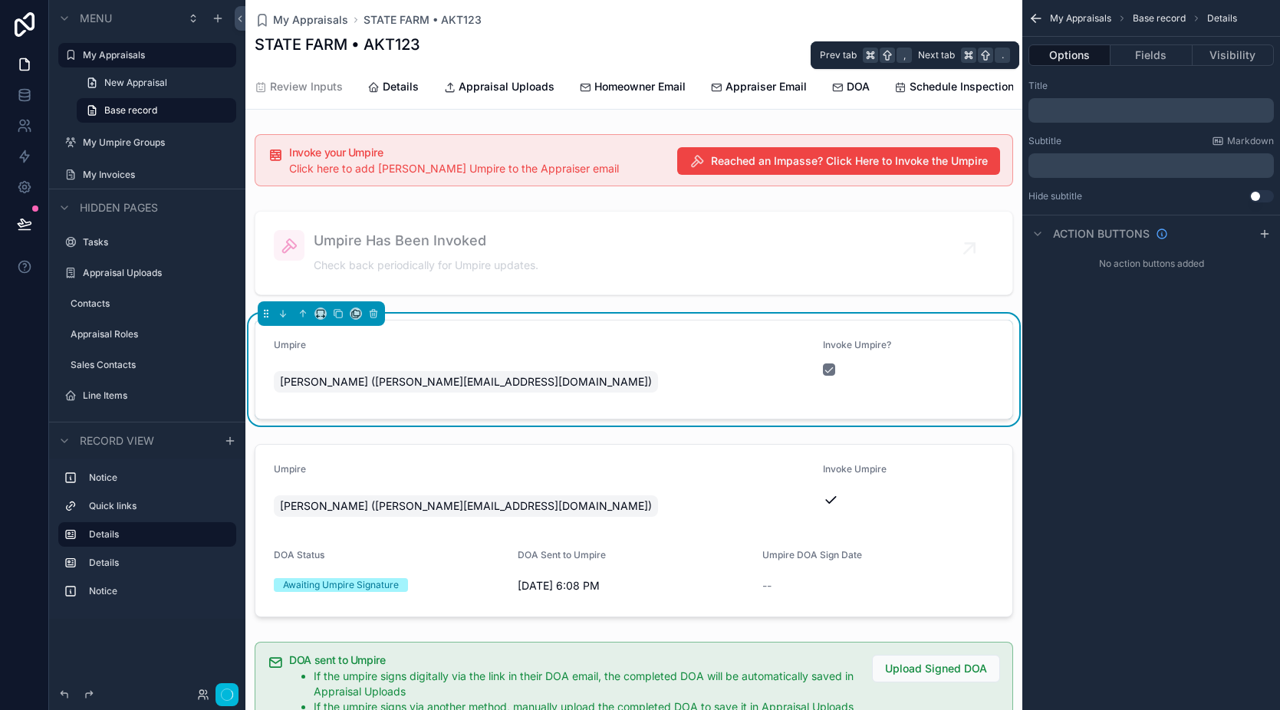
scroll to position [0, 0]
click at [1262, 235] on icon "scrollable content" at bounding box center [1265, 234] width 12 height 12
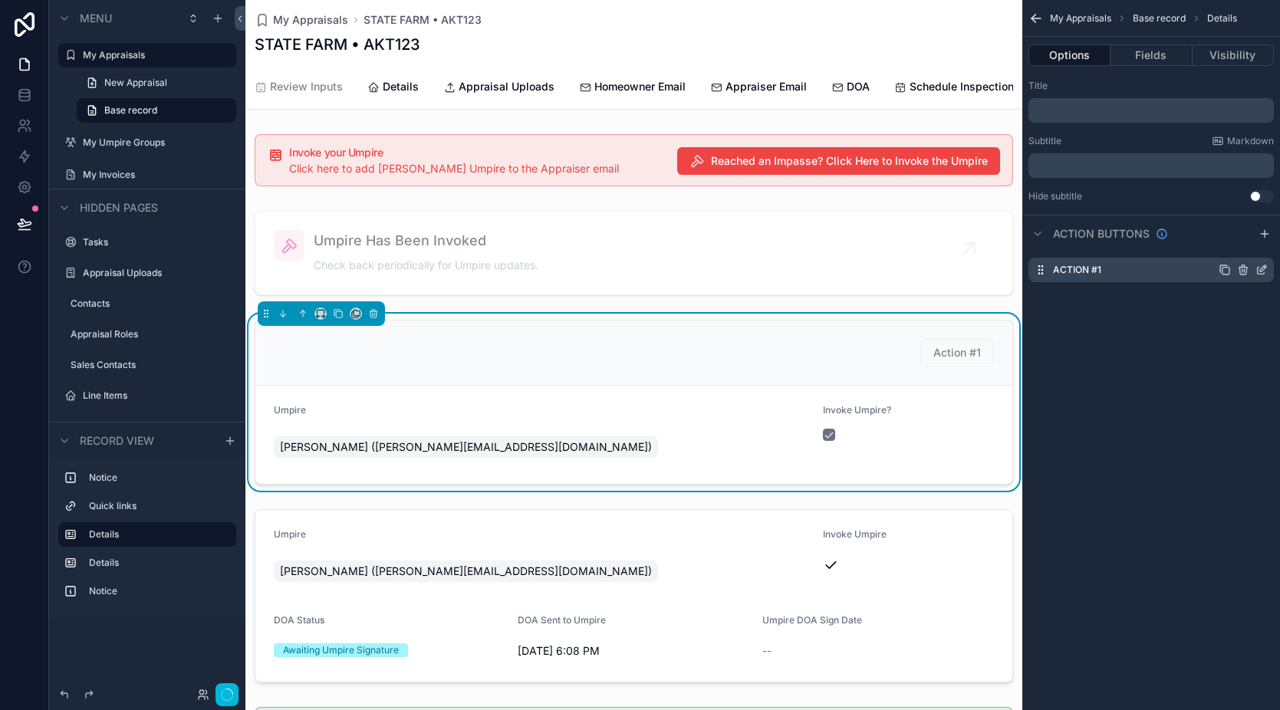
click at [1268, 271] on div "Action #1" at bounding box center [1151, 270] width 245 height 25
click at [1263, 271] on icon "scrollable content" at bounding box center [1262, 270] width 12 height 12
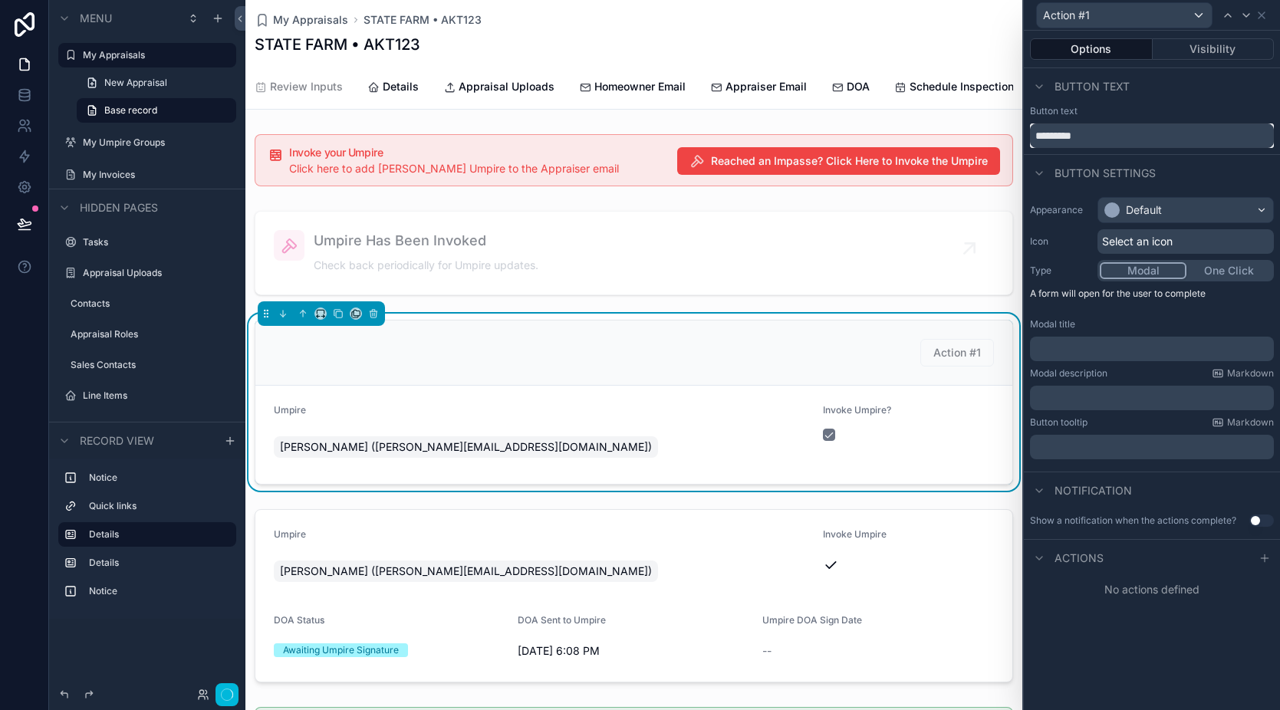
click at [1112, 143] on input "*********" at bounding box center [1152, 135] width 244 height 25
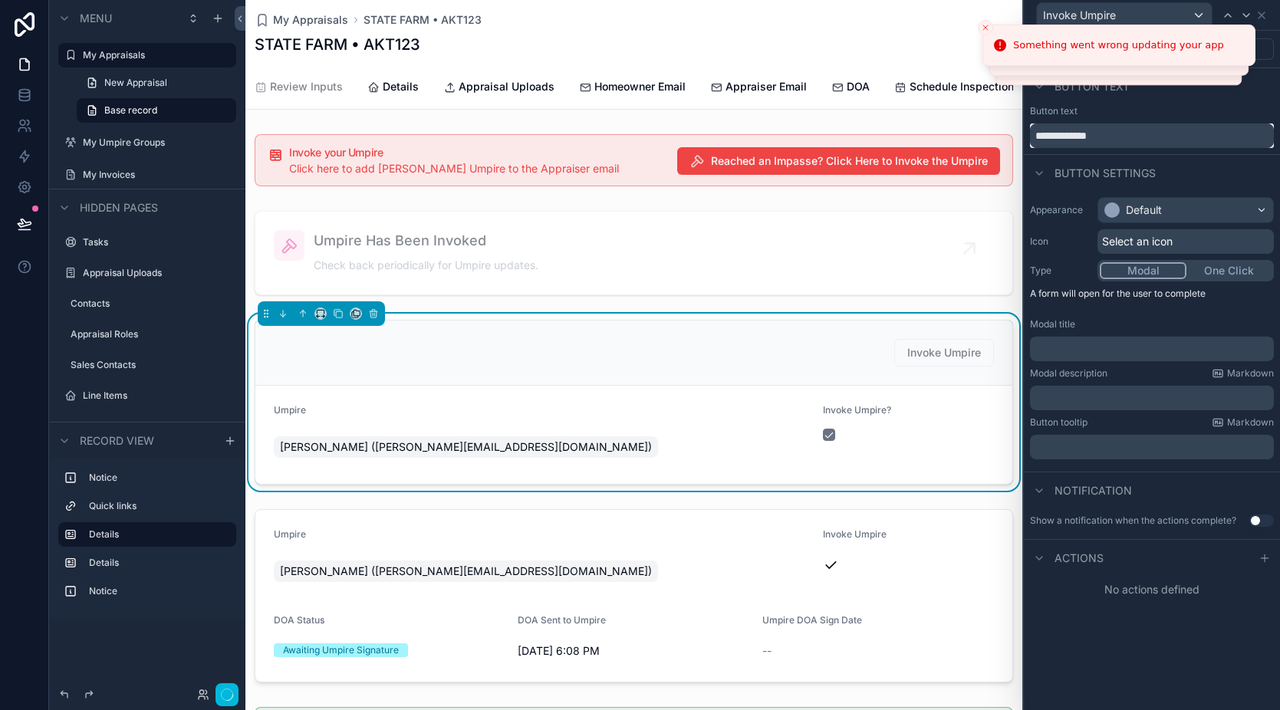
type input "**********"
click at [1203, 166] on div "Button settings" at bounding box center [1152, 172] width 256 height 37
click at [1190, 202] on div "Default" at bounding box center [1185, 210] width 175 height 25
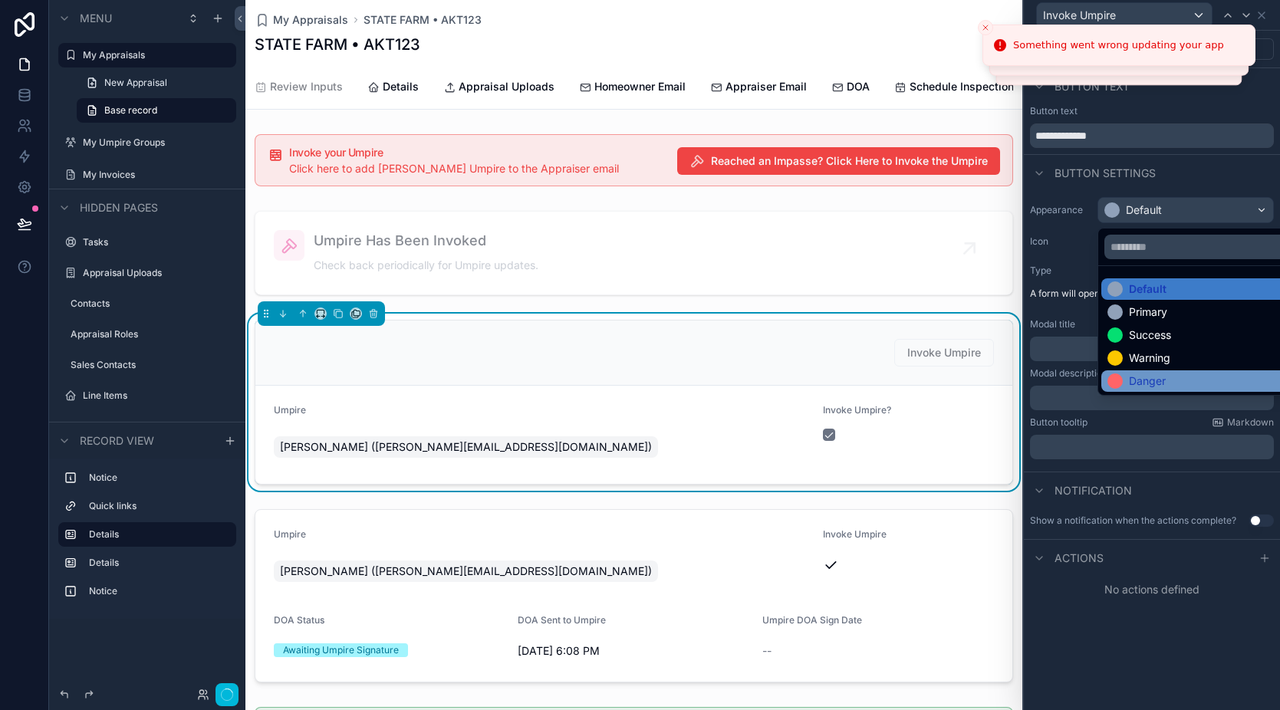
click at [1152, 371] on div "Danger" at bounding box center [1203, 380] width 204 height 21
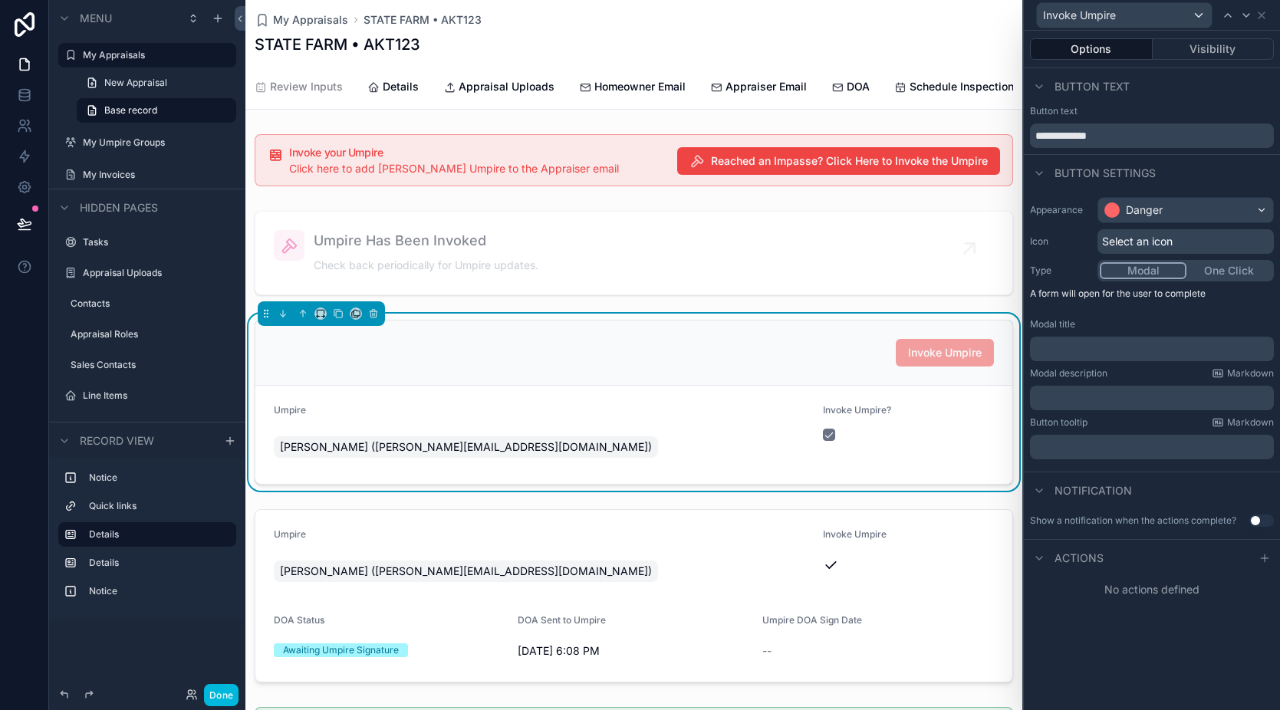
click at [1110, 353] on p "﻿" at bounding box center [1153, 348] width 235 height 15
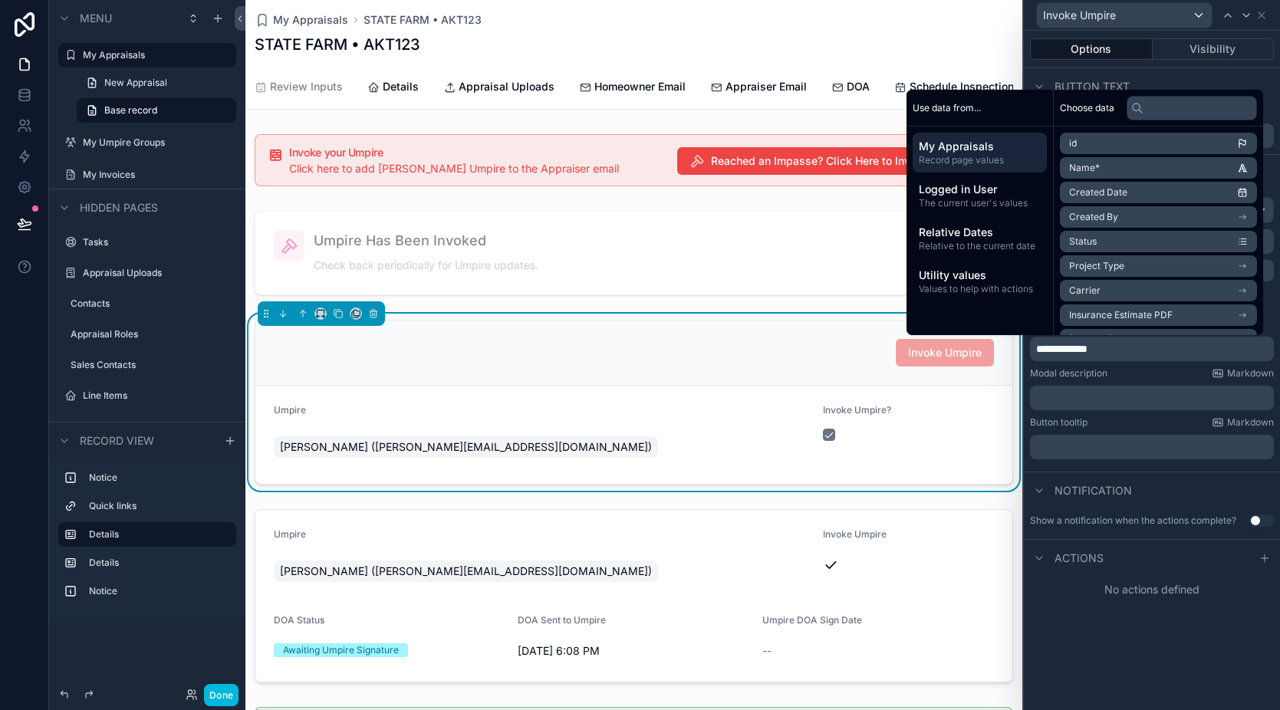
click at [1095, 400] on p "﻿" at bounding box center [1153, 397] width 235 height 15
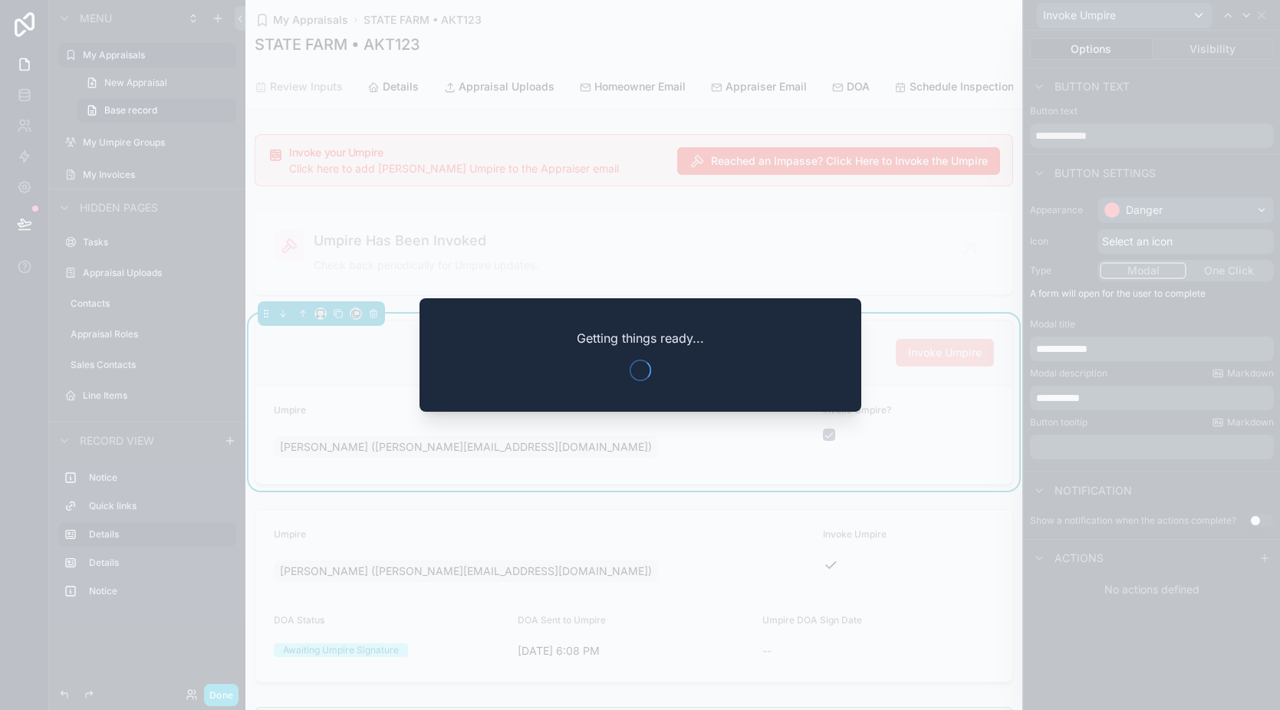
click at [763, 128] on div at bounding box center [640, 355] width 1280 height 710
